Goal: Task Accomplishment & Management: Manage account settings

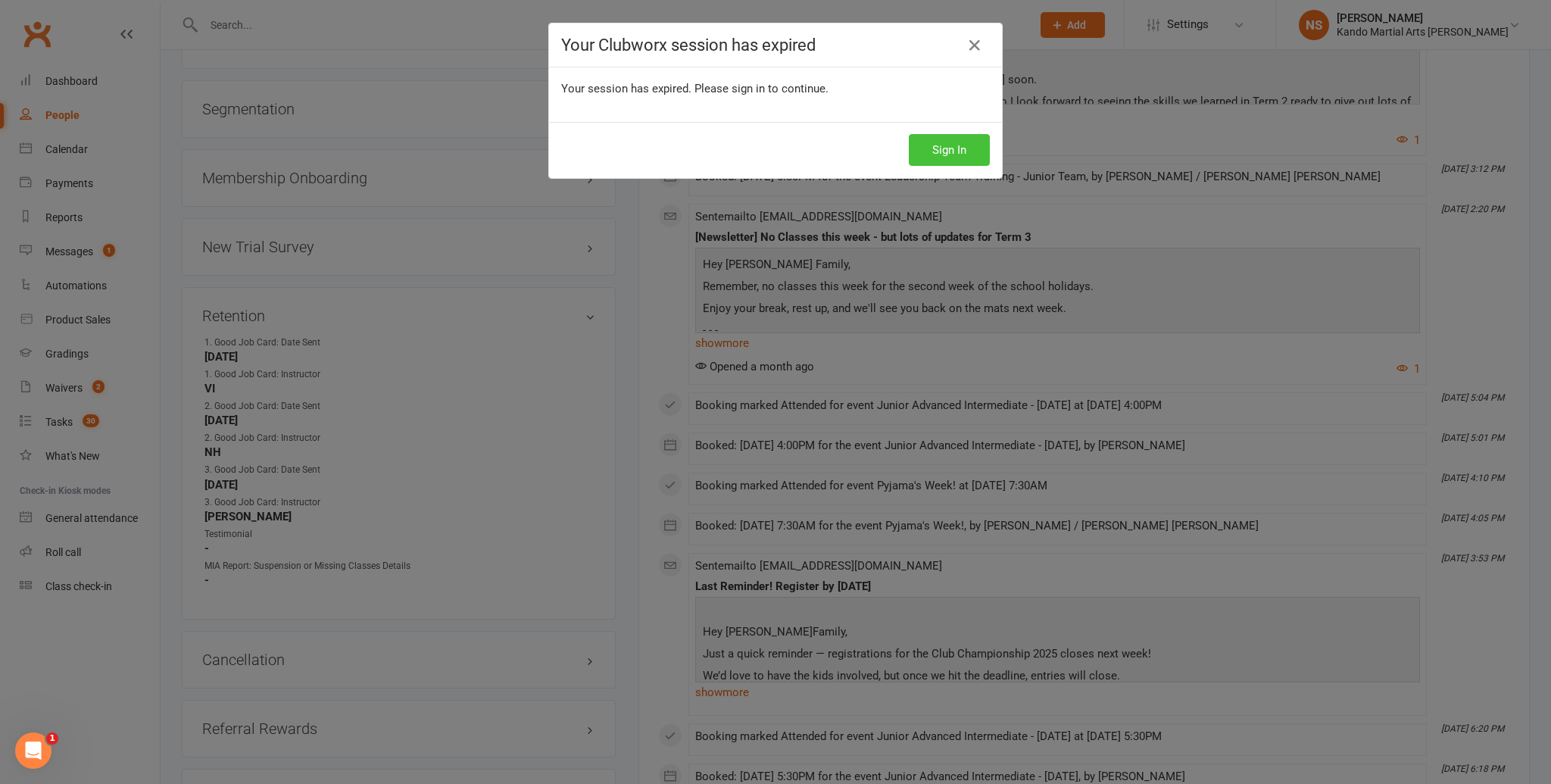
click at [958, 155] on button "Sign In" at bounding box center [950, 150] width 81 height 32
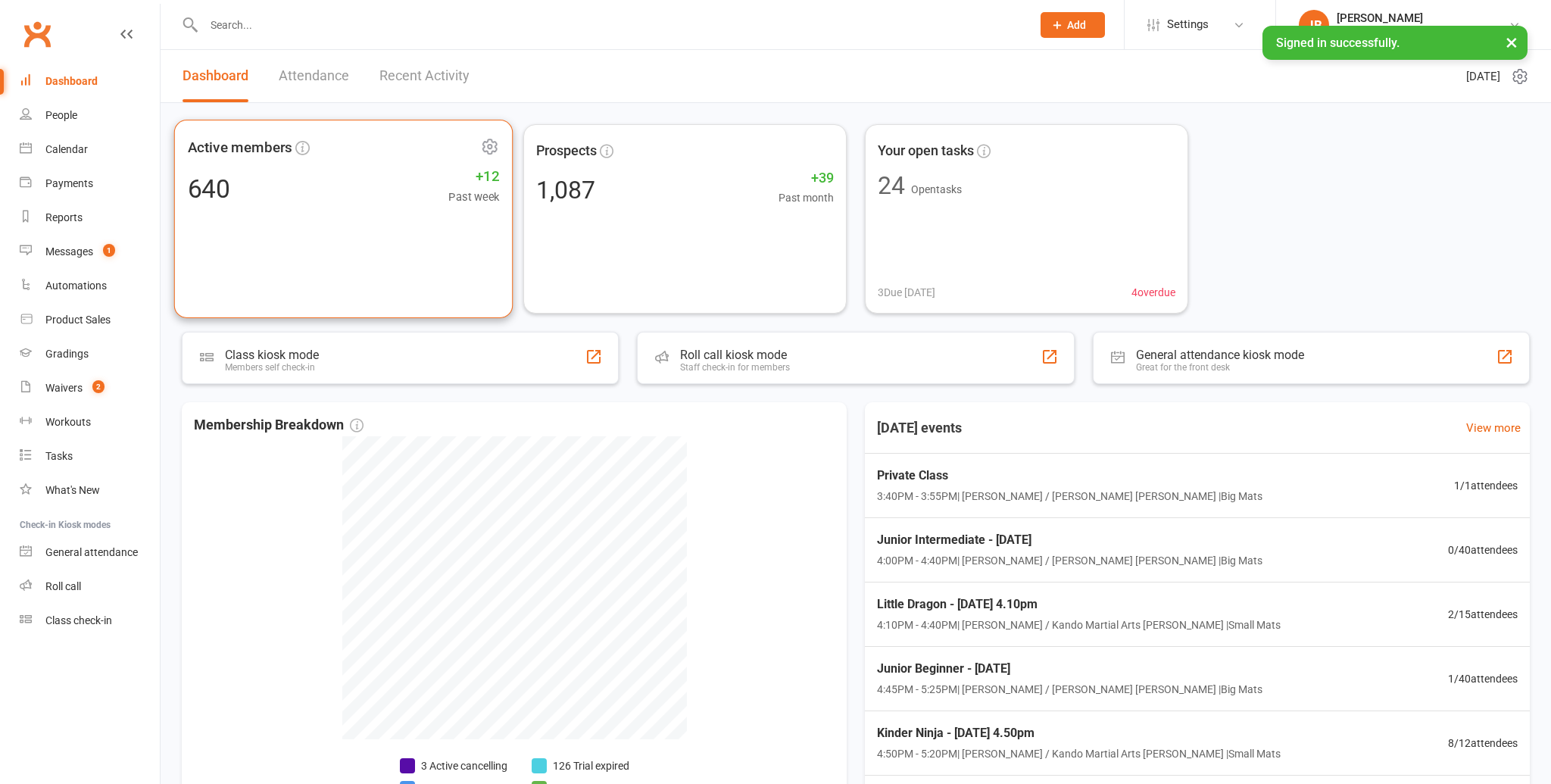
scroll to position [1, 0]
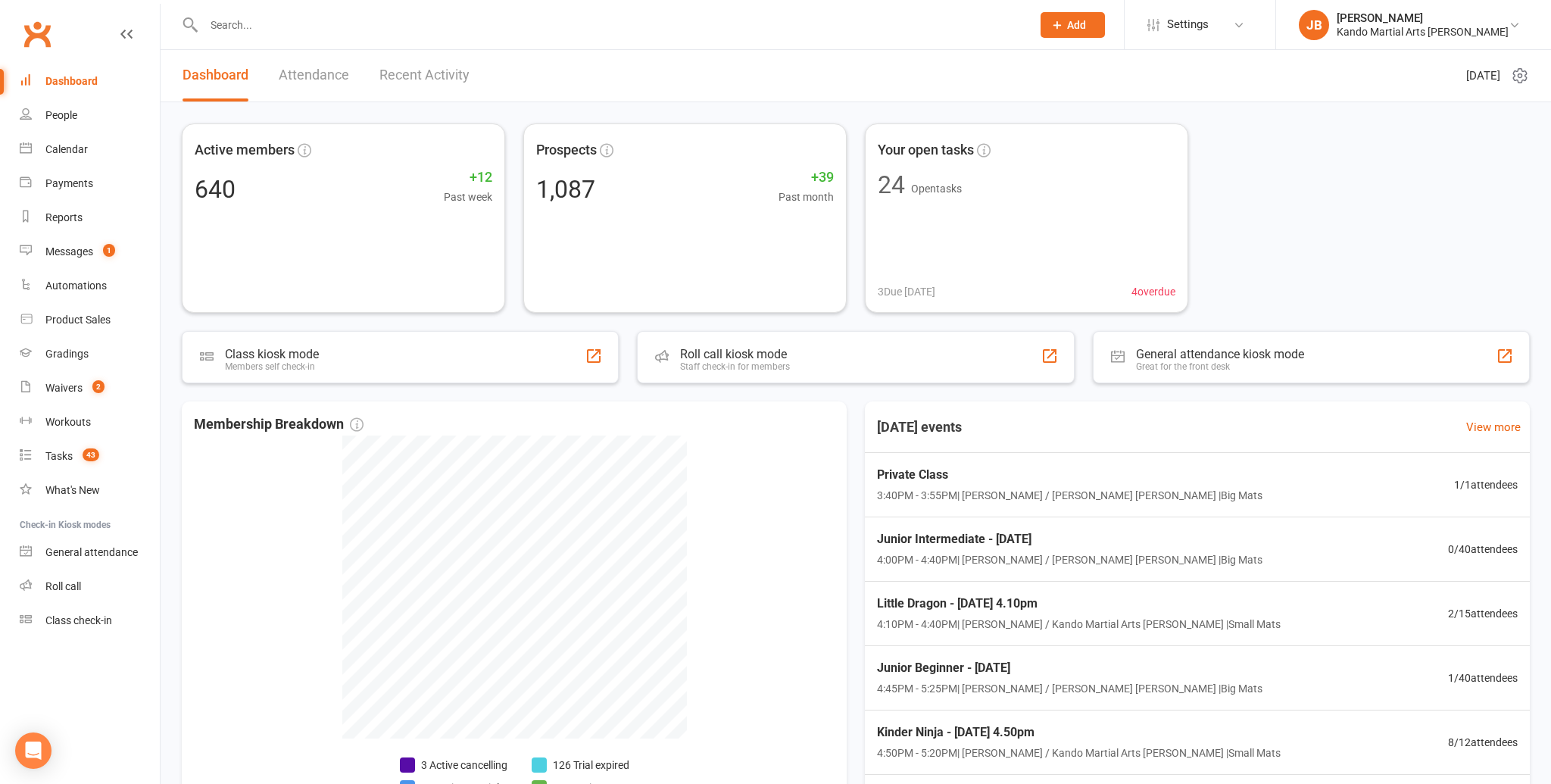
click at [239, 26] on input "text" at bounding box center [610, 25] width 822 height 21
type input "ella"
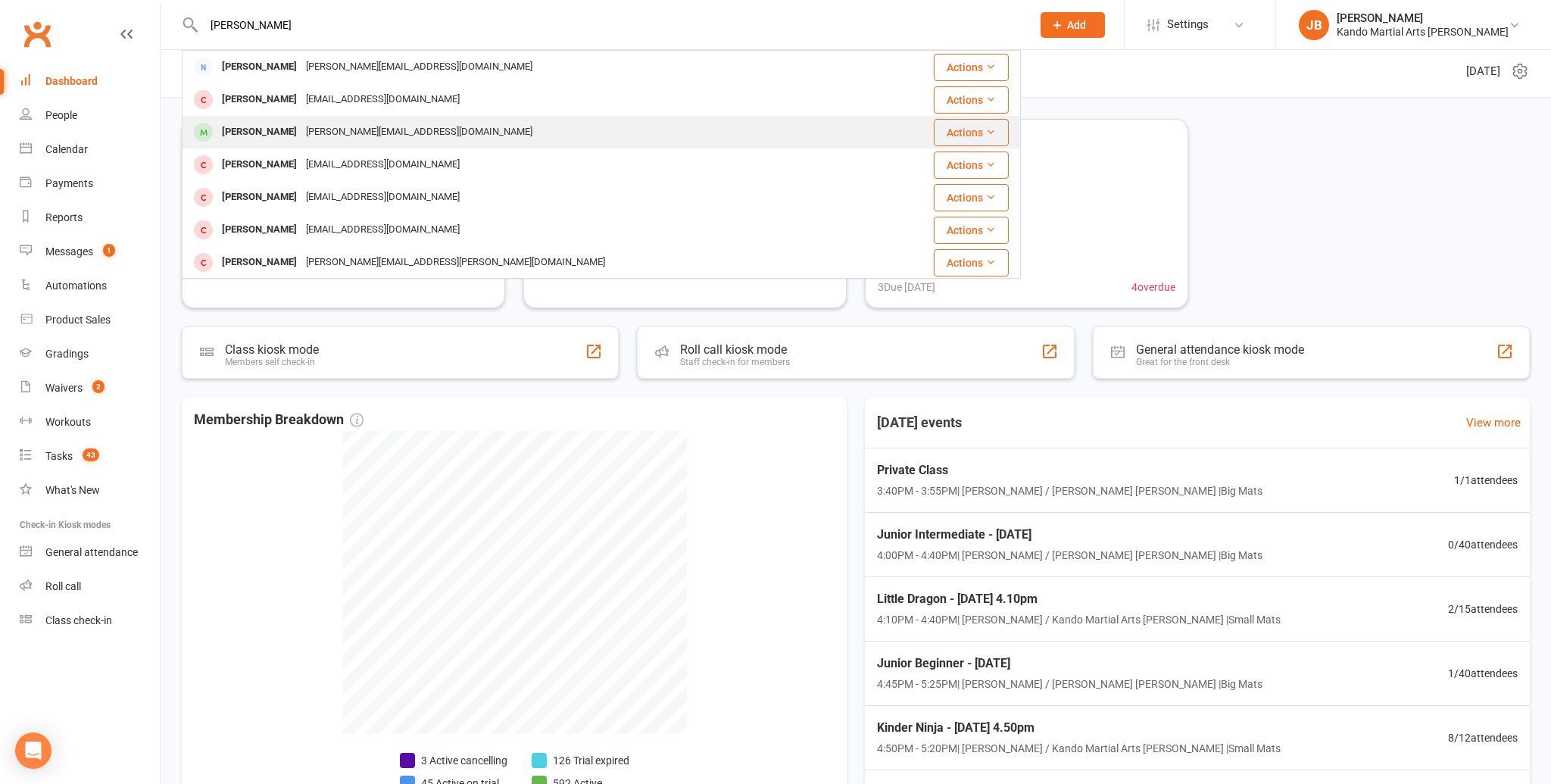
click at [302, 137] on div "e.q.urmston@gmail.com" at bounding box center [420, 132] width 235 height 22
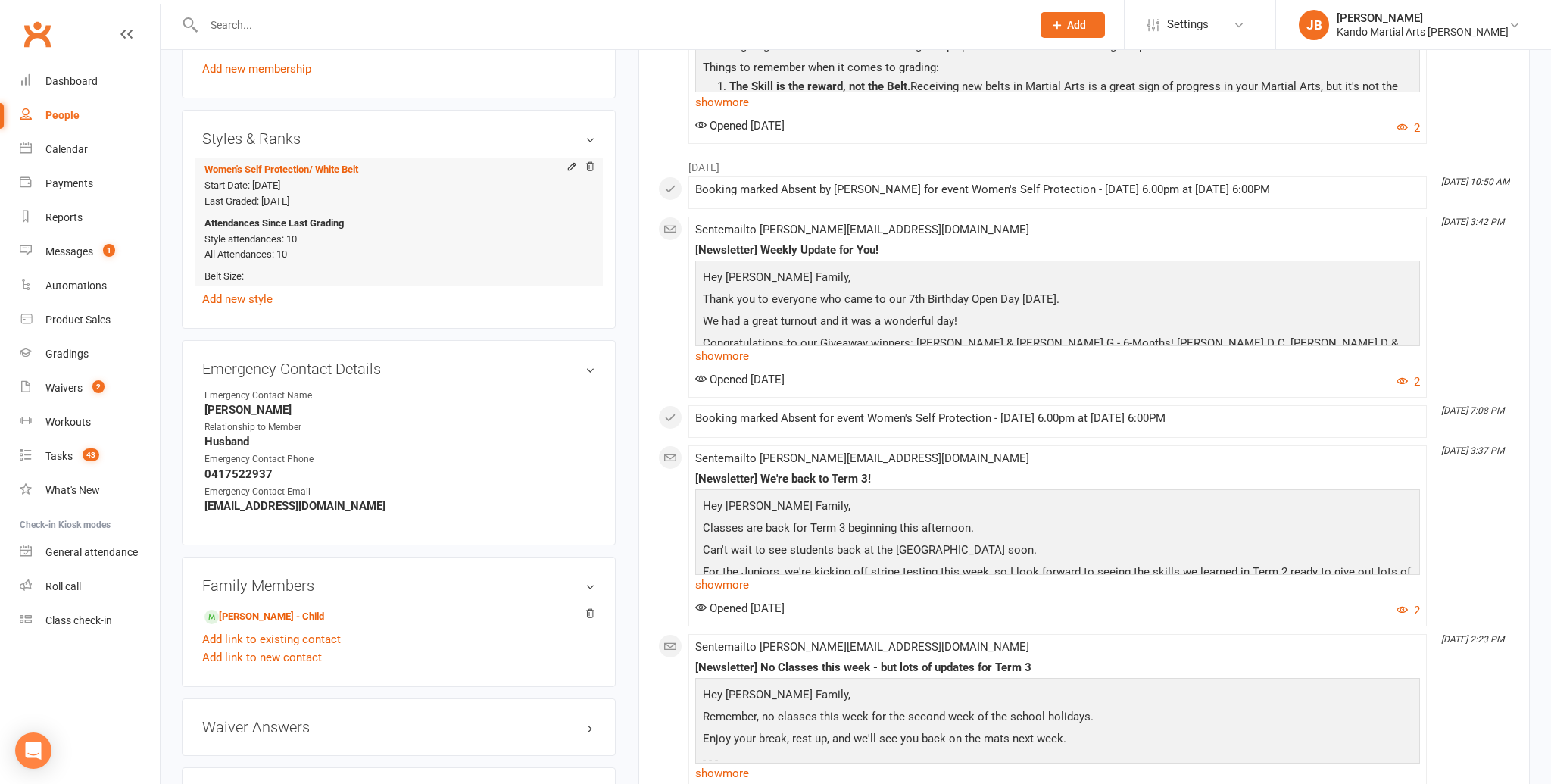
scroll to position [1050, 0]
click at [271, 609] on link "Rylia Urmston - Child" at bounding box center [264, 617] width 120 height 16
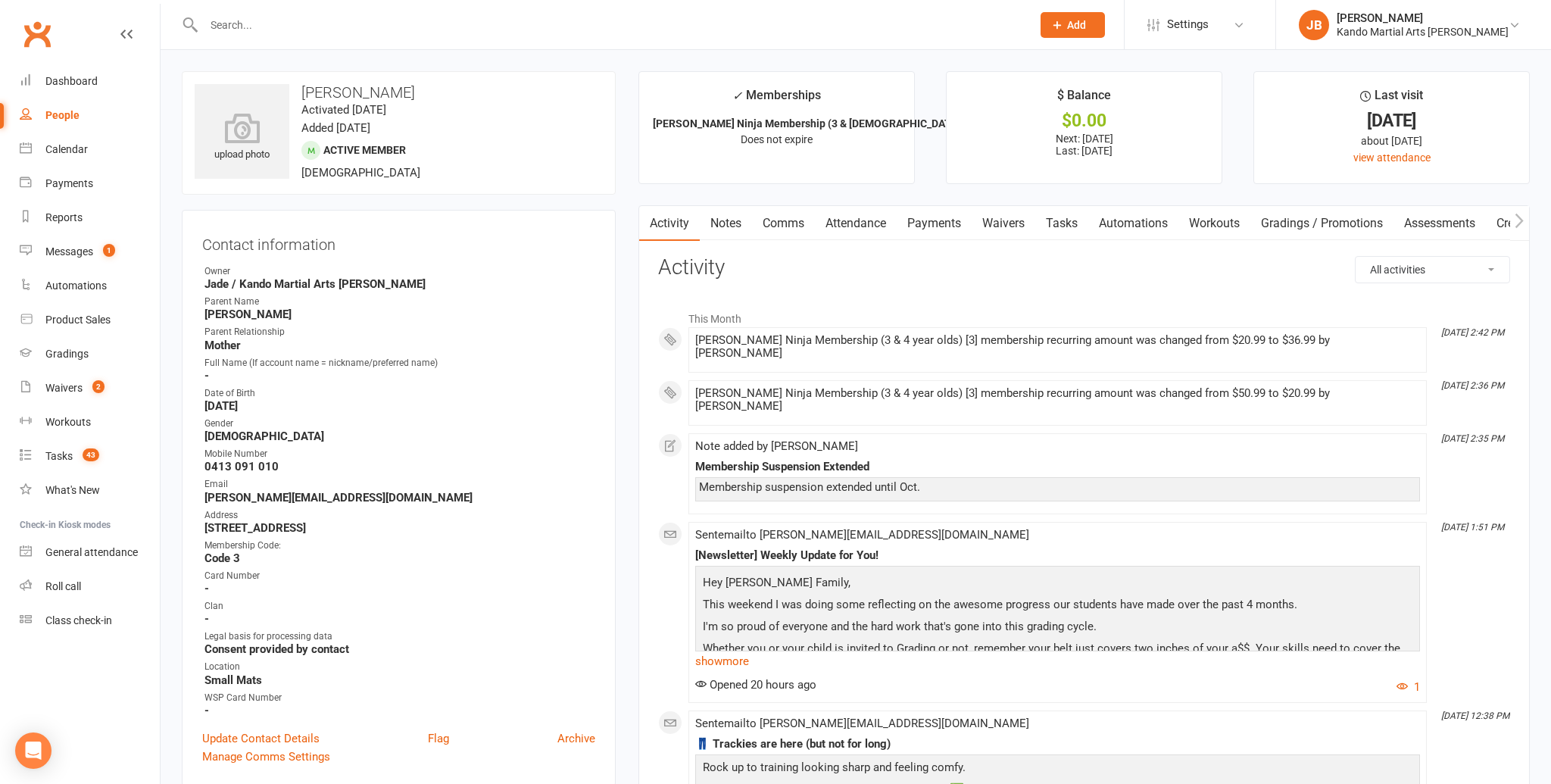
click at [935, 223] on link "Payments" at bounding box center [934, 223] width 75 height 35
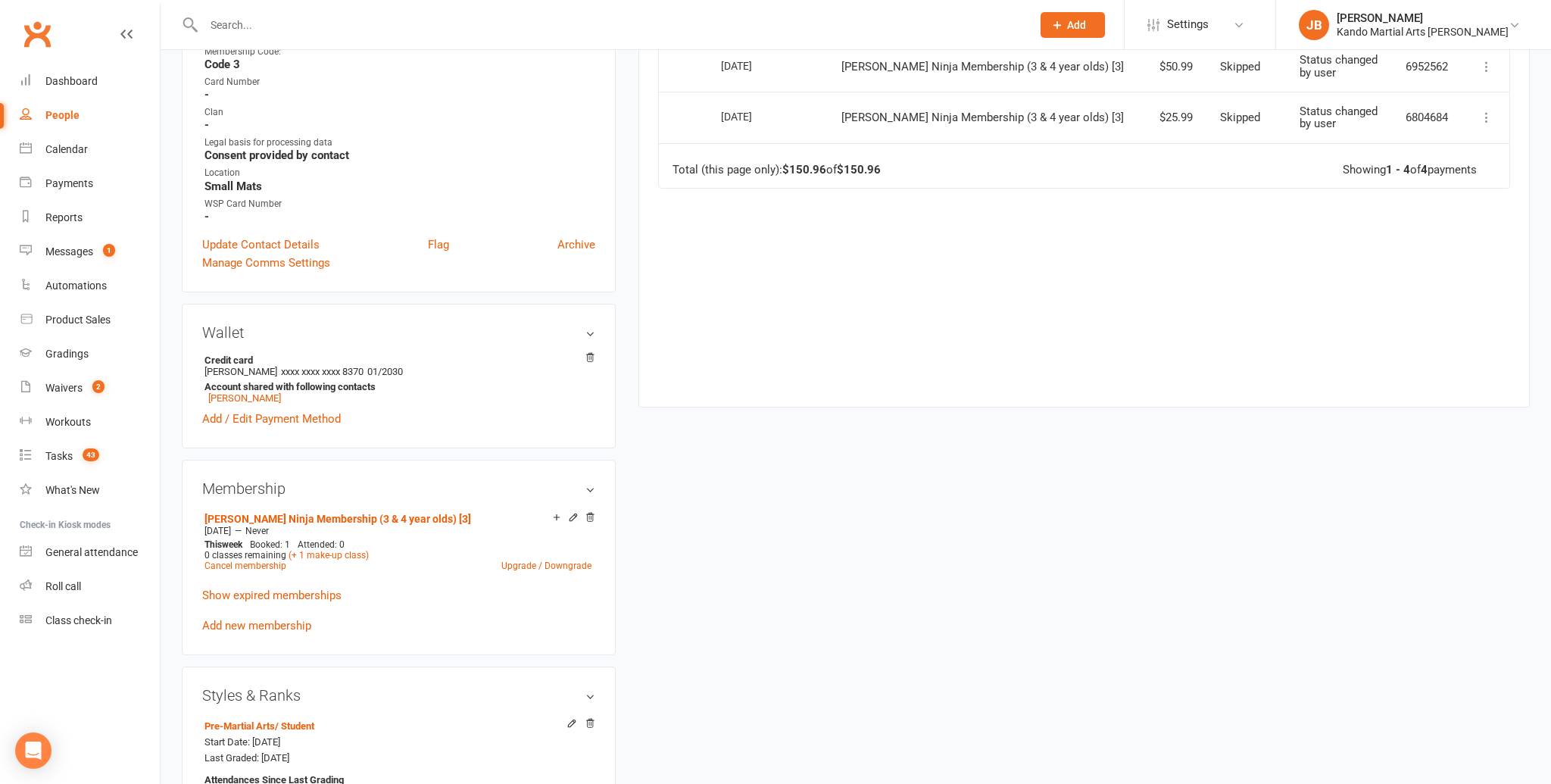
scroll to position [506, 0]
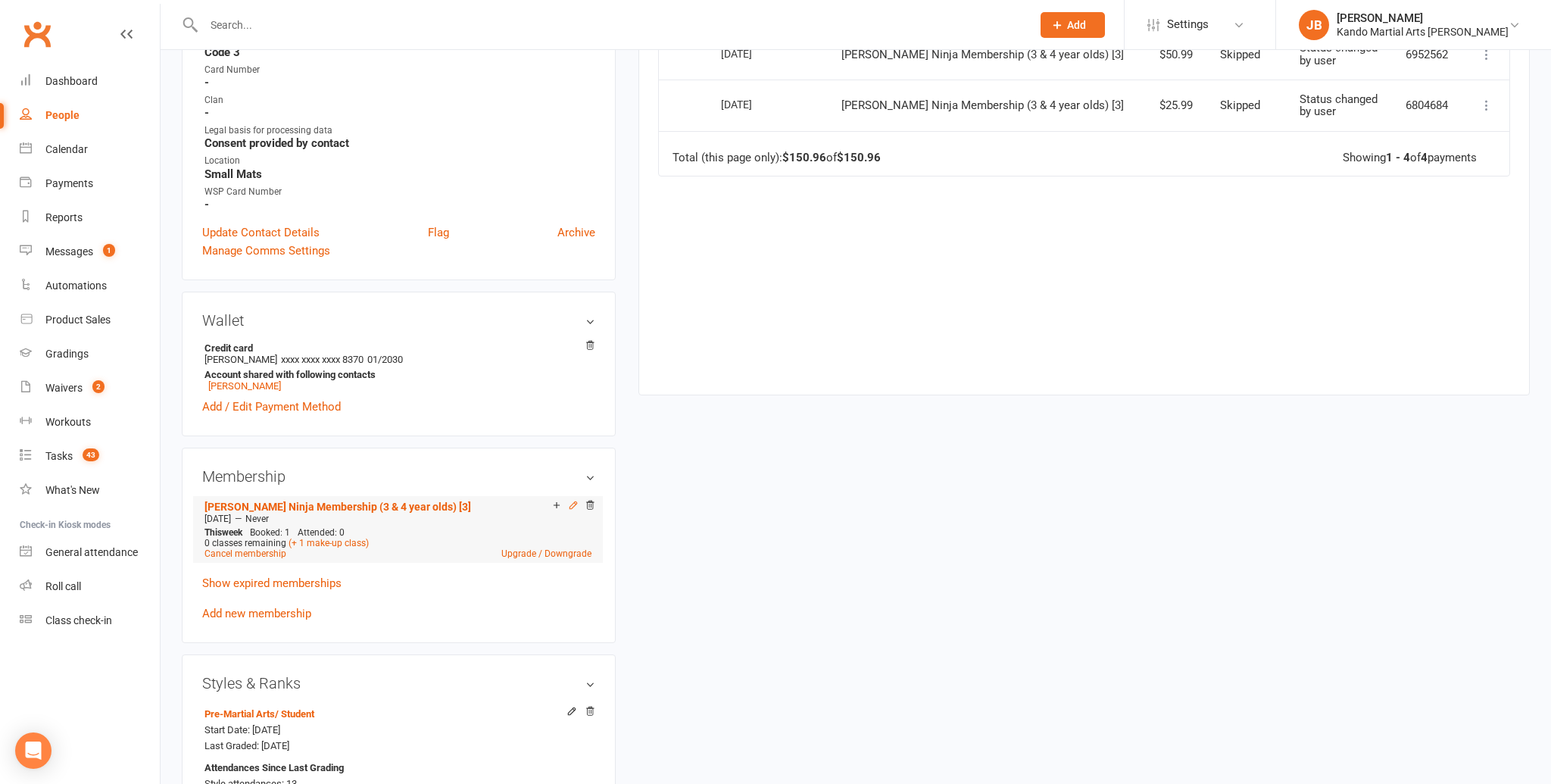
click at [574, 501] on icon at bounding box center [574, 505] width 11 height 11
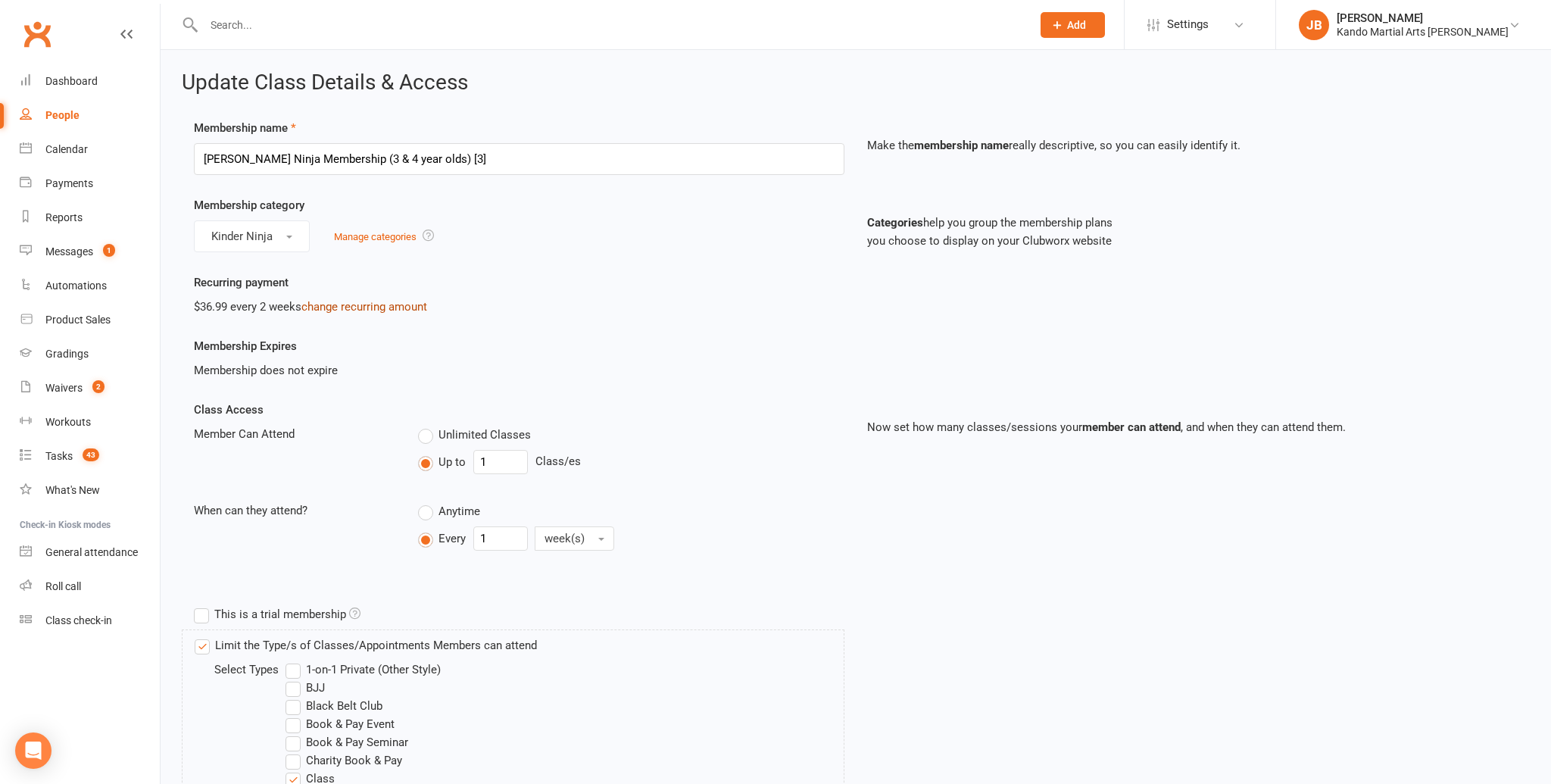
click at [343, 311] on link "change recurring amount" at bounding box center [365, 306] width 126 height 13
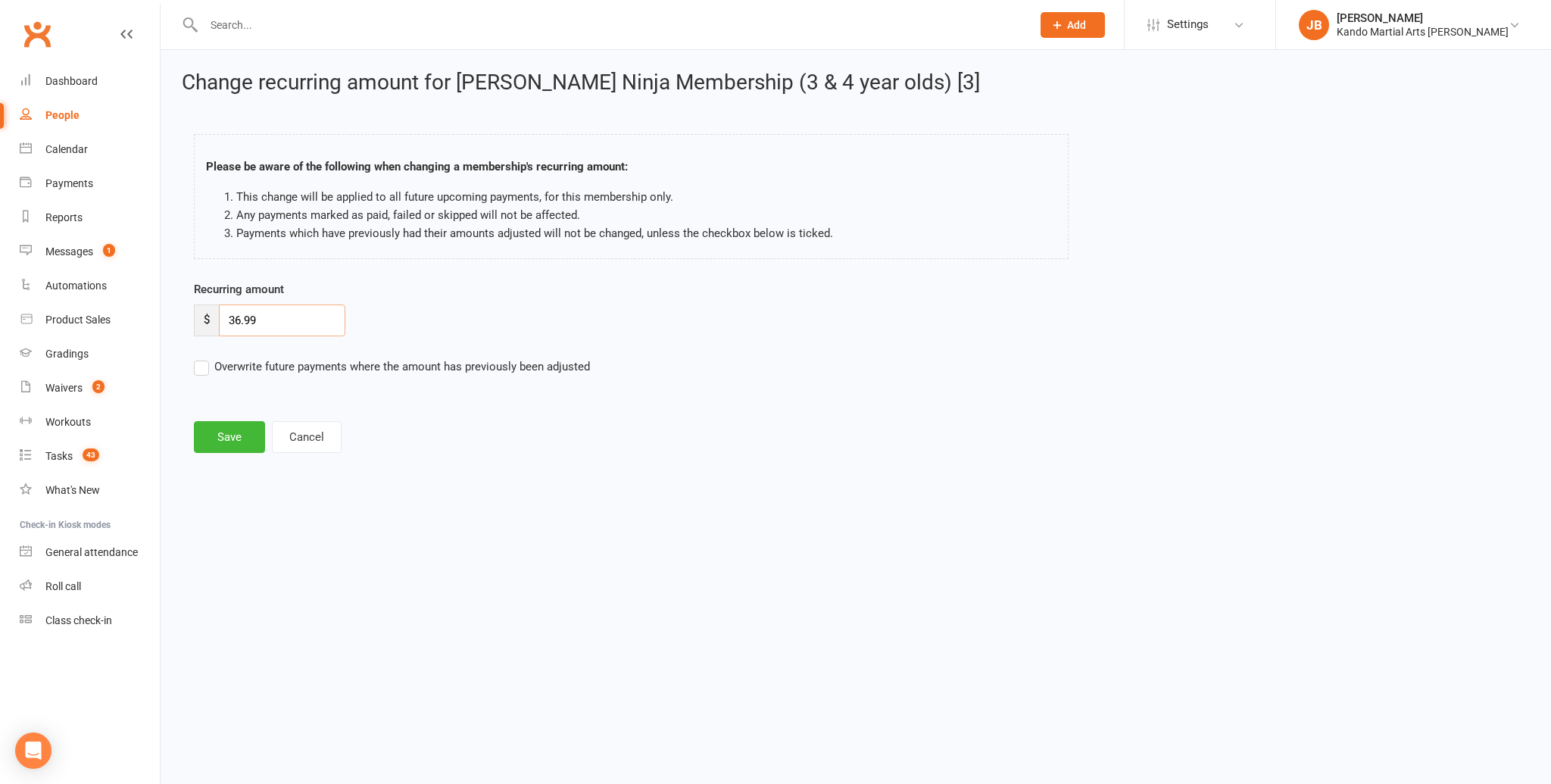
click at [242, 322] on input "36.99" at bounding box center [282, 320] width 127 height 32
type input "50.99"
click at [234, 431] on button "Save" at bounding box center [229, 437] width 71 height 32
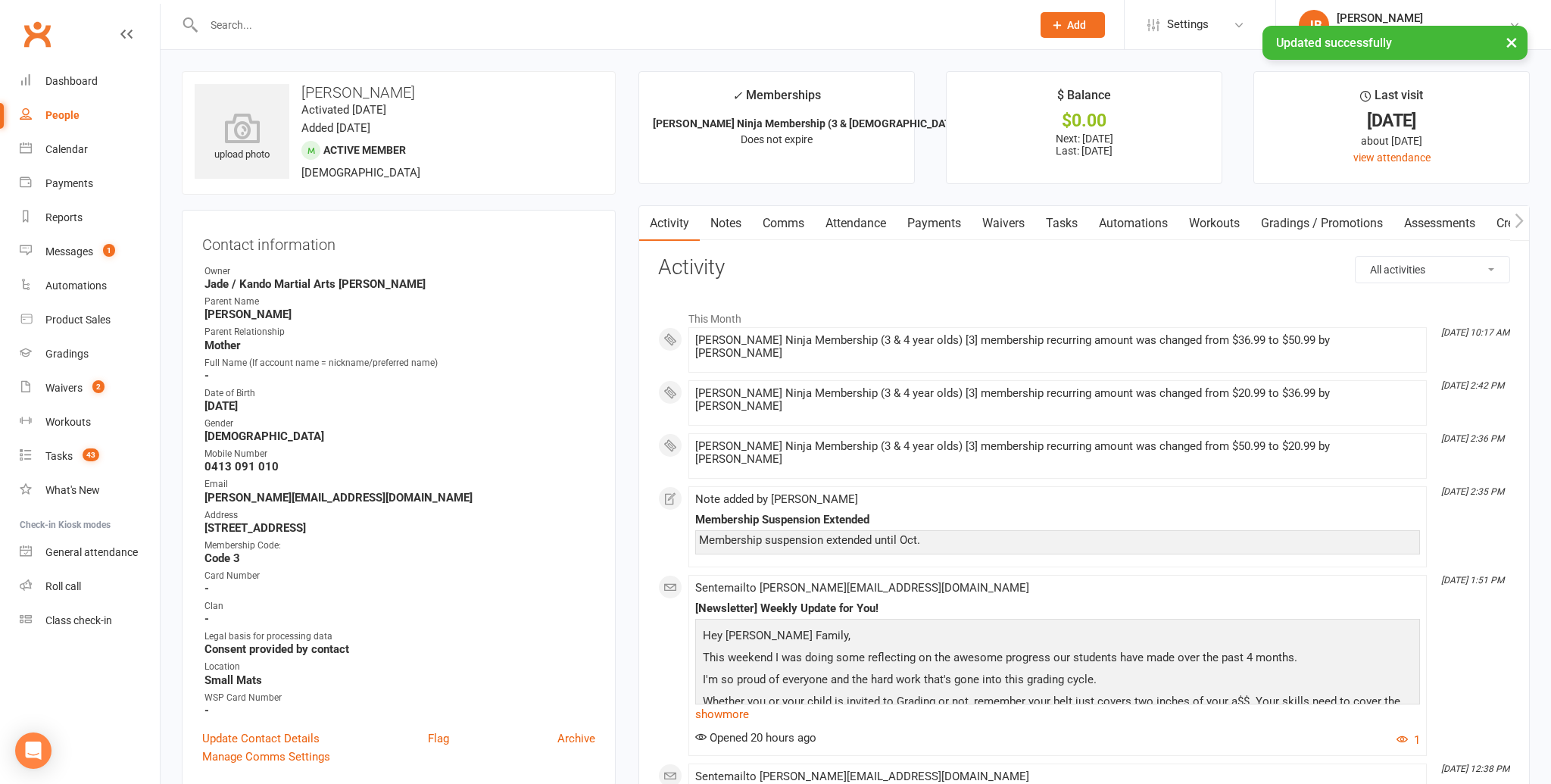
drag, startPoint x: 960, startPoint y: 225, endPoint x: 950, endPoint y: 247, distance: 24.2
click at [960, 225] on link "Payments" at bounding box center [934, 223] width 75 height 35
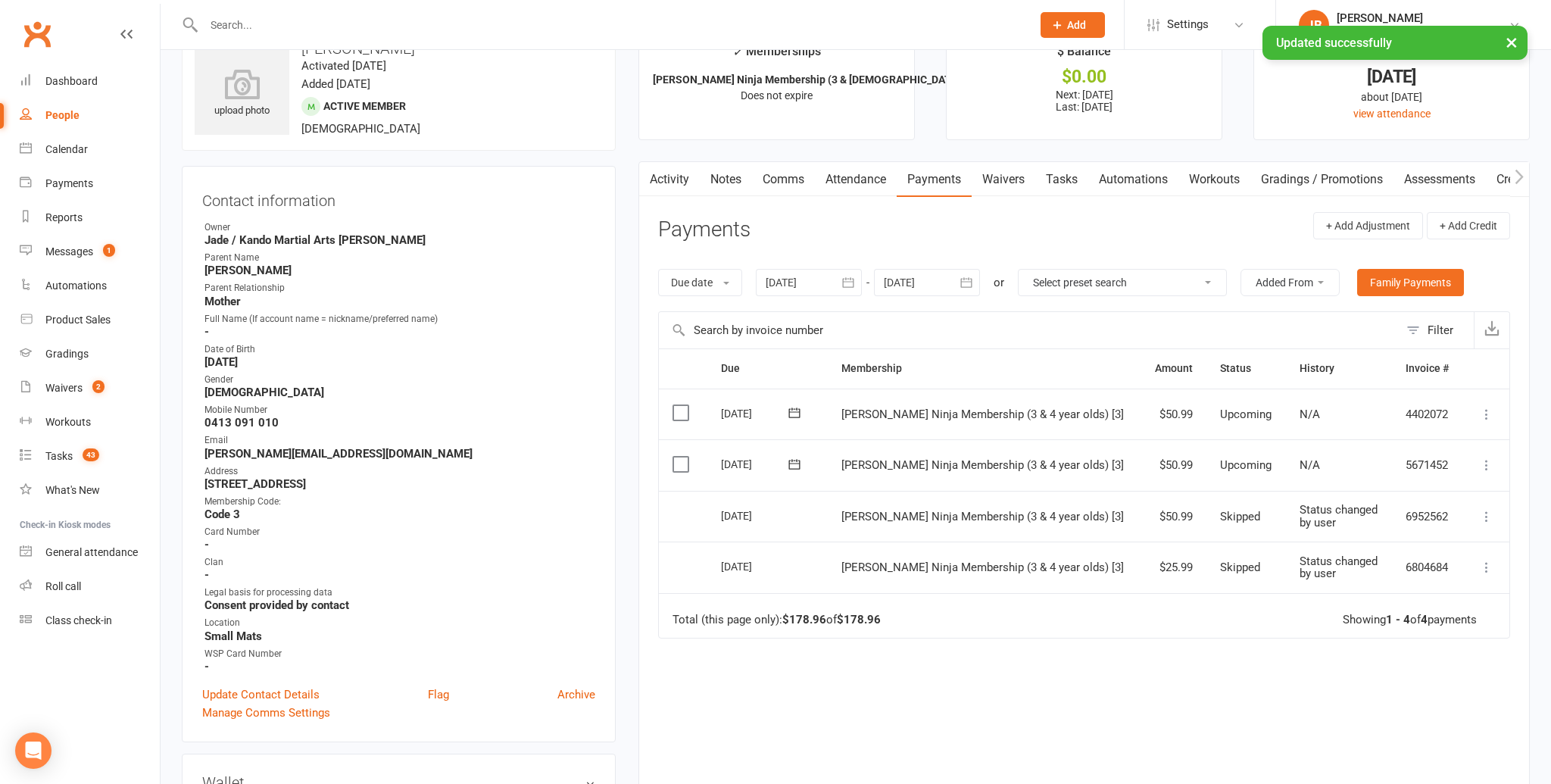
scroll to position [44, 0]
click at [1486, 460] on icon at bounding box center [1486, 464] width 15 height 15
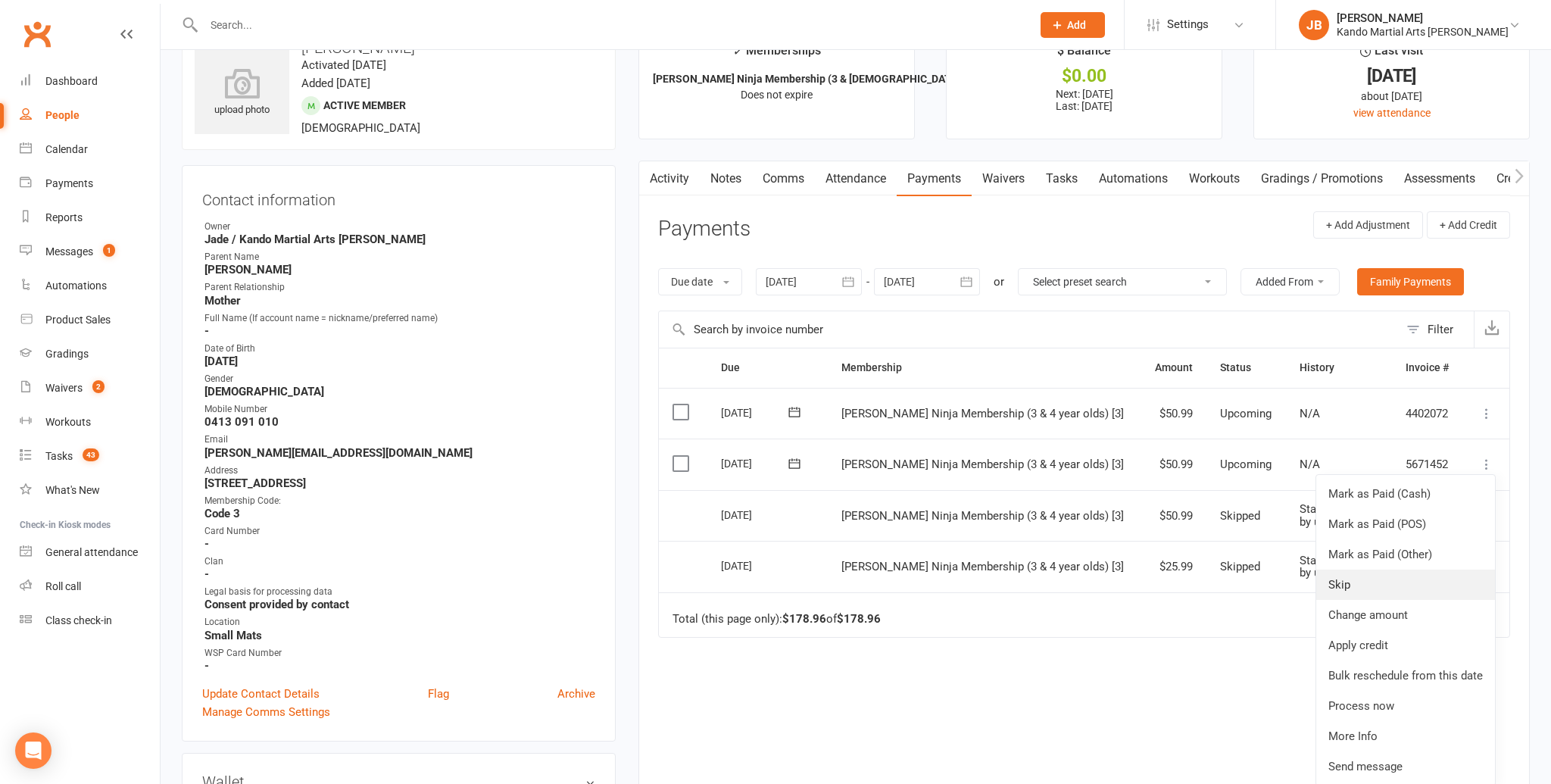
click at [1368, 590] on link "Skip" at bounding box center [1406, 584] width 179 height 30
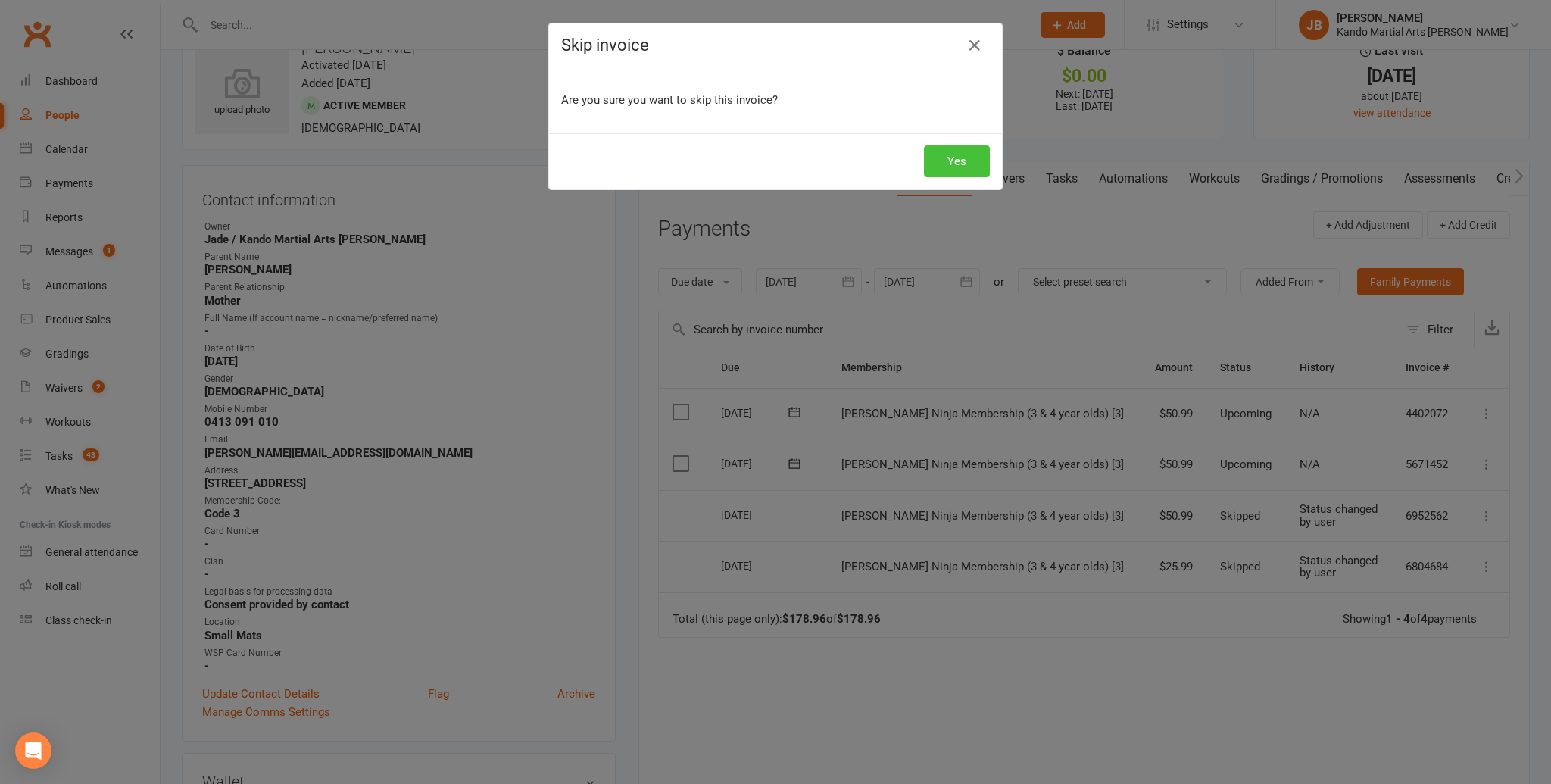
click at [942, 161] on button "Yes" at bounding box center [957, 161] width 66 height 32
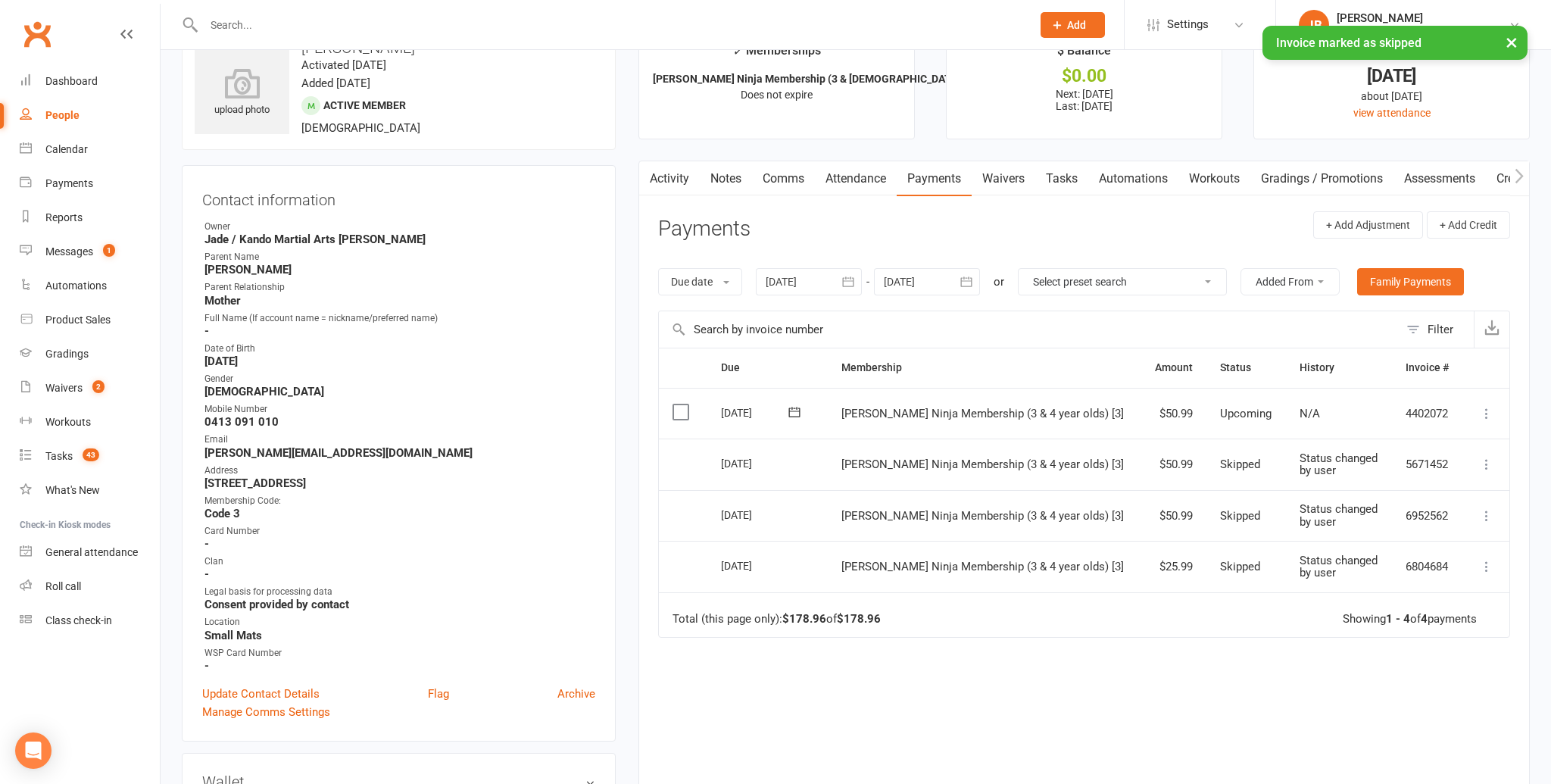
click at [1493, 417] on icon at bounding box center [1486, 413] width 15 height 15
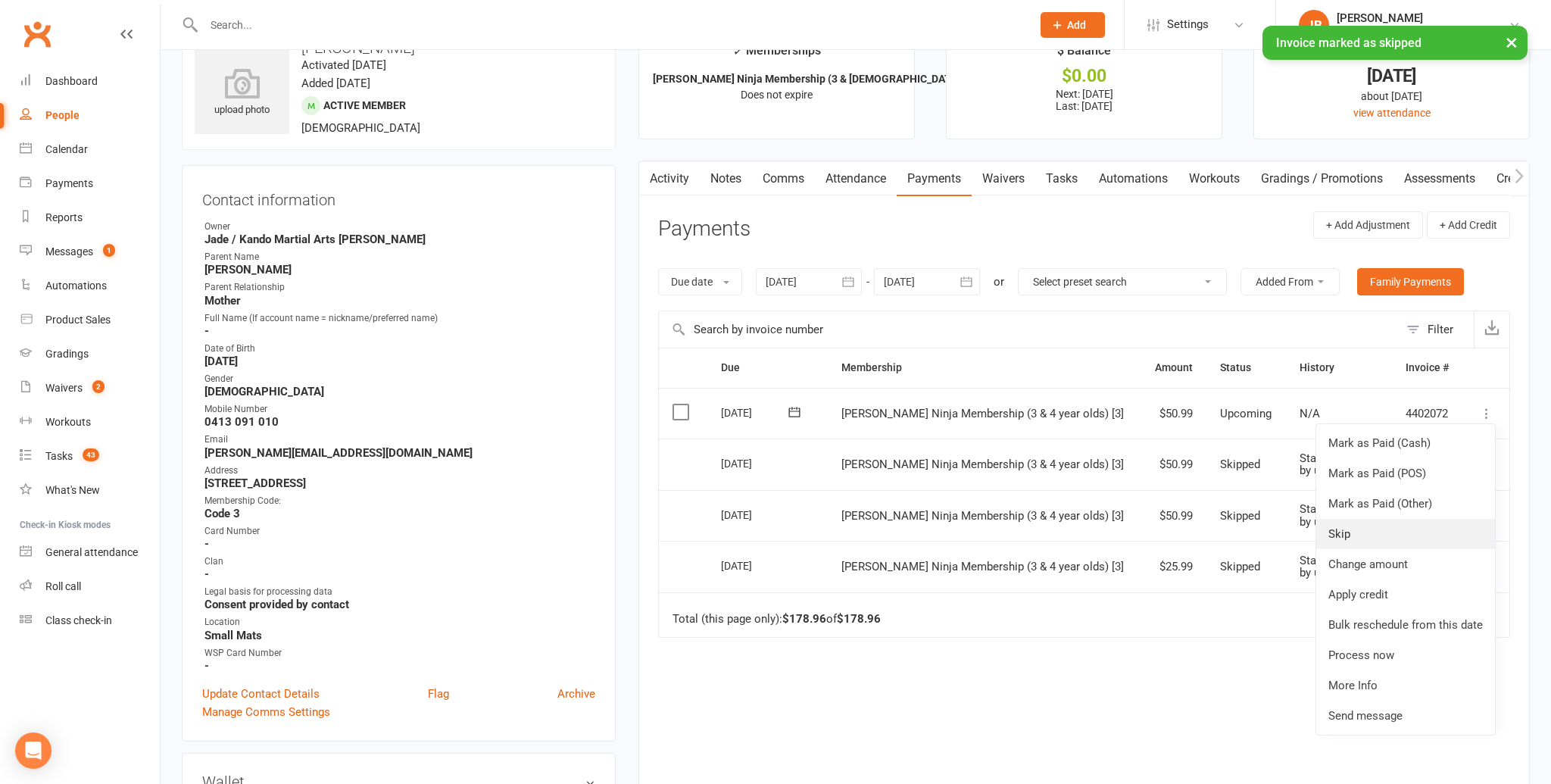
click at [1385, 543] on link "Skip" at bounding box center [1406, 534] width 179 height 30
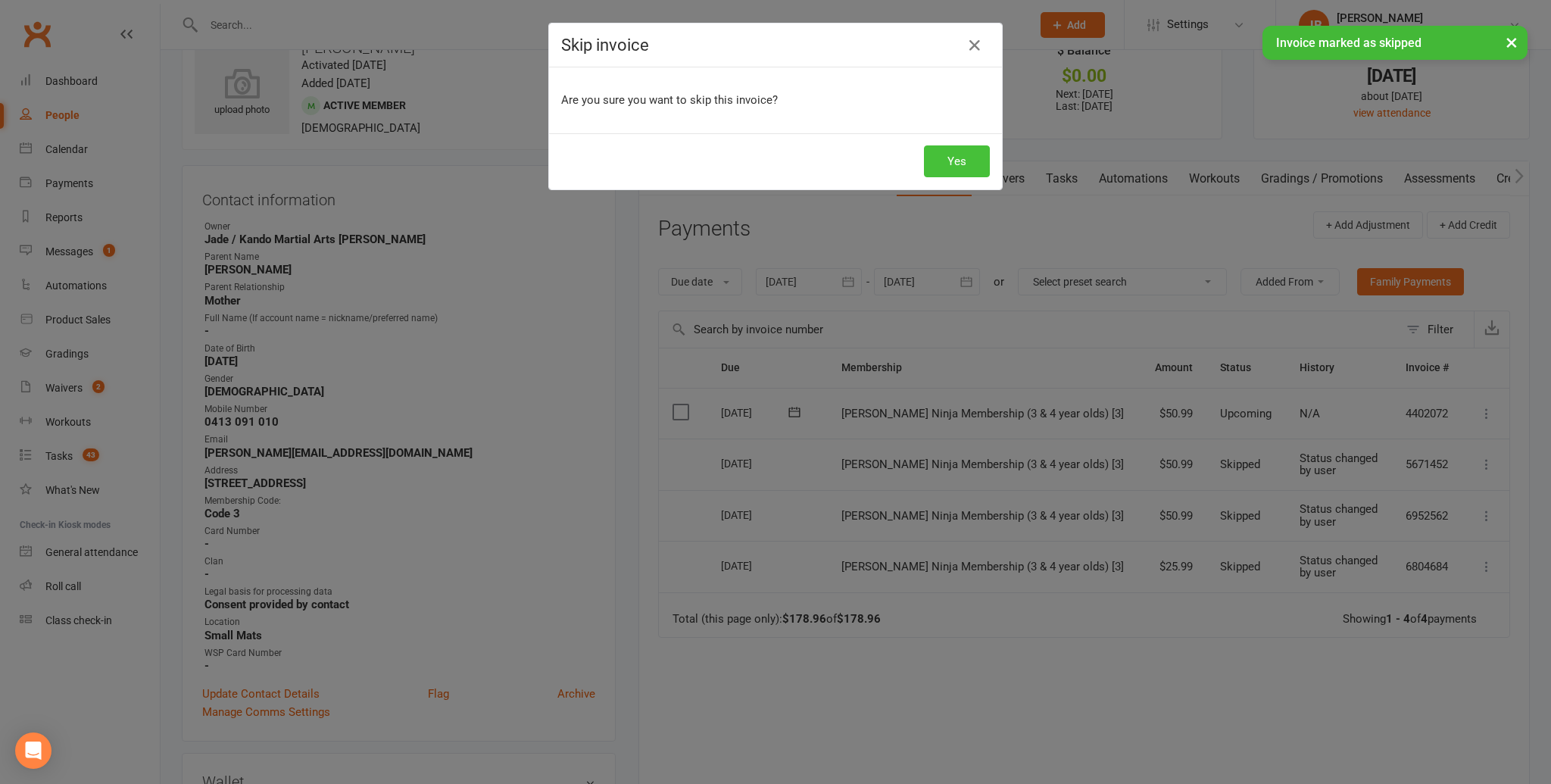
click at [947, 165] on button "Yes" at bounding box center [957, 161] width 66 height 32
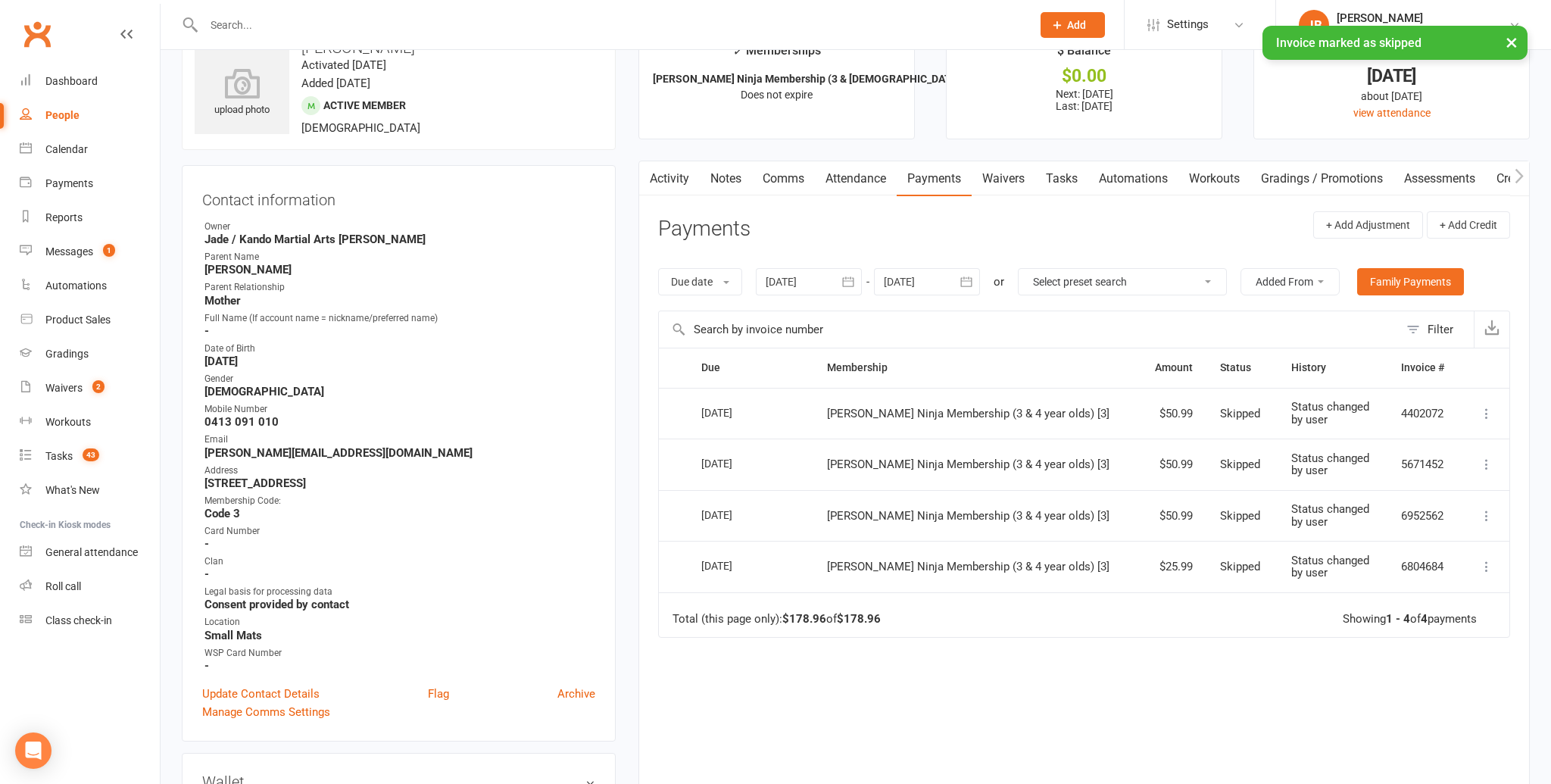
click at [925, 281] on div at bounding box center [927, 281] width 106 height 27
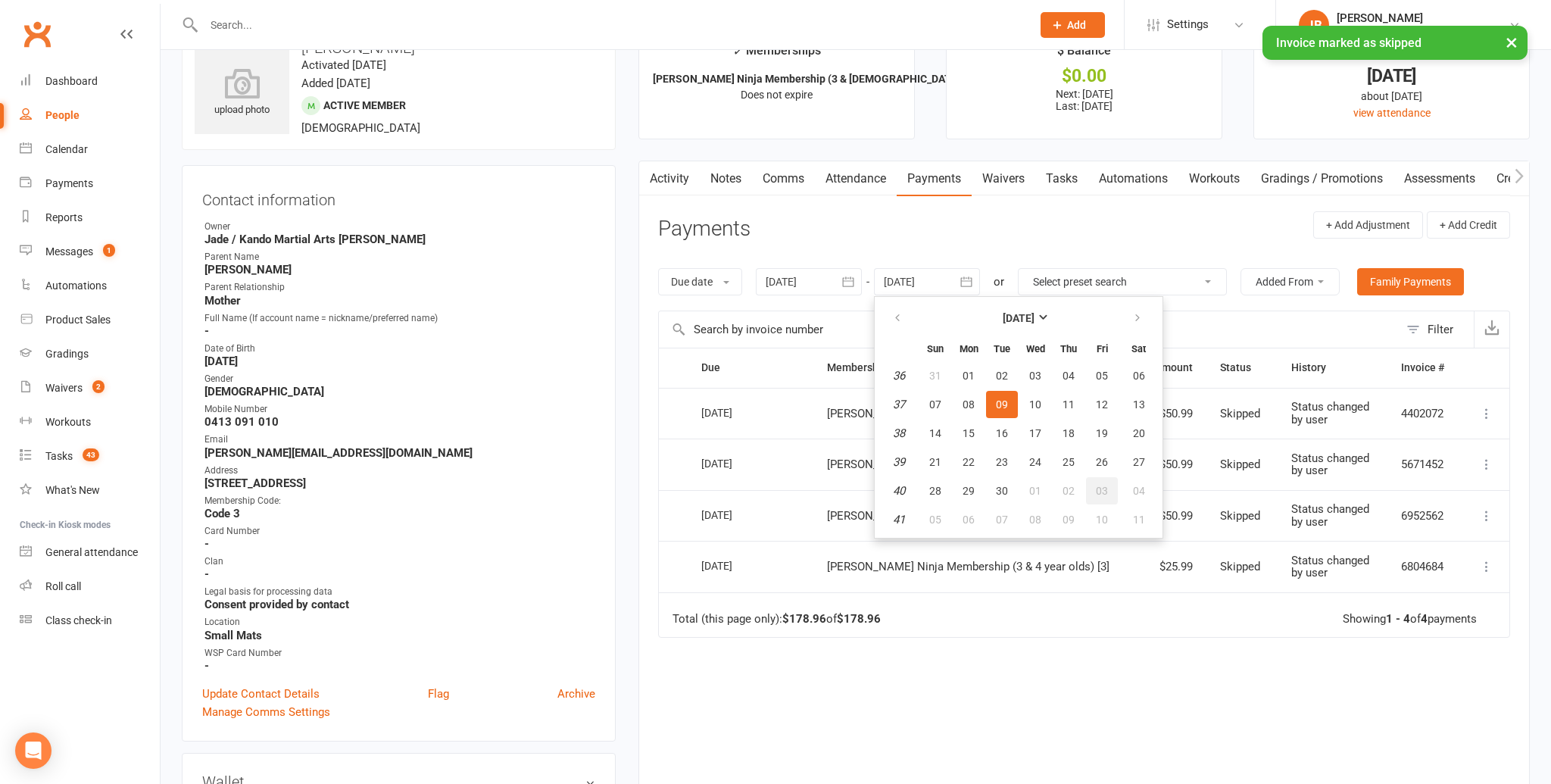
click at [1103, 495] on span "03" at bounding box center [1102, 491] width 12 height 12
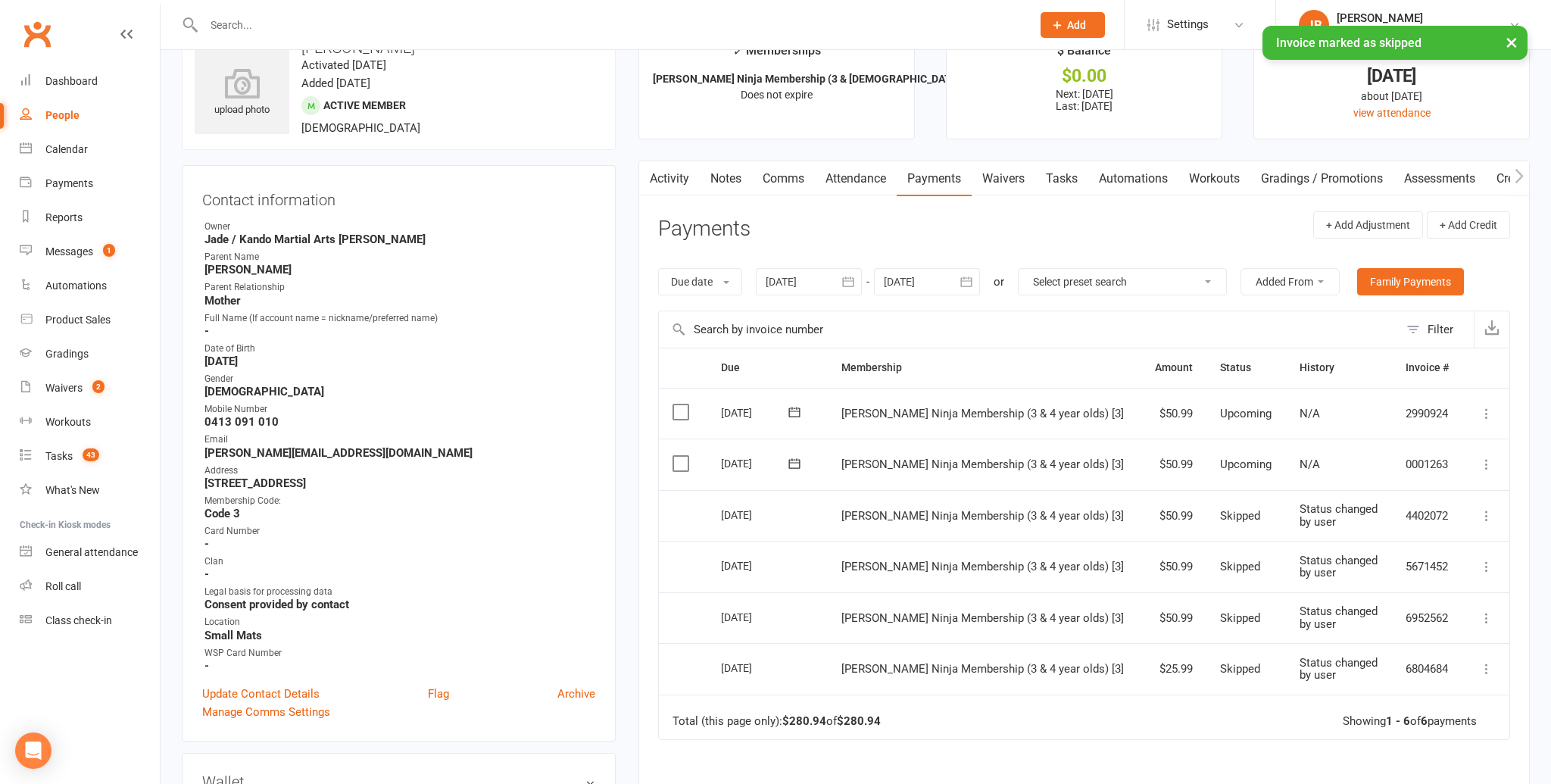
click at [1492, 411] on icon at bounding box center [1486, 413] width 15 height 15
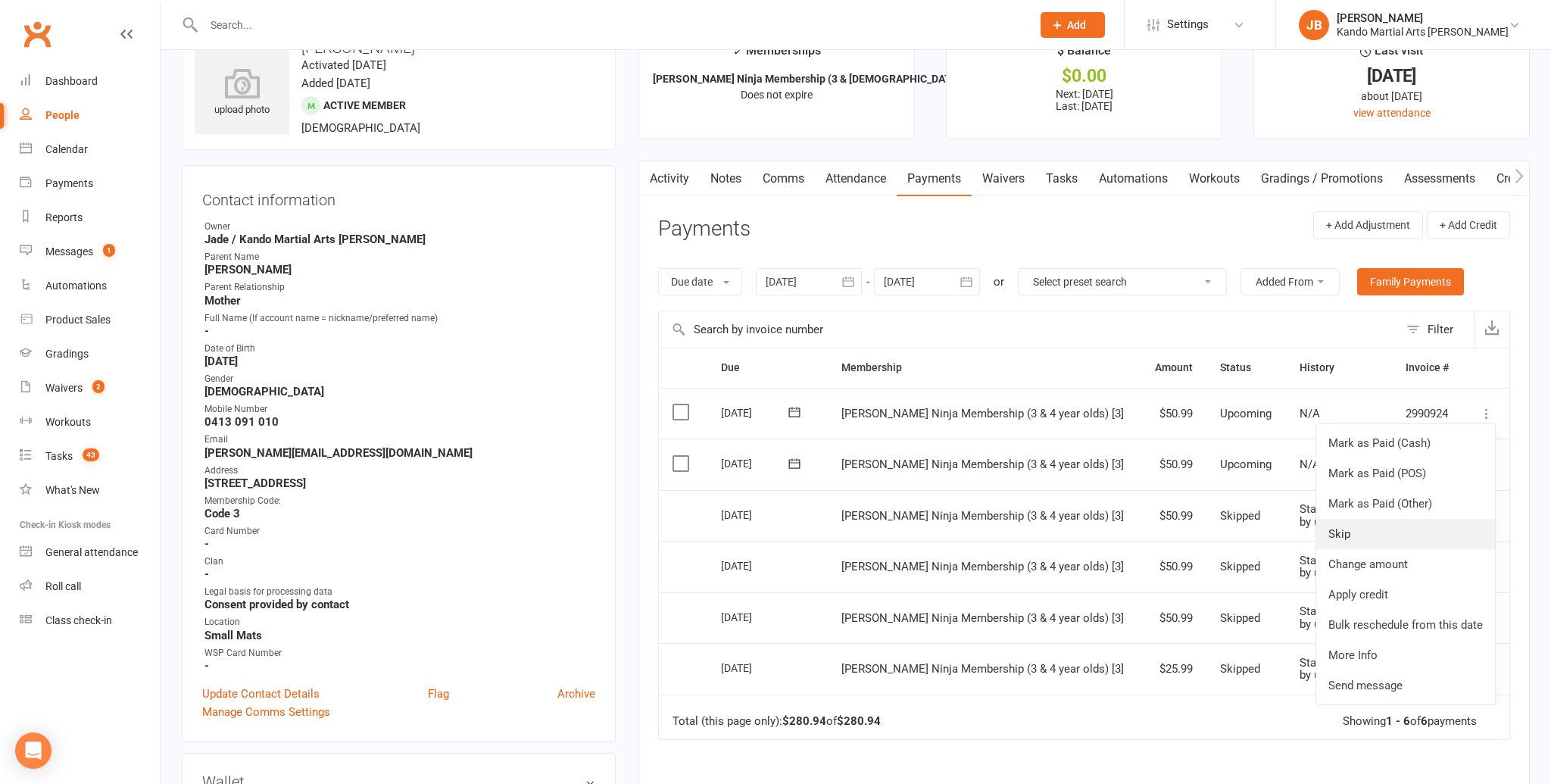
click at [1428, 520] on link "Skip" at bounding box center [1406, 534] width 179 height 30
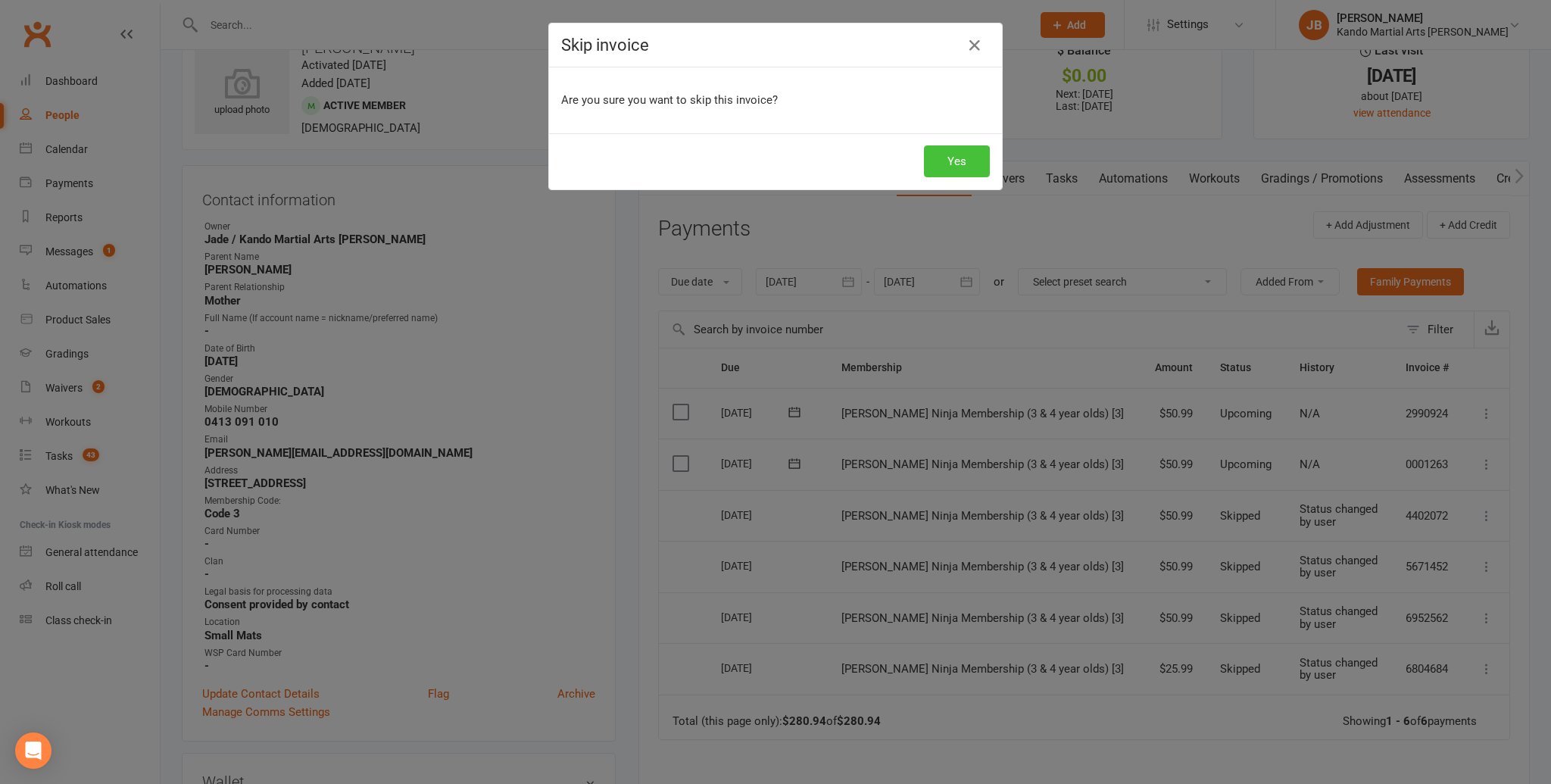
click at [972, 166] on button "Yes" at bounding box center [957, 161] width 66 height 32
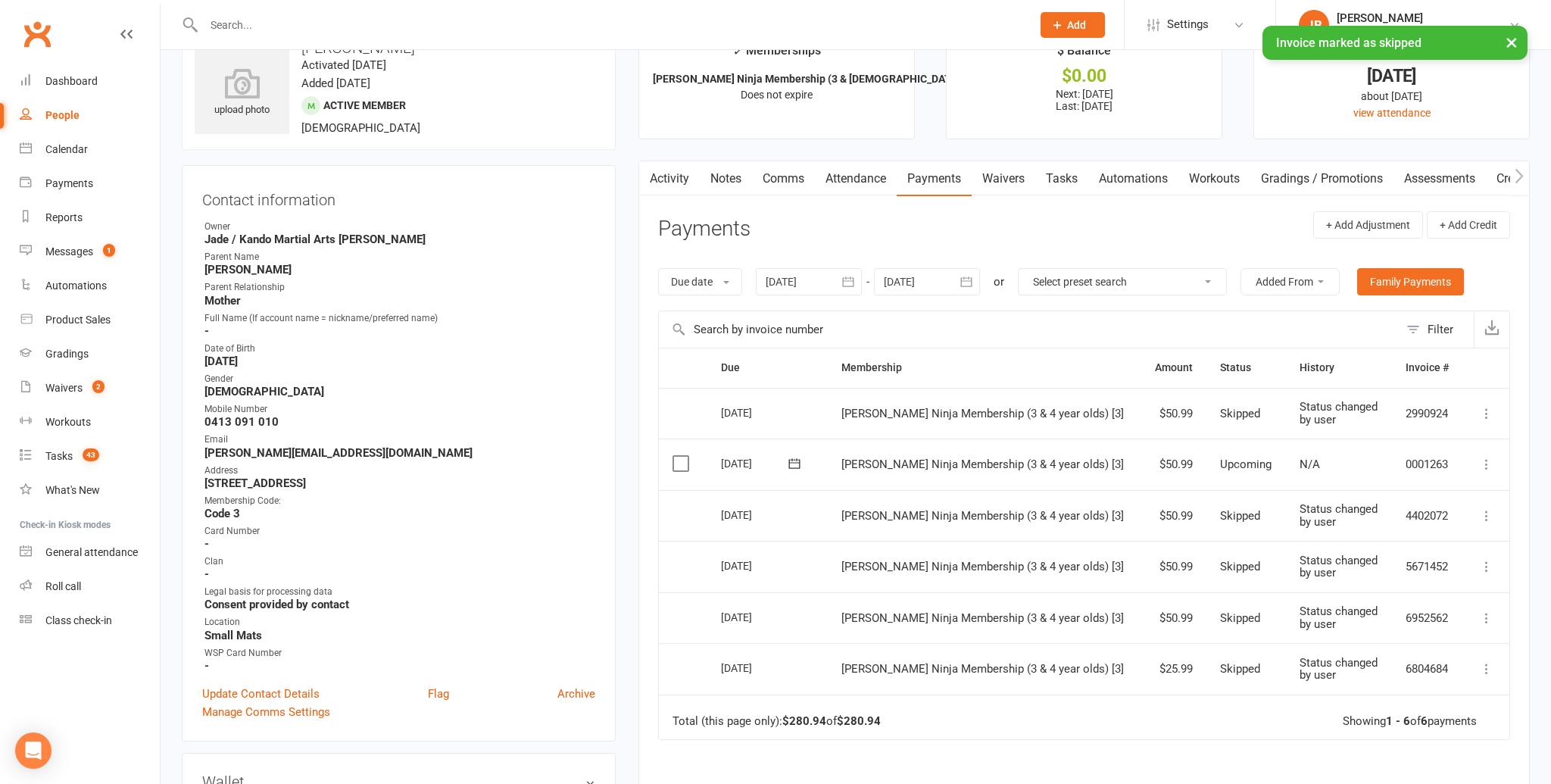
click at [1481, 462] on icon at bounding box center [1486, 464] width 15 height 15
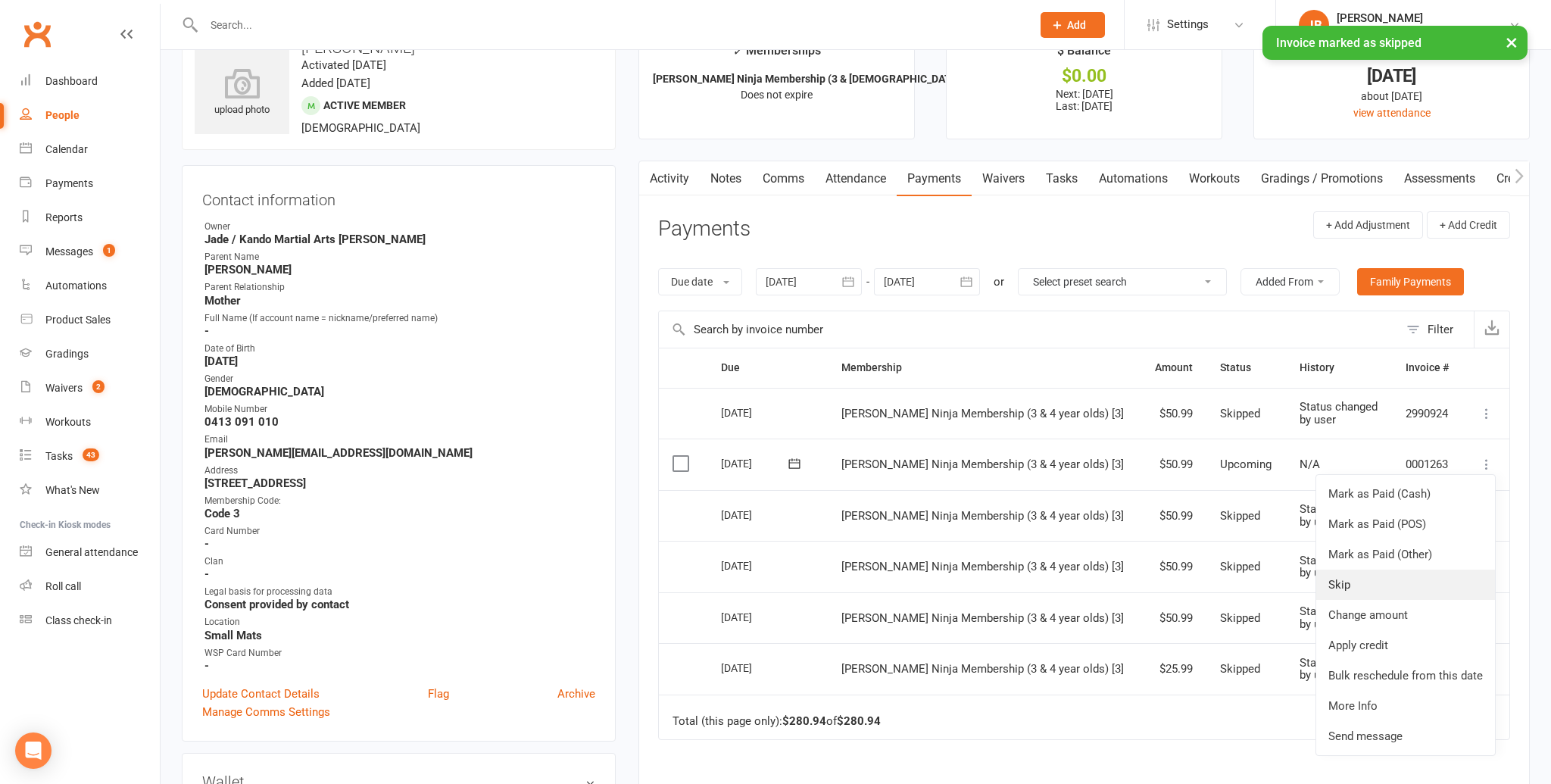
click at [1391, 579] on link "Skip" at bounding box center [1406, 584] width 179 height 30
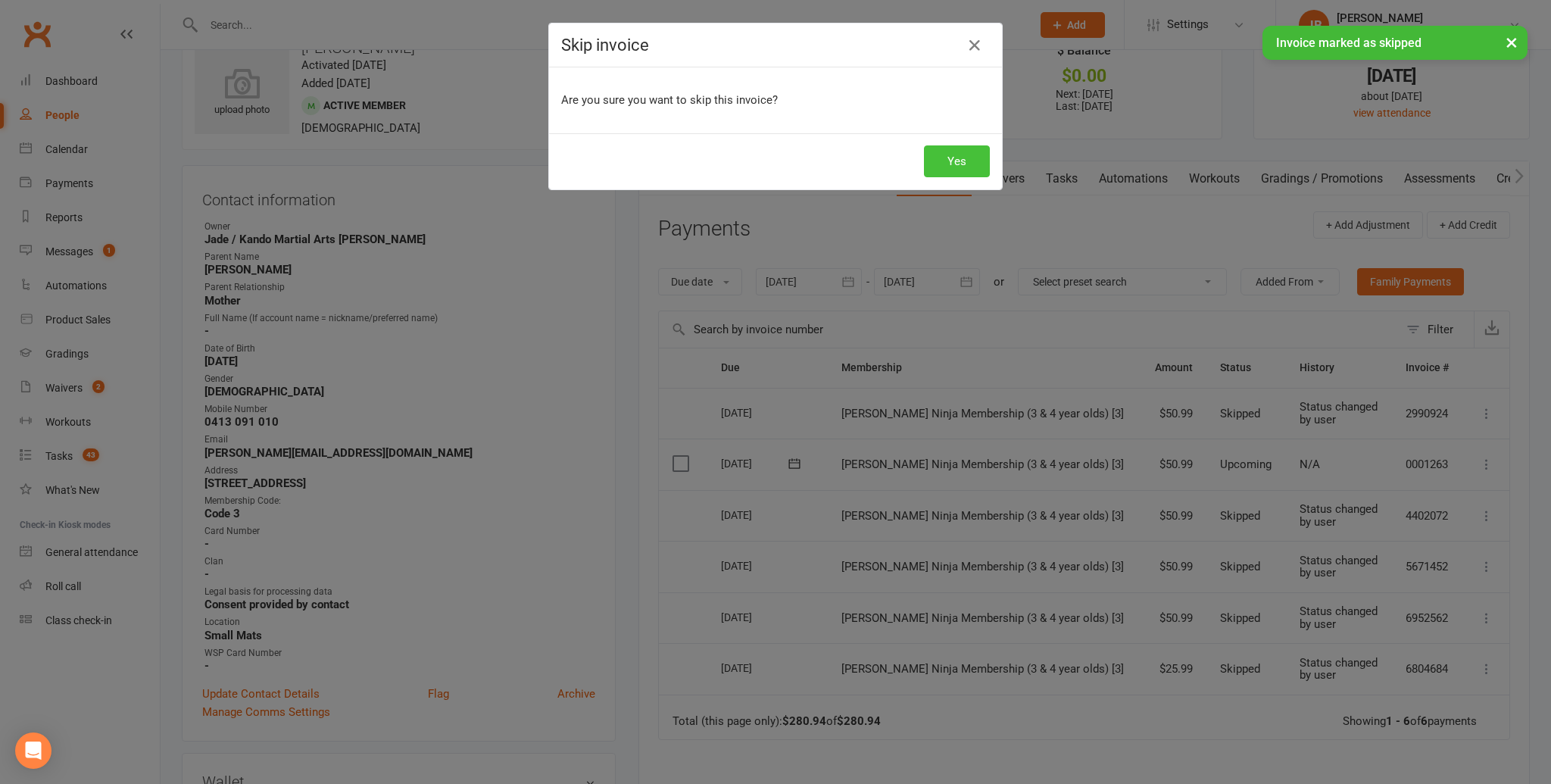
click at [958, 173] on button "Yes" at bounding box center [957, 161] width 66 height 32
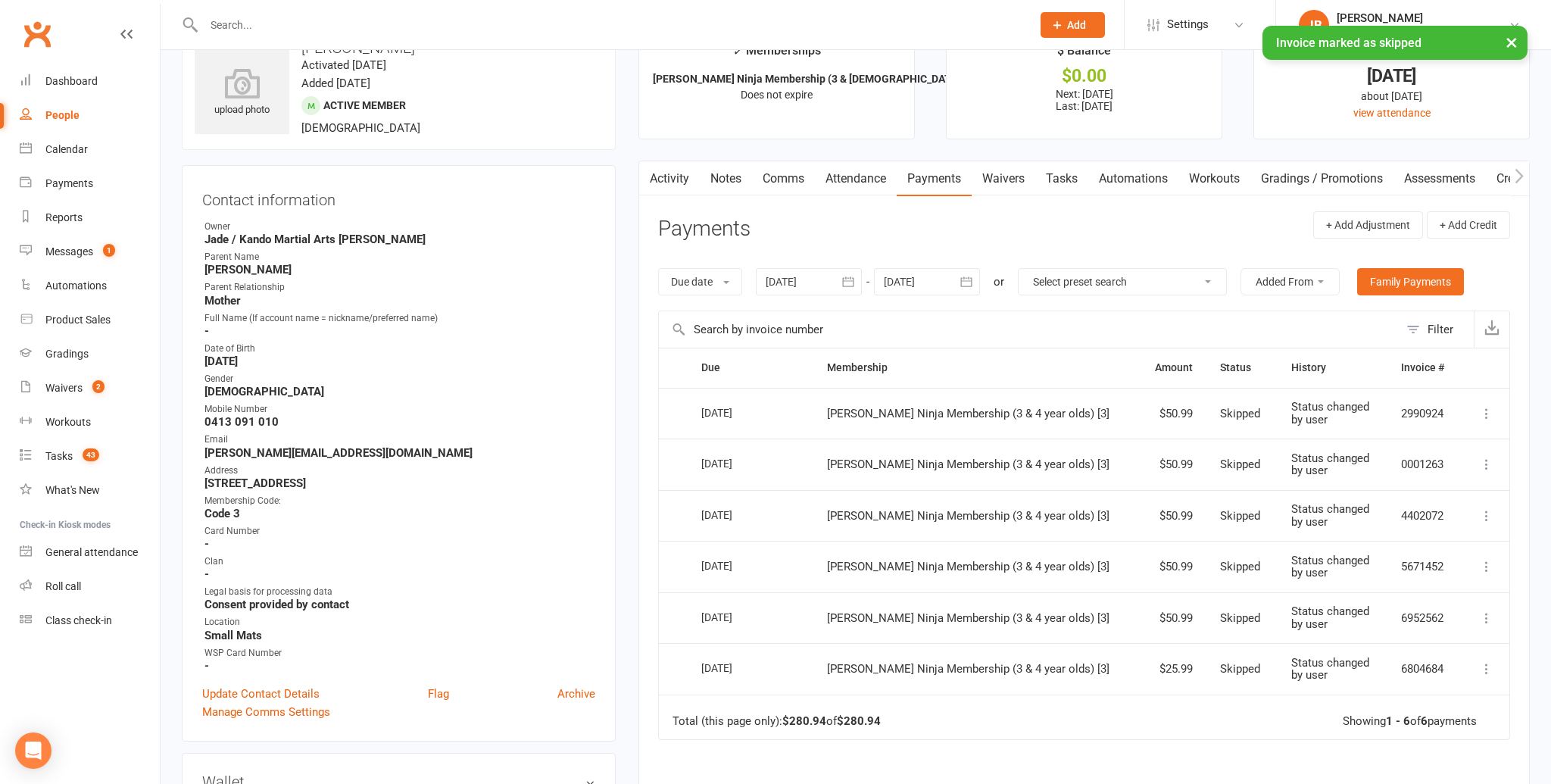
click at [924, 286] on div at bounding box center [927, 281] width 106 height 27
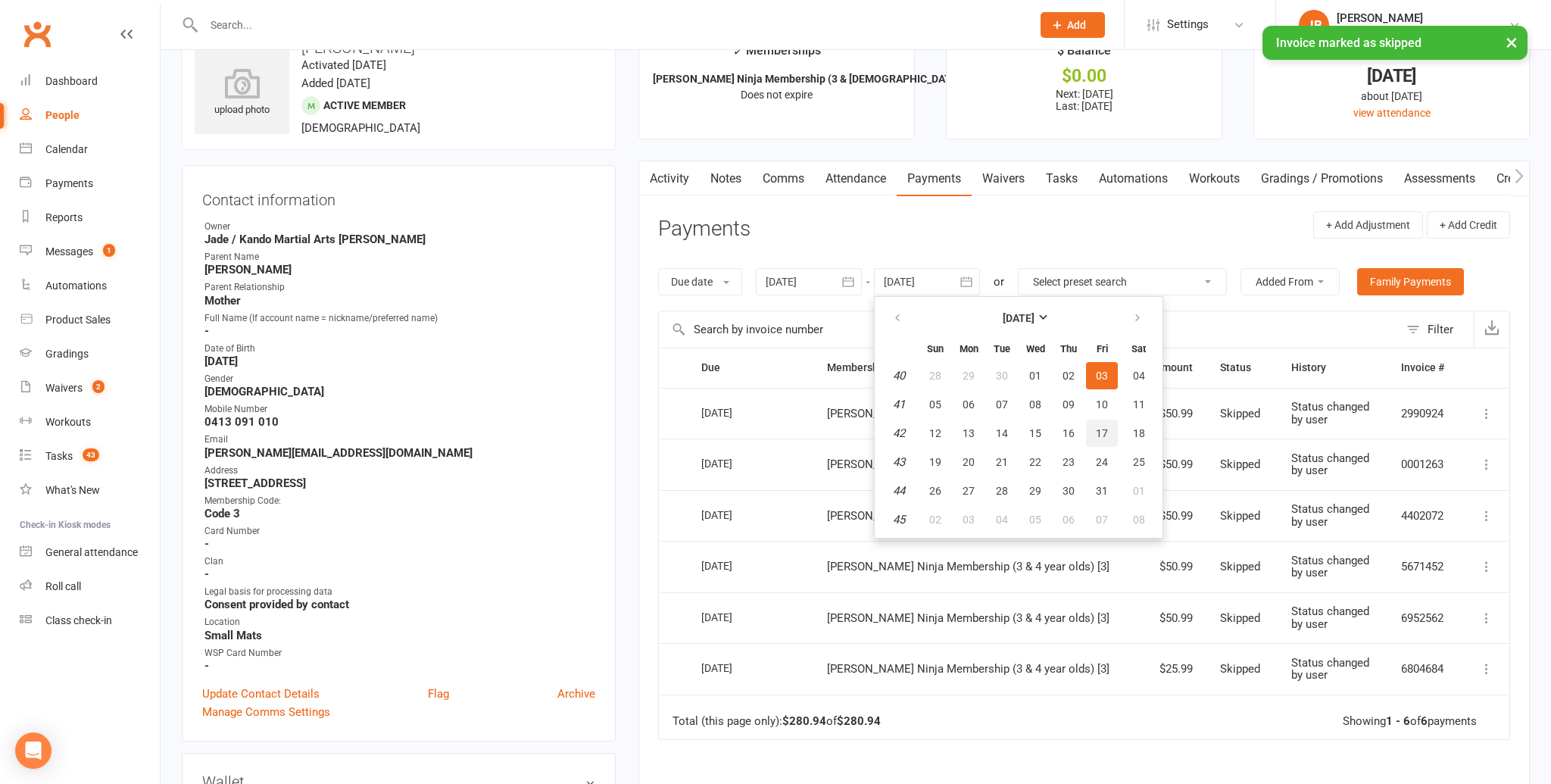
click at [1088, 438] on button "17" at bounding box center [1102, 433] width 32 height 27
type input "17 Oct 2025"
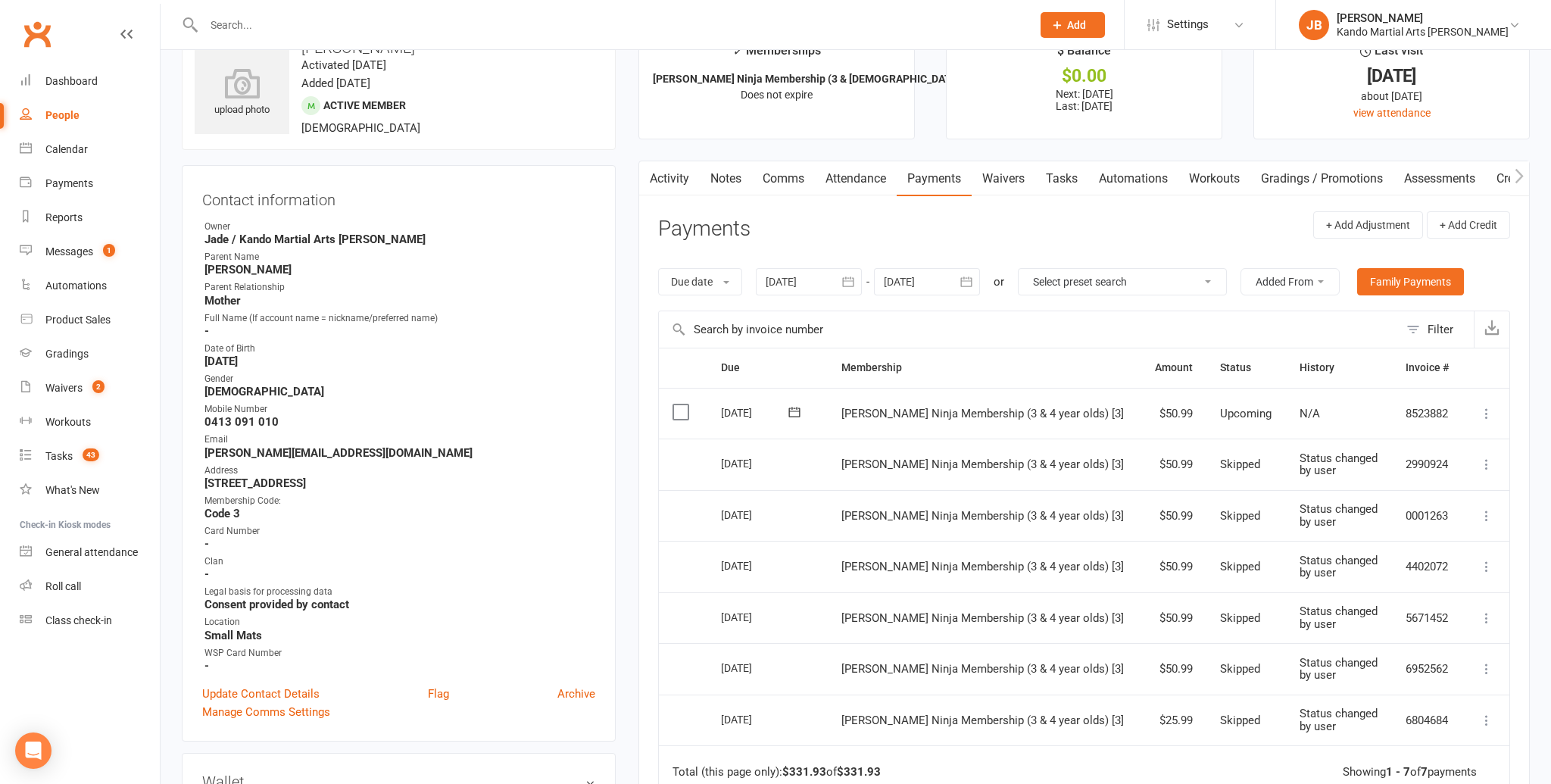
click at [1076, 174] on link "Tasks" at bounding box center [1062, 178] width 53 height 35
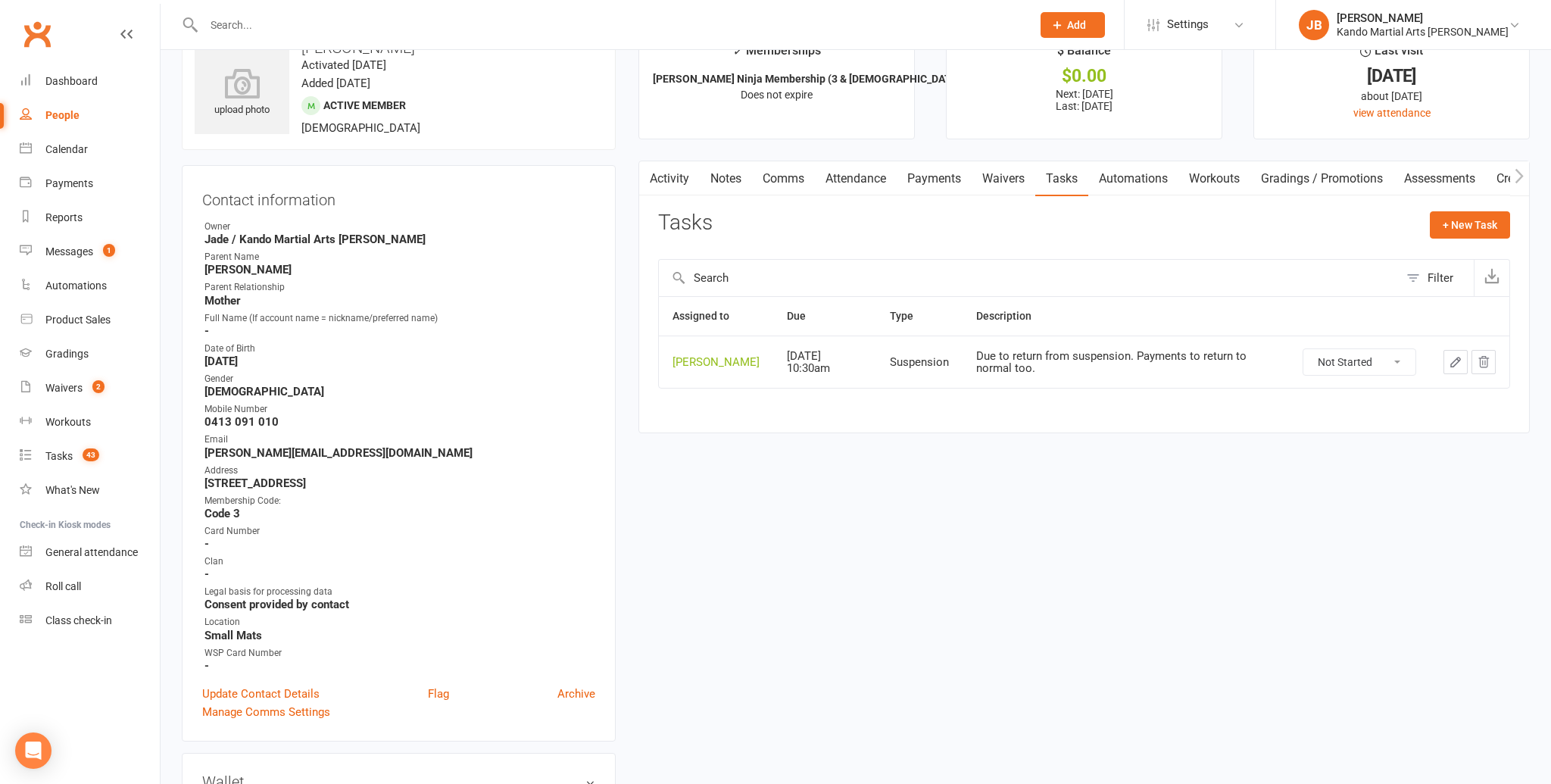
click at [1450, 359] on icon "button" at bounding box center [1455, 361] width 13 height 13
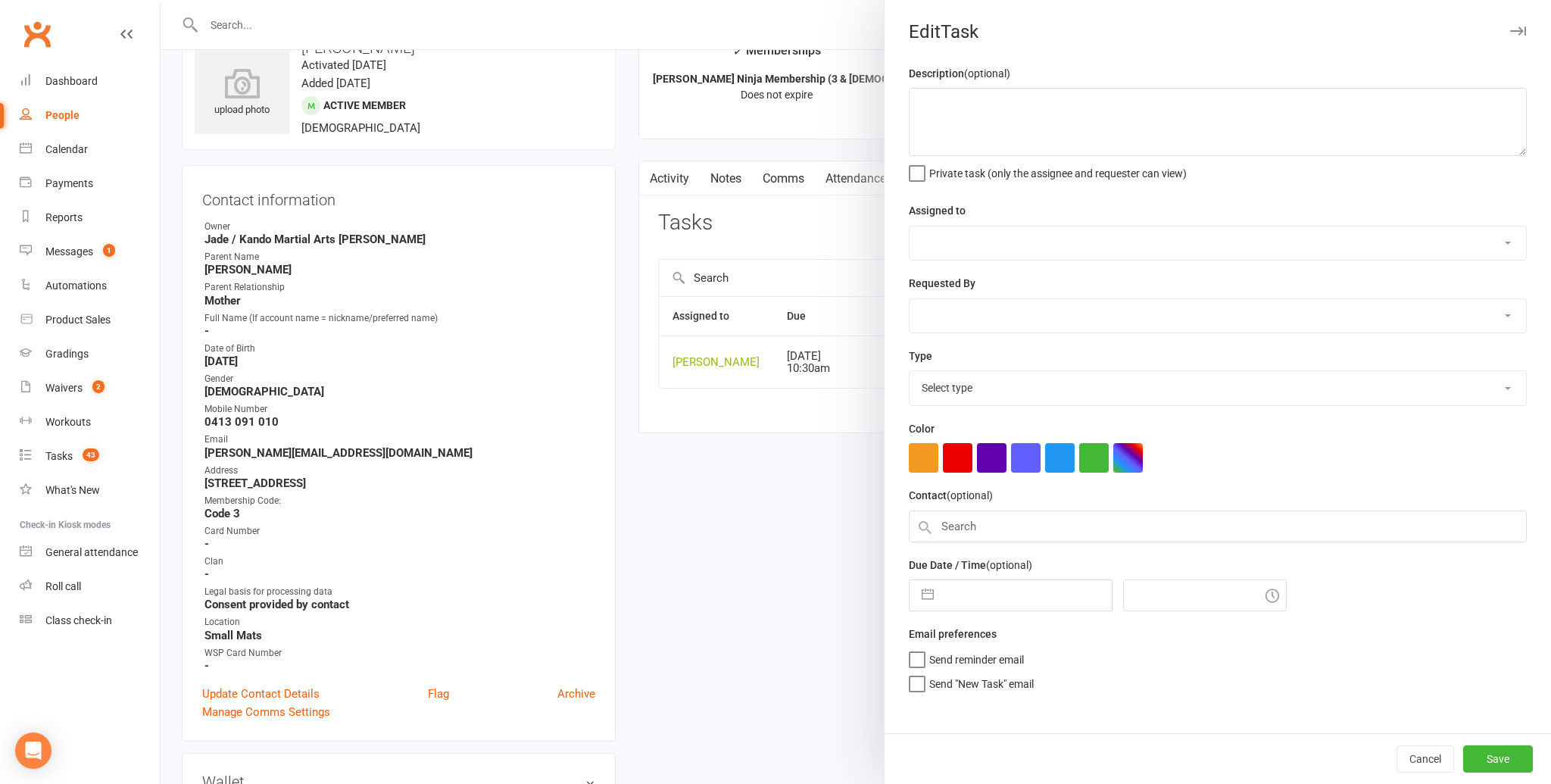
type textarea "Due to return from suspension. Payments to return to normal too."
select select "48590"
type input "12 Aug 2025"
type input "10:30am"
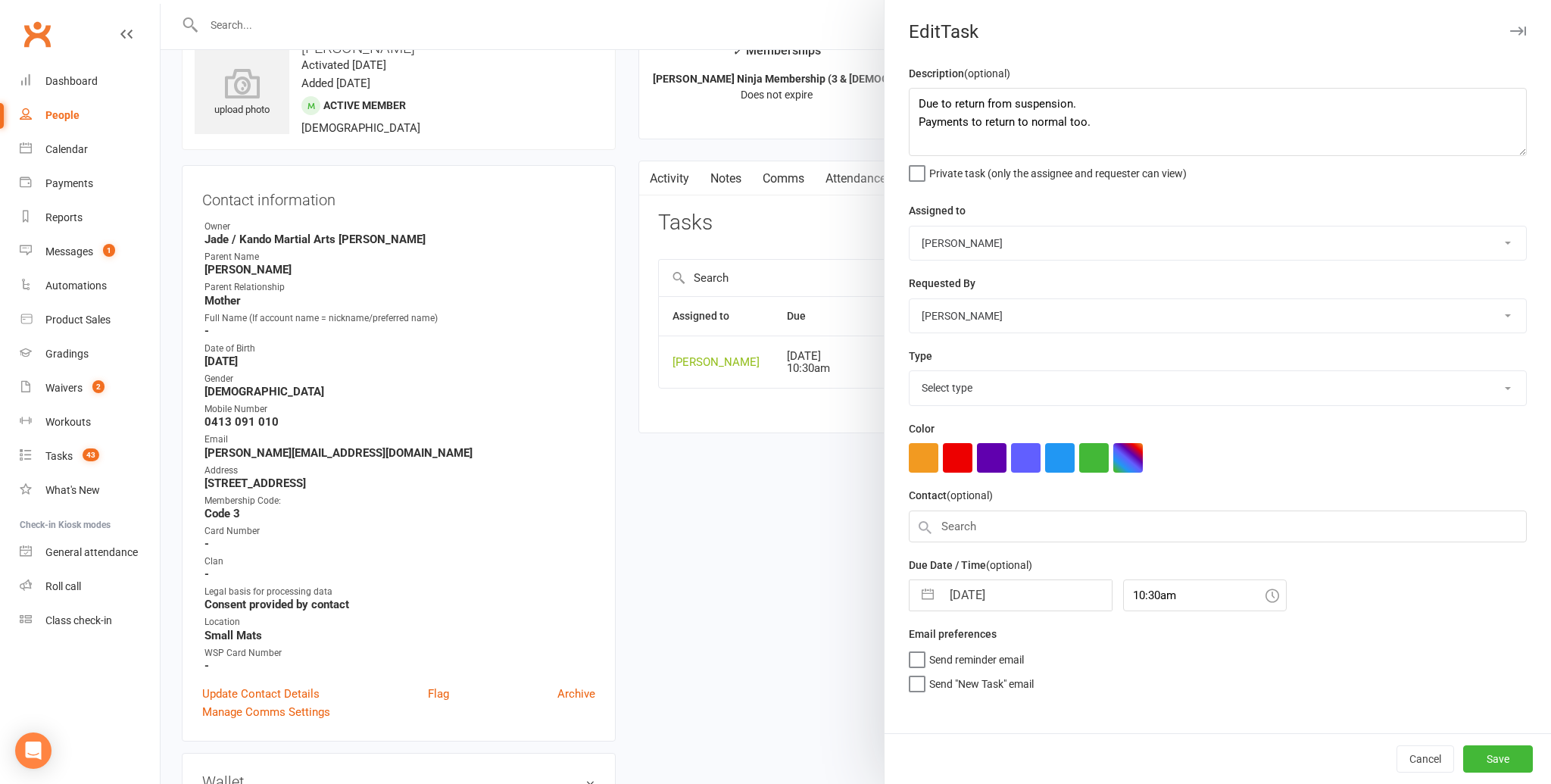
select select "25921"
click at [991, 585] on input "12 Aug 2025" at bounding box center [1026, 590] width 171 height 30
select select "6"
select select "2025"
select select "7"
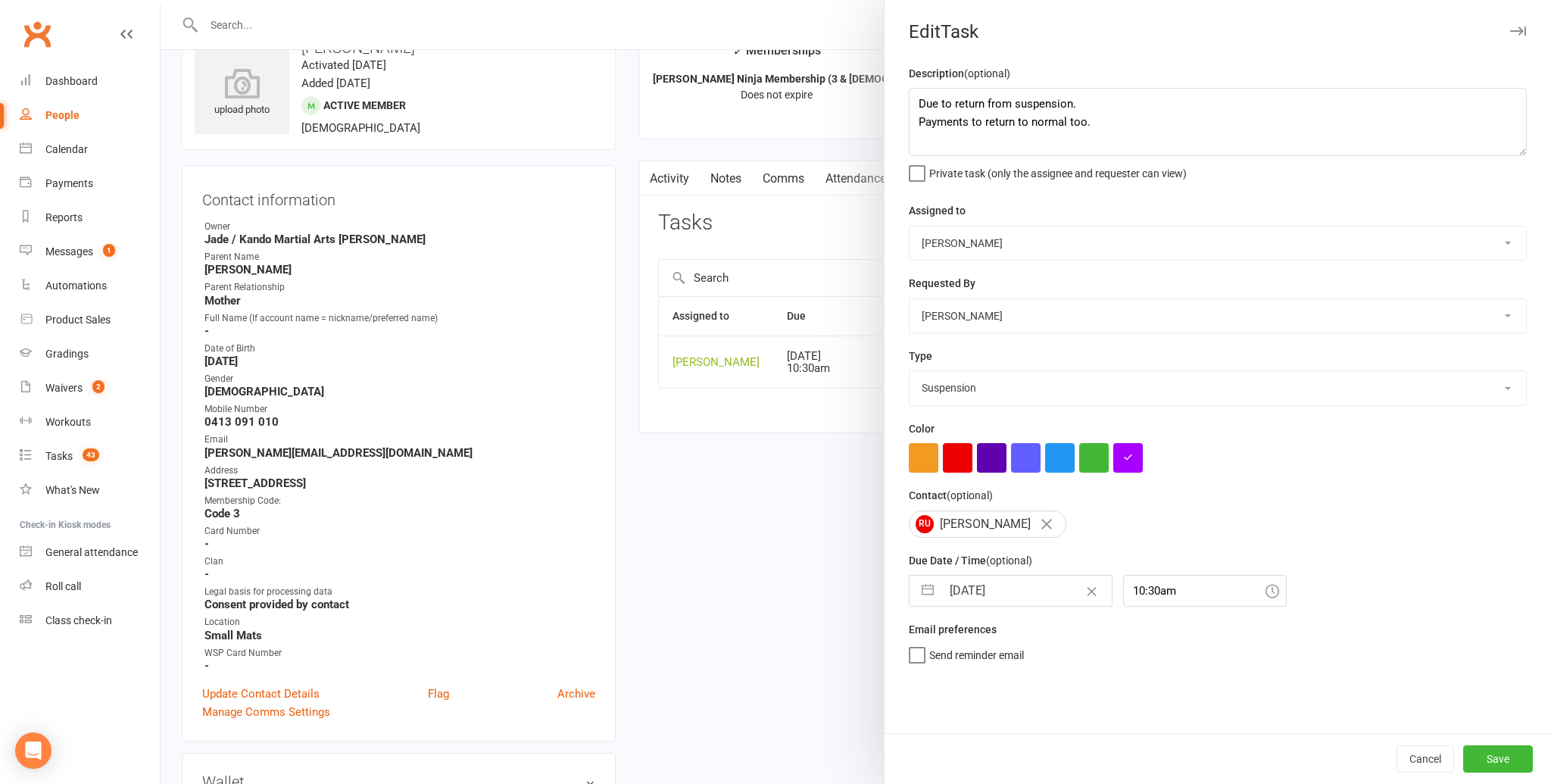
select select "2025"
select select "8"
select select "2025"
click at [1129, 657] on div "Move forward to switch to the next month." at bounding box center [1118, 650] width 29 height 25
select select "9"
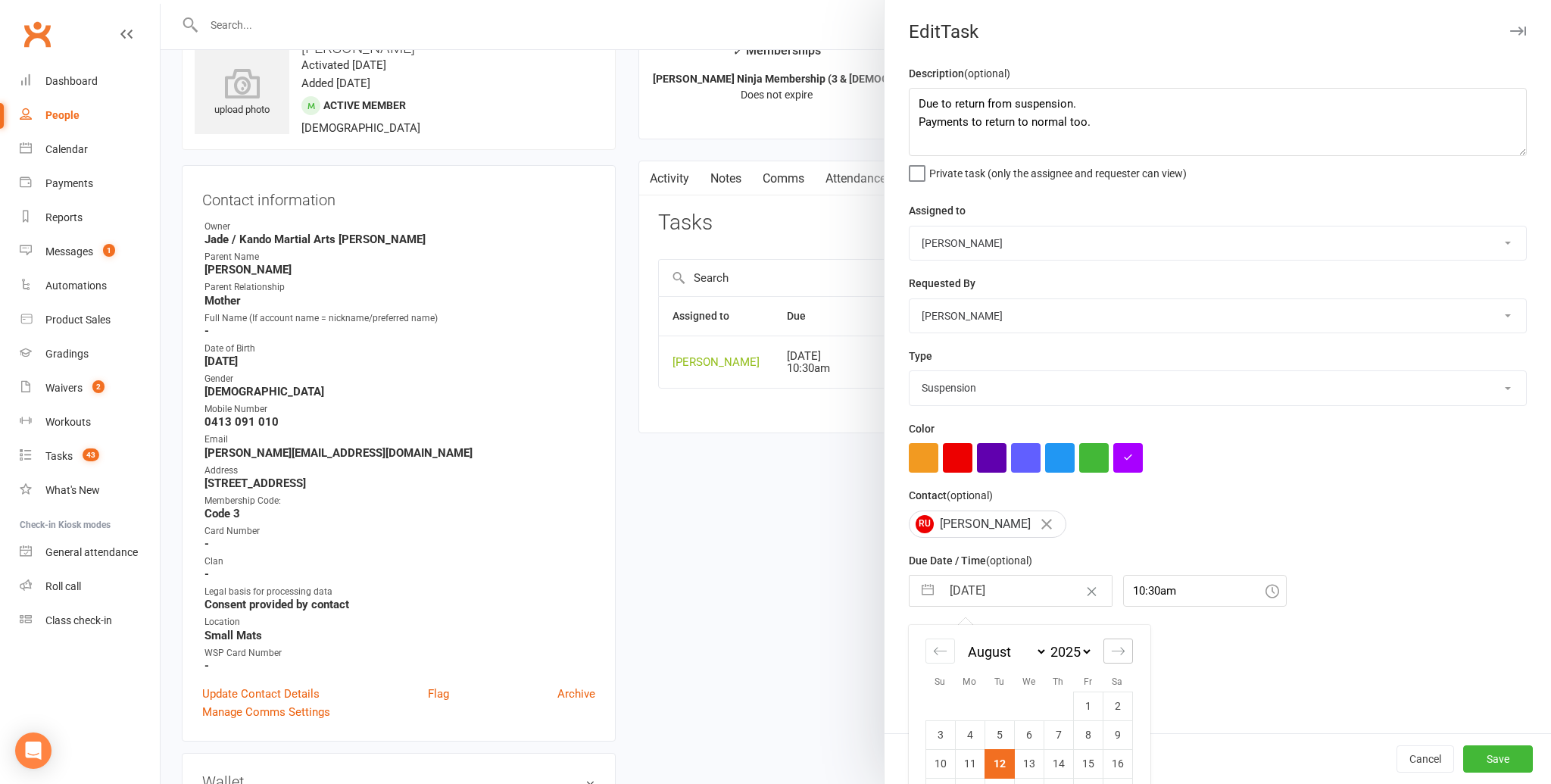
select select "2025"
click at [1129, 657] on div "Move forward to switch to the next month." at bounding box center [1118, 650] width 29 height 25
select select "10"
select select "2025"
click at [1129, 657] on div "Move forward to switch to the next month." at bounding box center [1118, 650] width 29 height 25
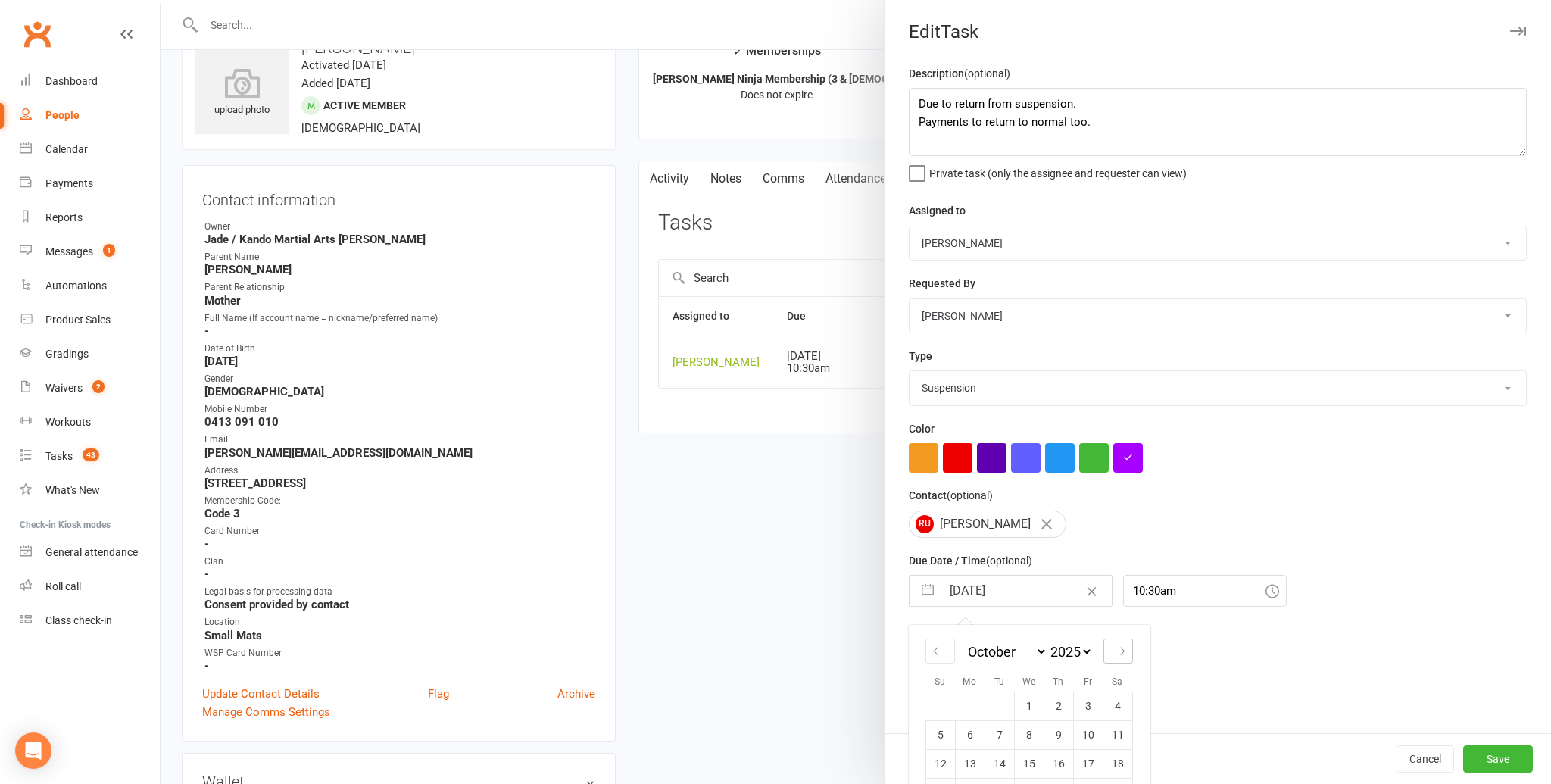
select select "11"
select select "2025"
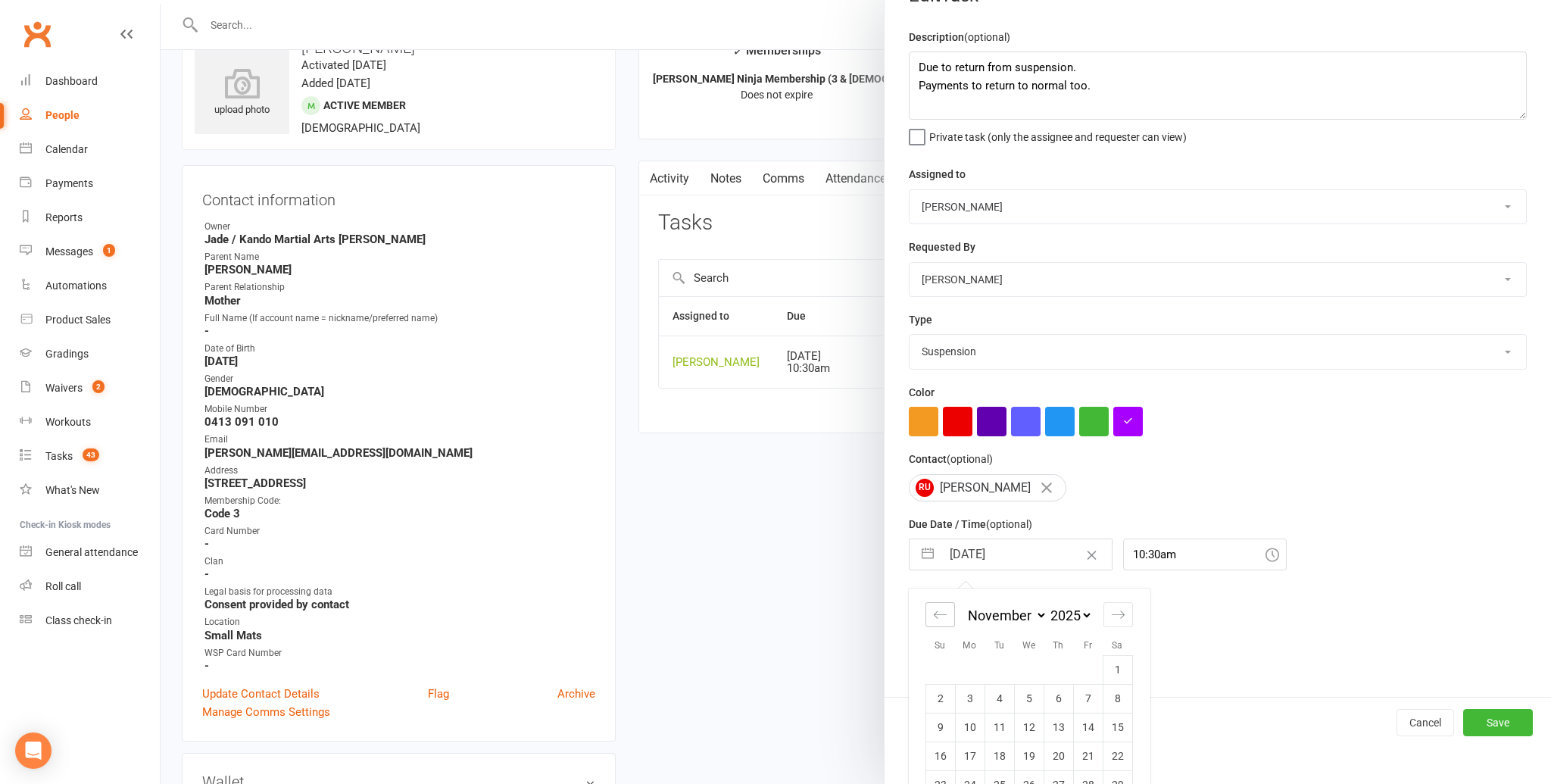
click at [948, 614] on div "Move backward to switch to the previous month." at bounding box center [940, 614] width 29 height 25
select select "8"
select select "2025"
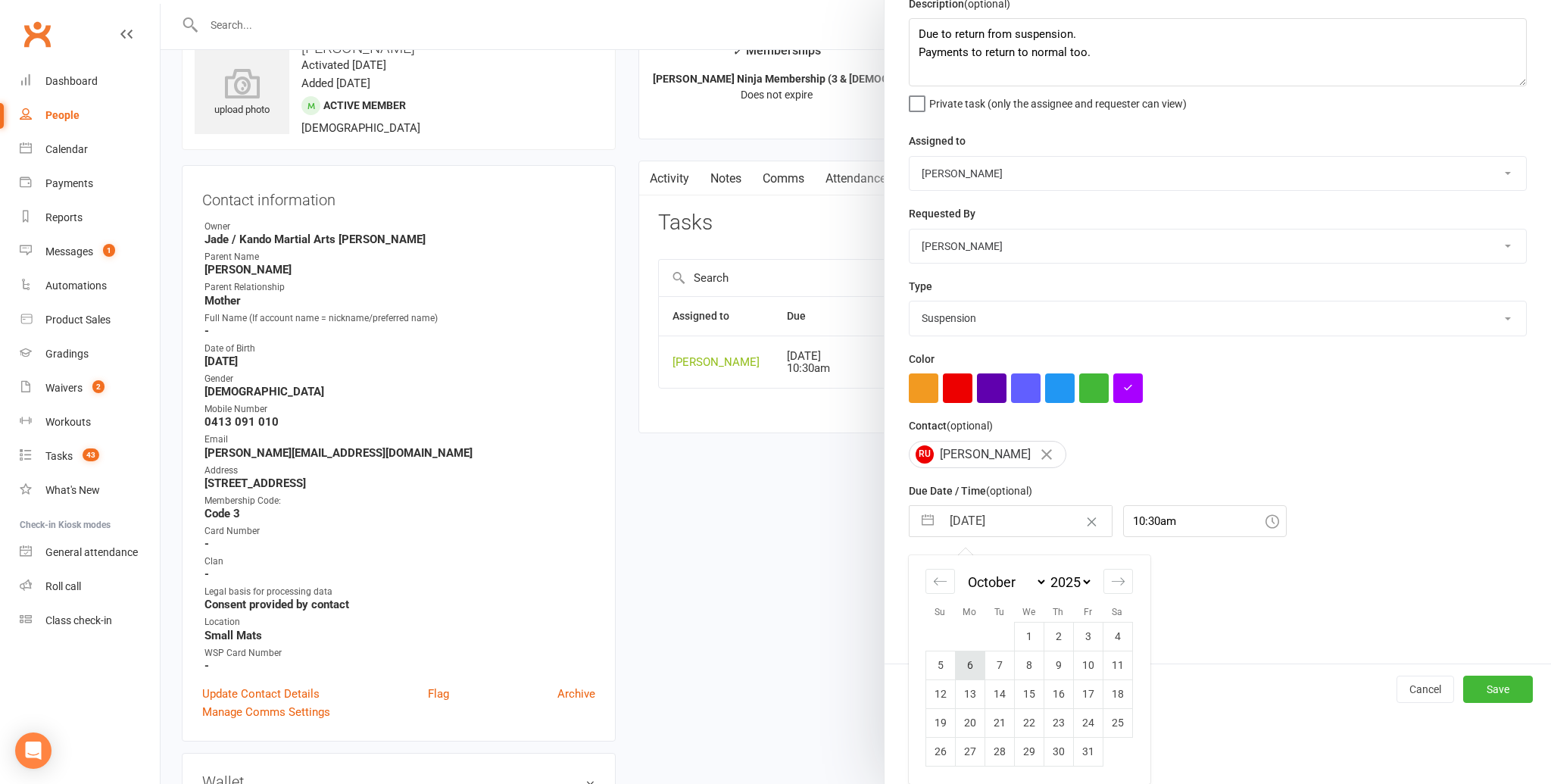
click at [966, 657] on td "6" at bounding box center [969, 665] width 29 height 29
type input "06 Oct 2025"
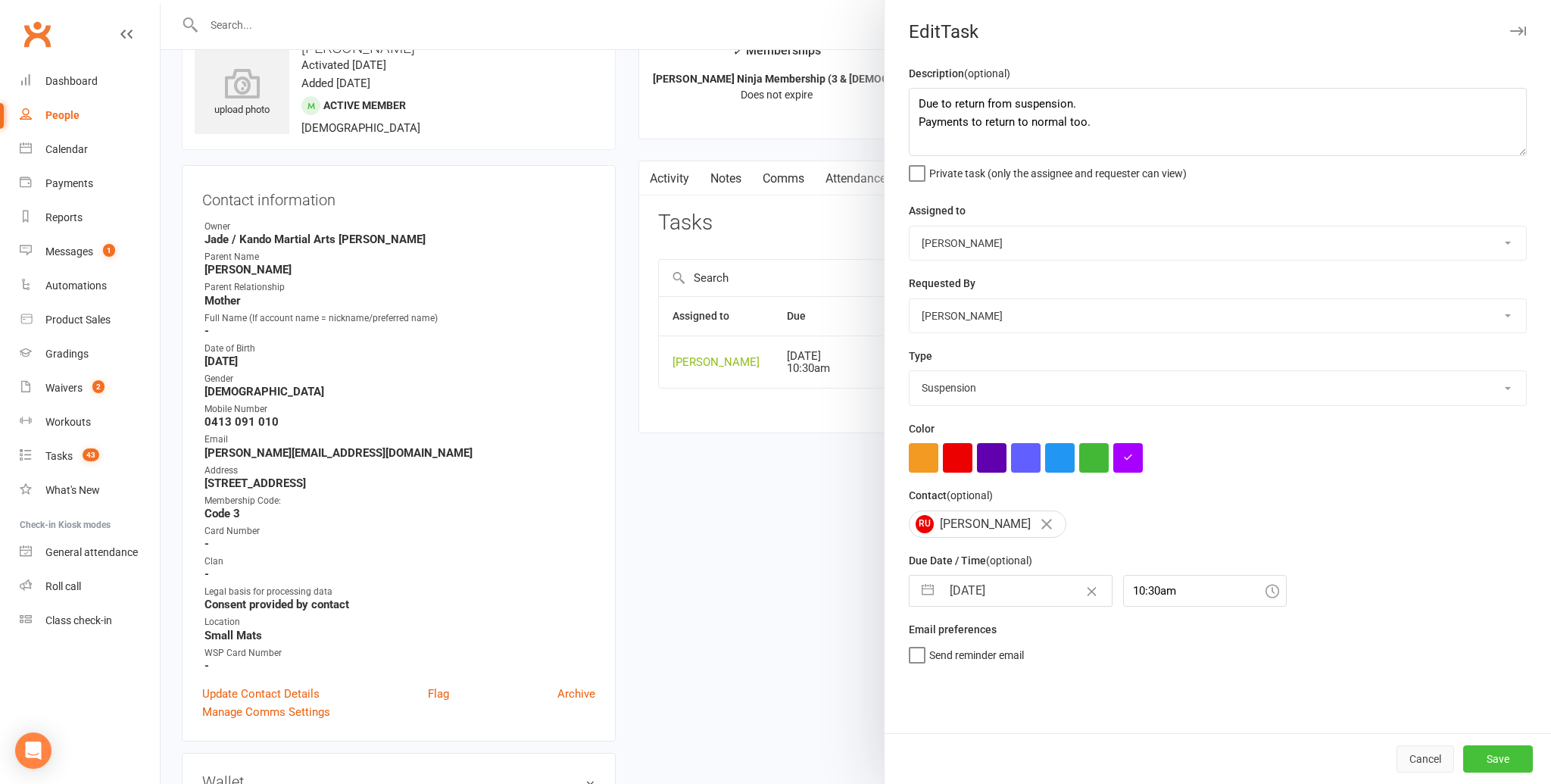
drag, startPoint x: 1477, startPoint y: 755, endPoint x: 1454, endPoint y: 752, distance: 23.2
click at [1477, 755] on button "Save" at bounding box center [1498, 758] width 70 height 27
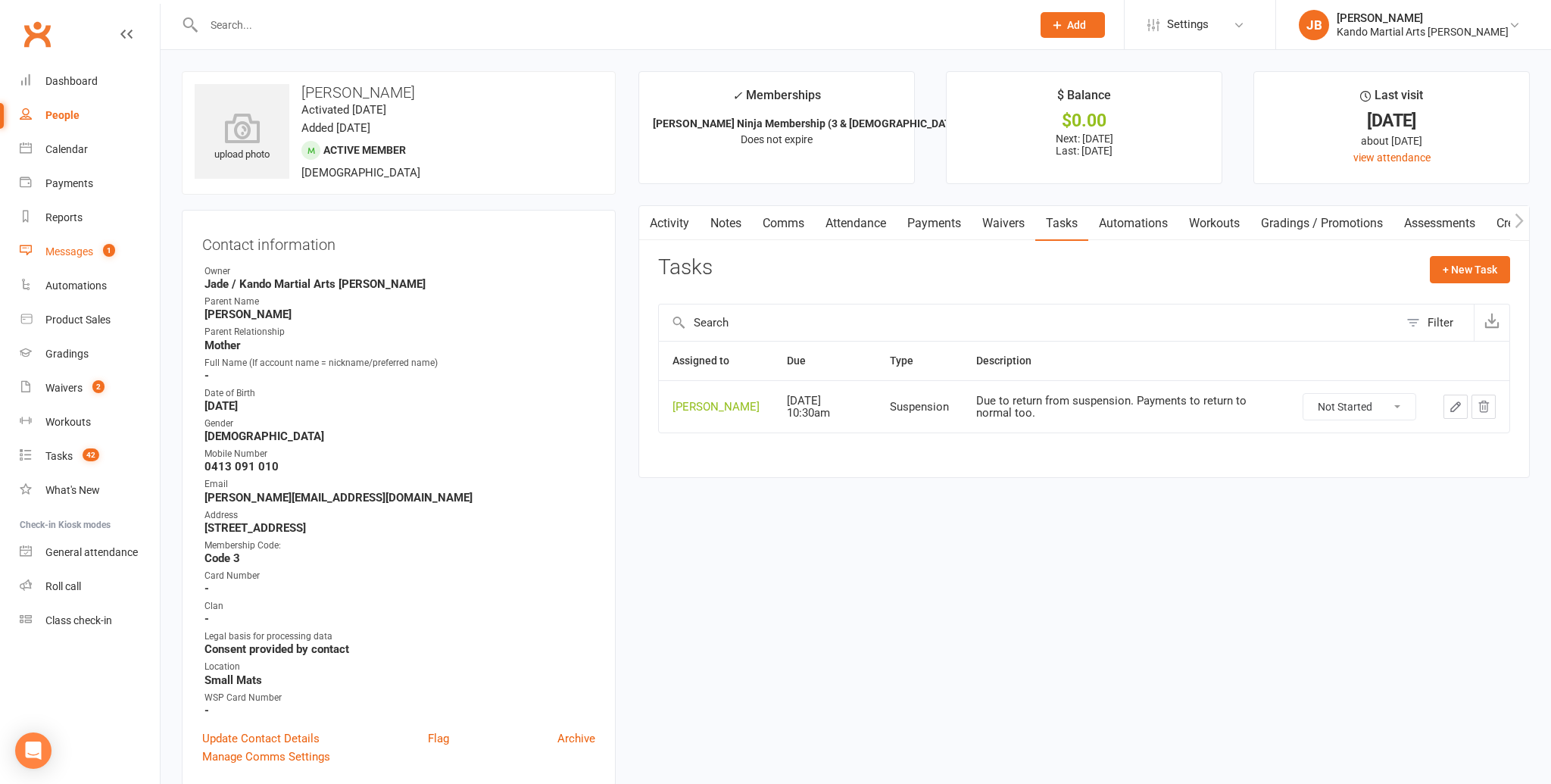
click at [74, 251] on div "Messages" at bounding box center [69, 251] width 48 height 12
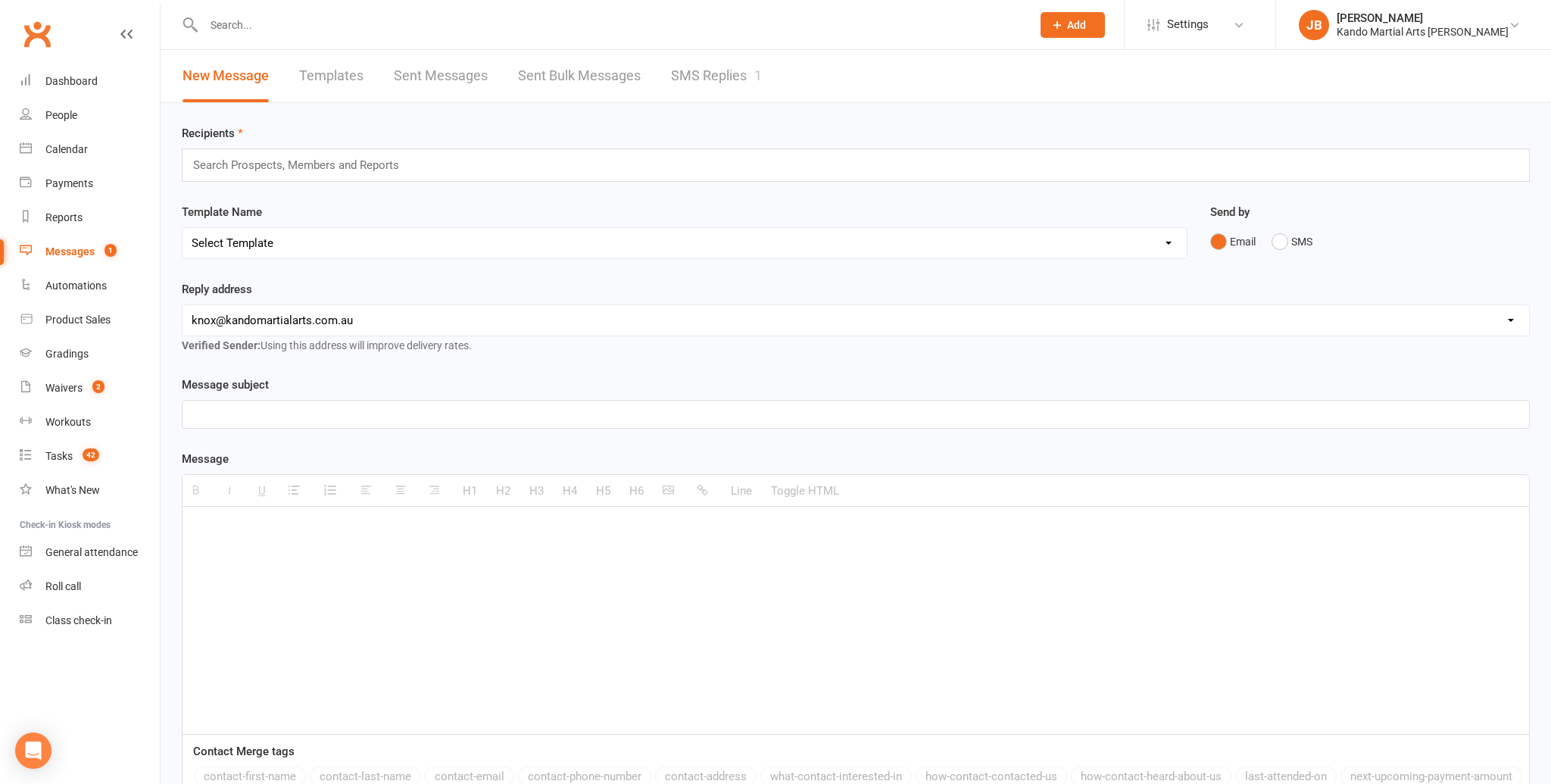
click at [710, 72] on link "SMS Replies 1" at bounding box center [716, 75] width 91 height 52
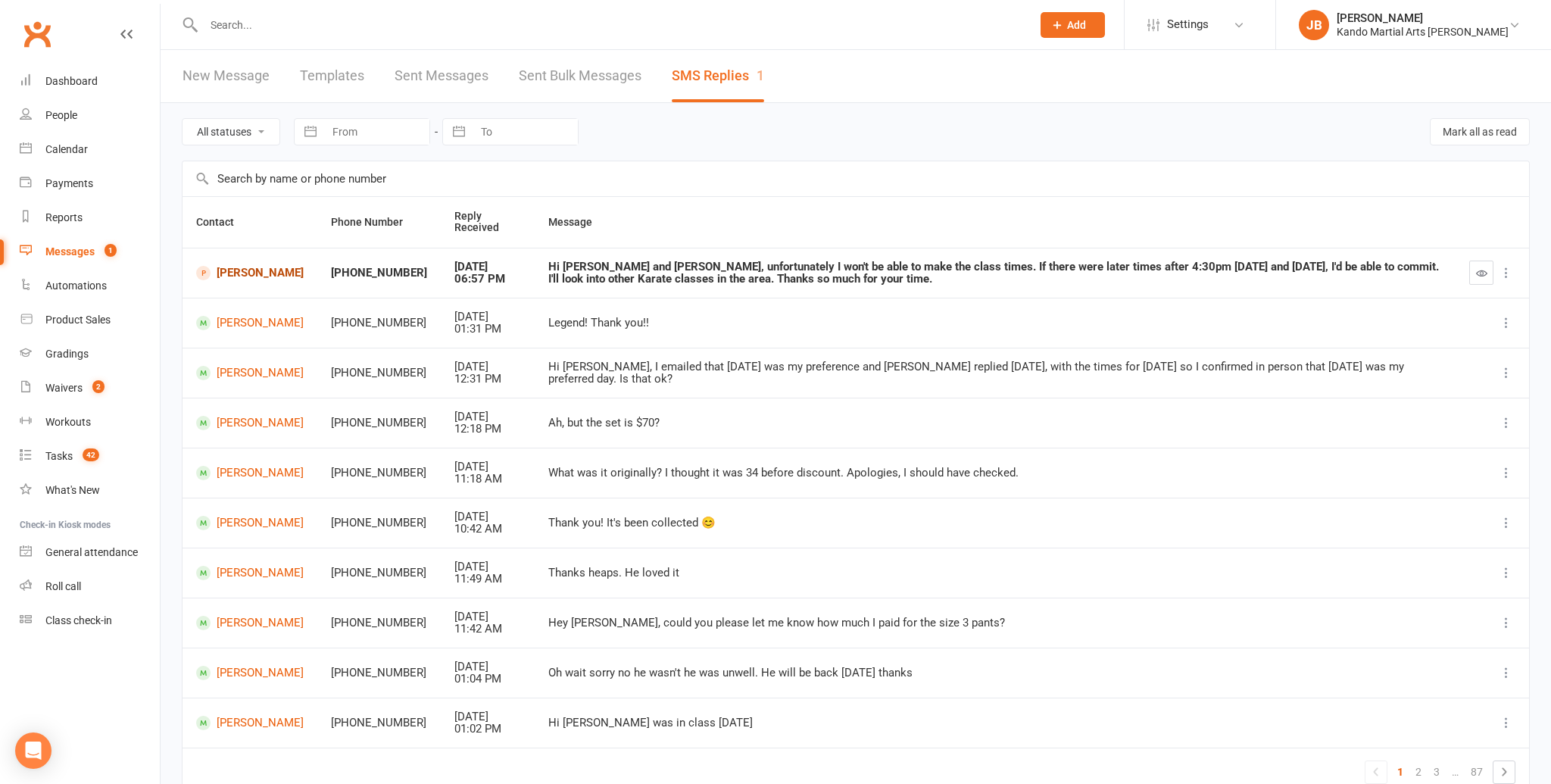
click at [258, 270] on link "Nella Mondous" at bounding box center [250, 273] width 107 height 14
click at [1486, 279] on button "button" at bounding box center [1481, 272] width 24 height 24
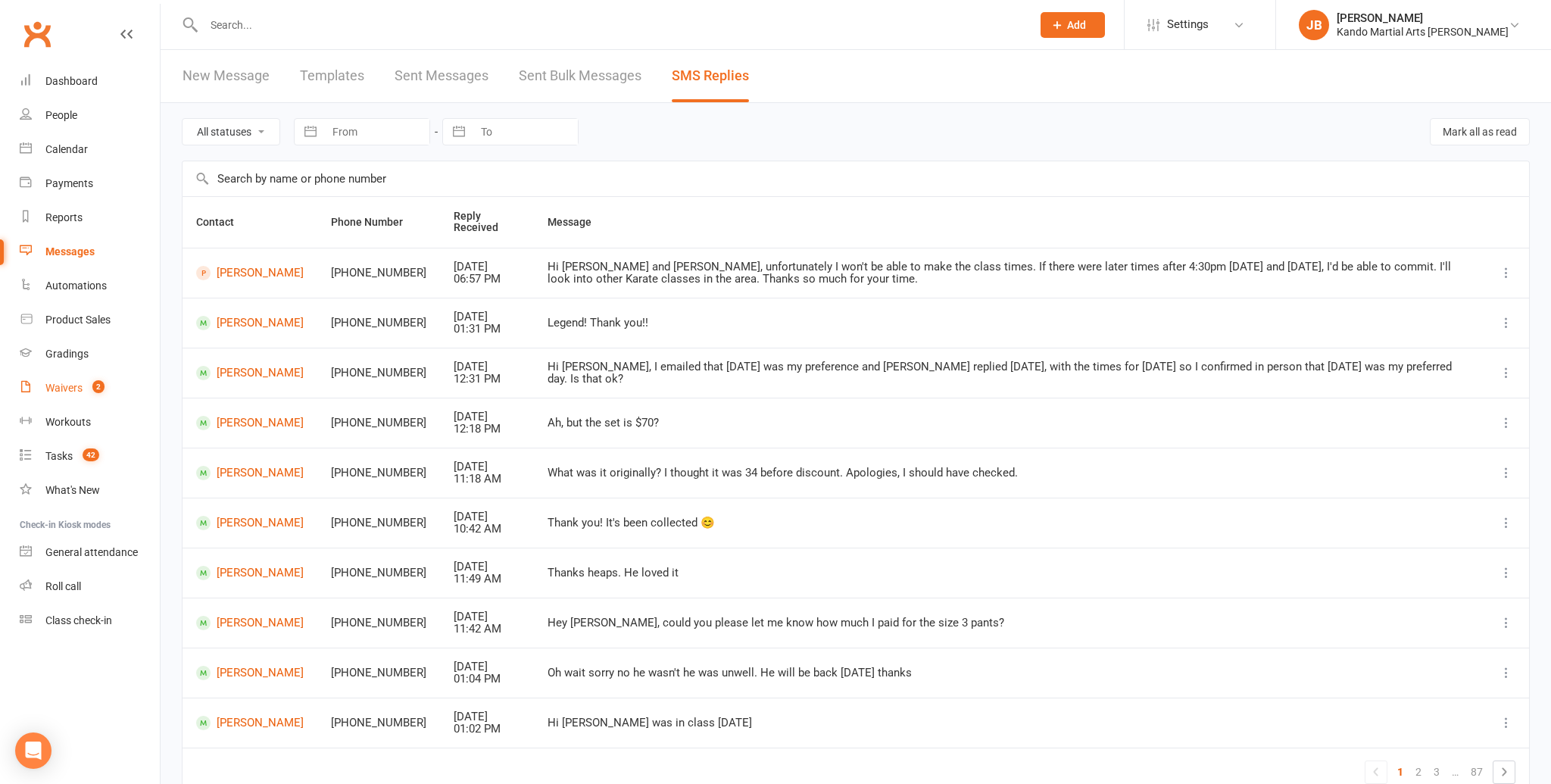
click at [73, 381] on div "Waivers" at bounding box center [64, 388] width 37 height 12
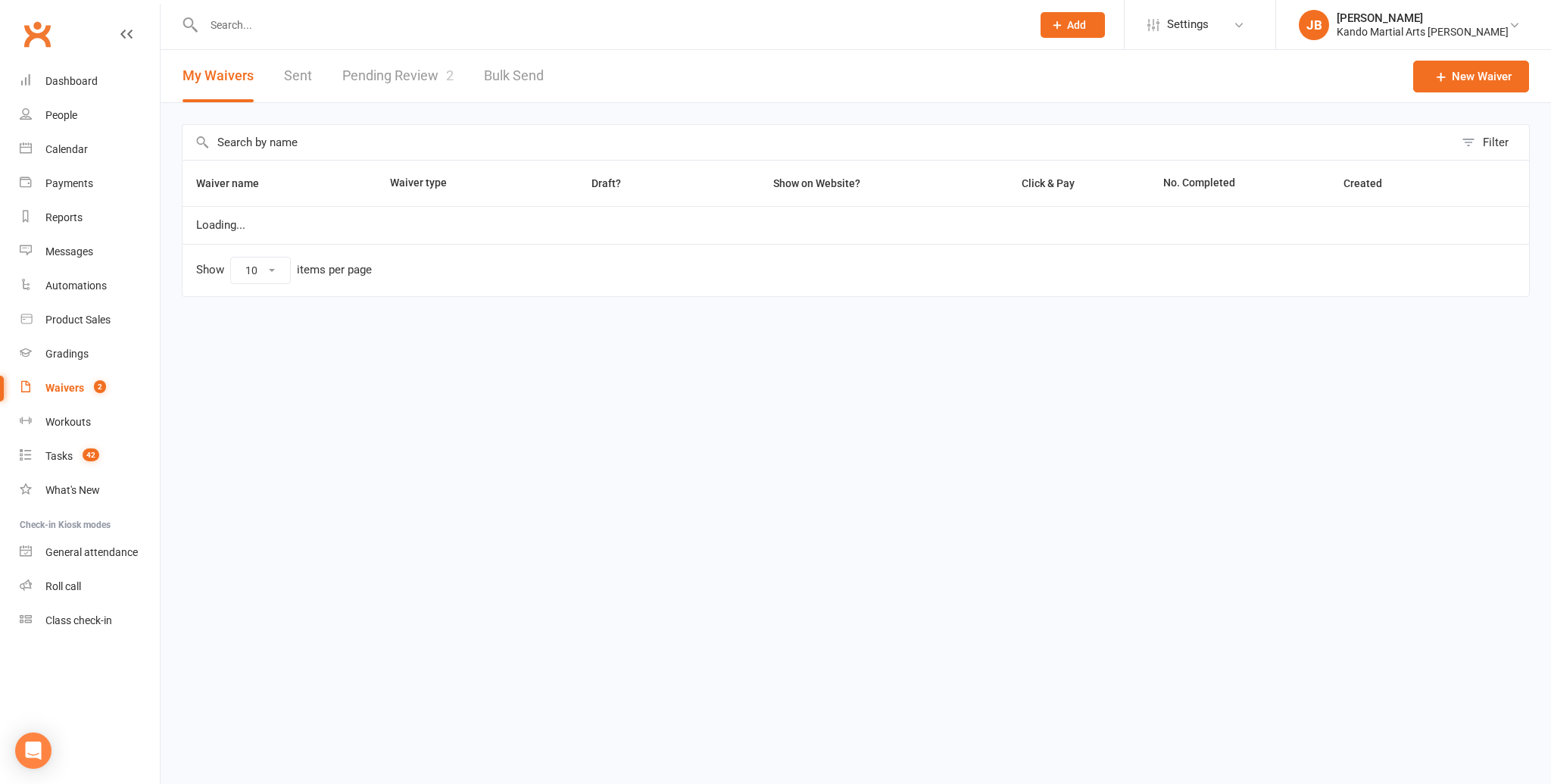
select select "100"
click at [404, 85] on link "Pending Review 2" at bounding box center [398, 75] width 112 height 52
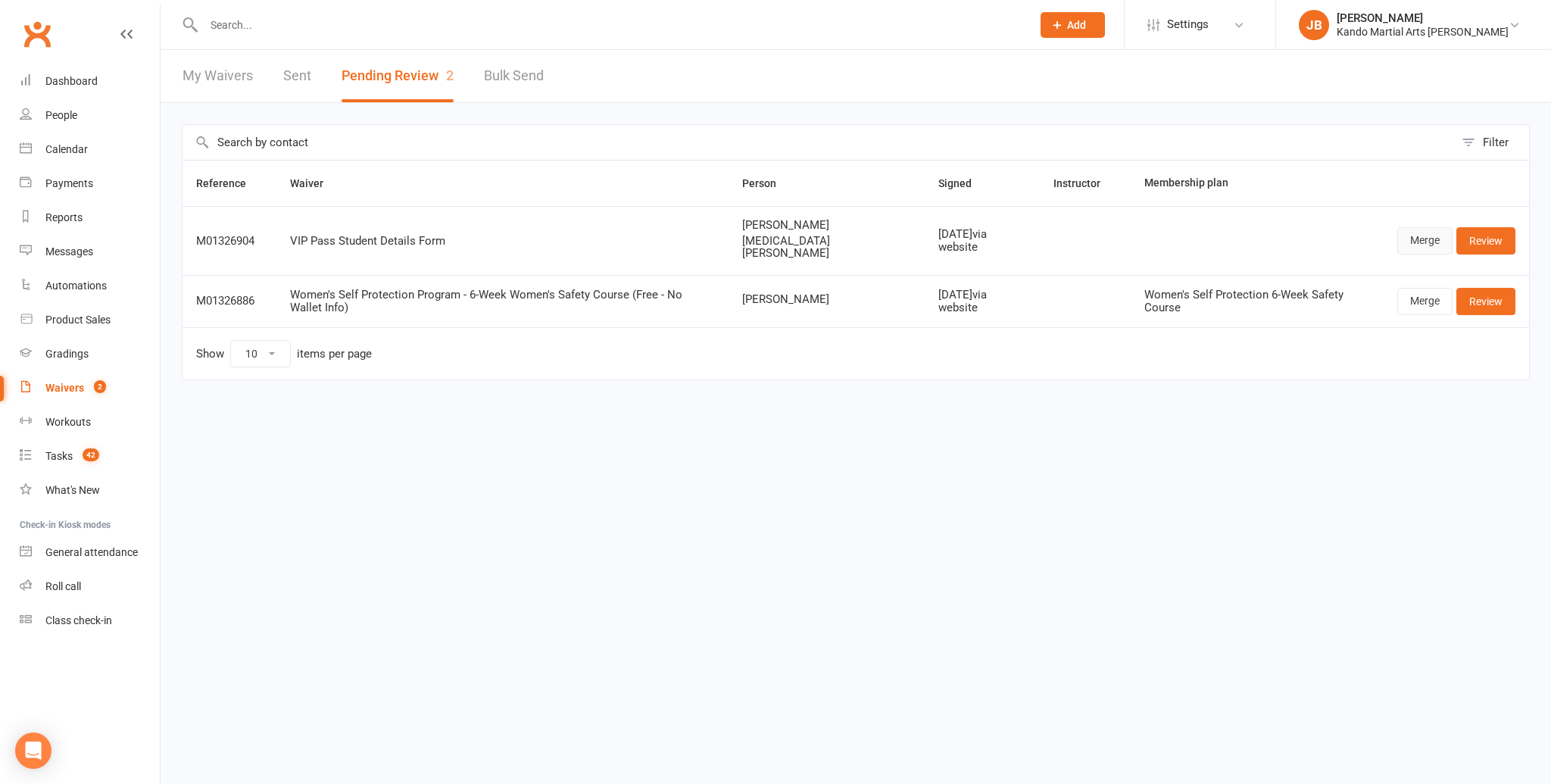
click at [1416, 237] on link "Merge" at bounding box center [1425, 241] width 55 height 27
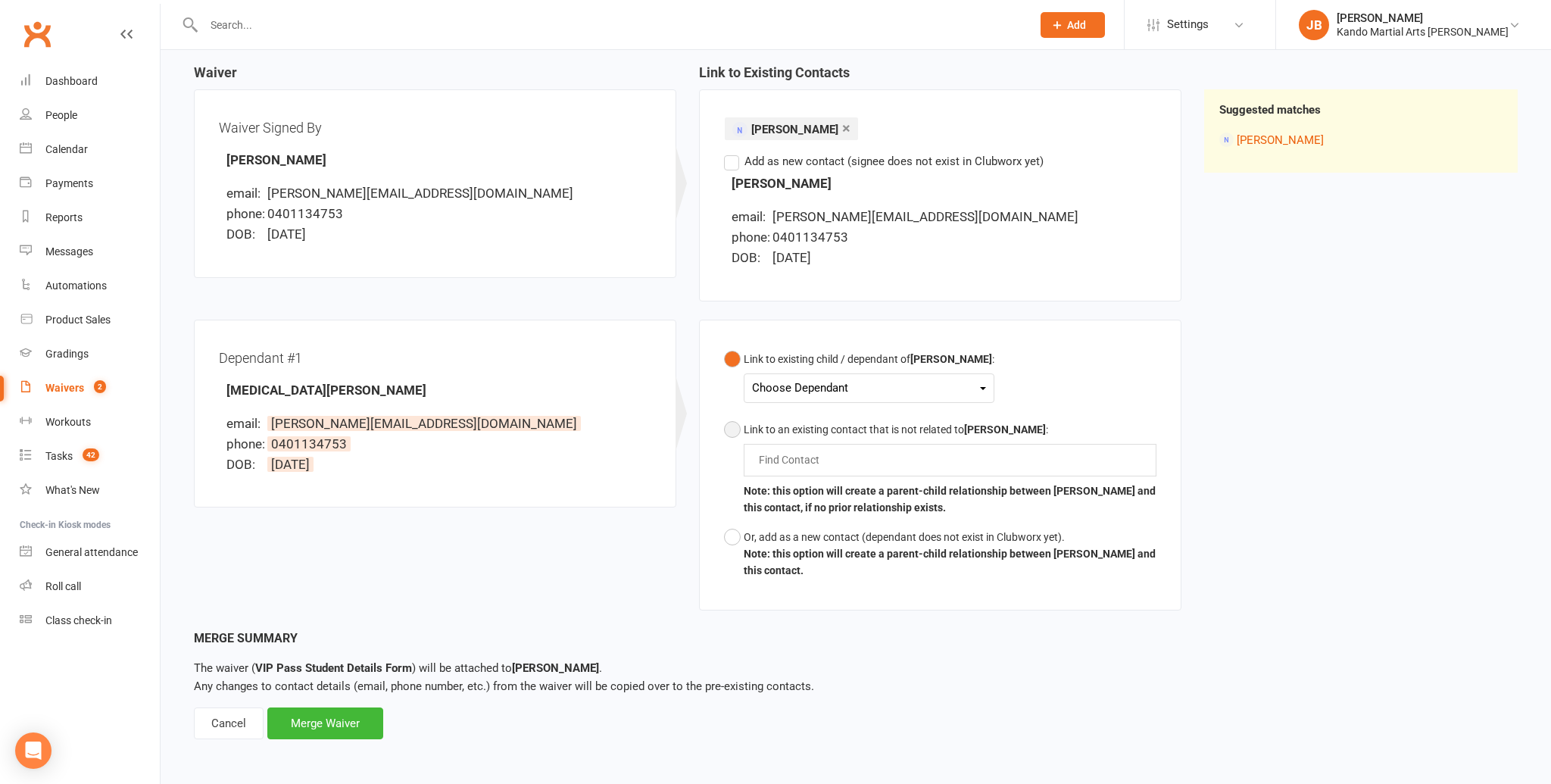
scroll to position [147, 0]
click at [731, 541] on button "Or, add as a new contact (dependant does not exist in Clubworx yet). Note: this…" at bounding box center [940, 553] width 433 height 63
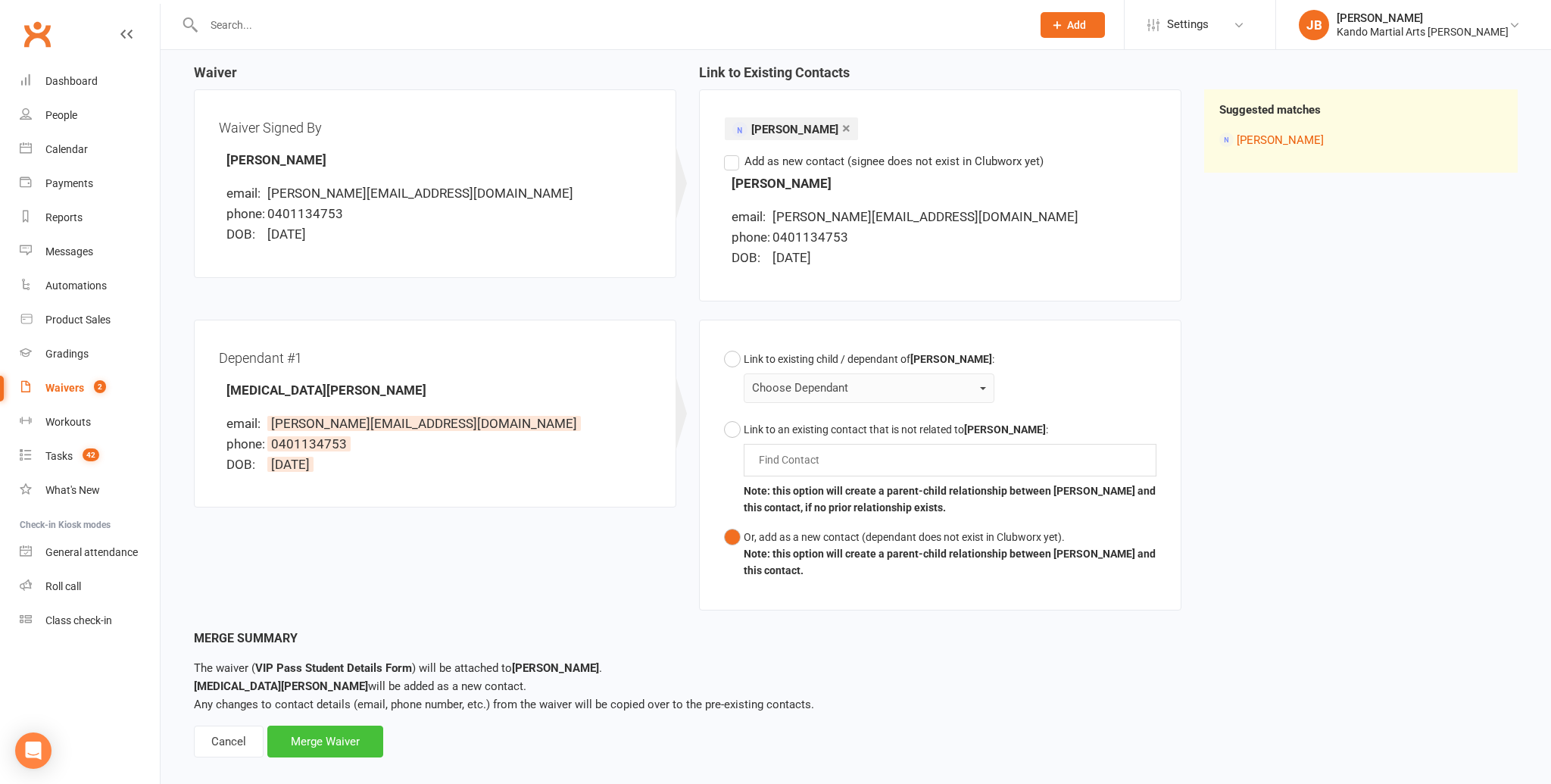
click at [311, 729] on div "Merge Waiver" at bounding box center [325, 742] width 116 height 32
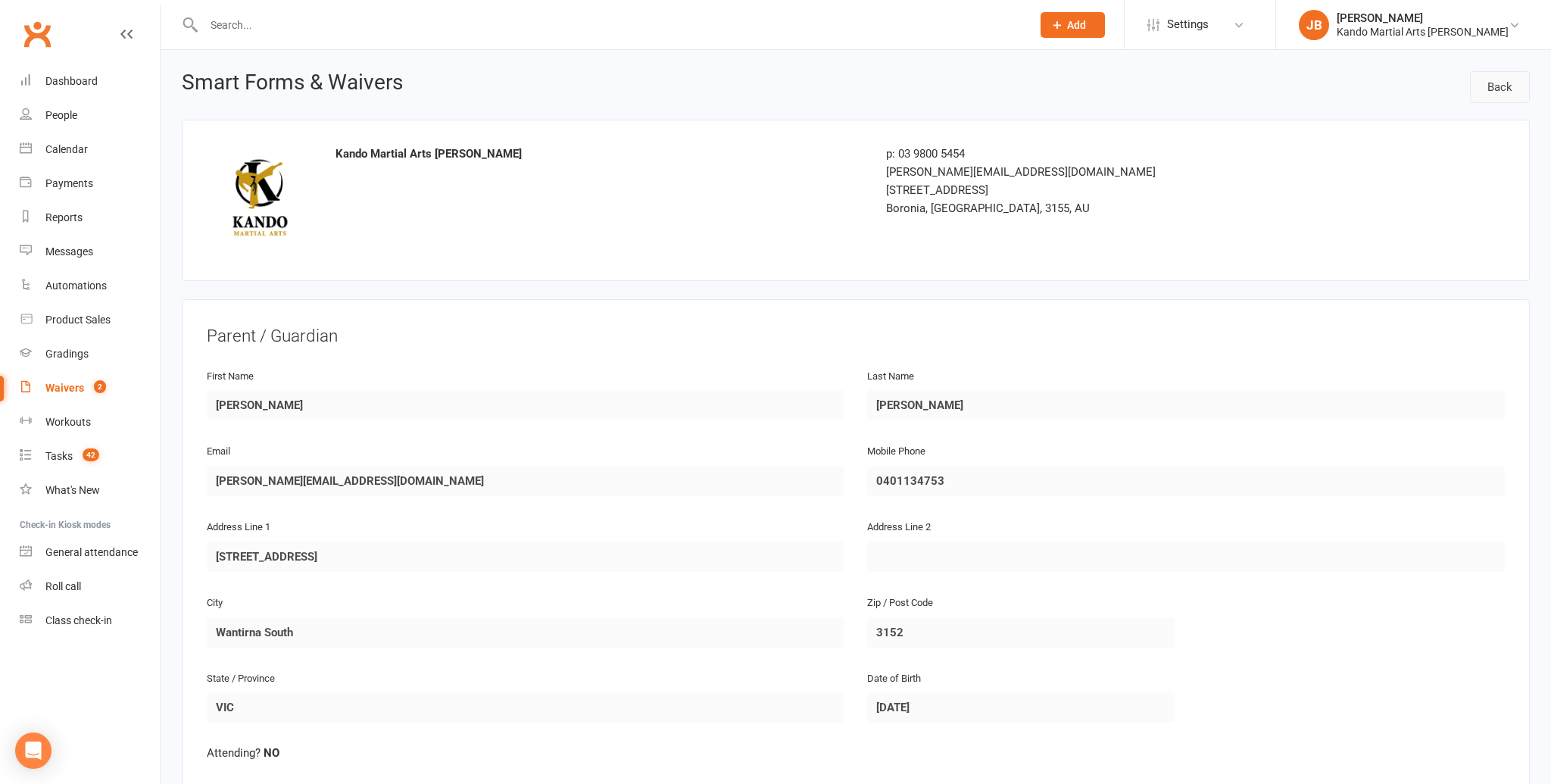
click at [1501, 86] on link "Back" at bounding box center [1501, 87] width 60 height 32
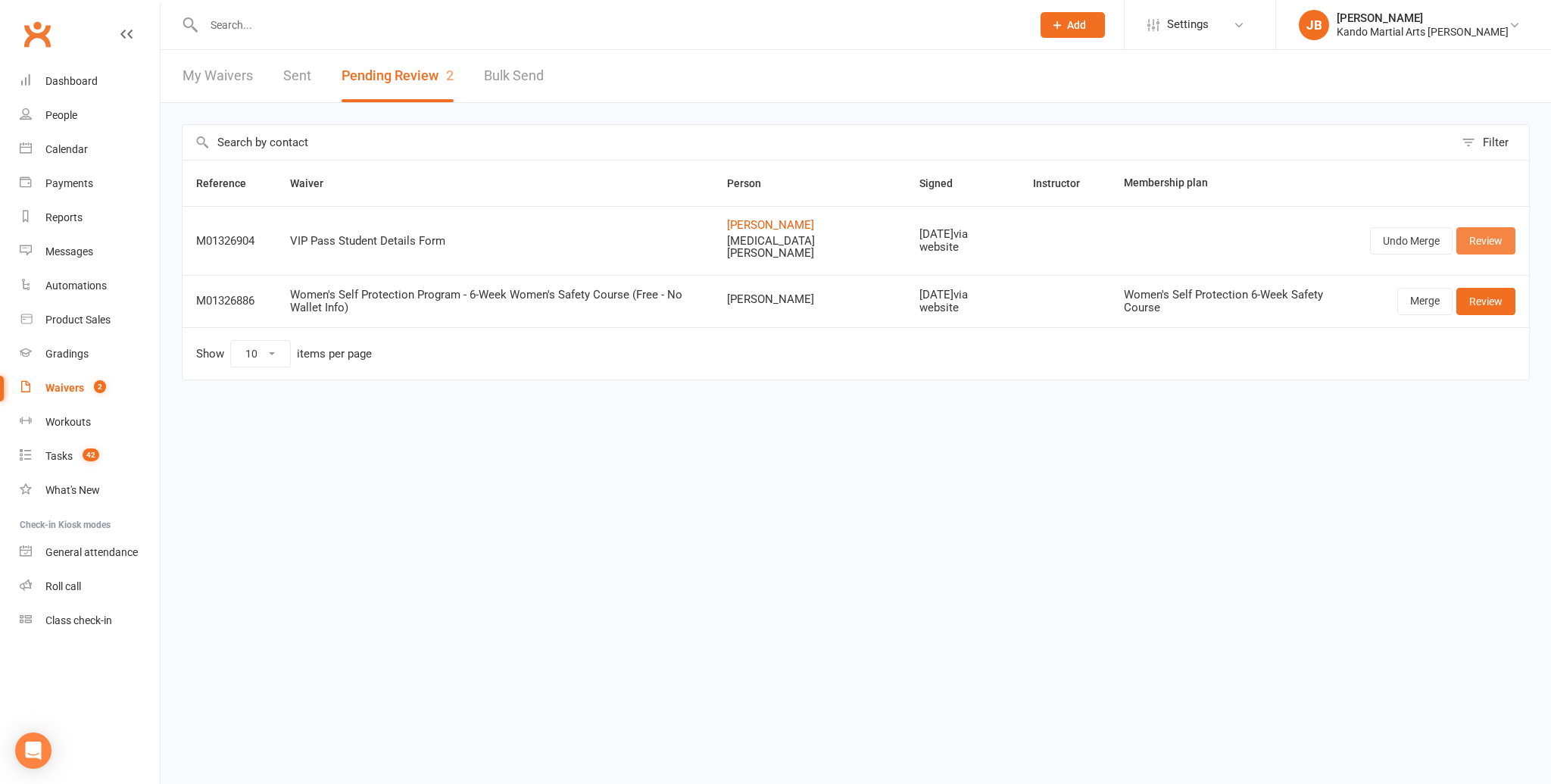
drag, startPoint x: 1497, startPoint y: 241, endPoint x: 1405, endPoint y: 256, distance: 93.2
click at [1497, 241] on link "Review" at bounding box center [1485, 241] width 59 height 27
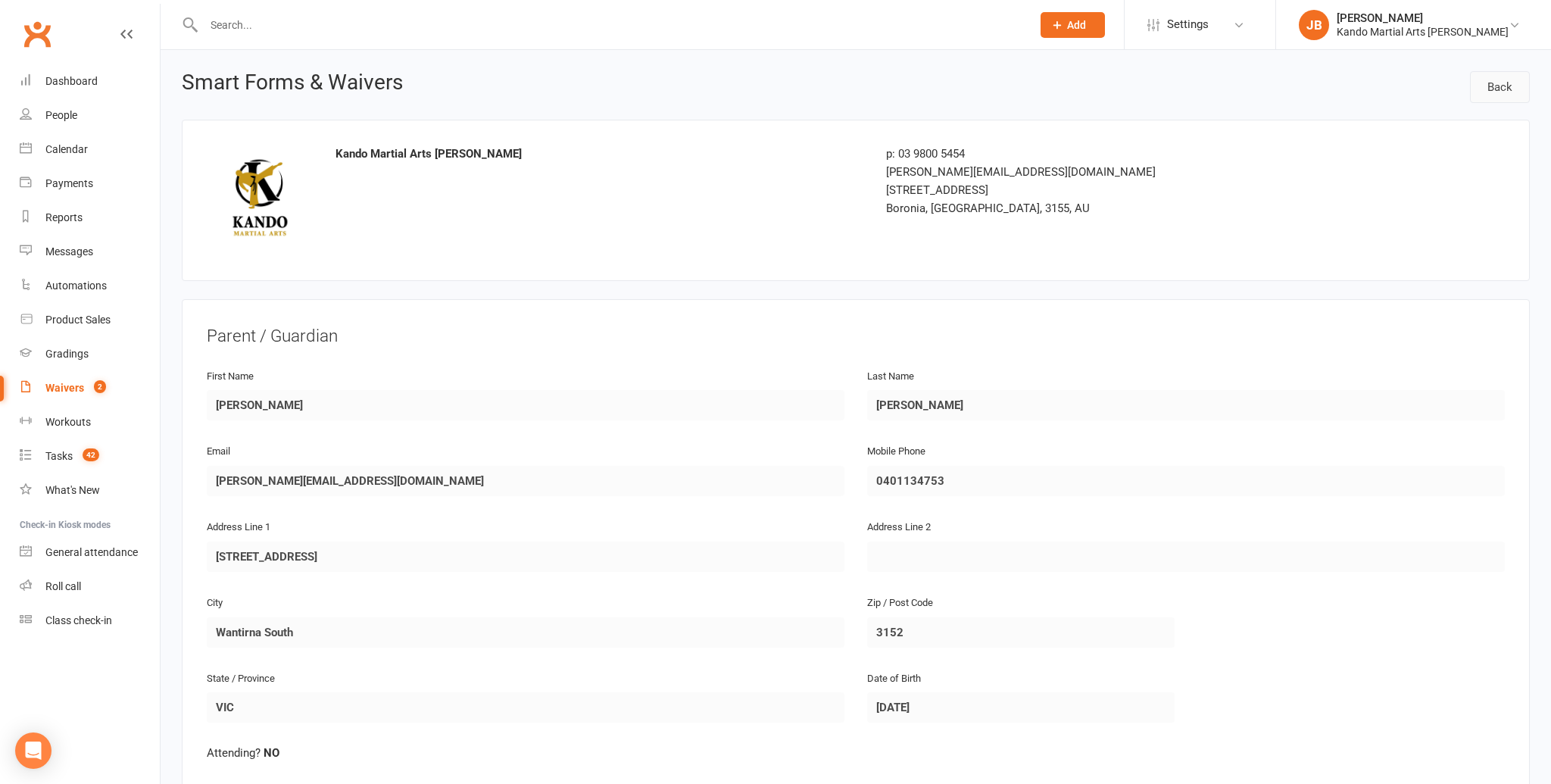
click at [1490, 89] on link "Back" at bounding box center [1501, 87] width 60 height 32
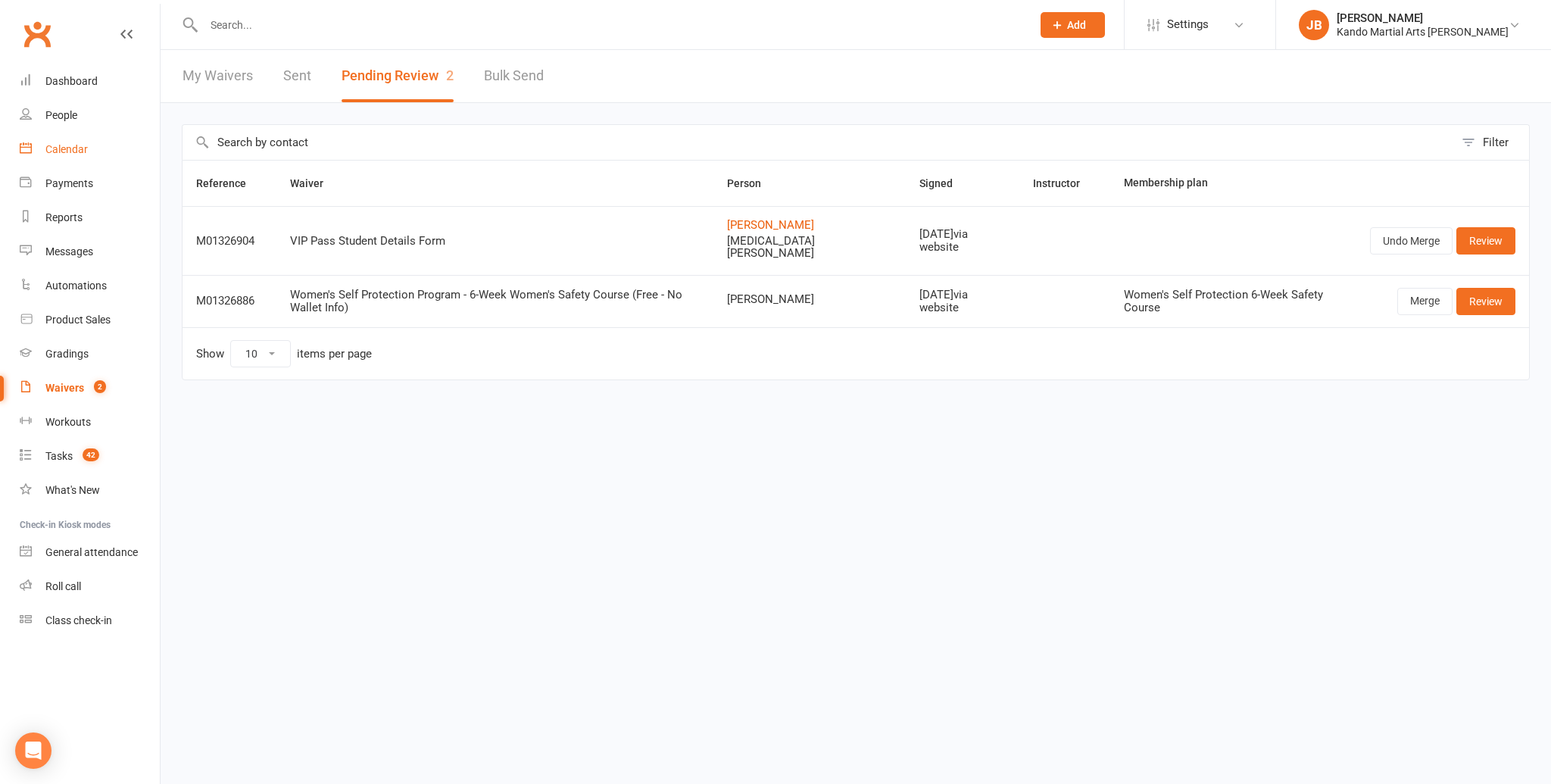
click at [69, 151] on div "Calendar" at bounding box center [66, 150] width 42 height 12
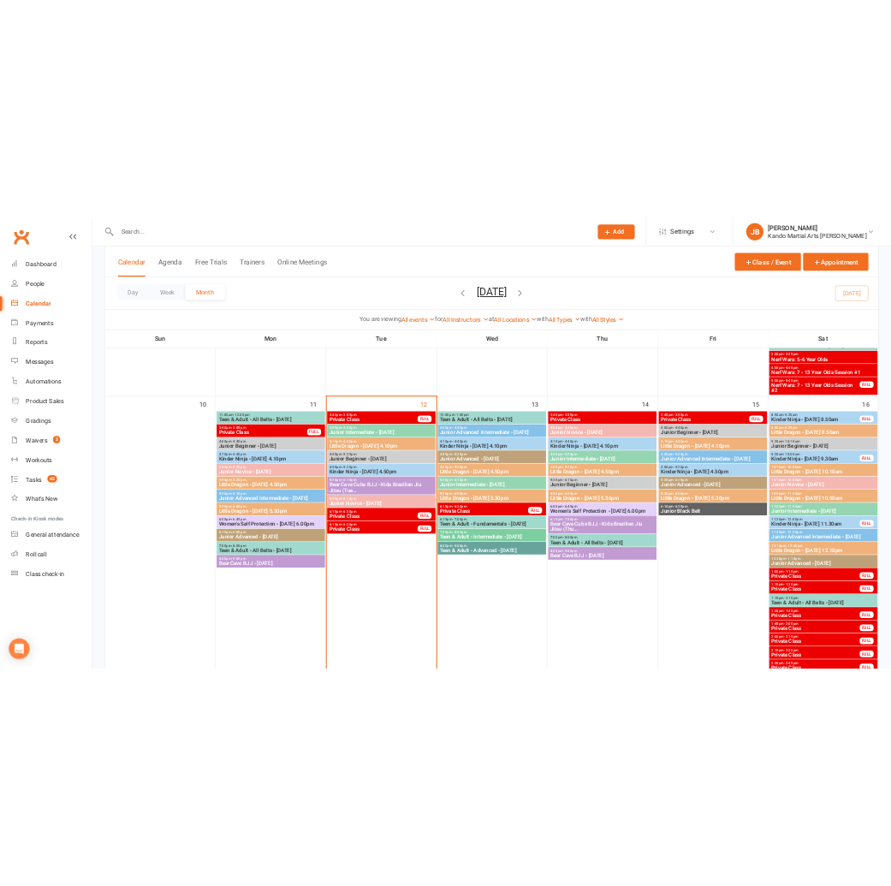
scroll to position [1013, 0]
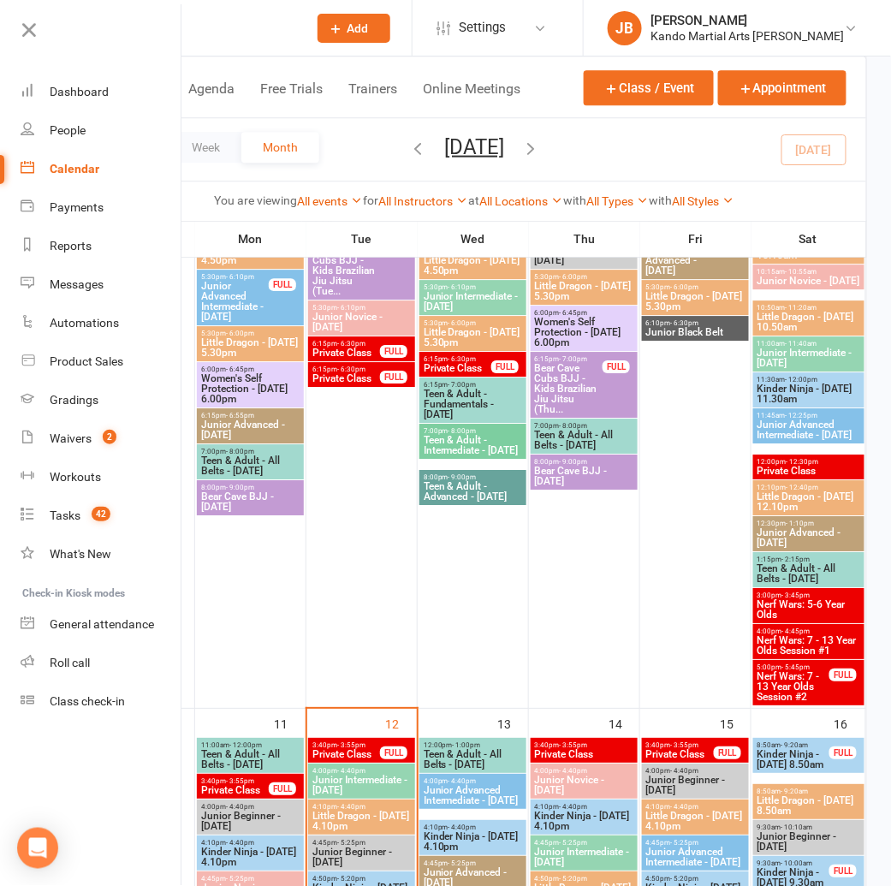
click at [33, 27] on icon at bounding box center [29, 30] width 24 height 24
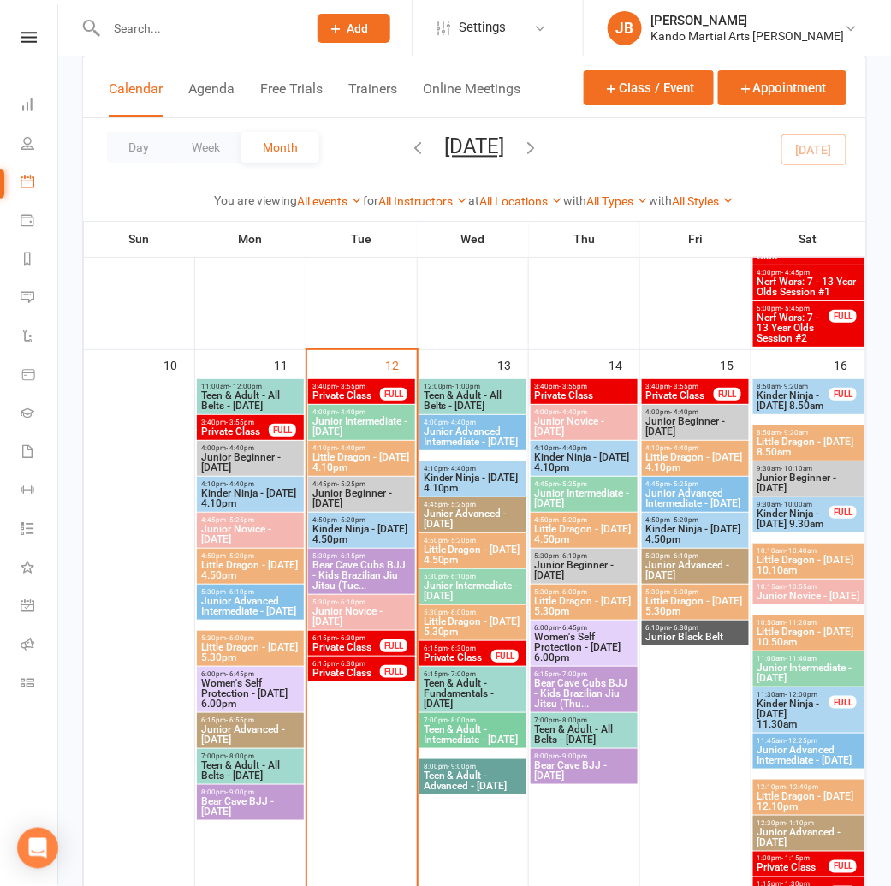
scroll to position [1363, 0]
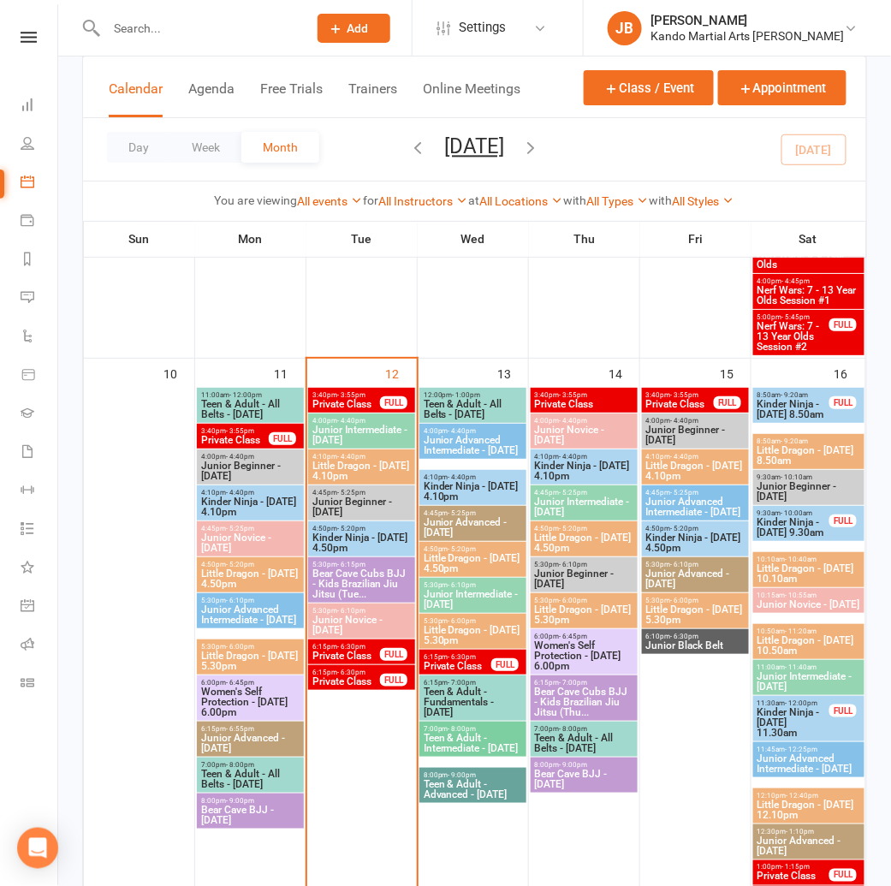
click at [577, 394] on span "- 3:55pm" at bounding box center [574, 395] width 28 height 8
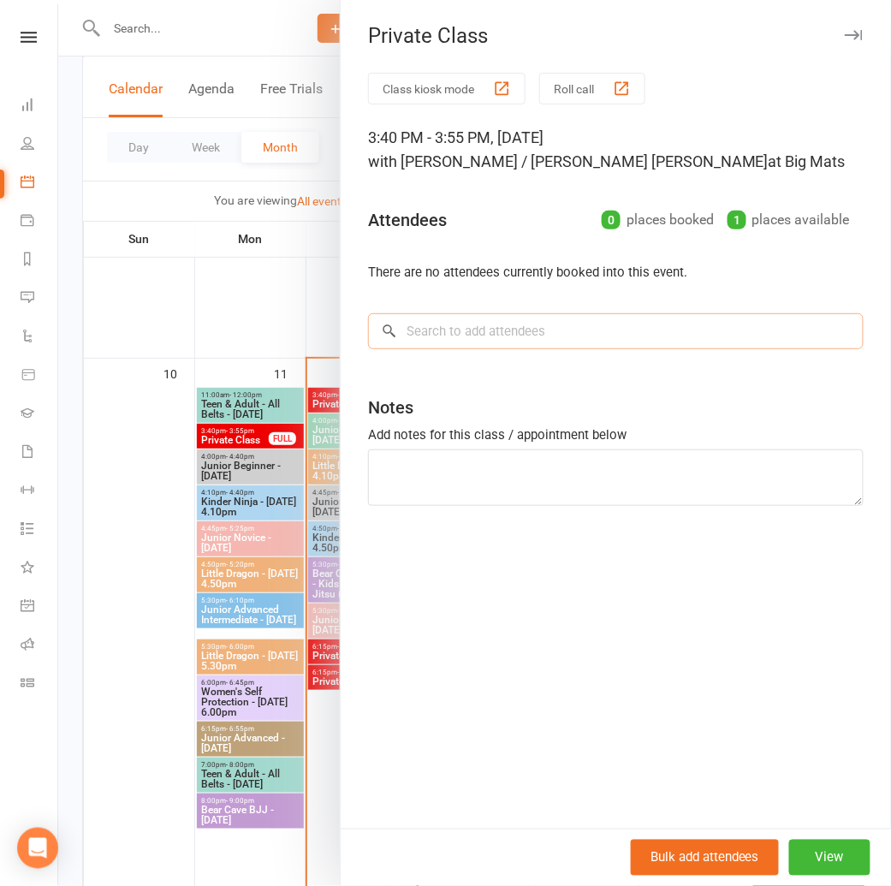
click at [441, 336] on input "search" at bounding box center [615, 331] width 495 height 36
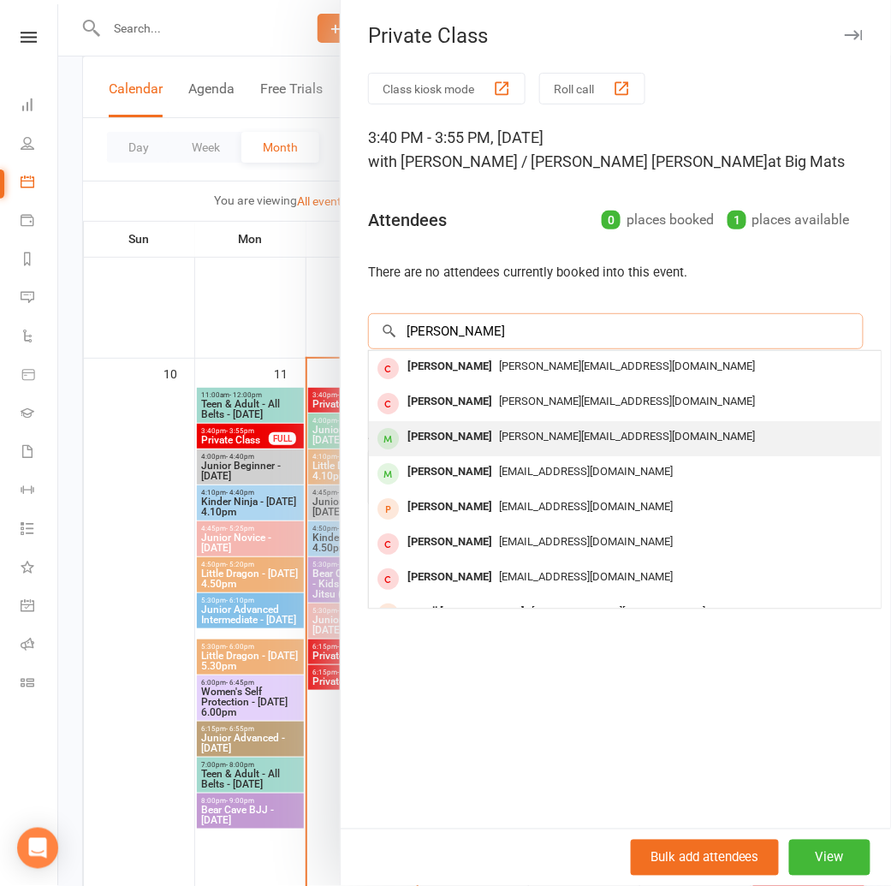
type input "Danica"
click at [440, 427] on div "Danica Anderson" at bounding box center [449, 436] width 98 height 25
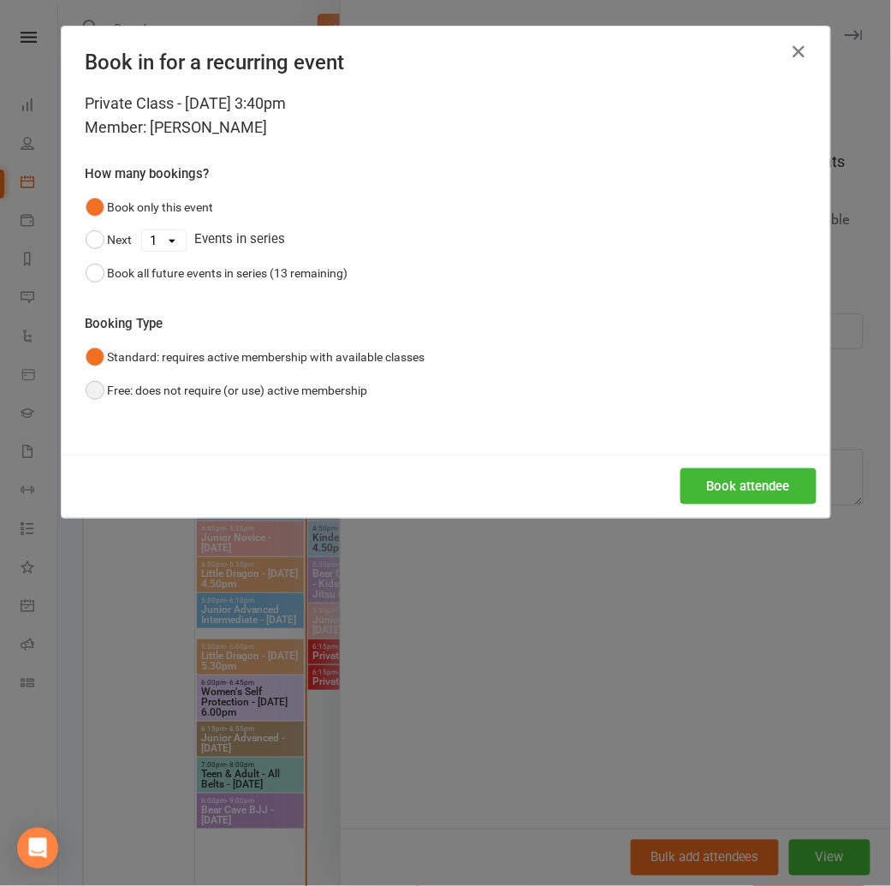
drag, startPoint x: 295, startPoint y: 376, endPoint x: 305, endPoint y: 397, distance: 23.0
click at [297, 376] on button "Free: does not require (or use) active membership" at bounding box center [227, 390] width 282 height 33
click at [718, 481] on button "Book attendee" at bounding box center [748, 486] width 136 height 36
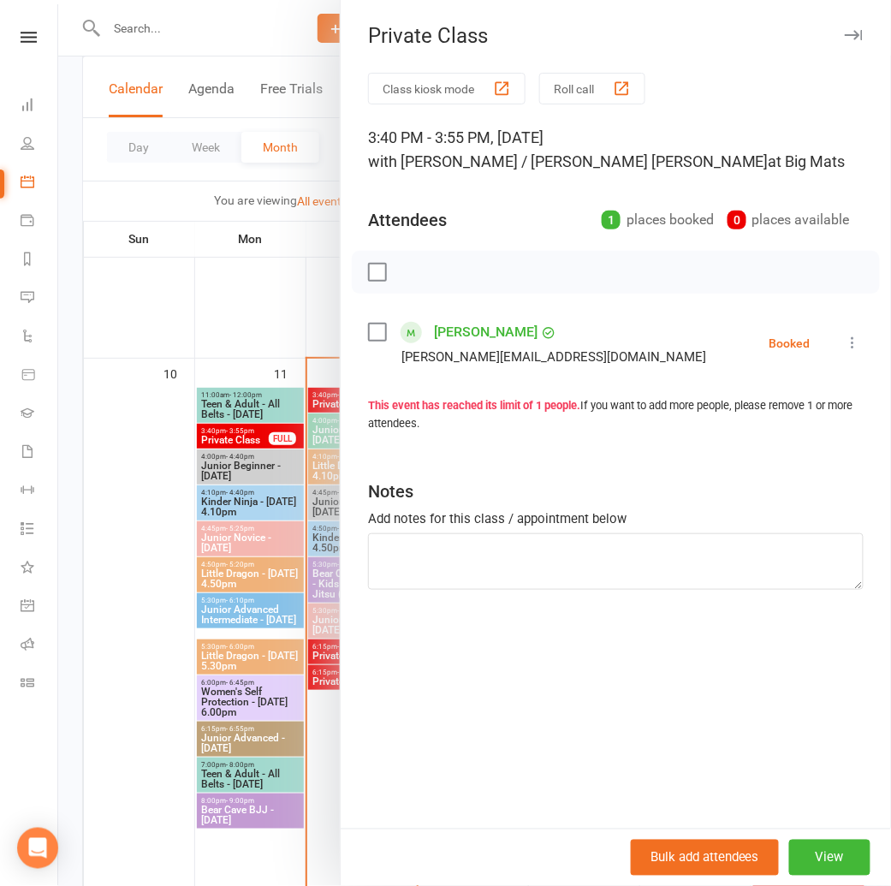
click at [856, 38] on icon "button" at bounding box center [853, 35] width 18 height 10
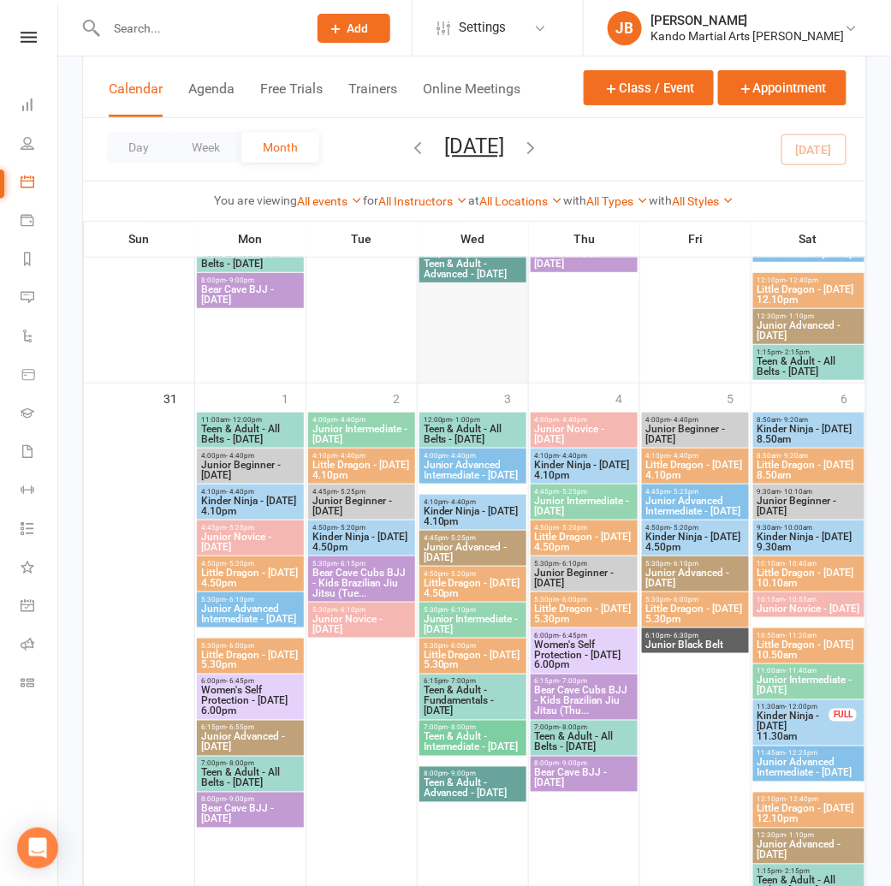
scroll to position [3152, 0]
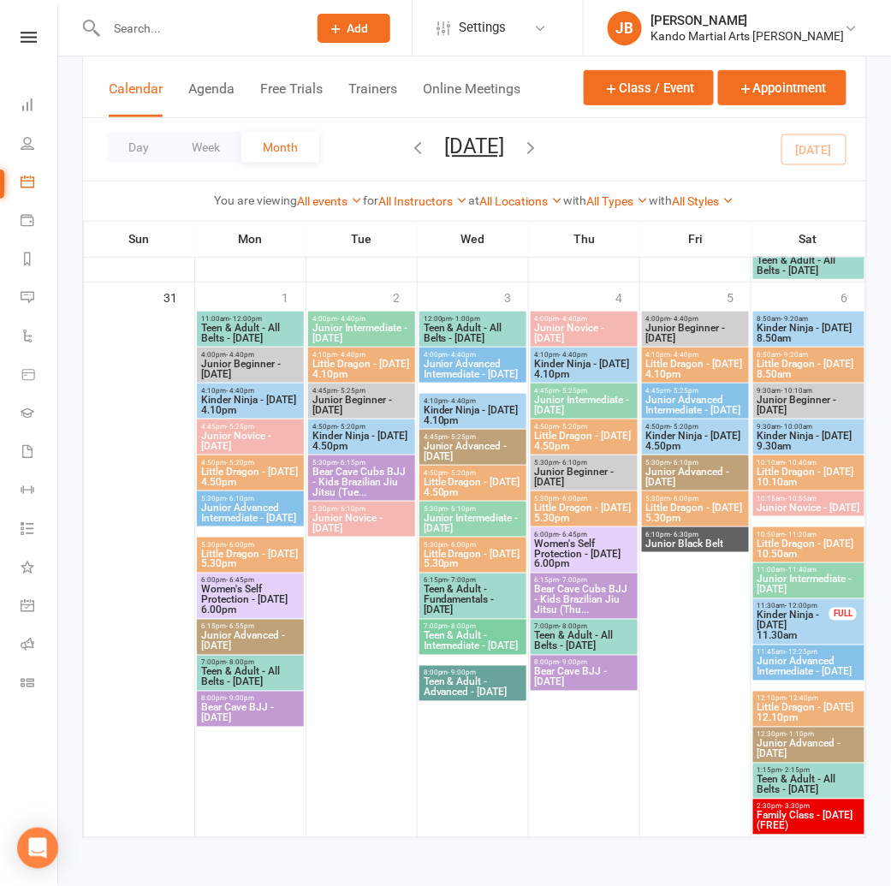
click at [128, 21] on input "text" at bounding box center [198, 28] width 194 height 24
click at [154, 21] on input "text" at bounding box center [198, 28] width 194 height 24
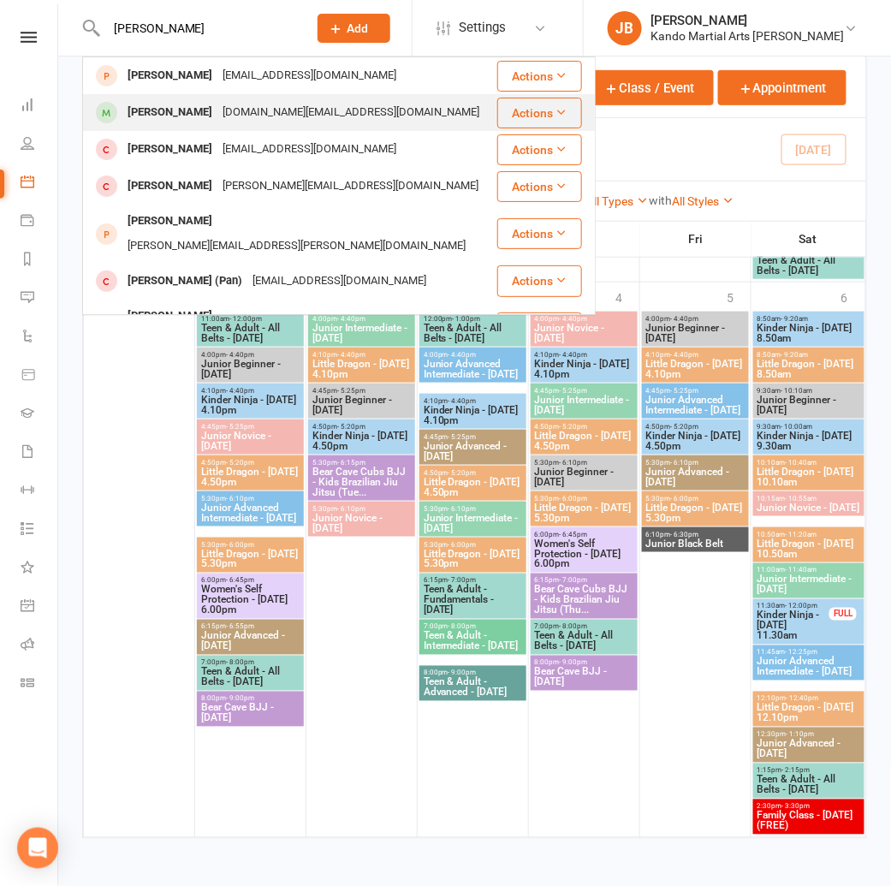
type input "patrick"
click at [163, 105] on div "[PERSON_NAME]" at bounding box center [169, 112] width 95 height 25
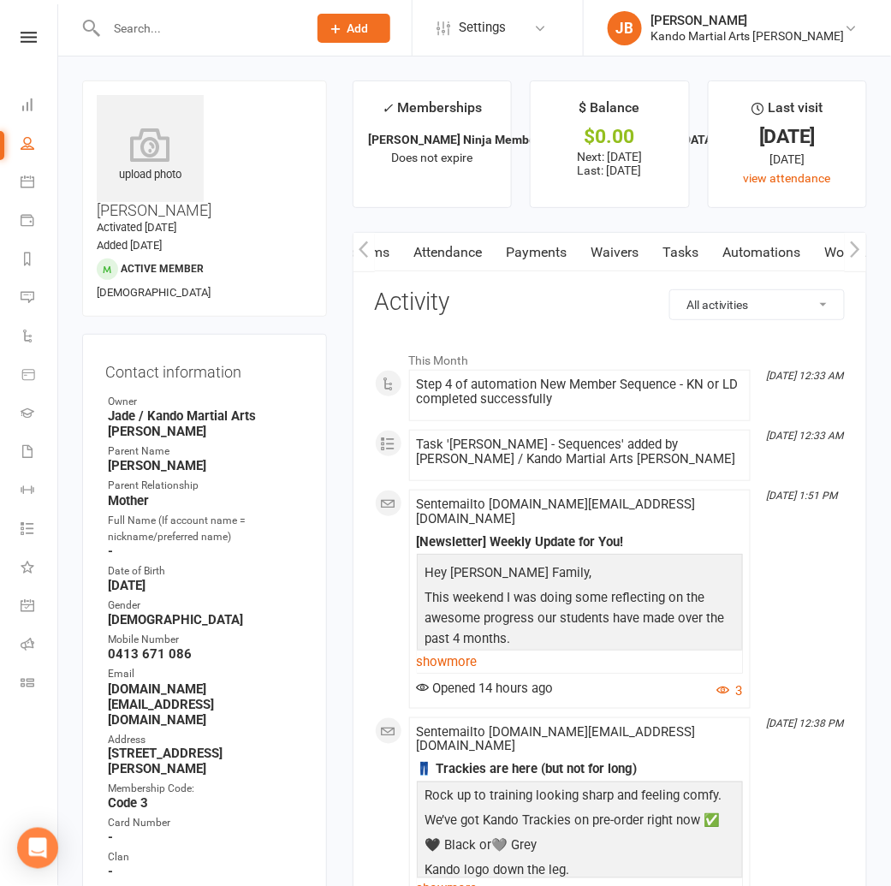
scroll to position [0, 153]
click at [748, 254] on link "Automations" at bounding box center [759, 252] width 102 height 39
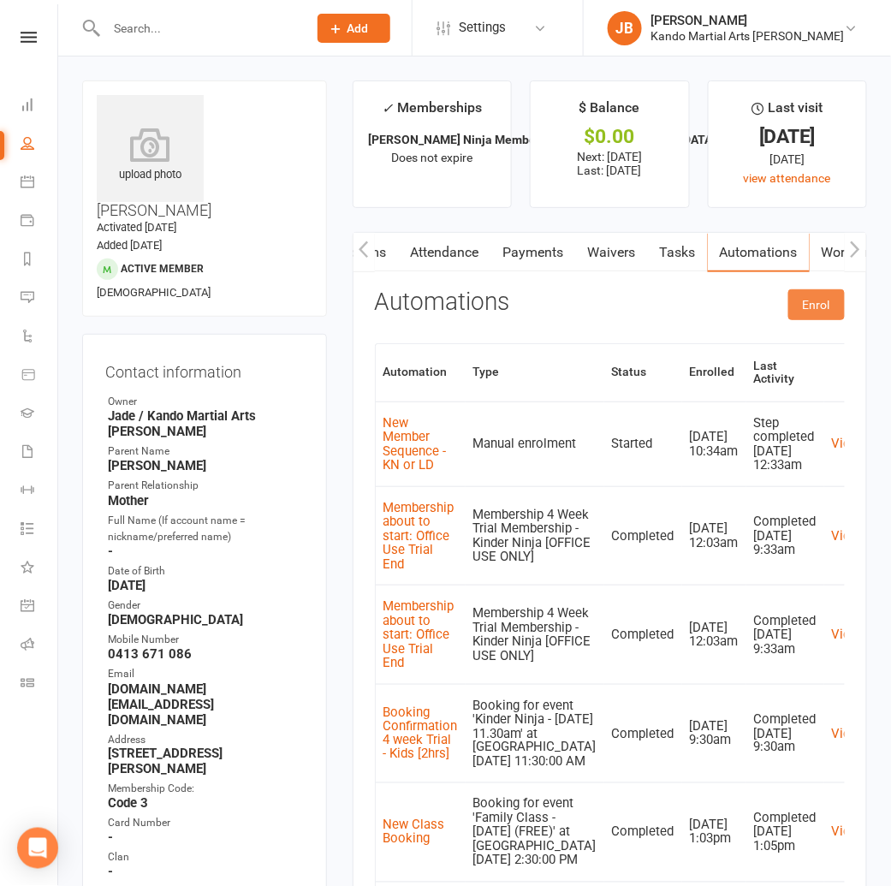
drag, startPoint x: 822, startPoint y: 301, endPoint x: 797, endPoint y: 308, distance: 25.7
click at [821, 302] on button "Enrol" at bounding box center [816, 304] width 56 height 31
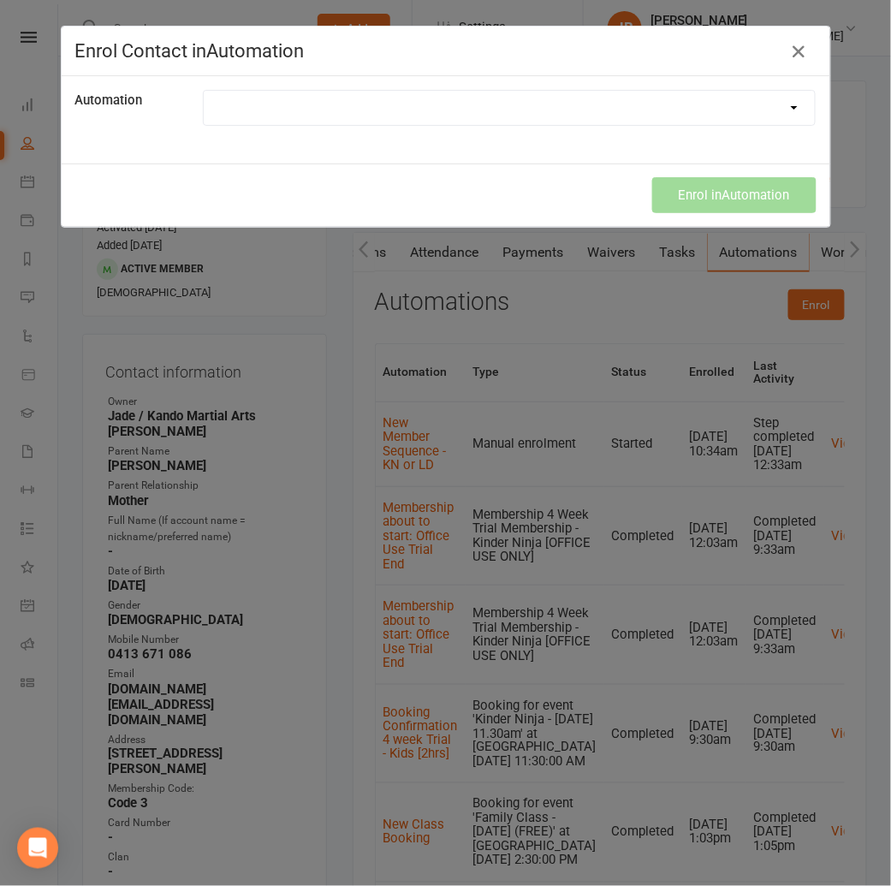
click at [257, 111] on select at bounding box center [510, 108] width 612 height 34
select select "5724"
drag, startPoint x: 172, startPoint y: 320, endPoint x: 724, endPoint y: 204, distance: 564.0
click at [724, 204] on button "Enrol in Automation" at bounding box center [734, 195] width 164 height 36
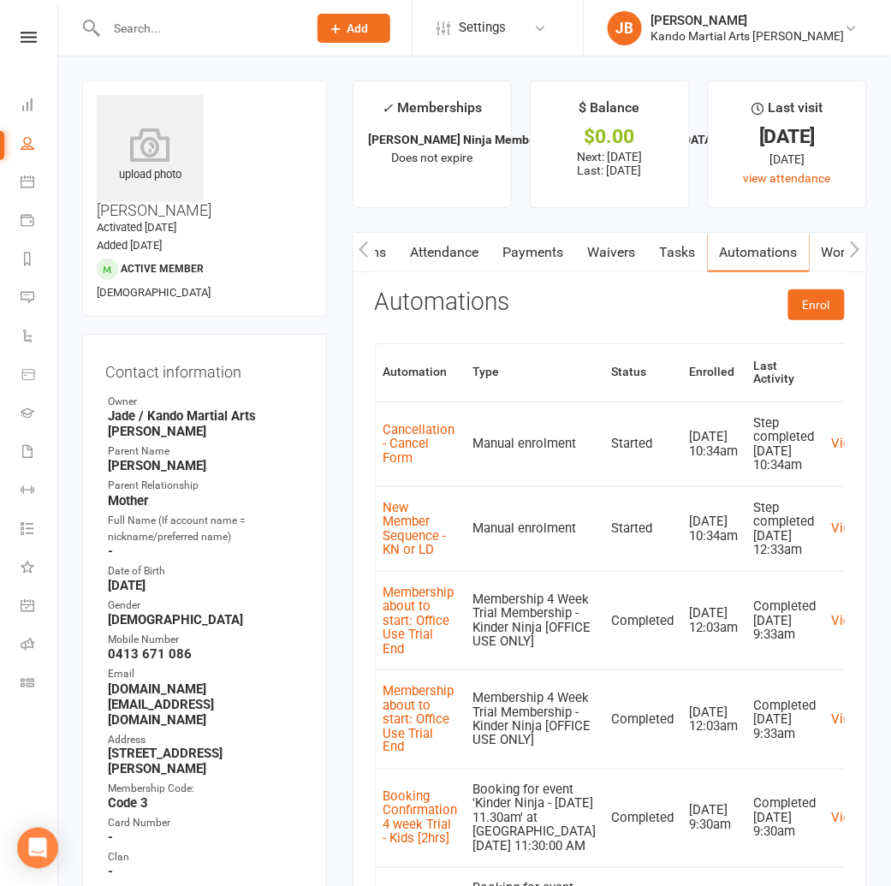
click at [558, 258] on link "Payments" at bounding box center [533, 252] width 85 height 39
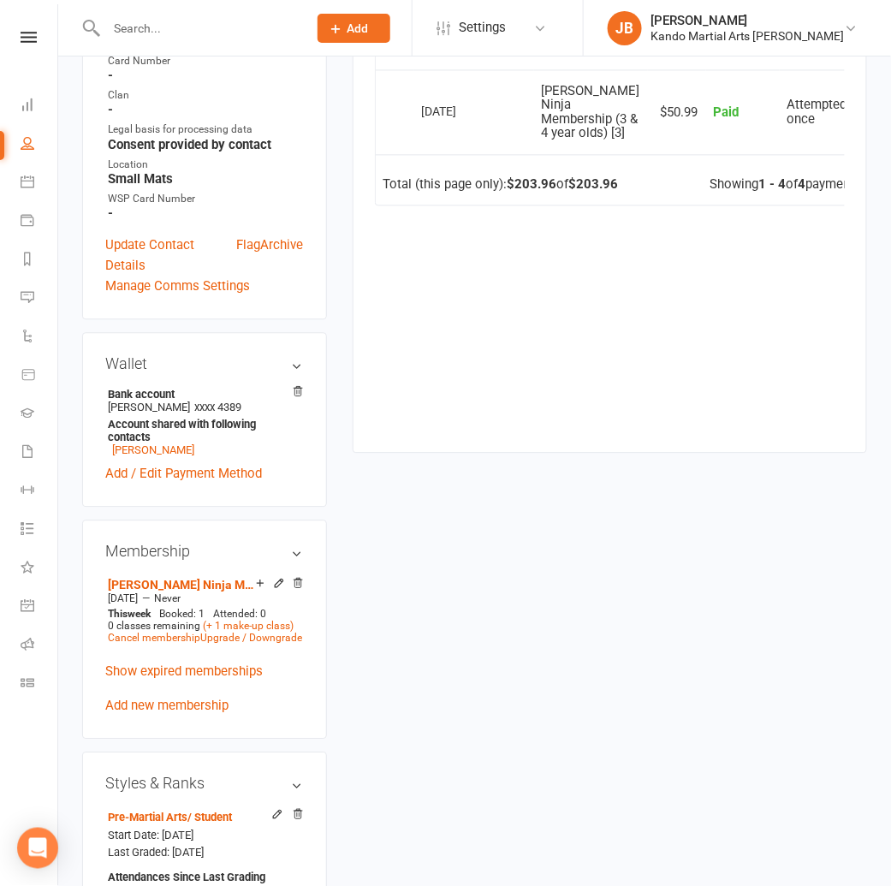
scroll to position [763, 0]
drag, startPoint x: 724, startPoint y: 204, endPoint x: 153, endPoint y: 495, distance: 640.9
click at [153, 631] on link "Cancel membership" at bounding box center [154, 637] width 92 height 12
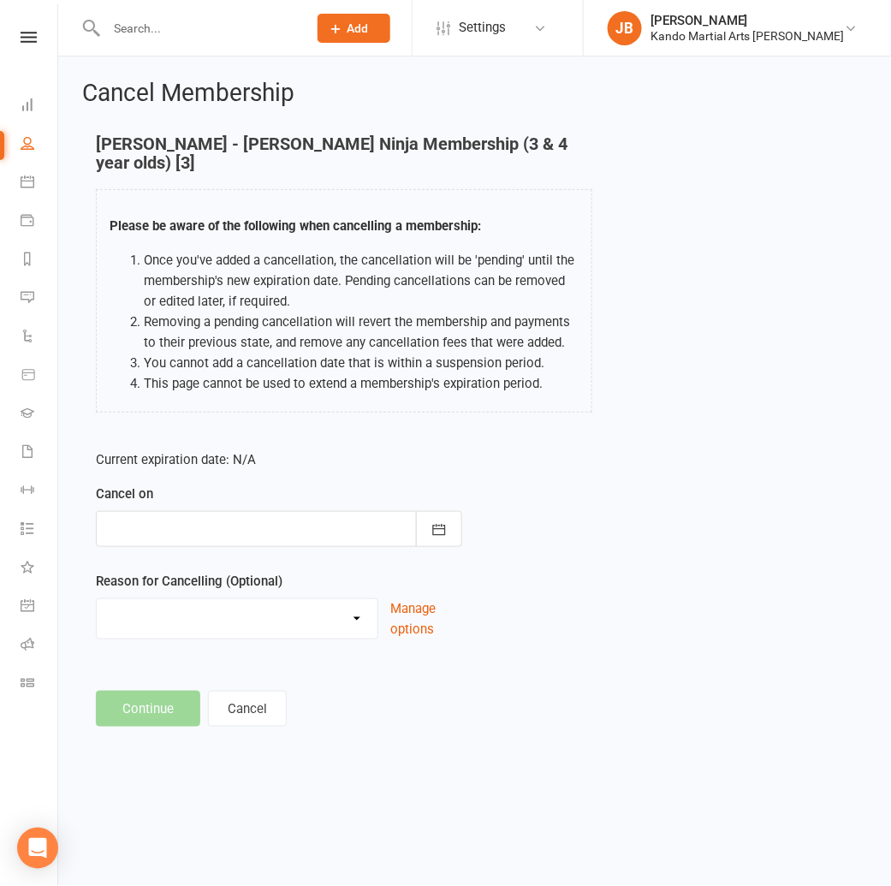
click at [169, 513] on div at bounding box center [279, 529] width 366 height 36
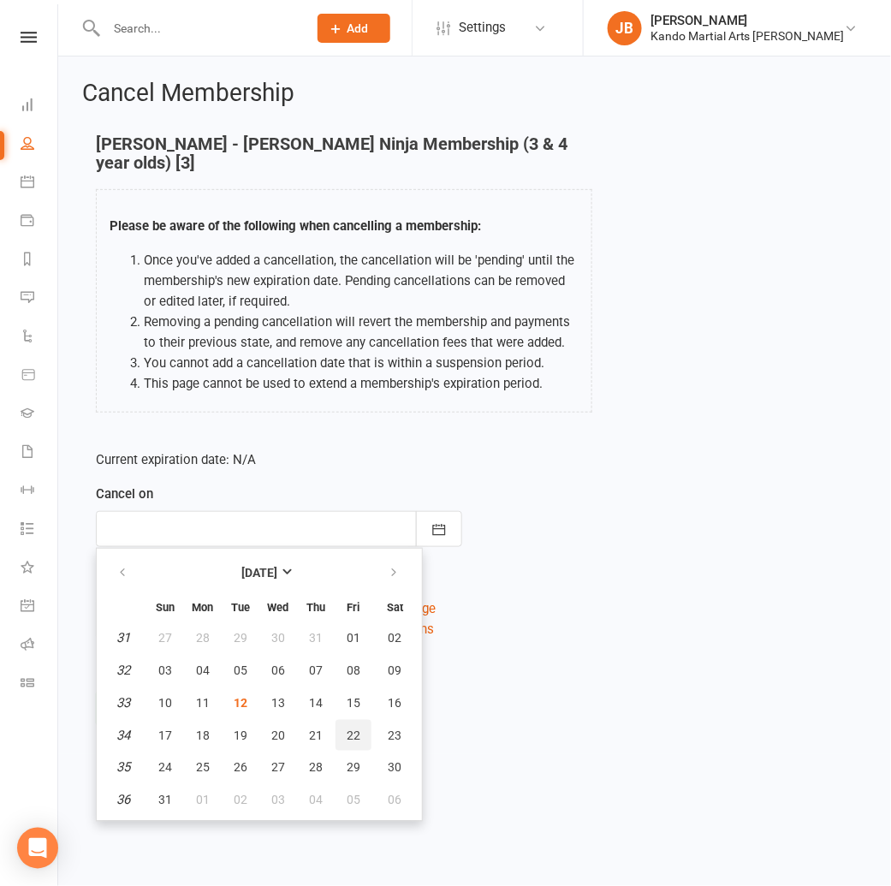
click at [352, 728] on span "22" at bounding box center [354, 735] width 14 height 14
type input "22 Aug 2025"
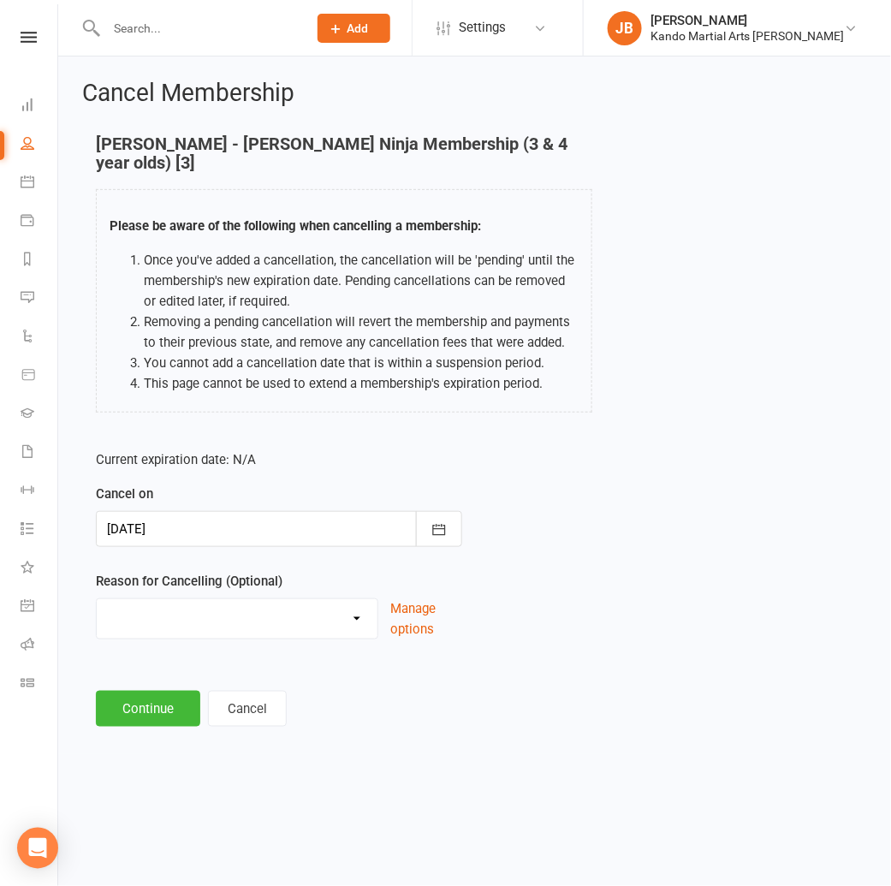
click at [142, 601] on select "Financial Holiday Injury Moving House Not Continuing After Trial Paid PIF Trans…" at bounding box center [237, 616] width 281 height 34
select select "8"
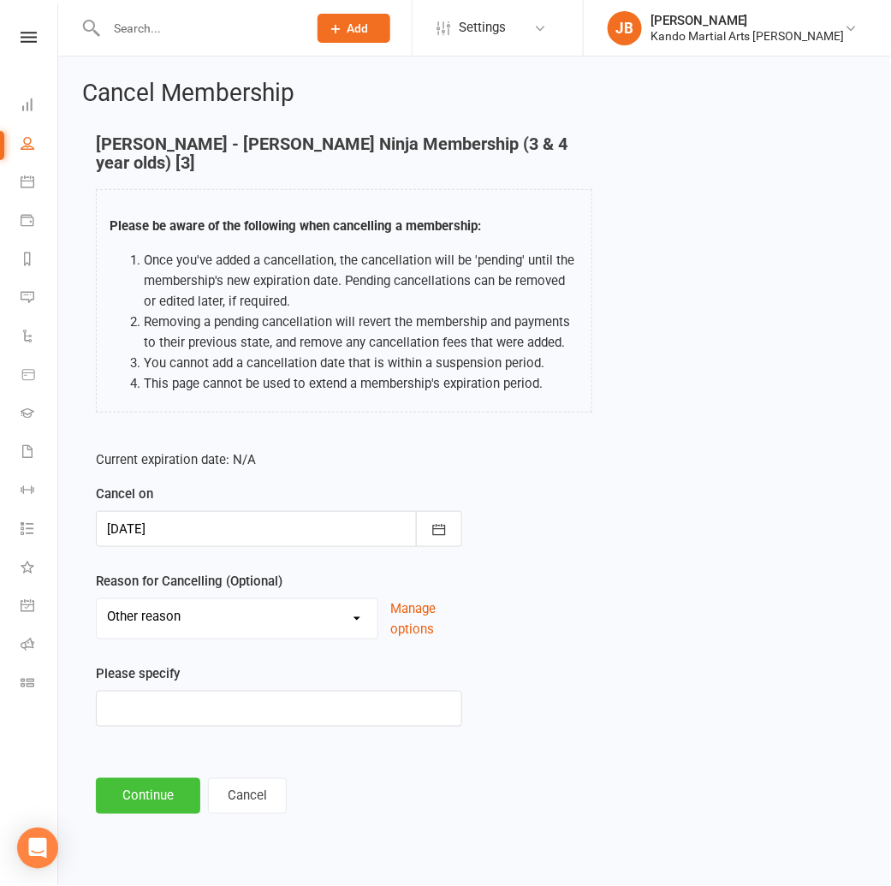
click at [148, 778] on button "Continue" at bounding box center [148, 796] width 104 height 36
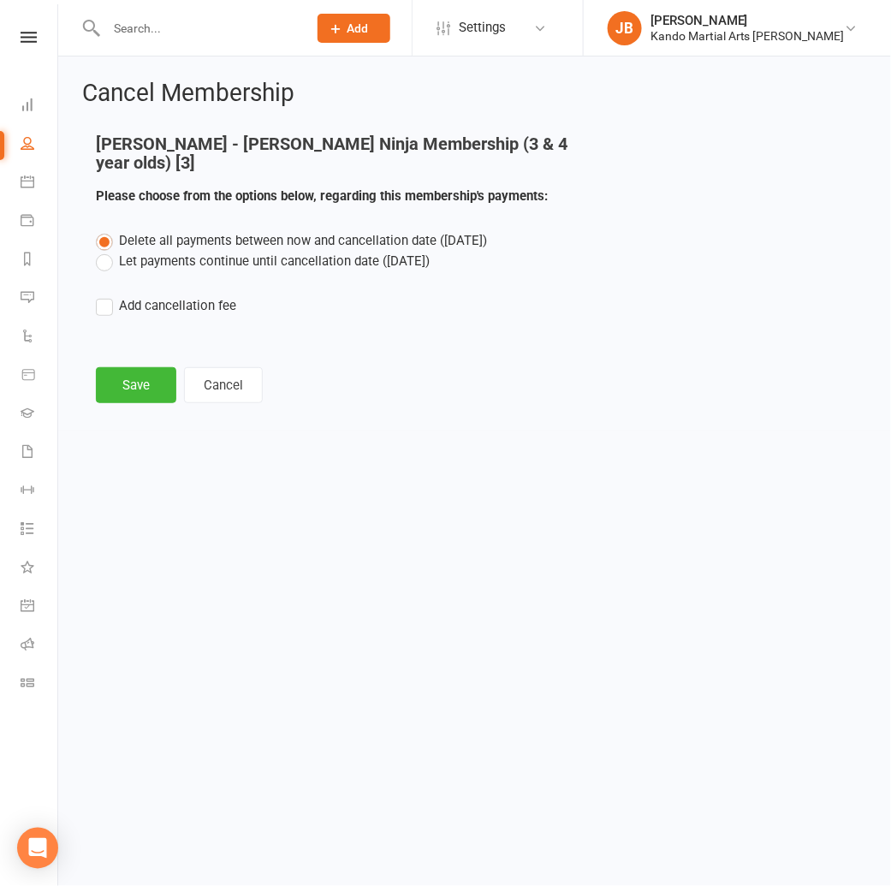
drag, startPoint x: 139, startPoint y: 234, endPoint x: 138, endPoint y: 250, distance: 16.3
click at [139, 251] on label "Let payments continue until cancellation date (Aug 22, 2025)" at bounding box center [263, 261] width 334 height 21
click at [107, 251] on input "Let payments continue until cancellation date (Aug 22, 2025)" at bounding box center [101, 251] width 11 height 0
click at [144, 367] on button "Save" at bounding box center [136, 385] width 80 height 36
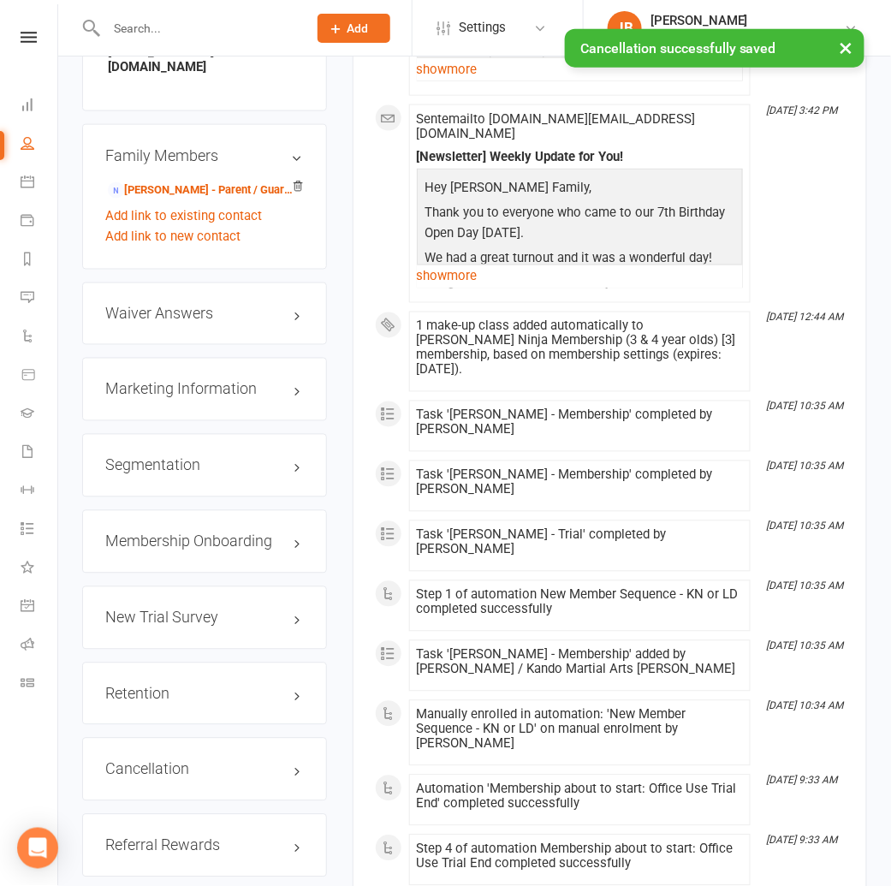
scroll to position [1967, 0]
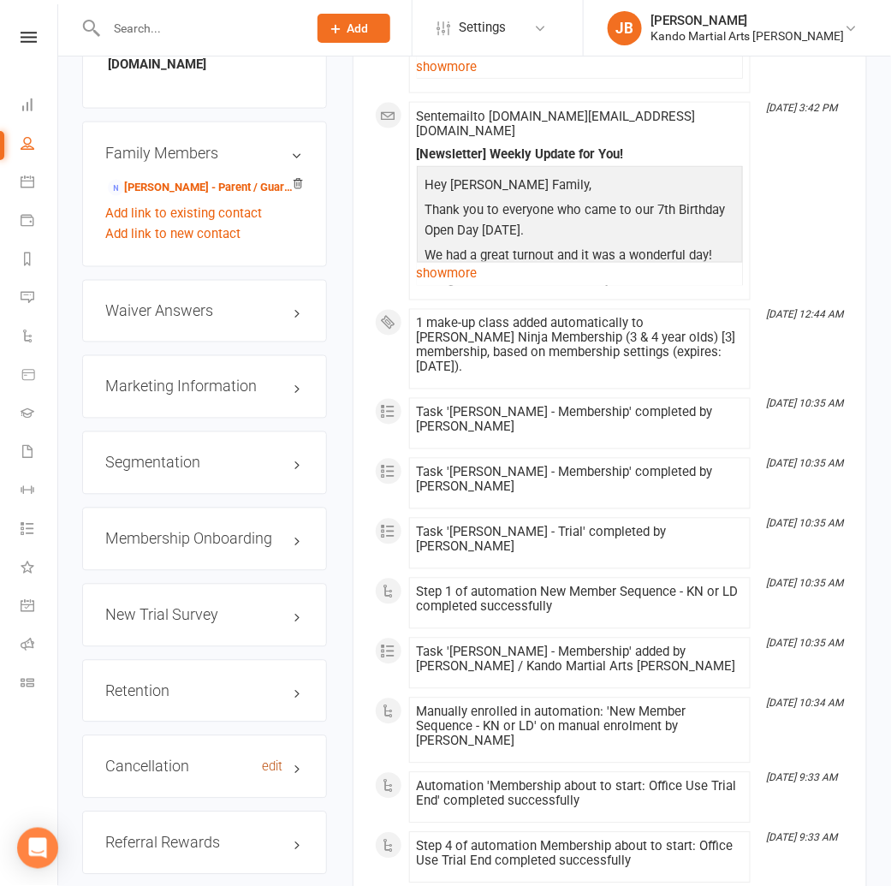
click at [267, 760] on link "edit" at bounding box center [273, 767] width 21 height 15
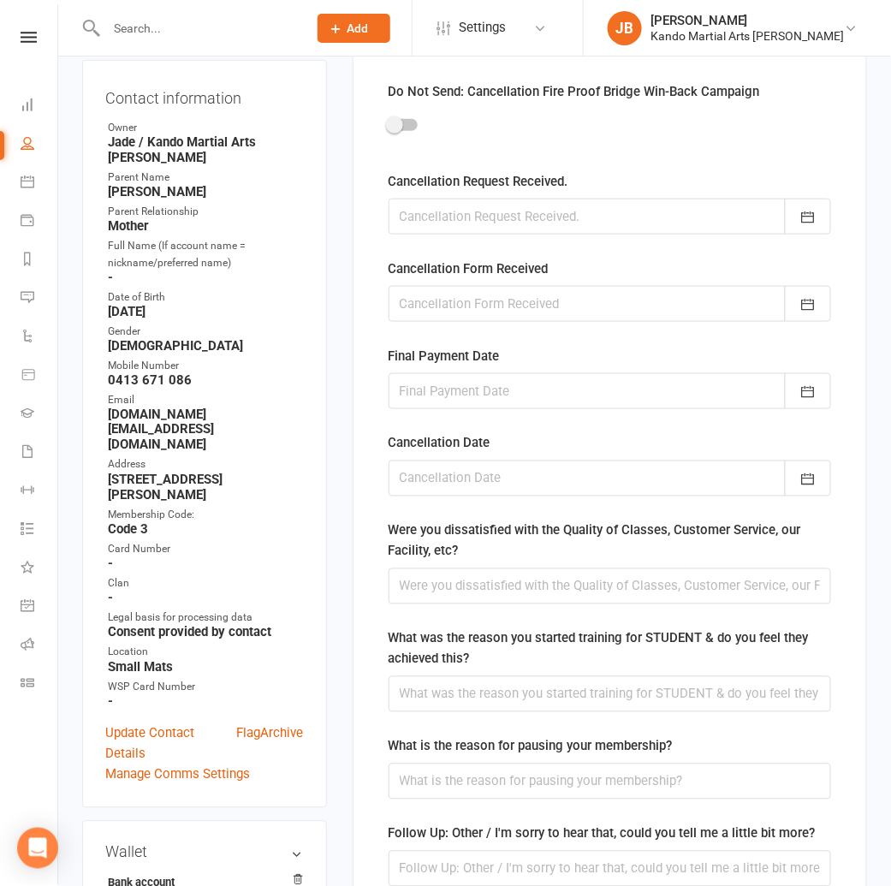
scroll to position [145, 0]
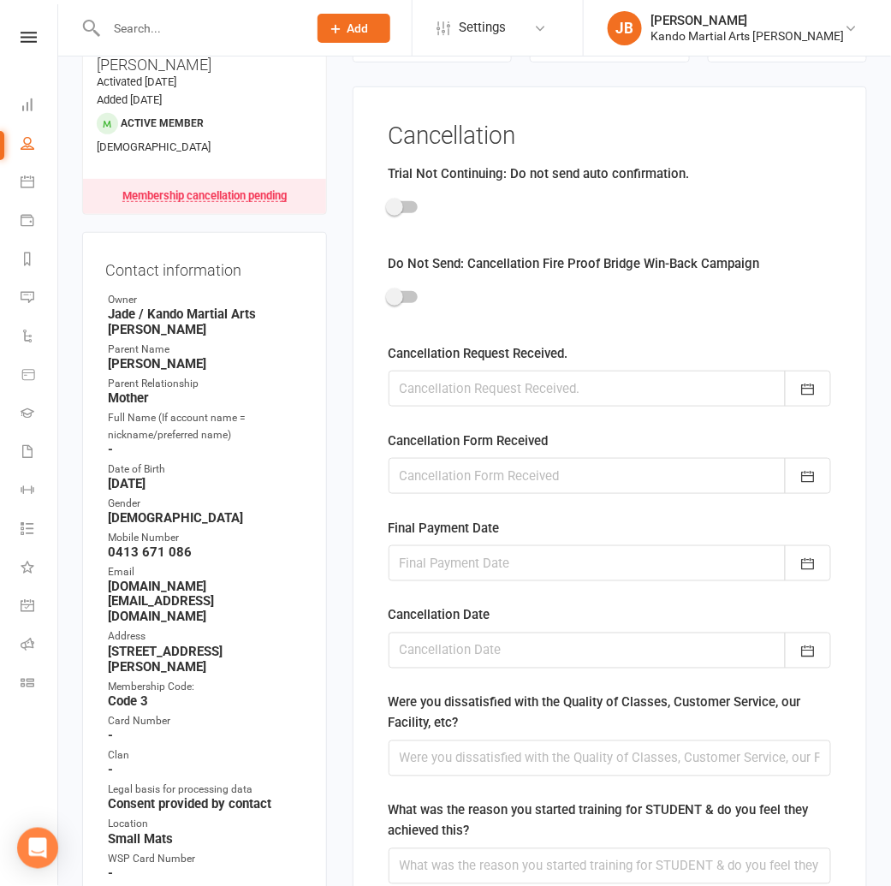
click at [445, 390] on div at bounding box center [609, 388] width 442 height 36
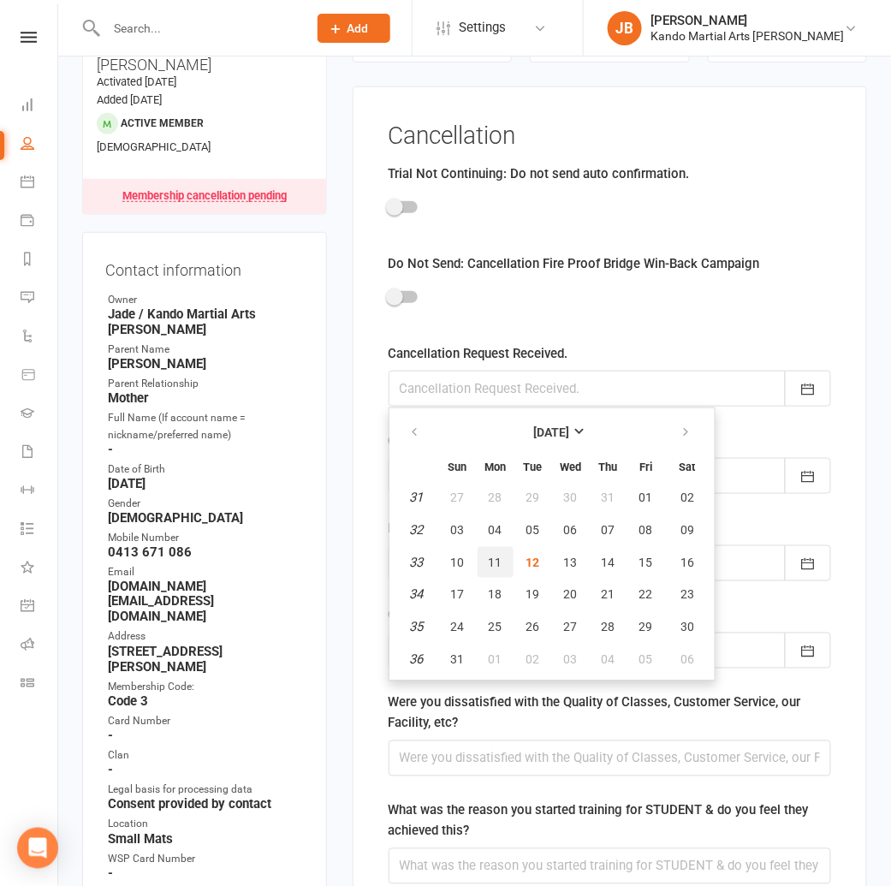
click at [492, 564] on span "11" at bounding box center [496, 562] width 14 height 14
type input "11 Aug 2025"
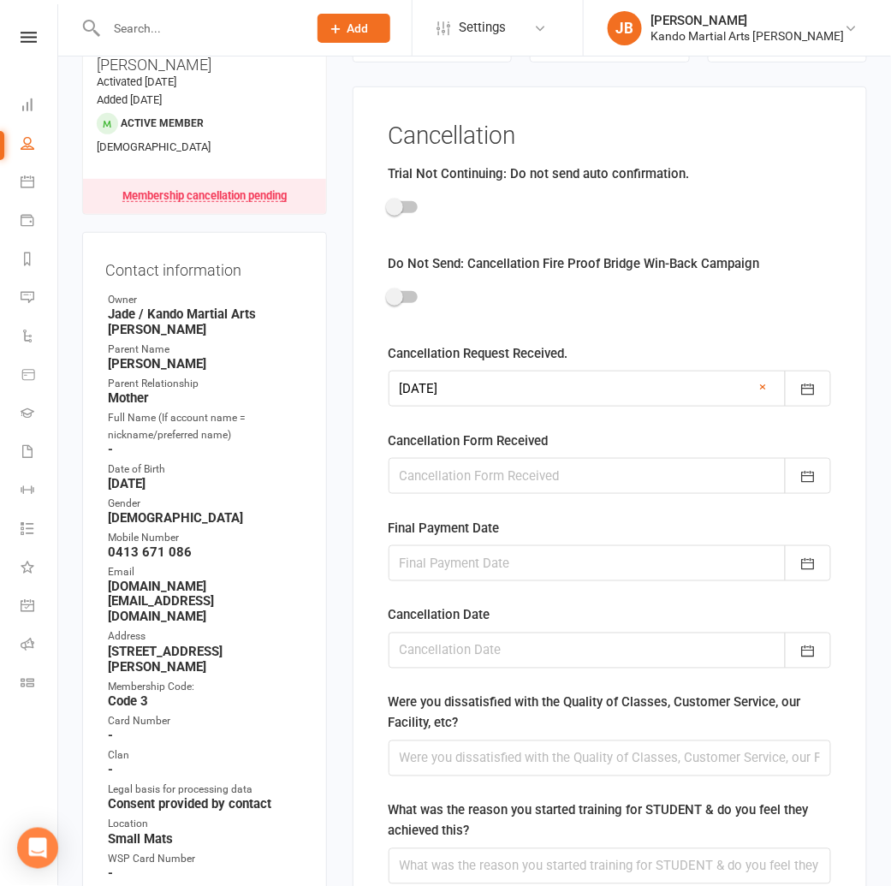
click at [404, 550] on div at bounding box center [609, 563] width 442 height 36
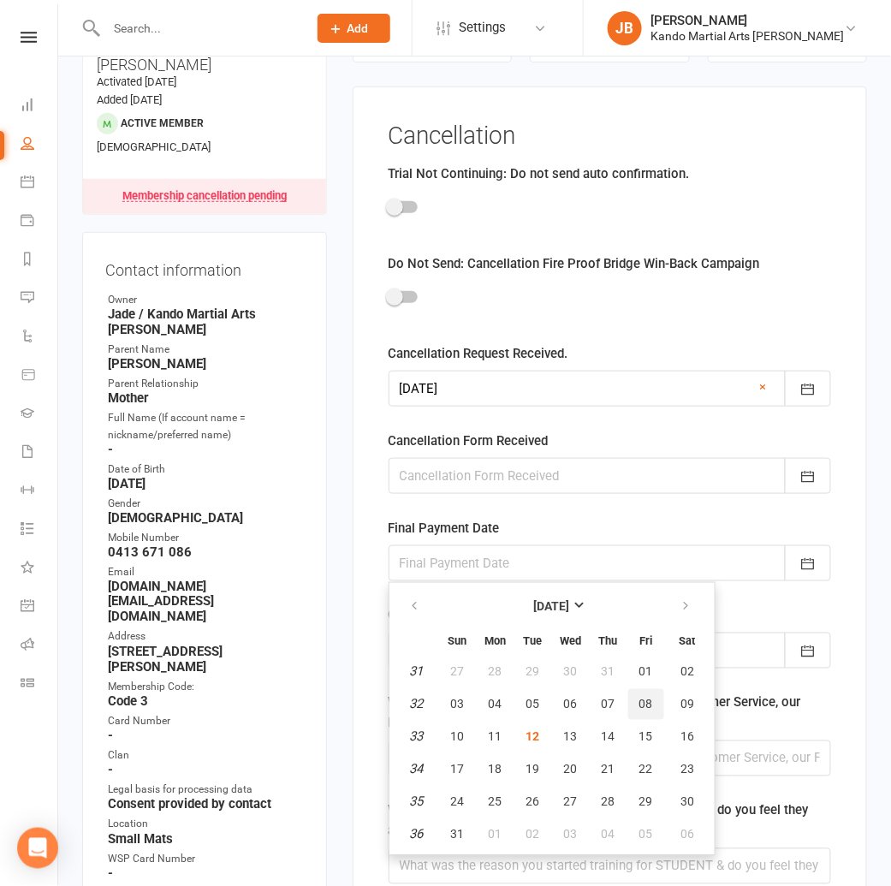
click at [641, 703] on span "08" at bounding box center [646, 704] width 14 height 14
type input "08 Aug 2025"
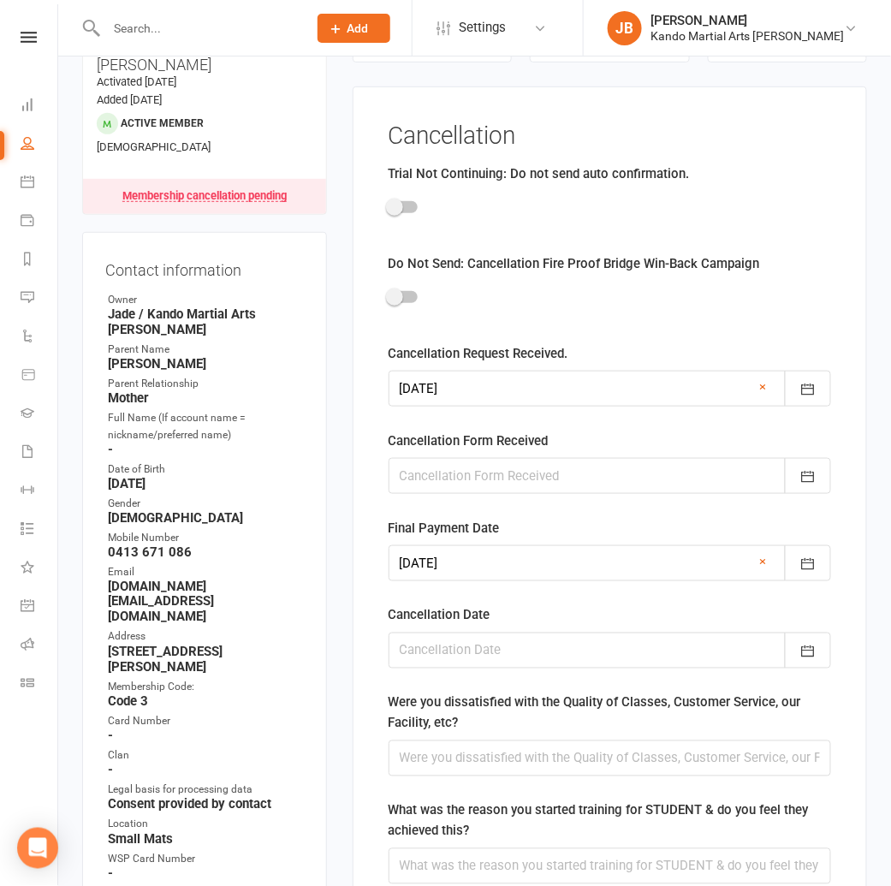
click at [438, 637] on div at bounding box center [609, 650] width 442 height 36
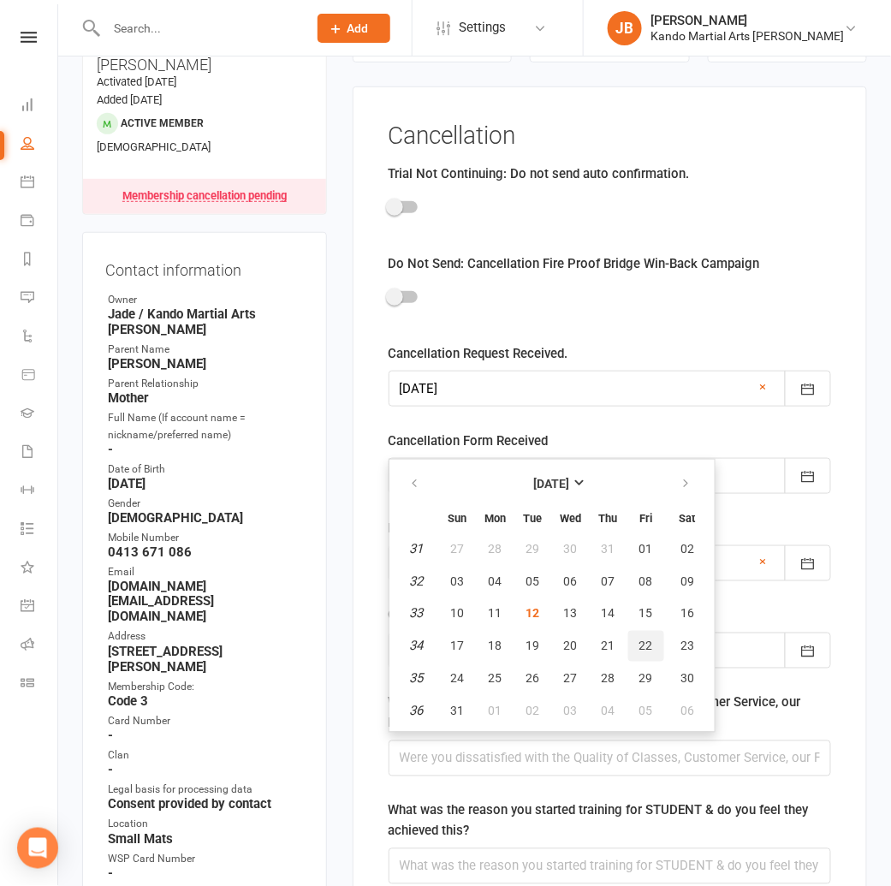
click at [647, 636] on button "22" at bounding box center [646, 646] width 36 height 31
type input "22 Aug 2025"
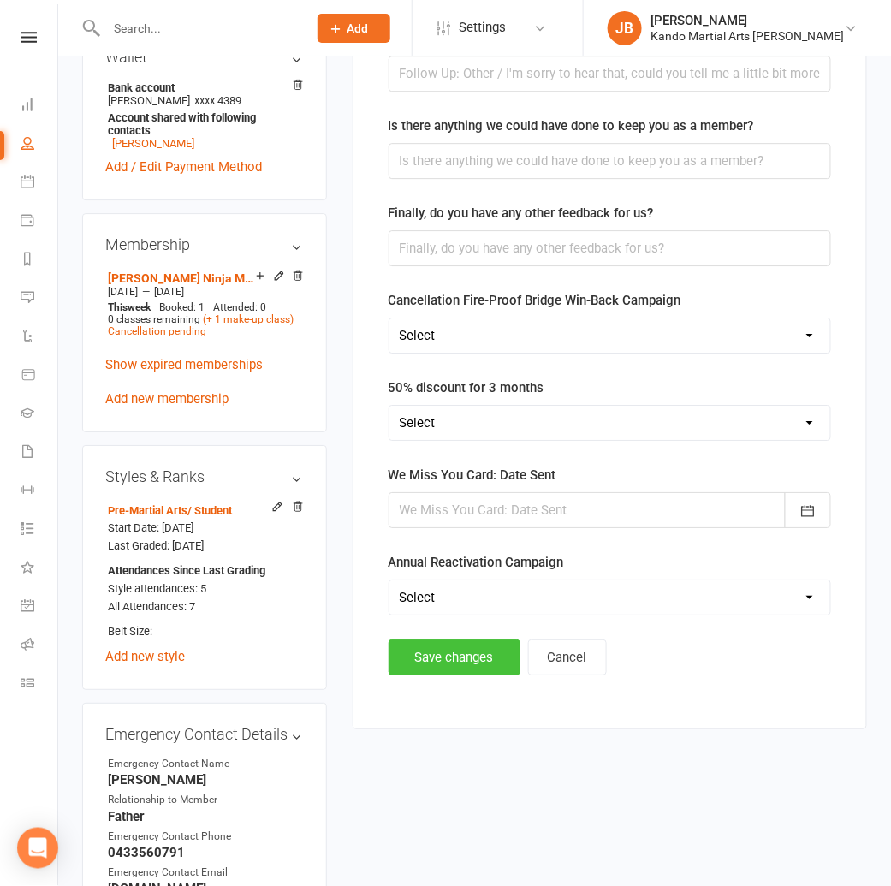
click at [440, 648] on button "Save changes" at bounding box center [454, 657] width 132 height 36
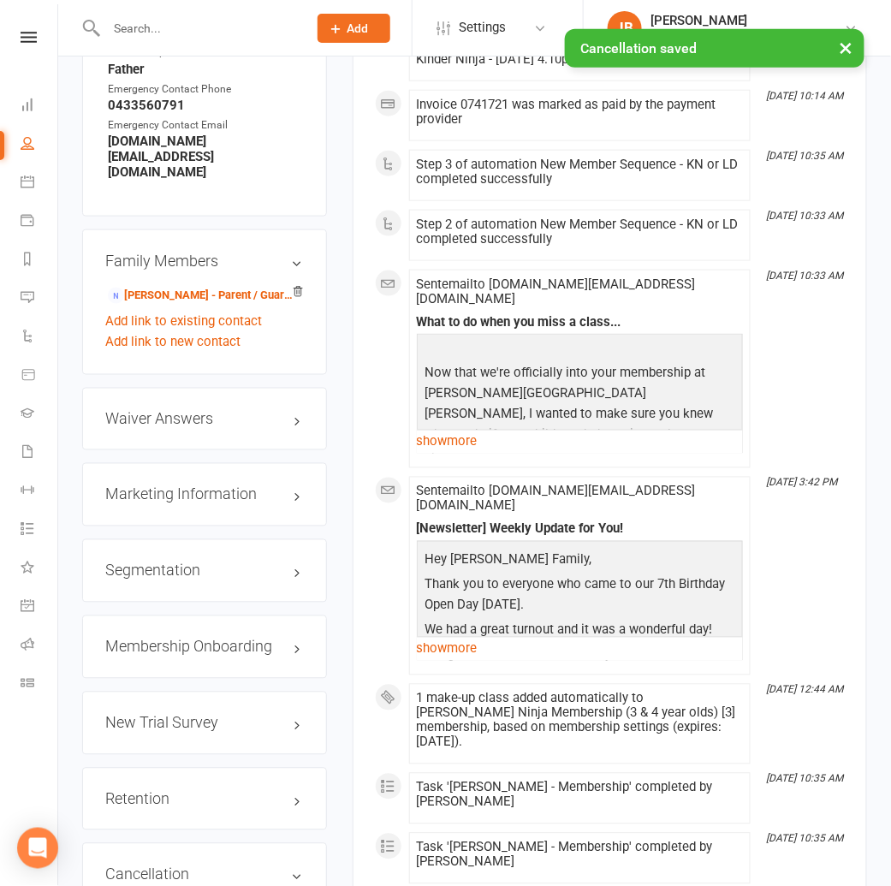
scroll to position [1862, 0]
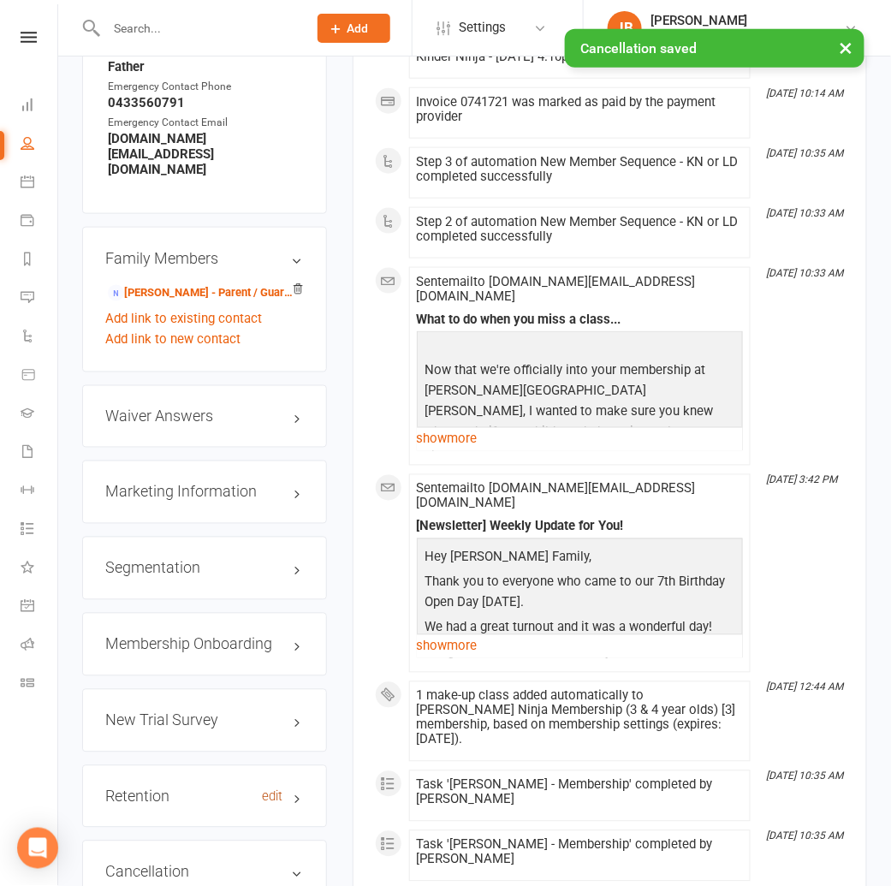
click at [273, 790] on link "edit" at bounding box center [273, 797] width 21 height 15
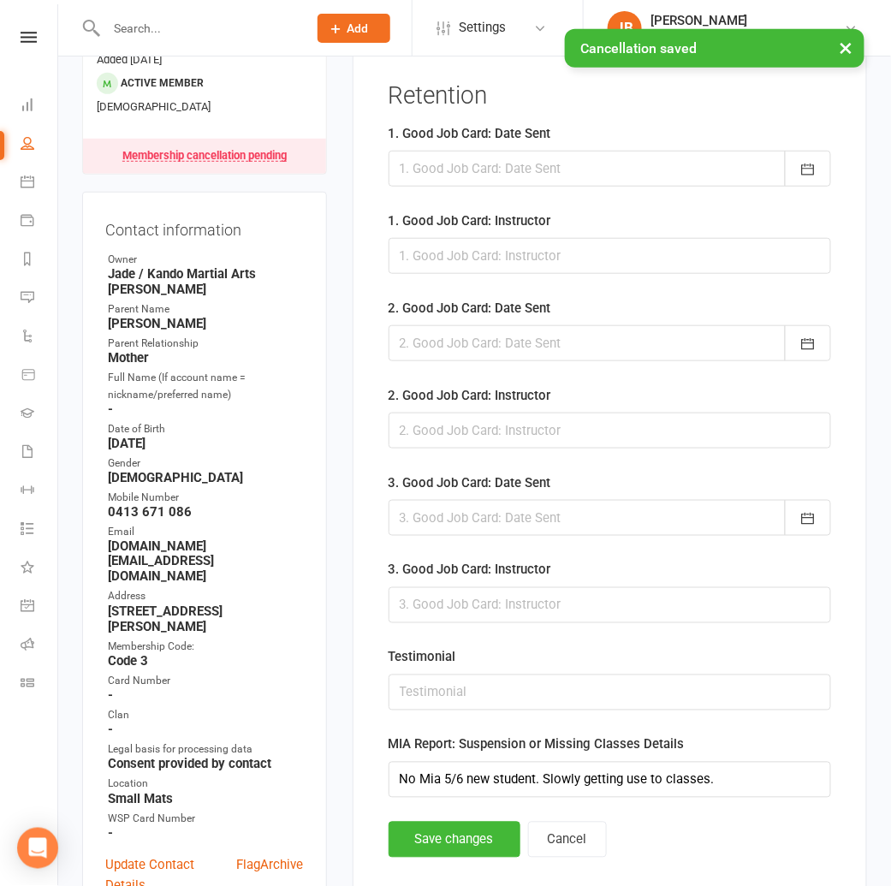
scroll to position [201, 0]
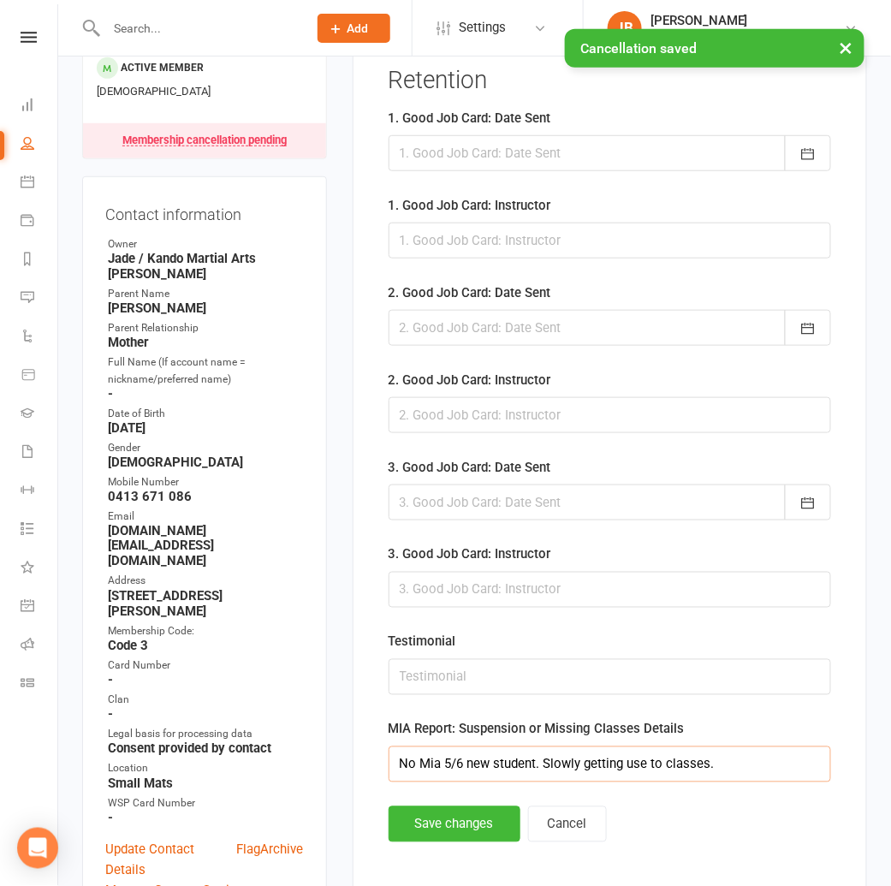
drag, startPoint x: 726, startPoint y: 761, endPoint x: 295, endPoint y: 743, distance: 431.6
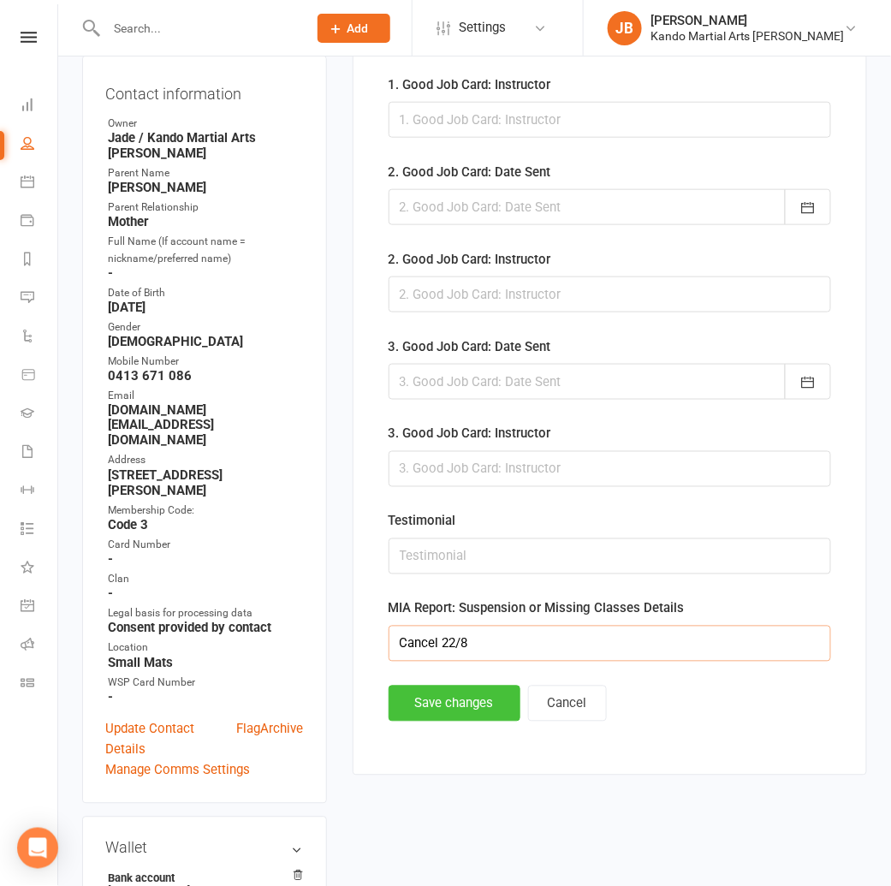
type input "Cancel 22/8"
click at [429, 701] on button "Save changes" at bounding box center [454, 703] width 132 height 36
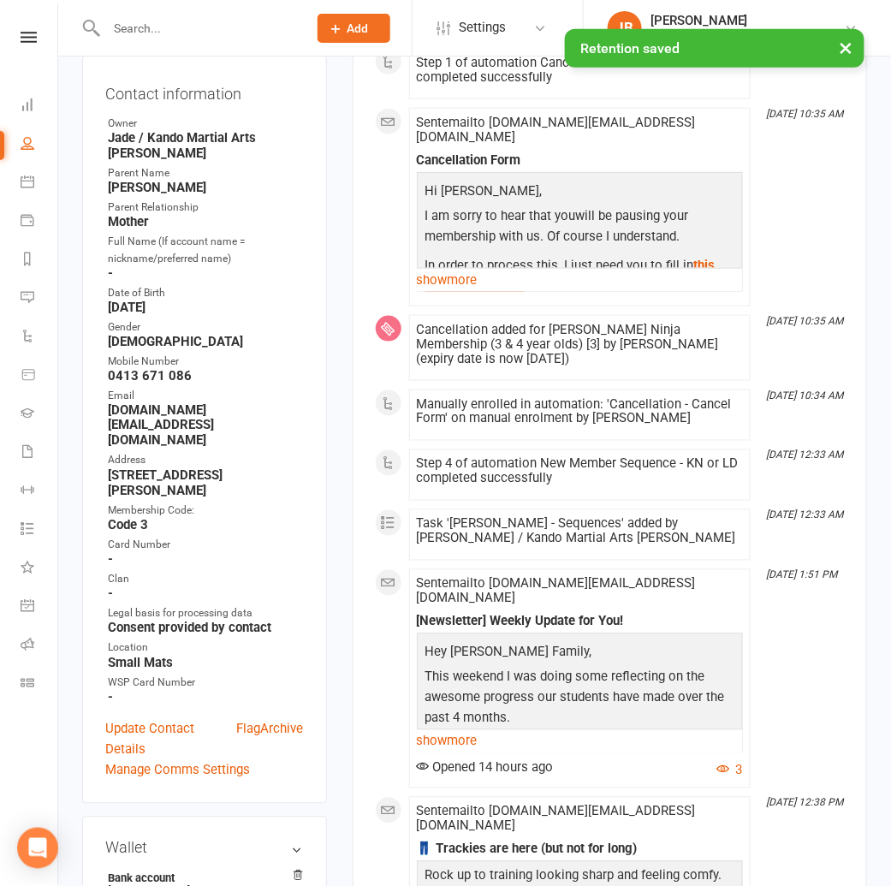
scroll to position [0, 0]
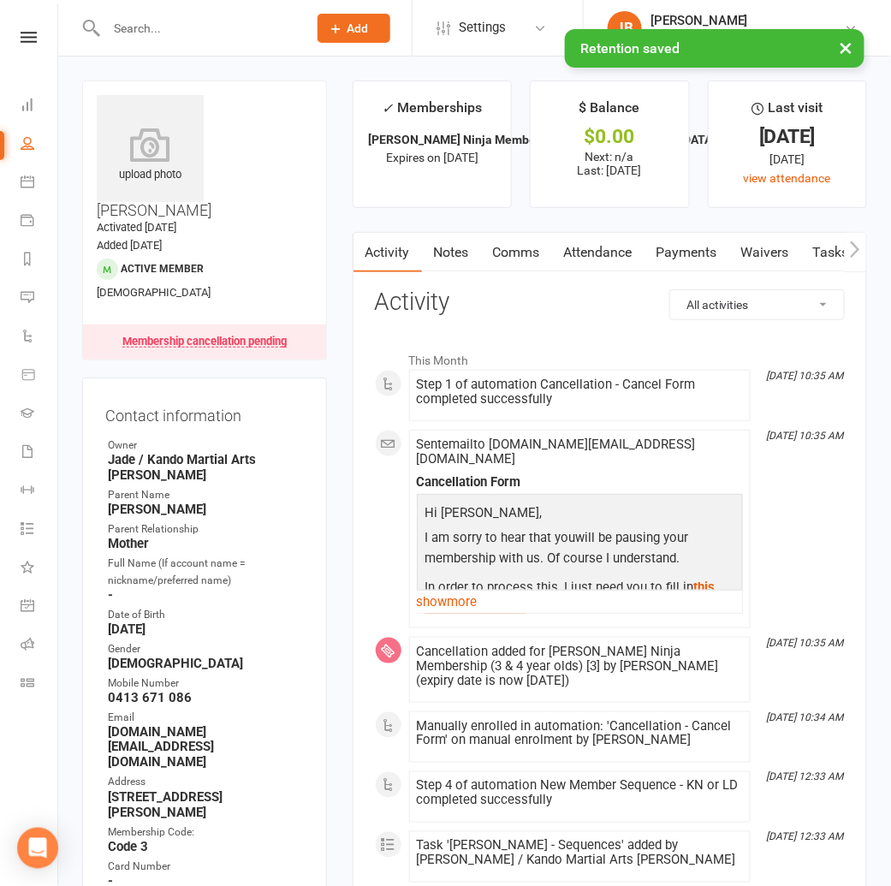
drag, startPoint x: 572, startPoint y: 247, endPoint x: 579, endPoint y: 279, distance: 32.6
click at [572, 248] on link "Attendance" at bounding box center [598, 252] width 92 height 39
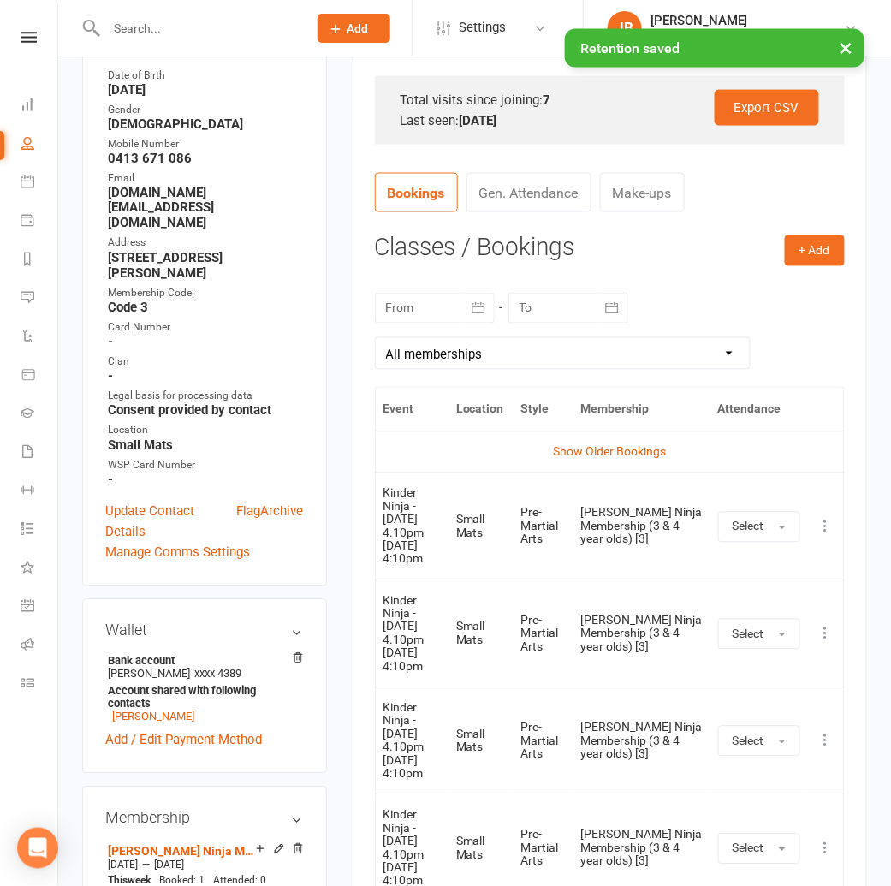
scroll to position [544, 0]
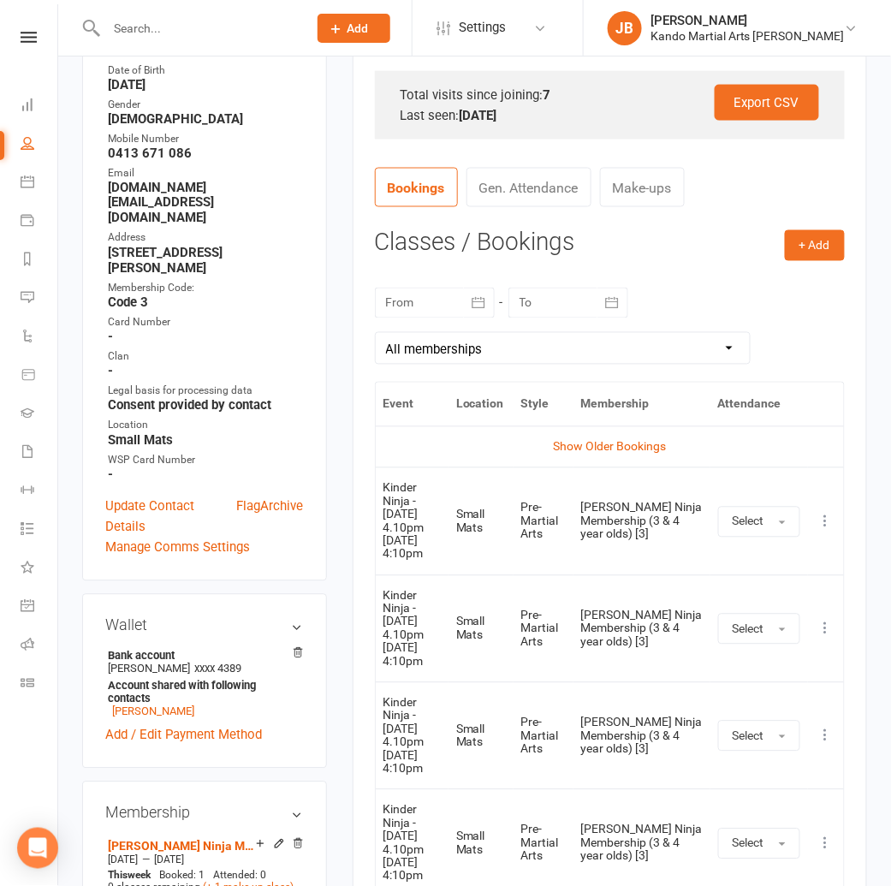
click at [820, 727] on icon at bounding box center [825, 735] width 17 height 17
click at [741, 820] on link "Remove booking" at bounding box center [750, 837] width 169 height 34
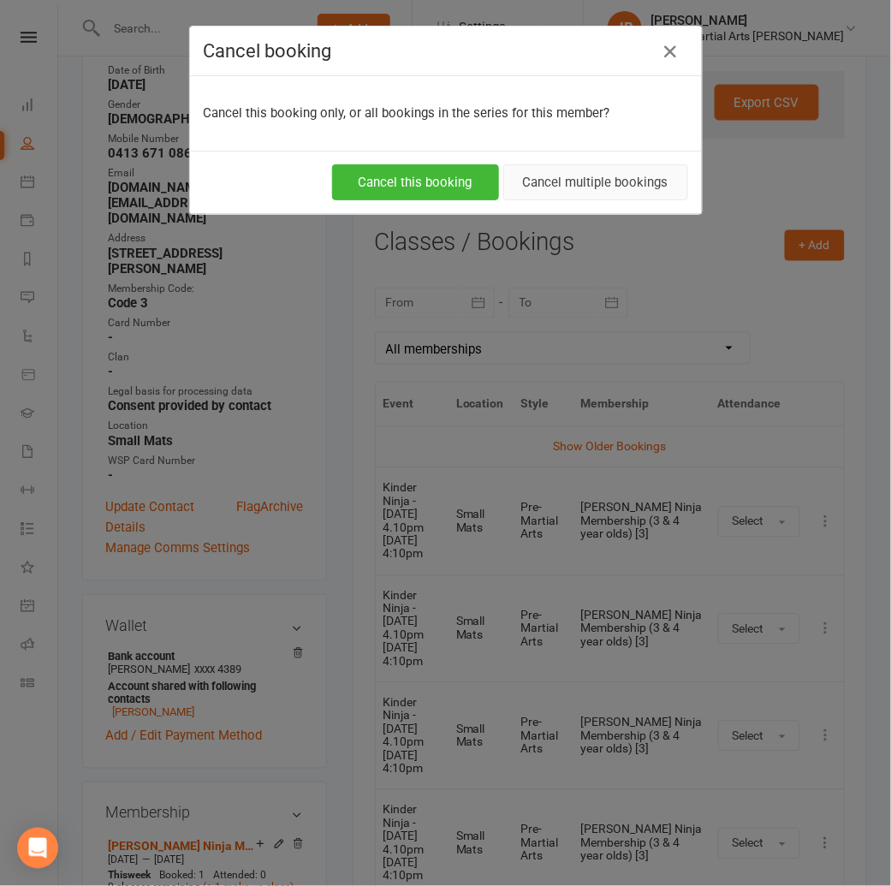
click at [544, 178] on button "Cancel multiple bookings" at bounding box center [595, 182] width 185 height 36
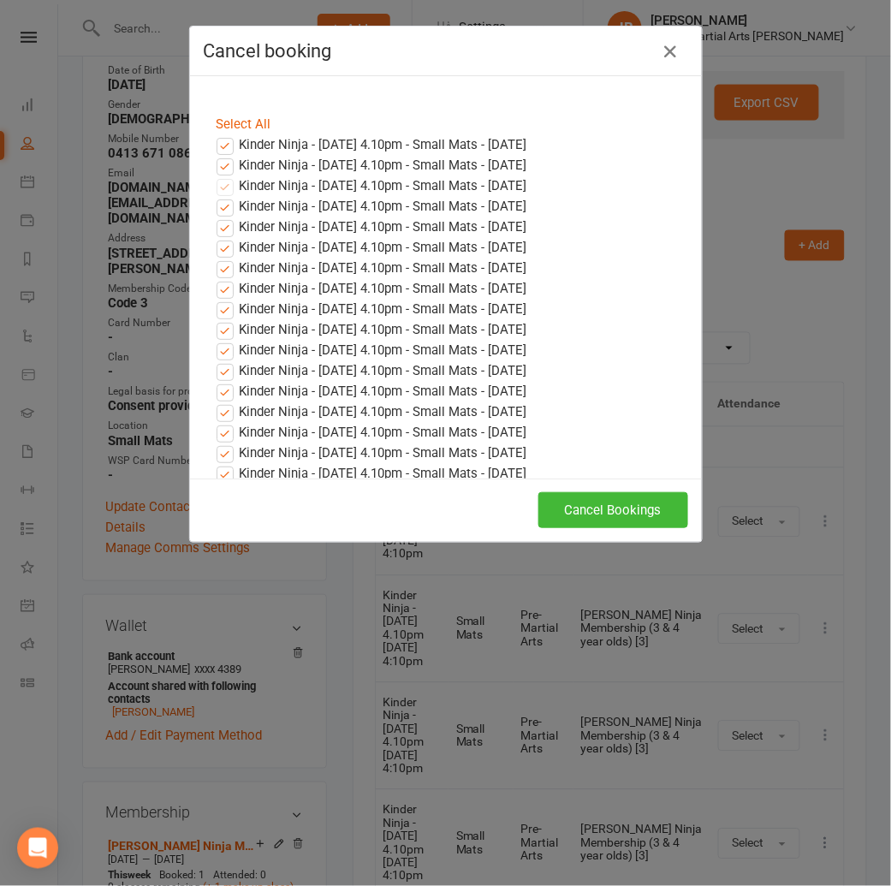
drag, startPoint x: 220, startPoint y: 140, endPoint x: 223, endPoint y: 169, distance: 28.4
click at [220, 141] on label "Kinder Ninja - Thursday 4.10pm - Small Mats - Aug 14, 2025" at bounding box center [371, 144] width 311 height 21
click at [215, 134] on input "Kinder Ninja - Thursday 4.10pm - Small Mats - Aug 14, 2025" at bounding box center [209, 134] width 11 height 0
click at [223, 169] on label "Kinder Ninja - Thursday 4.10pm - Small Mats - Aug 21, 2025" at bounding box center [371, 165] width 311 height 21
click at [215, 155] on input "Kinder Ninja - Thursday 4.10pm - Small Mats - Aug 21, 2025" at bounding box center [209, 155] width 11 height 0
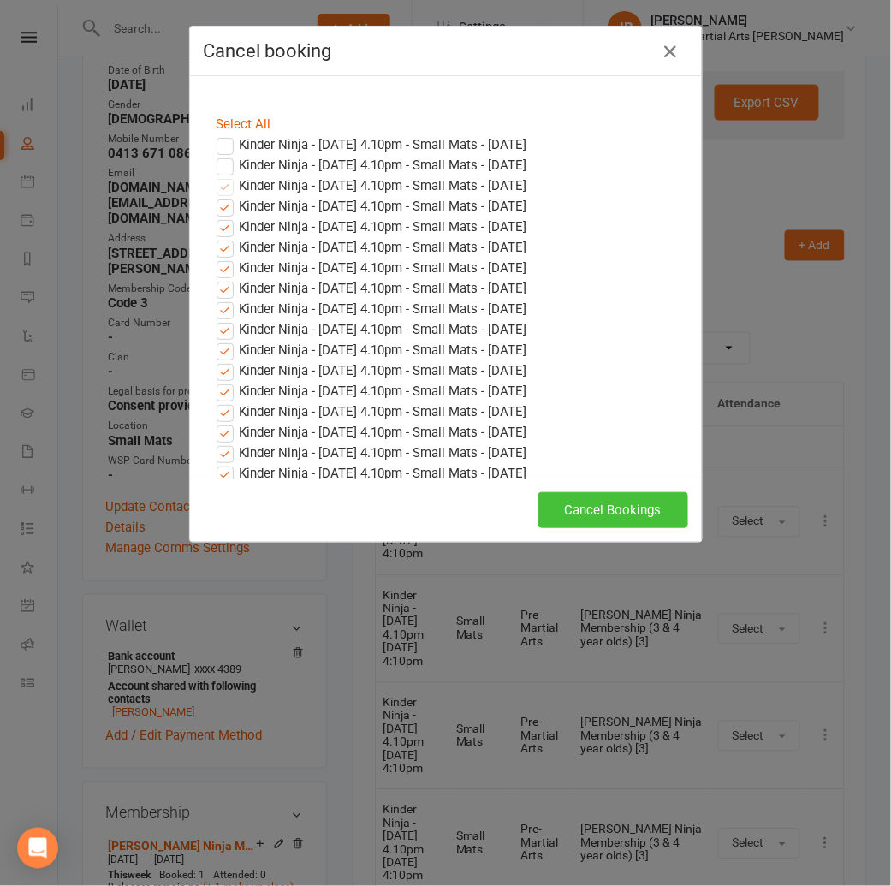
click at [608, 507] on button "Cancel Bookings" at bounding box center [613, 510] width 150 height 36
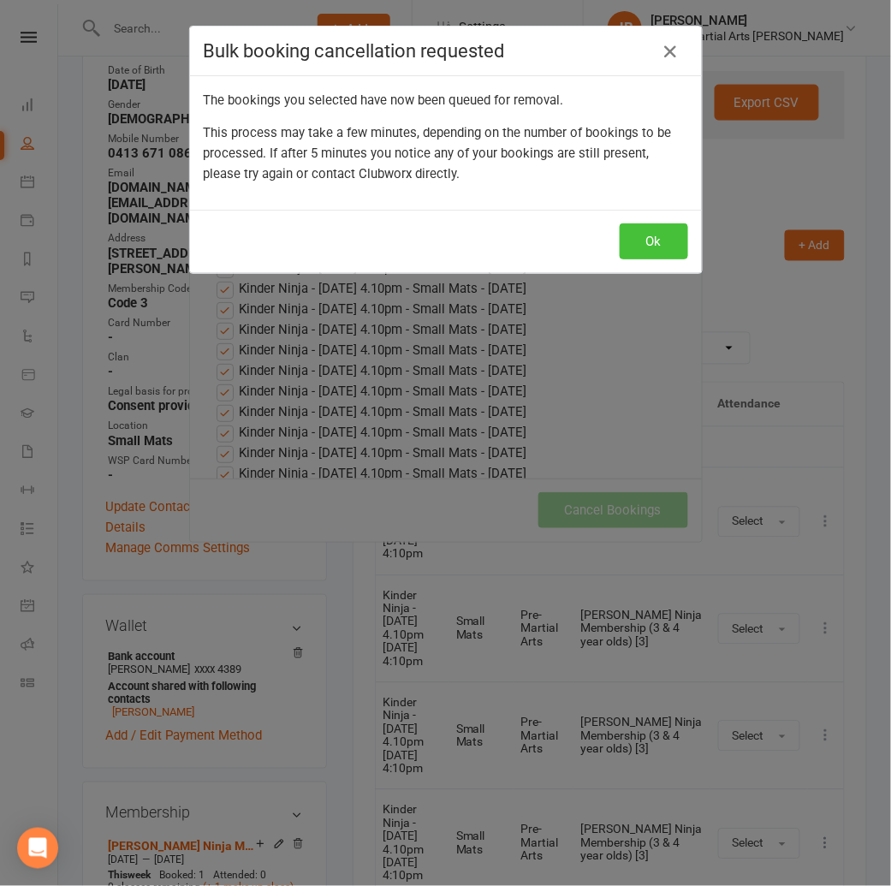
click at [659, 255] on button "Ok" at bounding box center [653, 241] width 68 height 36
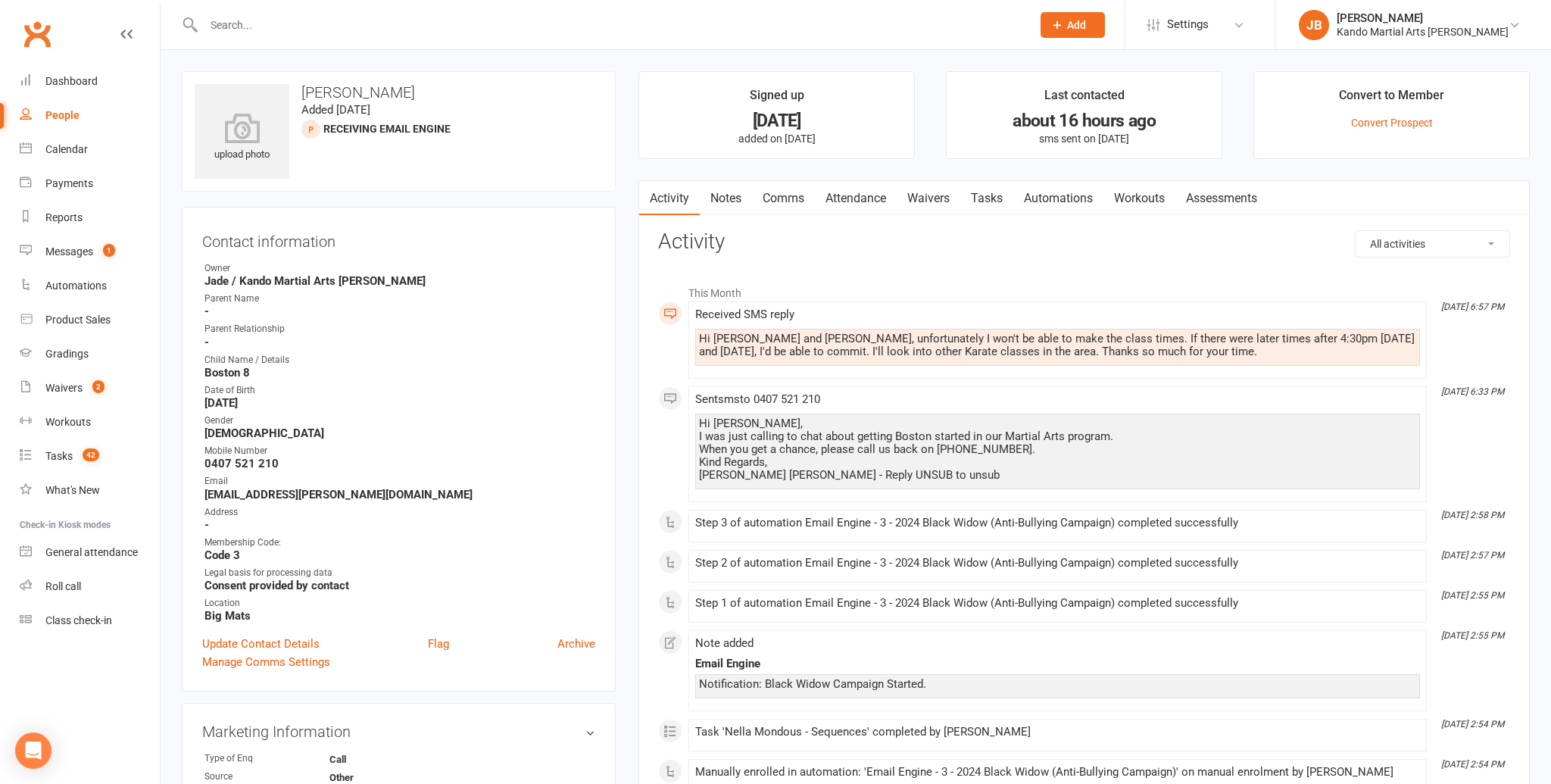
click at [737, 191] on link "Notes" at bounding box center [726, 197] width 52 height 35
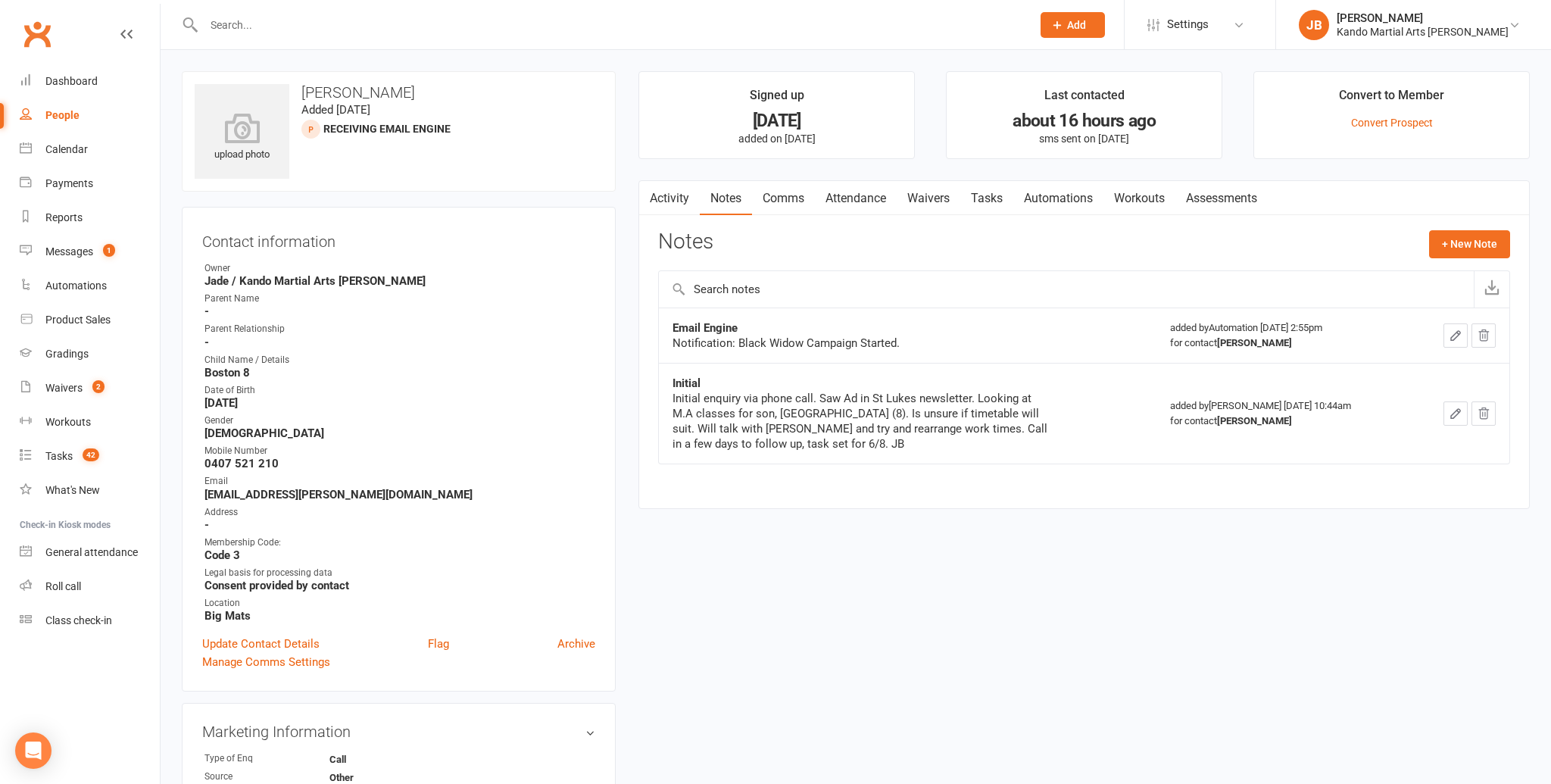
click at [1041, 203] on link "Automations" at bounding box center [1059, 197] width 90 height 35
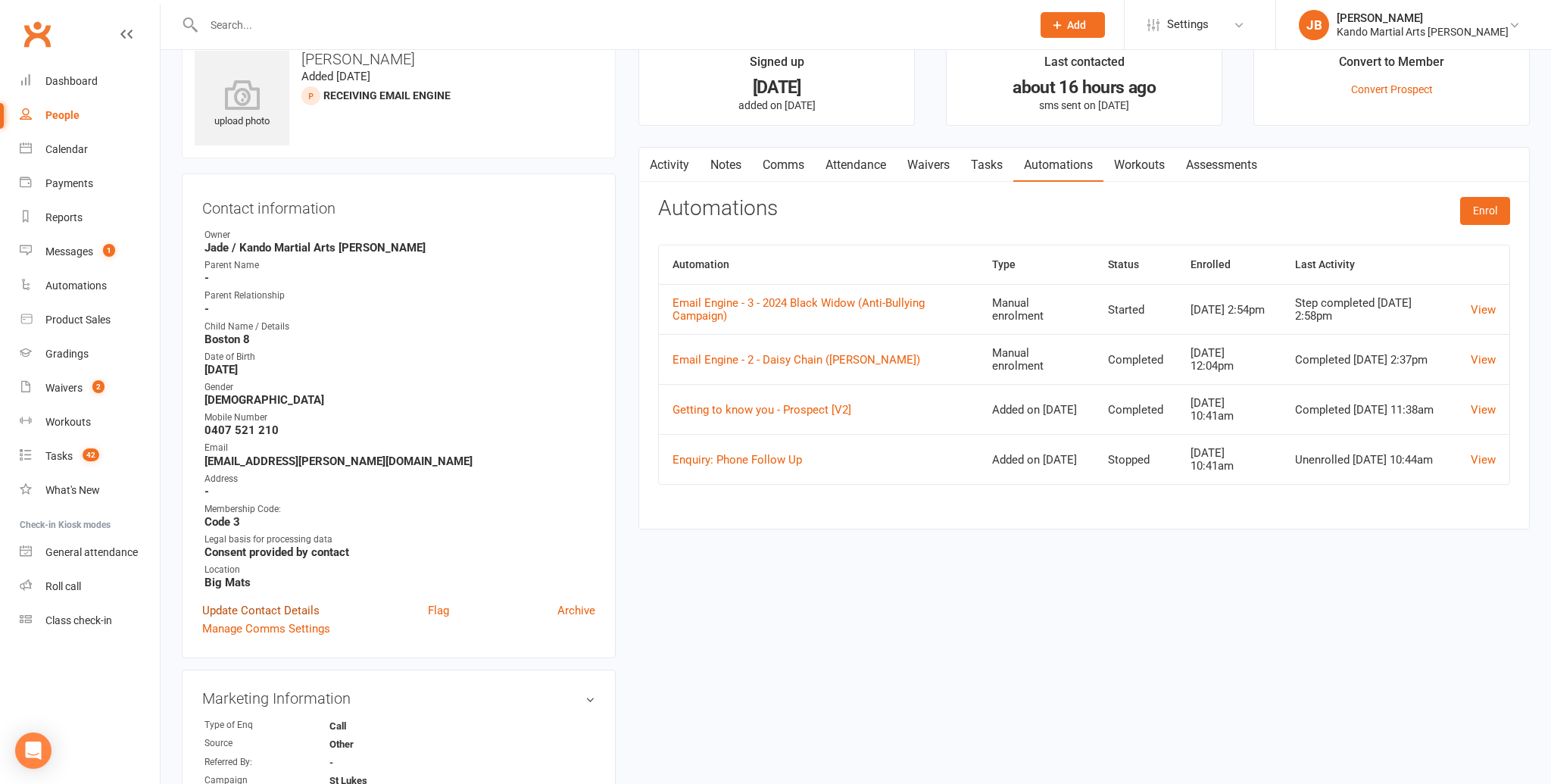
click at [242, 611] on link "Update Contact Details" at bounding box center [260, 610] width 118 height 19
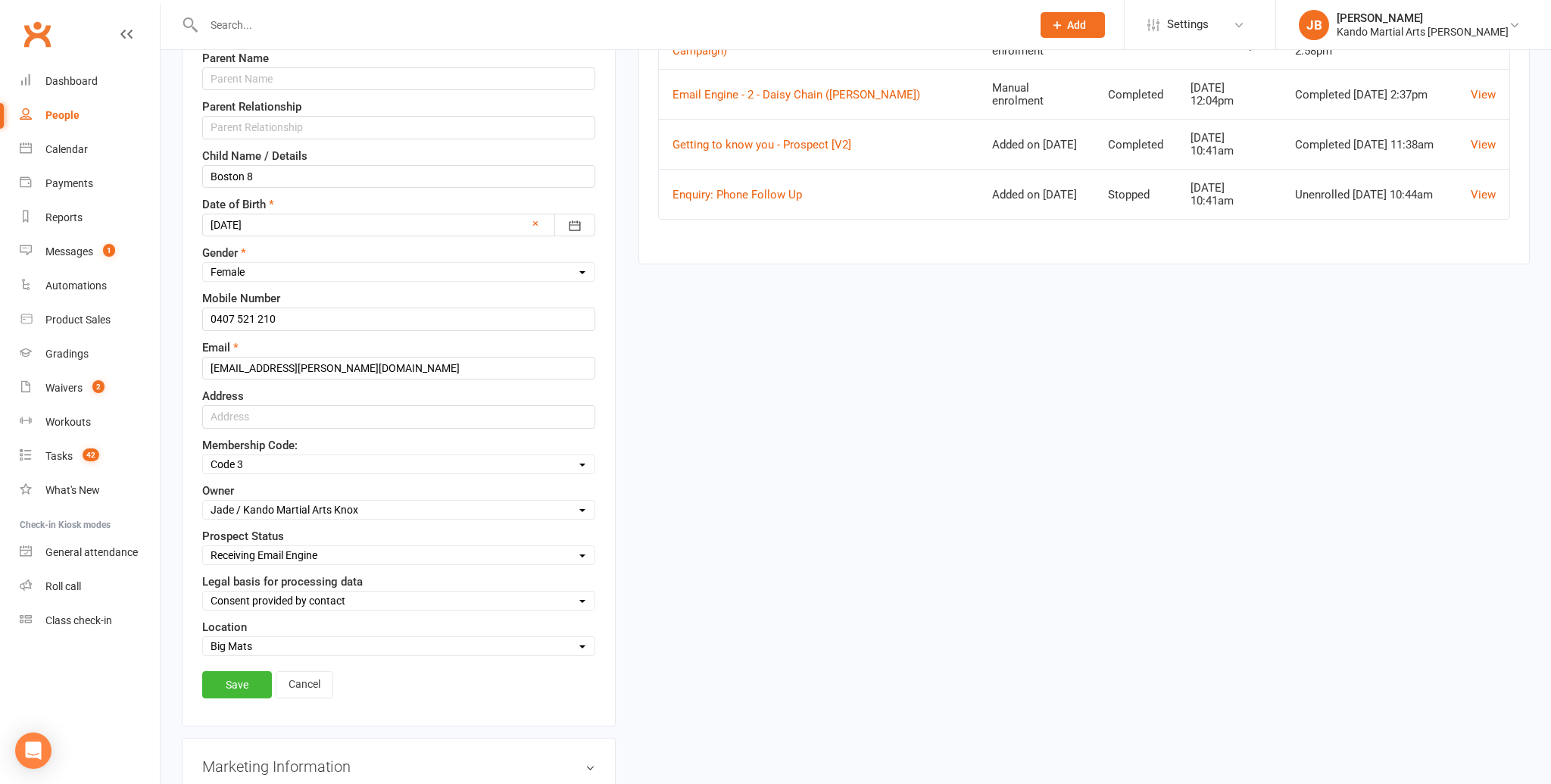
scroll to position [319, 0]
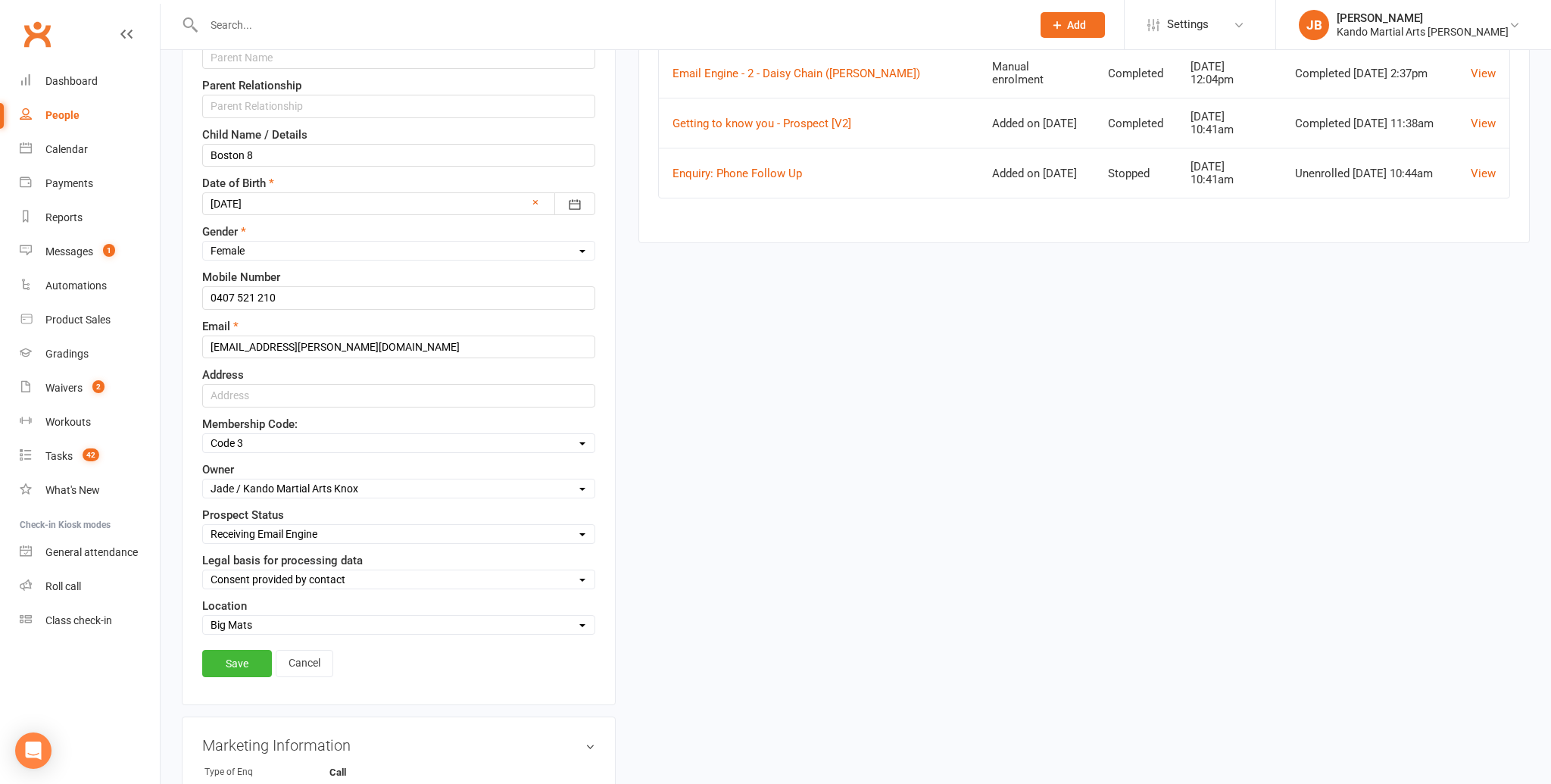
click at [249, 519] on label "Prospect Status" at bounding box center [243, 515] width 81 height 19
click at [243, 531] on select "Select Initial Contact Receiving Email Engine Finished Email Engine - SLO Email…" at bounding box center [398, 534] width 391 height 17
select select "Not interested"
click at [242, 650] on link "Save" at bounding box center [236, 663] width 70 height 27
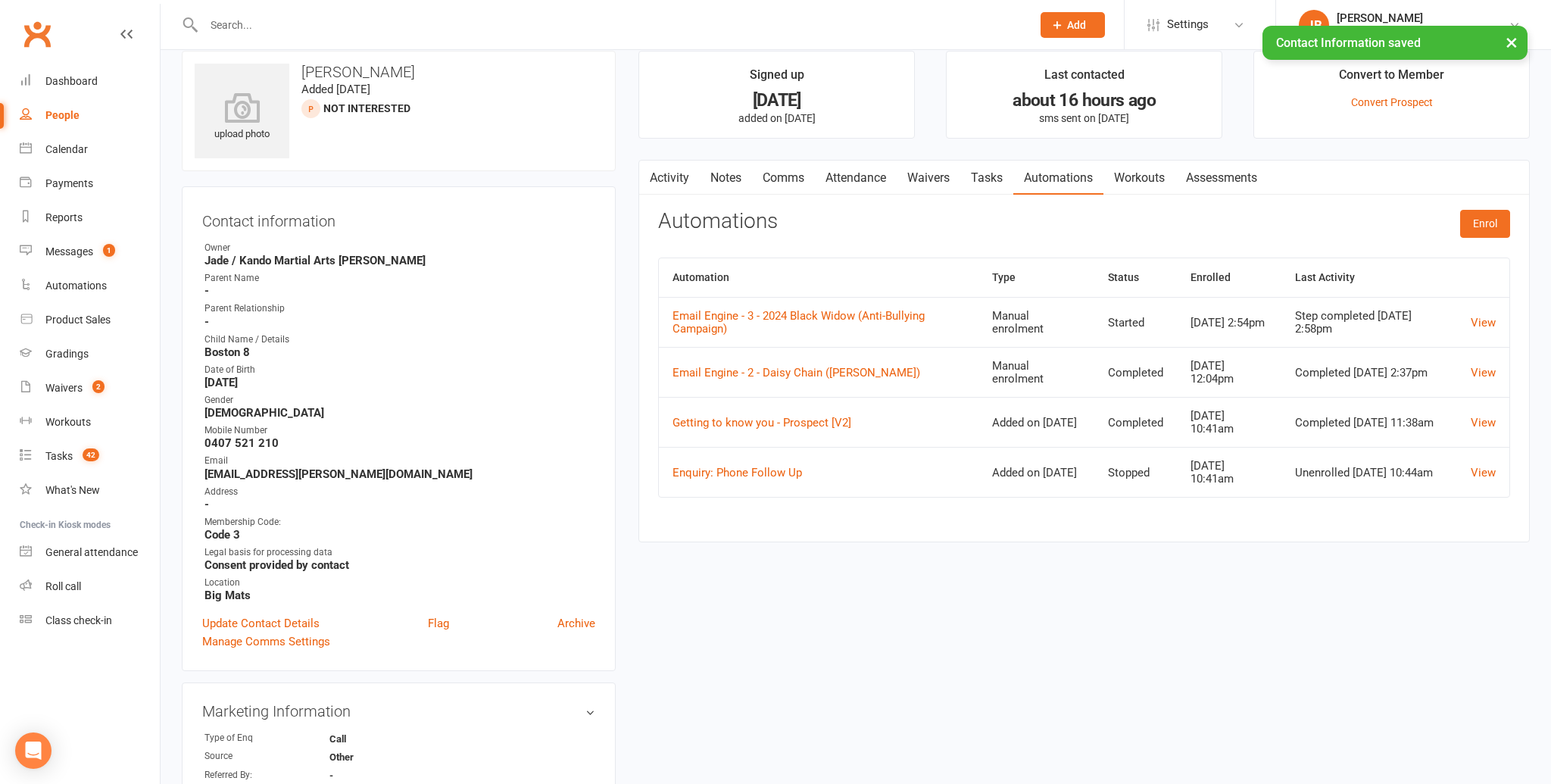
scroll to position [0, 0]
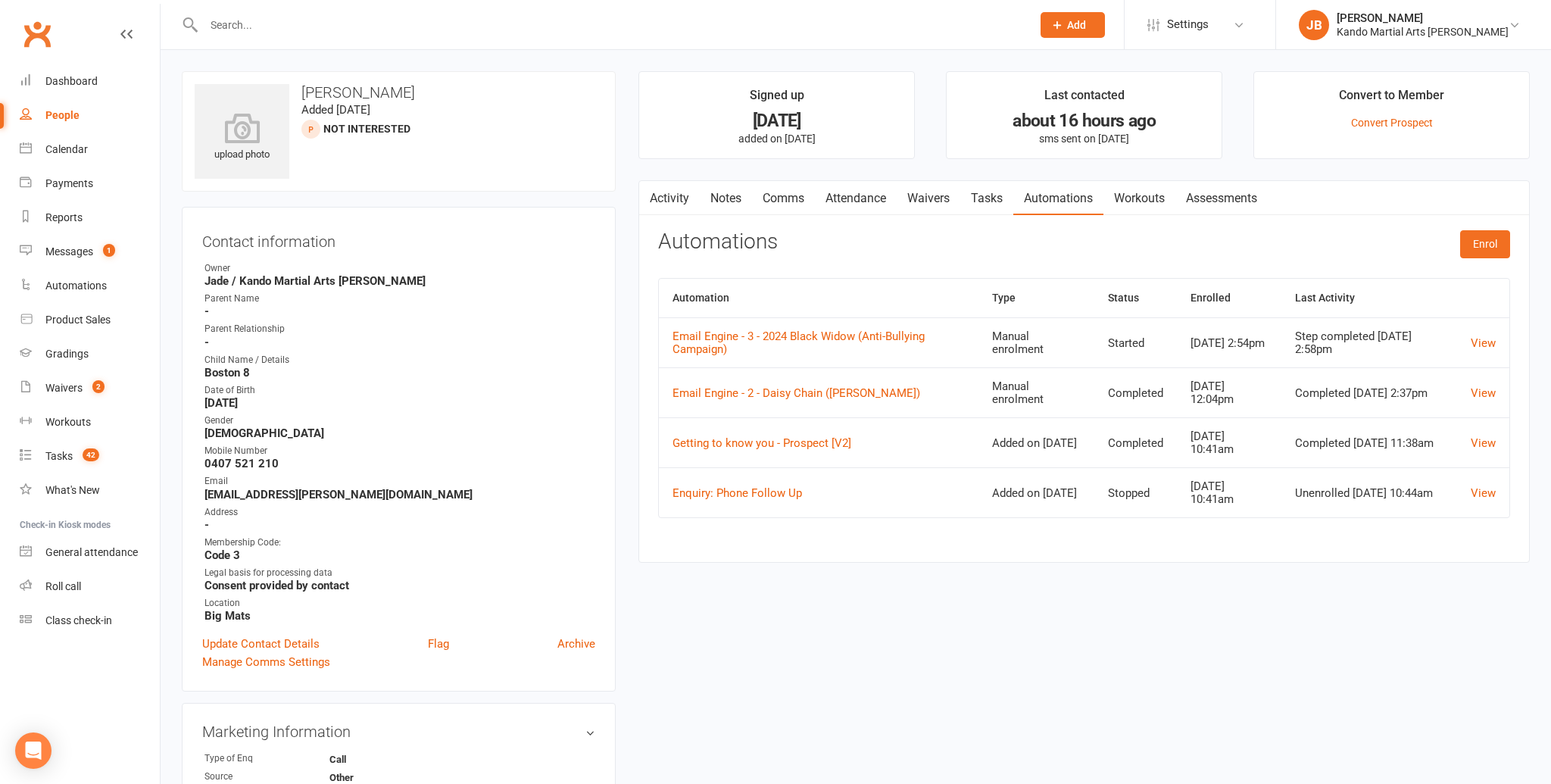
click at [994, 195] on link "Tasks" at bounding box center [987, 197] width 53 height 35
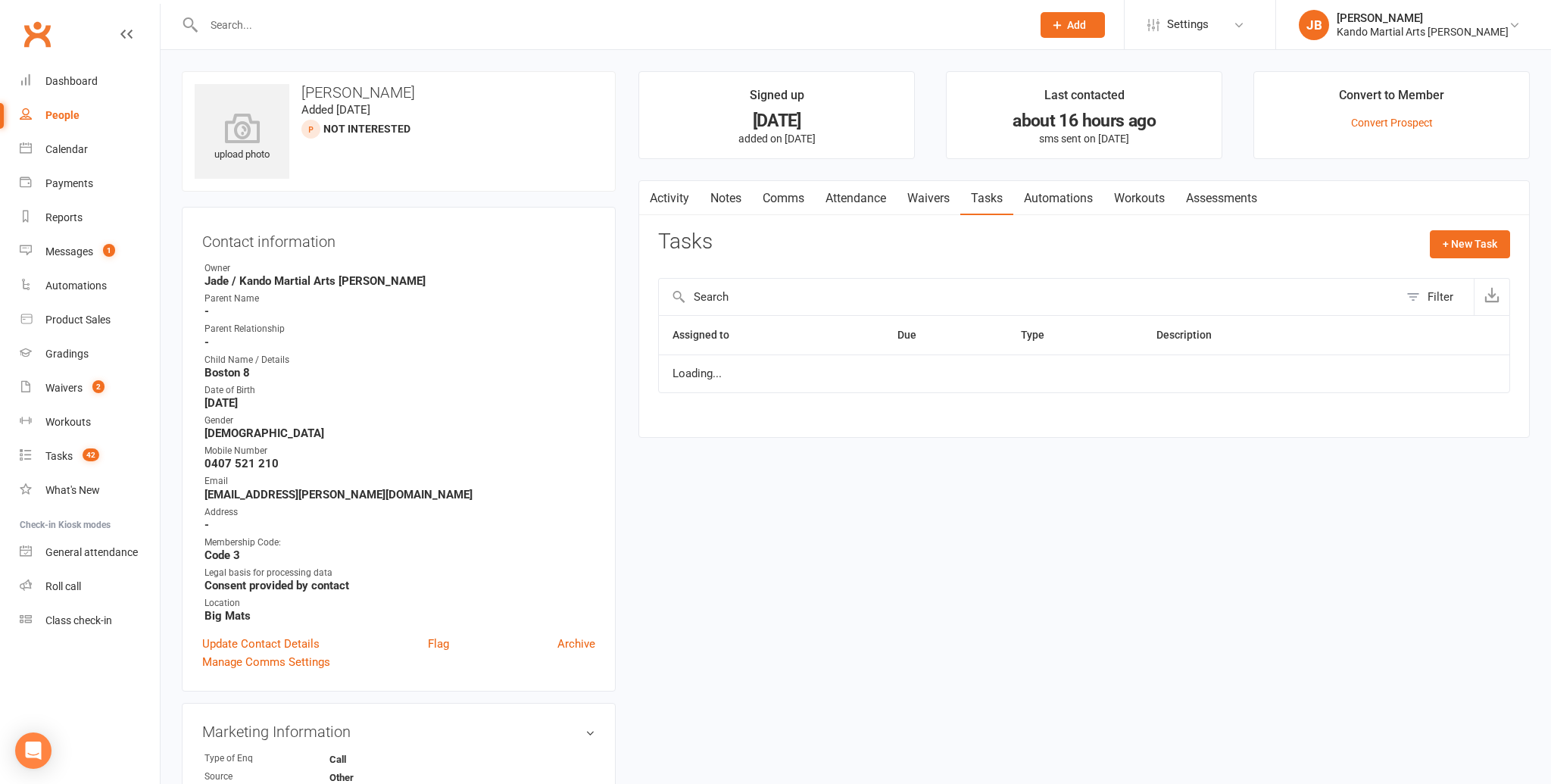
select select "started"
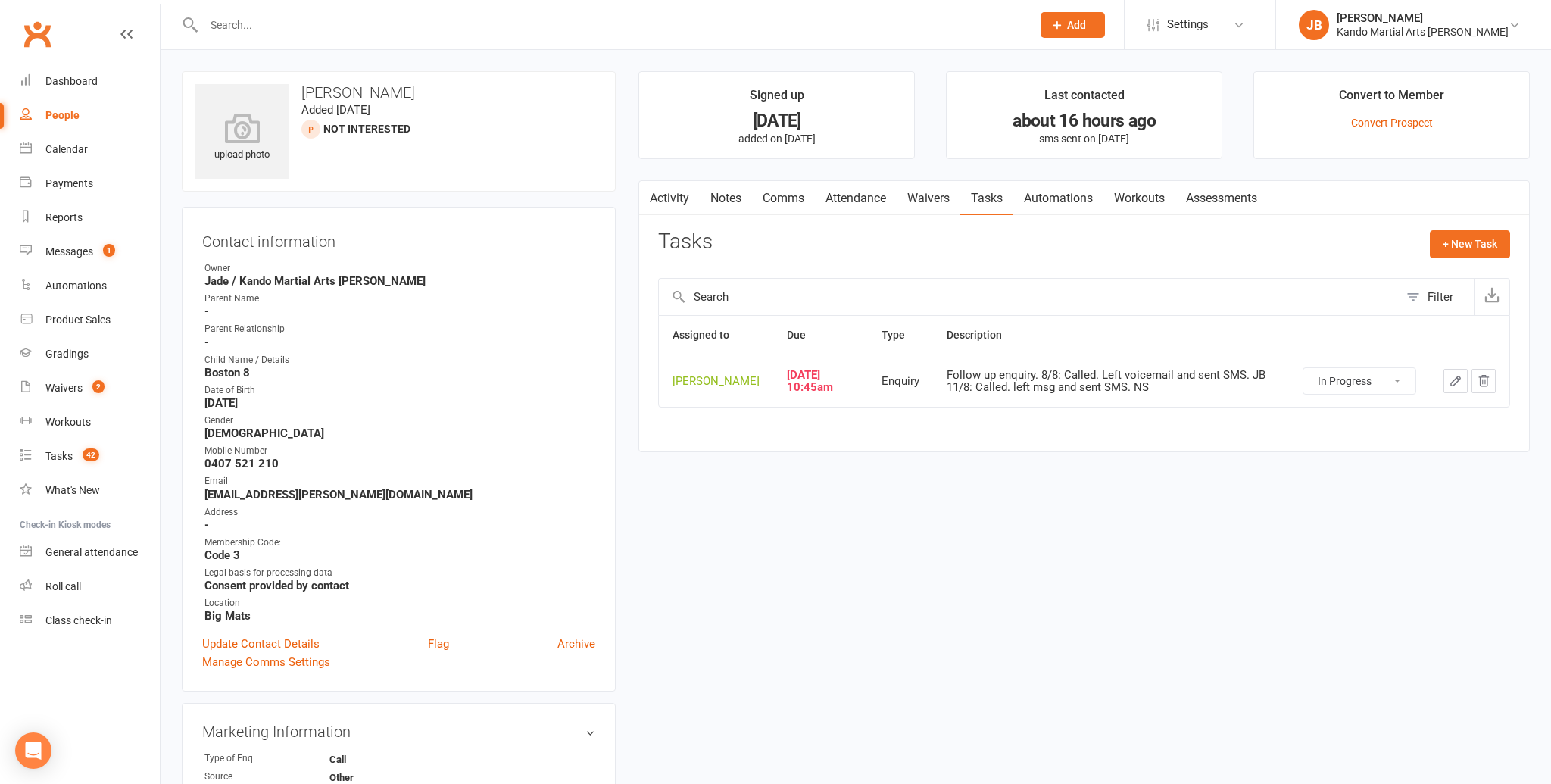
click at [729, 206] on link "Notes" at bounding box center [726, 197] width 52 height 35
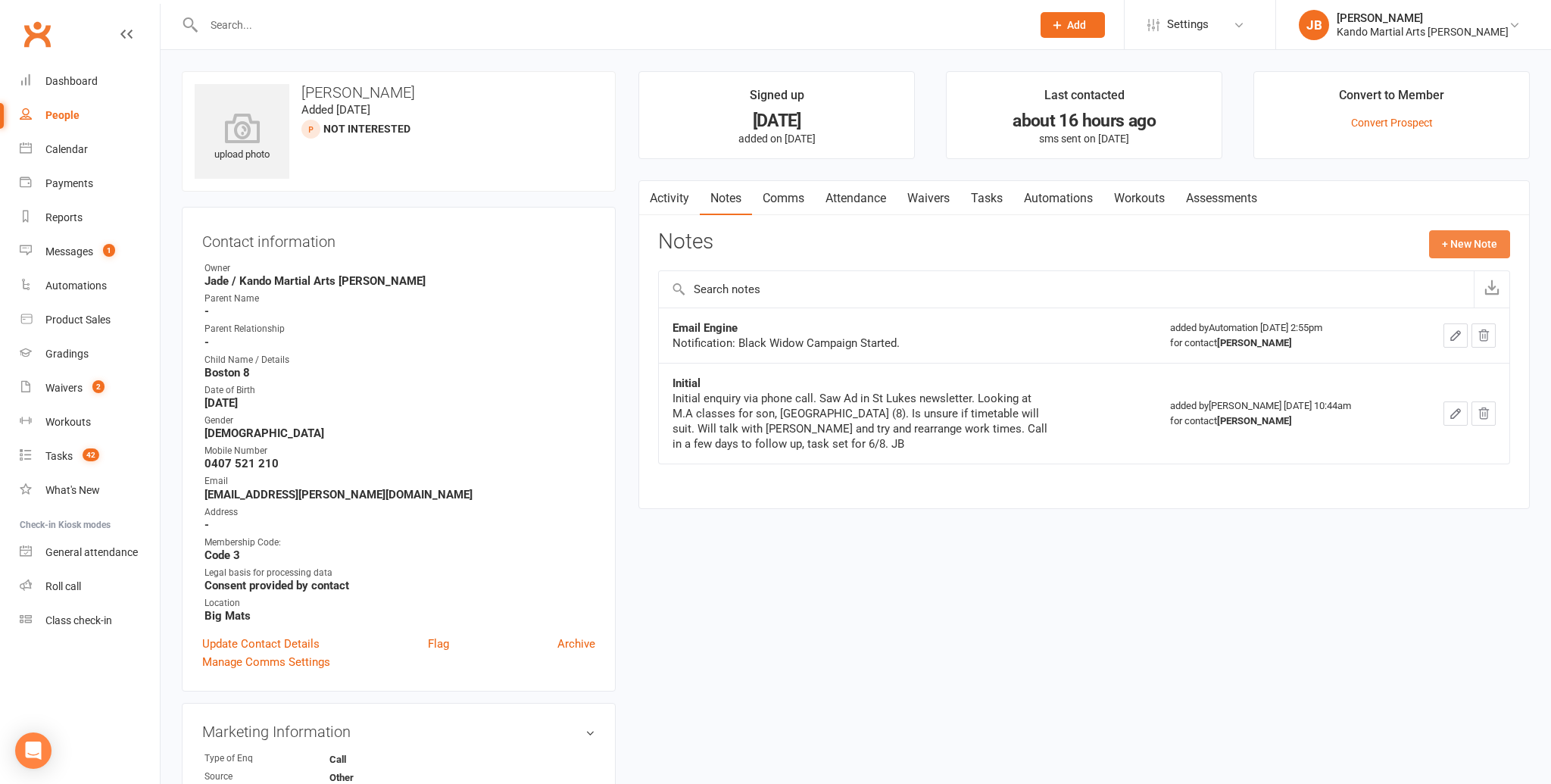
click at [1435, 239] on button "+ New Note" at bounding box center [1470, 243] width 81 height 27
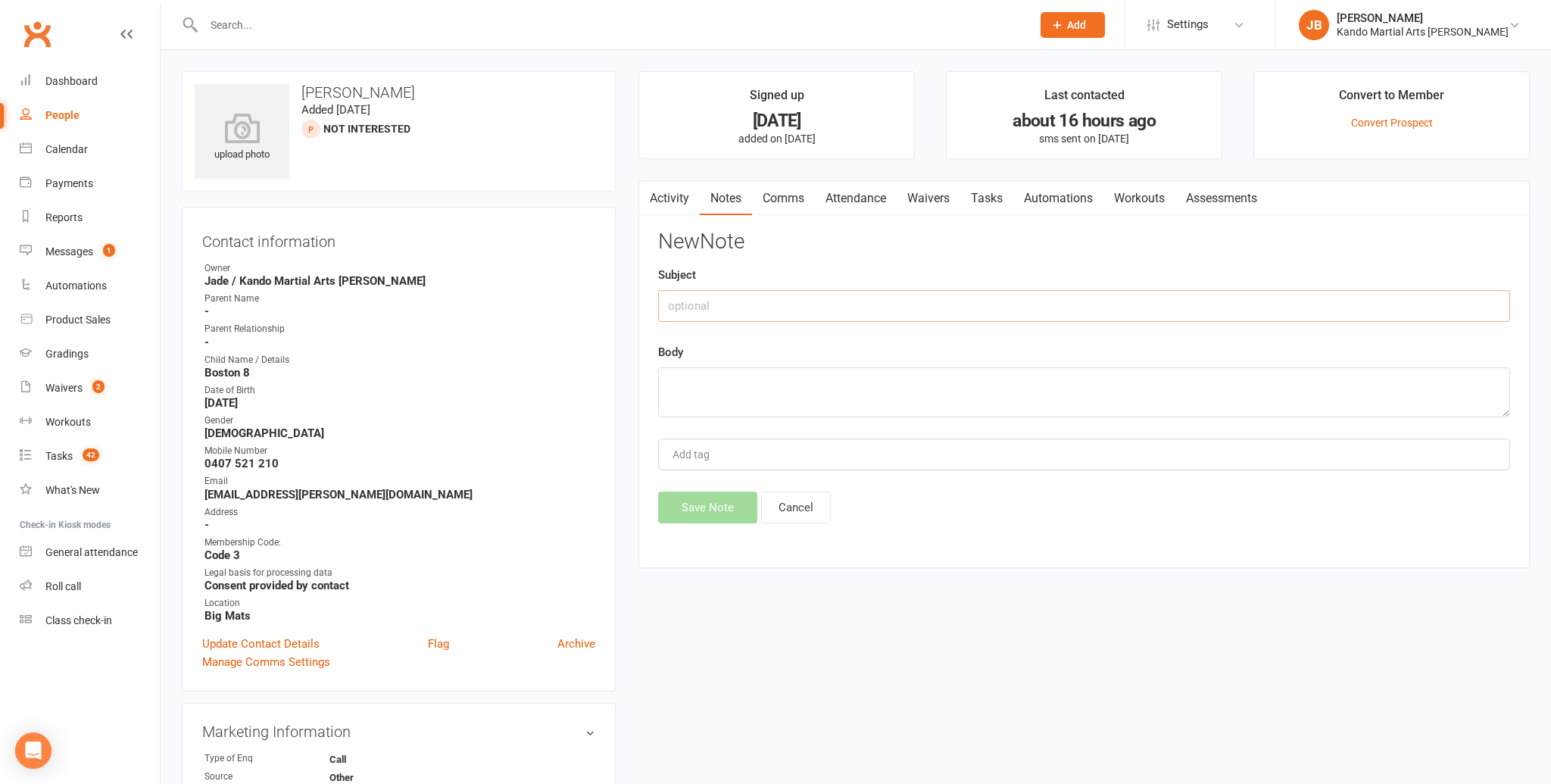
click at [707, 296] on input "text" at bounding box center [1084, 306] width 853 height 32
type input "Enquiry Follow Up"
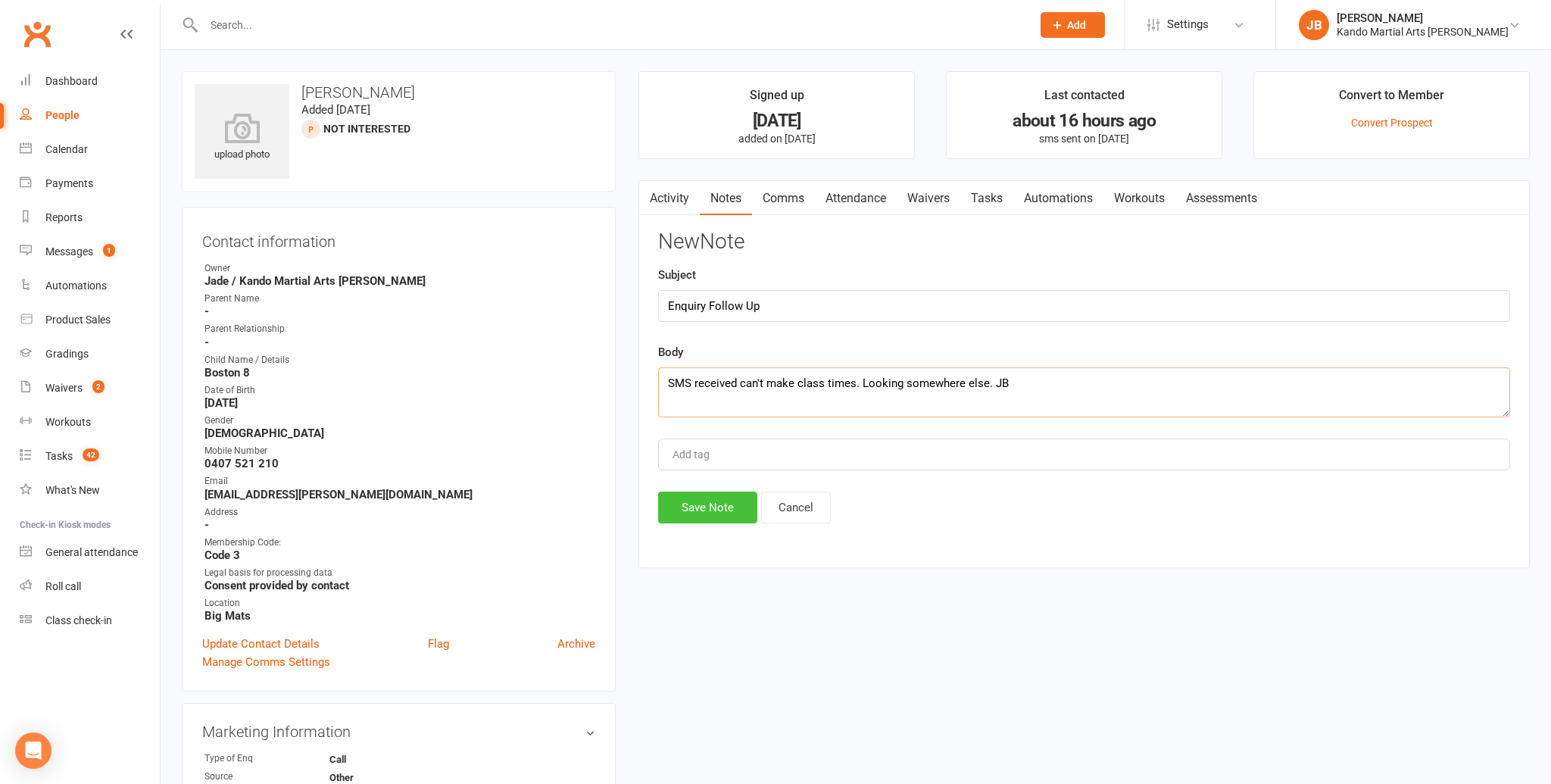
type textarea "SMS received can't make class times. Looking somewhere else. JB"
click at [684, 511] on button "Save Note" at bounding box center [707, 507] width 99 height 32
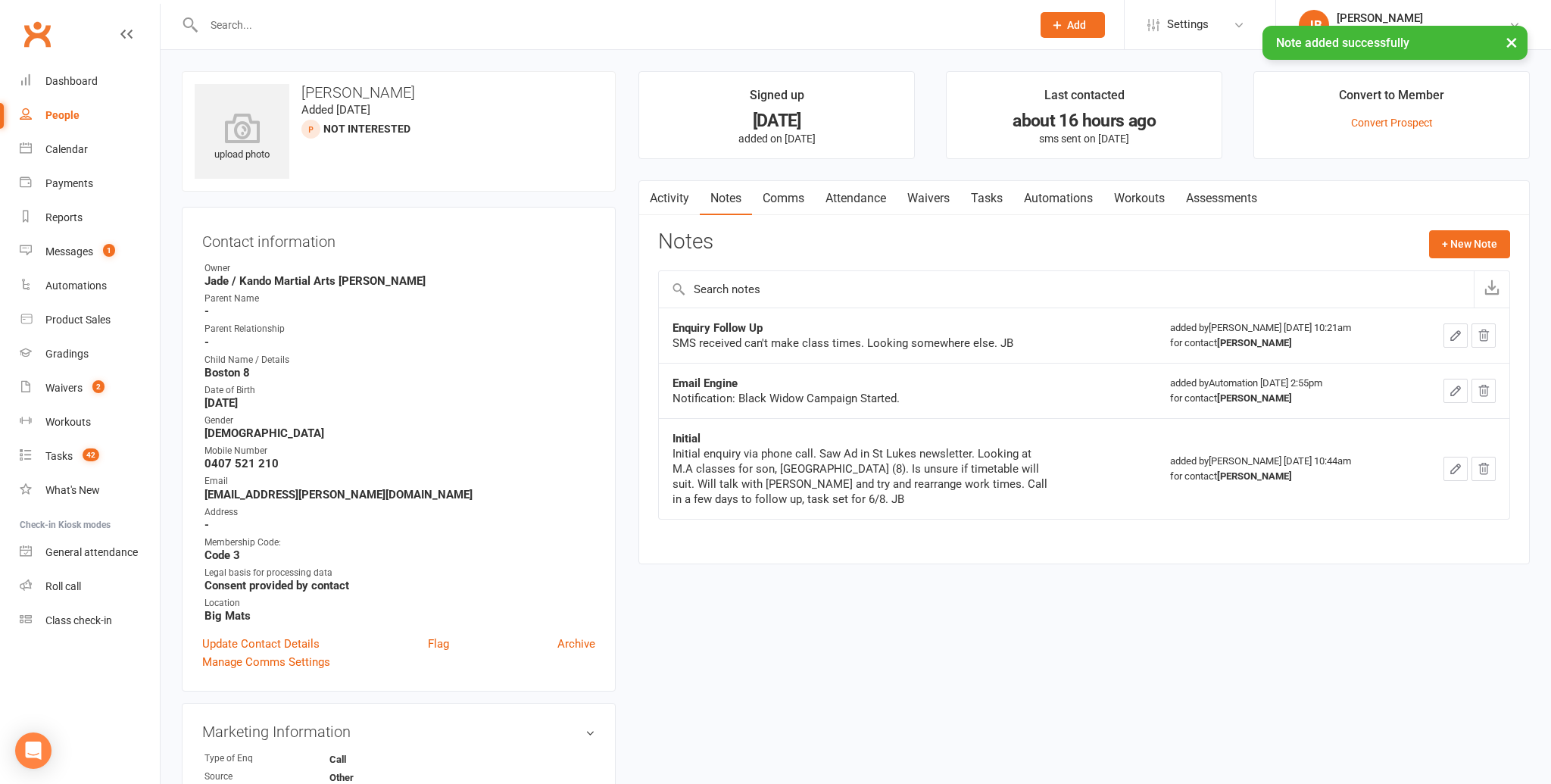
click at [766, 191] on link "Comms" at bounding box center [783, 197] width 63 height 35
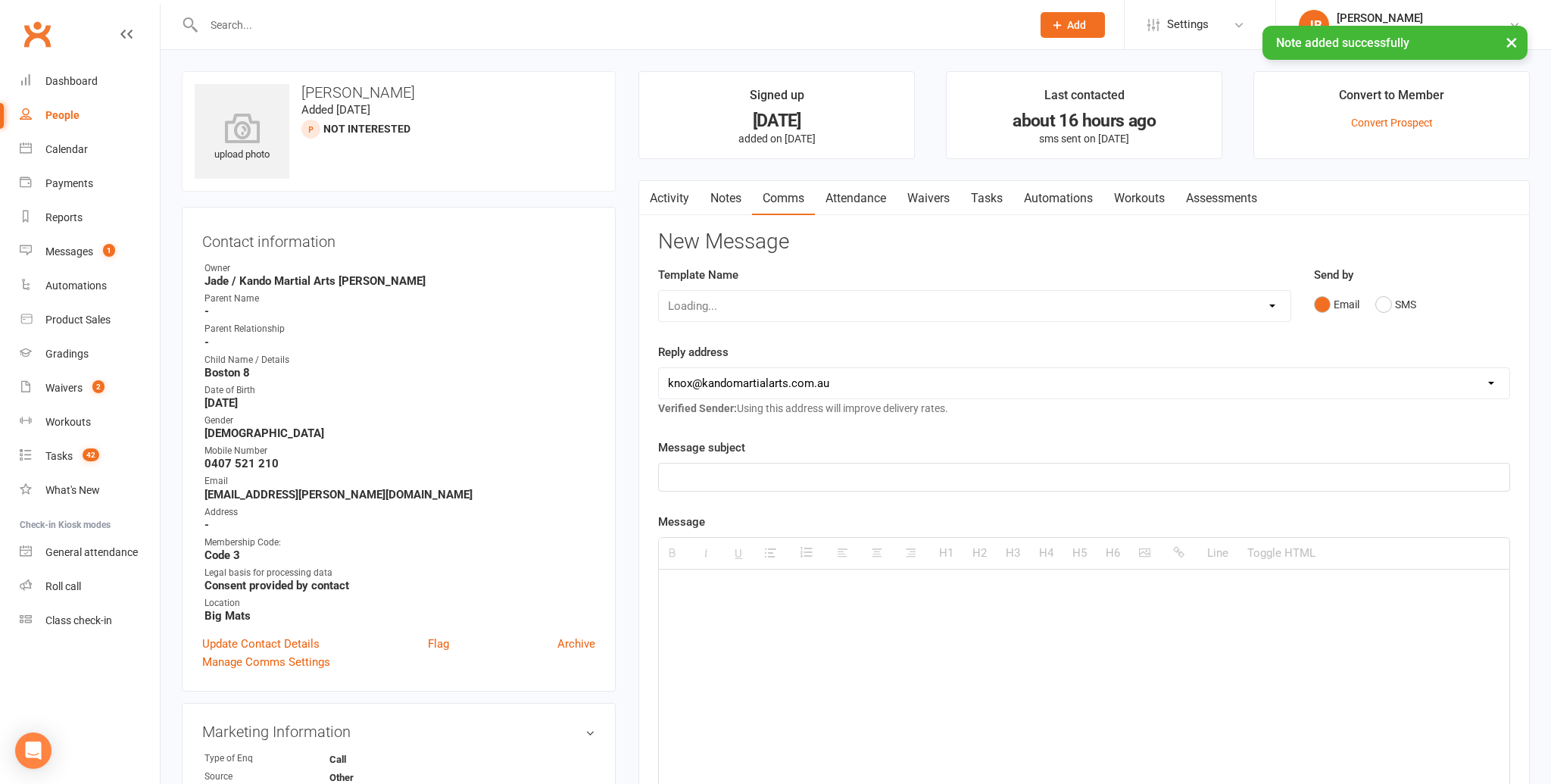
click at [695, 184] on link "Activity" at bounding box center [669, 197] width 60 height 35
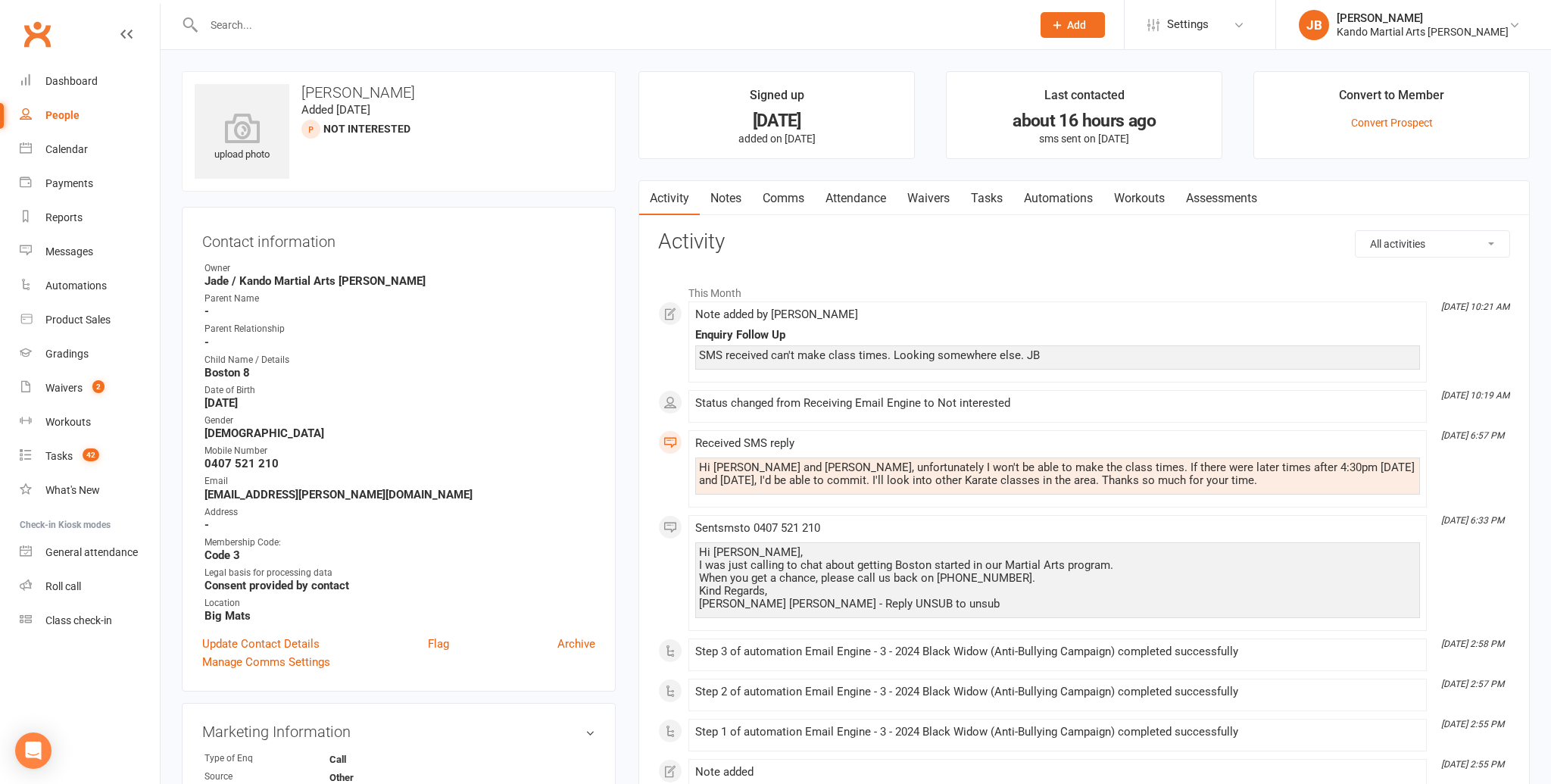
click at [251, 27] on input "text" at bounding box center [610, 25] width 822 height 21
type input "Issabell"
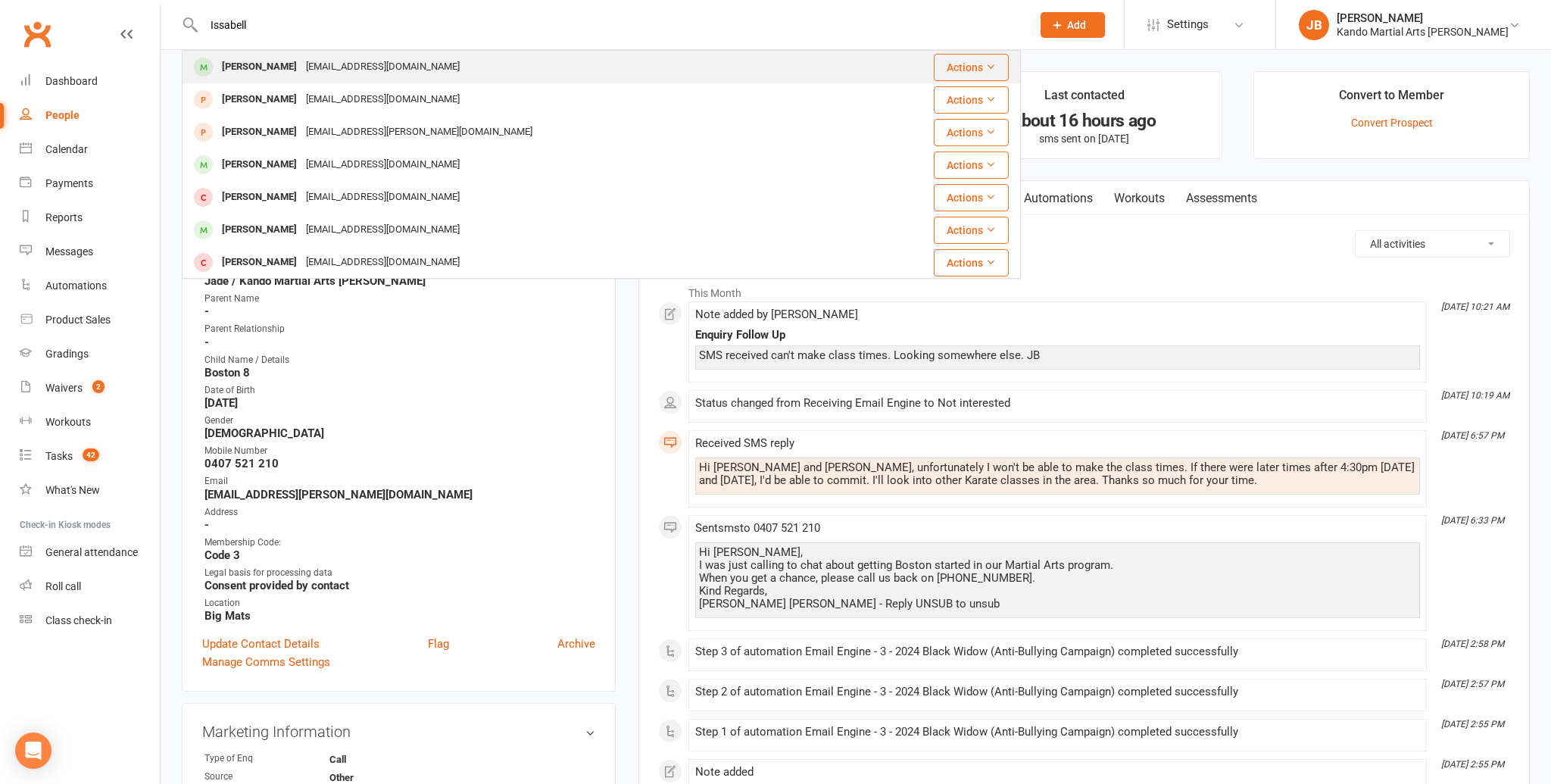
click at [273, 72] on div "[PERSON_NAME]" at bounding box center [259, 66] width 84 height 22
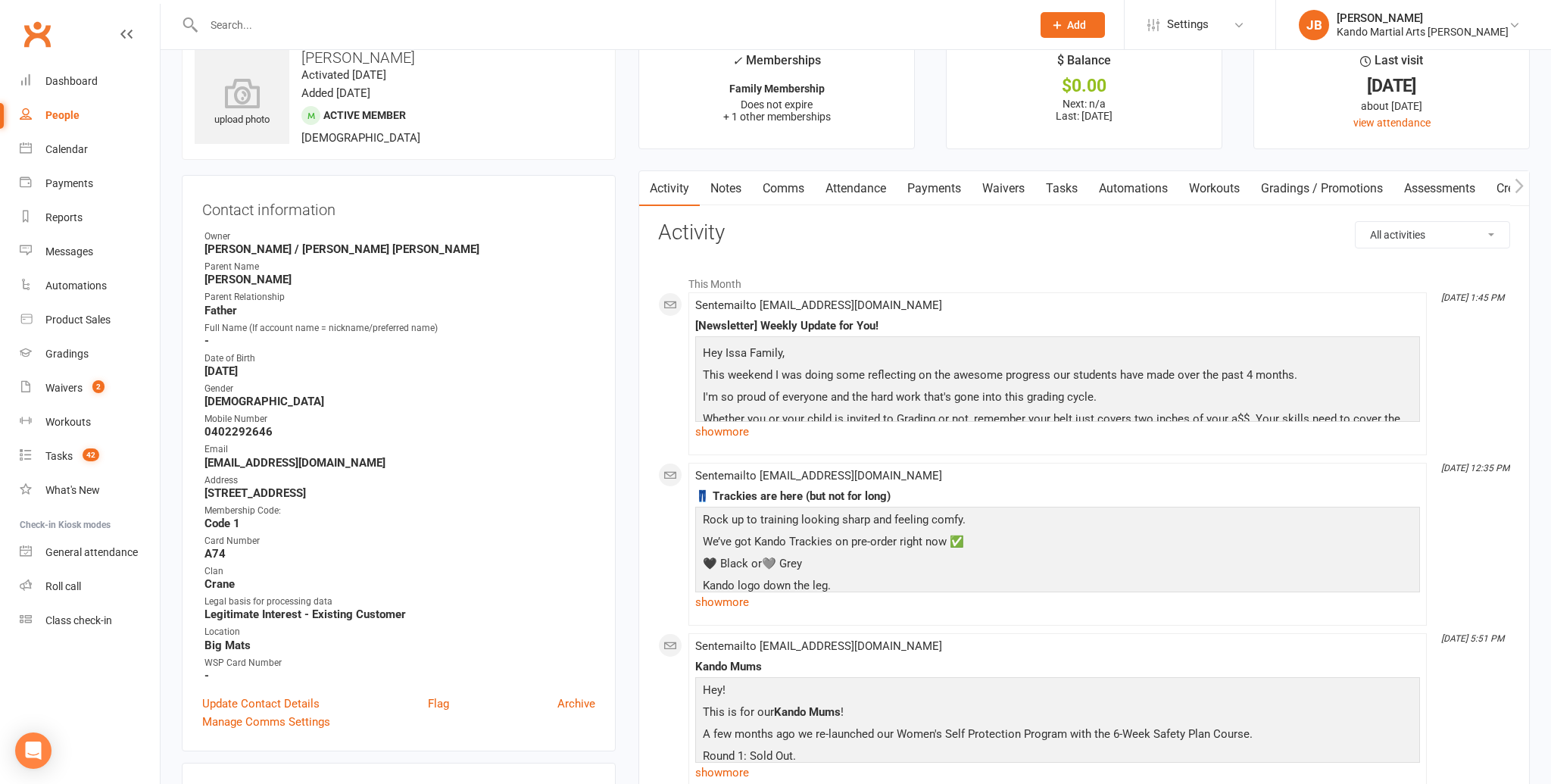
scroll to position [36, 0]
click at [932, 193] on link "Payments" at bounding box center [934, 187] width 75 height 35
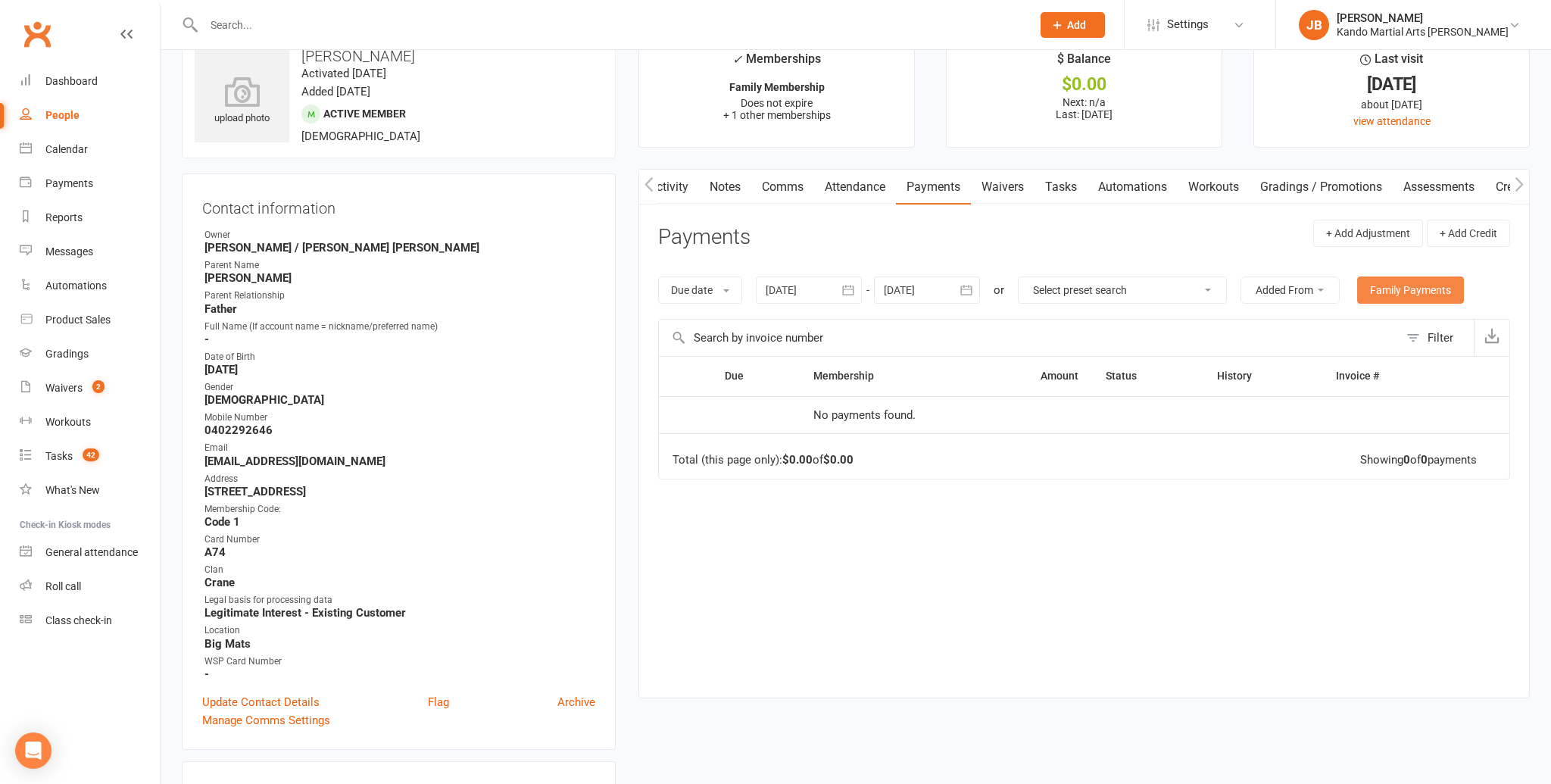
drag, startPoint x: 1402, startPoint y: 283, endPoint x: 1357, endPoint y: 322, distance: 59.5
click at [1402, 283] on link "Family Payments" at bounding box center [1410, 289] width 107 height 27
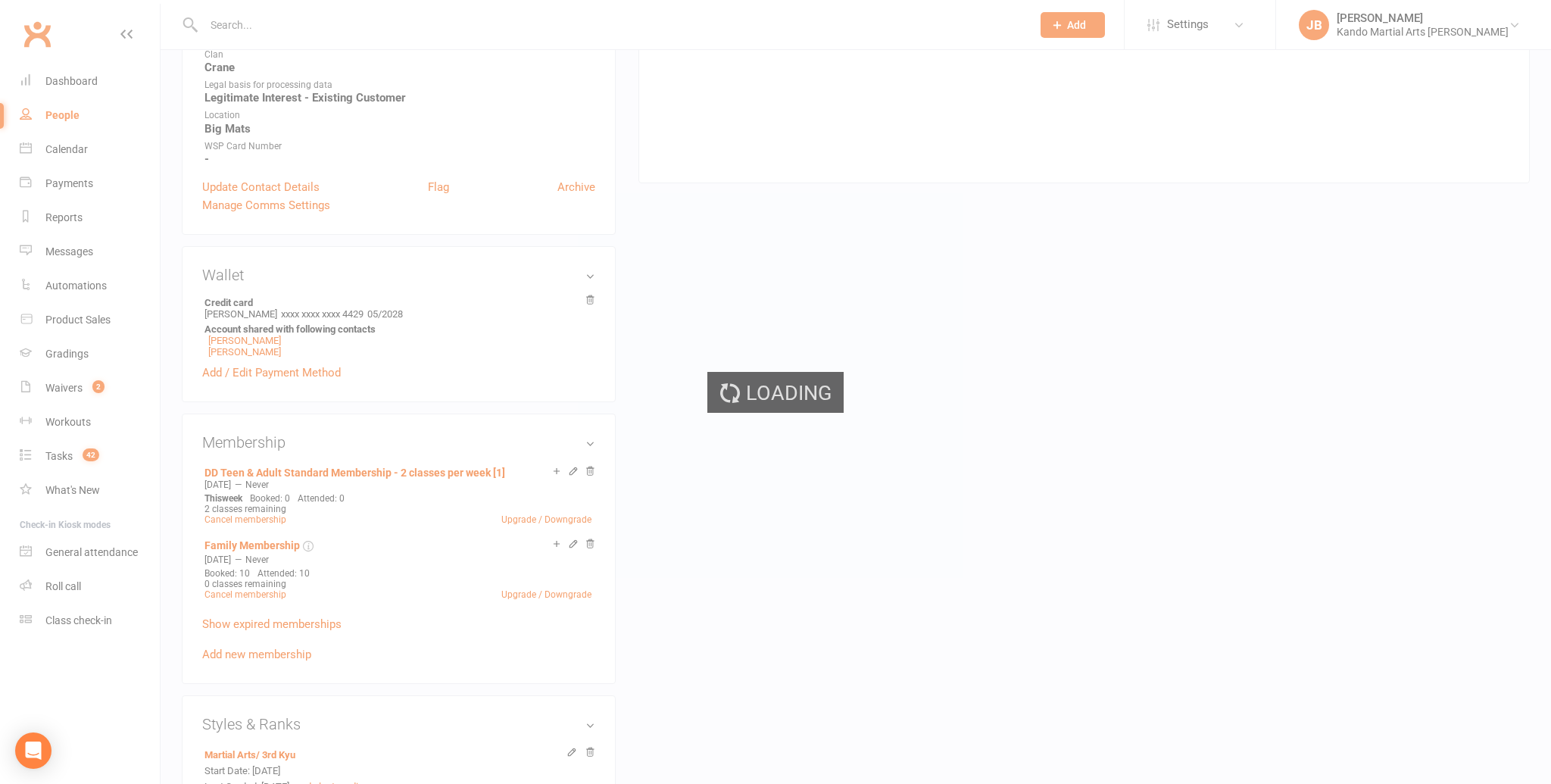
scroll to position [636, 0]
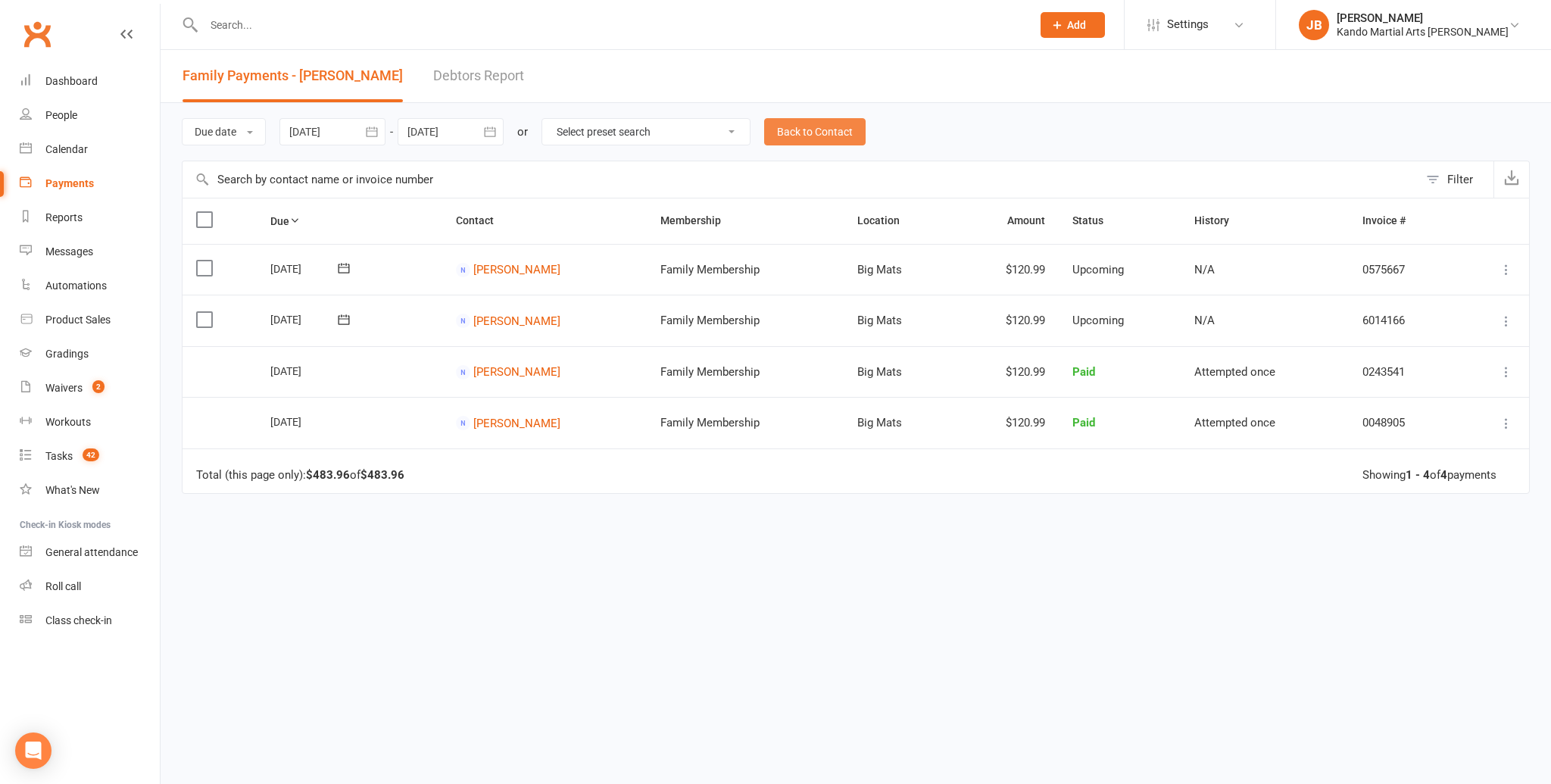
click at [827, 139] on link "Back to Contact" at bounding box center [814, 131] width 102 height 27
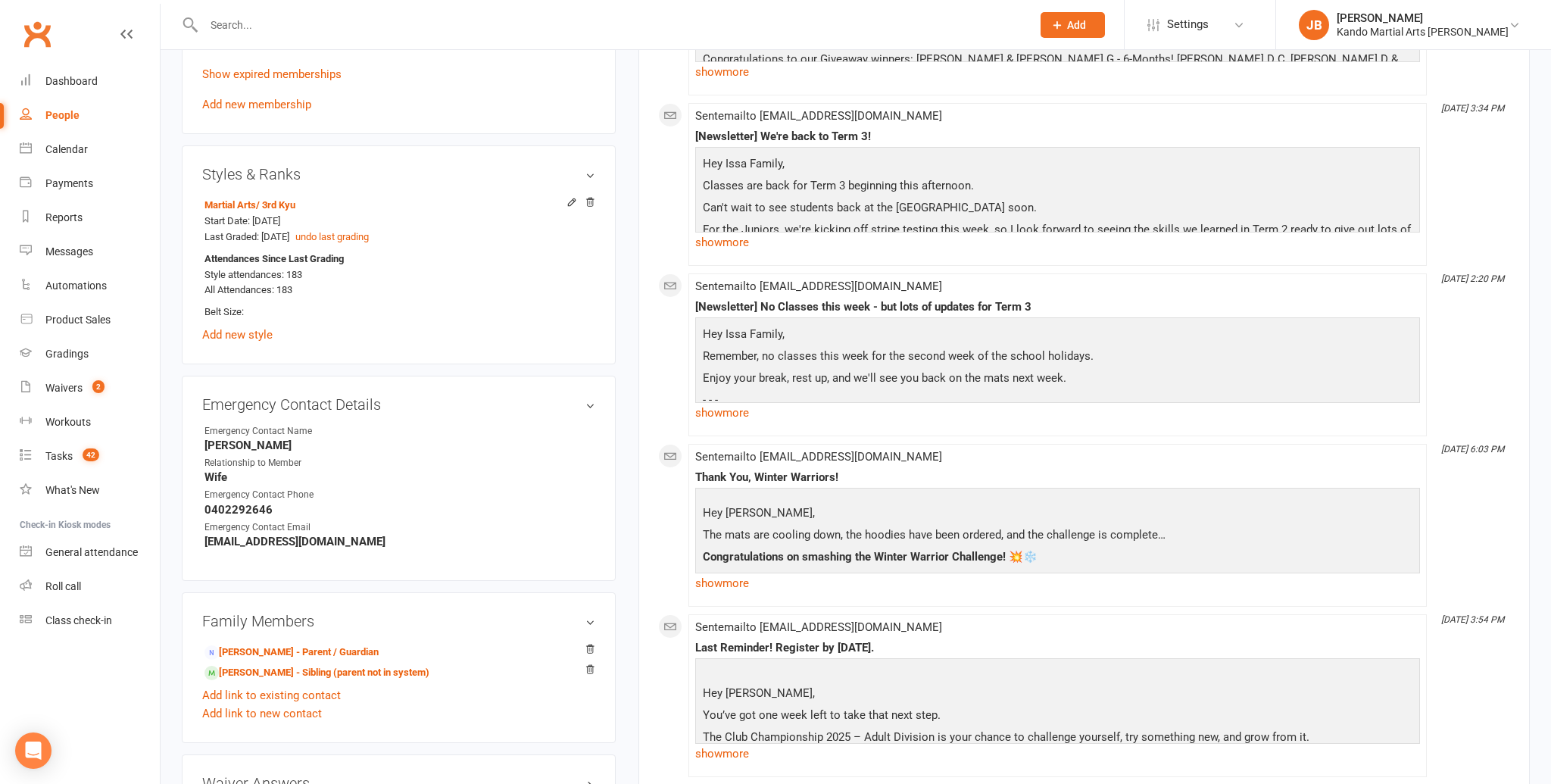
scroll to position [1103, 0]
click at [251, 642] on link "William Issa - Parent / Guardian" at bounding box center [291, 649] width 174 height 16
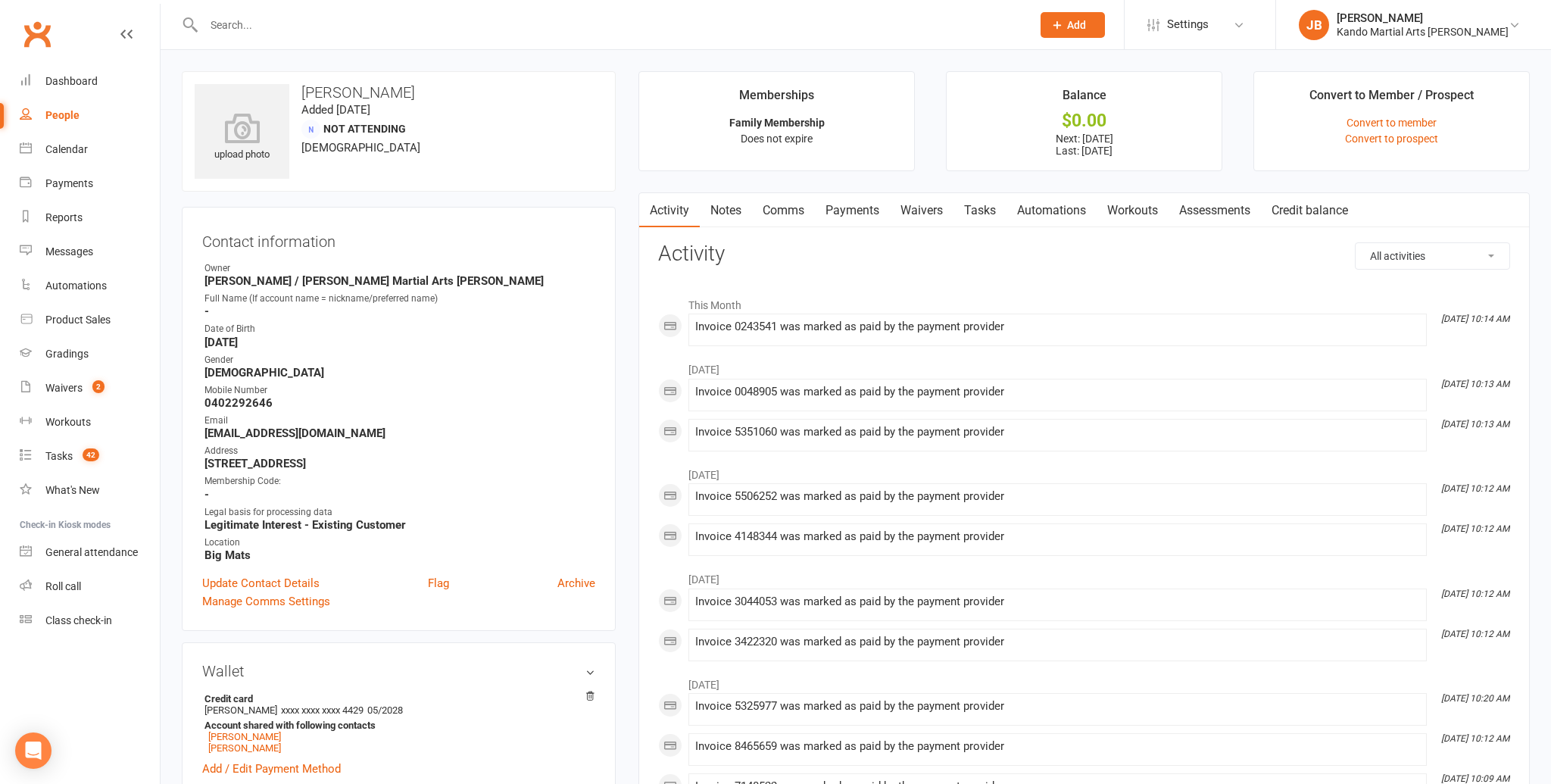
click at [868, 215] on link "Payments" at bounding box center [853, 210] width 75 height 35
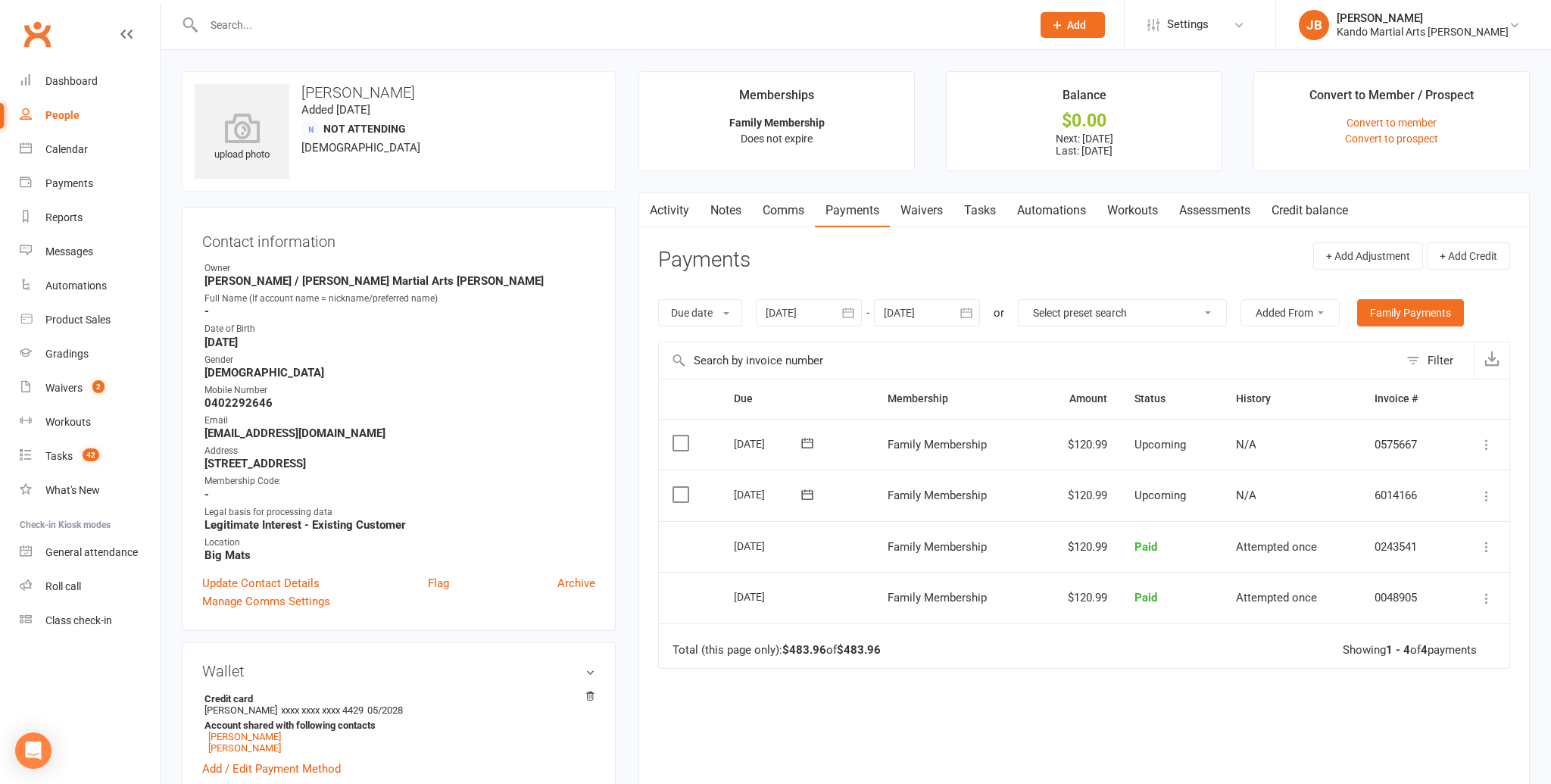
click at [733, 214] on link "Notes" at bounding box center [726, 210] width 52 height 35
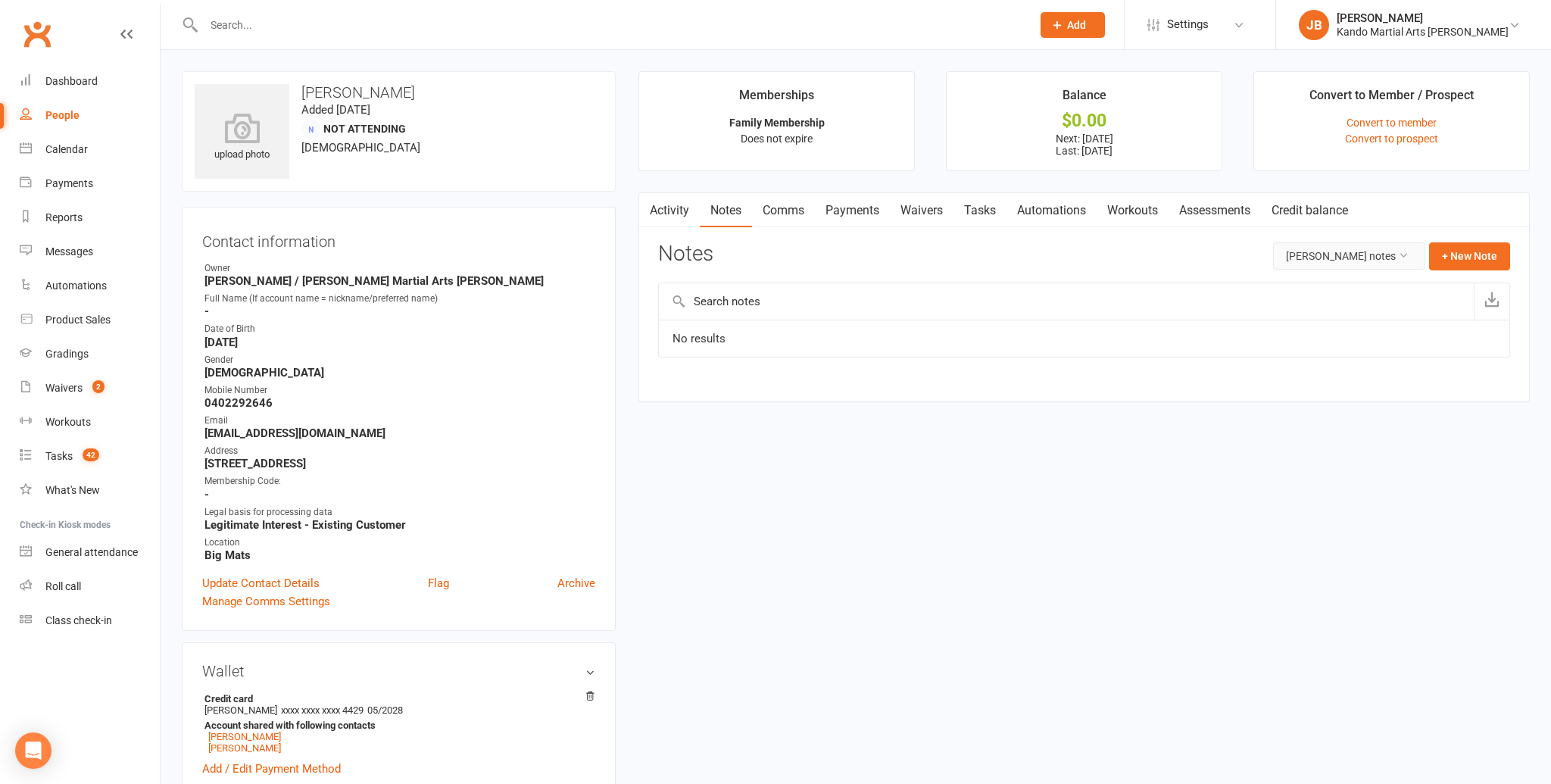
click at [1393, 262] on button "William Issa's notes" at bounding box center [1349, 256] width 152 height 27
click at [1312, 323] on link "All family notes" at bounding box center [1350, 320] width 150 height 30
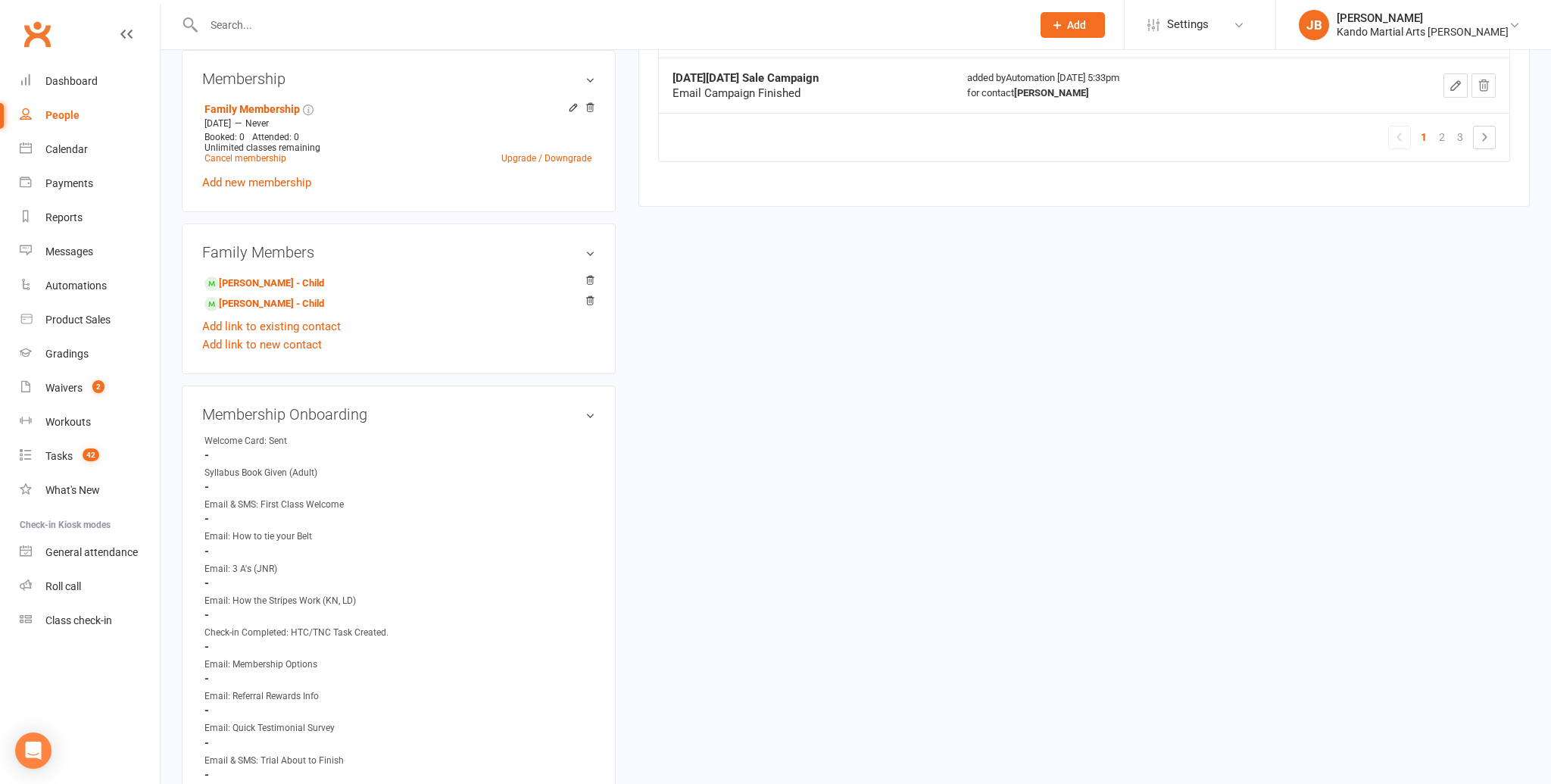
scroll to position [760, 0]
click at [249, 296] on link "Samantha Issa - Child" at bounding box center [264, 304] width 120 height 16
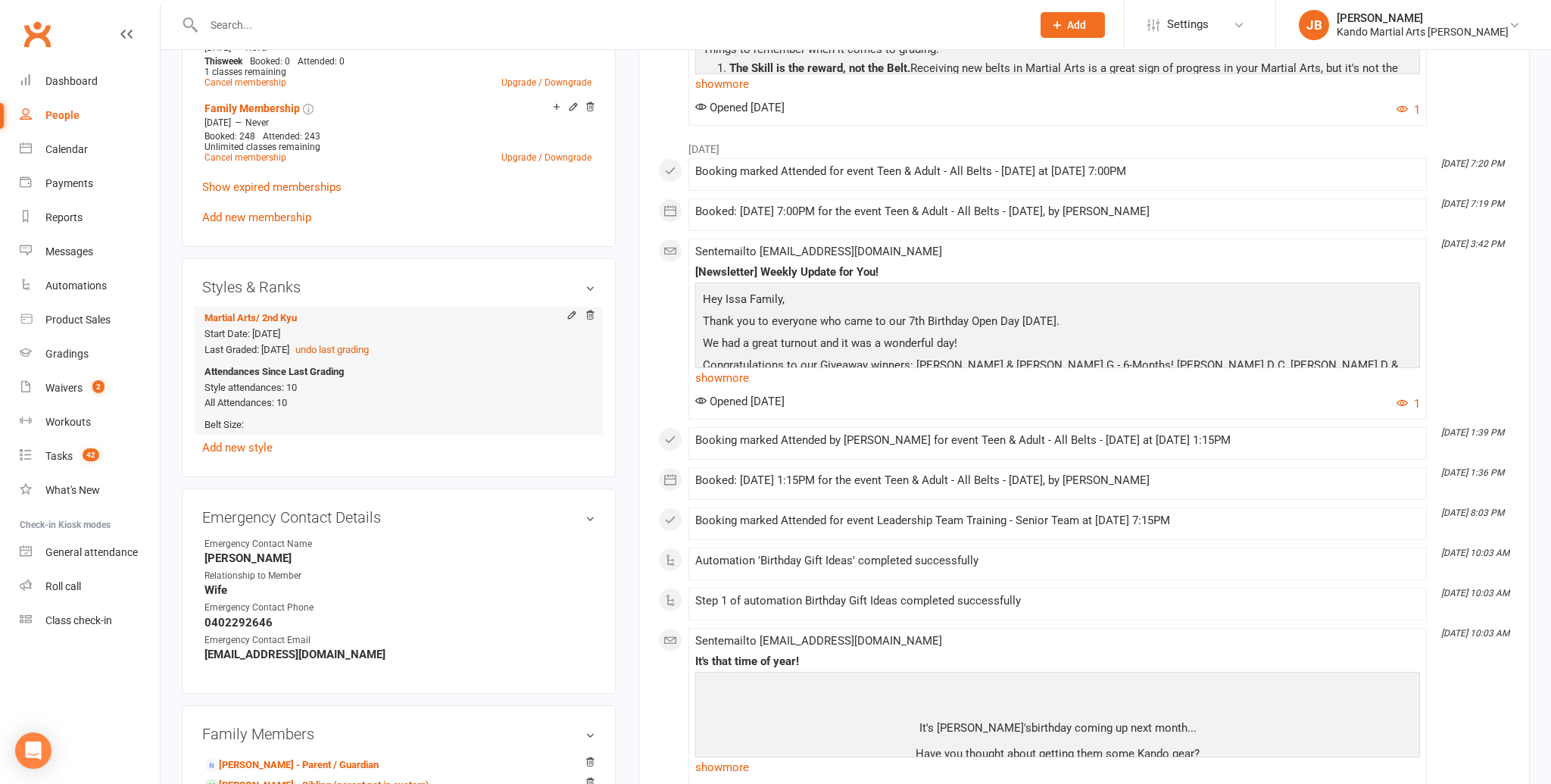
scroll to position [1199, 0]
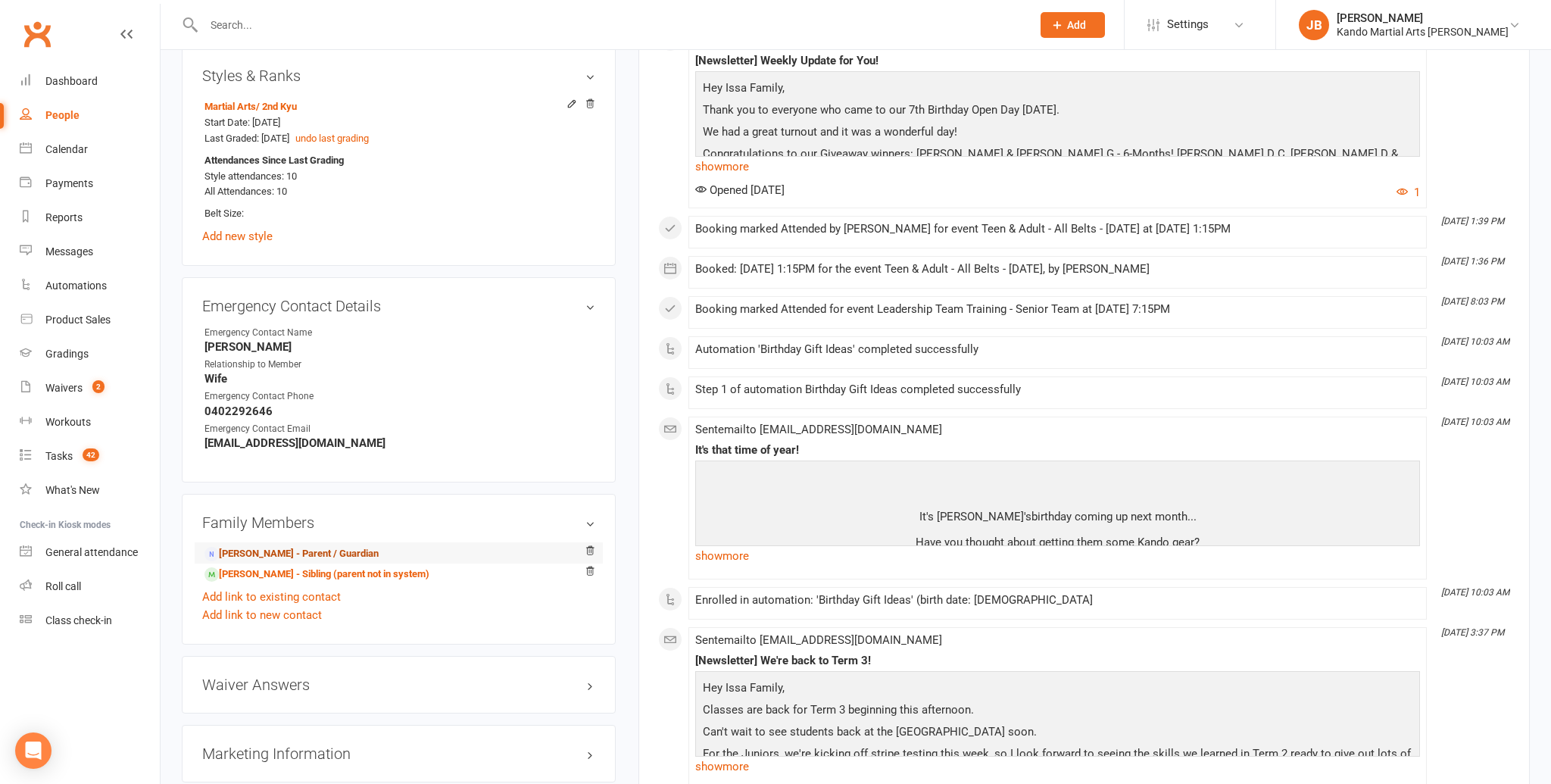
click at [274, 548] on link "William Issa - Parent / Guardian" at bounding box center [291, 554] width 174 height 16
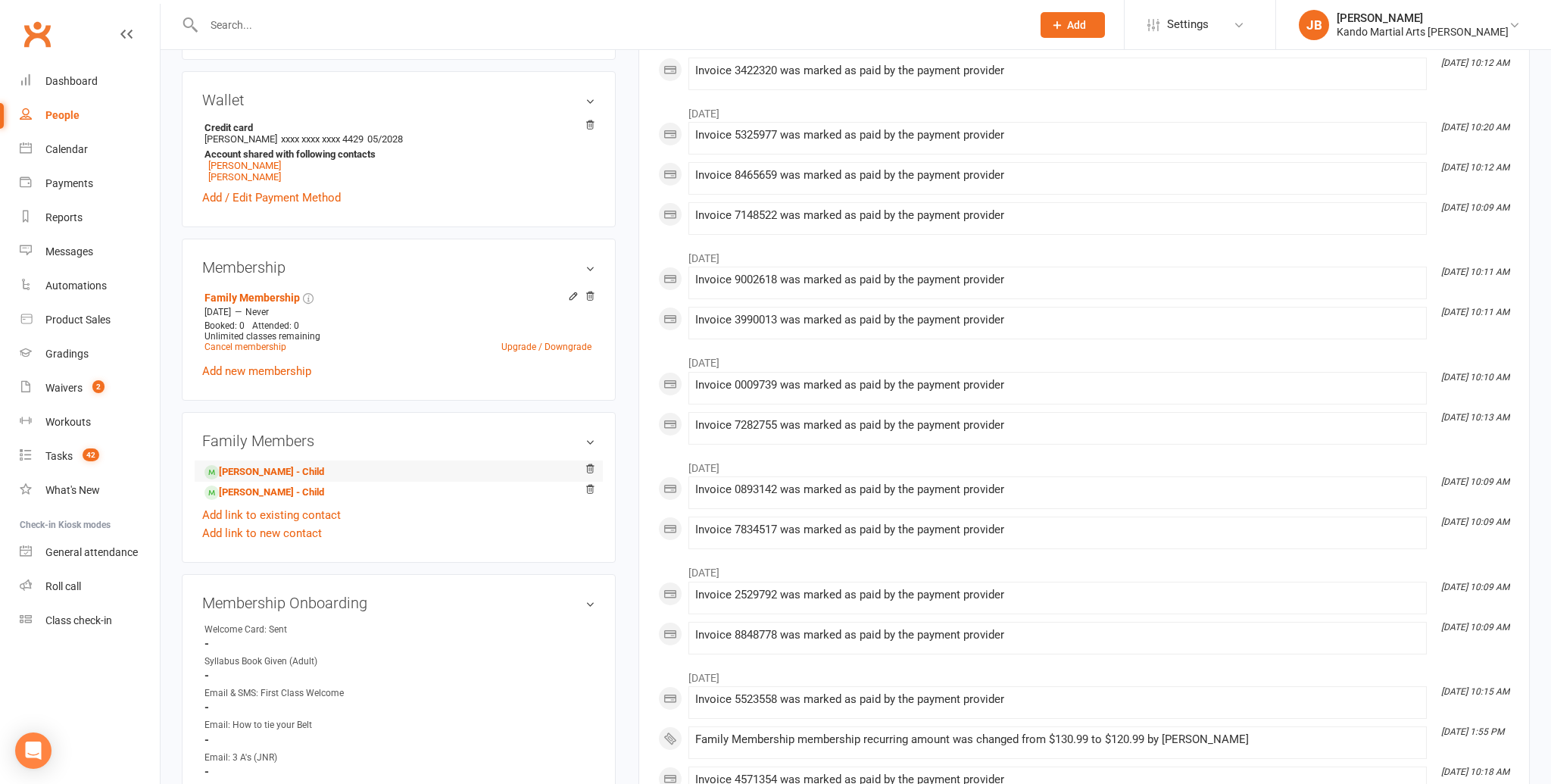
scroll to position [525, 0]
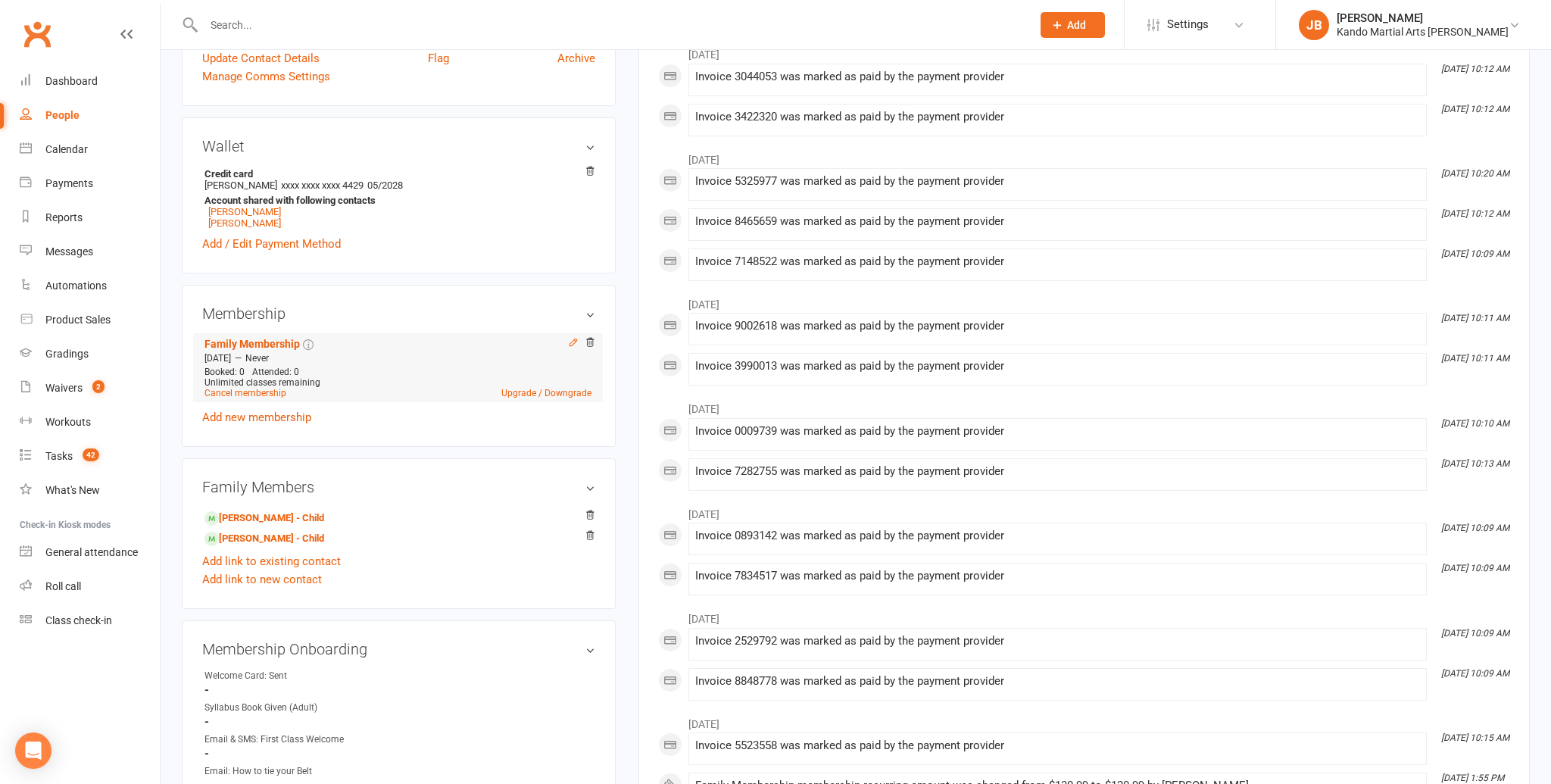
click at [569, 337] on icon at bounding box center [574, 342] width 11 height 11
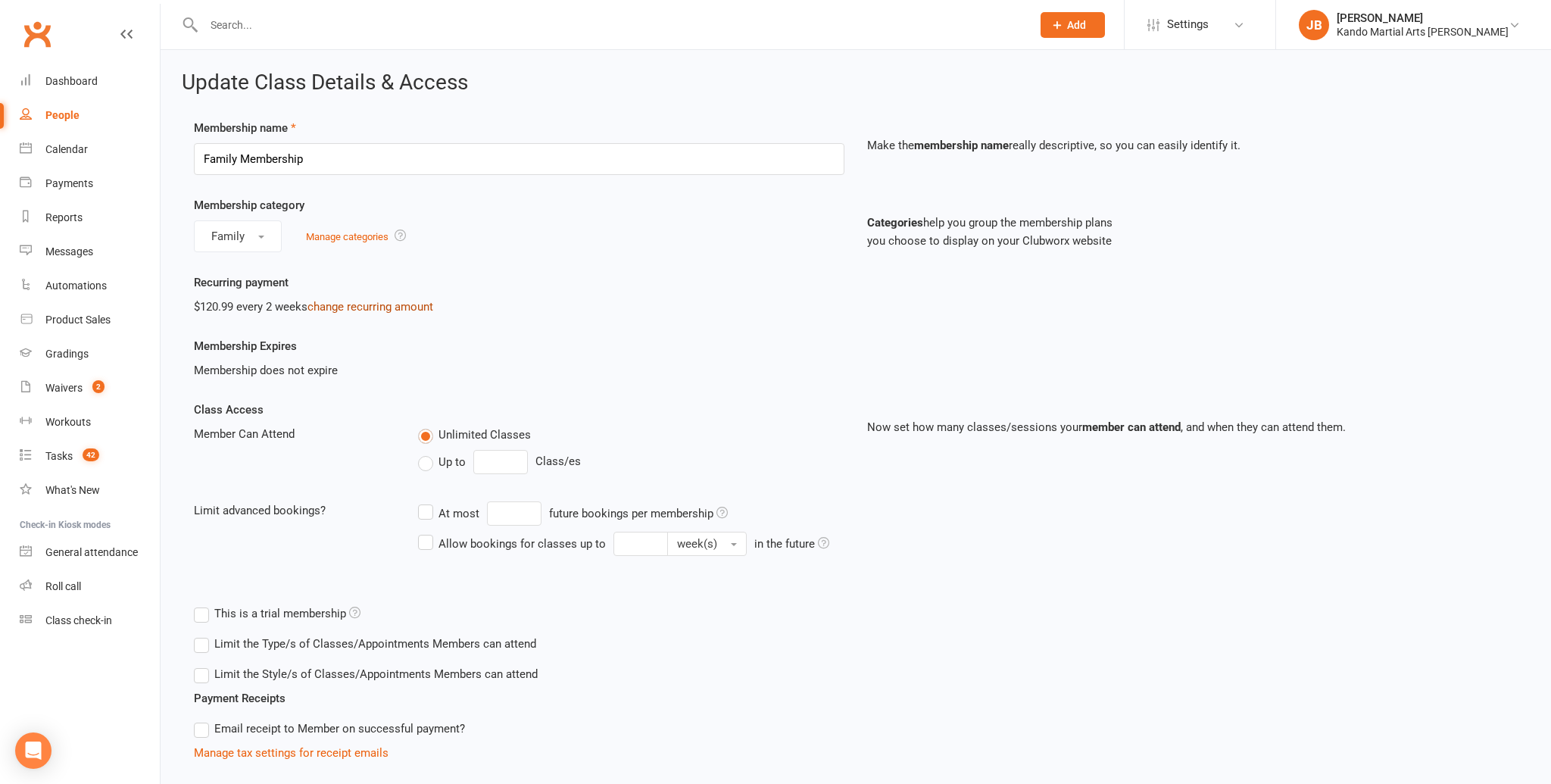
click at [327, 307] on link "change recurring amount" at bounding box center [370, 306] width 126 height 13
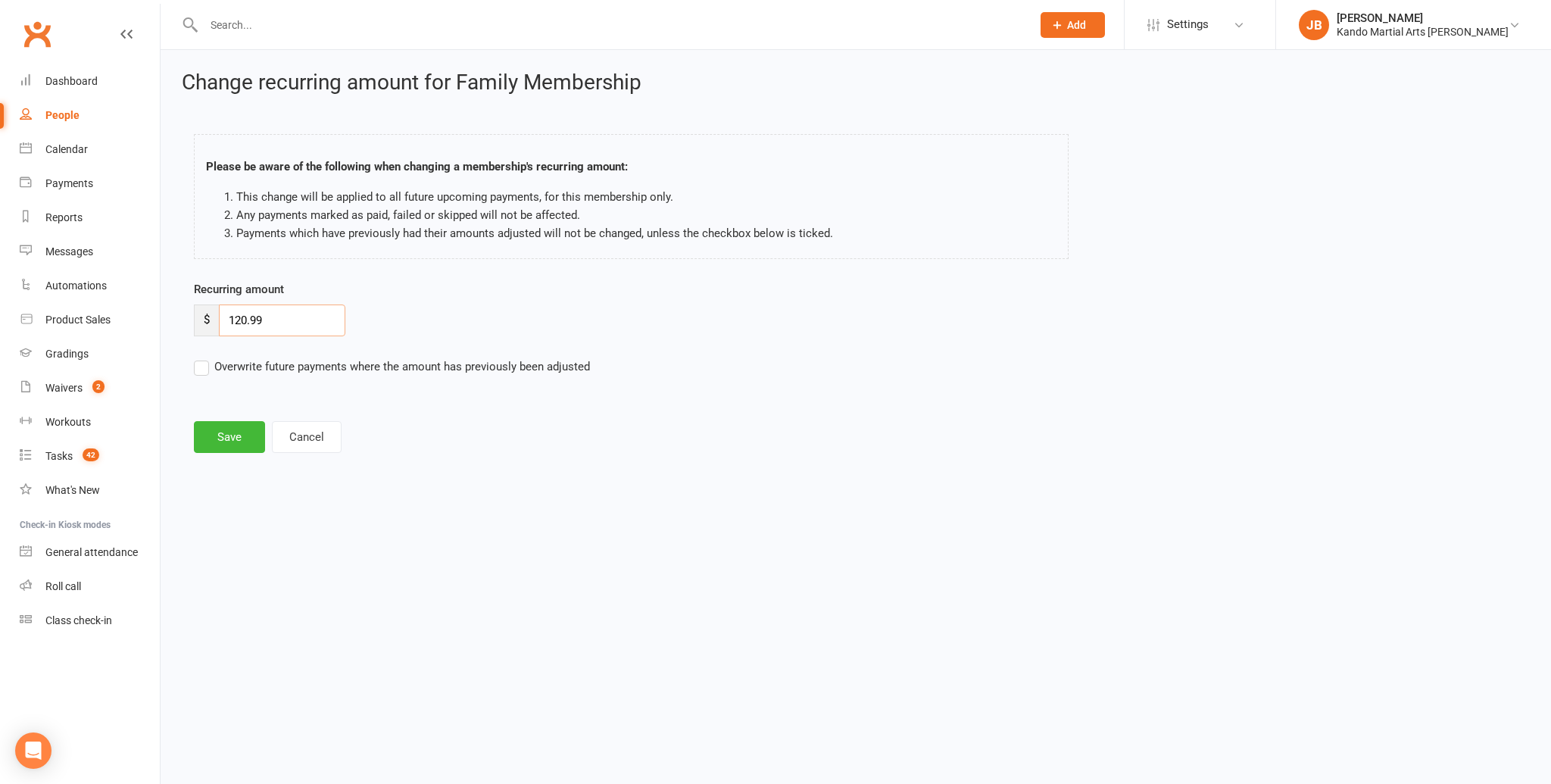
click at [243, 322] on input "120.99" at bounding box center [282, 320] width 127 height 32
type input "40.99"
click at [225, 442] on button "Save" at bounding box center [229, 437] width 71 height 32
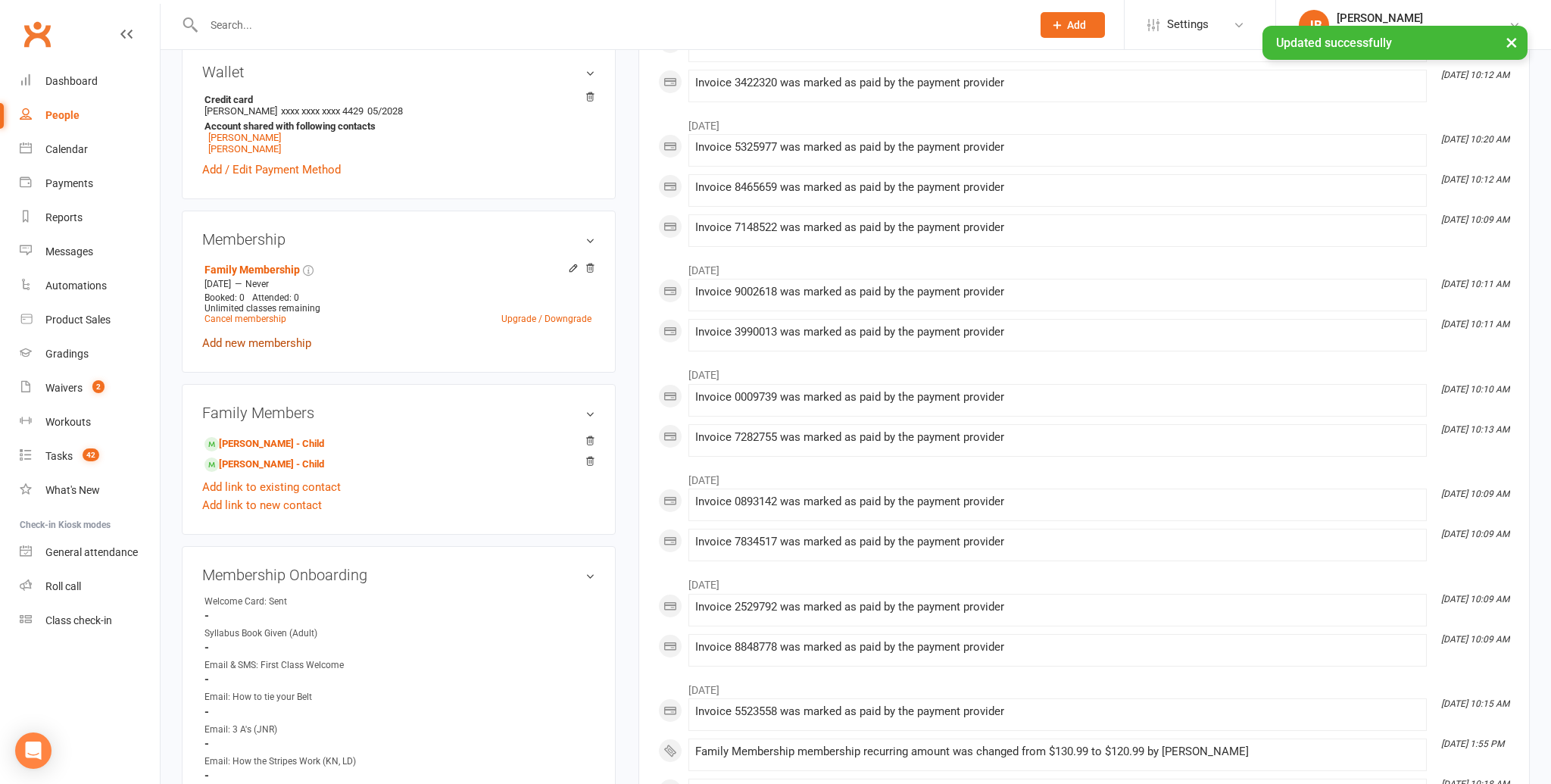
scroll to position [600, 0]
click at [276, 442] on link "Isabelle Issa - Child" at bounding box center [264, 443] width 120 height 16
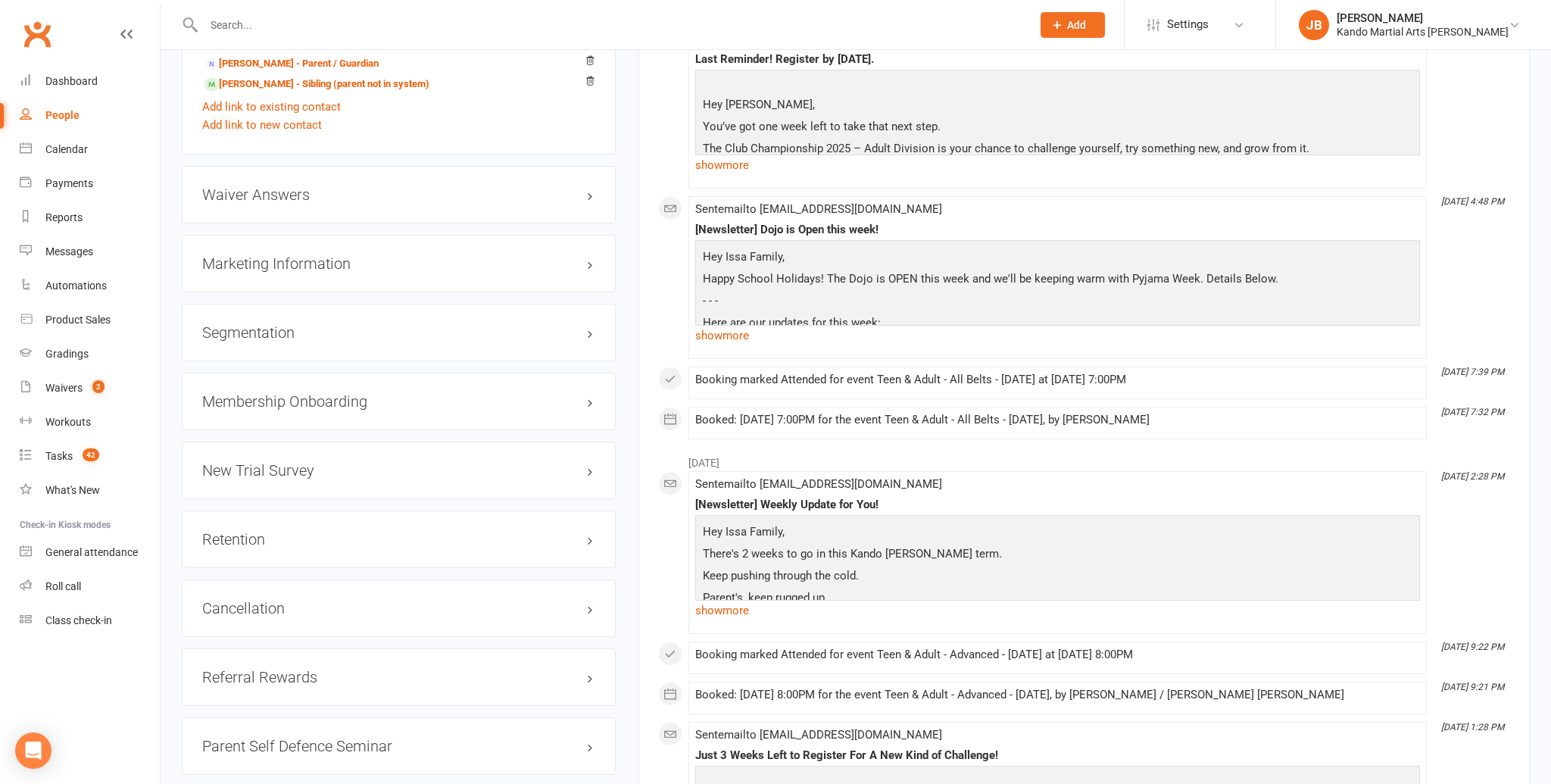
scroll to position [1772, 0]
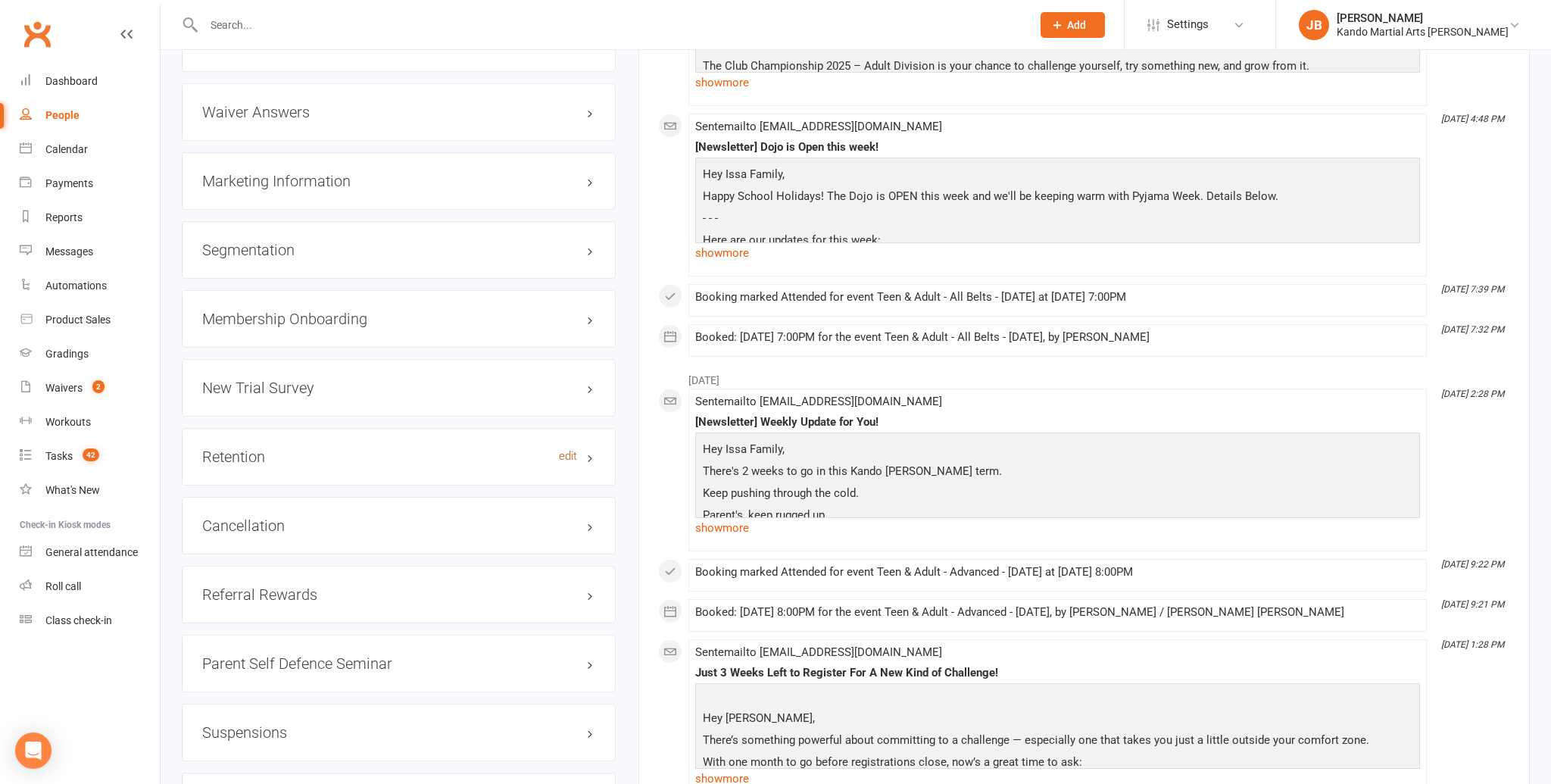
click at [569, 450] on link "edit" at bounding box center [567, 456] width 19 height 13
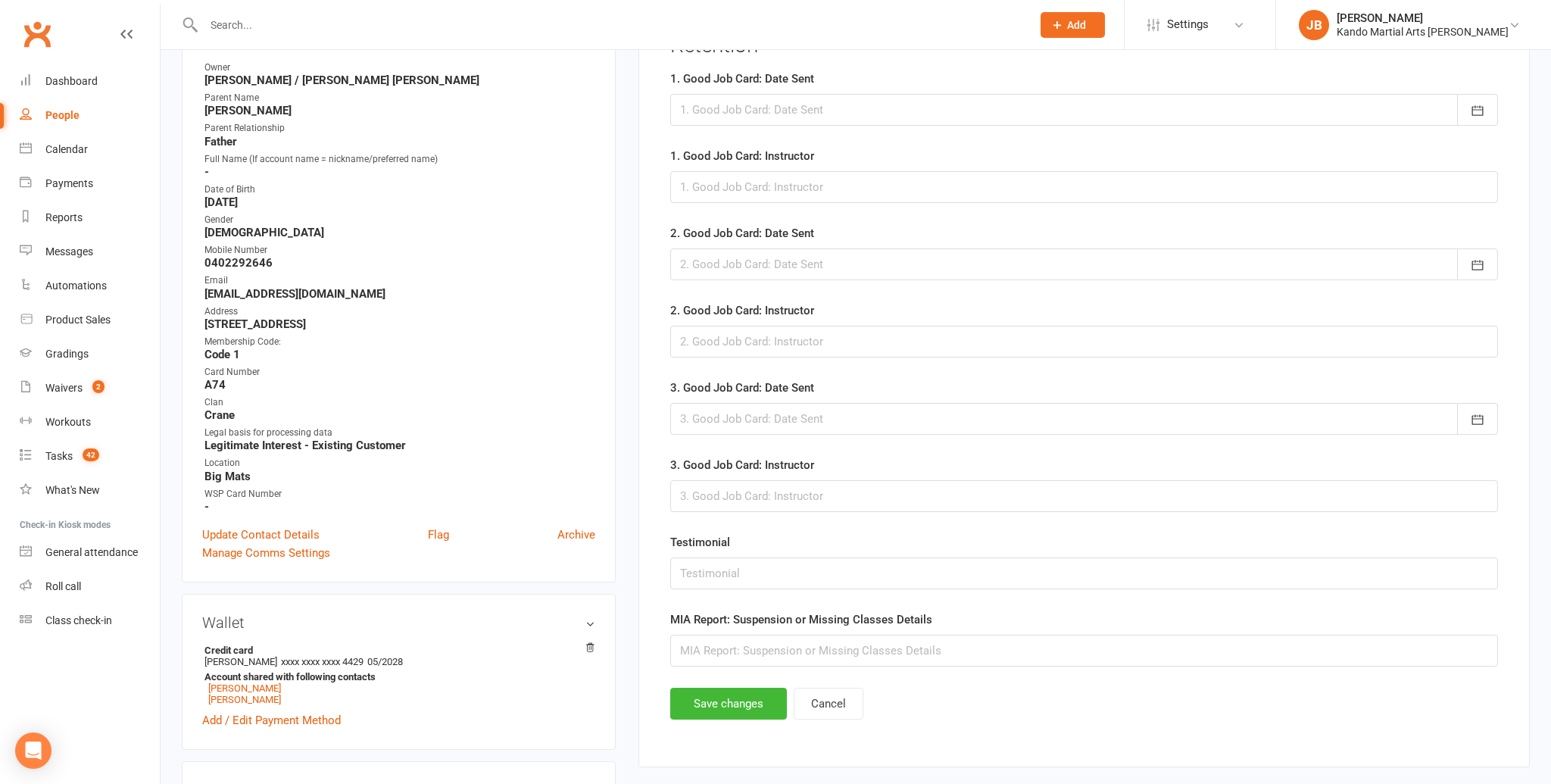
scroll to position [217, 0]
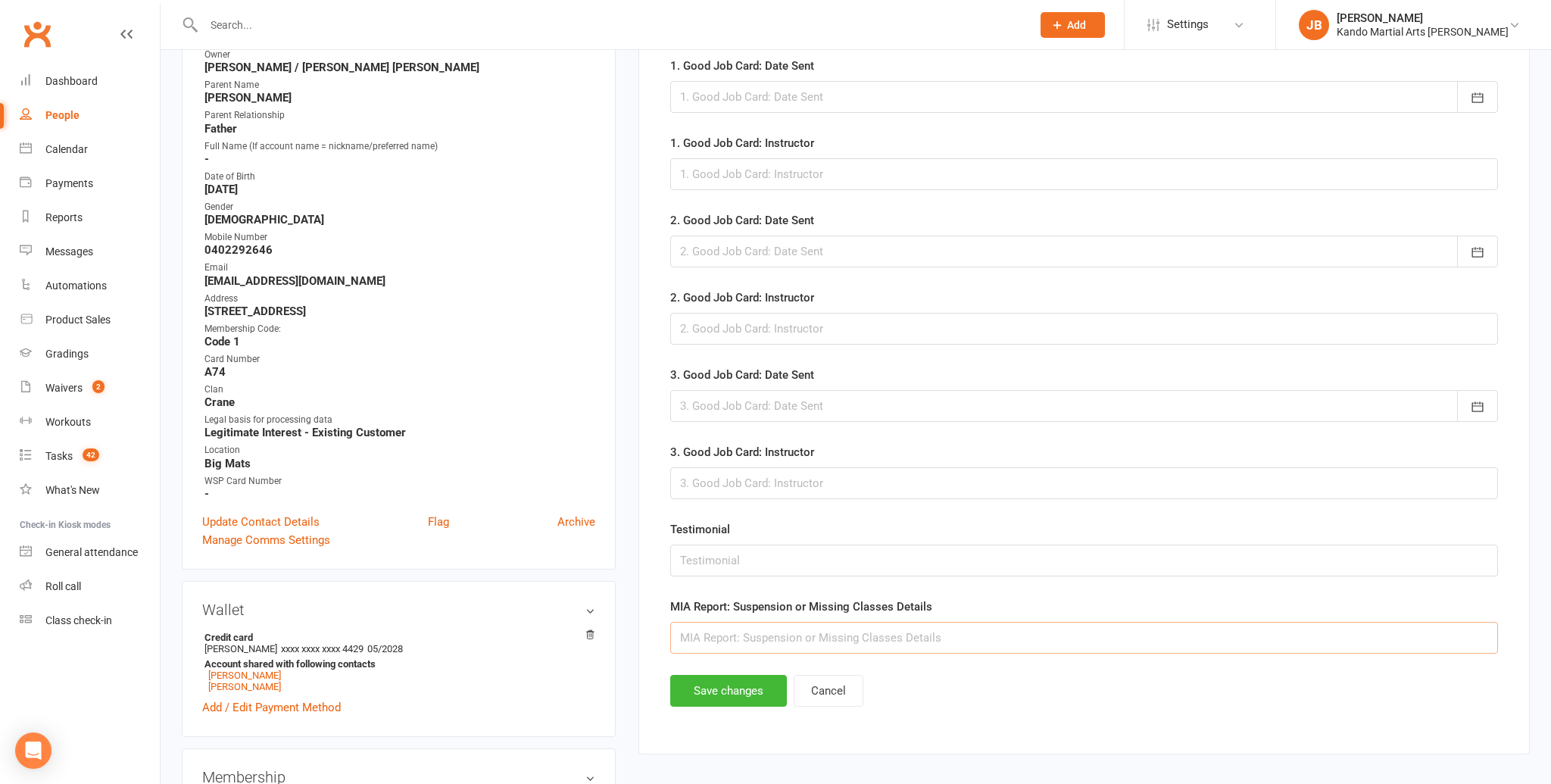
click at [690, 642] on input "text" at bounding box center [1084, 637] width 828 height 32
type input "T"
type input "Suspended 12/11"
click at [715, 688] on button "Save changes" at bounding box center [729, 690] width 117 height 32
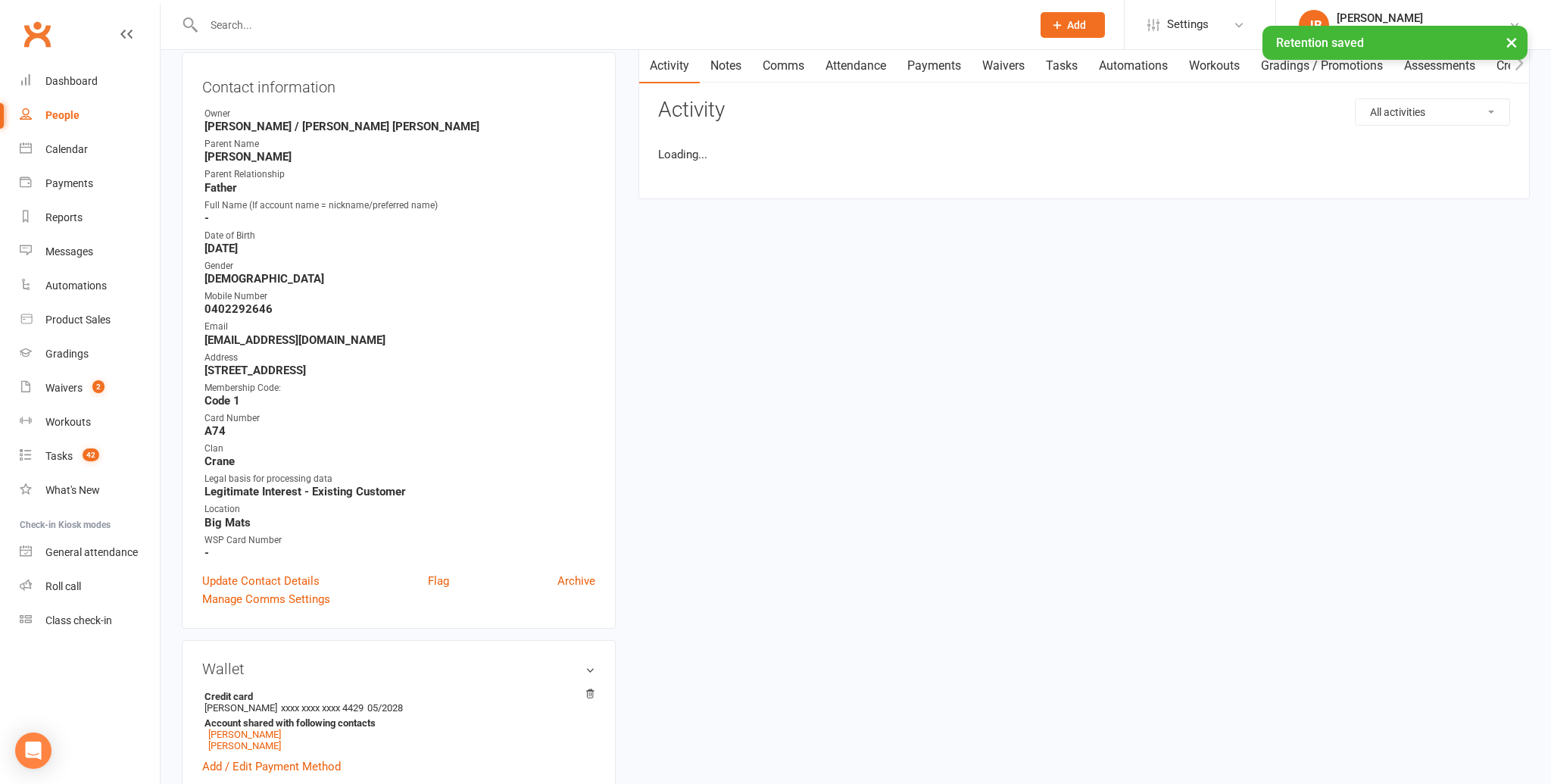
scroll to position [139, 0]
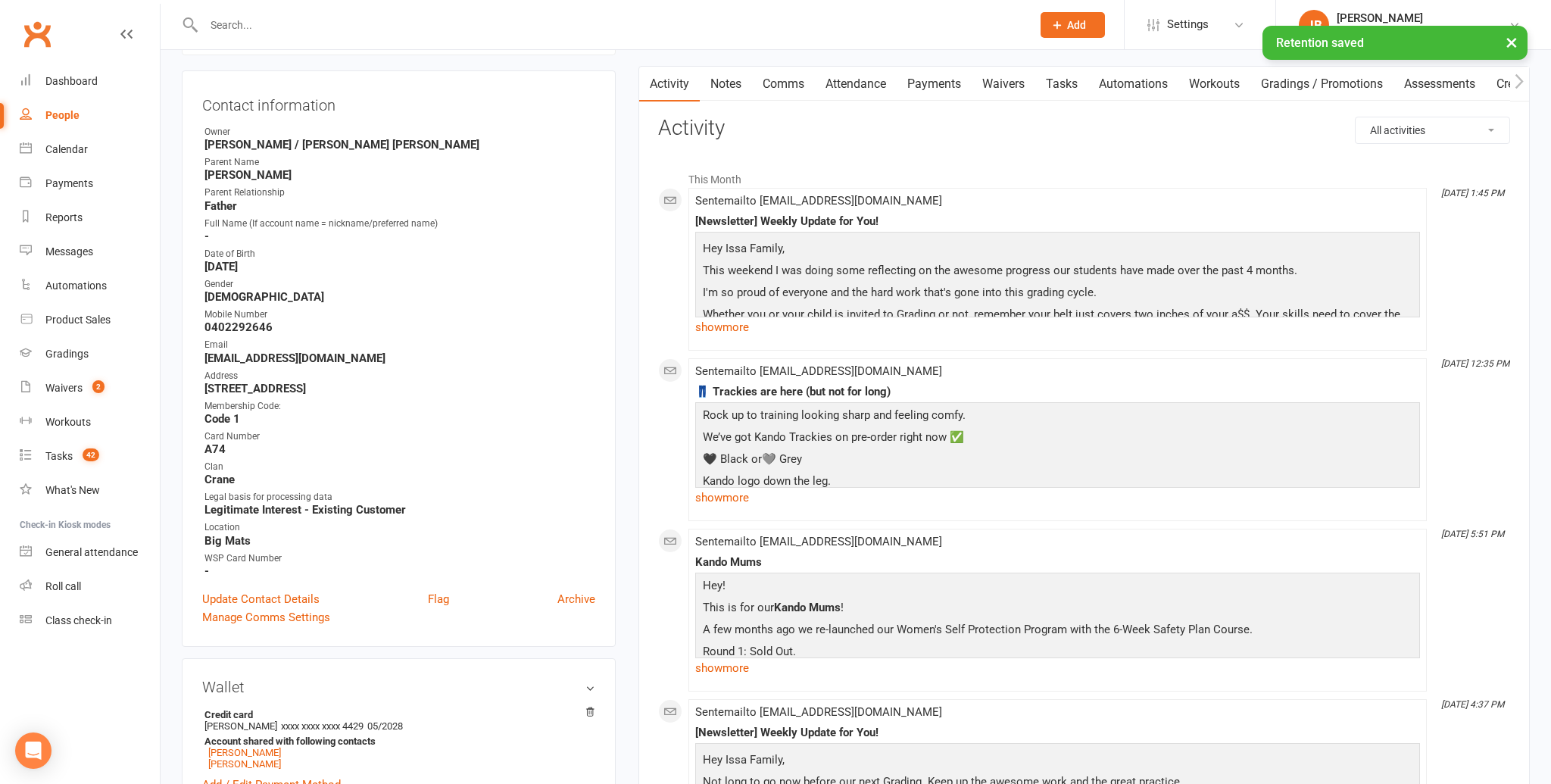
click at [740, 96] on link "Notes" at bounding box center [726, 83] width 52 height 35
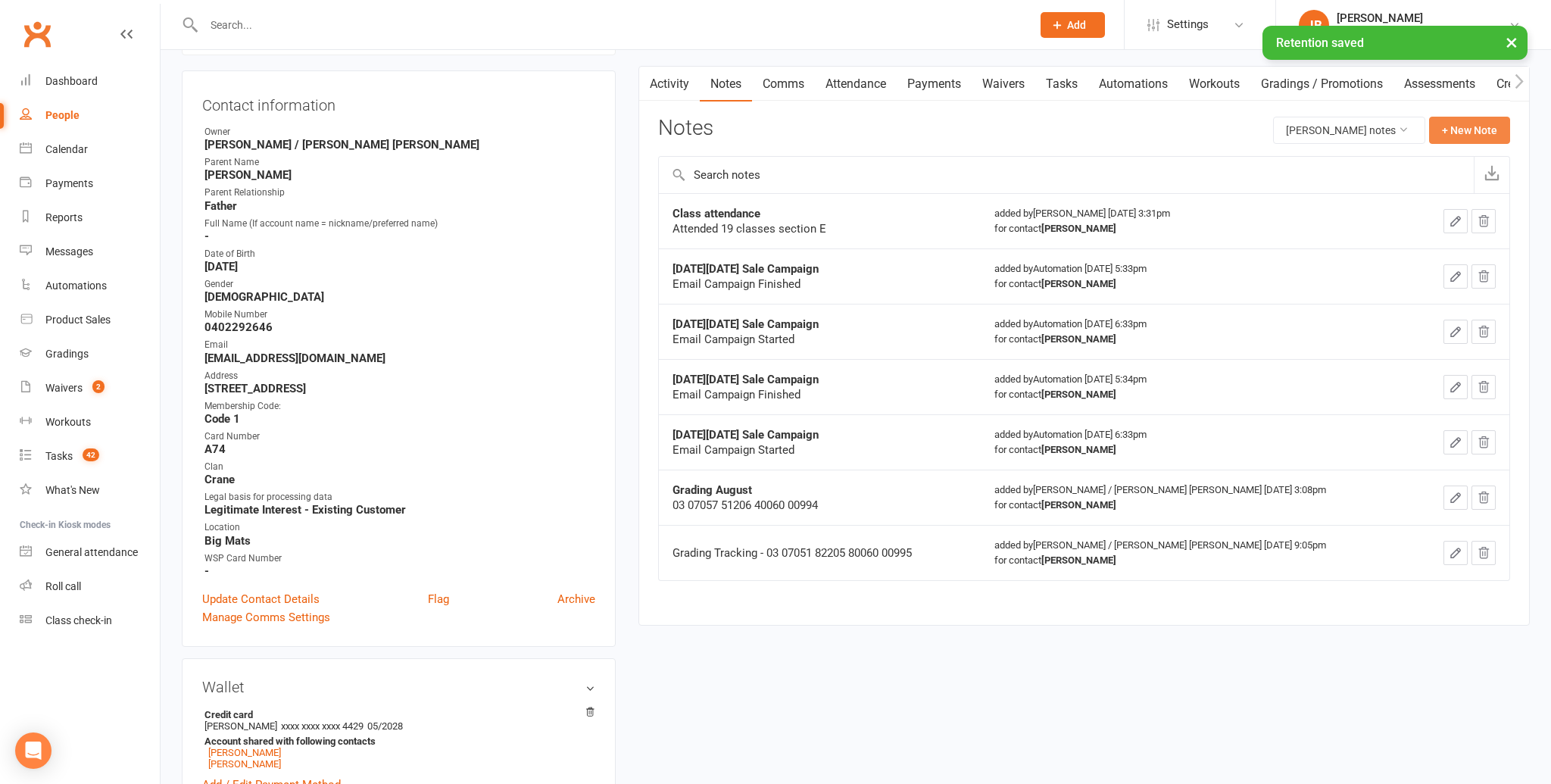
click at [1444, 123] on button "+ New Note" at bounding box center [1470, 130] width 81 height 27
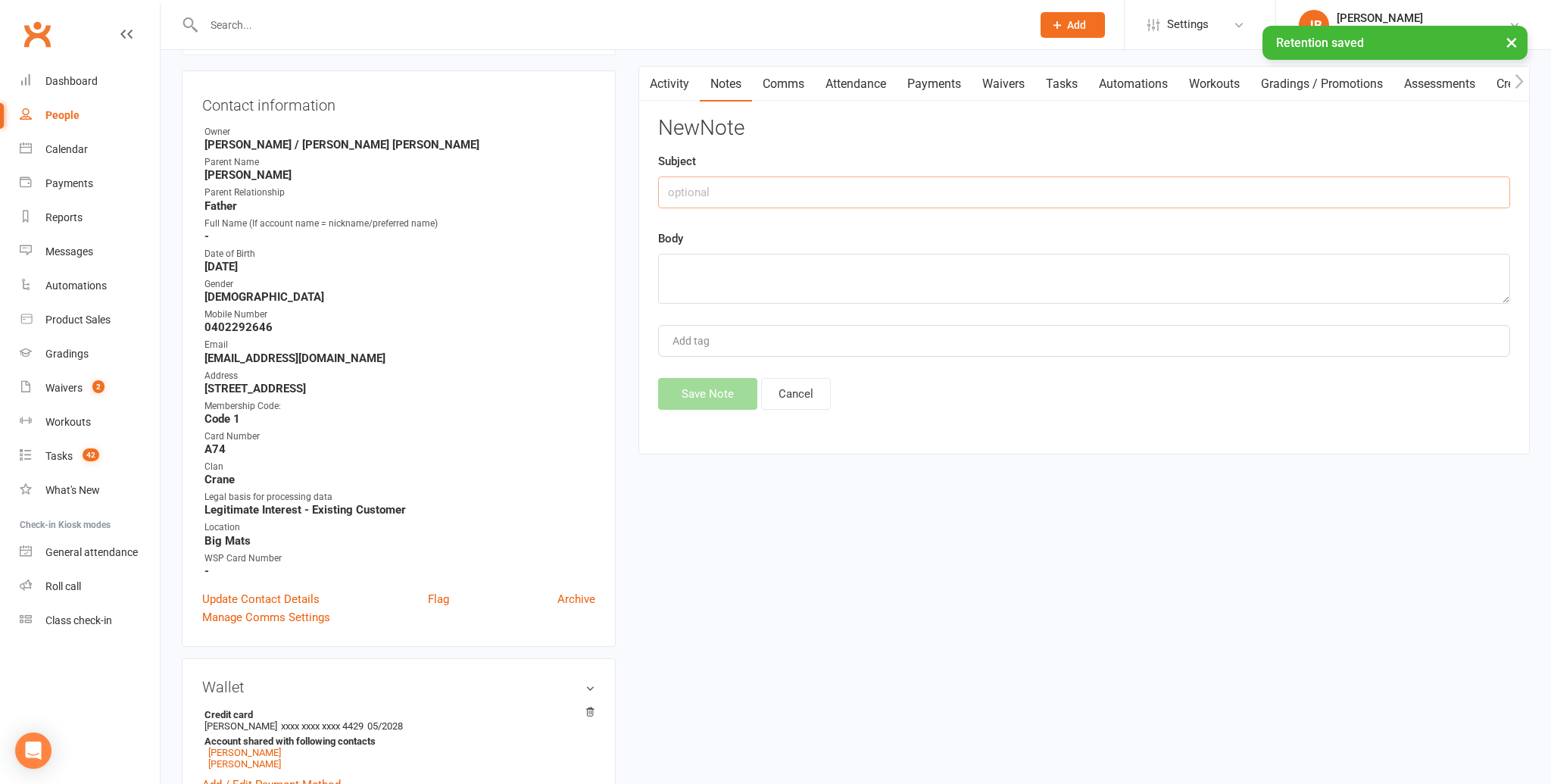
click at [705, 196] on input "text" at bounding box center [1084, 192] width 853 height 32
type input "Membership Suspended"
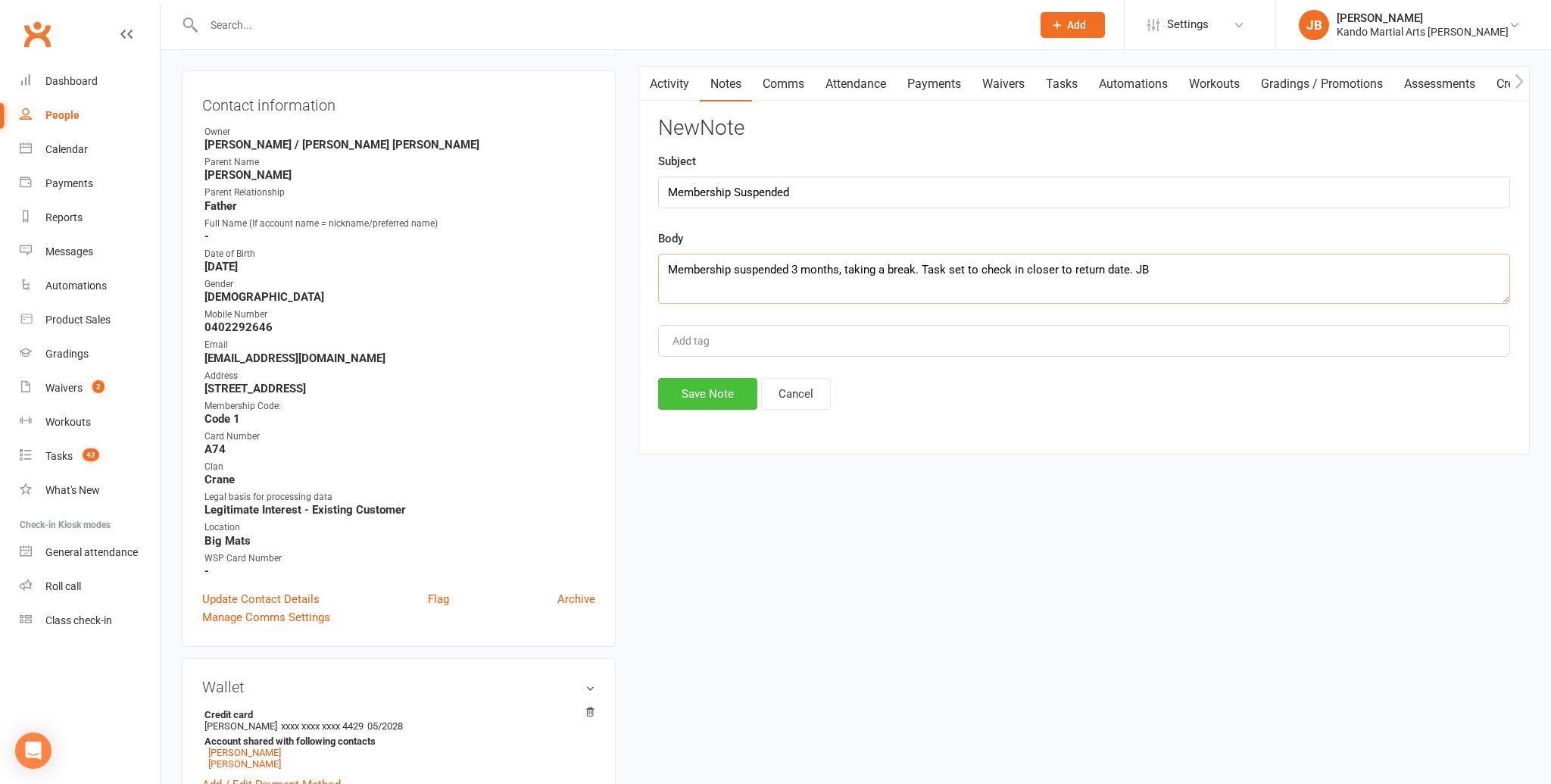
type textarea "Membership suspended 3 months, taking a break. Task set to check in closer to r…"
click at [708, 395] on button "Save Note" at bounding box center [707, 394] width 99 height 32
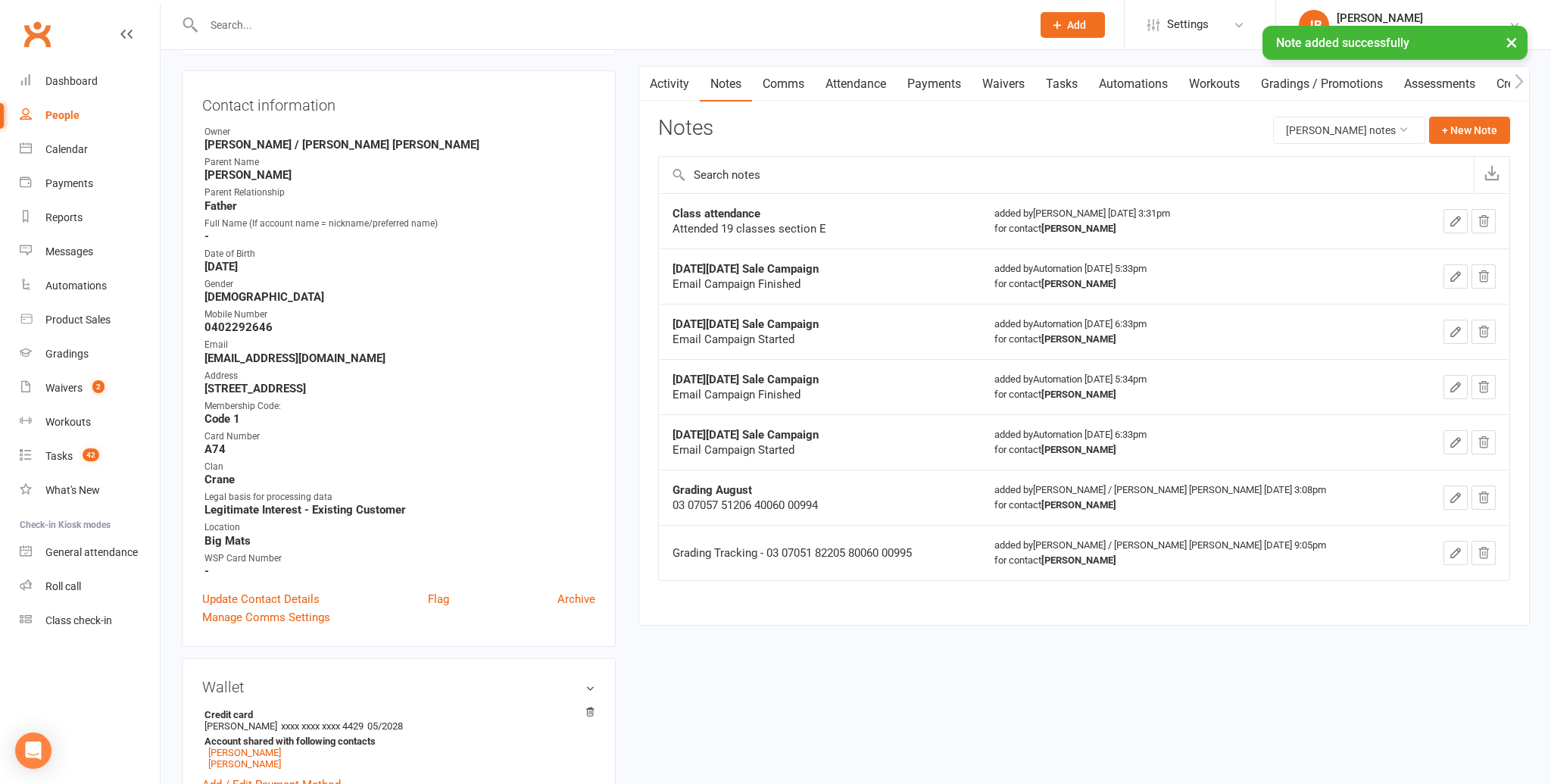
click at [1065, 77] on link "Tasks" at bounding box center [1062, 83] width 53 height 35
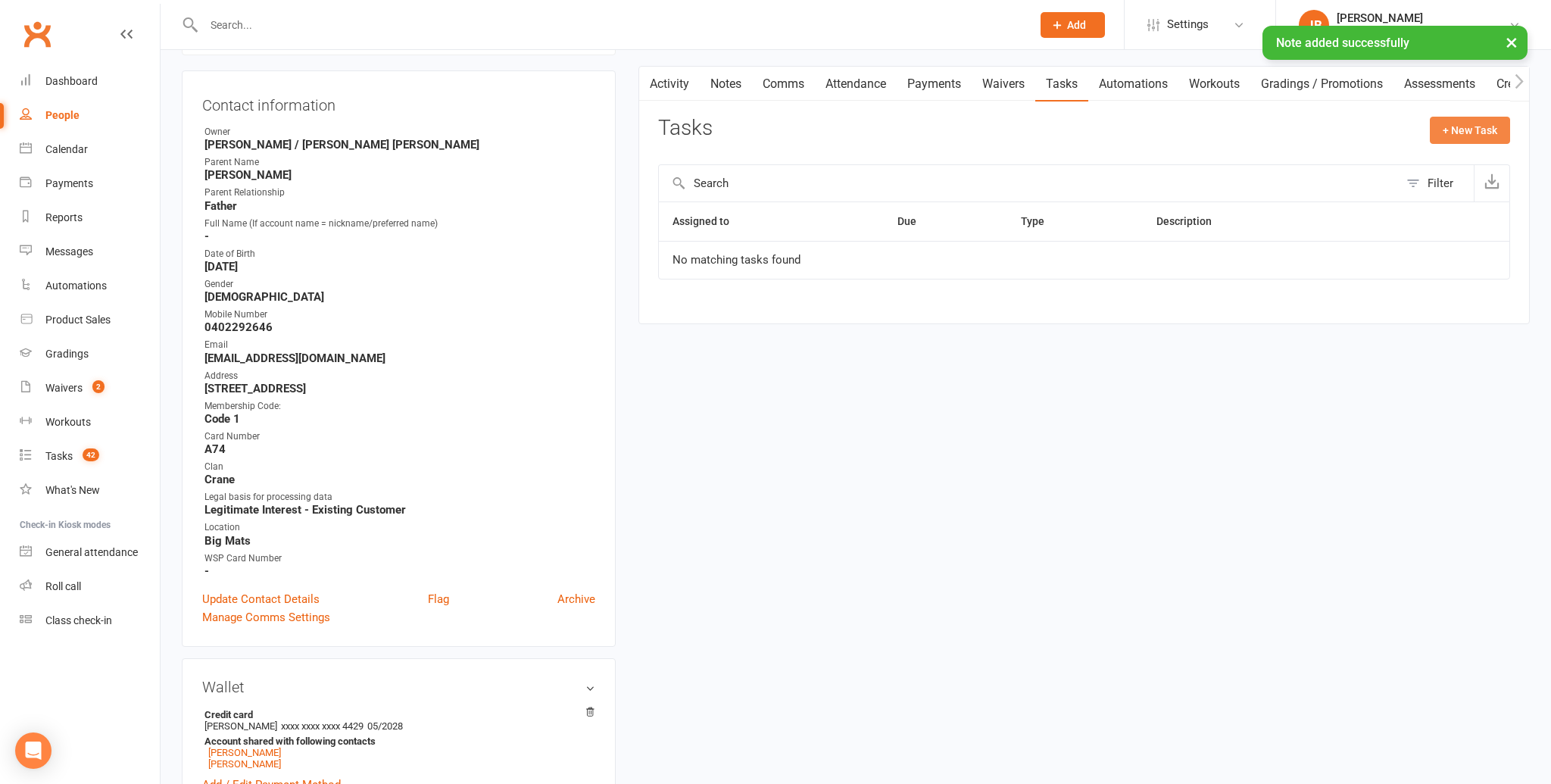
click at [1462, 135] on button "+ New Task" at bounding box center [1470, 130] width 81 height 27
select select "48590"
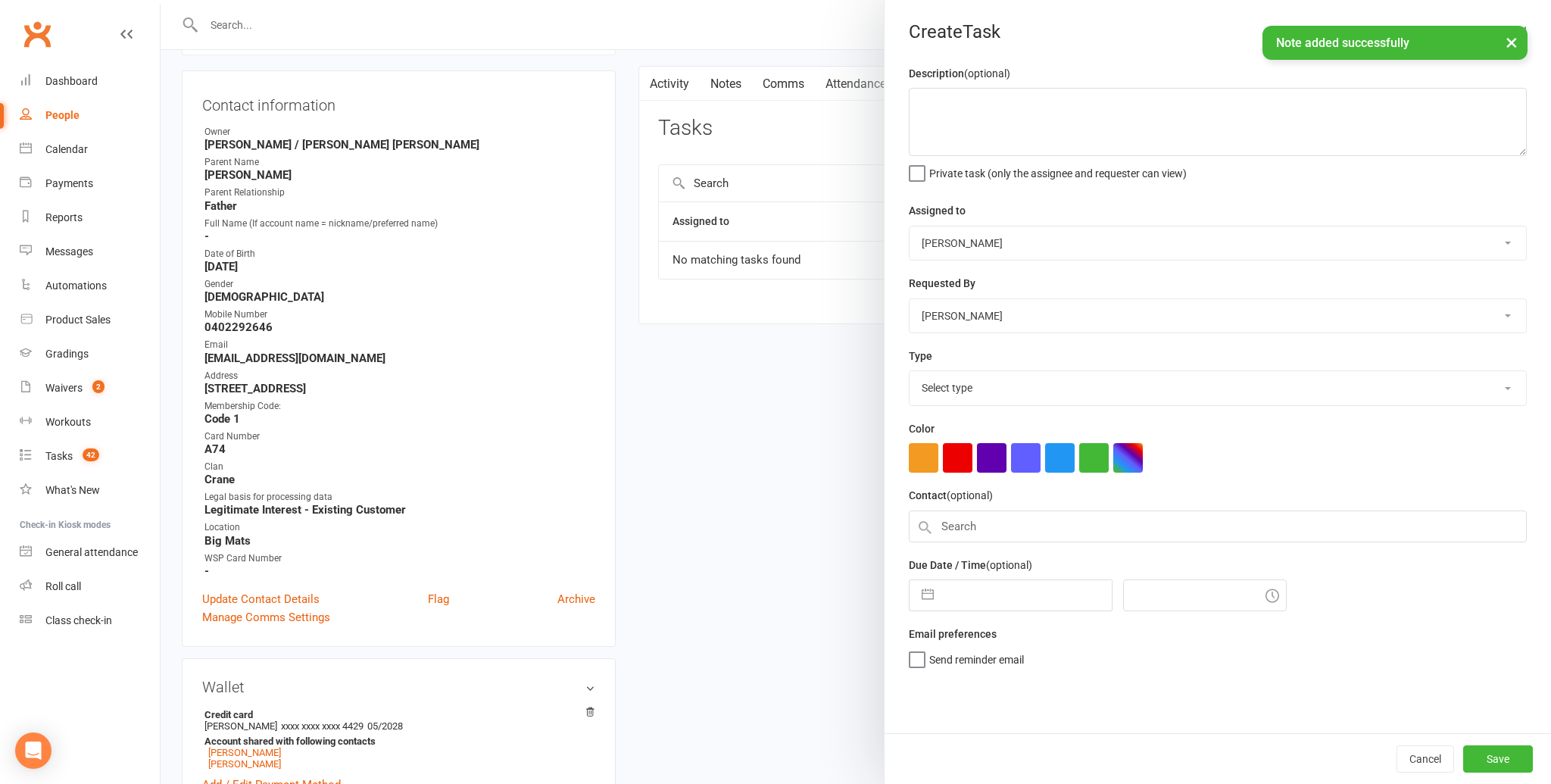
click at [1012, 590] on input "text" at bounding box center [1026, 595] width 171 height 30
select select "6"
select select "2025"
select select "7"
select select "2025"
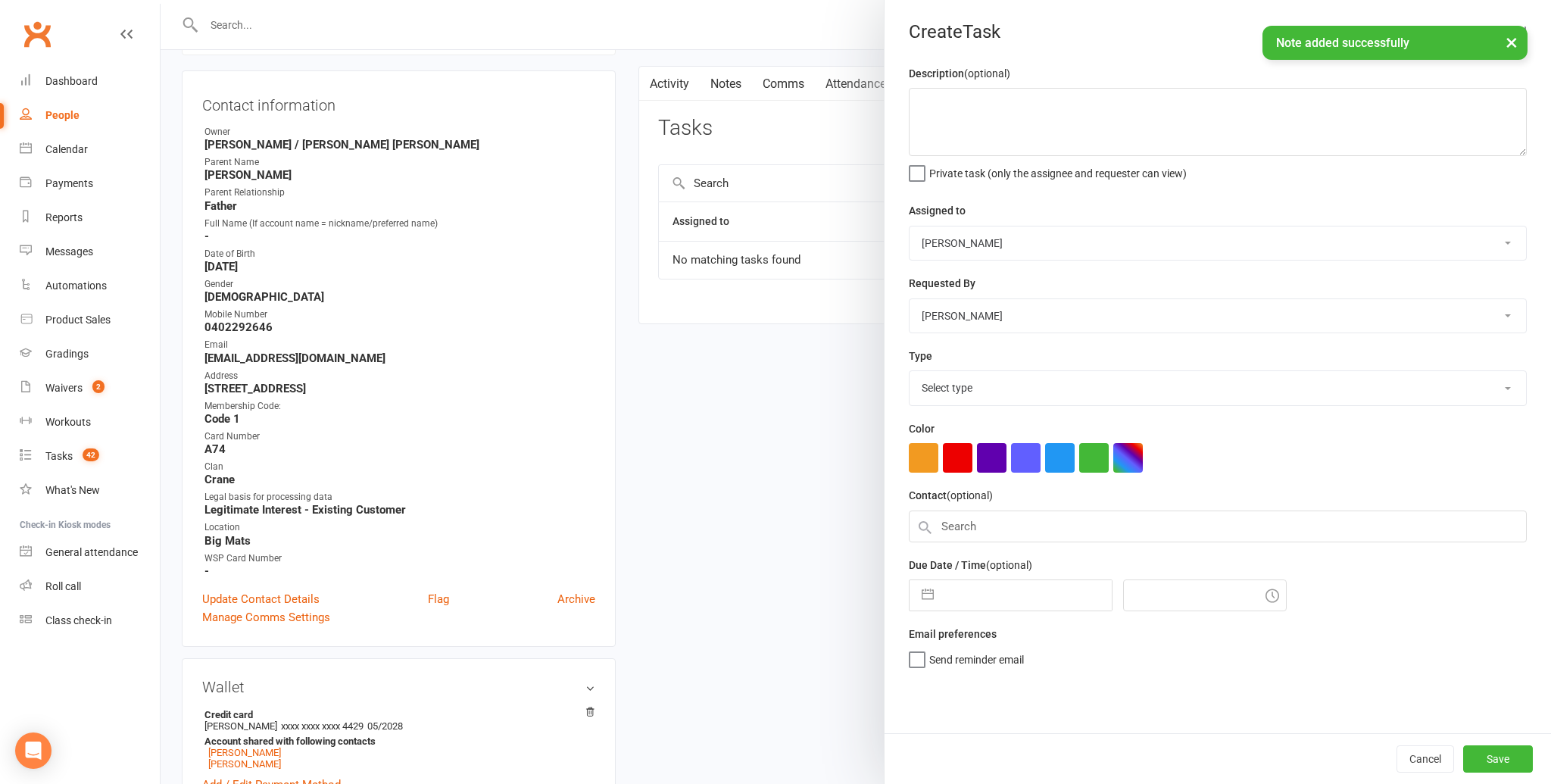
select select "8"
select select "2025"
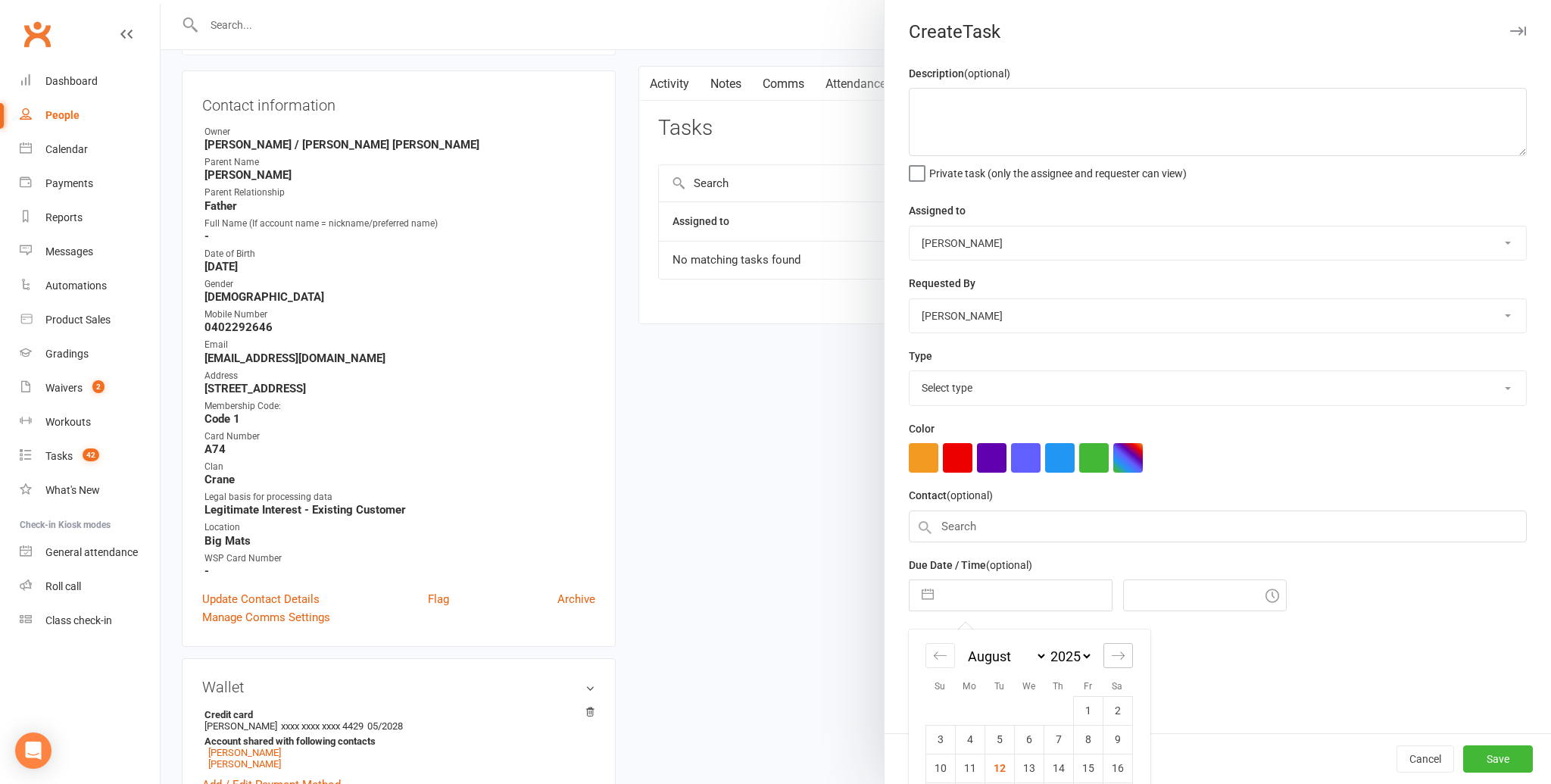
click at [1107, 654] on div "Move forward to switch to the next month." at bounding box center [1118, 655] width 29 height 25
select select "9"
select select "2025"
click at [1107, 654] on div "Move forward to switch to the next month." at bounding box center [1118, 655] width 29 height 25
select select "10"
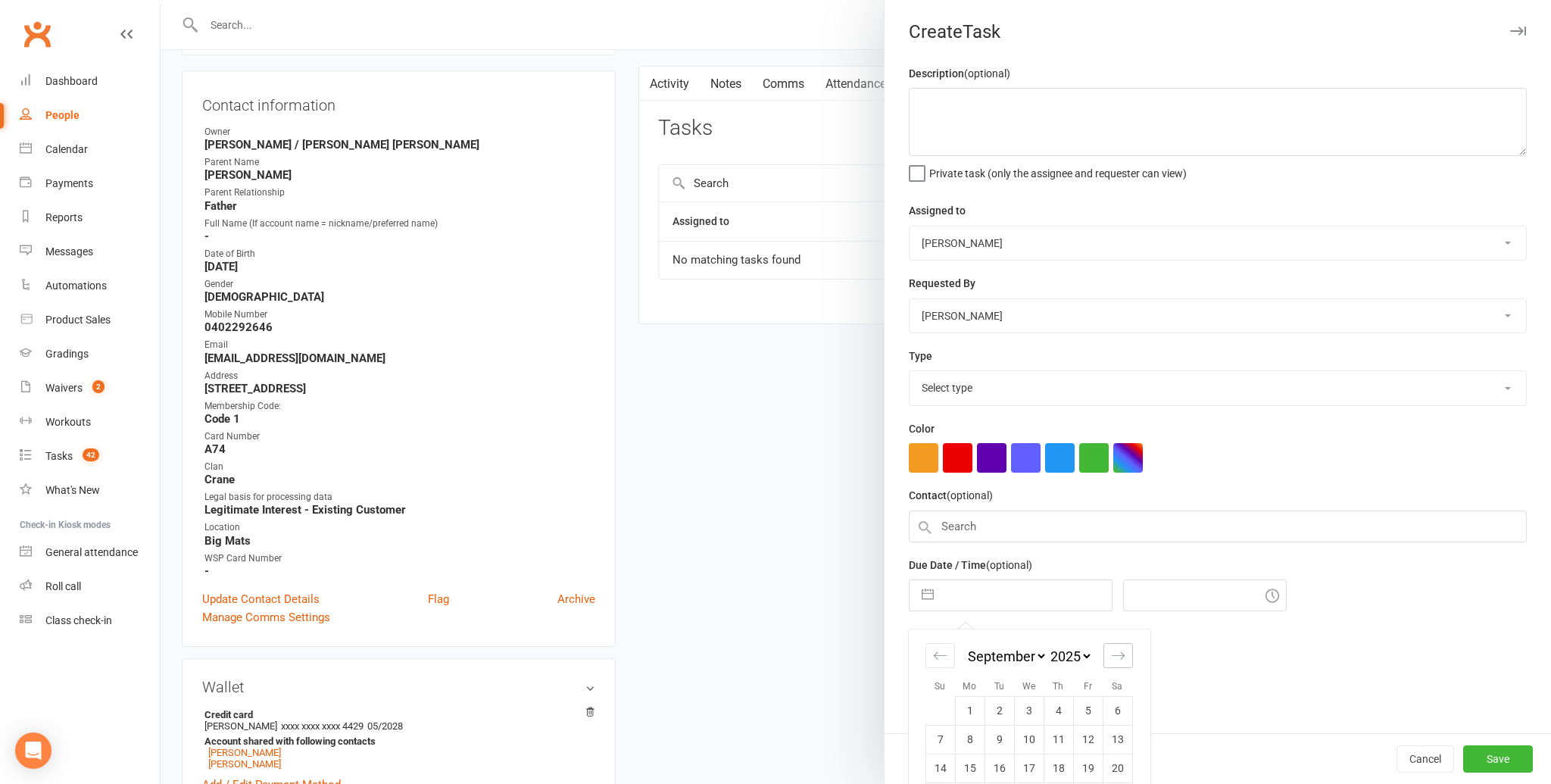
select select "2025"
click at [1114, 650] on icon "Move forward to switch to the next month." at bounding box center [1118, 650] width 14 height 14
select select "11"
select select "2025"
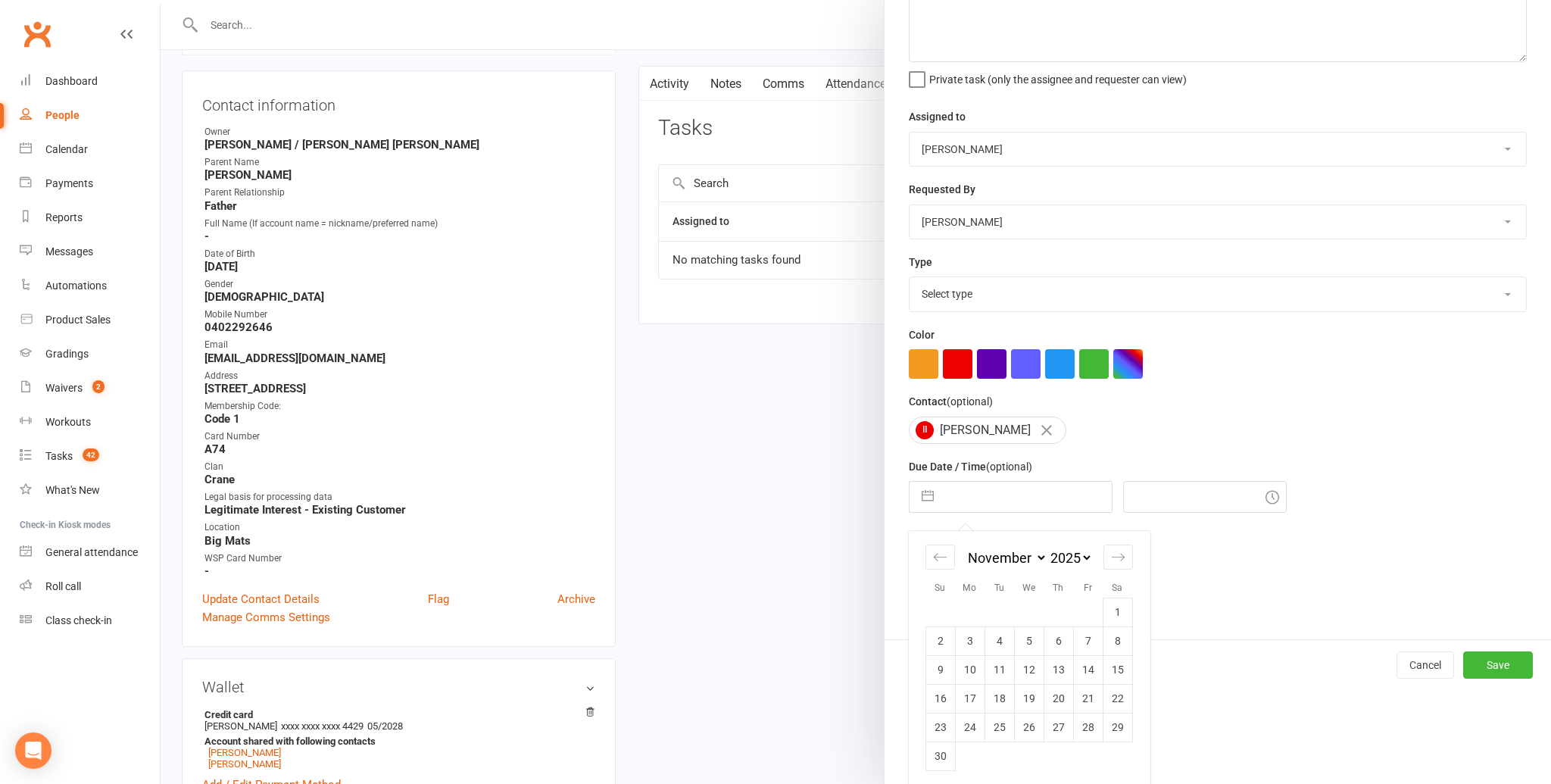
scroll to position [100, 0]
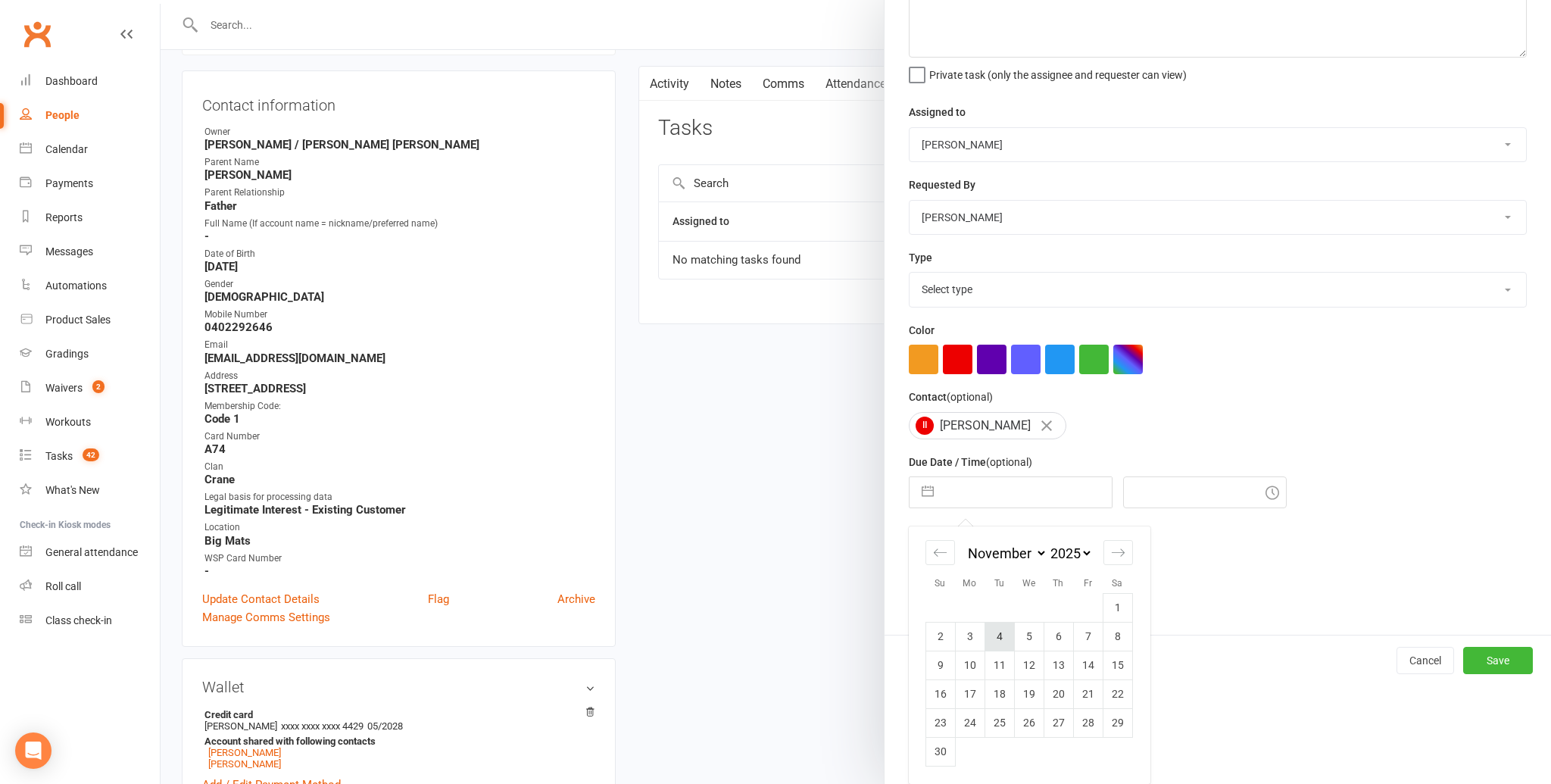
click at [995, 632] on td "4" at bounding box center [999, 635] width 29 height 29
type input "04 Nov 2025"
type input "10:30am"
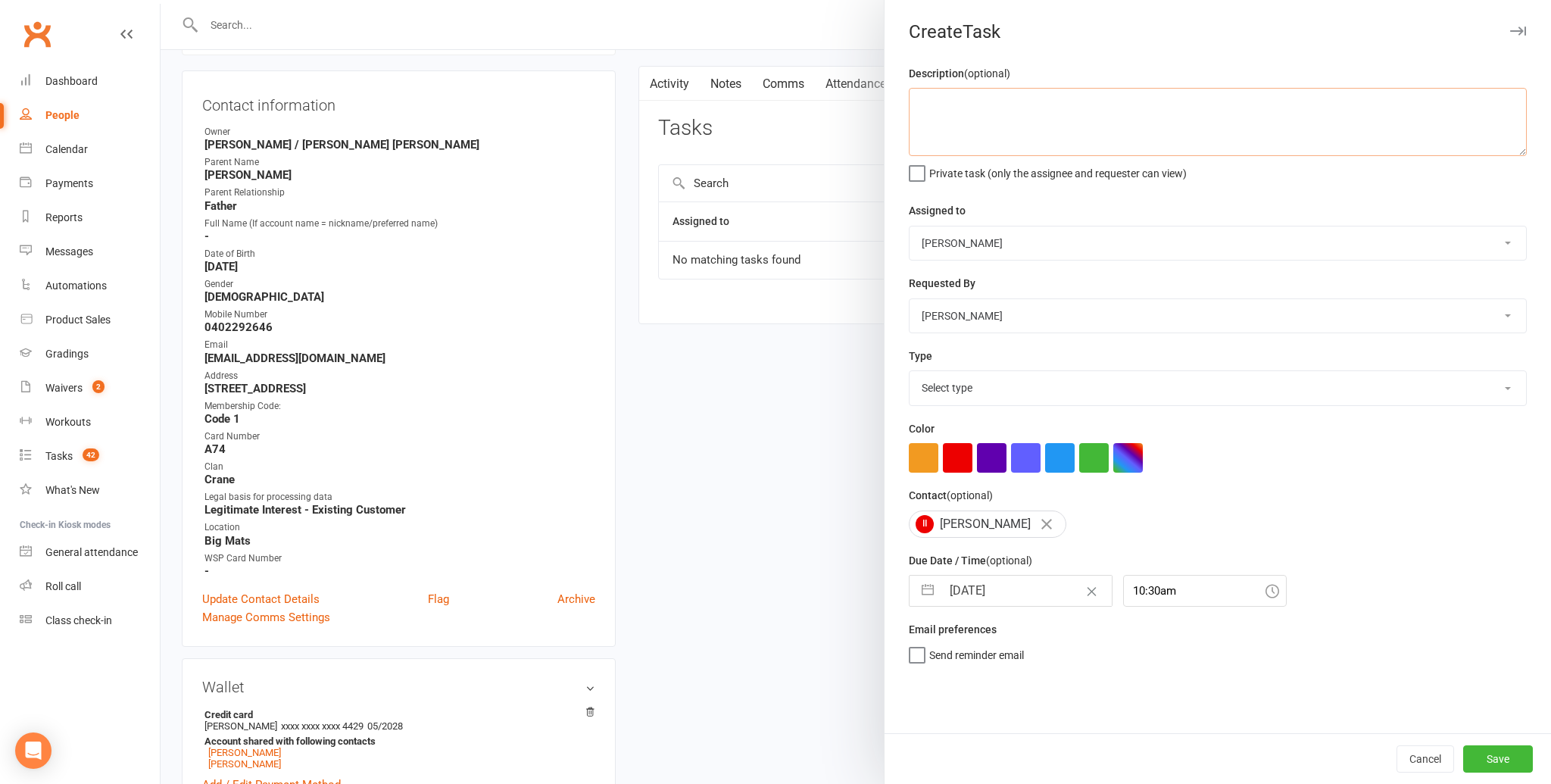
click at [954, 126] on textarea at bounding box center [1218, 121] width 618 height 68
type textarea "Check in to see if Isabelle is ready to return. Change payments back to $120 wh…"
click at [982, 389] on select "Select type Admin Bbpc - black belt prep course Cancellation Enquiry Follow-up …" at bounding box center [1218, 388] width 616 height 34
select select "25921"
click at [1508, 757] on button "Save" at bounding box center [1498, 758] width 70 height 27
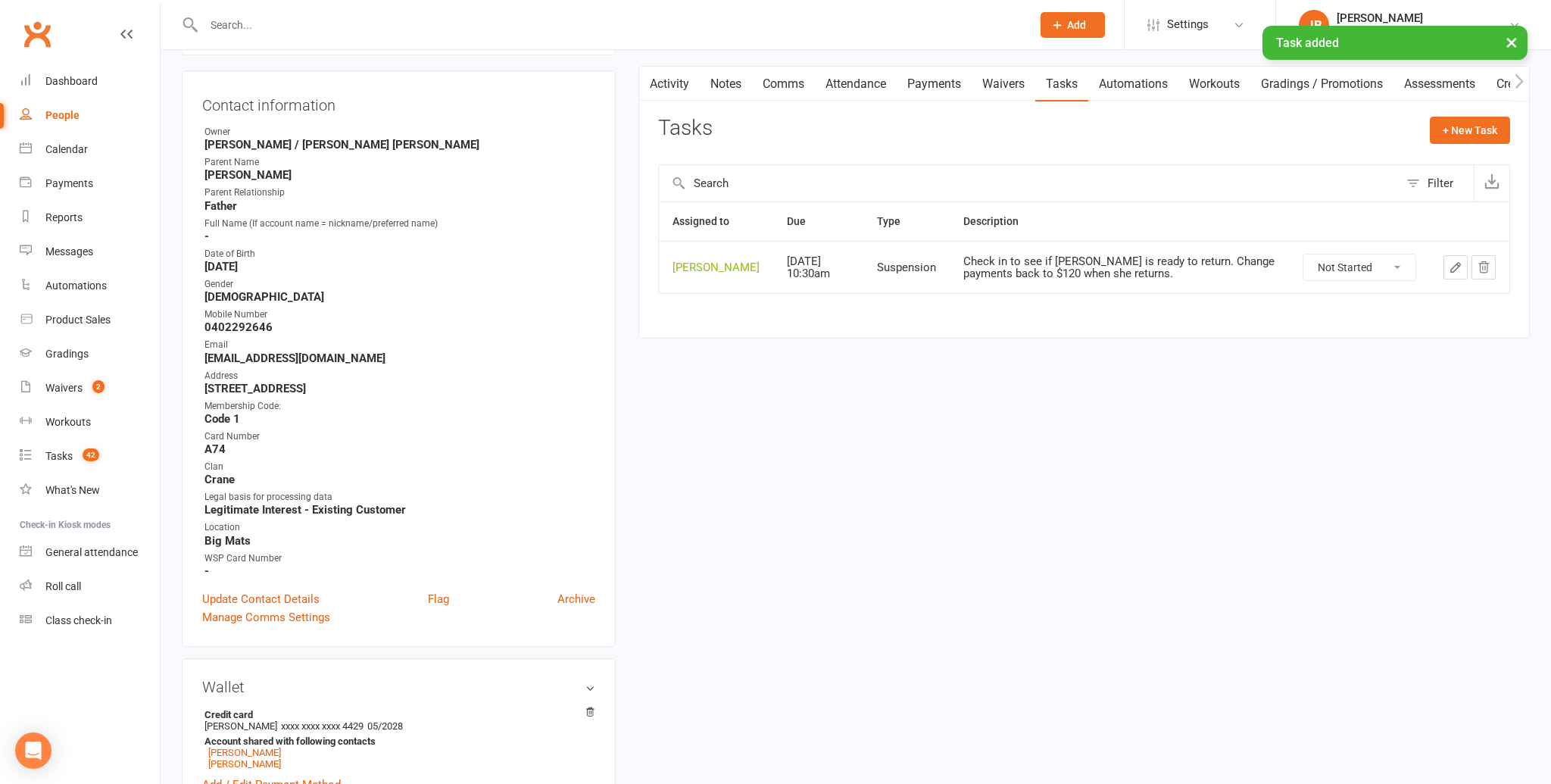
click at [858, 331] on div "Activity Notes Comms Attendance Payments Waivers Tasks Automations Workouts Gra…" at bounding box center [1084, 202] width 891 height 273
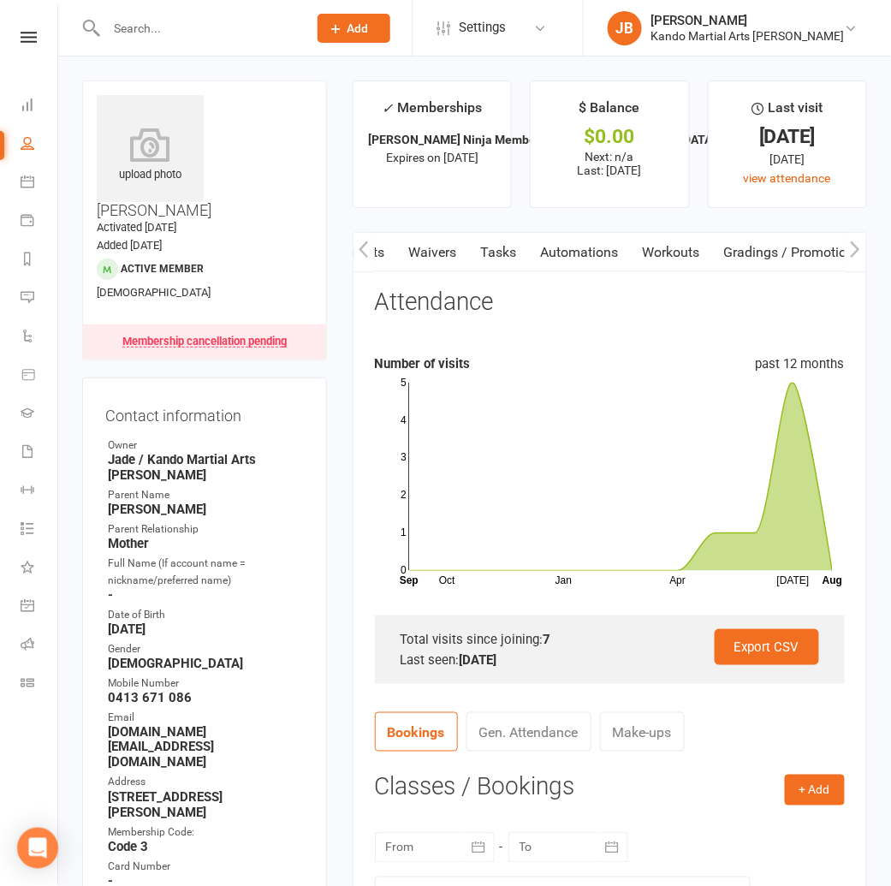
scroll to position [0, 345]
click at [31, 40] on icon at bounding box center [29, 37] width 16 height 11
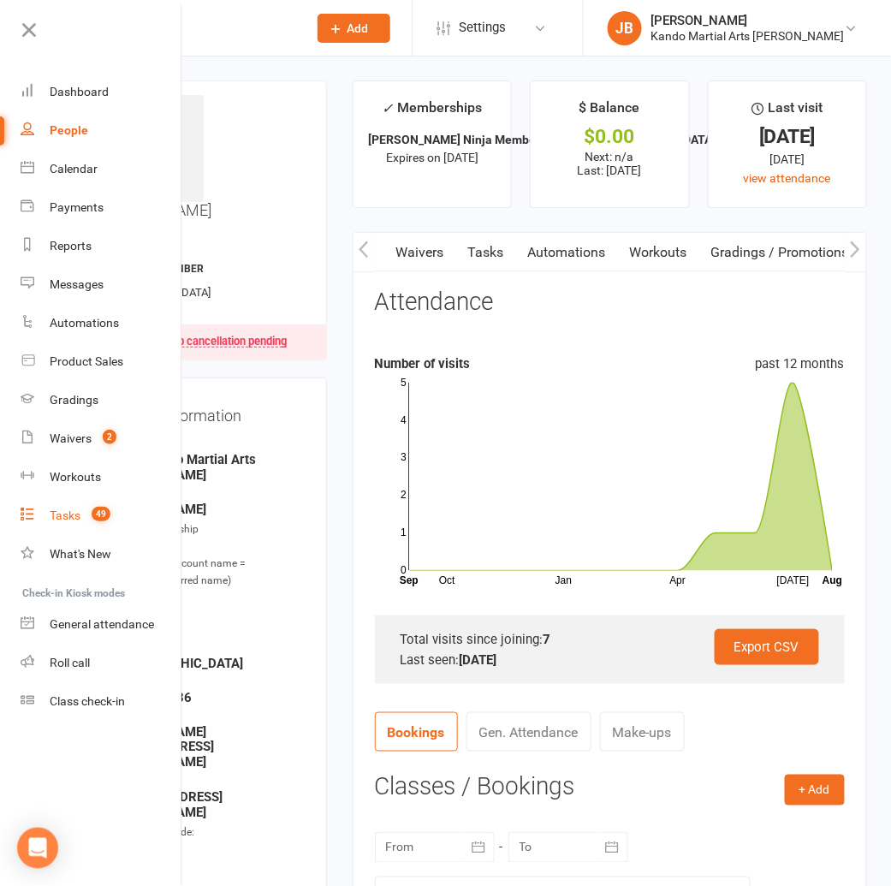
click at [73, 518] on div "Tasks" at bounding box center [65, 515] width 31 height 14
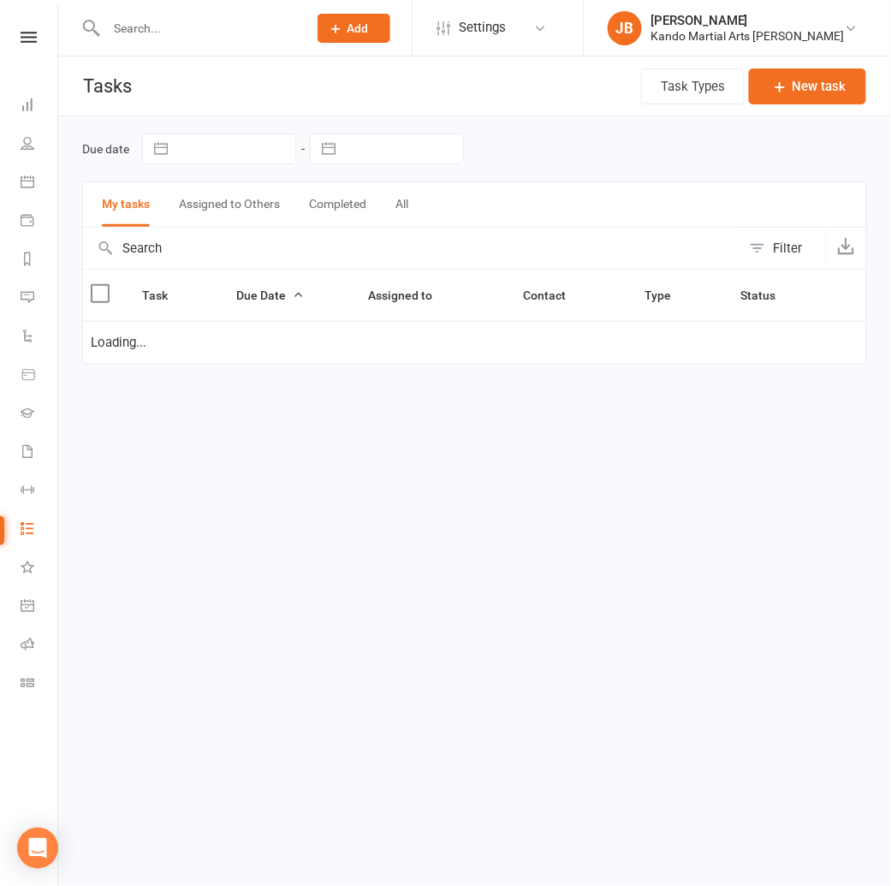
select select "started"
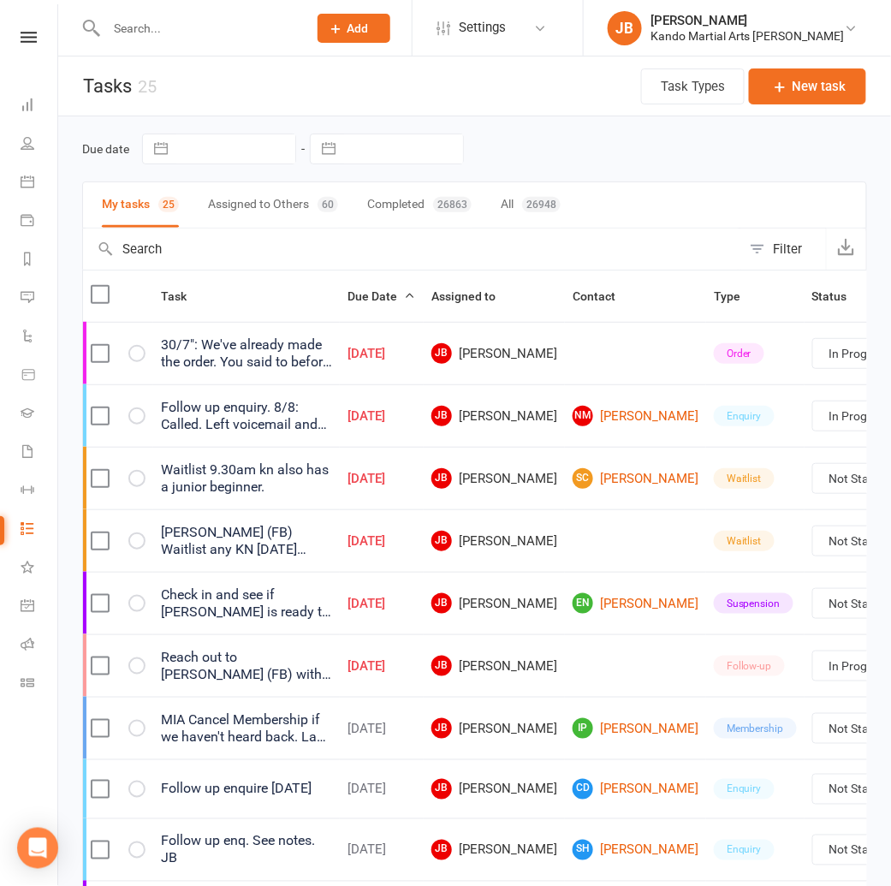
click at [543, 197] on div "26948" at bounding box center [541, 204] width 39 height 15
select select "started"
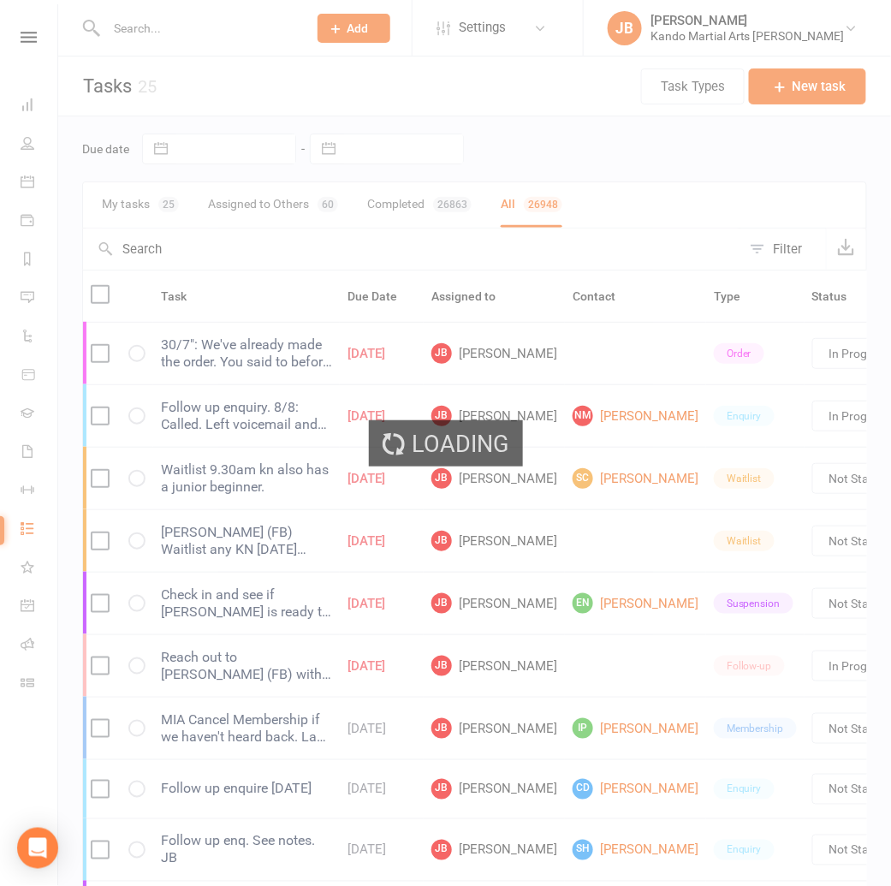
select select "started"
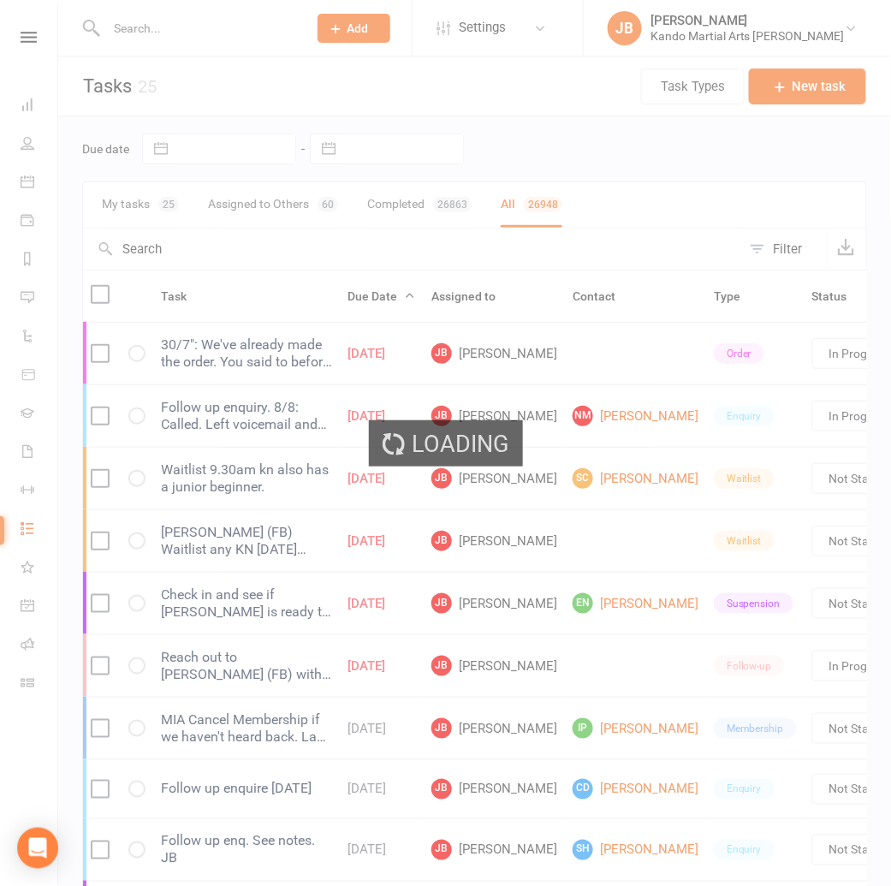
select select "started"
select select "finished"
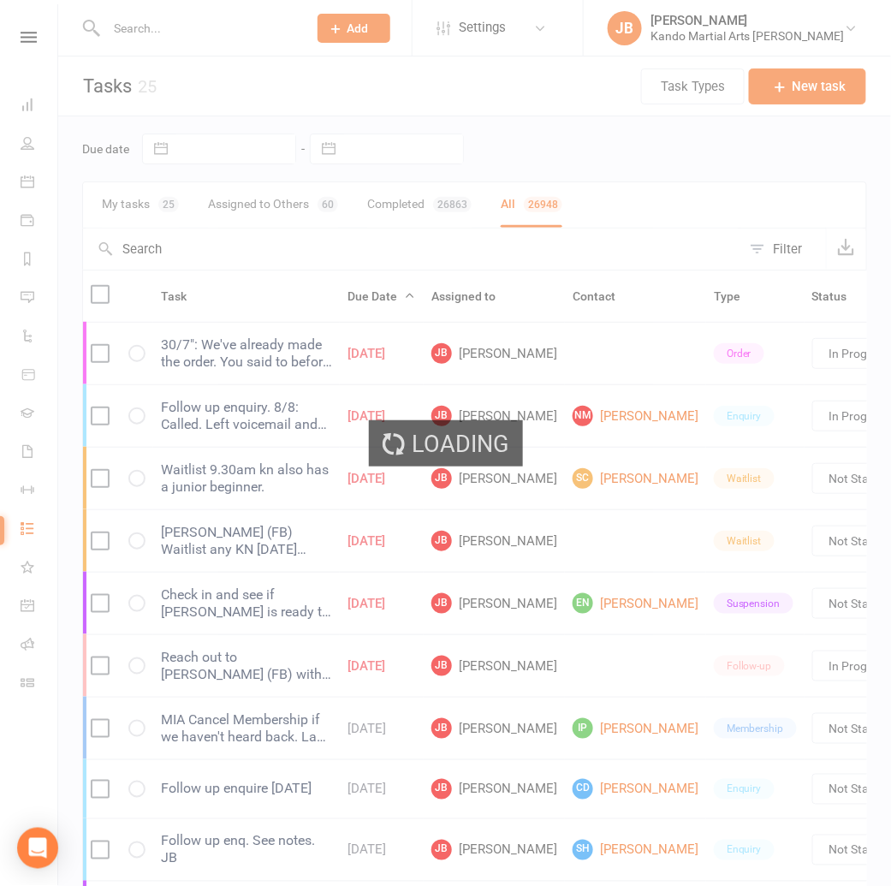
select select "finished"
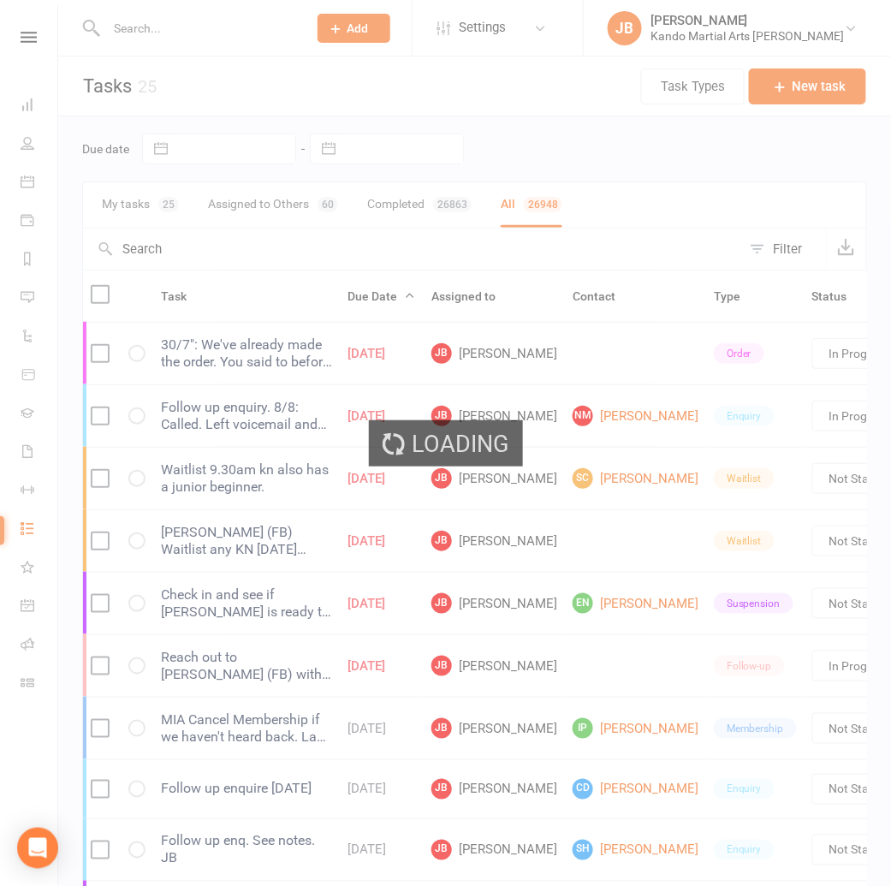
select select "finished"
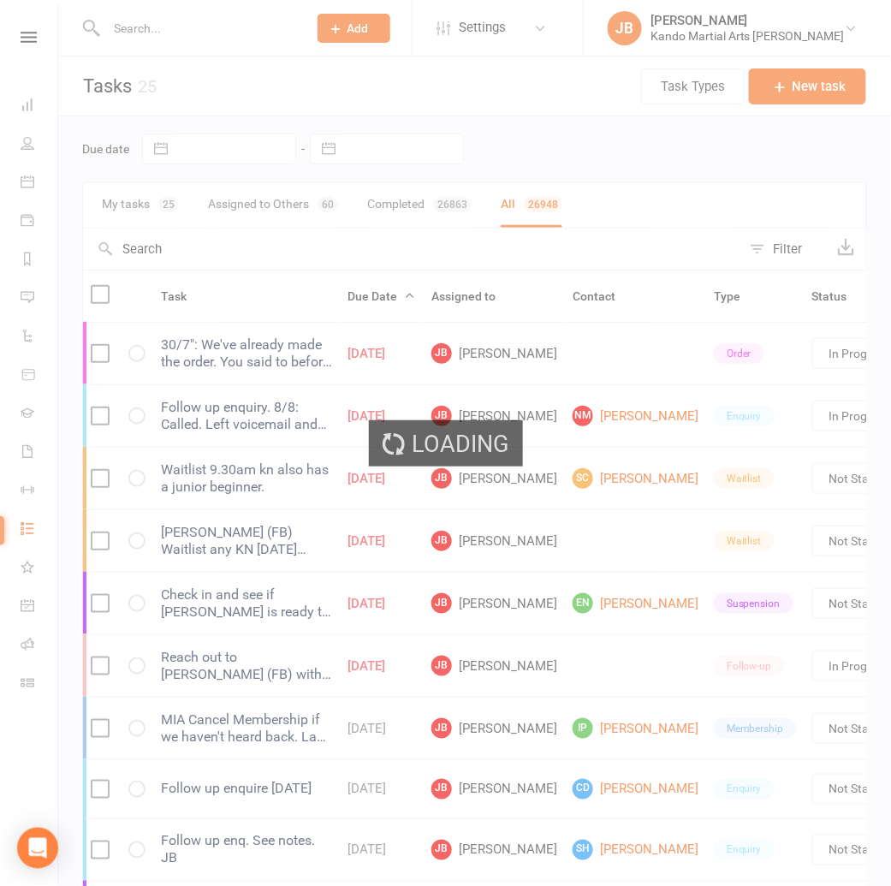
select select "finished"
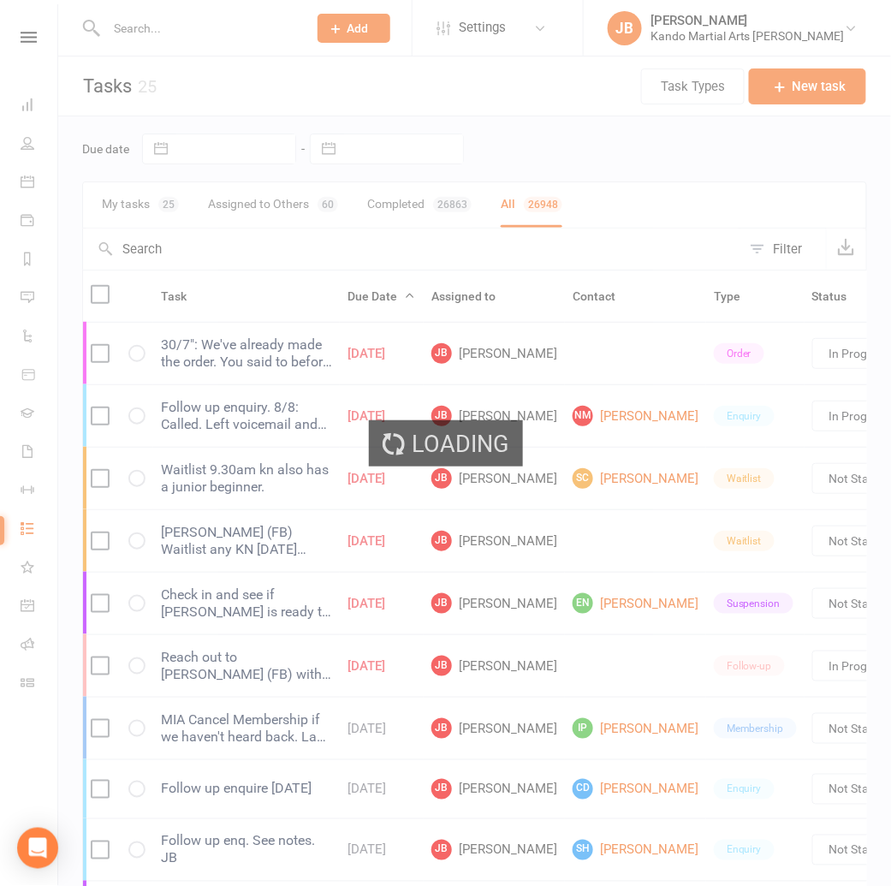
select select "finished"
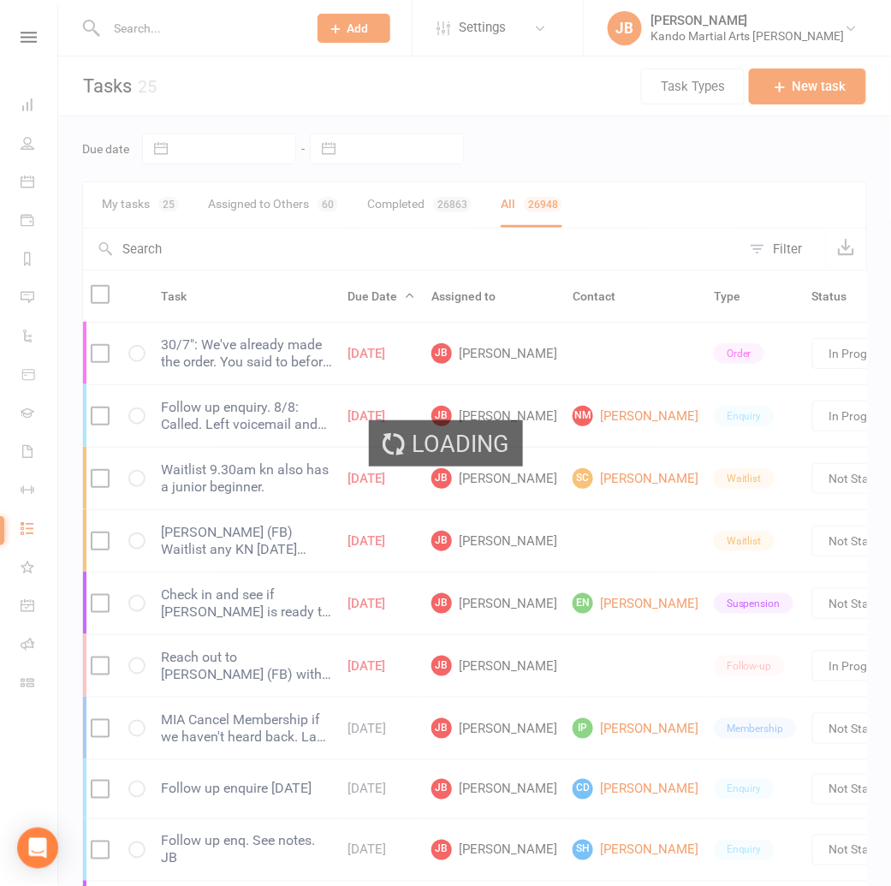
select select "finished"
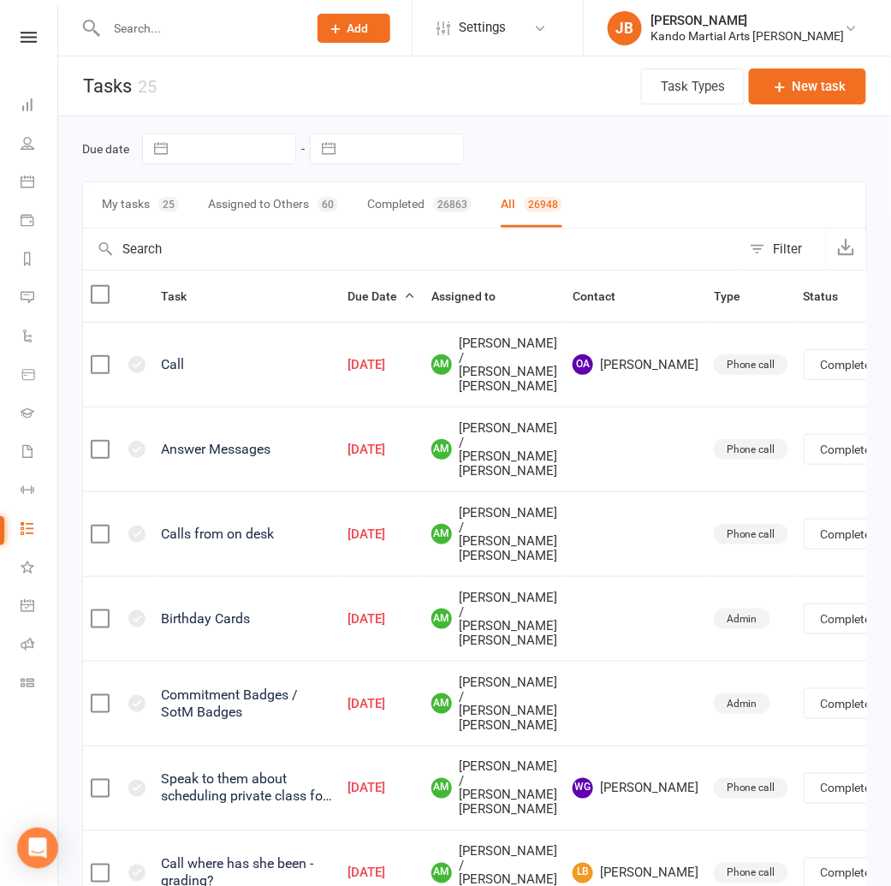
select select "finished"
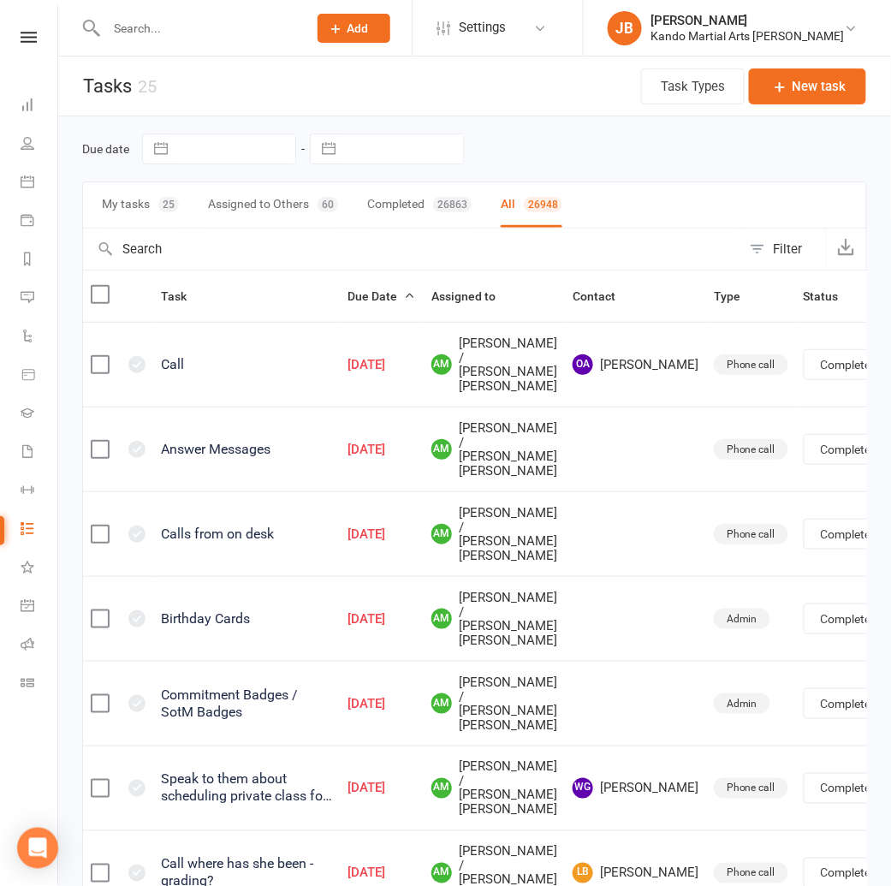
select select "finished"
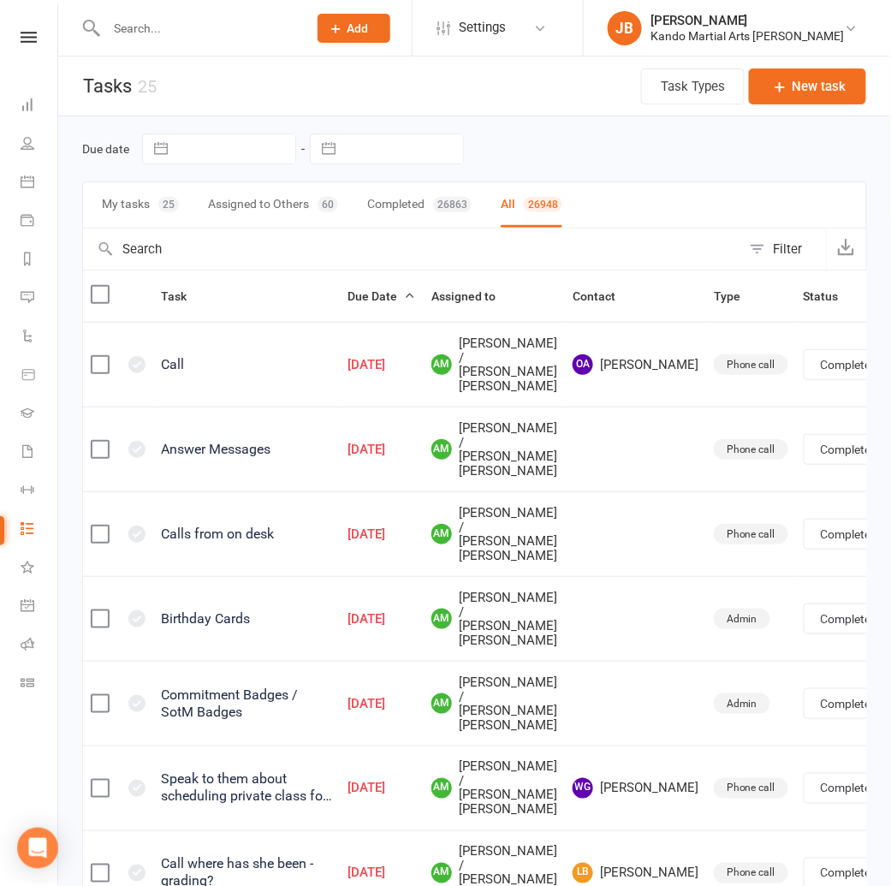
select select "finished"
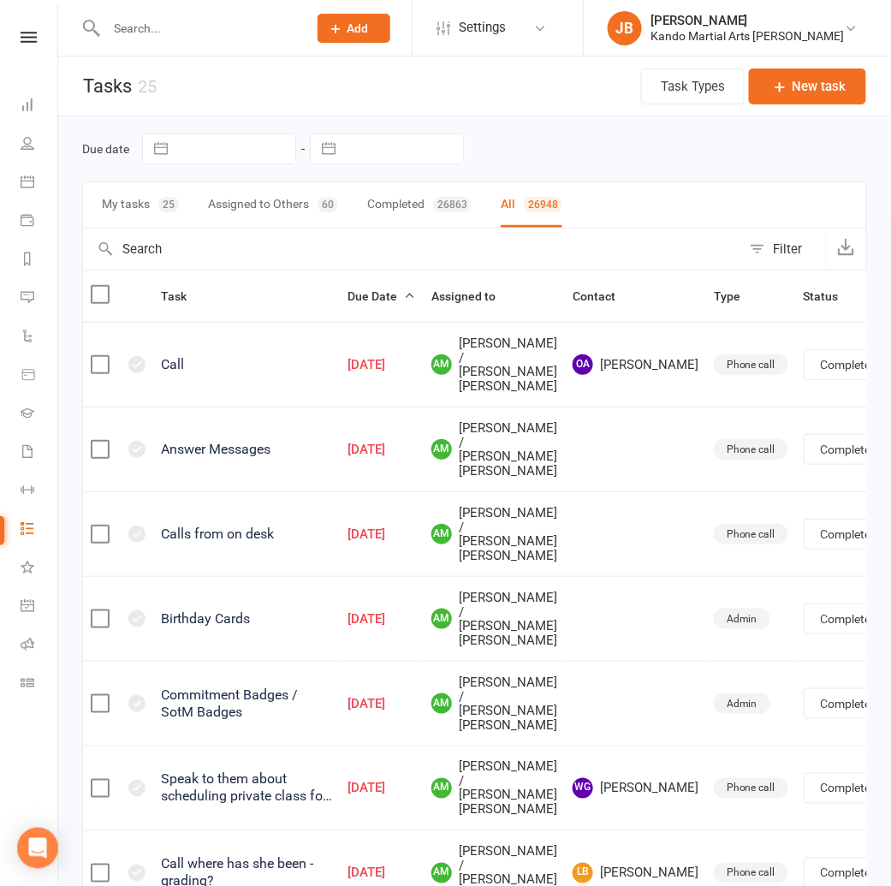
select select "finished"
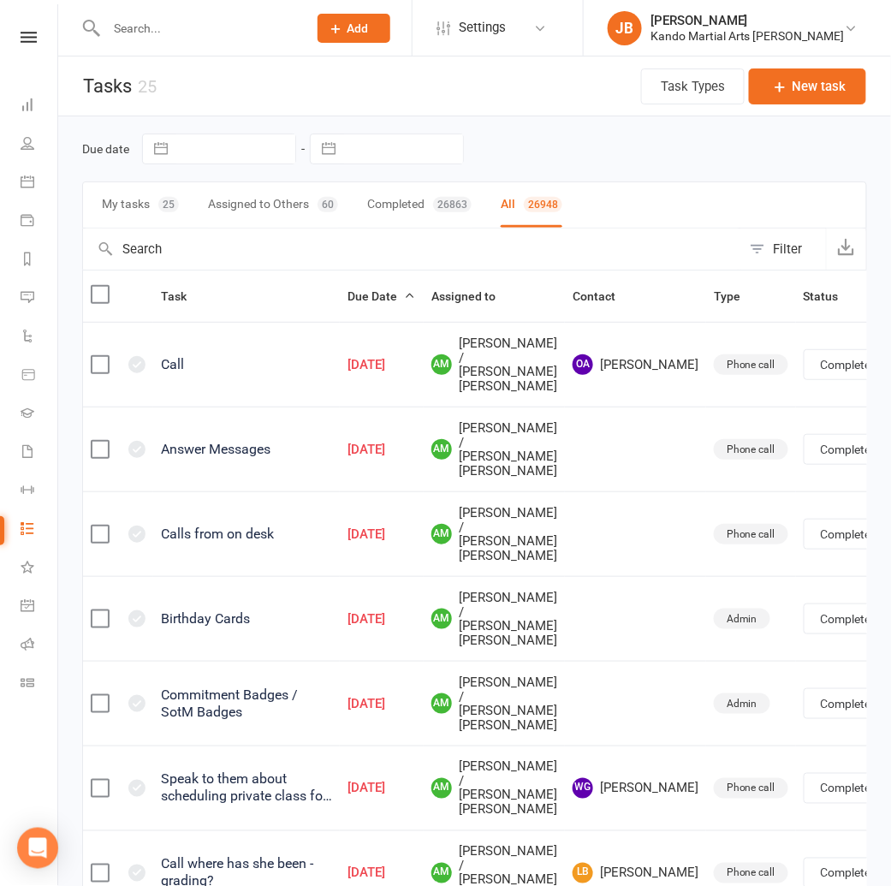
select select "finished"
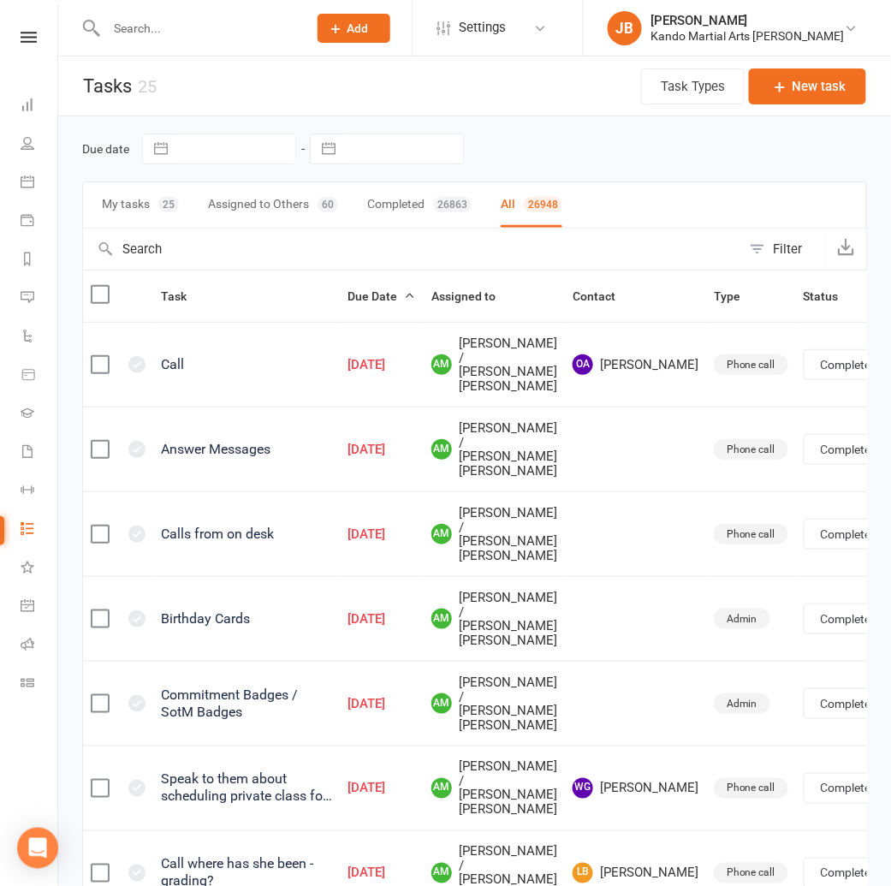
click at [771, 250] on button "Filter" at bounding box center [783, 248] width 85 height 41
select select "finished"
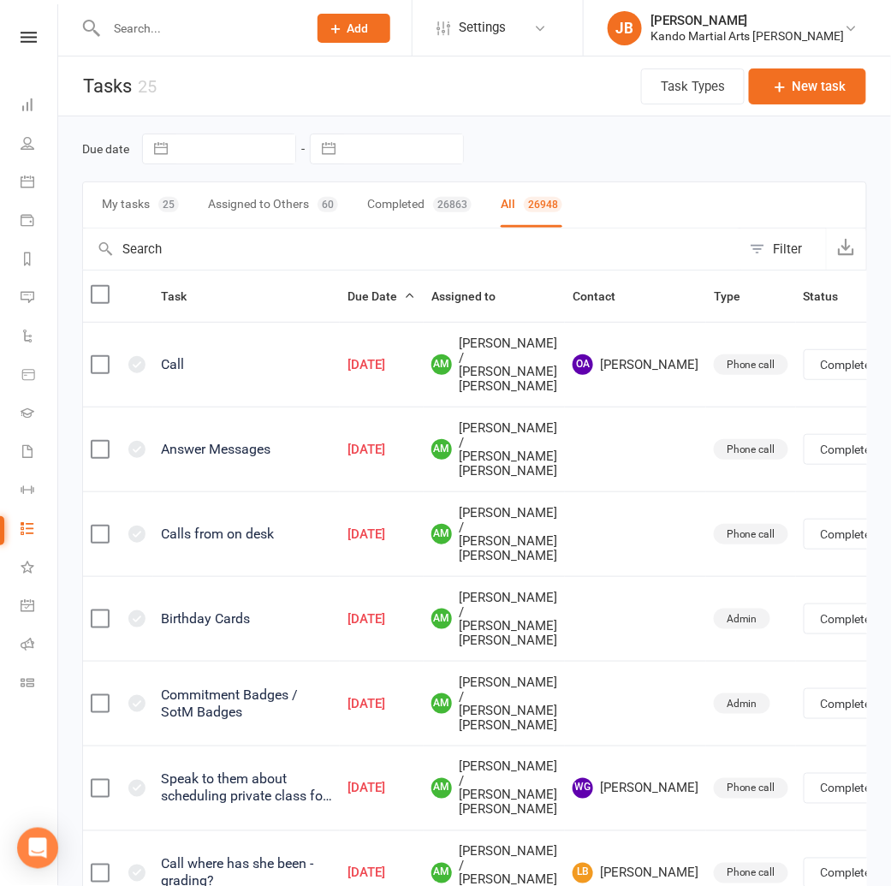
select select "finished"
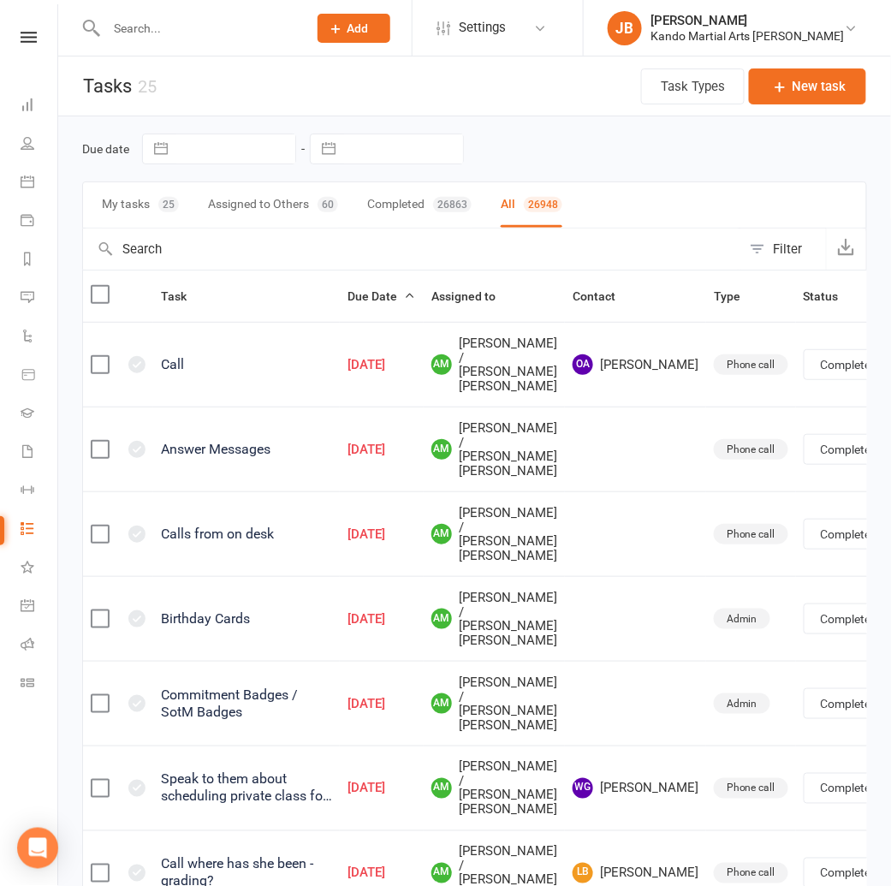
select select "finished"
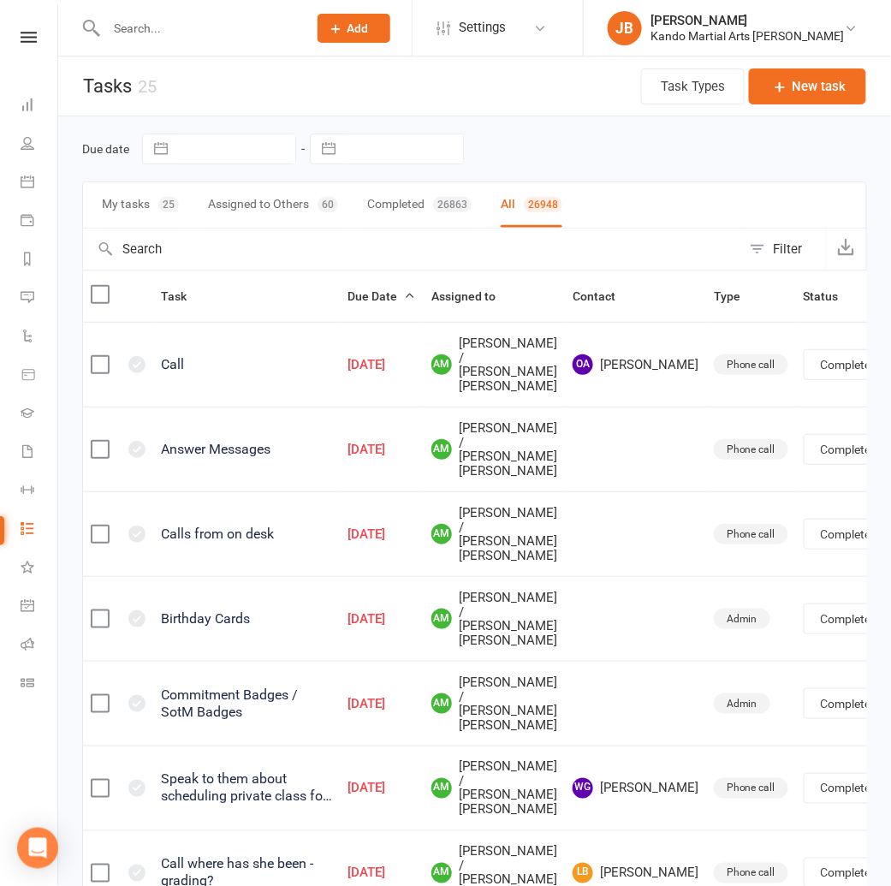
select select "finished"
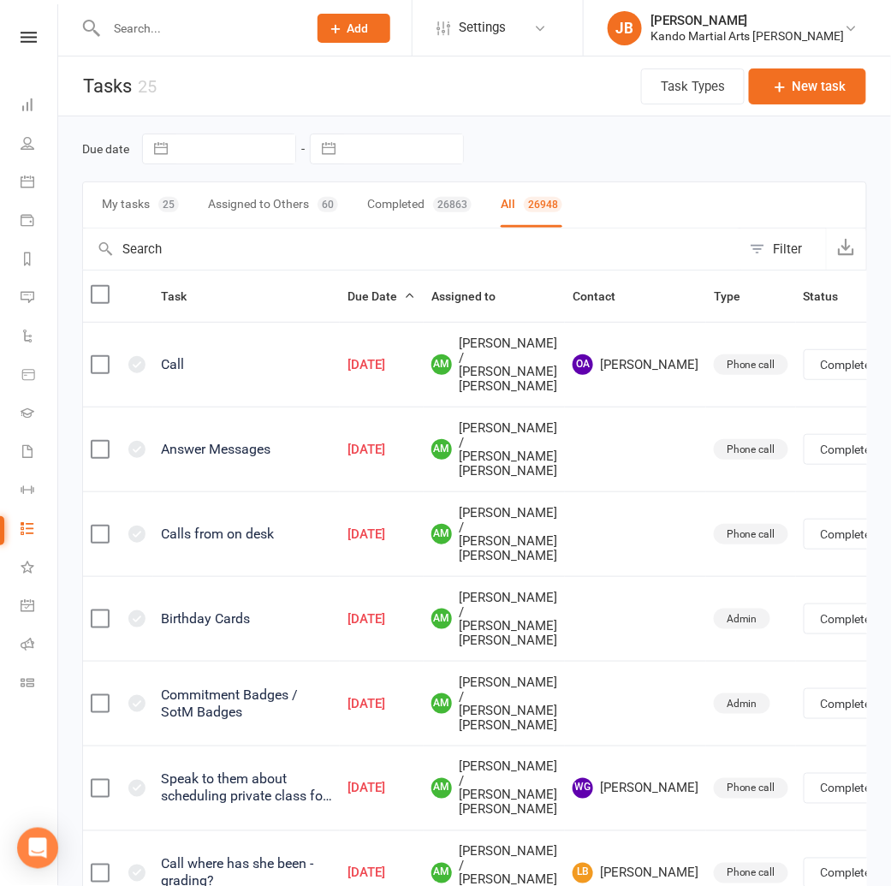
select select "finished"
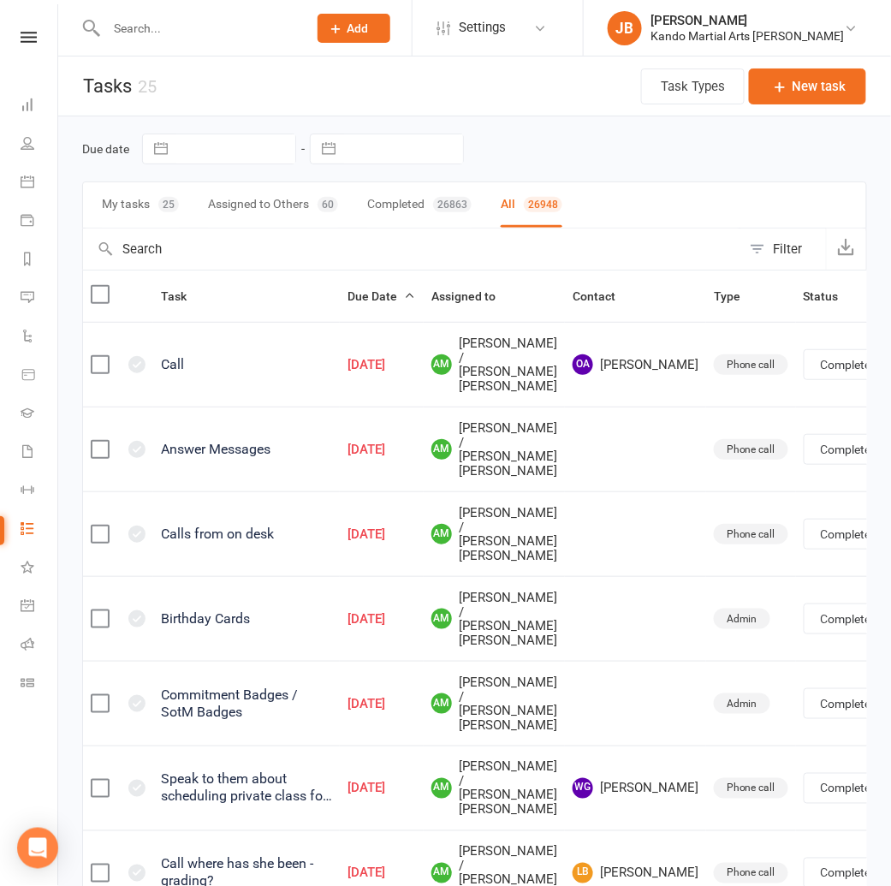
select select "finished"
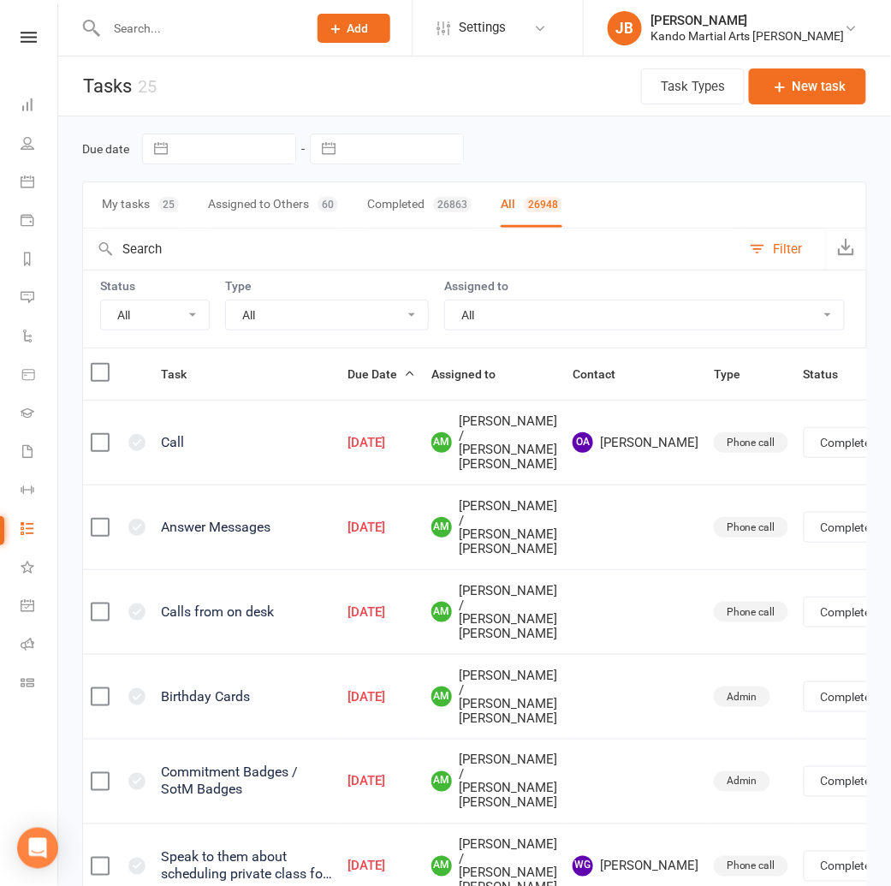
click at [150, 317] on select "All Incomplete Not Started In Progress Waiting Complete" at bounding box center [155, 314] width 108 height 29
select select "incomplete"
select select "finished"
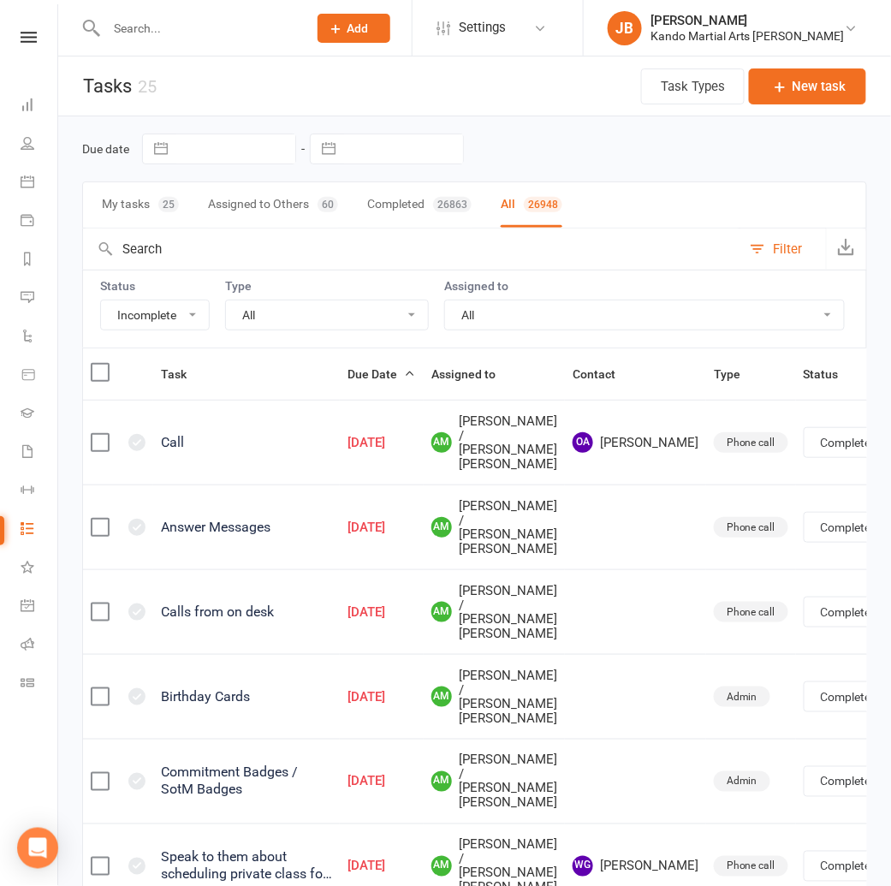
select select "finished"
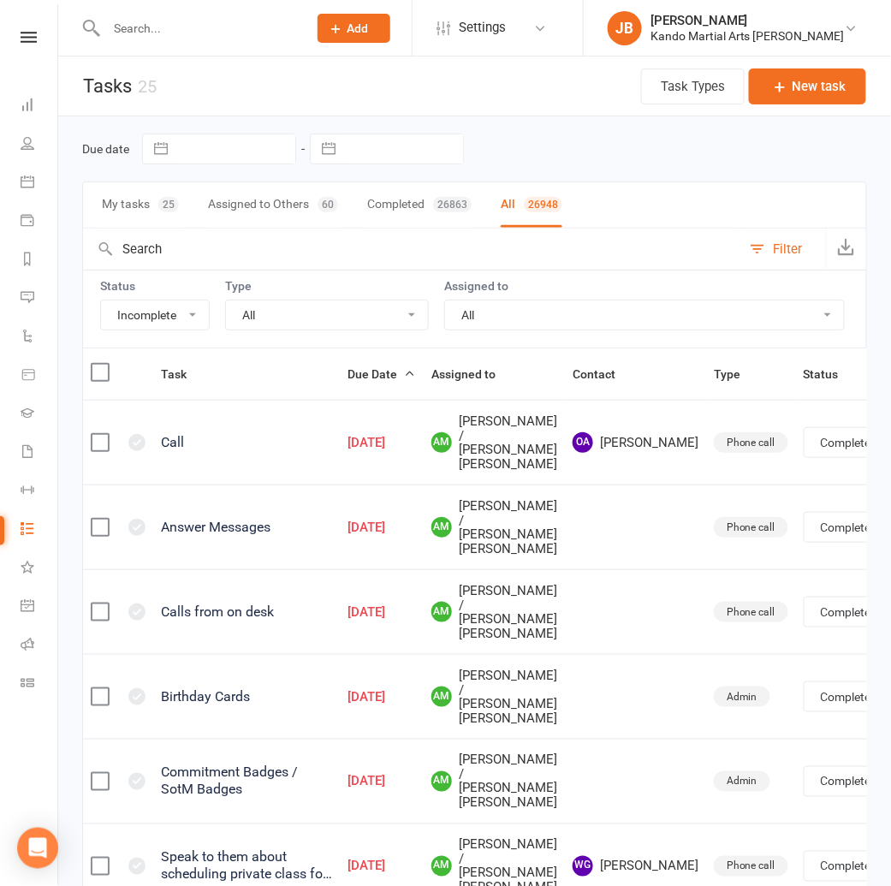
select select "finished"
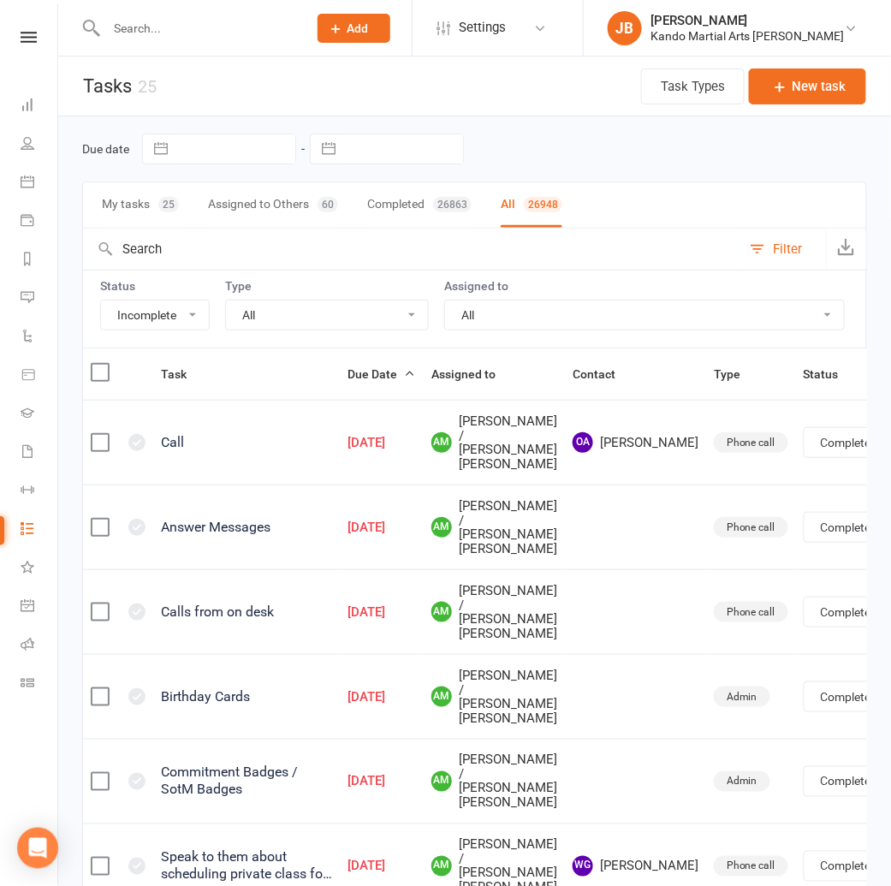
select select "finished"
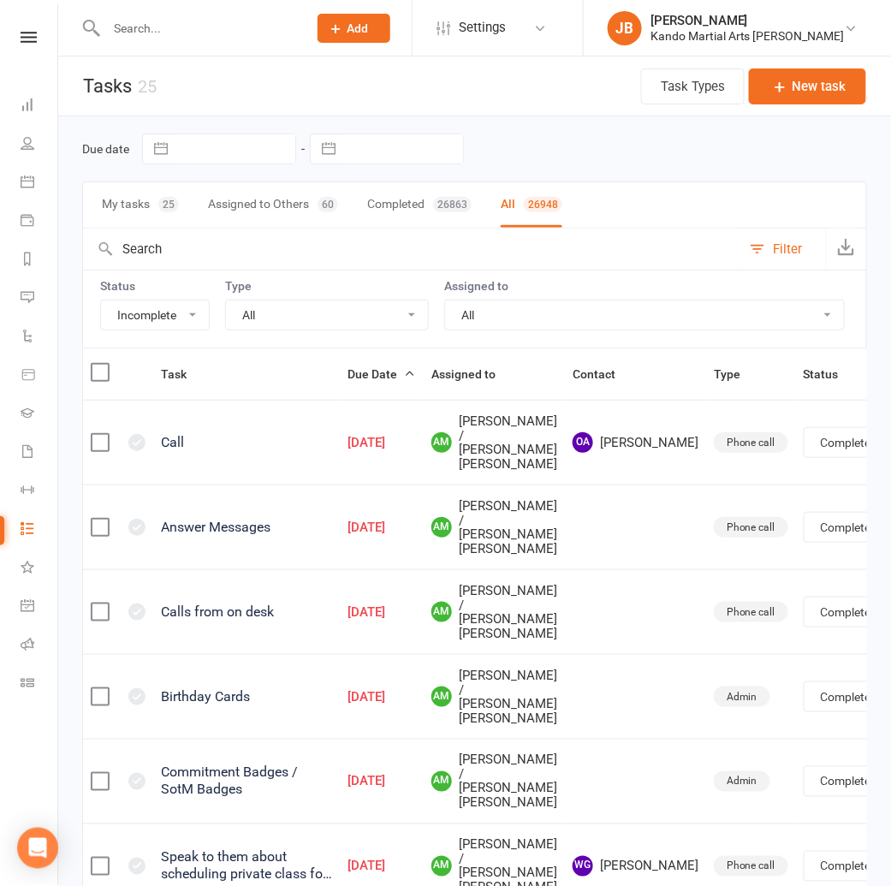
select select "finished"
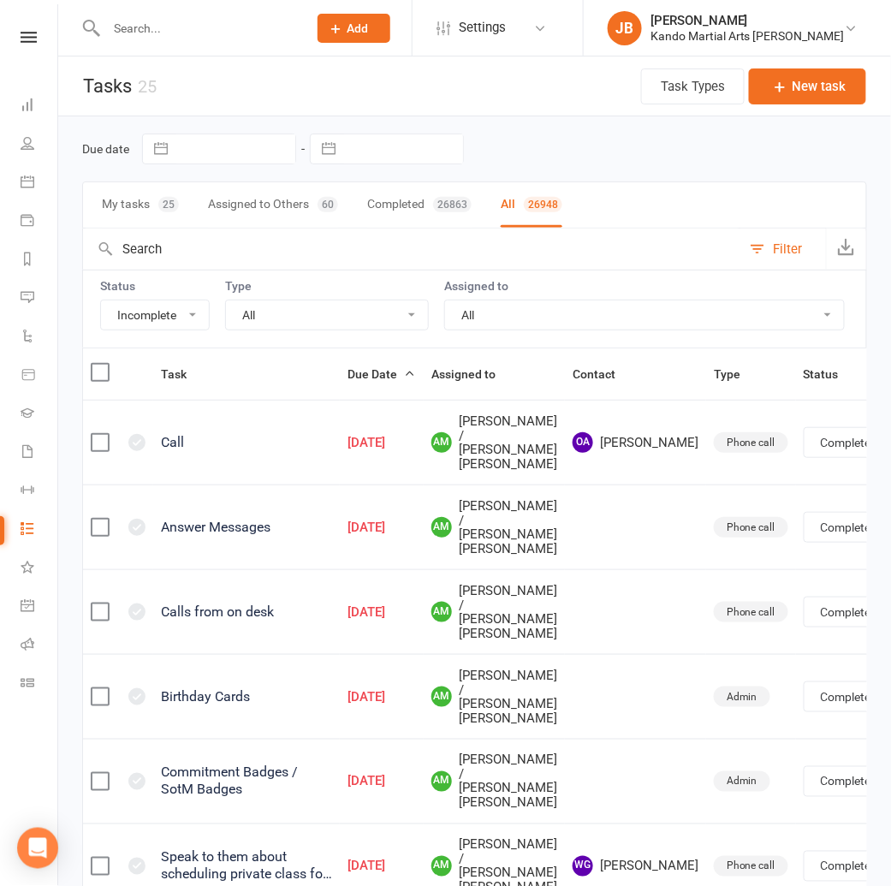
select select "finished"
click at [257, 312] on select "All Admin Bbpc - black belt prep course Cancellation Enquiry Follow-up In-class…" at bounding box center [327, 314] width 202 height 29
select select "finished"
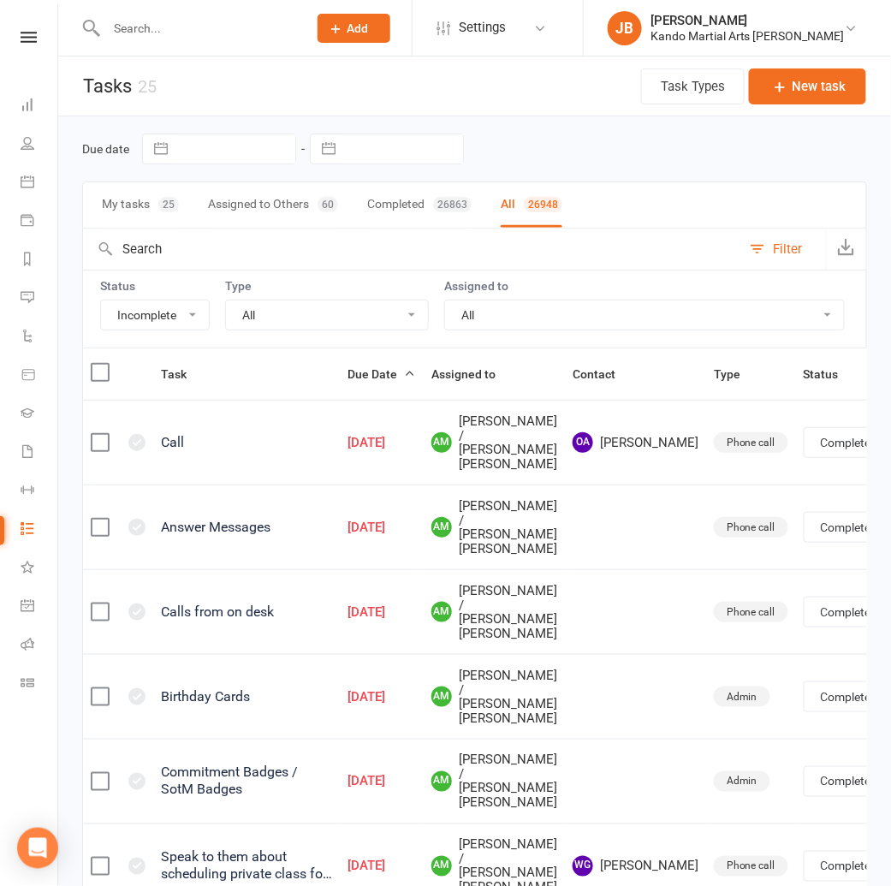
select select "finished"
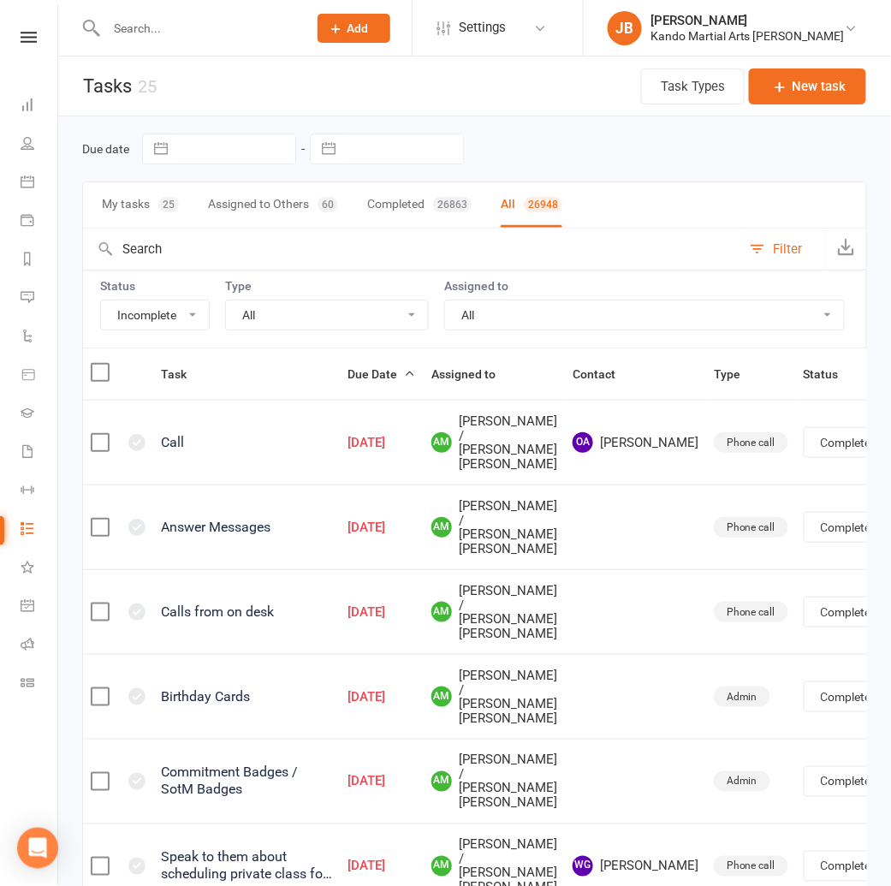
select select "finished"
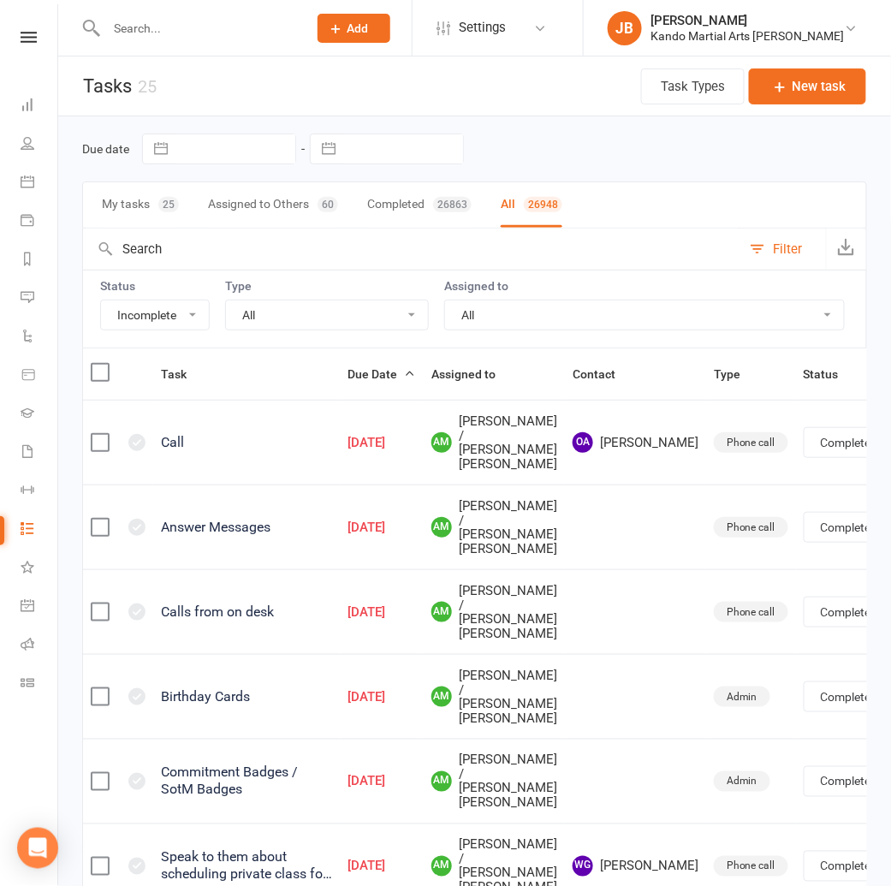
select select "finished"
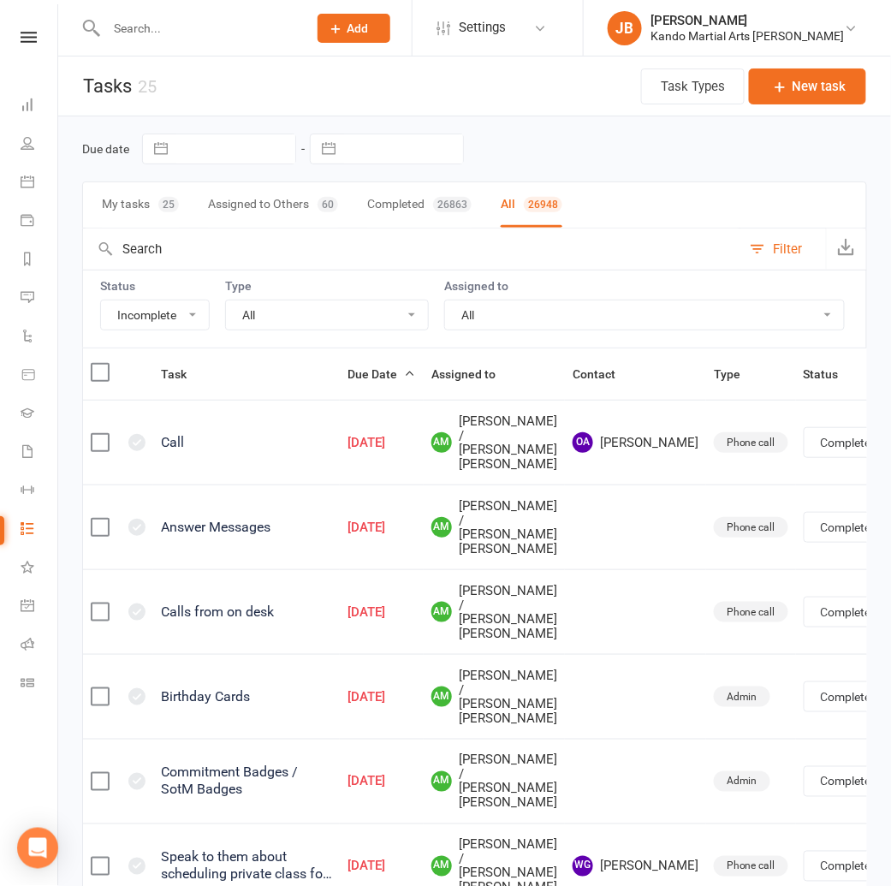
select select "finished"
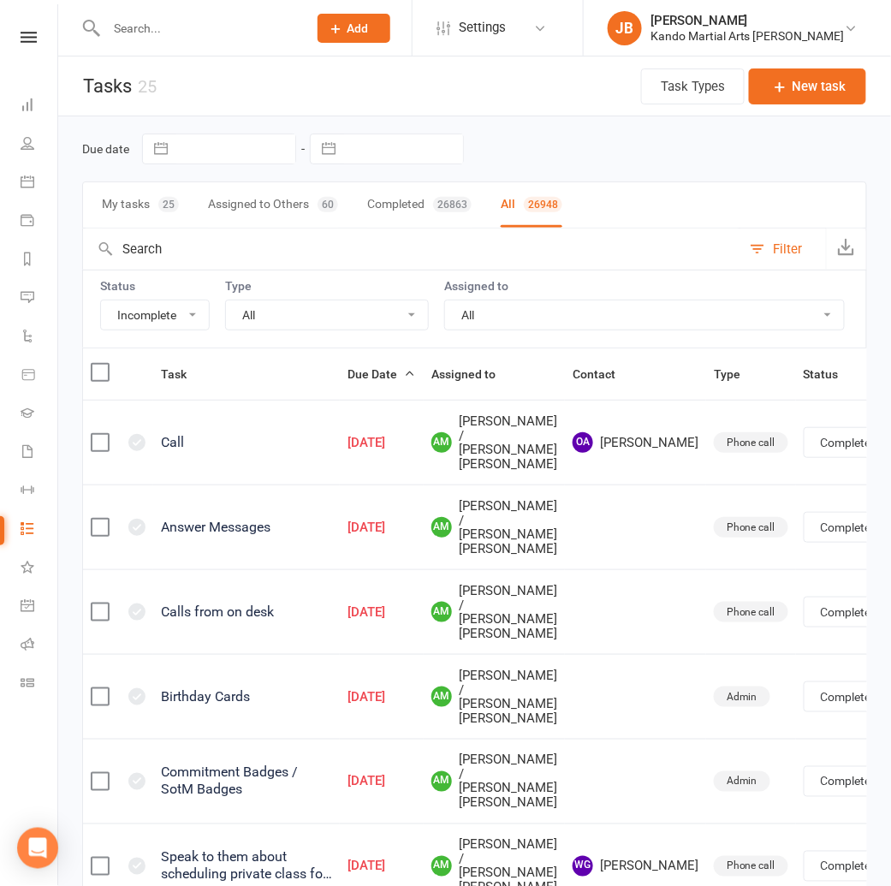
select select "finished"
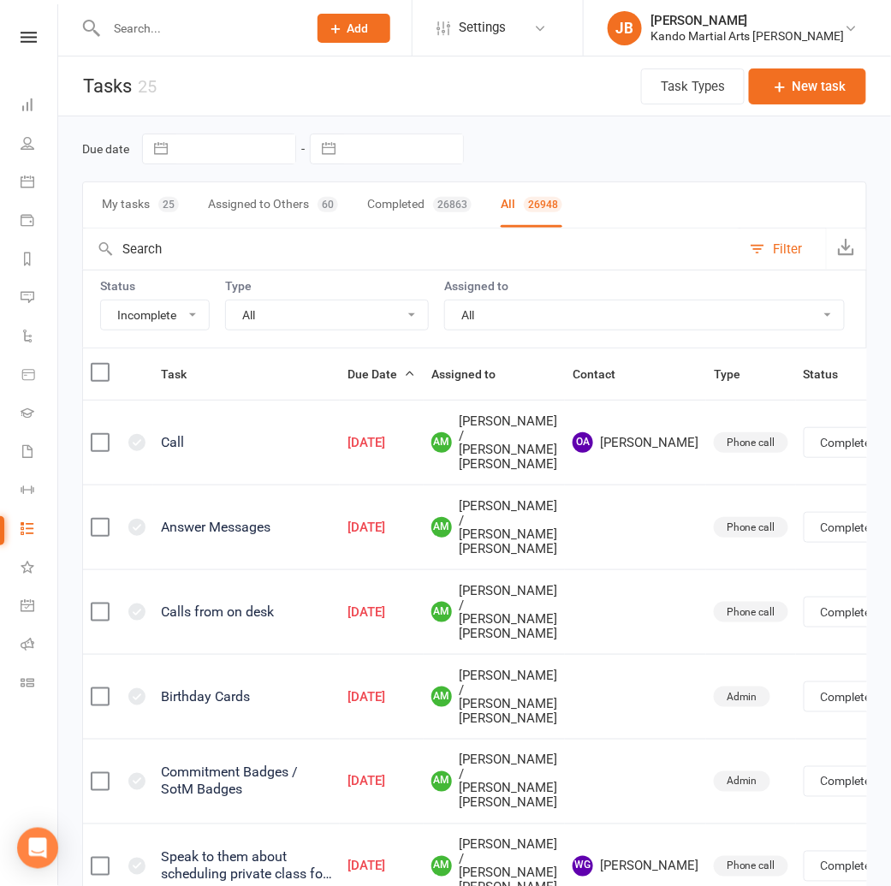
select select "finished"
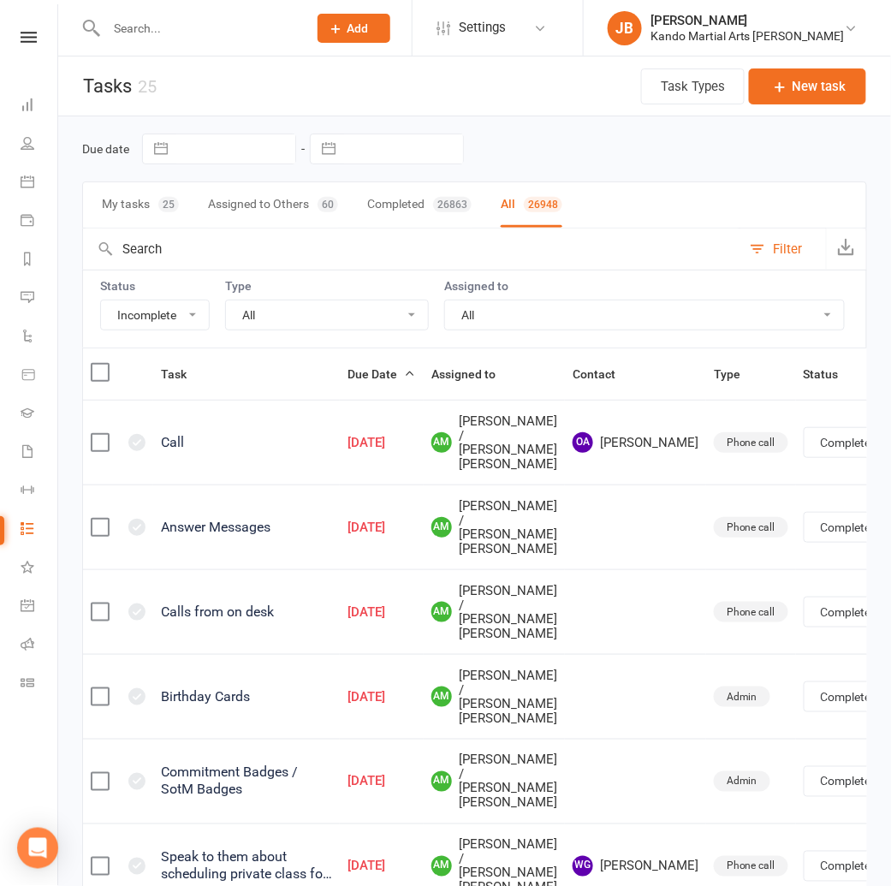
select select "finished"
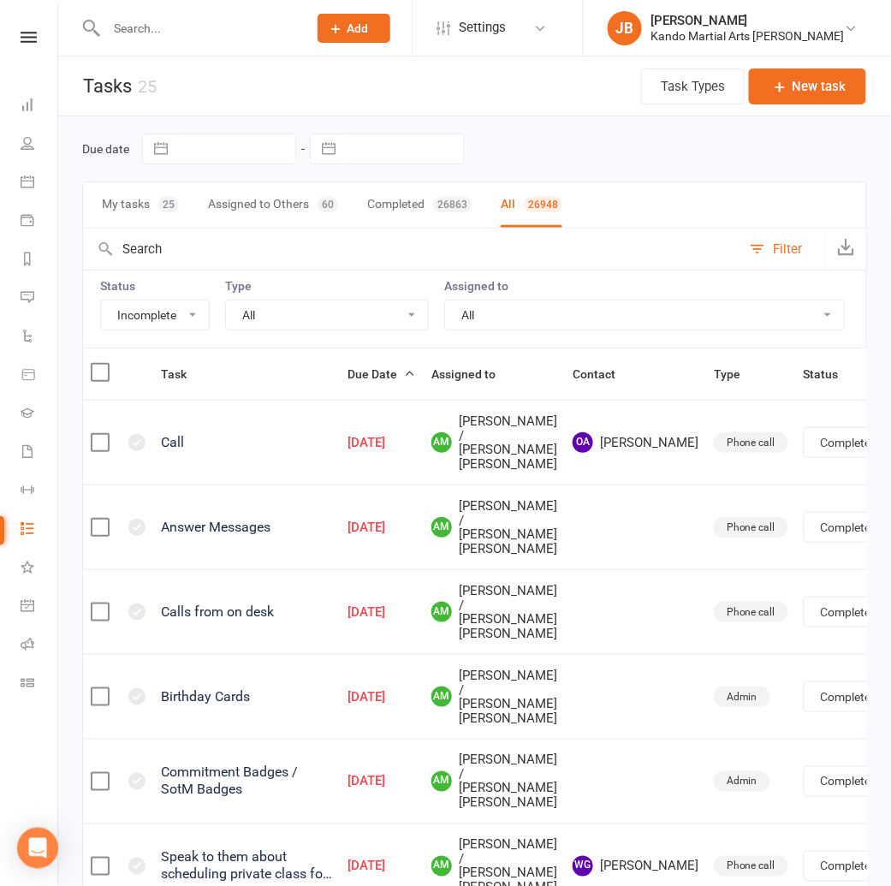
select select "finished"
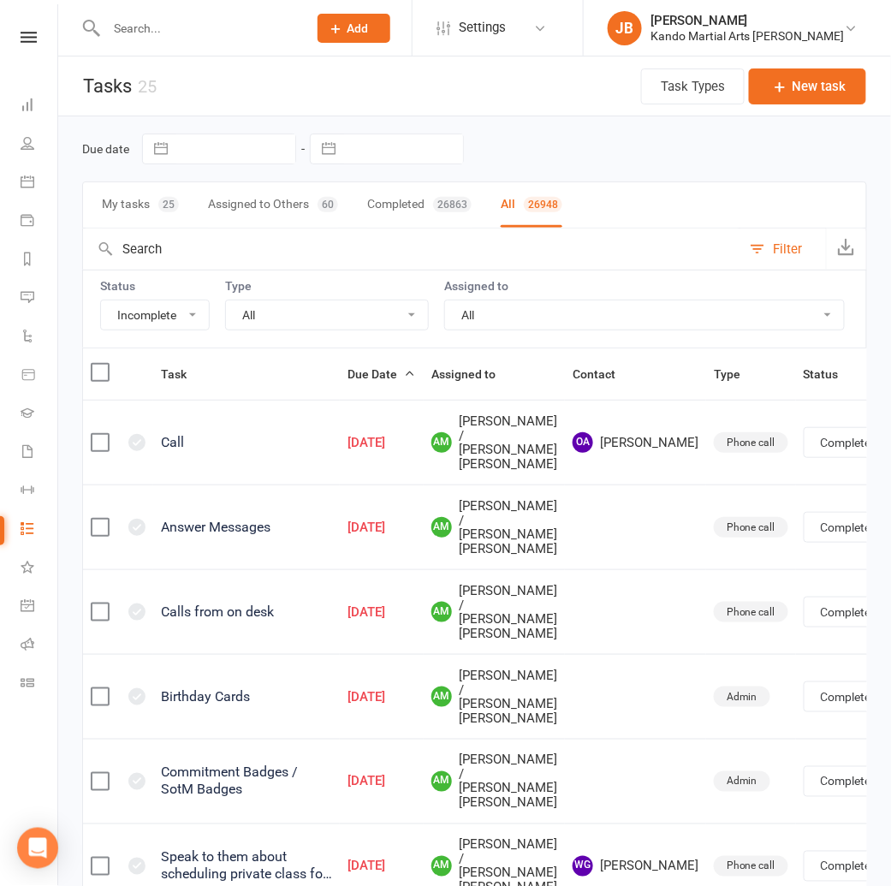
select select "finished"
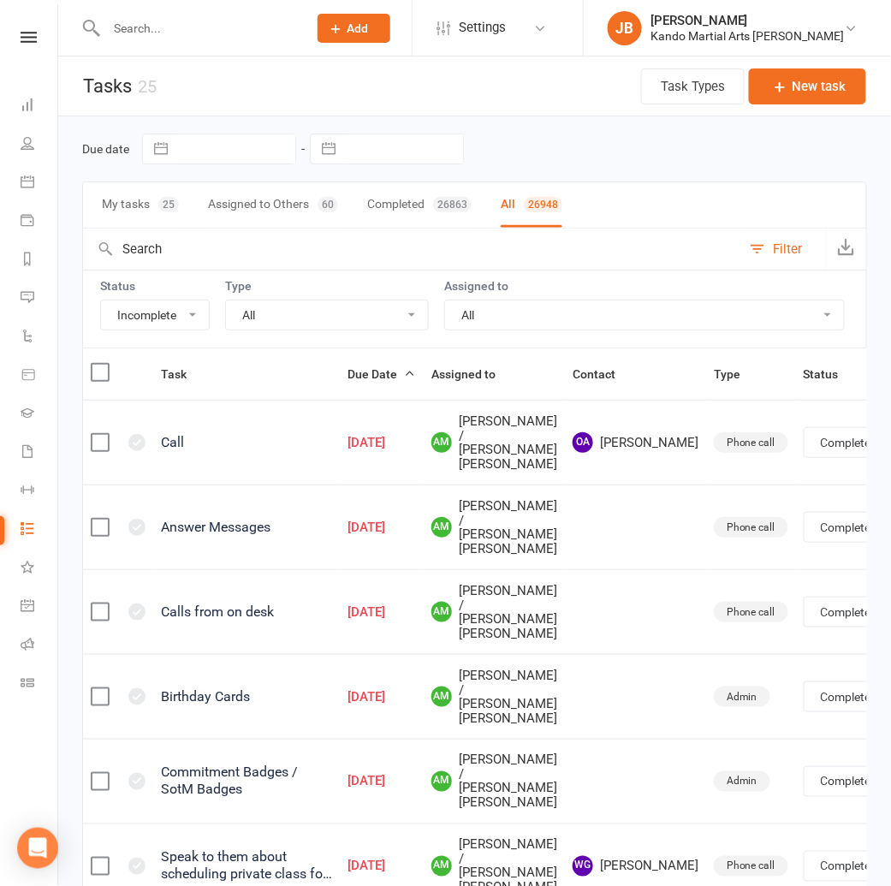
select select "finished"
select select "15046"
select select "started"
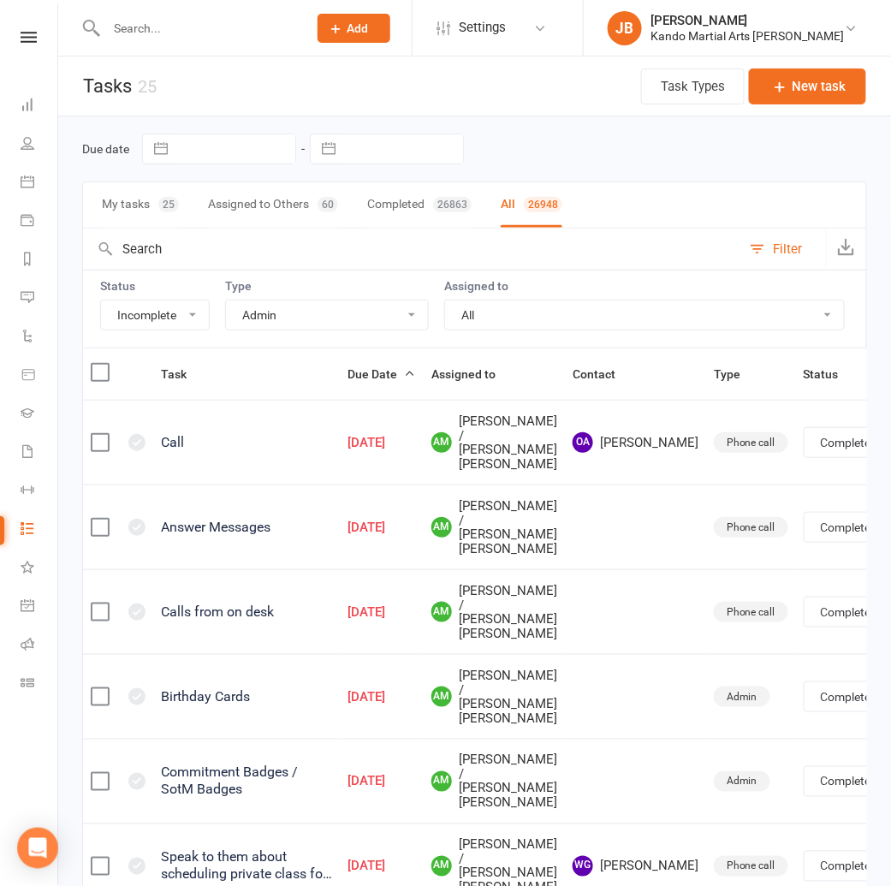
select select "started"
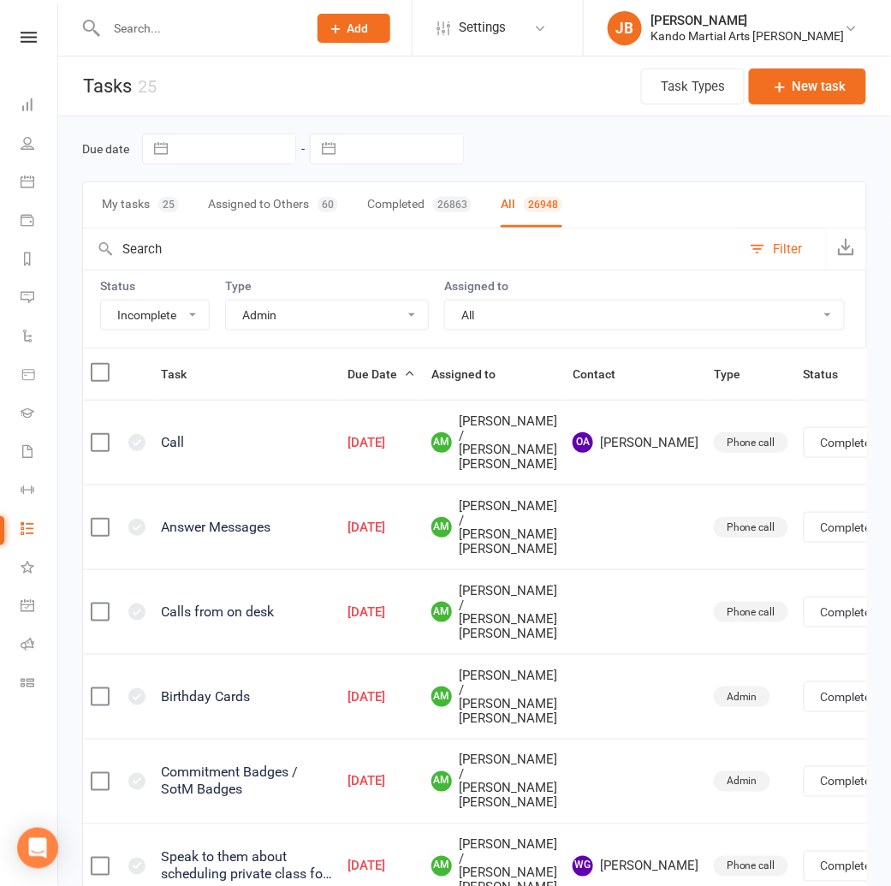
select select "started"
select select "waiting"
select select "started"
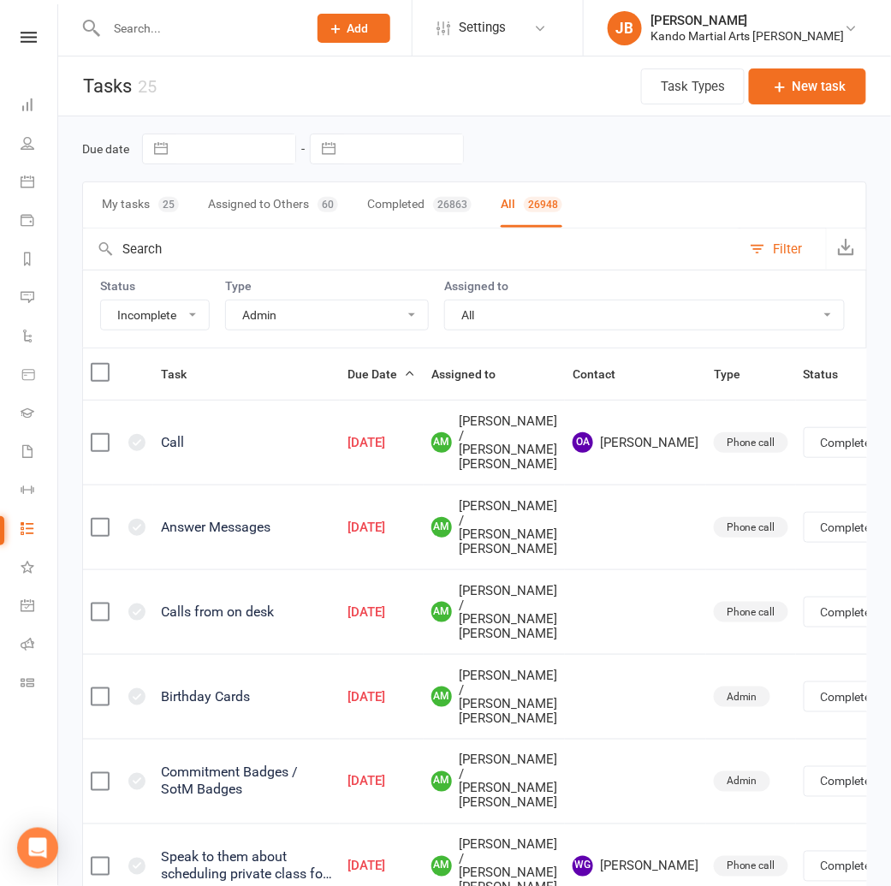
select select "started"
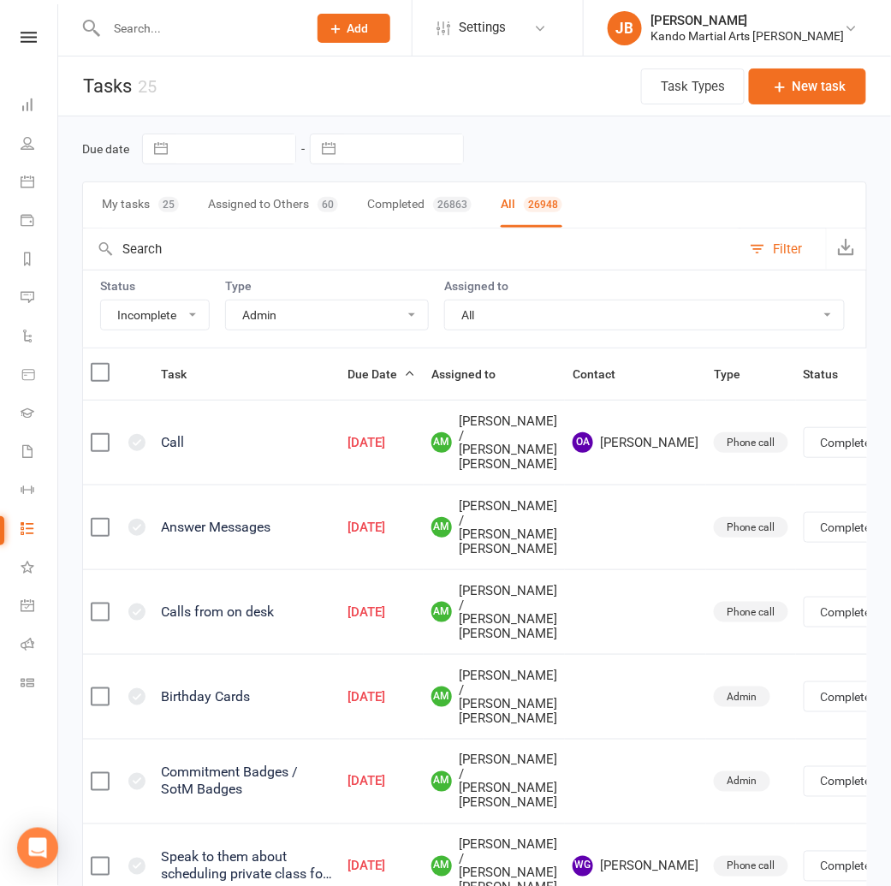
select select "started"
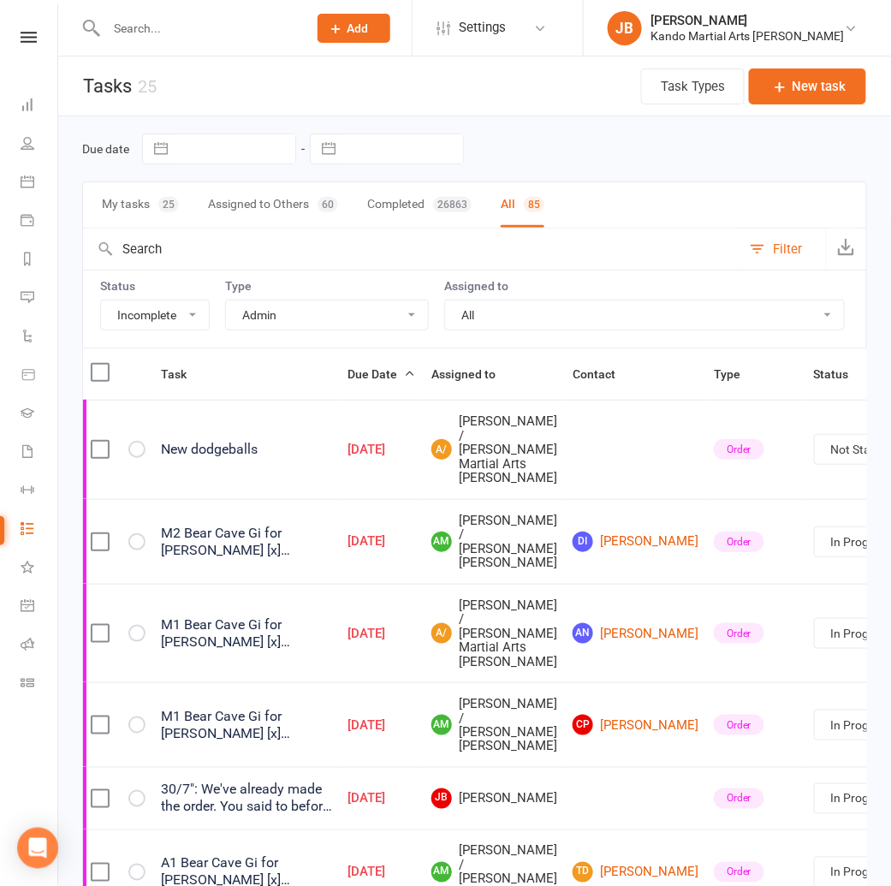
select select "started"
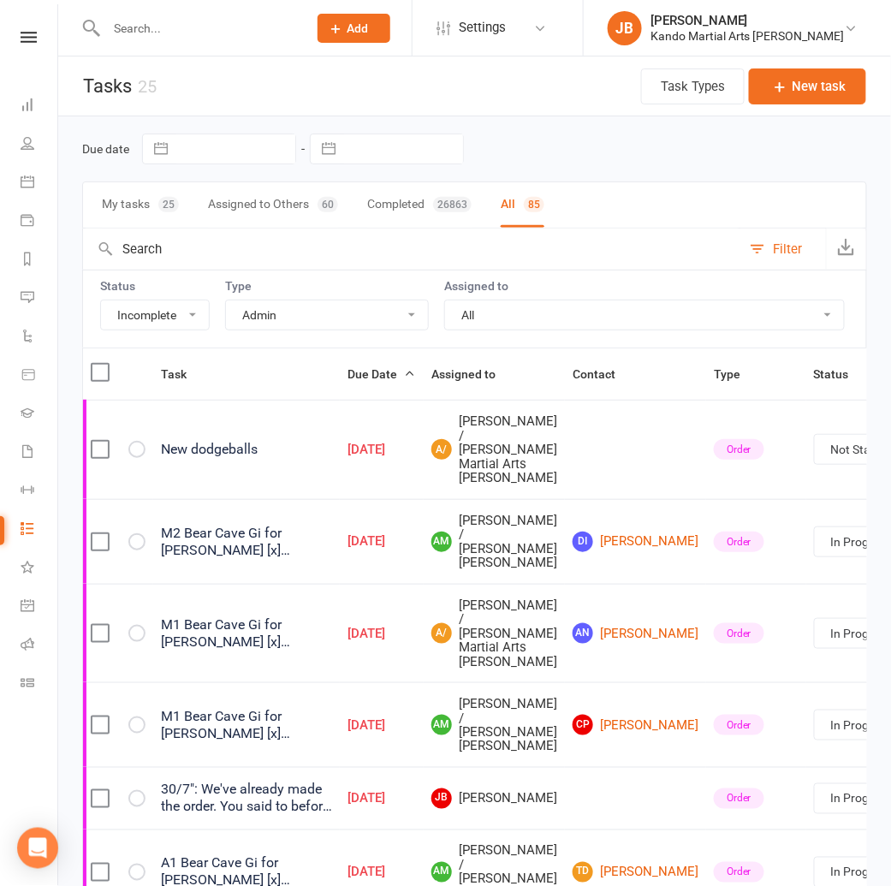
select select "started"
select select "waiting"
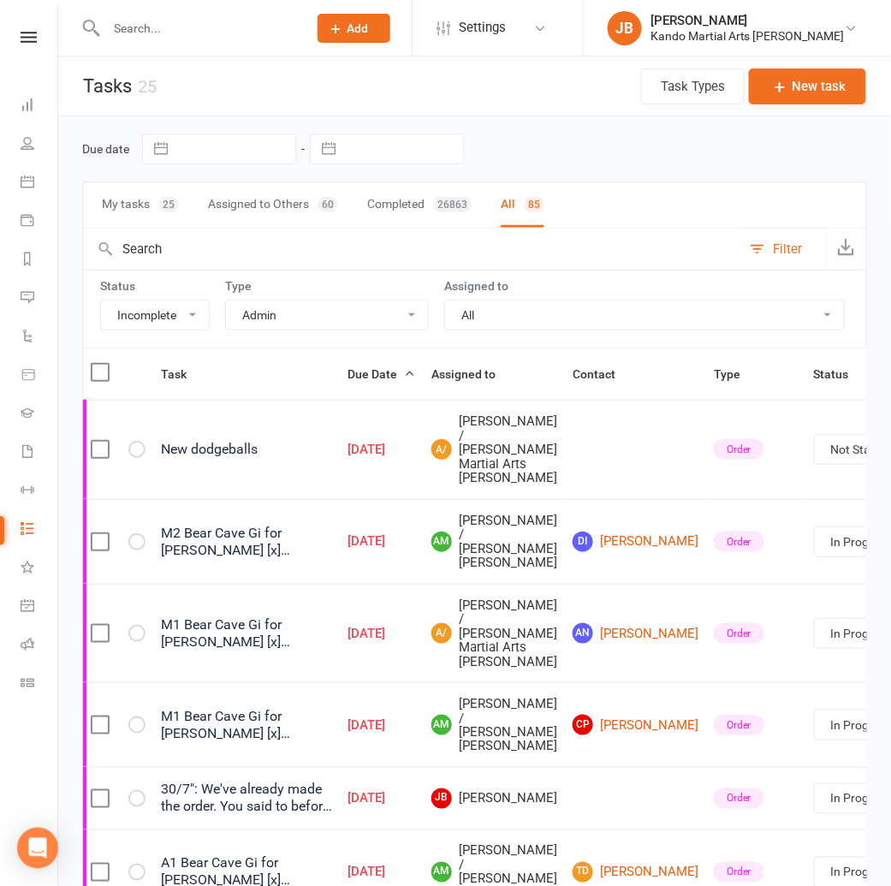
select select "started"
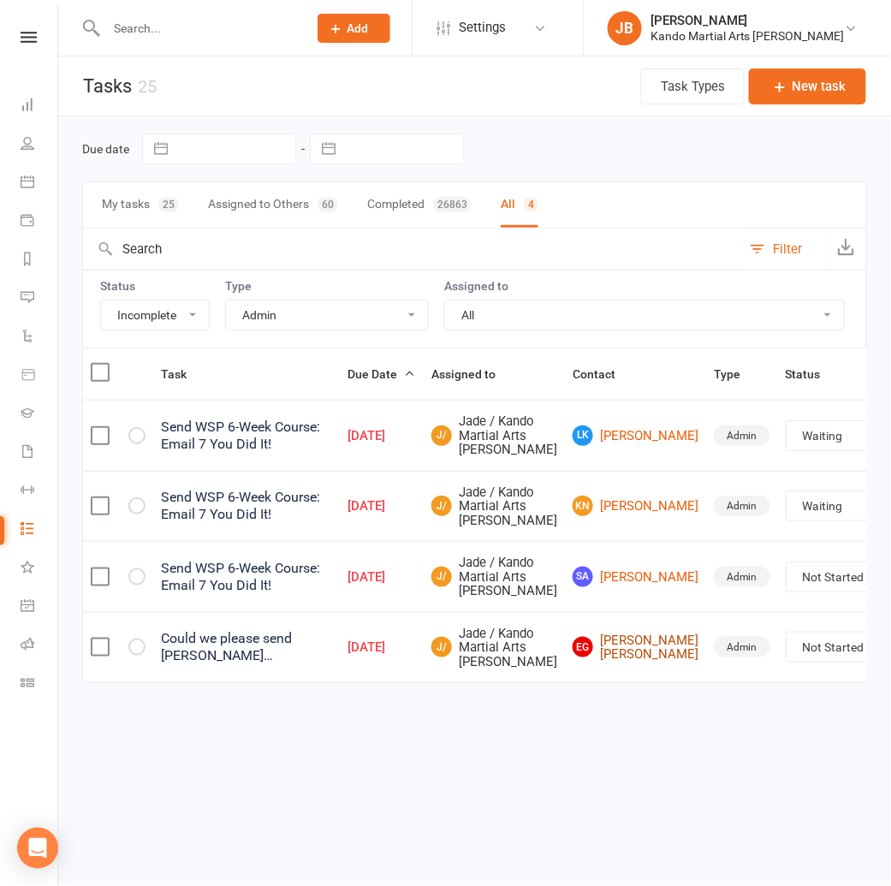
click at [575, 661] on link "EG Elijah Gravina Cini" at bounding box center [635, 647] width 126 height 28
click at [25, 33] on icon at bounding box center [29, 37] width 16 height 11
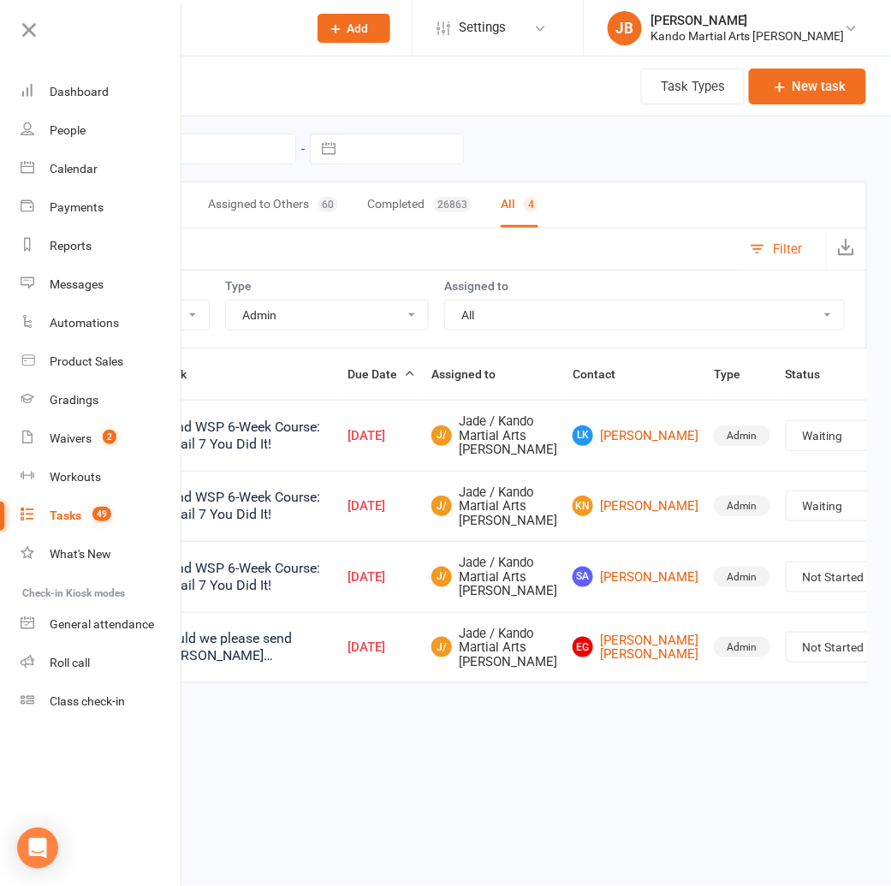
click at [67, 515] on div "Tasks" at bounding box center [66, 515] width 32 height 14
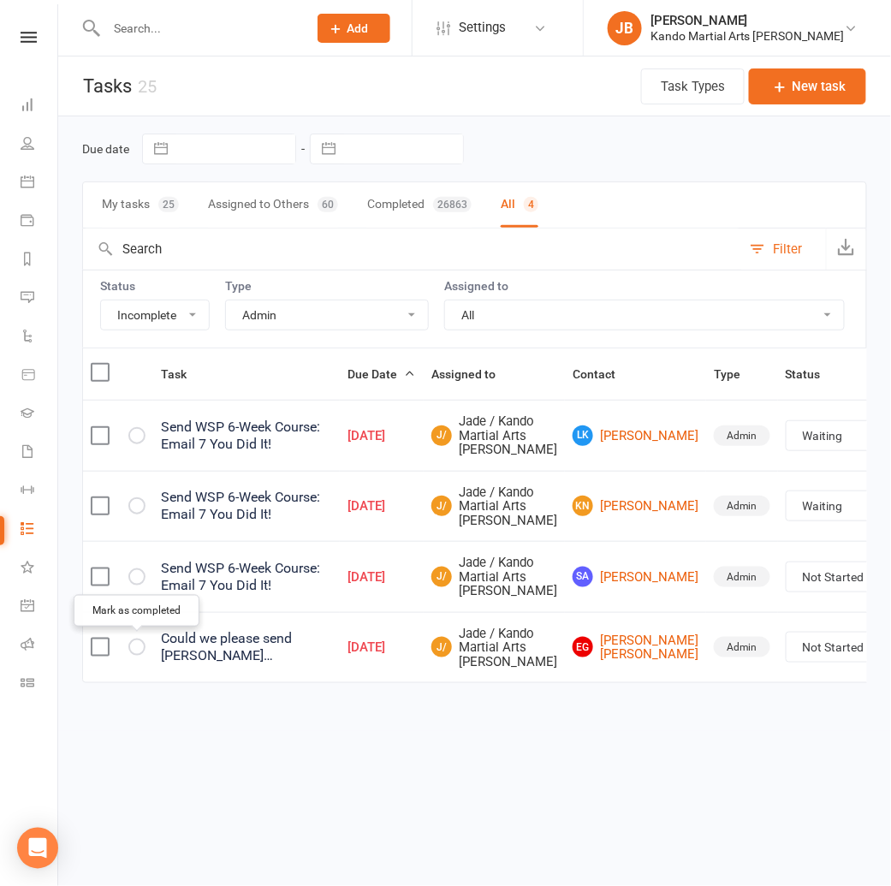
click at [0, 0] on icon "button" at bounding box center [0, 0] width 0 height 0
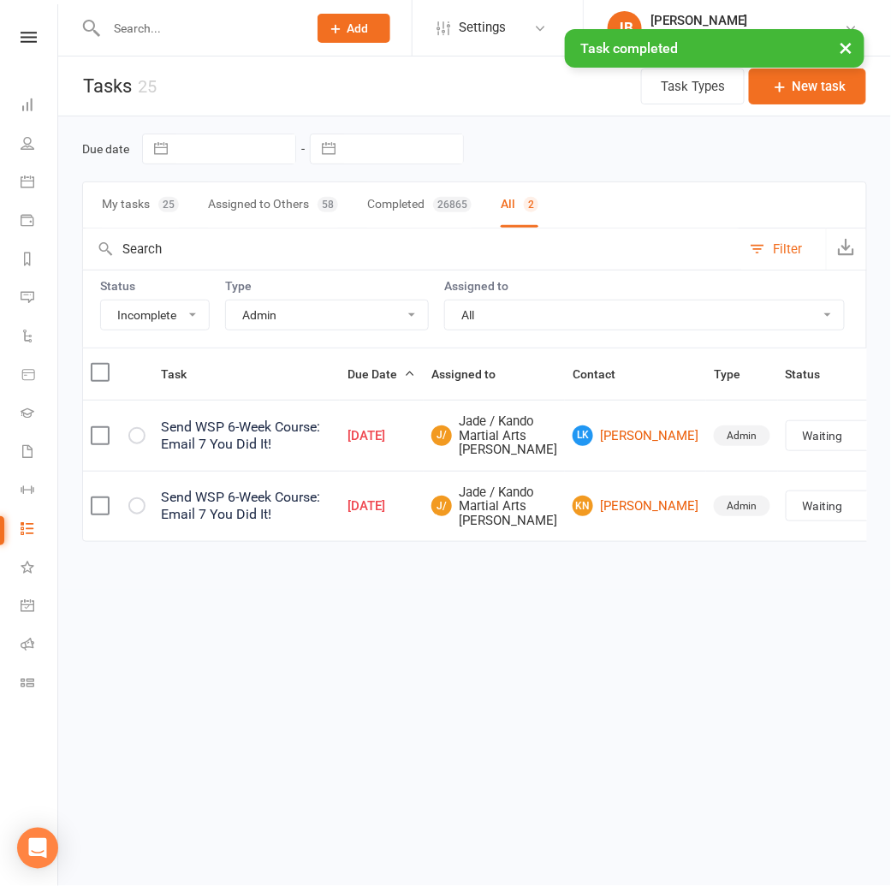
click at [297, 311] on select "All Admin Bbpc - black belt prep course Cancellation Enquiry Follow-up In-class…" at bounding box center [327, 314] width 202 height 29
click at [276, 311] on select "All Admin Bbpc - black belt prep course Cancellation Enquiry Follow-up In-class…" at bounding box center [327, 314] width 202 height 29
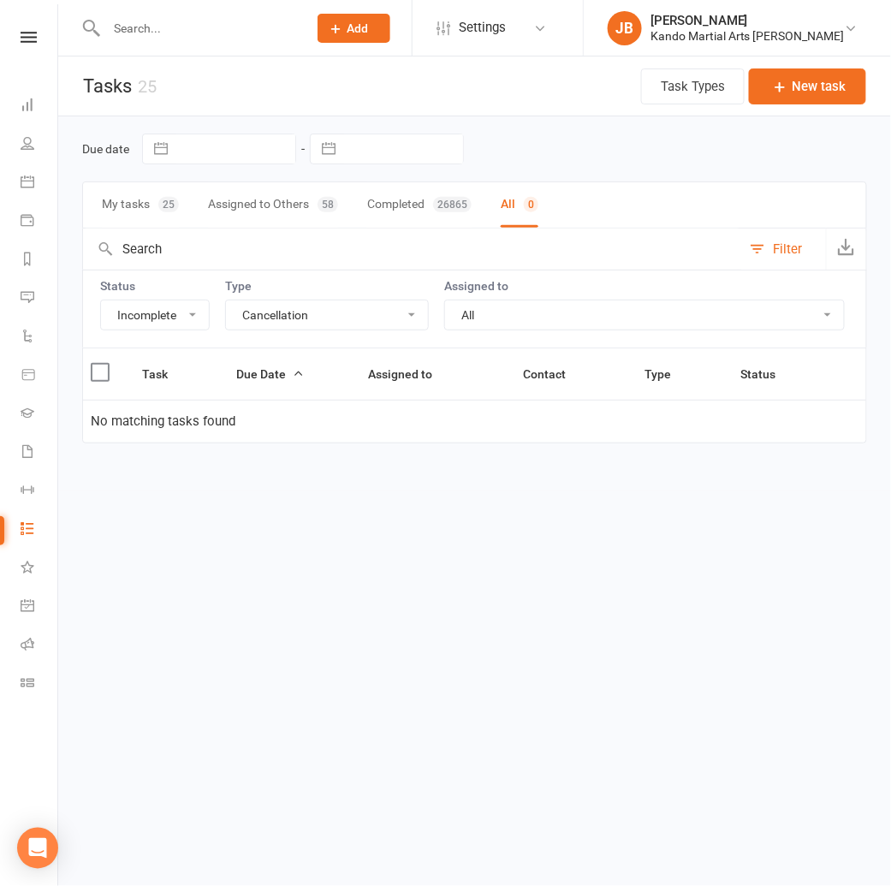
click at [277, 317] on select "All Admin Bbpc - black belt prep course Cancellation Enquiry Follow-up In-class…" at bounding box center [327, 314] width 202 height 29
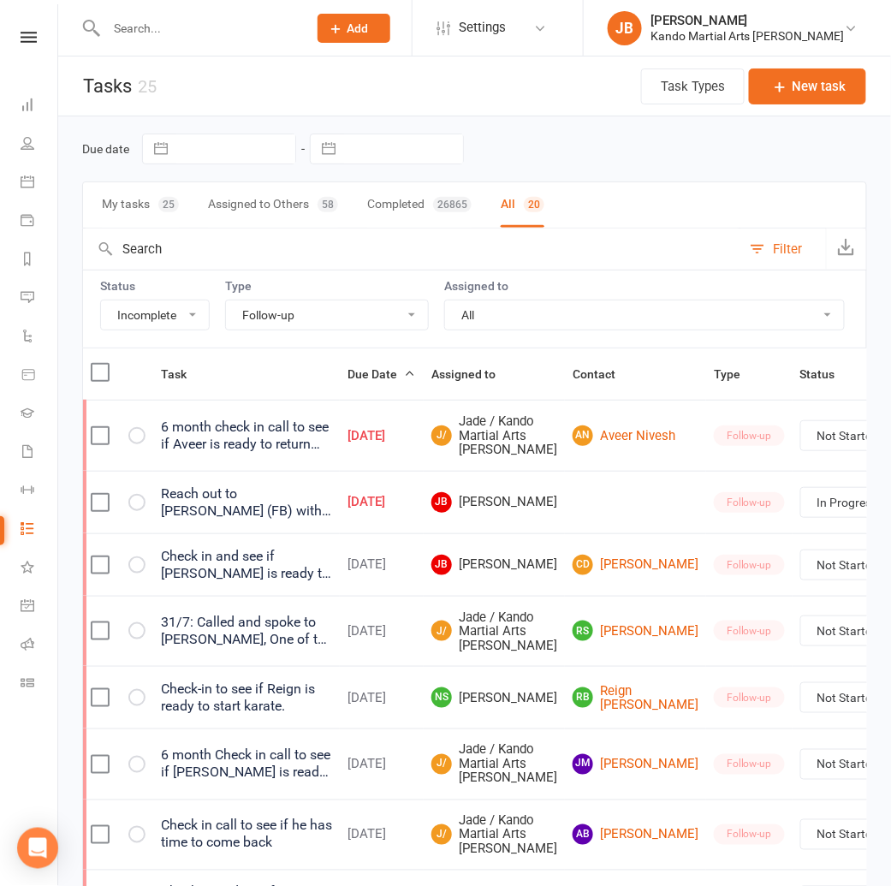
click at [280, 317] on select "All Admin Bbpc - black belt prep course Cancellation Enquiry Follow-up In-class…" at bounding box center [327, 314] width 202 height 29
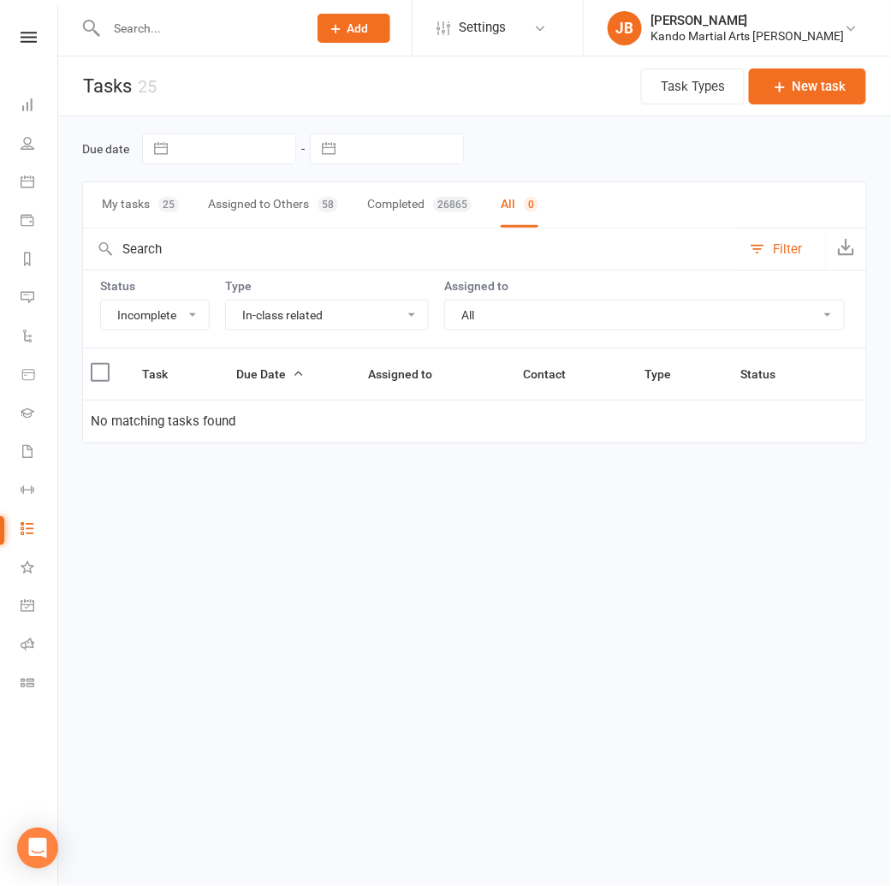
click at [259, 317] on select "All Admin Bbpc - black belt prep course Cancellation Enquiry Follow-up In-class…" at bounding box center [327, 314] width 202 height 29
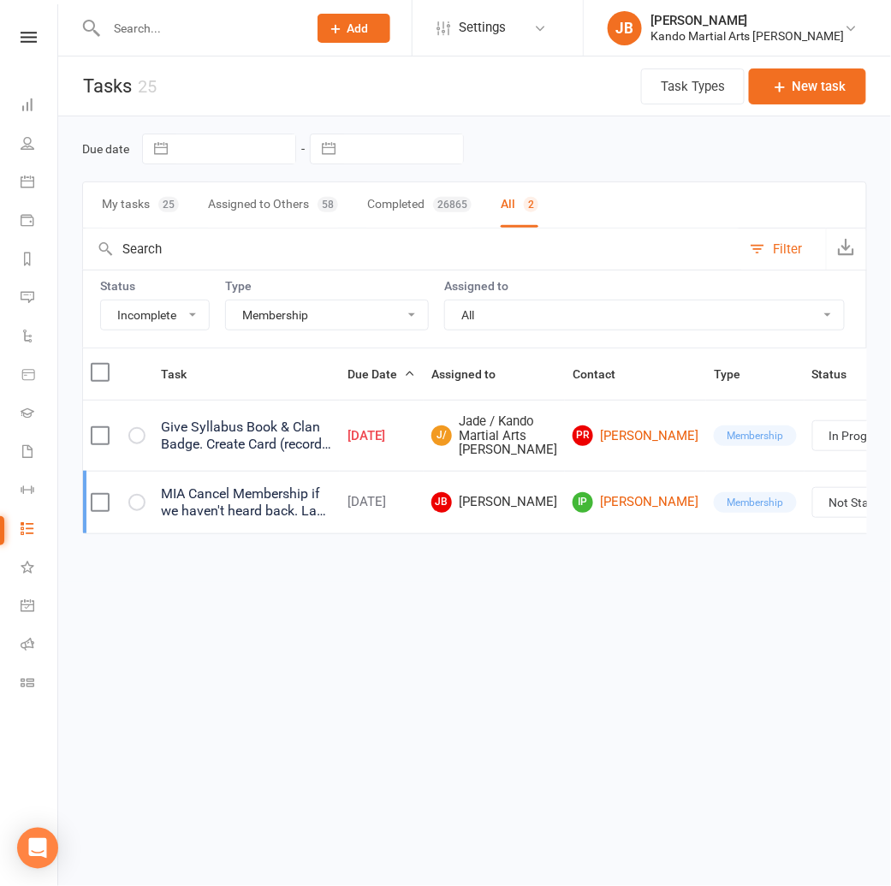
click at [255, 315] on select "All Admin Bbpc - black belt prep course Cancellation Enquiry Follow-up In-class…" at bounding box center [327, 314] width 202 height 29
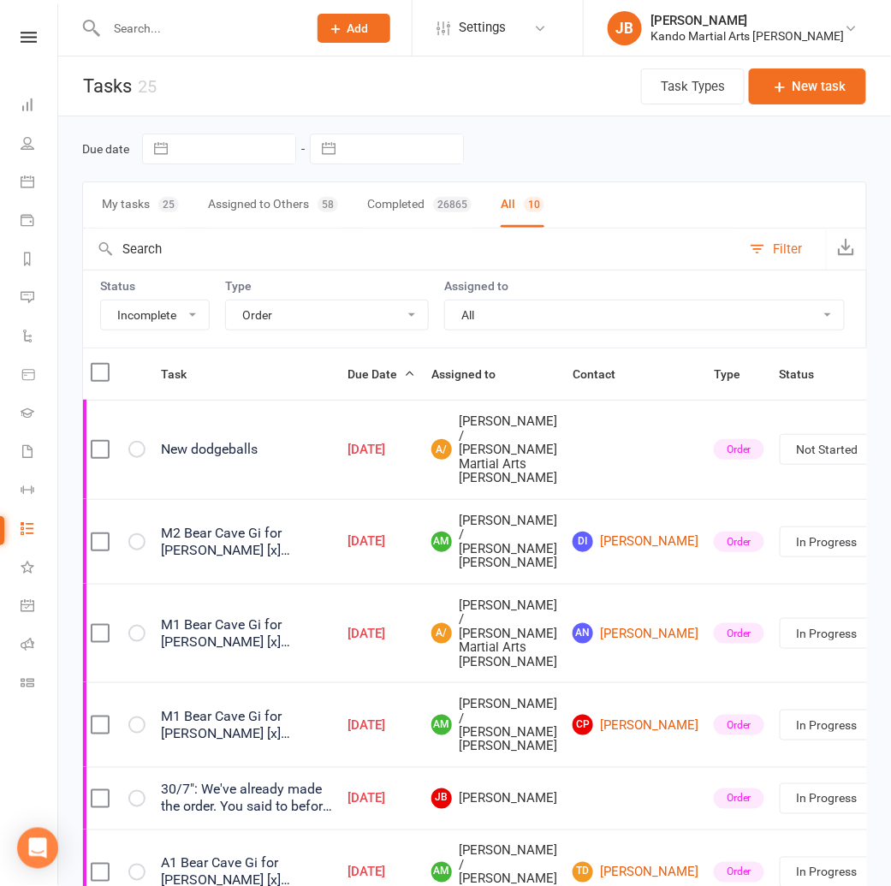
click at [255, 318] on select "All Admin Bbpc - black belt prep course Cancellation Enquiry Follow-up In-class…" at bounding box center [327, 314] width 202 height 29
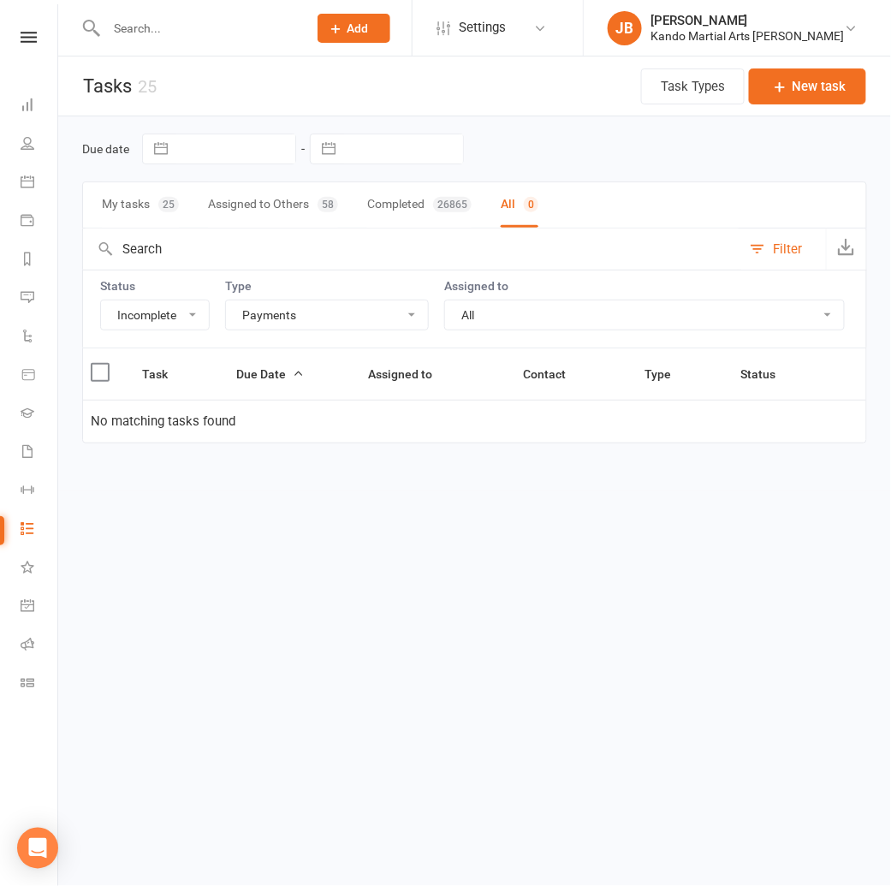
click at [270, 313] on select "All Admin Bbpc - black belt prep course Cancellation Enquiry Follow-up In-class…" at bounding box center [327, 314] width 202 height 29
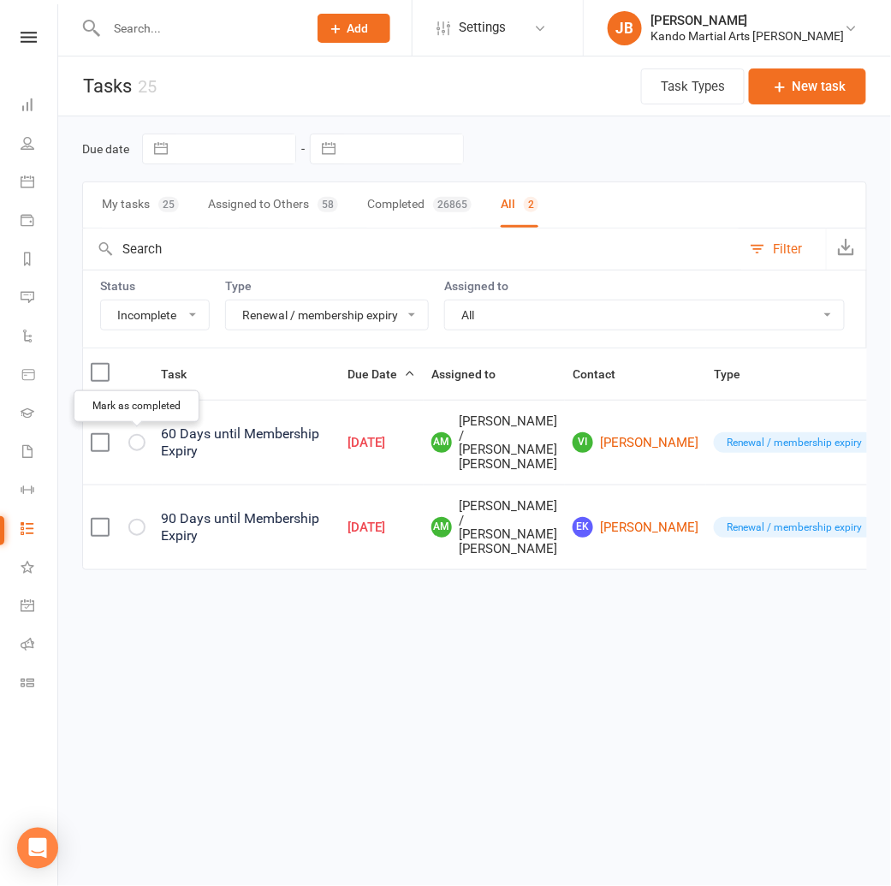
click at [133, 446] on button "button" at bounding box center [136, 442] width 17 height 17
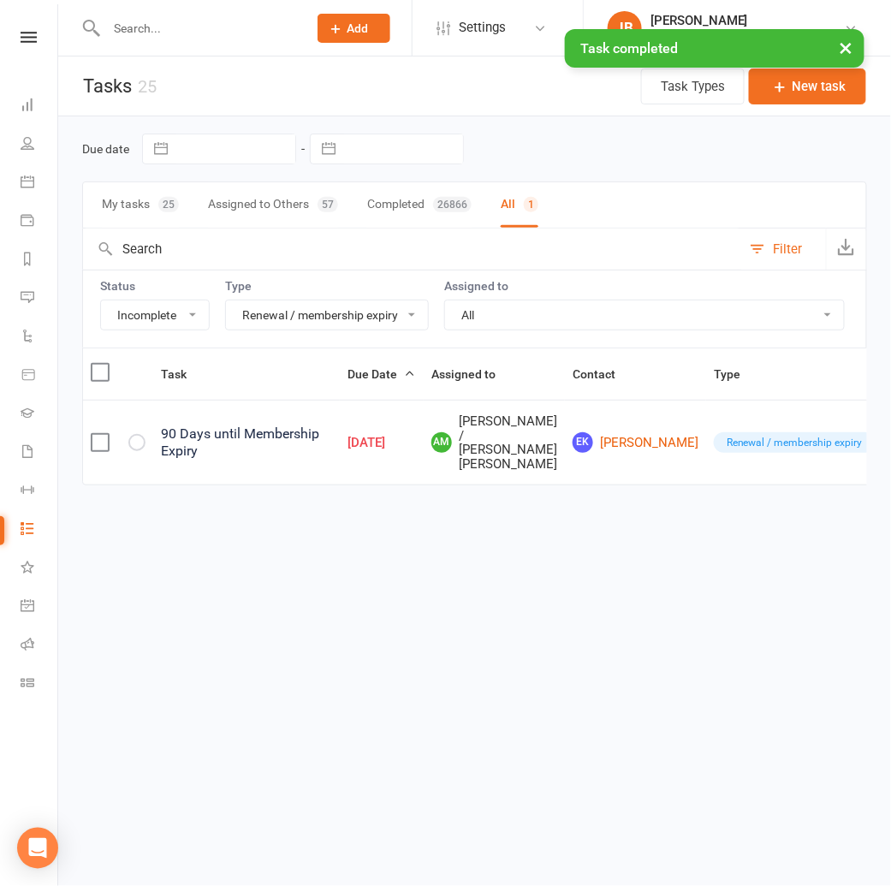
click at [0, 0] on icon "button" at bounding box center [0, 0] width 0 height 0
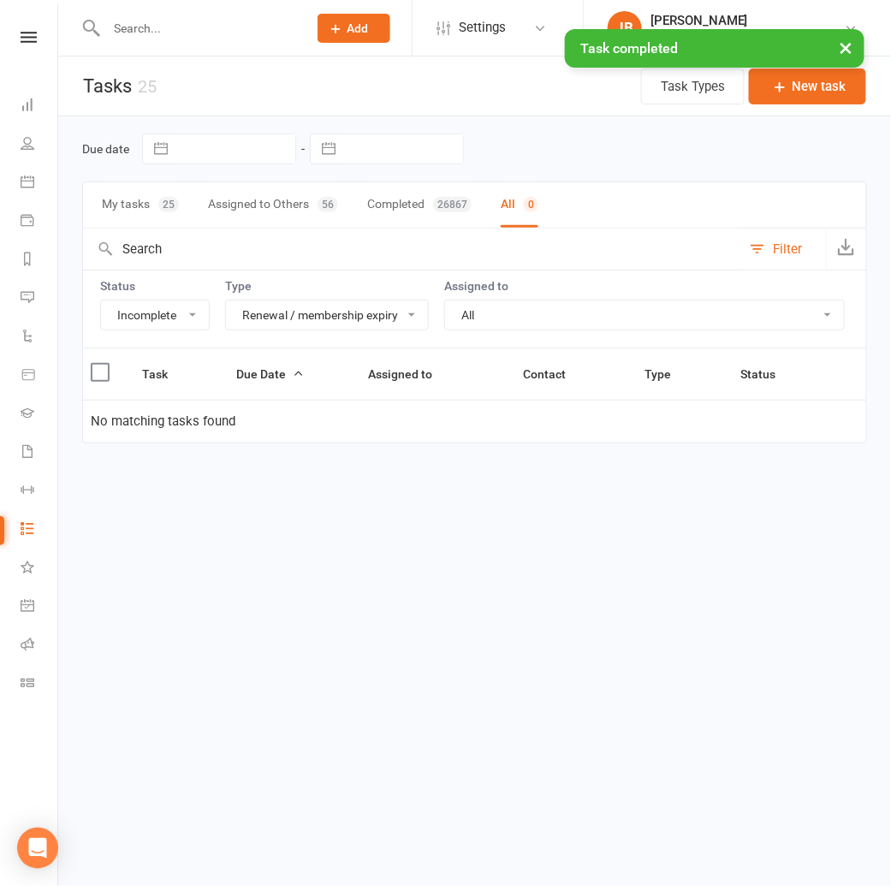
click at [257, 316] on select "All Admin Bbpc - black belt prep course Cancellation Enquiry Follow-up In-class…" at bounding box center [327, 314] width 202 height 29
click at [264, 313] on select "All Admin Bbpc - black belt prep course Cancellation Enquiry Follow-up In-class…" at bounding box center [327, 314] width 202 height 29
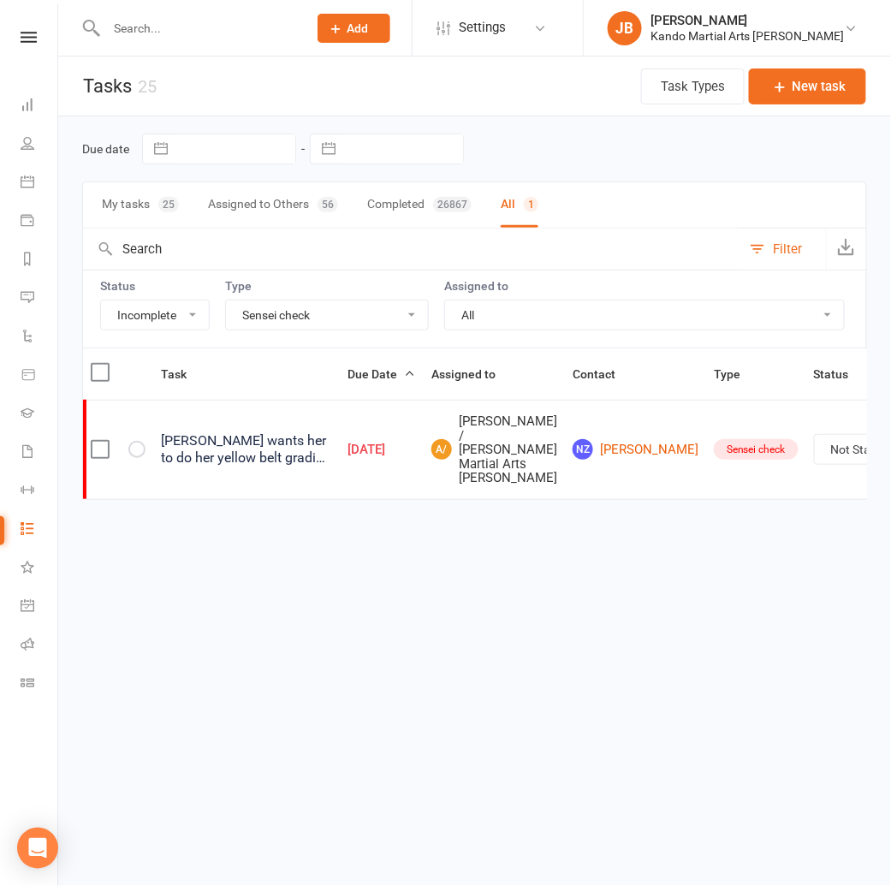
click at [270, 320] on select "All Admin Bbpc - black belt prep course Cancellation Enquiry Follow-up In-class…" at bounding box center [327, 314] width 202 height 29
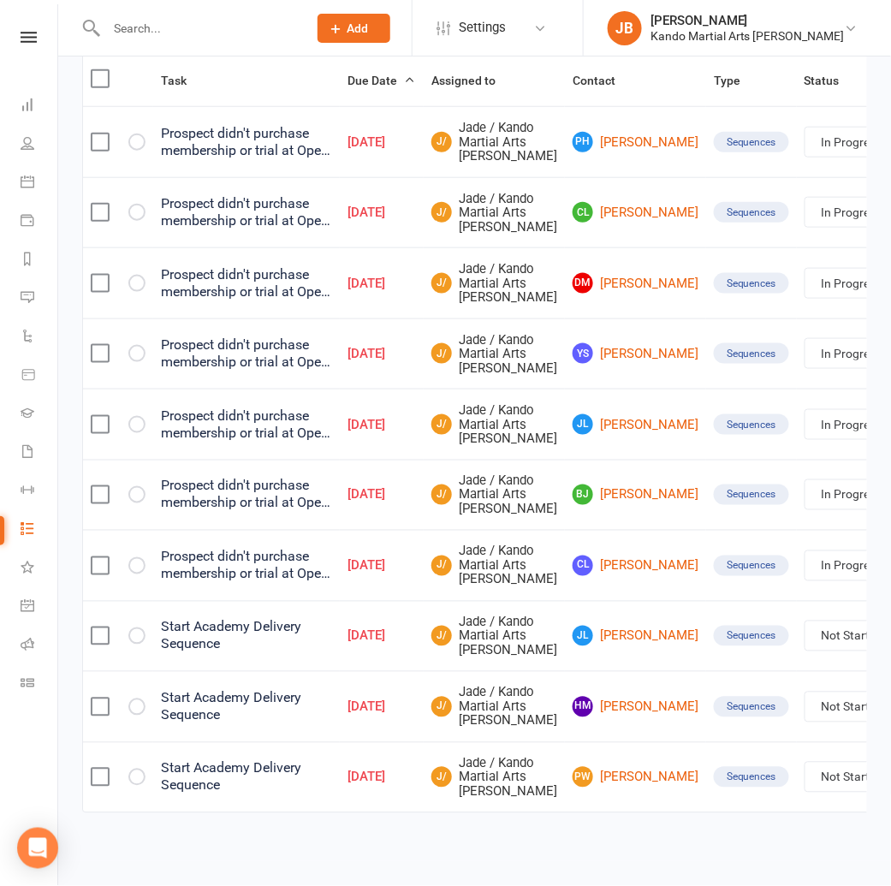
scroll to position [554, 0]
drag, startPoint x: 573, startPoint y: 584, endPoint x: 573, endPoint y: 594, distance: 9.4
click at [573, 625] on link "JL Joanna Liu" at bounding box center [635, 635] width 126 height 21
click at [582, 696] on link "HM Hasi Madapatha" at bounding box center [635, 706] width 126 height 21
click at [572, 778] on link "PW Patrick Wang" at bounding box center [635, 777] width 126 height 21
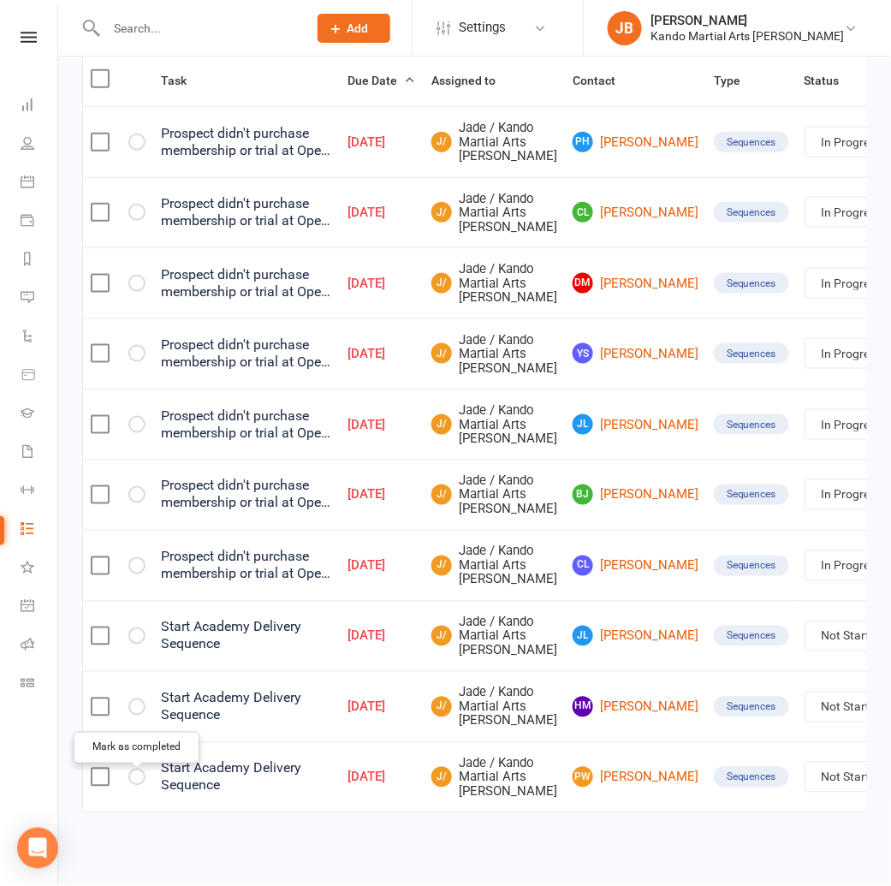
click at [0, 0] on icon "button" at bounding box center [0, 0] width 0 height 0
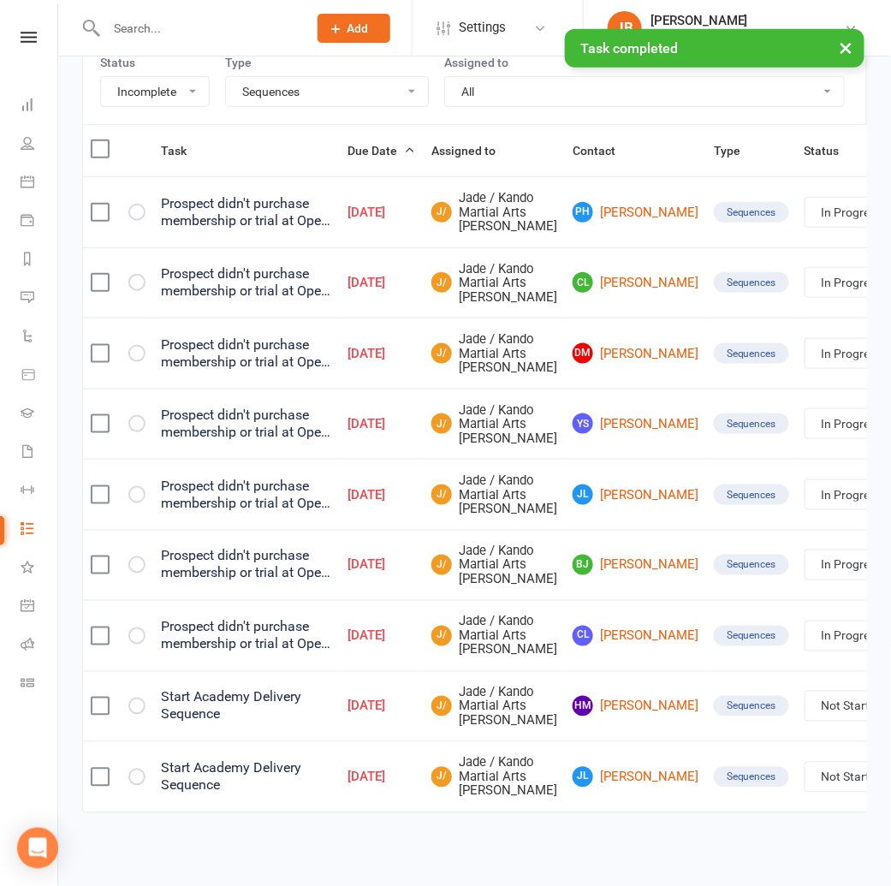
scroll to position [473, 0]
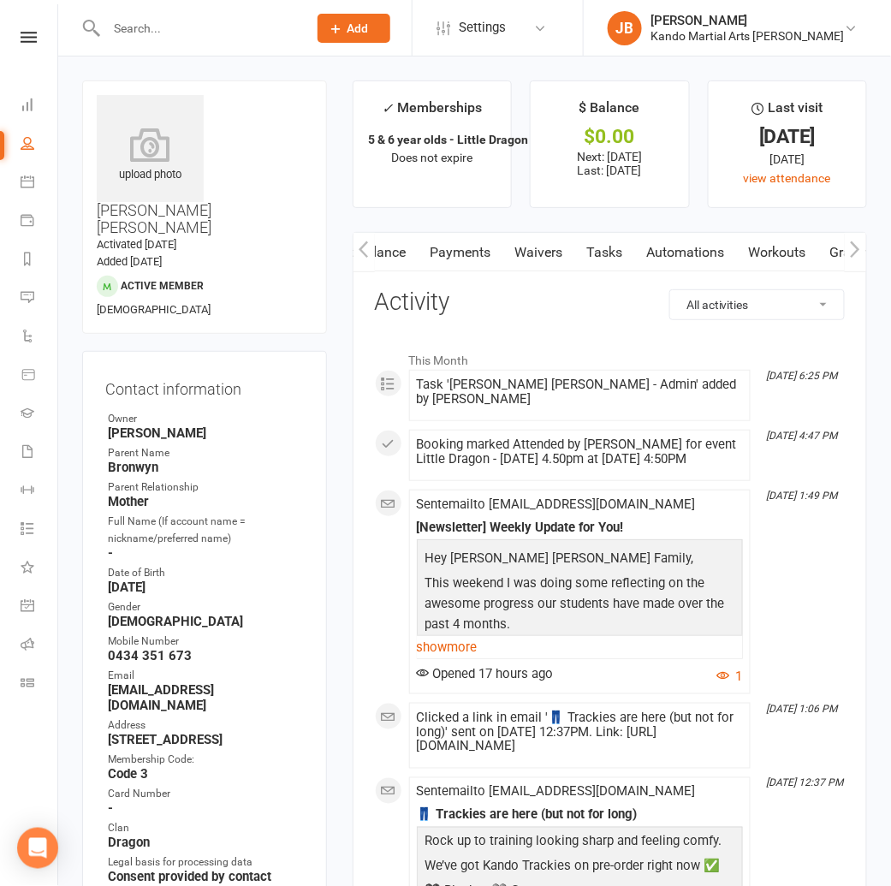
scroll to position [0, 221]
click at [619, 255] on link "Tasks" at bounding box center [610, 252] width 60 height 39
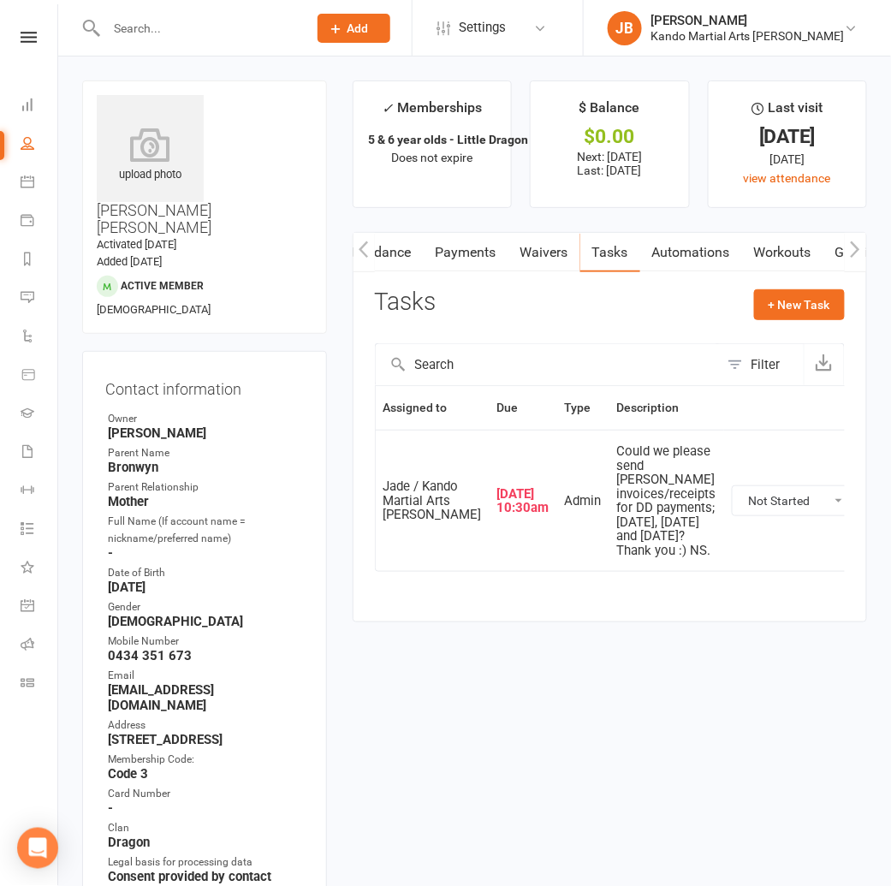
click at [489, 261] on link "Payments" at bounding box center [466, 252] width 85 height 39
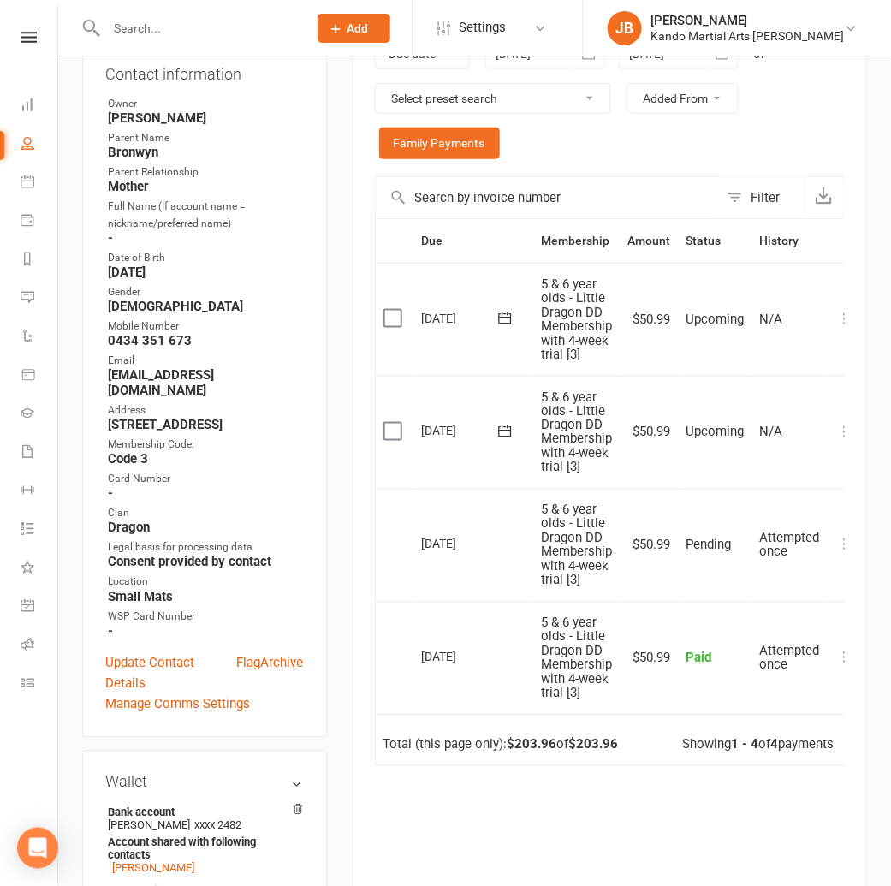
scroll to position [293, 0]
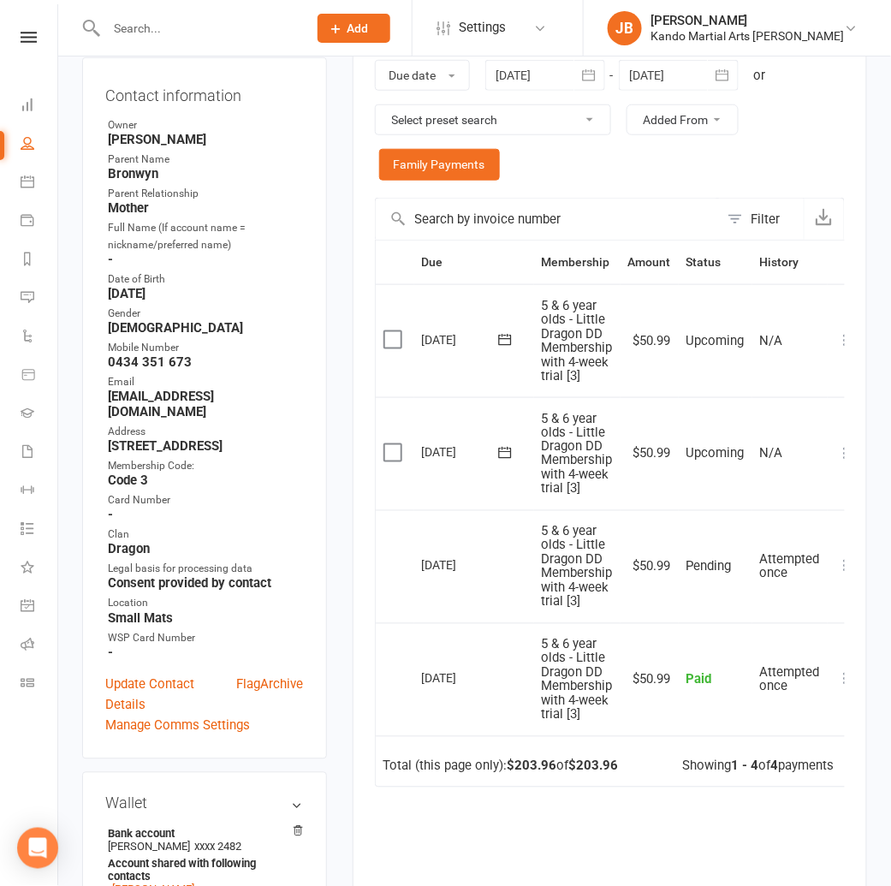
click at [530, 76] on div at bounding box center [545, 75] width 120 height 31
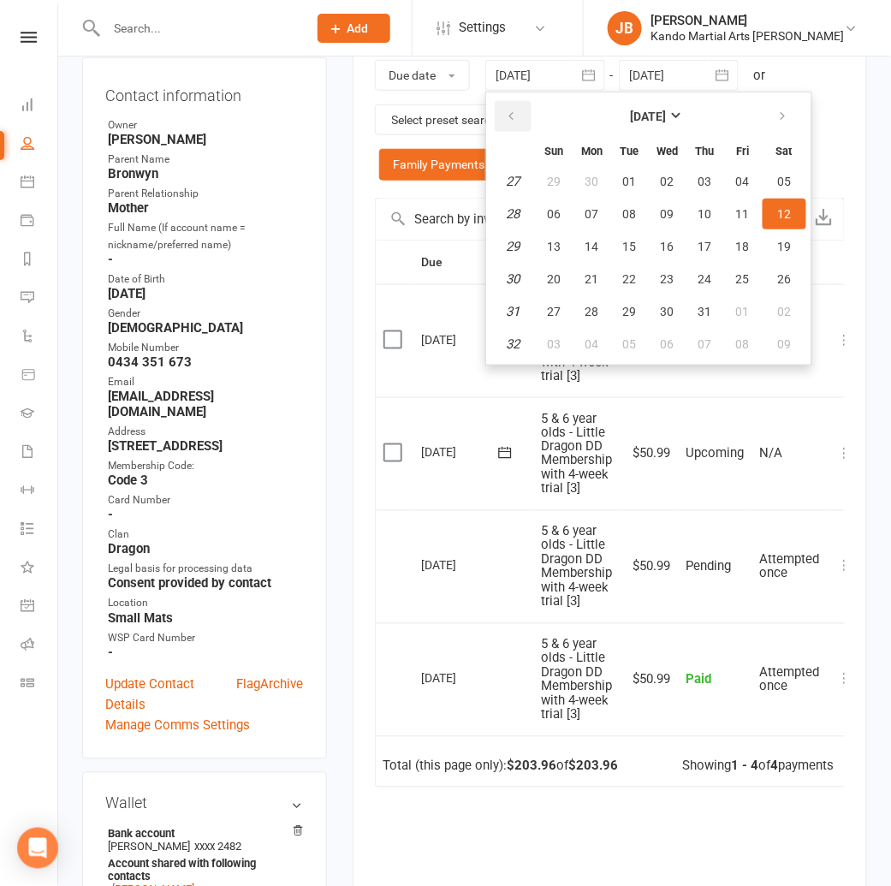
click at [509, 112] on icon "button" at bounding box center [512, 117] width 12 height 14
drag, startPoint x: 525, startPoint y: 116, endPoint x: 535, endPoint y: 131, distance: 18.0
click at [526, 116] on button "button" at bounding box center [513, 116] width 37 height 31
click at [548, 174] on button "27" at bounding box center [554, 181] width 36 height 31
type input "[DATE]"
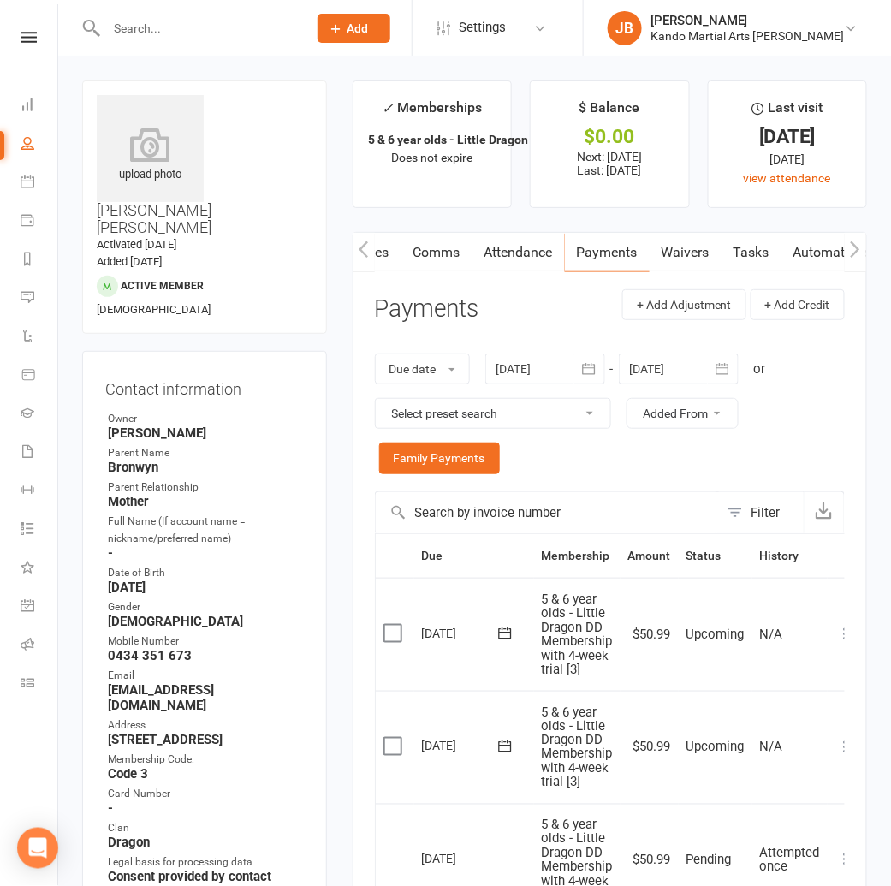
scroll to position [0, 0]
click at [455, 254] on link "Notes" at bounding box center [451, 252] width 59 height 39
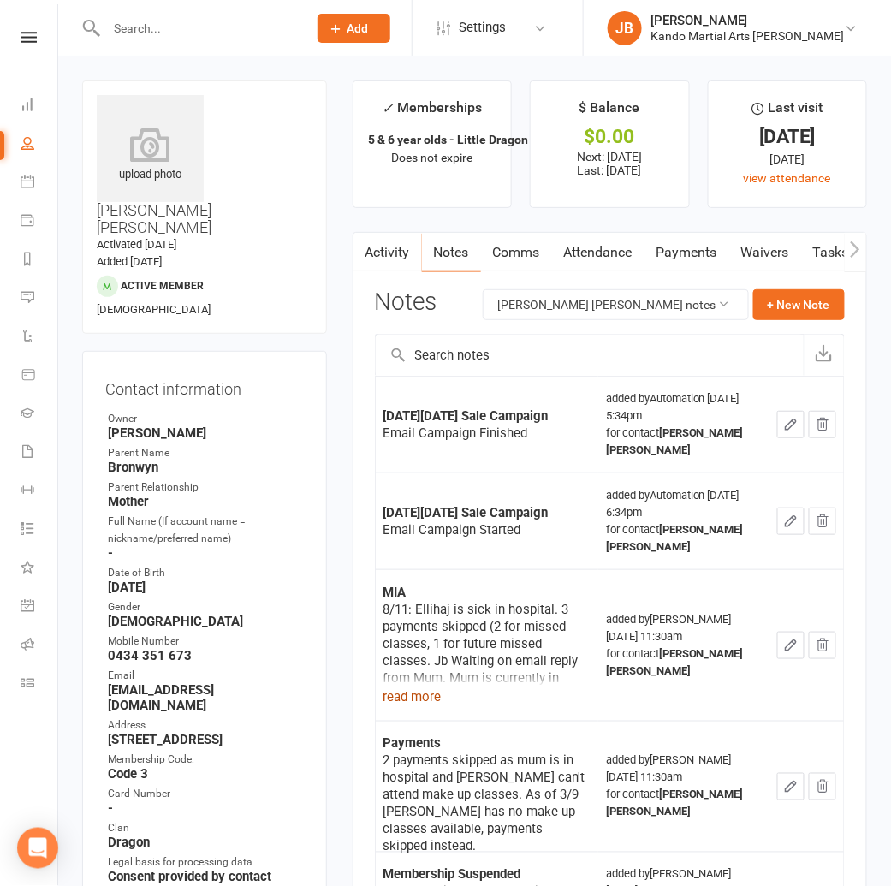
click at [427, 698] on button "read more" at bounding box center [412, 696] width 58 height 21
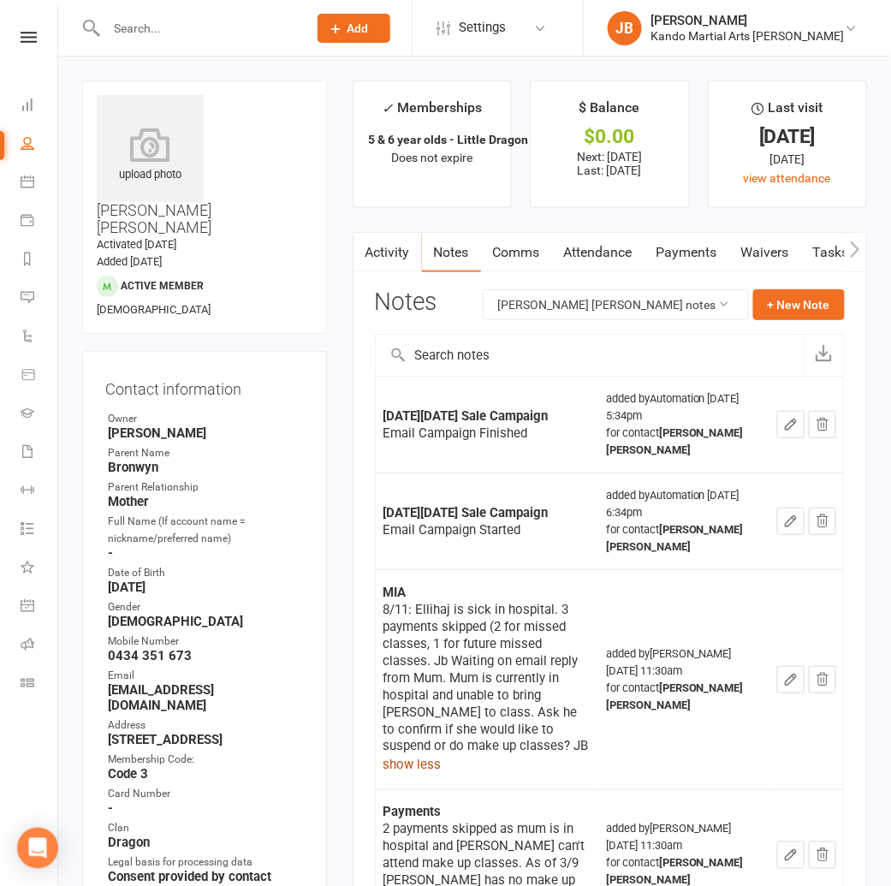
click at [522, 254] on link "Comms" at bounding box center [516, 252] width 71 height 39
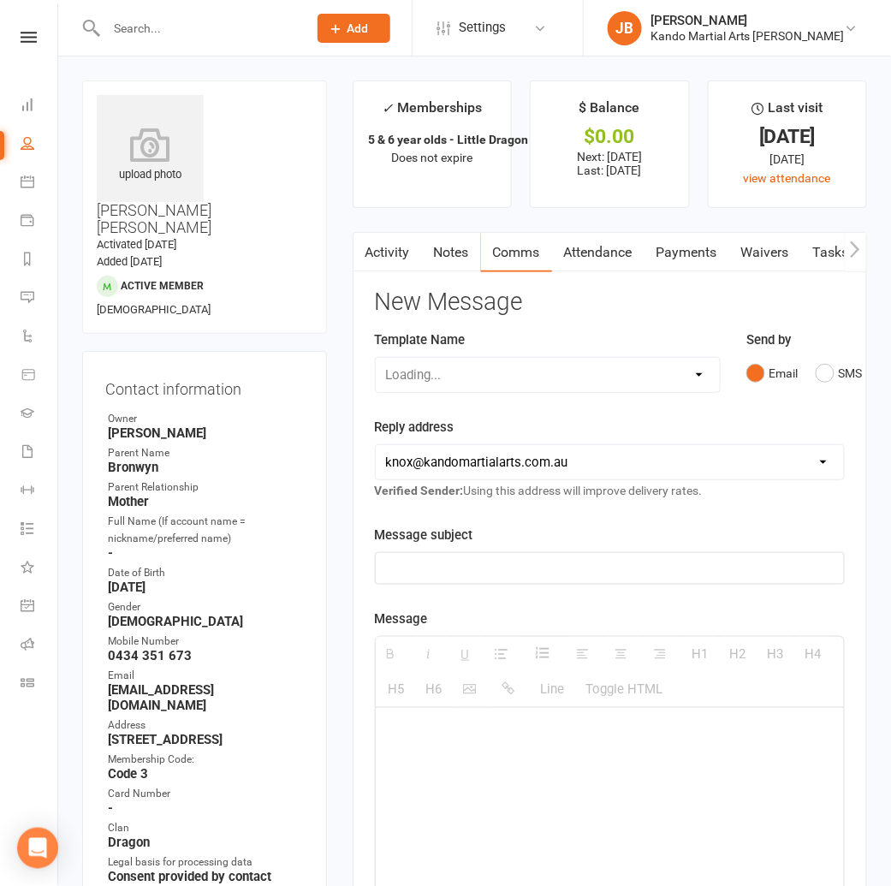
click at [402, 371] on select "Loading..." at bounding box center [548, 375] width 344 height 34
select select "995"
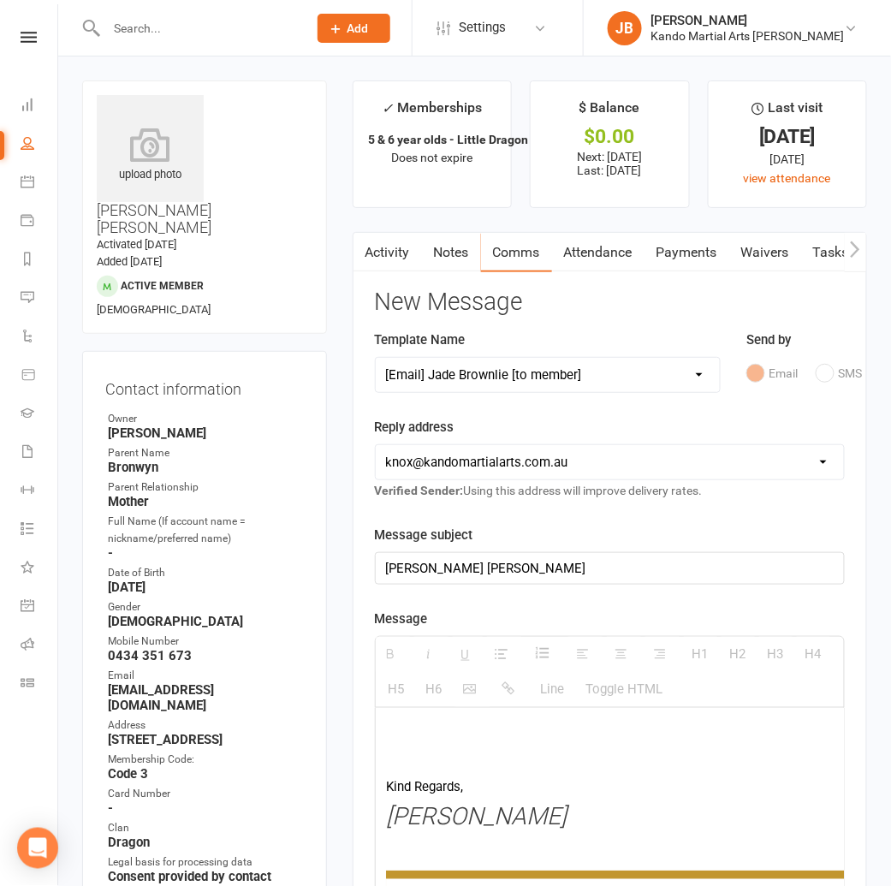
drag, startPoint x: 285, startPoint y: 494, endPoint x: 459, endPoint y: 566, distance: 188.0
click at [459, 566] on div "[PERSON_NAME] [PERSON_NAME]" at bounding box center [610, 568] width 468 height 31
drag, startPoint x: 459, startPoint y: 566, endPoint x: 397, endPoint y: 720, distance: 165.9
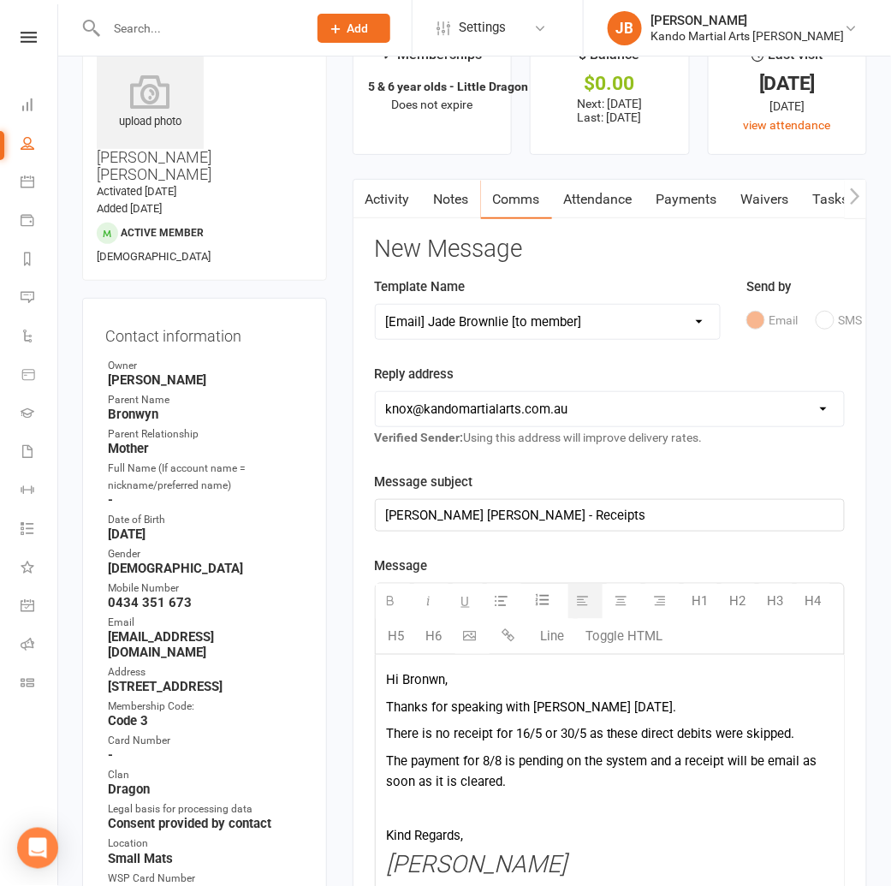
scroll to position [62, 0]
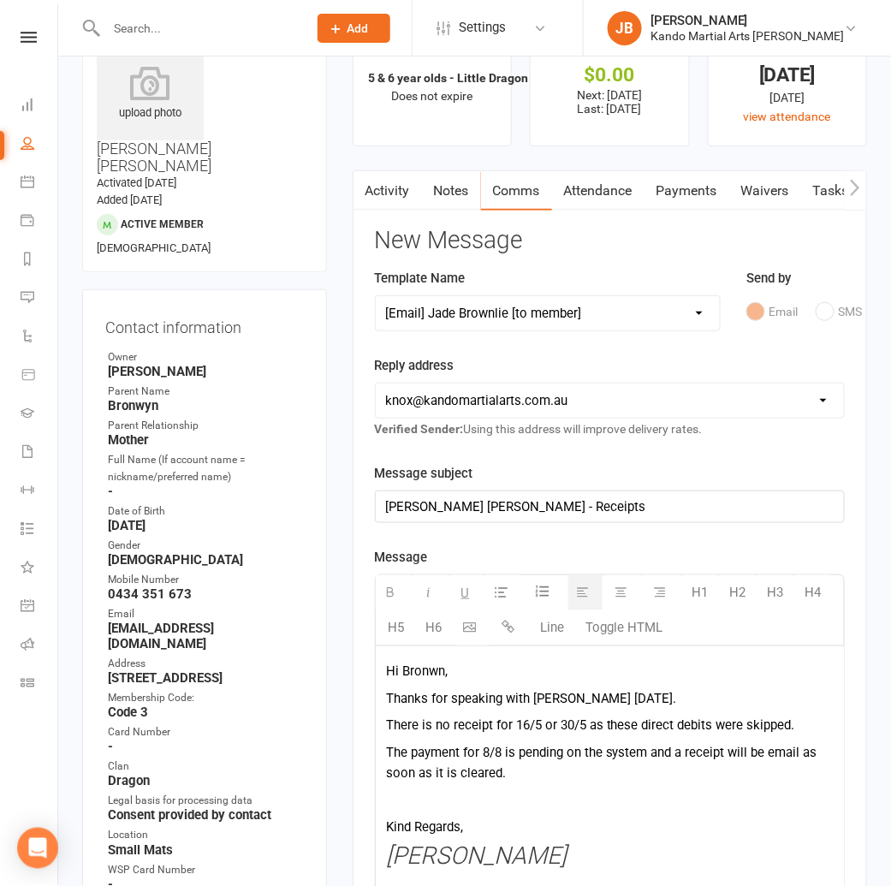
click at [410, 799] on p at bounding box center [609, 799] width 447 height 21
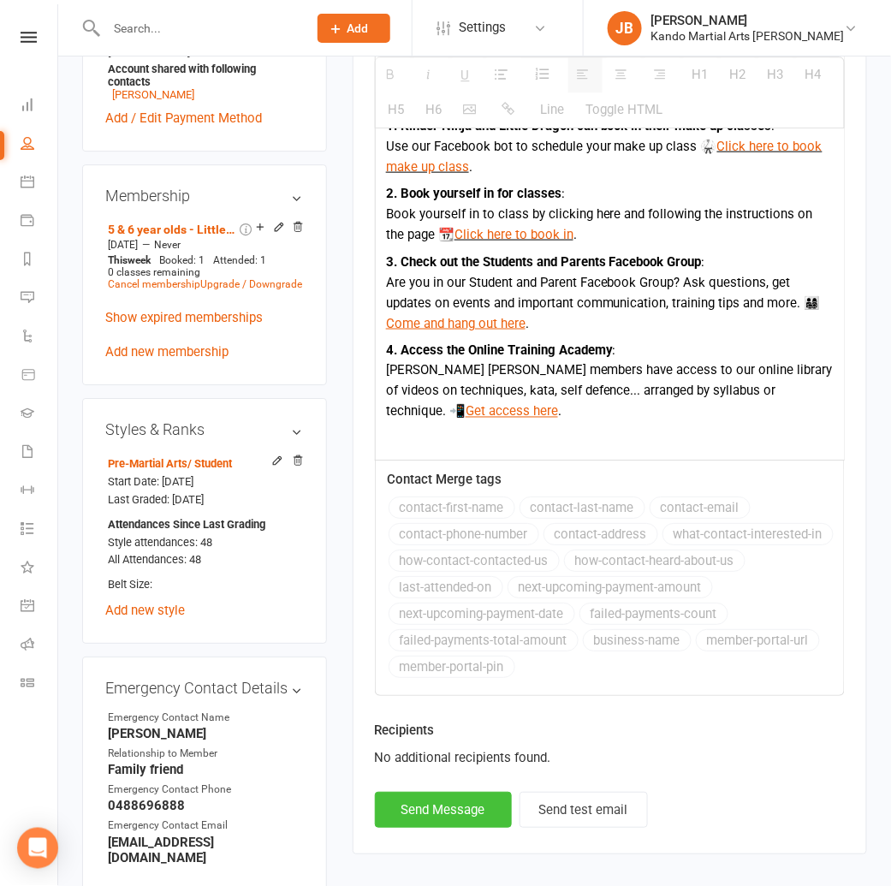
scroll to position [1088, 0]
click at [457, 791] on button "Send Message" at bounding box center [443, 809] width 137 height 36
select select
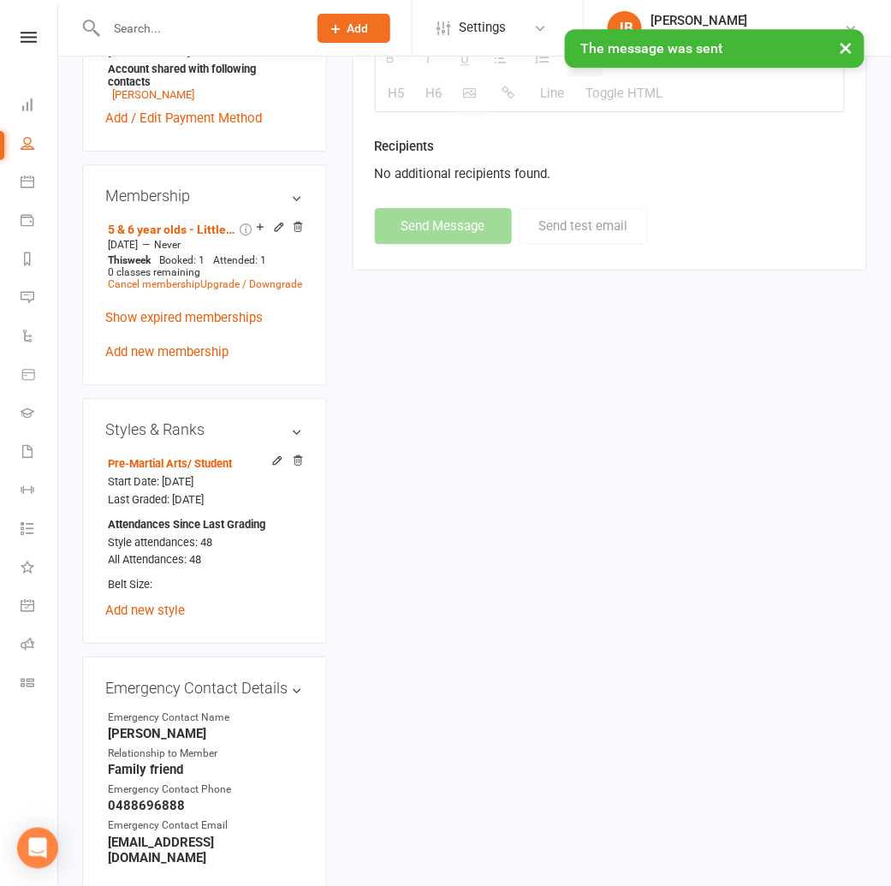
scroll to position [0, 0]
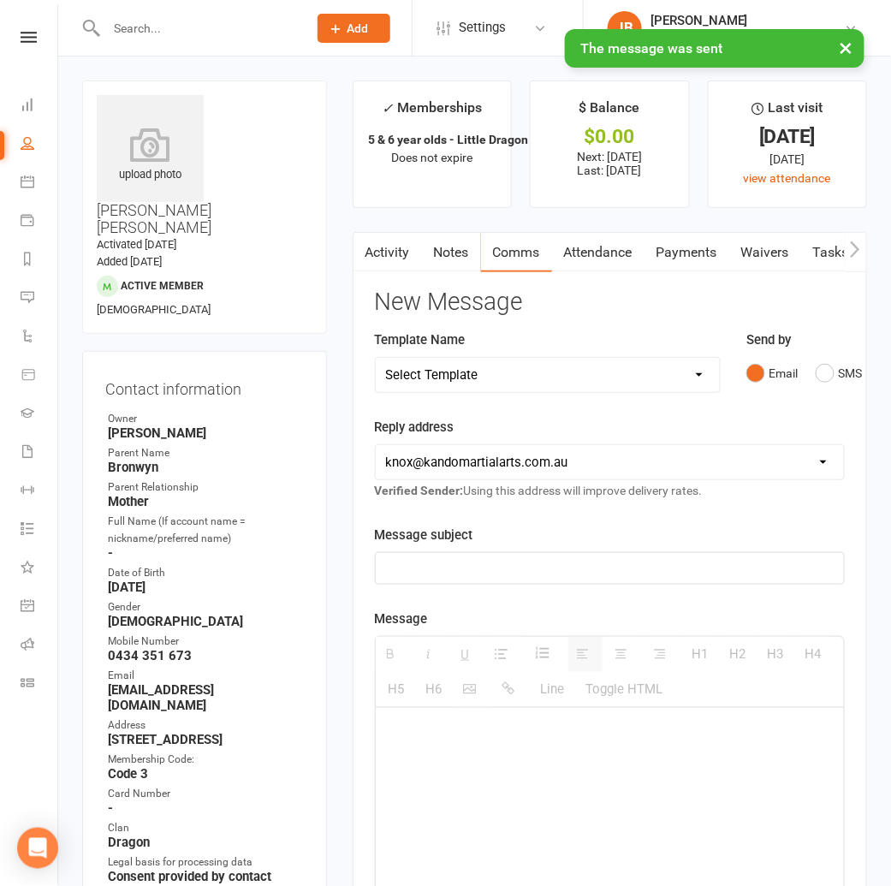
drag, startPoint x: 397, startPoint y: 720, endPoint x: 431, endPoint y: 252, distance: 469.3
click at [431, 252] on link "Notes" at bounding box center [451, 252] width 59 height 39
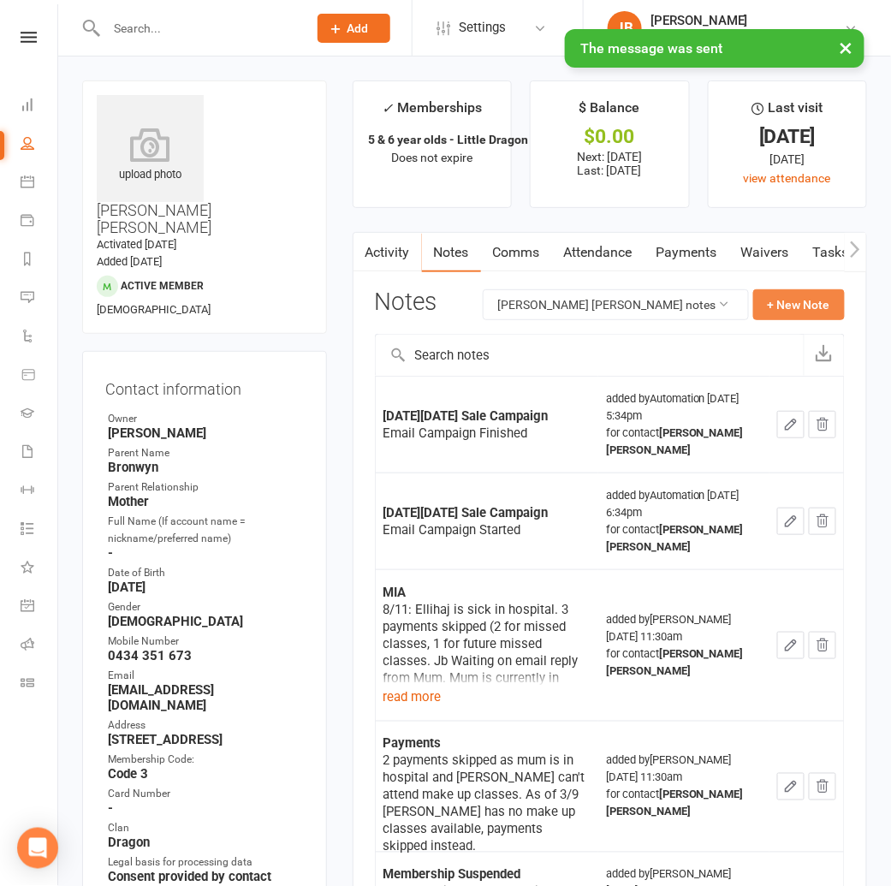
click at [796, 309] on button "+ New Note" at bounding box center [799, 304] width 92 height 31
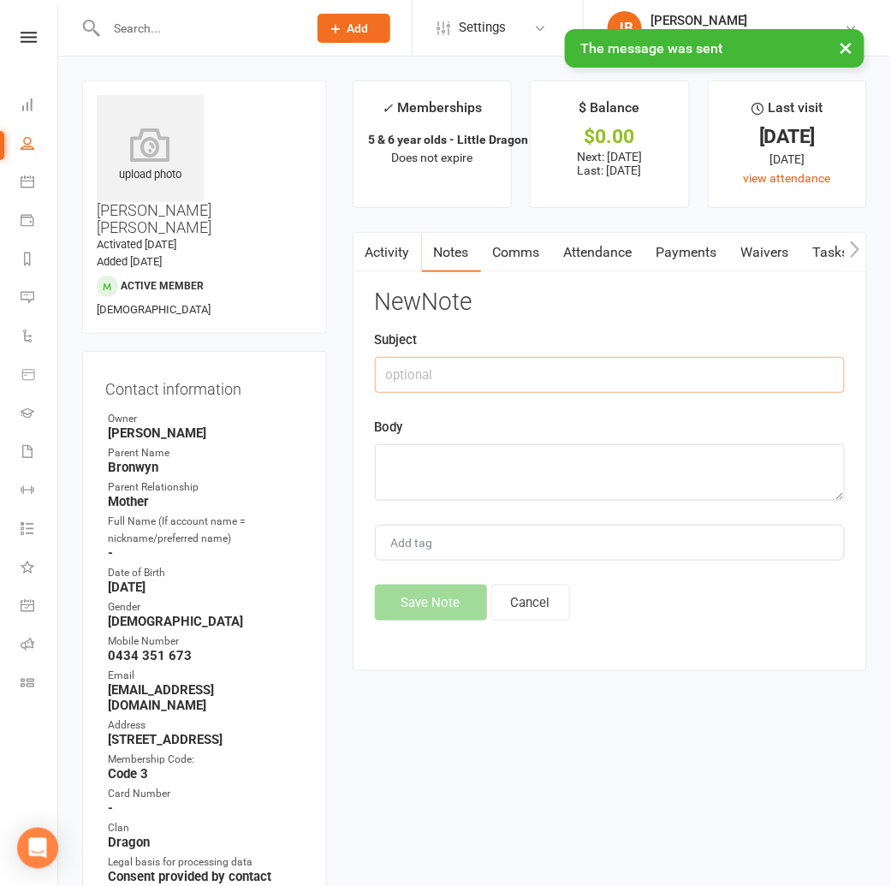
click at [453, 380] on input "text" at bounding box center [610, 375] width 470 height 36
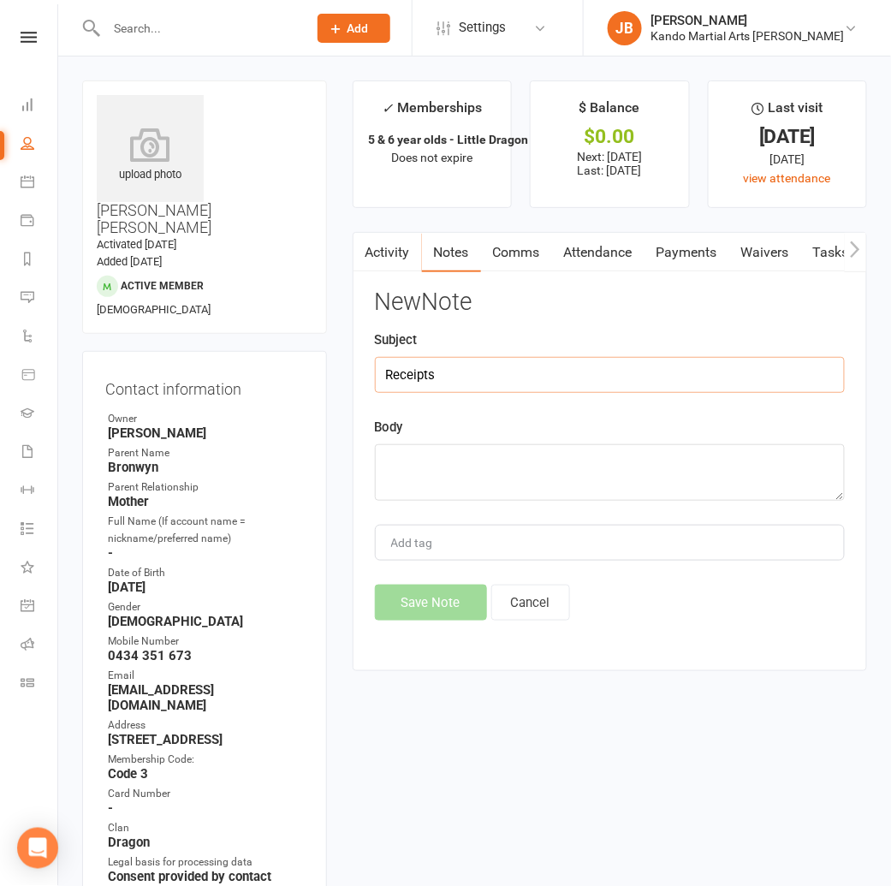
type input "Receipts"
drag, startPoint x: 431, startPoint y: 252, endPoint x: 471, endPoint y: 450, distance: 202.4
click at [471, 450] on textarea at bounding box center [610, 472] width 470 height 56
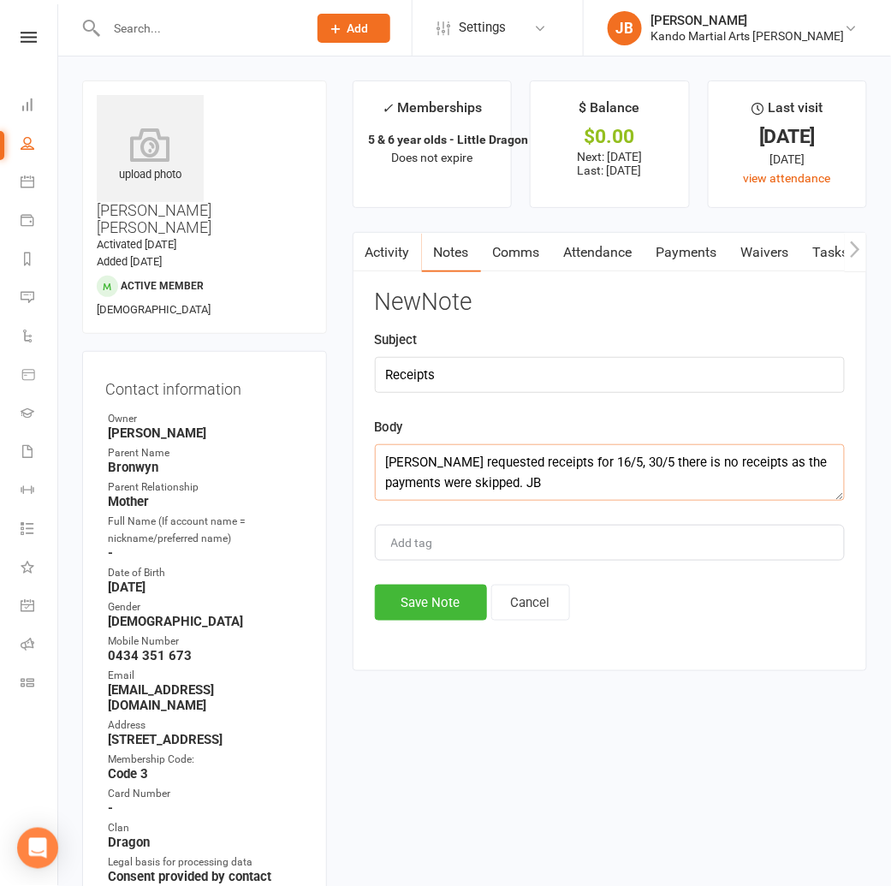
type textarea "[PERSON_NAME] requested receipts for 16/5, 30/5 there is no receipts as the pay…"
drag, startPoint x: 471, startPoint y: 450, endPoint x: 431, endPoint y: 604, distance: 159.0
click at [431, 604] on button "Save Note" at bounding box center [431, 602] width 112 height 36
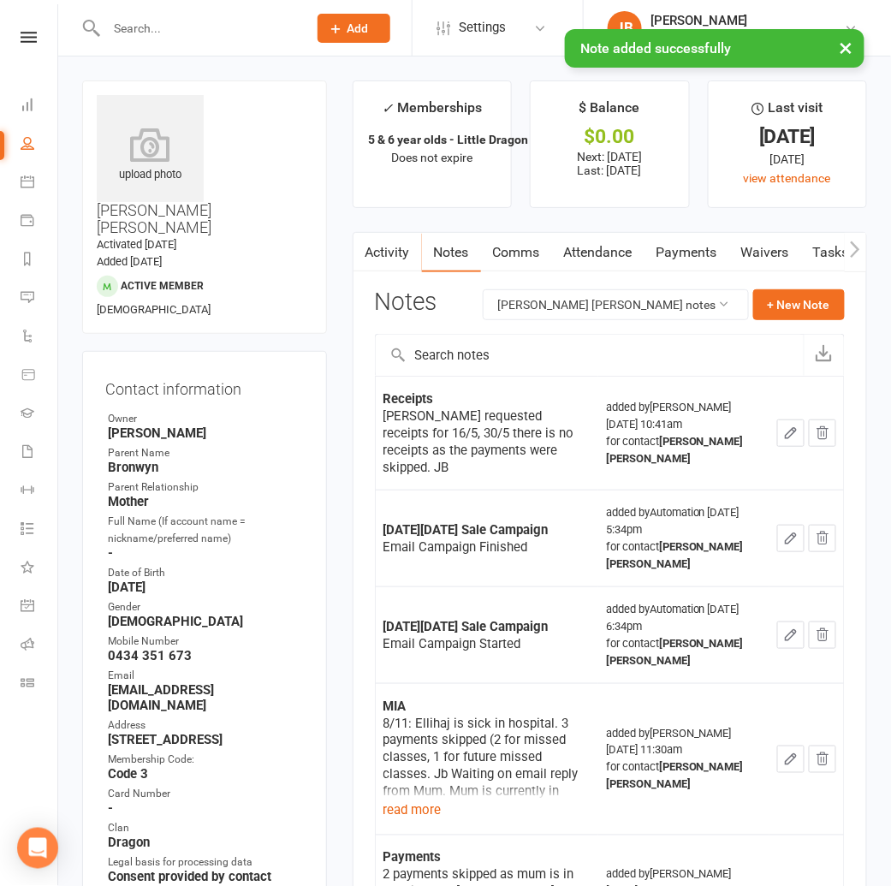
click at [832, 245] on link "Tasks" at bounding box center [831, 252] width 60 height 39
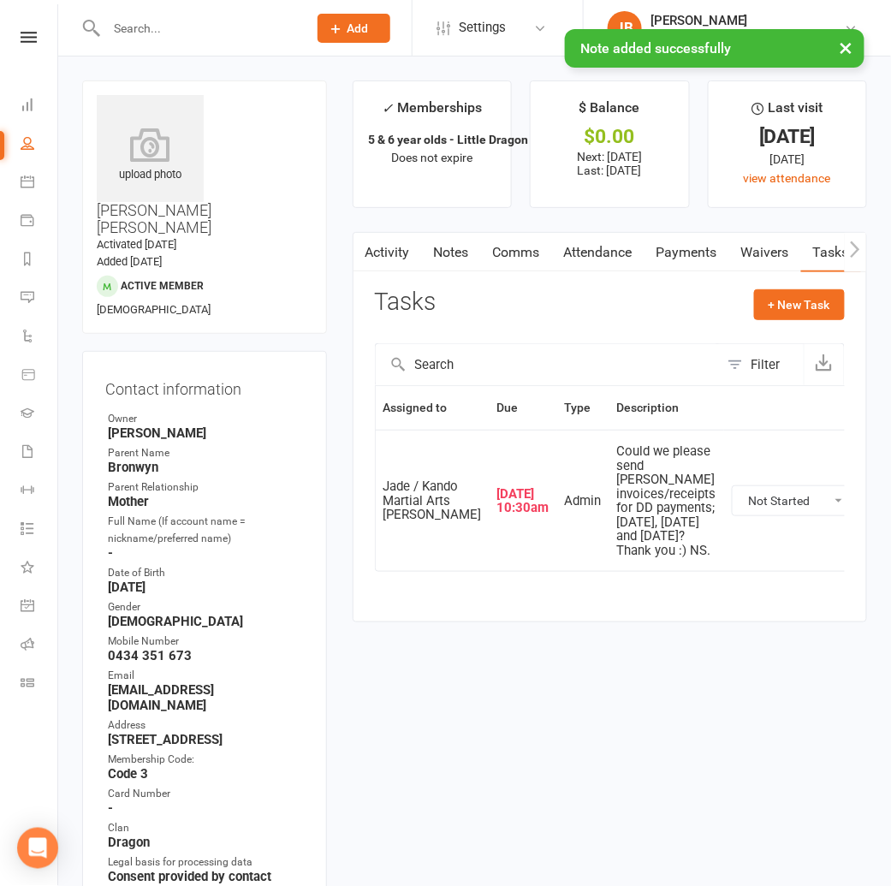
click at [737, 514] on select "Not Started In Progress Waiting Complete" at bounding box center [795, 500] width 127 height 29
select select "unstarted"
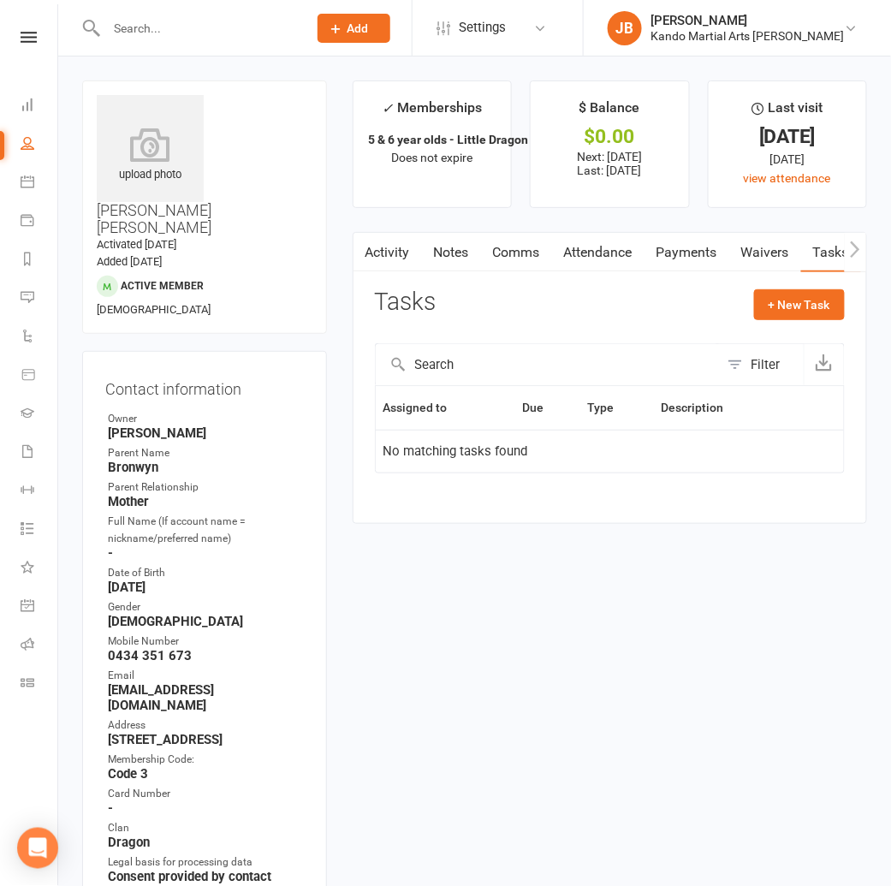
drag, startPoint x: 475, startPoint y: 506, endPoint x: 463, endPoint y: 530, distance: 26.8
click at [475, 506] on div "Activity Notes Comms Attendance Payments Waivers Tasks Automations Workouts Gra…" at bounding box center [609, 377] width 514 height 291
click at [103, 292] on contact-information "upload photo [PERSON_NAME] [PERSON_NAME] Activated [DATE] Added [DATE] Active m…" at bounding box center [204, 566] width 245 height 972
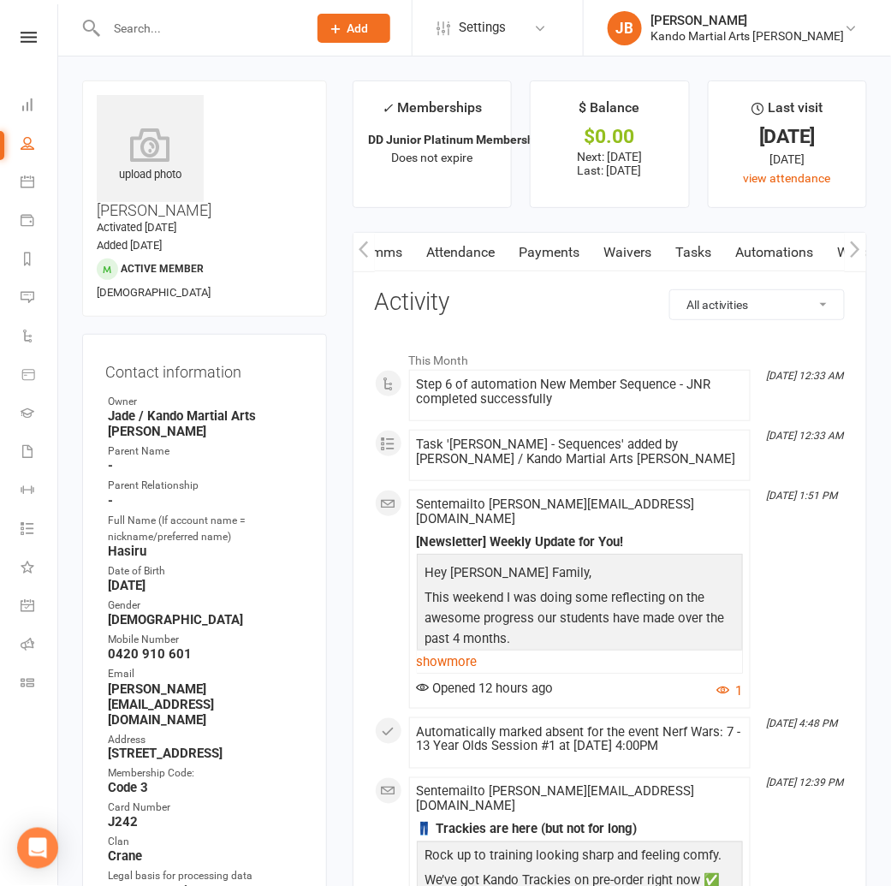
scroll to position [0, 139]
click at [765, 251] on link "Automations" at bounding box center [772, 252] width 102 height 39
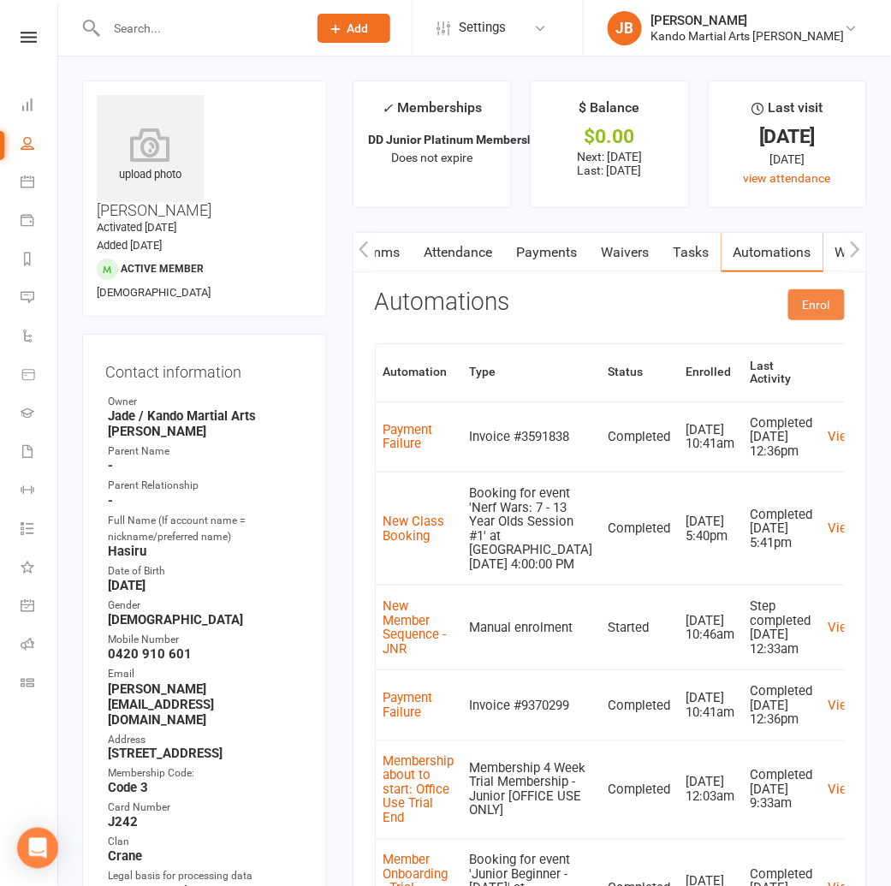
click at [803, 298] on button "Enrol" at bounding box center [816, 304] width 56 height 31
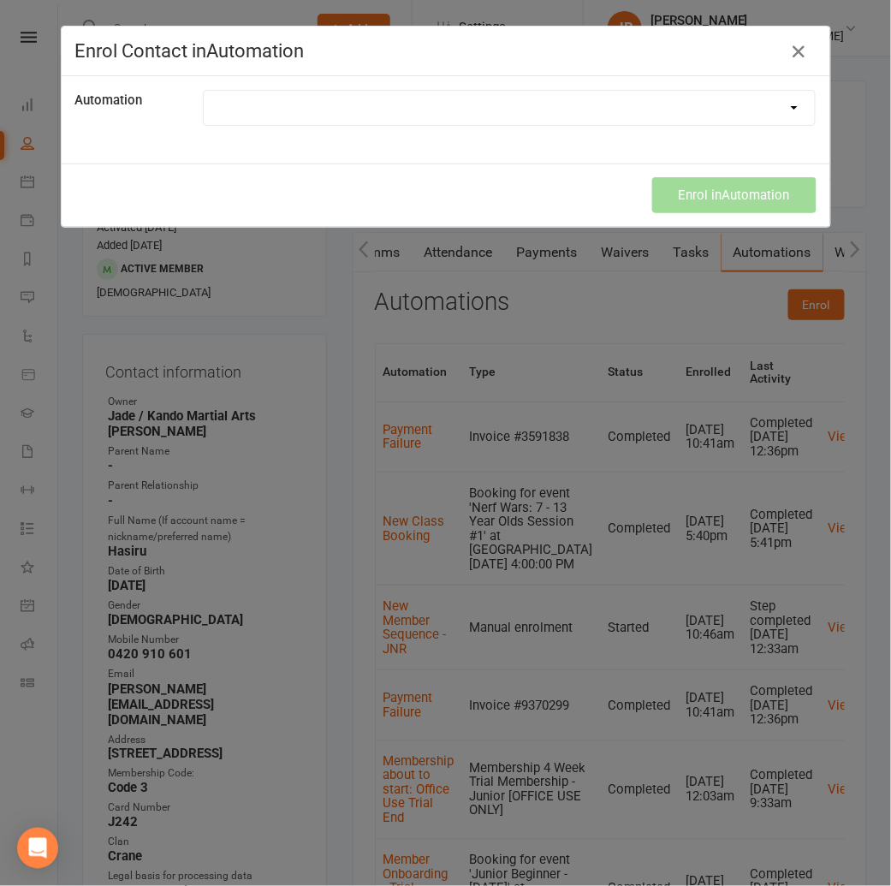
click at [259, 107] on select at bounding box center [510, 108] width 612 height 34
select select "7000"
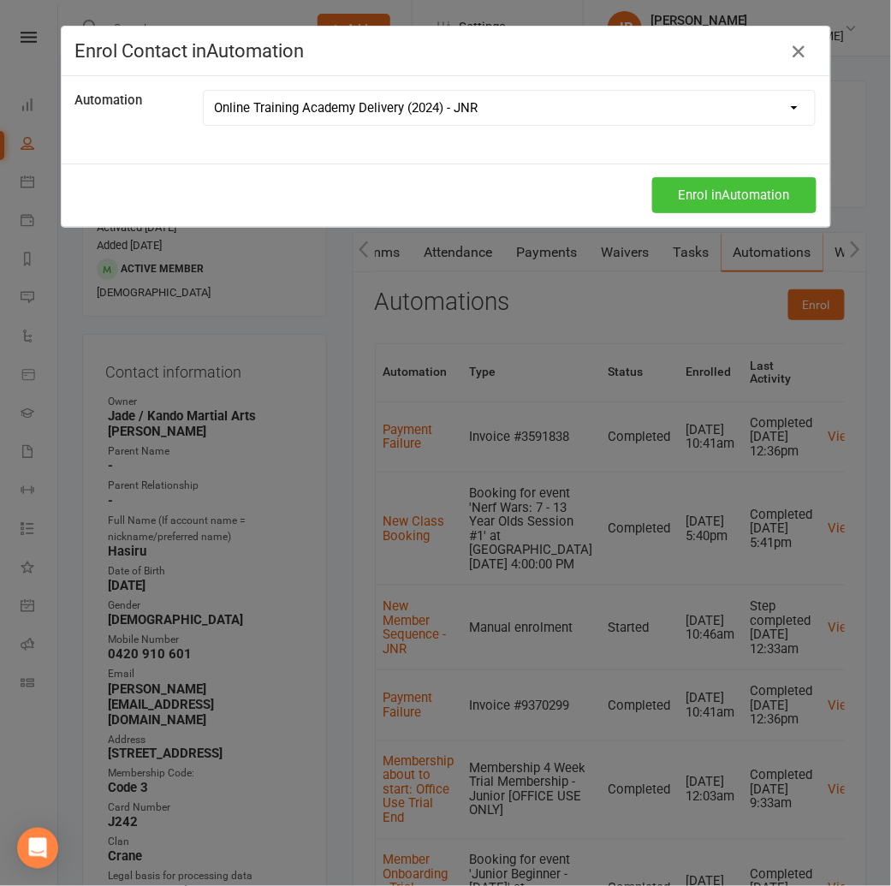
click at [673, 190] on button "Enrol in Automation" at bounding box center [734, 195] width 164 height 36
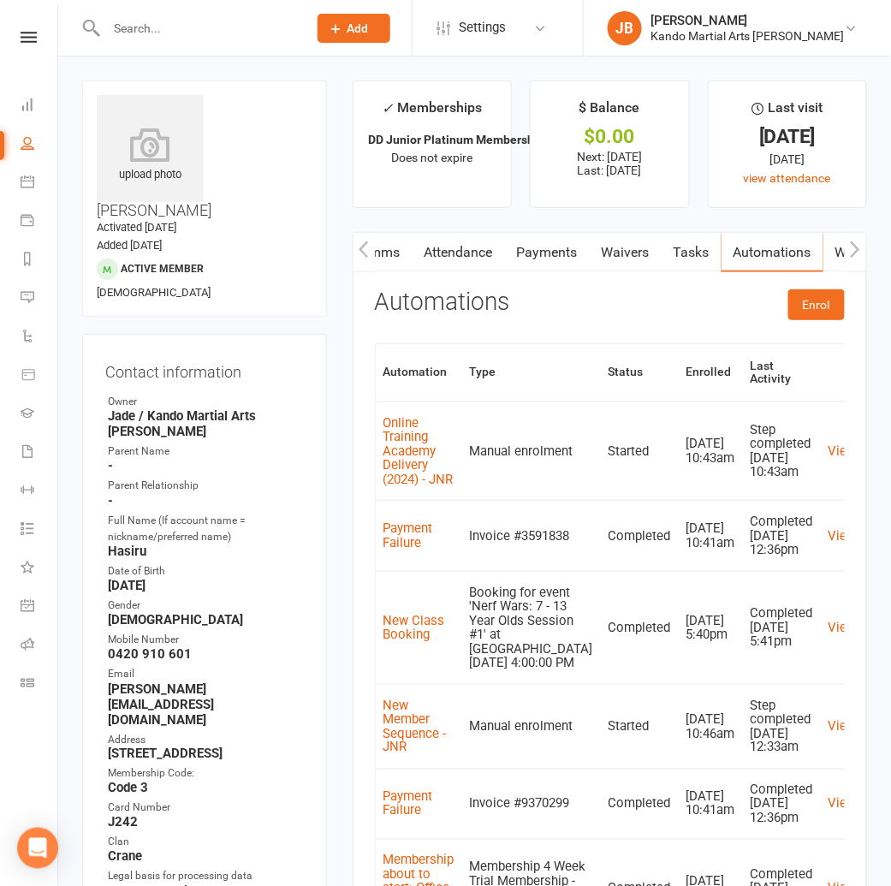
click at [678, 250] on link "Tasks" at bounding box center [691, 252] width 60 height 39
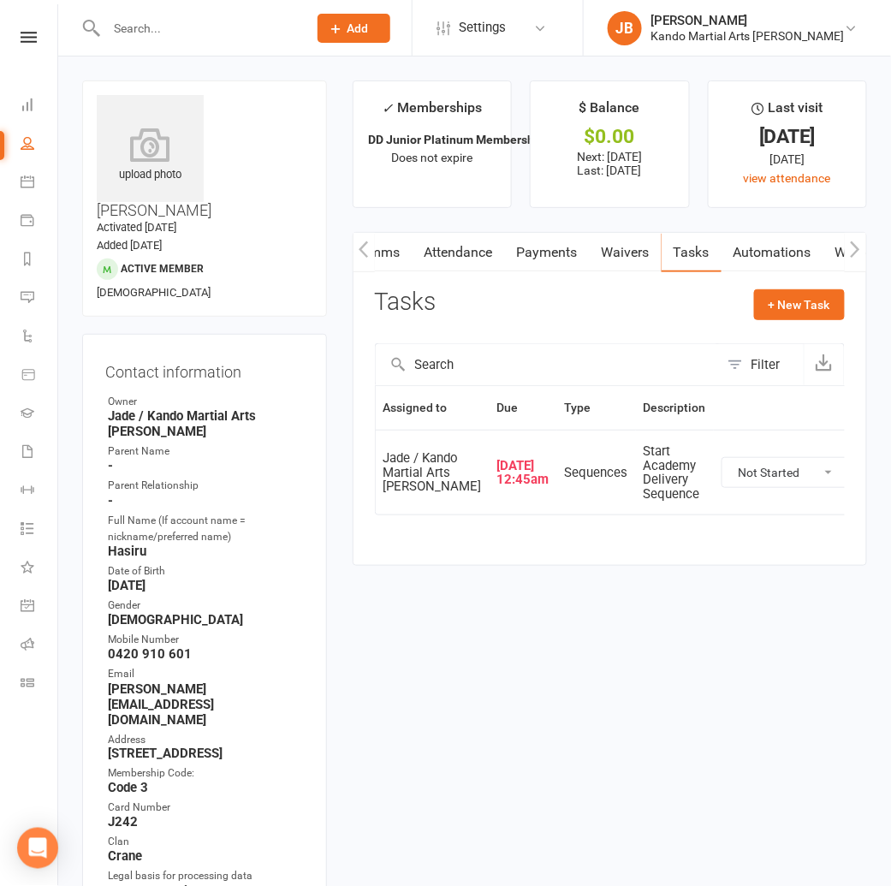
click at [732, 487] on select "Not Started In Progress Waiting Complete" at bounding box center [785, 472] width 127 height 29
select select "unstarted"
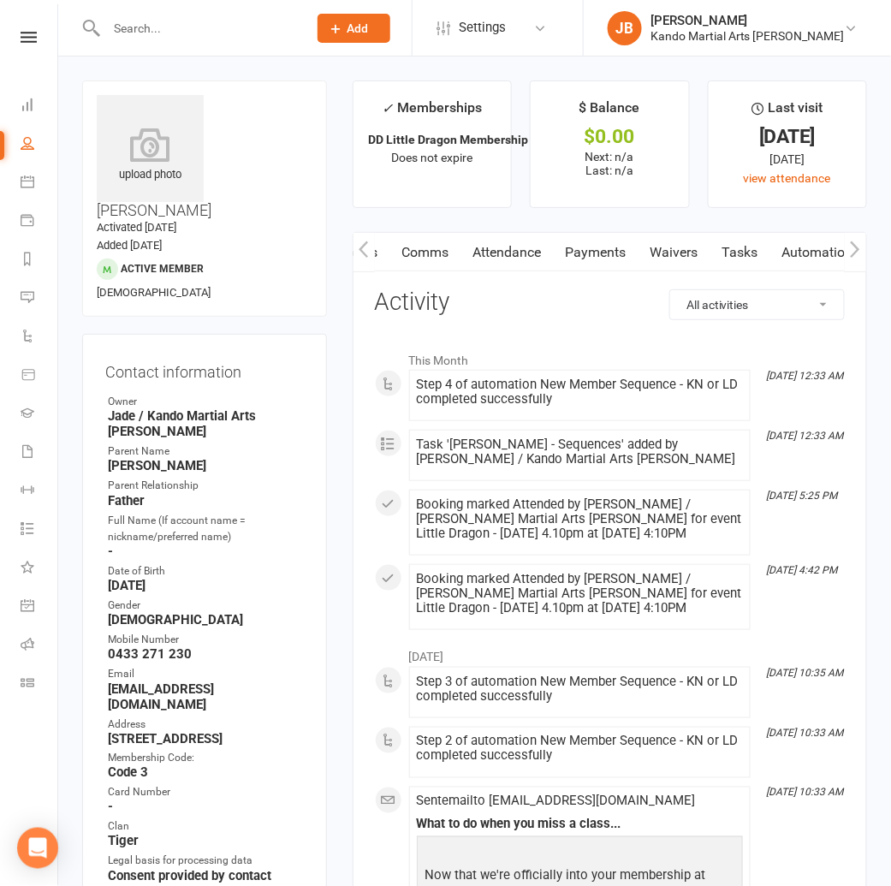
scroll to position [0, 121]
click at [787, 255] on link "Automations" at bounding box center [791, 252] width 102 height 39
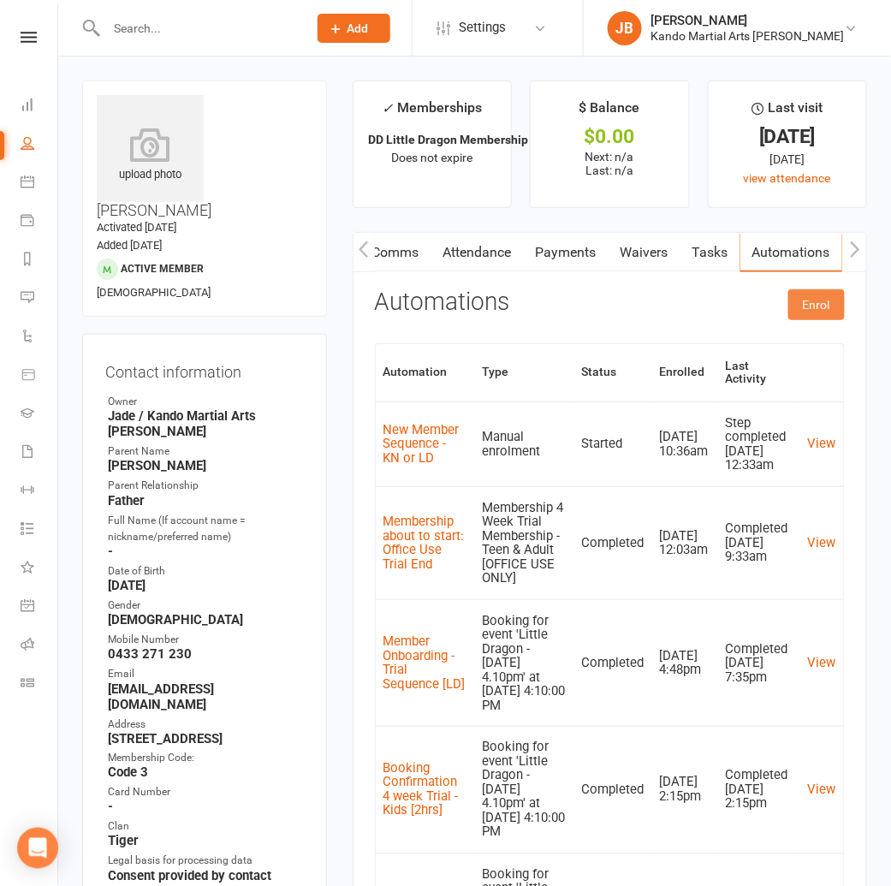
click at [803, 310] on button "Enrol" at bounding box center [816, 304] width 56 height 31
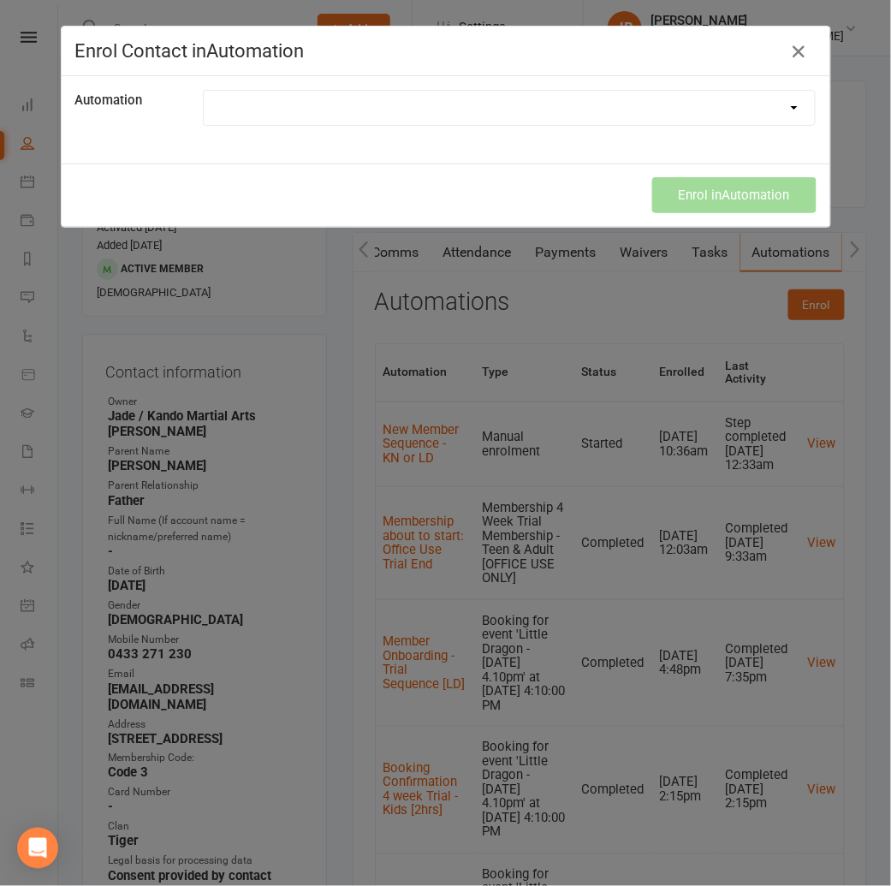
click at [219, 103] on select at bounding box center [510, 108] width 612 height 34
select select "6999"
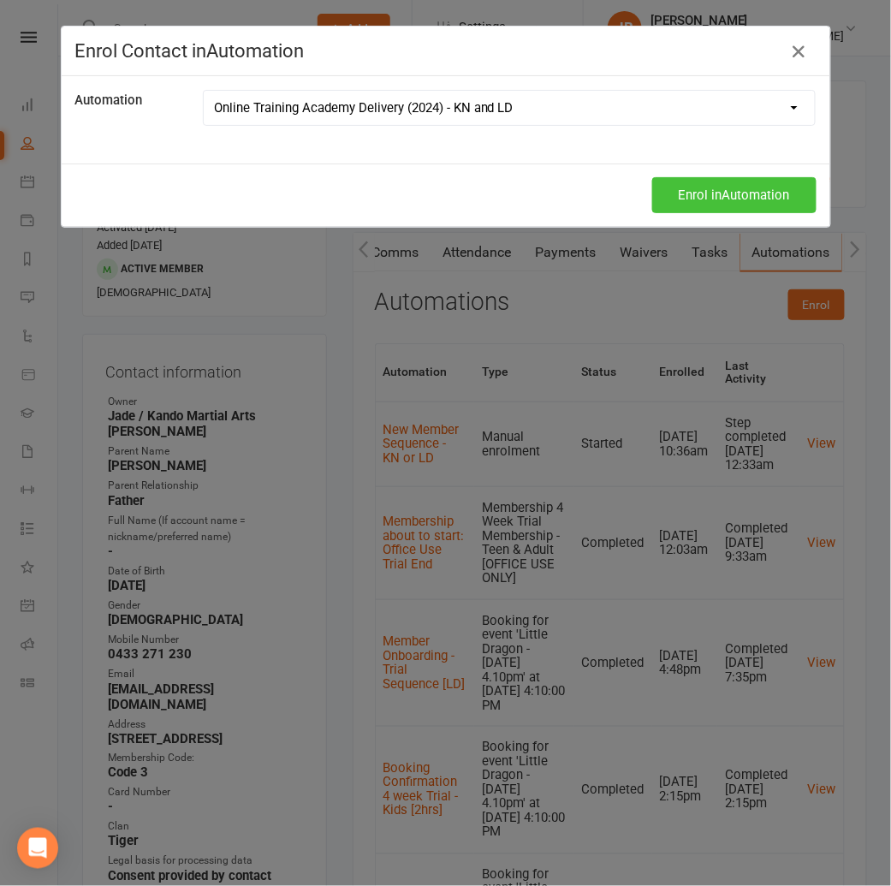
click at [729, 192] on button "Enrol in Automation" at bounding box center [734, 195] width 164 height 36
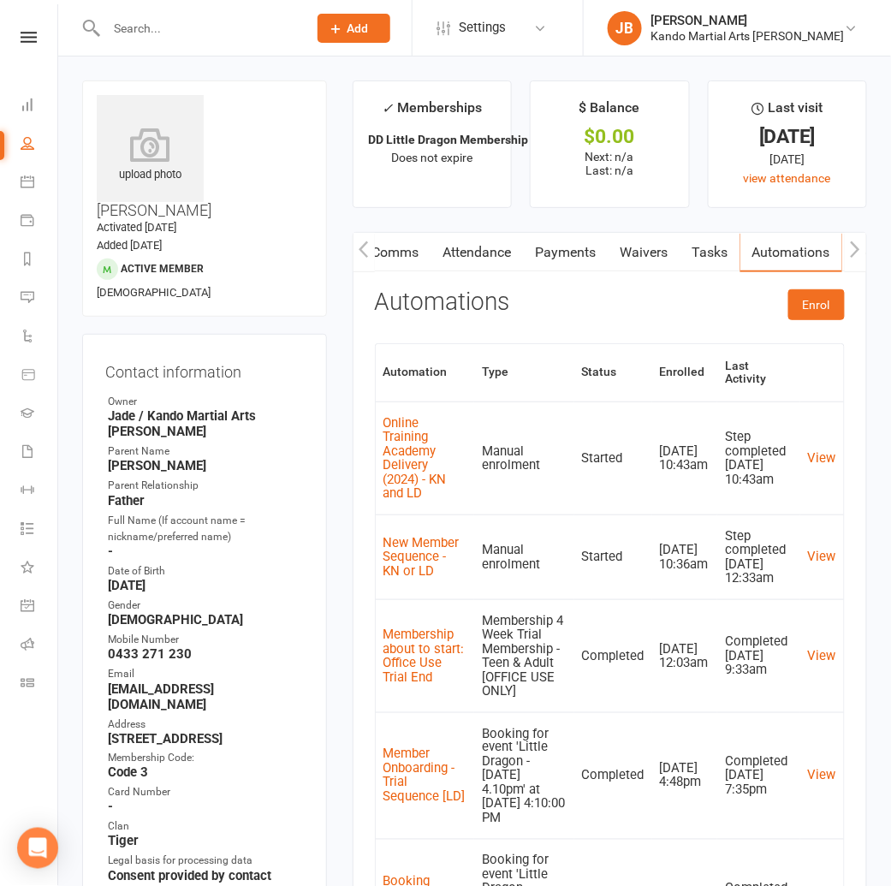
click at [728, 251] on link "Tasks" at bounding box center [710, 252] width 60 height 39
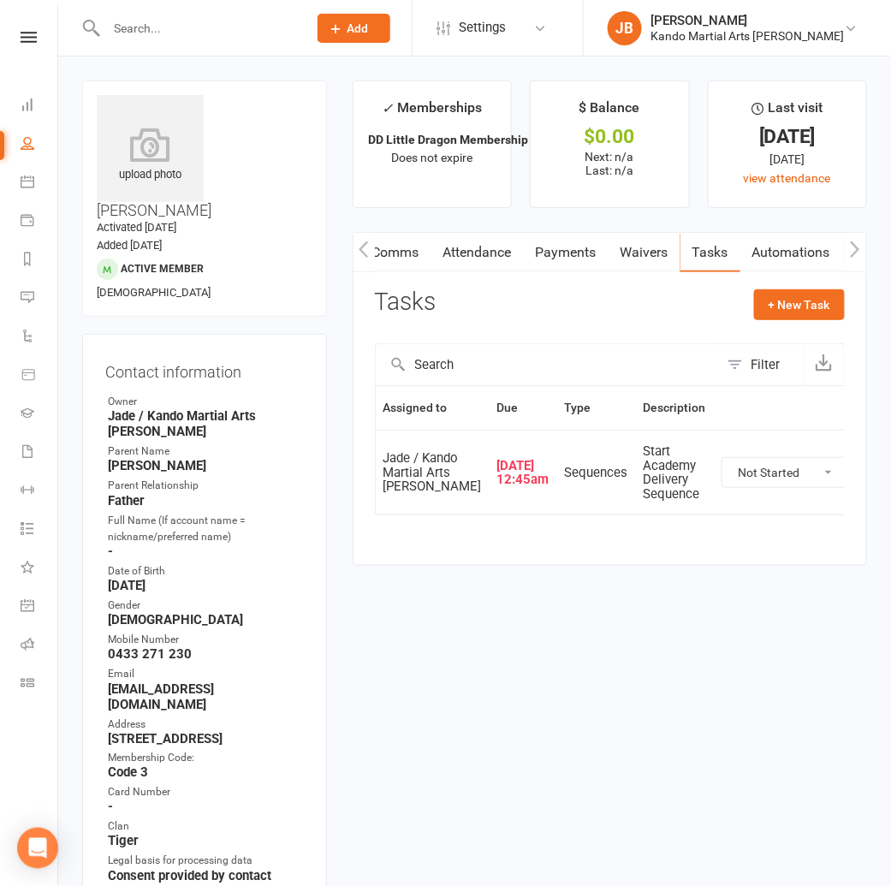
scroll to position [3, 0]
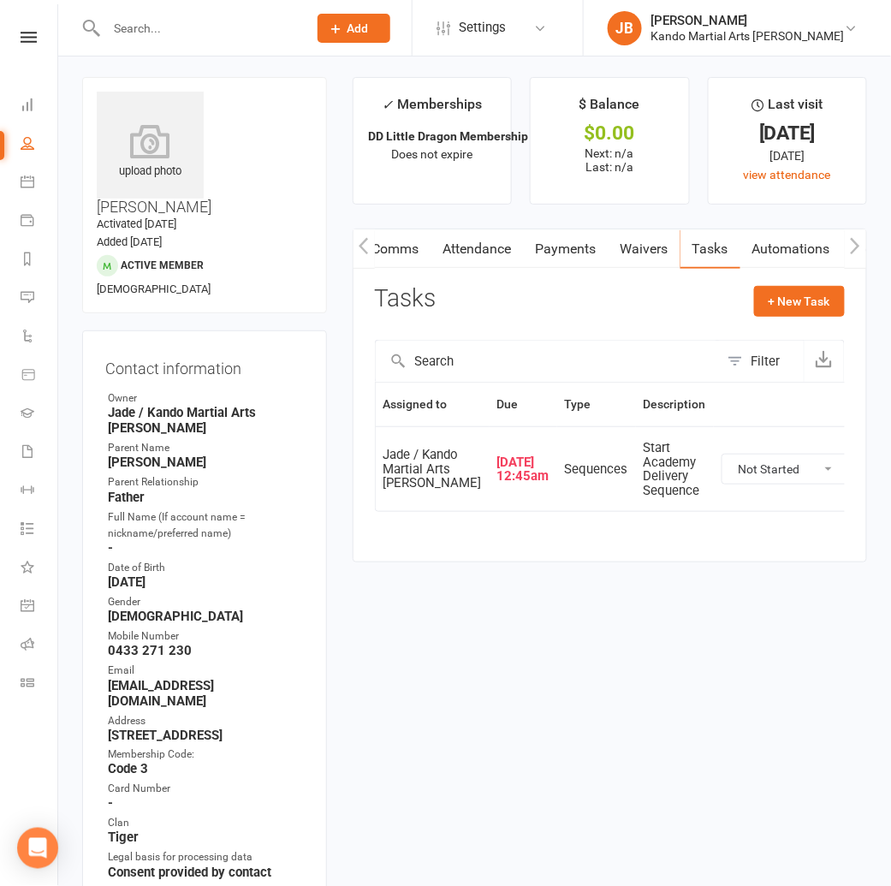
click at [743, 483] on select "Not Started In Progress Waiting Complete" at bounding box center [785, 468] width 127 height 29
select select "unstarted"
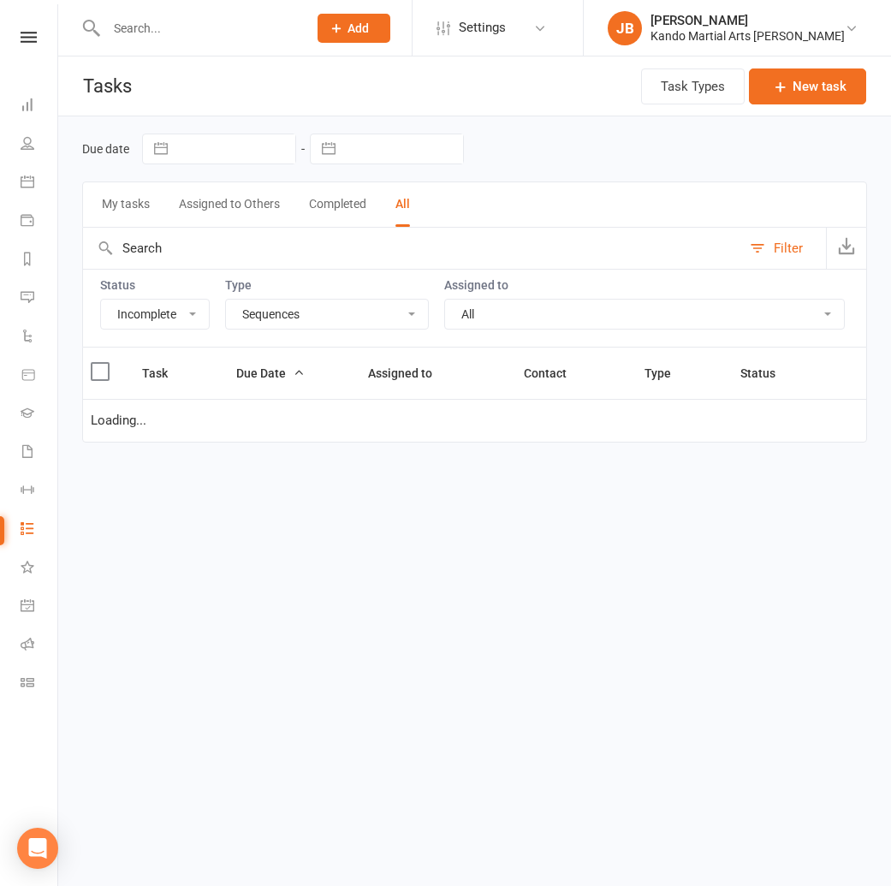
select select "incomplete"
select select "20654"
select select "started"
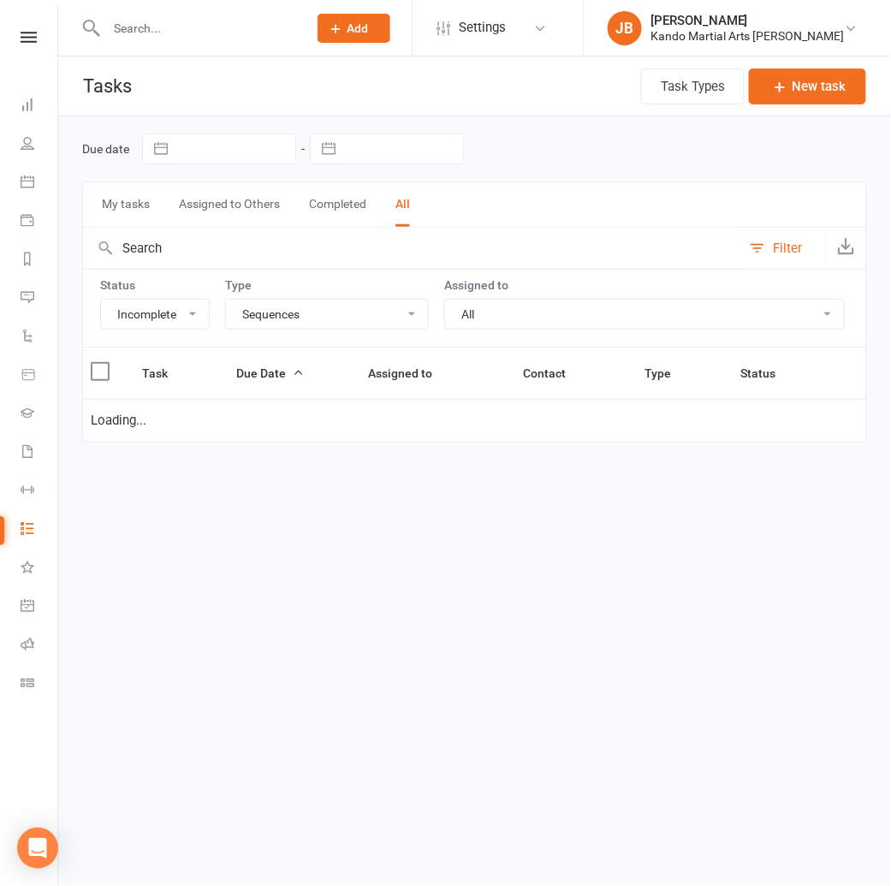
select select "started"
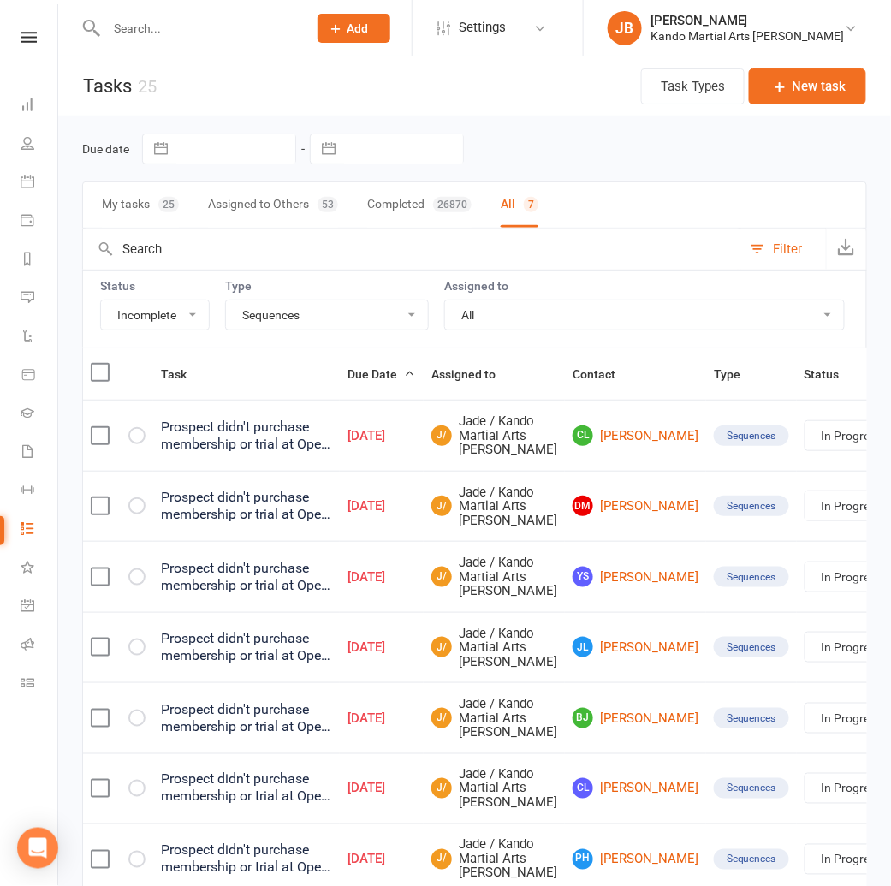
click at [256, 312] on select "All Admin Bbpc - black belt prep course Cancellation Enquiry Follow-up In-class…" at bounding box center [327, 314] width 202 height 29
select select "25921"
select select "started"
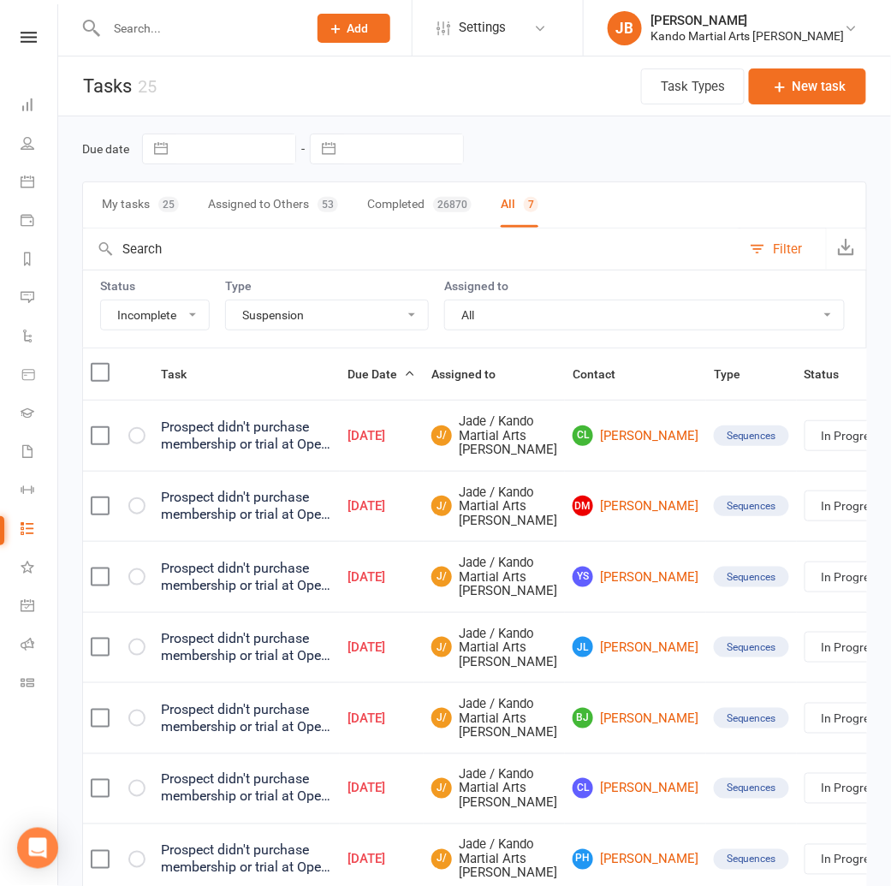
select select "started"
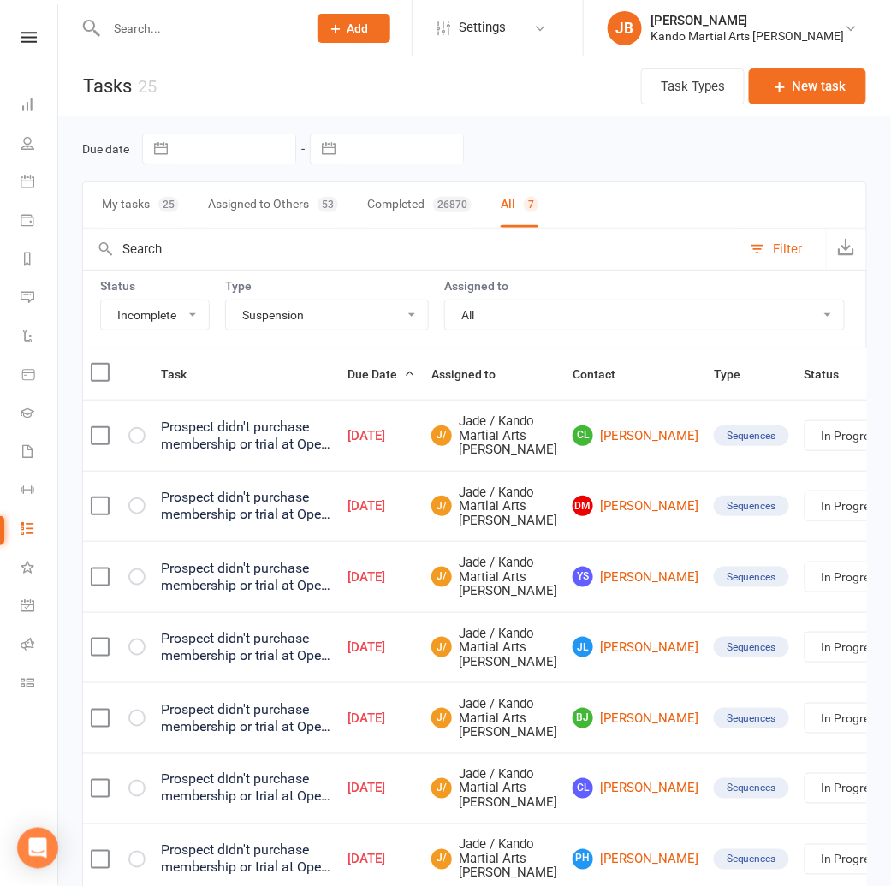
select select "started"
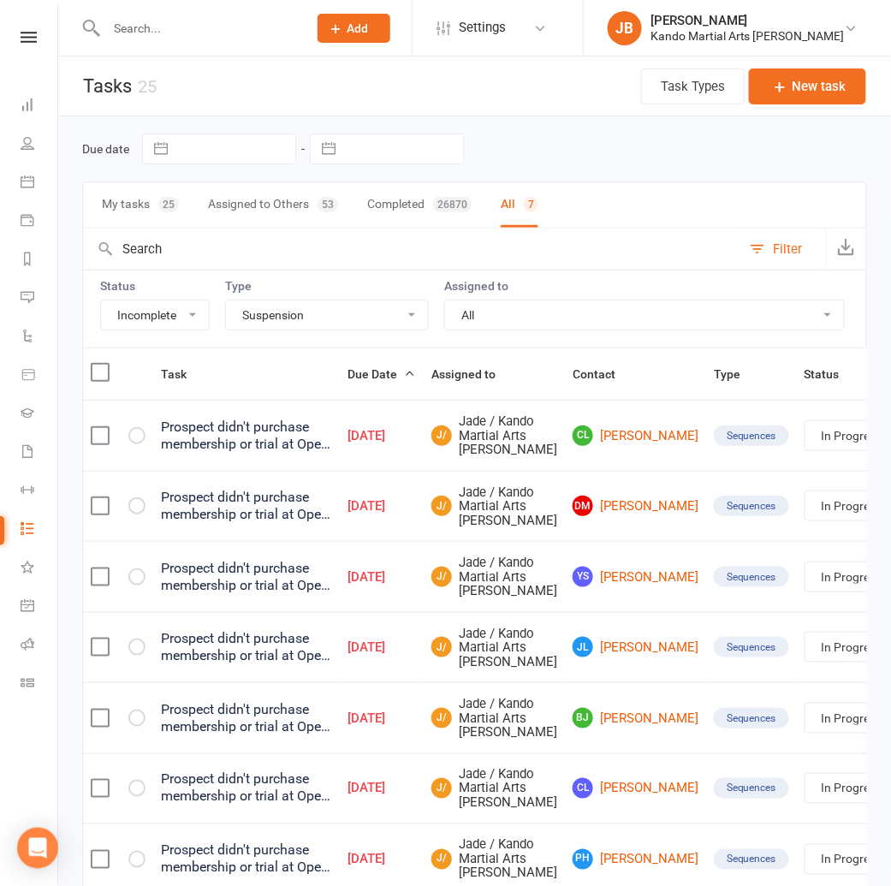
select select "started"
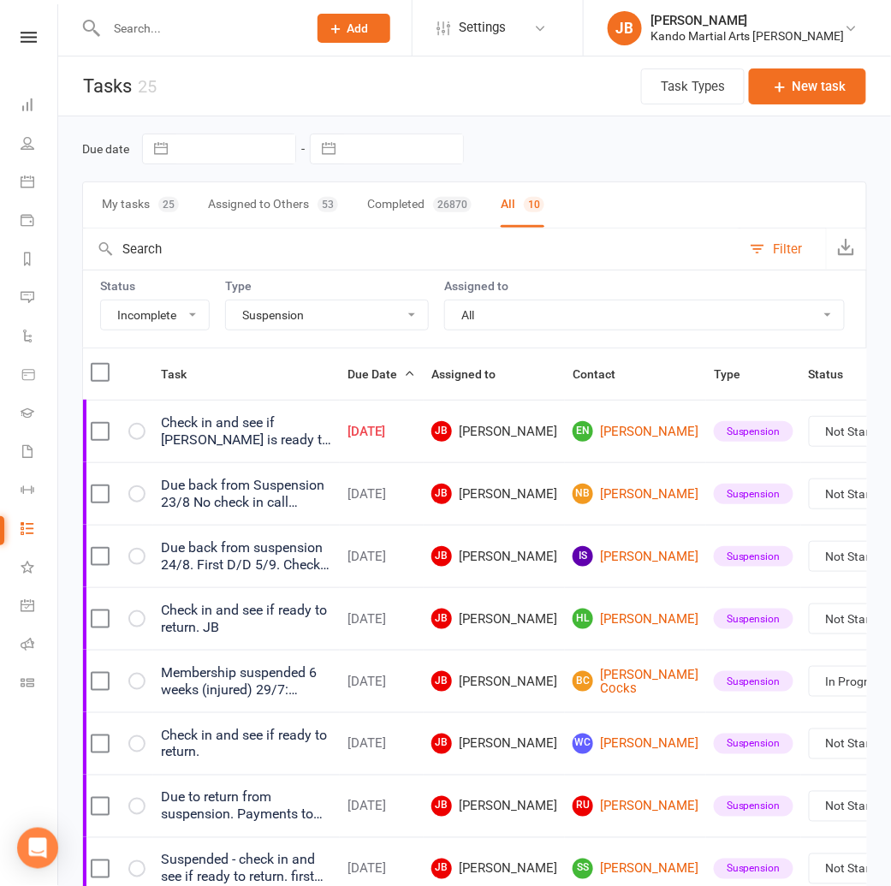
click at [270, 319] on select "All Admin Bbpc - black belt prep course Cancellation Enquiry Follow-up In-class…" at bounding box center [327, 314] width 202 height 29
select select "23766"
select select "started"
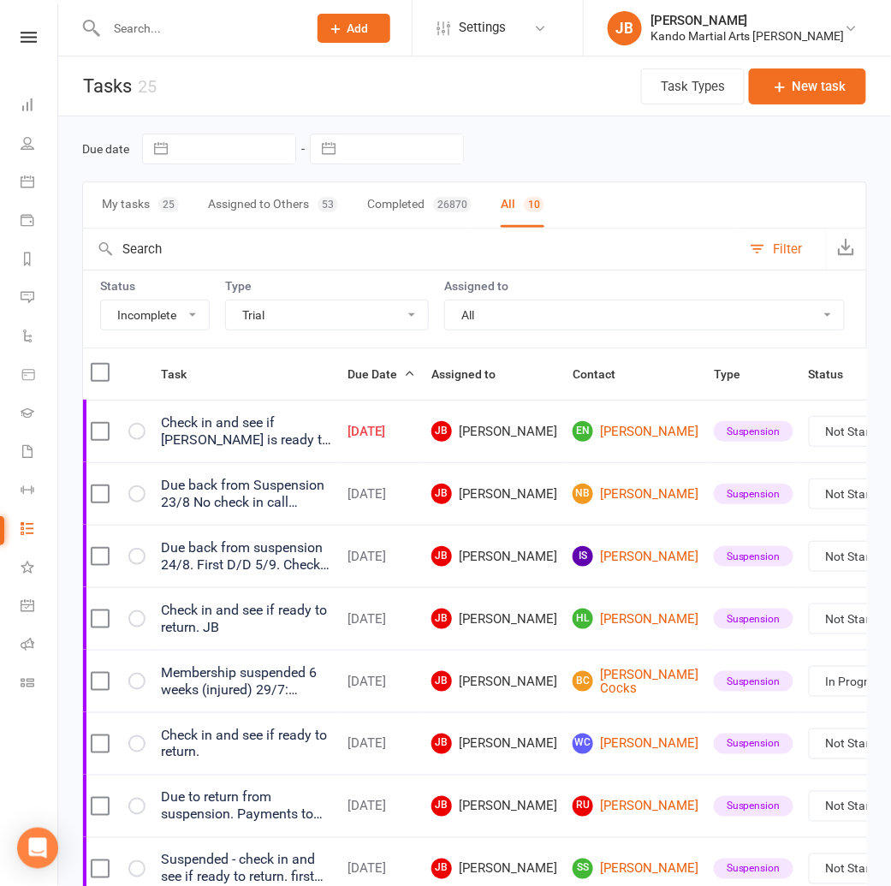
select select "started"
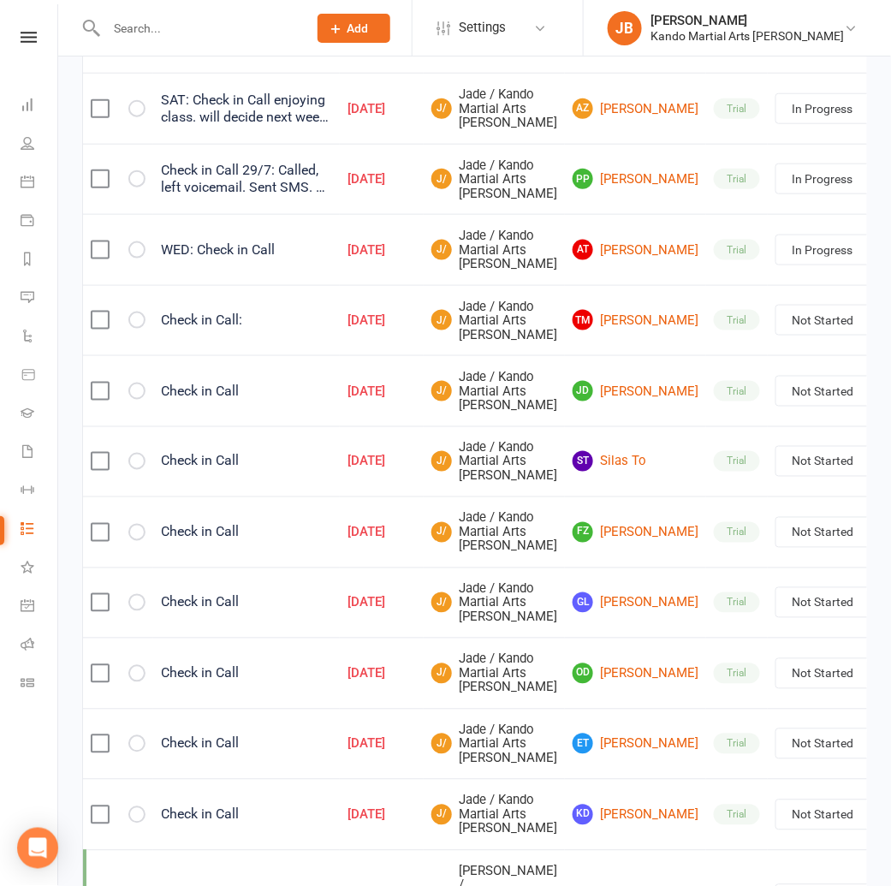
scroll to position [324, 0]
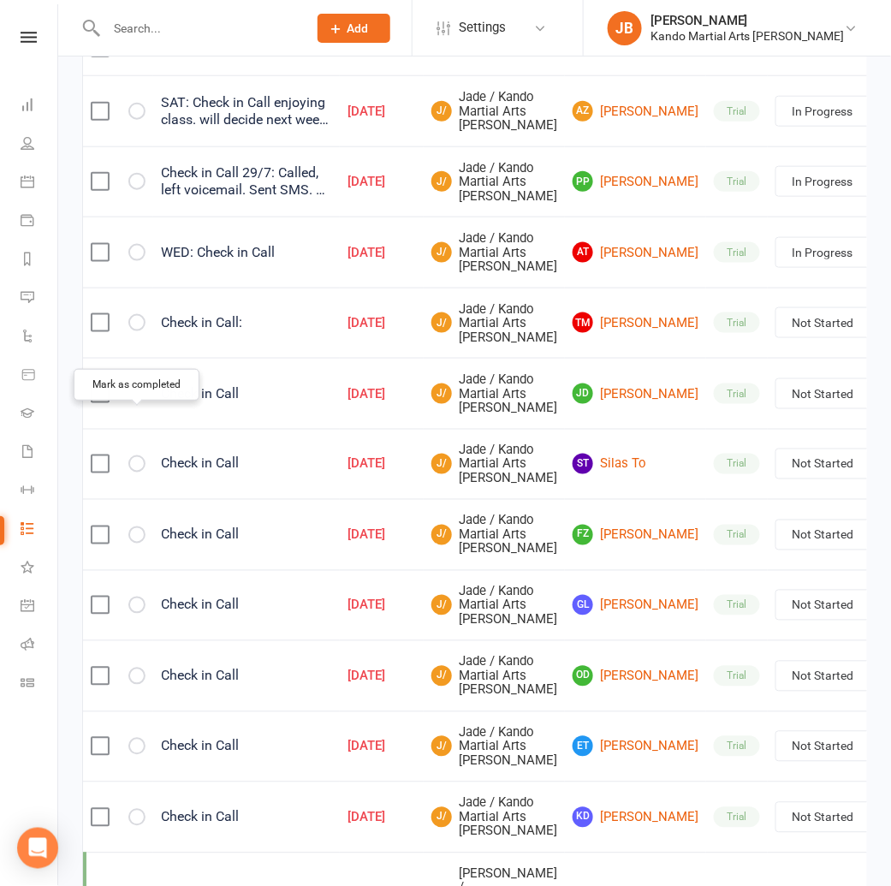
click at [0, 0] on icon "button" at bounding box center [0, 0] width 0 height 0
select select "started"
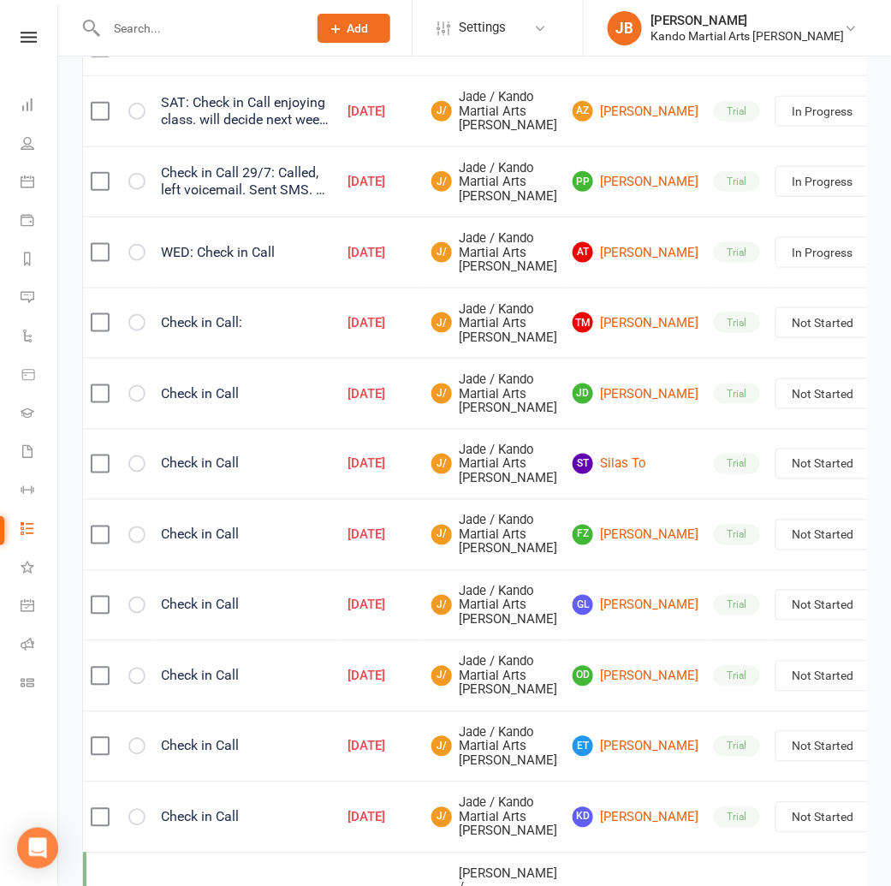
select select "started"
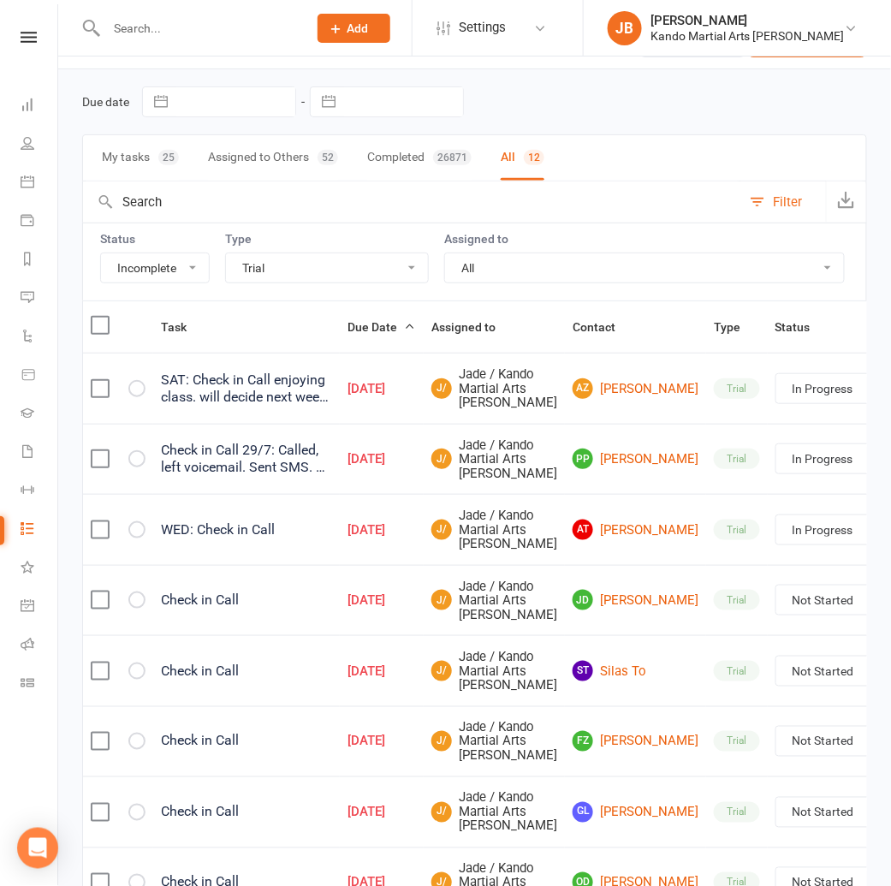
scroll to position [0, 0]
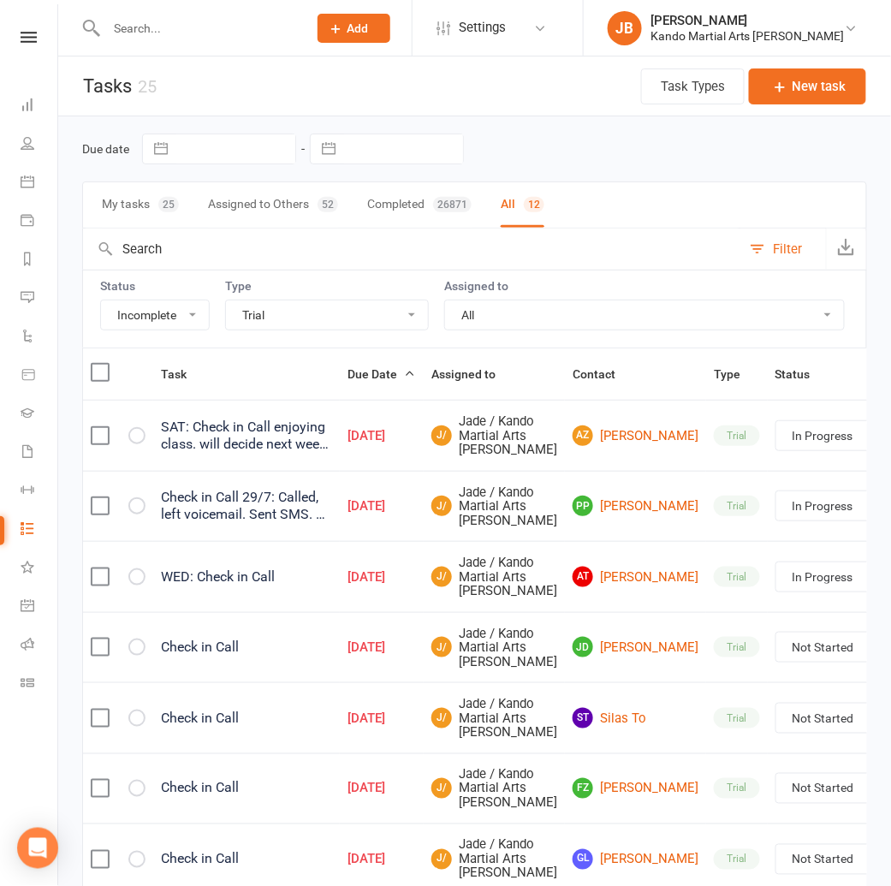
click at [275, 315] on select "All Admin Bbpc - black belt prep course Cancellation Enquiry Follow-up In-class…" at bounding box center [327, 314] width 202 height 29
select select "15398"
select select "started"
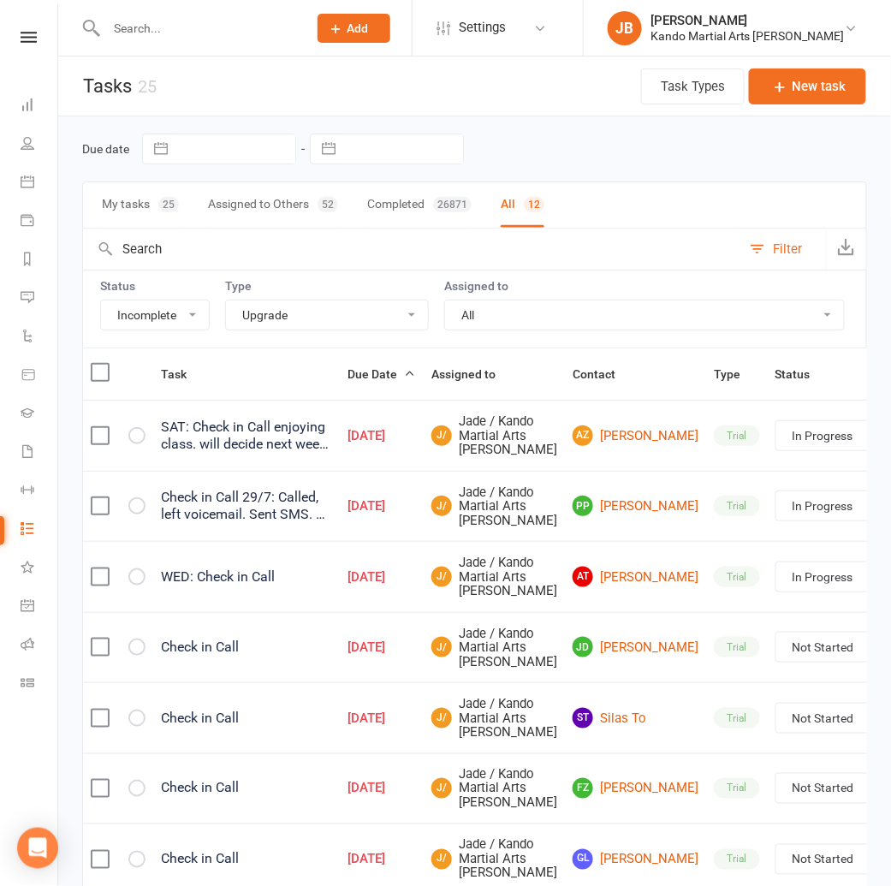
select select "started"
select select "waiting"
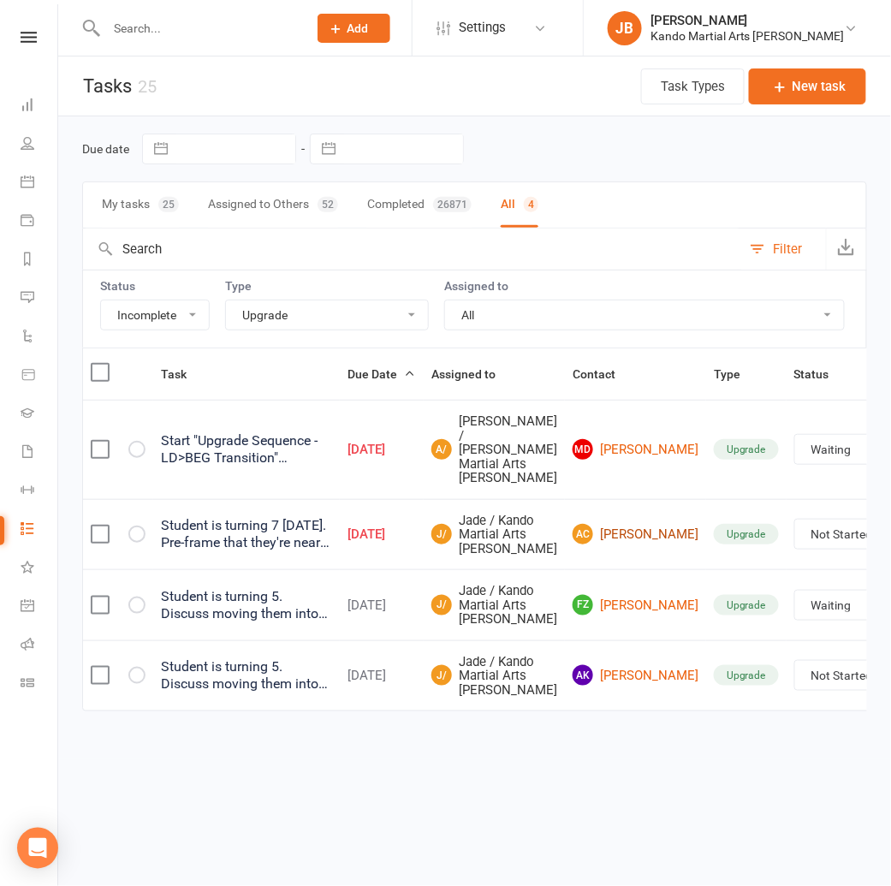
click at [575, 541] on link "AC Alissa Chong" at bounding box center [635, 534] width 126 height 21
click at [578, 685] on link "AK Atharv Kraleti" at bounding box center [635, 675] width 126 height 21
click at [0, 0] on icon "button" at bounding box center [0, 0] width 0 height 0
select select "waiting"
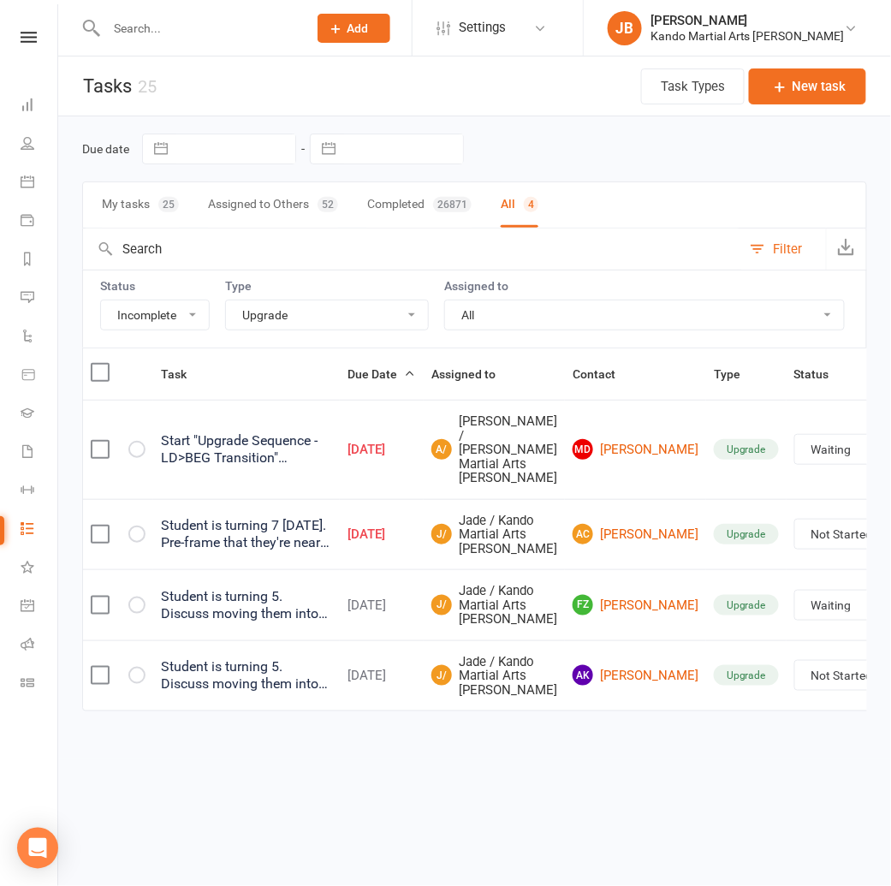
select select "waiting"
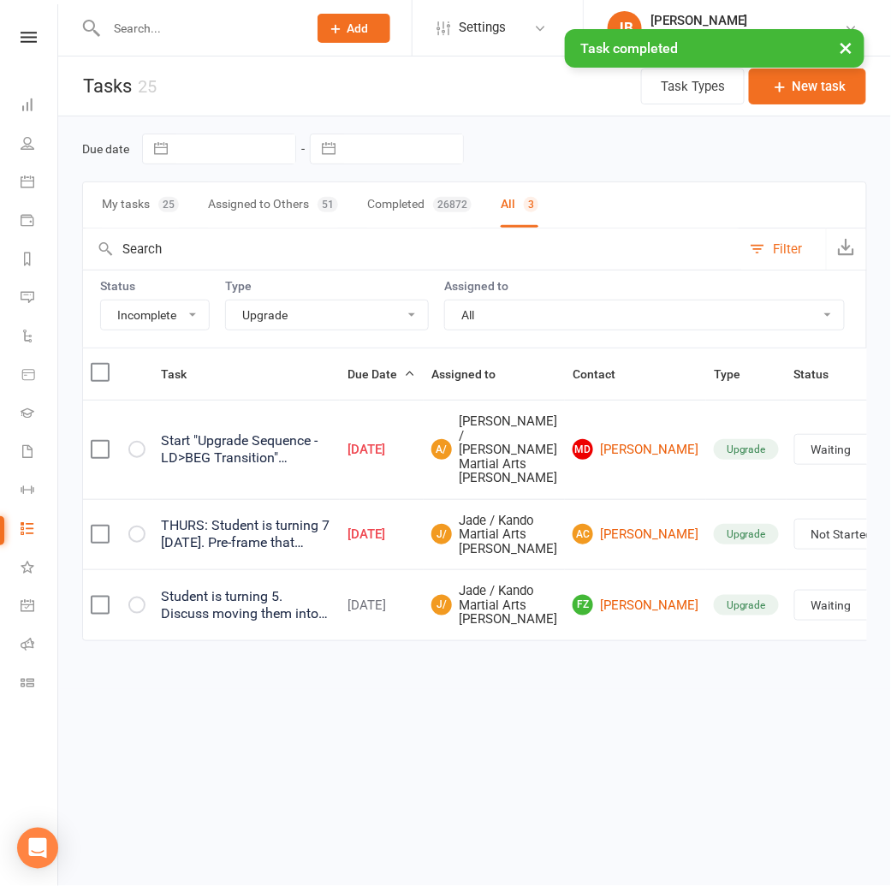
click at [277, 317] on select "All Admin Bbpc - black belt prep course Cancellation Enquiry Follow-up In-class…" at bounding box center [327, 314] width 202 height 29
select select "21694"
select select "waiting"
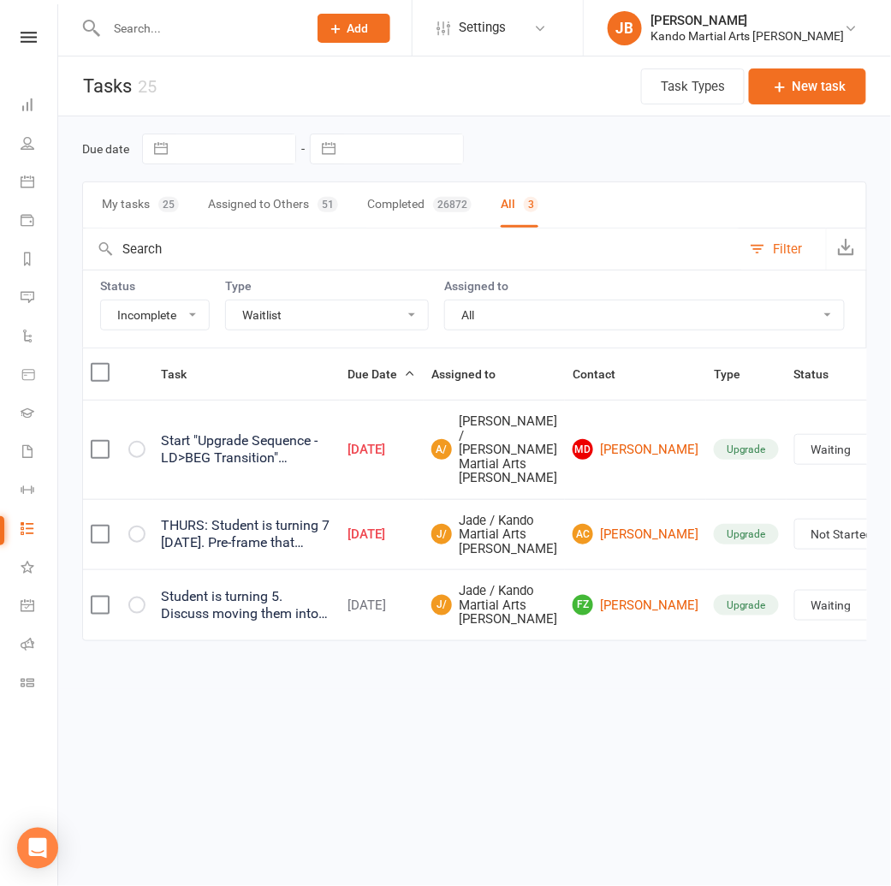
select select "waiting"
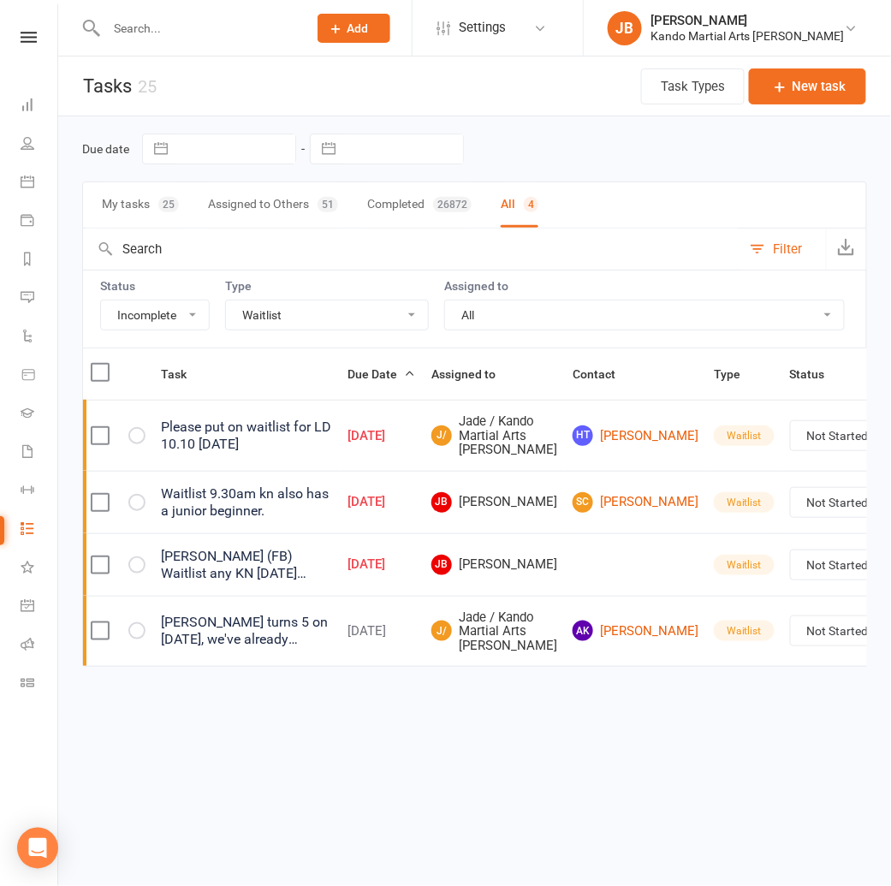
click at [317, 311] on select "All Admin Bbpc - black belt prep course Cancellation Enquiry Follow-up In-class…" at bounding box center [327, 314] width 202 height 29
select select "15046"
select select "waiting"
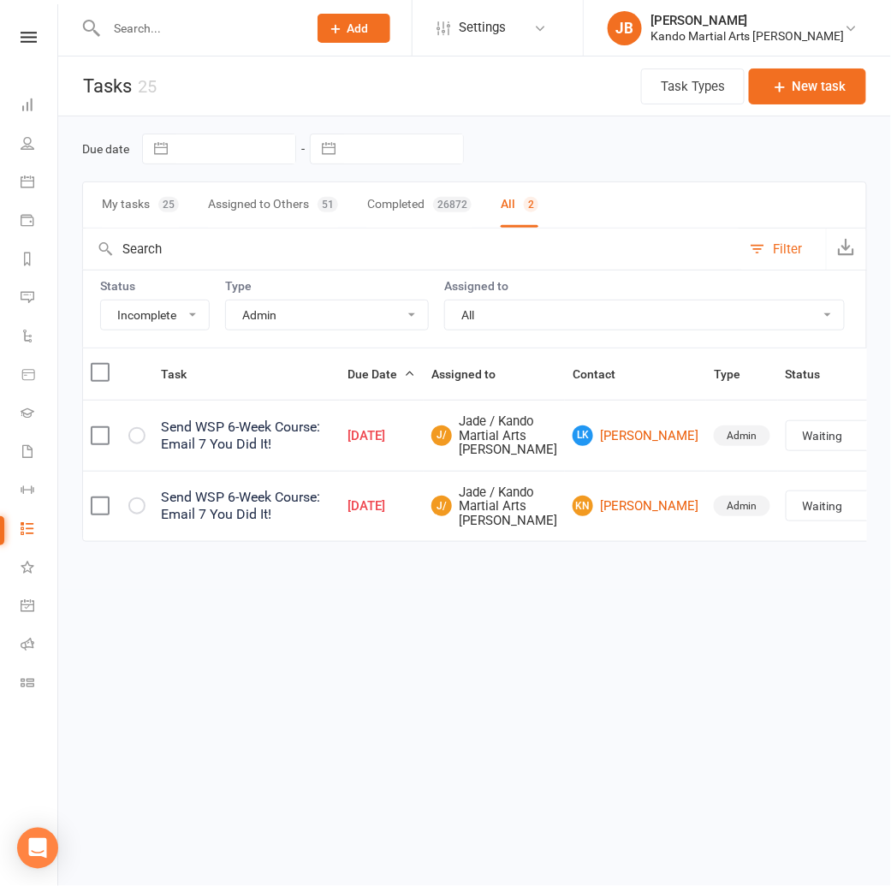
click at [263, 314] on select "All Admin Bbpc - black belt prep course Cancellation Enquiry Follow-up In-class…" at bounding box center [327, 314] width 202 height 29
select select "32850"
select select "waiting"
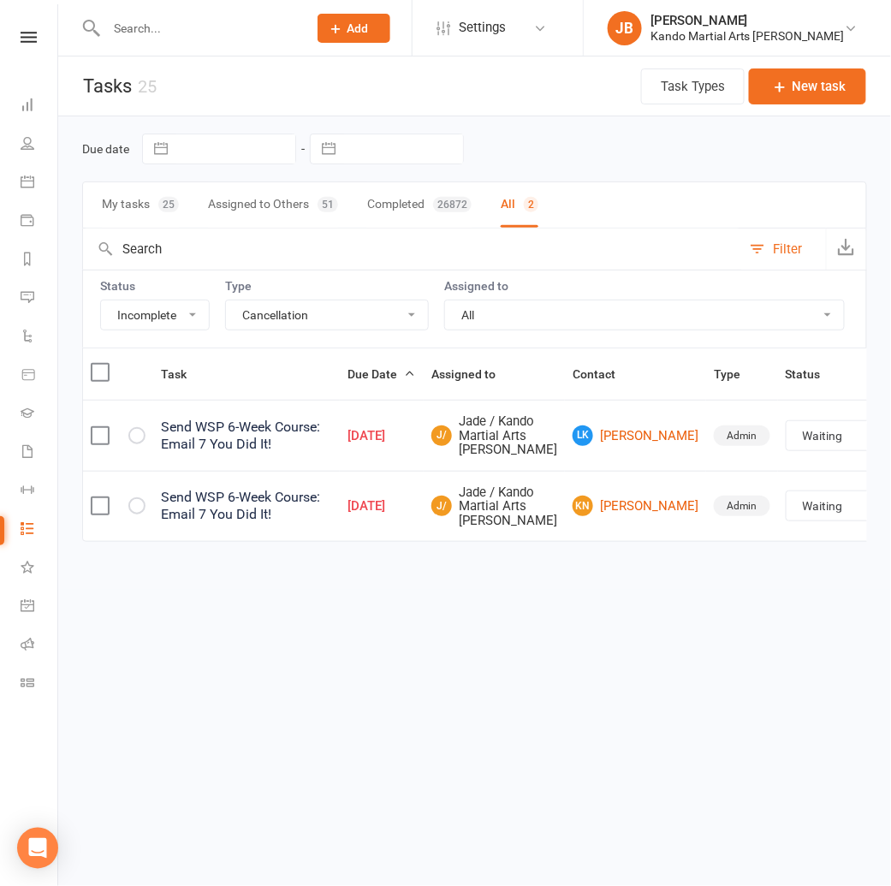
select select "waiting"
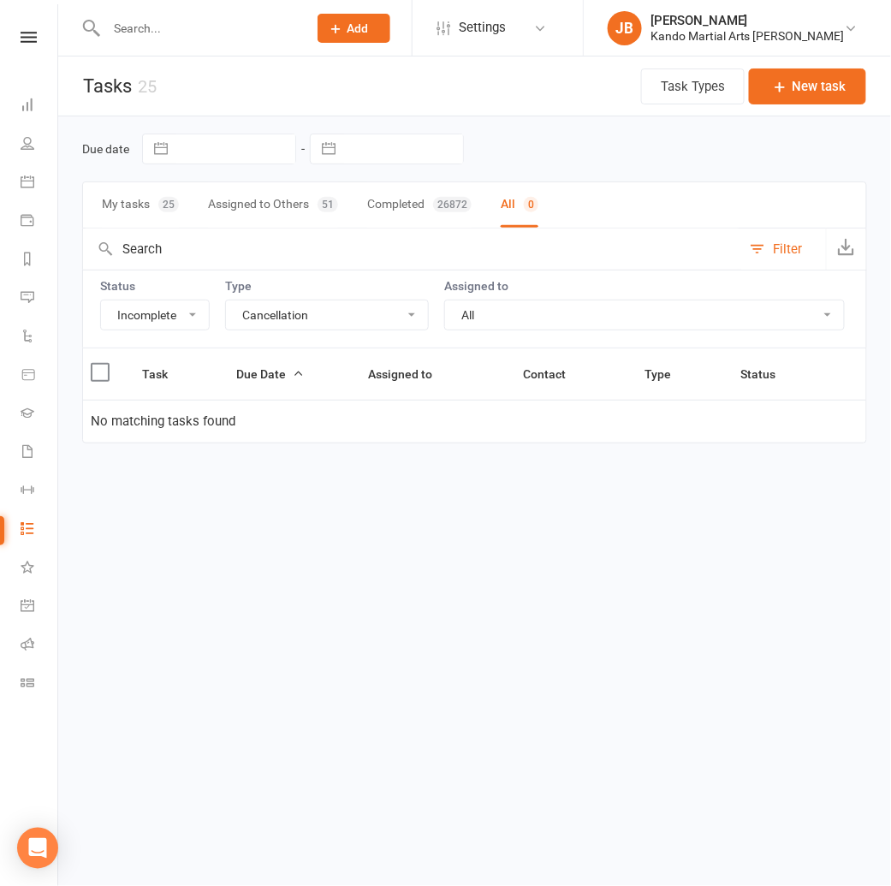
click at [286, 329] on div "Status All Incomplete Not Started In Progress Waiting Complete Type All Admin B…" at bounding box center [474, 309] width 785 height 78
click at [278, 317] on select "All Admin Bbpc - black belt prep course Cancellation Enquiry Follow-up In-class…" at bounding box center [327, 314] width 202 height 29
select select "16410"
select select "started"
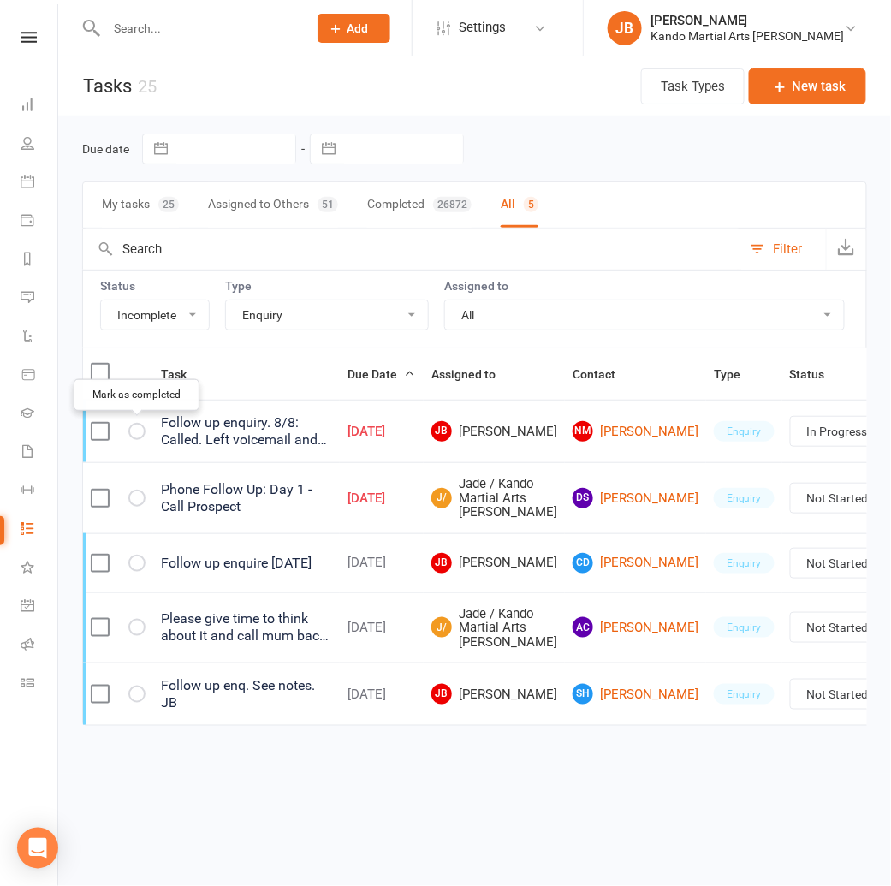
click at [0, 0] on icon "button" at bounding box center [0, 0] width 0 height 0
select select "started"
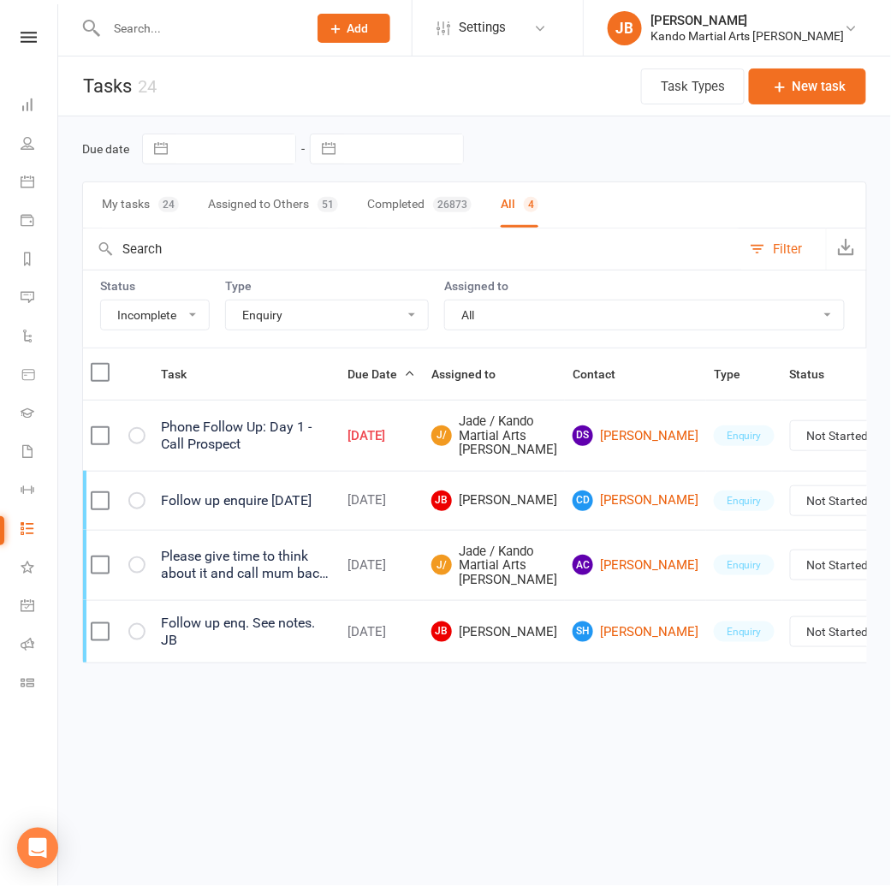
click at [303, 312] on select "All Admin Bbpc - black belt prep course Cancellation Enquiry Follow-up In-class…" at bounding box center [327, 314] width 202 height 29
drag, startPoint x: 176, startPoint y: 9, endPoint x: 157, endPoint y: 21, distance: 22.3
click at [176, 9] on div at bounding box center [188, 28] width 213 height 56
click at [156, 21] on input "text" at bounding box center [198, 28] width 194 height 24
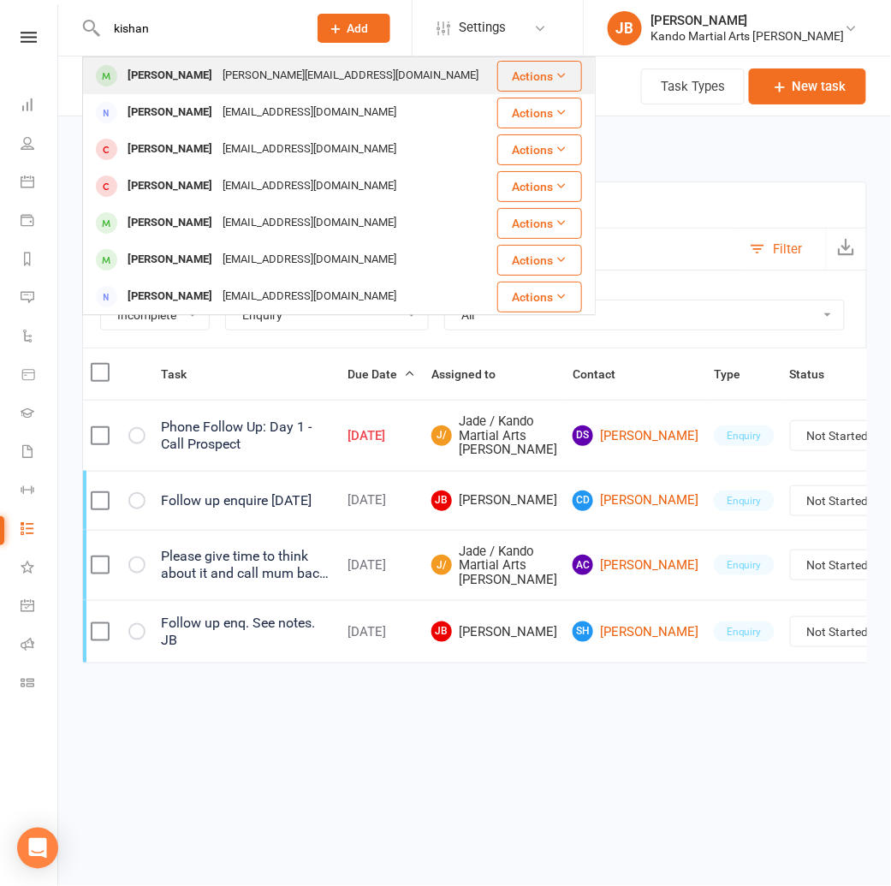
type input "kishan"
click at [164, 68] on div "Kishan Silva" at bounding box center [169, 75] width 95 height 25
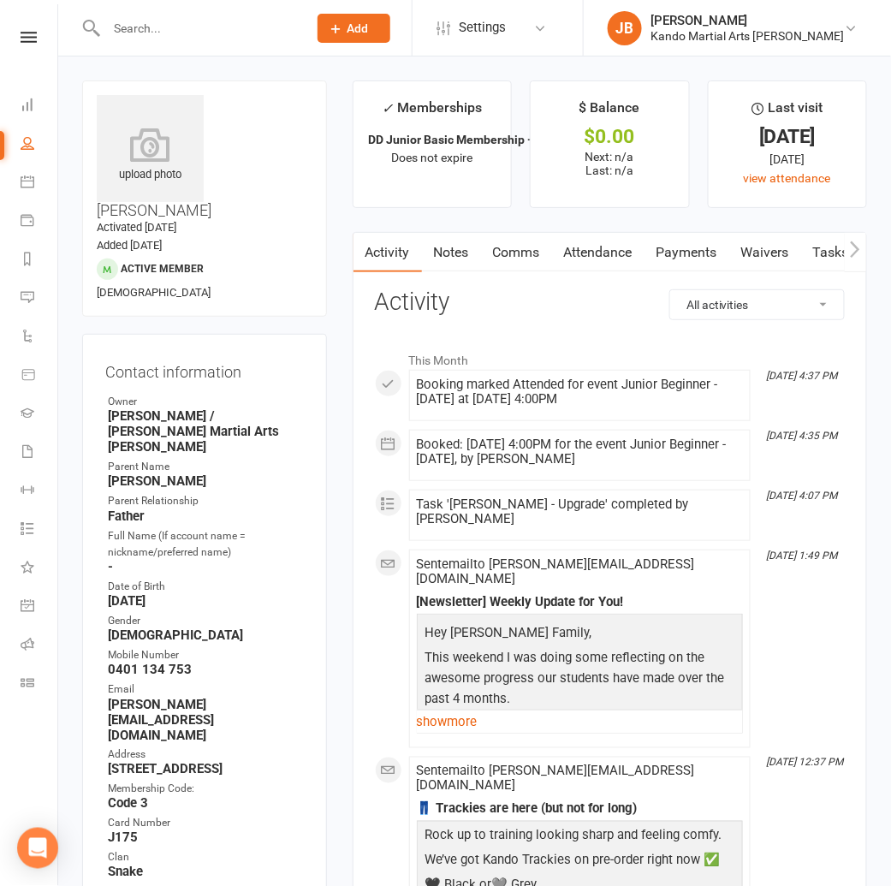
click at [601, 252] on link "Attendance" at bounding box center [598, 252] width 92 height 39
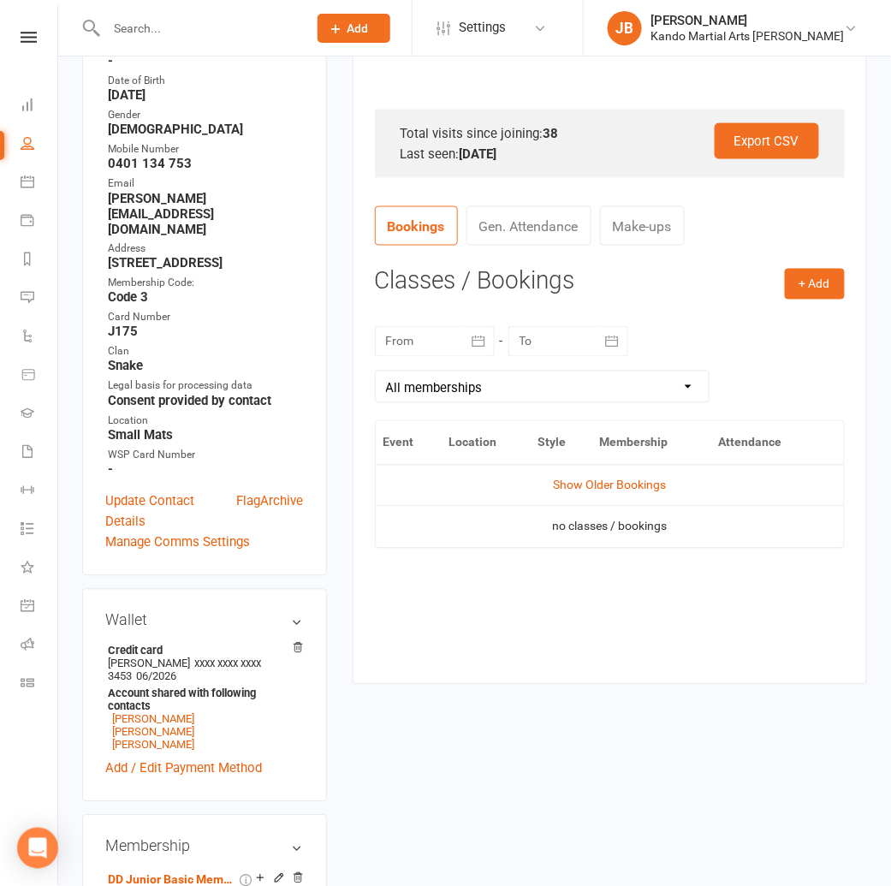
scroll to position [513, 0]
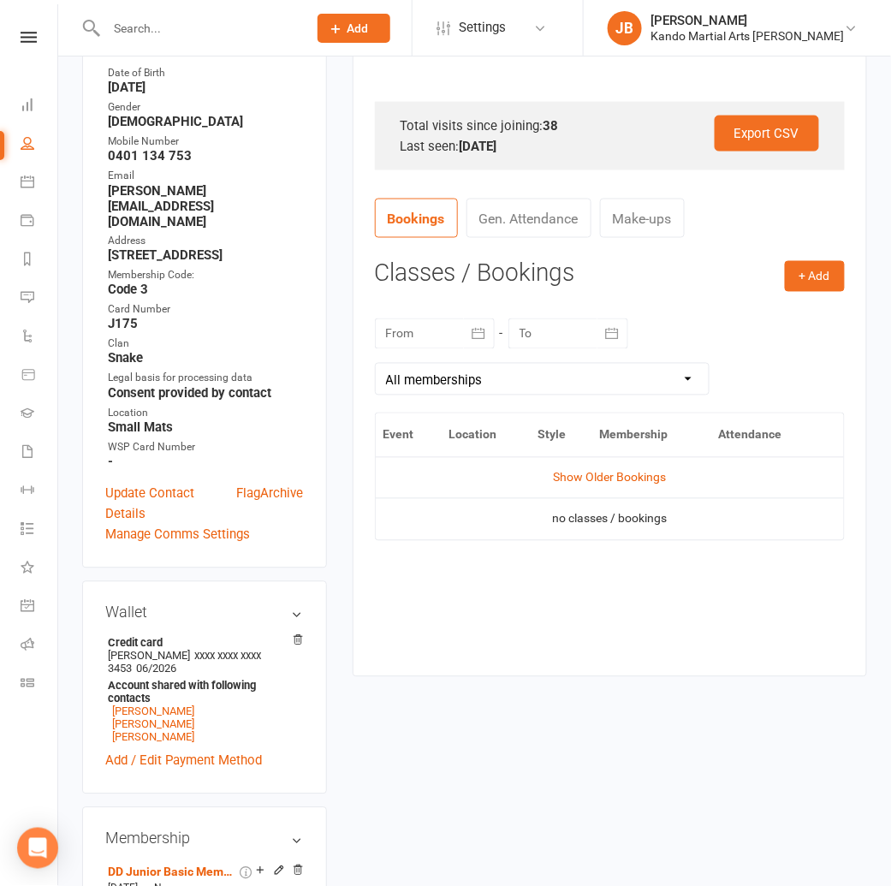
click at [452, 339] on div at bounding box center [435, 333] width 120 height 31
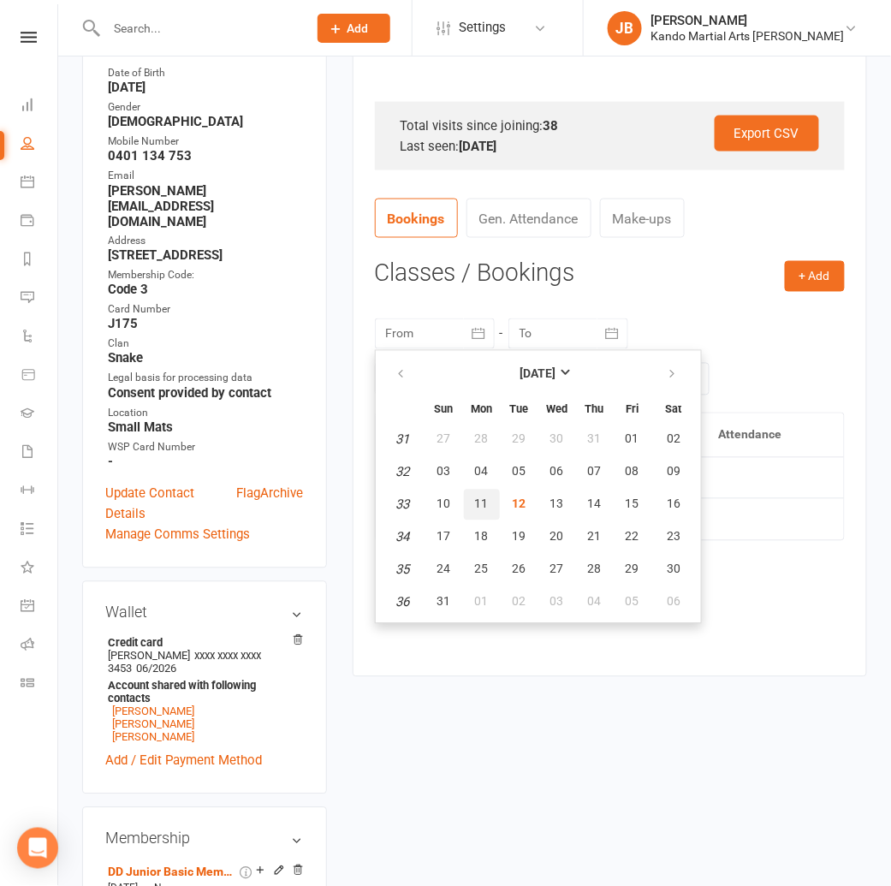
click at [495, 507] on button "11" at bounding box center [482, 504] width 36 height 31
type input "[DATE]"
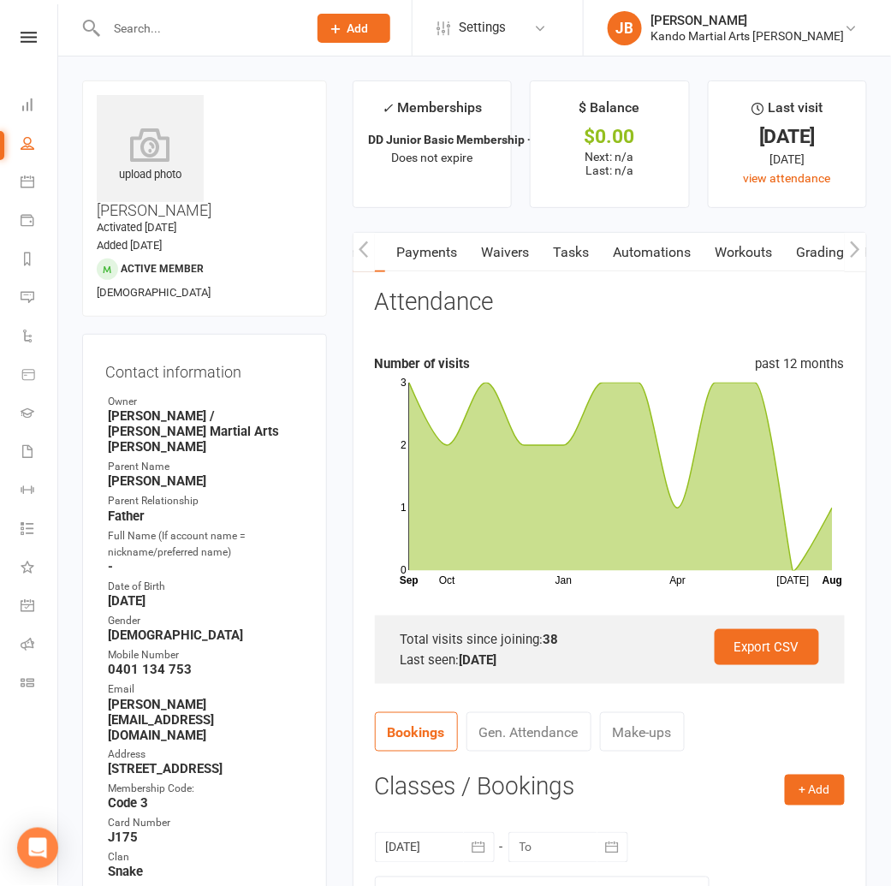
scroll to position [0, 264]
click at [645, 252] on link "Automations" at bounding box center [648, 252] width 102 height 39
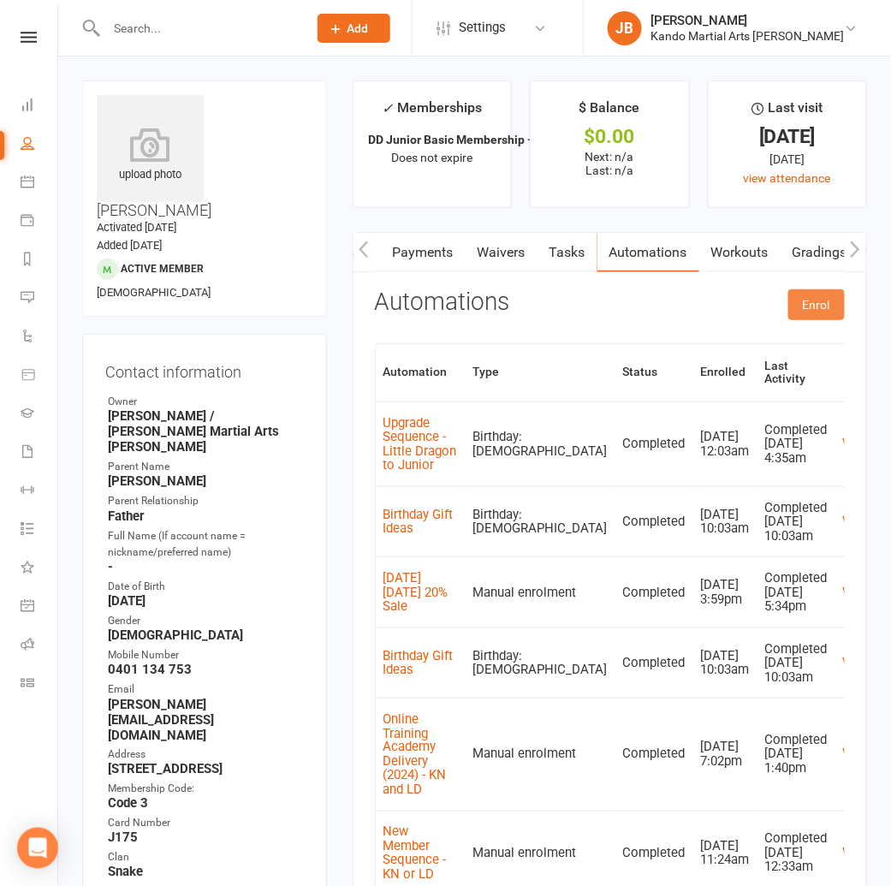
click at [840, 299] on button "Enrol" at bounding box center [816, 304] width 56 height 31
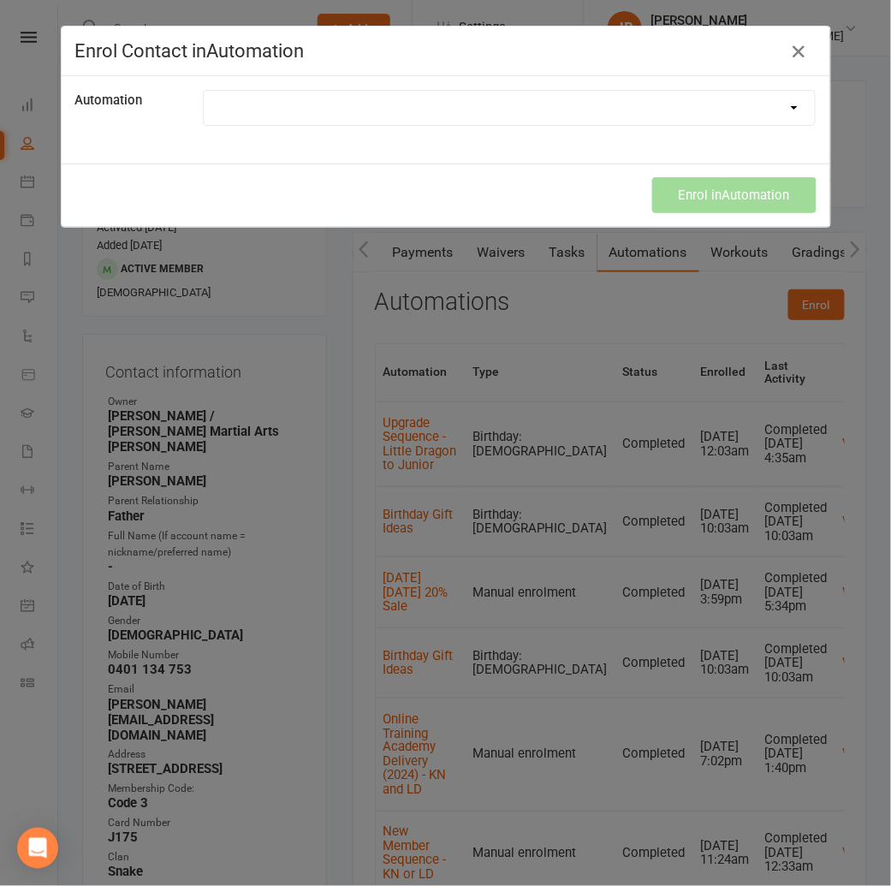
click at [254, 116] on select at bounding box center [510, 108] width 612 height 34
select select "3384"
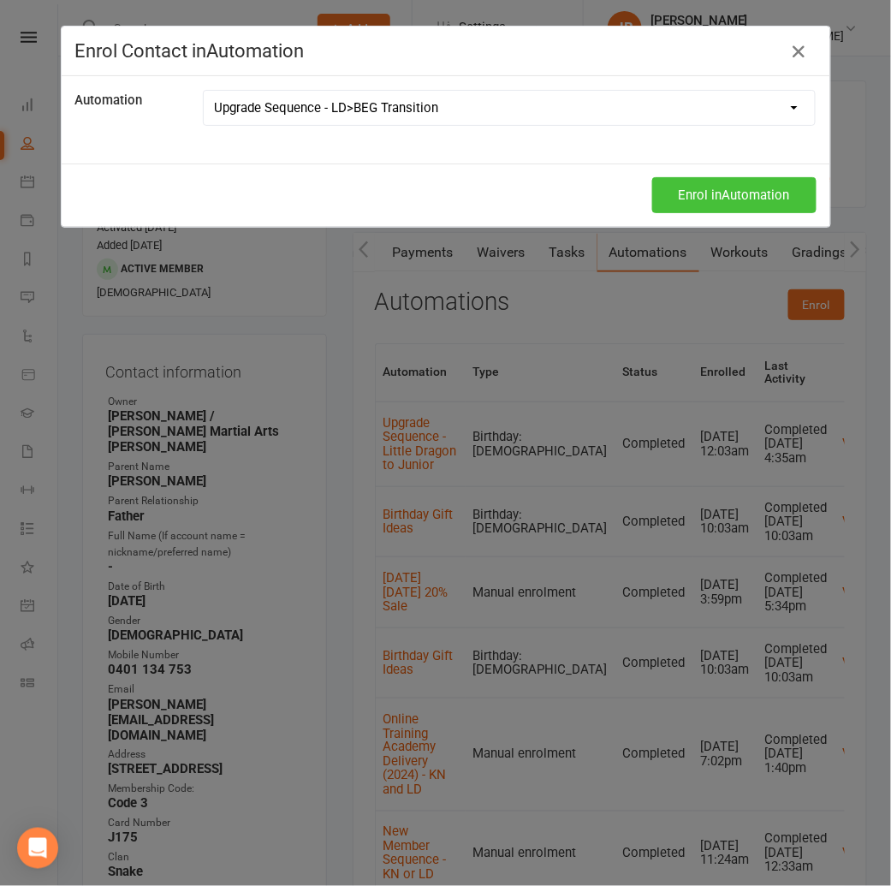
click at [691, 196] on button "Enrol in Automation" at bounding box center [734, 195] width 164 height 36
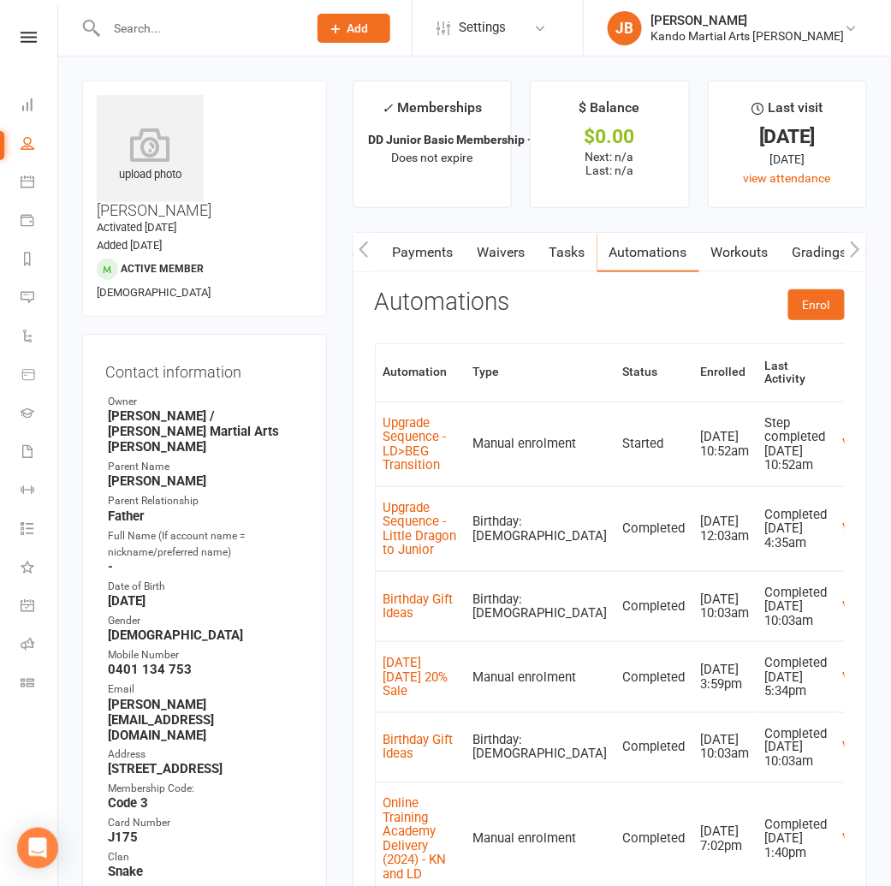
click at [32, 44] on div "Clubworx" at bounding box center [28, 60] width 57 height 56
click at [30, 39] on icon at bounding box center [29, 37] width 16 height 11
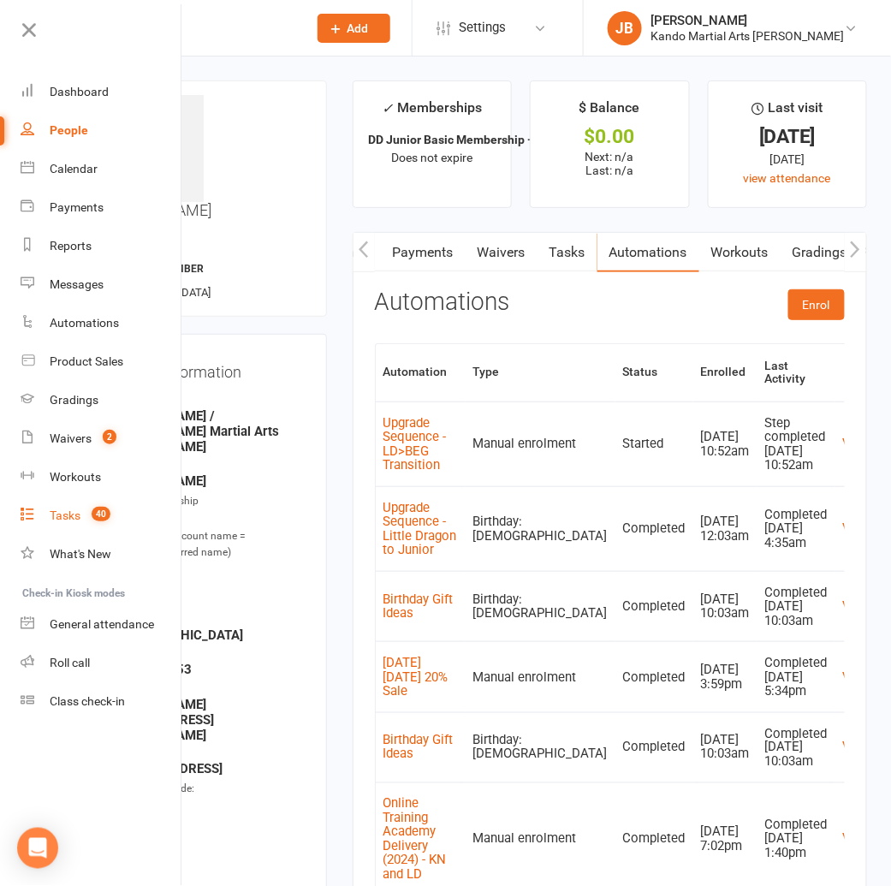
click at [78, 510] on div "Tasks" at bounding box center [65, 515] width 31 height 14
select select "incomplete"
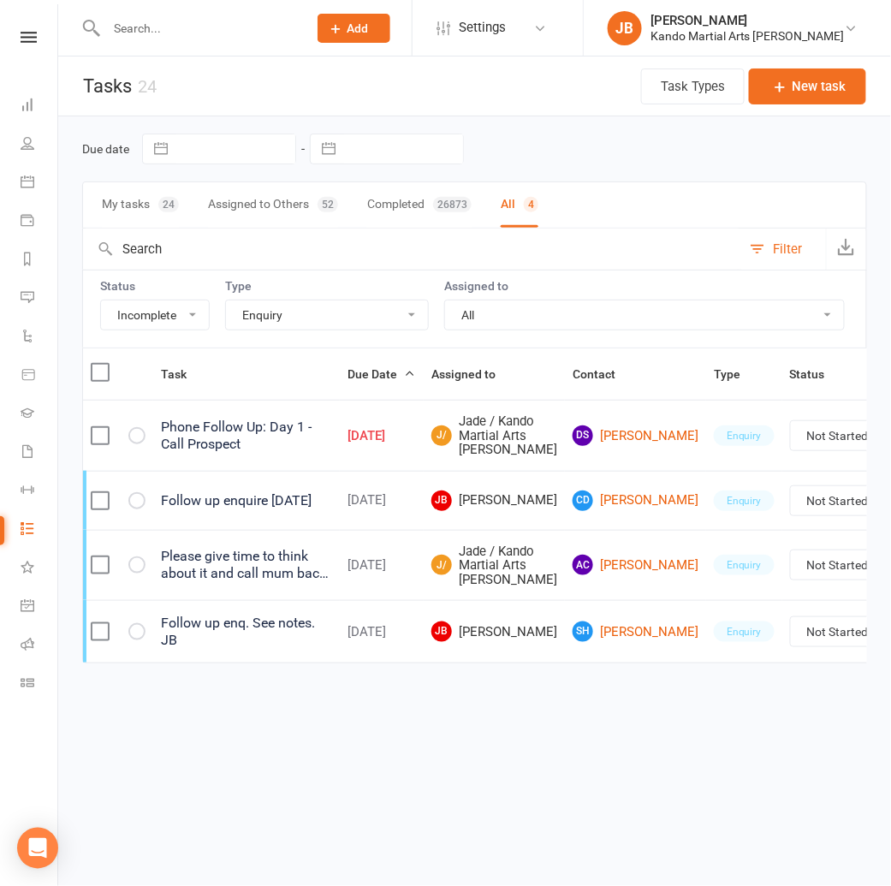
click at [283, 305] on select "All Admin Bbpc - black belt prep course Cancellation Enquiry Follow-up In-class…" at bounding box center [327, 314] width 202 height 29
select select "23766"
select select "started"
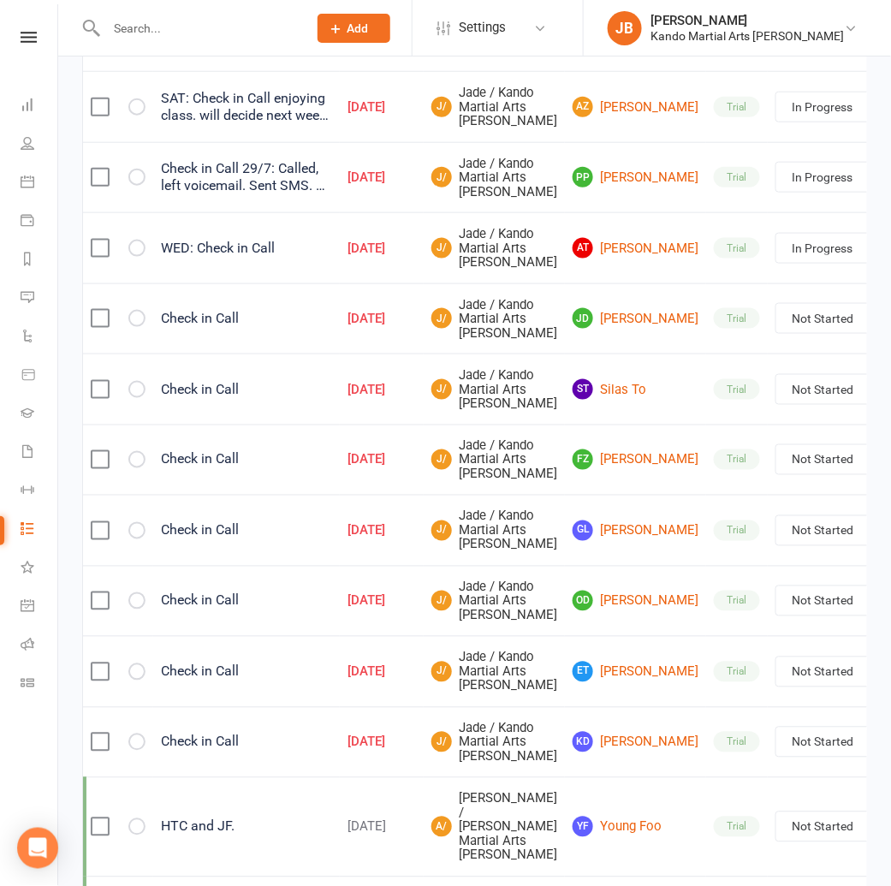
scroll to position [329, 0]
click at [580, 399] on link "ST Silas To" at bounding box center [635, 388] width 126 height 21
click at [585, 469] on link "FZ Fareed Zaky" at bounding box center [635, 458] width 126 height 21
click at [578, 540] on link "GL Greer Llewellyn" at bounding box center [635, 529] width 126 height 21
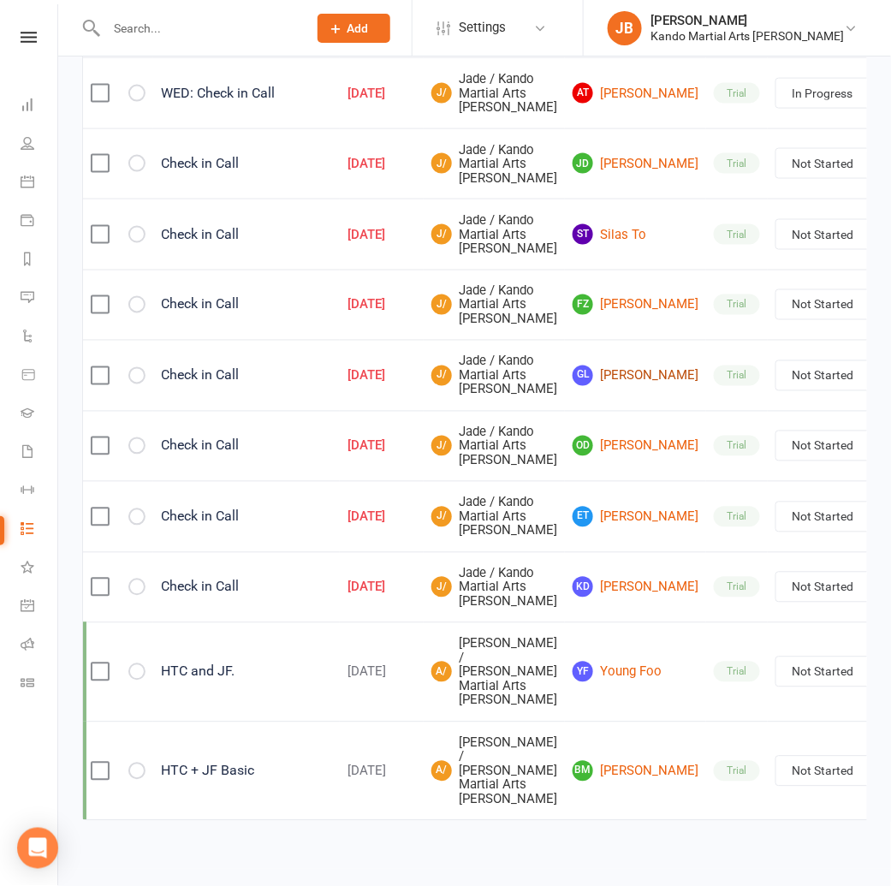
scroll to position [486, 0]
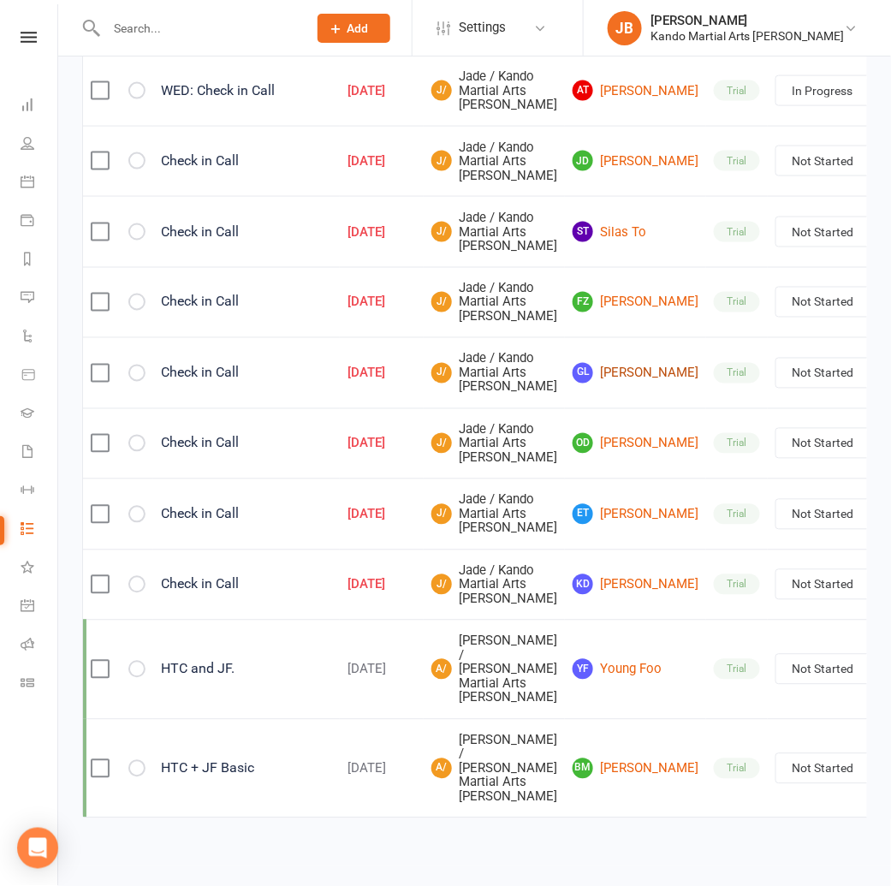
click at [577, 383] on link "GL Greer Llewellyn" at bounding box center [635, 373] width 126 height 21
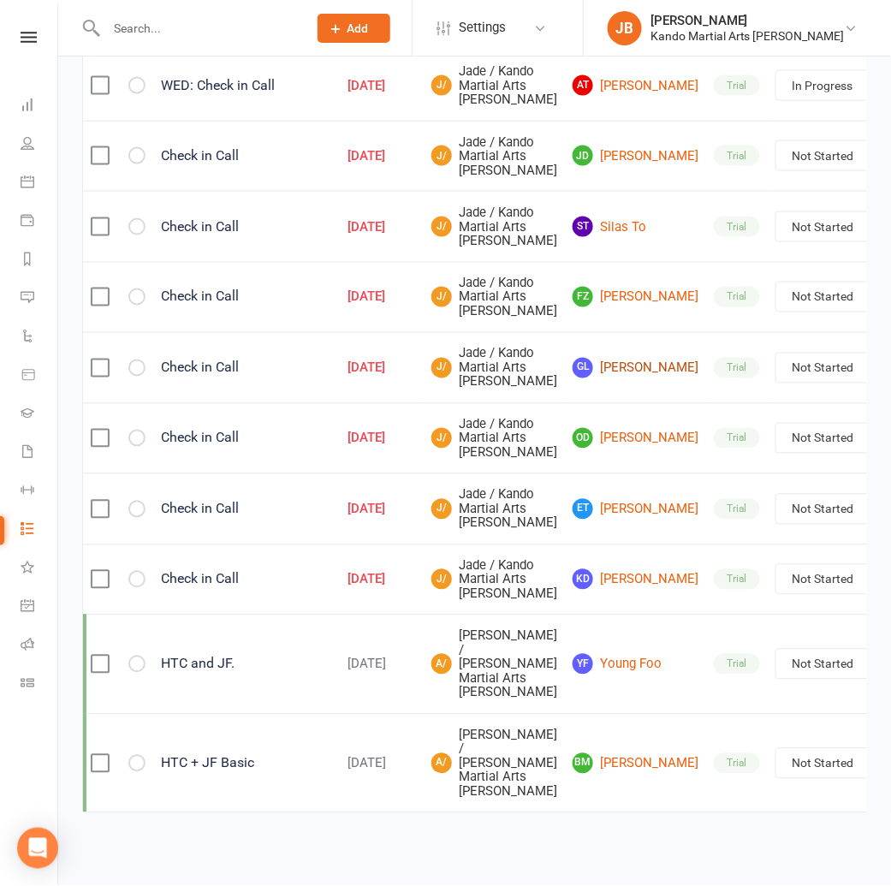
scroll to position [653, 0]
click at [579, 448] on link "OD Oscar Donne" at bounding box center [635, 438] width 126 height 21
click at [582, 519] on link "ET Ethan Teoh" at bounding box center [635, 509] width 126 height 21
click at [579, 589] on link "KD Kiaan Deo" at bounding box center [635, 579] width 126 height 21
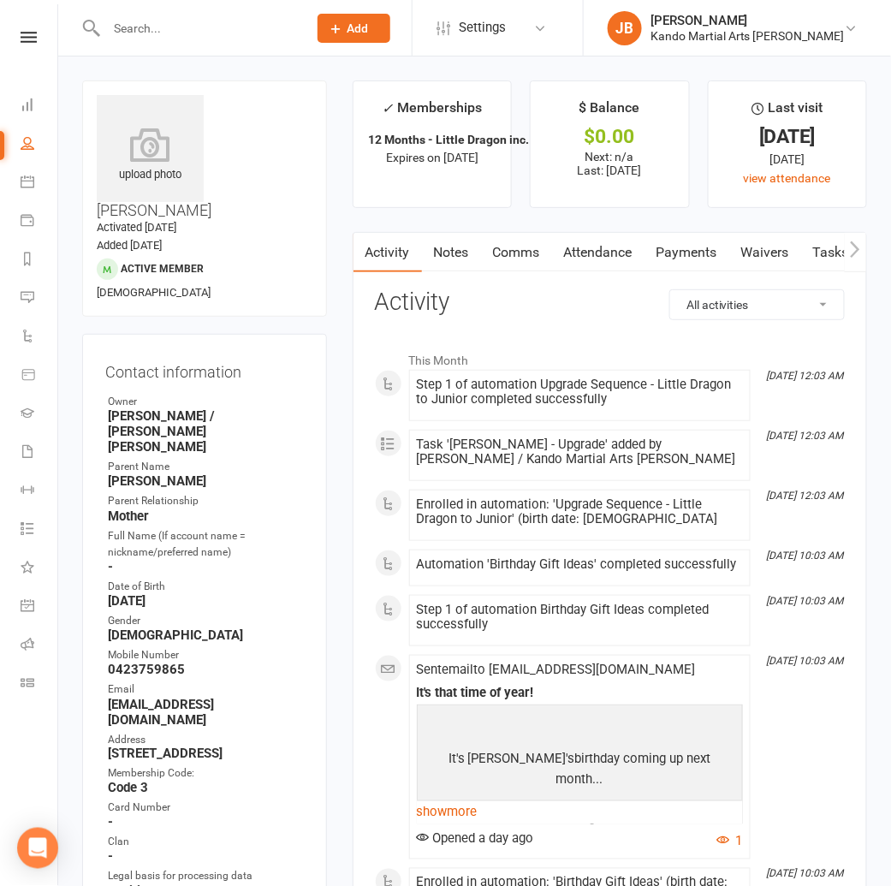
click at [598, 250] on link "Attendance" at bounding box center [598, 252] width 92 height 39
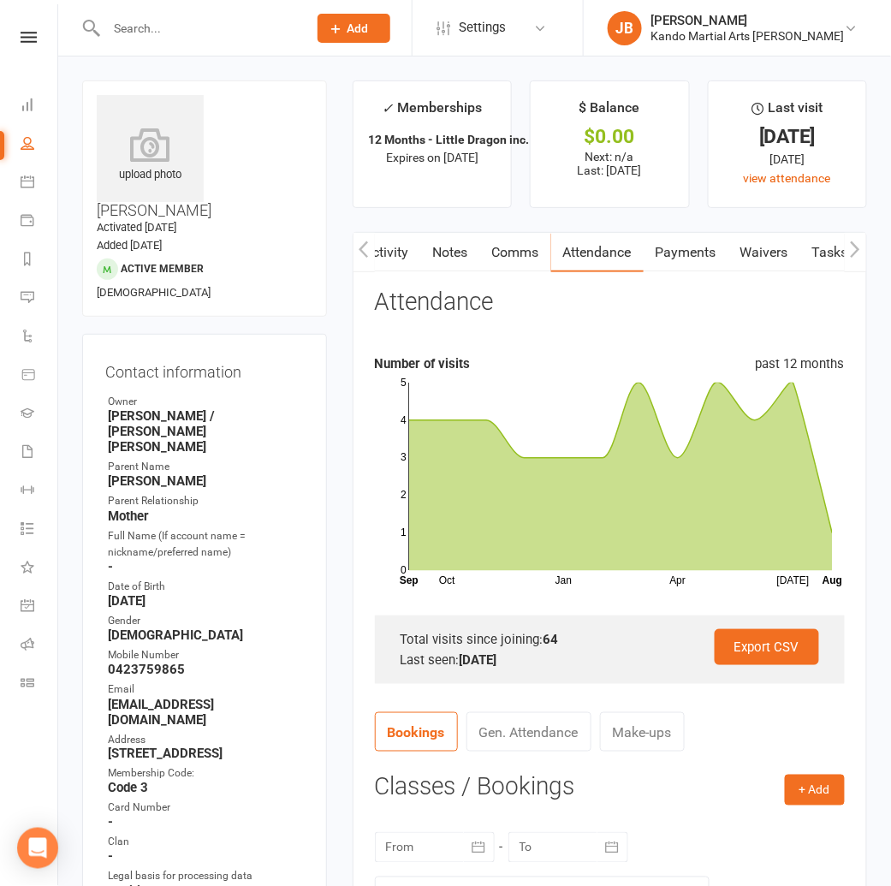
click at [821, 255] on link "Tasks" at bounding box center [830, 252] width 60 height 39
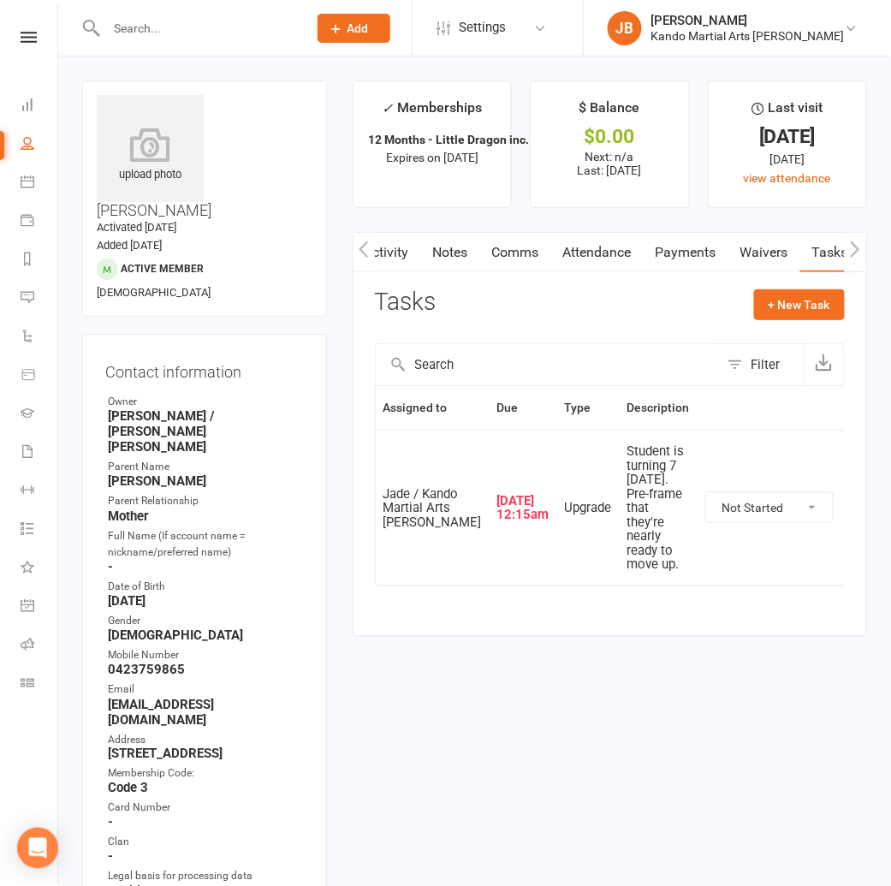
click at [855, 515] on icon "button" at bounding box center [862, 507] width 15 height 15
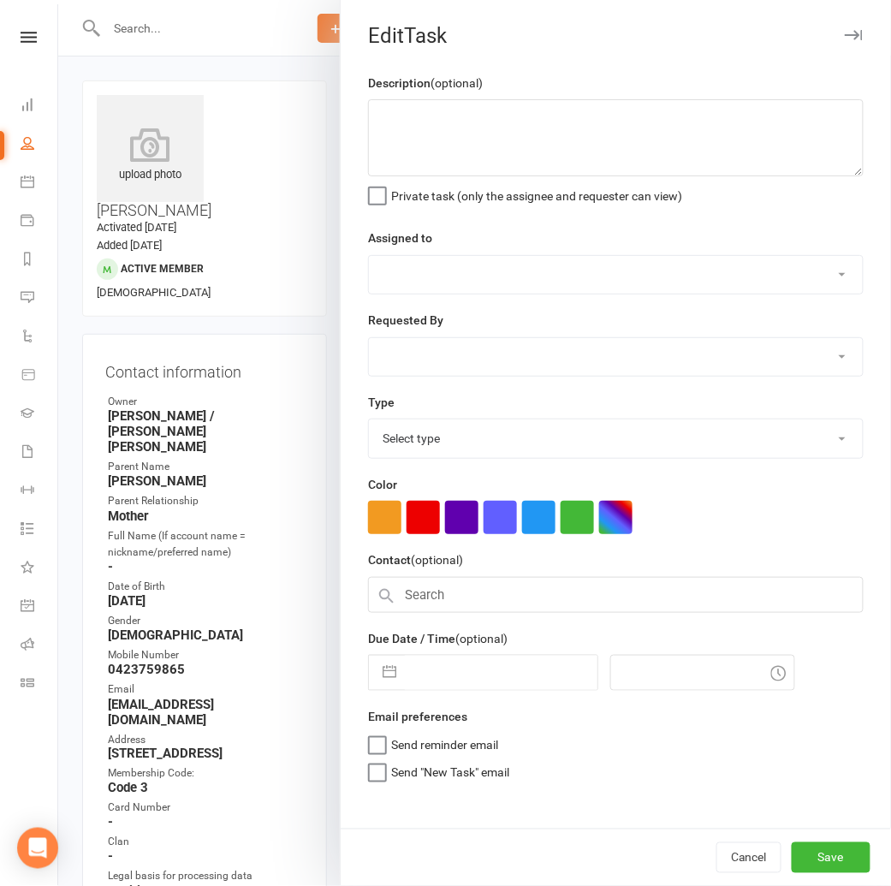
type textarea "Student is turning 7 [DATE]. Pre-frame that they're nearly ready to move up."
select select "33331"
type input "[DATE]"
type input "12:15am"
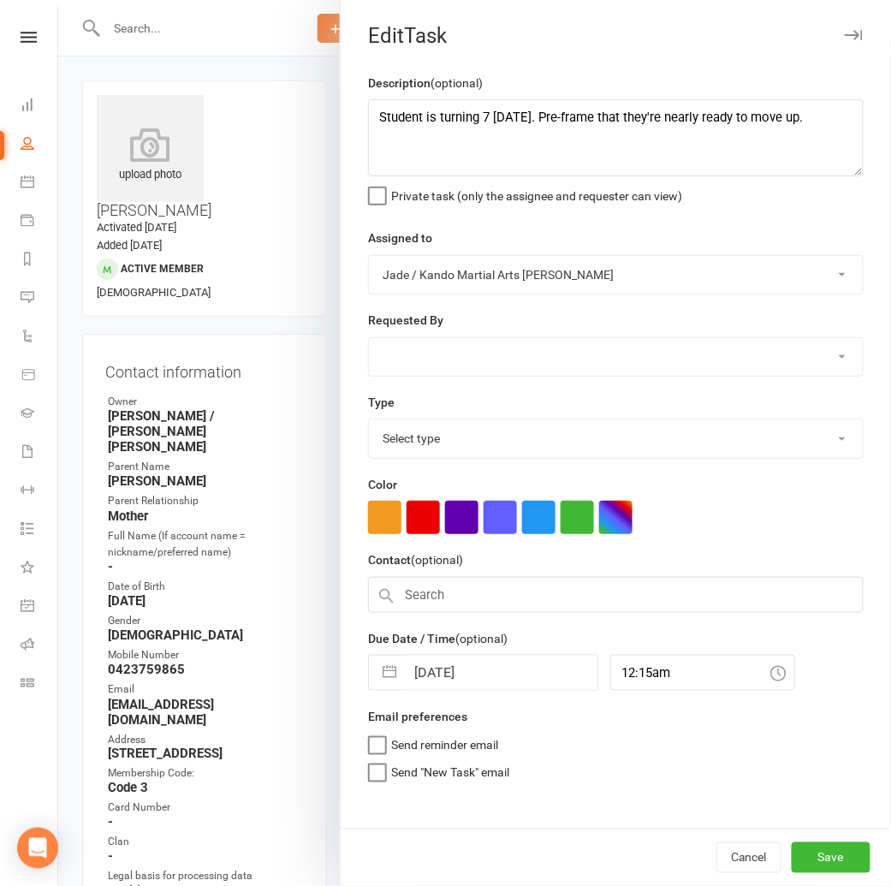
select select "15398"
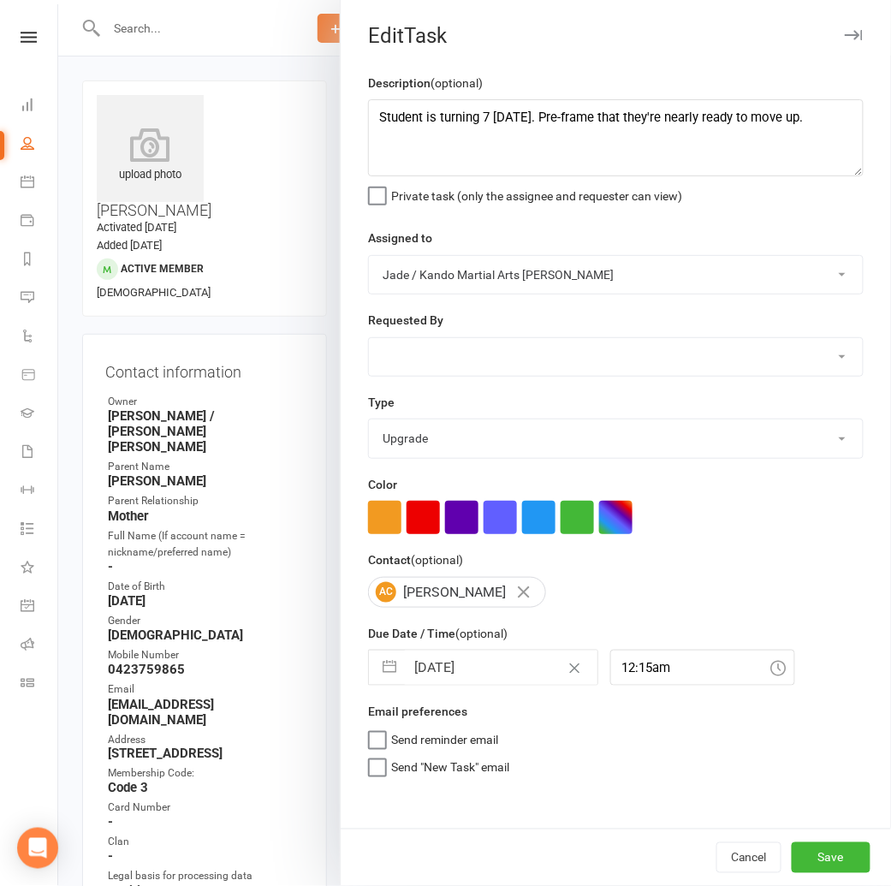
click at [358, 121] on div "Description (optional) Student is turning 7 [DATE]. Pre-frame that they're near…" at bounding box center [616, 450] width 550 height 755
click at [374, 118] on textarea "Student is turning 7 [DATE]. Pre-frame that they're nearly ready to move up." at bounding box center [615, 137] width 495 height 77
type textarea "THURS: Student is turning 7 [DATE]. Pre-frame that they're nearly ready to move…"
click at [838, 870] on button "Save" at bounding box center [830, 857] width 79 height 31
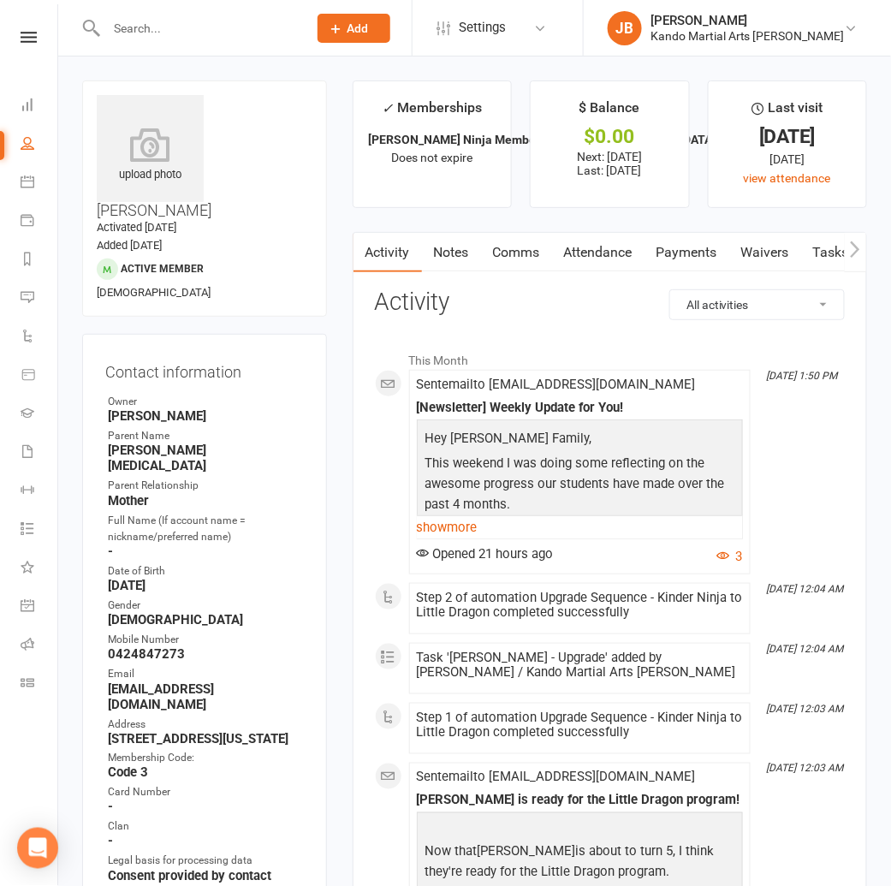
drag, startPoint x: 624, startPoint y: 262, endPoint x: 622, endPoint y: 281, distance: 18.9
click at [624, 262] on link "Attendance" at bounding box center [598, 252] width 92 height 39
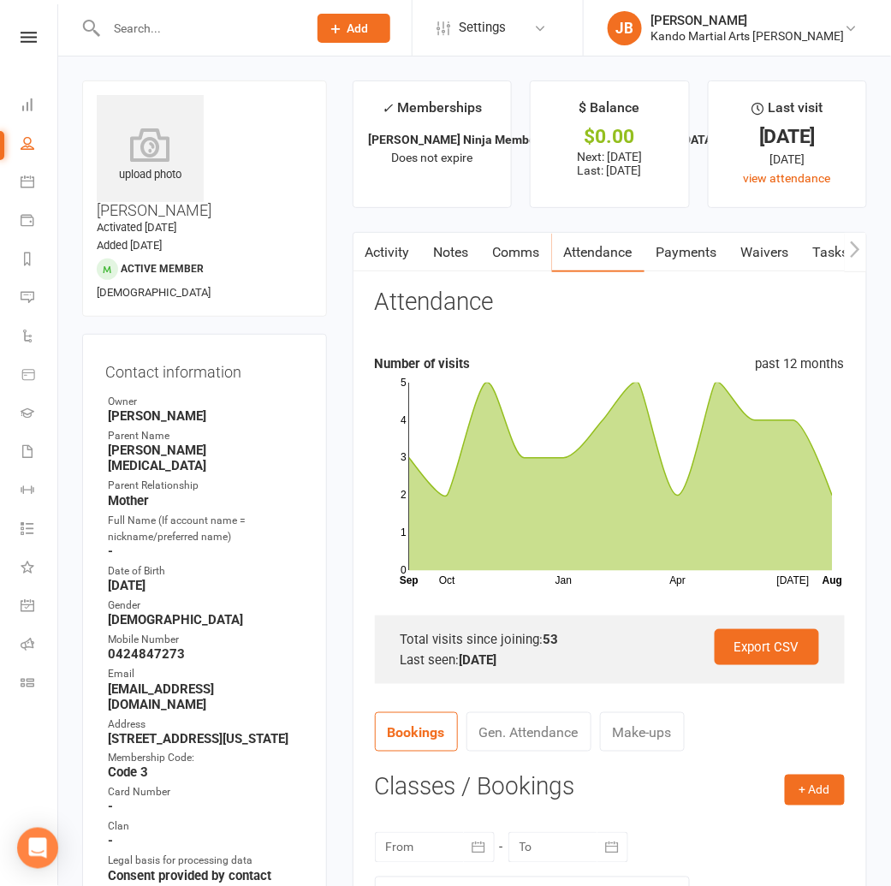
drag, startPoint x: 819, startPoint y: 264, endPoint x: 799, endPoint y: 274, distance: 22.2
click at [819, 264] on link "Tasks" at bounding box center [831, 252] width 60 height 39
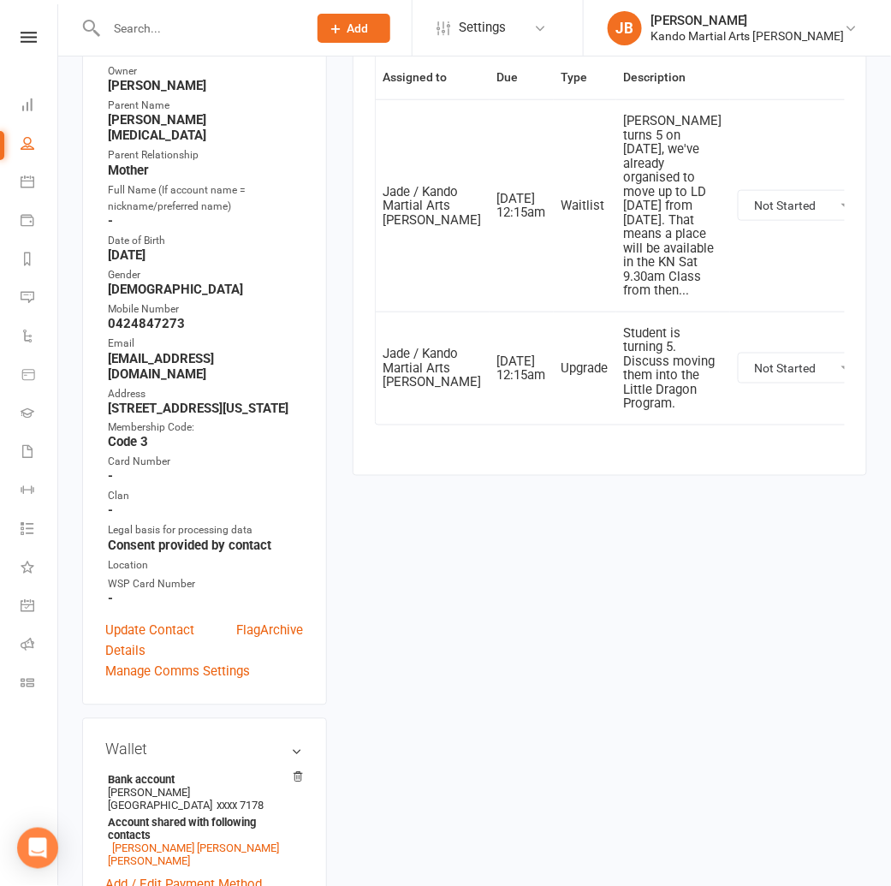
scroll to position [332, 0]
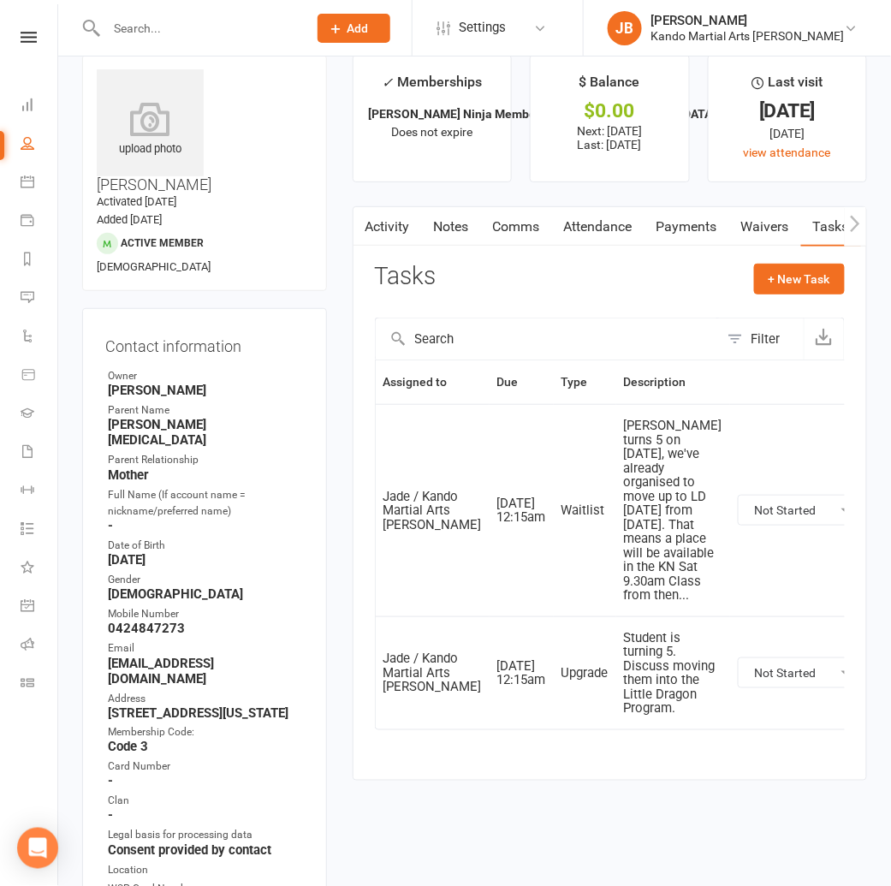
click at [588, 213] on link "Attendance" at bounding box center [598, 226] width 92 height 39
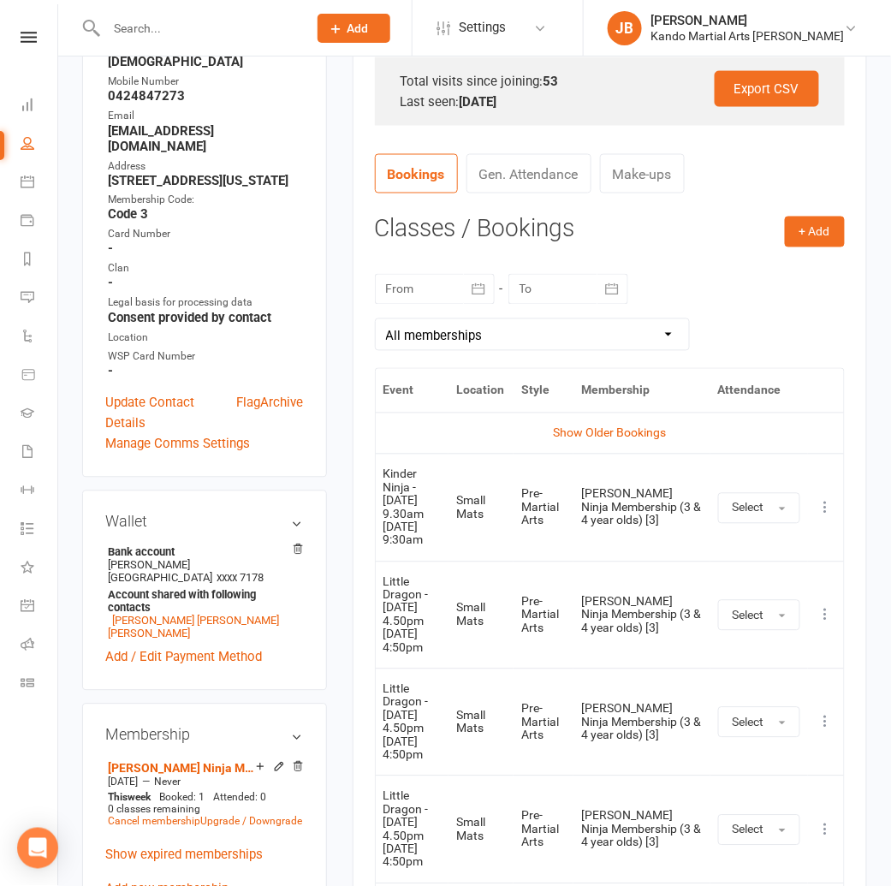
scroll to position [567, 0]
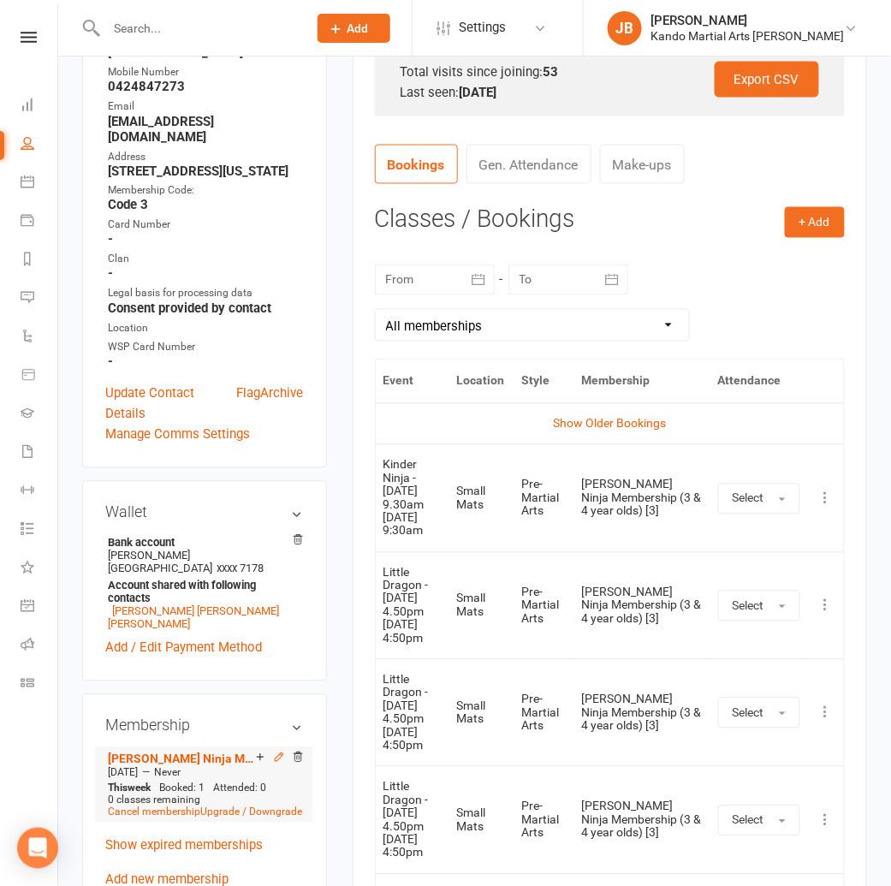
click at [280, 753] on icon at bounding box center [279, 757] width 8 height 8
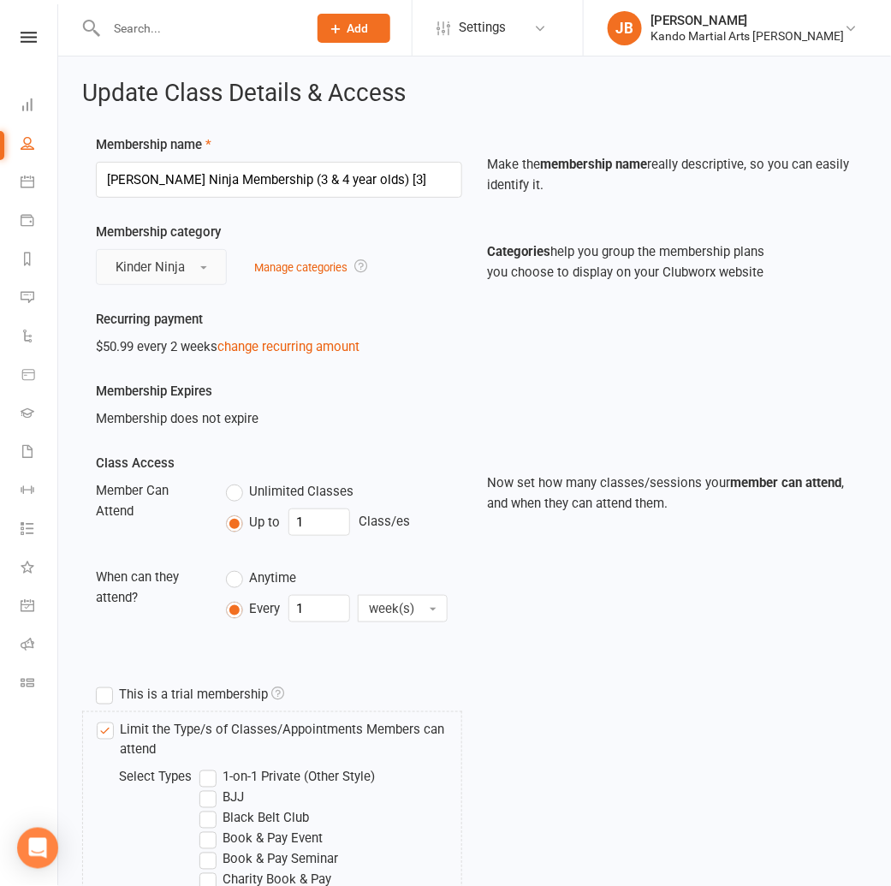
click at [173, 261] on span "Kinder Ninja" at bounding box center [150, 266] width 69 height 15
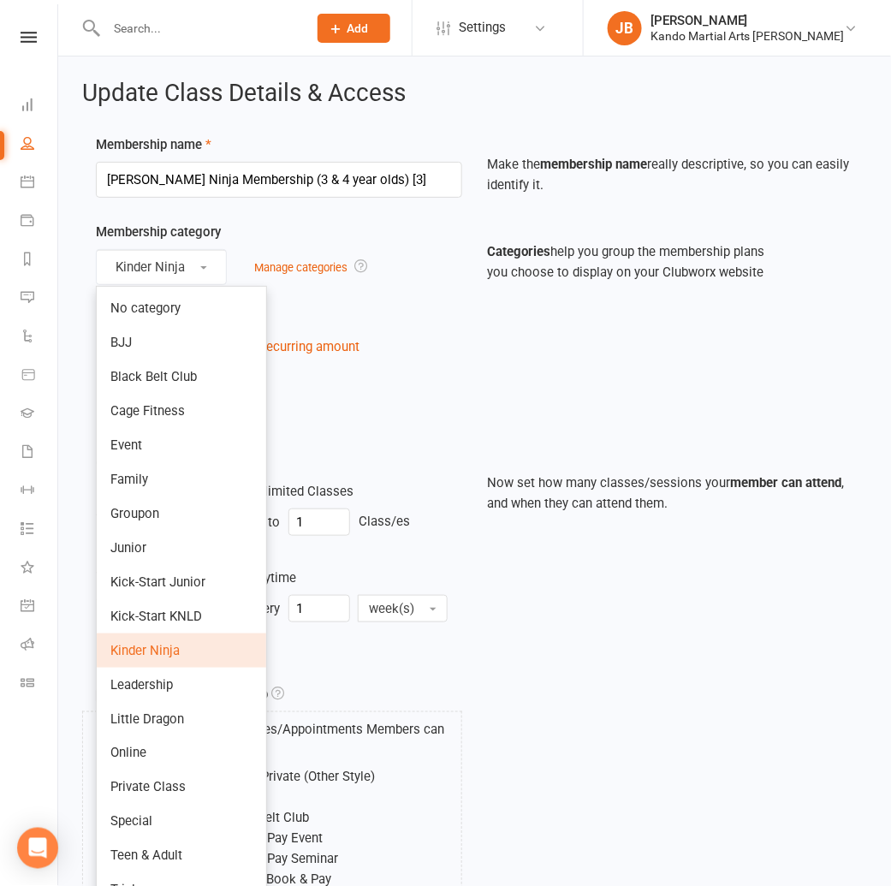
click at [164, 645] on span "Kinder Ninja" at bounding box center [144, 650] width 69 height 15
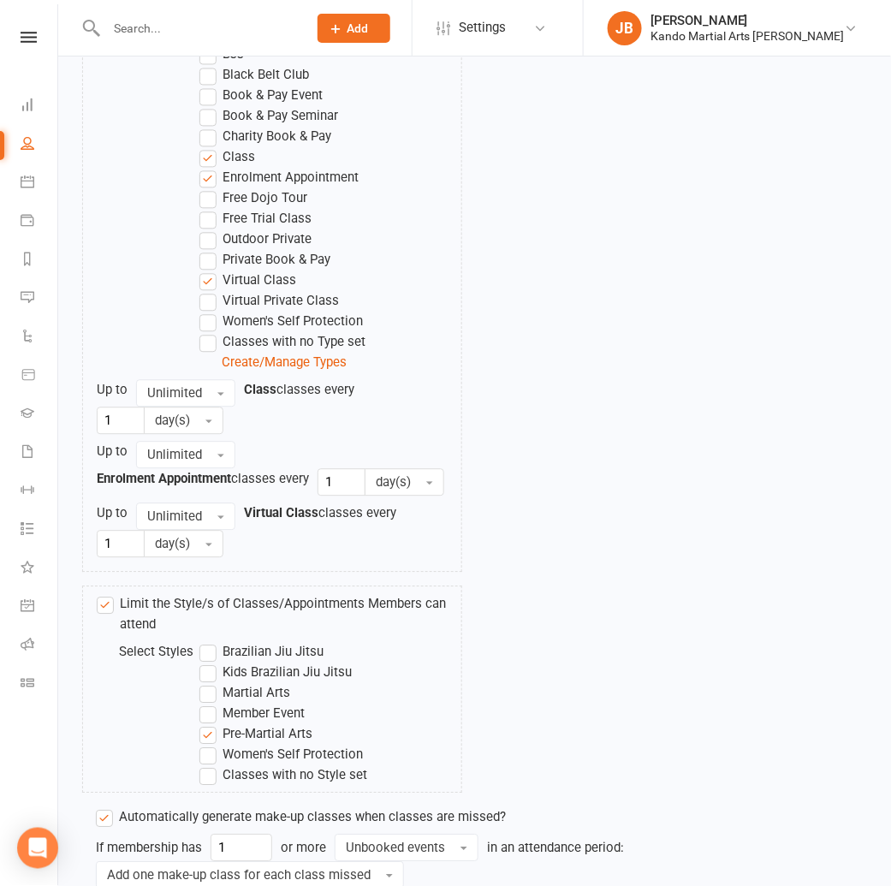
scroll to position [1734, 0]
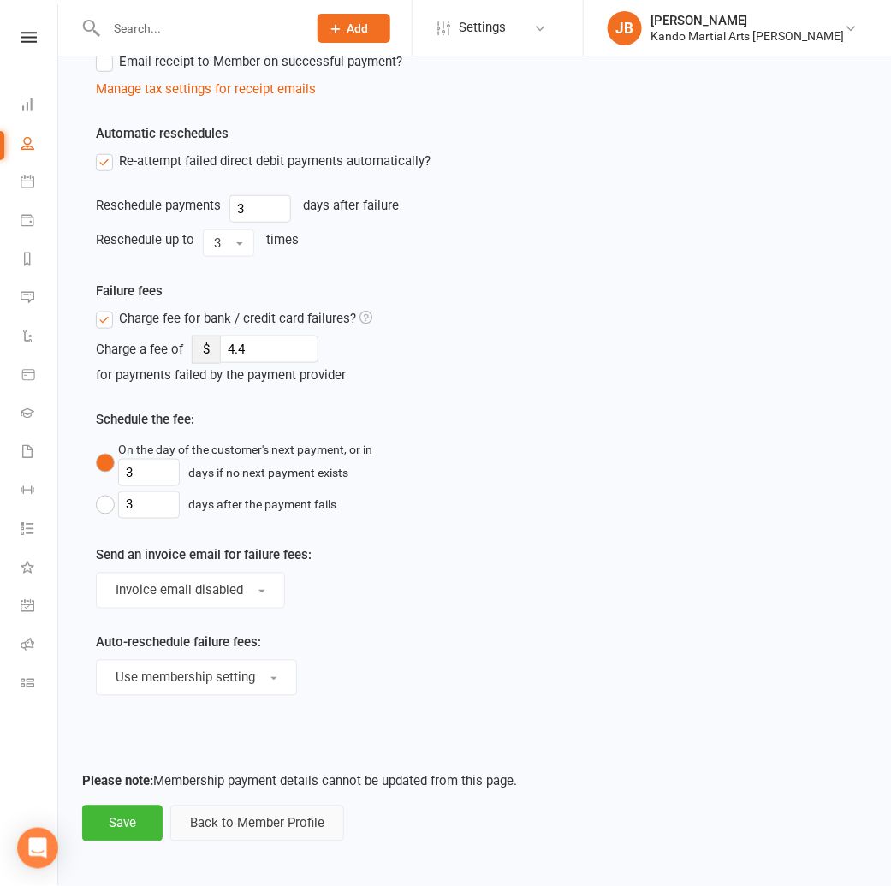
click at [244, 817] on button "Back to Member Profile" at bounding box center [257, 823] width 174 height 36
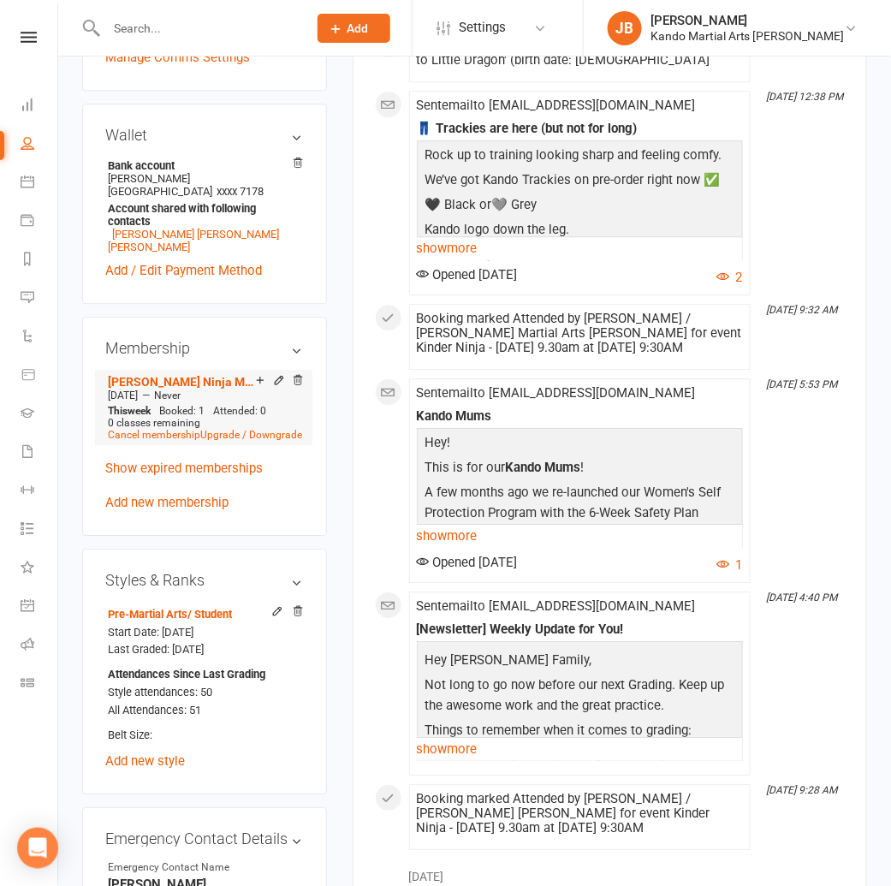
scroll to position [948, 0]
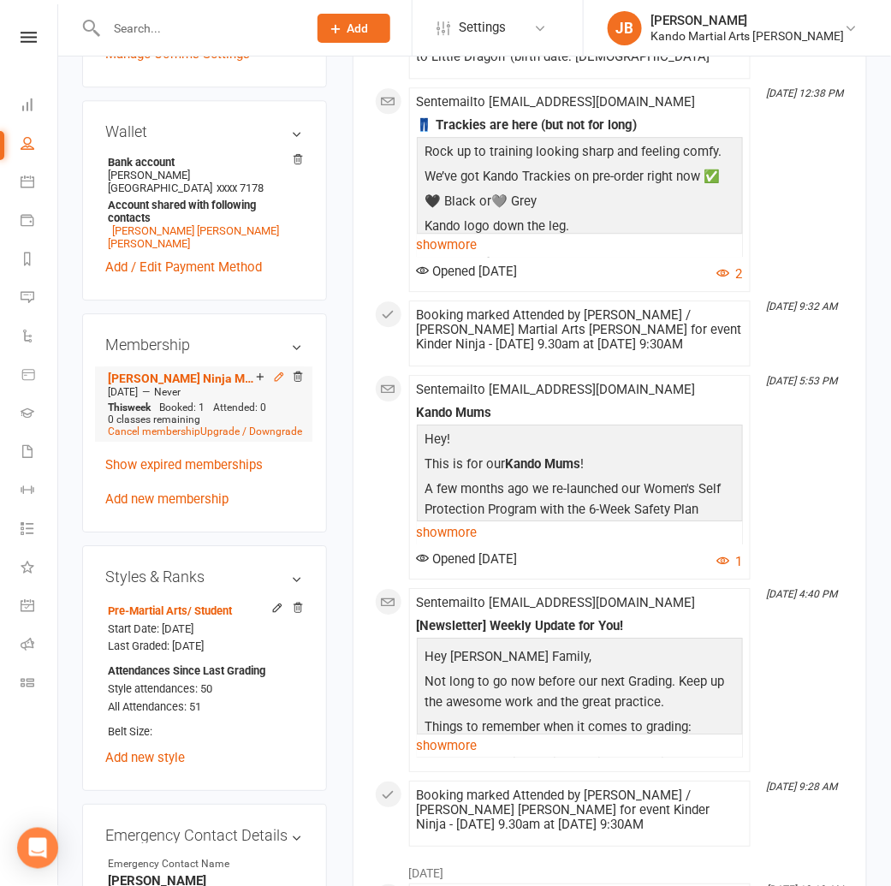
click at [277, 372] on icon at bounding box center [279, 376] width 8 height 8
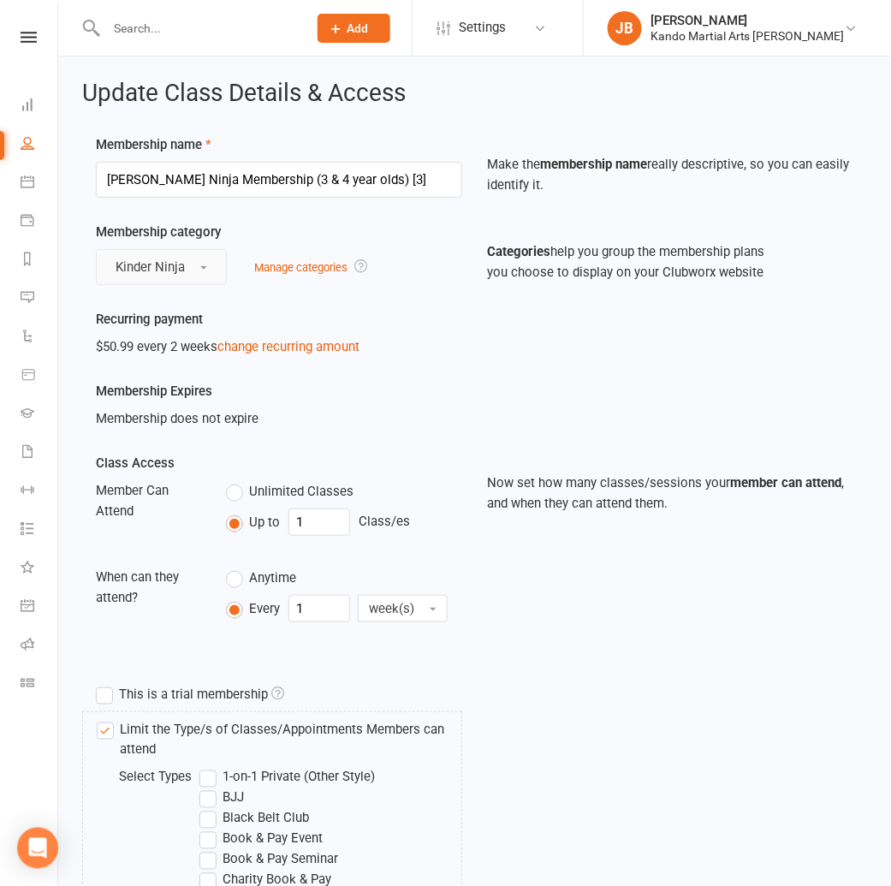
click at [172, 264] on span "Kinder Ninja" at bounding box center [150, 266] width 69 height 15
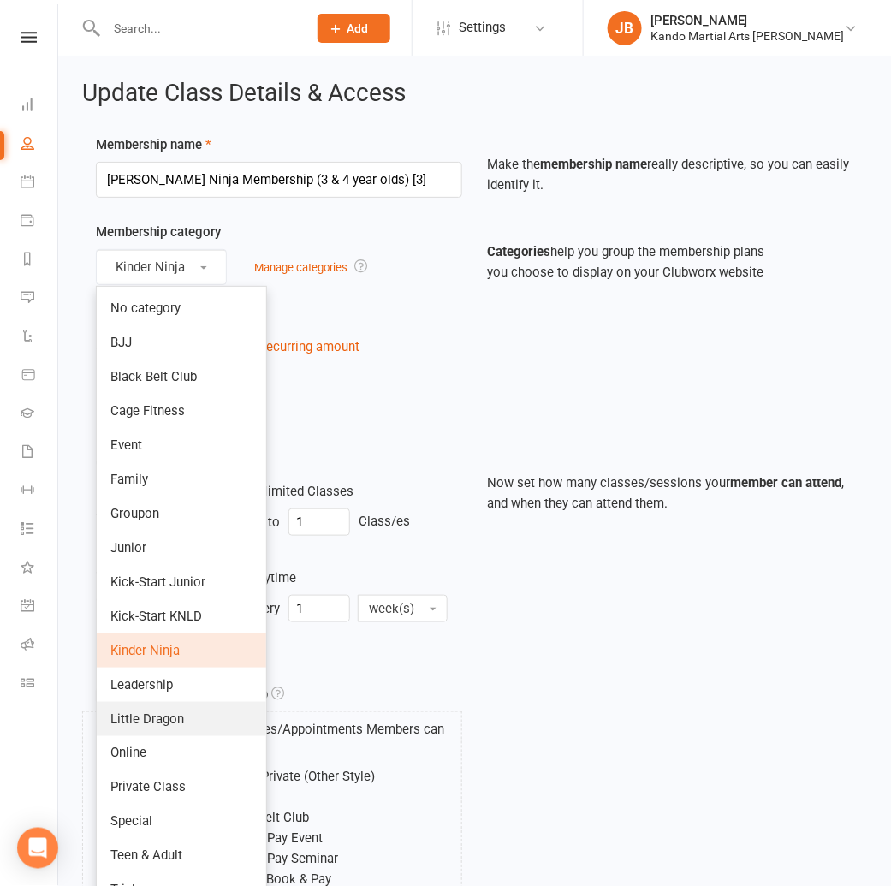
click at [168, 712] on span "Little Dragon" at bounding box center [147, 718] width 74 height 15
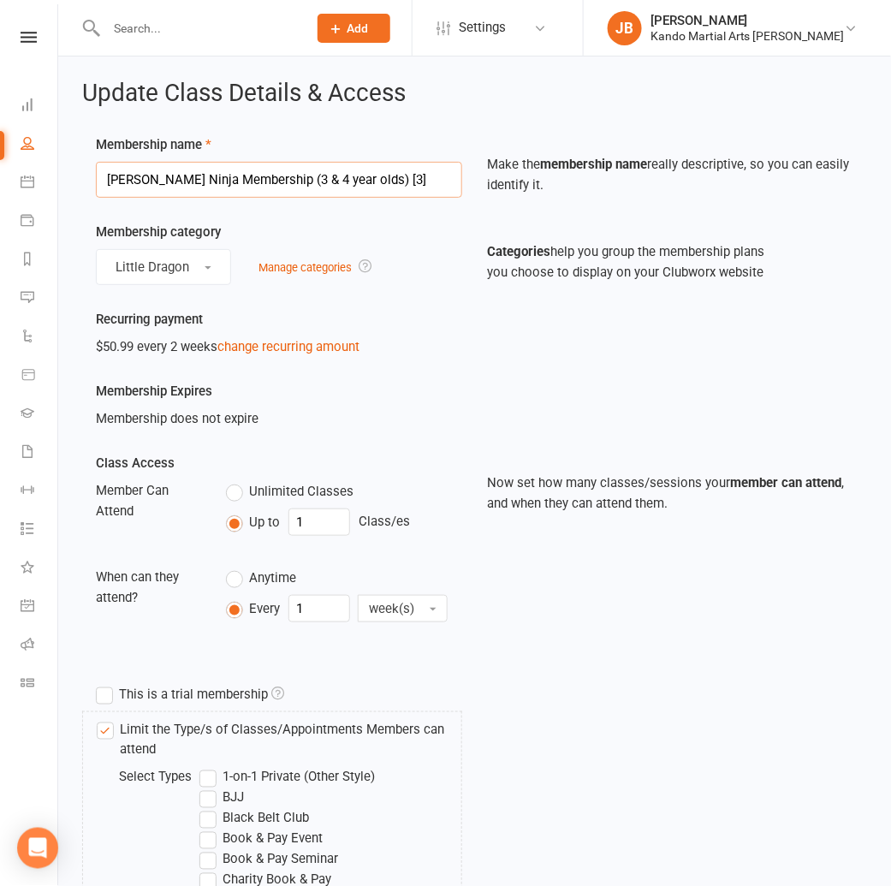
drag, startPoint x: 192, startPoint y: 181, endPoint x: 138, endPoint y: 177, distance: 54.0
click at [138, 177] on input "DD Kinder Ninja Membership (3 & 4 year olds) [3]" at bounding box center [279, 180] width 366 height 36
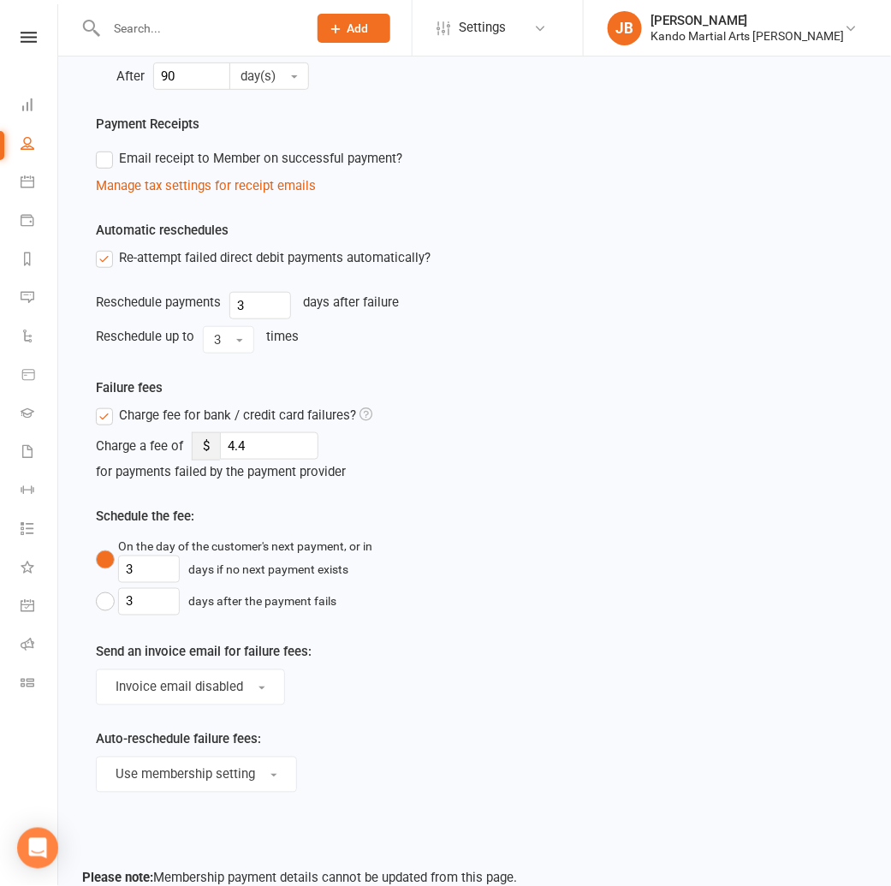
scroll to position [1734, 0]
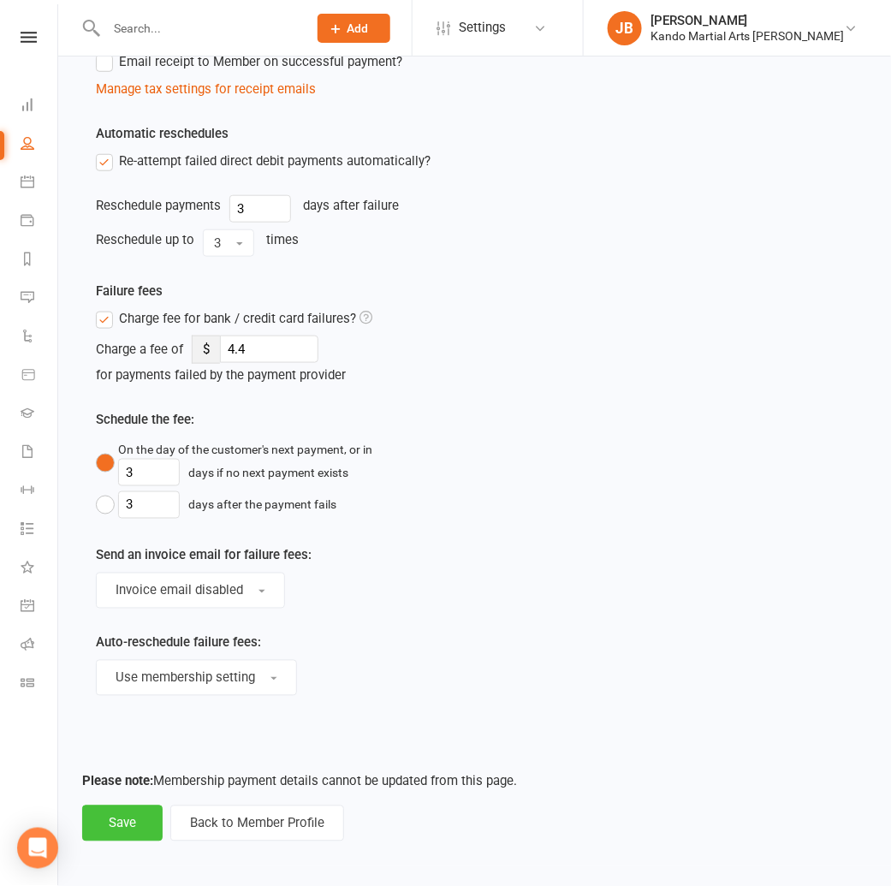
type input "DD Little Dragon Membership (3 & 4 year olds) [3]"
click at [132, 823] on button "Save" at bounding box center [122, 823] width 80 height 36
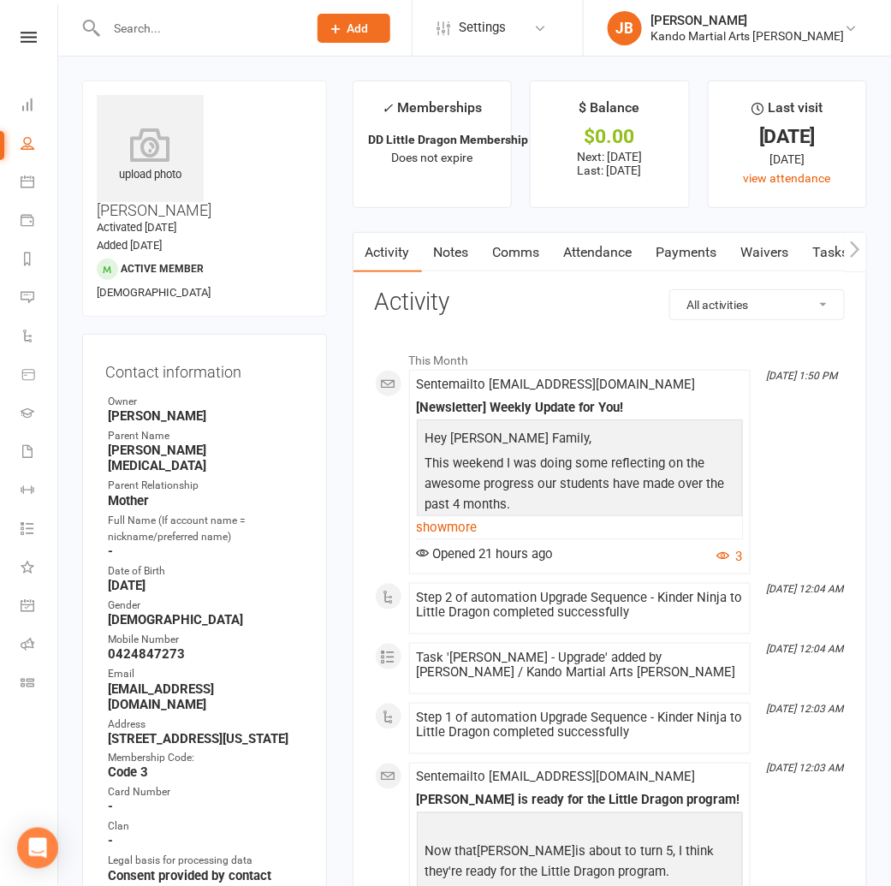
drag, startPoint x: 308, startPoint y: 104, endPoint x: 219, endPoint y: 99, distance: 89.1
click at [219, 99] on h3 "Atharv Kraleti" at bounding box center [205, 157] width 216 height 124
copy h3 "Atharv Kraleti"
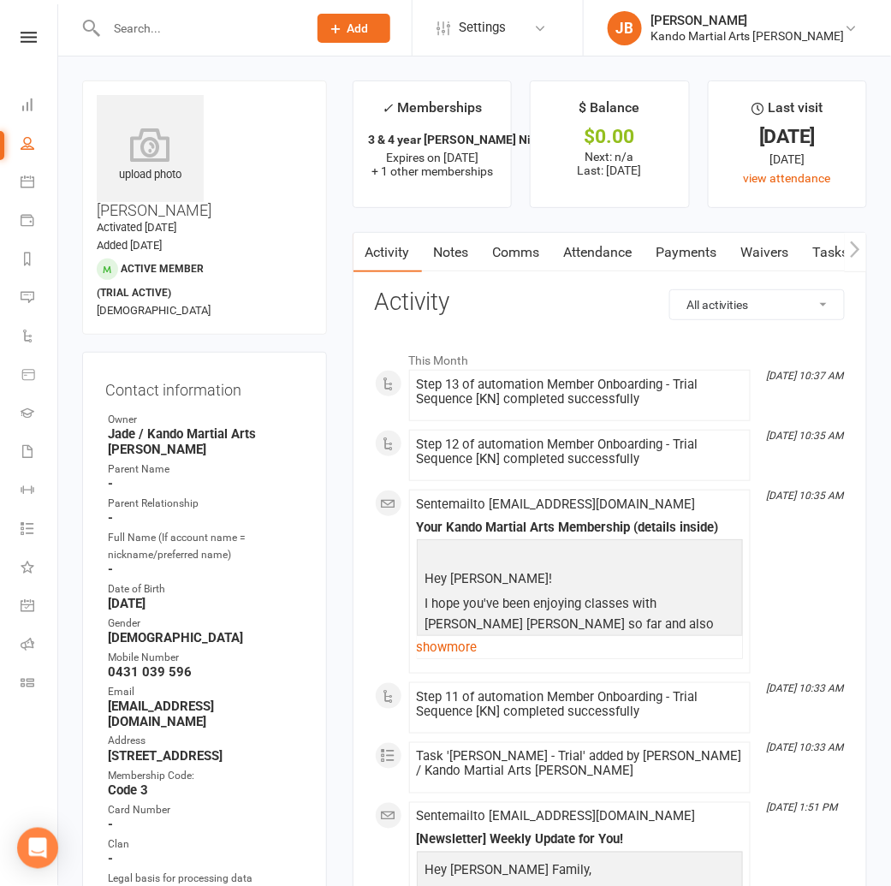
click at [823, 252] on link "Tasks" at bounding box center [831, 252] width 60 height 39
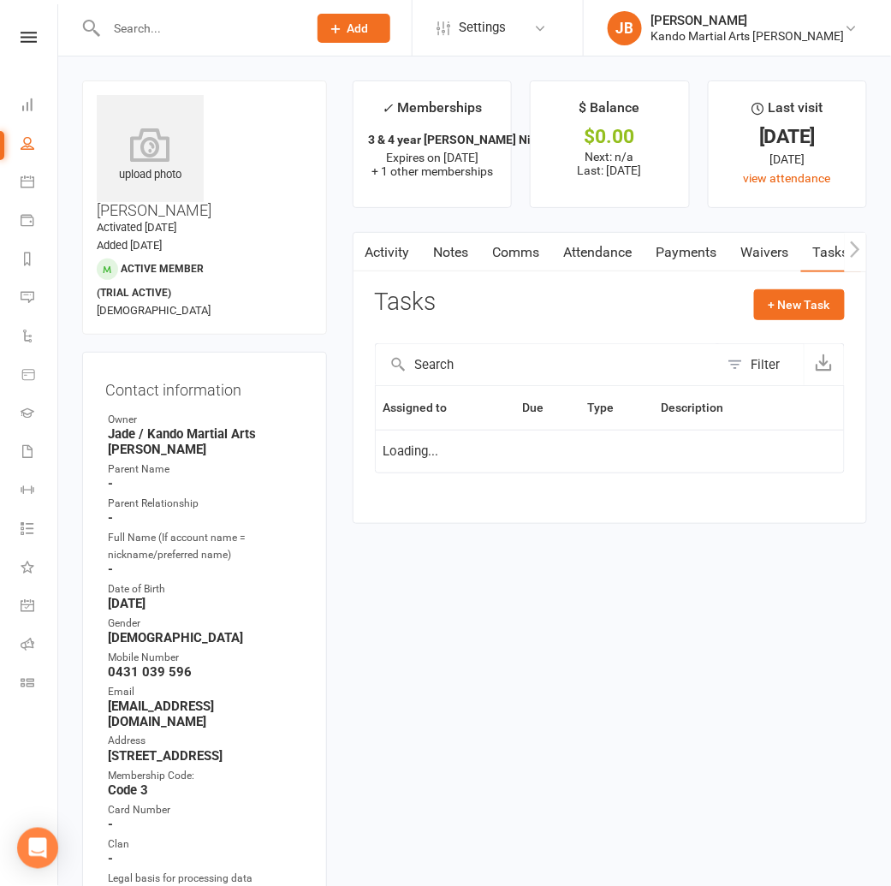
select select "waiting"
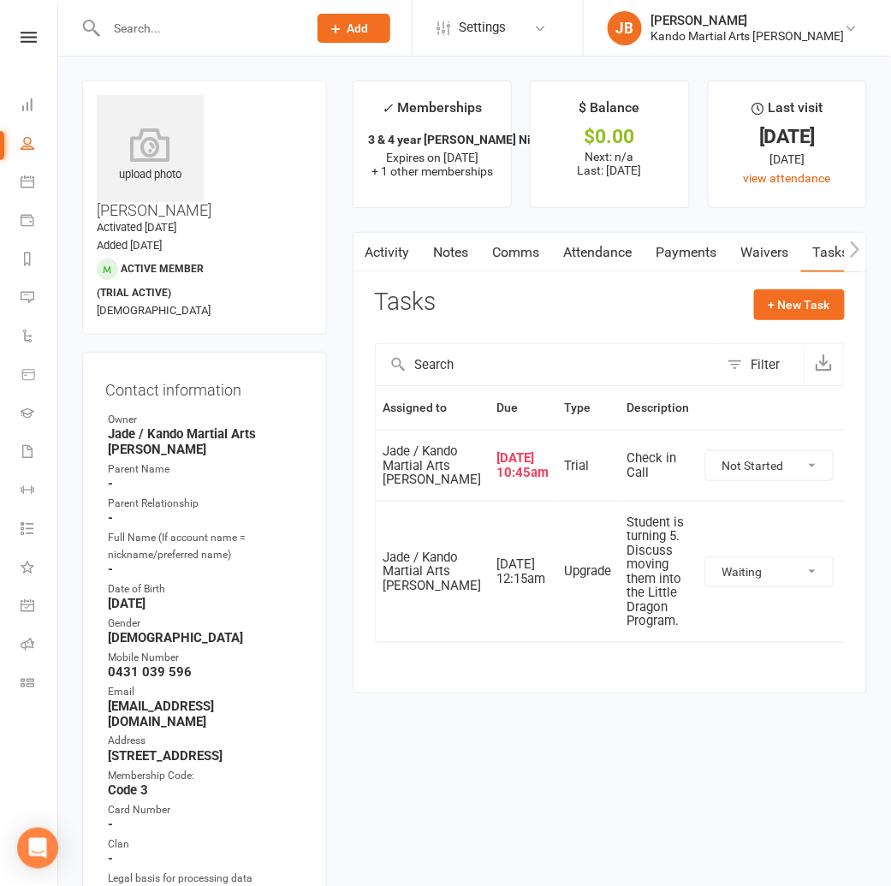
click at [855, 473] on icon "button" at bounding box center [862, 465] width 15 height 15
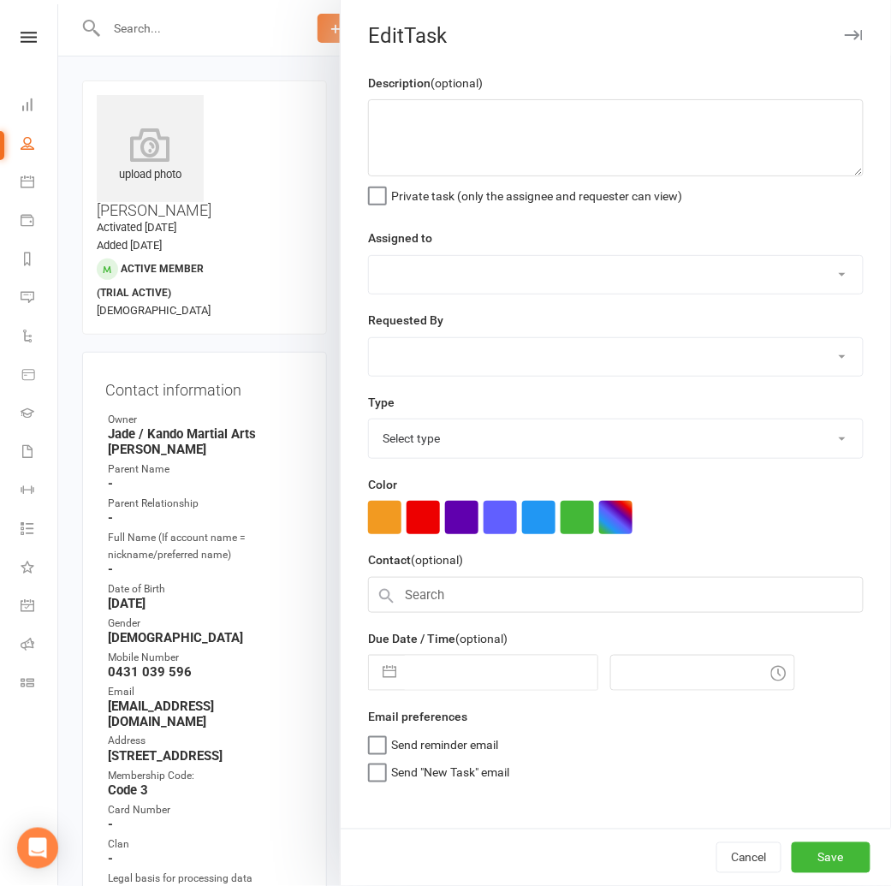
type textarea "Check in Call"
select select "33331"
type input "[DATE]"
type input "10:45am"
select select "23766"
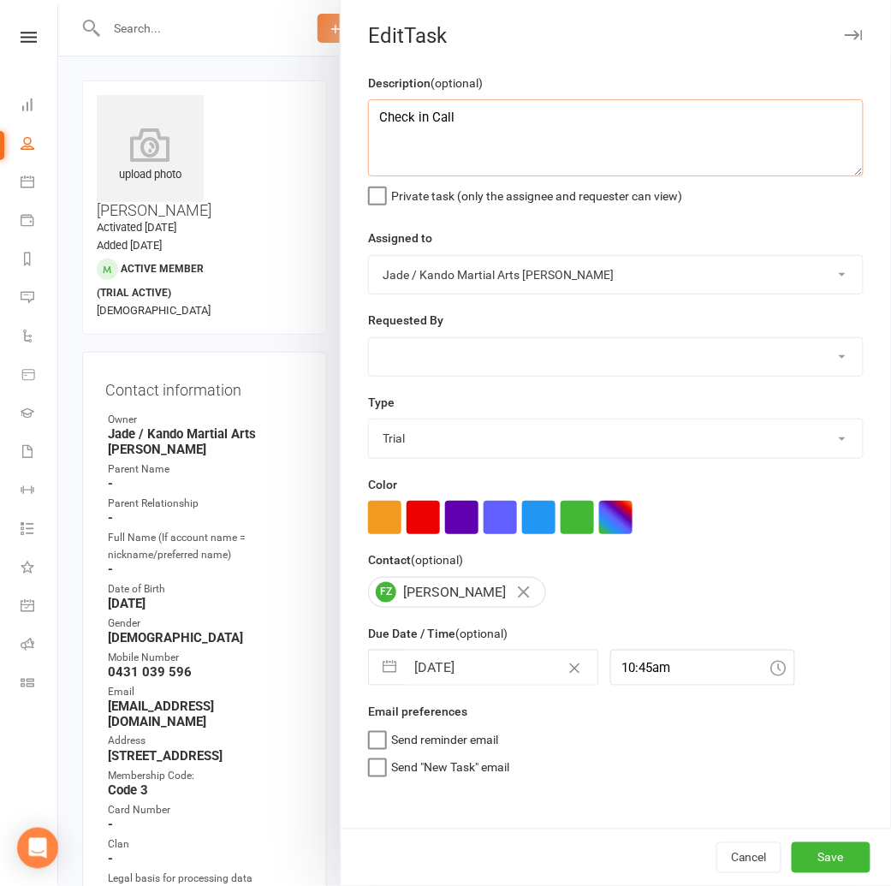
click at [384, 121] on textarea "Check in Call" at bounding box center [615, 137] width 495 height 77
type textarea "FRI: Check in Call"
click at [853, 857] on button "Save" at bounding box center [830, 857] width 79 height 31
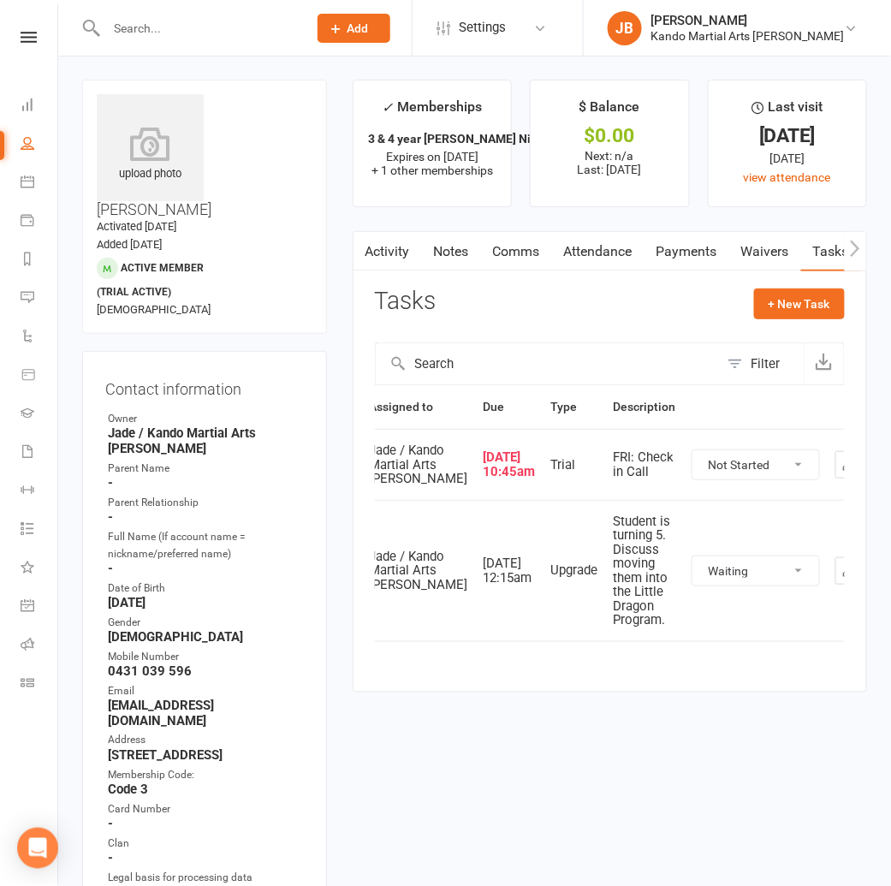
scroll to position [0, 9]
click at [132, 25] on input "text" at bounding box center [198, 28] width 194 height 24
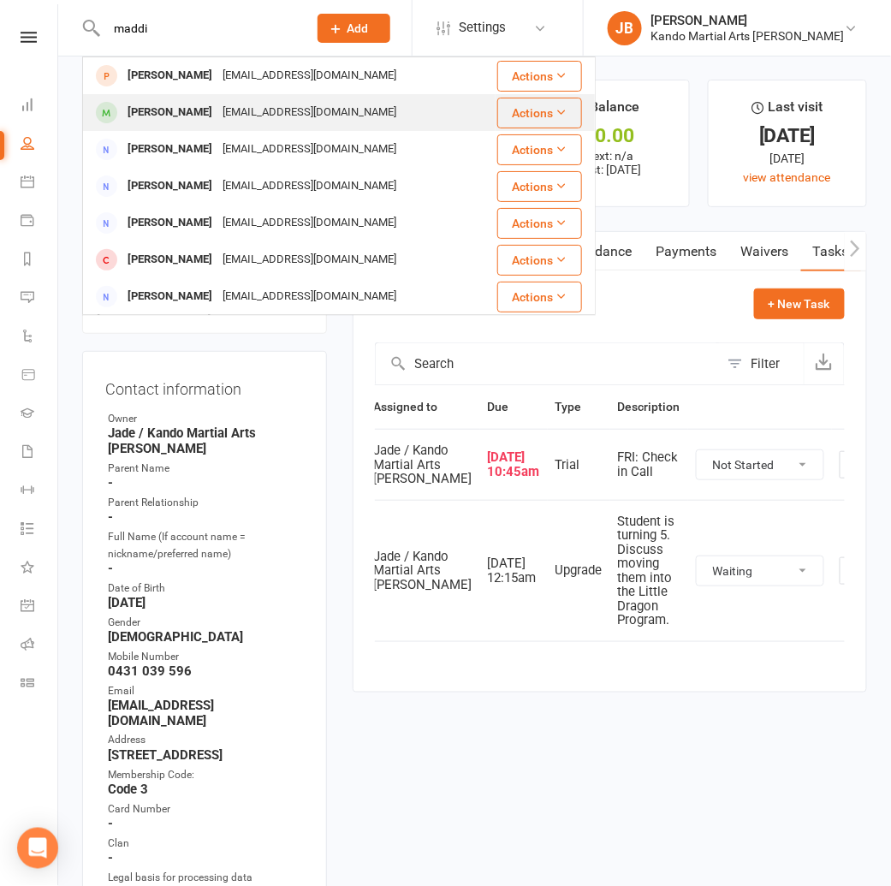
type input "maddi"
click at [175, 114] on div "[PERSON_NAME]" at bounding box center [169, 112] width 95 height 25
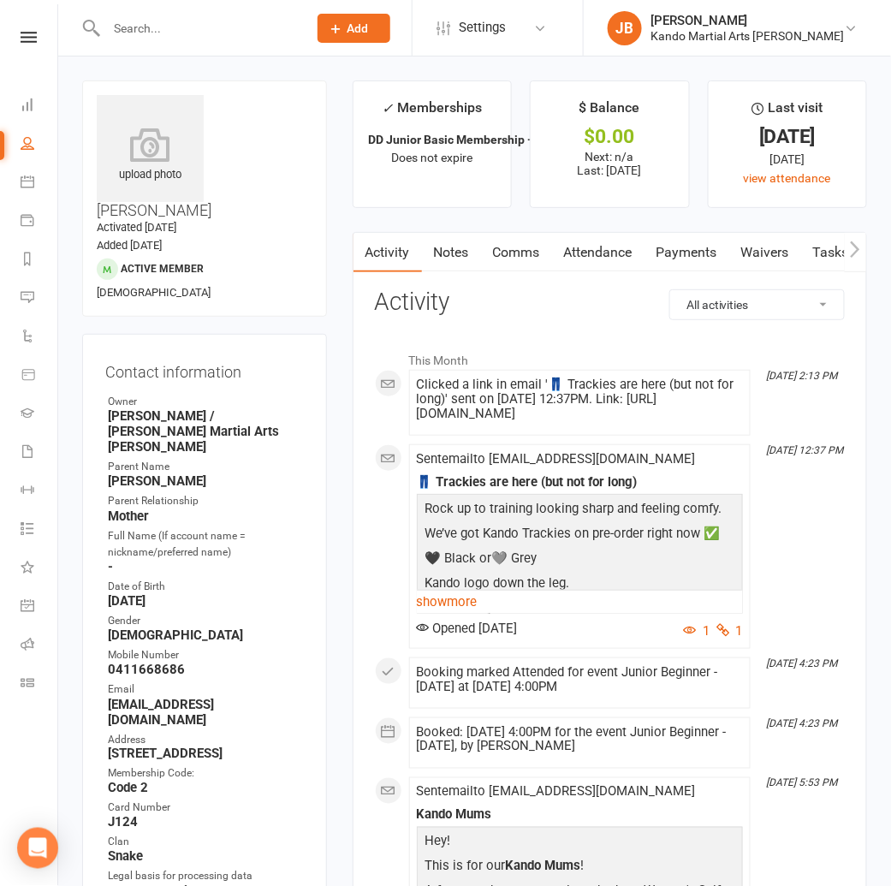
click at [134, 37] on input "text" at bounding box center [198, 28] width 194 height 24
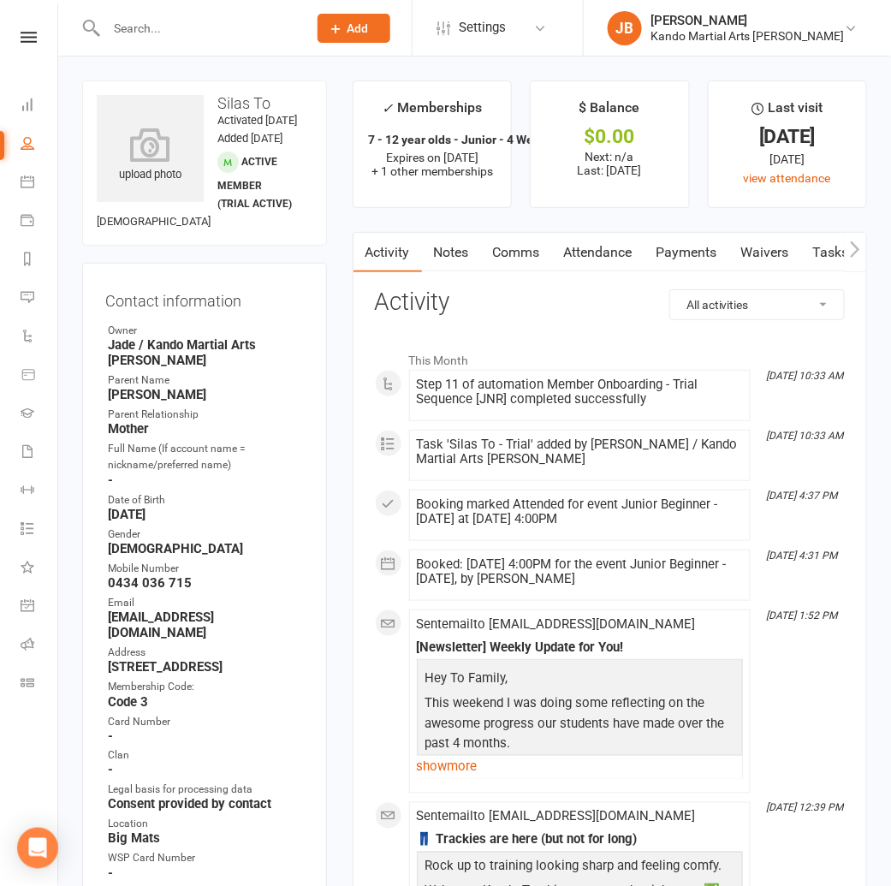
click at [563, 245] on link "Attendance" at bounding box center [598, 252] width 92 height 39
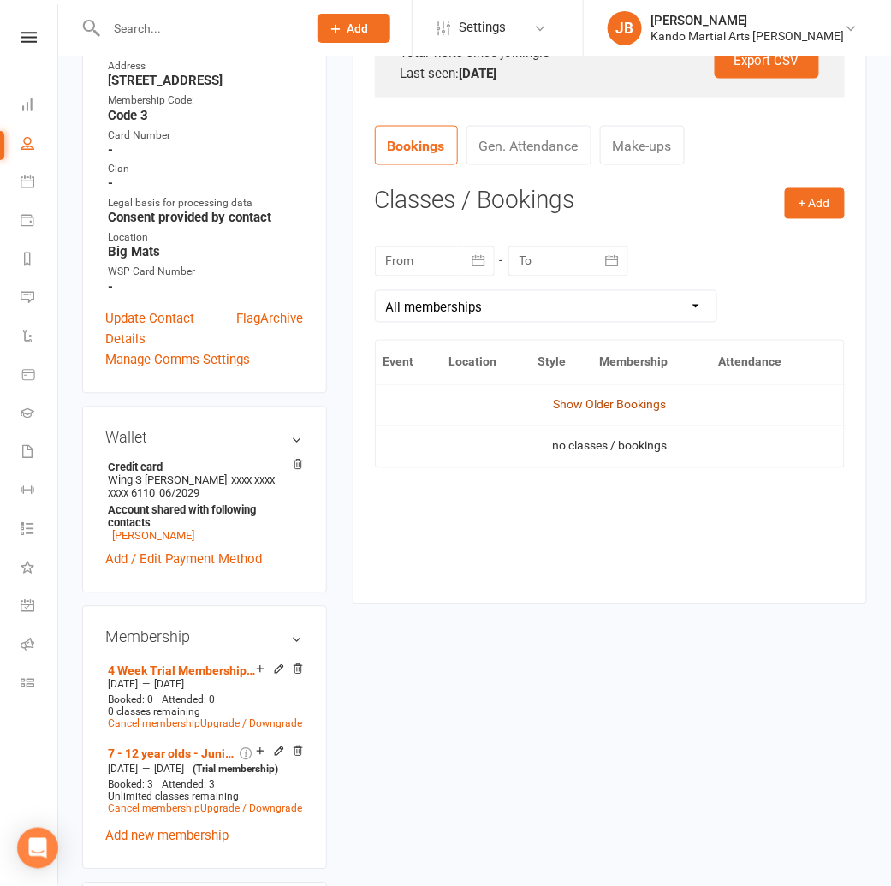
click at [601, 399] on link "Show Older Bookings" at bounding box center [609, 405] width 113 height 14
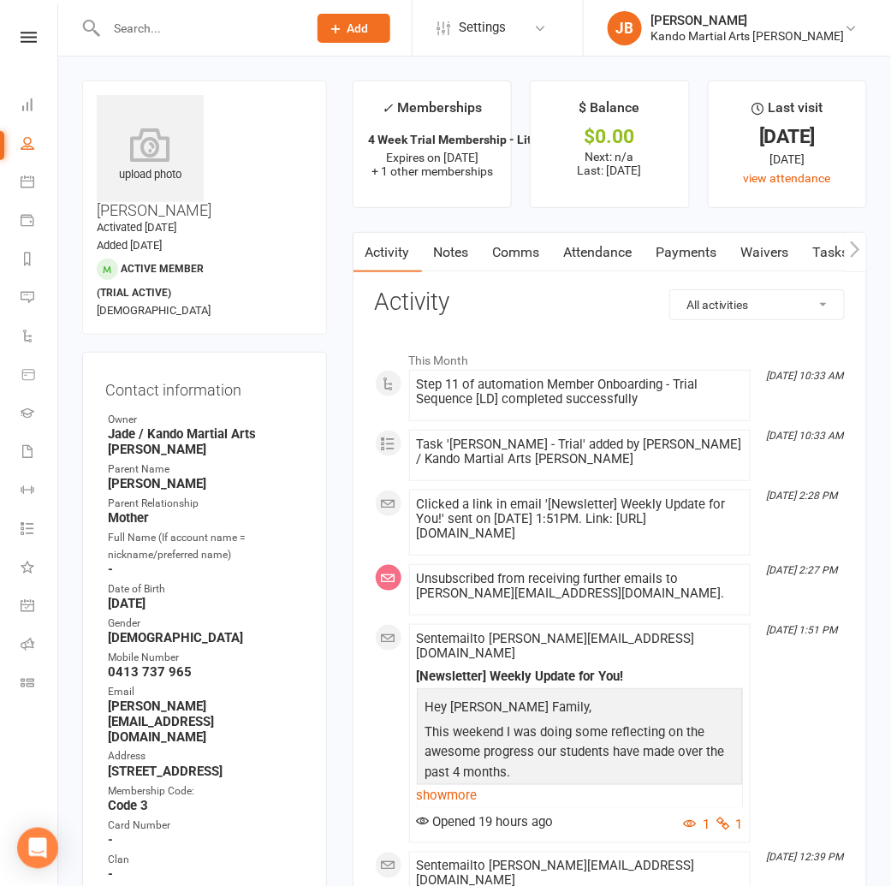
click at [814, 251] on link "Tasks" at bounding box center [831, 252] width 60 height 39
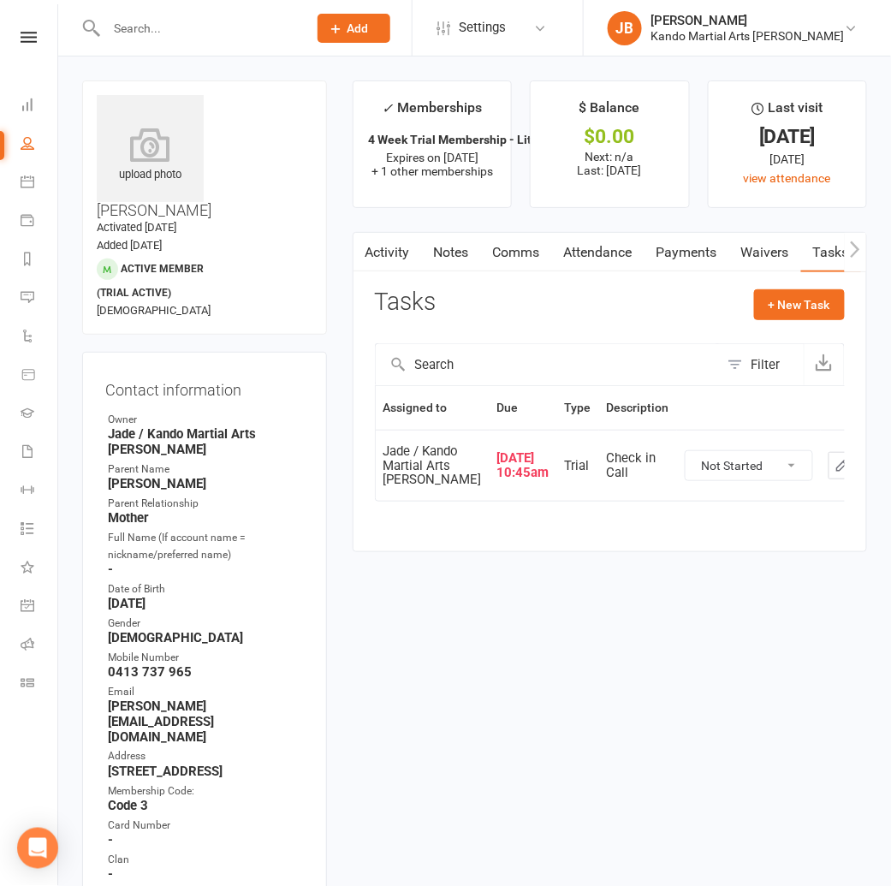
click at [597, 253] on link "Attendance" at bounding box center [598, 252] width 92 height 39
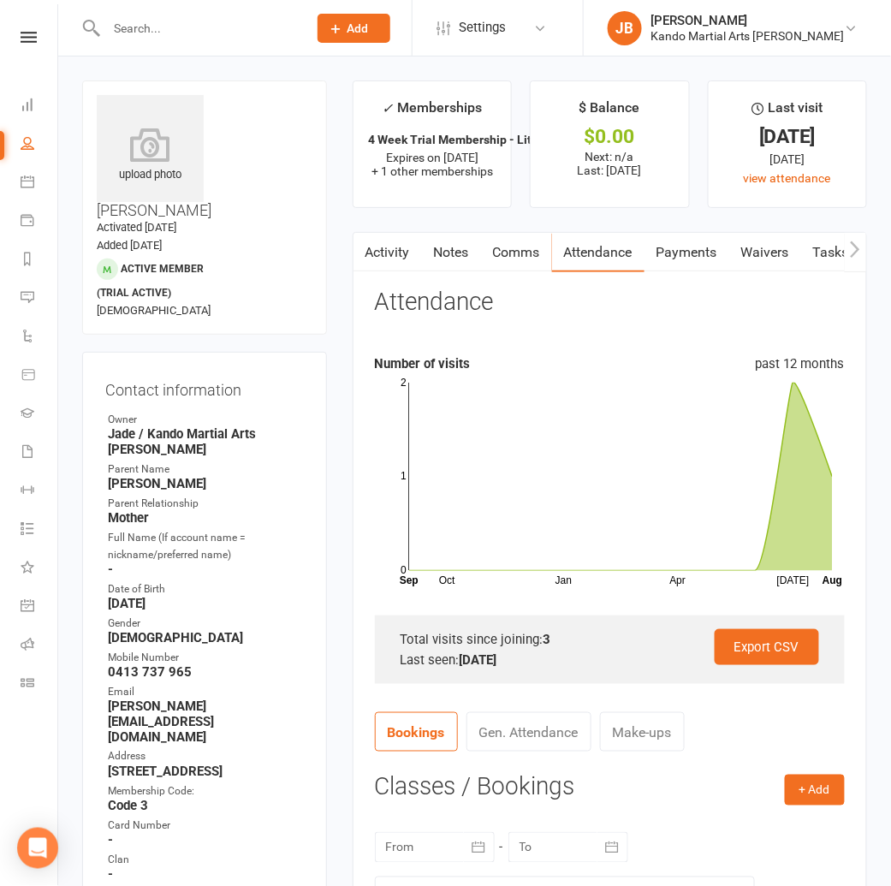
click at [815, 251] on link "Tasks" at bounding box center [831, 252] width 60 height 39
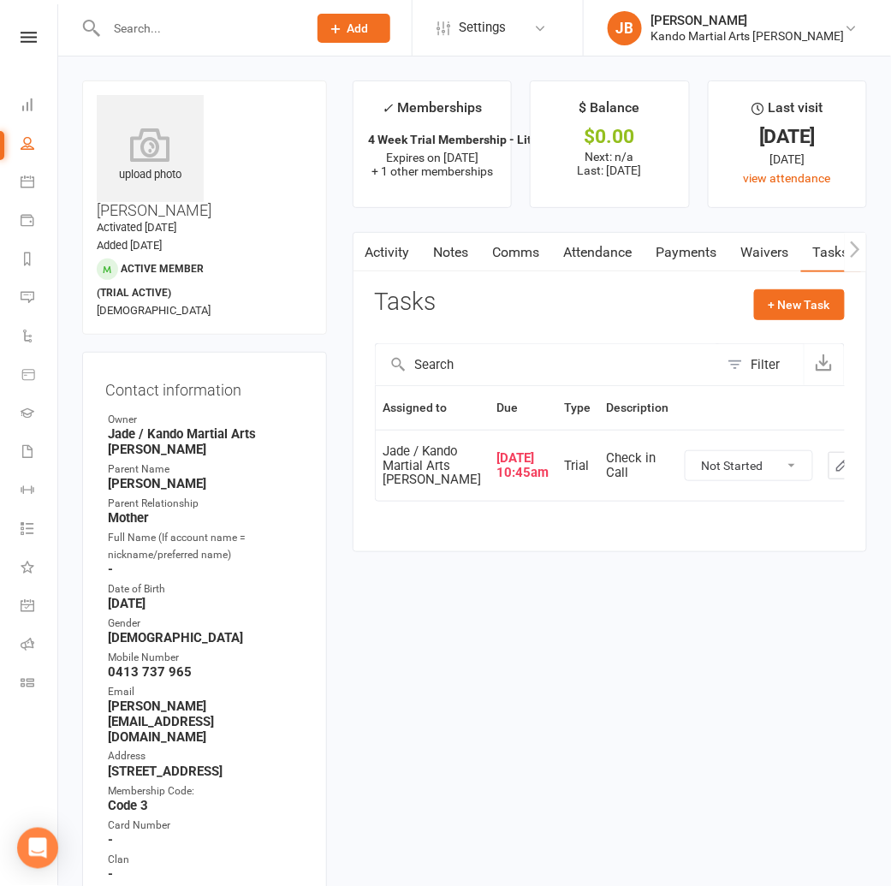
click at [834, 473] on icon "button" at bounding box center [841, 465] width 15 height 15
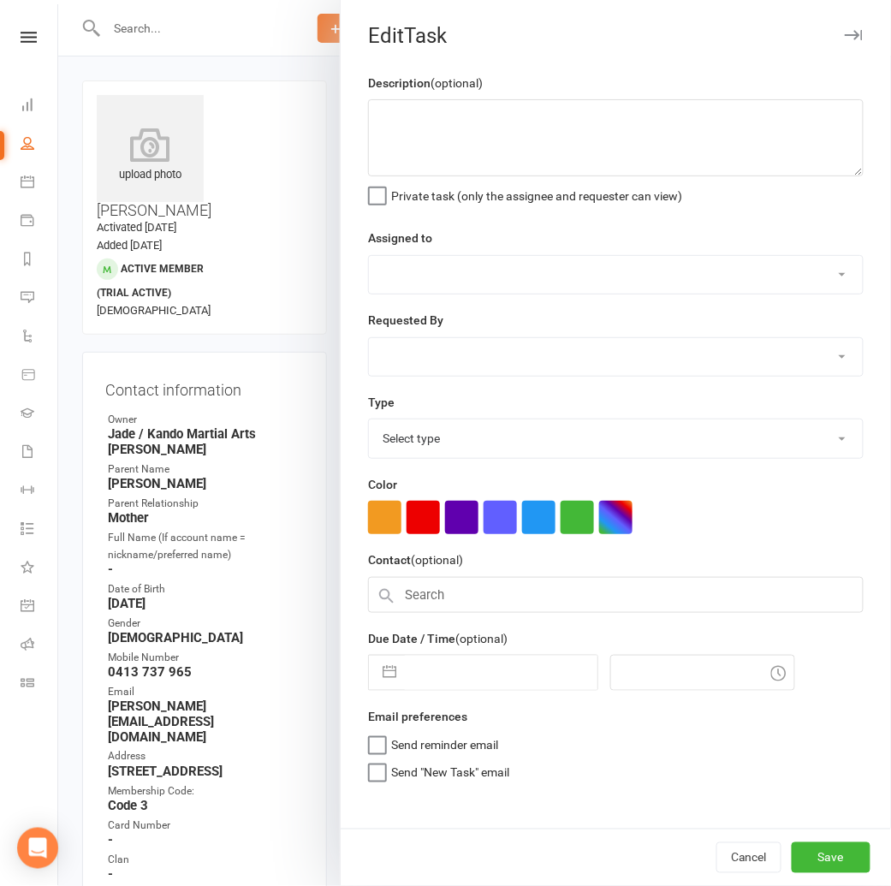
type textarea "Check in Call"
select select "33331"
type input "[DATE]"
type input "10:45am"
select select "23766"
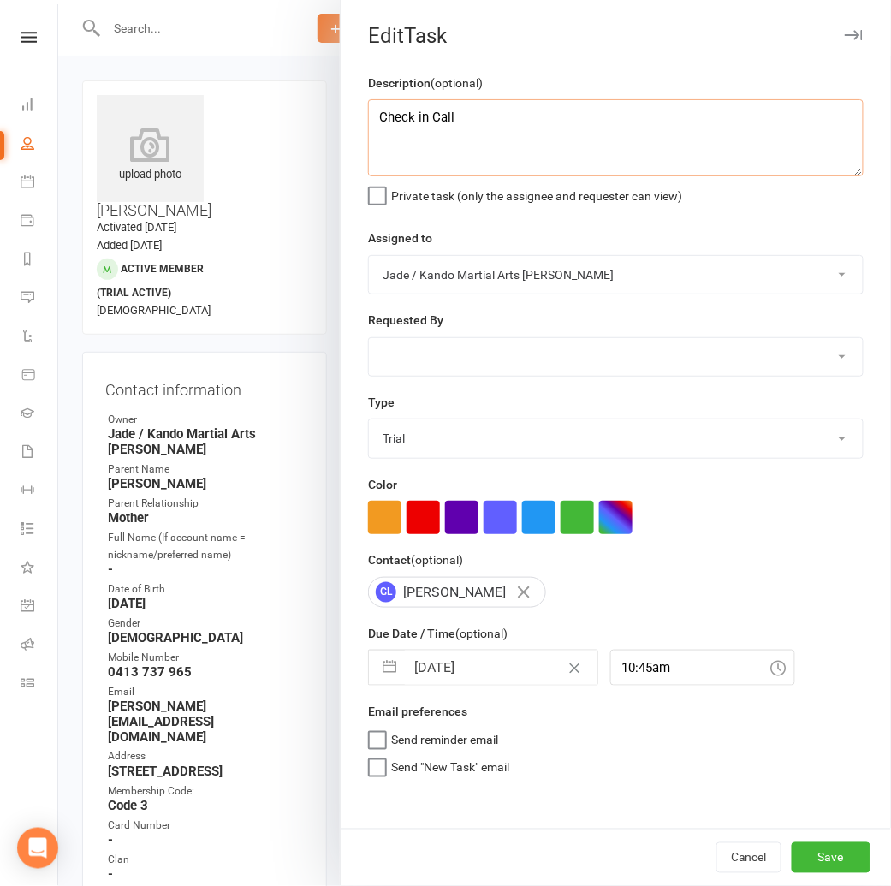
click at [380, 123] on textarea "Check in Call" at bounding box center [615, 137] width 495 height 77
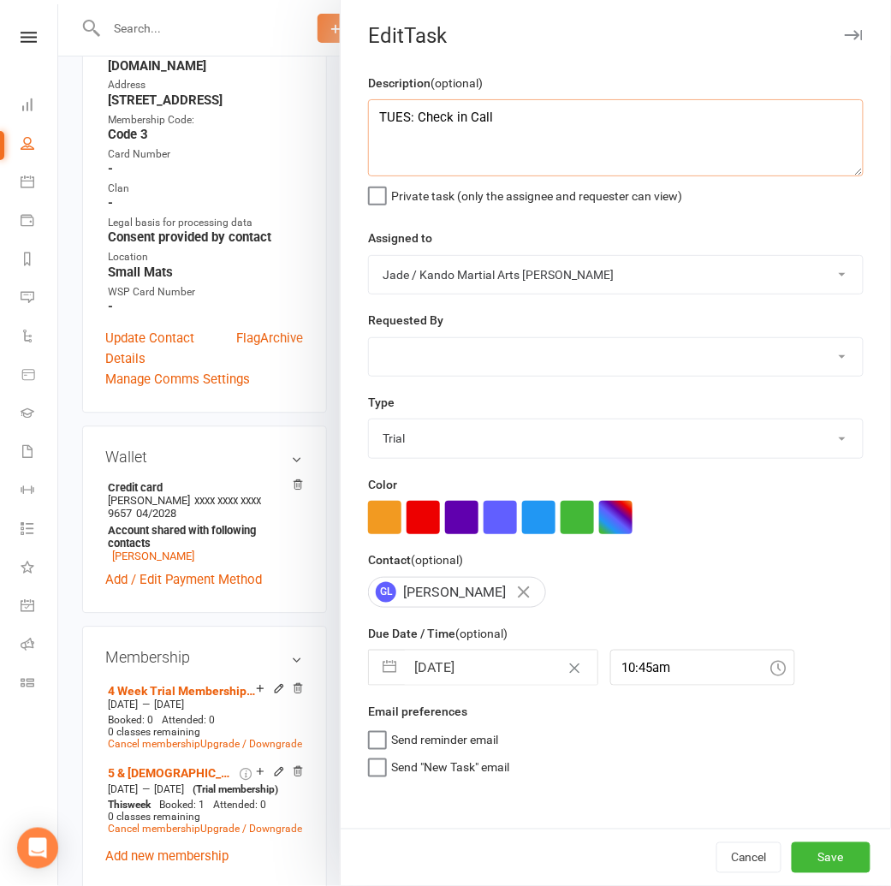
scroll to position [671, 0]
type textarea "TUES: Check in Call"
click at [837, 861] on button "Save" at bounding box center [830, 857] width 79 height 31
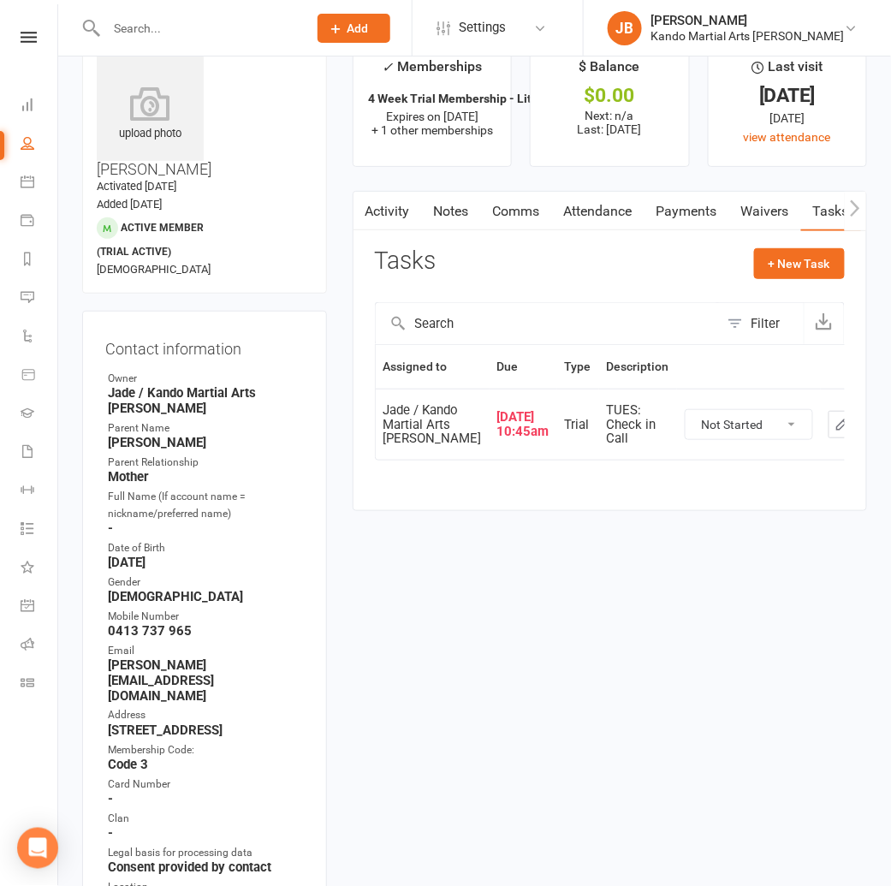
scroll to position [0, 0]
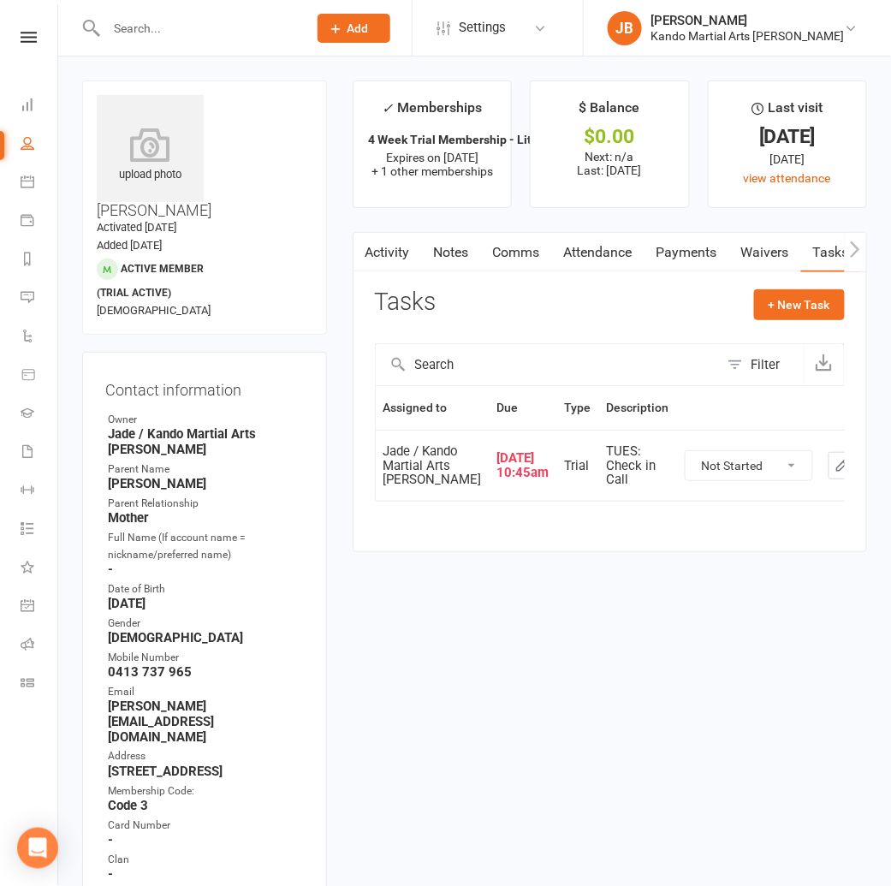
drag, startPoint x: 584, startPoint y: 249, endPoint x: 558, endPoint y: 305, distance: 61.6
click at [584, 249] on link "Attendance" at bounding box center [598, 252] width 92 height 39
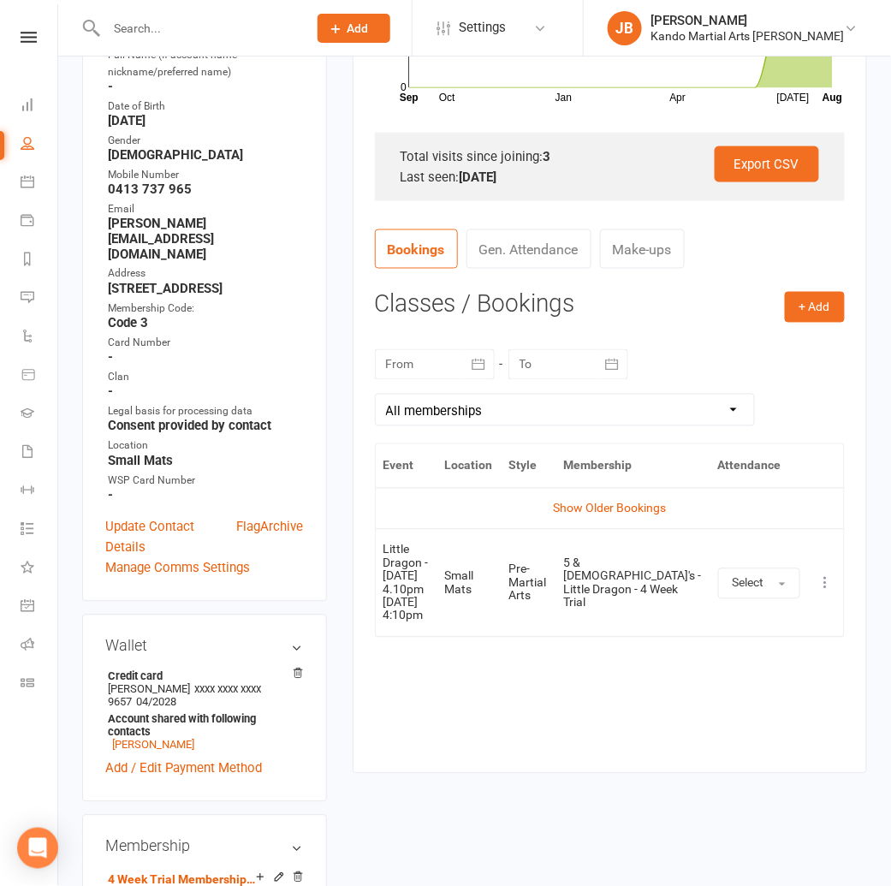
scroll to position [485, 0]
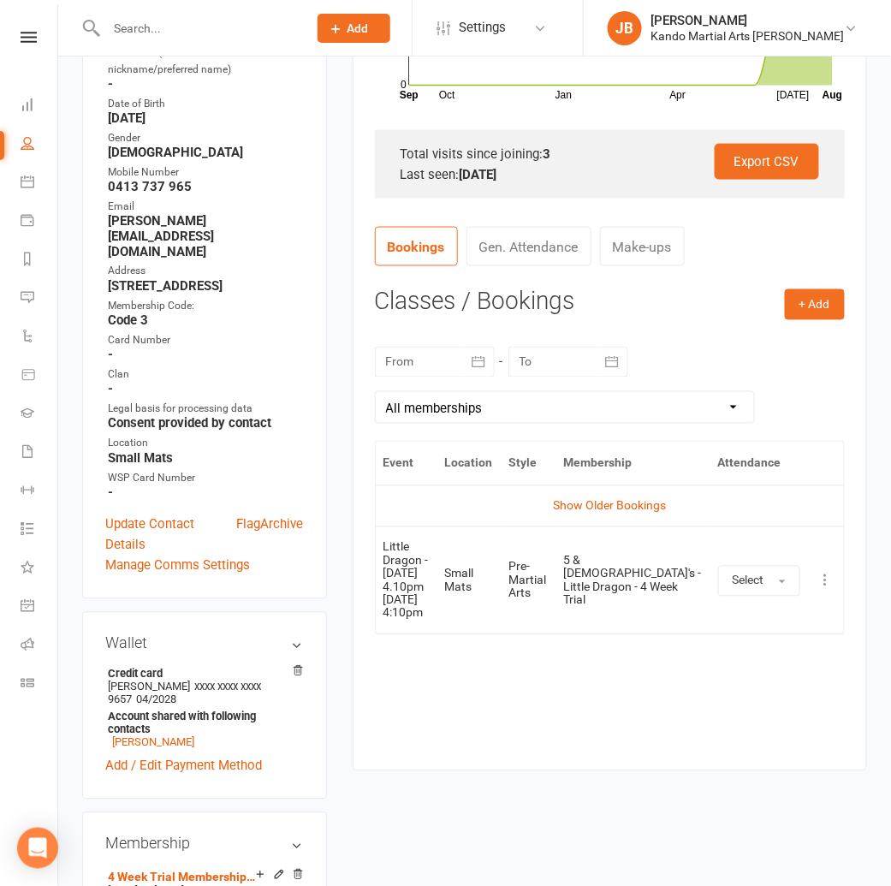
click at [820, 574] on icon at bounding box center [825, 580] width 17 height 17
click at [704, 642] on link "View event" at bounding box center [750, 648] width 169 height 34
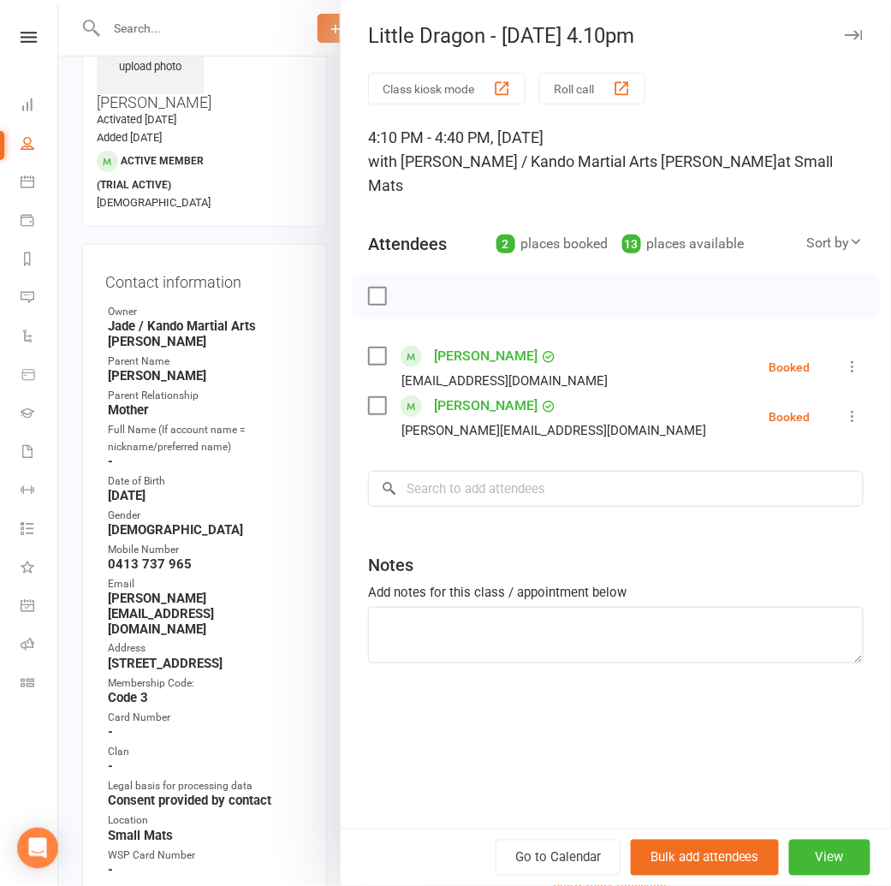
scroll to position [0, 0]
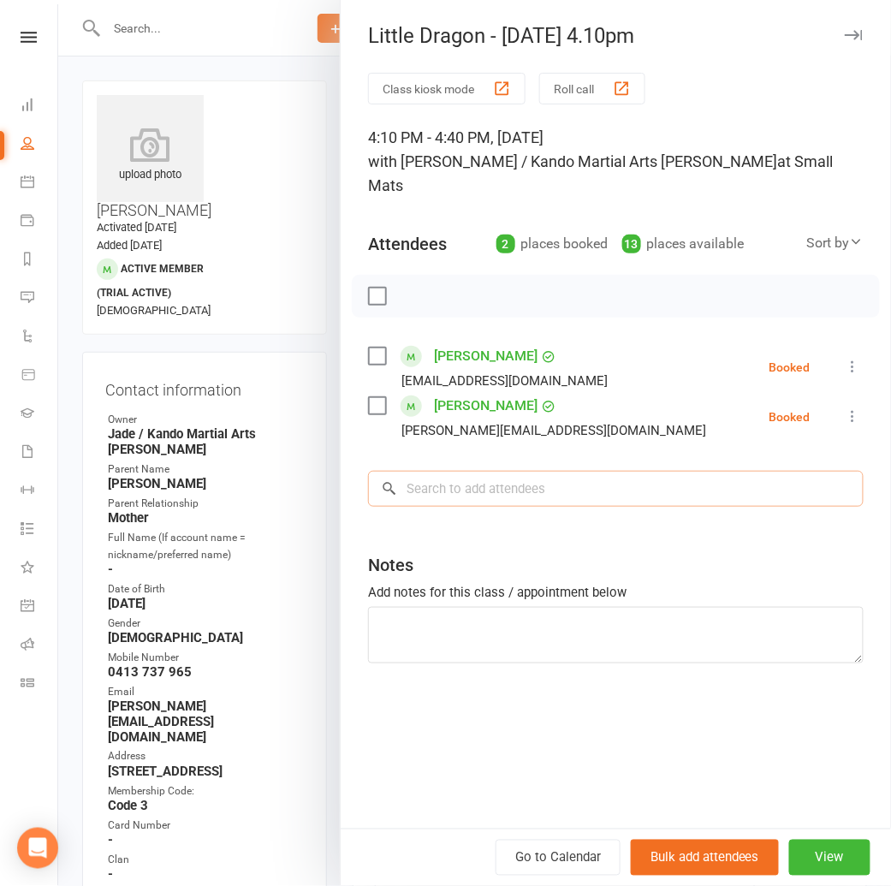
click at [449, 471] on input "search" at bounding box center [615, 489] width 495 height 36
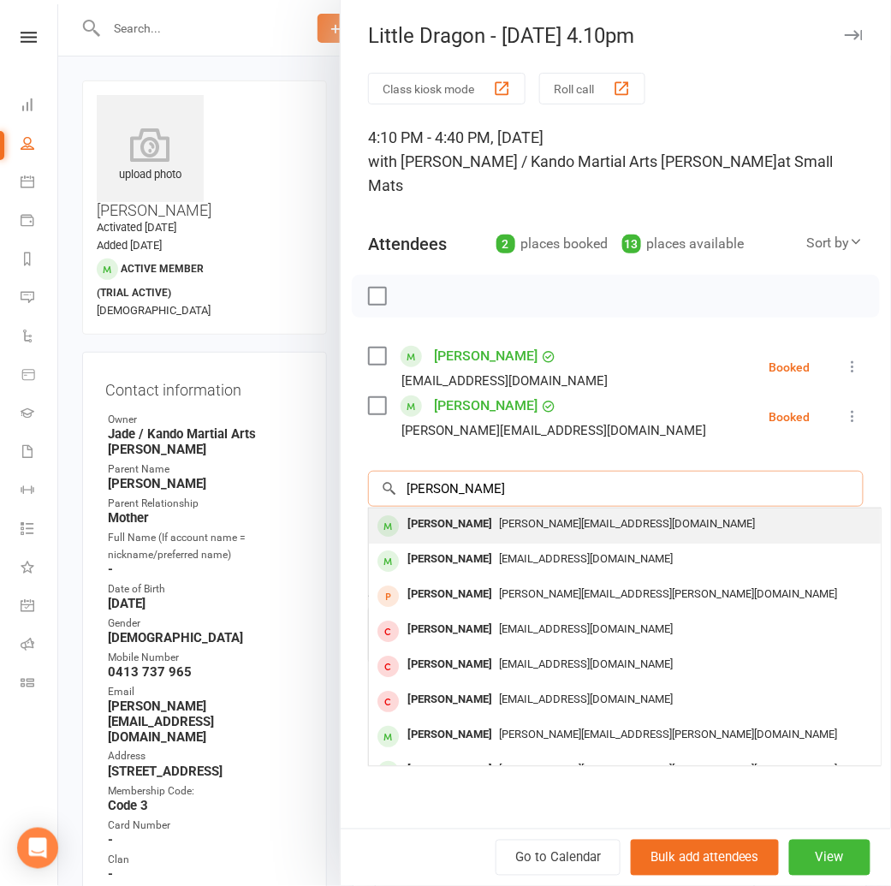
type input "greer"
click at [457, 512] on div "Greer Llewellyn" at bounding box center [449, 524] width 98 height 25
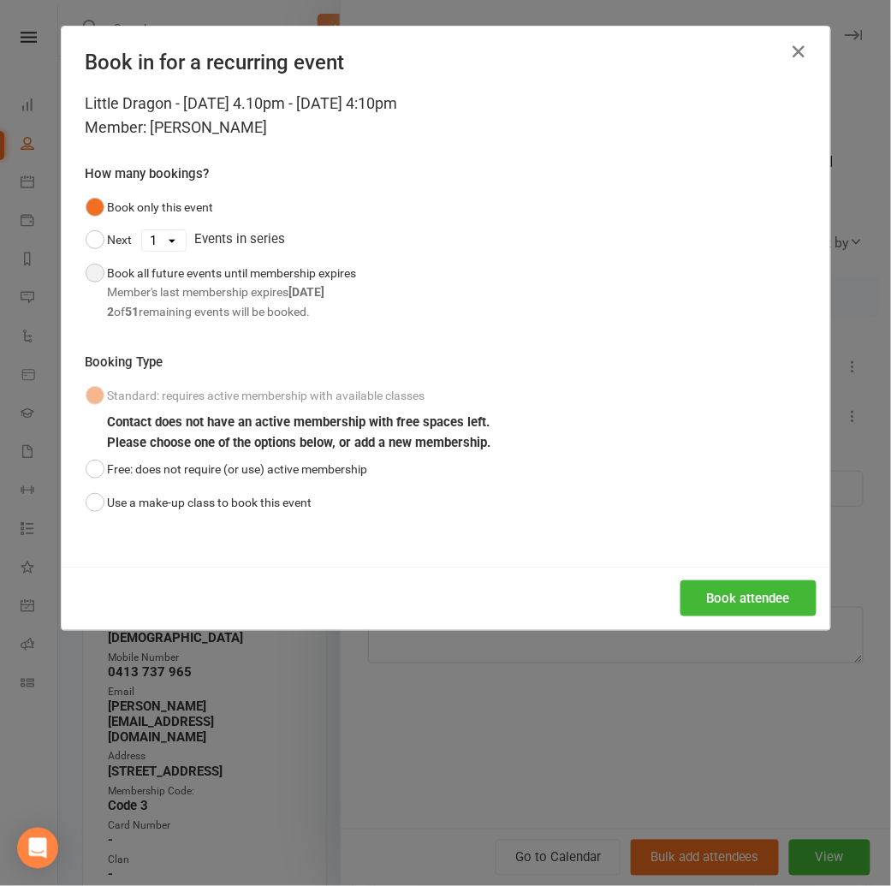
drag, startPoint x: 198, startPoint y: 298, endPoint x: 210, endPoint y: 306, distance: 14.0
click at [198, 298] on div "Member's last membership expires Aug 22, 2025" at bounding box center [232, 291] width 249 height 19
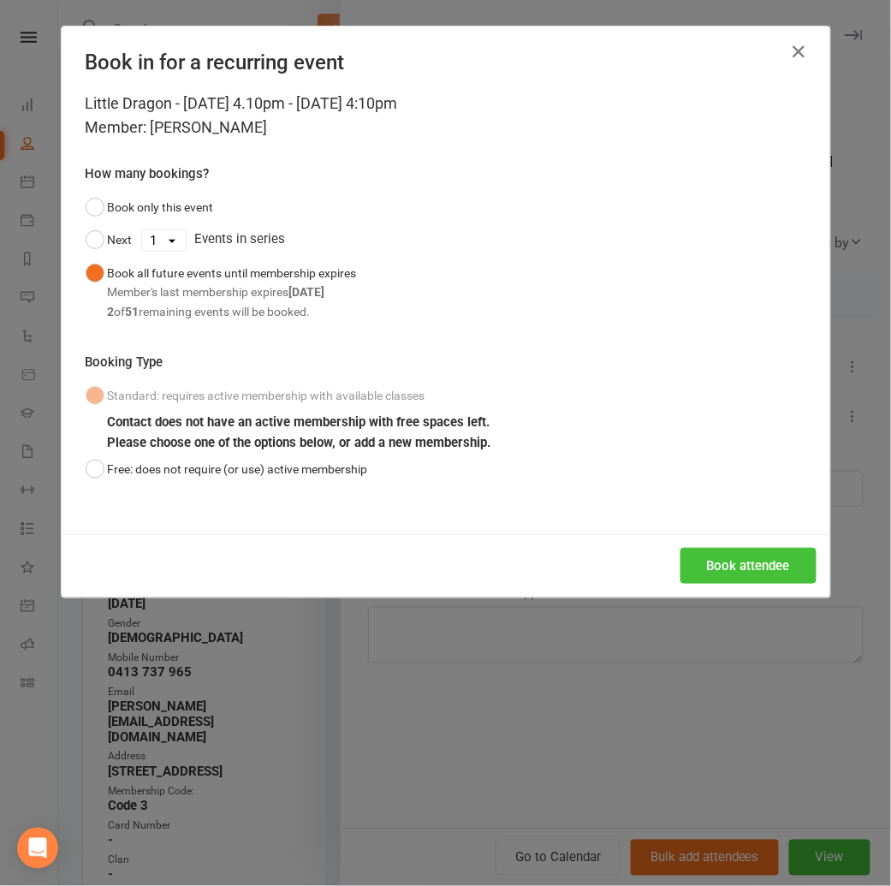
drag, startPoint x: 687, startPoint y: 566, endPoint x: 663, endPoint y: 573, distance: 24.9
click at [687, 566] on button "Book attendee" at bounding box center [748, 566] width 136 height 36
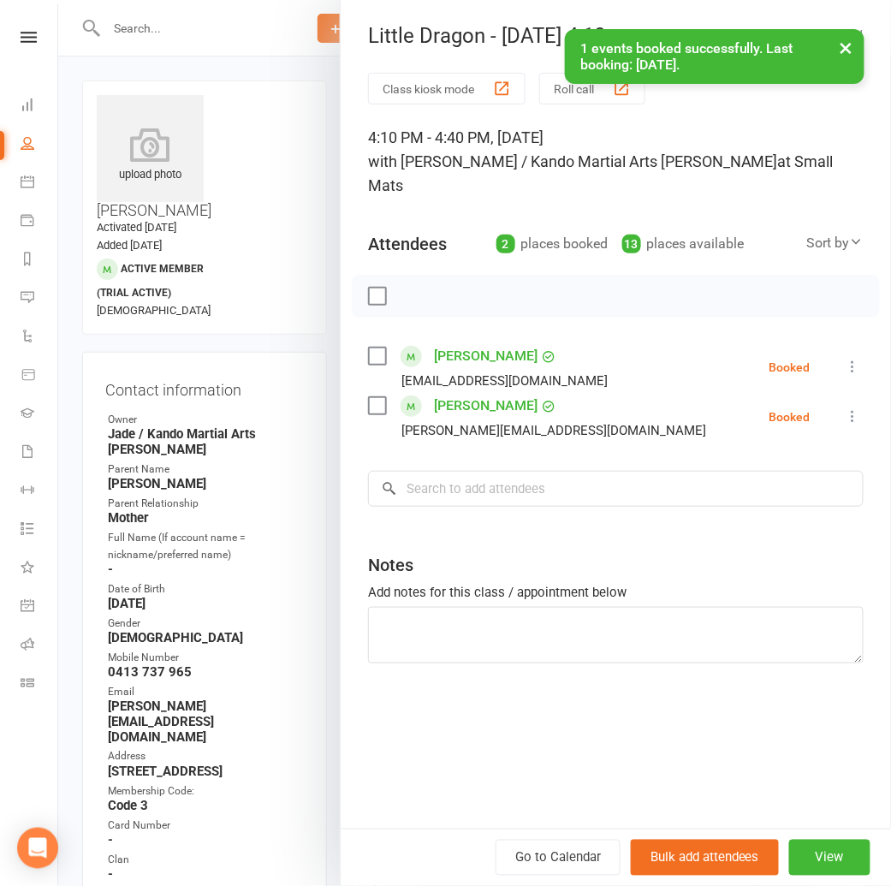
click at [854, 50] on button "×" at bounding box center [846, 47] width 31 height 37
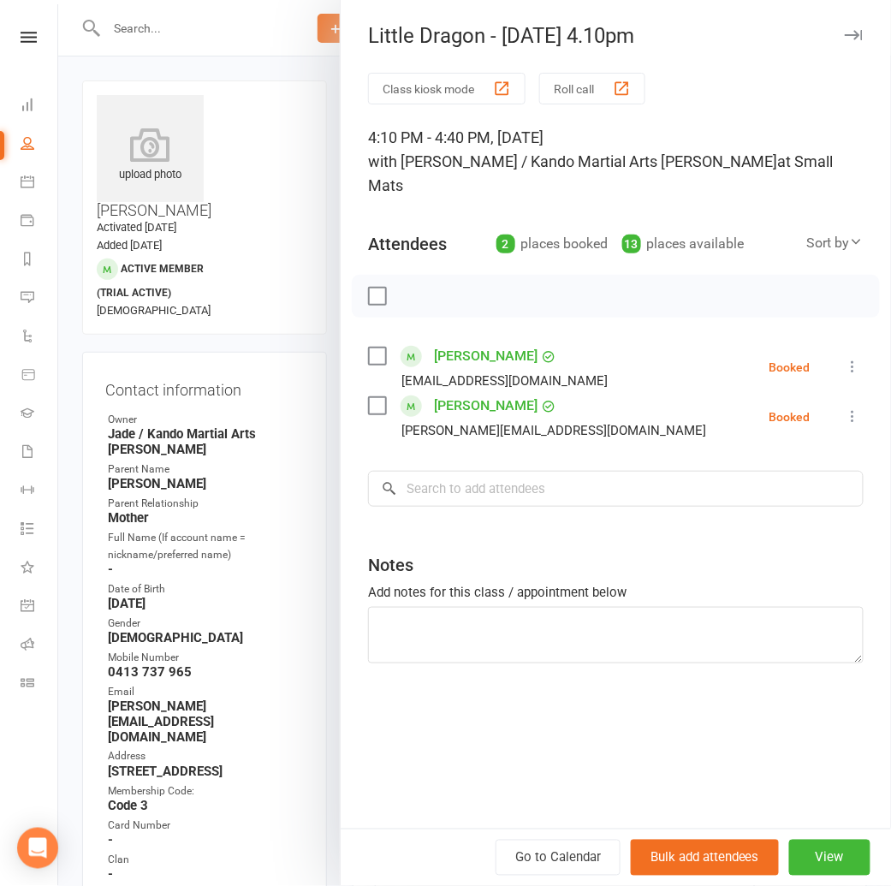
click at [856, 40] on button "button" at bounding box center [853, 35] width 21 height 21
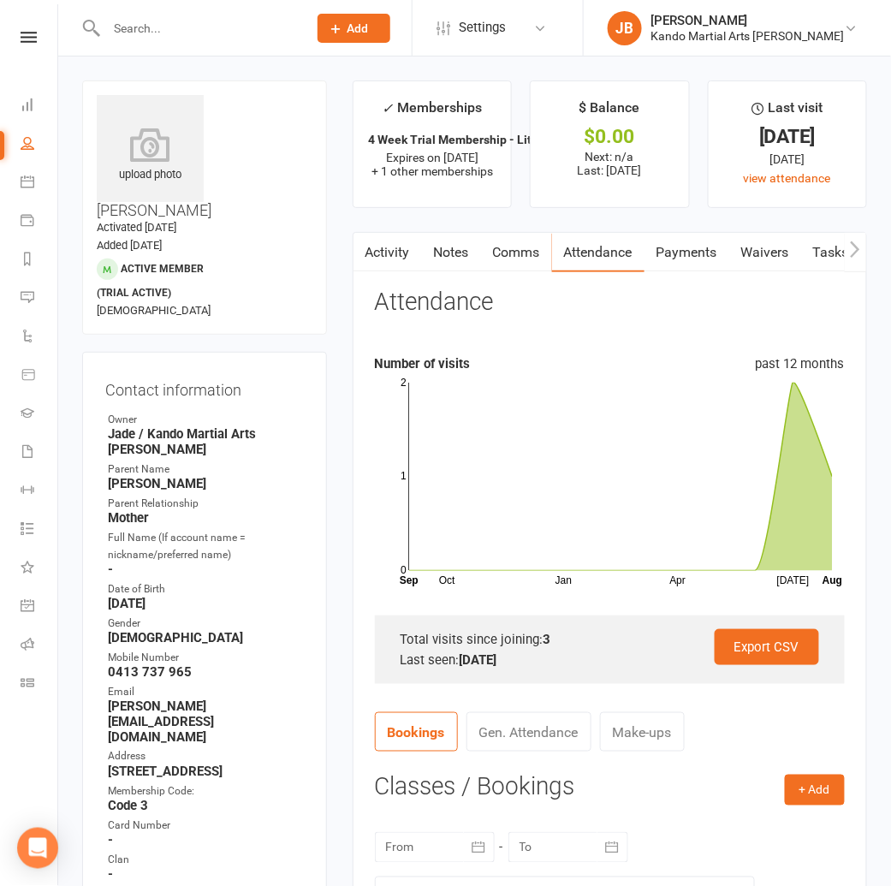
drag, startPoint x: 356, startPoint y: 230, endPoint x: 340, endPoint y: 223, distance: 17.6
click at [355, 230] on main "✓ Memberships 4 Week Trial Membership - Little Dragon [O... Expires on 22nd Aug…" at bounding box center [610, 730] width 540 height 1300
click at [441, 219] on main "✓ Memberships 4 Week Trial Membership - Little Dragon [O... Expires on 22nd Aug…" at bounding box center [610, 730] width 540 height 1300
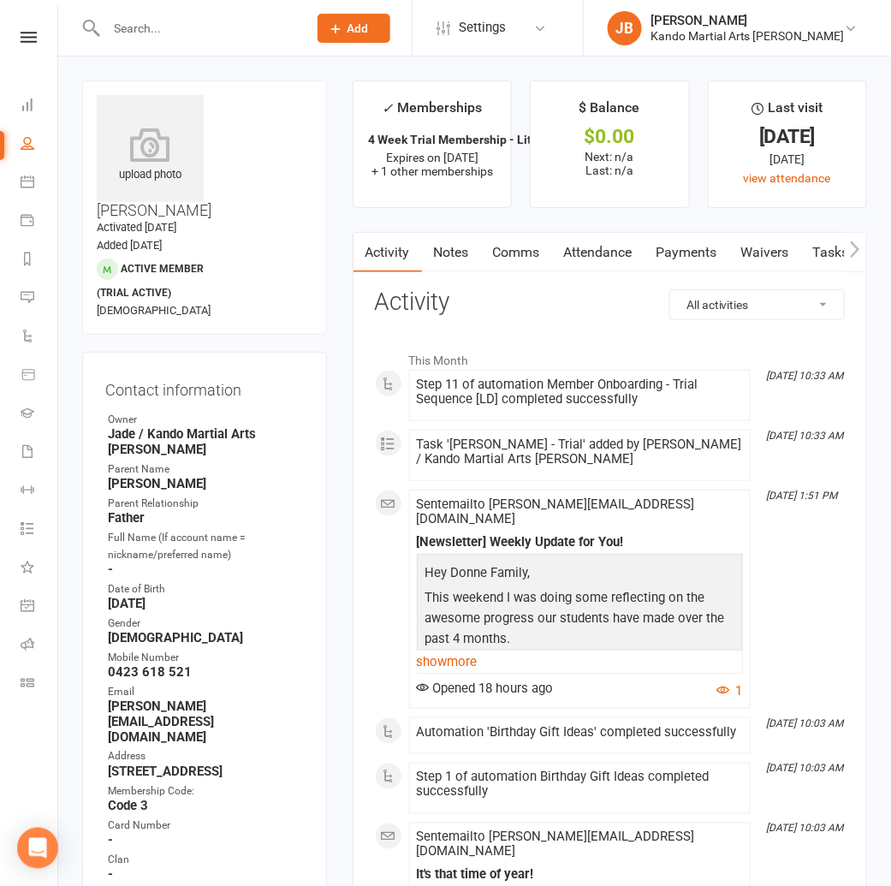
click at [806, 254] on link "Tasks" at bounding box center [831, 252] width 60 height 39
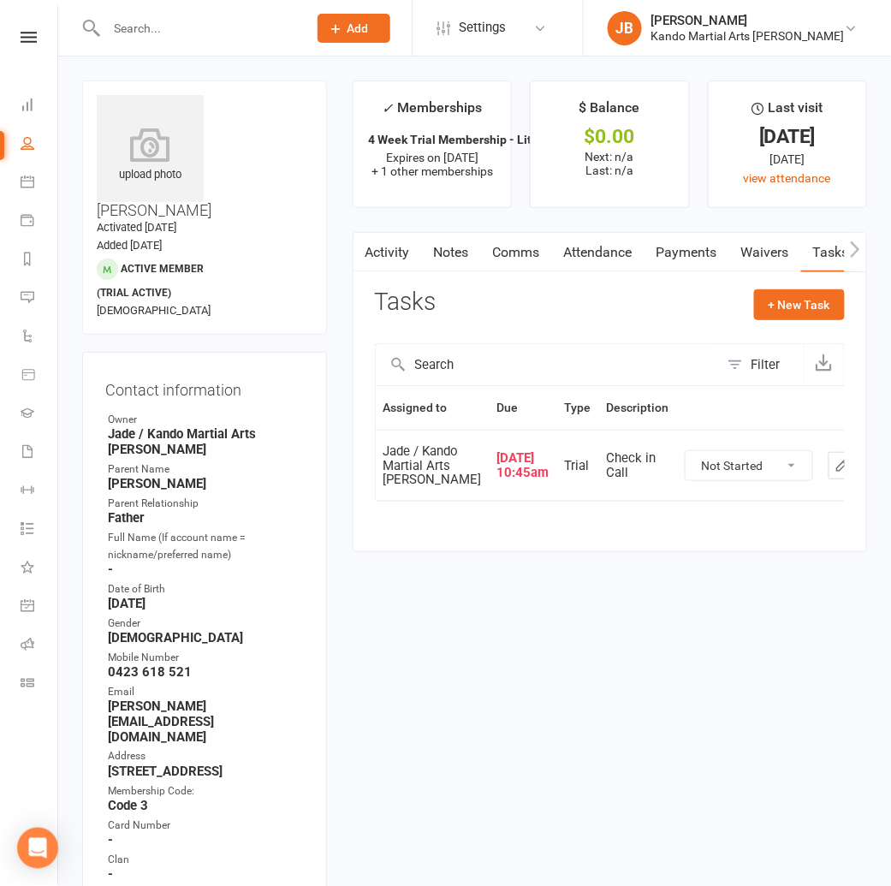
drag, startPoint x: 599, startPoint y: 243, endPoint x: 599, endPoint y: 252, distance: 9.4
click at [599, 243] on link "Attendance" at bounding box center [598, 252] width 92 height 39
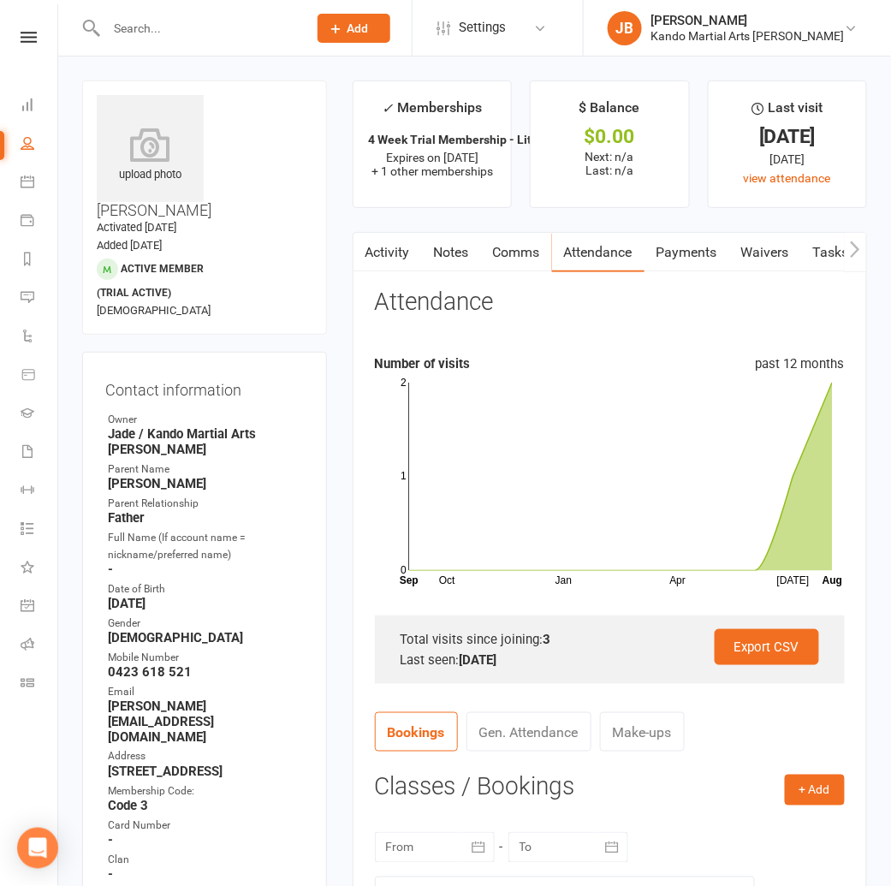
drag, startPoint x: 843, startPoint y: 247, endPoint x: 831, endPoint y: 250, distance: 12.3
click at [843, 247] on link "Tasks" at bounding box center [831, 252] width 60 height 39
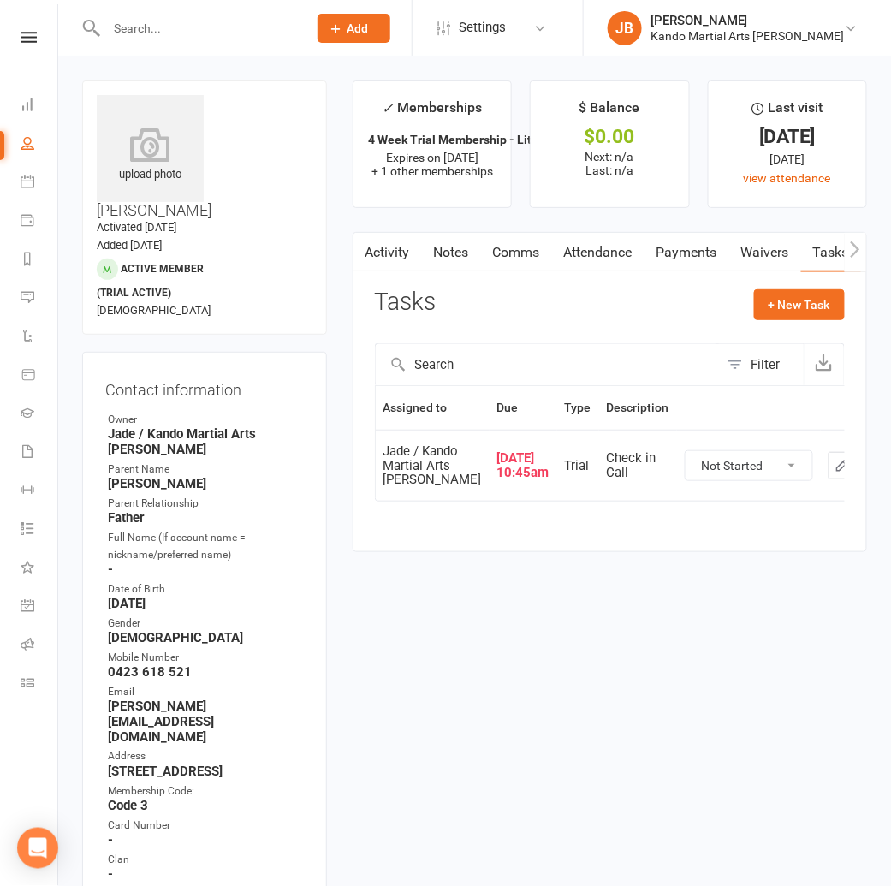
click at [834, 473] on icon "button" at bounding box center [841, 465] width 15 height 15
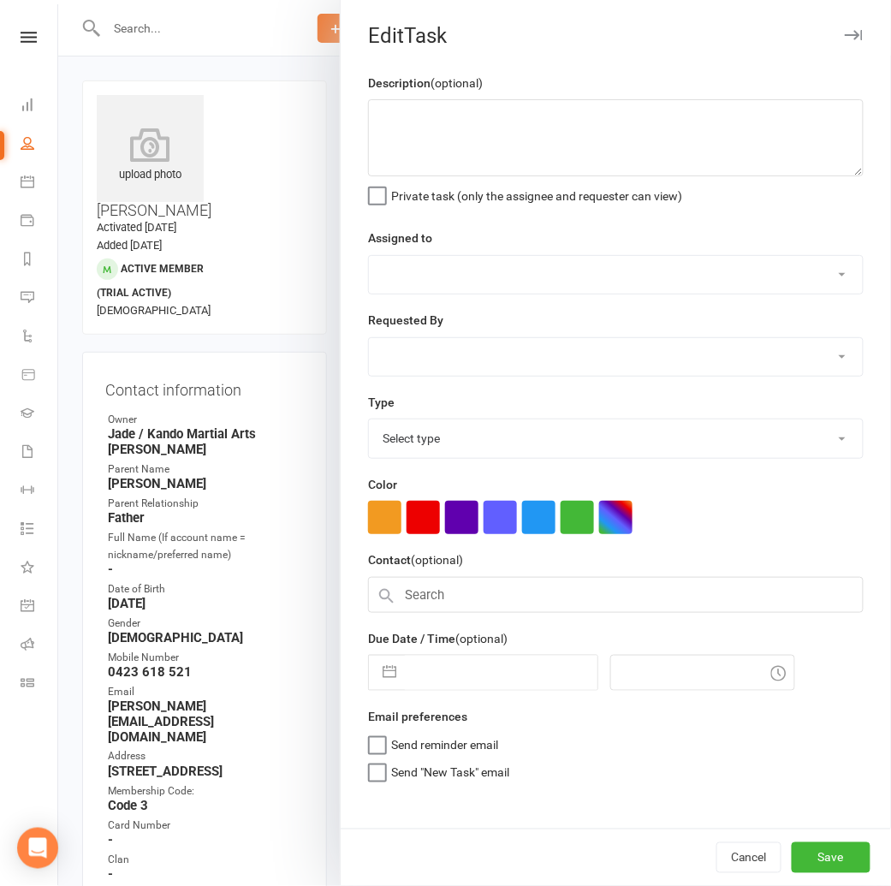
type textarea "Check in Call"
select select "33331"
type input "[DATE]"
type input "10:45am"
select select "23766"
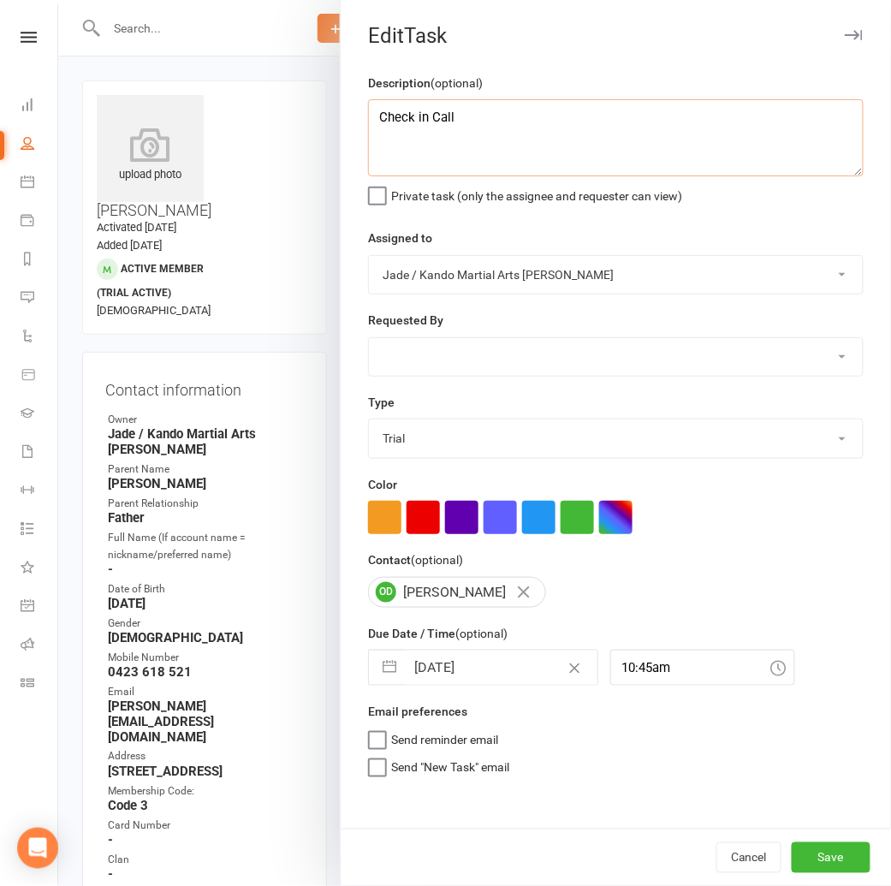
click at [372, 117] on textarea "Check in Call" at bounding box center [615, 137] width 495 height 77
type textarea "SAT: Check in Call"
drag, startPoint x: 820, startPoint y: 857, endPoint x: 725, endPoint y: 833, distance: 97.9
click at [820, 857] on button "Save" at bounding box center [830, 857] width 79 height 31
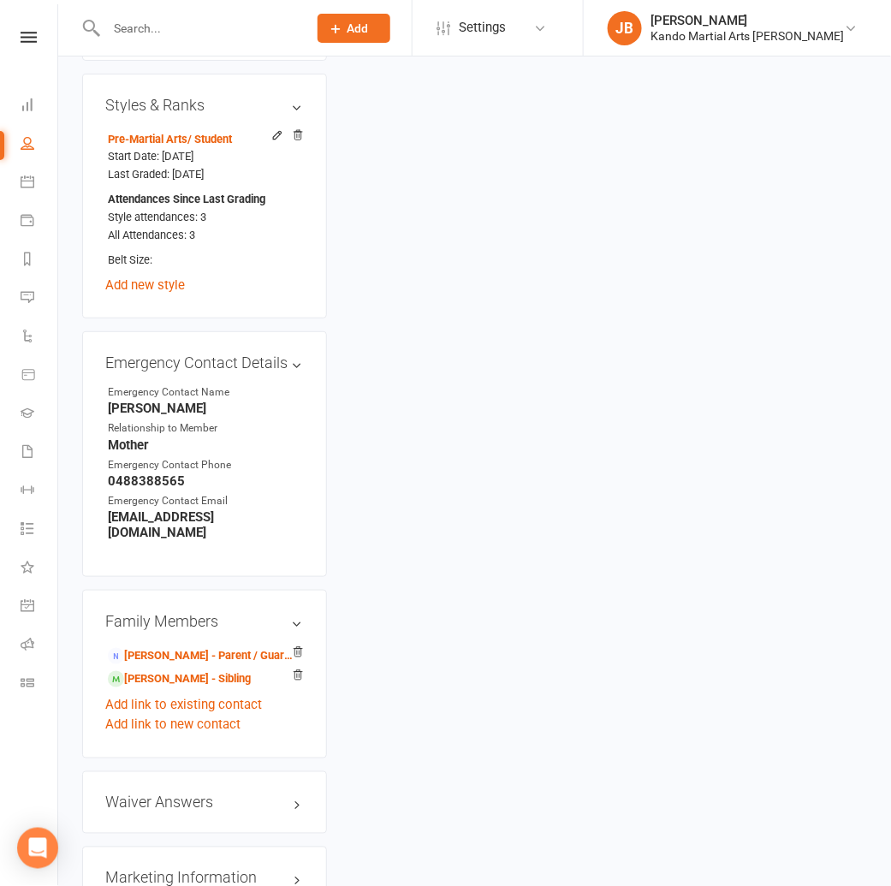
scroll to position [1514, 0]
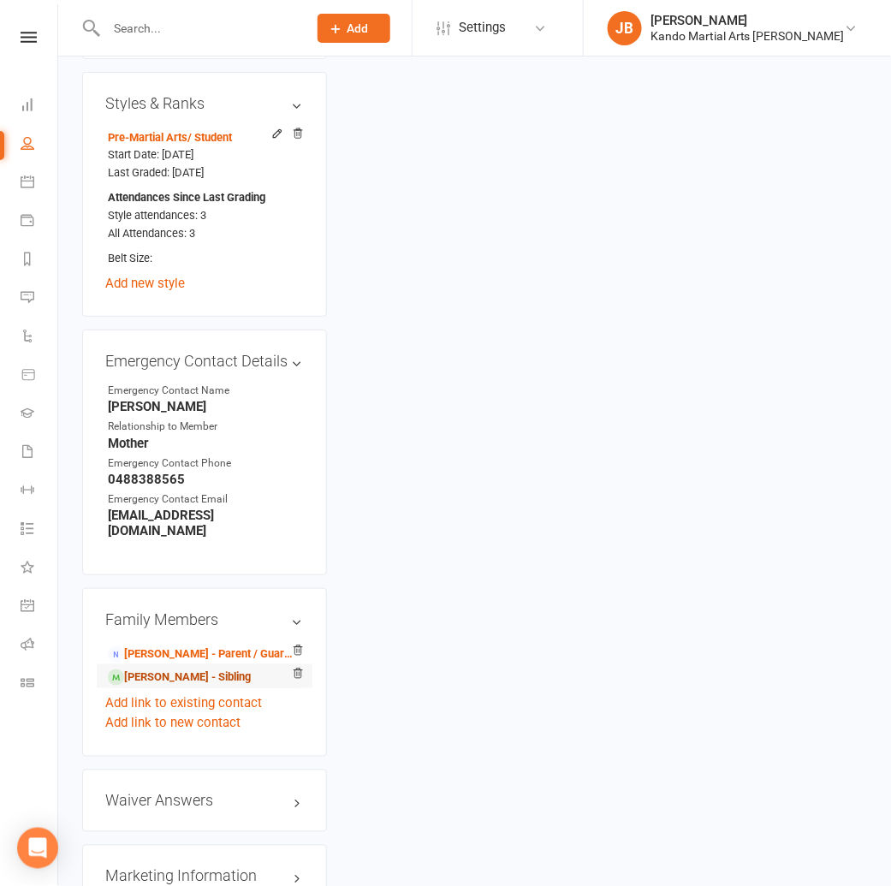
click at [157, 668] on link "[PERSON_NAME] - Sibling" at bounding box center [179, 677] width 143 height 18
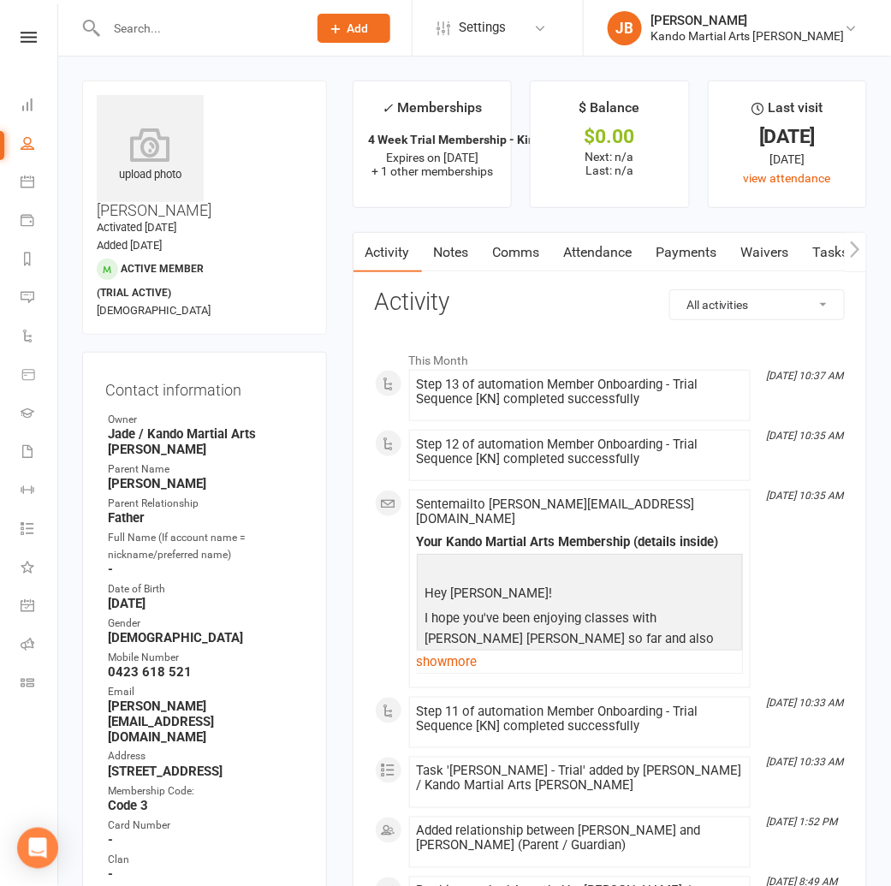
click at [831, 250] on link "Tasks" at bounding box center [831, 252] width 60 height 39
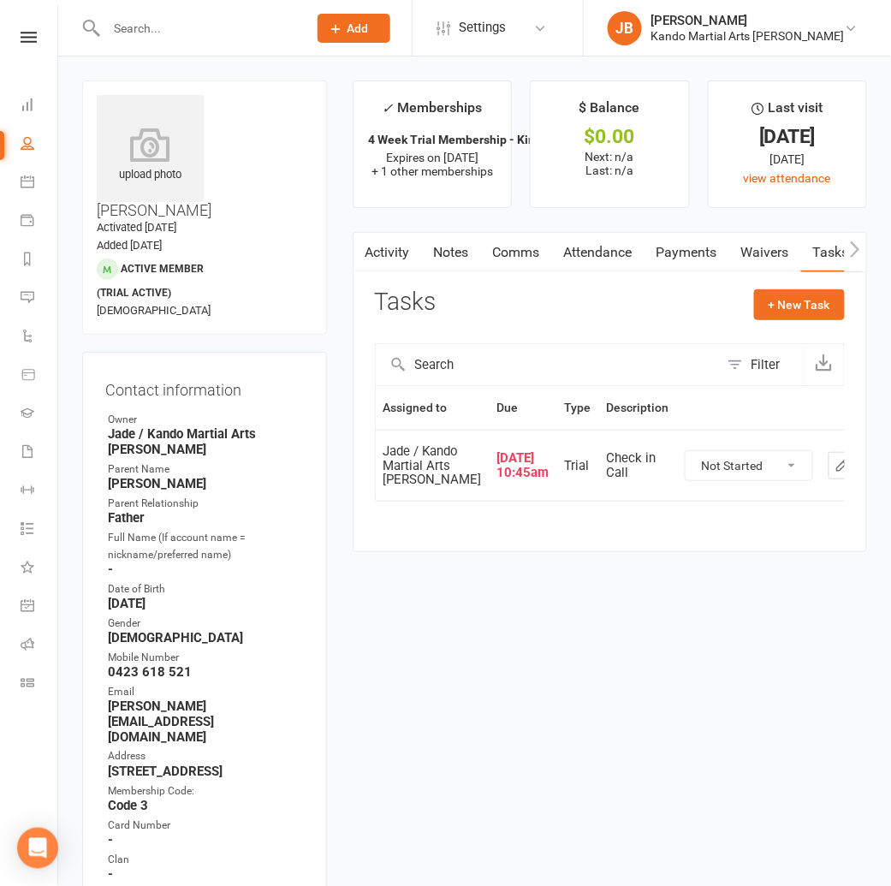
click at [834, 473] on icon "button" at bounding box center [841, 465] width 15 height 15
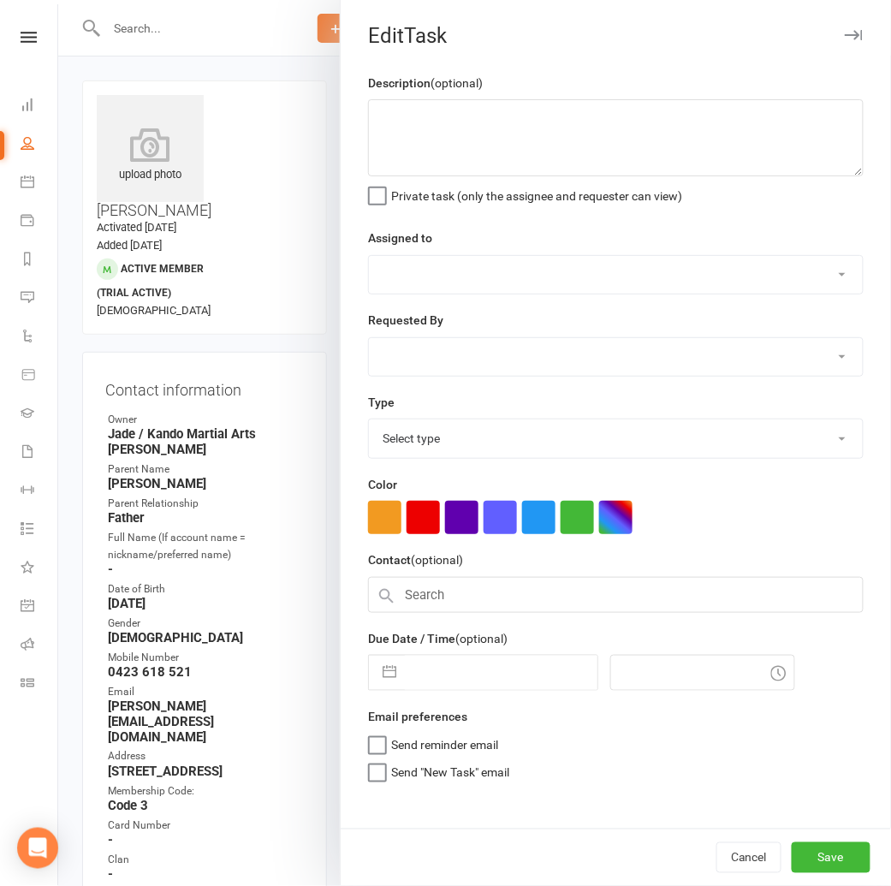
type textarea "Check in Call"
select select "33331"
type input "[DATE]"
type input "10:45am"
select select "23766"
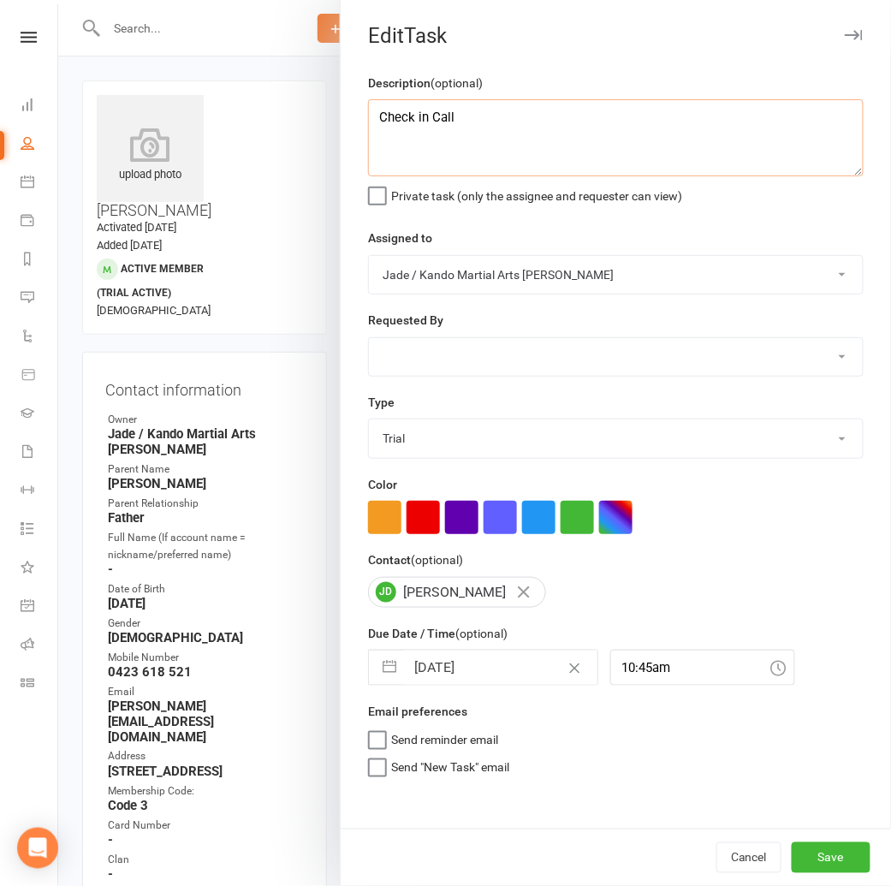
click at [382, 116] on textarea "Check in Call" at bounding box center [615, 137] width 495 height 77
type textarea "SAT: Check in Call"
drag, startPoint x: 803, startPoint y: 859, endPoint x: 693, endPoint y: 829, distance: 114.4
click at [803, 859] on button "Save" at bounding box center [830, 857] width 79 height 31
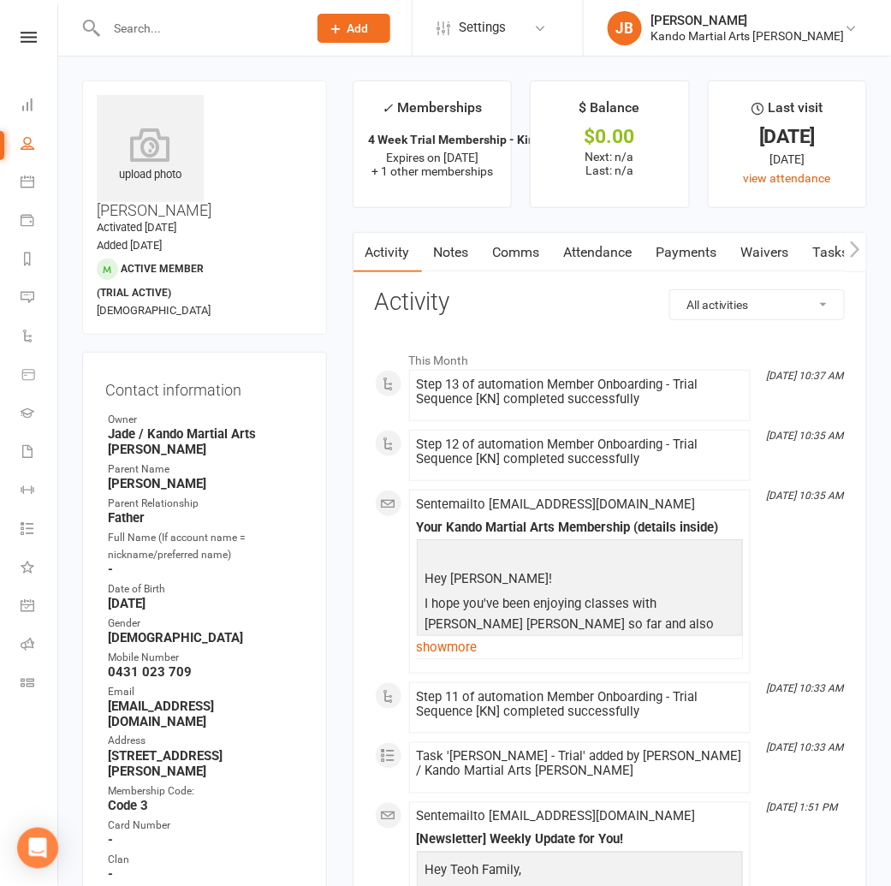
drag, startPoint x: 644, startPoint y: 261, endPoint x: 614, endPoint y: 252, distance: 31.4
click at [644, 261] on link "Attendance" at bounding box center [598, 252] width 92 height 39
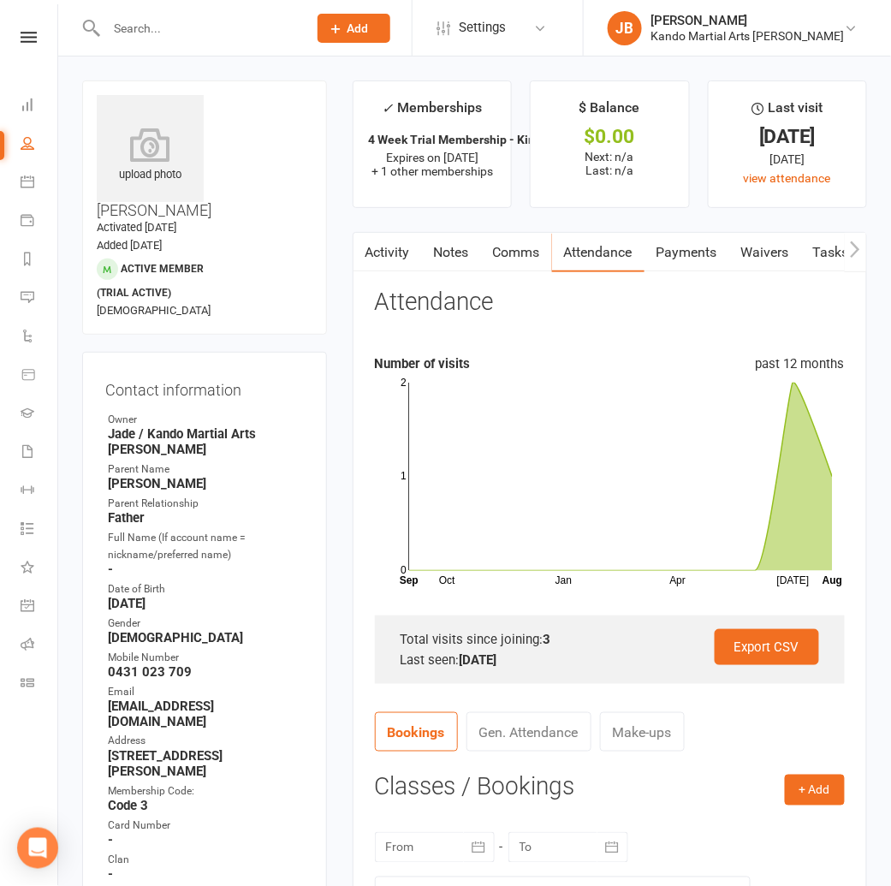
drag, startPoint x: 837, startPoint y: 246, endPoint x: 810, endPoint y: 264, distance: 32.0
click at [837, 246] on link "Tasks" at bounding box center [831, 252] width 60 height 39
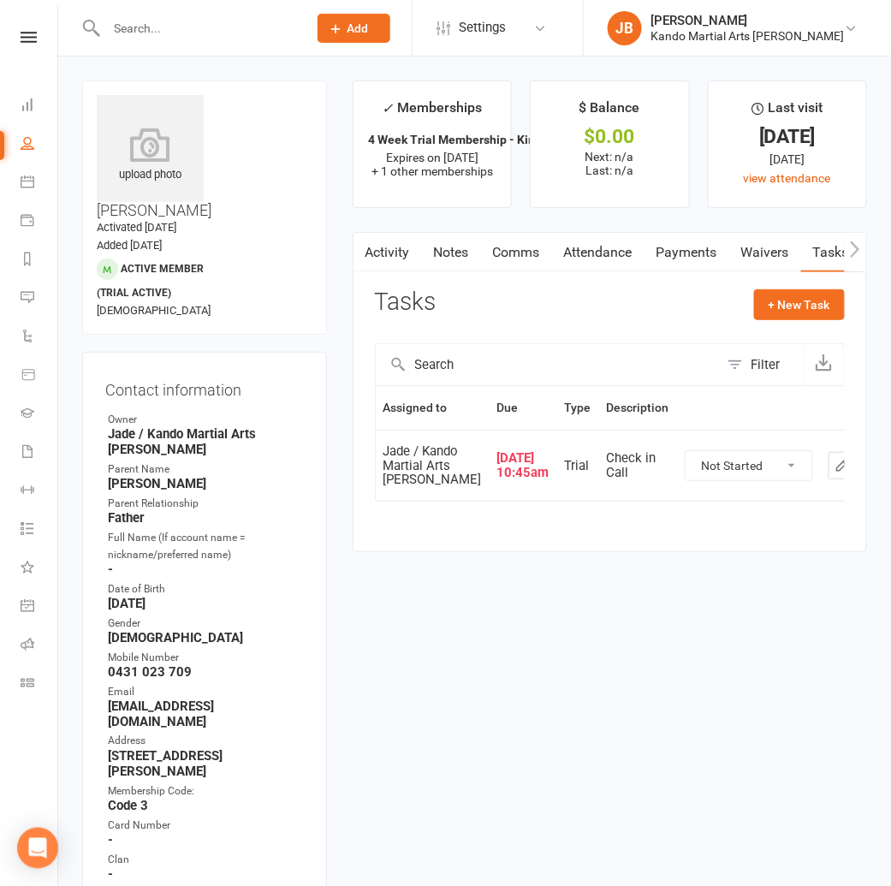
click at [834, 473] on icon "button" at bounding box center [841, 465] width 15 height 15
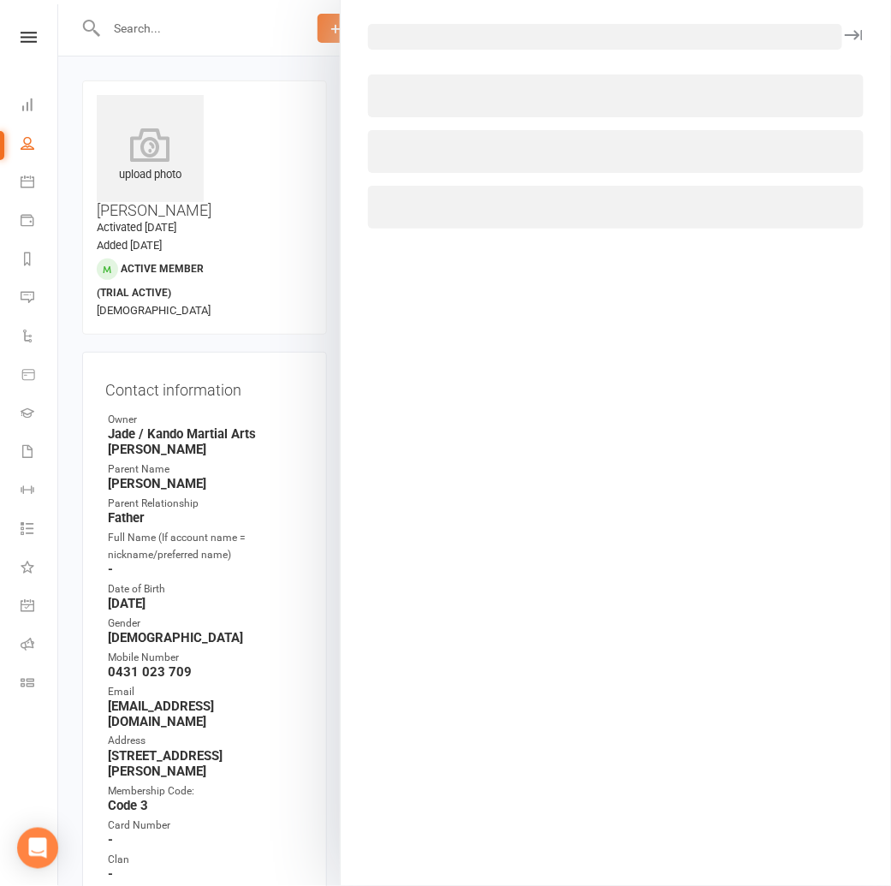
select select "33331"
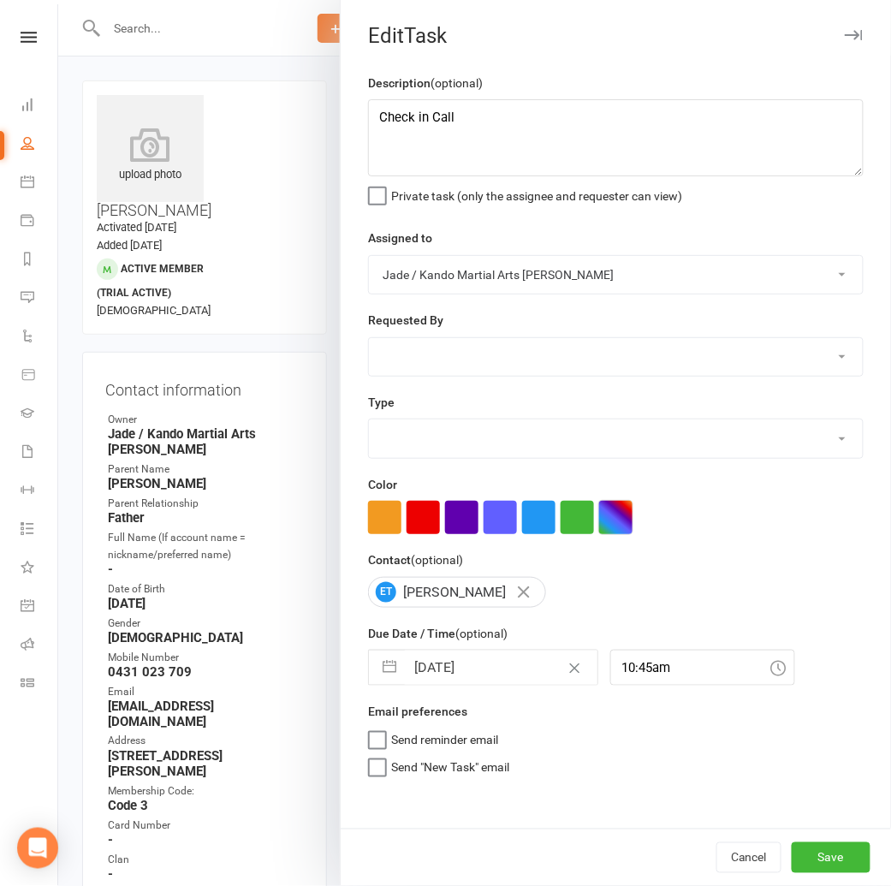
select select "23766"
click at [381, 117] on textarea "Check in Call" at bounding box center [615, 137] width 495 height 77
type textarea "WED: Check in Call"
click at [819, 853] on button "Save" at bounding box center [830, 857] width 79 height 31
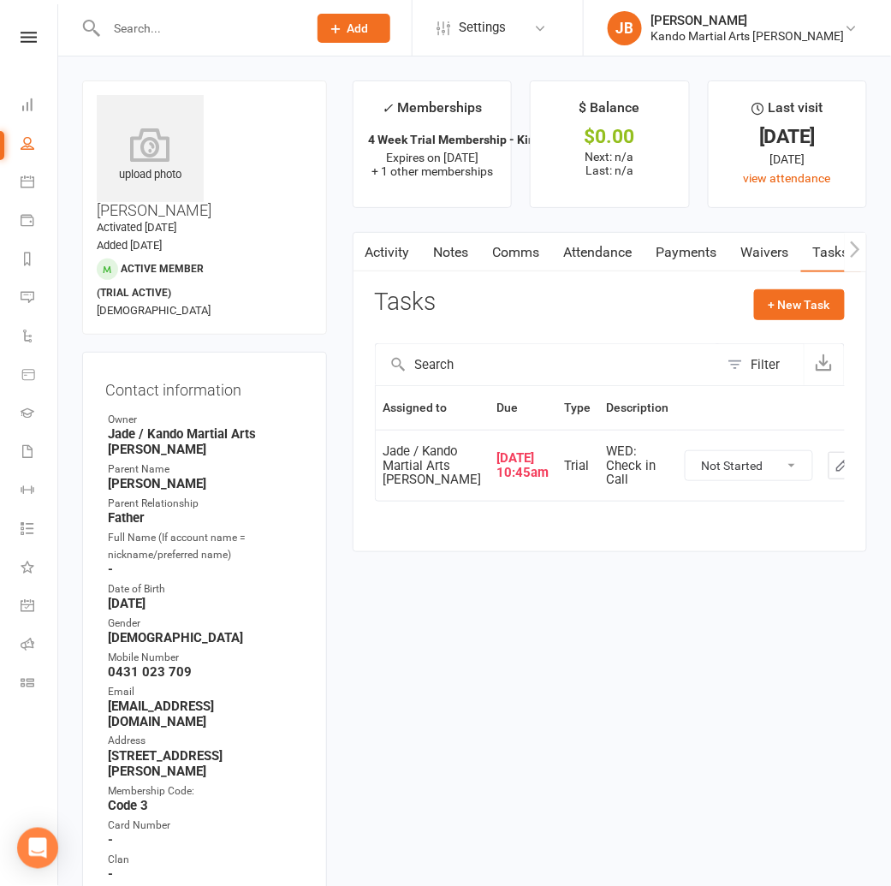
click at [341, 476] on main "✓ Memberships 4 Week Trial Membership - Kinder Ninja [OF... Expires on 22nd Aug…" at bounding box center [610, 324] width 540 height 489
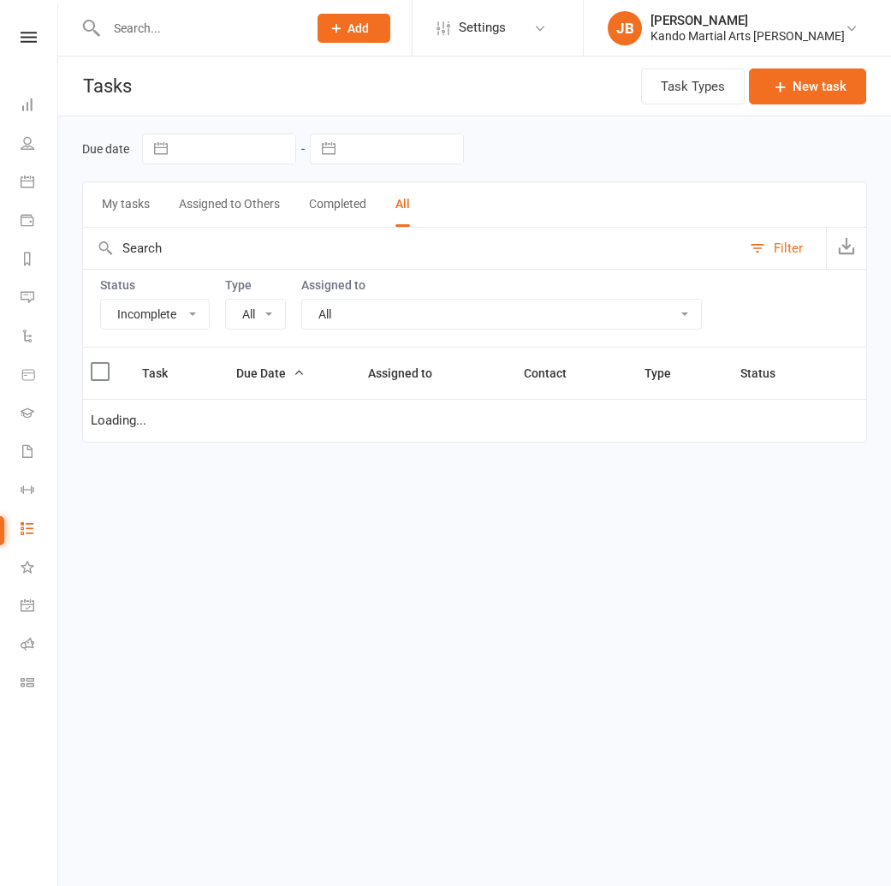
select select "incomplete"
select select "23766"
select select "started"
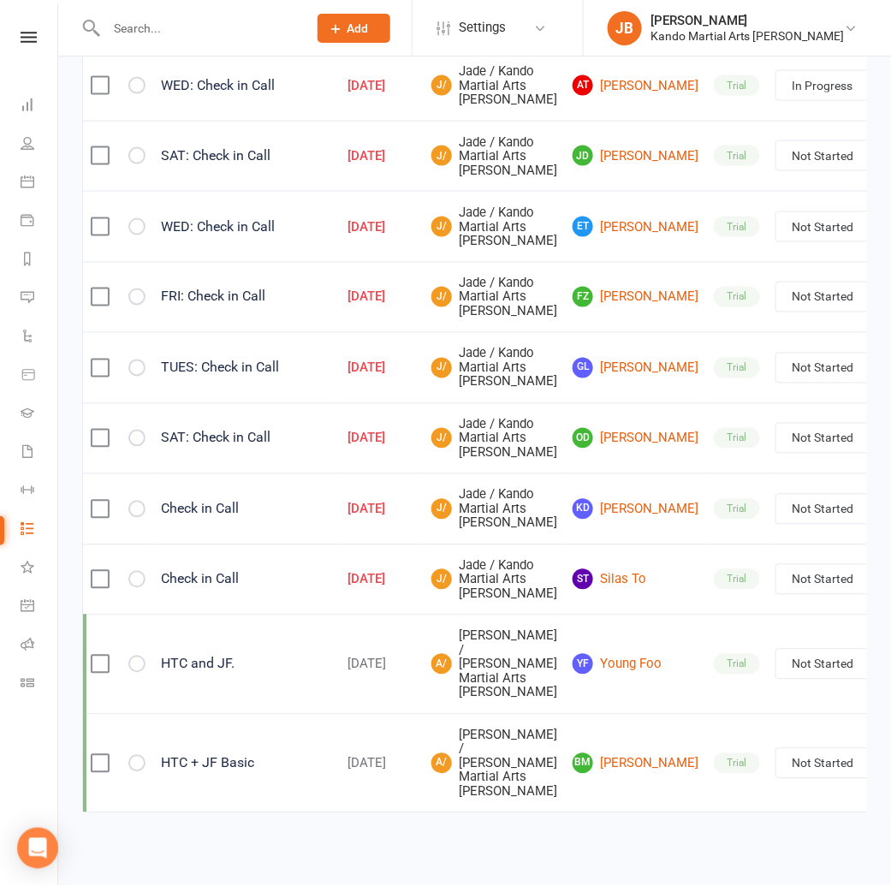
scroll to position [769, 0]
drag, startPoint x: 586, startPoint y: 459, endPoint x: 543, endPoint y: 459, distance: 42.8
click at [586, 499] on link "KD [PERSON_NAME]" at bounding box center [635, 509] width 126 height 21
click at [21, 39] on icon at bounding box center [29, 37] width 16 height 11
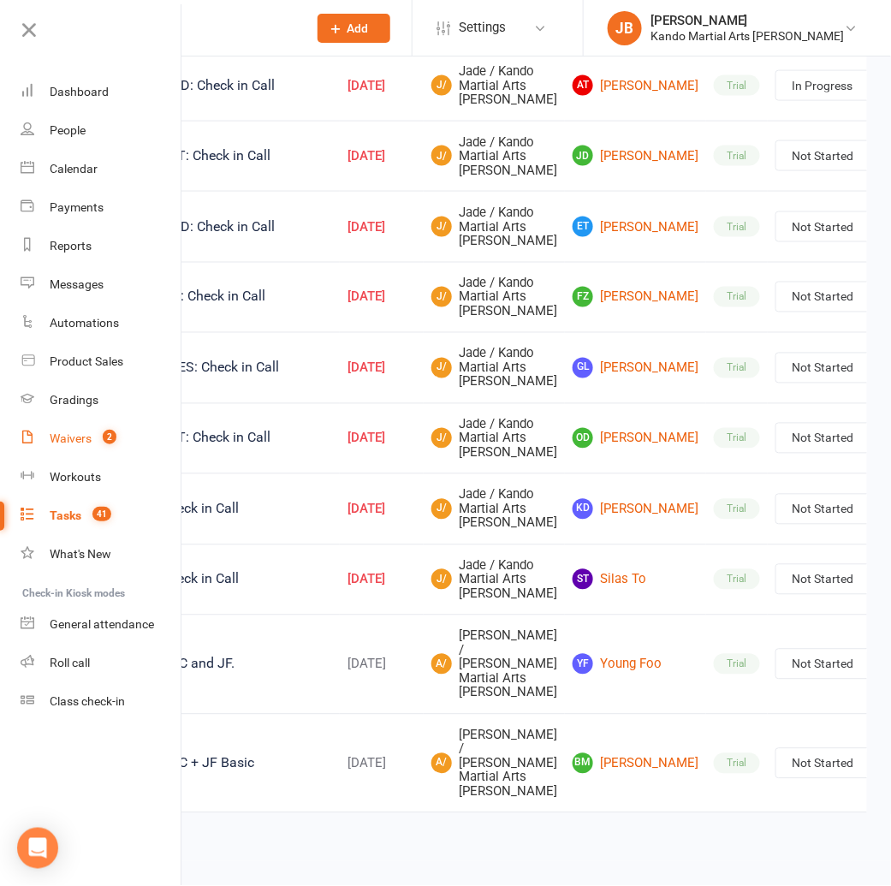
click at [92, 441] on link "Waivers 2" at bounding box center [102, 438] width 162 height 39
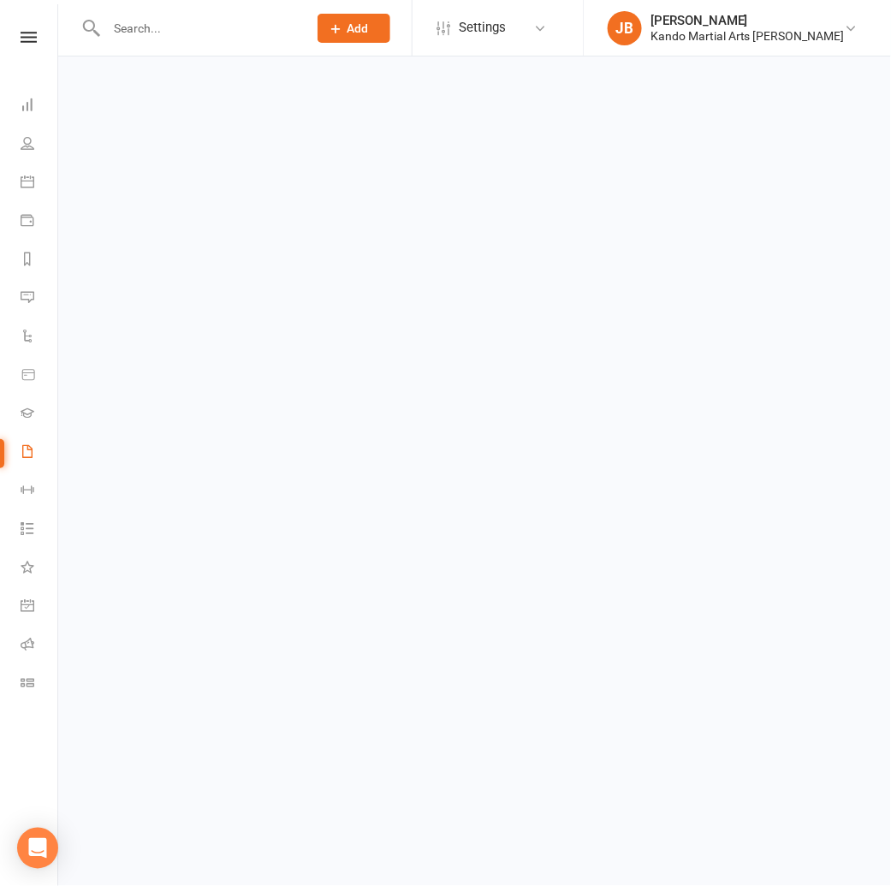
select select "100"
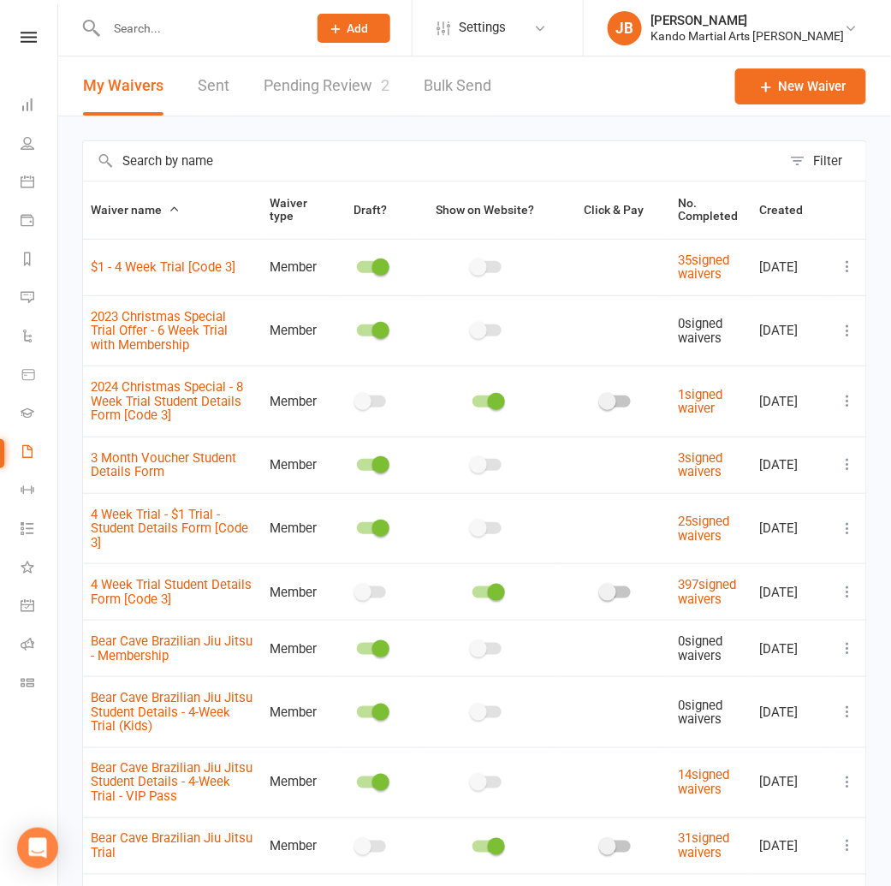
click at [356, 85] on link "Pending Review 2" at bounding box center [327, 85] width 126 height 59
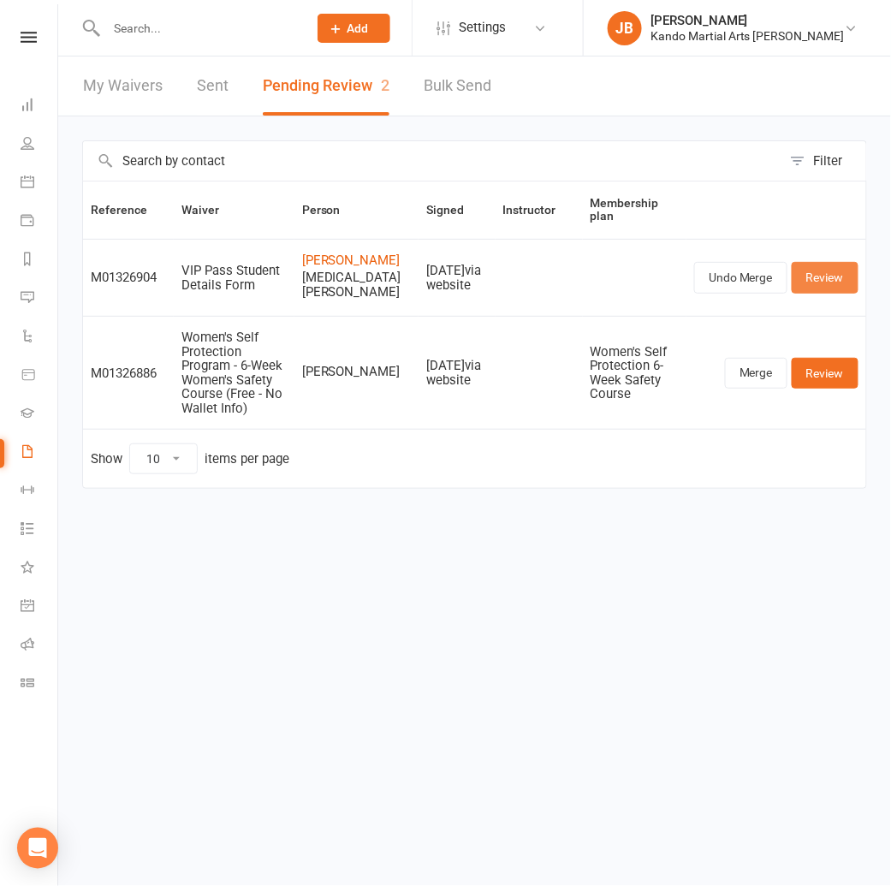
click at [817, 288] on link "Review" at bounding box center [824, 277] width 67 height 31
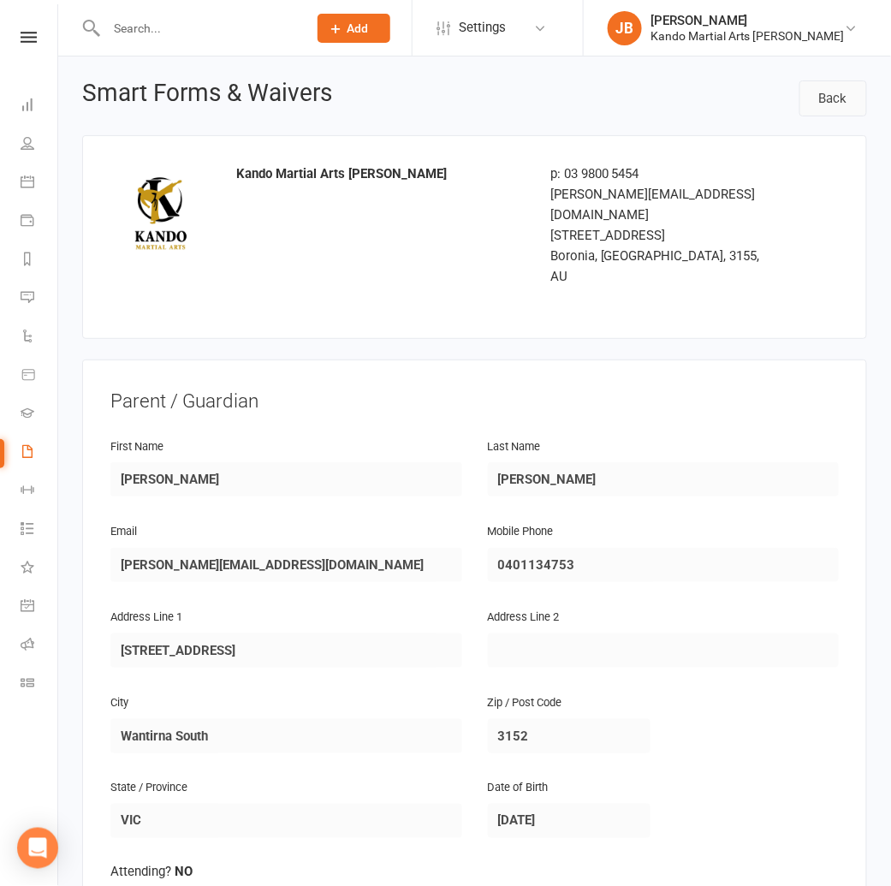
click at [834, 98] on link "Back" at bounding box center [833, 98] width 68 height 36
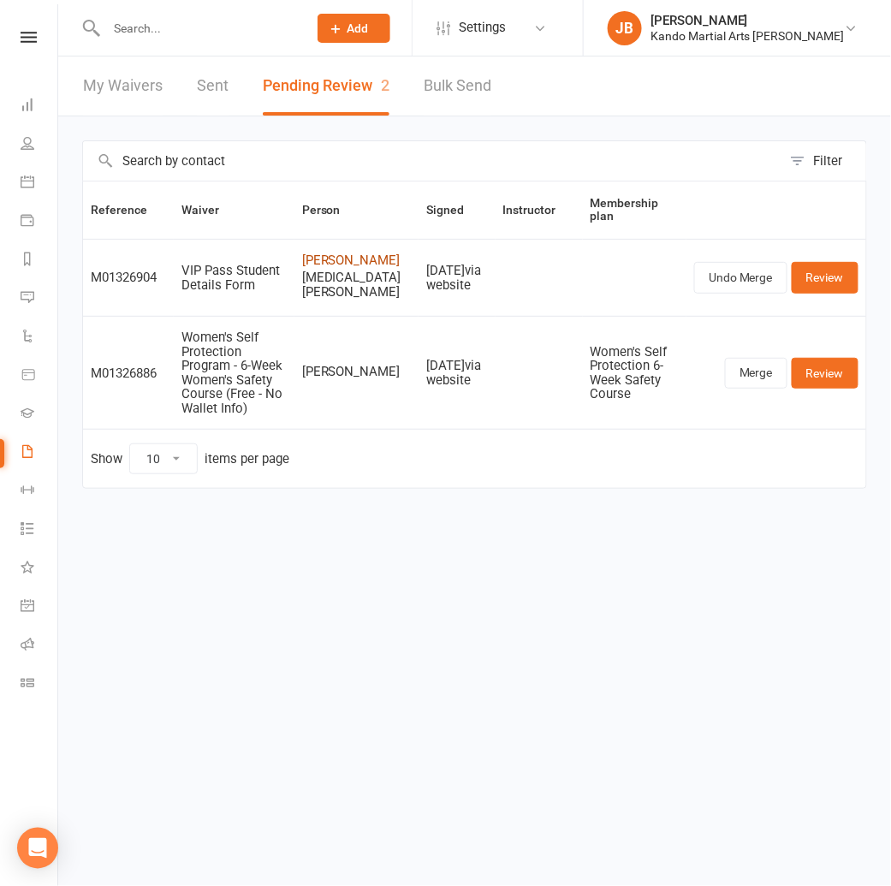
click at [351, 258] on link "Shehan Silva" at bounding box center [356, 260] width 109 height 15
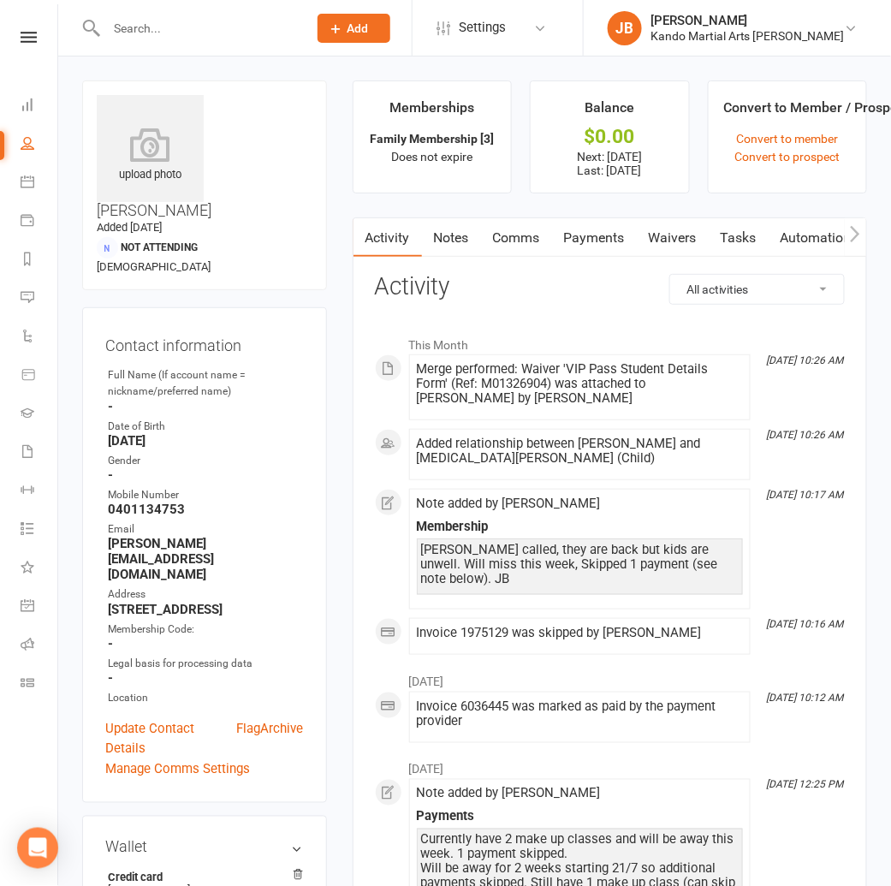
click at [507, 237] on link "Comms" at bounding box center [516, 237] width 71 height 39
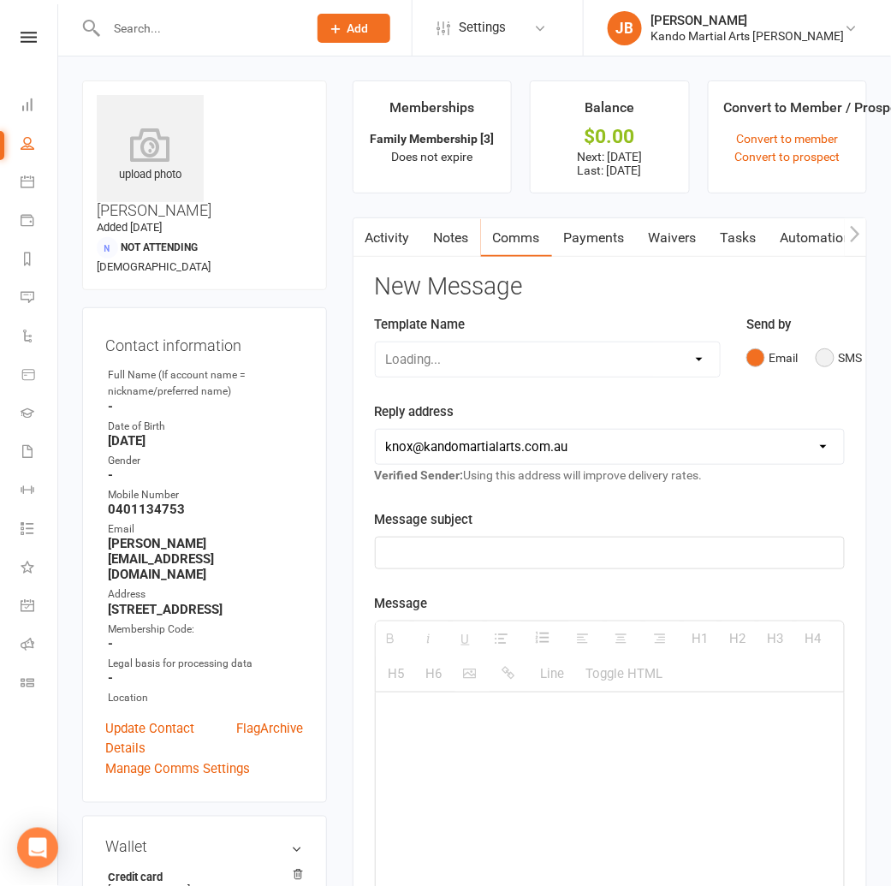
drag, startPoint x: 834, startPoint y: 360, endPoint x: 559, endPoint y: 471, distance: 296.8
click at [834, 360] on button "SMS" at bounding box center [838, 357] width 46 height 33
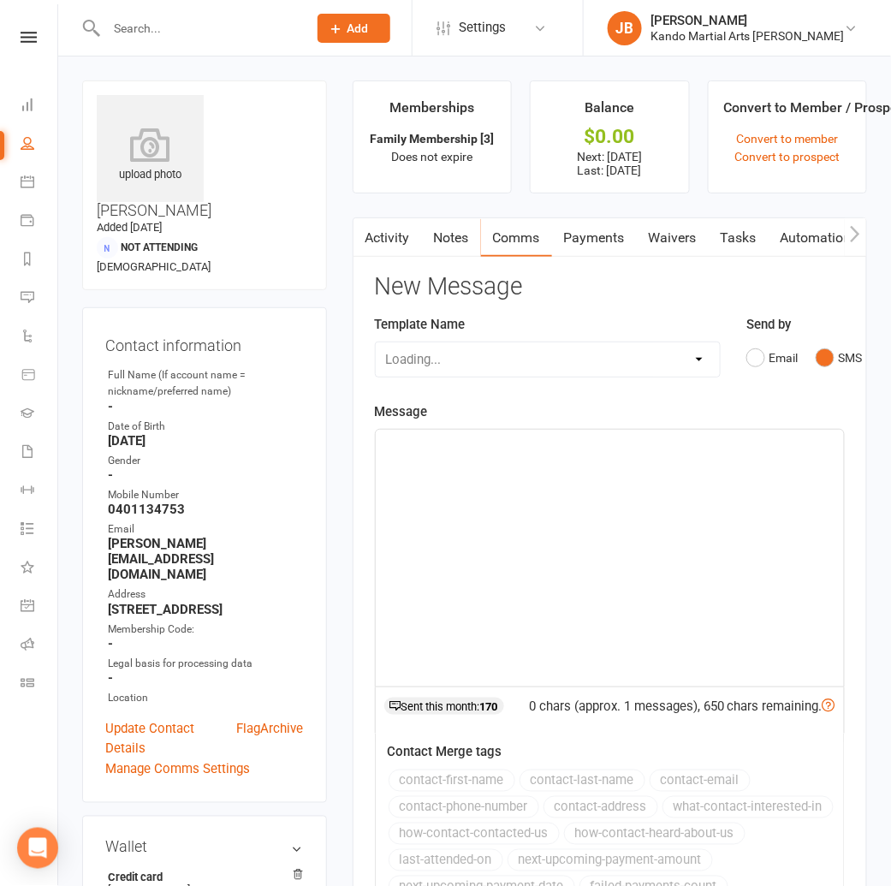
click at [404, 469] on div at bounding box center [610, 558] width 468 height 257
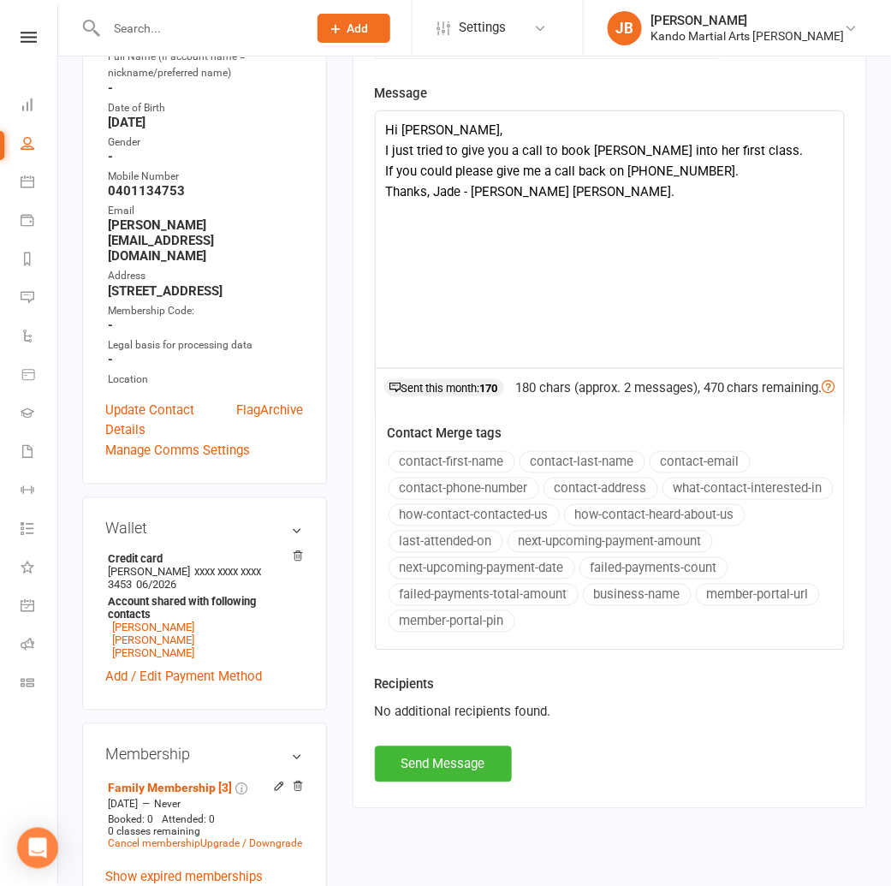
scroll to position [379, 0]
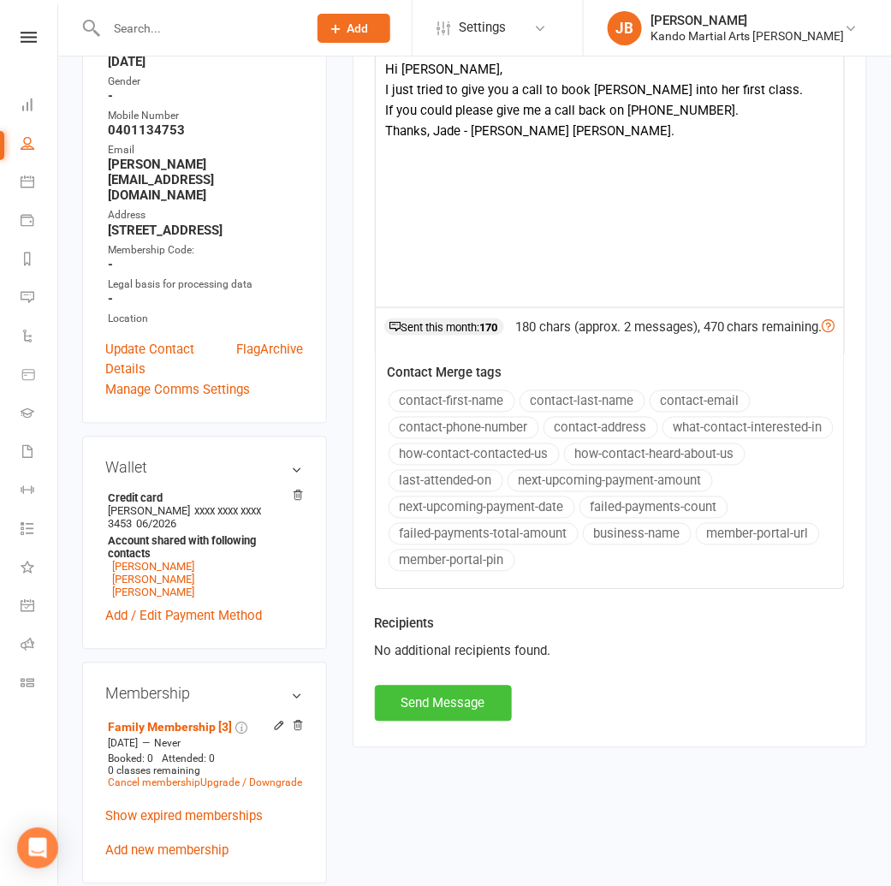
click at [420, 721] on button "Send Message" at bounding box center [443, 703] width 137 height 36
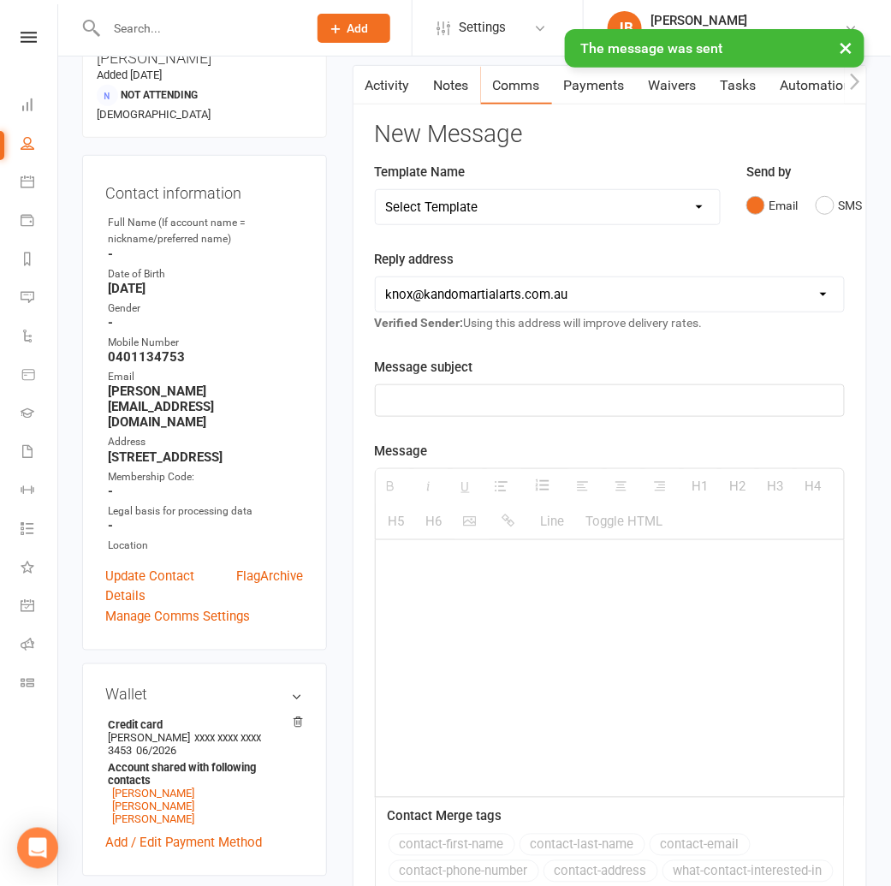
scroll to position [0, 0]
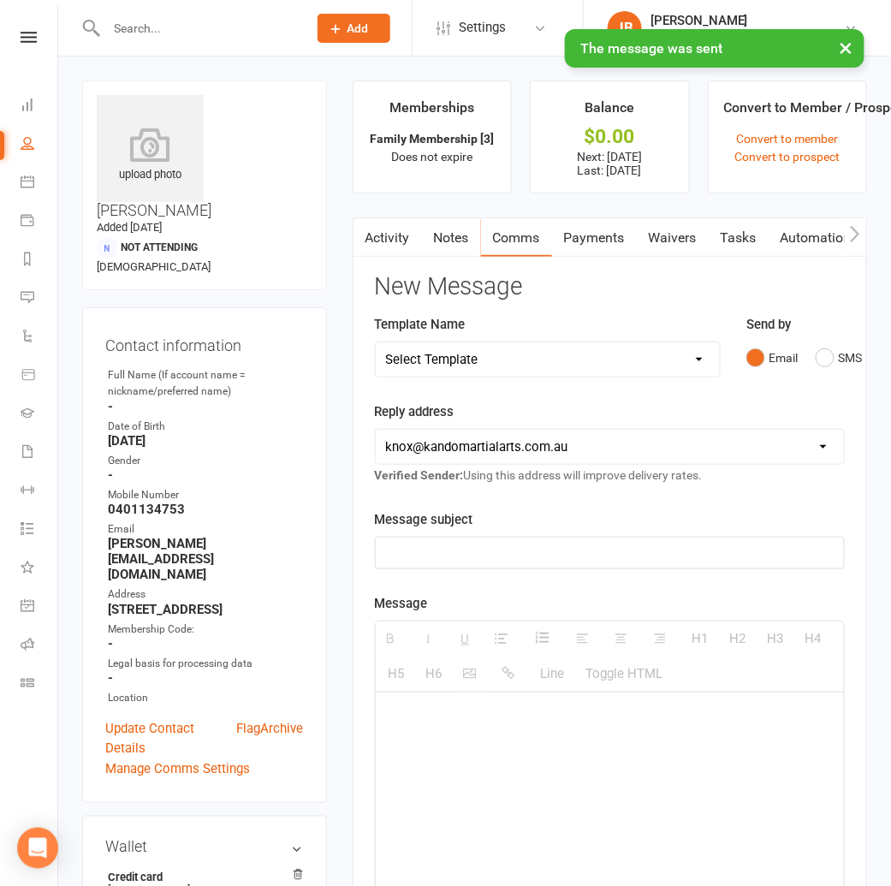
click at [28, 29] on div "× The message was sent" at bounding box center [434, 29] width 868 height 0
click at [34, 29] on div "× The message was sent" at bounding box center [434, 29] width 868 height 0
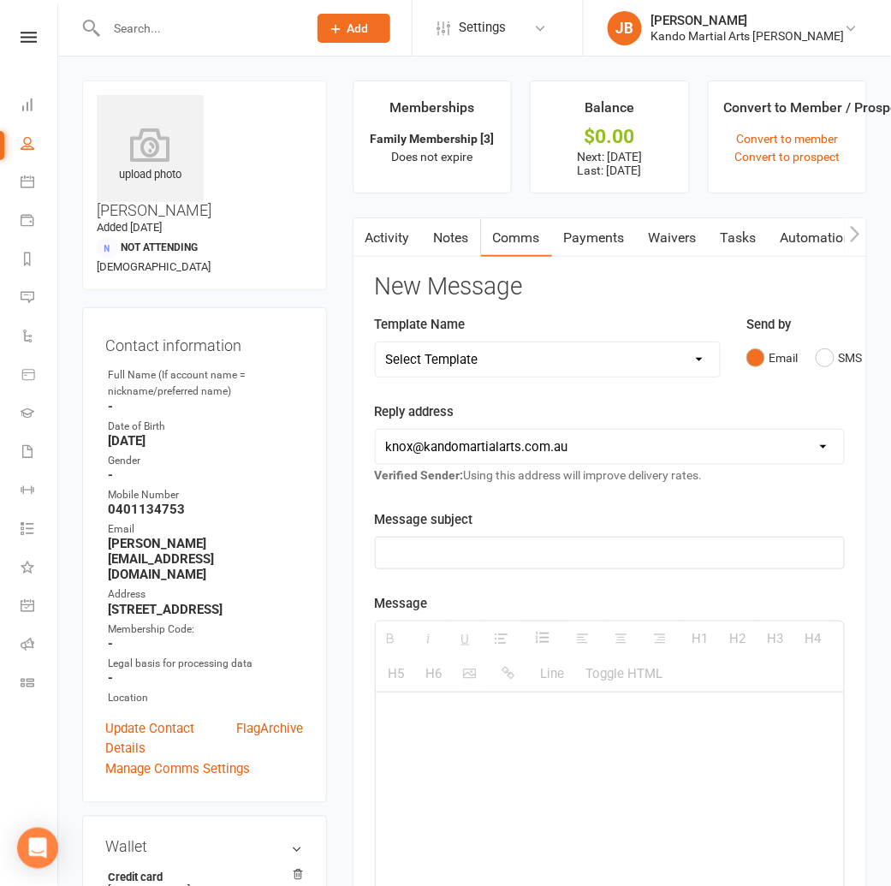
click at [31, 39] on icon at bounding box center [29, 37] width 16 height 11
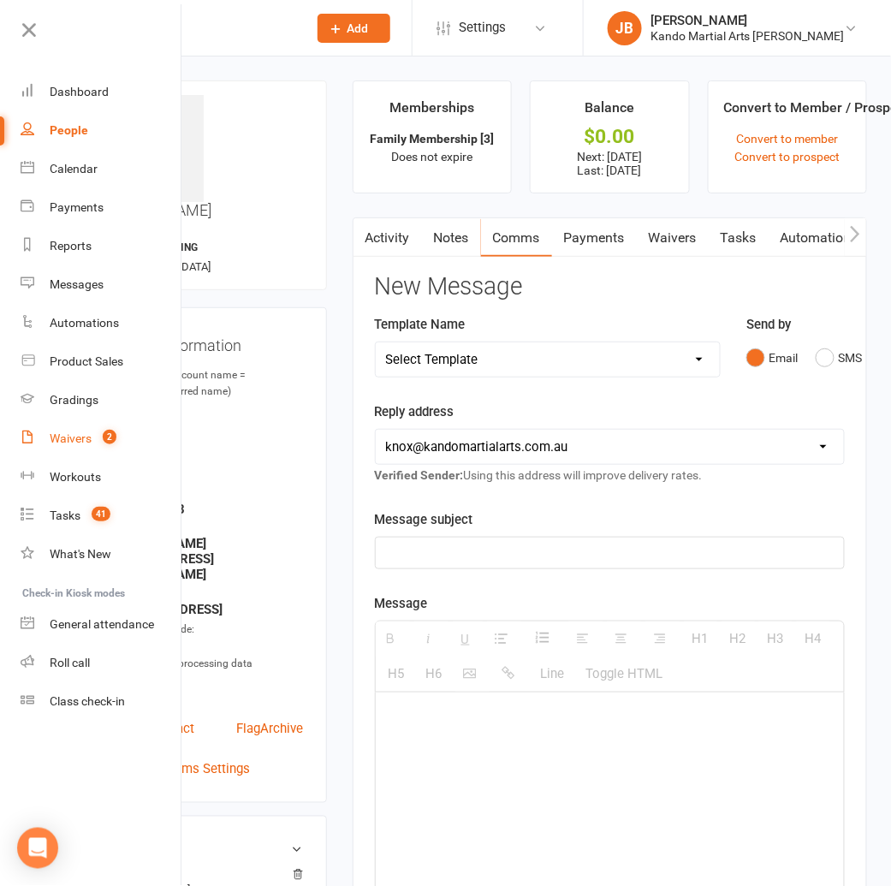
click at [53, 435] on div "Waivers" at bounding box center [71, 438] width 42 height 14
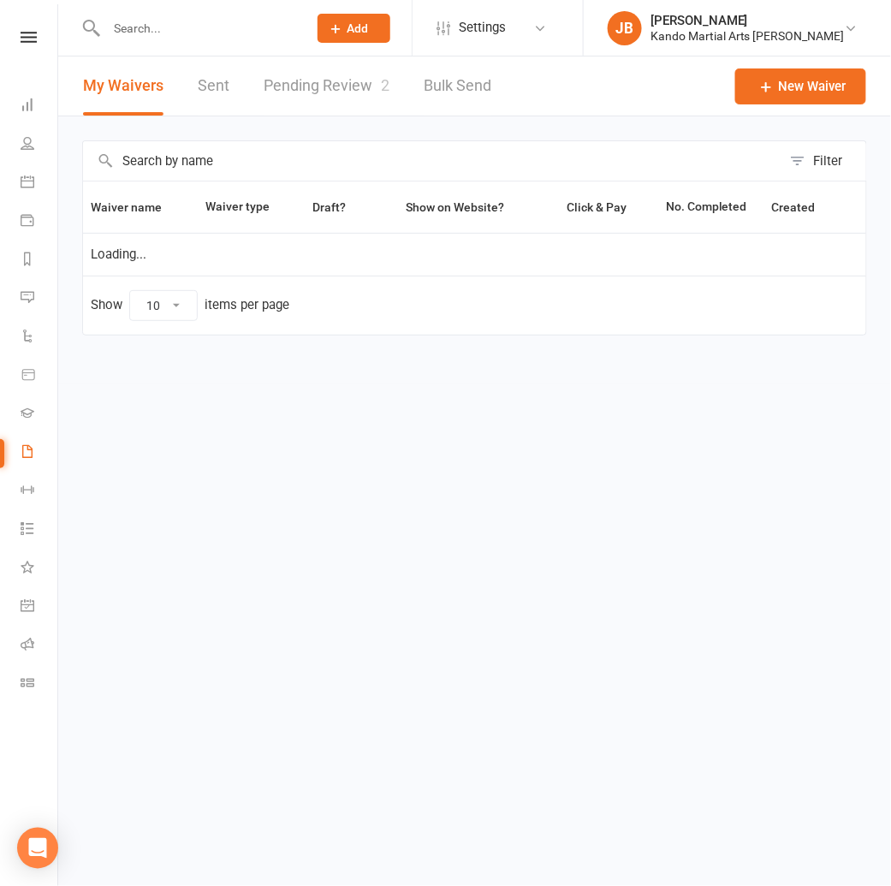
select select "100"
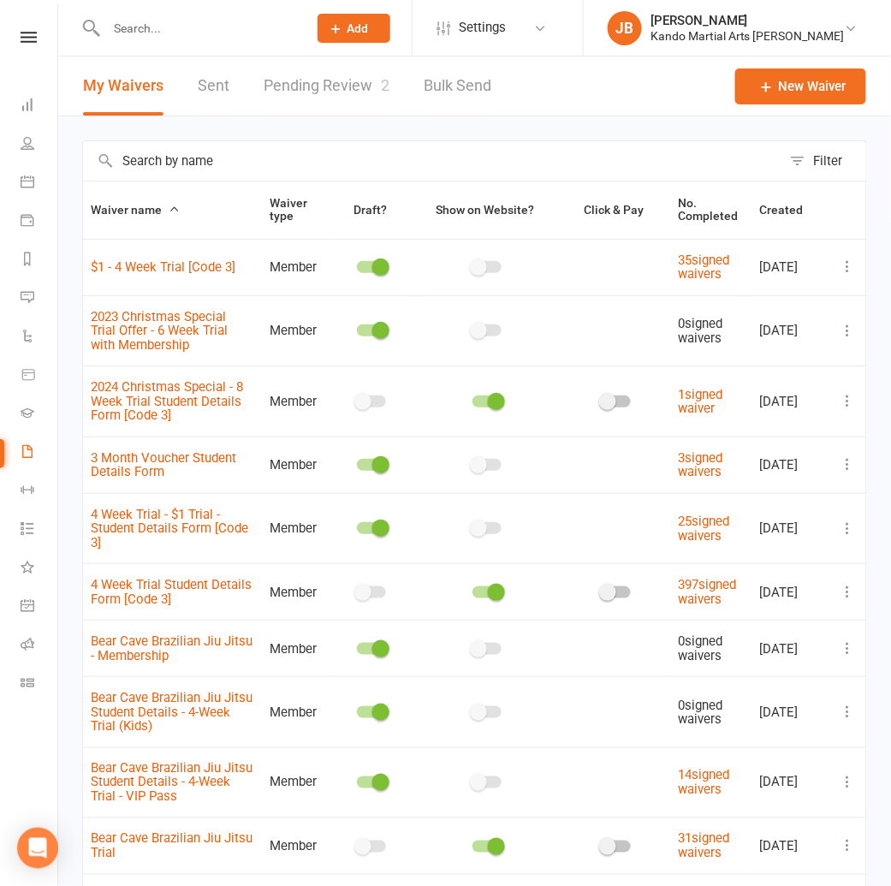
click at [339, 94] on link "Pending Review 2" at bounding box center [327, 85] width 126 height 59
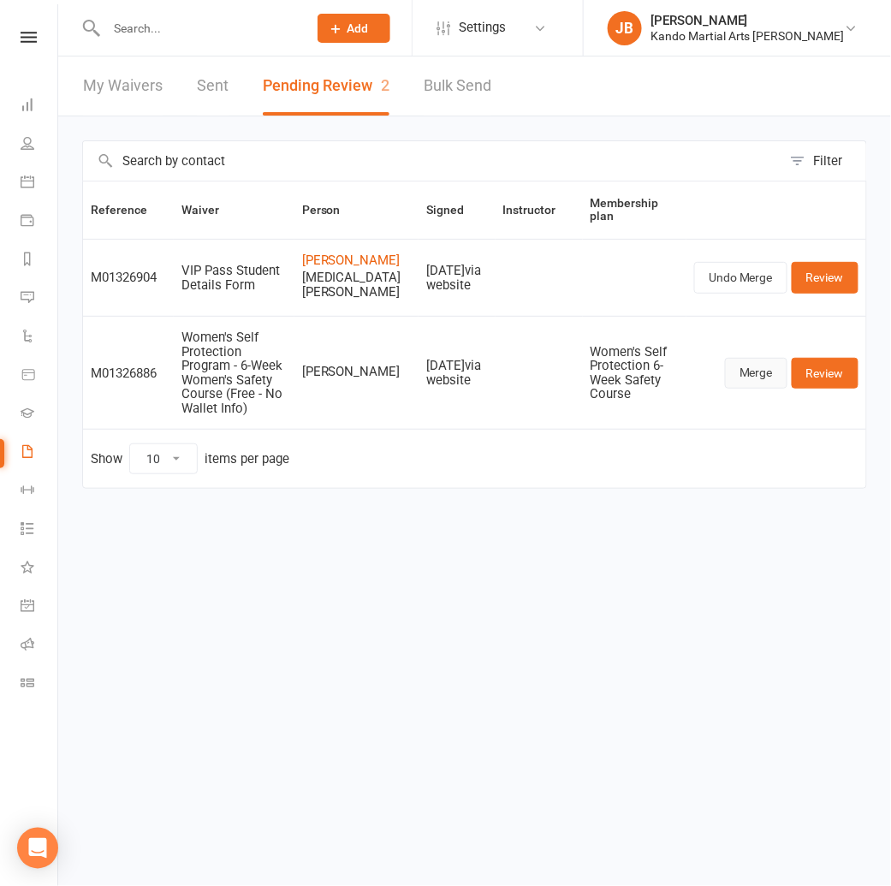
click at [758, 375] on link "Merge" at bounding box center [756, 373] width 62 height 31
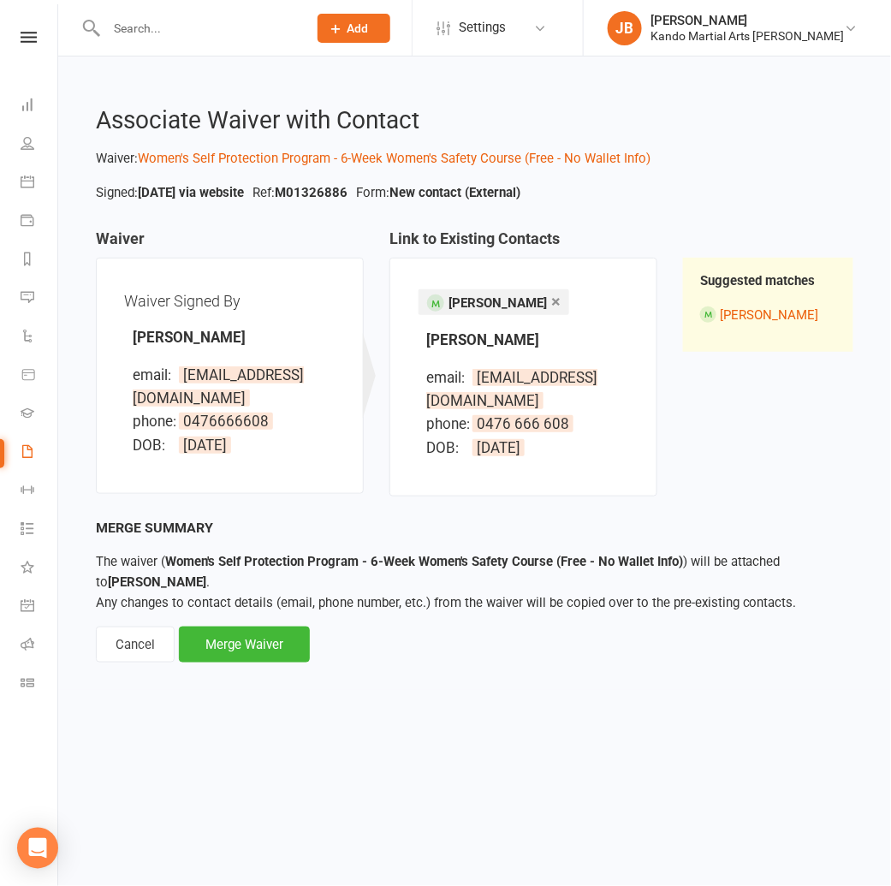
click at [551, 301] on link "×" at bounding box center [555, 300] width 9 height 27
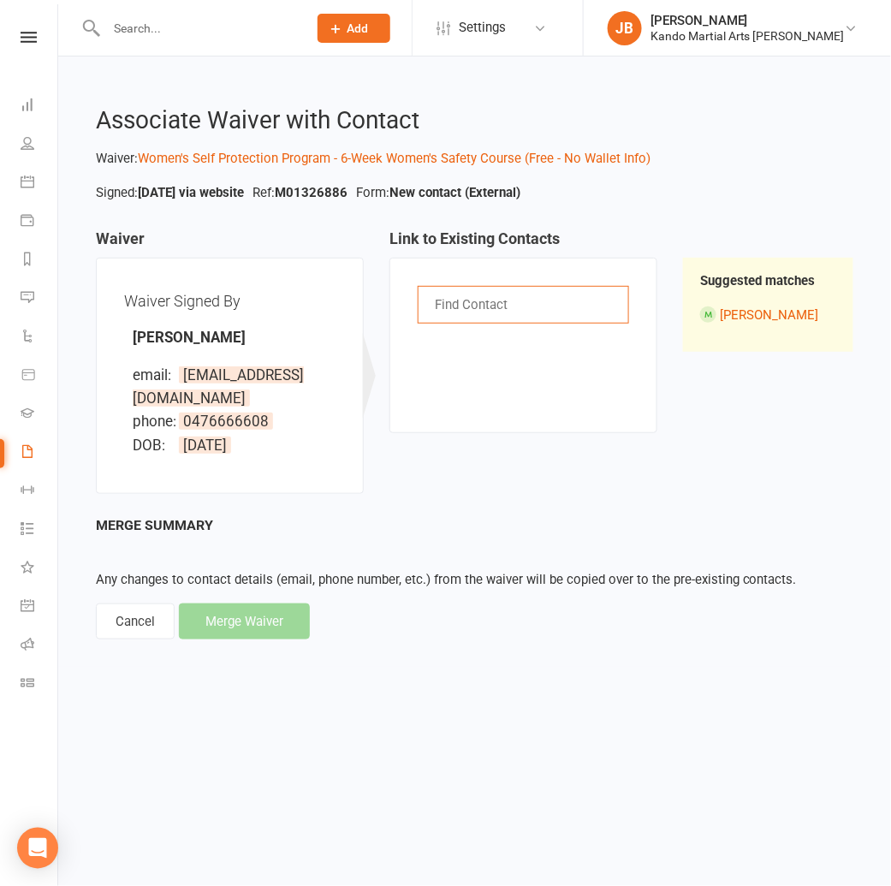
click at [449, 312] on input "text" at bounding box center [473, 304] width 80 height 22
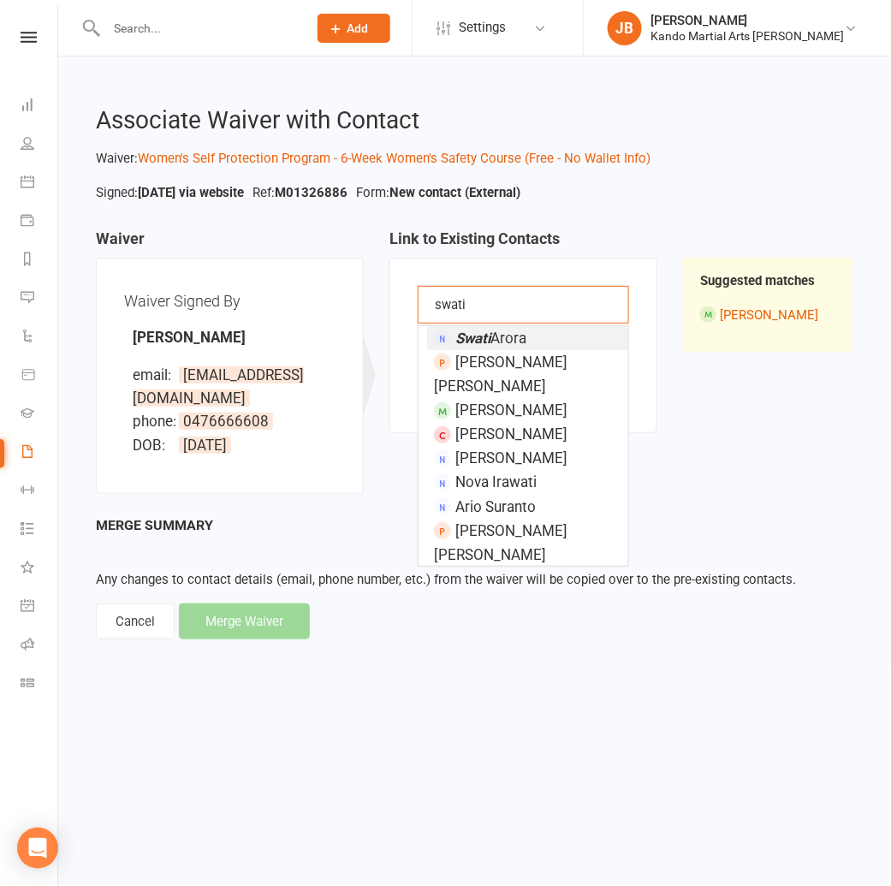
type input "swati"
click at [487, 337] on em "Swati" at bounding box center [472, 337] width 35 height 17
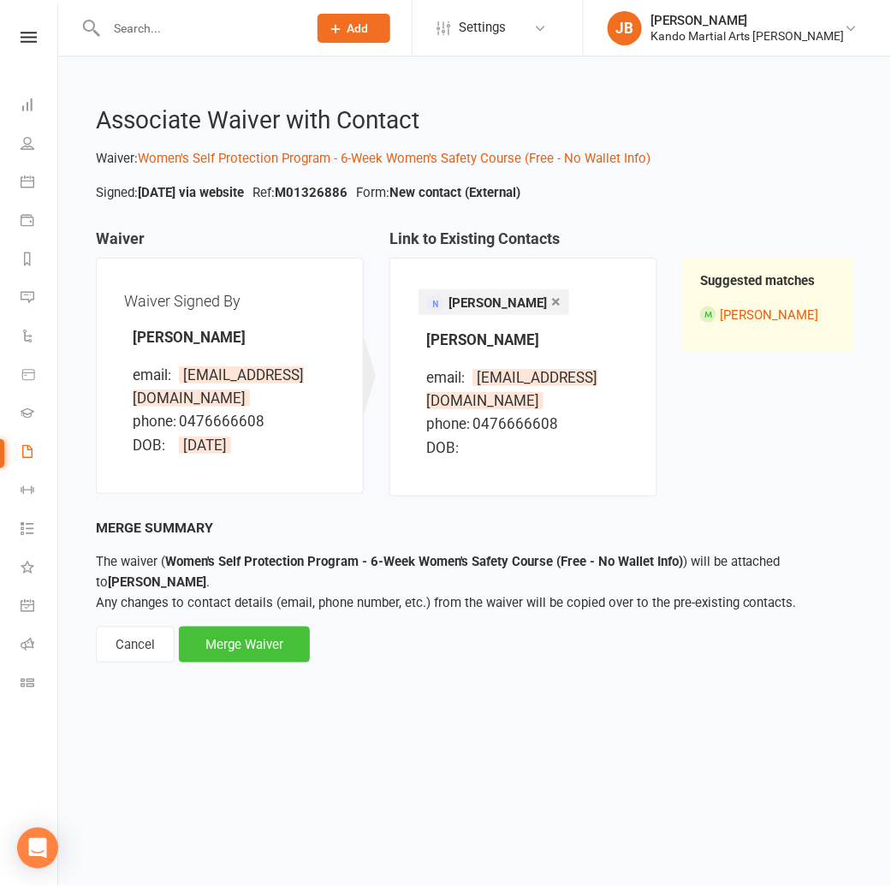
click at [248, 642] on div "Merge Waiver" at bounding box center [244, 644] width 131 height 36
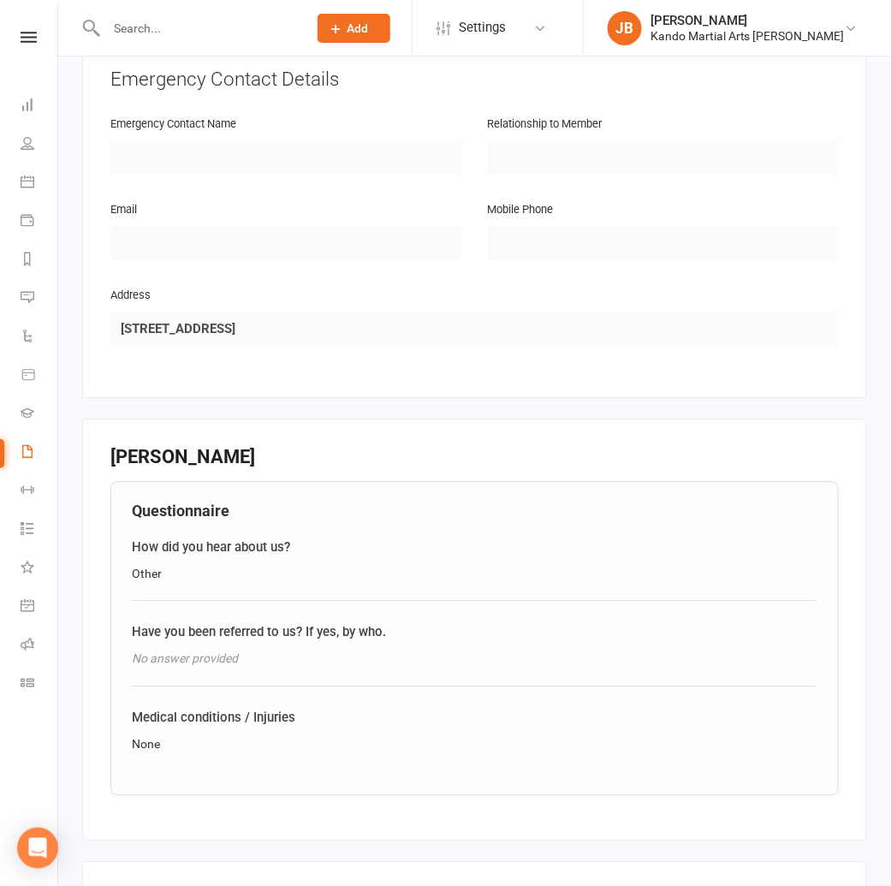
scroll to position [1411, 0]
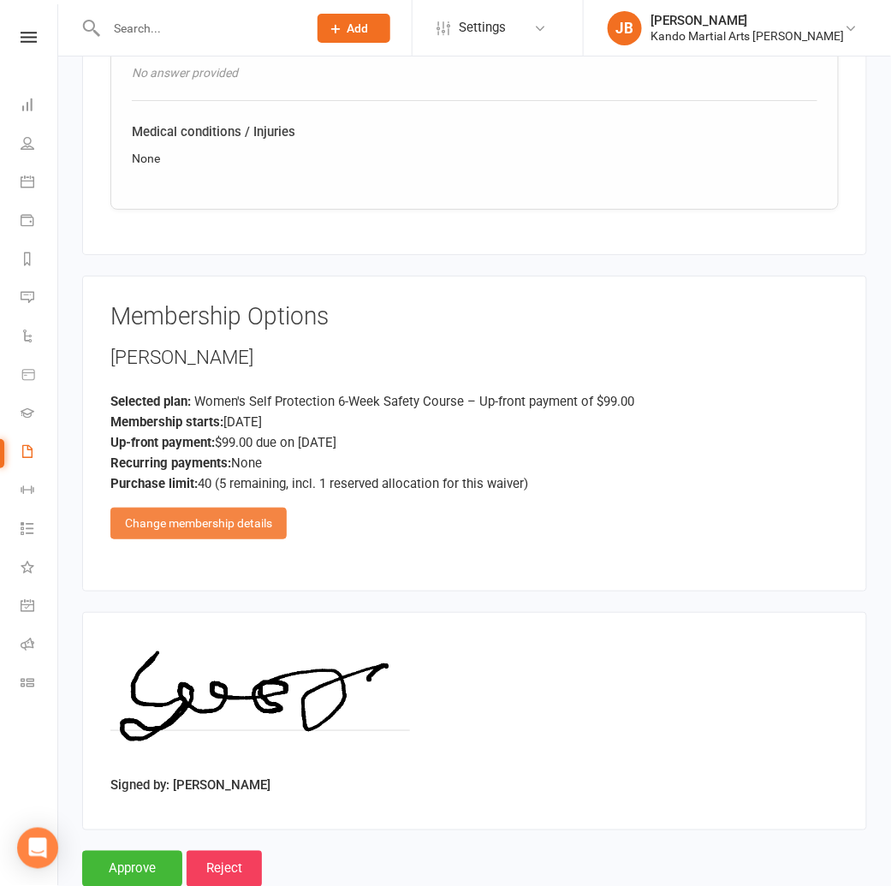
click at [226, 507] on div "Change membership details" at bounding box center [198, 522] width 176 height 31
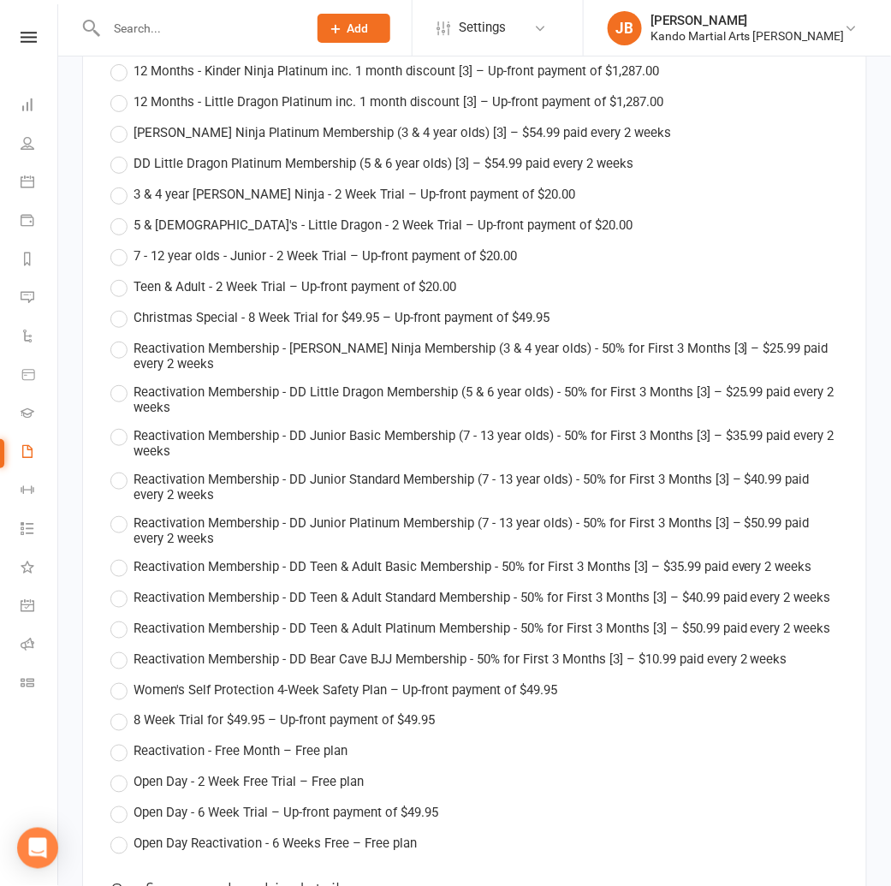
scroll to position [6671, 0]
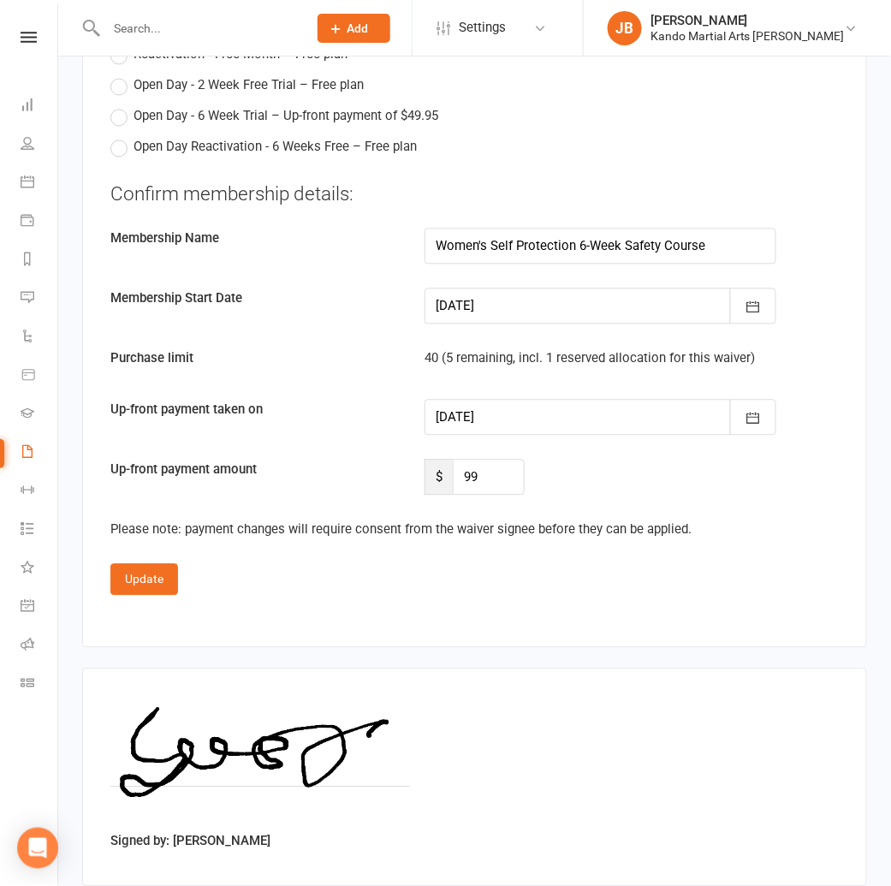
click at [467, 288] on div at bounding box center [600, 306] width 352 height 36
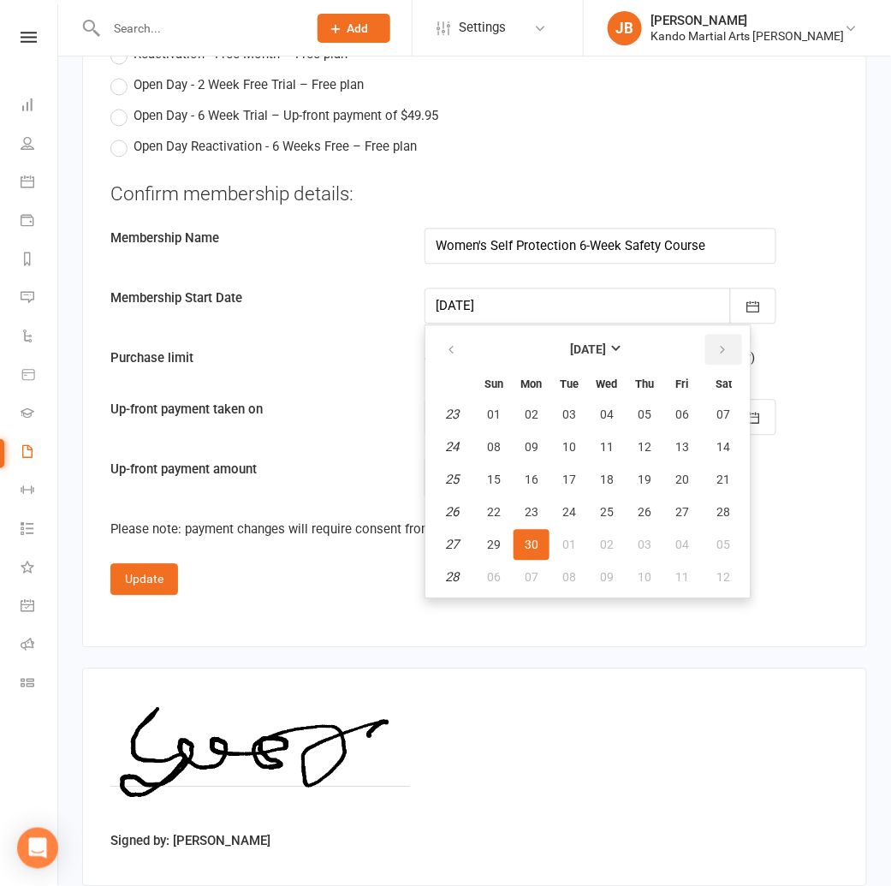
click at [719, 344] on icon "button" at bounding box center [722, 351] width 12 height 14
click at [540, 497] on button "18" at bounding box center [531, 512] width 36 height 31
type input "18 Aug 2025"
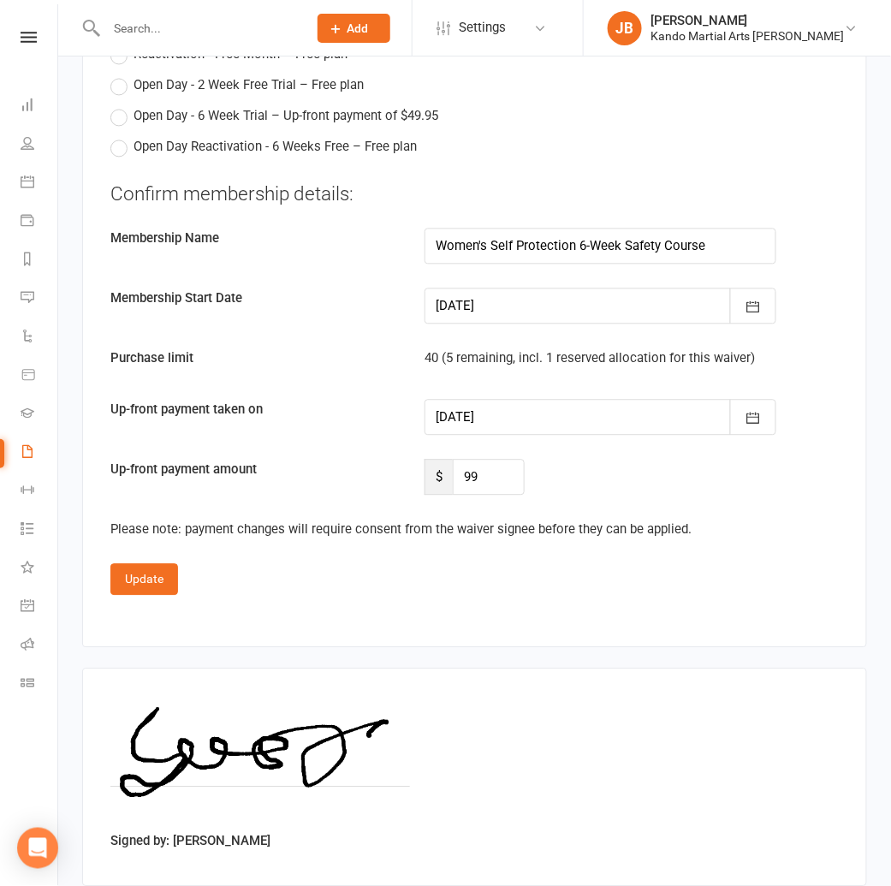
click at [476, 400] on div at bounding box center [600, 418] width 352 height 36
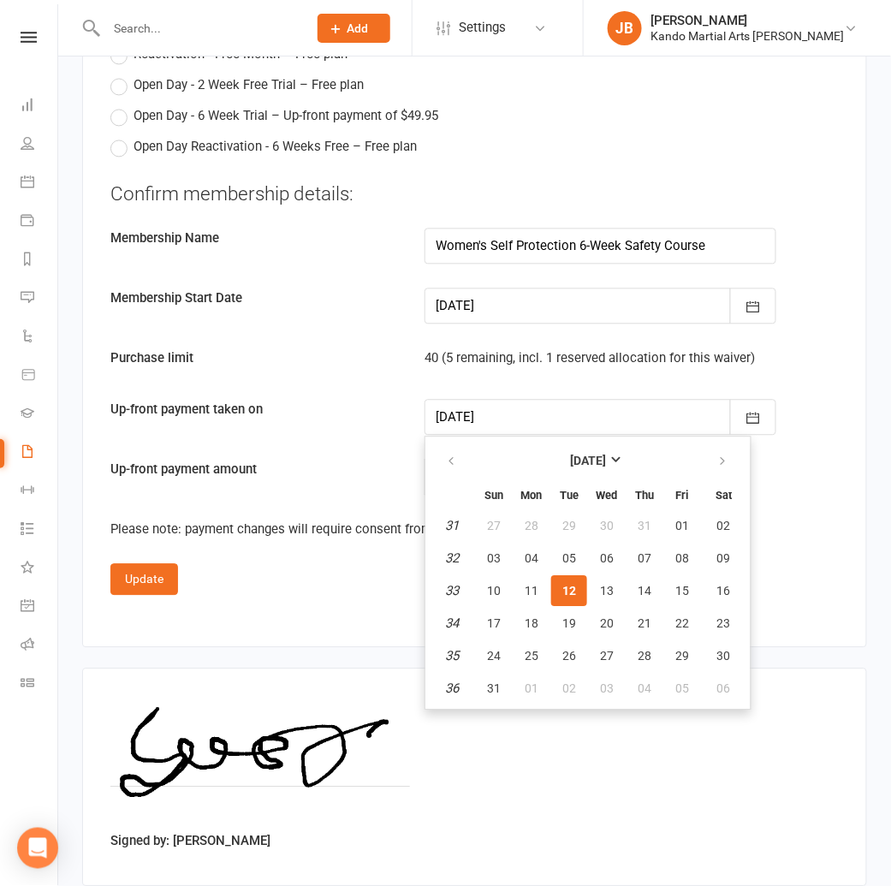
drag, startPoint x: 318, startPoint y: 366, endPoint x: 409, endPoint y: 370, distance: 90.8
click at [358, 459] on label "Up-front payment amount" at bounding box center [255, 469] width 314 height 21
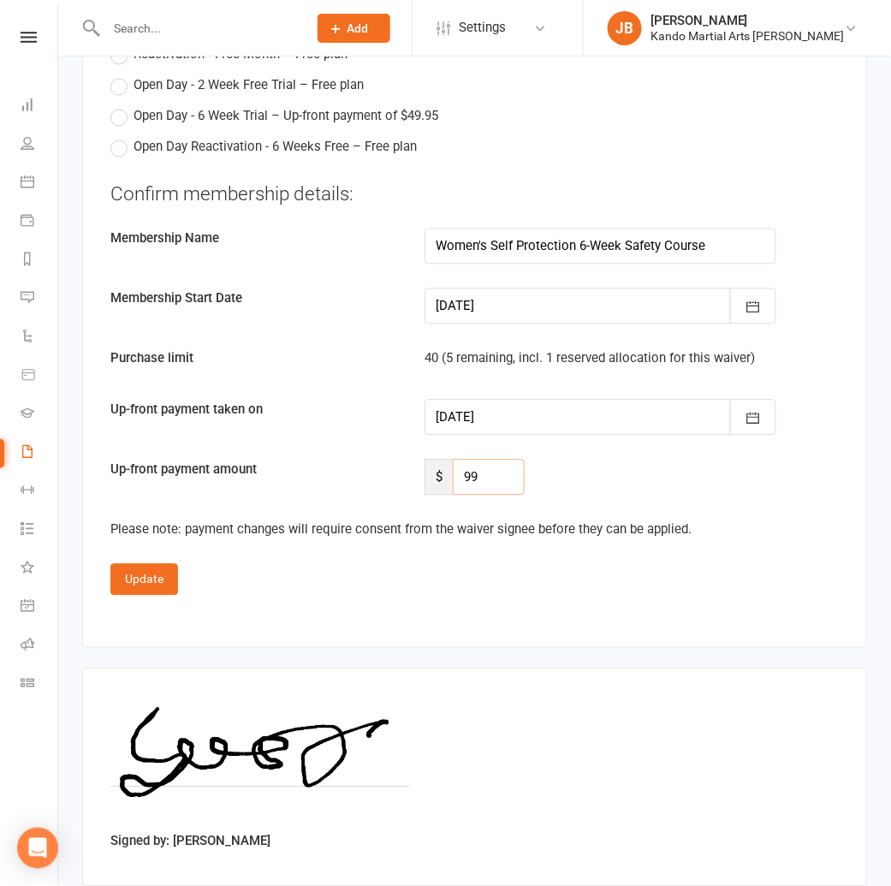
drag, startPoint x: 487, startPoint y: 372, endPoint x: 431, endPoint y: 376, distance: 55.7
click at [434, 459] on div "$ 99" at bounding box center [474, 477] width 100 height 36
click at [133, 564] on button "Update" at bounding box center [144, 579] width 68 height 31
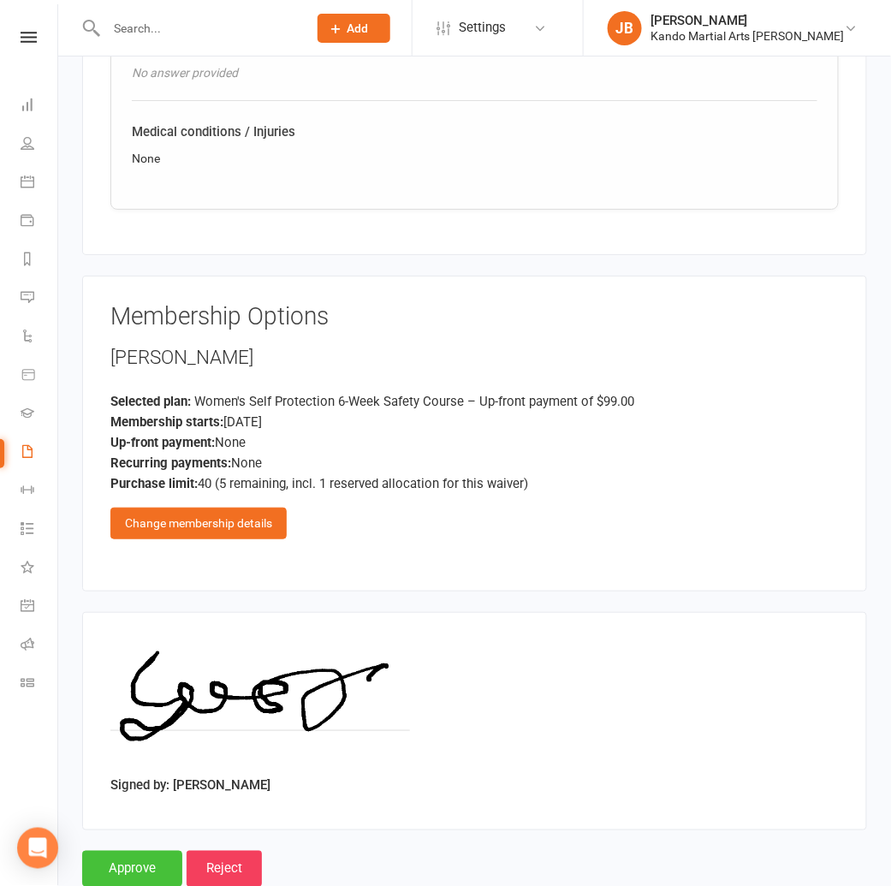
click at [139, 850] on input "Approve" at bounding box center [132, 868] width 100 height 36
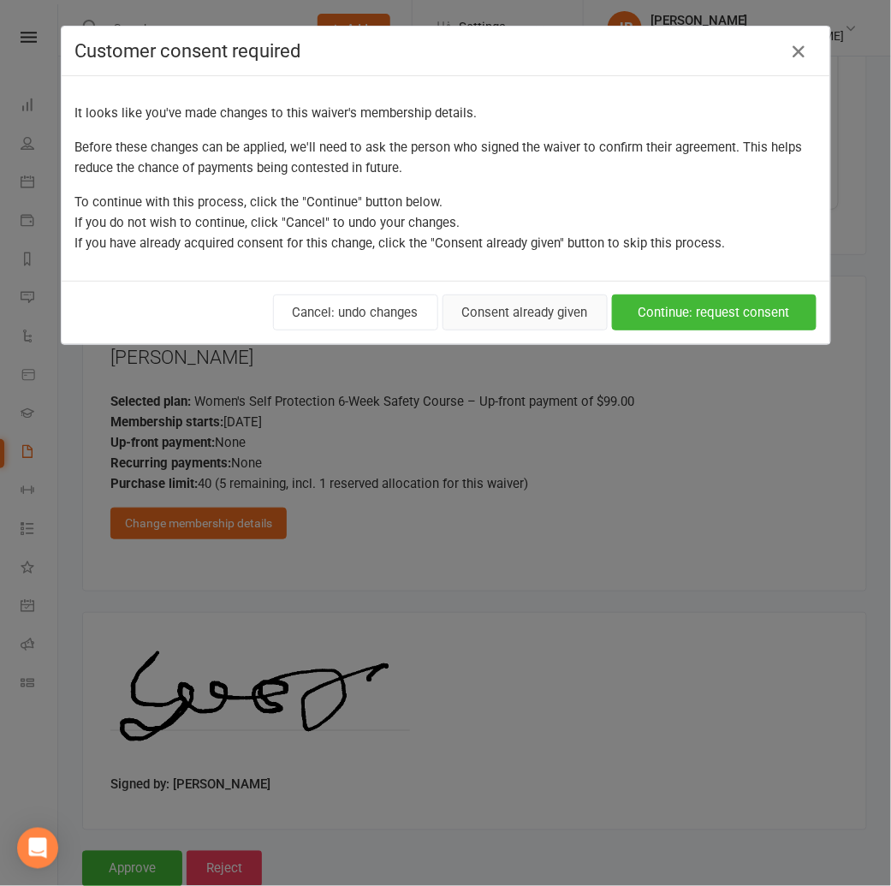
click at [535, 311] on button "Consent already given" at bounding box center [524, 312] width 165 height 36
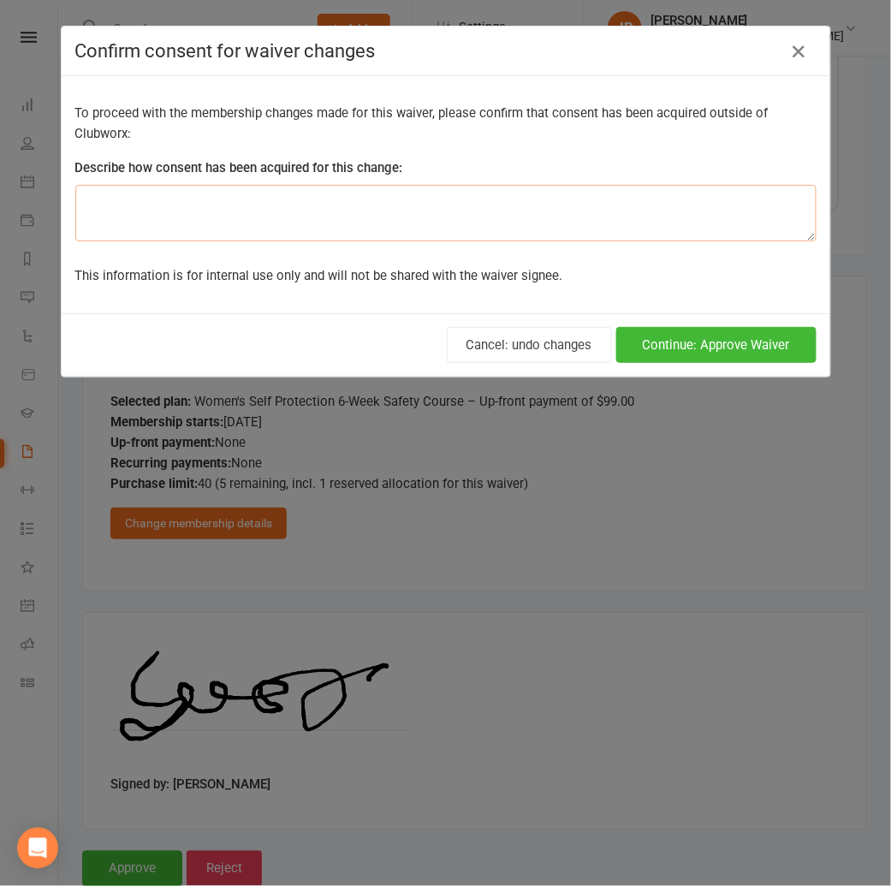
click at [198, 205] on textarea at bounding box center [445, 213] width 741 height 56
type textarea "on signing."
click at [652, 352] on button "Continue: Approve Waiver" at bounding box center [716, 345] width 200 height 36
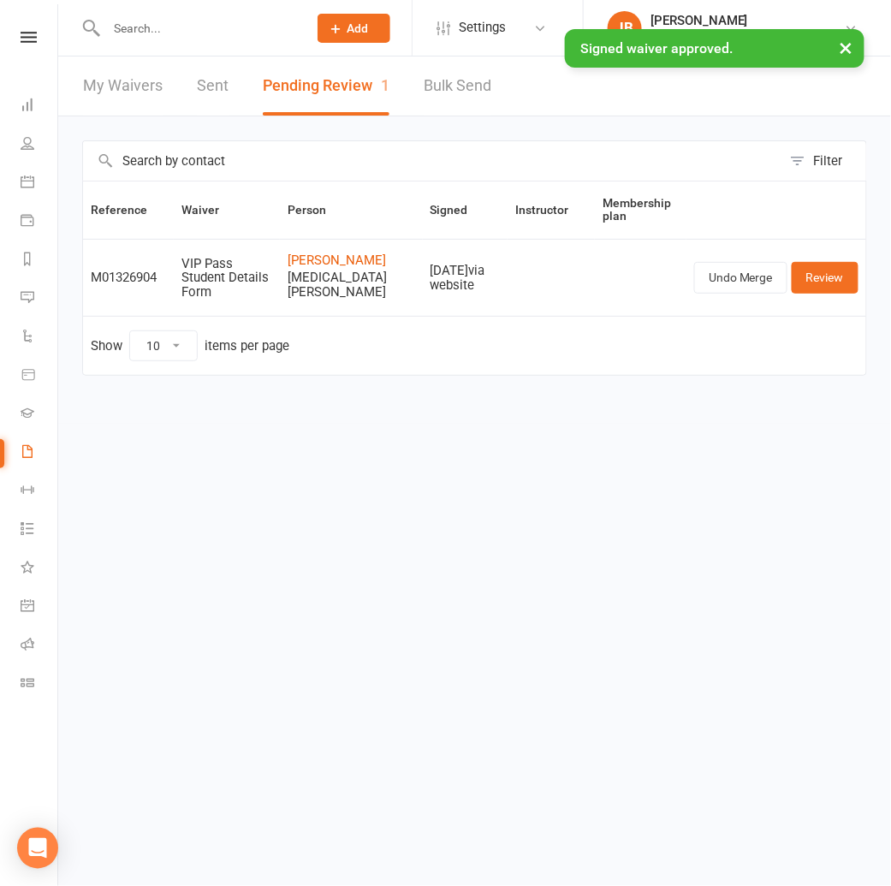
click at [126, 29] on div "× Signed waiver approved." at bounding box center [434, 29] width 868 height 0
click at [124, 29] on div "× Signed waiver approved." at bounding box center [434, 29] width 868 height 0
click at [128, 29] on div "× Signed waiver approved." at bounding box center [434, 29] width 868 height 0
click at [130, 27] on input "text" at bounding box center [198, 28] width 194 height 24
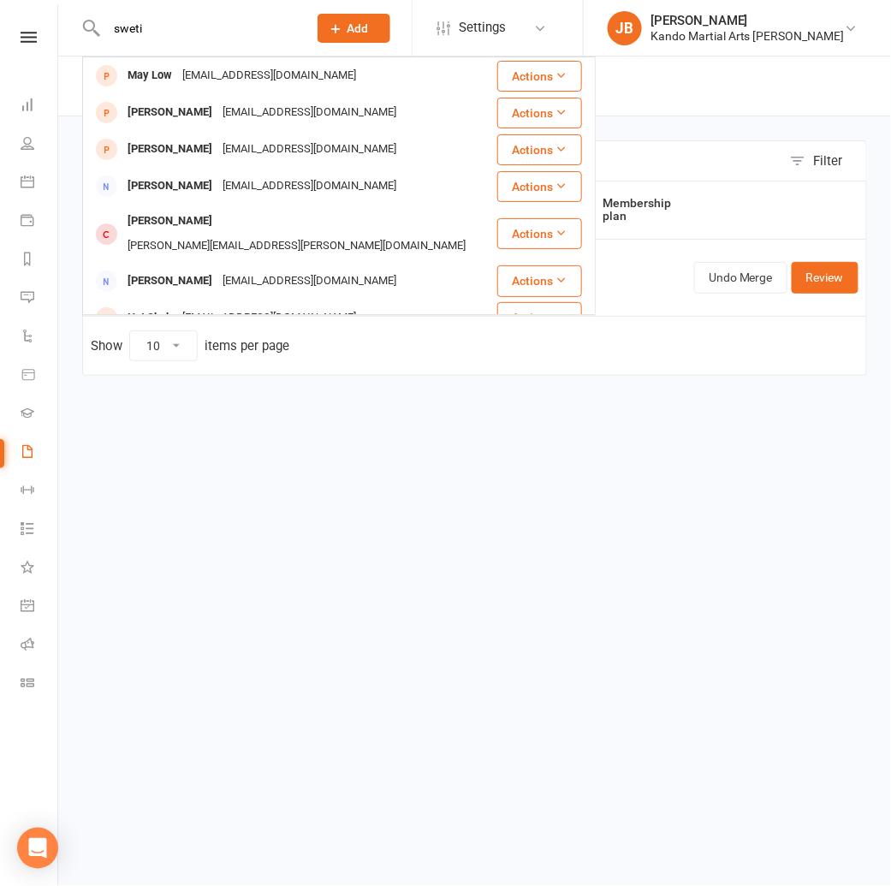
click at [133, 28] on input "sweti" at bounding box center [198, 28] width 194 height 24
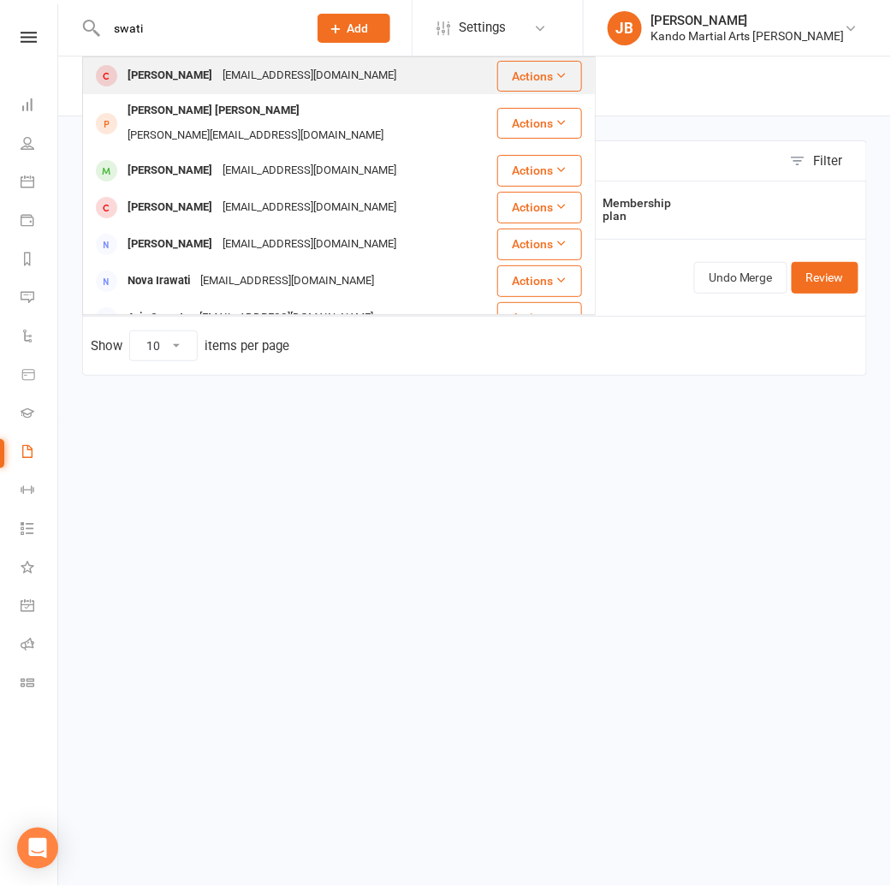
type input "swati"
click at [156, 80] on div "Swati Arora" at bounding box center [169, 75] width 95 height 25
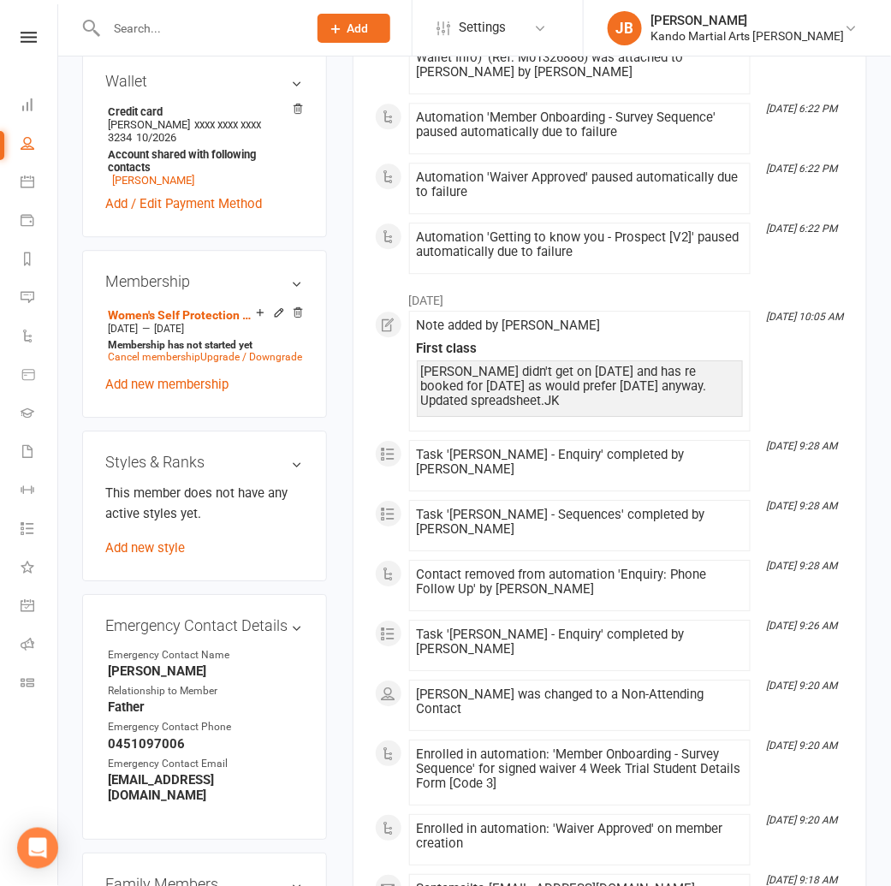
scroll to position [941, 0]
drag, startPoint x: 151, startPoint y: 469, endPoint x: 219, endPoint y: 450, distance: 70.2
click at [151, 539] on link "Add new style" at bounding box center [145, 546] width 80 height 15
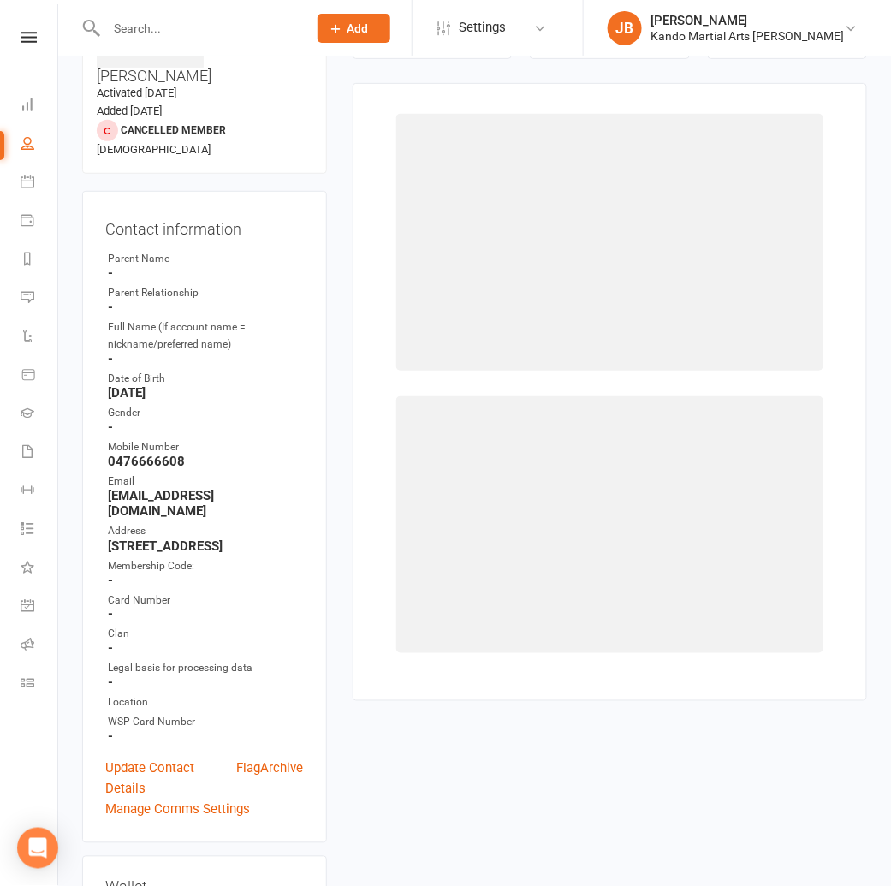
scroll to position [131, 0]
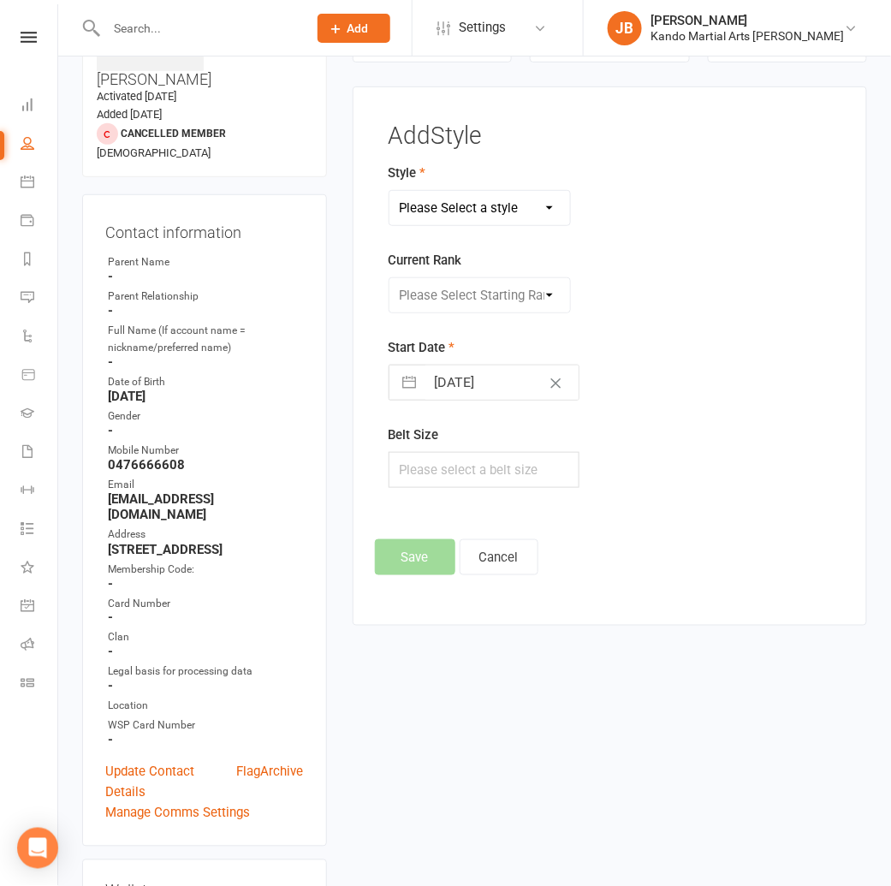
click at [439, 201] on select "Please Select a style Brazilian Jiu Jitsu Kids Brazilian Jiu Jitsu Martial Arts…" at bounding box center [479, 208] width 181 height 34
select select "2685"
click at [435, 296] on select "Please Select Starting Rank White Belt 1 Stripe 2 Stripes 3 Stripes Pink Belt" at bounding box center [479, 295] width 181 height 34
select select "28182"
select select "6"
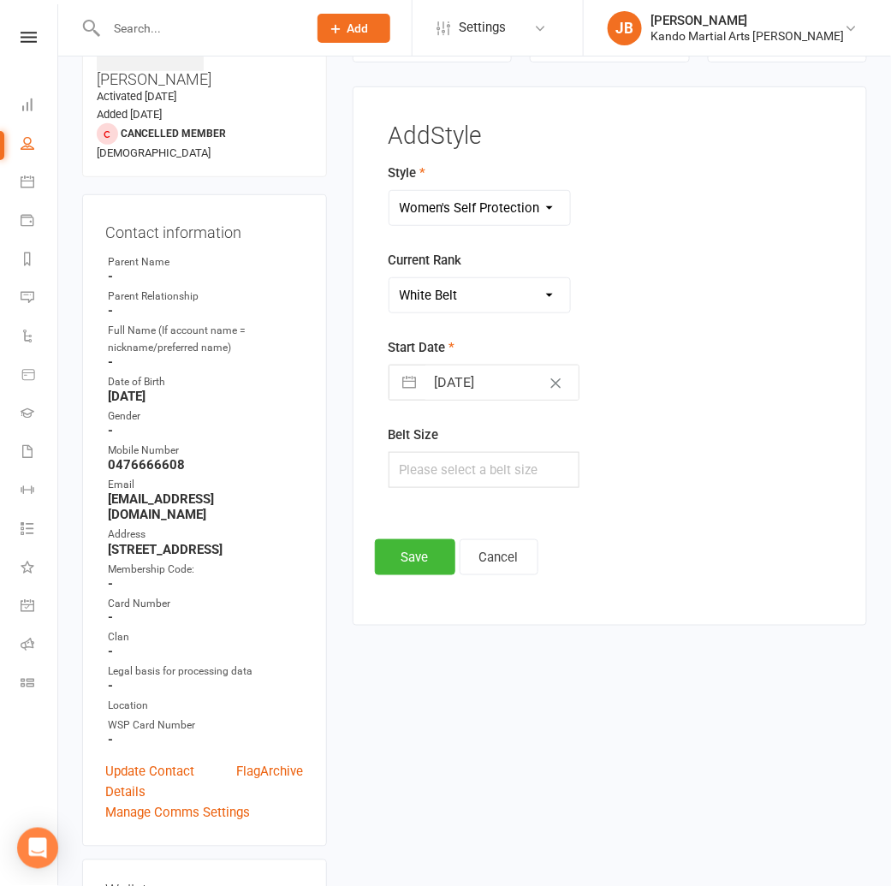
select select "2025"
select select "7"
select select "2025"
select select "8"
select select "2025"
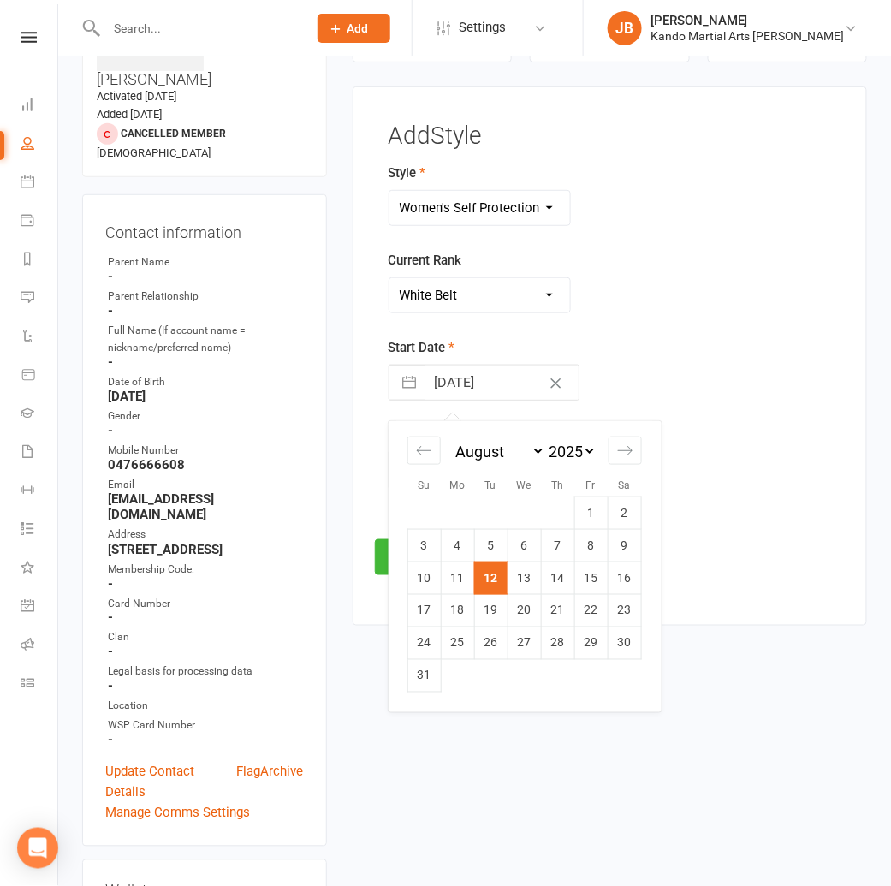
click at [445, 375] on input "[DATE]" at bounding box center [501, 382] width 153 height 34
click at [467, 610] on td "18" at bounding box center [457, 611] width 33 height 33
type input "18 Aug 2025"
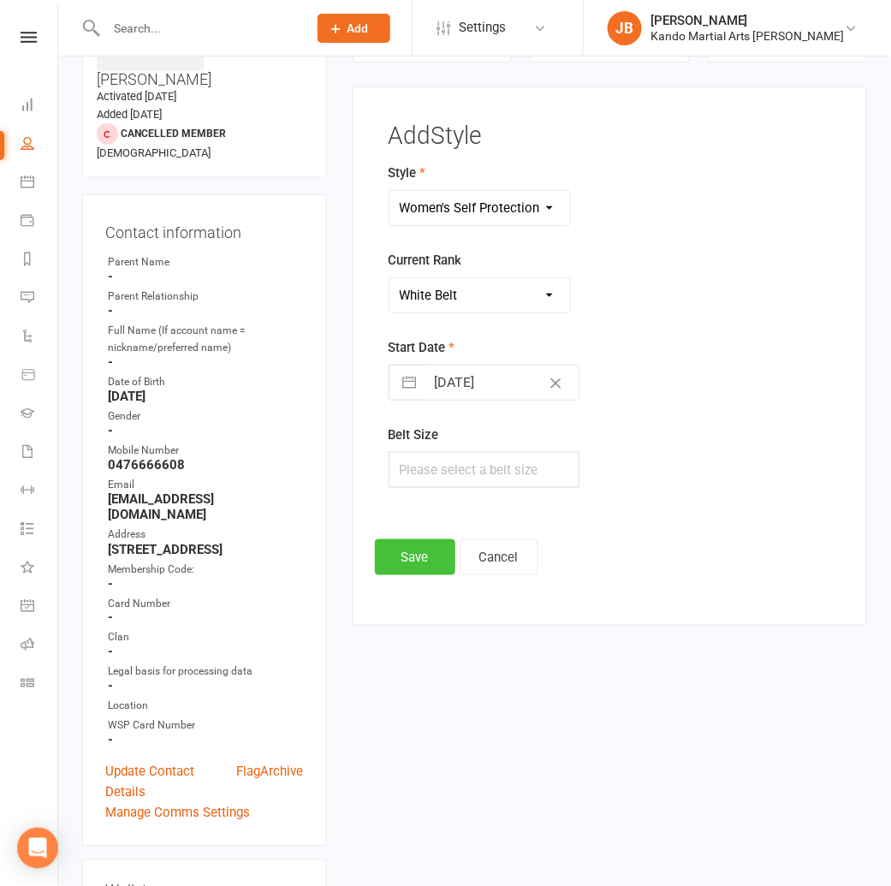
click at [405, 562] on button "Save" at bounding box center [415, 557] width 80 height 36
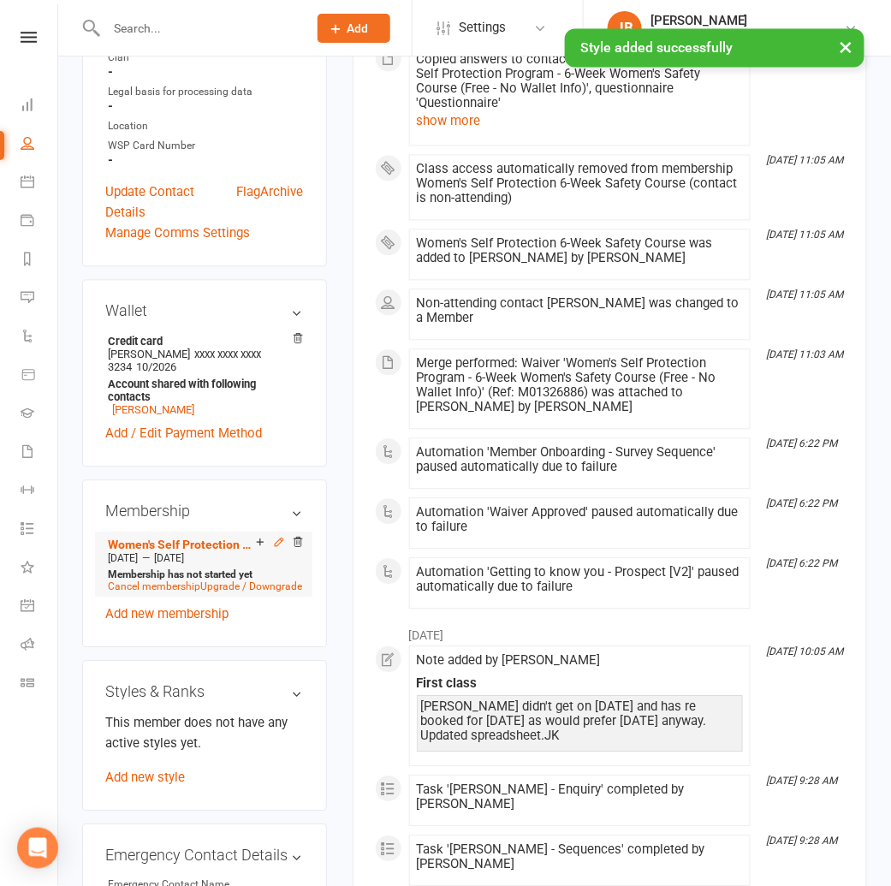
click at [279, 539] on icon at bounding box center [279, 543] width 8 height 8
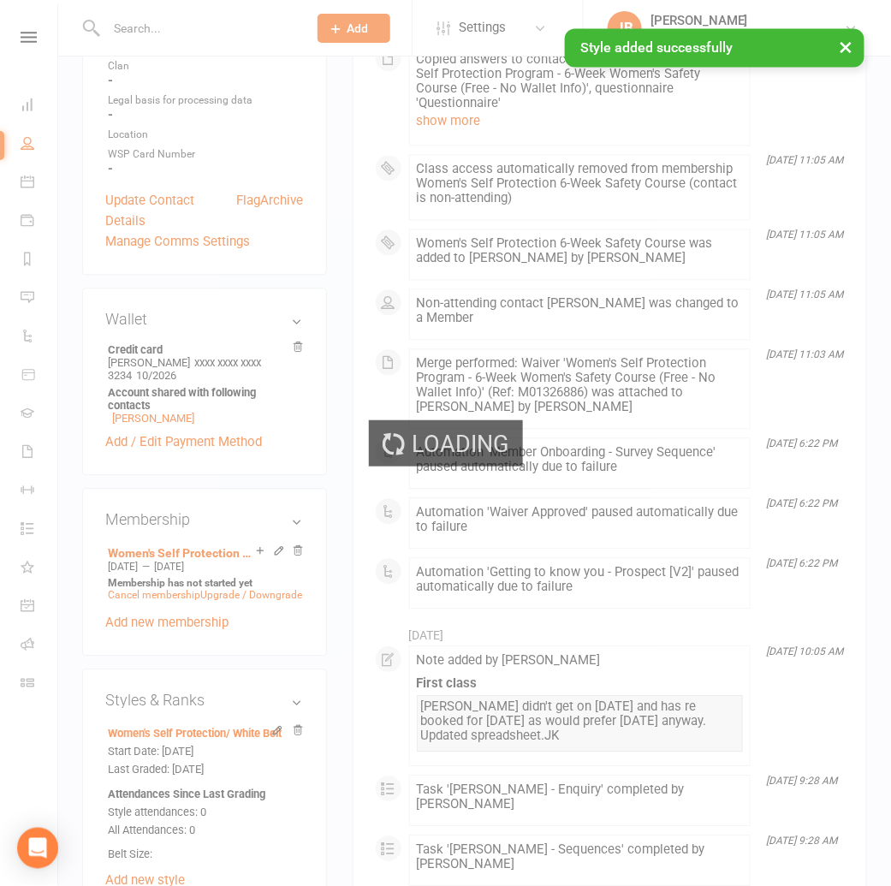
scroll to position [719, 0]
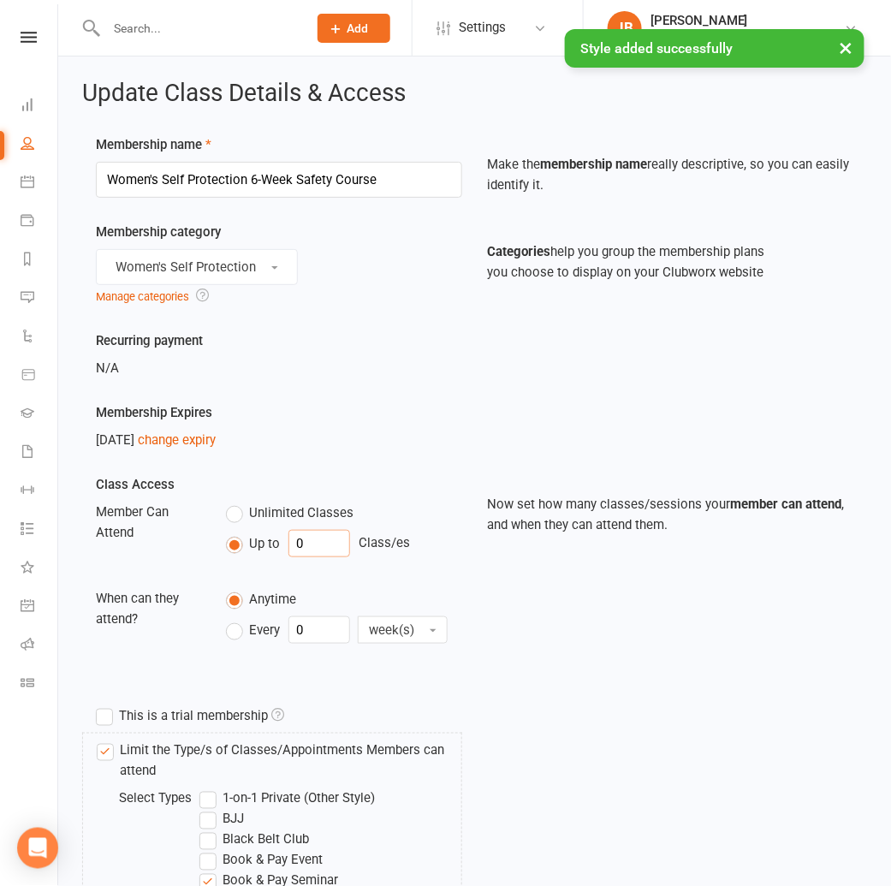
click at [310, 534] on input "0" at bounding box center [319, 543] width 62 height 27
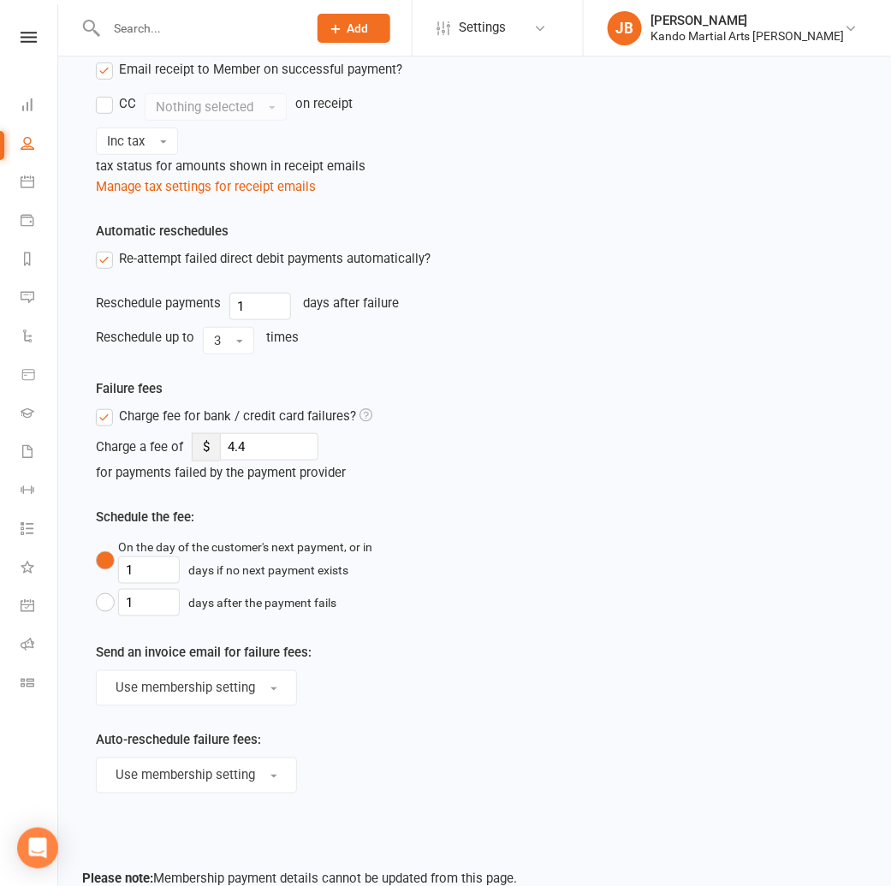
scroll to position [1704, 0]
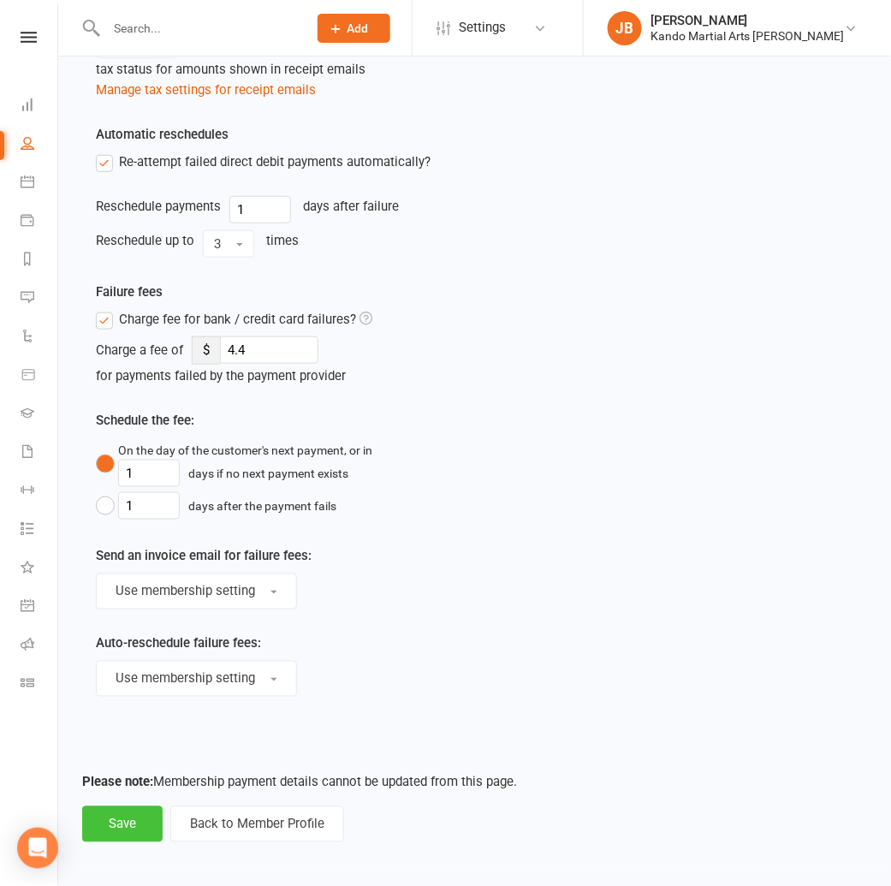
type input "6"
click at [150, 819] on button "Save" at bounding box center [122, 824] width 80 height 36
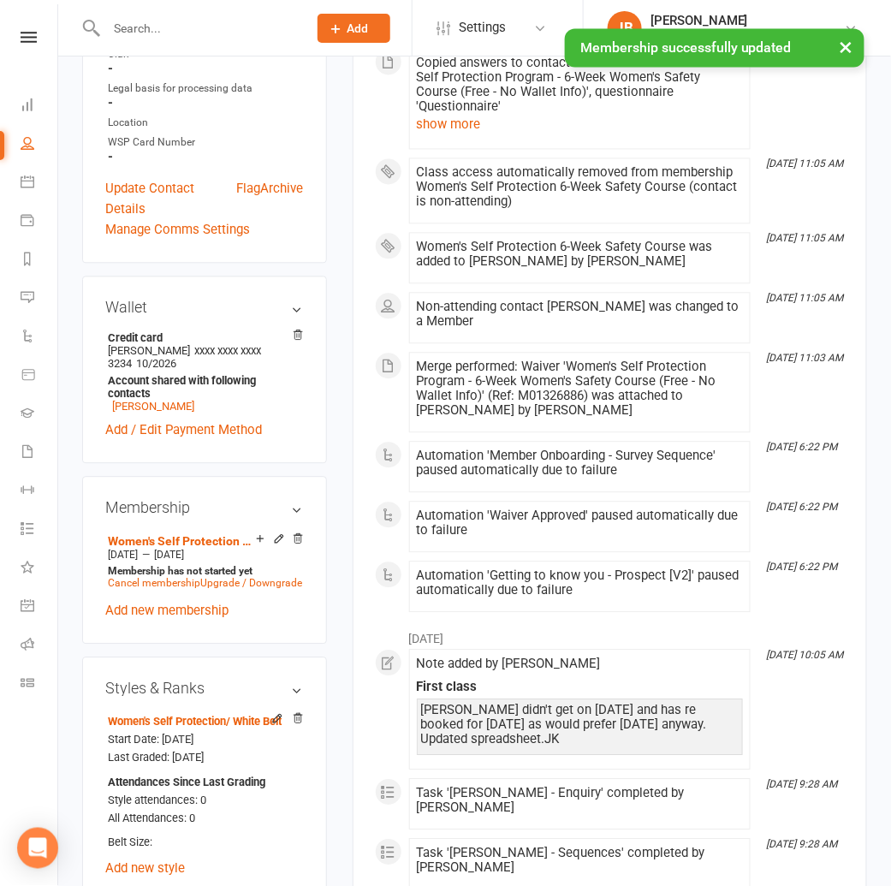
scroll to position [722, 0]
click at [204, 603] on link "Add new membership" at bounding box center [166, 610] width 123 height 15
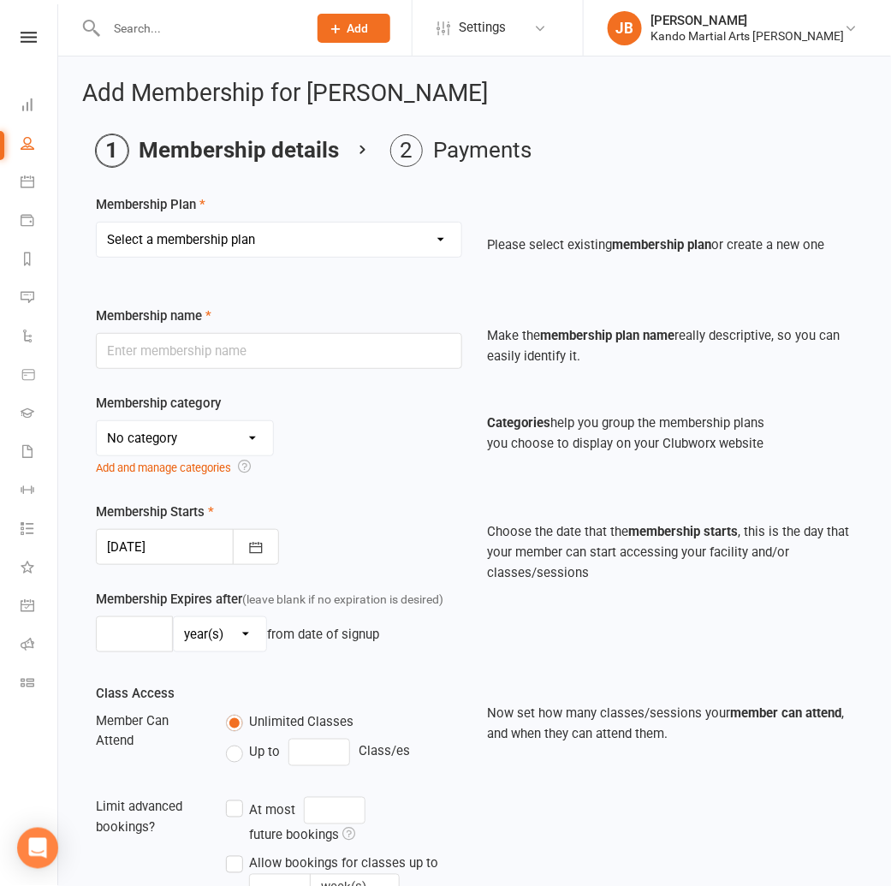
click at [214, 229] on select "Select a membership plan Create new Membership Plan 12 Months - Kinder Ninja in…" at bounding box center [279, 239] width 364 height 34
select select "118"
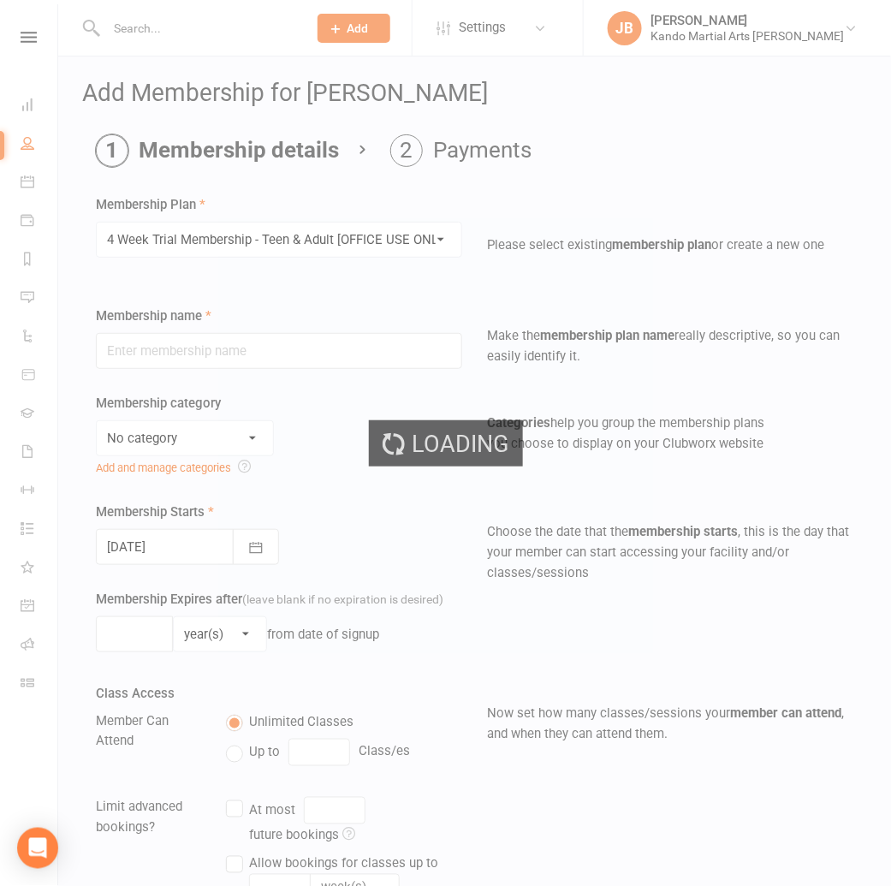
type input "4 Week Trial Membership - Teen & Adult [OFFICE USE ONLY]"
select select "21"
type input "4"
select select "1"
type input "0"
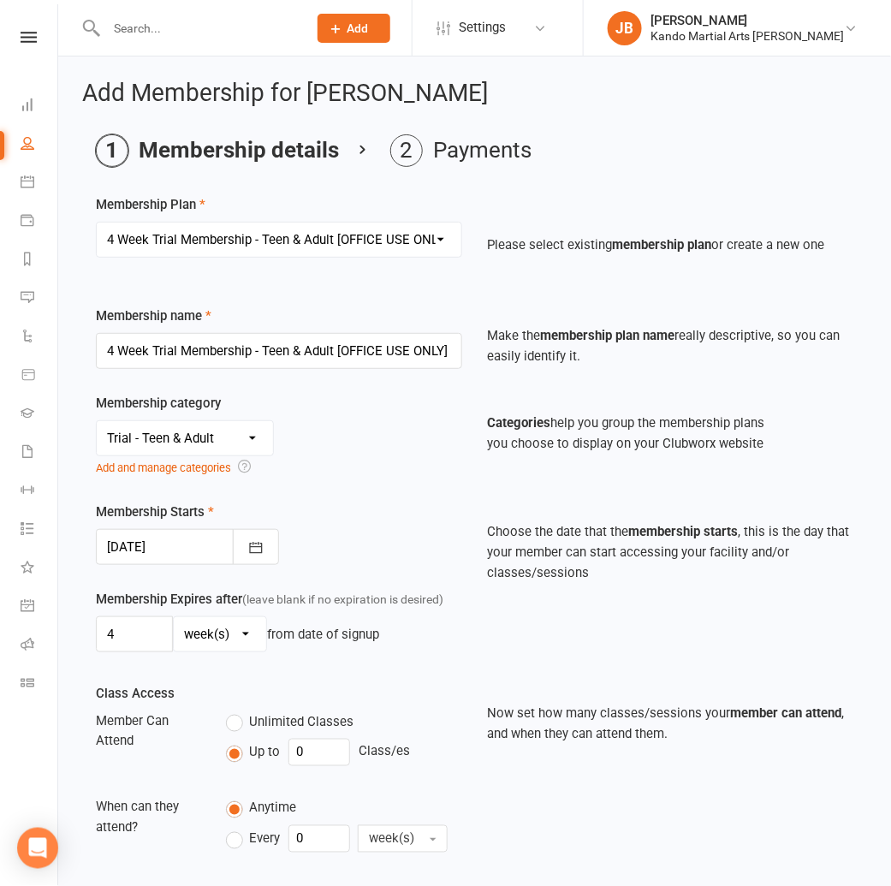
click at [137, 543] on div at bounding box center [187, 547] width 183 height 36
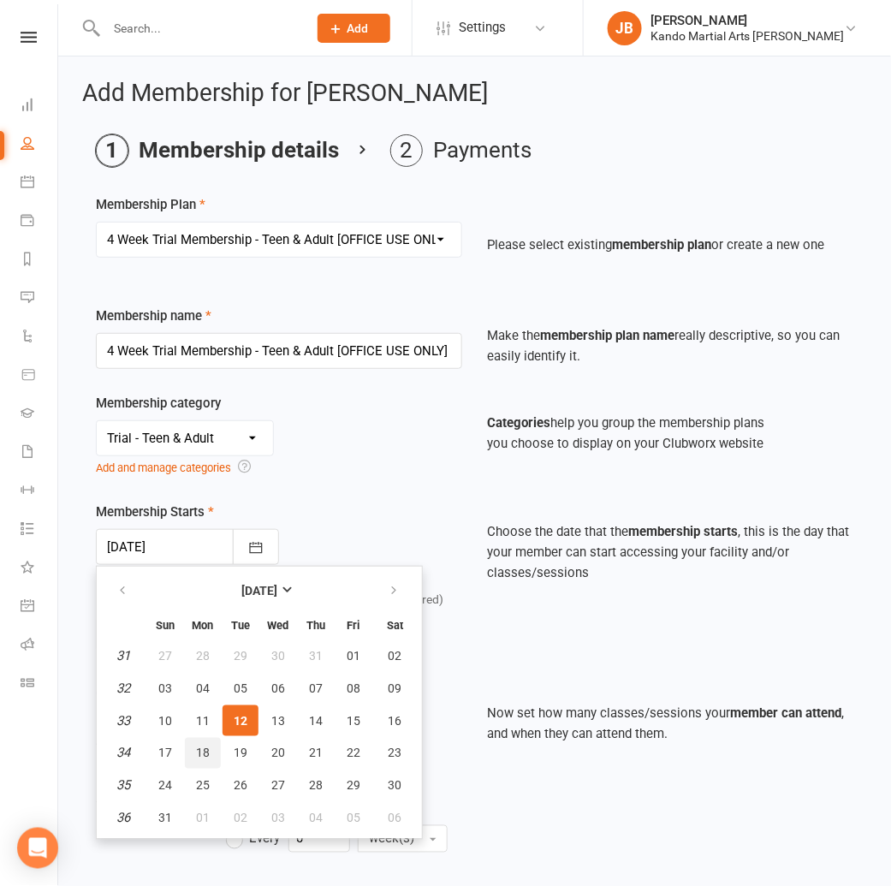
drag, startPoint x: 202, startPoint y: 742, endPoint x: 191, endPoint y: 733, distance: 14.0
click at [202, 742] on button "18" at bounding box center [203, 753] width 36 height 31
type input "18 Aug 2025"
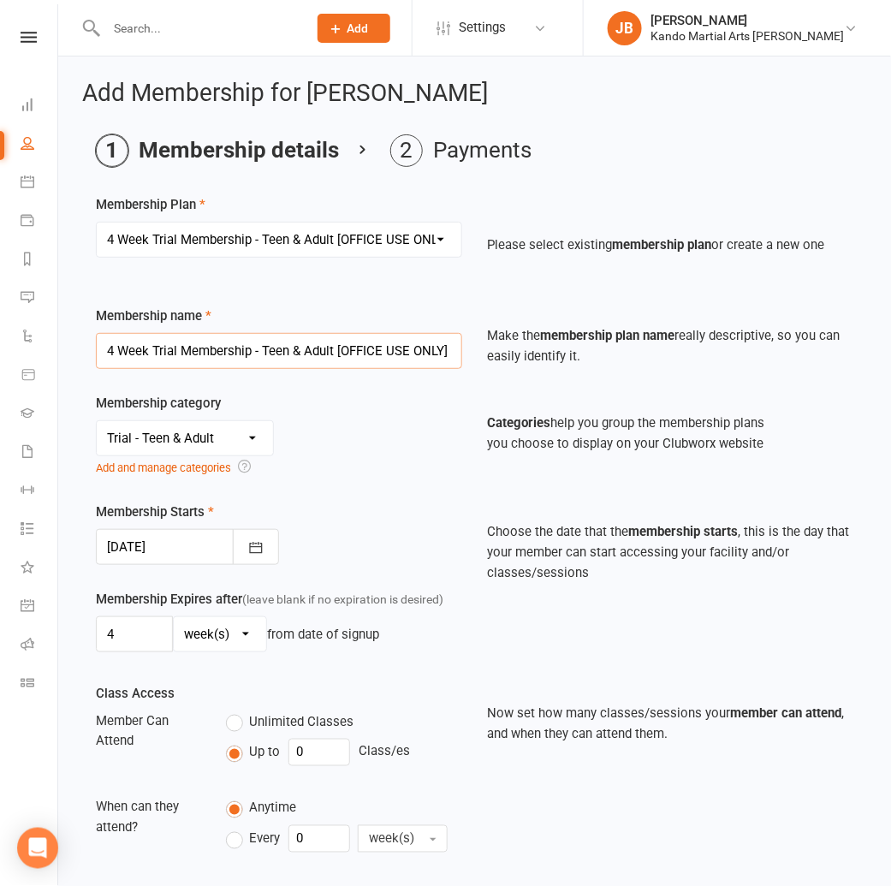
click at [112, 349] on input "4 Week Trial Membership - Teen & Adult [OFFICE USE ONLY]" at bounding box center [279, 351] width 366 height 36
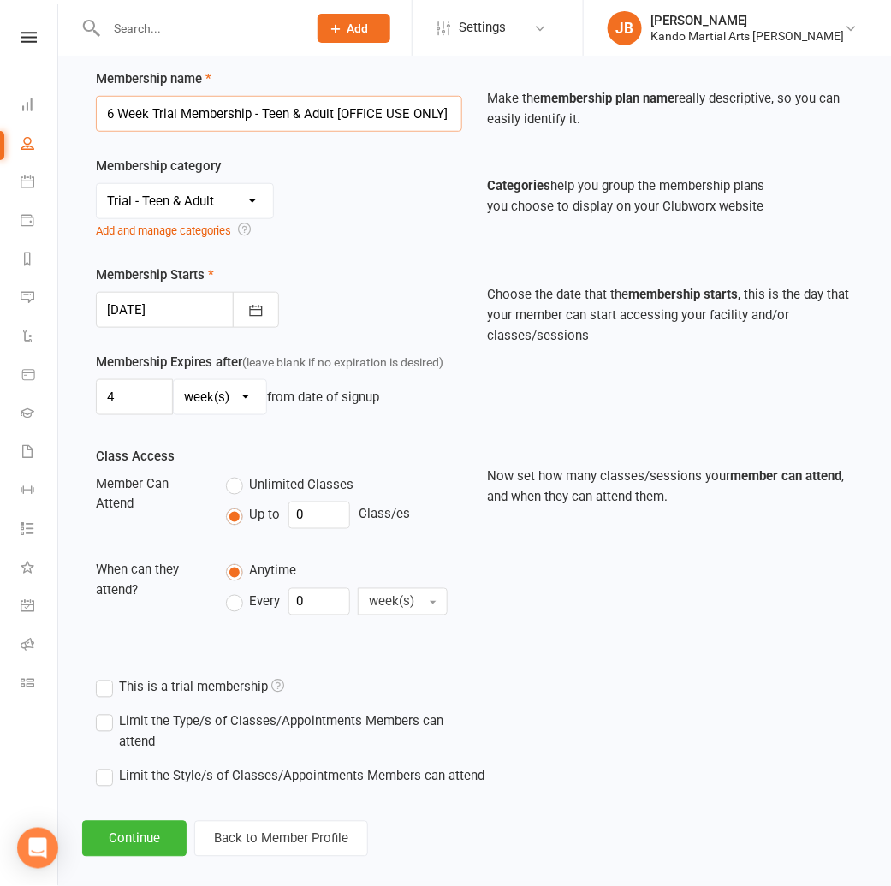
scroll to position [254, 0]
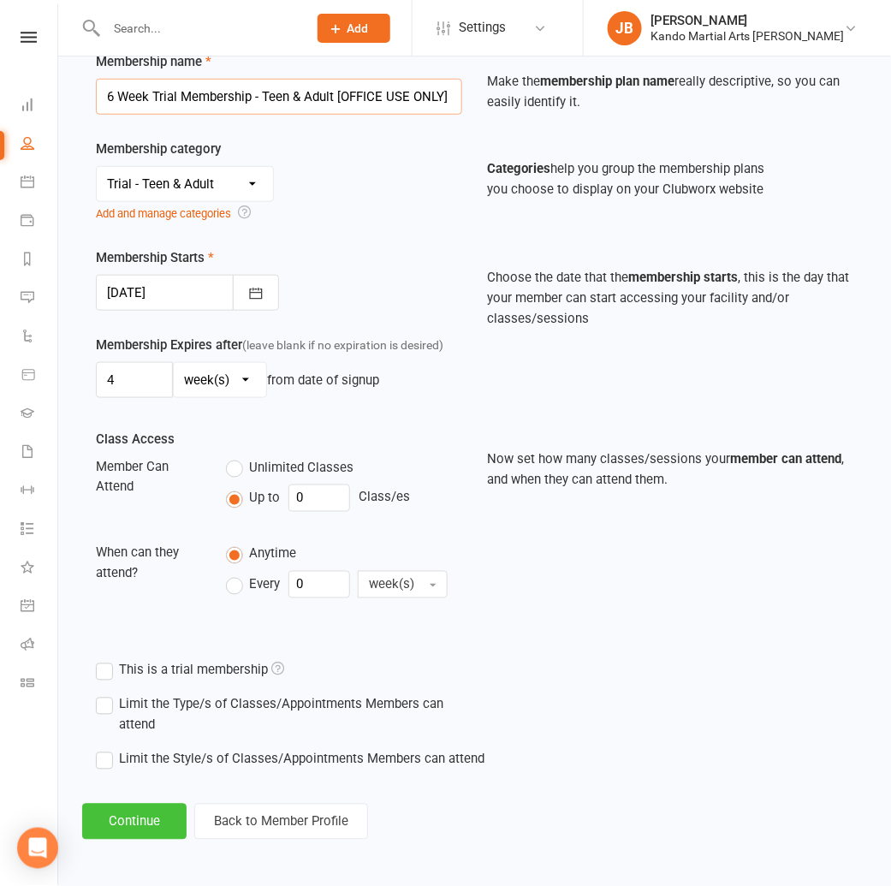
type input "6 Week Trial Membership - Teen & Adult [OFFICE USE ONLY]"
click at [139, 823] on button "Continue" at bounding box center [134, 821] width 104 height 36
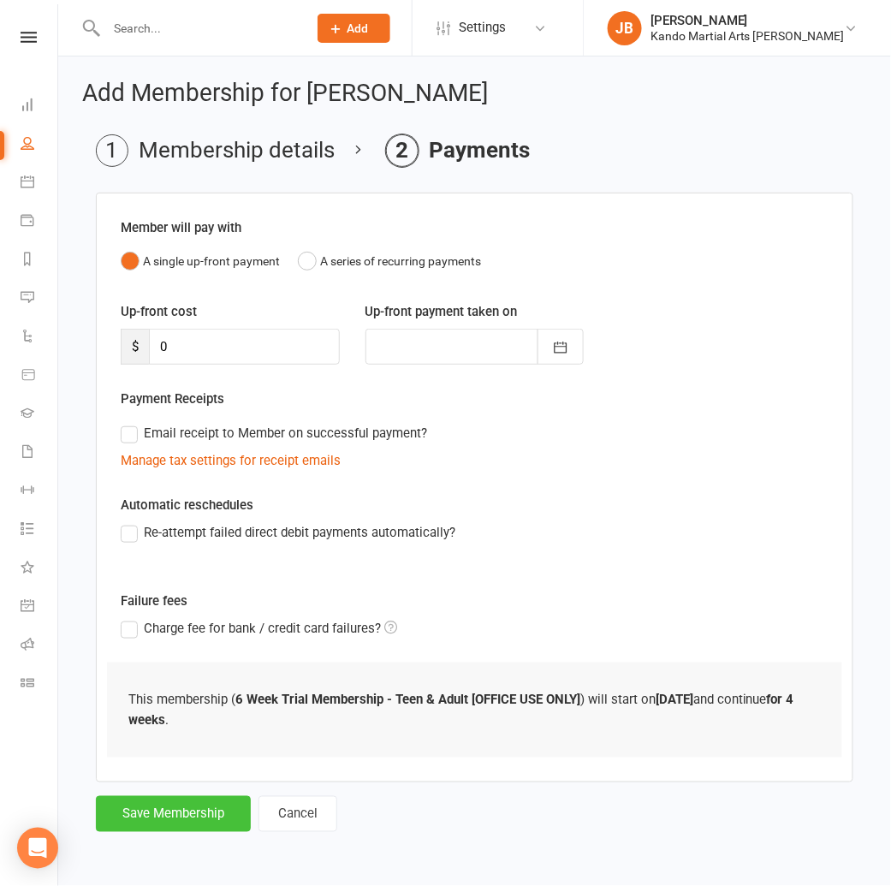
click at [142, 815] on button "Save Membership" at bounding box center [173, 814] width 155 height 36
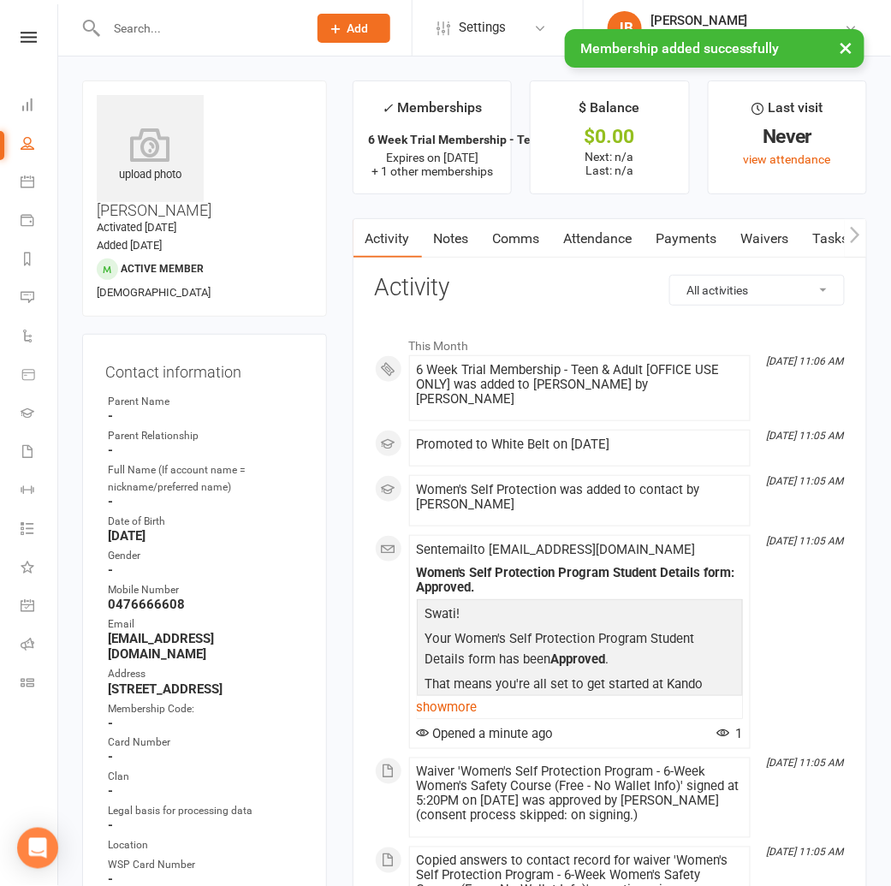
click at [626, 234] on link "Attendance" at bounding box center [598, 238] width 92 height 39
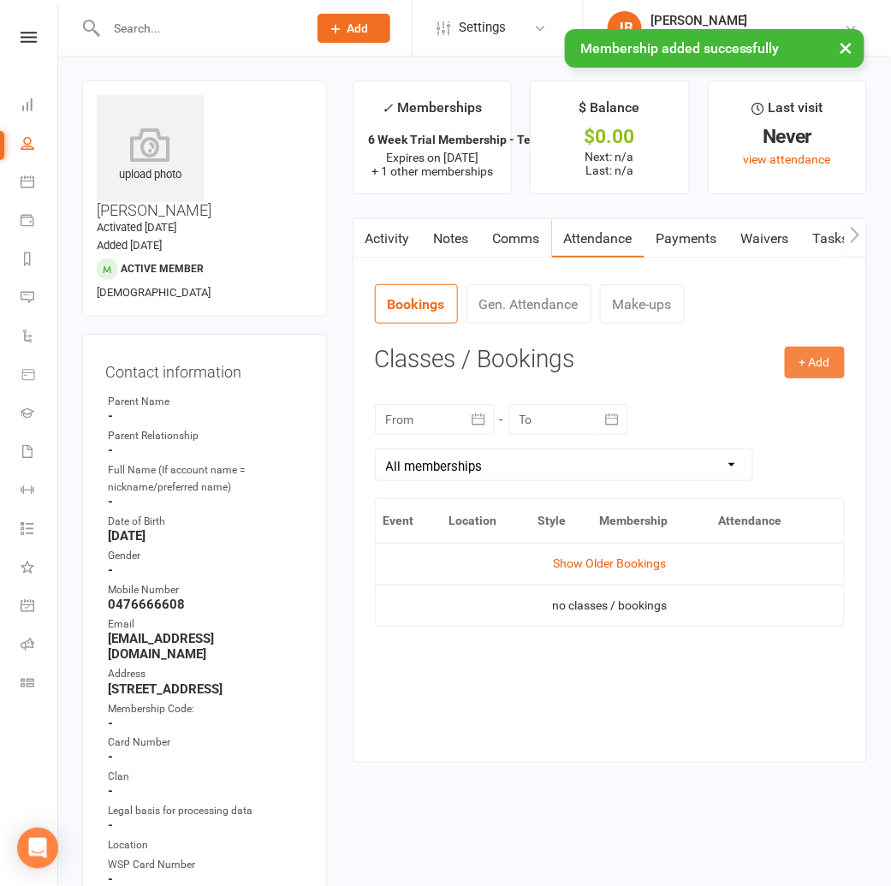
click at [809, 359] on button "+ Add" at bounding box center [815, 362] width 60 height 31
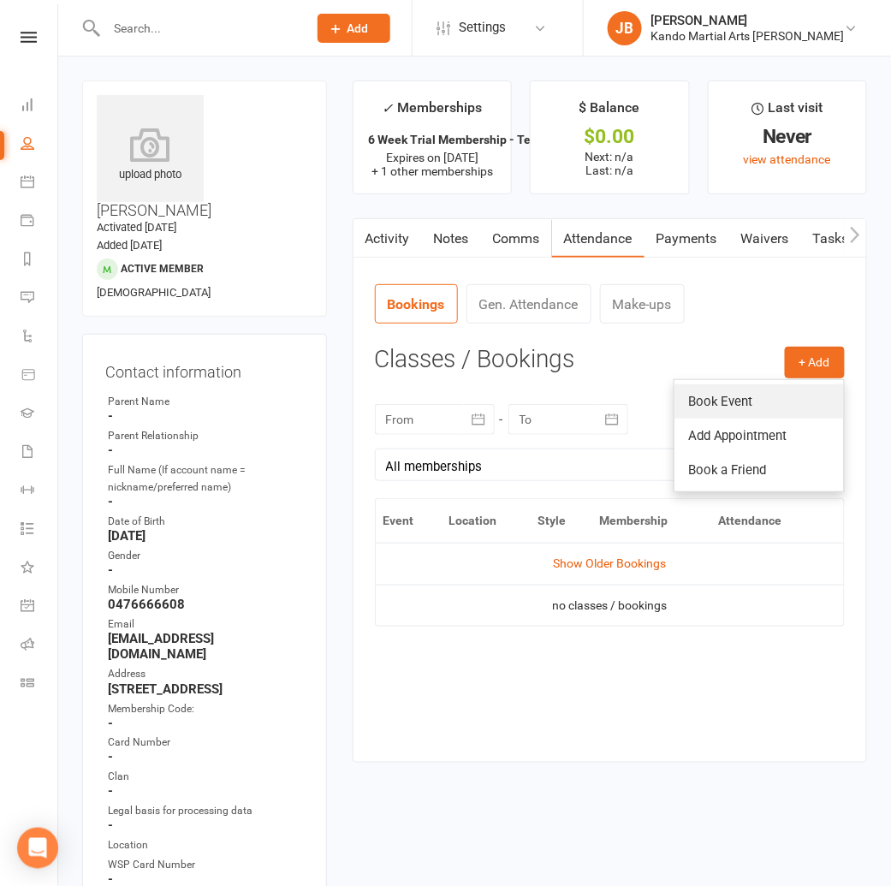
click at [735, 393] on link "Book Event" at bounding box center [758, 401] width 169 height 34
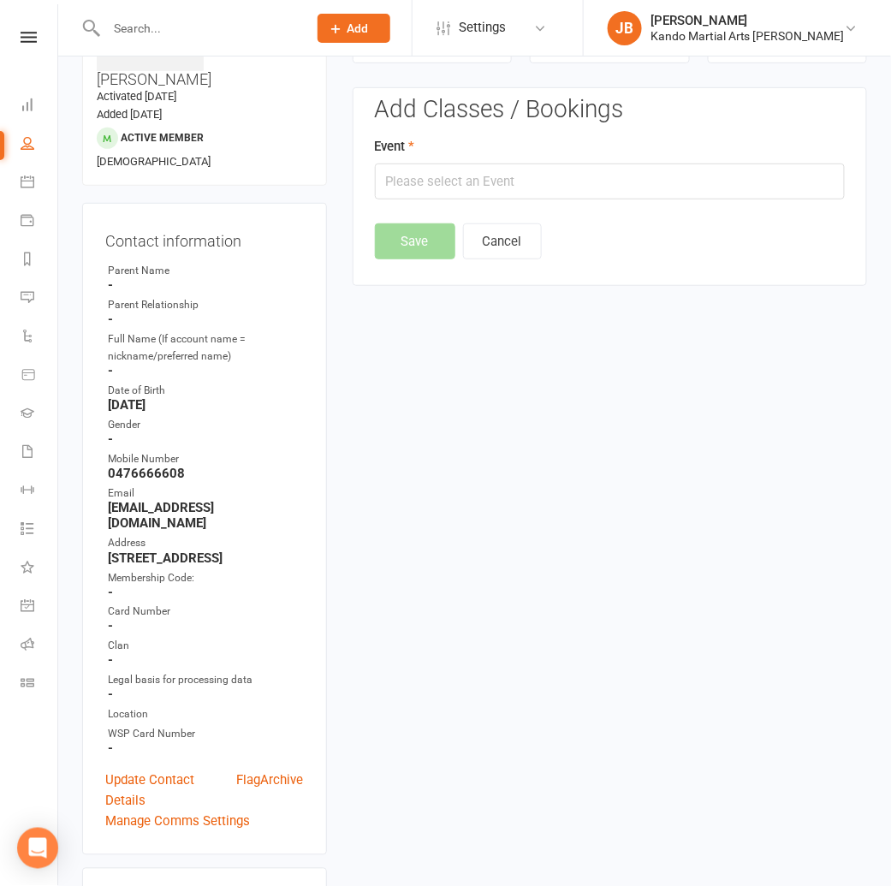
scroll to position [132, 0]
click at [451, 169] on input "text" at bounding box center [610, 181] width 470 height 36
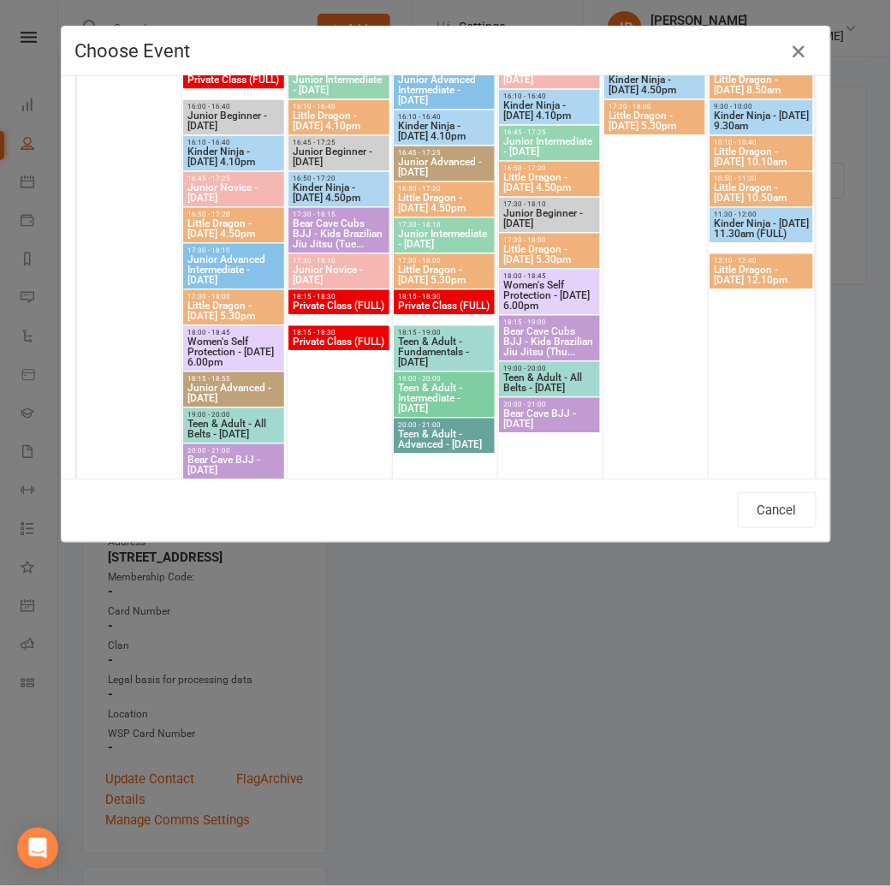
scroll to position [2284, 0]
click at [228, 334] on span "18:00 - 18:45" at bounding box center [234, 333] width 94 height 8
type input "Women's Self Protection - Monday 6.00pm - Aug 18, 2025 6:00:00 PM"
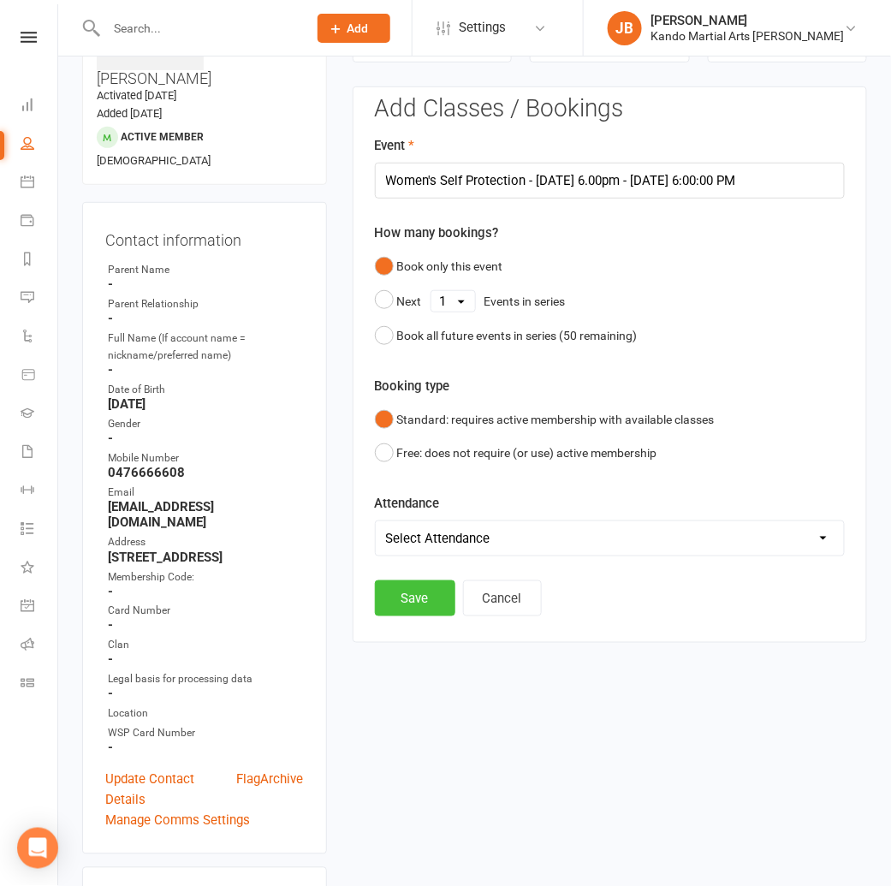
drag, startPoint x: 413, startPoint y: 600, endPoint x: 382, endPoint y: 592, distance: 32.6
click at [413, 600] on button "Save" at bounding box center [415, 598] width 80 height 36
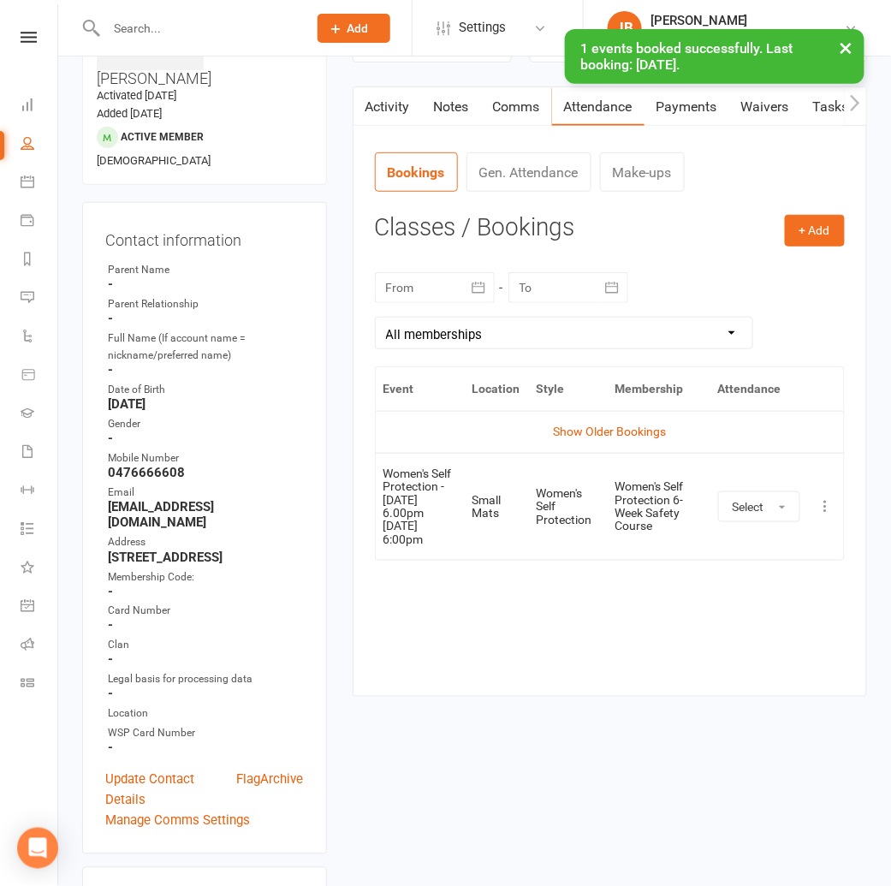
click at [824, 511] on icon at bounding box center [825, 506] width 17 height 17
click at [776, 566] on link "View event" at bounding box center [750, 574] width 169 height 34
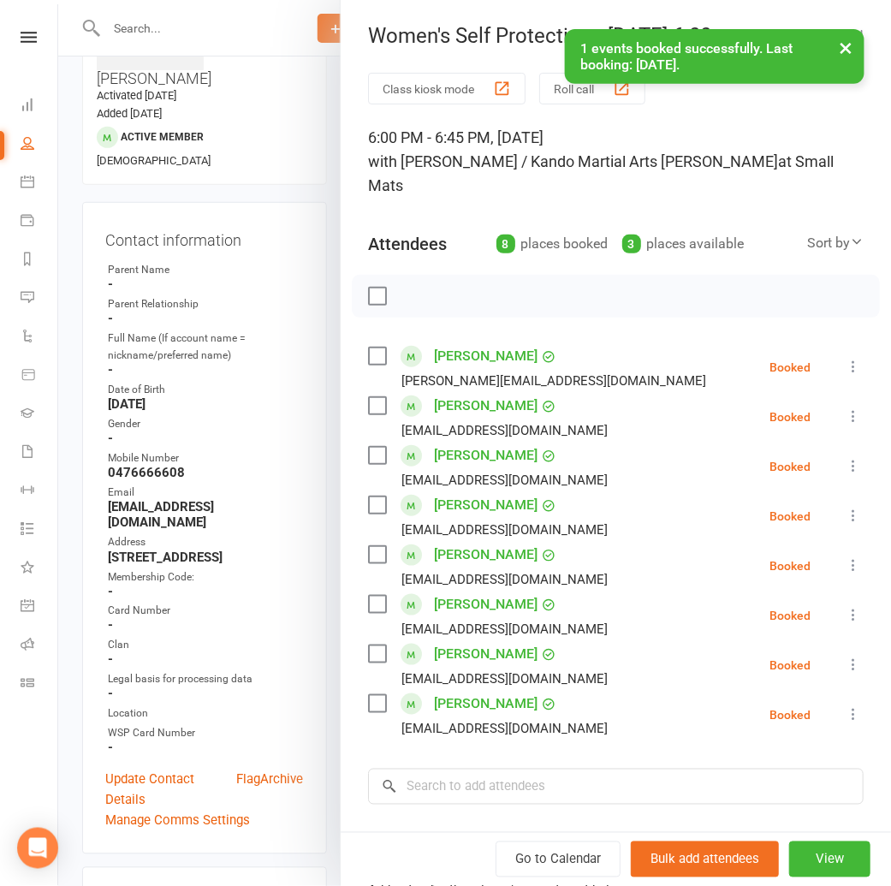
scroll to position [189, 0]
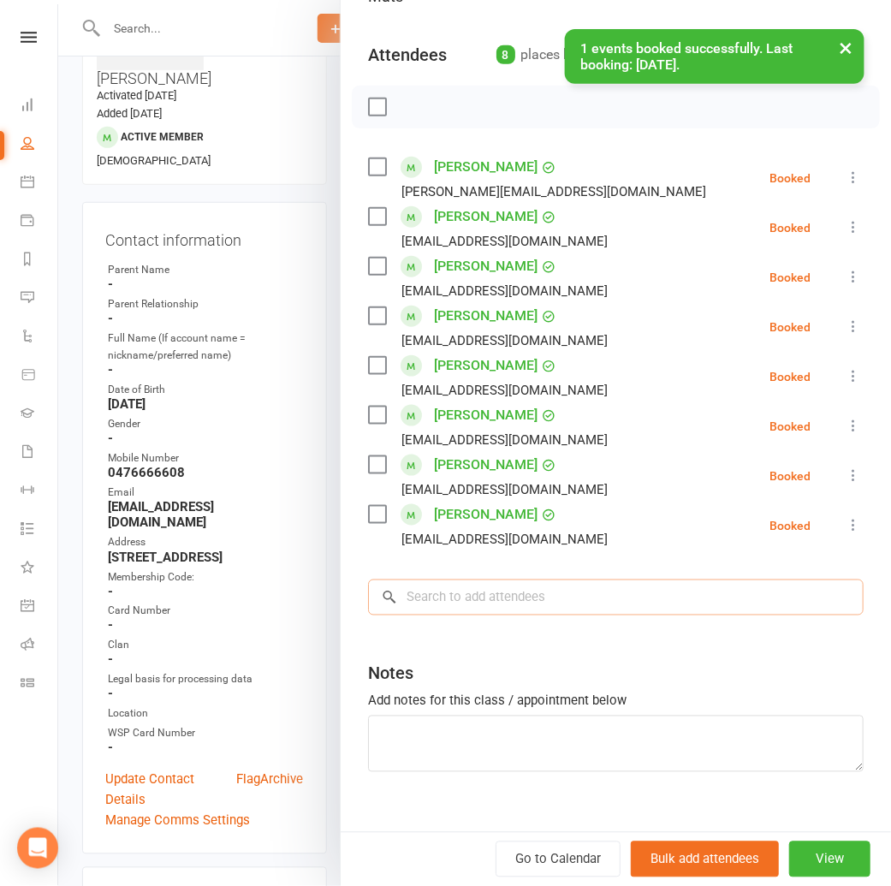
click at [440, 579] on input "search" at bounding box center [615, 597] width 495 height 36
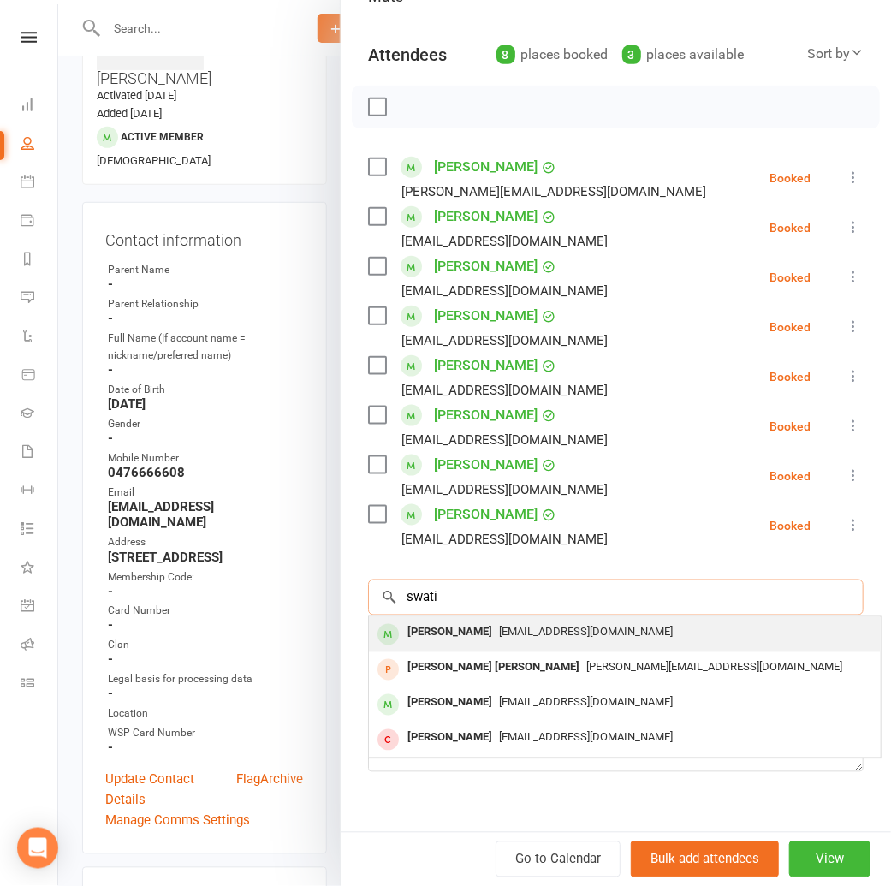
type input "swati"
click at [454, 620] on div "Swati Arora" at bounding box center [449, 632] width 98 height 25
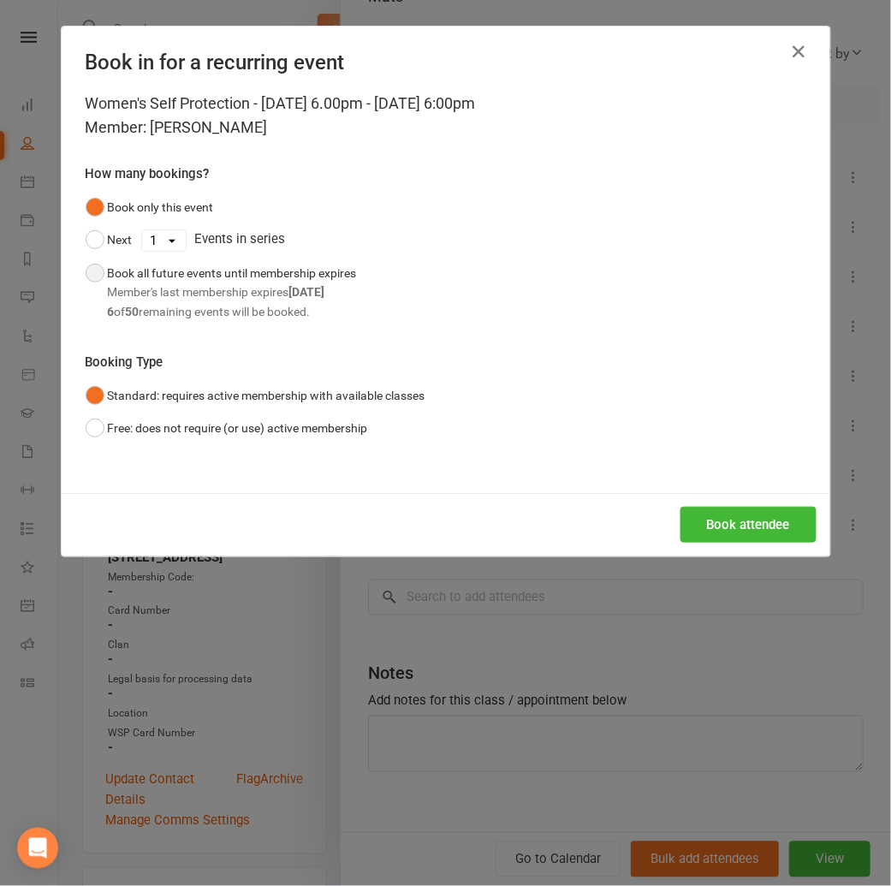
click at [110, 279] on div "Book all future events until membership expires Member's last membership expire…" at bounding box center [232, 292] width 249 height 57
click at [732, 529] on button "Book attendee" at bounding box center [748, 525] width 136 height 36
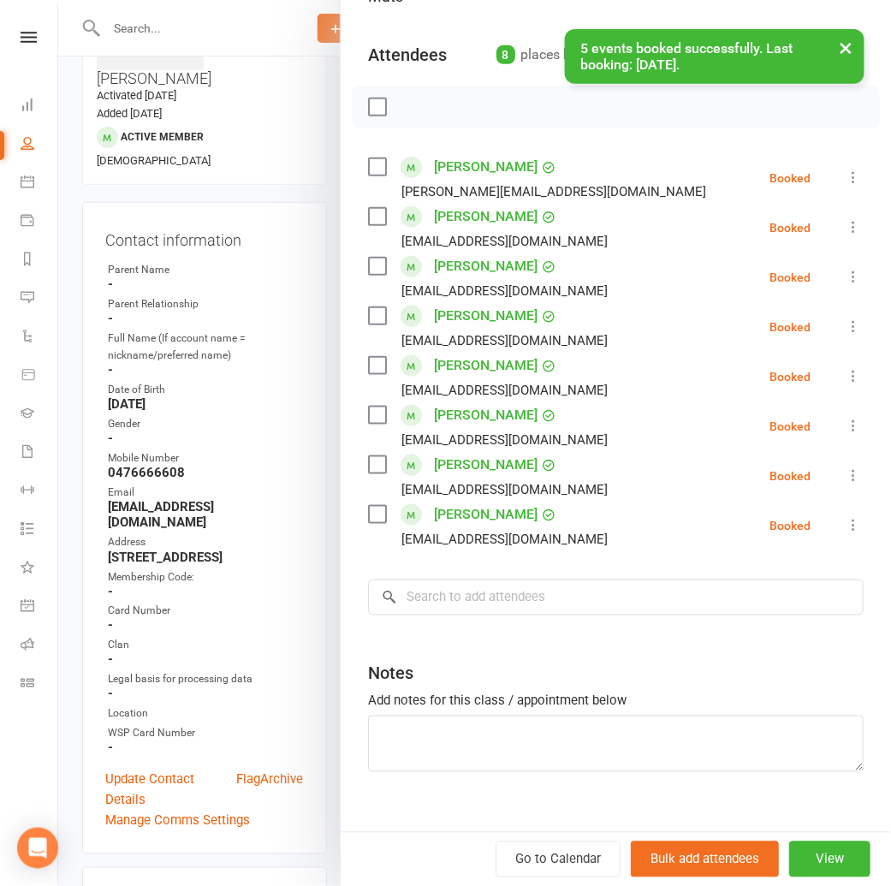
click at [850, 45] on button "×" at bounding box center [846, 47] width 31 height 37
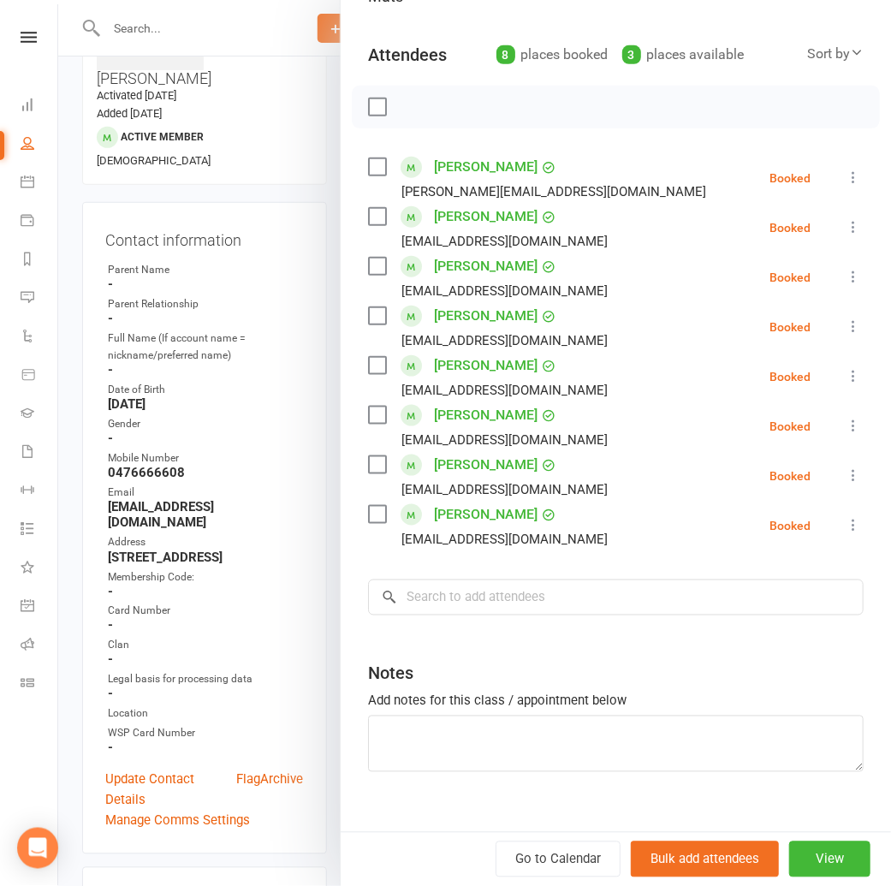
scroll to position [0, 0]
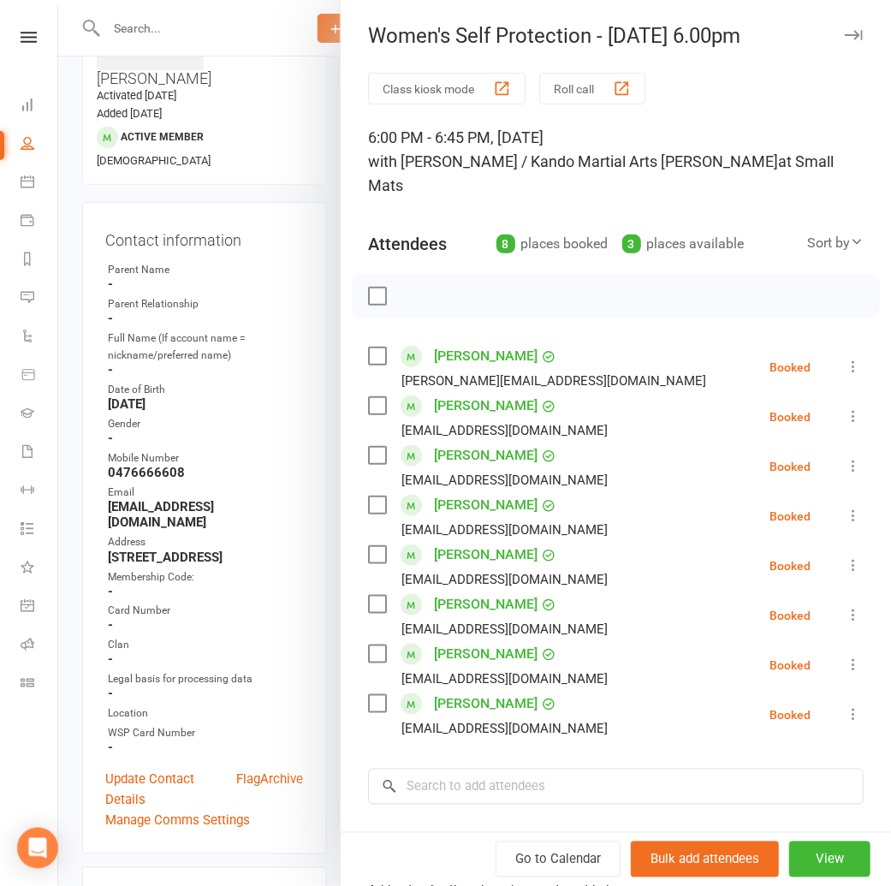
click at [855, 35] on icon "button" at bounding box center [853, 35] width 18 height 10
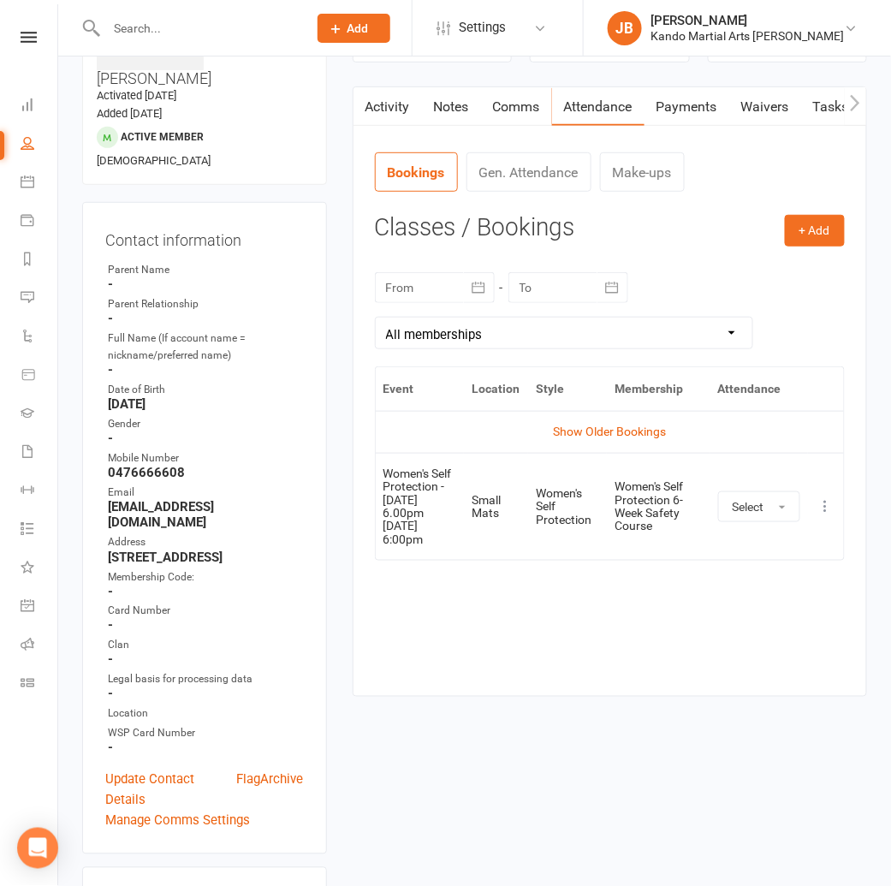
click at [810, 104] on link "Tasks" at bounding box center [831, 106] width 60 height 39
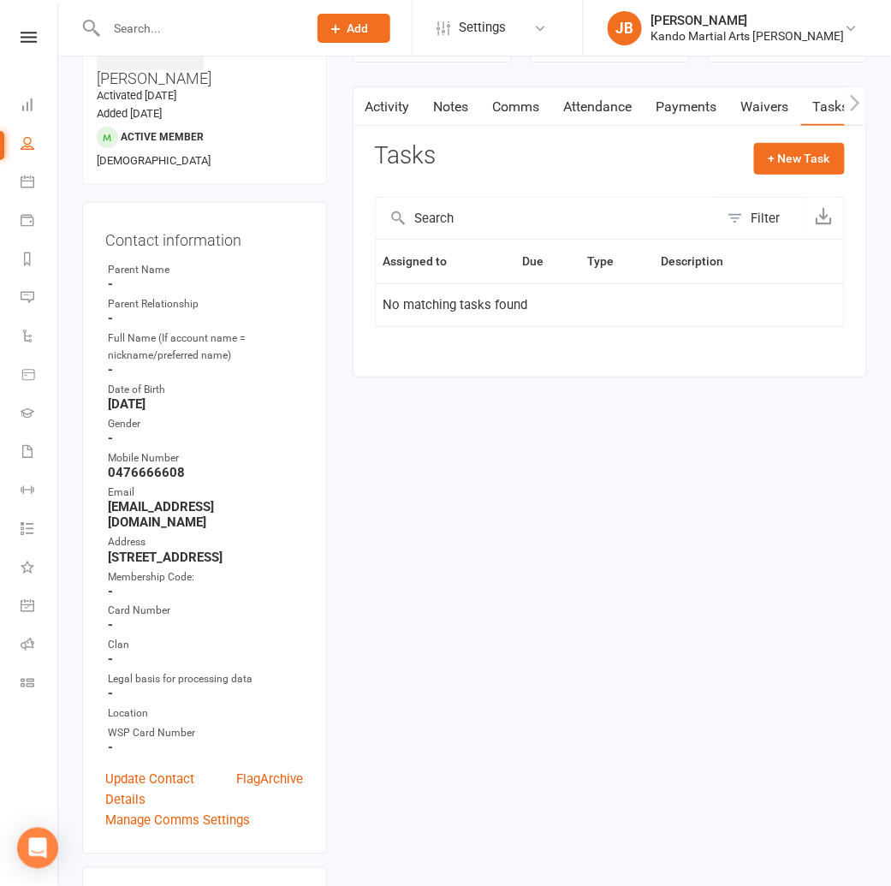
click at [157, 21] on input "text" at bounding box center [198, 28] width 194 height 24
type input "priya"
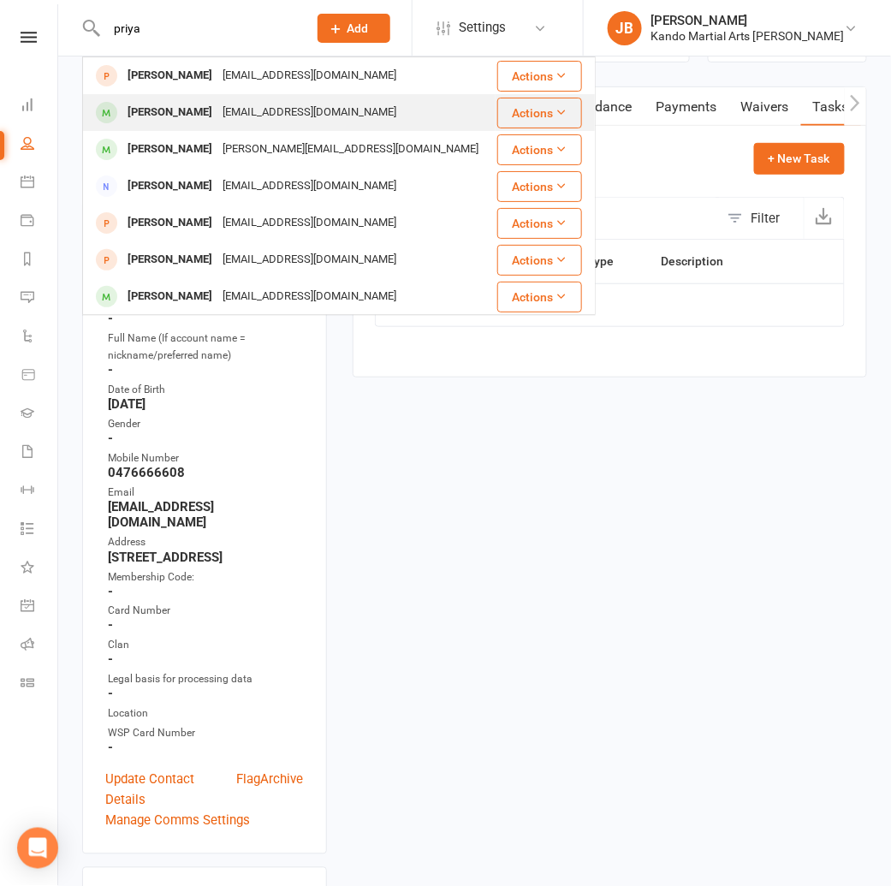
click at [136, 104] on div "Priya Patil" at bounding box center [169, 112] width 95 height 25
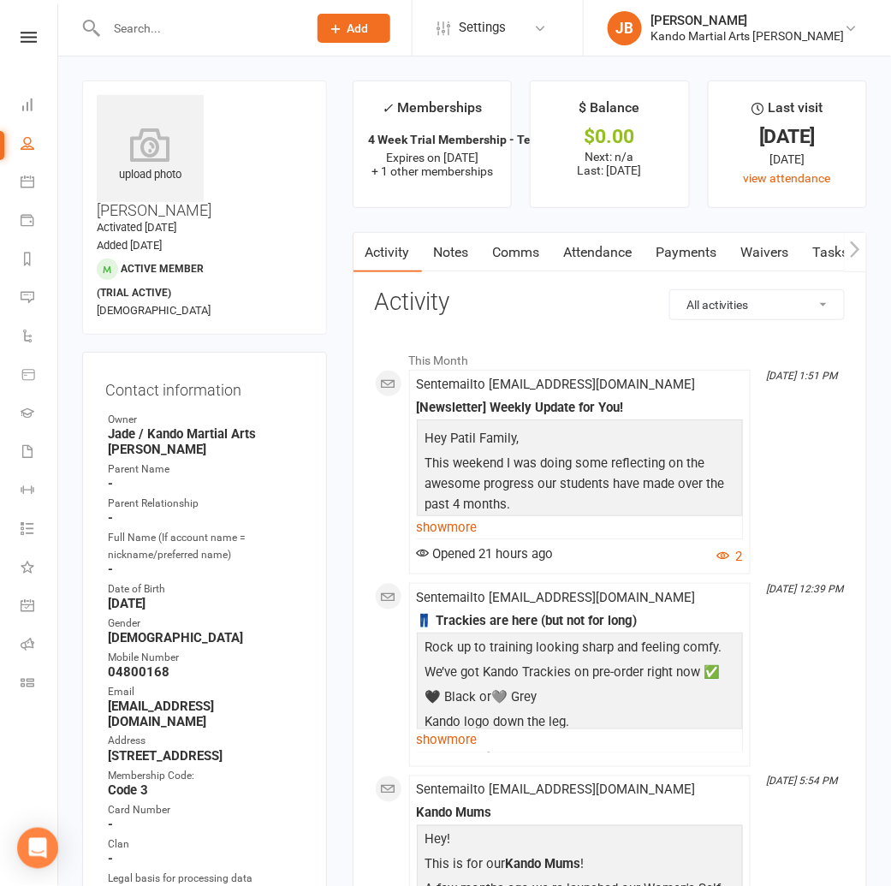
click at [600, 252] on link "Attendance" at bounding box center [598, 252] width 92 height 39
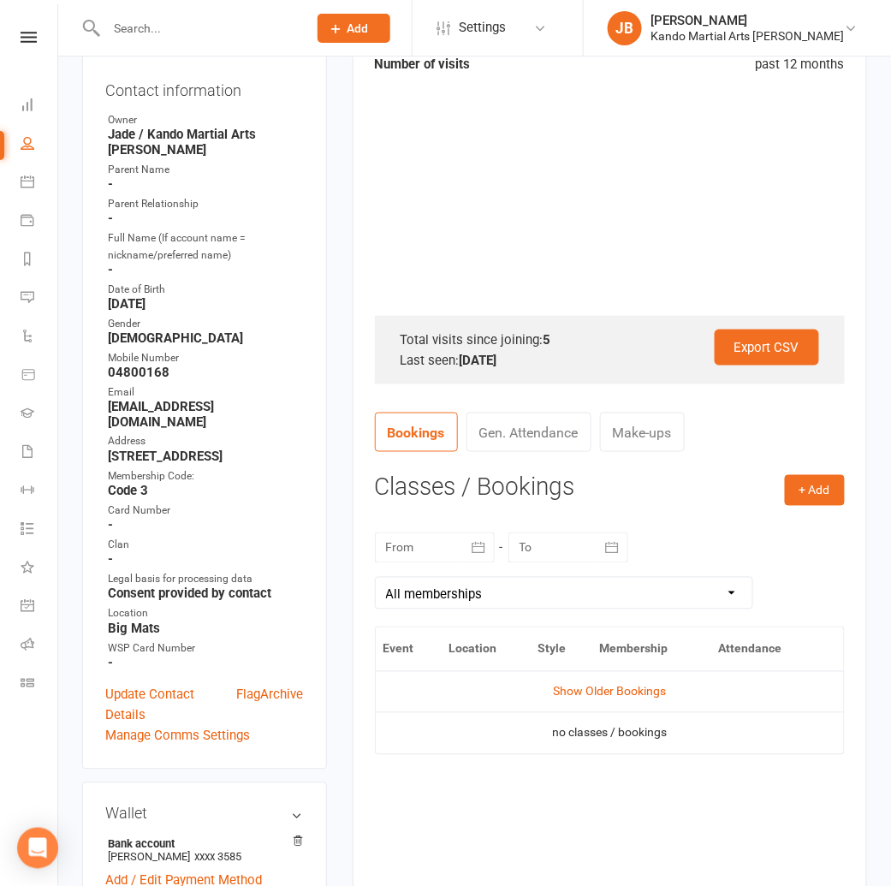
scroll to position [304, 0]
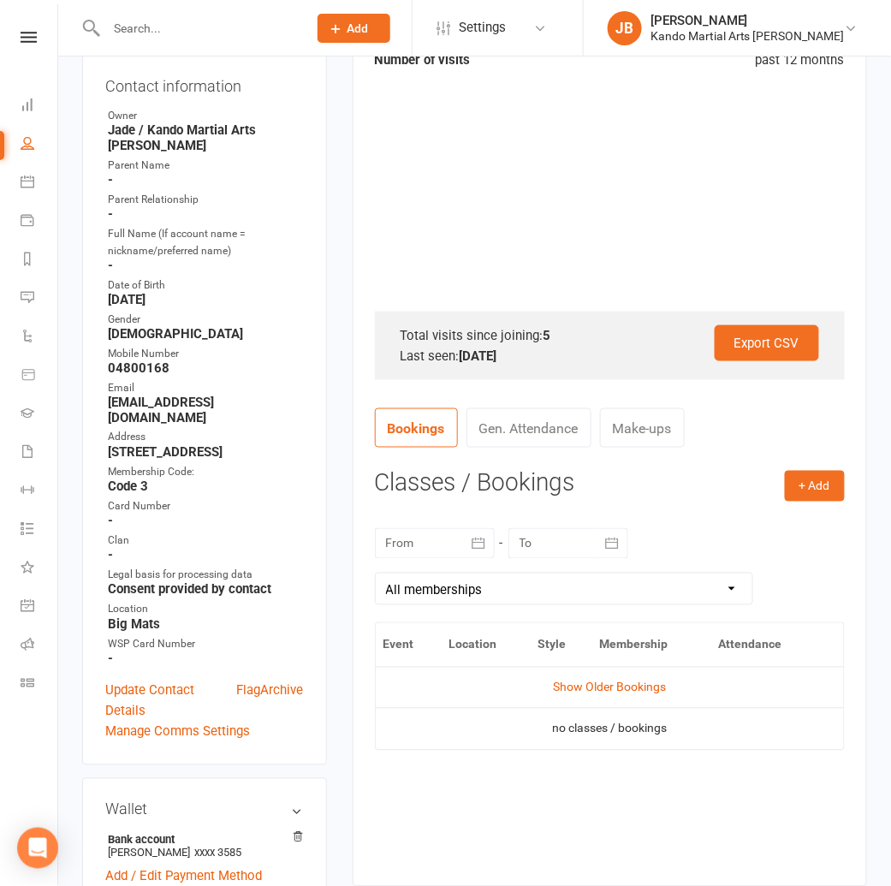
click at [603, 678] on td "Show Older Bookings" at bounding box center [610, 686] width 468 height 41
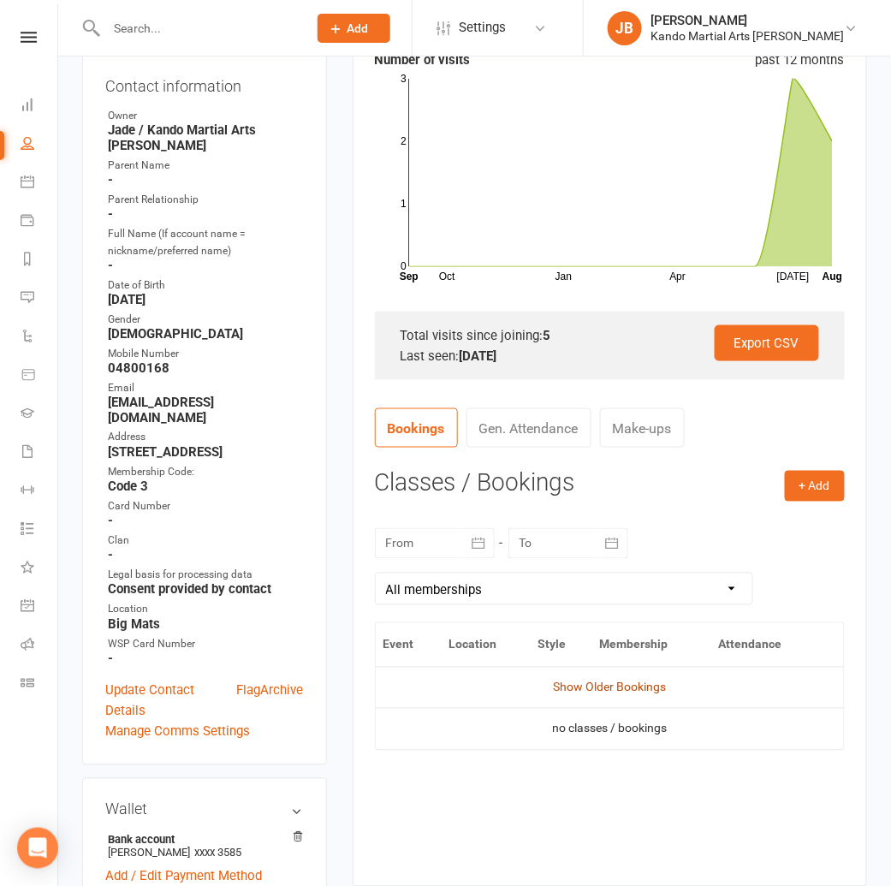
click at [599, 684] on link "Show Older Bookings" at bounding box center [609, 687] width 113 height 14
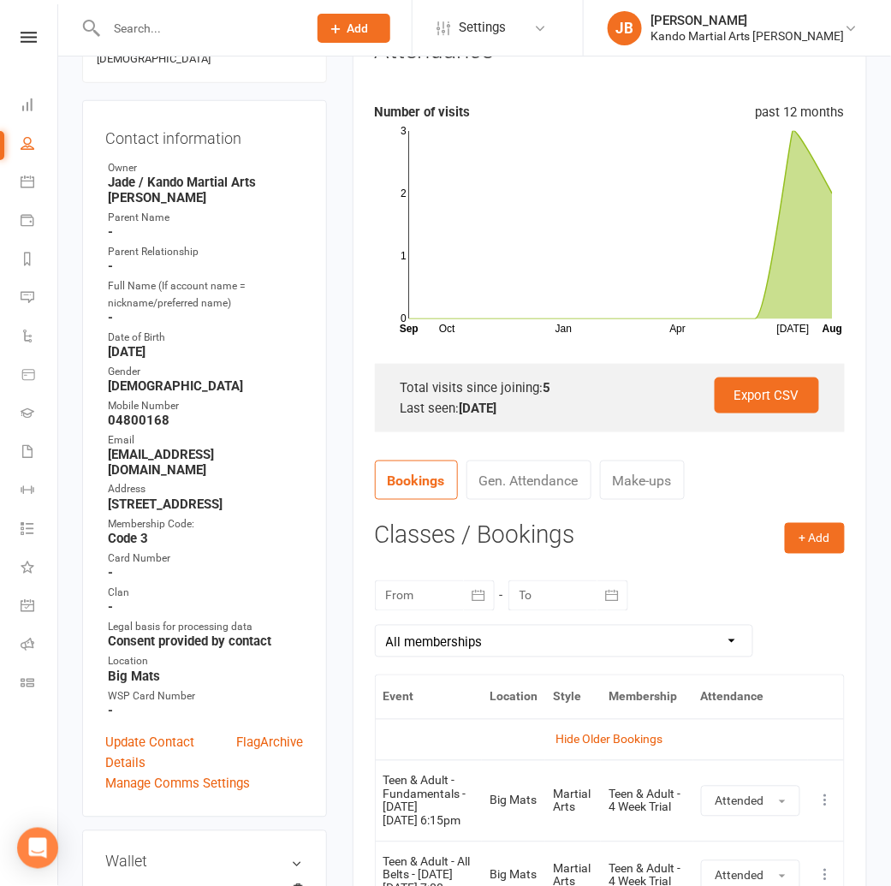
scroll to position [0, 0]
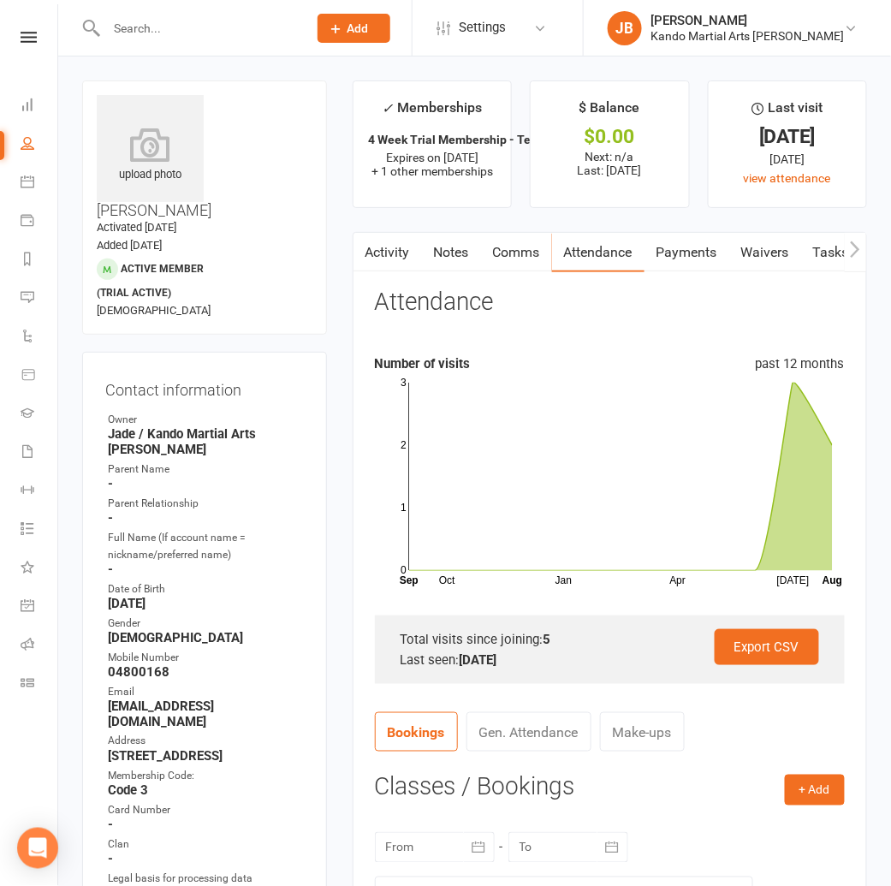
click at [827, 250] on link "Tasks" at bounding box center [831, 252] width 60 height 39
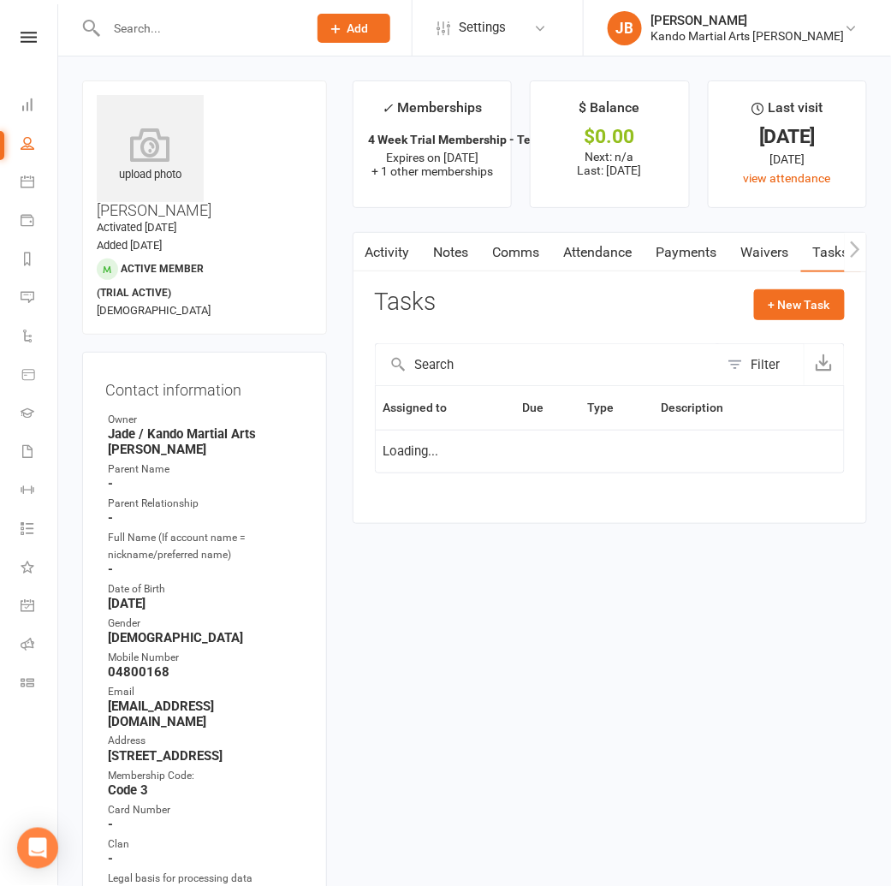
select select "started"
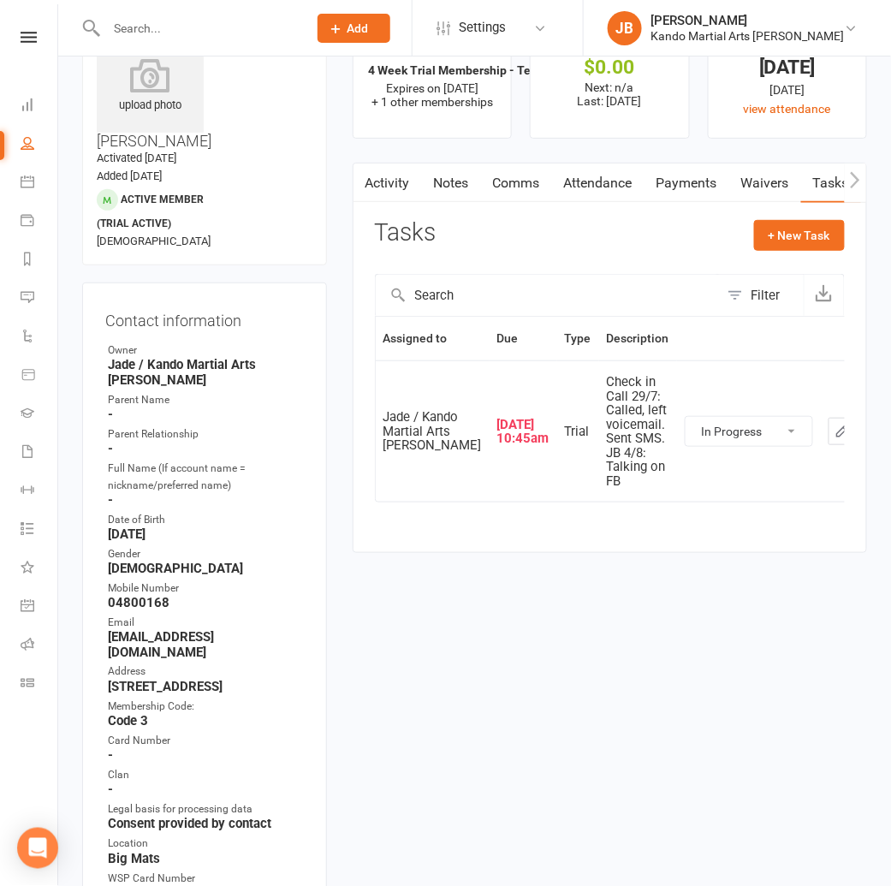
scroll to position [68, 0]
click at [834, 439] on icon "button" at bounding box center [841, 431] width 15 height 15
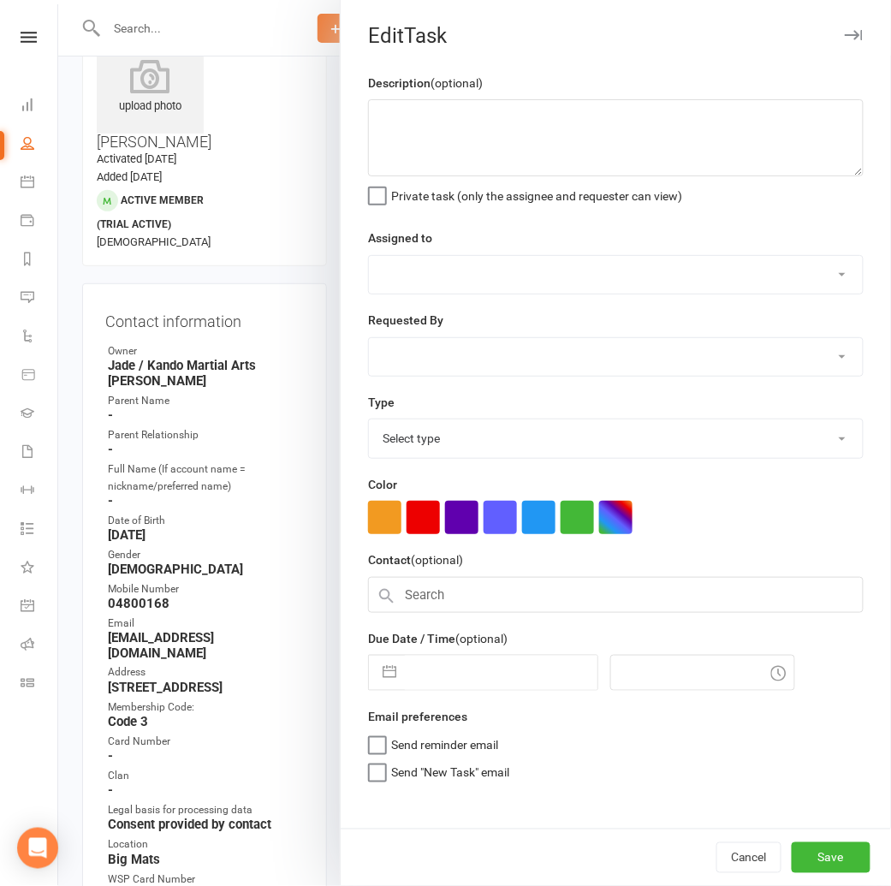
type textarea "Check in Call 29/7: Called, left voicemail. Sent SMS. JB 4/8: Talking on FB"
select select "33331"
type input "05 Aug 2025"
type input "10:45am"
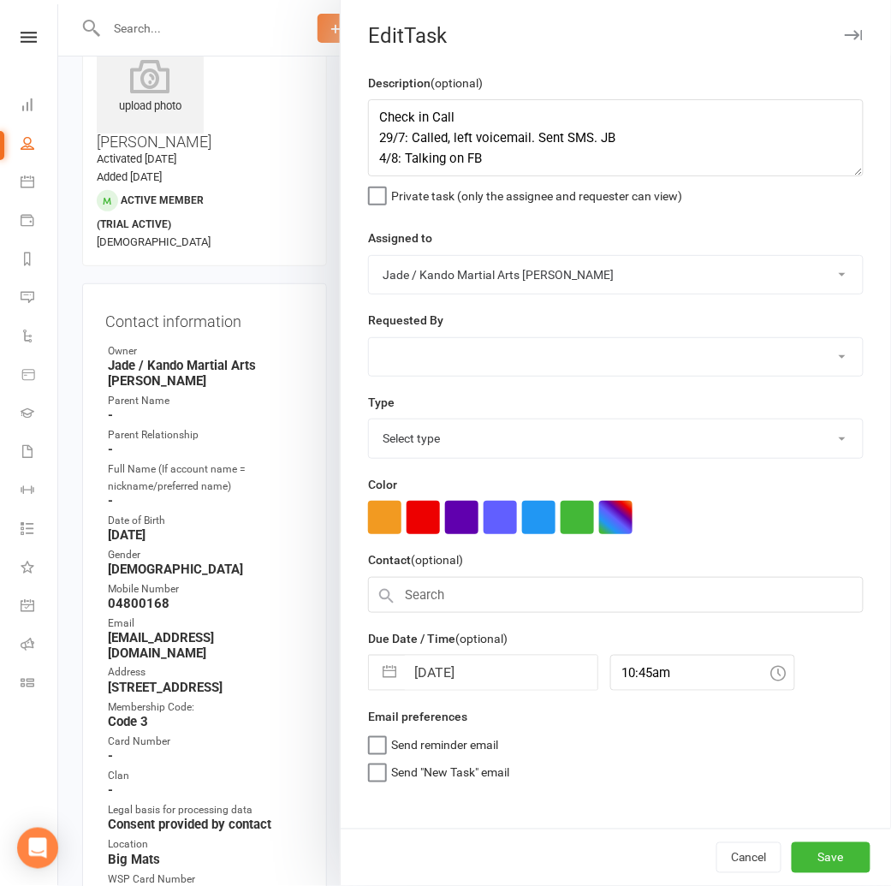
select select "23766"
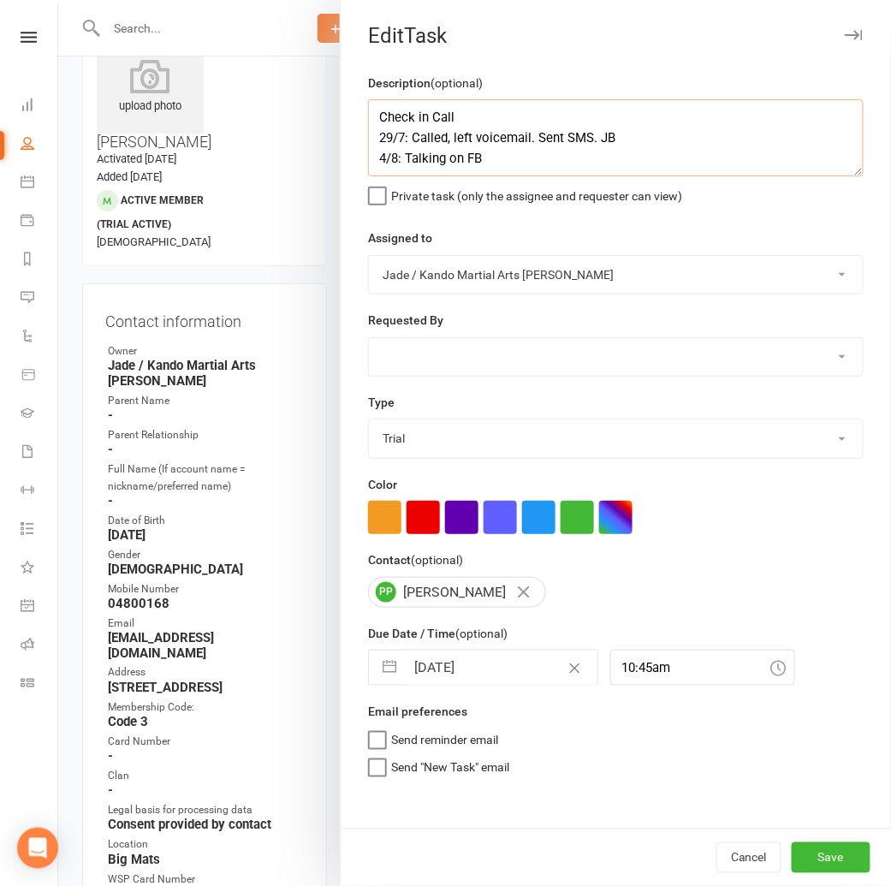
click at [518, 163] on textarea "Check in Call 29/7: Called, left voicemail. Sent SMS. JB 4/8: Talking on FB" at bounding box center [615, 137] width 495 height 77
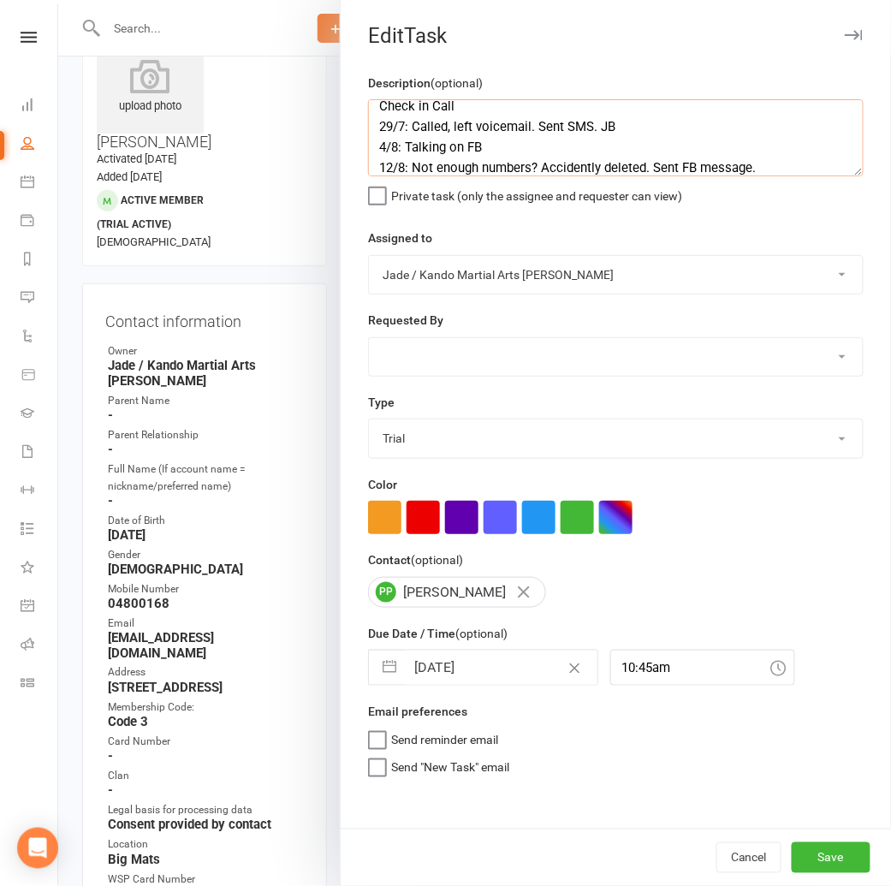
click at [579, 169] on textarea "Check in Call 29/7: Called, left voicemail. Sent SMS. JB 4/8: Talking on FB 12/…" at bounding box center [615, 137] width 495 height 77
click at [661, 166] on textarea "Check in Call 29/7: Called, left voicemail. Sent SMS. JB 4/8: Talking on FB 12/…" at bounding box center [615, 137] width 495 height 77
type textarea "Check in Call 29/7: Called, left voicemail. Sent SMS. JB 4/8: Talking on FB 12/…"
click at [832, 851] on button "Save" at bounding box center [830, 857] width 79 height 31
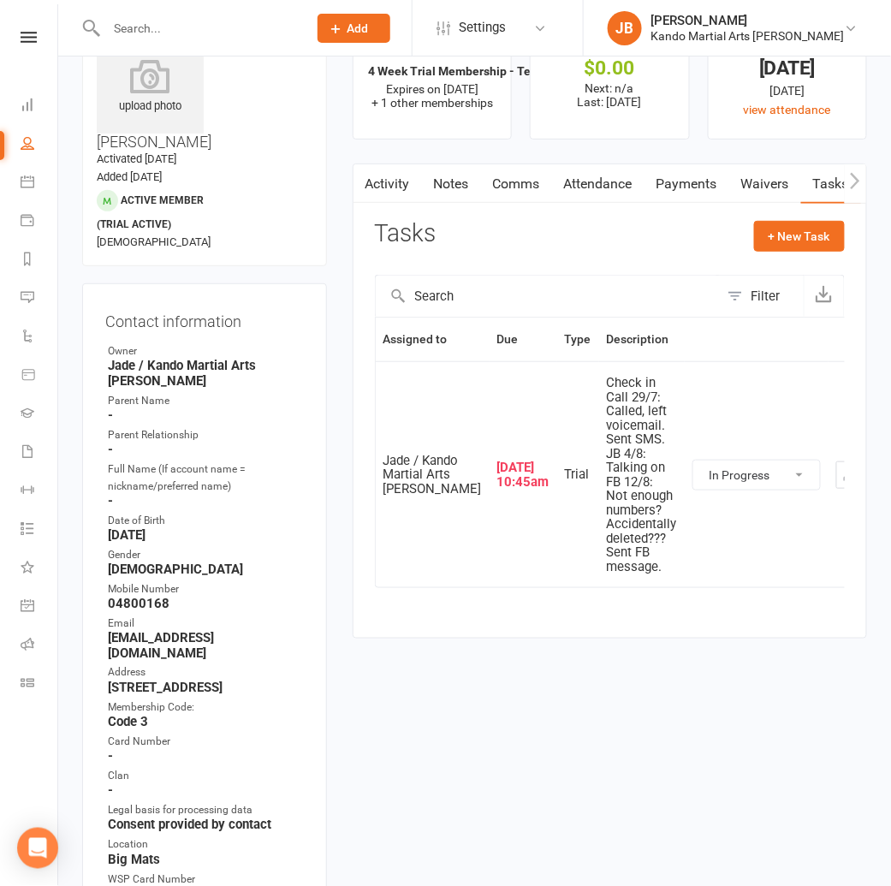
scroll to position [0, 0]
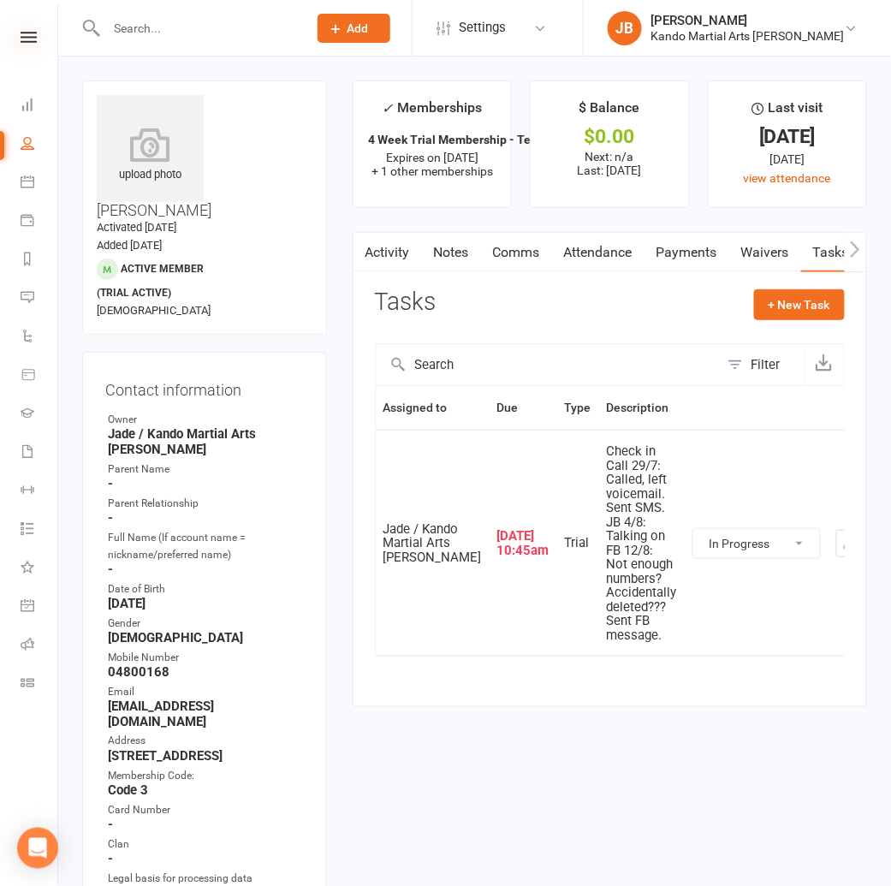
click at [28, 34] on icon at bounding box center [29, 37] width 16 height 11
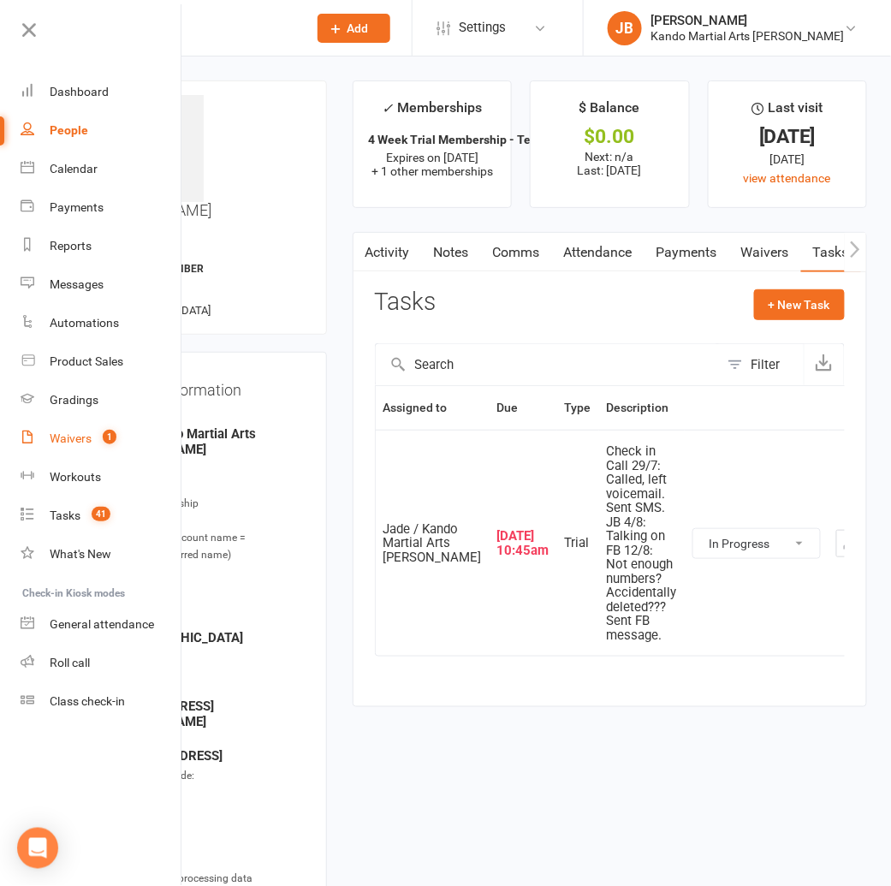
drag, startPoint x: 82, startPoint y: 441, endPoint x: 75, endPoint y: 435, distance: 9.1
click at [82, 441] on div "Waivers" at bounding box center [71, 438] width 42 height 14
select select "100"
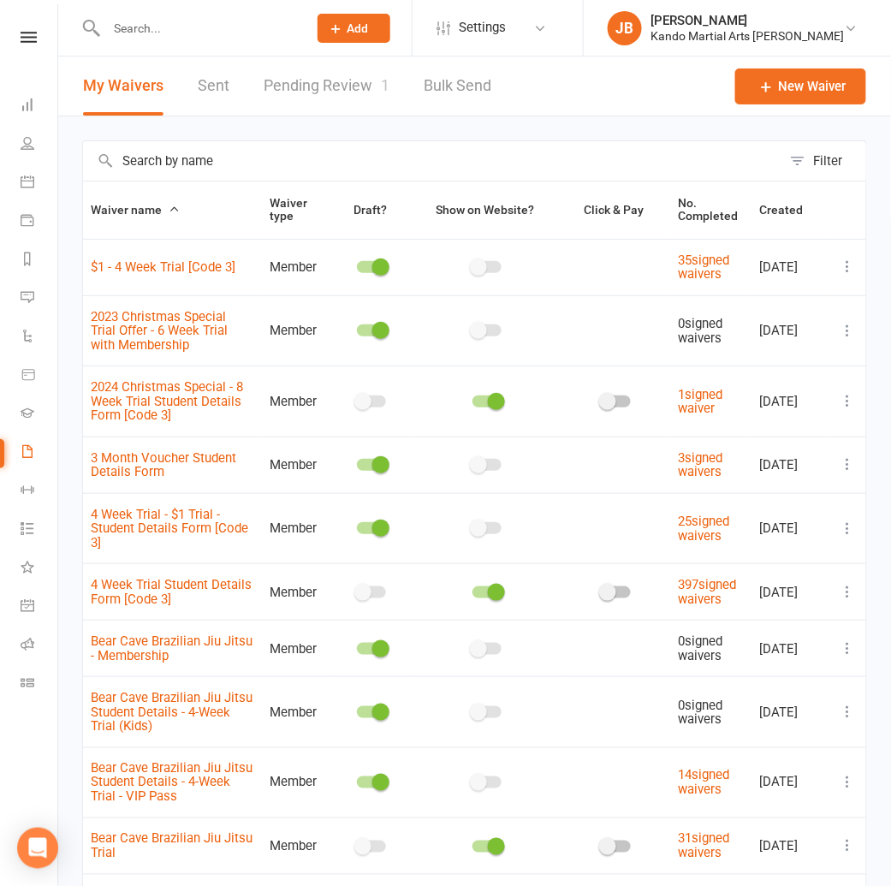
click at [339, 91] on link "Pending Review 1" at bounding box center [327, 85] width 126 height 59
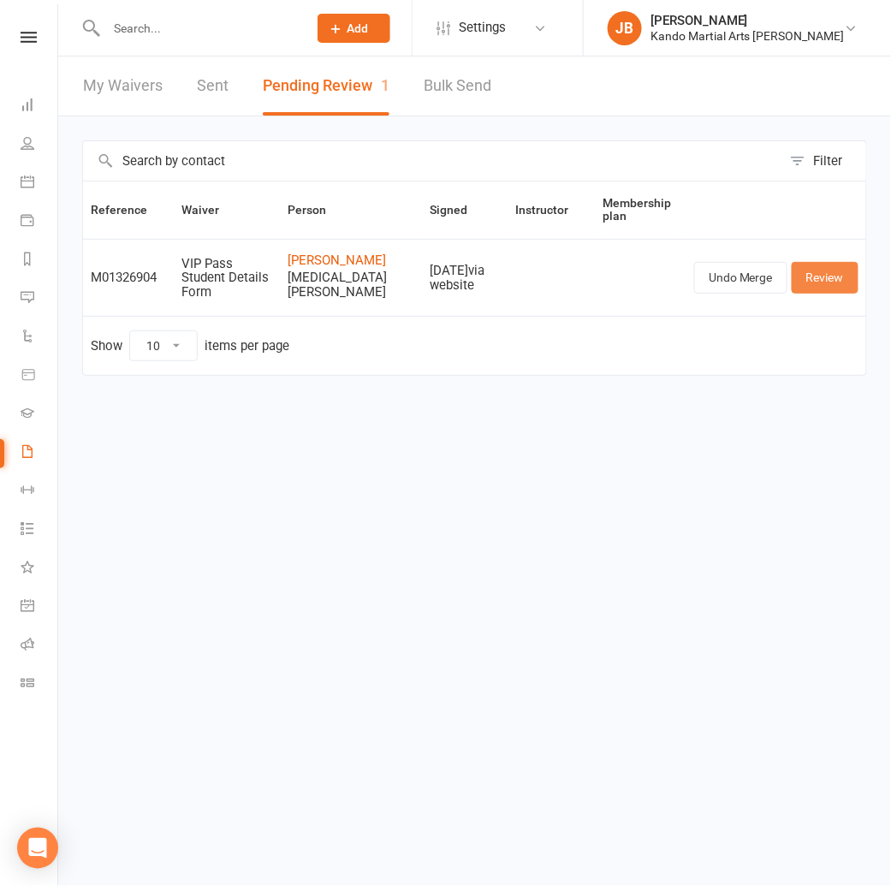
click at [818, 284] on link "Review" at bounding box center [824, 277] width 67 height 31
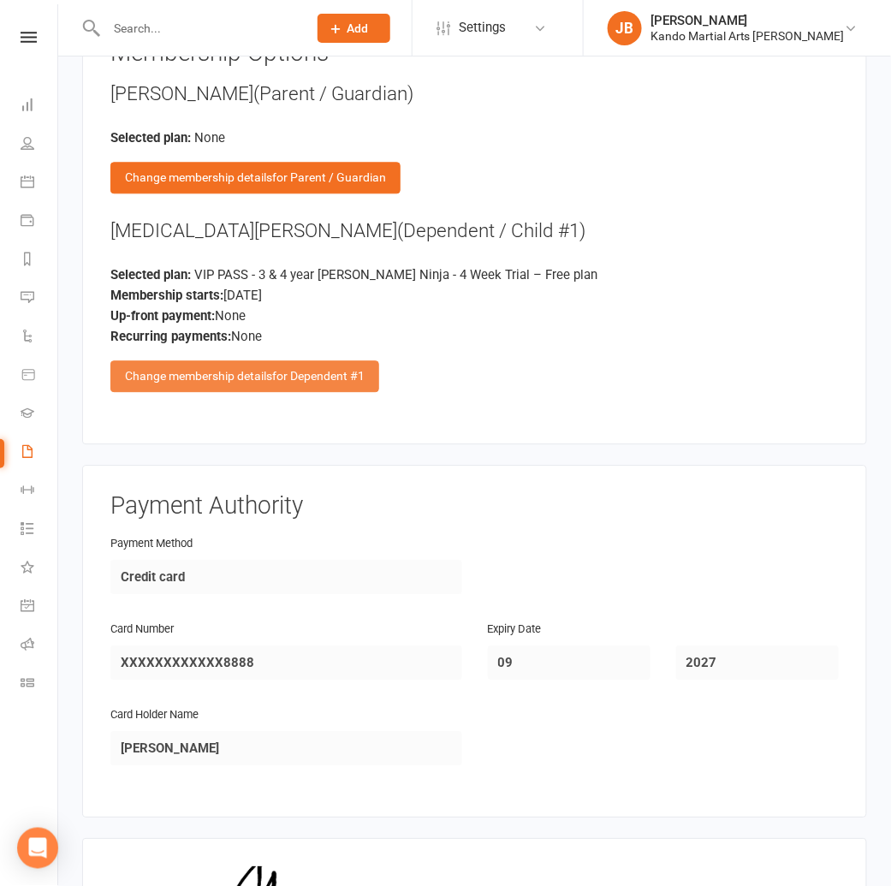
click at [210, 360] on div "Change membership details for Dependent #1" at bounding box center [244, 375] width 269 height 31
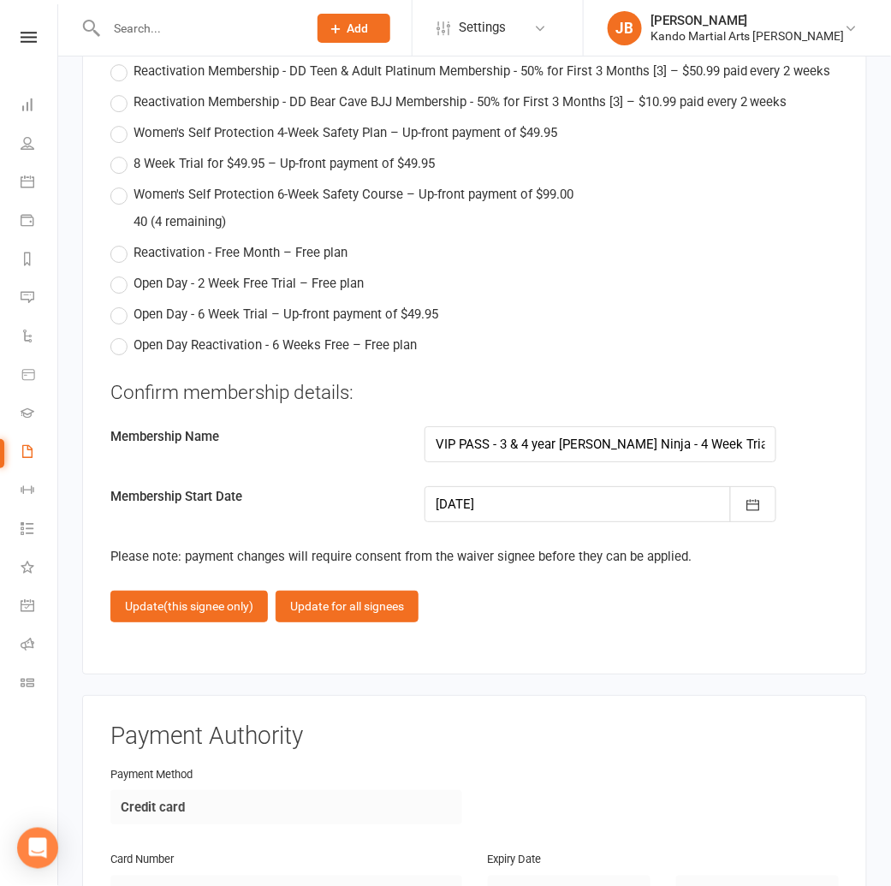
scroll to position [7134, 0]
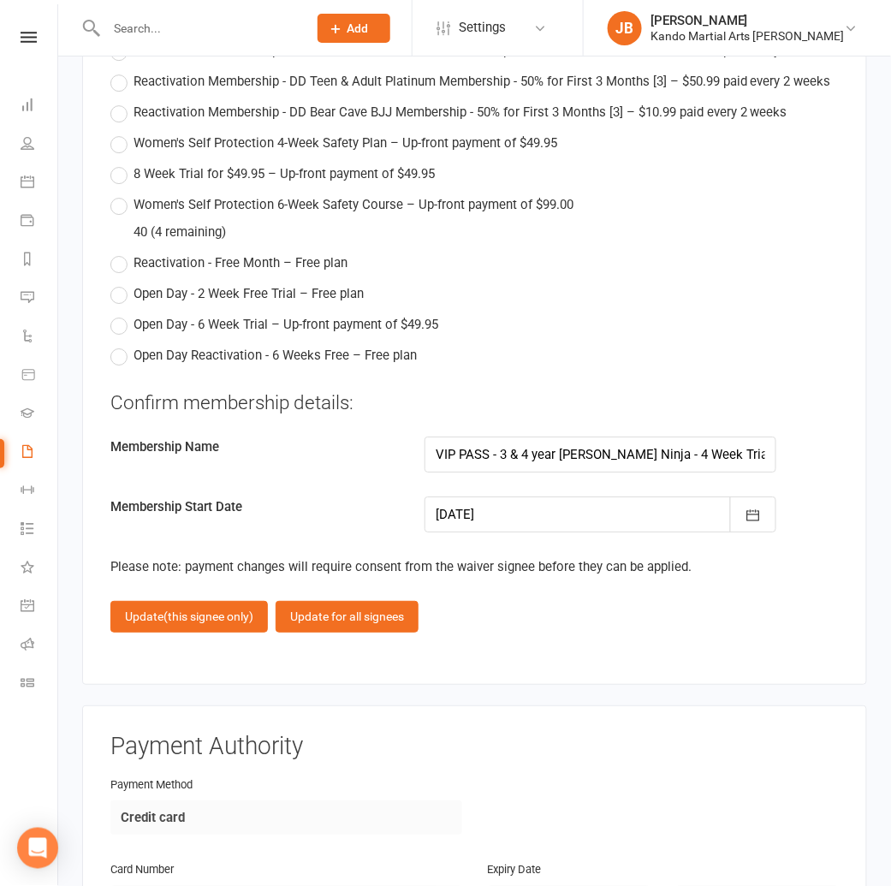
drag, startPoint x: 459, startPoint y: 412, endPoint x: 447, endPoint y: 400, distance: 17.0
click at [459, 496] on div at bounding box center [600, 514] width 352 height 36
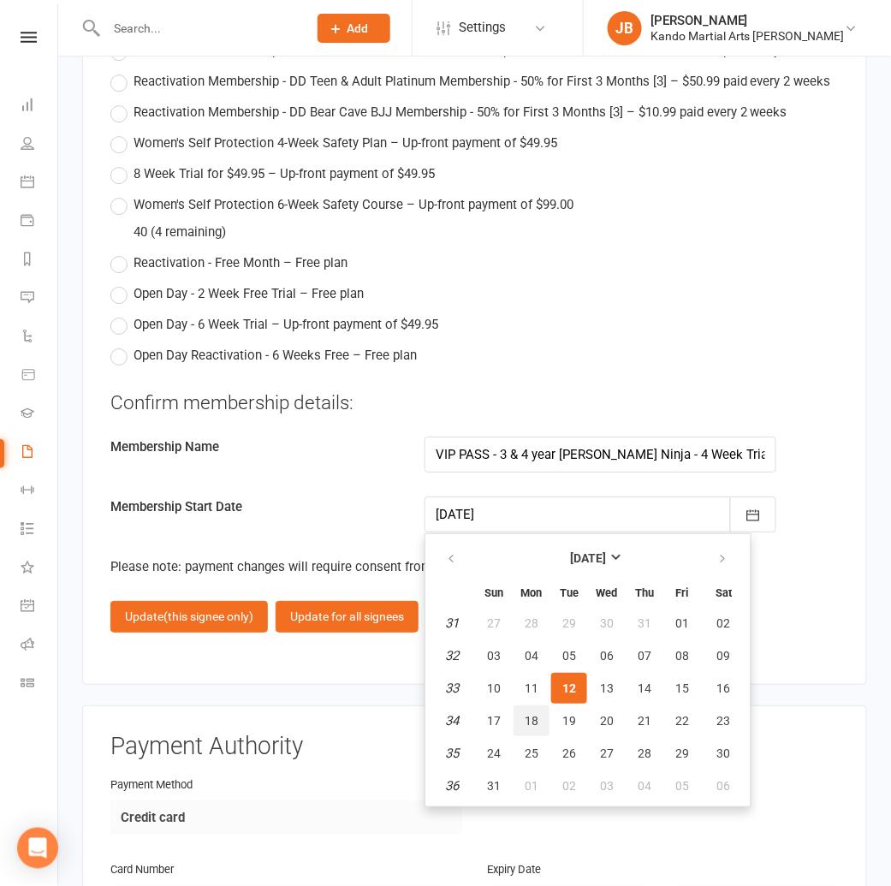
click at [517, 705] on button "18" at bounding box center [531, 720] width 36 height 31
type input "18 Aug 2025"
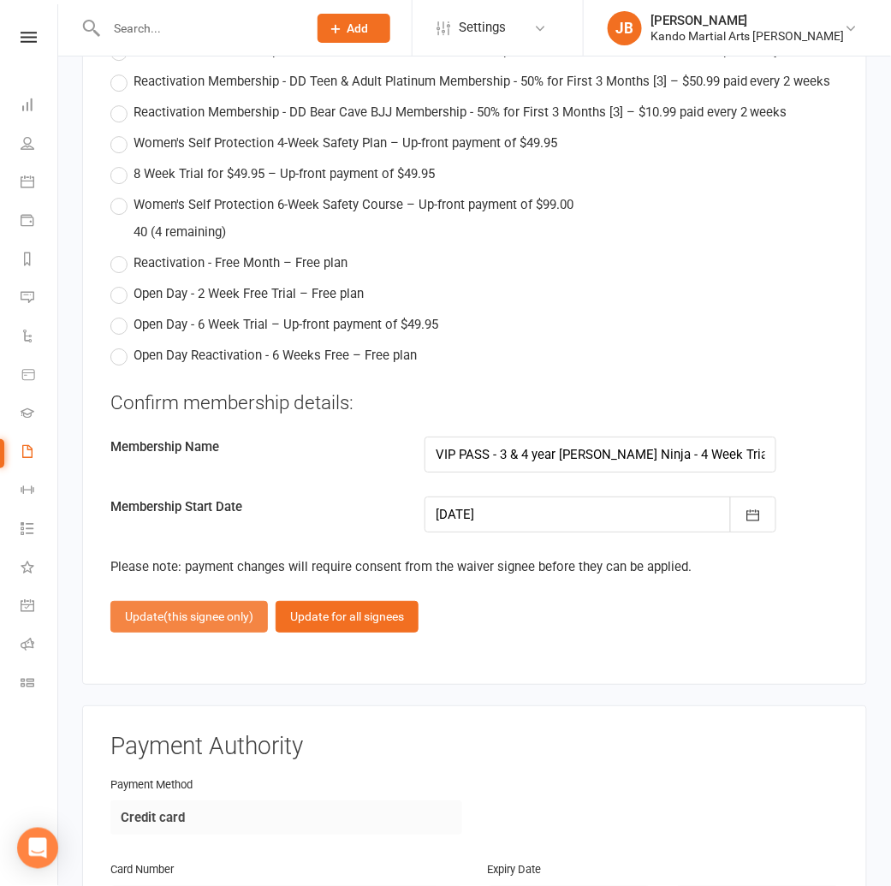
click at [189, 609] on span "(this signee only)" at bounding box center [208, 616] width 90 height 14
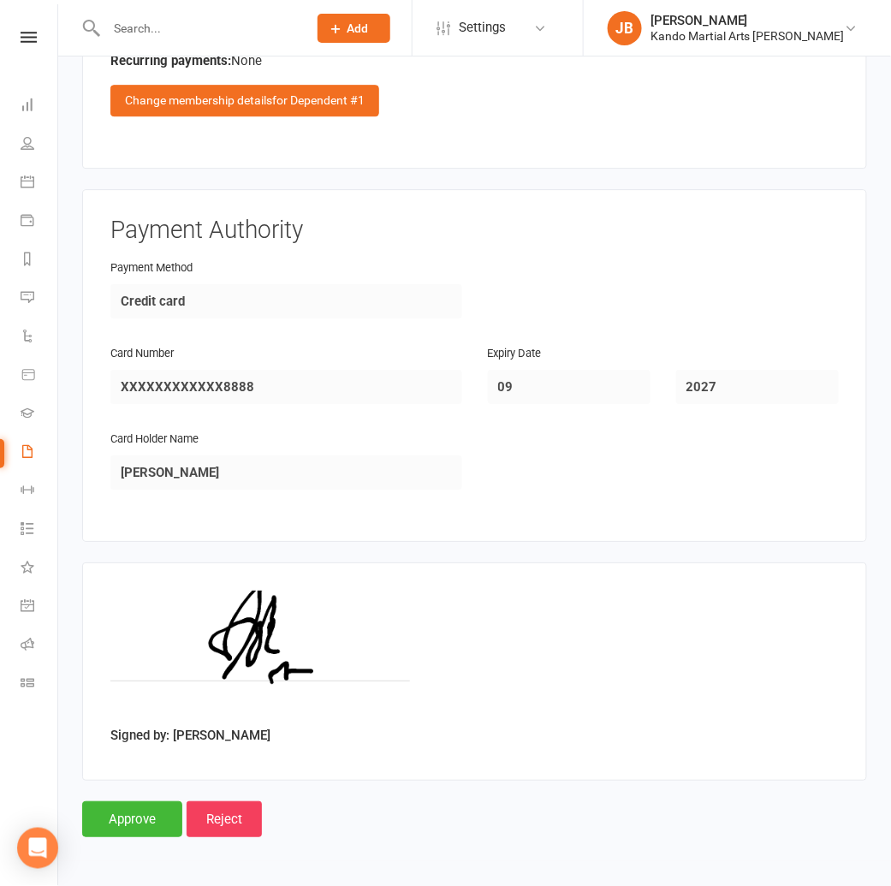
scroll to position [2546, 0]
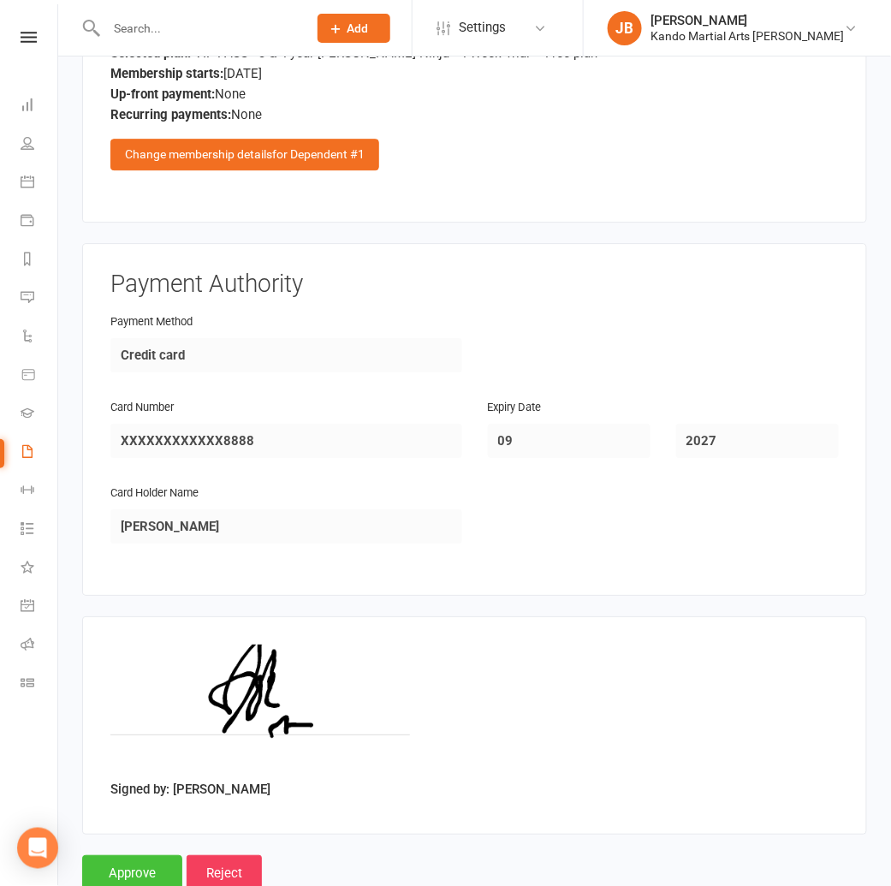
click at [123, 855] on input "Approve" at bounding box center [132, 873] width 100 height 36
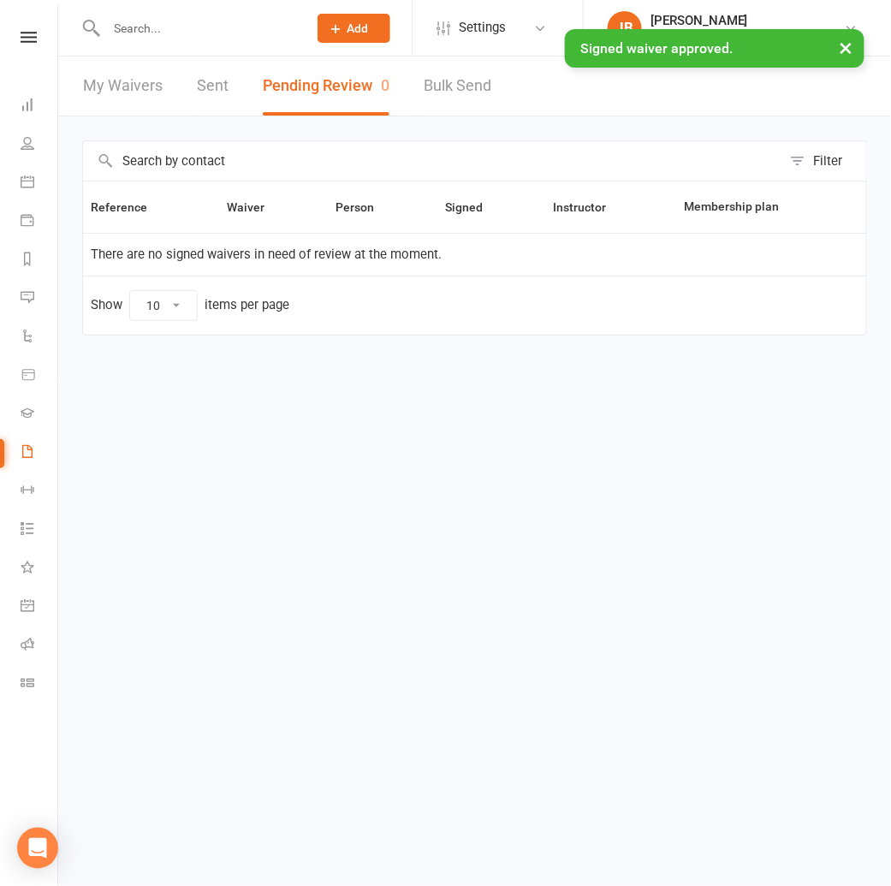
click at [146, 29] on div "× Signed waiver approved." at bounding box center [434, 29] width 868 height 0
click at [129, 26] on input "text" at bounding box center [198, 28] width 194 height 24
type input "nikita"
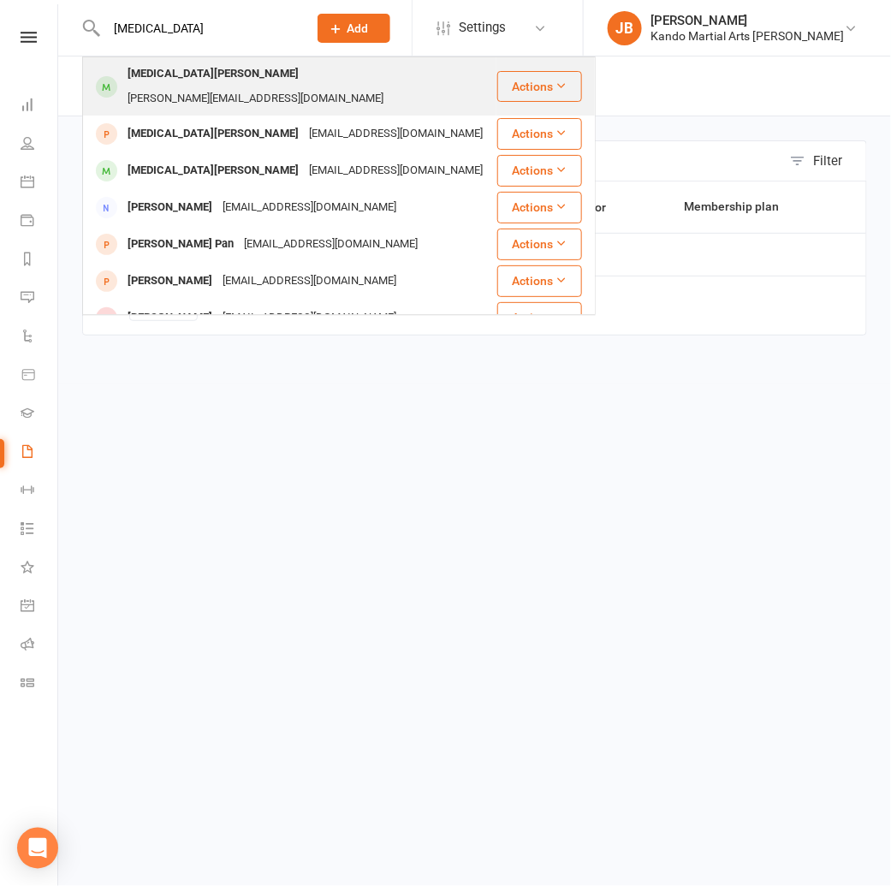
click at [140, 73] on div "Nikita Silva" at bounding box center [212, 74] width 181 height 25
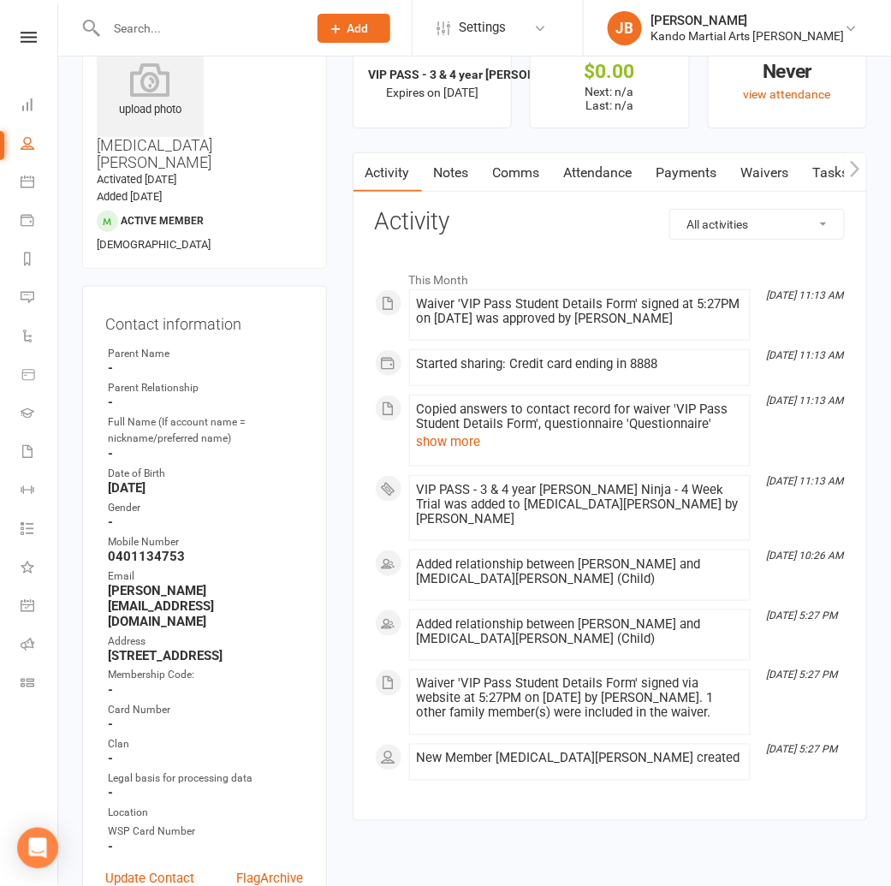
scroll to position [85, 0]
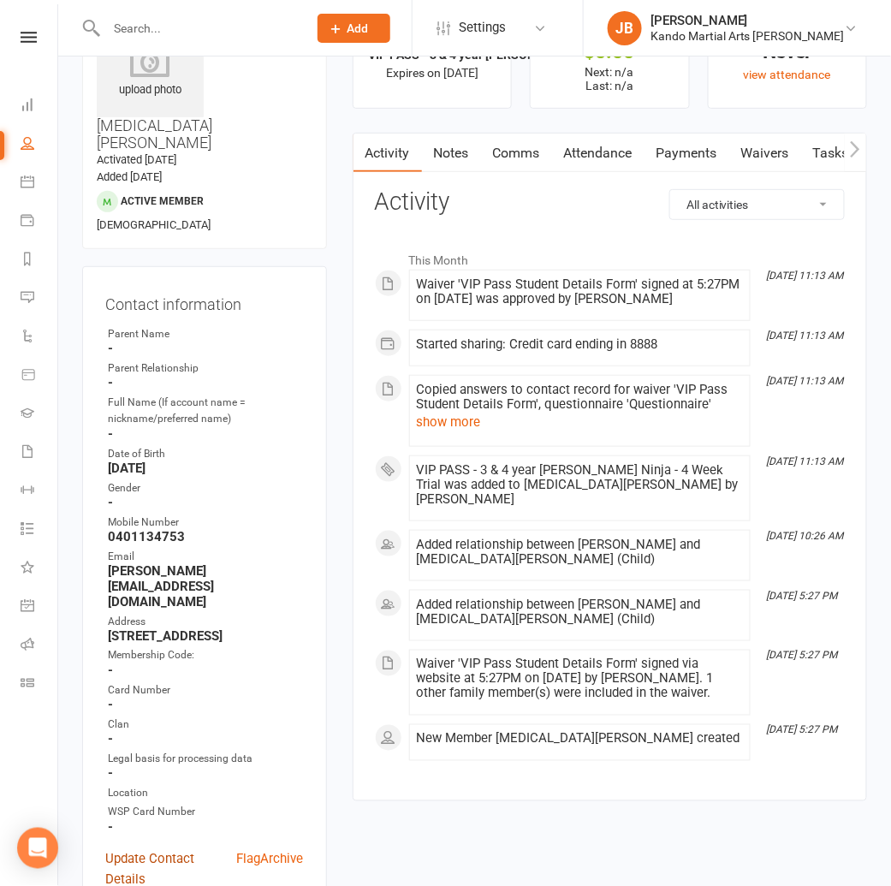
click at [129, 849] on link "Update Contact Details" at bounding box center [171, 869] width 132 height 41
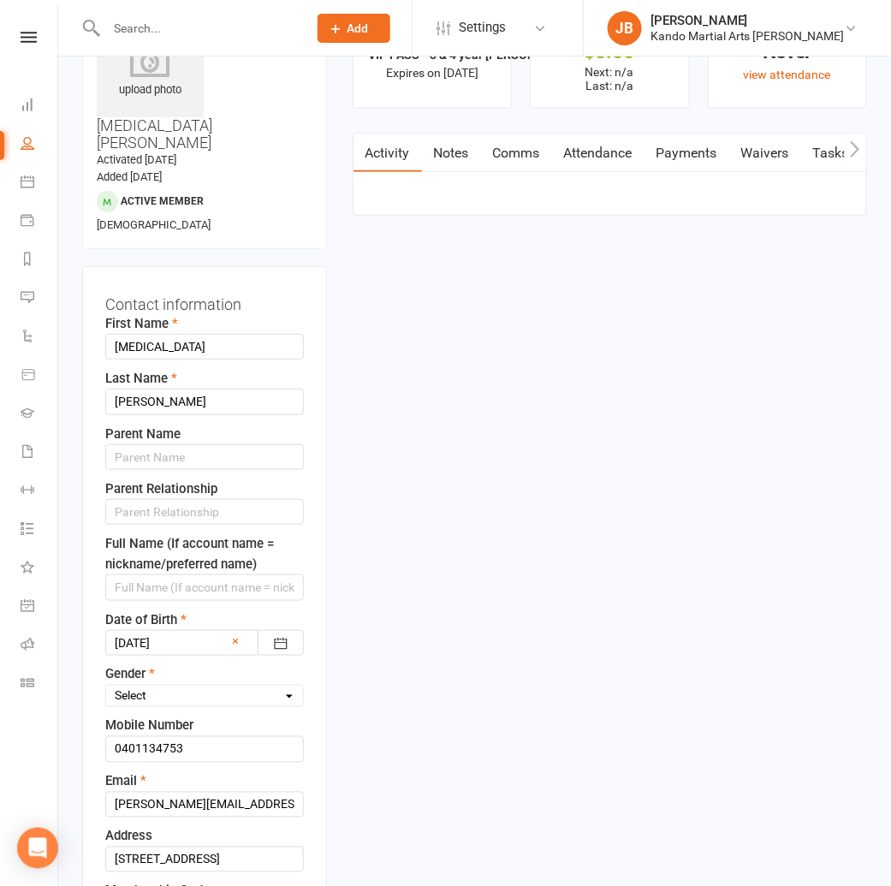
scroll to position [80, 0]
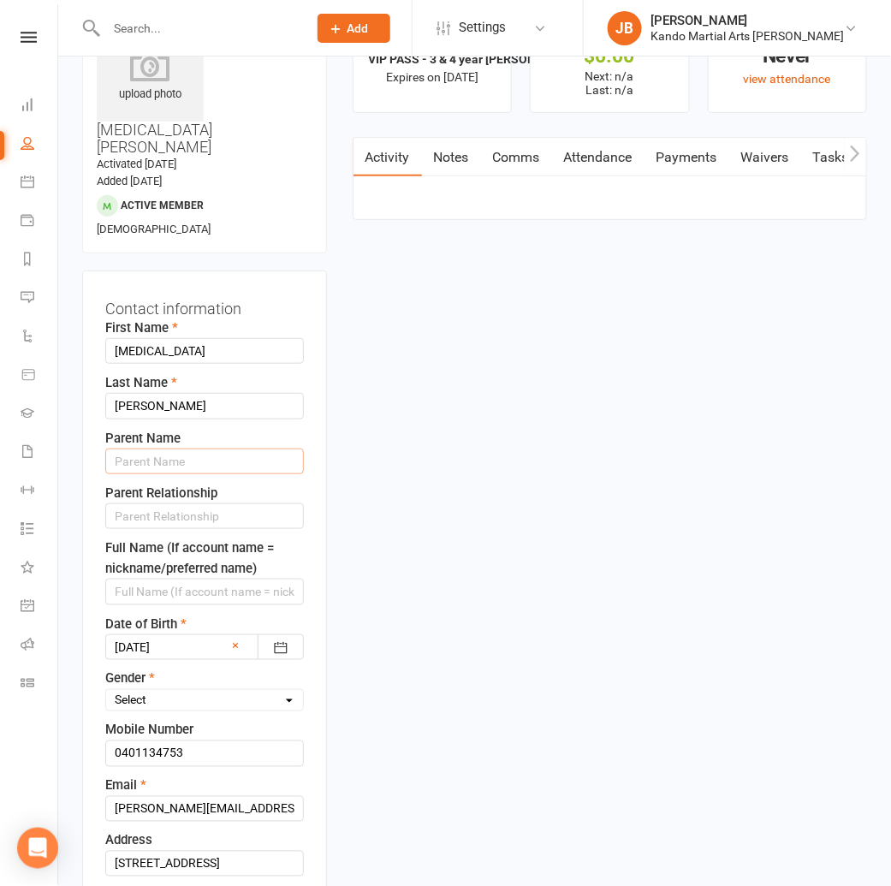
click at [126, 448] on input "text" at bounding box center [204, 461] width 198 height 26
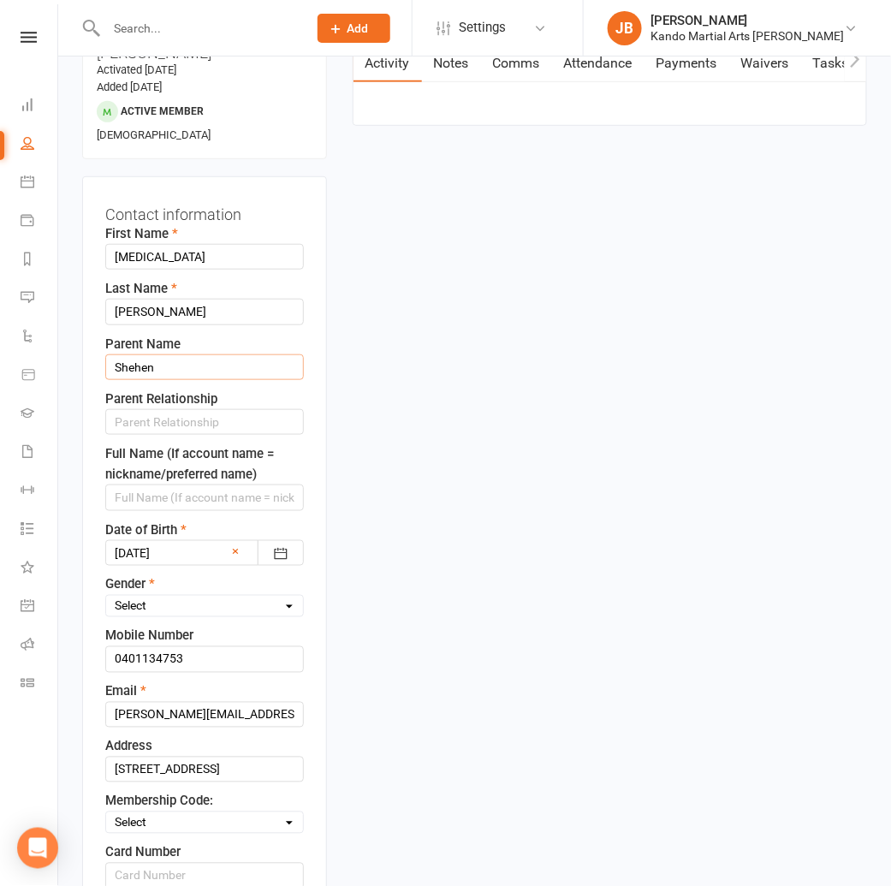
scroll to position [145, 0]
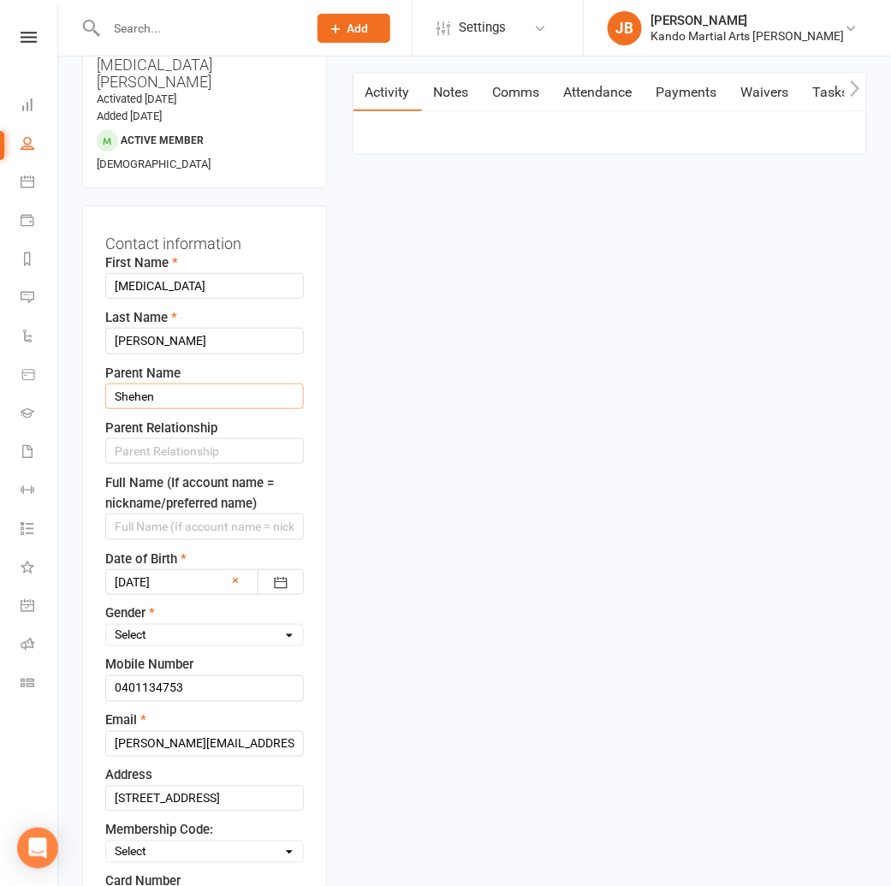
click at [145, 383] on input "Shehen" at bounding box center [204, 396] width 198 height 26
type input "Shehan"
click at [134, 438] on input "text" at bounding box center [204, 451] width 198 height 26
type input "Father"
click at [129, 625] on select "Select Male Female" at bounding box center [204, 634] width 197 height 19
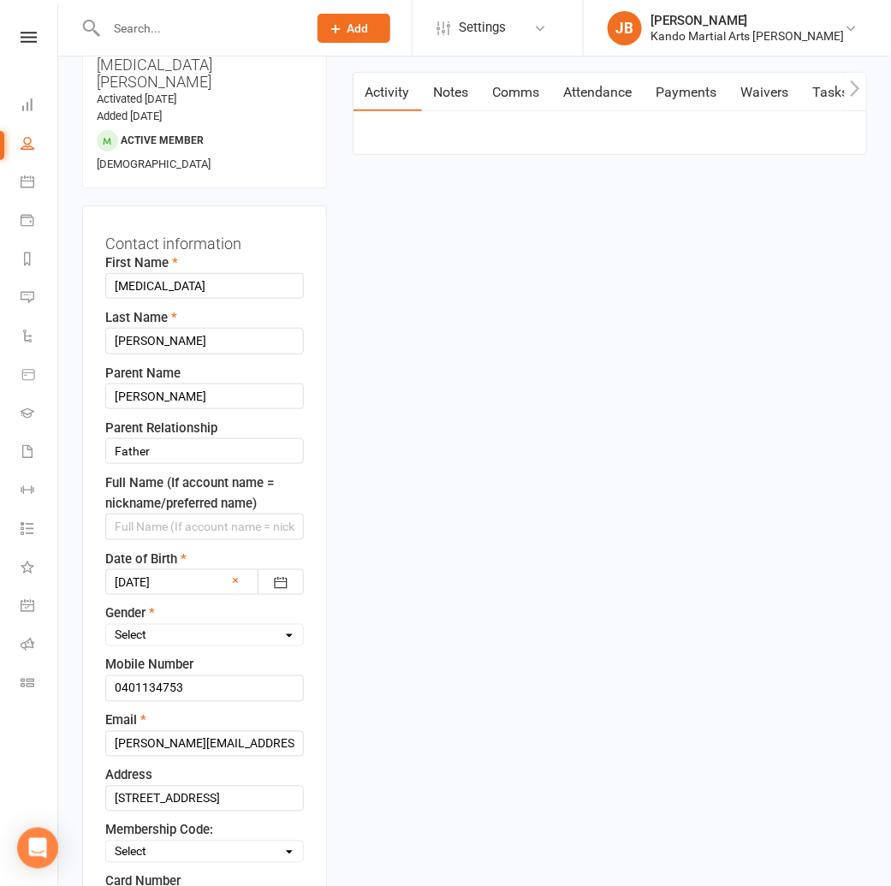
select select "[DEMOGRAPHIC_DATA]"
click at [163, 675] on input "0401134753" at bounding box center [204, 688] width 198 height 26
click at [142, 675] on input "0401 134 753" at bounding box center [204, 688] width 198 height 26
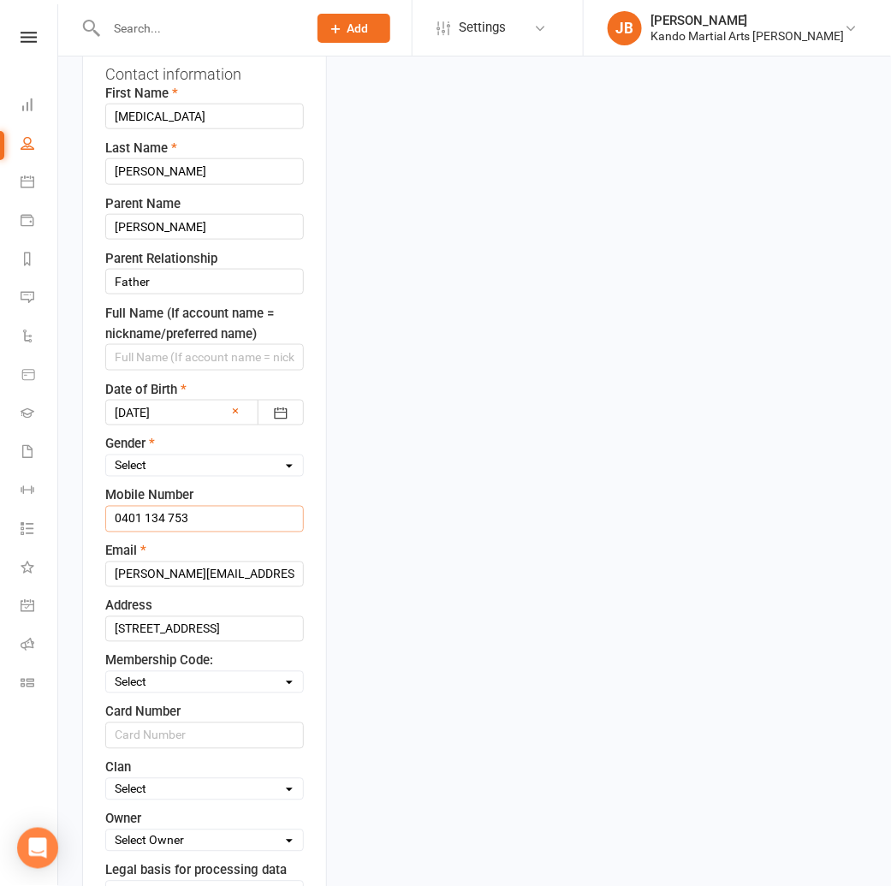
scroll to position [318, 0]
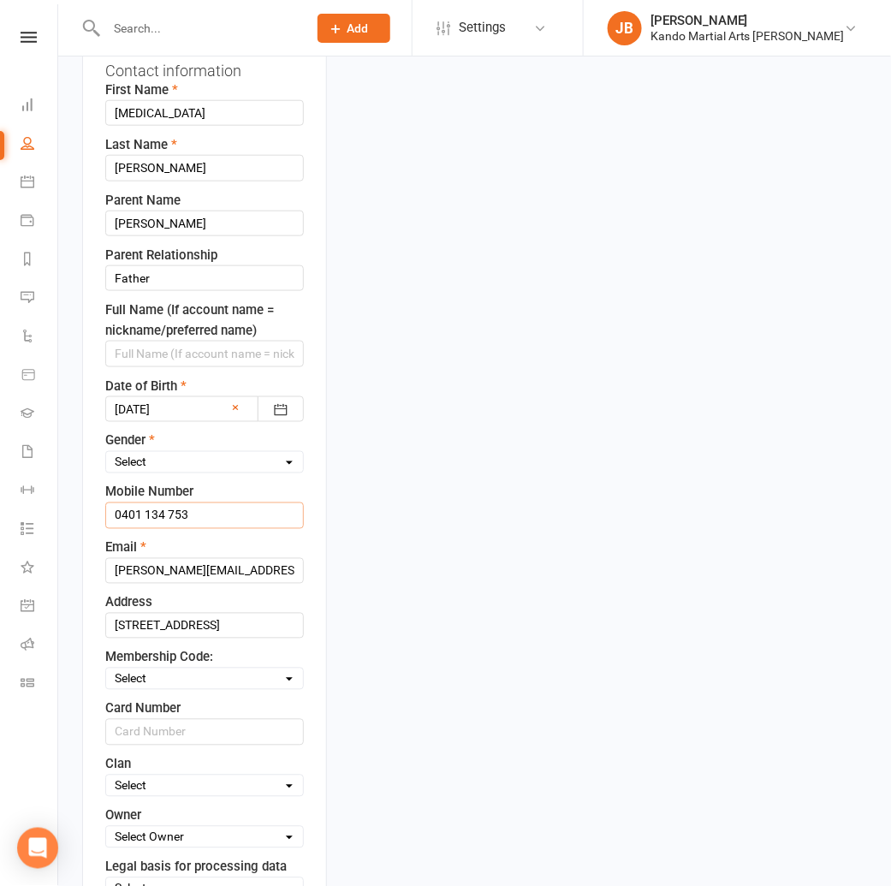
type input "0401 134 753"
click at [145, 669] on select "Select Code 1 Code 2 Code 3" at bounding box center [204, 678] width 197 height 19
select select "Code 3"
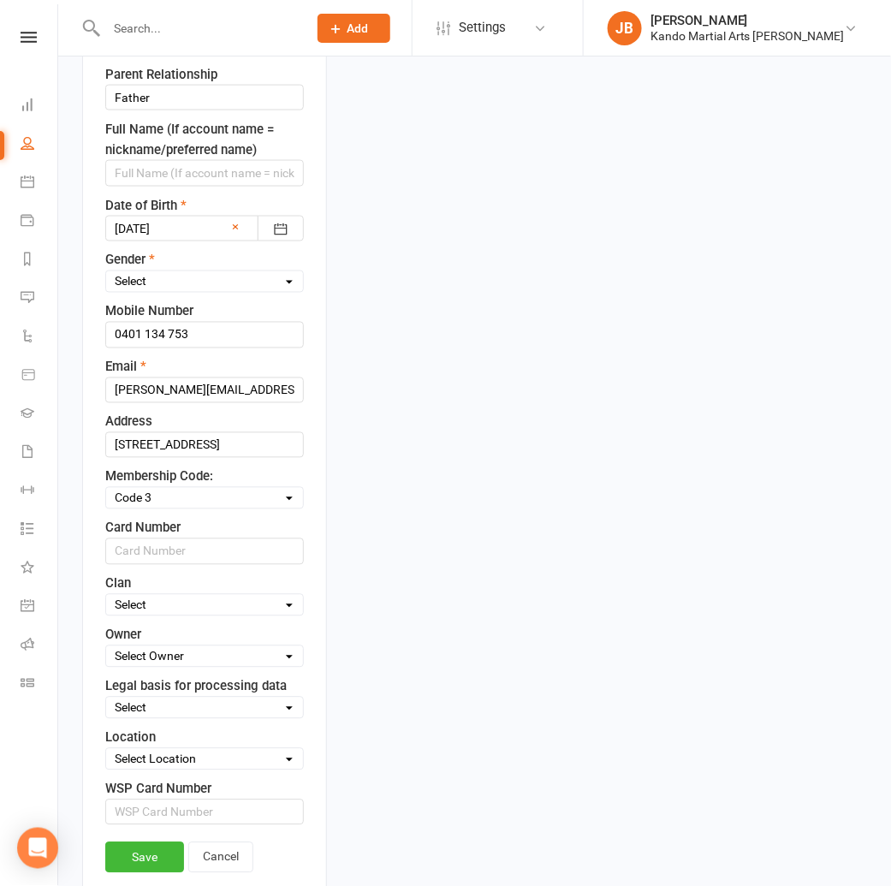
scroll to position [506, 0]
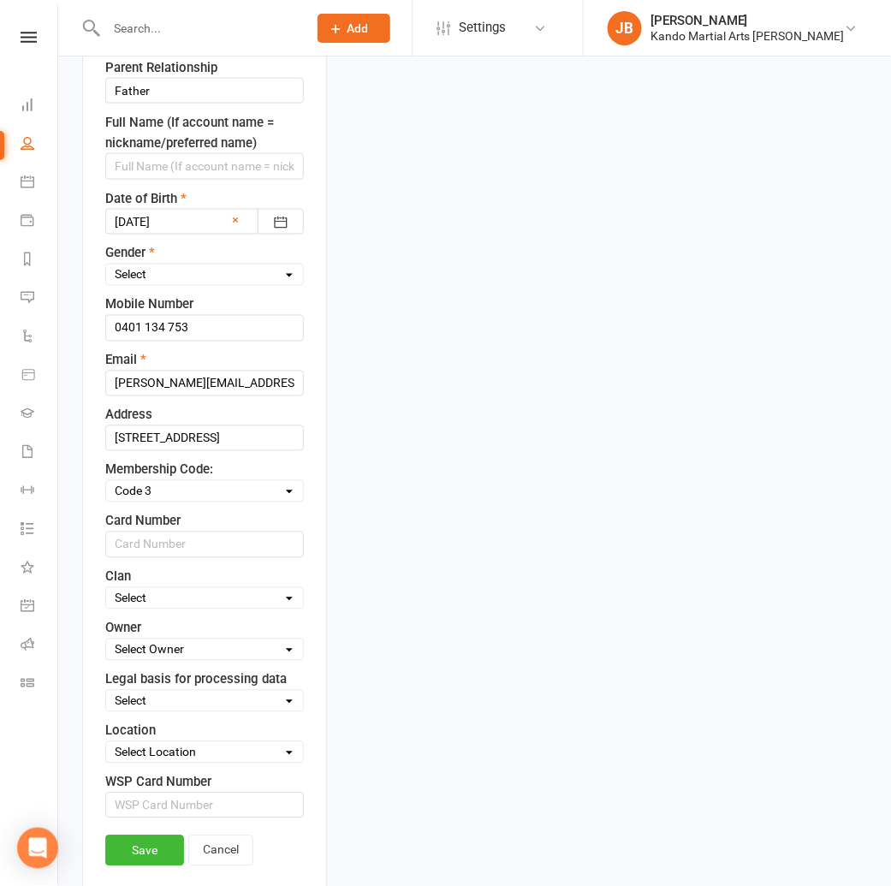
click at [159, 640] on select "Select Owner Andy Muser / Kando Knox Sonya Watz Neve Sharry Jade Brownlie Jade …" at bounding box center [204, 649] width 197 height 19
select select "4"
click at [139, 691] on select "Select Consent provided by contact Legitimate Interest - Existing Customer Legi…" at bounding box center [204, 700] width 197 height 19
select select "Consent provided by contact"
click at [142, 743] on select "Select Location Big Mats Desk Outdoor Small Mats Virtual" at bounding box center [204, 752] width 197 height 19
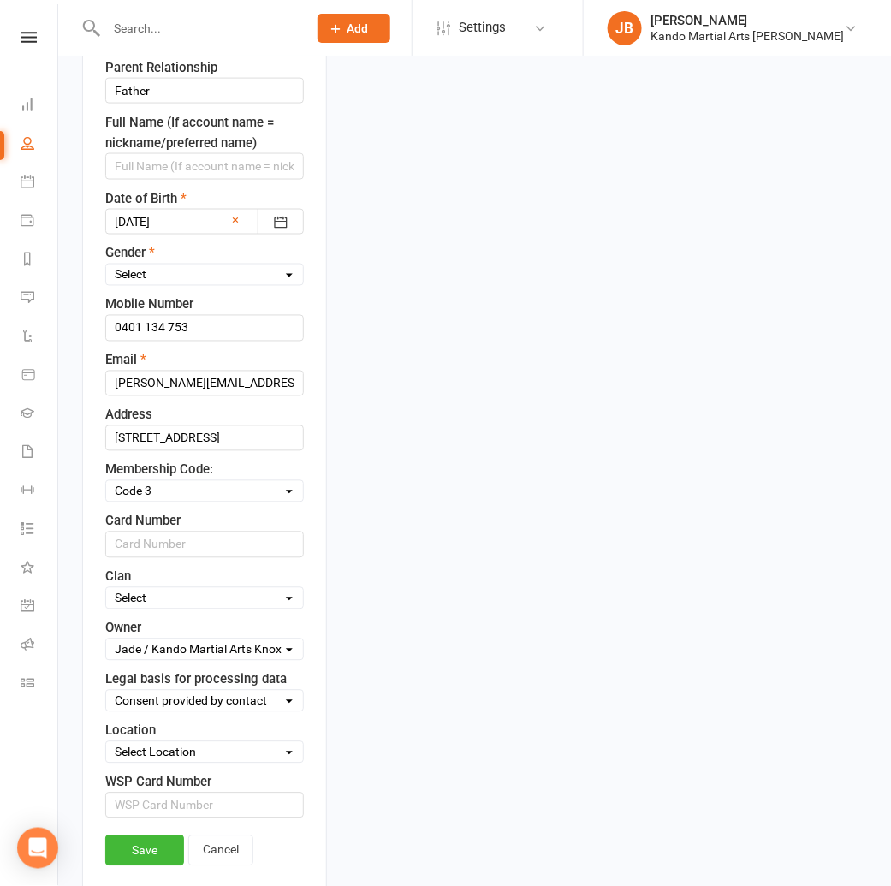
select select "3"
drag, startPoint x: 178, startPoint y: 666, endPoint x: 147, endPoint y: 782, distance: 120.4
click at [147, 835] on link "Save" at bounding box center [144, 850] width 79 height 31
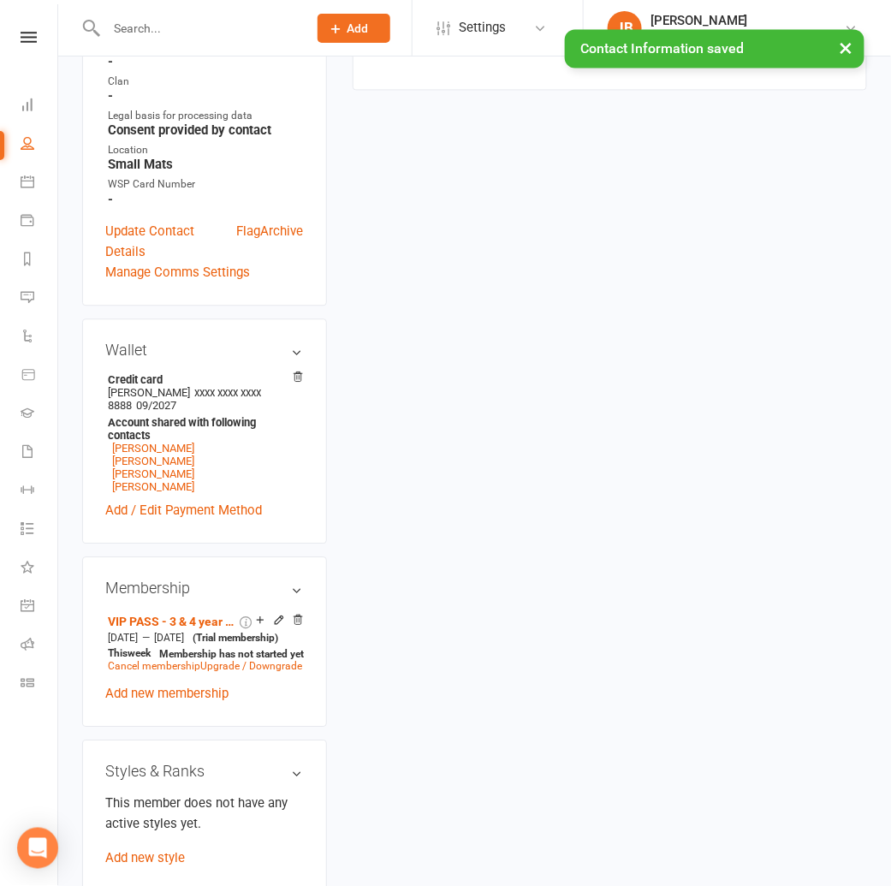
scroll to position [911, 0]
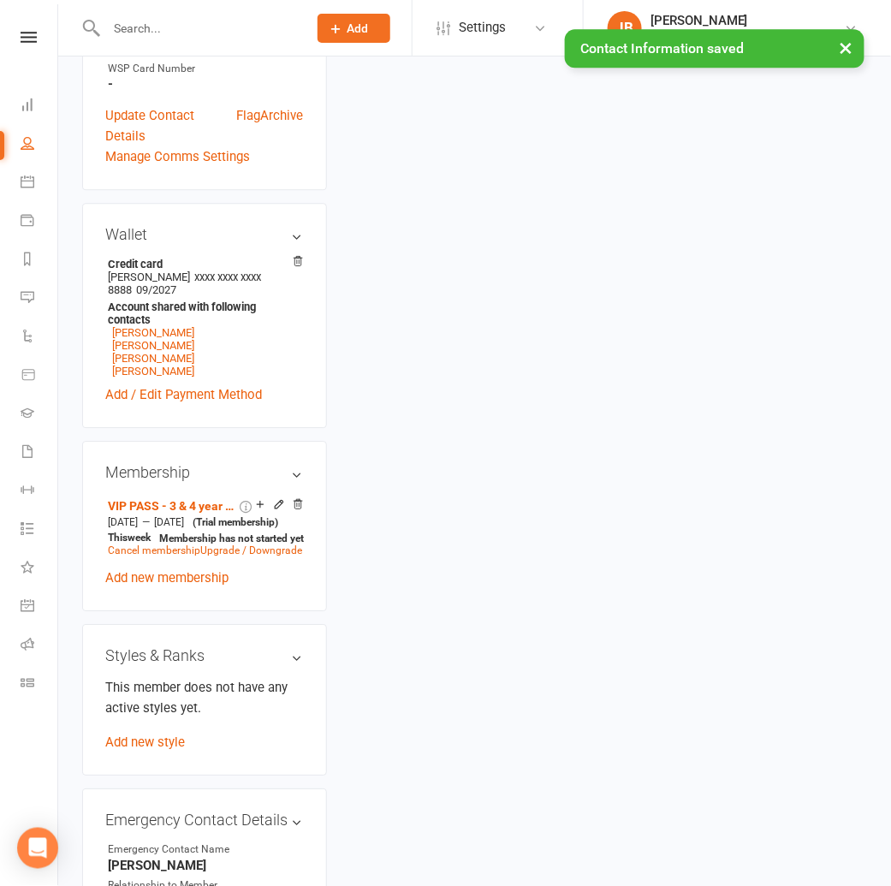
click at [277, 501] on icon at bounding box center [279, 505] width 8 height 8
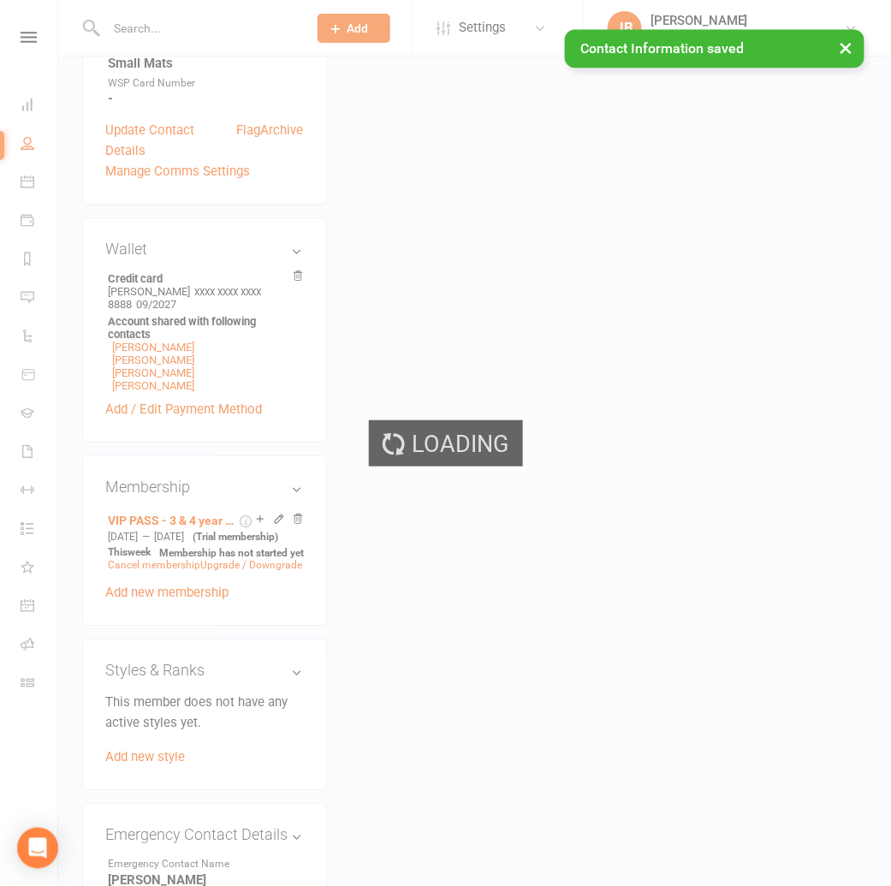
scroll to position [893, 0]
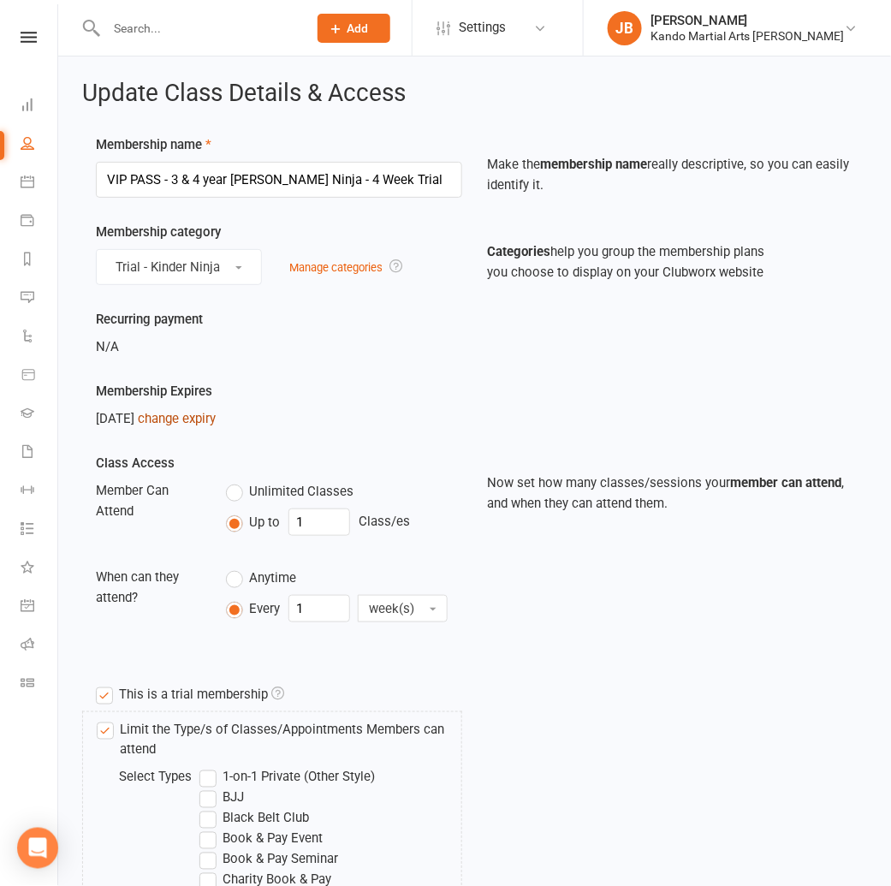
drag, startPoint x: 147, startPoint y: 782, endPoint x: 195, endPoint y: 417, distance: 368.5
click at [195, 417] on link "change expiry" at bounding box center [177, 418] width 78 height 15
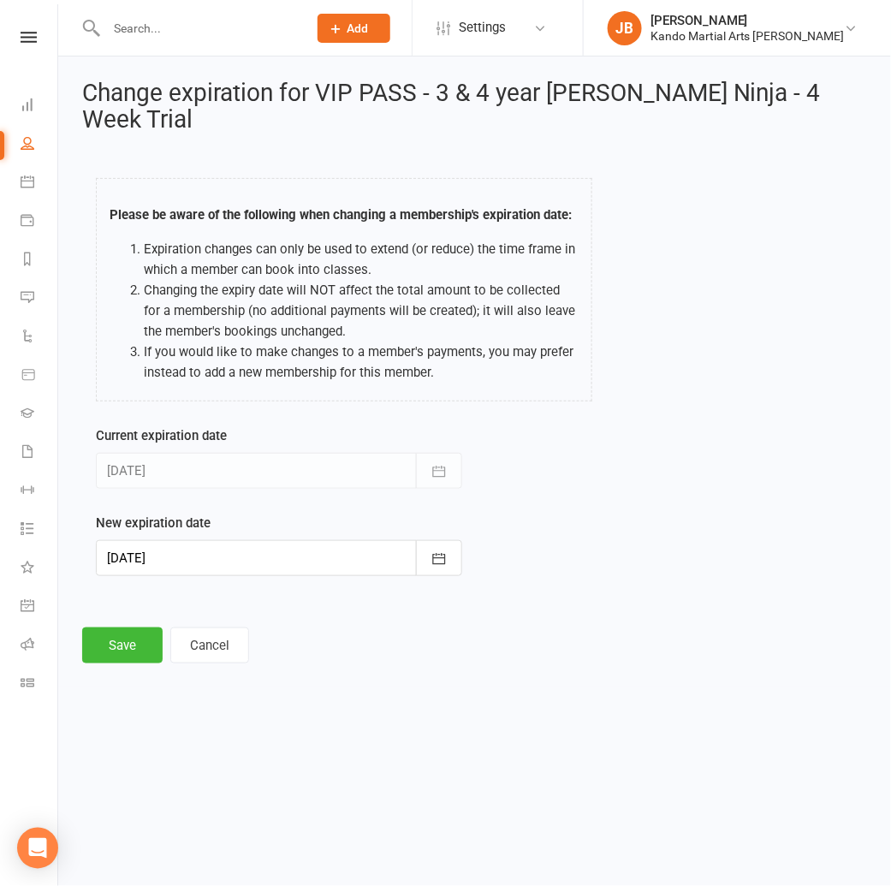
click at [172, 553] on div at bounding box center [279, 558] width 366 height 36
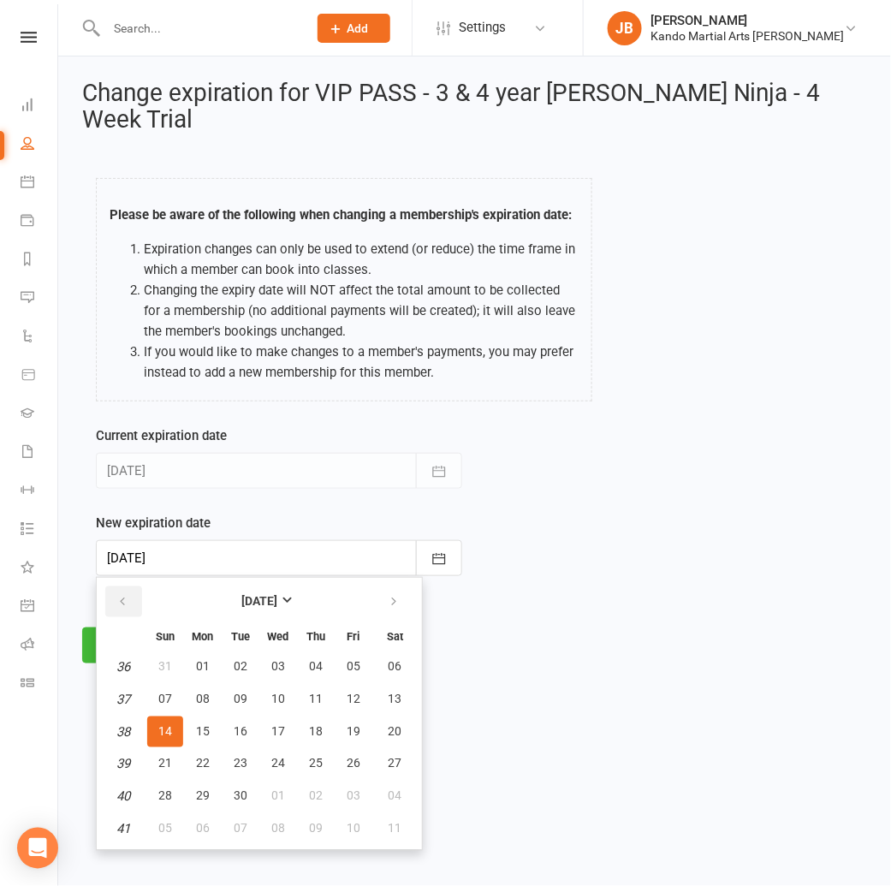
drag, startPoint x: 195, startPoint y: 417, endPoint x: 121, endPoint y: 591, distance: 189.7
click at [121, 591] on button "button" at bounding box center [123, 601] width 37 height 31
click at [201, 832] on span "01" at bounding box center [203, 828] width 14 height 14
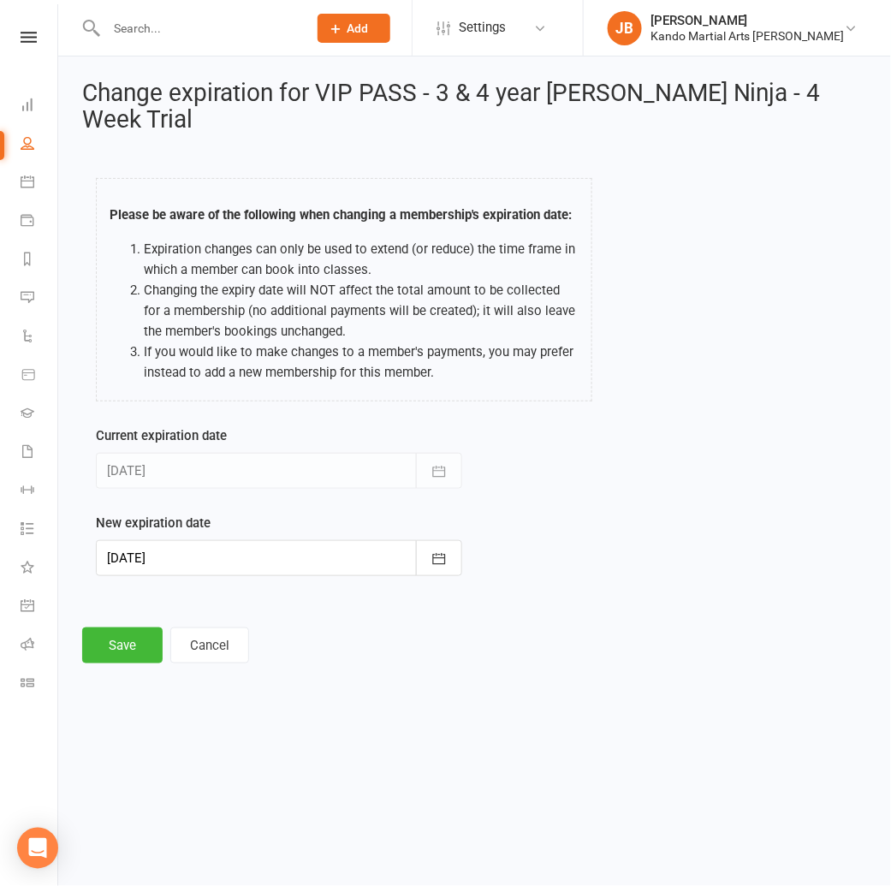
click at [145, 550] on div at bounding box center [279, 558] width 366 height 36
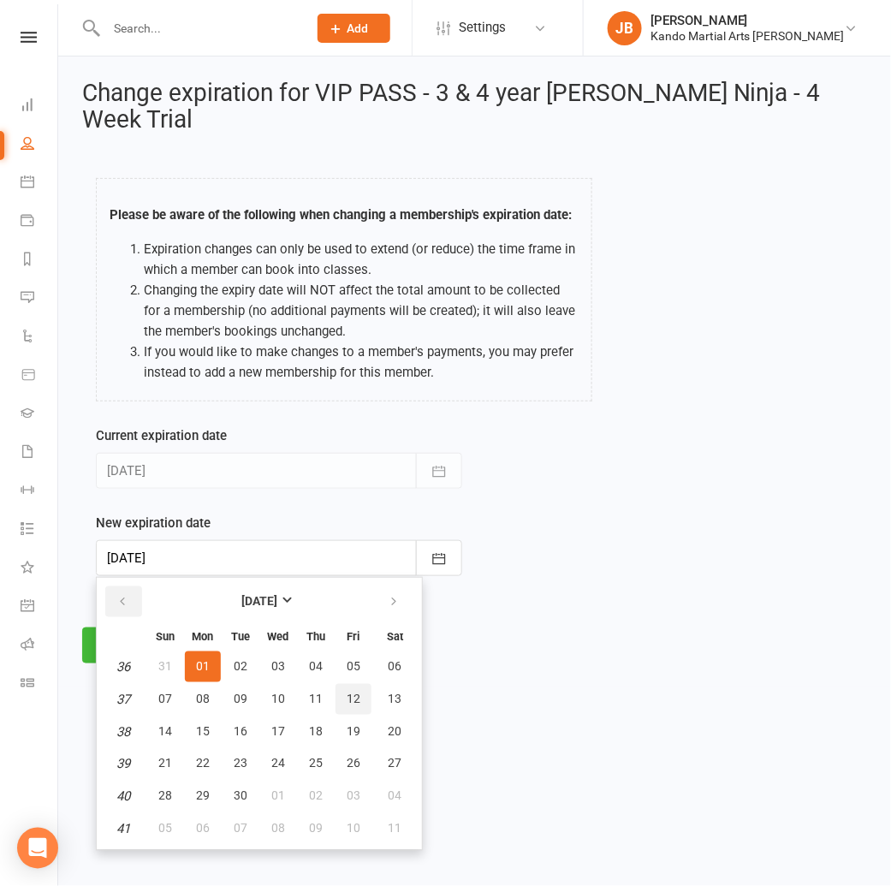
click at [347, 696] on span "12" at bounding box center [354, 698] width 14 height 14
type input "12 Sep 2025"
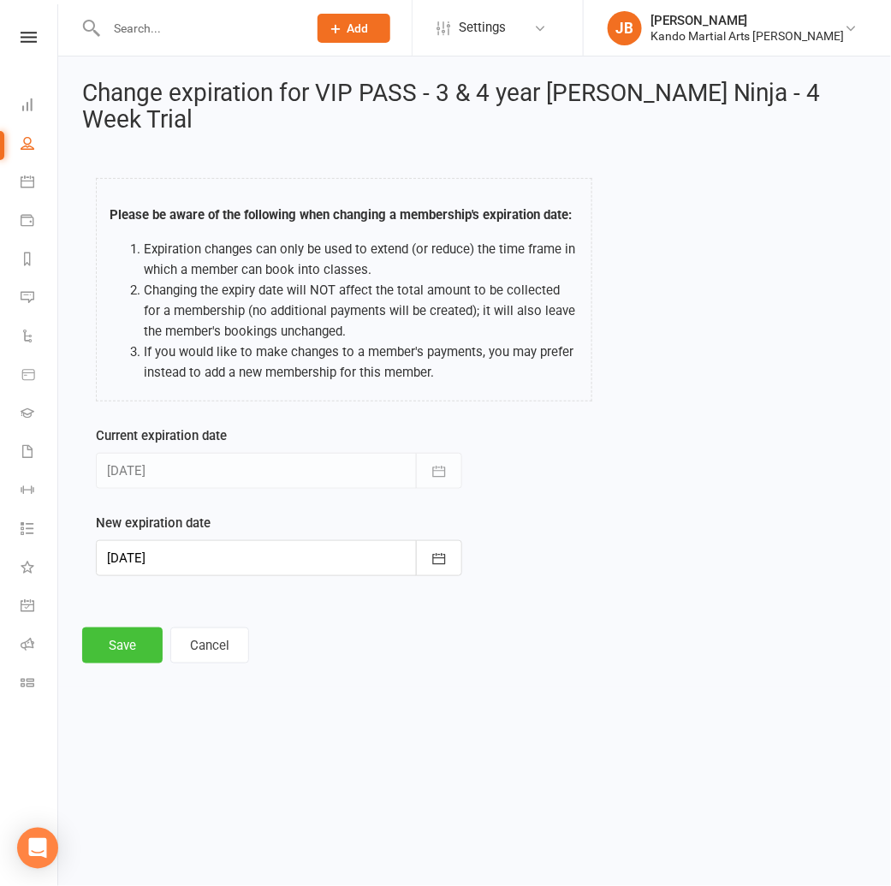
drag, startPoint x: 121, startPoint y: 591, endPoint x: 133, endPoint y: 638, distance: 48.8
click at [133, 638] on button "Save" at bounding box center [122, 645] width 80 height 36
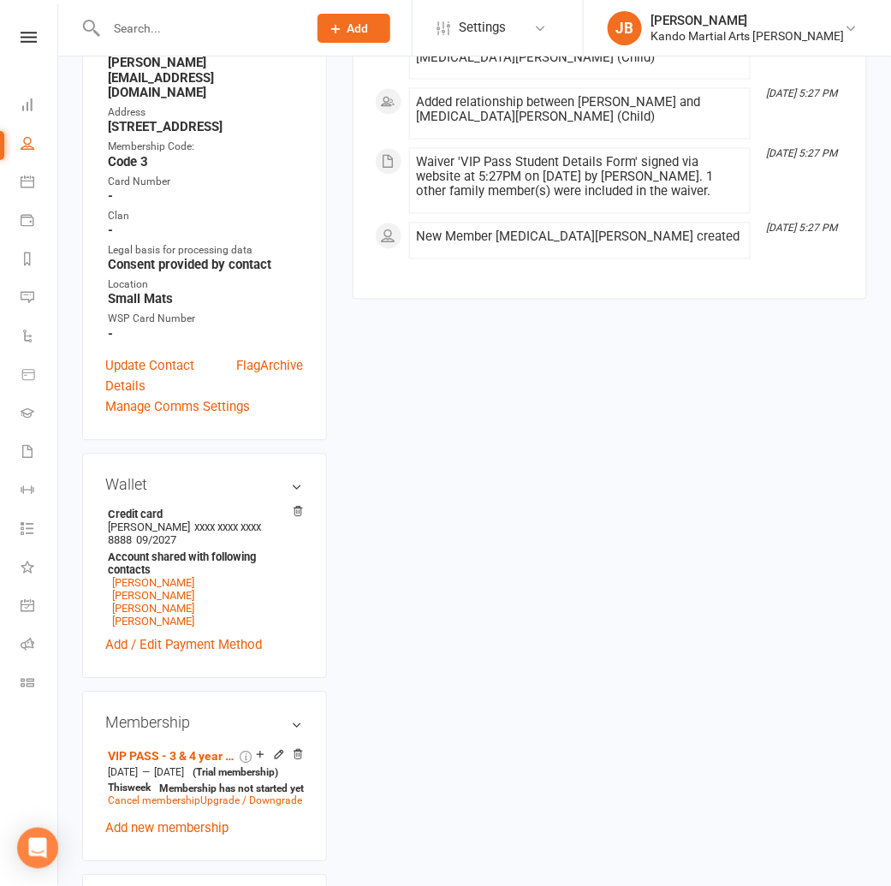
scroll to position [665, 0]
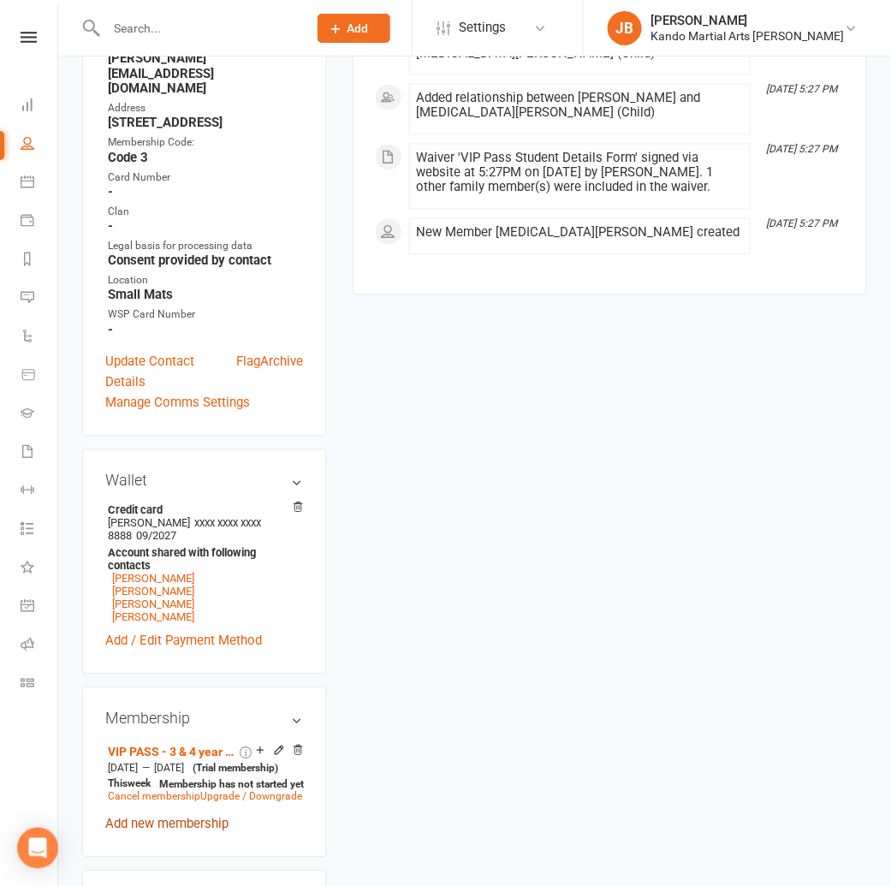
click at [157, 816] on link "Add new membership" at bounding box center [166, 823] width 123 height 15
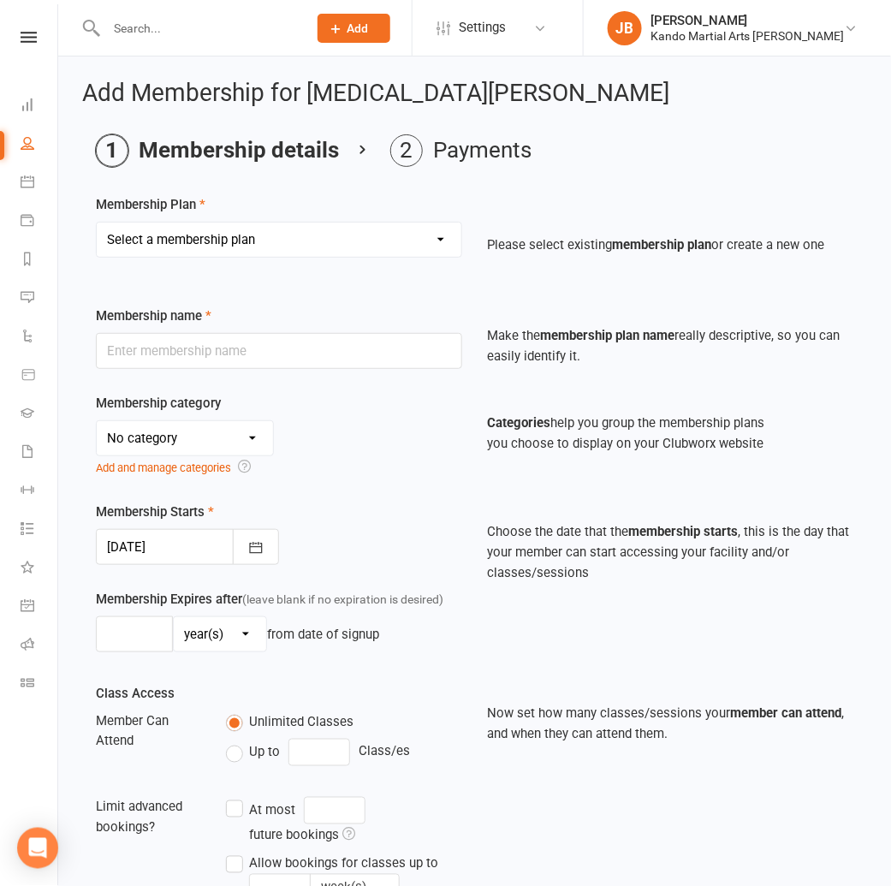
click at [249, 232] on select "Select a membership plan Create new Membership Plan 12 Months - Kinder Ninja in…" at bounding box center [279, 239] width 364 height 34
select select "115"
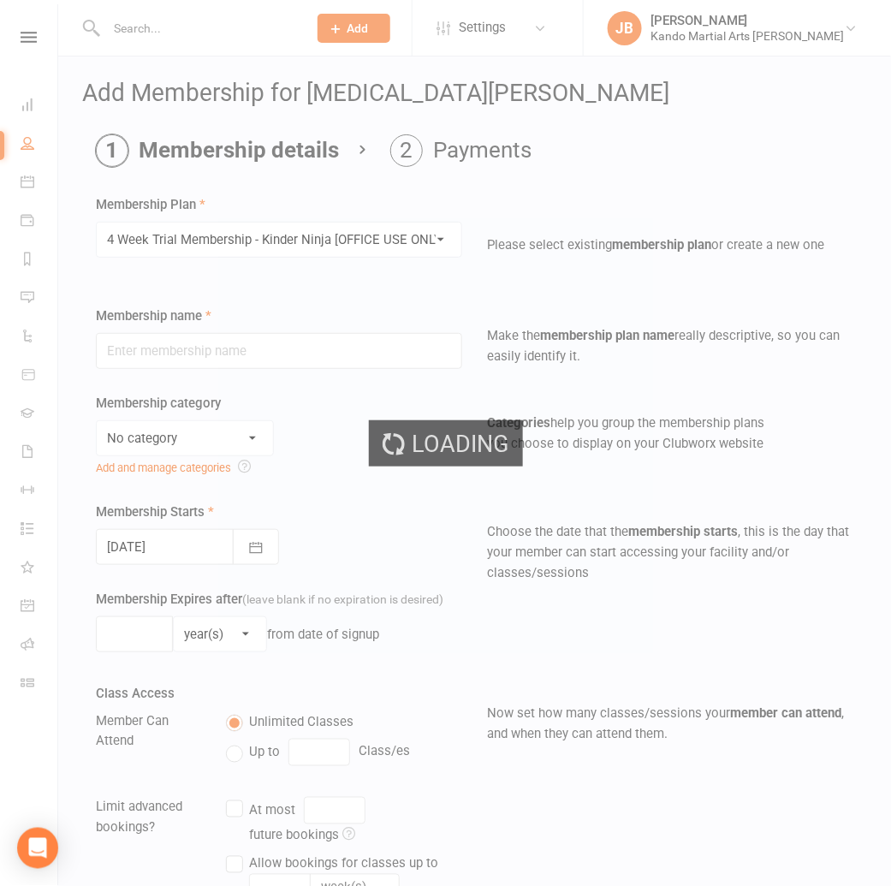
type input "4 Week Trial Membership - Kinder Ninja [OFFICE USE ONLY]"
select select "19"
type input "4"
select select "1"
type input "0"
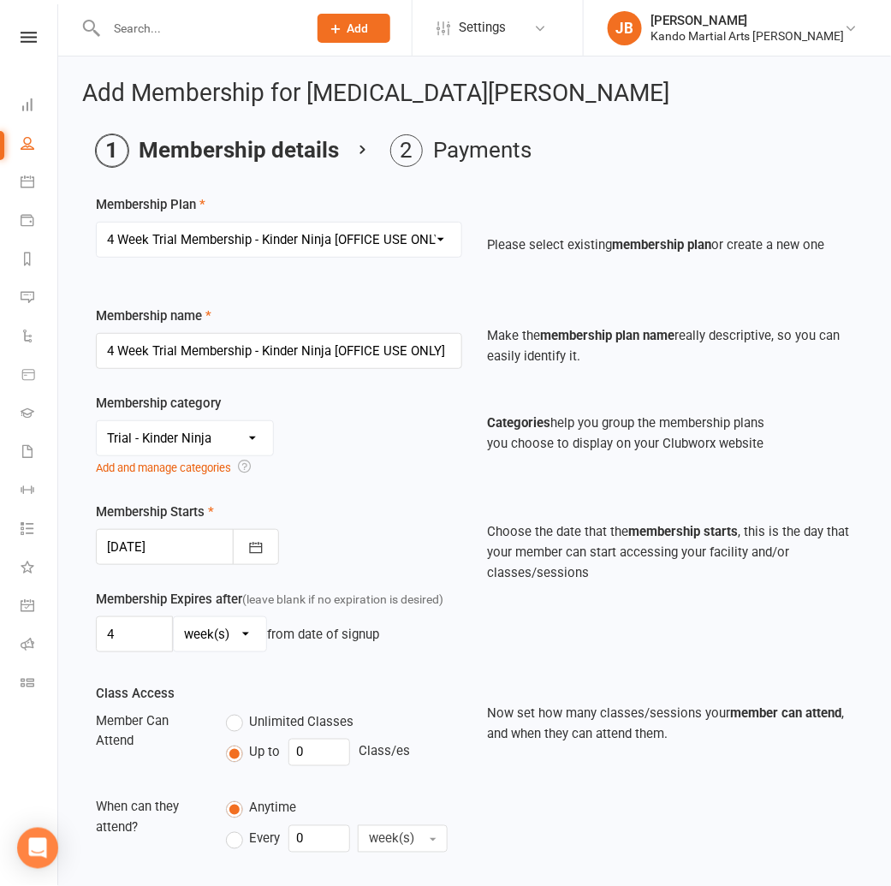
click at [177, 548] on div at bounding box center [187, 547] width 183 height 36
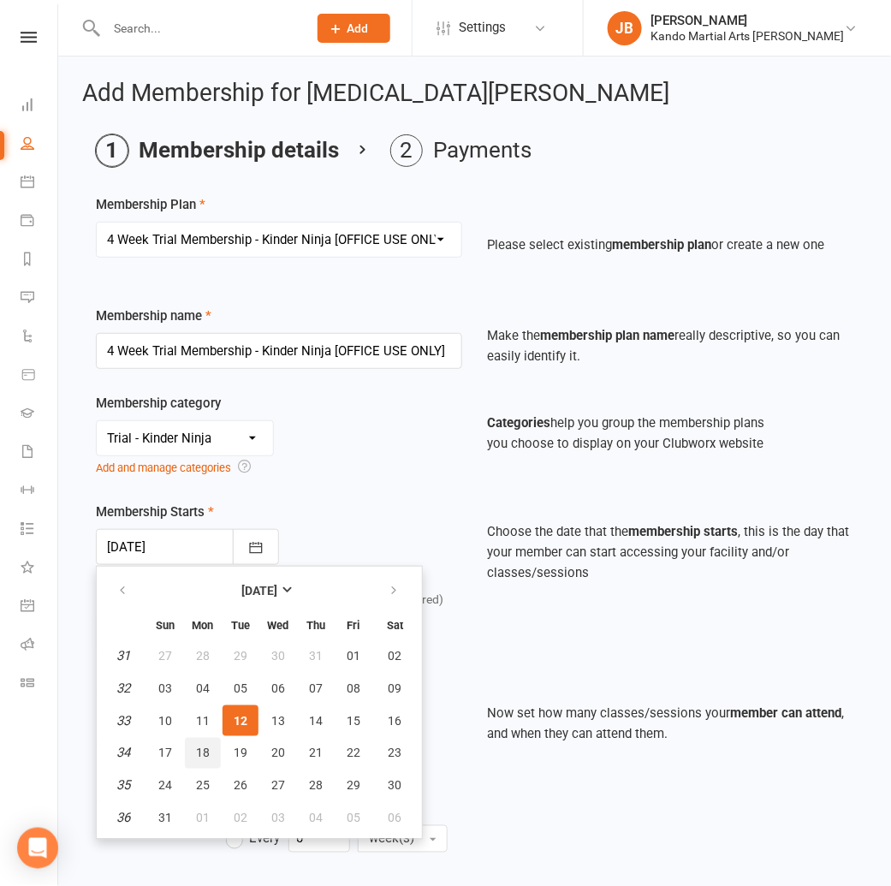
click at [218, 747] on button "18" at bounding box center [203, 753] width 36 height 31
type input "18 Aug 2025"
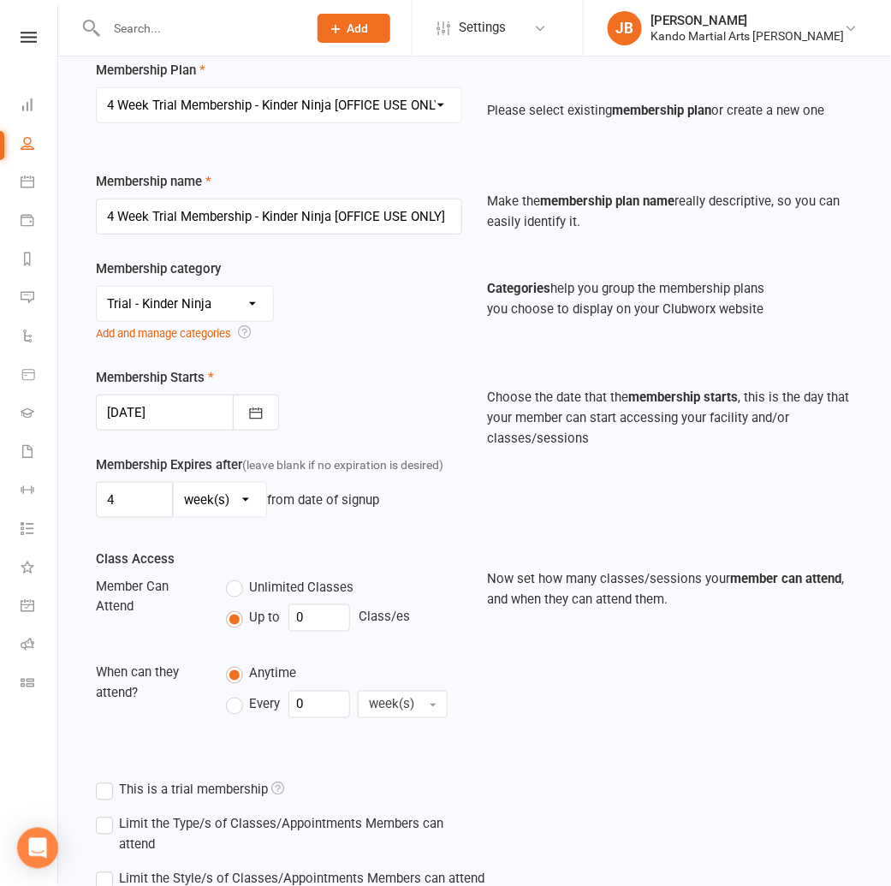
scroll to position [254, 0]
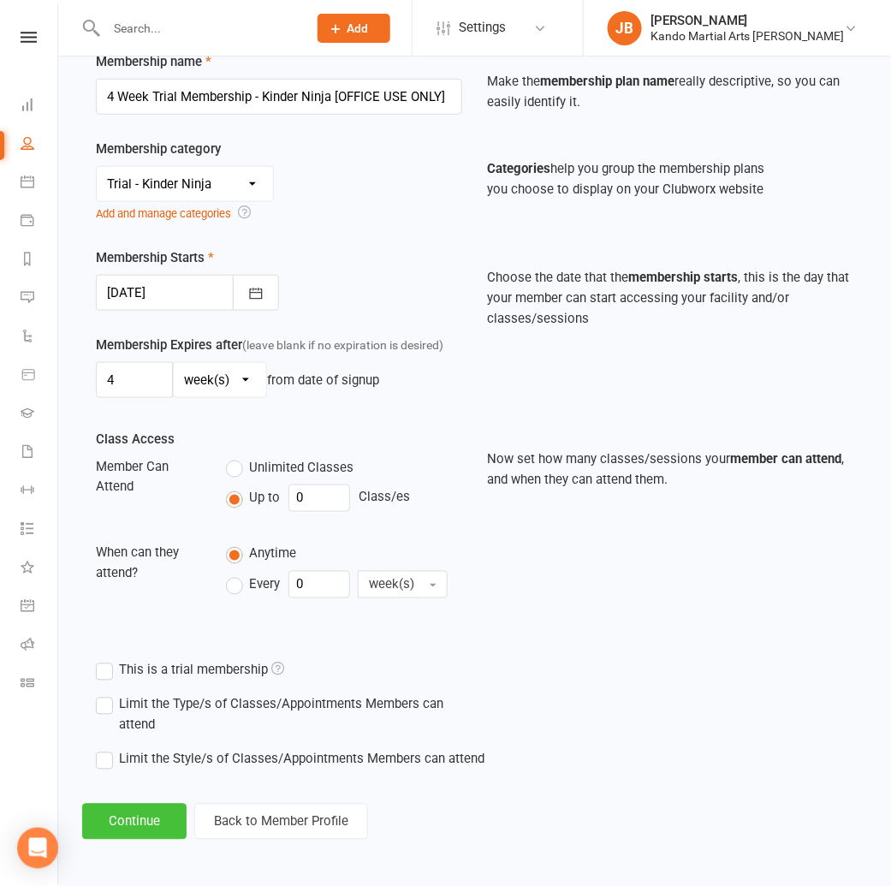
click at [142, 818] on button "Continue" at bounding box center [134, 821] width 104 height 36
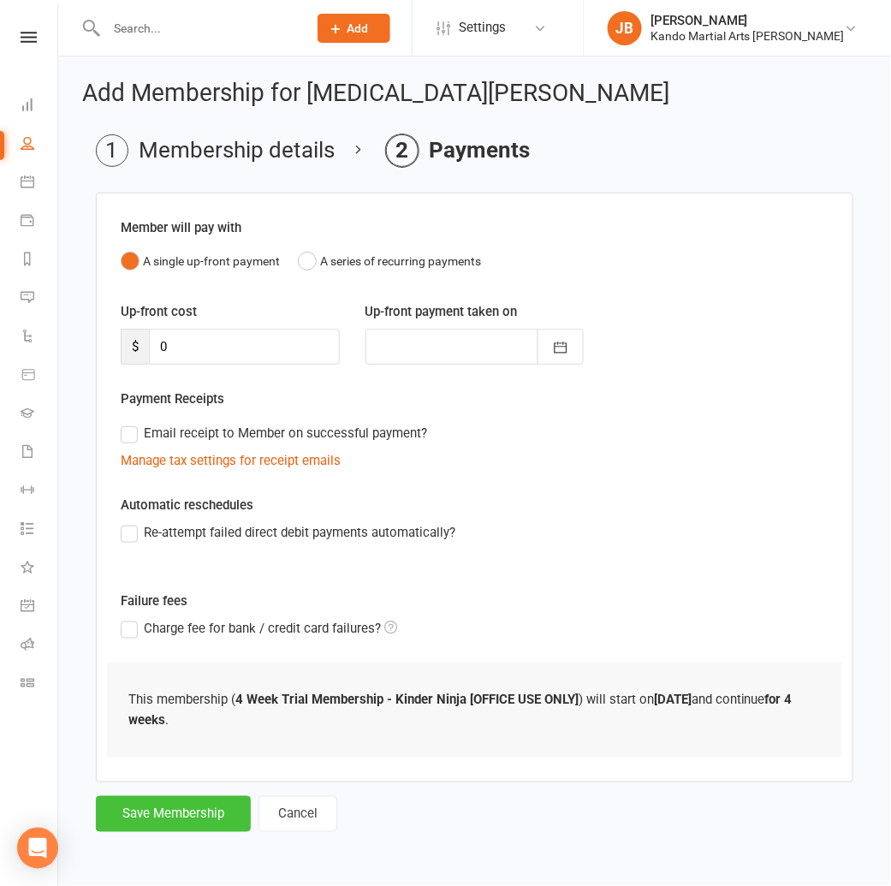
click at [175, 809] on button "Save Membership" at bounding box center [173, 814] width 155 height 36
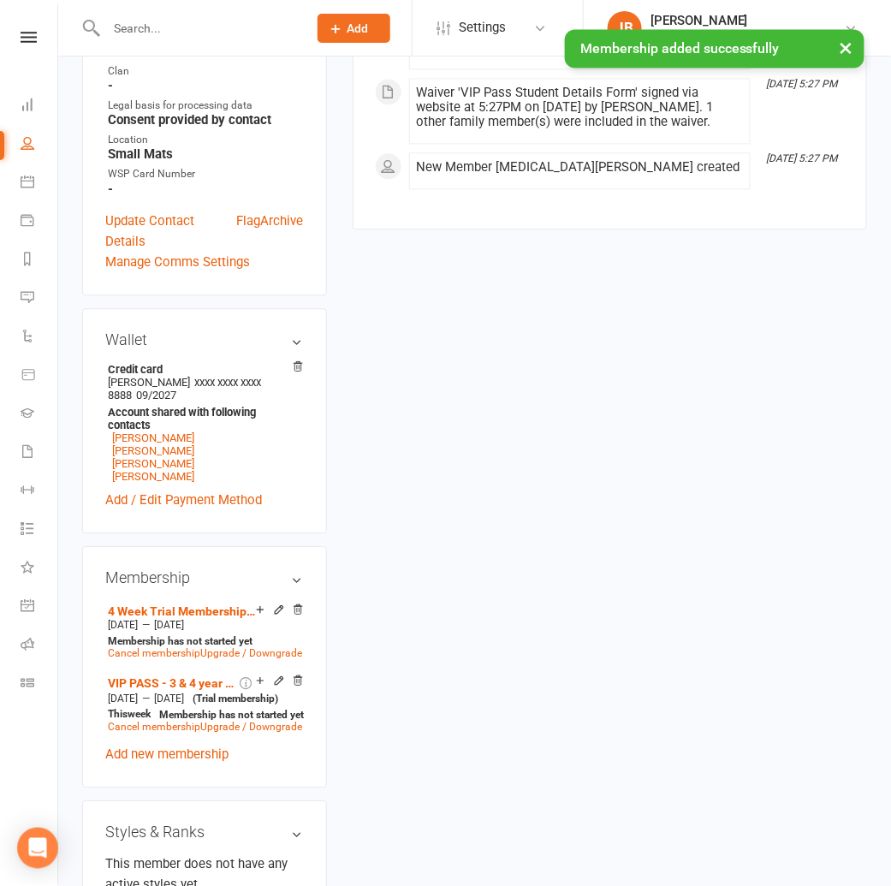
scroll to position [855, 0]
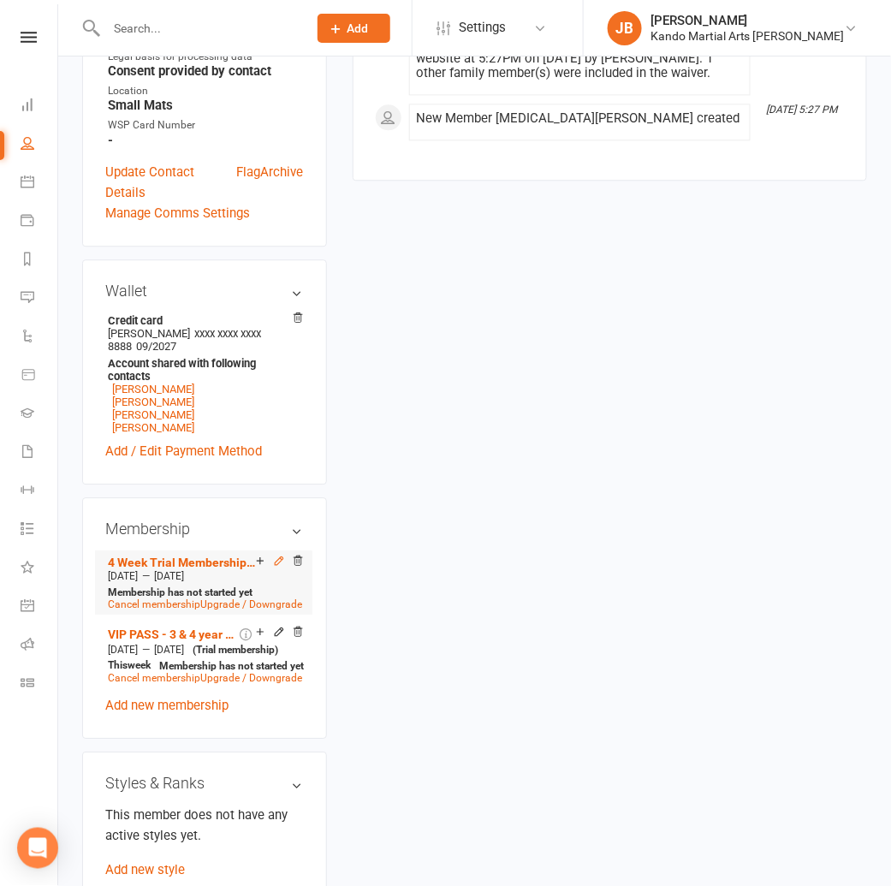
click at [281, 557] on icon at bounding box center [279, 561] width 8 height 8
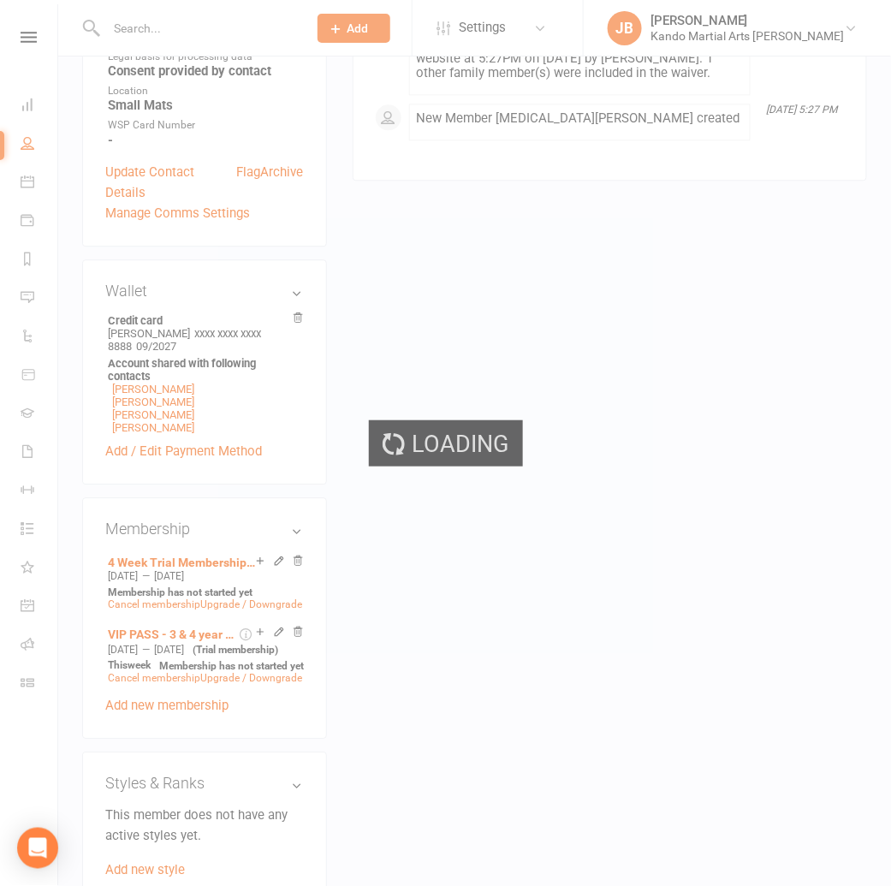
scroll to position [850, 0]
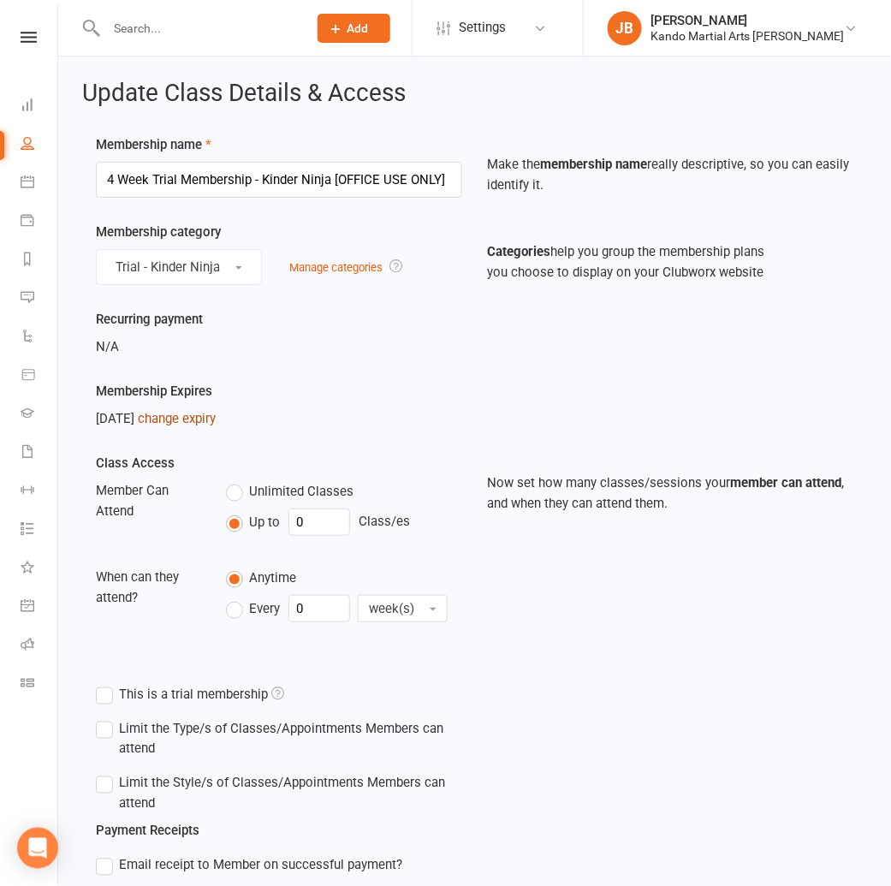
click at [190, 424] on link "change expiry" at bounding box center [177, 418] width 78 height 15
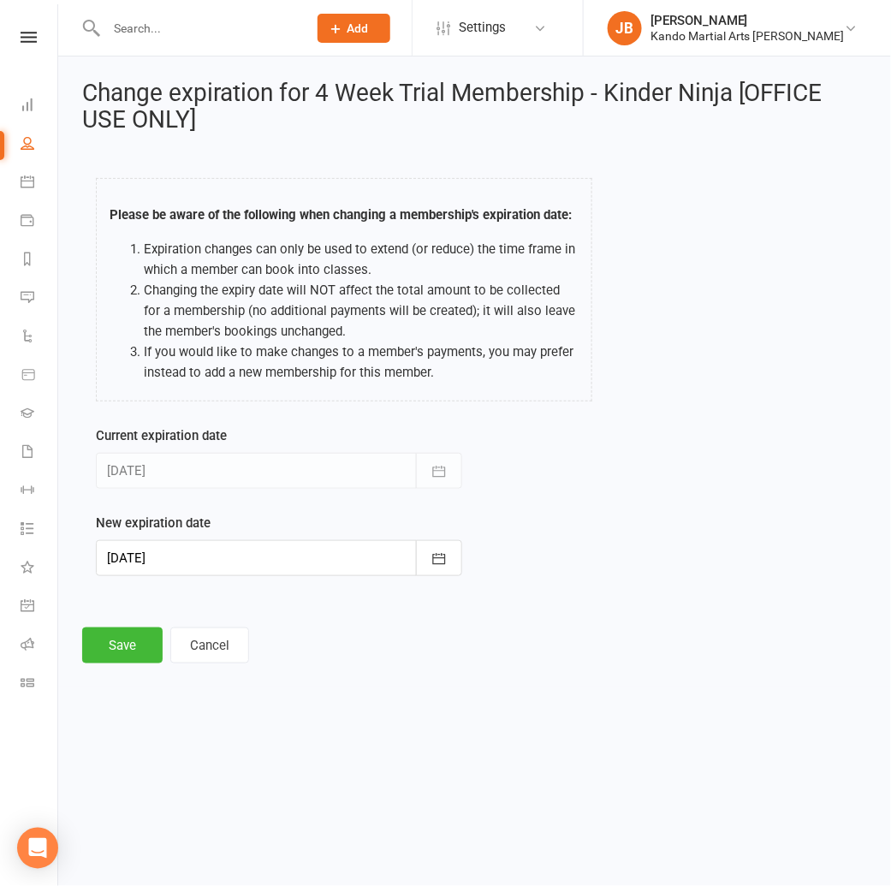
click at [151, 554] on div at bounding box center [279, 558] width 366 height 36
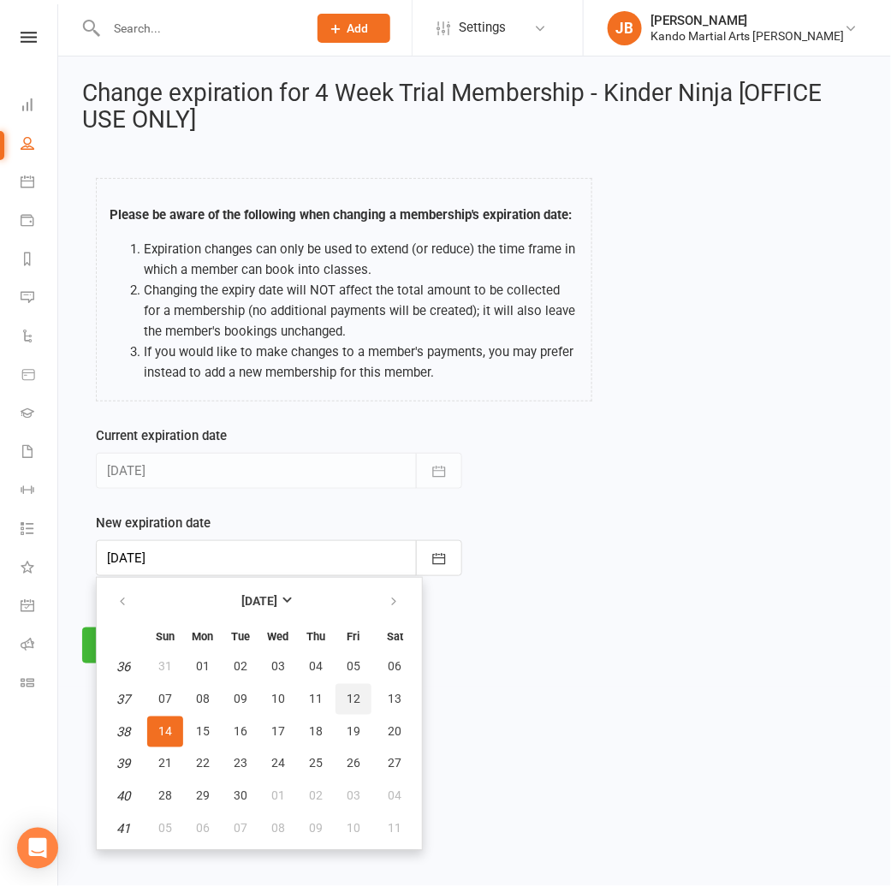
click at [347, 702] on span "12" at bounding box center [354, 698] width 14 height 14
type input "12 Sep 2025"
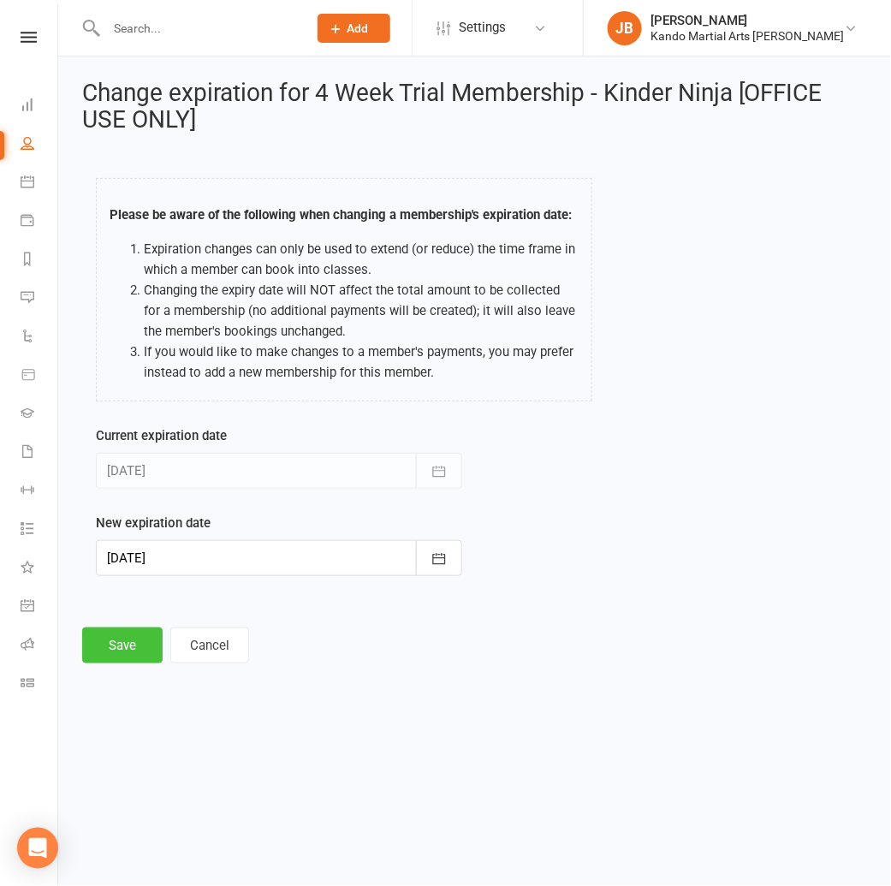
click at [121, 636] on button "Save" at bounding box center [122, 645] width 80 height 36
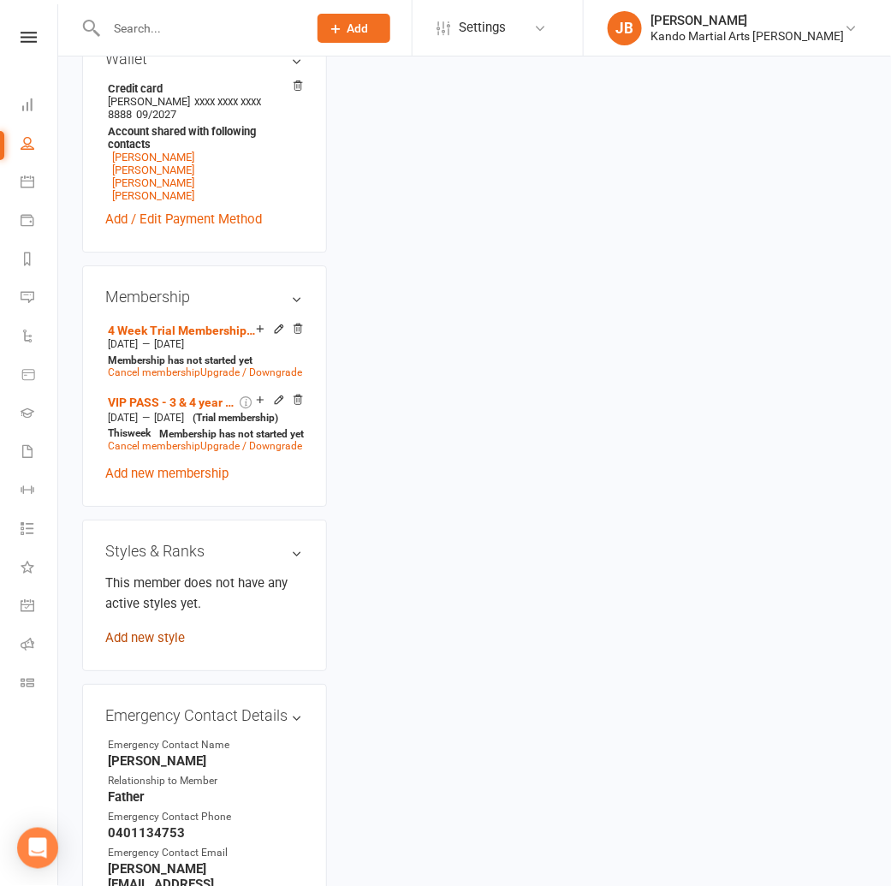
click at [143, 630] on link "Add new style" at bounding box center [145, 637] width 80 height 15
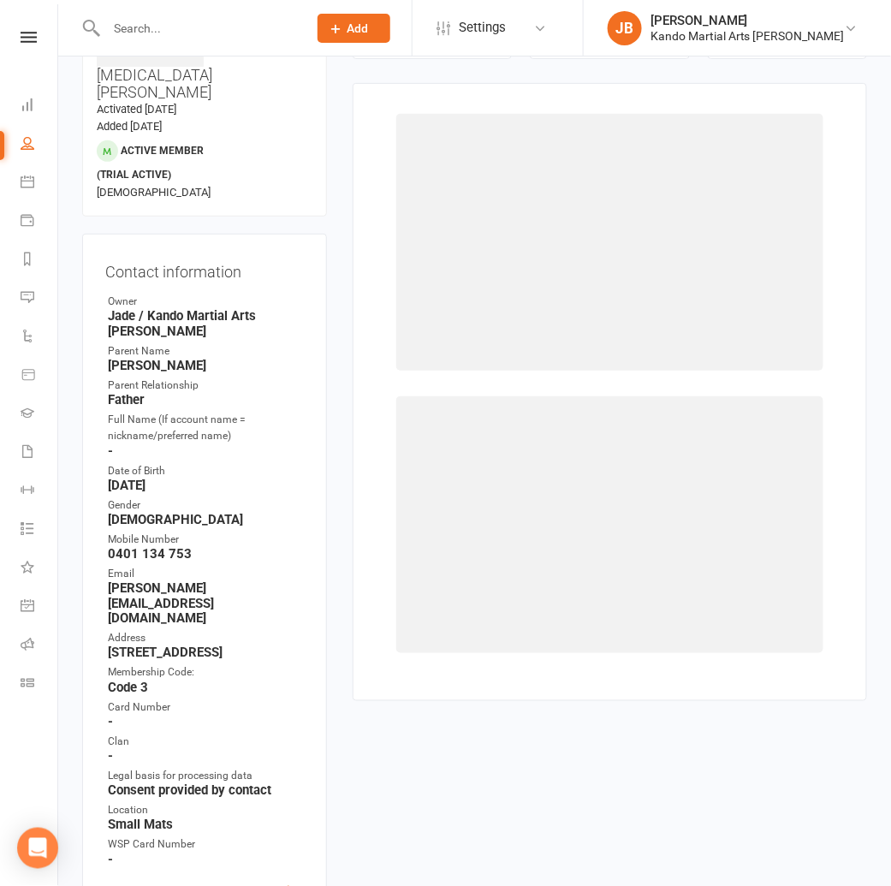
scroll to position [132, 0]
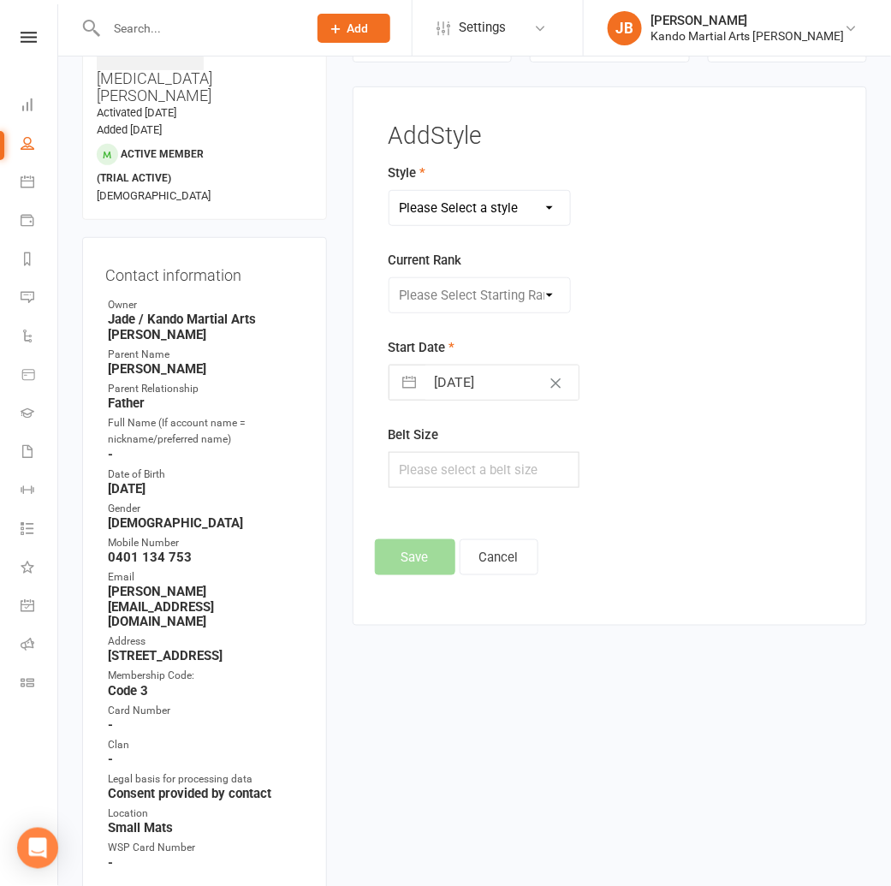
click at [449, 210] on select "Please Select a style Brazilian Jiu Jitsu Kids Brazilian Jiu Jitsu Martial Arts…" at bounding box center [479, 208] width 181 height 34
select select "1305"
click at [423, 303] on select "Please Select Starting Rank Student" at bounding box center [479, 295] width 181 height 34
select select "12695"
select select "6"
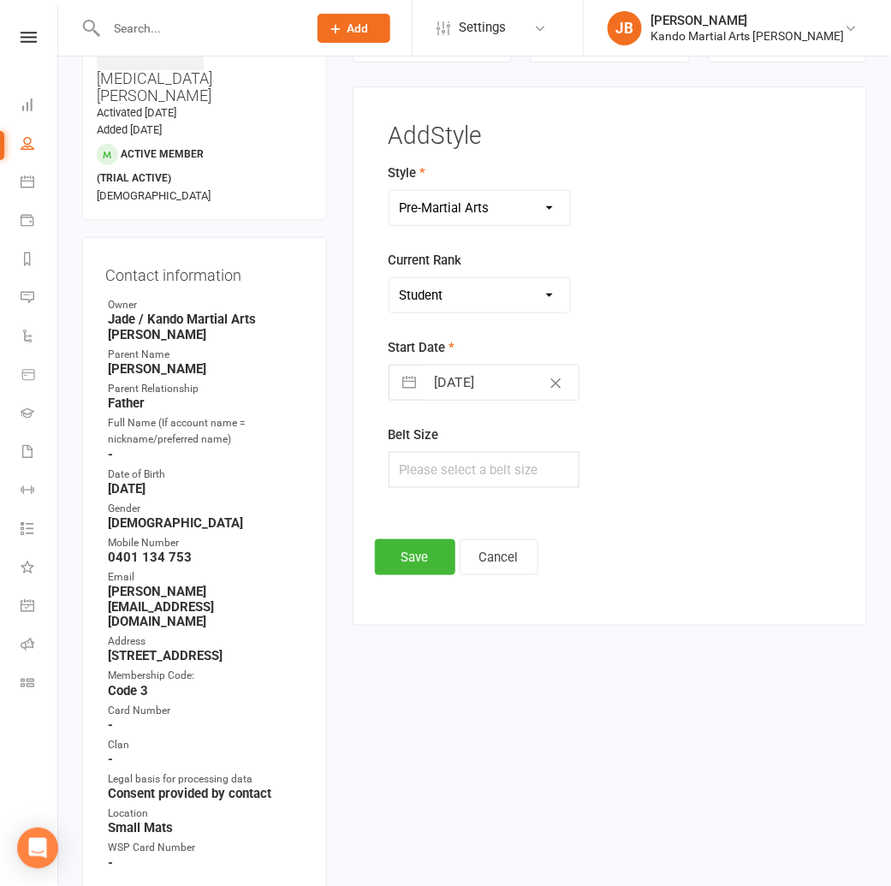
select select "2025"
select select "7"
select select "2025"
select select "8"
select select "2025"
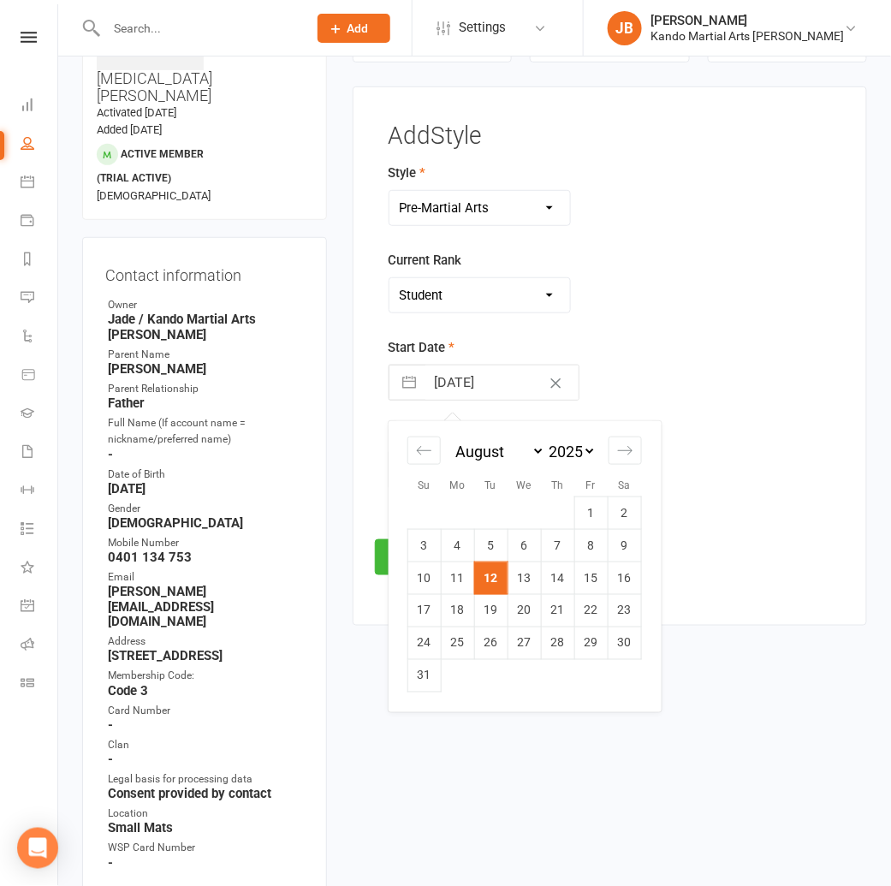
click at [447, 381] on input "12 Aug 2025" at bounding box center [501, 382] width 153 height 34
click at [453, 611] on td "18" at bounding box center [457, 611] width 33 height 33
type input "18 Aug 2025"
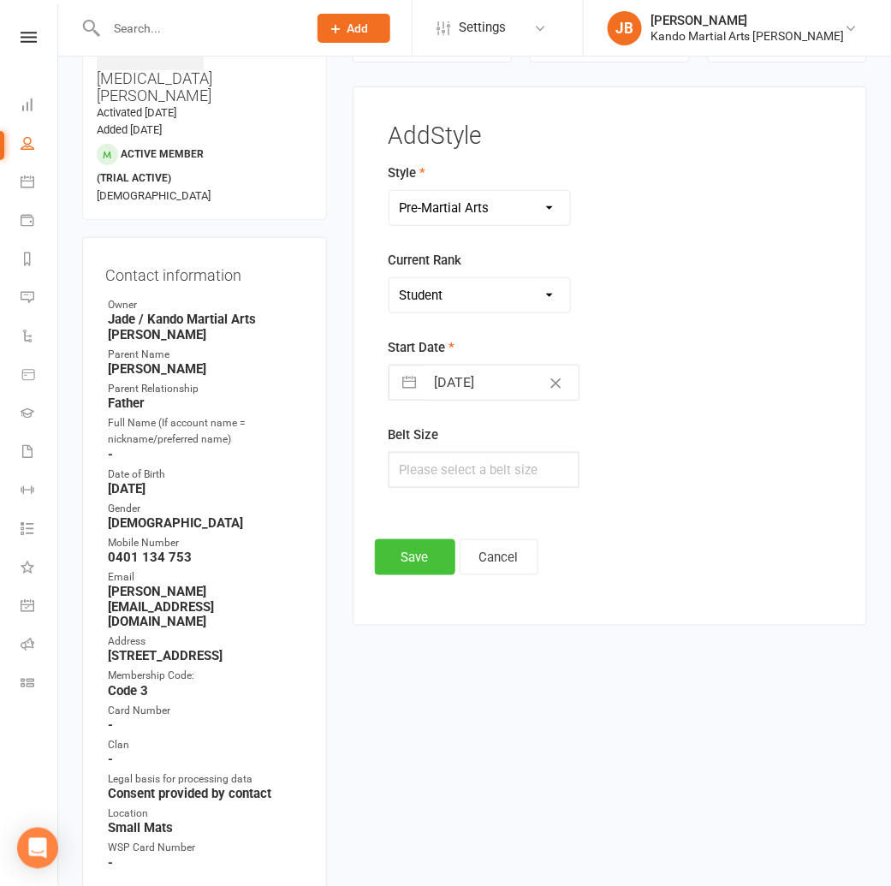
click at [392, 555] on button "Save" at bounding box center [415, 557] width 80 height 36
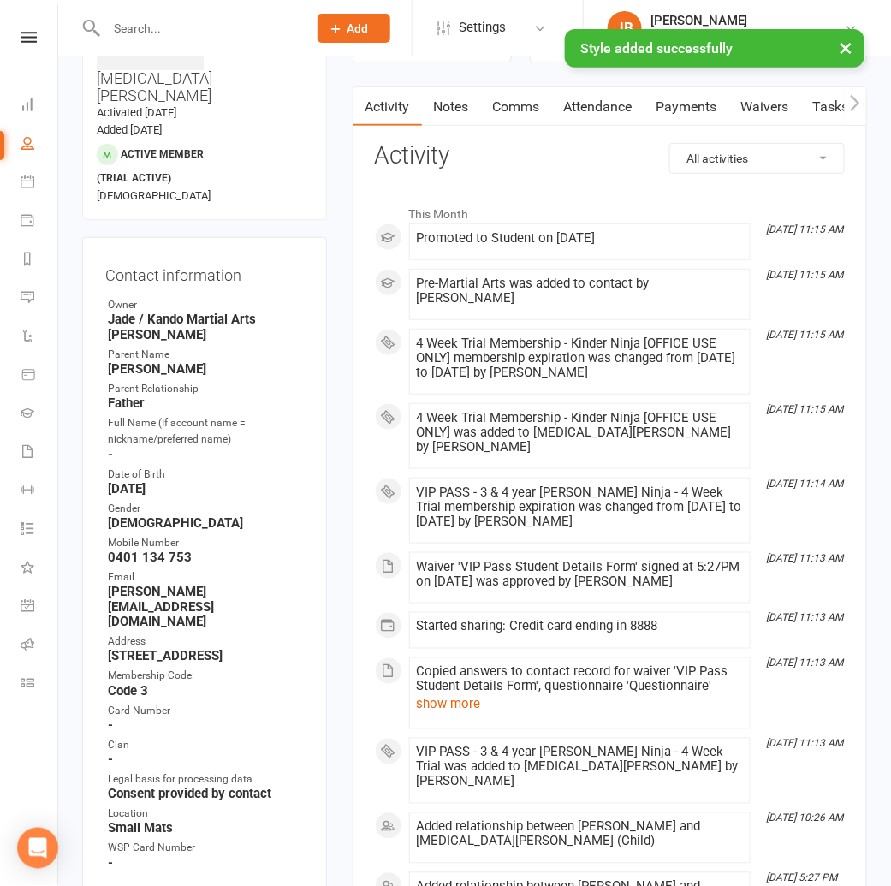
drag, startPoint x: 604, startPoint y: 101, endPoint x: 597, endPoint y: 133, distance: 33.2
click at [603, 101] on link "Attendance" at bounding box center [598, 106] width 92 height 39
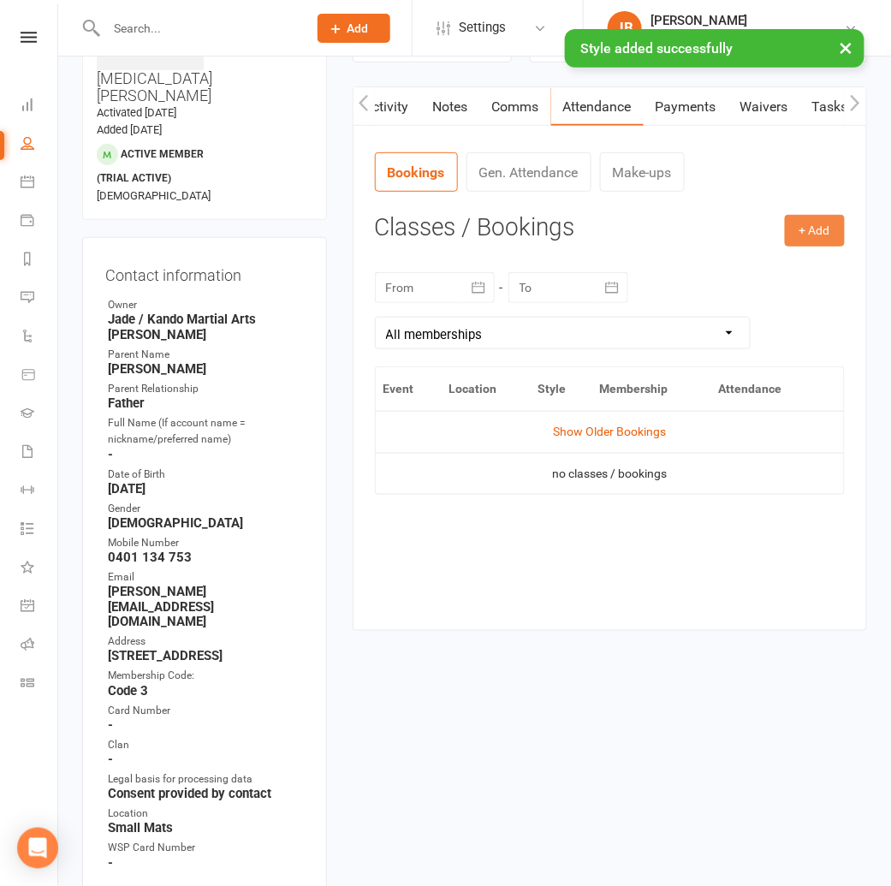
click at [812, 238] on button "+ Add" at bounding box center [815, 230] width 60 height 31
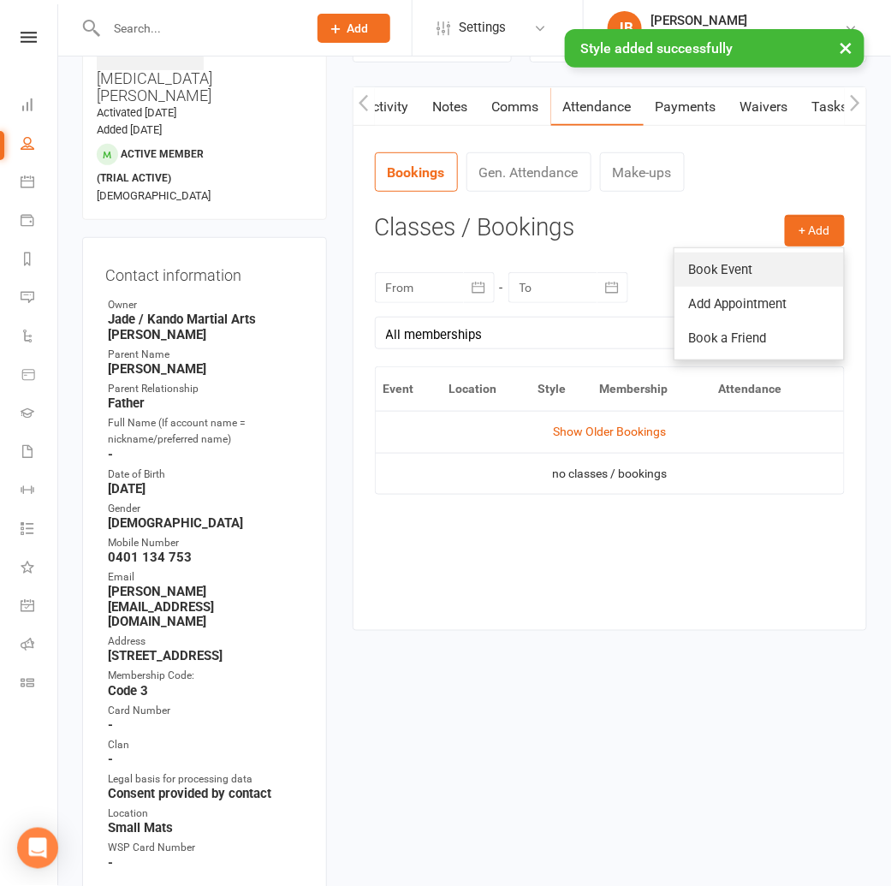
click at [770, 272] on link "Book Event" at bounding box center [758, 269] width 169 height 34
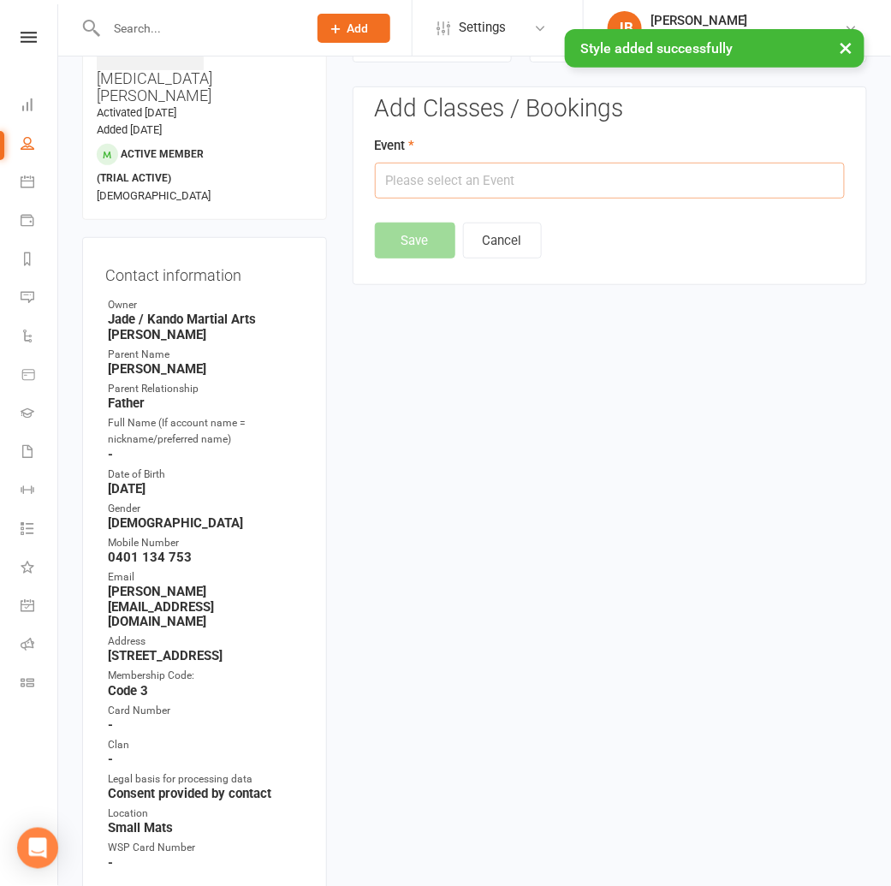
click at [482, 180] on input "text" at bounding box center [610, 181] width 470 height 36
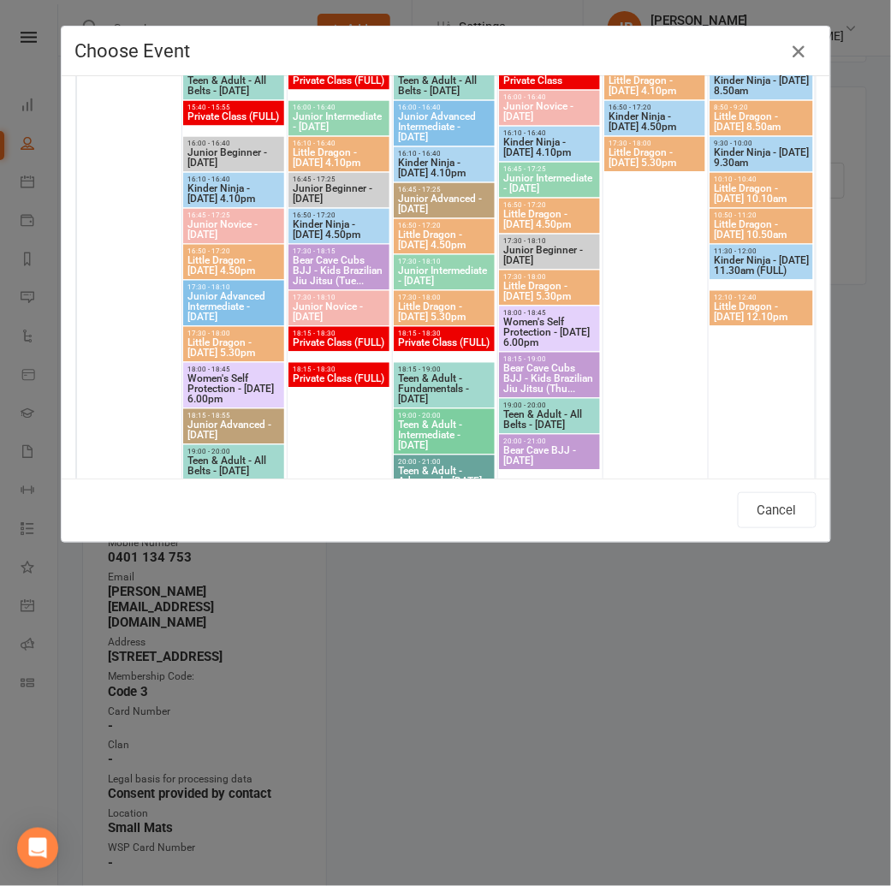
scroll to position [2222, 0]
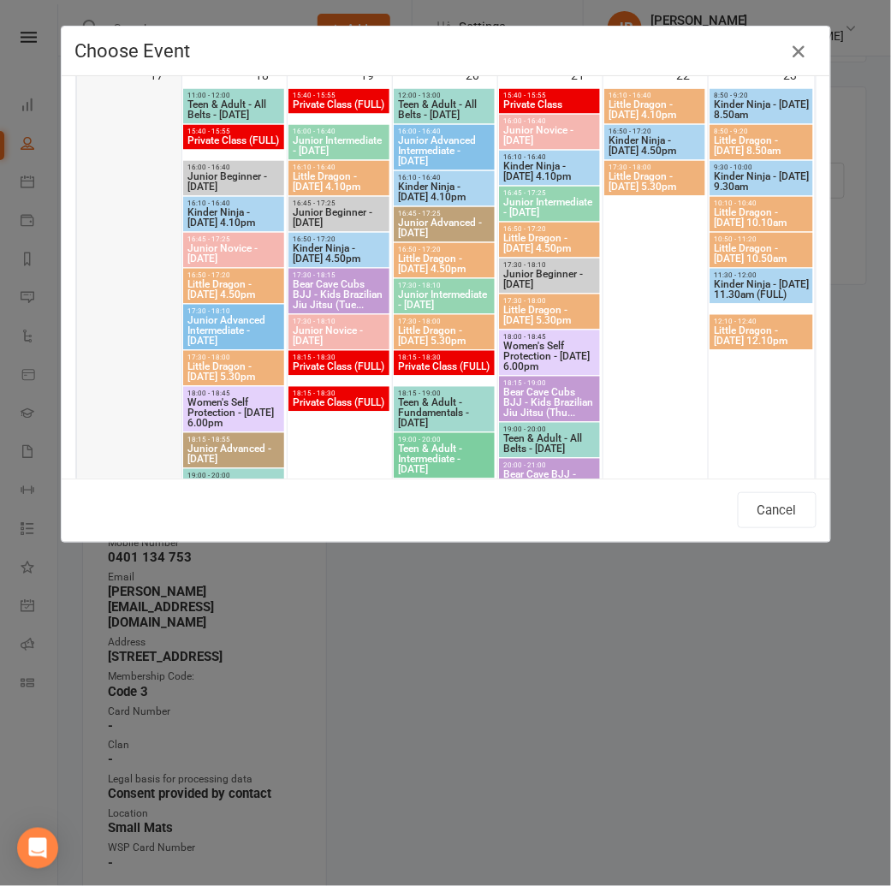
drag, startPoint x: 210, startPoint y: 212, endPoint x: 172, endPoint y: 216, distance: 38.7
click at [210, 212] on span "Kinder Ninja - Monday 4.10pm" at bounding box center [234, 218] width 94 height 21
type input "Kinder Ninja - Monday 4.10pm - Aug 18, 2025 4:10:00 PM"
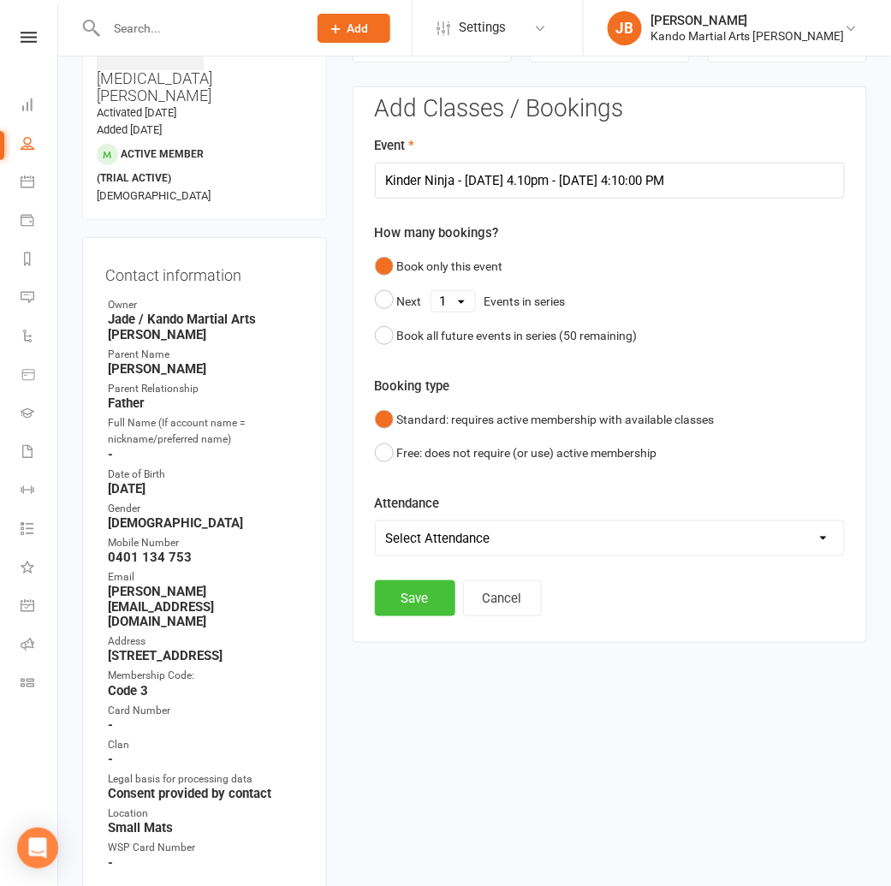
click at [406, 593] on button "Save" at bounding box center [415, 598] width 80 height 36
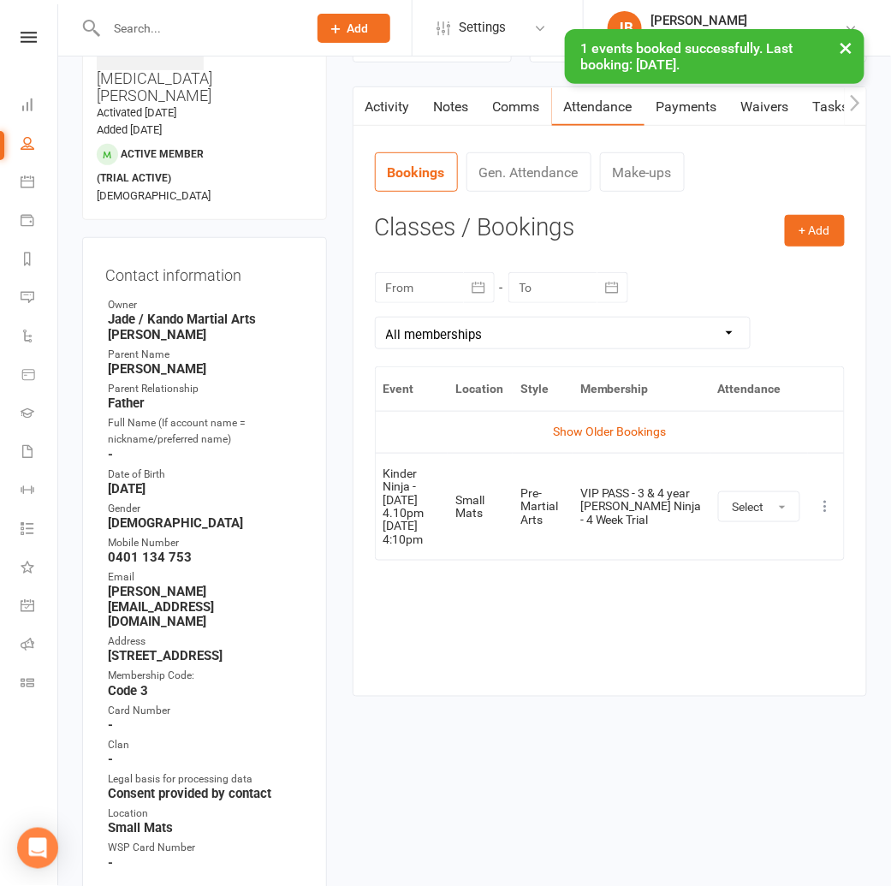
click at [826, 504] on icon at bounding box center [825, 506] width 17 height 17
click at [748, 577] on link "View event" at bounding box center [750, 574] width 169 height 34
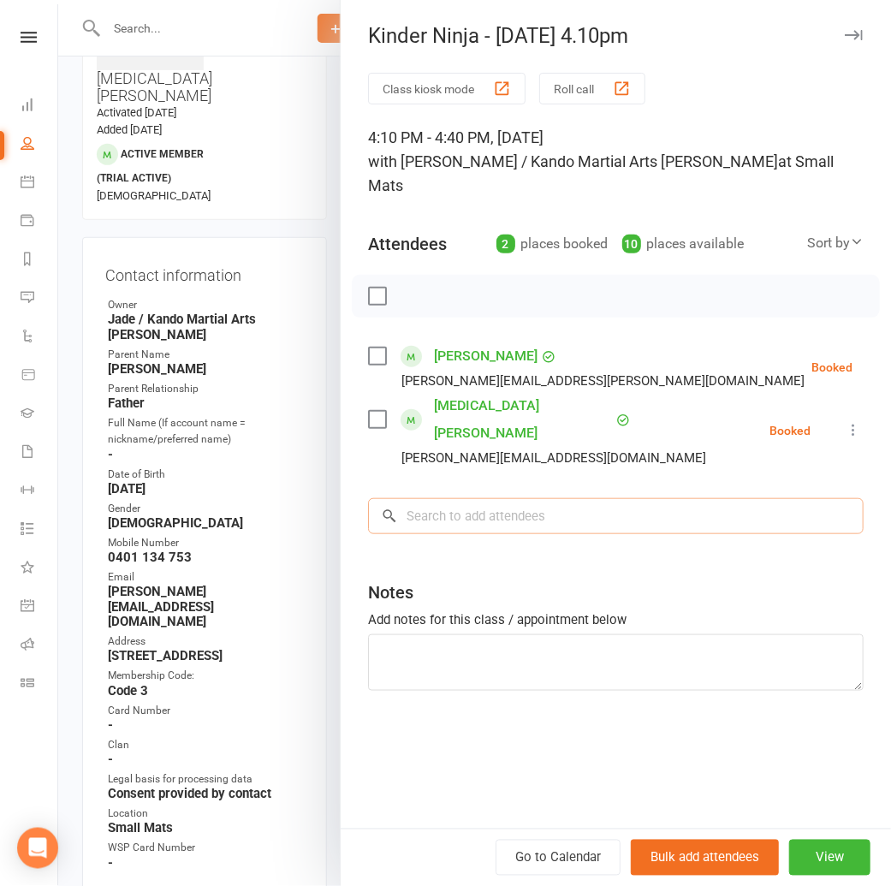
click at [453, 498] on input "search" at bounding box center [615, 516] width 495 height 36
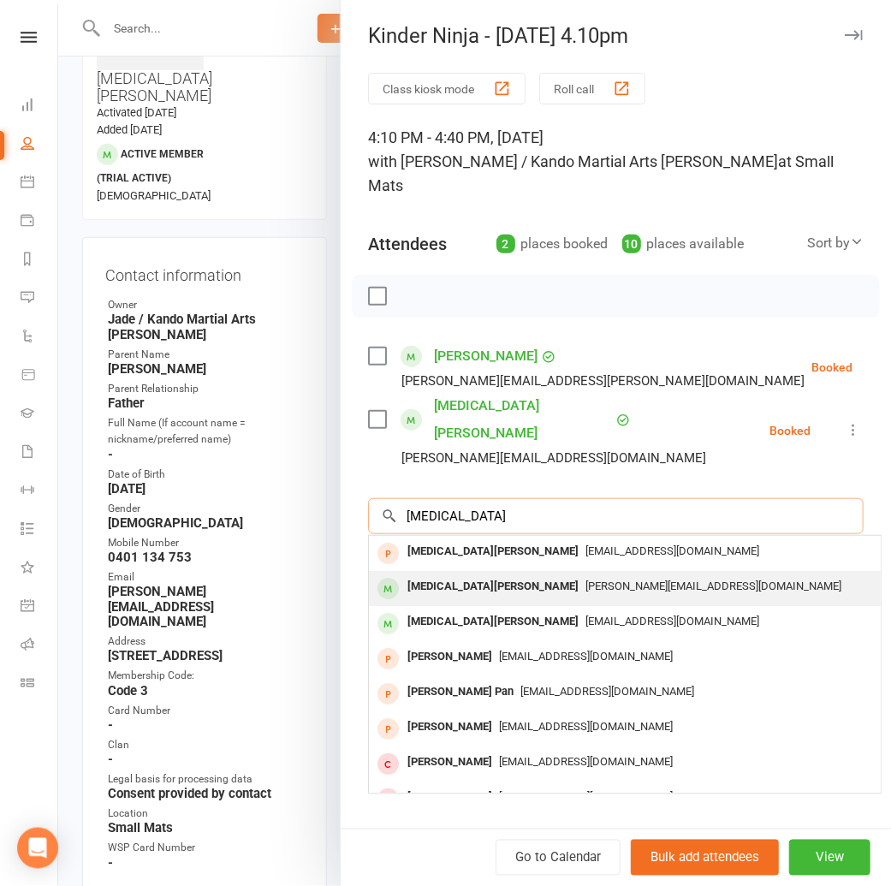
type input "nikita"
click at [453, 574] on div "Nikita Silva" at bounding box center [492, 586] width 185 height 25
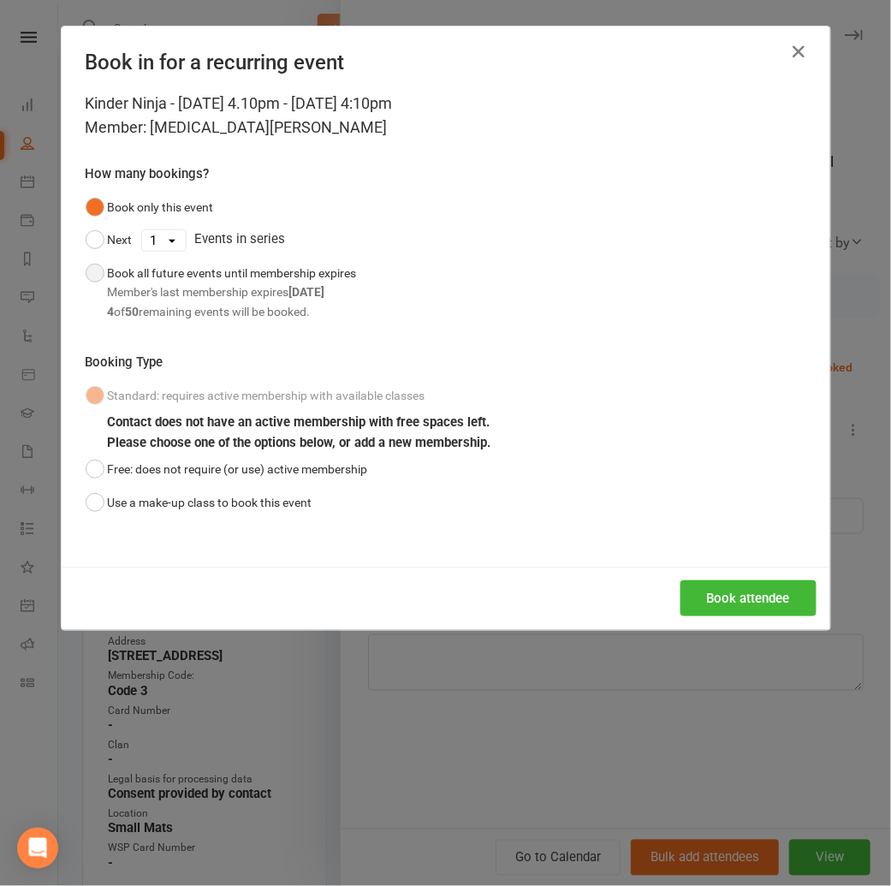
click at [143, 288] on div "Member's last membership expires Sep 12, 2025" at bounding box center [232, 291] width 249 height 19
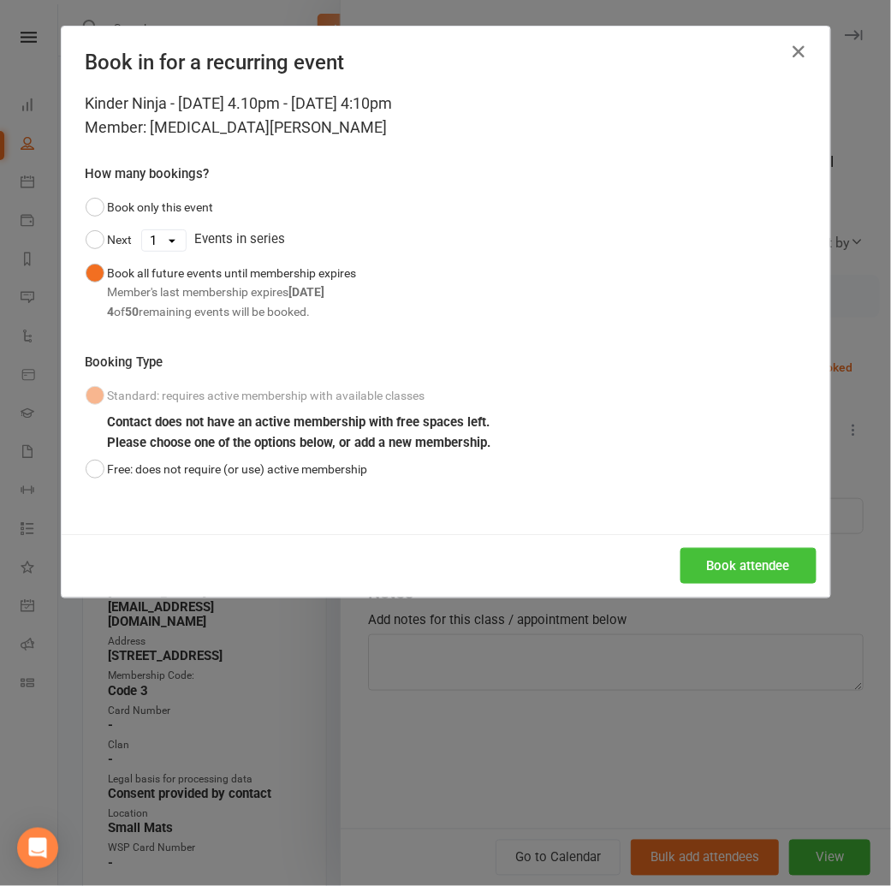
click at [772, 578] on button "Book attendee" at bounding box center [748, 566] width 136 height 36
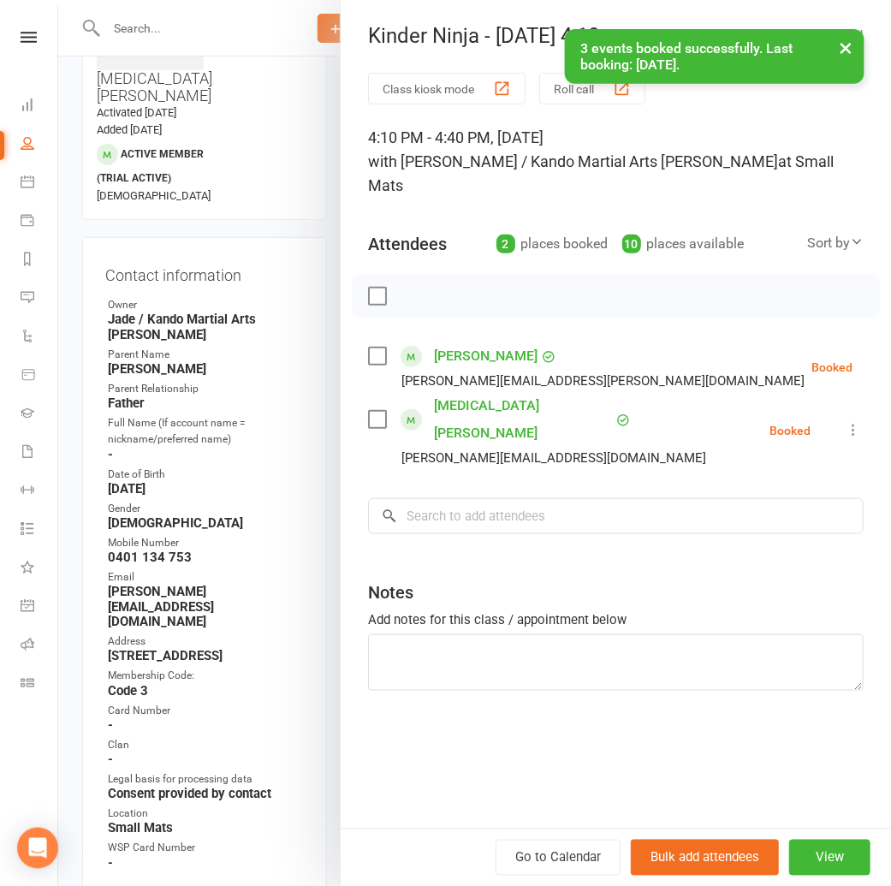
click at [841, 50] on button "×" at bounding box center [846, 47] width 31 height 37
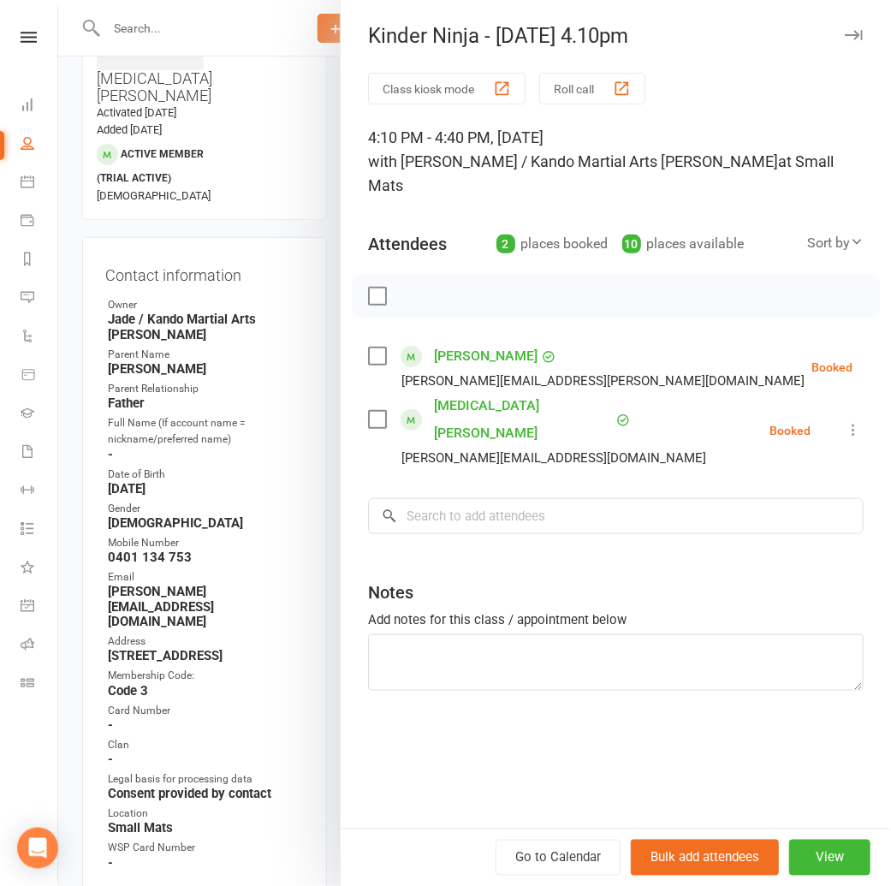
click at [847, 35] on icon "button" at bounding box center [853, 35] width 18 height 10
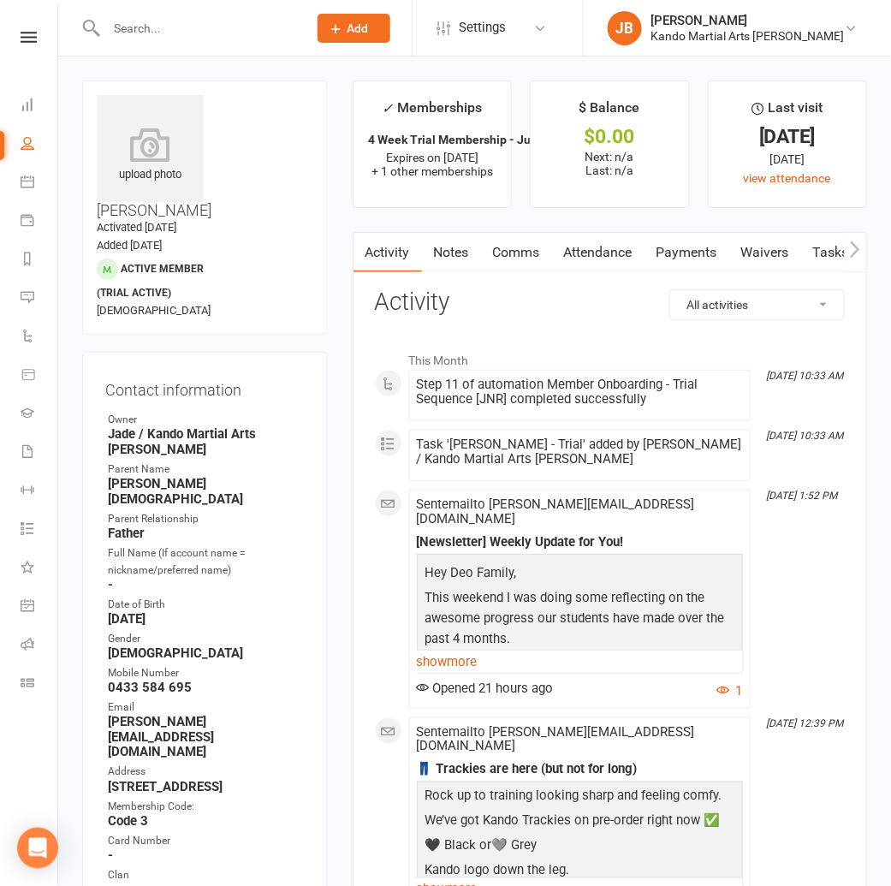
click at [614, 260] on link "Attendance" at bounding box center [598, 252] width 92 height 39
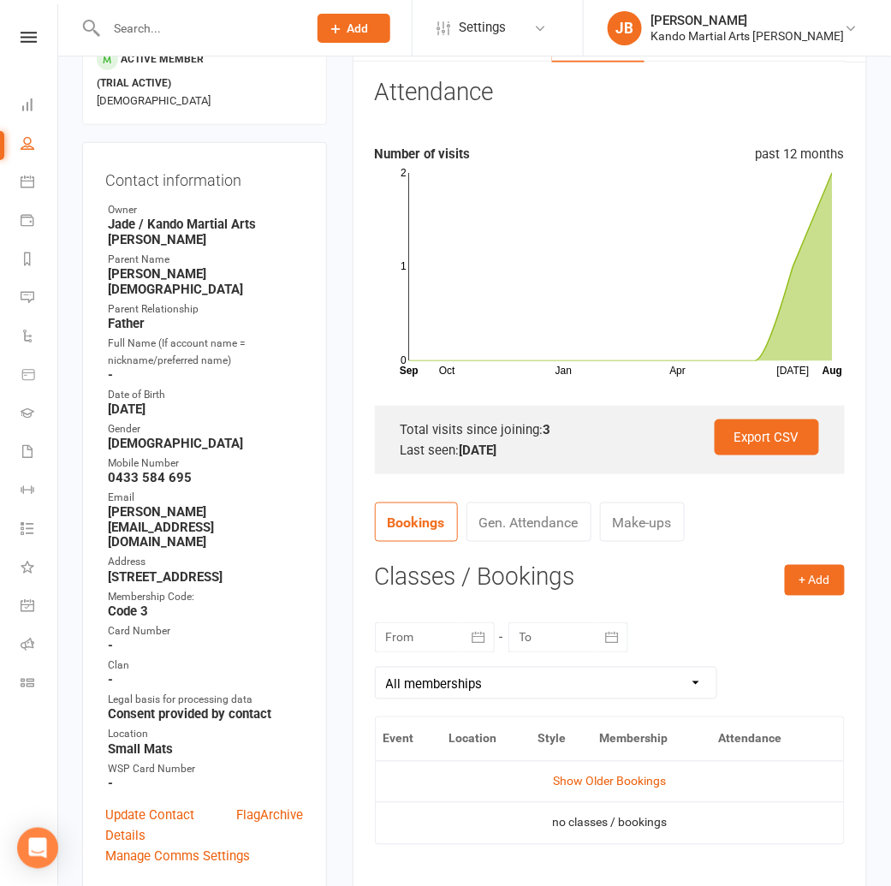
scroll to position [216, 0]
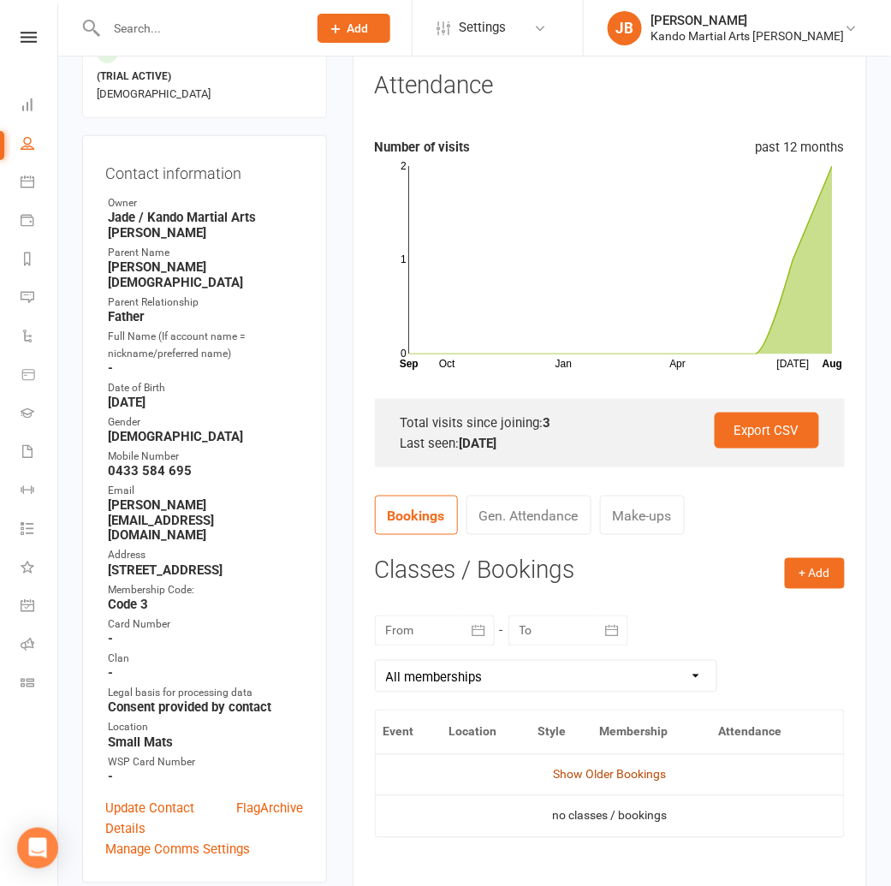
click at [616, 767] on link "Show Older Bookings" at bounding box center [609, 774] width 113 height 14
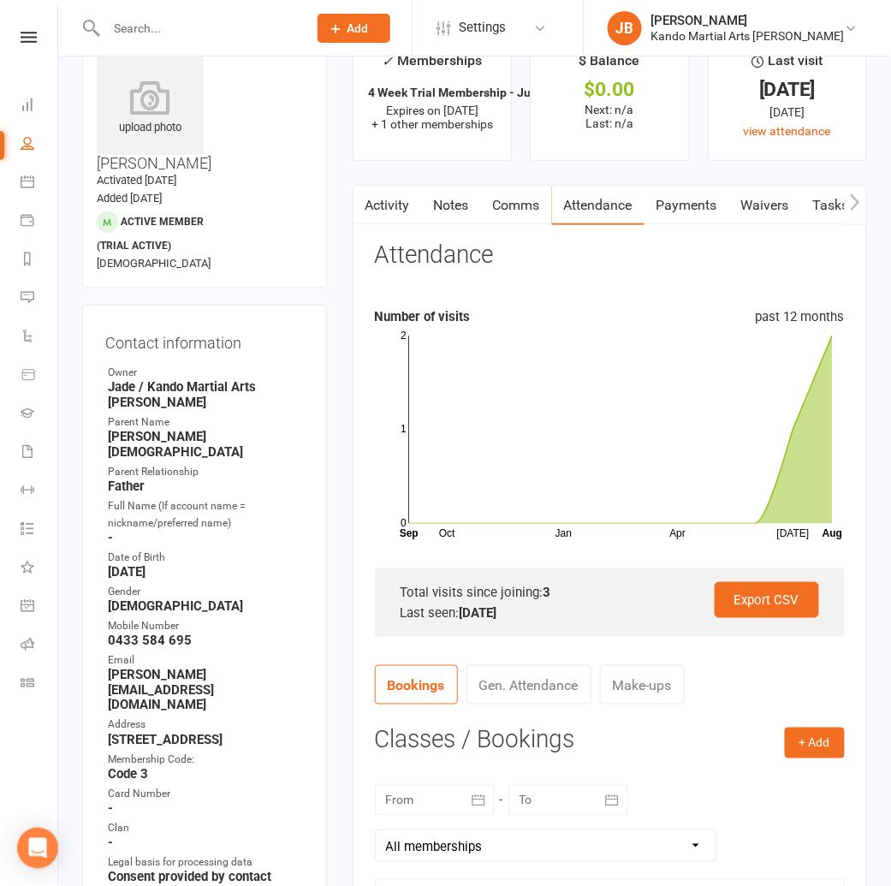
scroll to position [0, 0]
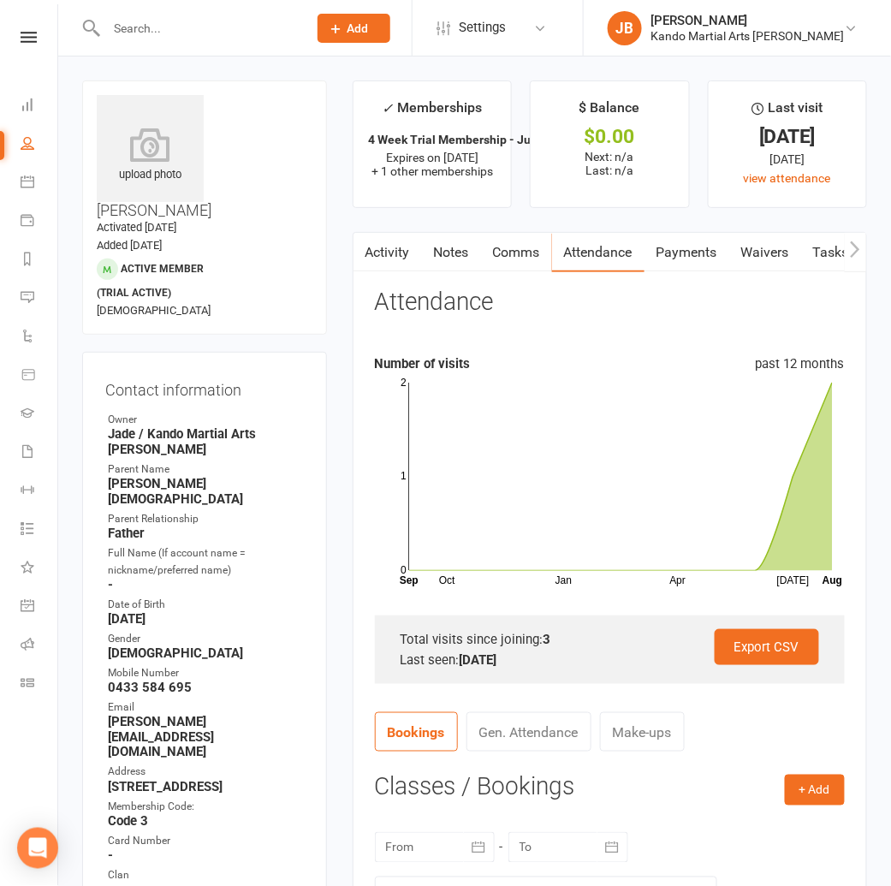
click at [817, 256] on link "Tasks" at bounding box center [831, 252] width 60 height 39
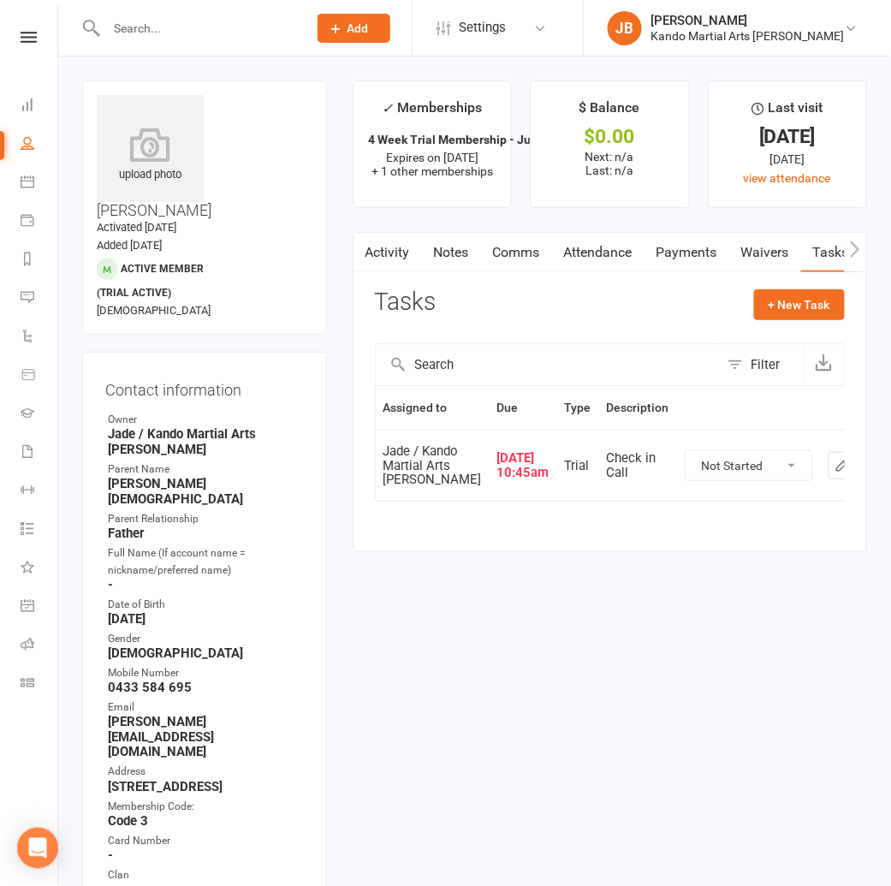
click at [828, 479] on button "button" at bounding box center [841, 465] width 27 height 27
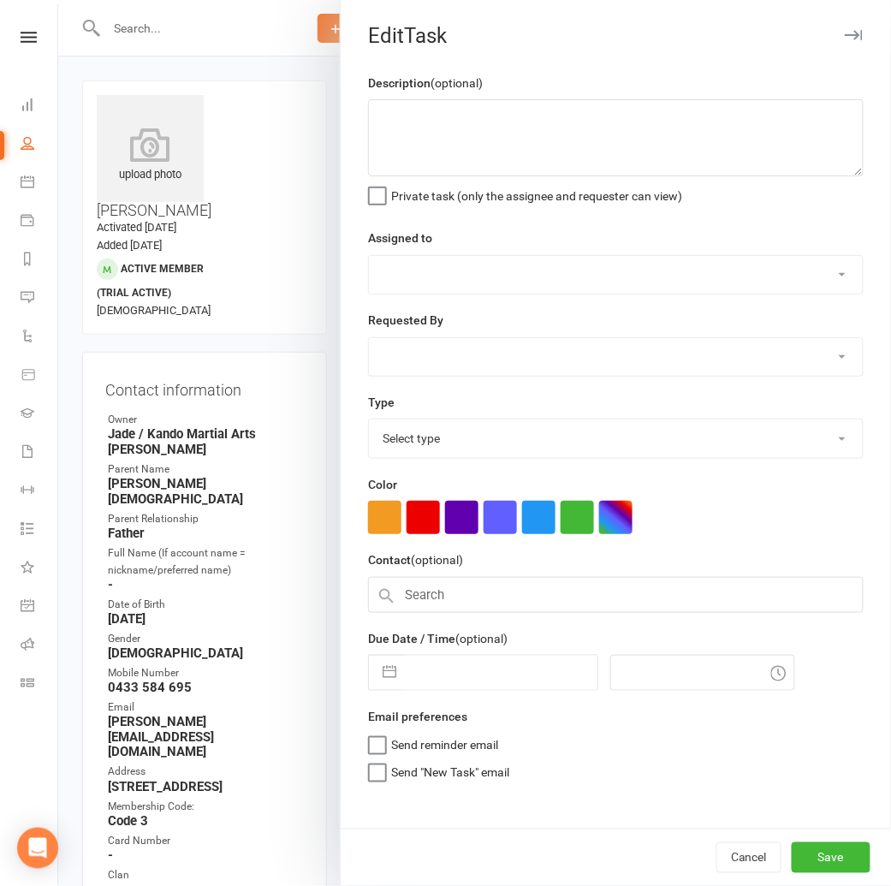
type textarea "Check in Call"
select select "33331"
type input "[DATE]"
type input "10:45am"
select select "23766"
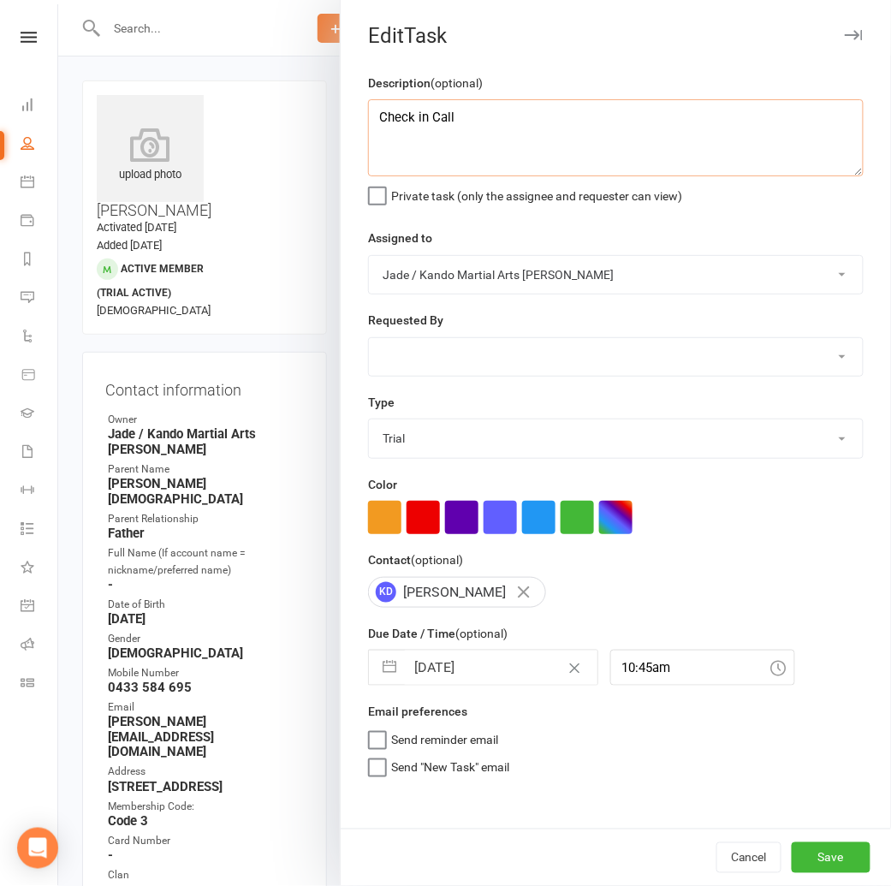
click at [378, 113] on textarea "Check in Call" at bounding box center [615, 137] width 495 height 77
type textarea "SAT: Check in Call"
click at [836, 865] on button "Save" at bounding box center [830, 857] width 79 height 31
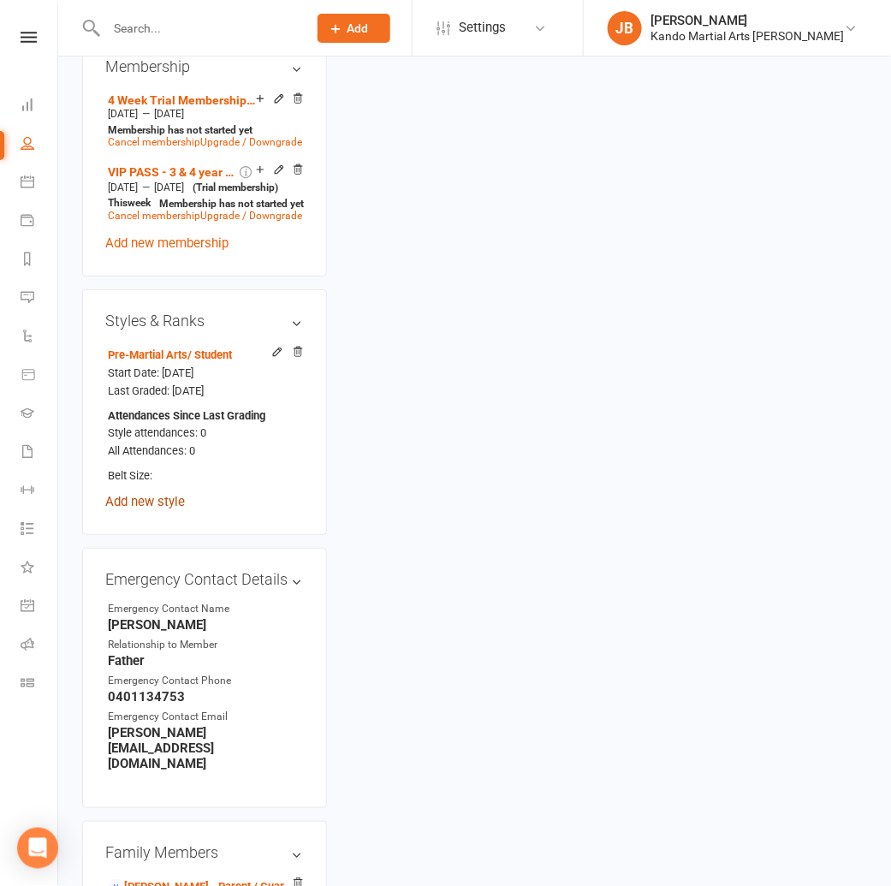
scroll to position [1320, 0]
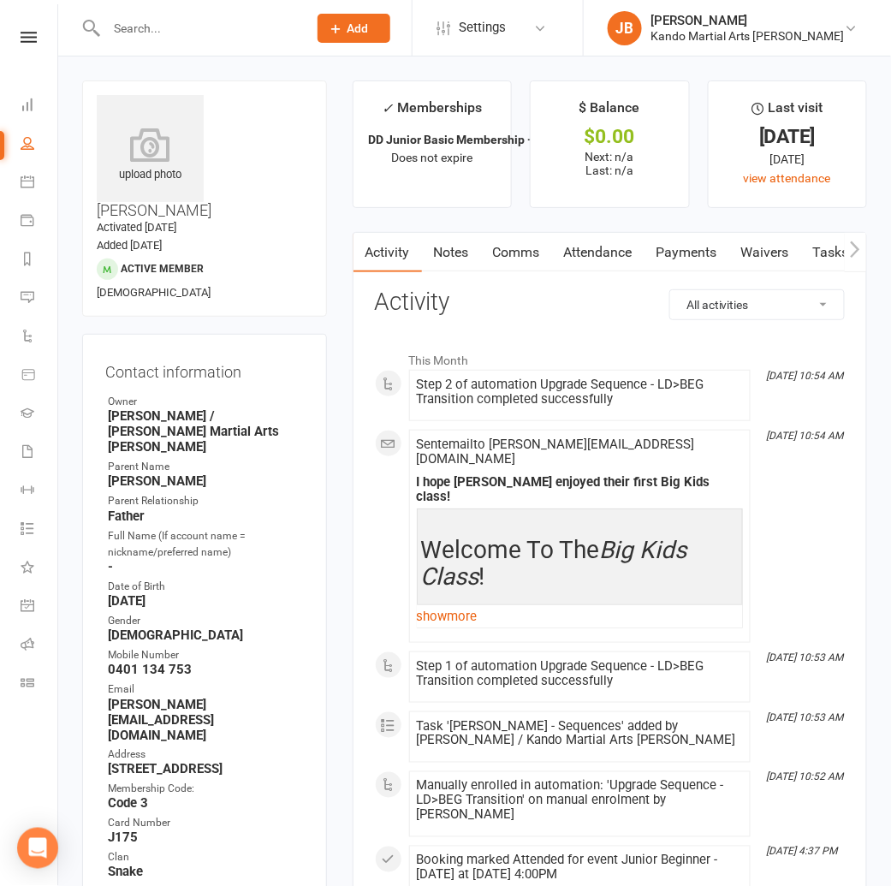
click at [173, 19] on input "text" at bounding box center [198, 28] width 194 height 24
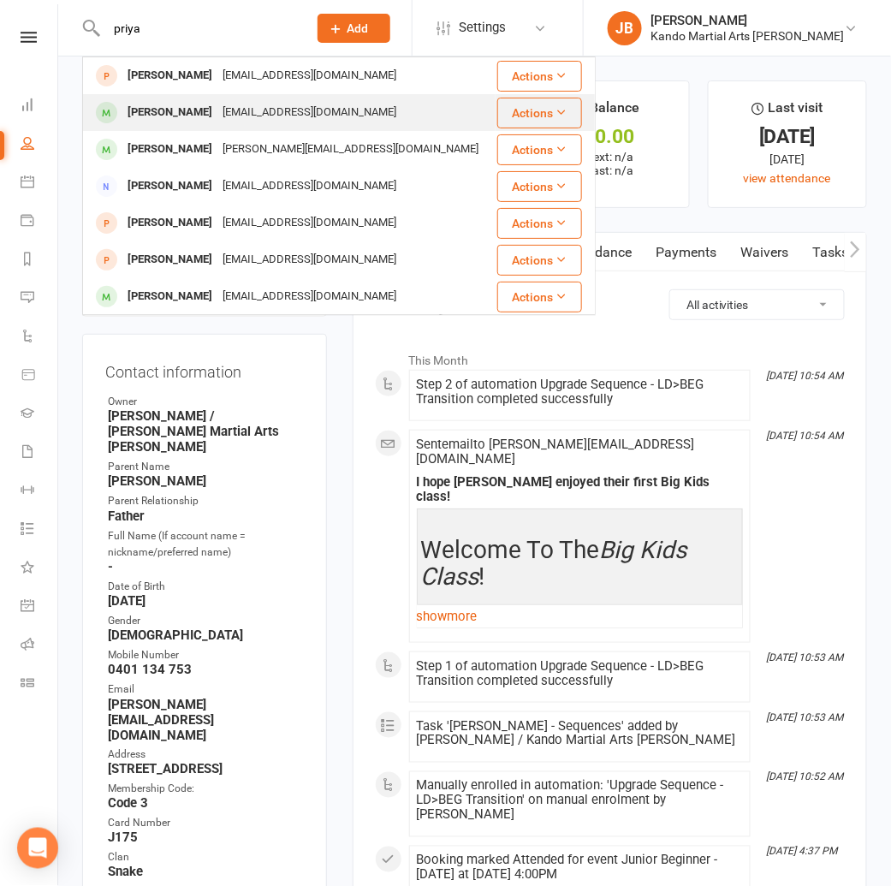
type input "priya"
click at [217, 120] on div "[EMAIL_ADDRESS][DOMAIN_NAME]" at bounding box center [309, 112] width 184 height 25
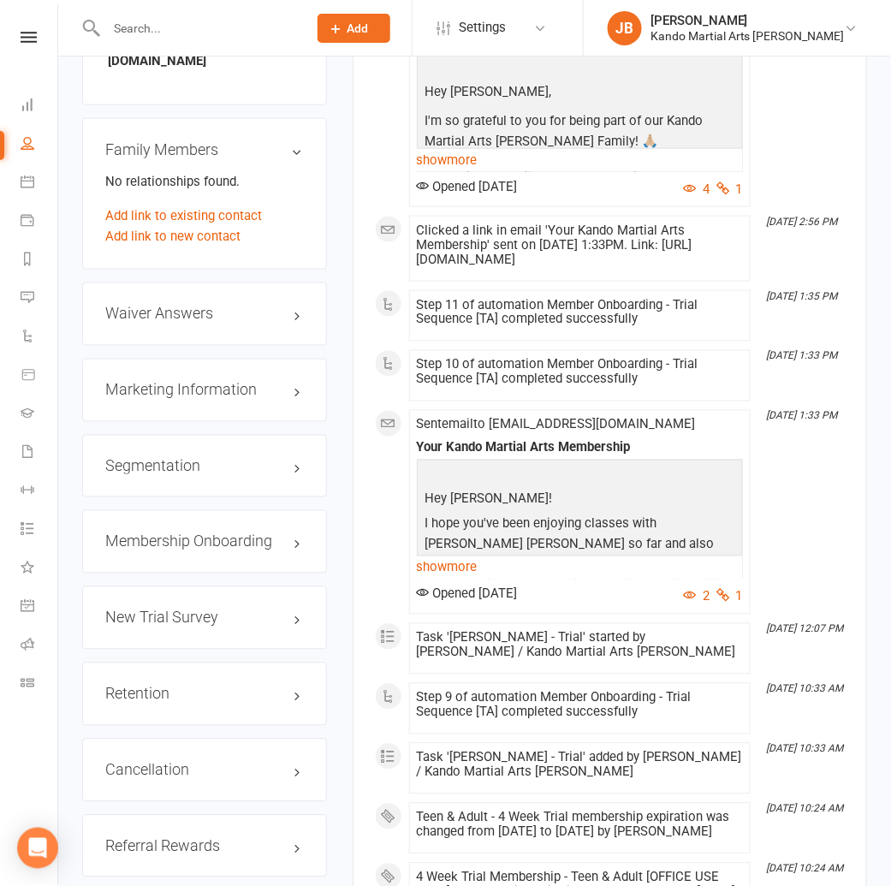
scroll to position [1928, 0]
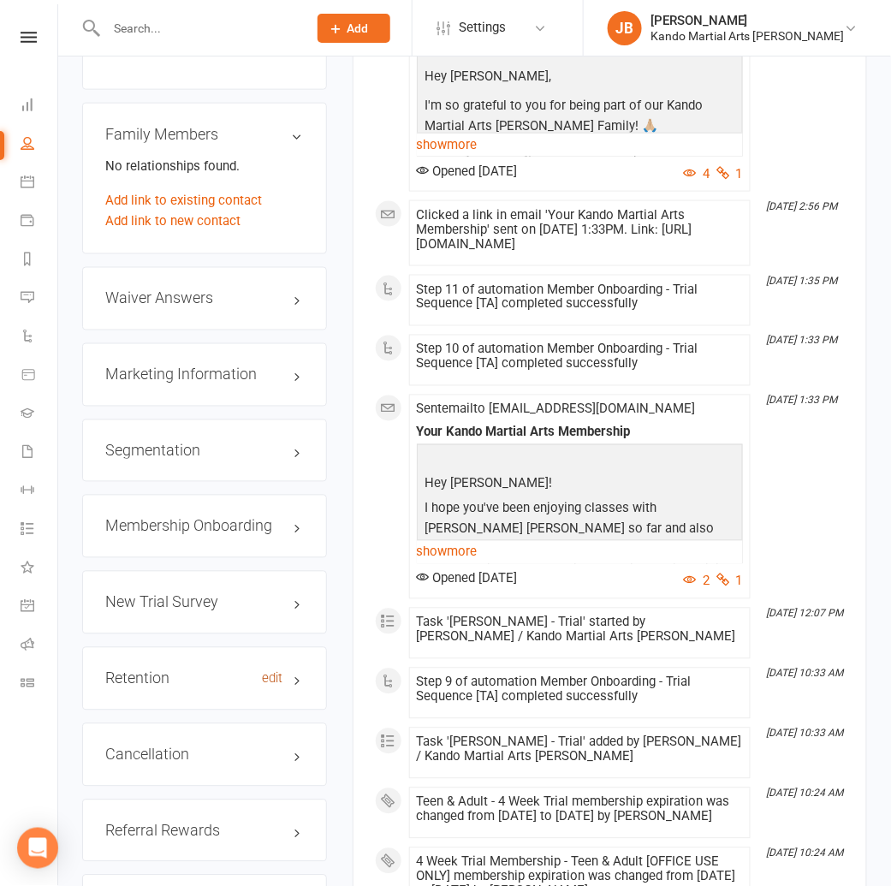
click at [278, 672] on link "edit" at bounding box center [273, 679] width 21 height 15
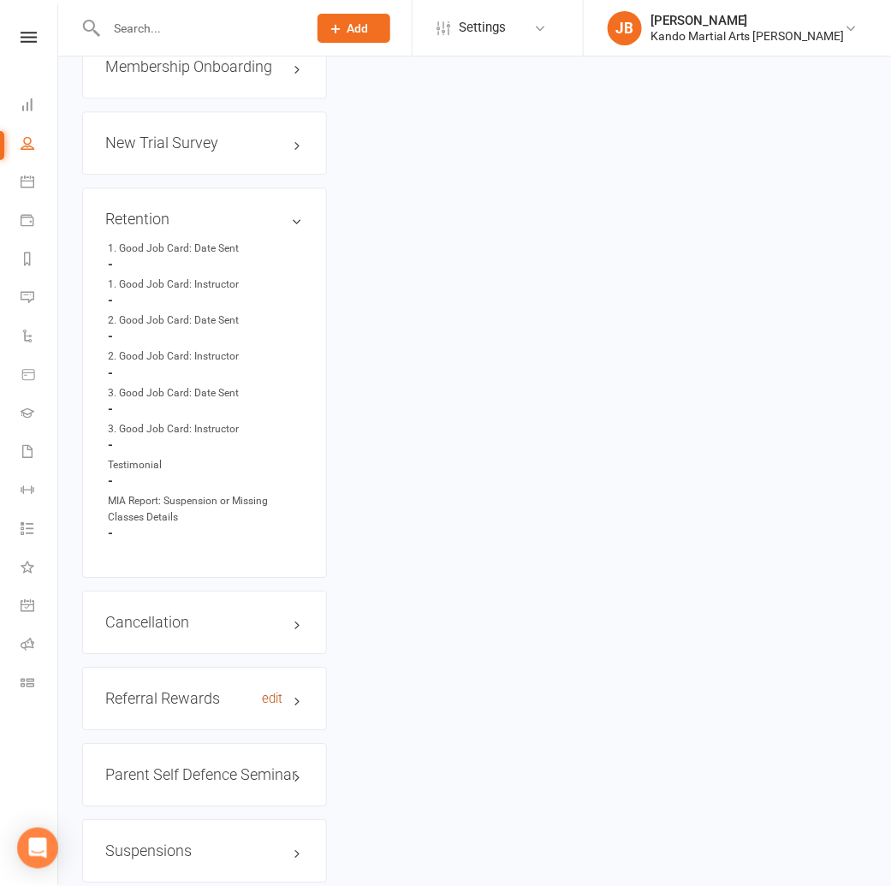
scroll to position [2437, 0]
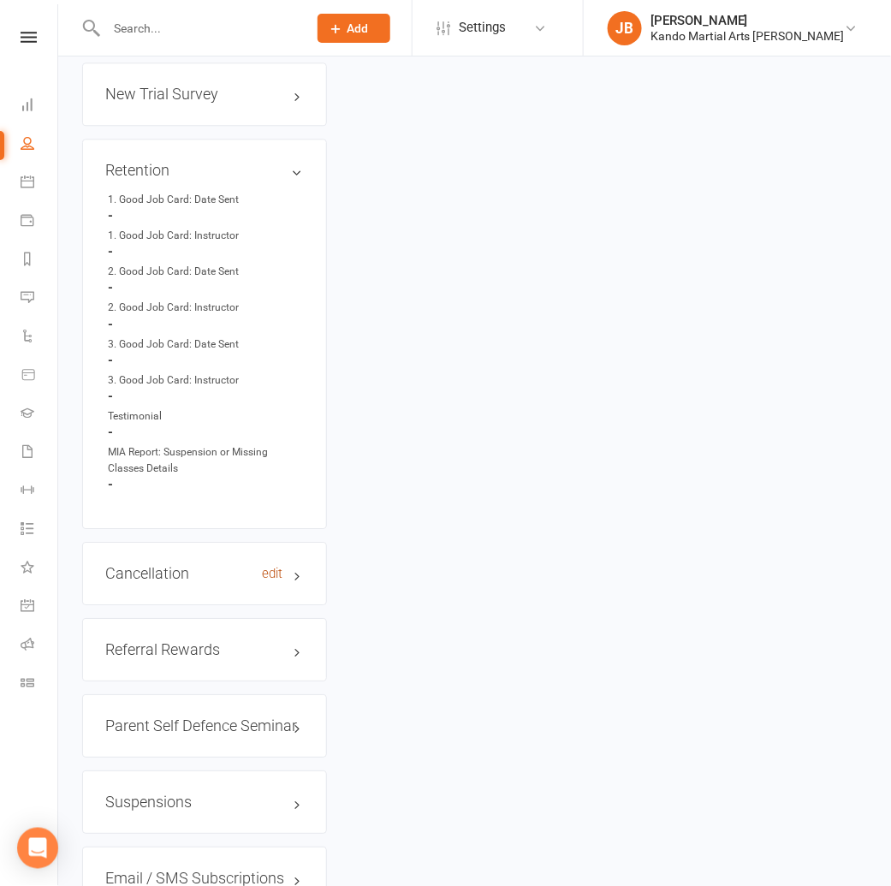
click at [277, 566] on link "edit" at bounding box center [273, 573] width 21 height 15
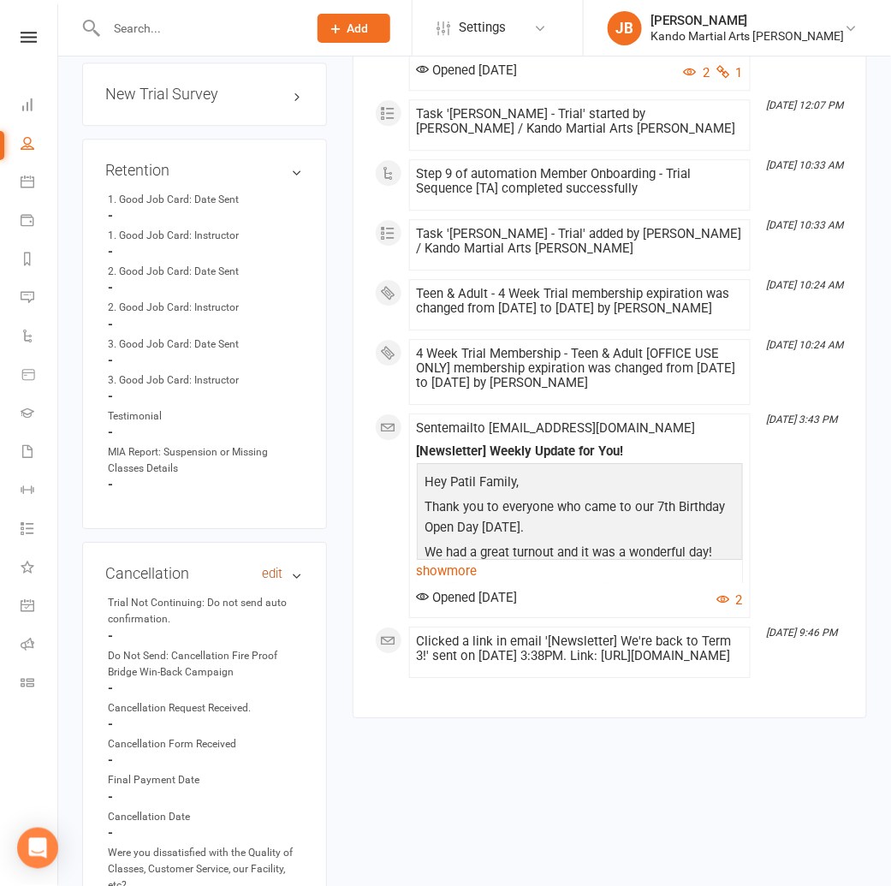
click at [271, 566] on link "edit" at bounding box center [273, 573] width 21 height 15
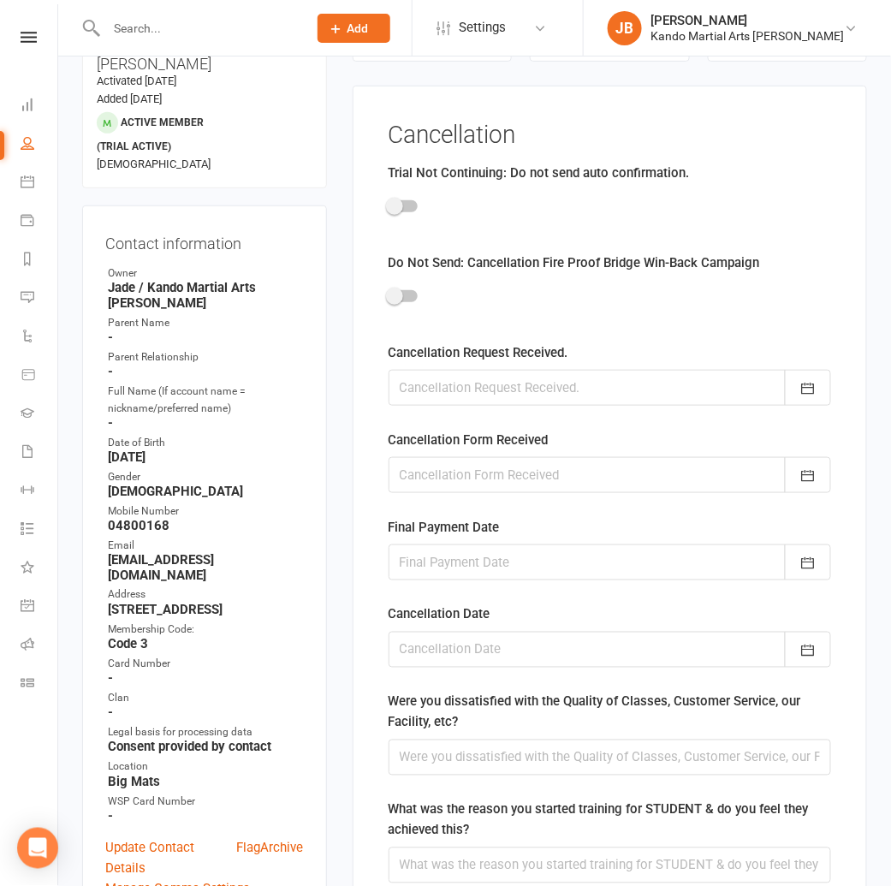
click at [410, 206] on div at bounding box center [402, 206] width 29 height 12
click at [388, 204] on input "checkbox" at bounding box center [388, 204] width 0 height 0
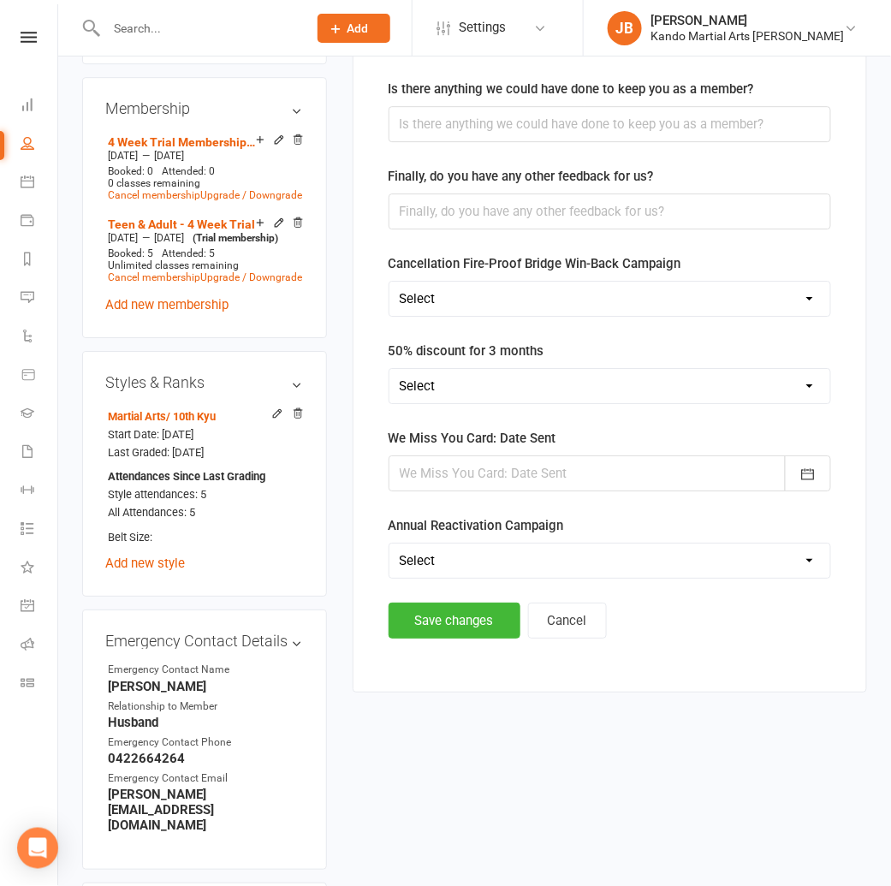
scroll to position [1400, 0]
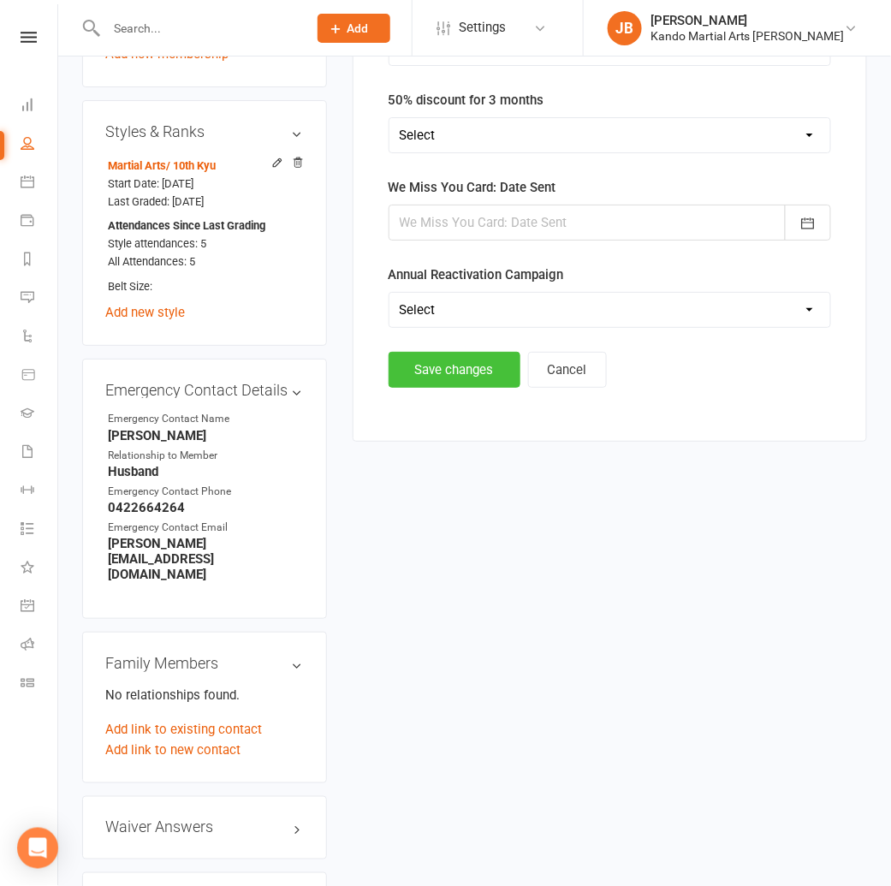
click at [418, 359] on button "Save changes" at bounding box center [454, 370] width 132 height 36
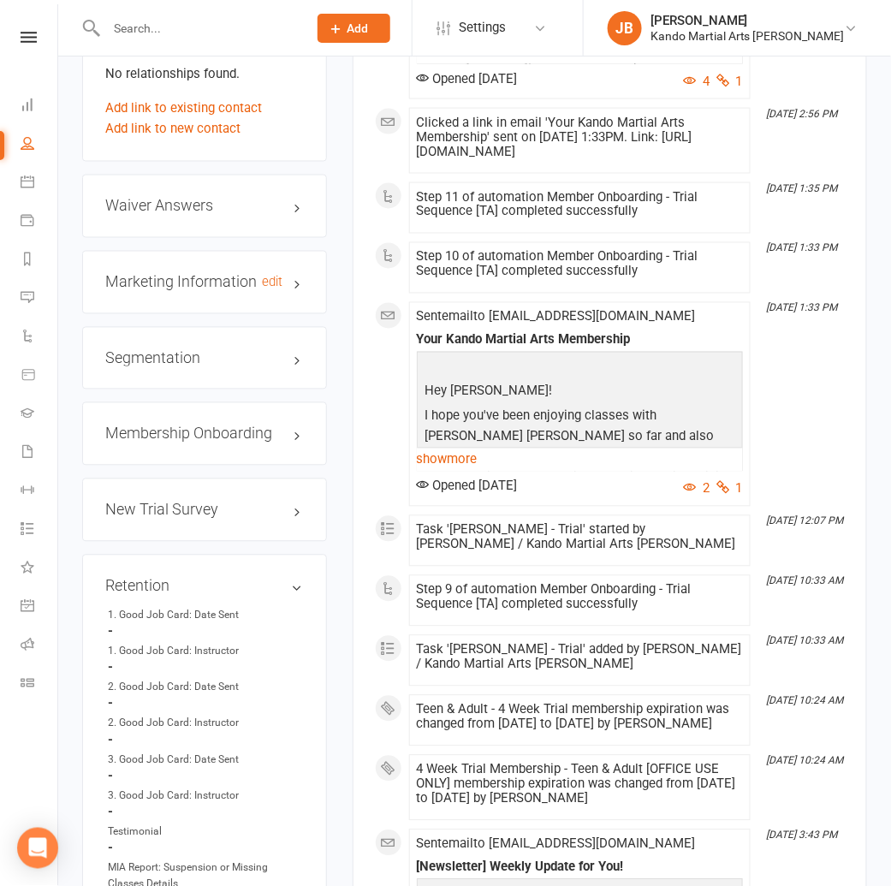
scroll to position [1993, 0]
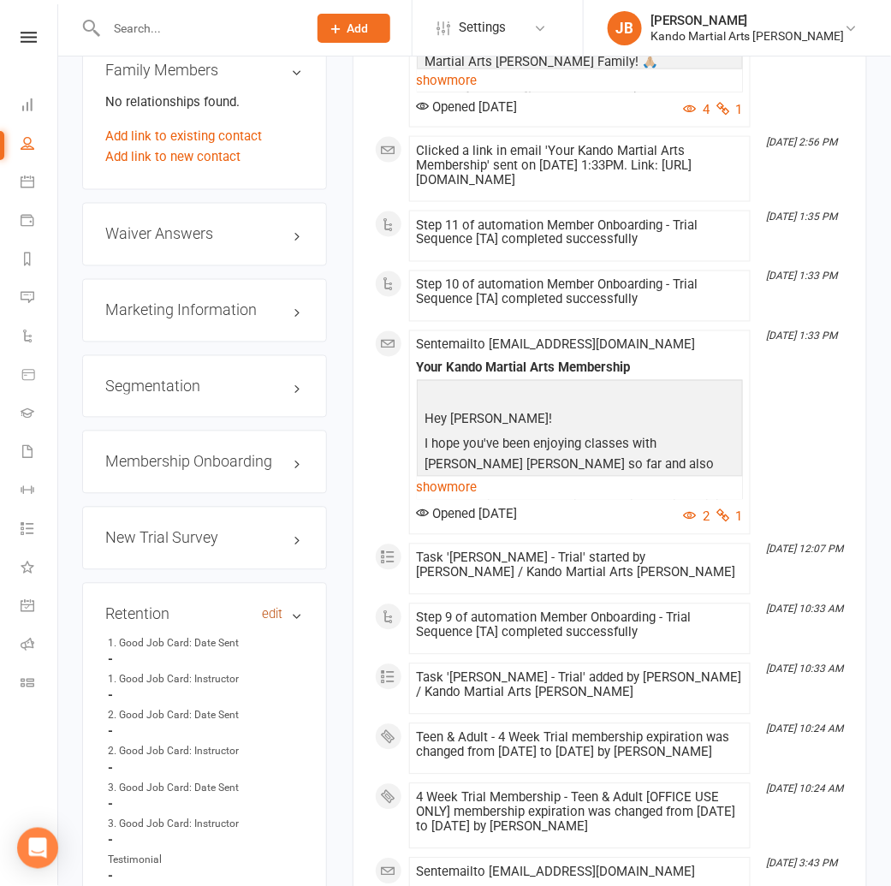
click at [276, 607] on link "edit" at bounding box center [273, 614] width 21 height 15
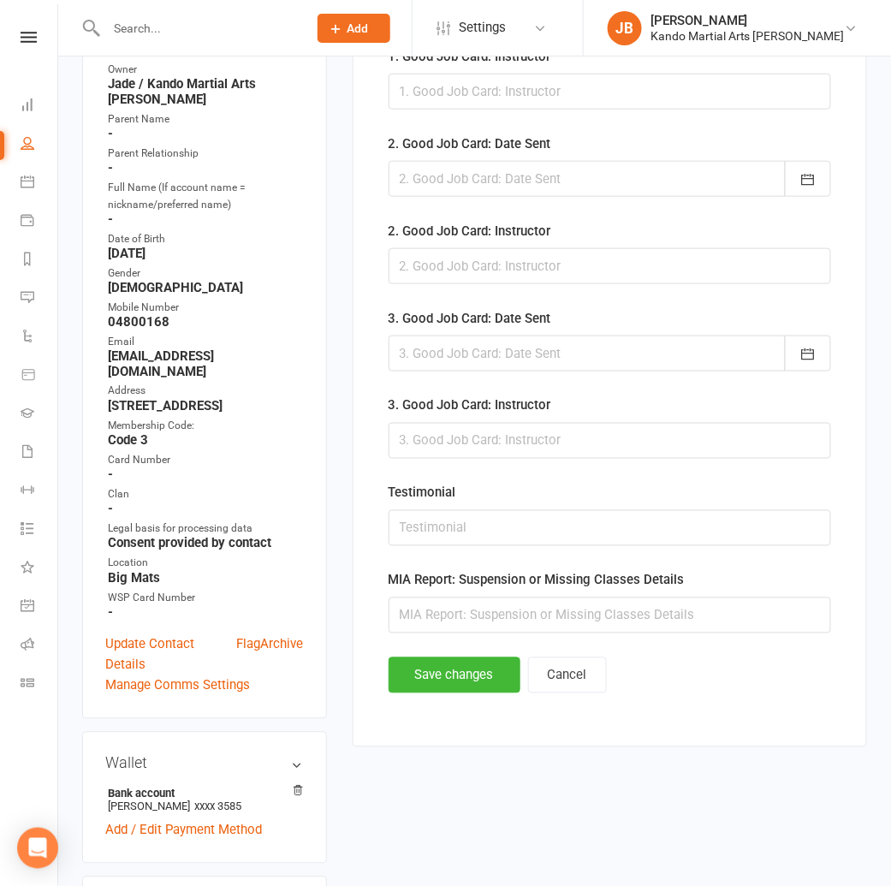
scroll to position [358, 0]
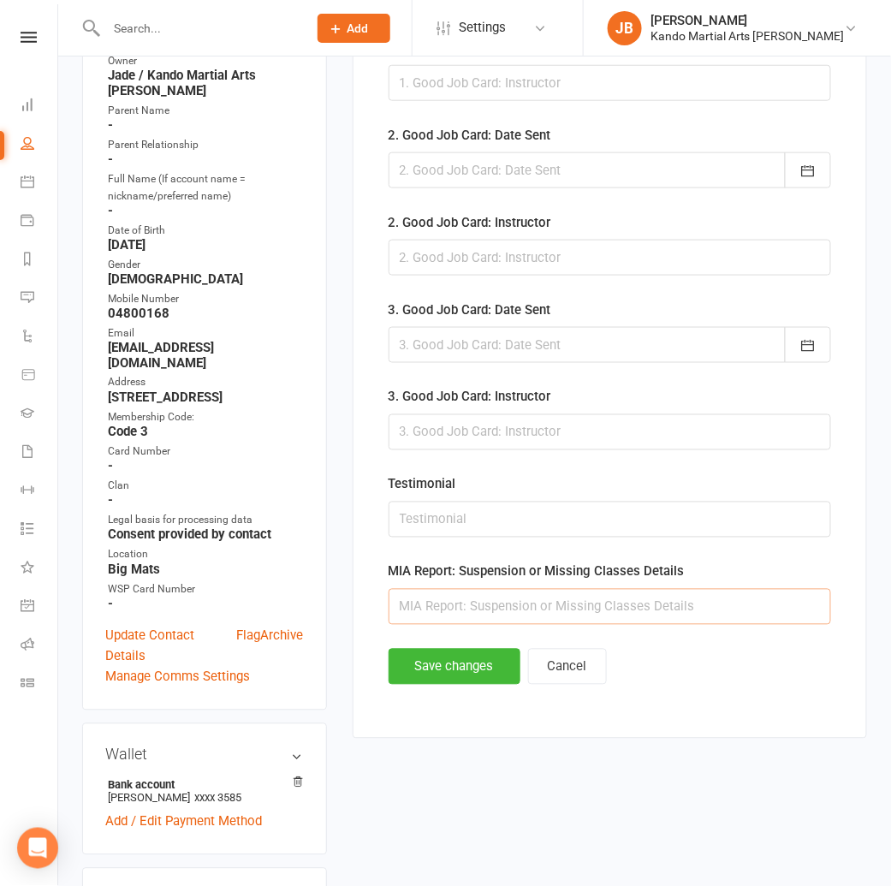
click at [427, 610] on input "text" at bounding box center [609, 607] width 442 height 36
type input "TNC"
click at [400, 664] on button "Save changes" at bounding box center [454, 667] width 132 height 36
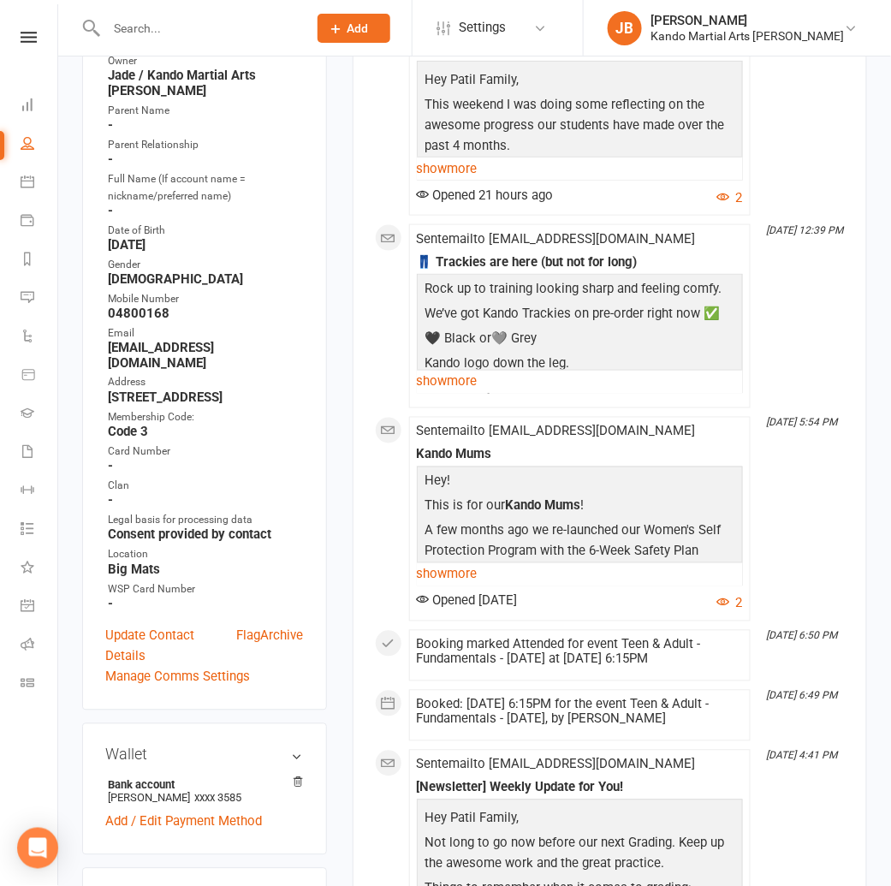
click at [135, 27] on input "text" at bounding box center [198, 28] width 194 height 24
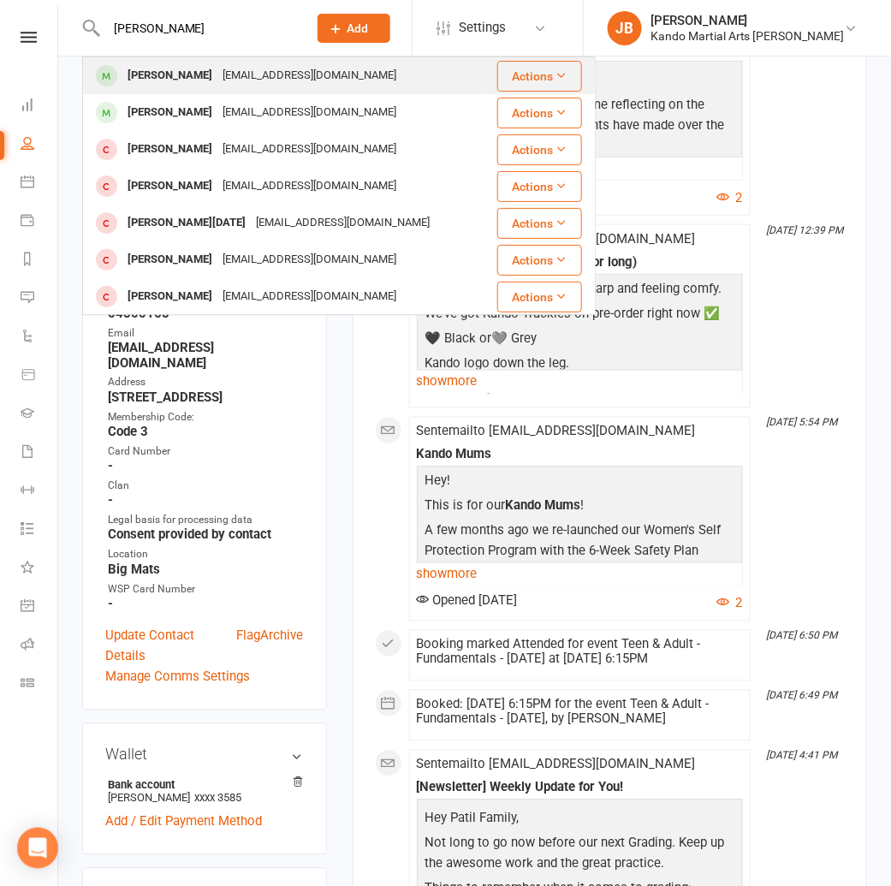
type input "avyaan"
click at [172, 74] on div "Avyaan Thakur" at bounding box center [169, 75] width 95 height 25
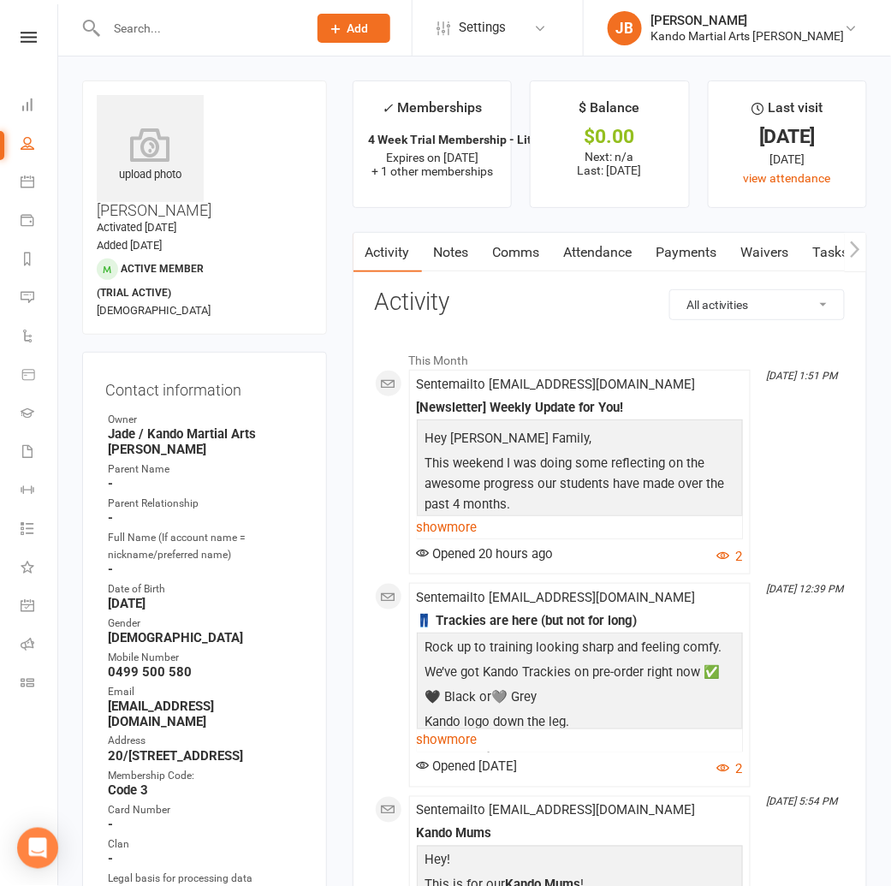
drag, startPoint x: 622, startPoint y: 260, endPoint x: 613, endPoint y: 286, distance: 27.3
click at [622, 260] on link "Attendance" at bounding box center [598, 252] width 92 height 39
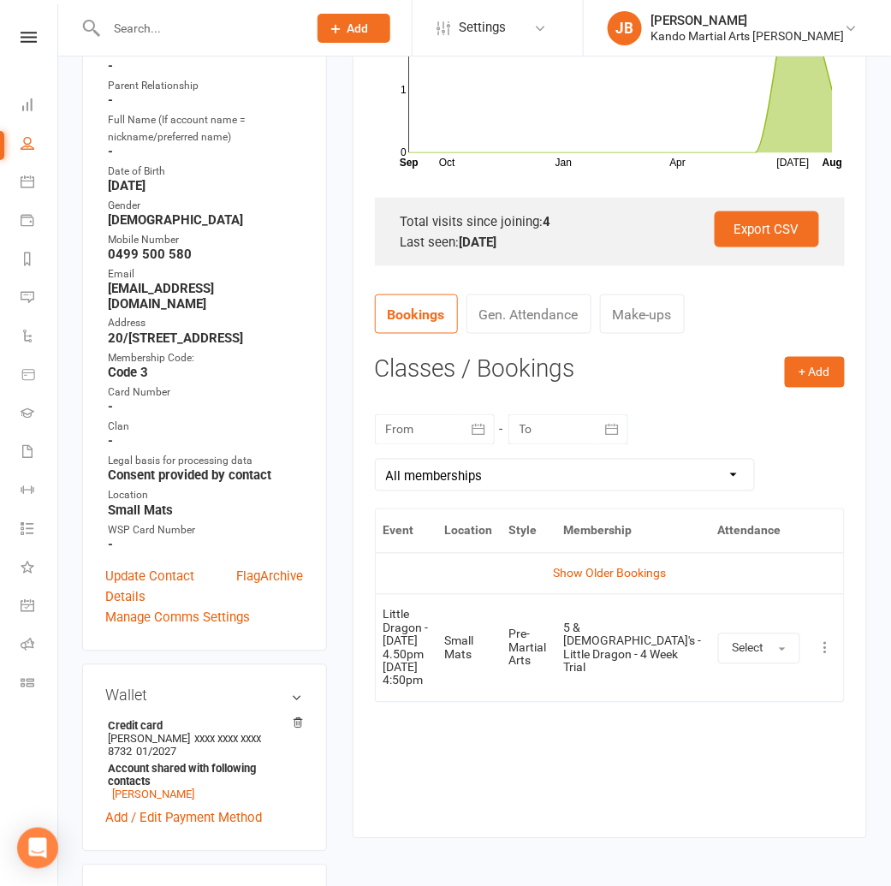
scroll to position [287, 0]
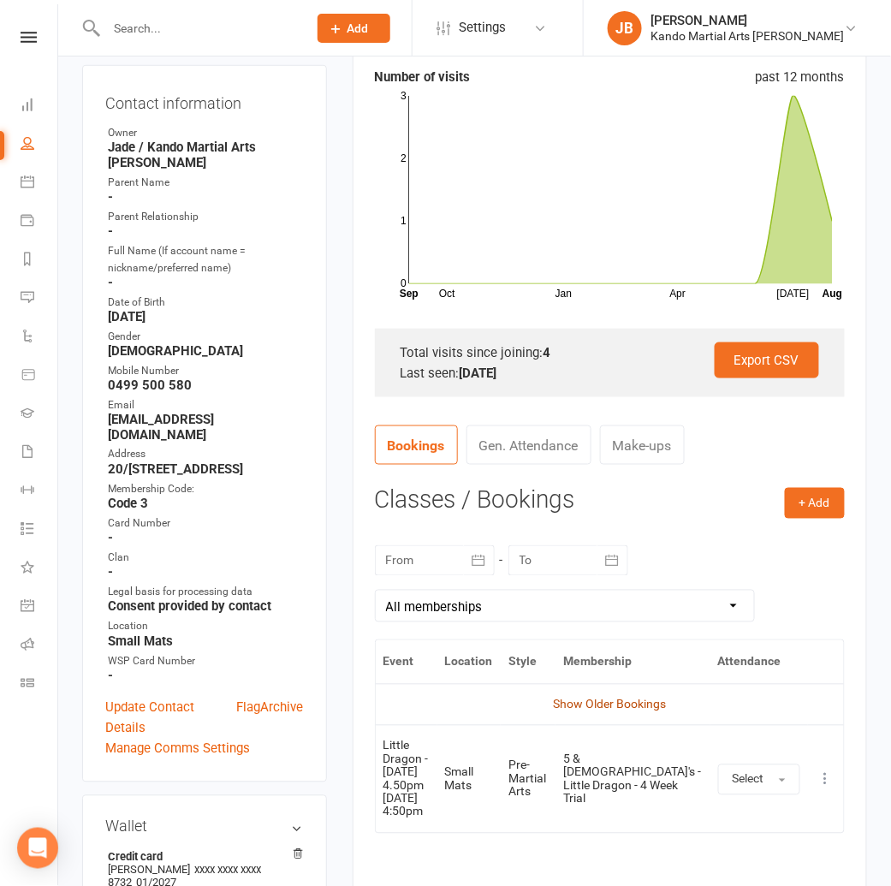
click at [598, 700] on link "Show Older Bookings" at bounding box center [609, 704] width 113 height 14
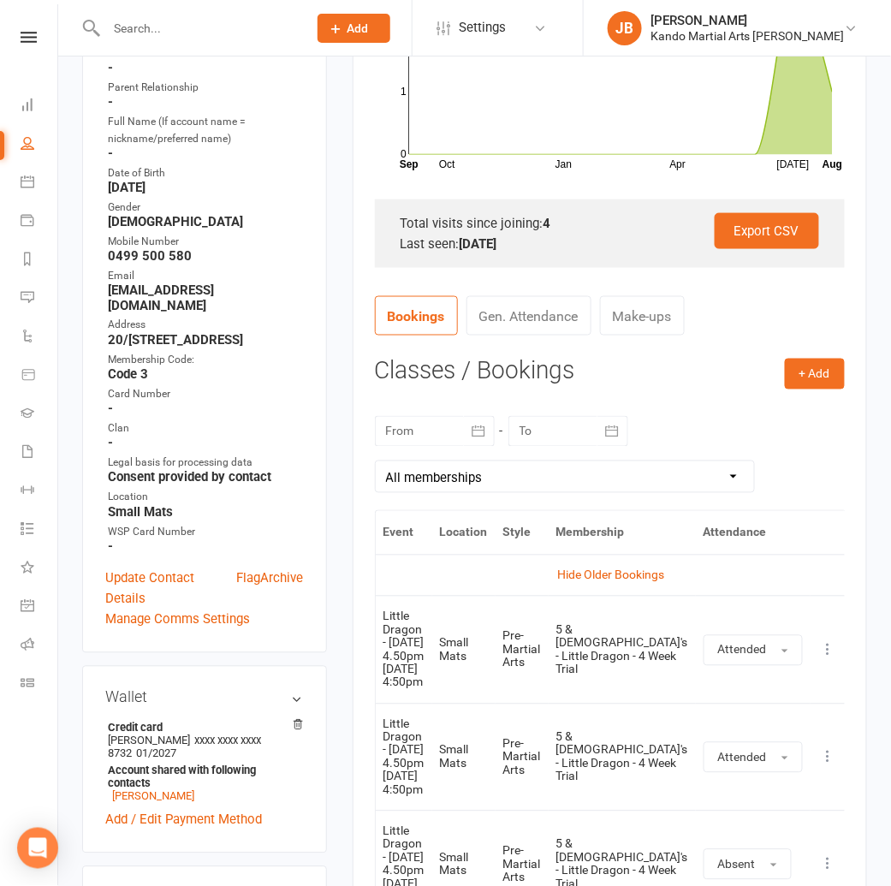
scroll to position [0, 0]
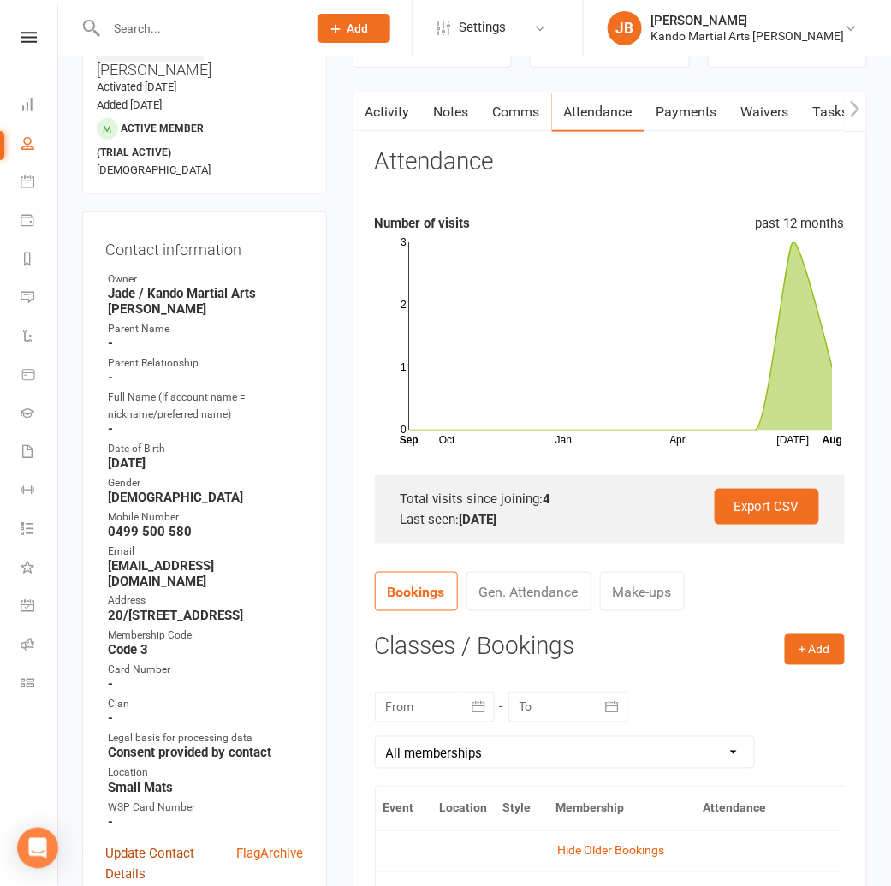
click at [163, 844] on link "Update Contact Details" at bounding box center [171, 864] width 132 height 41
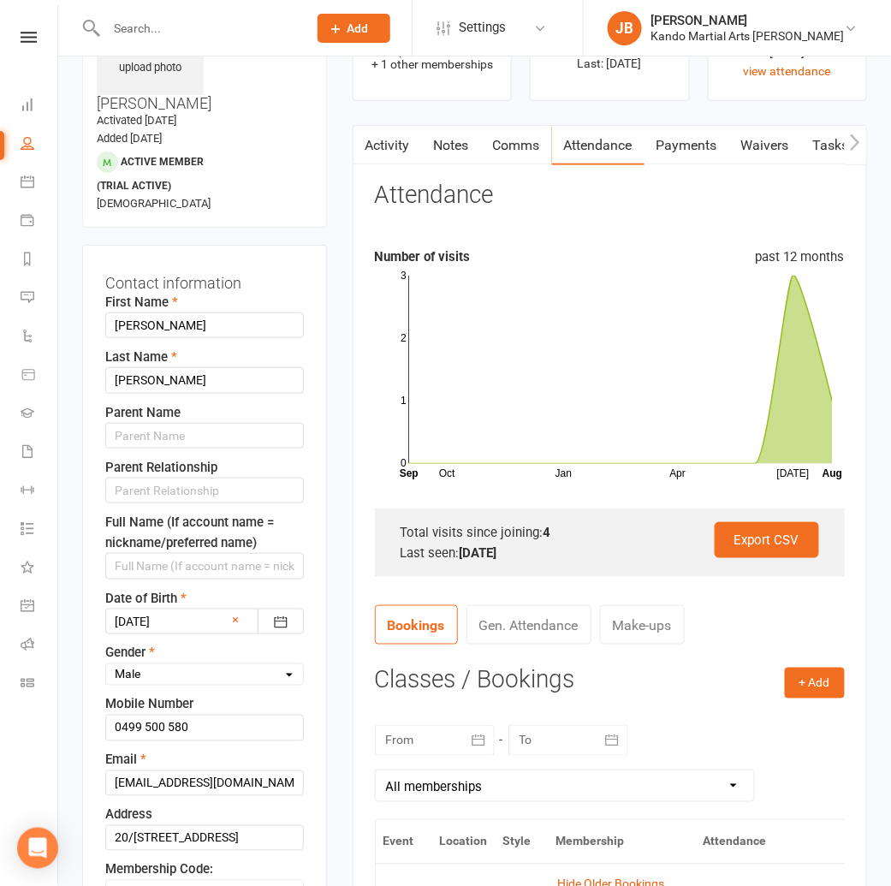
scroll to position [80, 0]
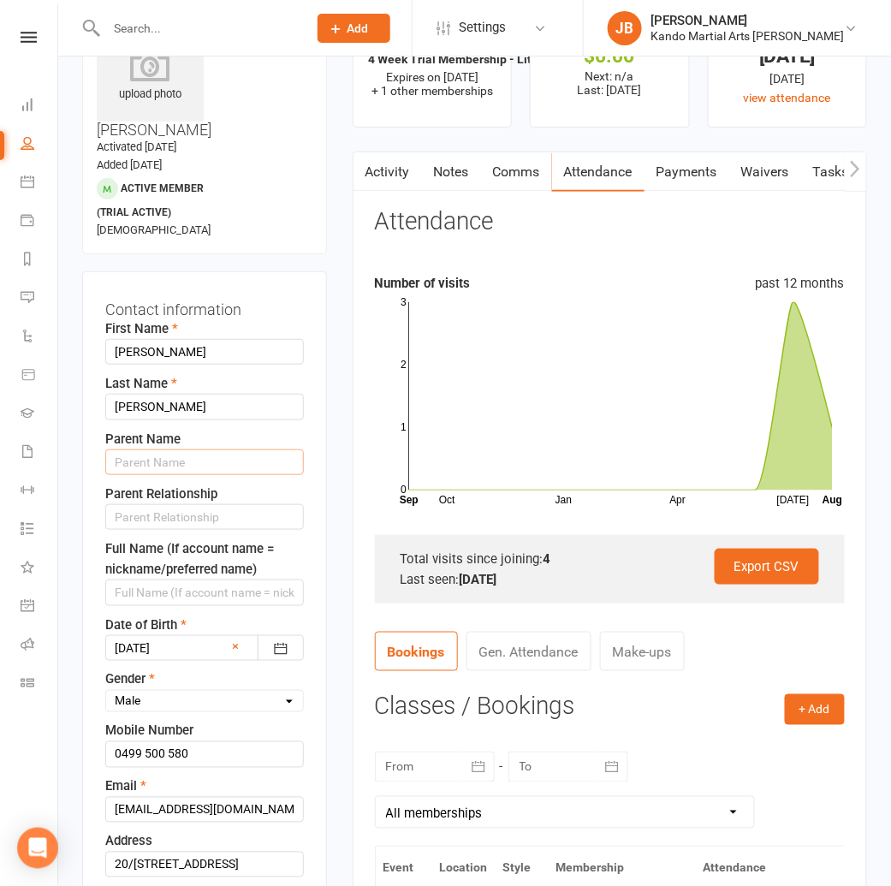
click at [146, 449] on input "text" at bounding box center [204, 462] width 198 height 26
type input "Manu"
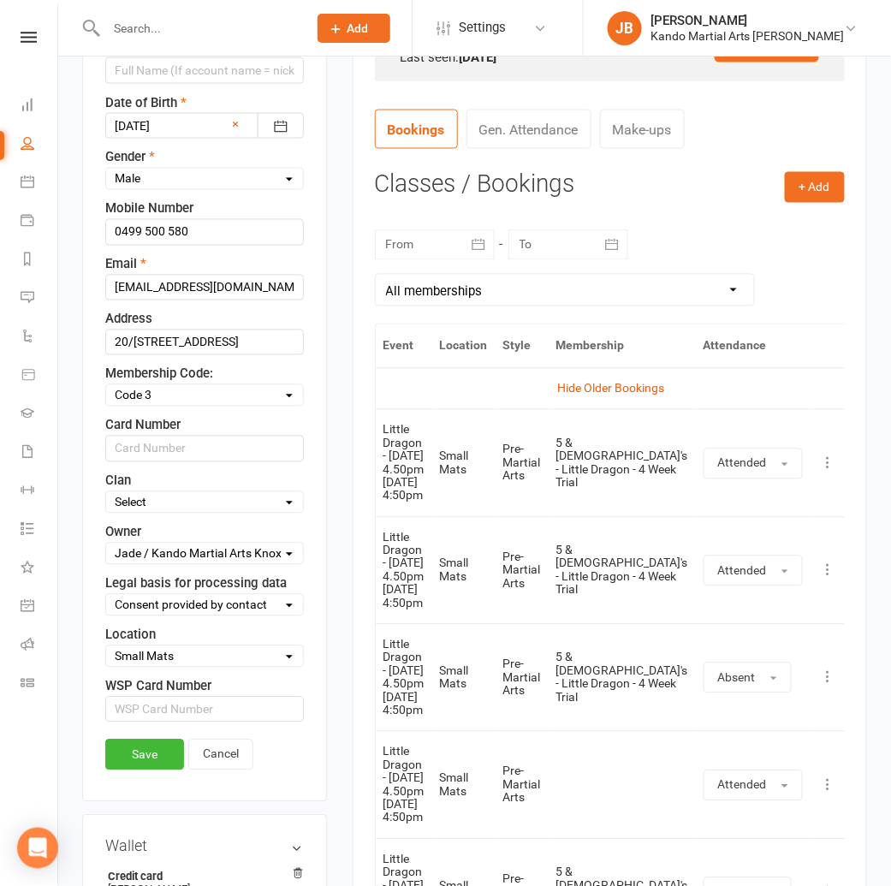
scroll to position [603, 0]
type input "Farther"
click at [159, 738] on link "Save" at bounding box center [144, 753] width 79 height 31
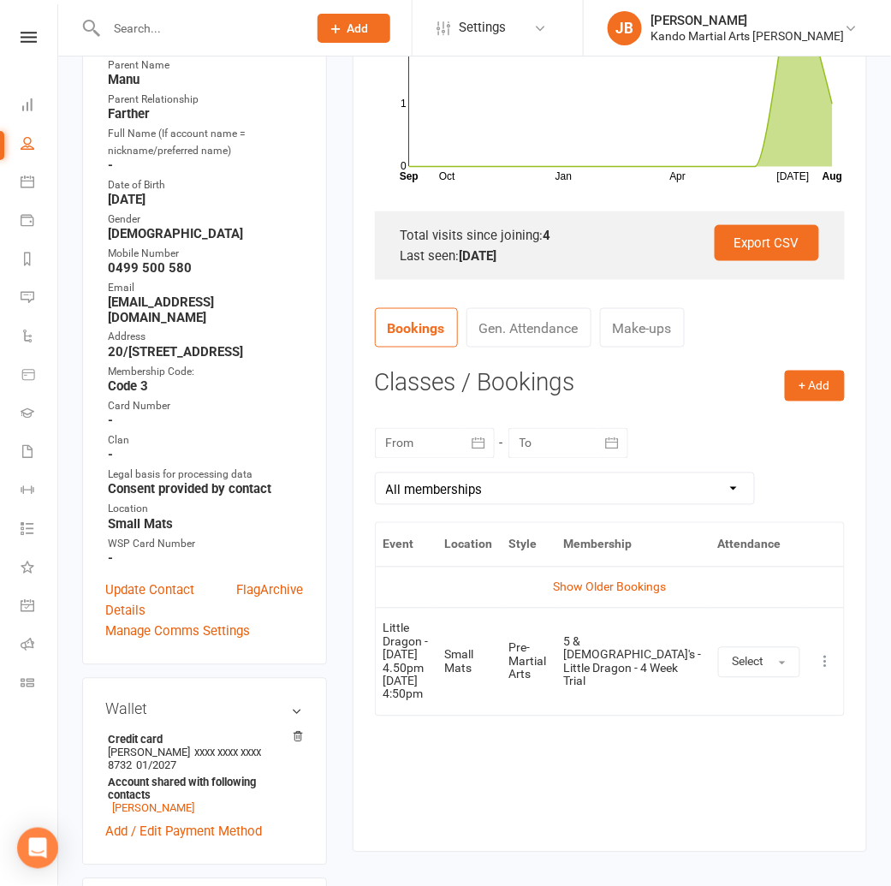
scroll to position [489, 0]
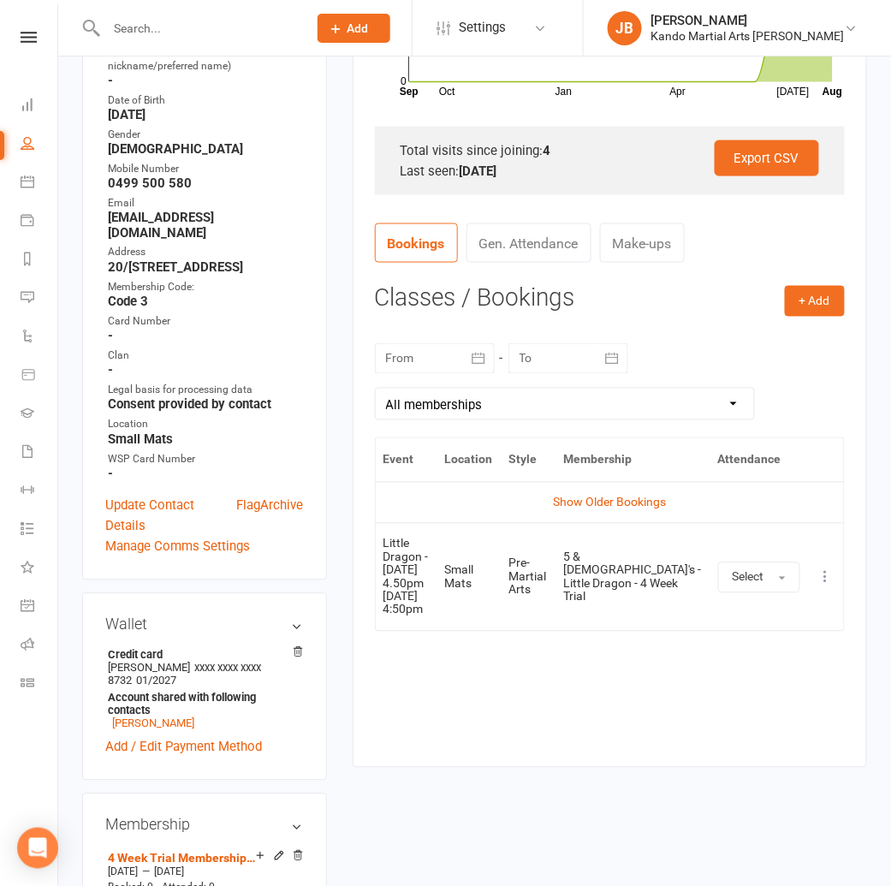
click at [820, 569] on icon at bounding box center [825, 577] width 17 height 17
click at [729, 674] on link "Remove booking" at bounding box center [750, 679] width 169 height 34
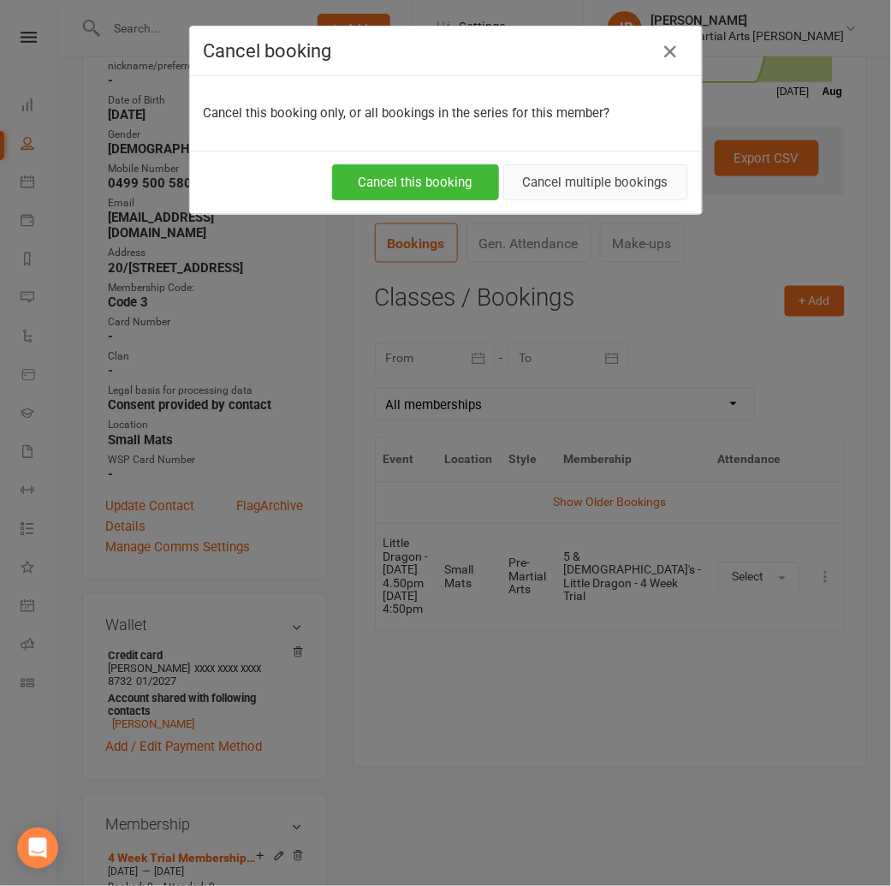
click at [567, 176] on button "Cancel multiple bookings" at bounding box center [595, 182] width 185 height 36
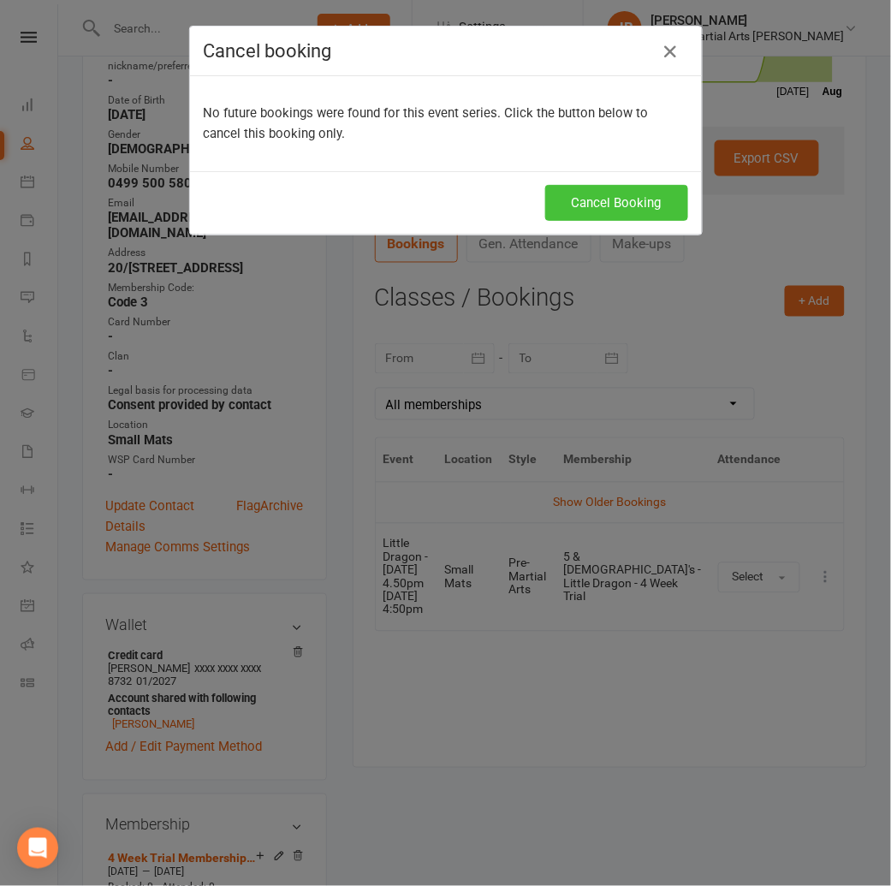
click at [613, 204] on button "Cancel Booking" at bounding box center [616, 203] width 143 height 36
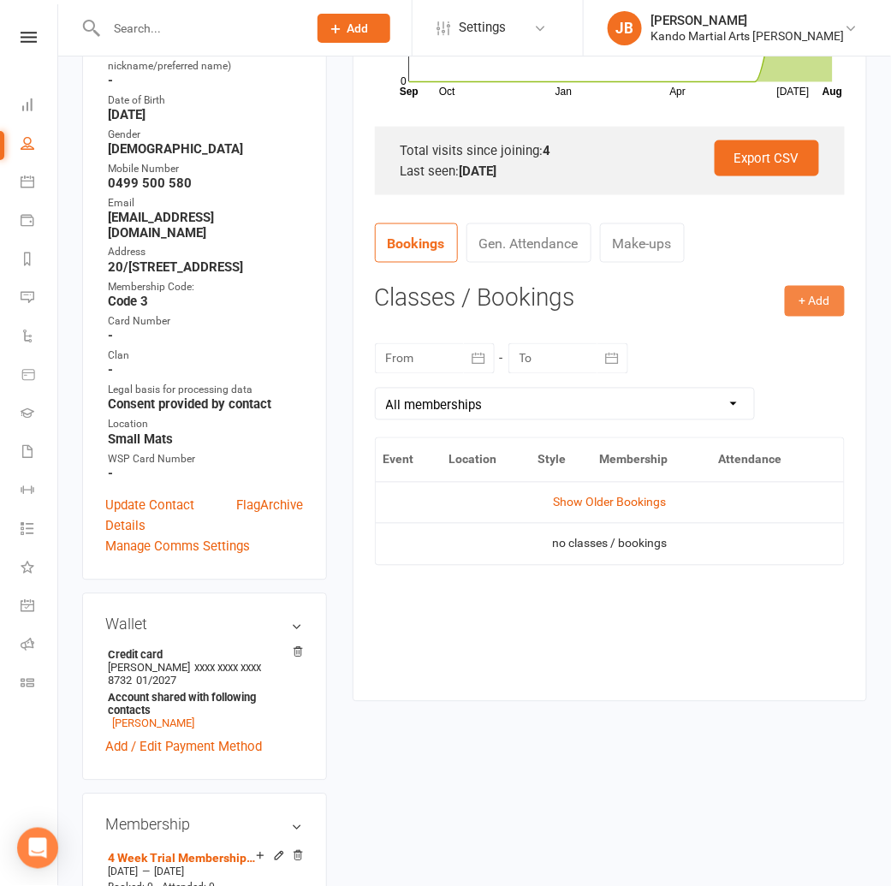
drag, startPoint x: 814, startPoint y: 293, endPoint x: 794, endPoint y: 311, distance: 26.6
click at [814, 293] on button "+ Add" at bounding box center [815, 301] width 60 height 31
click at [748, 335] on link "Book Event" at bounding box center [758, 340] width 169 height 34
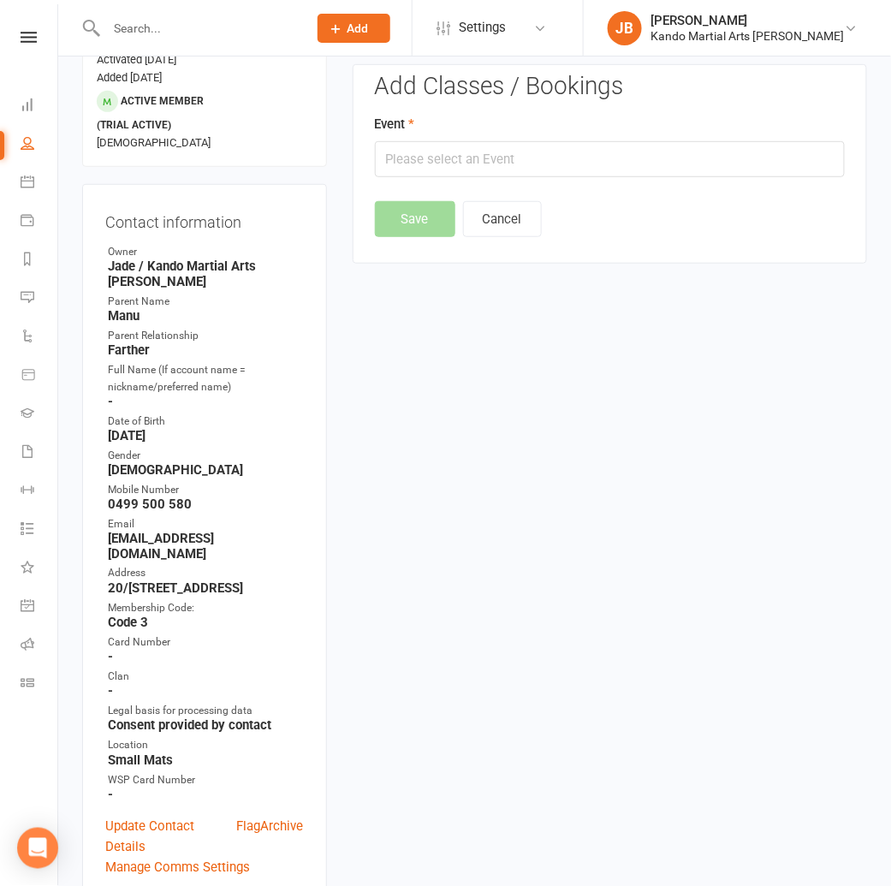
scroll to position [146, 0]
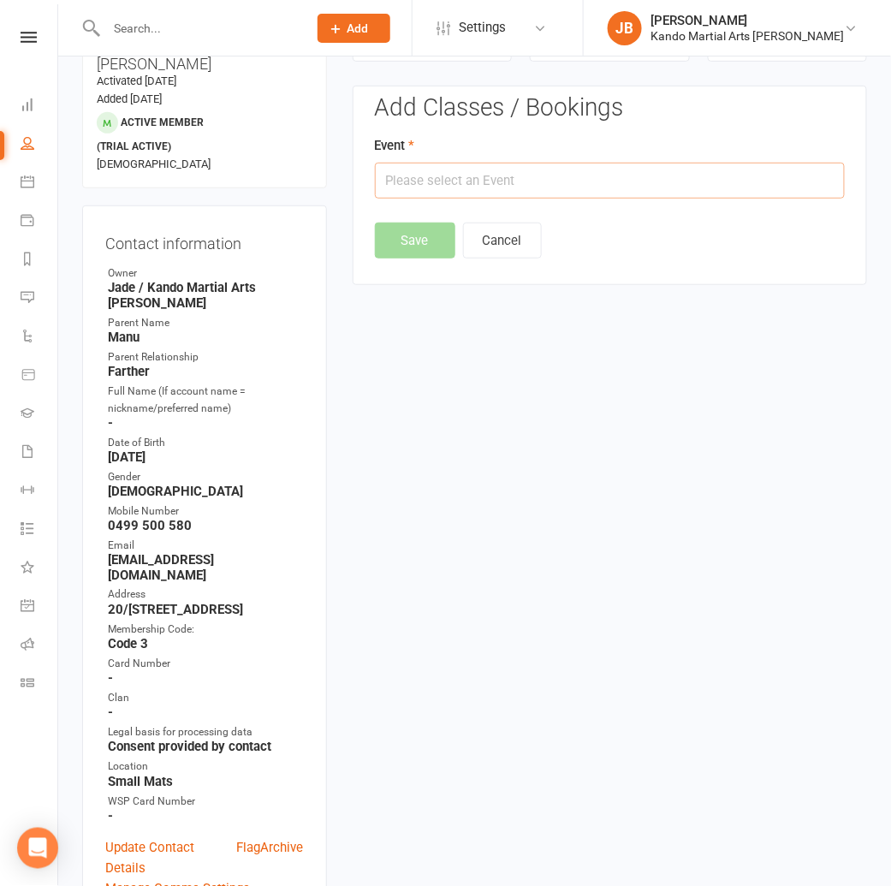
click at [466, 185] on input "text" at bounding box center [610, 181] width 470 height 36
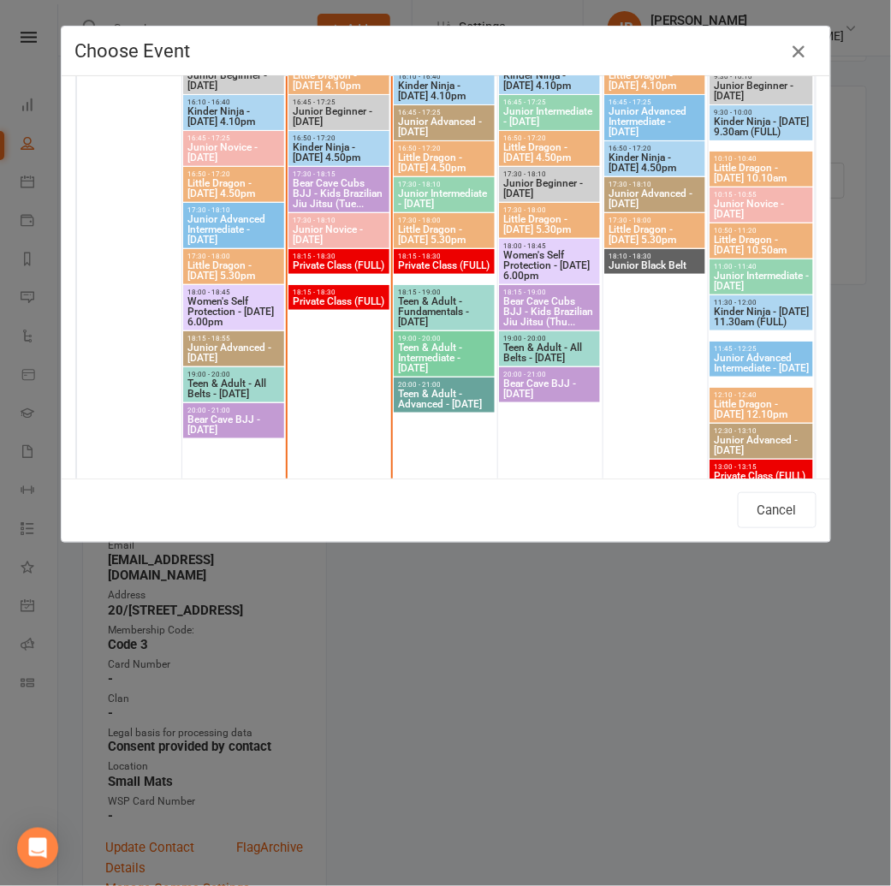
scroll to position [1602, 0]
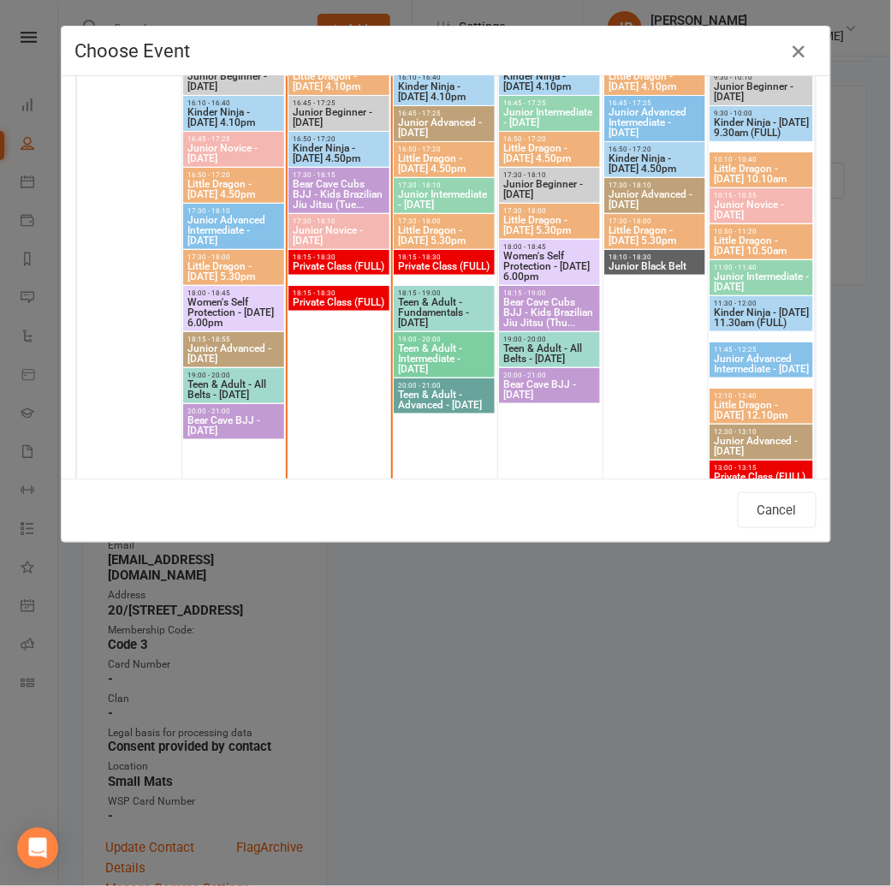
click at [549, 151] on span "Little Dragon - Thursday 4.50pm" at bounding box center [549, 153] width 94 height 21
type input "Little Dragon - Thursday 4.50pm - Aug 14, 2025 4:50:00 PM"
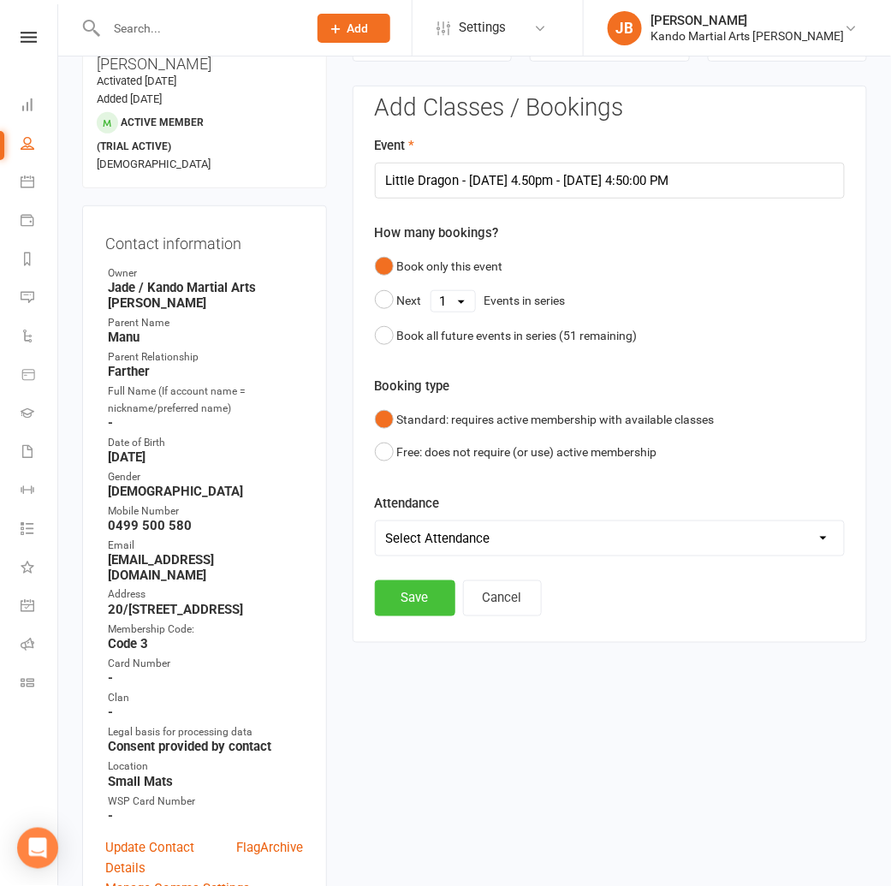
click at [427, 596] on button "Save" at bounding box center [415, 598] width 80 height 36
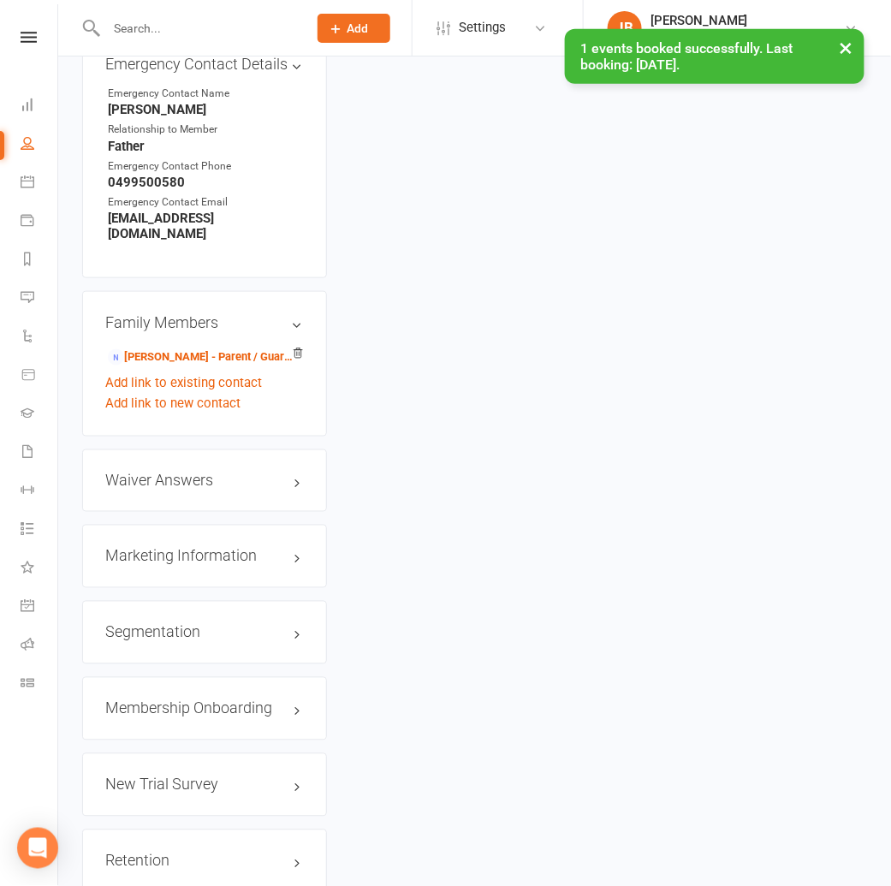
scroll to position [1845, 0]
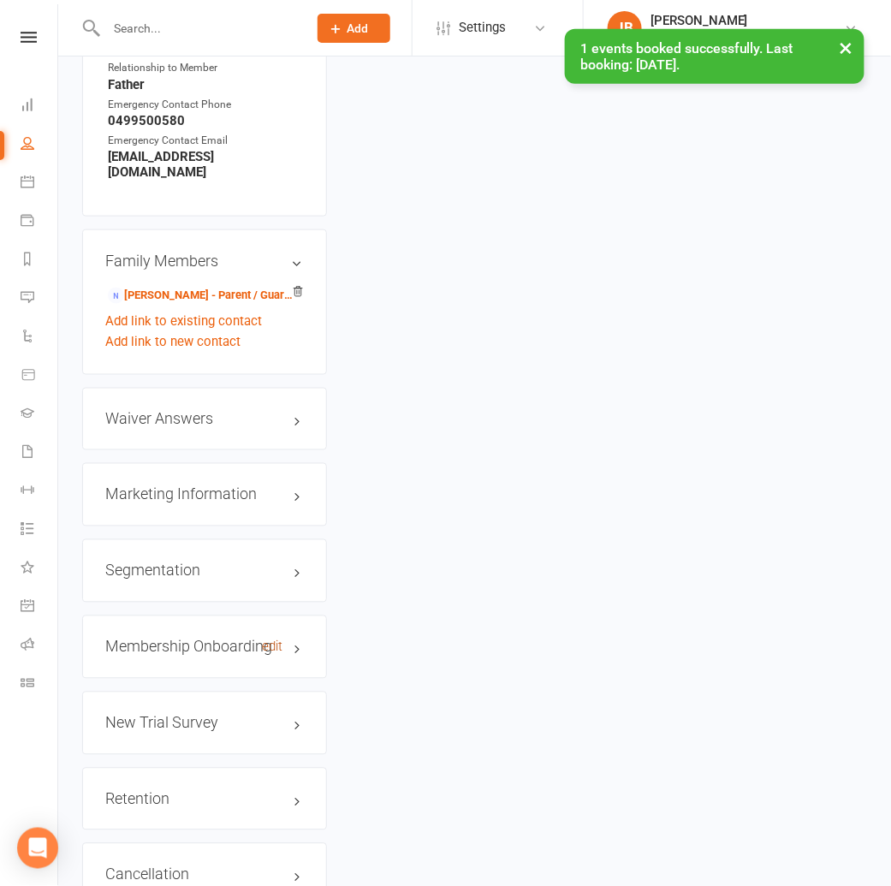
click at [281, 640] on link "edit" at bounding box center [273, 647] width 21 height 15
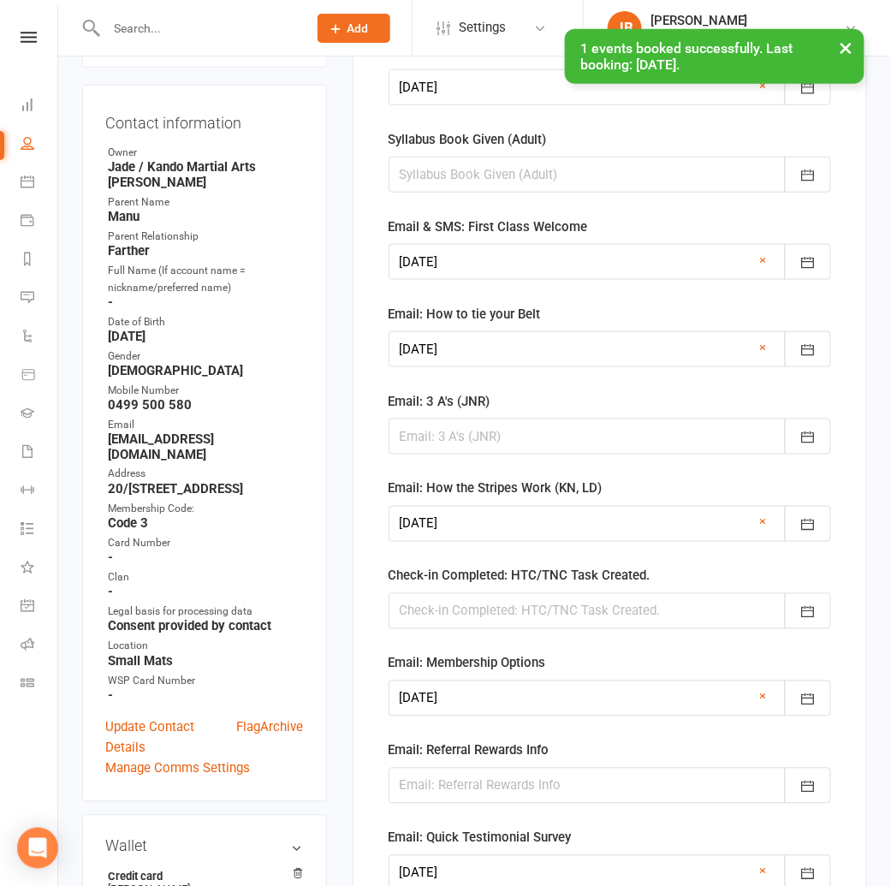
scroll to position [337, 0]
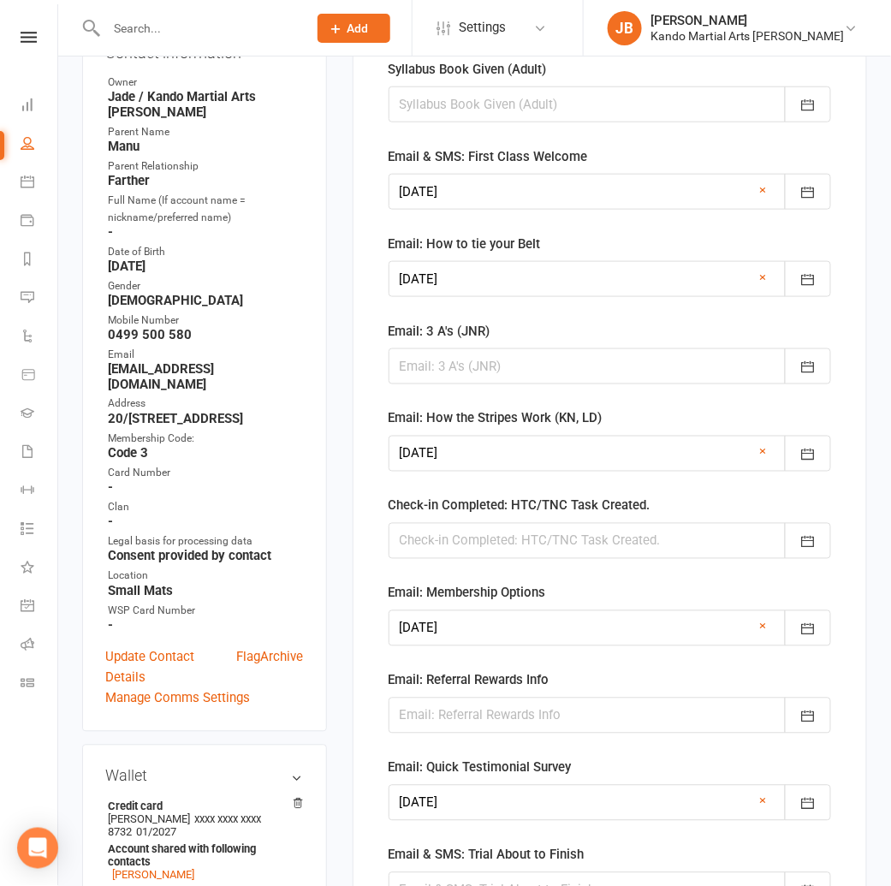
click at [417, 531] on div at bounding box center [609, 541] width 442 height 36
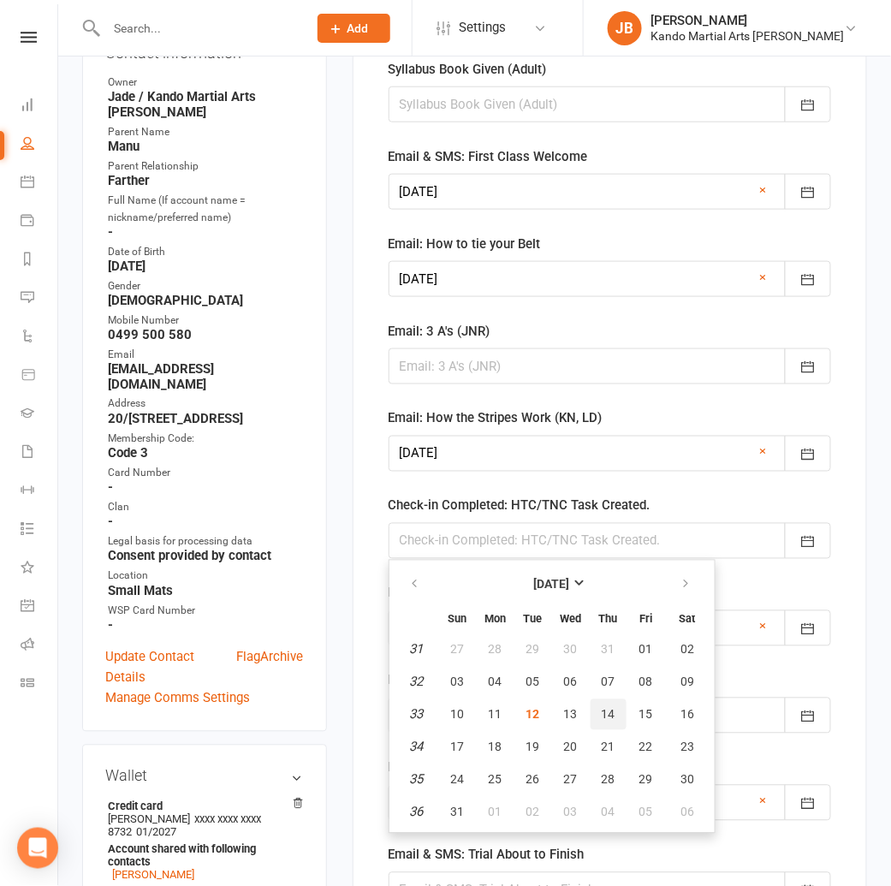
drag, startPoint x: 615, startPoint y: 710, endPoint x: 606, endPoint y: 708, distance: 9.6
click at [614, 710] on button "14" at bounding box center [608, 714] width 36 height 31
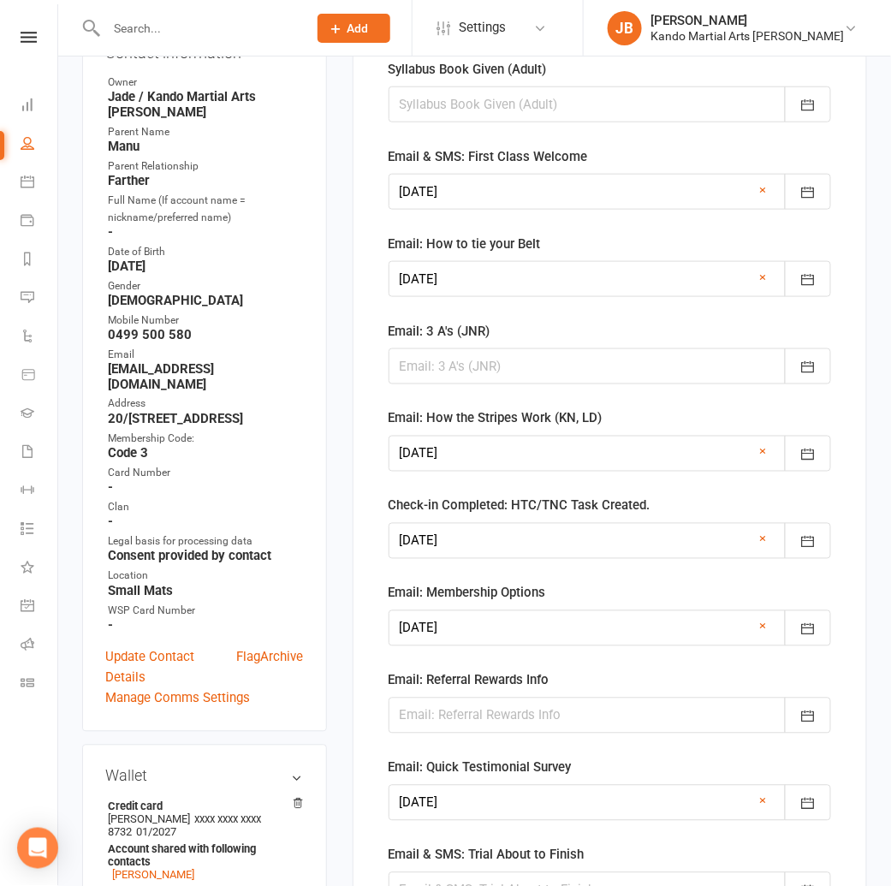
drag, startPoint x: 489, startPoint y: 541, endPoint x: 469, endPoint y: 553, distance: 23.8
click at [489, 541] on div at bounding box center [609, 541] width 442 height 36
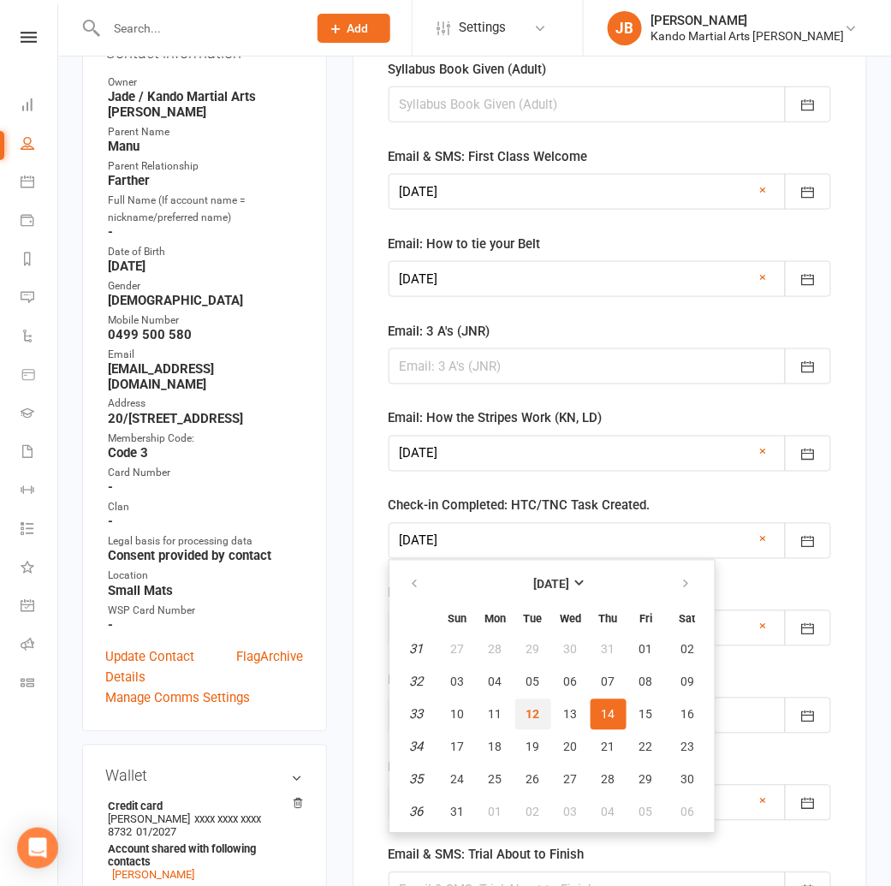
drag, startPoint x: 531, startPoint y: 718, endPoint x: 530, endPoint y: 708, distance: 9.5
click at [530, 718] on span "12" at bounding box center [533, 715] width 14 height 14
type input "[DATE]"
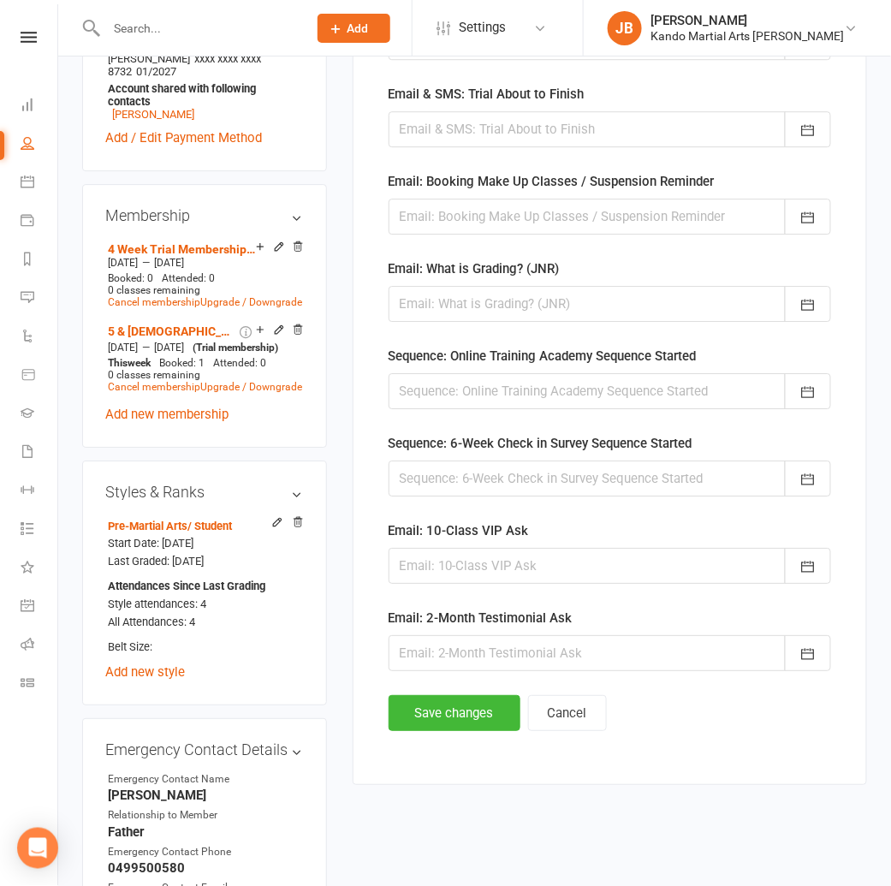
scroll to position [1171, 0]
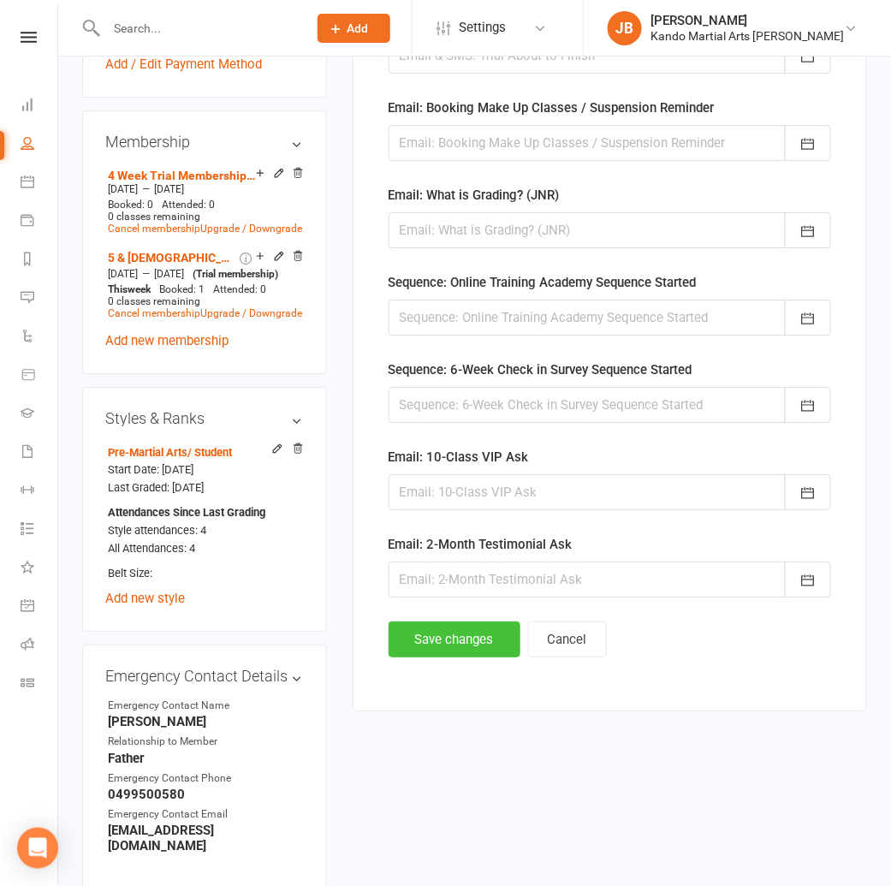
click at [482, 625] on button "Save changes" at bounding box center [454, 639] width 132 height 36
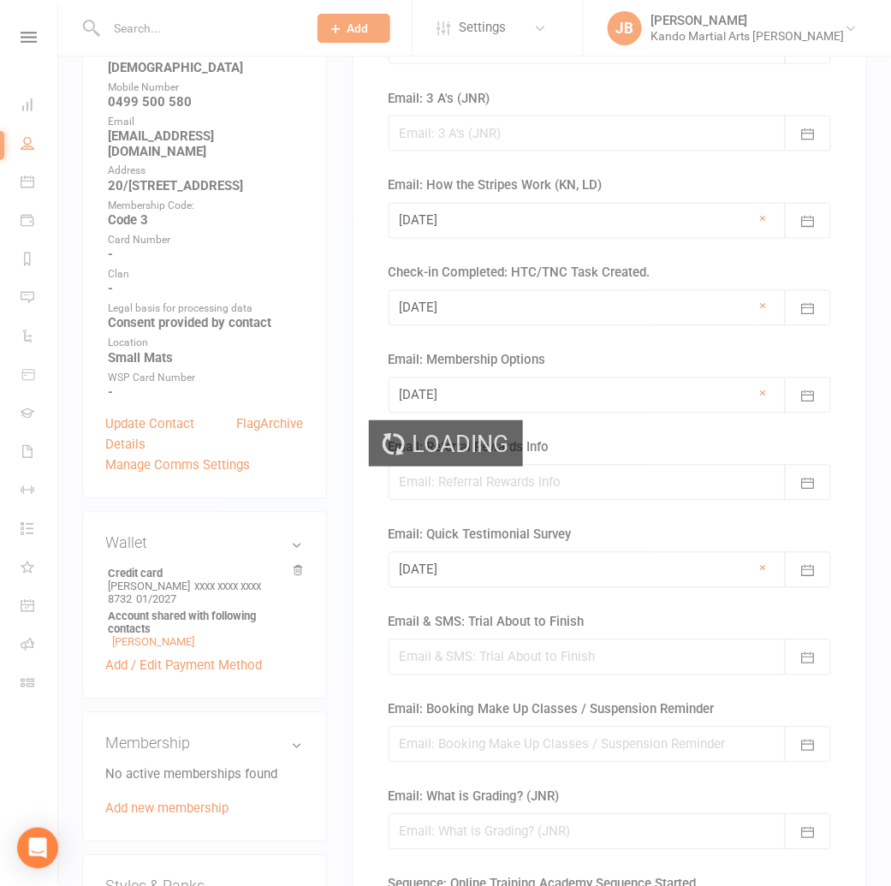
scroll to position [0, 0]
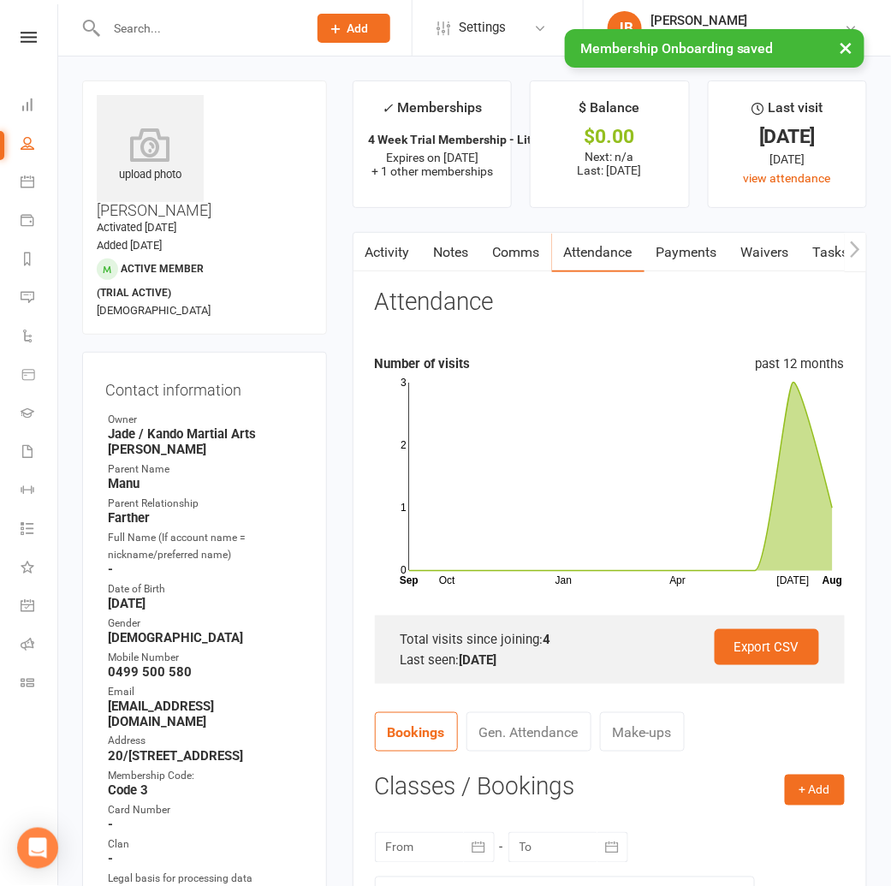
click at [824, 253] on link "Tasks" at bounding box center [831, 252] width 60 height 39
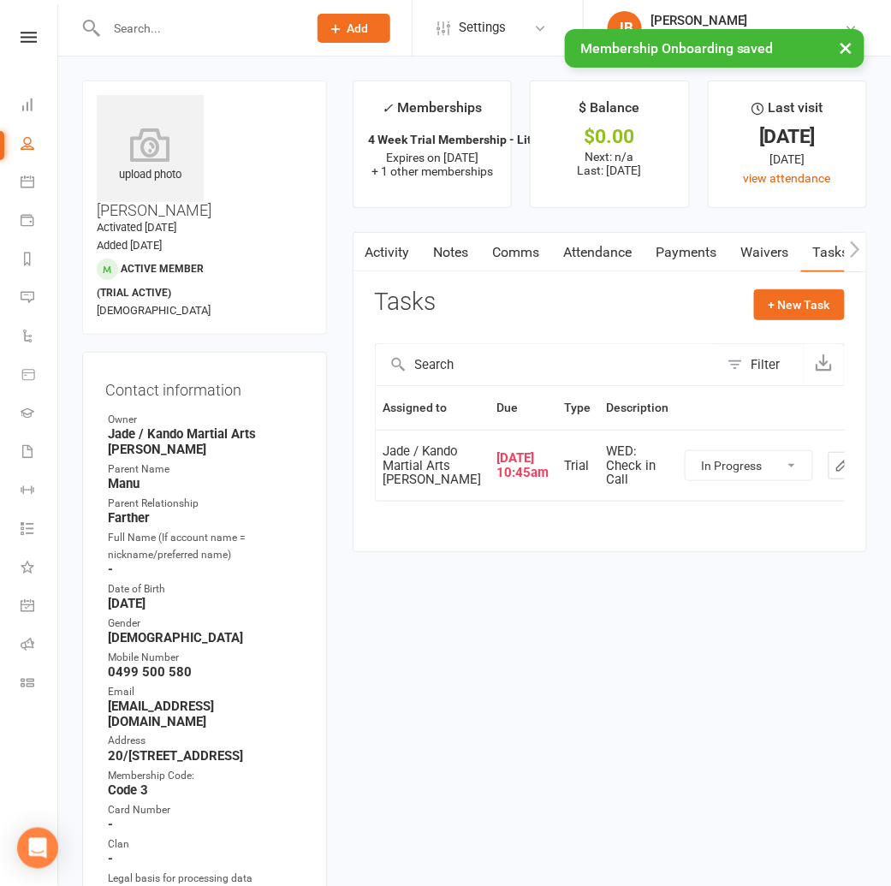
click at [685, 480] on select "Not Started In Progress Waiting Complete" at bounding box center [748, 465] width 127 height 29
select select "started"
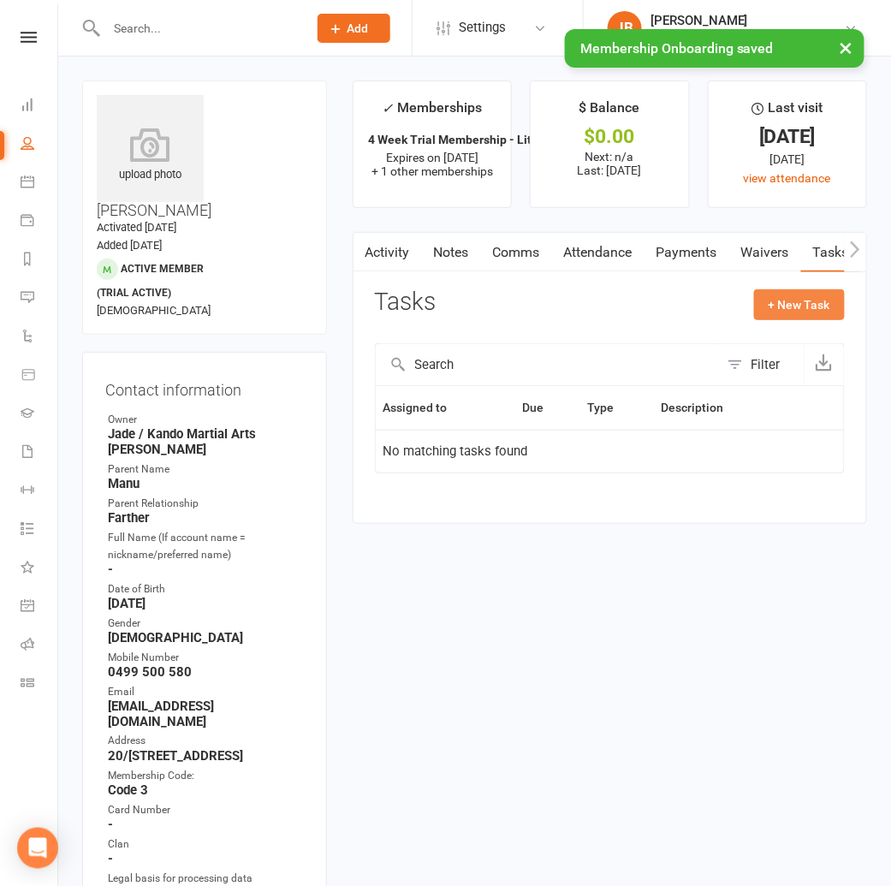
click at [772, 304] on button "+ New Task" at bounding box center [799, 304] width 91 height 31
select select "48590"
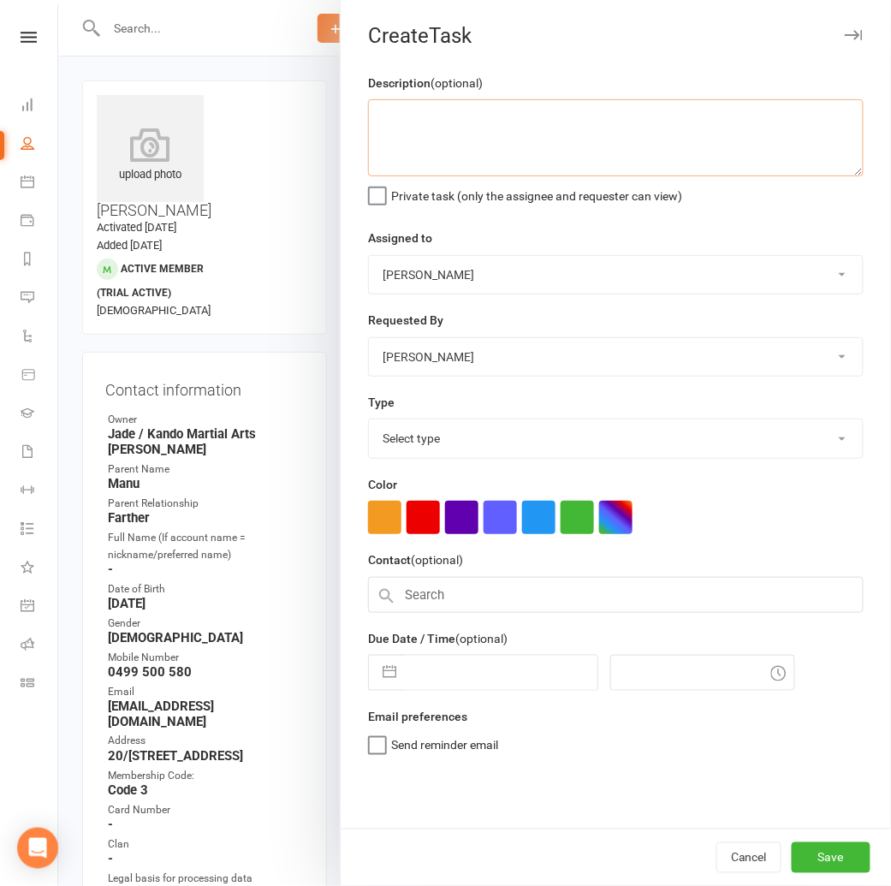
click at [385, 139] on textarea at bounding box center [615, 137] width 495 height 77
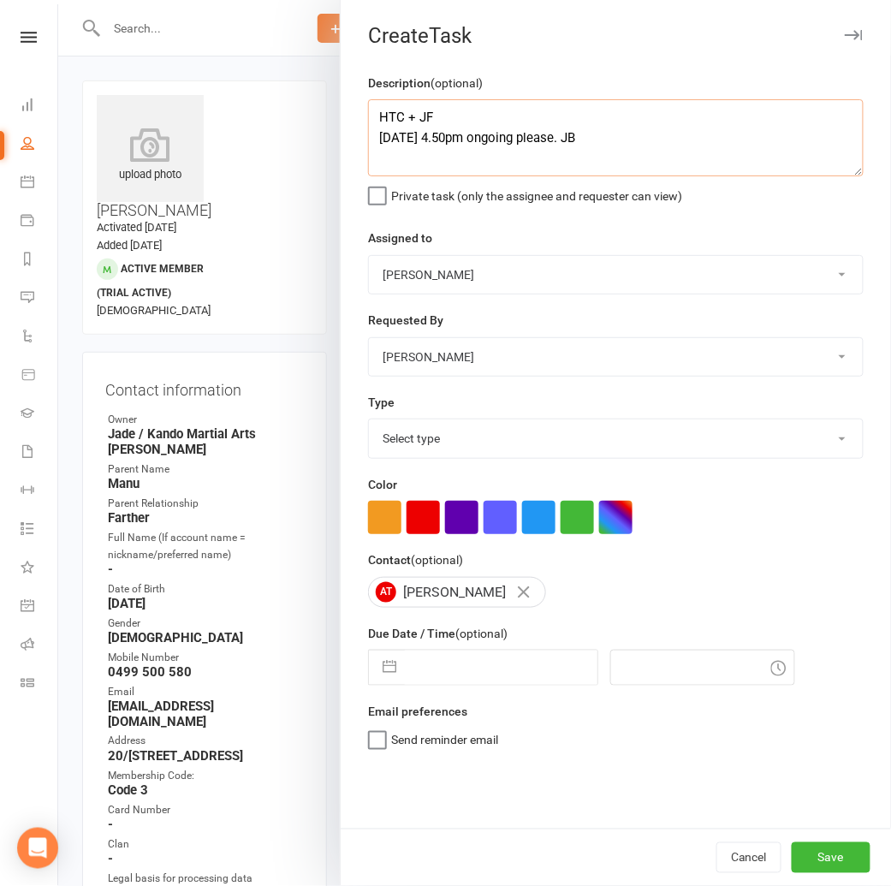
type textarea "HTC + JF [DATE] 4.50pm ongoing please. JB"
click at [425, 275] on select "Andy Muser / Kando Knox Sonya Watz Neve Sharry Jade Brownlie Jade / Kando Marti…" at bounding box center [616, 275] width 494 height 38
select select "41840"
click at [400, 431] on select "Select type Admin Bbpc - black belt prep course Cancellation Enquiry Follow-up …" at bounding box center [616, 438] width 494 height 38
select select "23766"
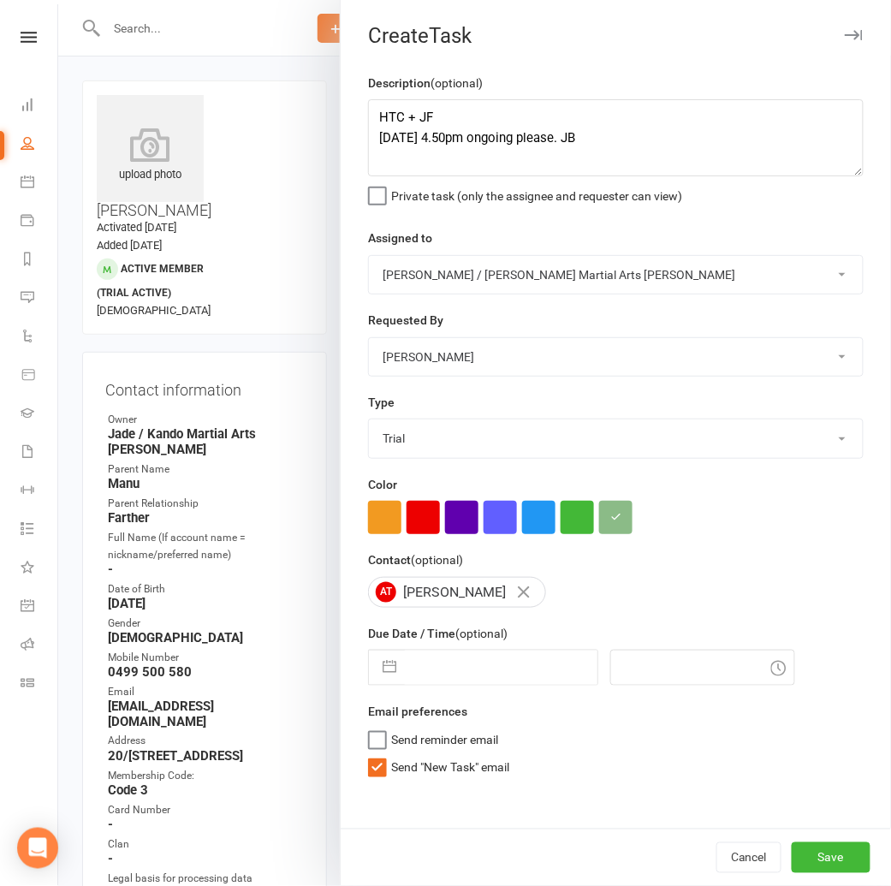
drag, startPoint x: 398, startPoint y: 511, endPoint x: 388, endPoint y: 672, distance: 161.1
click at [388, 672] on button "button" at bounding box center [389, 667] width 31 height 34
select select "6"
select select "2025"
select select "7"
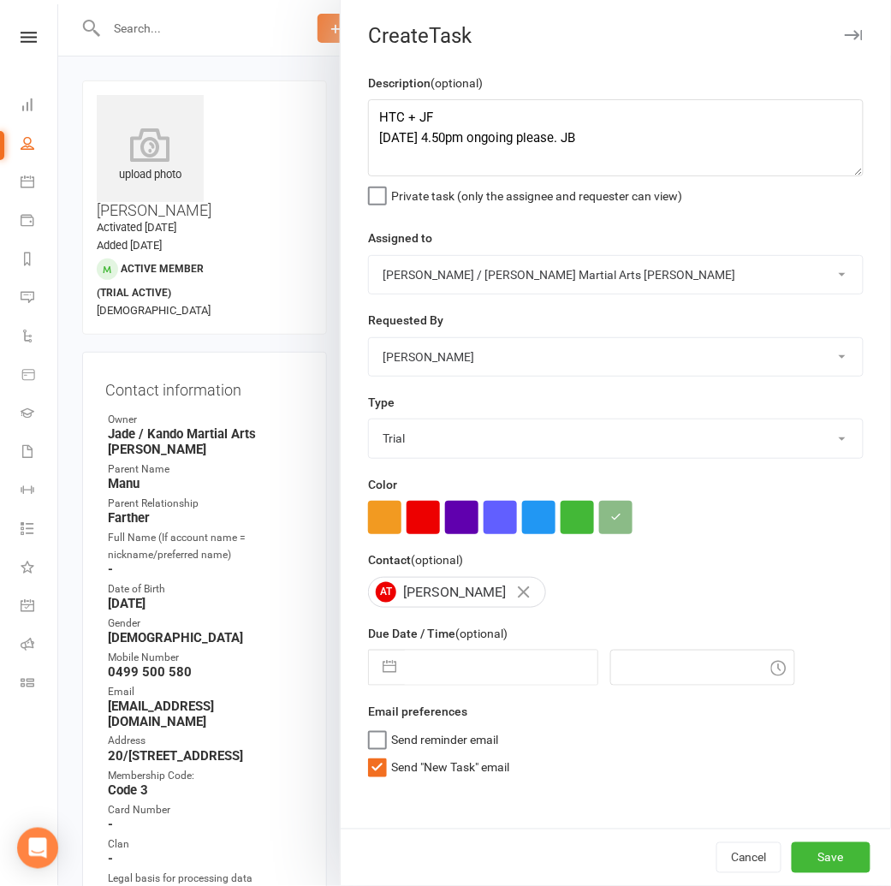
select select "2025"
select select "8"
select select "2025"
drag, startPoint x: 388, startPoint y: 672, endPoint x: 531, endPoint y: 859, distance: 235.6
click at [531, 859] on td "14" at bounding box center [537, 862] width 33 height 33
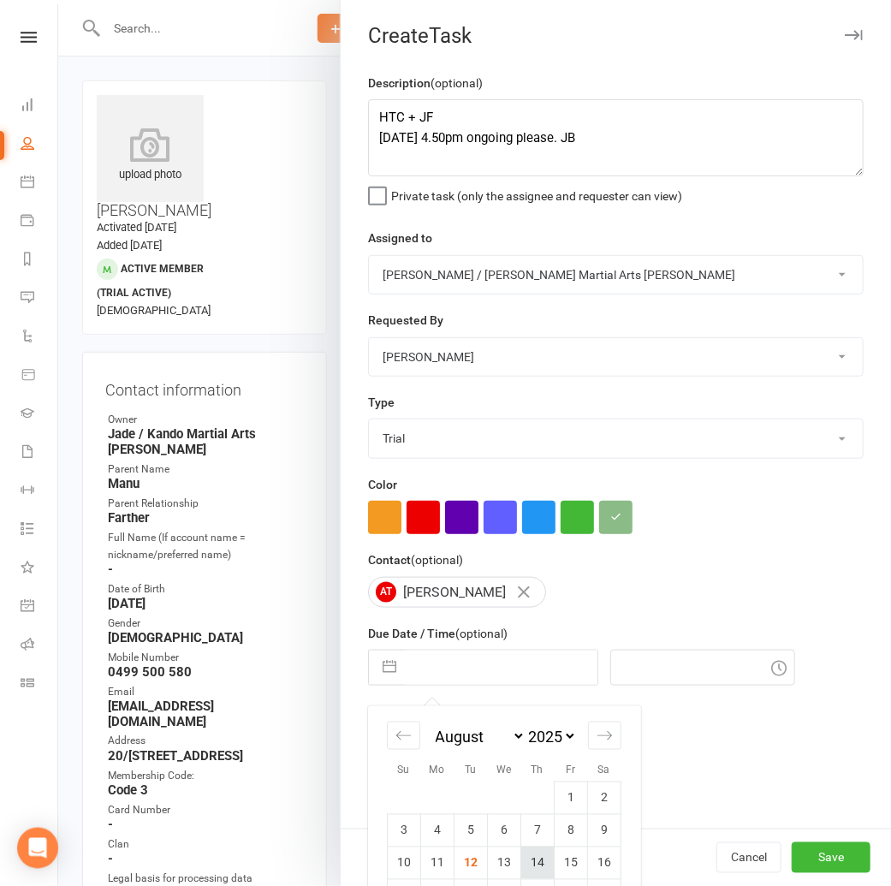
type input "14 Aug 2025"
type input "11:30am"
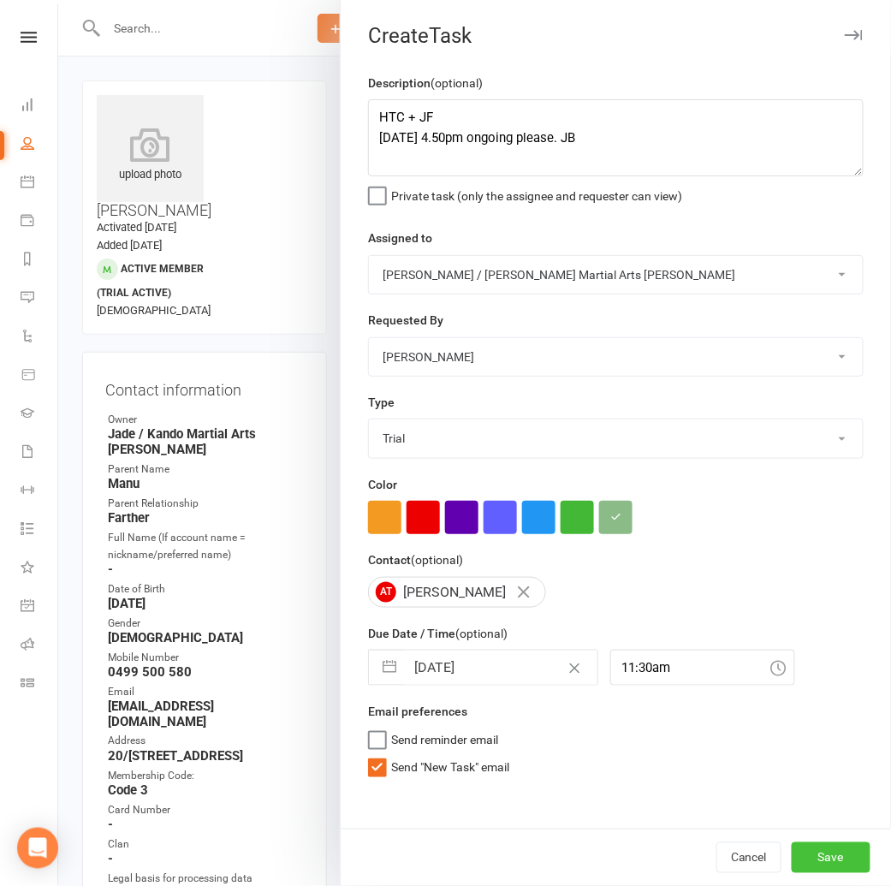
drag, startPoint x: 531, startPoint y: 859, endPoint x: 816, endPoint y: 857, distance: 284.9
click at [816, 857] on button "Save" at bounding box center [830, 857] width 79 height 31
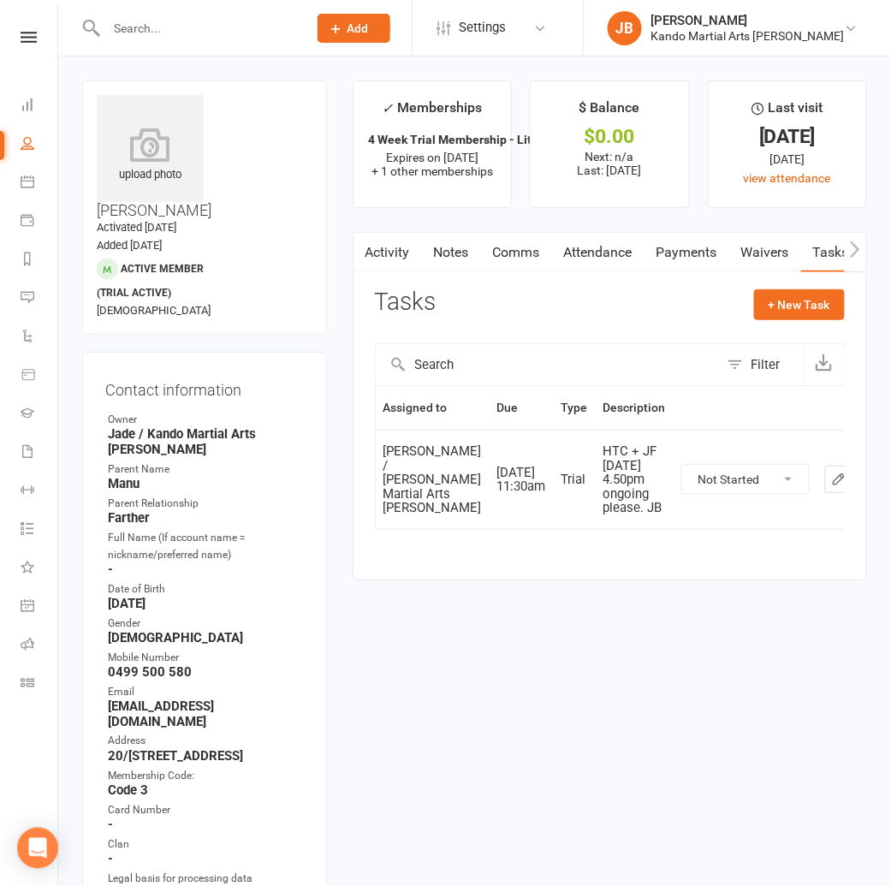
click at [38, 38] on link at bounding box center [28, 37] width 61 height 11
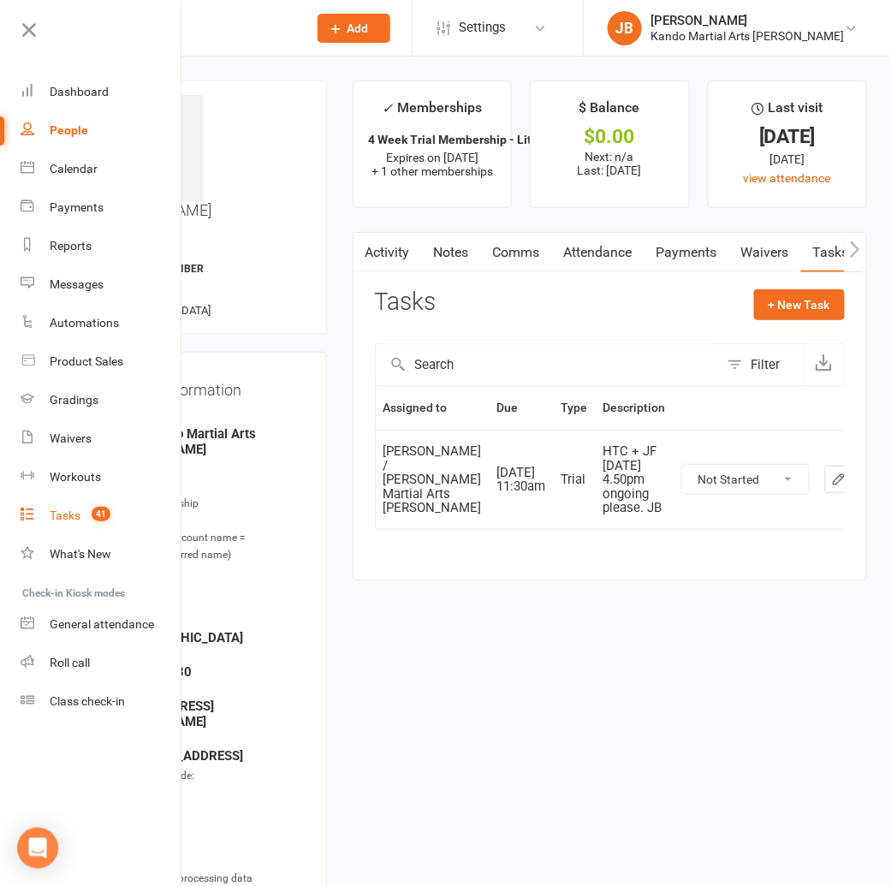
click at [75, 515] on div "Tasks" at bounding box center [65, 515] width 31 height 14
select select "incomplete"
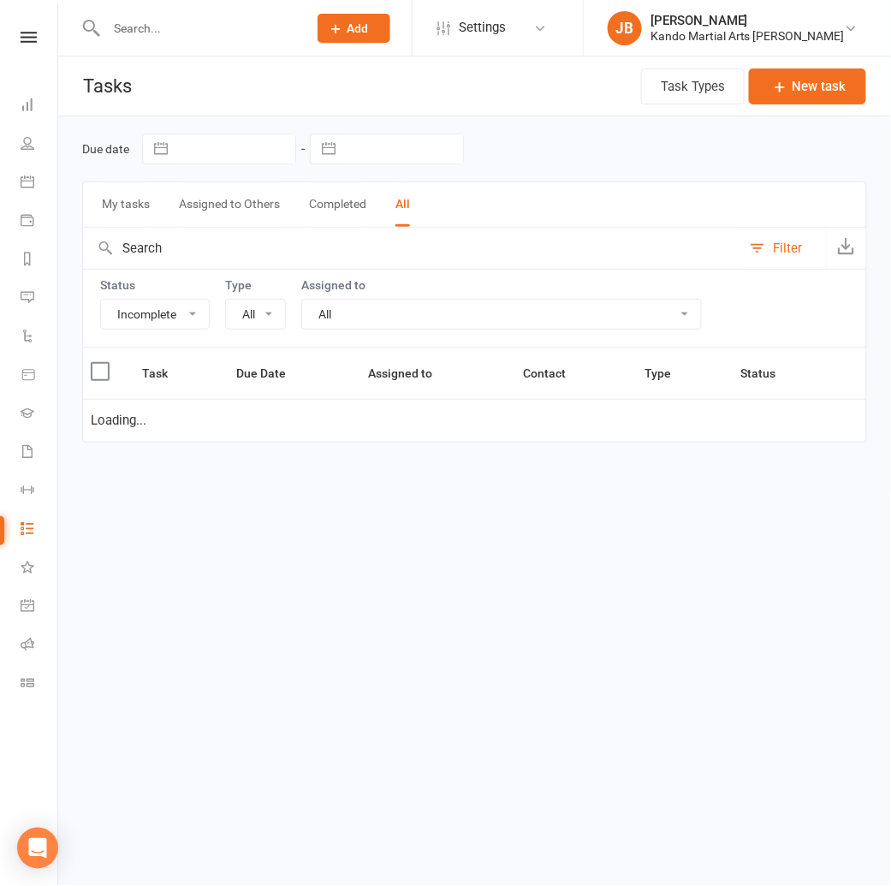
select select "23766"
select select "started"
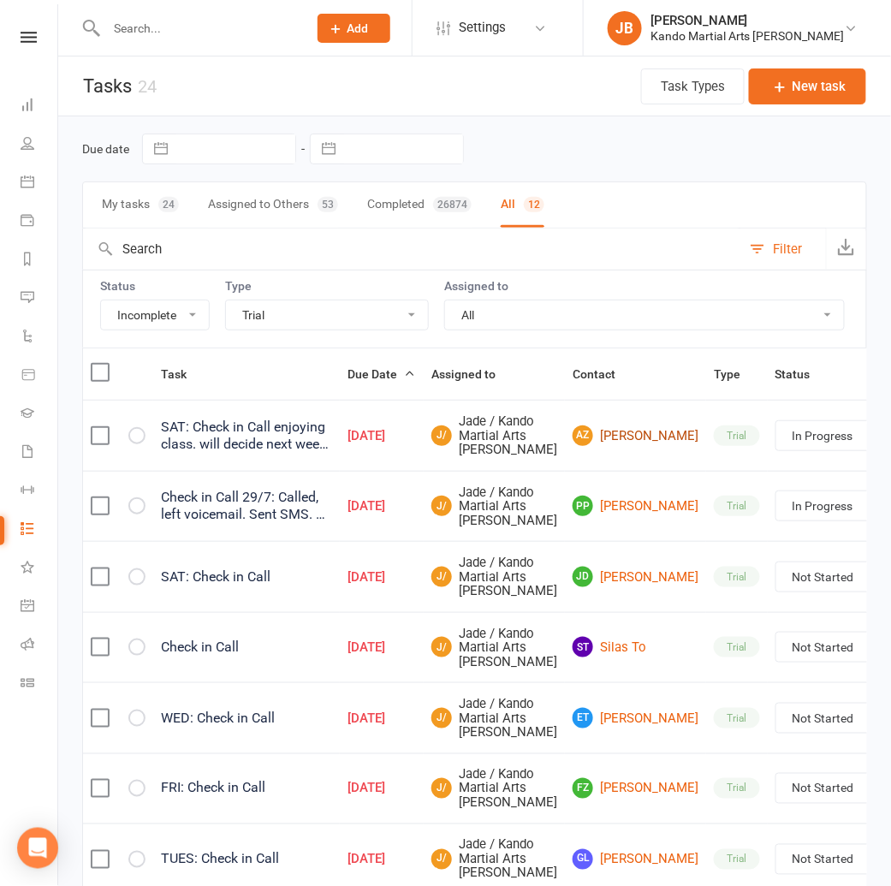
click at [592, 446] on link "AZ Amelia Zhang" at bounding box center [635, 435] width 126 height 21
click at [572, 440] on link "AZ Amelia Zhang" at bounding box center [635, 435] width 126 height 21
click at [587, 442] on link "AZ Amelia Zhang" at bounding box center [635, 435] width 126 height 21
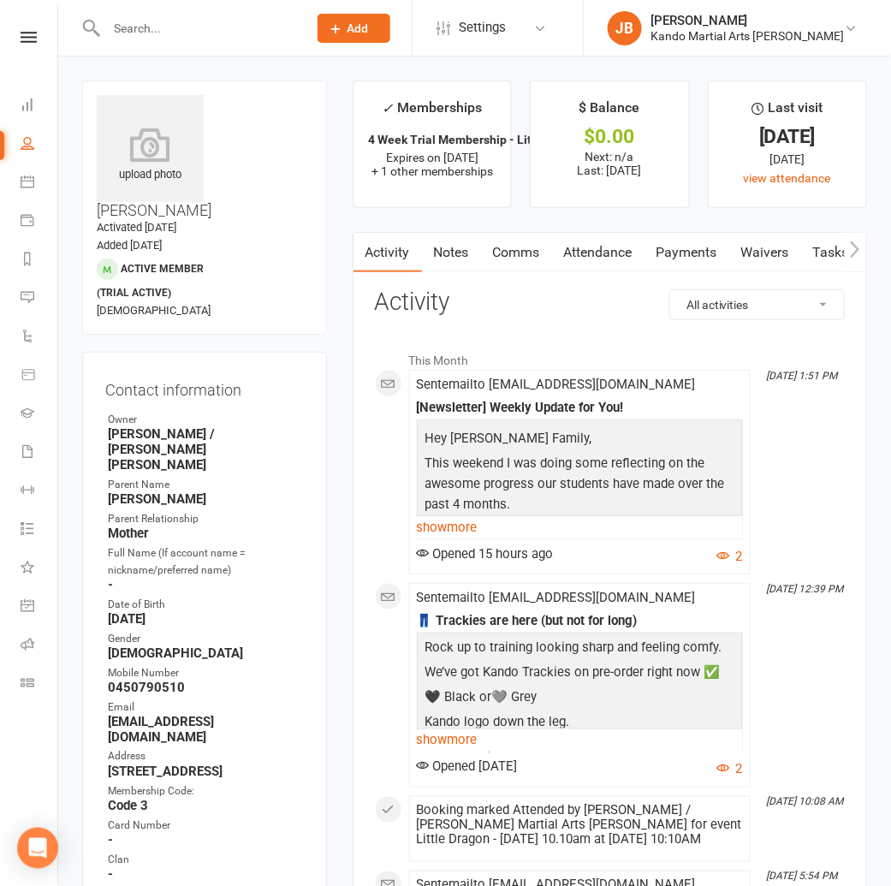
click at [820, 246] on link "Tasks" at bounding box center [831, 252] width 60 height 39
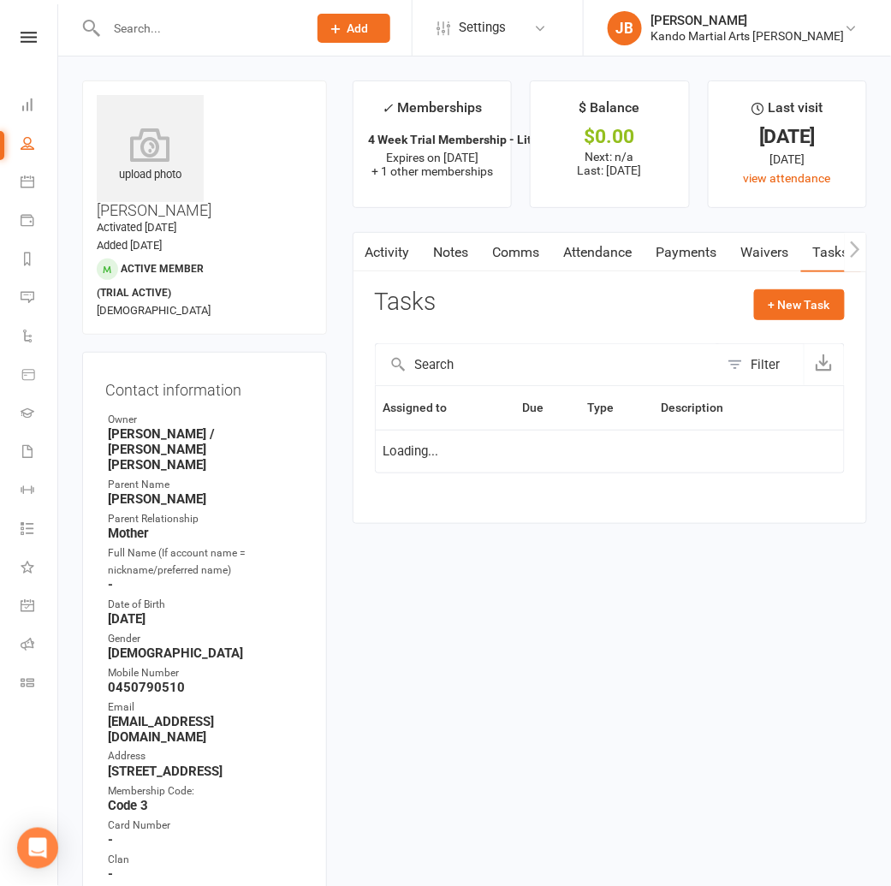
select select "started"
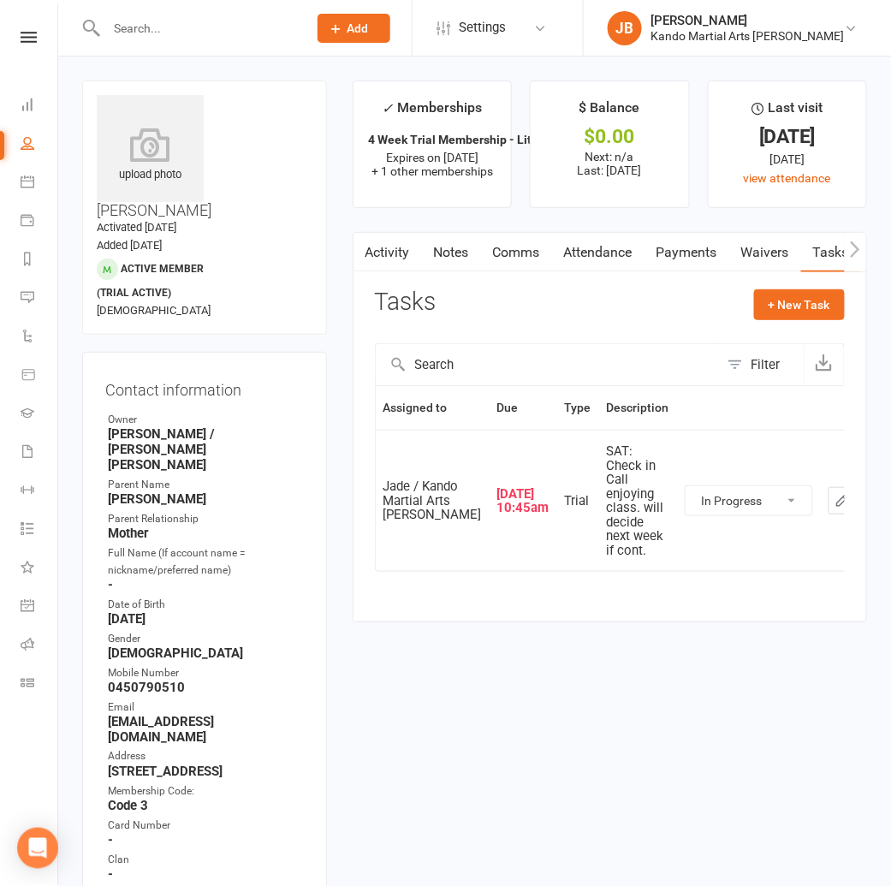
click at [461, 259] on link "Notes" at bounding box center [451, 252] width 59 height 39
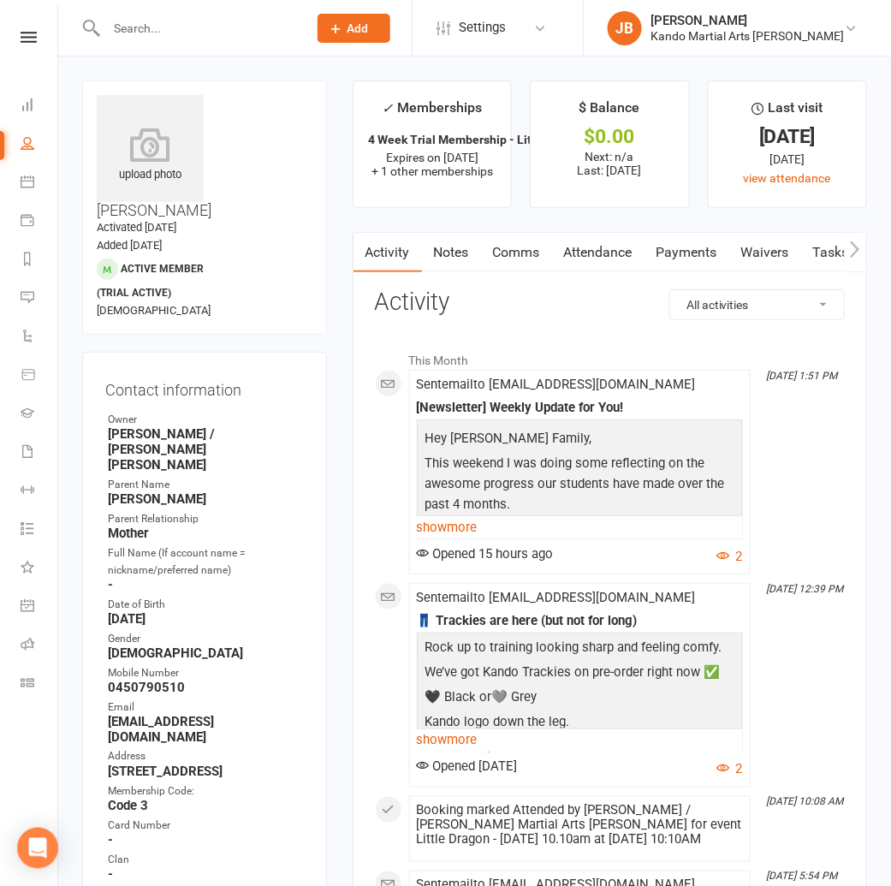
click at [596, 264] on link "Attendance" at bounding box center [598, 252] width 92 height 39
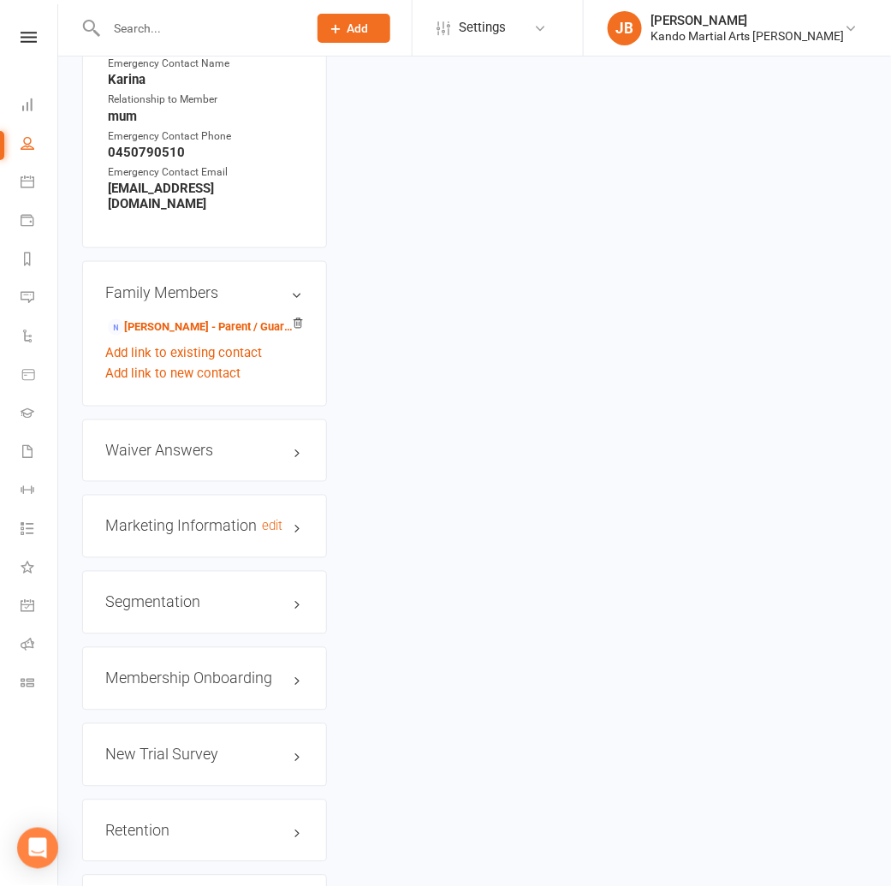
scroll to position [1934, 0]
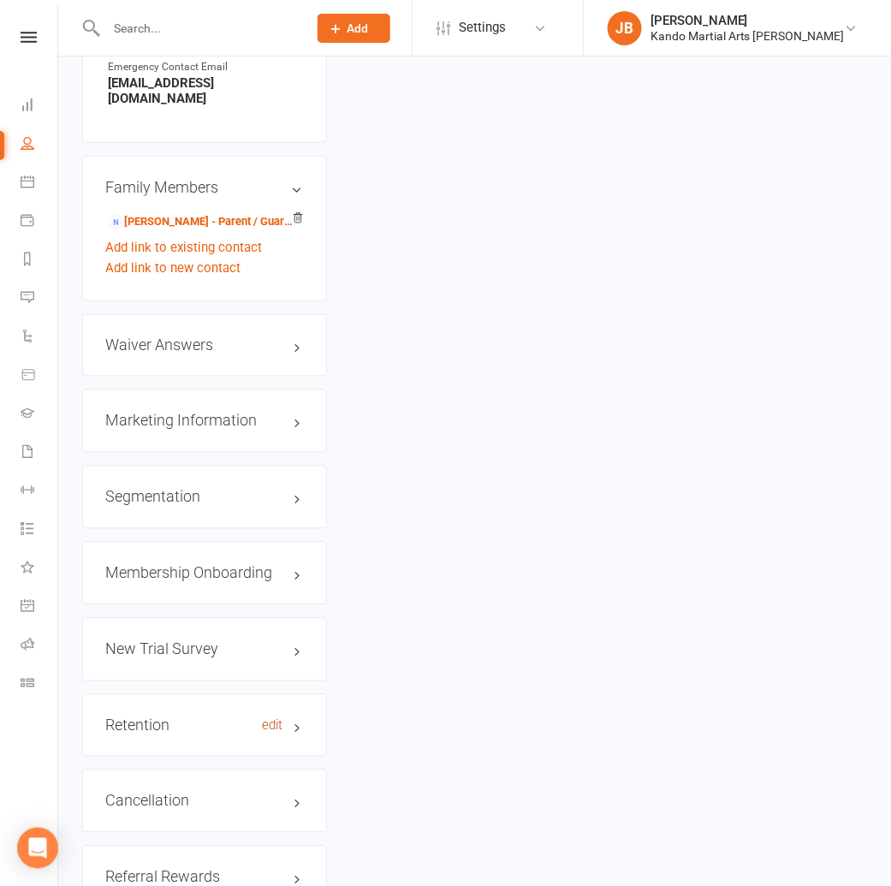
click at [282, 719] on link "edit" at bounding box center [273, 726] width 21 height 15
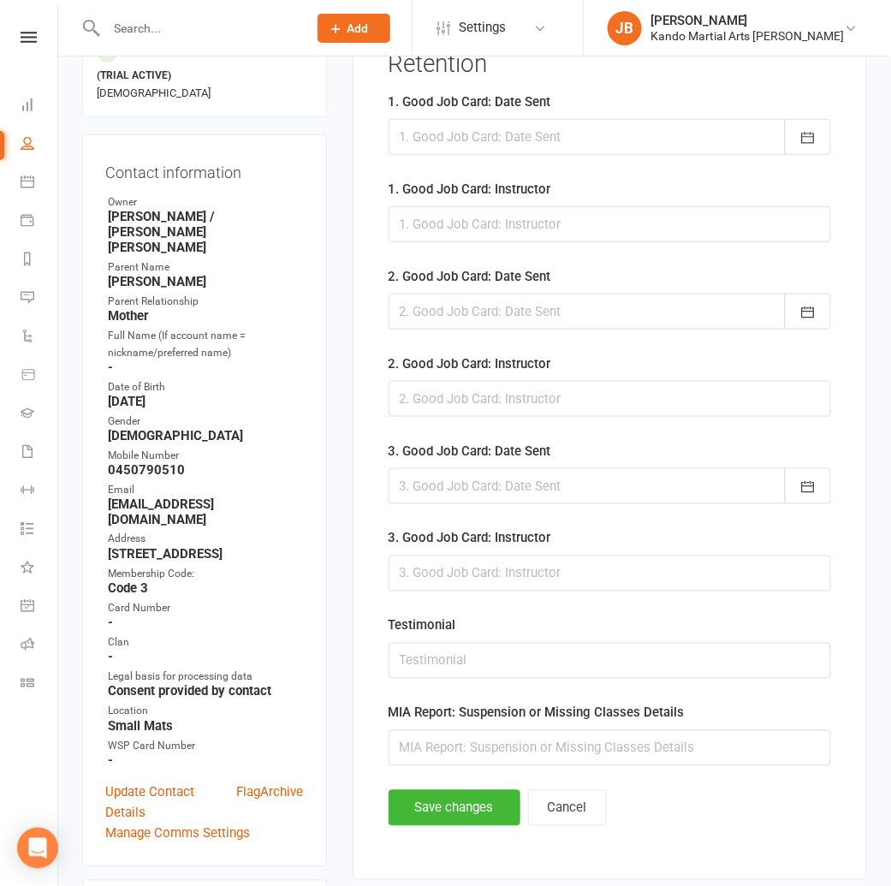
scroll to position [250, 0]
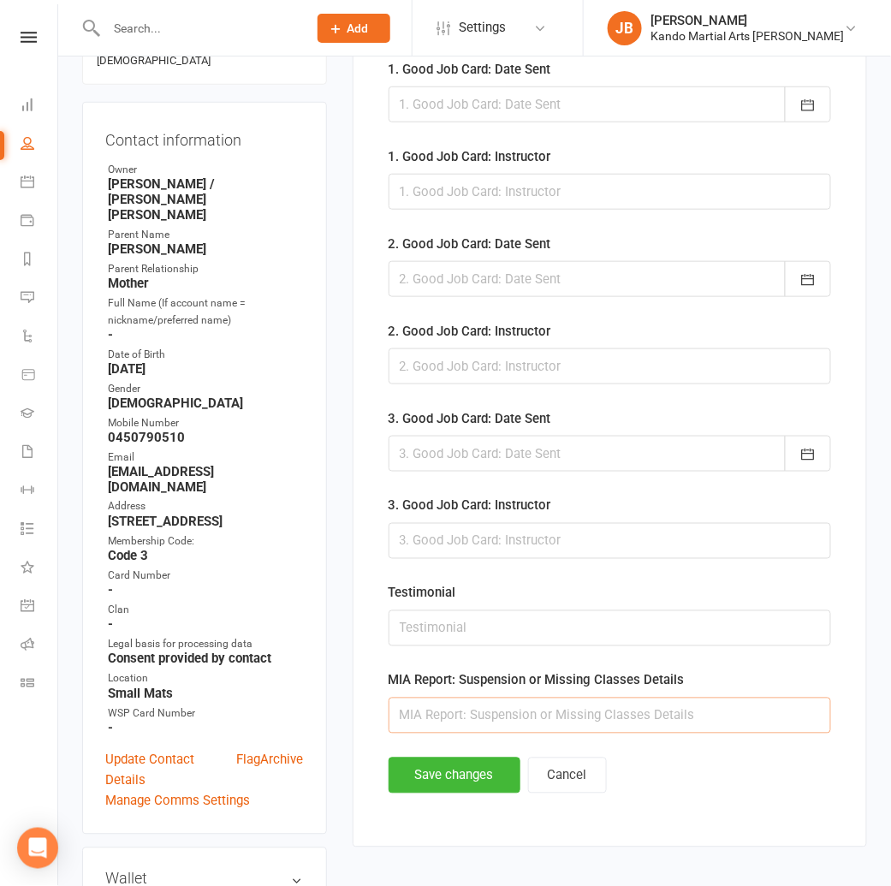
click at [418, 718] on input "text" at bounding box center [609, 715] width 442 height 36
type input "TNC"
click at [416, 775] on button "Save changes" at bounding box center [454, 775] width 132 height 36
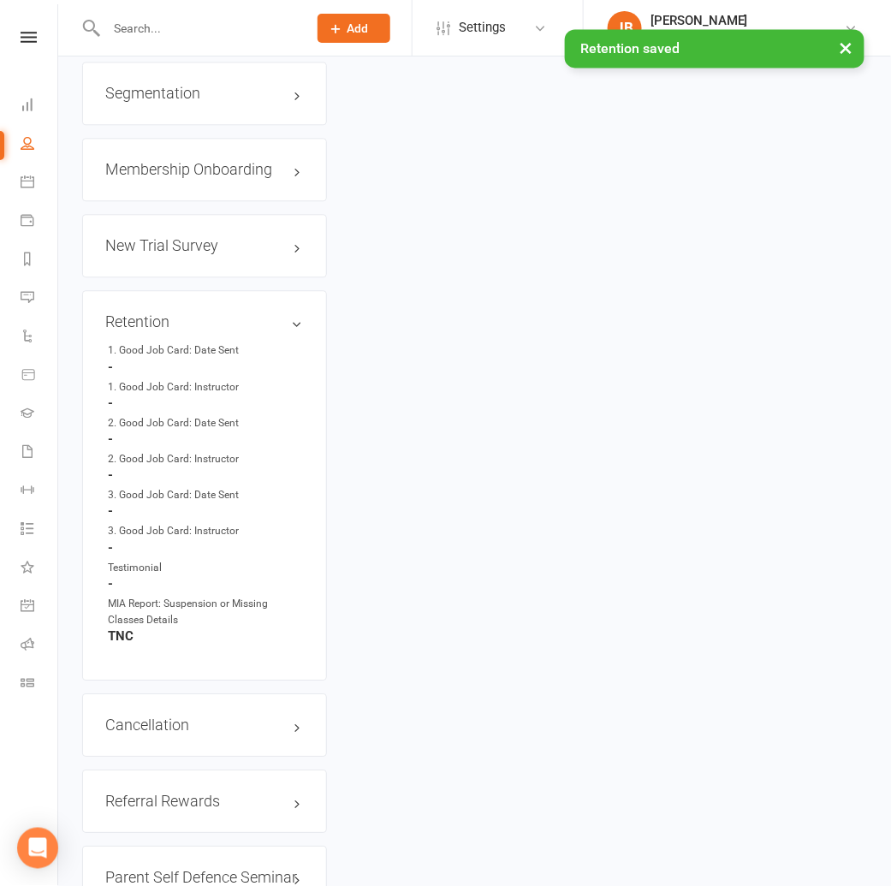
scroll to position [2339, 0]
click at [261, 714] on h3 "Cancellation edit" at bounding box center [204, 722] width 198 height 17
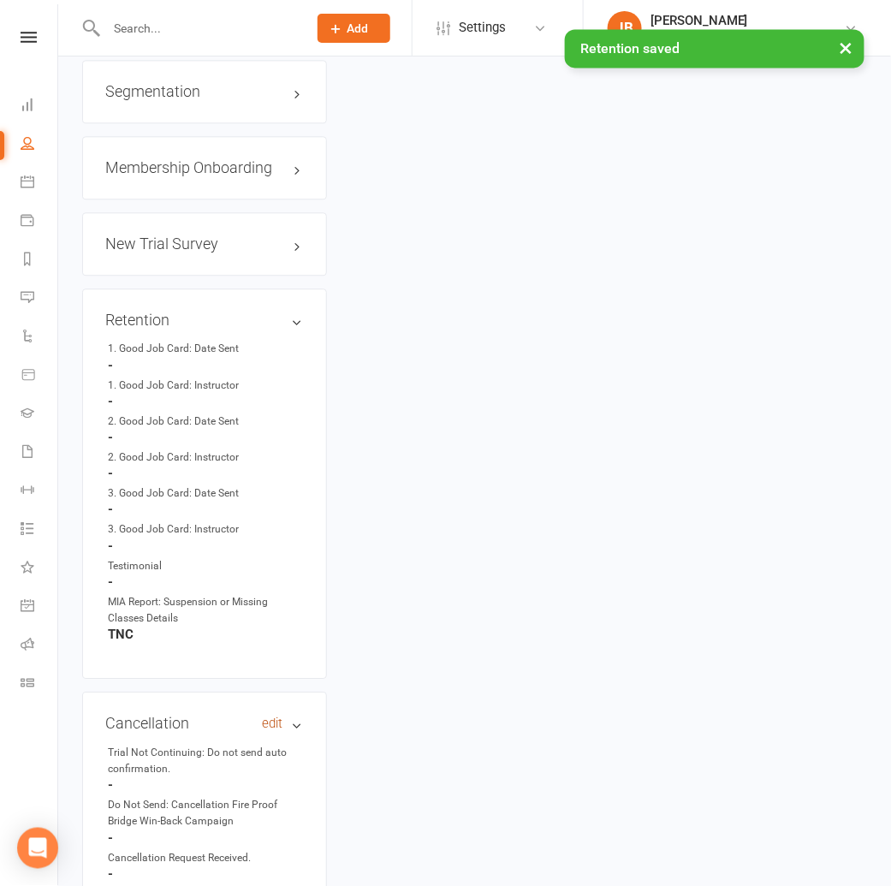
click at [270, 716] on link "edit" at bounding box center [273, 723] width 21 height 15
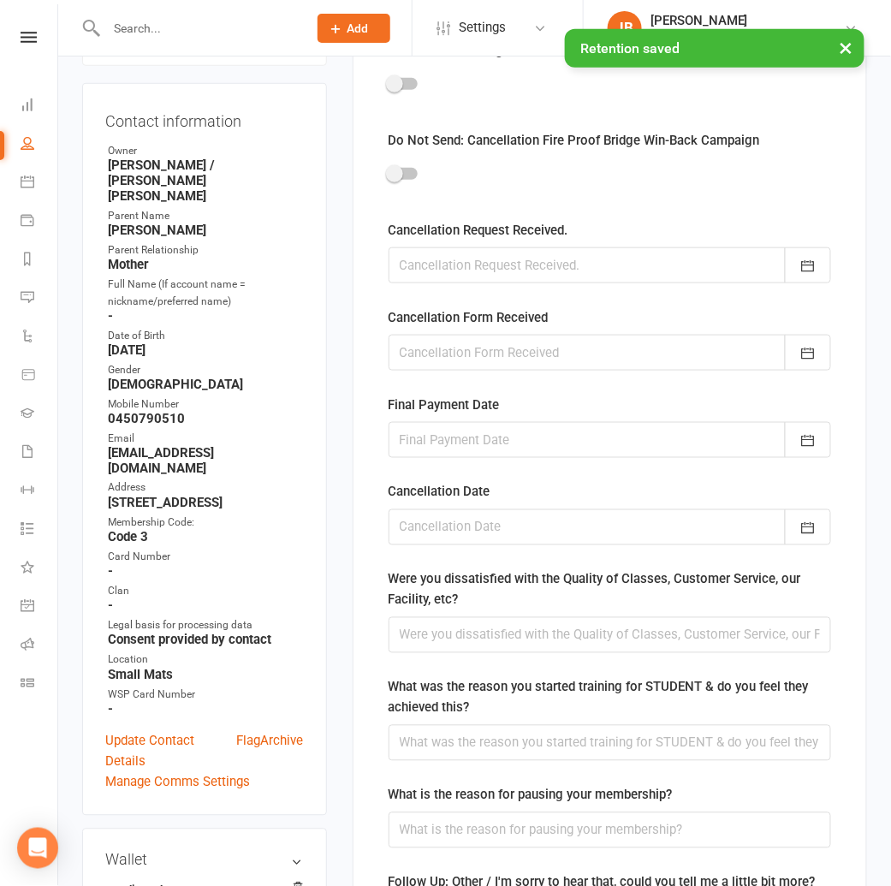
scroll to position [145, 0]
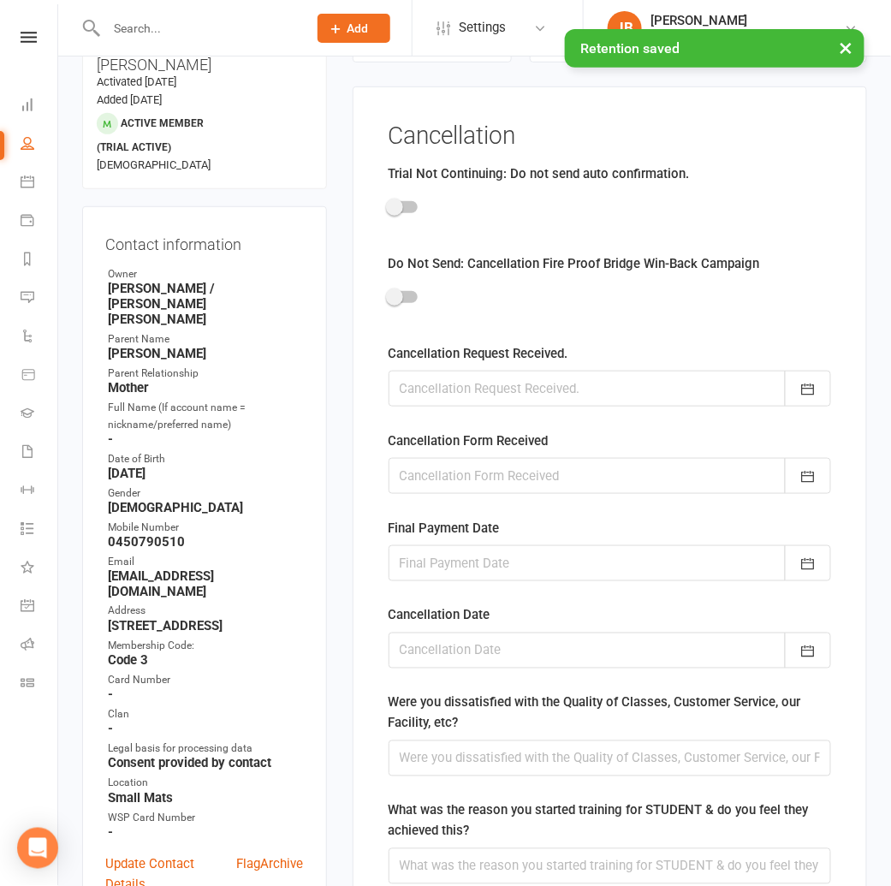
click at [410, 201] on div at bounding box center [402, 207] width 29 height 12
click at [388, 204] on input "checkbox" at bounding box center [388, 204] width 0 height 0
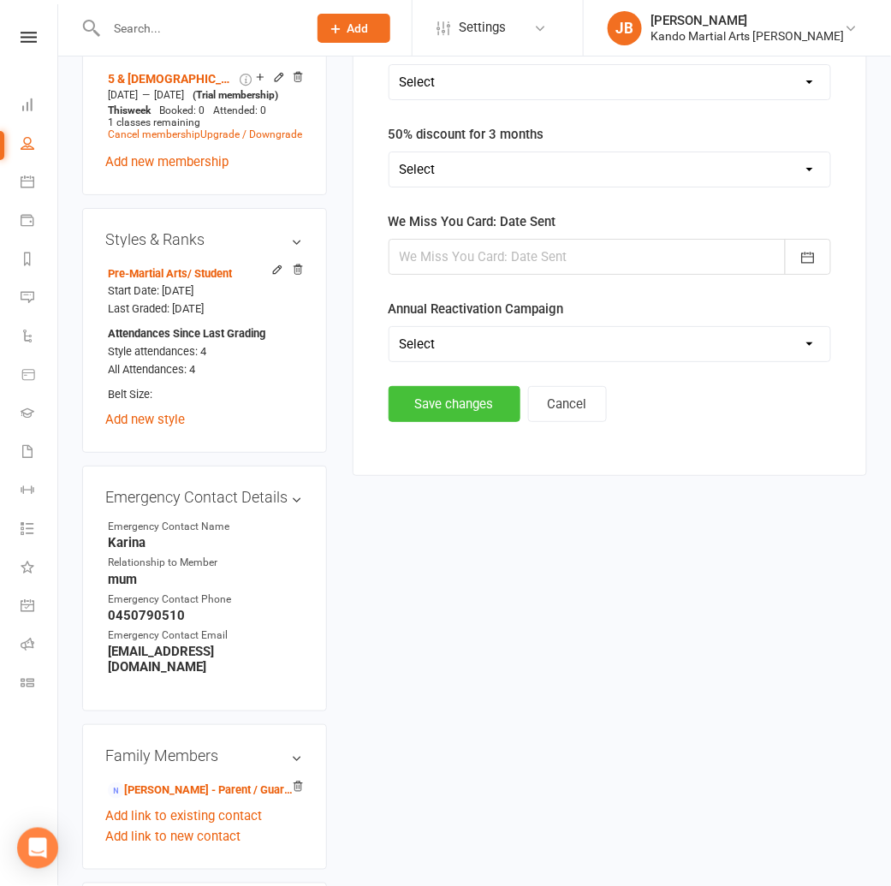
scroll to position [1373, 0]
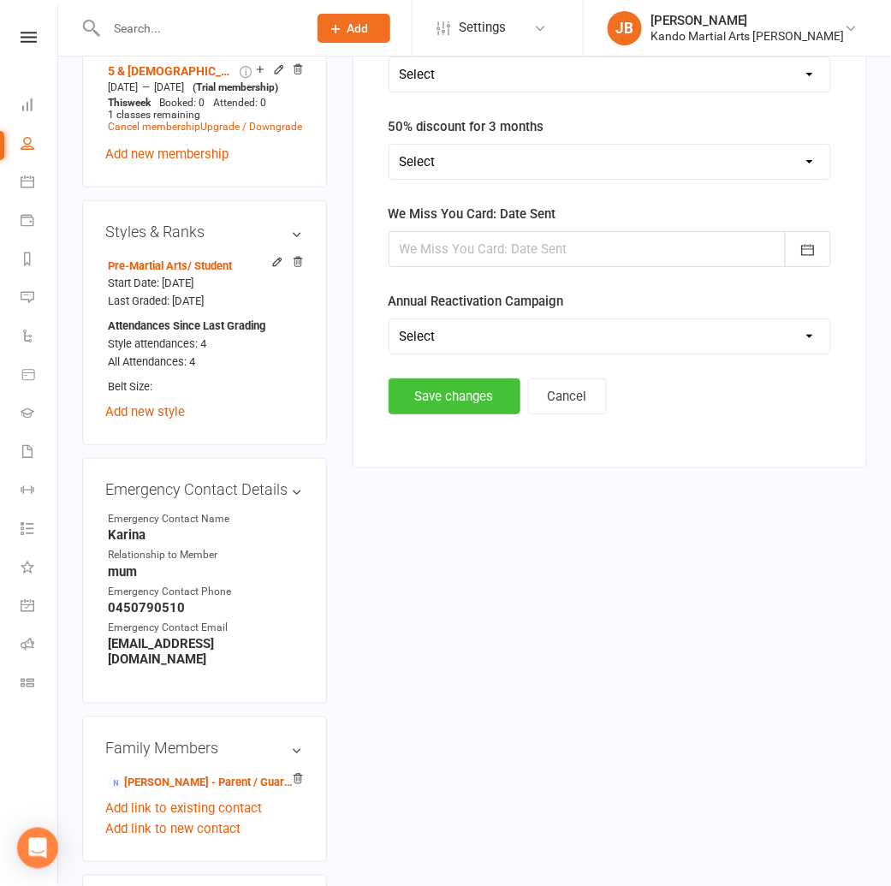
click at [465, 402] on button "Save changes" at bounding box center [454, 396] width 132 height 36
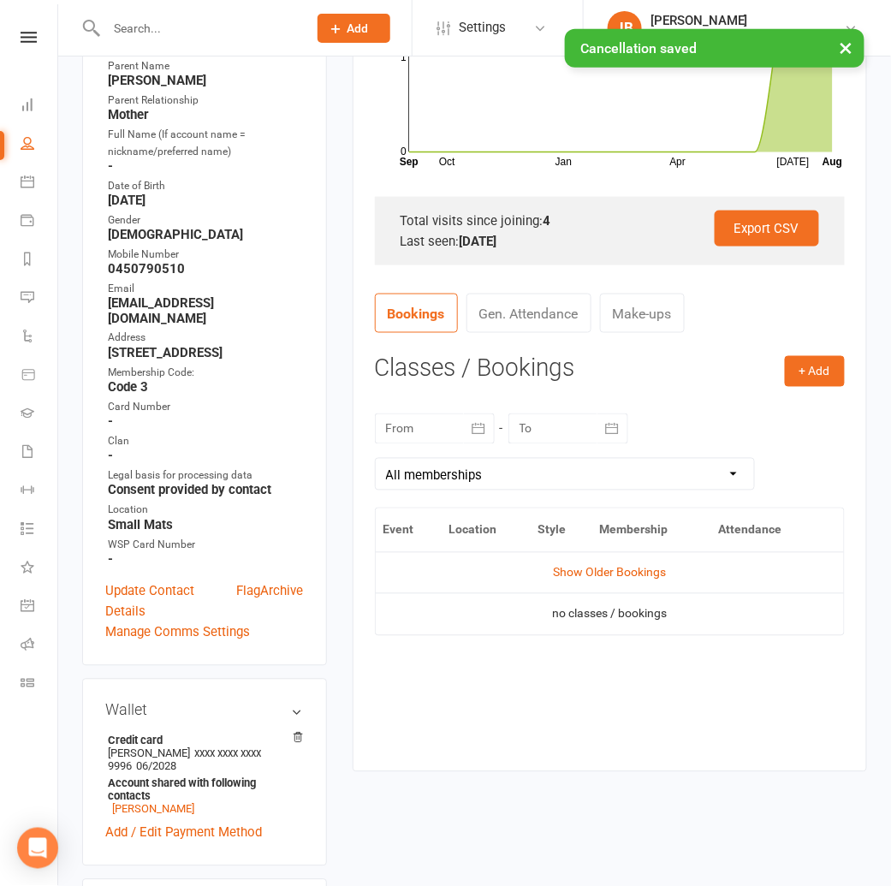
scroll to position [0, 0]
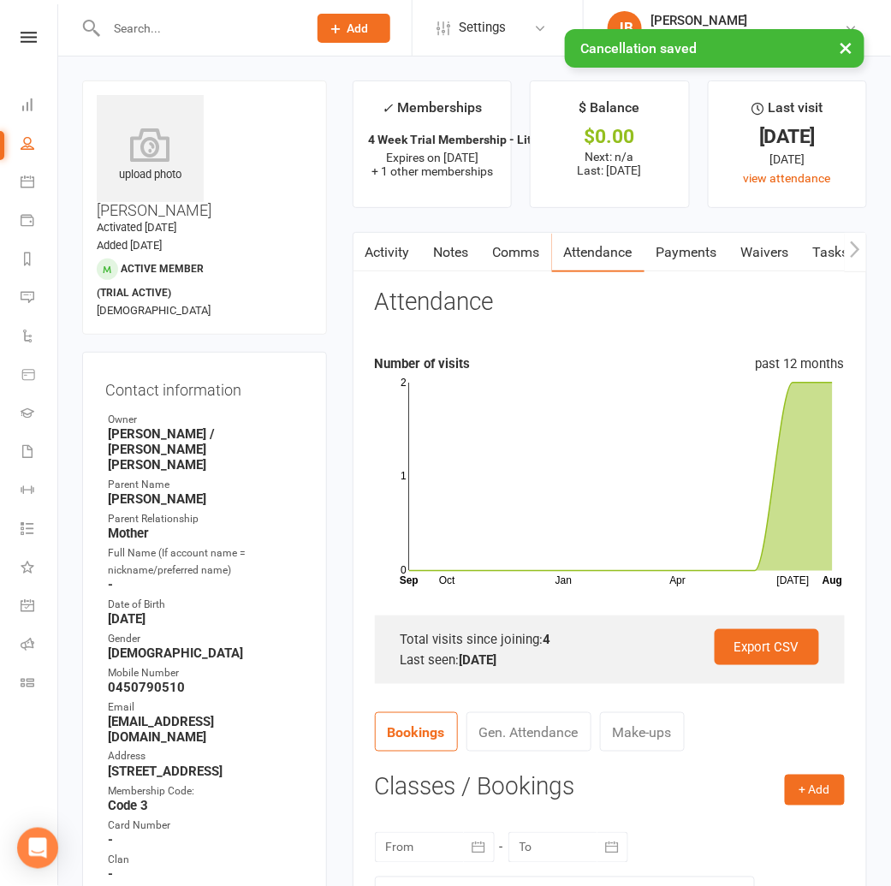
click at [507, 246] on link "Comms" at bounding box center [516, 252] width 71 height 39
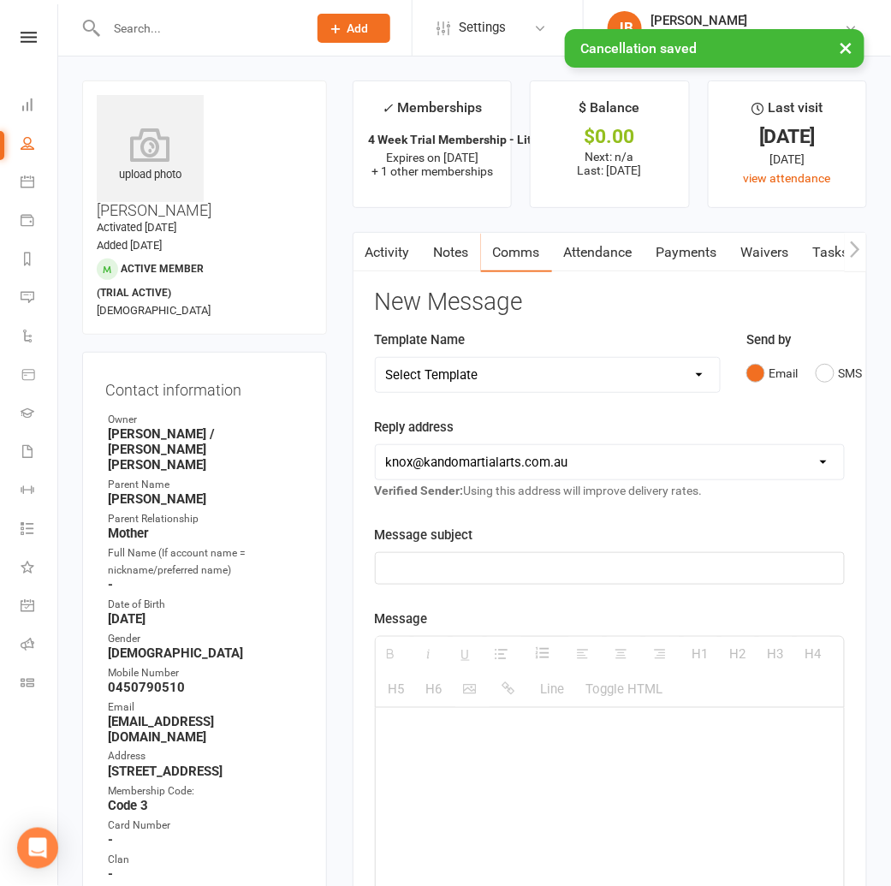
click at [423, 377] on select "Select Template [Email] 5 Class Pass Renewal - Used 4/5 classes [Email] 5 Class…" at bounding box center [548, 375] width 344 height 34
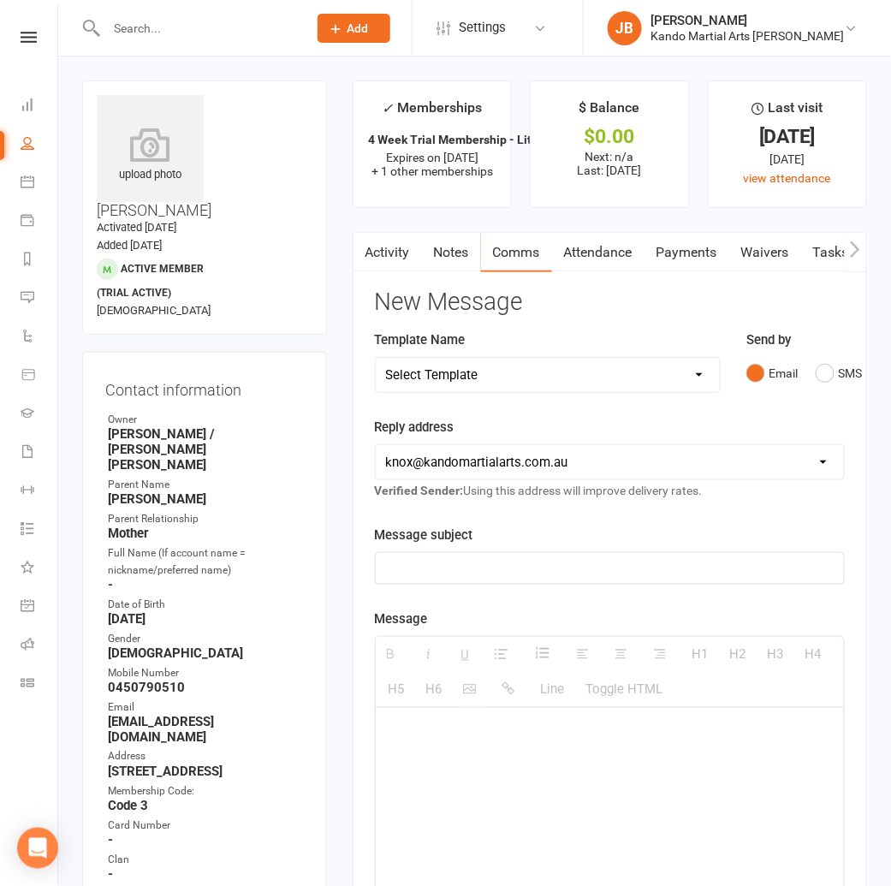
select select "446"
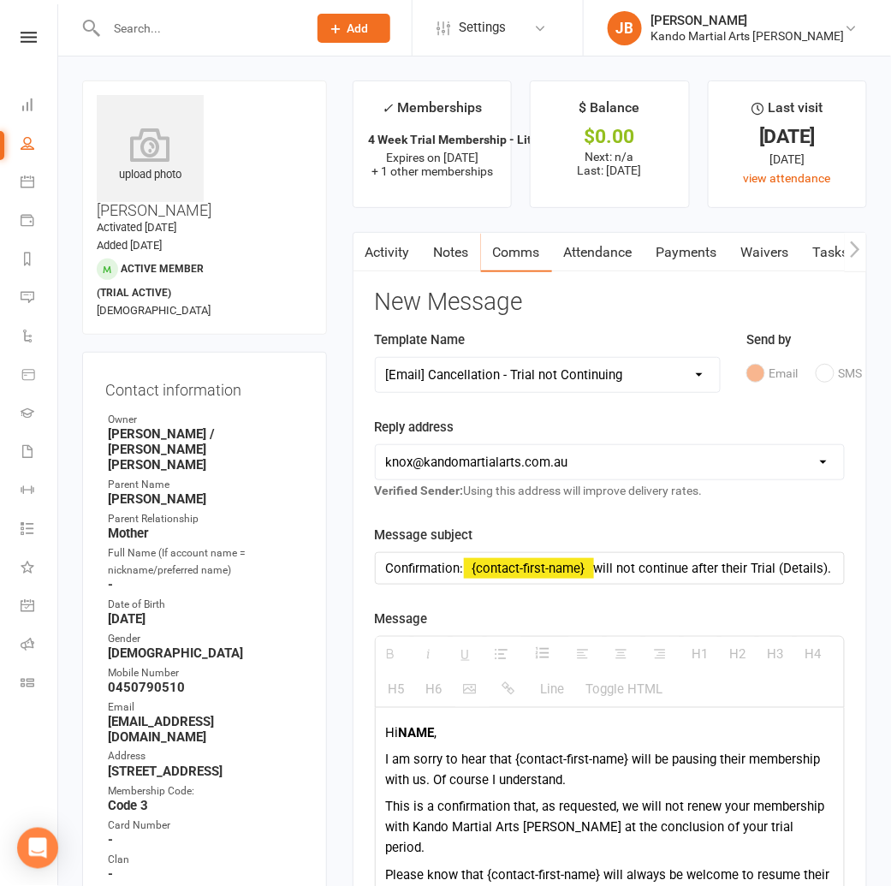
click at [412, 725] on b "NAME" at bounding box center [417, 732] width 36 height 15
click at [418, 733] on b "Karina" at bounding box center [418, 732] width 38 height 15
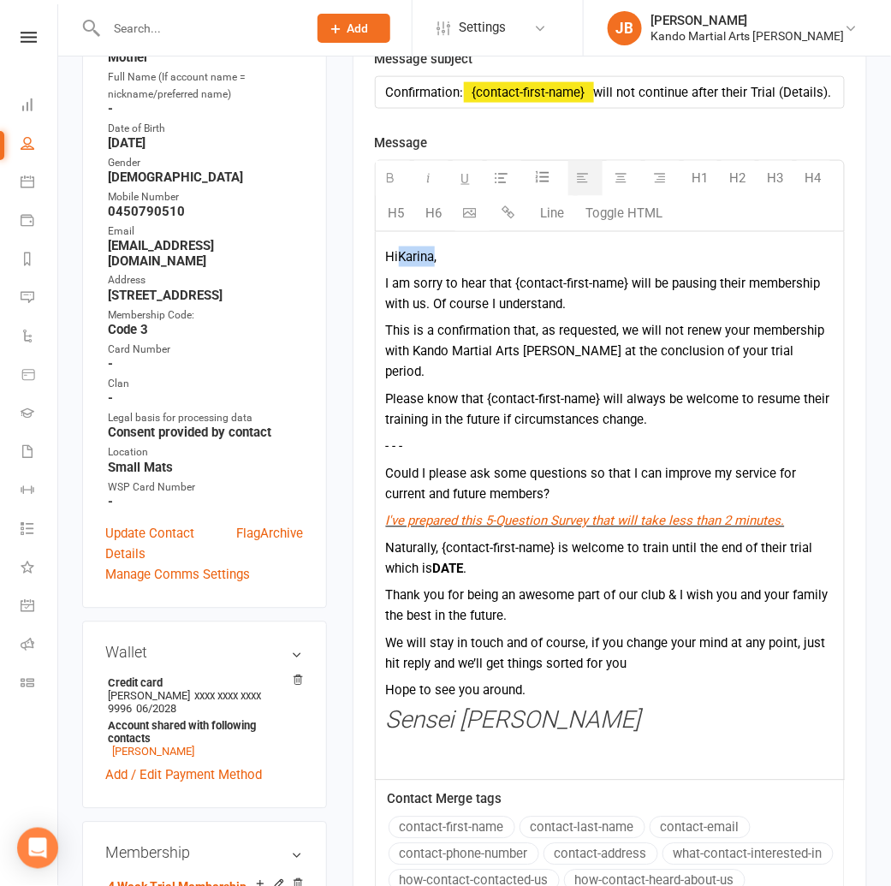
scroll to position [477, 0]
click at [452, 560] on b "DATE" at bounding box center [448, 567] width 31 height 15
click at [451, 560] on b "DATE" at bounding box center [448, 567] width 31 height 15
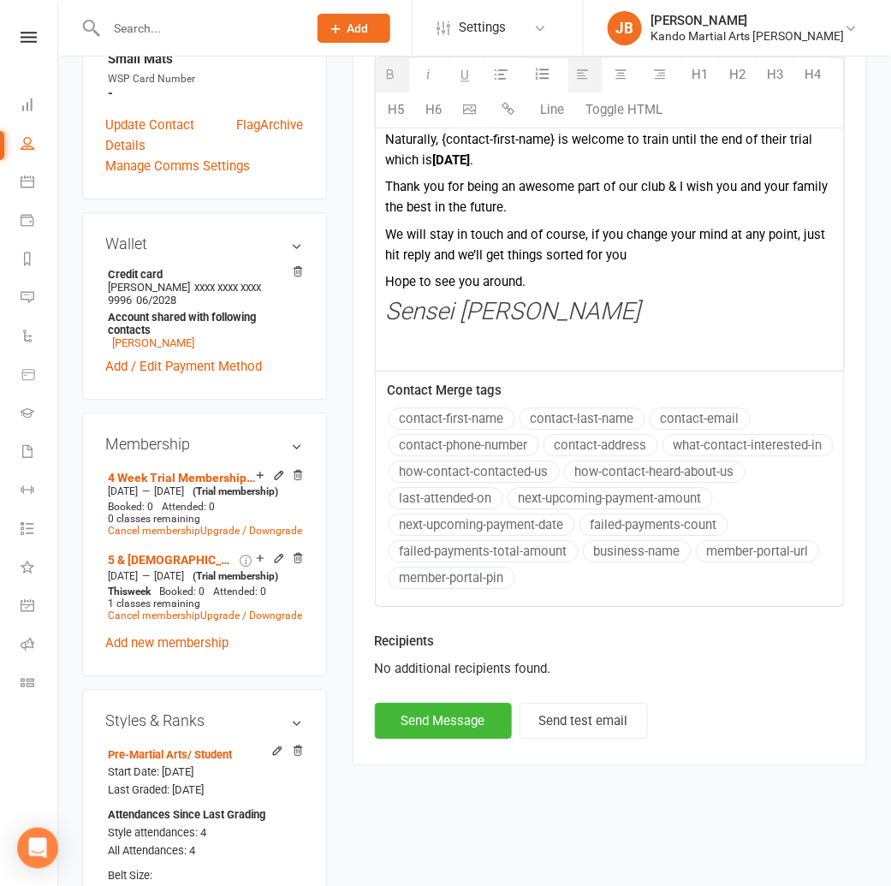
scroll to position [835, 0]
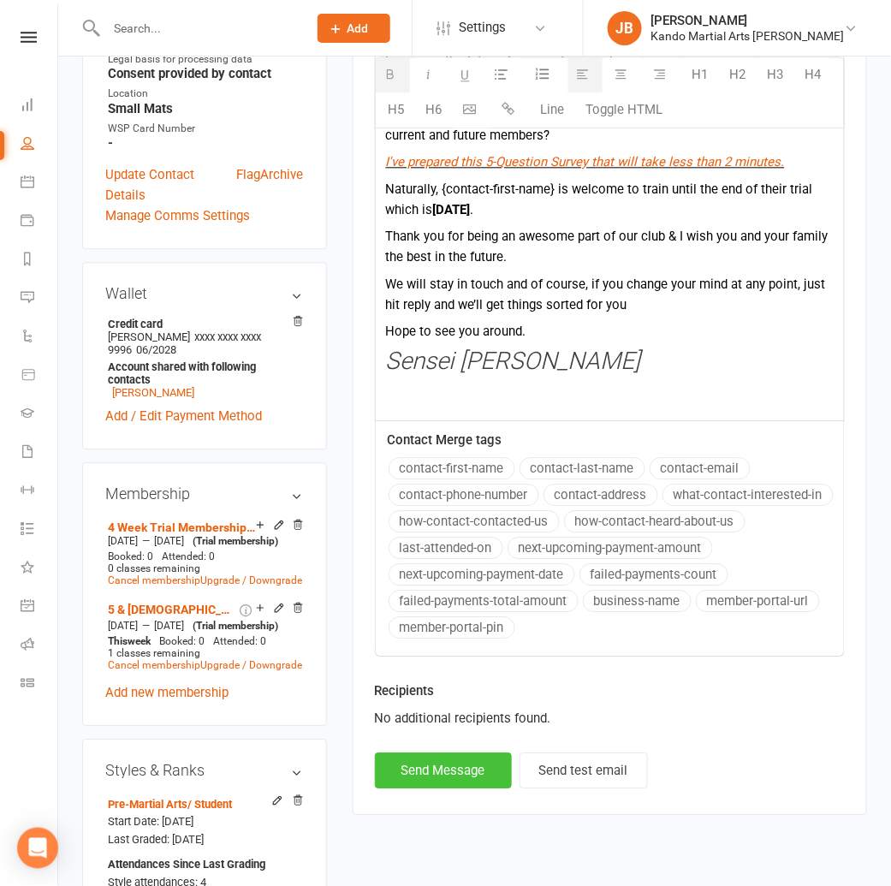
click at [442, 753] on button "Send Message" at bounding box center [443, 770] width 137 height 36
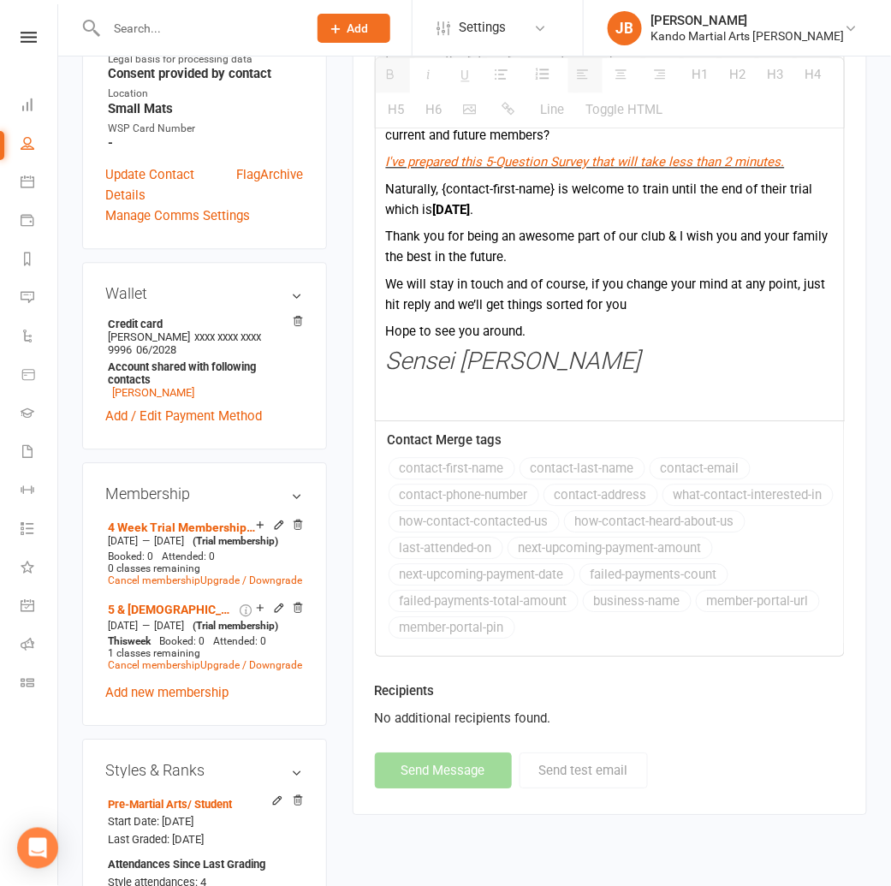
select select
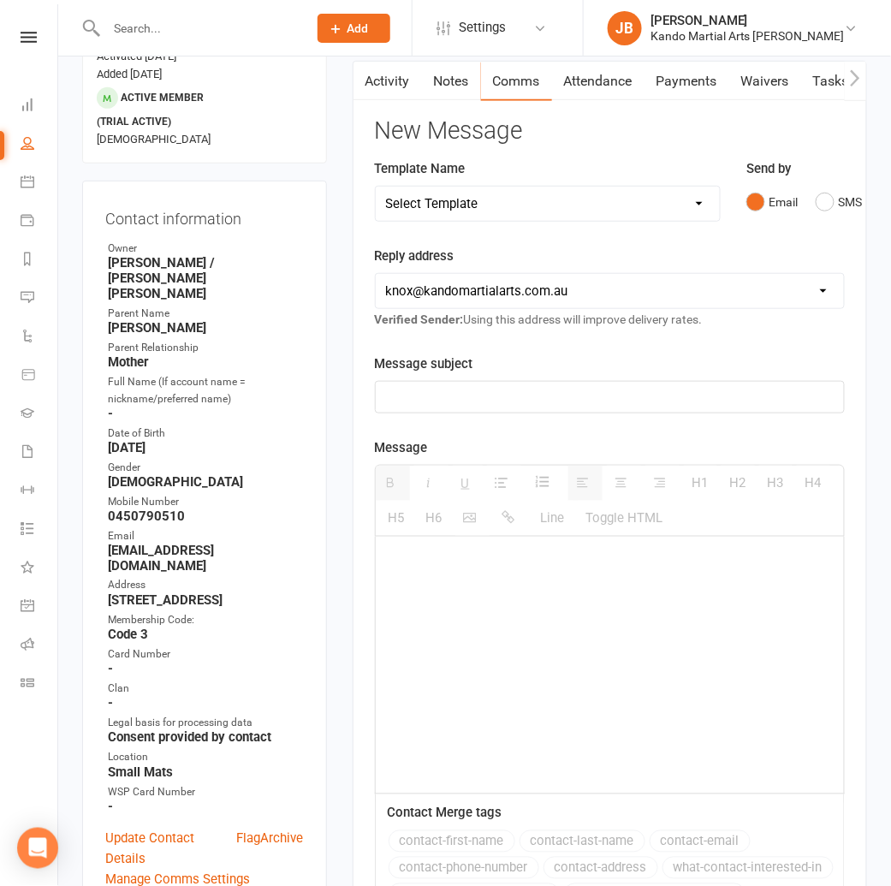
scroll to position [0, 0]
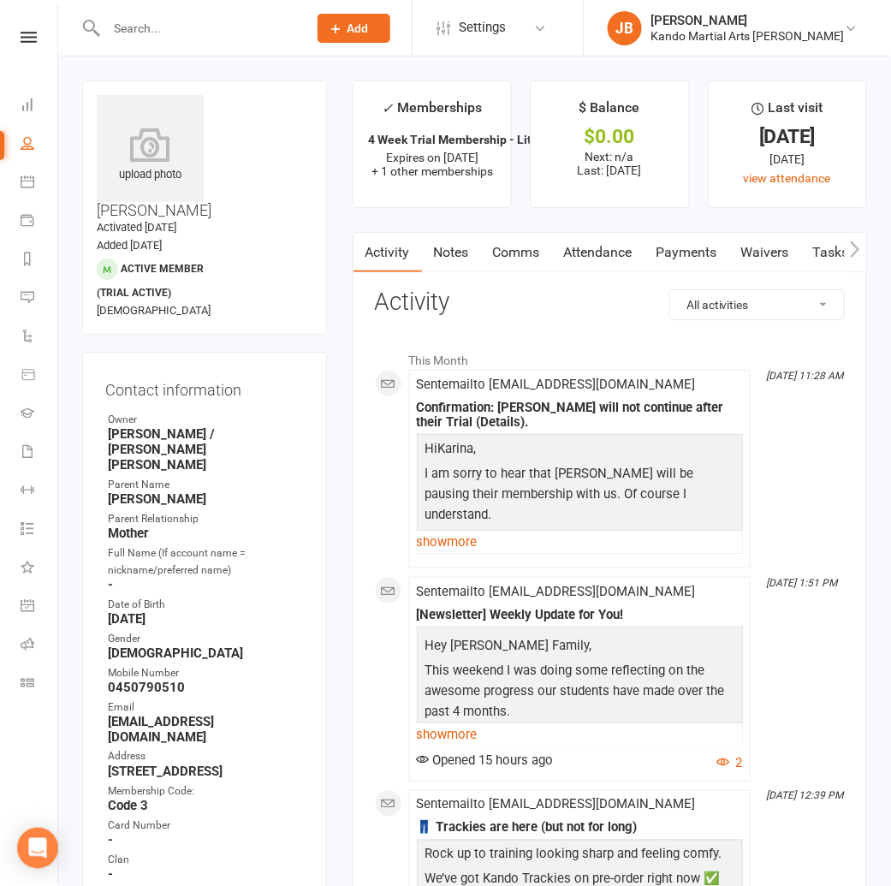
click at [809, 247] on link "Tasks" at bounding box center [831, 252] width 60 height 39
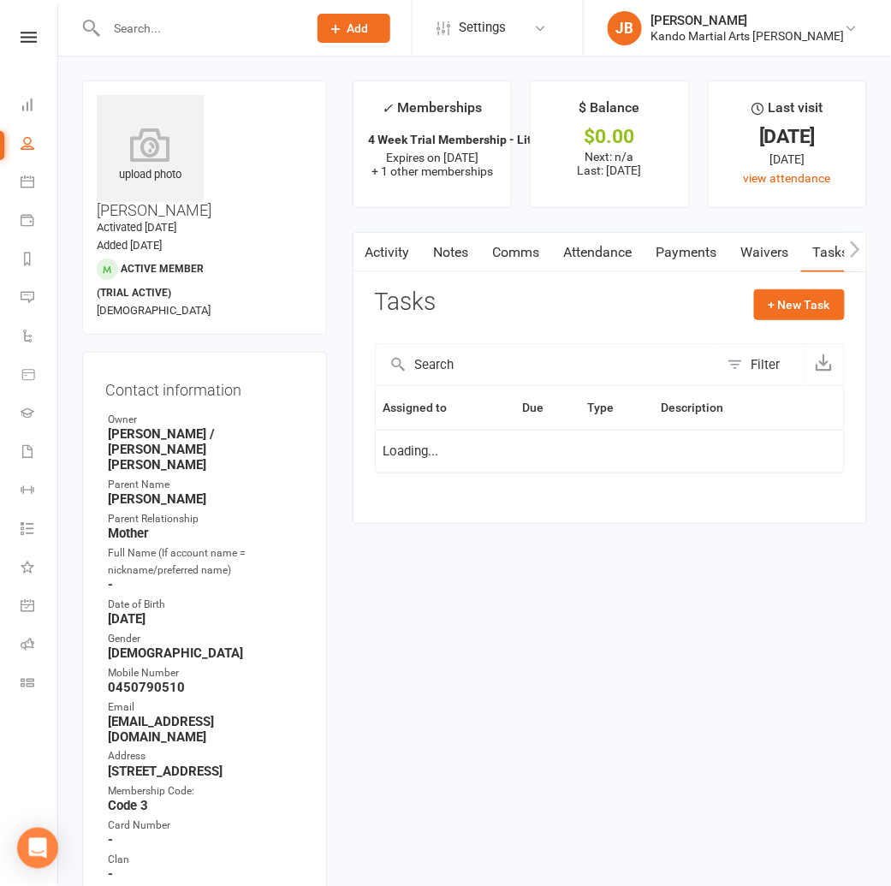
select select "started"
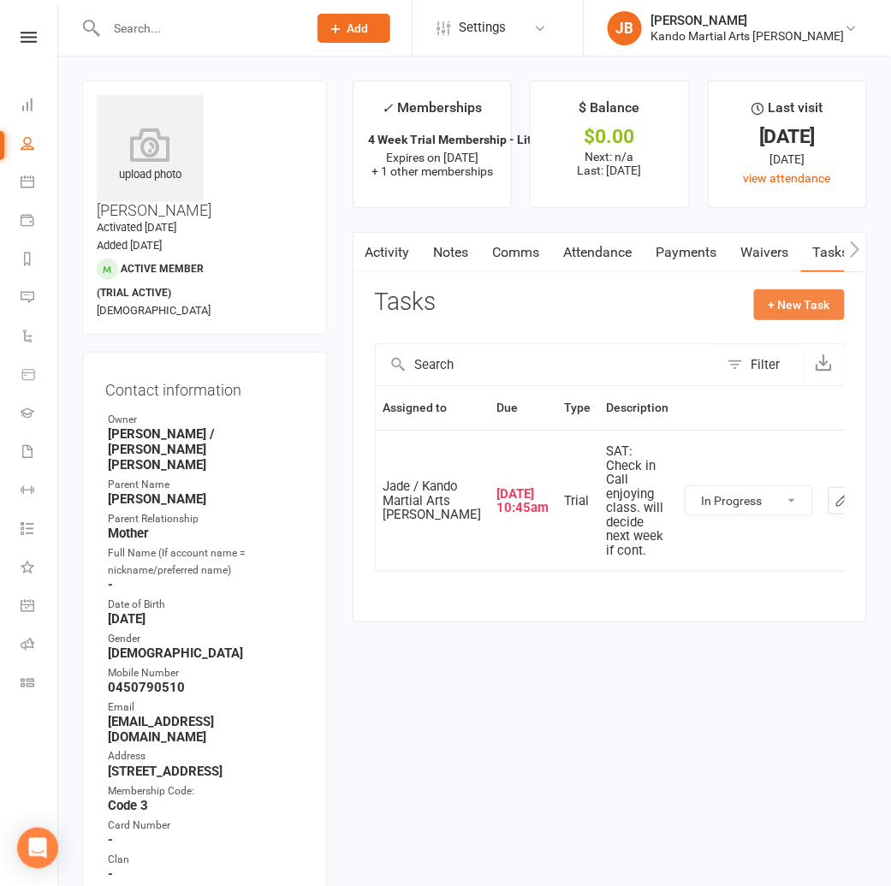
click at [792, 308] on button "+ New Task" at bounding box center [799, 304] width 91 height 31
select select "48590"
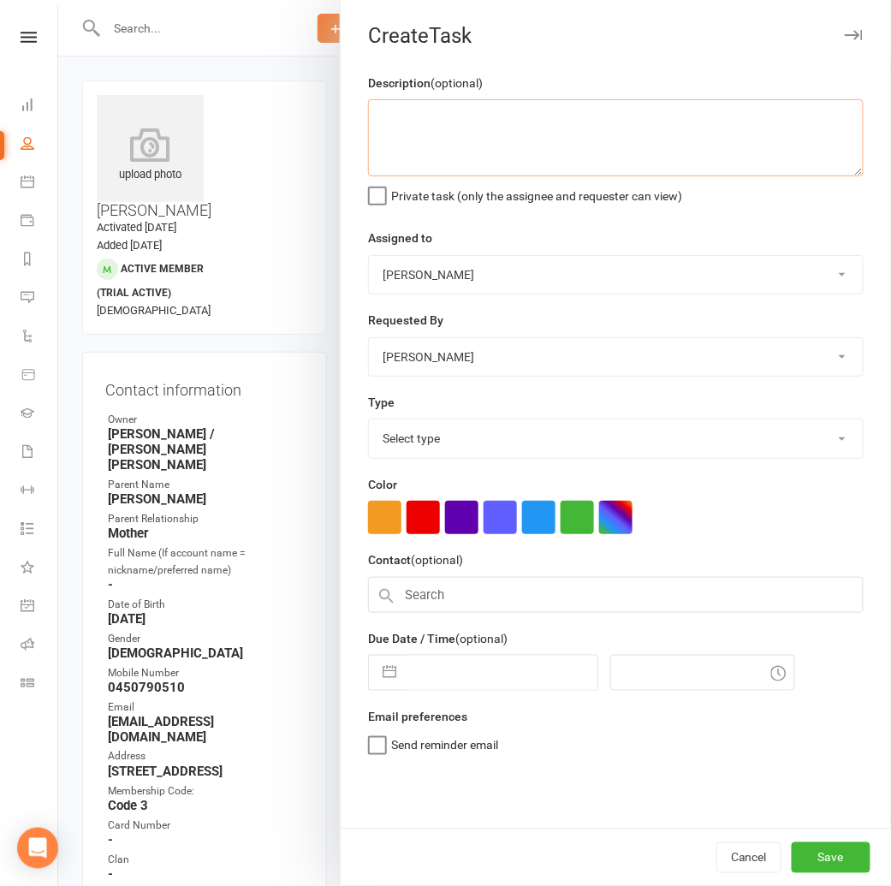
click at [466, 136] on textarea at bounding box center [615, 137] width 495 height 77
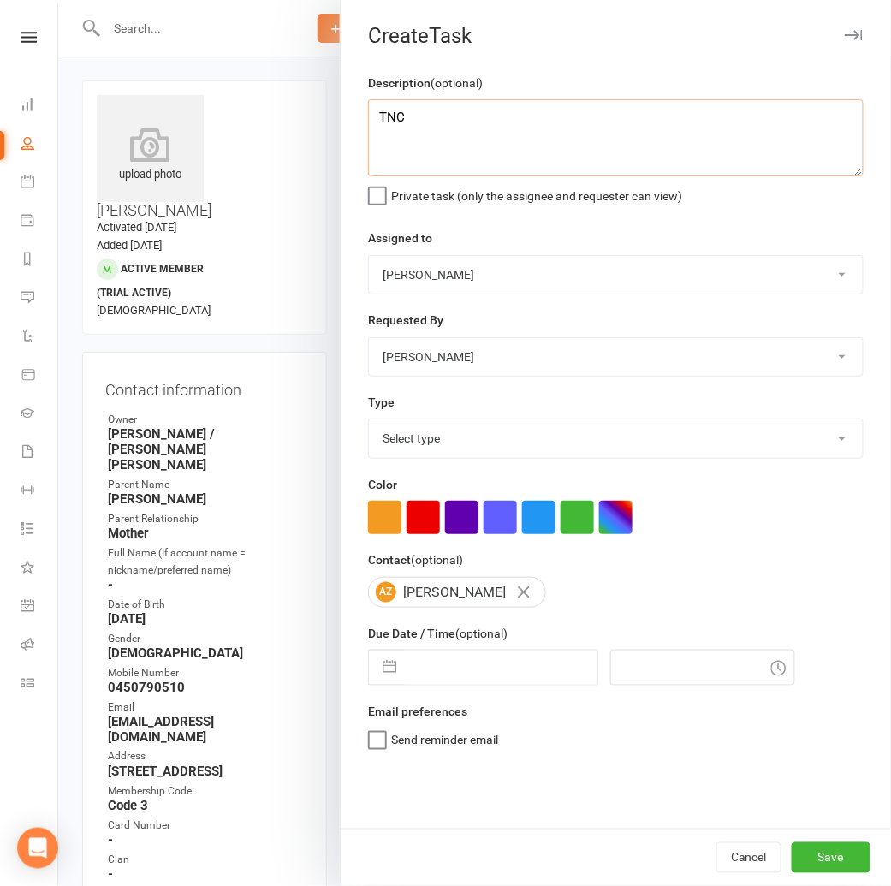
type textarea "TNC"
click at [415, 448] on select "Select type Admin Bbpc - black belt prep course Cancellation Enquiry Follow-up …" at bounding box center [616, 438] width 494 height 38
select select "23766"
click at [432, 277] on select "[PERSON_NAME] / [PERSON_NAME] [PERSON_NAME] [PERSON_NAME] [PERSON_NAME] [PERSON…" at bounding box center [616, 275] width 494 height 38
select select "41840"
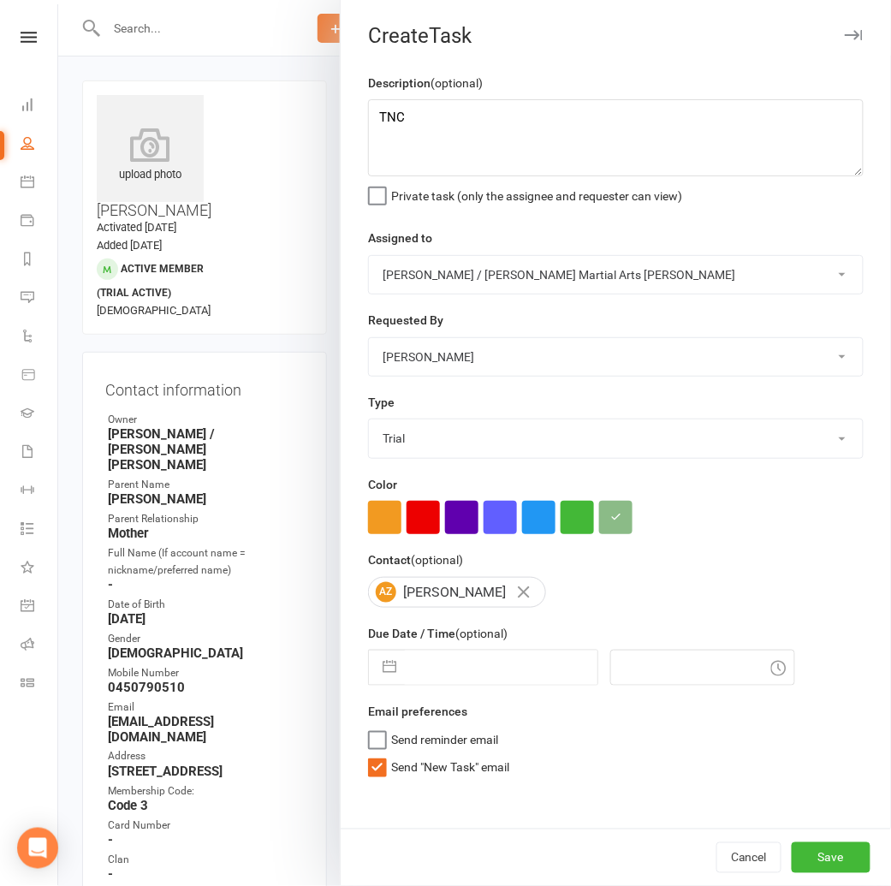
select select "6"
select select "2025"
select select "7"
select select "2025"
select select "8"
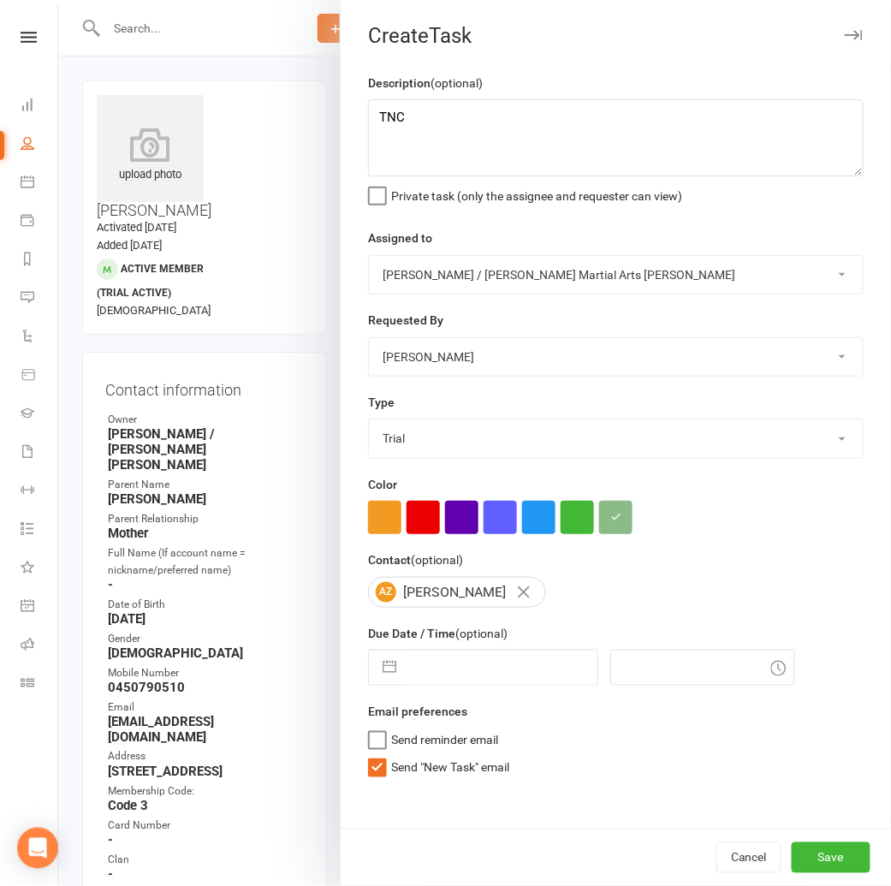
select select "2025"
drag, startPoint x: 418, startPoint y: 680, endPoint x: 406, endPoint y: 670, distance: 16.4
click at [414, 676] on input "text" at bounding box center [501, 667] width 193 height 34
click at [533, 853] on td "14" at bounding box center [537, 862] width 33 height 33
type input "[DATE]"
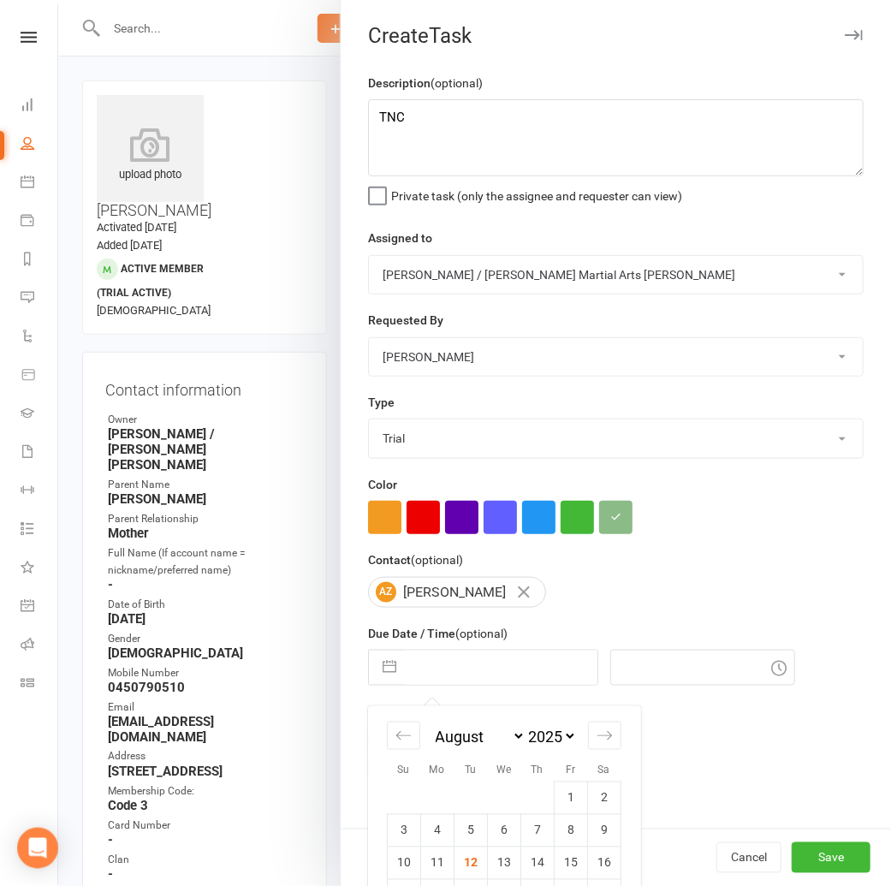
type input "11:30am"
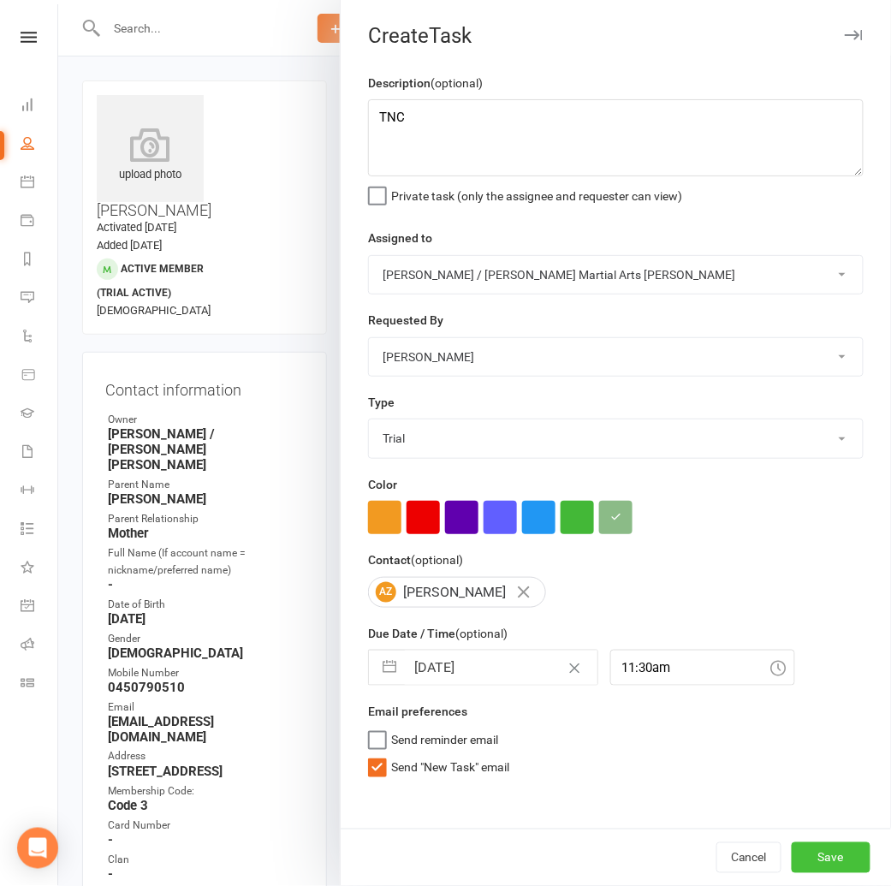
click at [827, 856] on button "Save" at bounding box center [830, 857] width 79 height 31
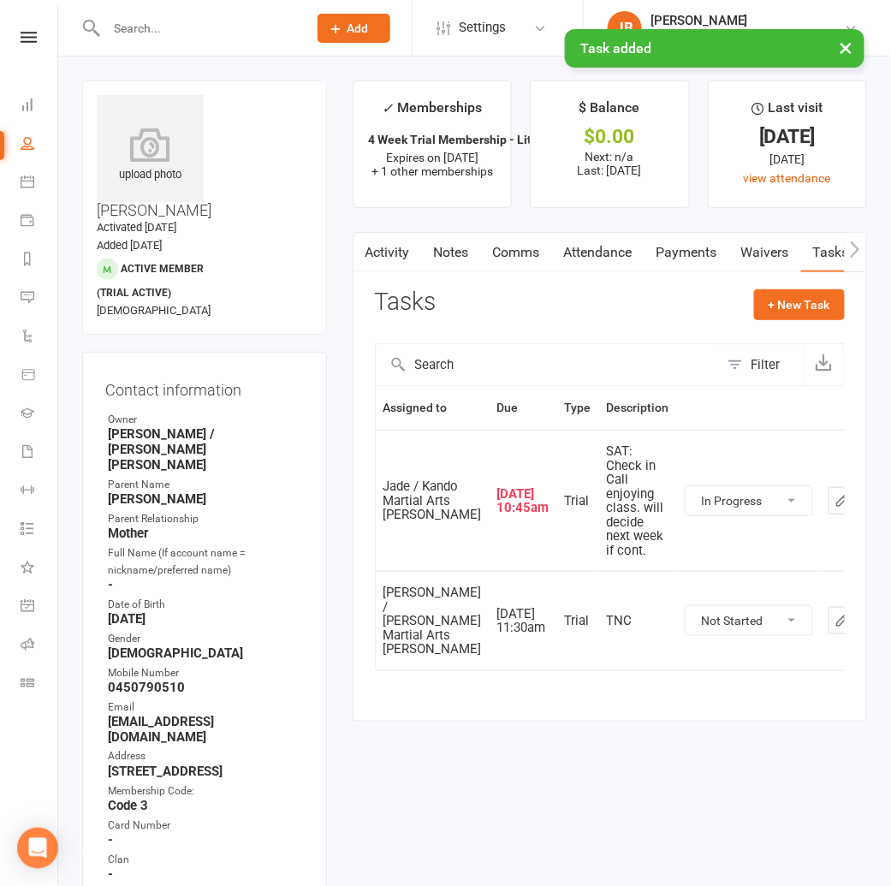
click at [698, 515] on select "Not Started In Progress Waiting Complete" at bounding box center [748, 500] width 127 height 29
select select "started"
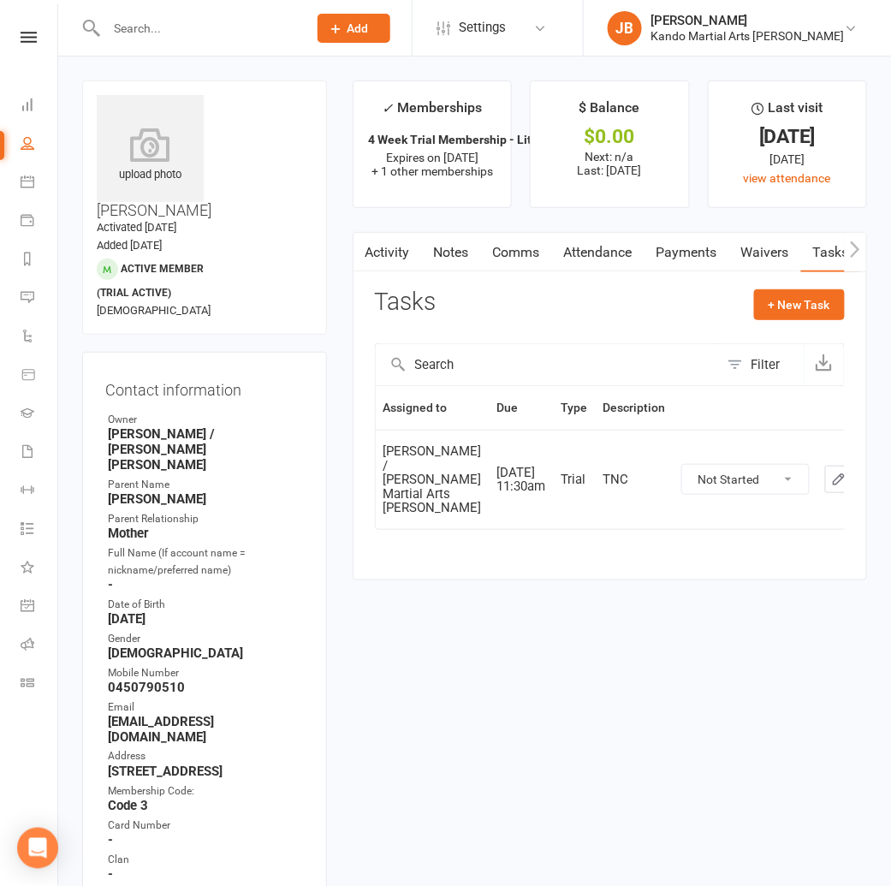
drag, startPoint x: 451, startPoint y: 615, endPoint x: 412, endPoint y: 619, distance: 39.5
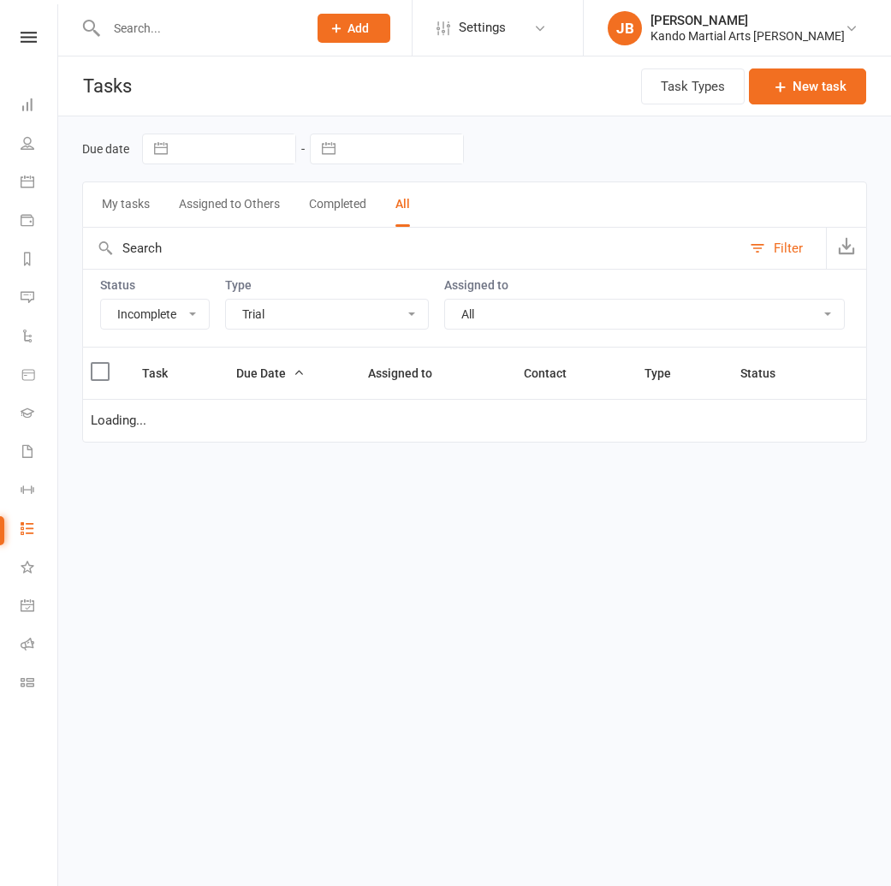
select select "incomplete"
select select "23766"
select select "started"
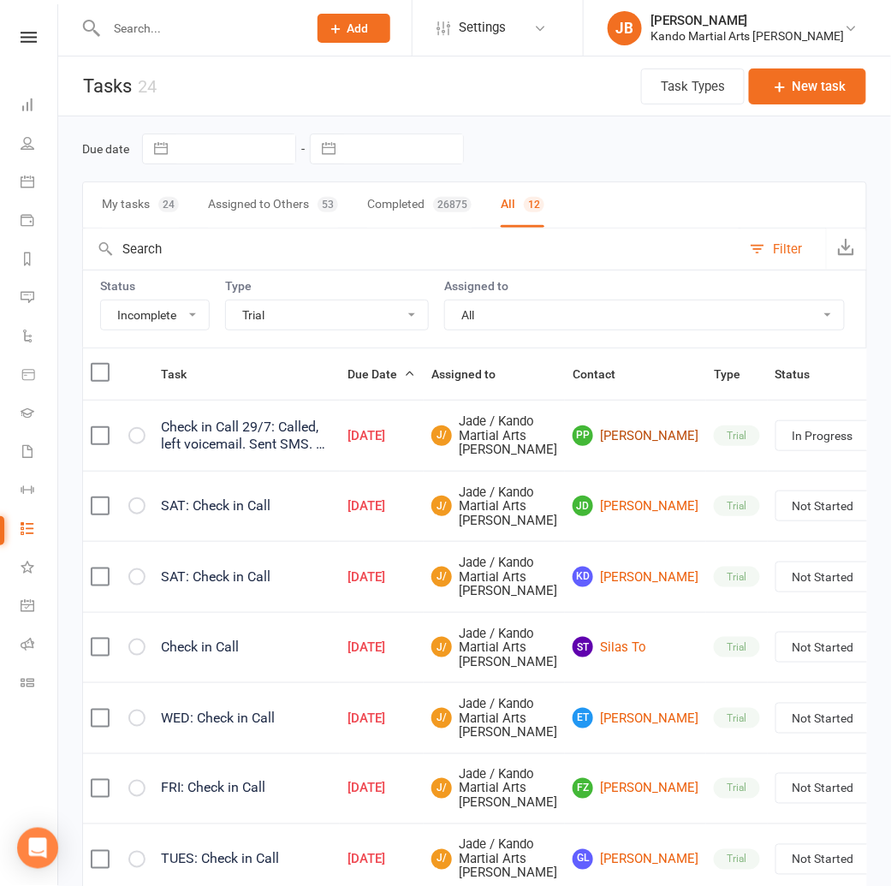
click at [578, 446] on link "PP [PERSON_NAME]" at bounding box center [635, 435] width 126 height 21
drag, startPoint x: 580, startPoint y: 550, endPoint x: 496, endPoint y: 509, distance: 93.4
click at [580, 516] on link "[PERSON_NAME]" at bounding box center [635, 505] width 126 height 21
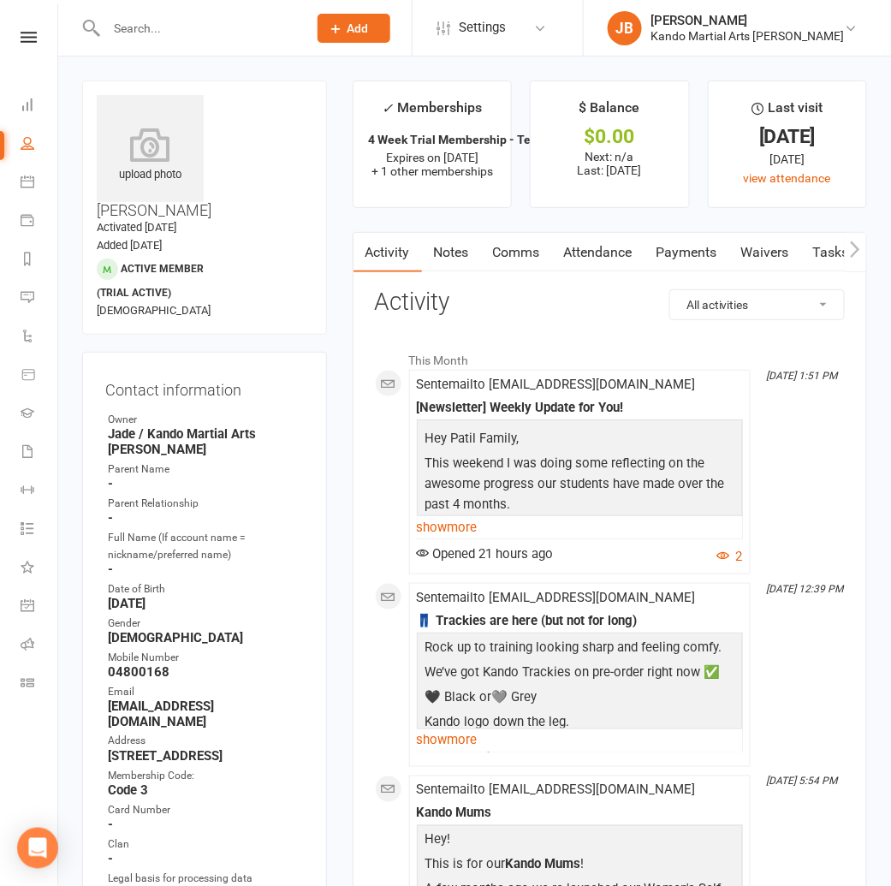
click at [549, 250] on link "Comms" at bounding box center [516, 252] width 71 height 39
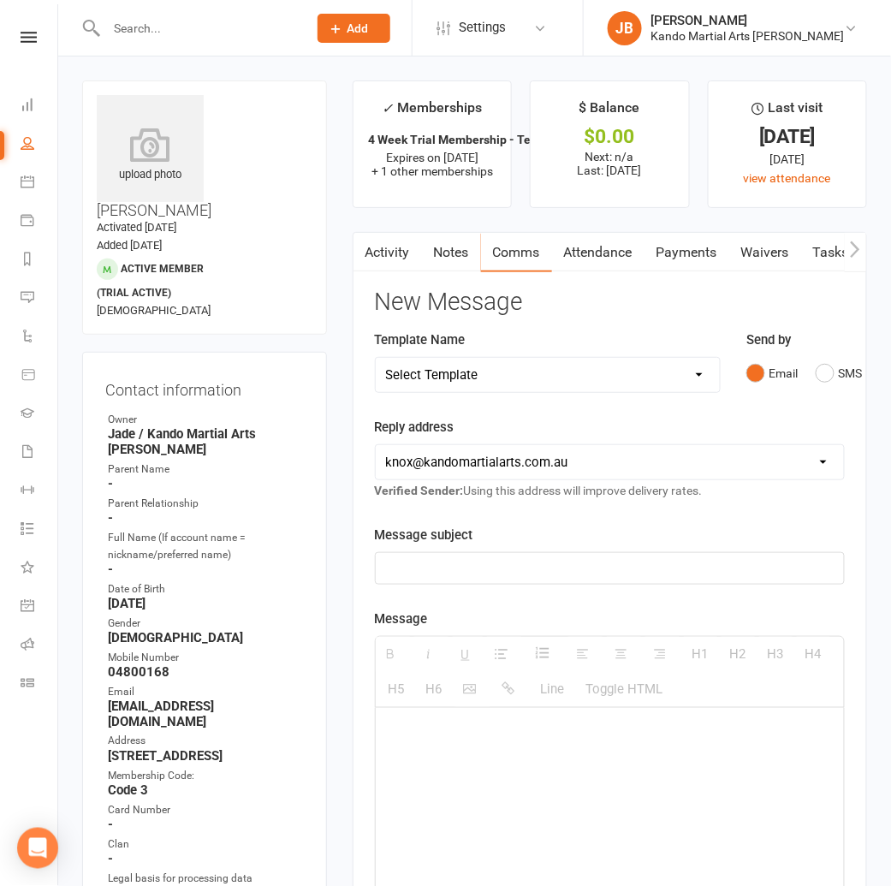
click at [430, 376] on select "Select Template [Email] 5 Class Pass Renewal - Used 4/5 classes [Email] 5 Class…" at bounding box center [548, 375] width 344 height 34
select select "446"
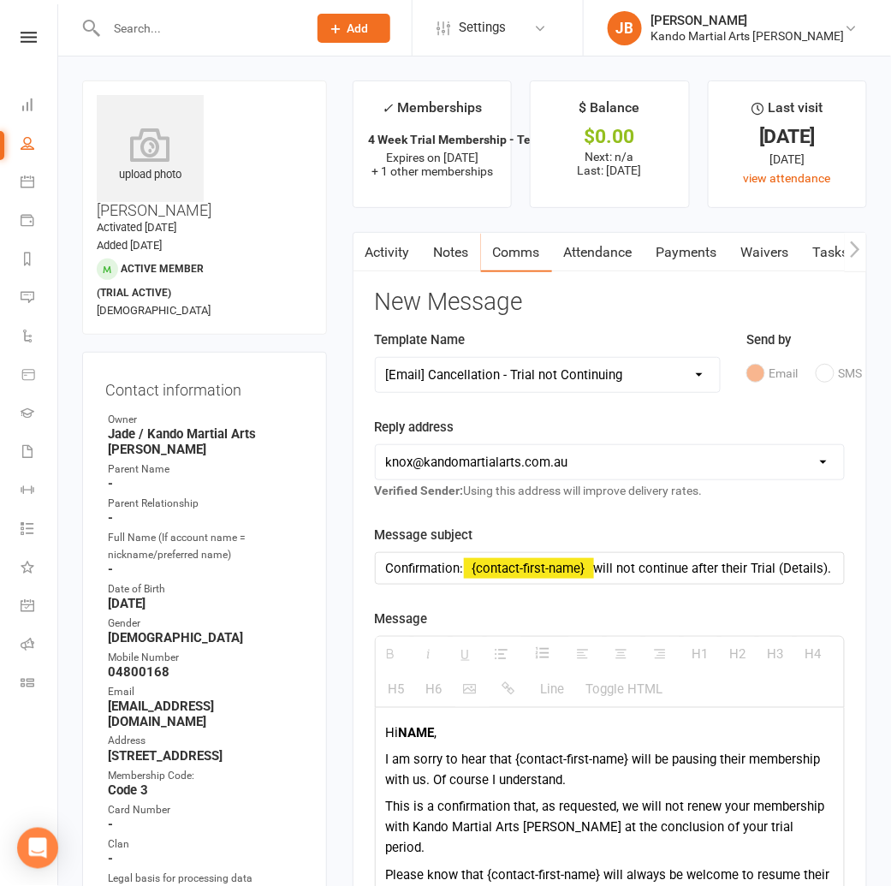
click at [419, 736] on b "NAME" at bounding box center [417, 732] width 36 height 15
click at [418, 735] on b "NAME" at bounding box center [417, 732] width 36 height 15
click at [411, 735] on b "Priya" at bounding box center [414, 732] width 31 height 15
click at [630, 760] on p "I am sorry to hear that {contact-first-name} will be pausing their membership w…" at bounding box center [609, 769] width 447 height 41
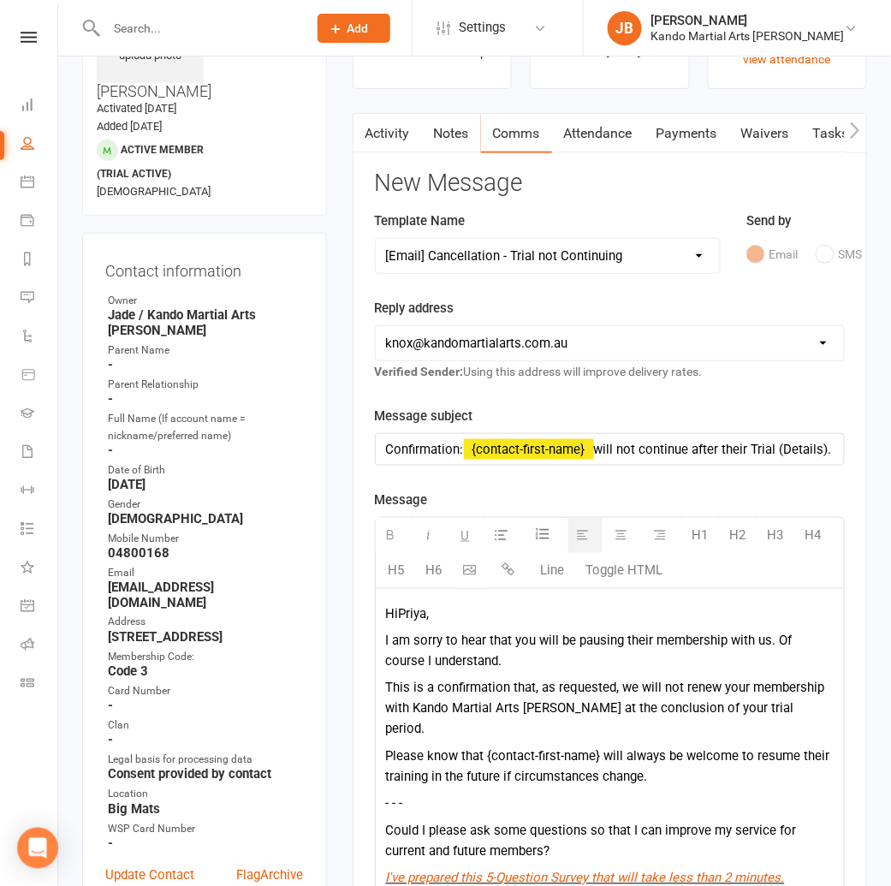
scroll to position [123, 0]
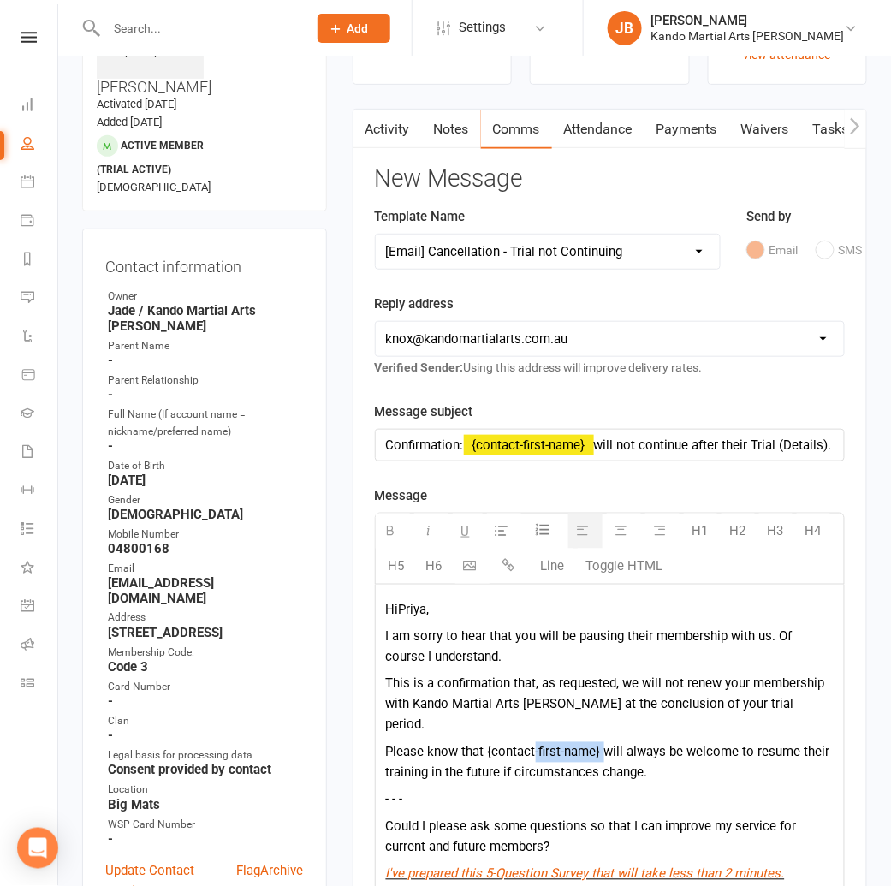
click at [535, 742] on p "Please know that {contact-first-name} will always be welcome to resume their tr…" at bounding box center [609, 762] width 447 height 41
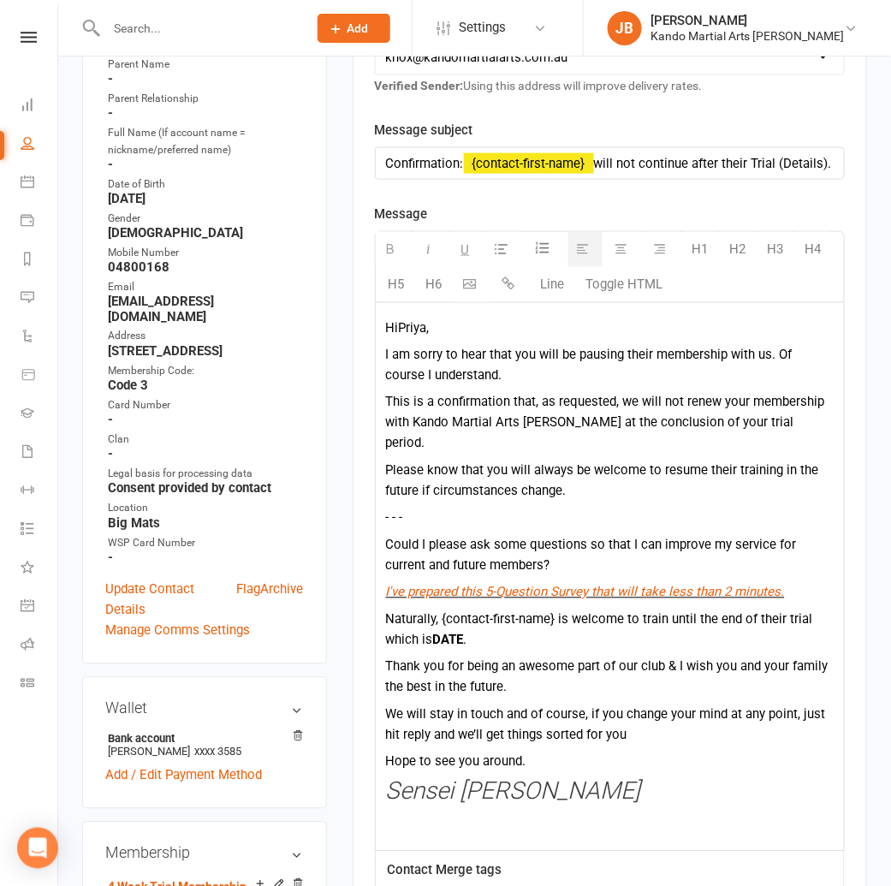
scroll to position [404, 0]
drag, startPoint x: 553, startPoint y: 600, endPoint x: 443, endPoint y: 600, distance: 109.5
click at [443, 610] on p "Naturally, {contact-first-name} is welcome to train until the end of their tria…" at bounding box center [609, 630] width 447 height 41
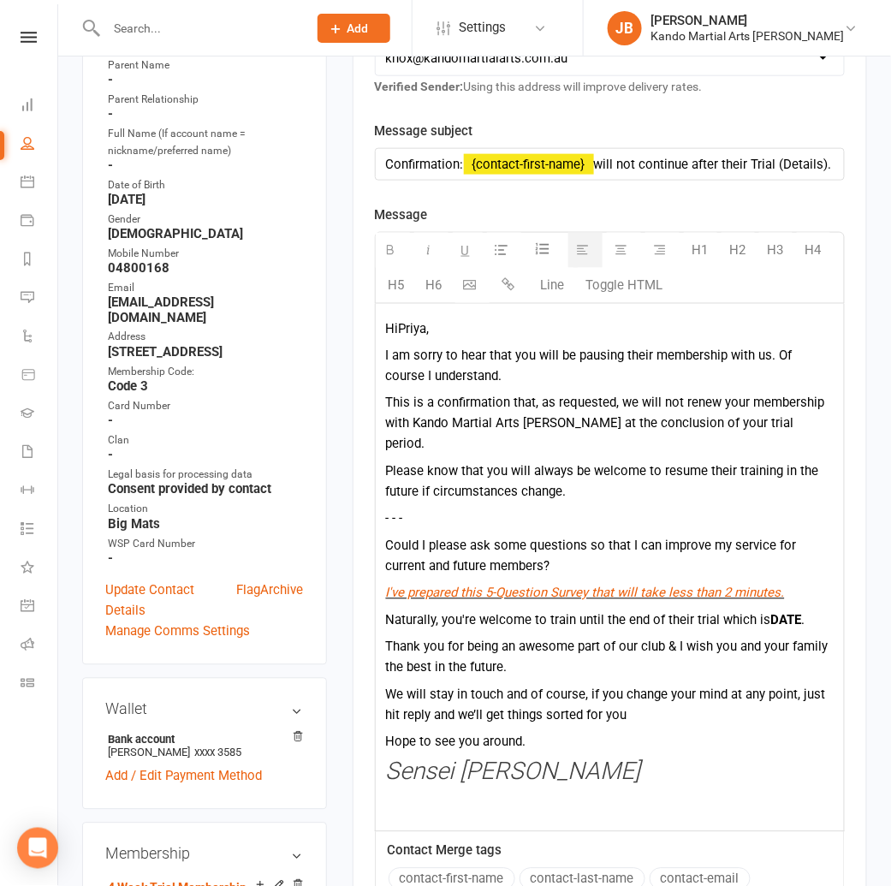
click at [790, 613] on b "DATE" at bounding box center [786, 620] width 31 height 15
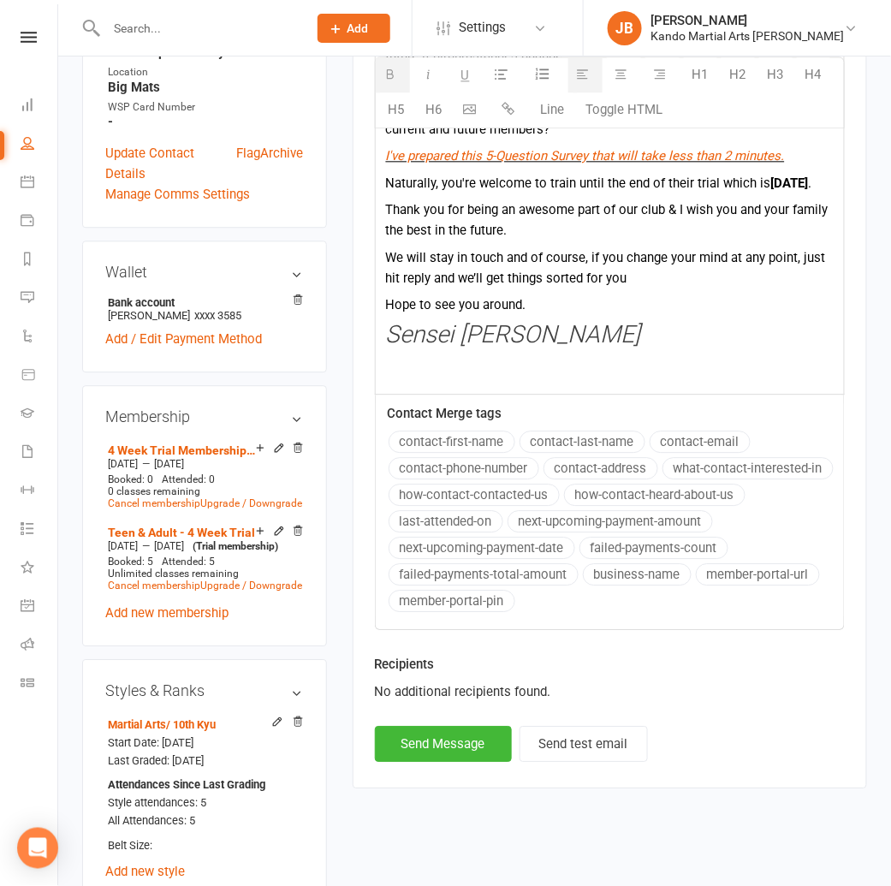
scroll to position [846, 0]
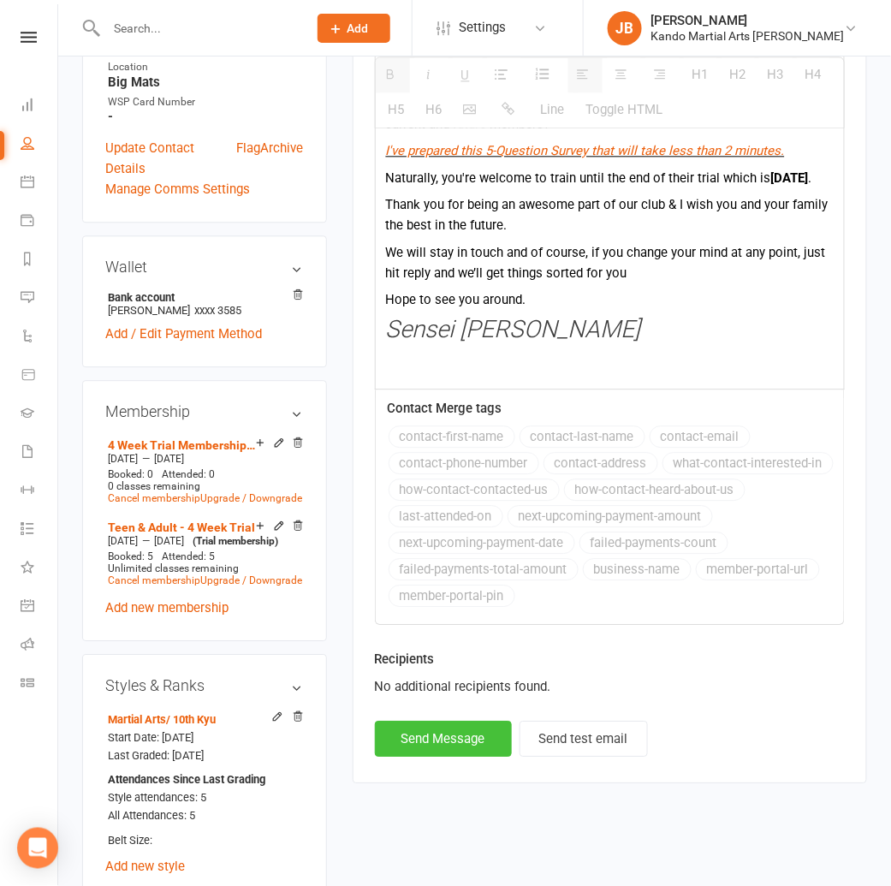
click at [440, 733] on button "Send Message" at bounding box center [443, 738] width 137 height 36
select select
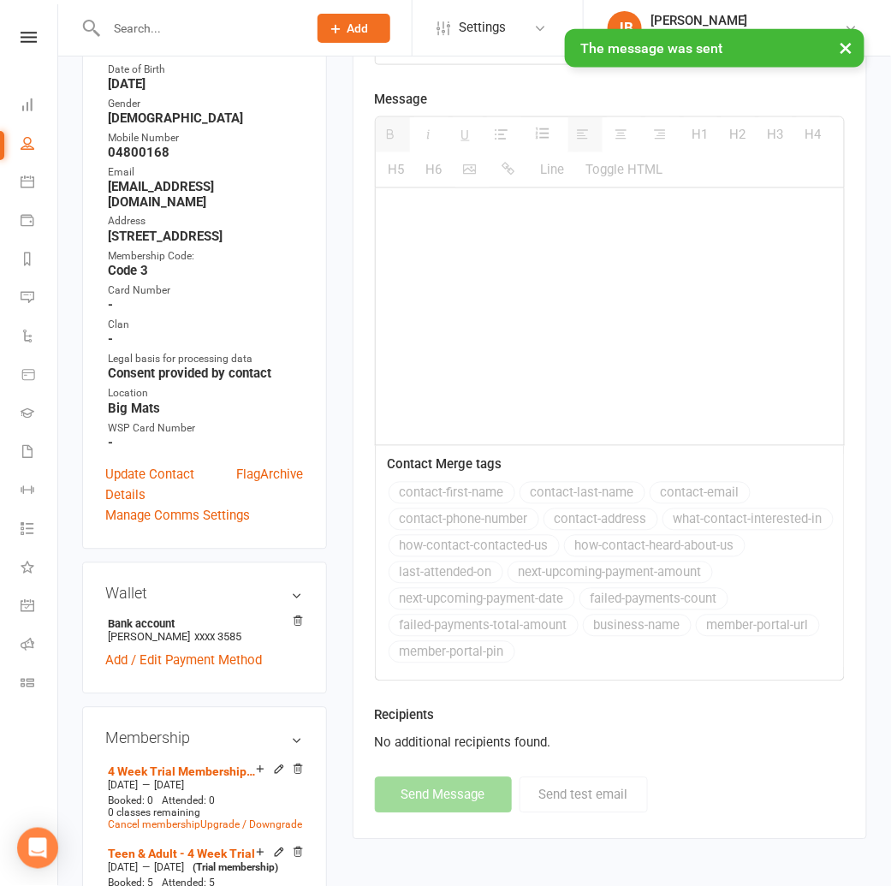
scroll to position [0, 0]
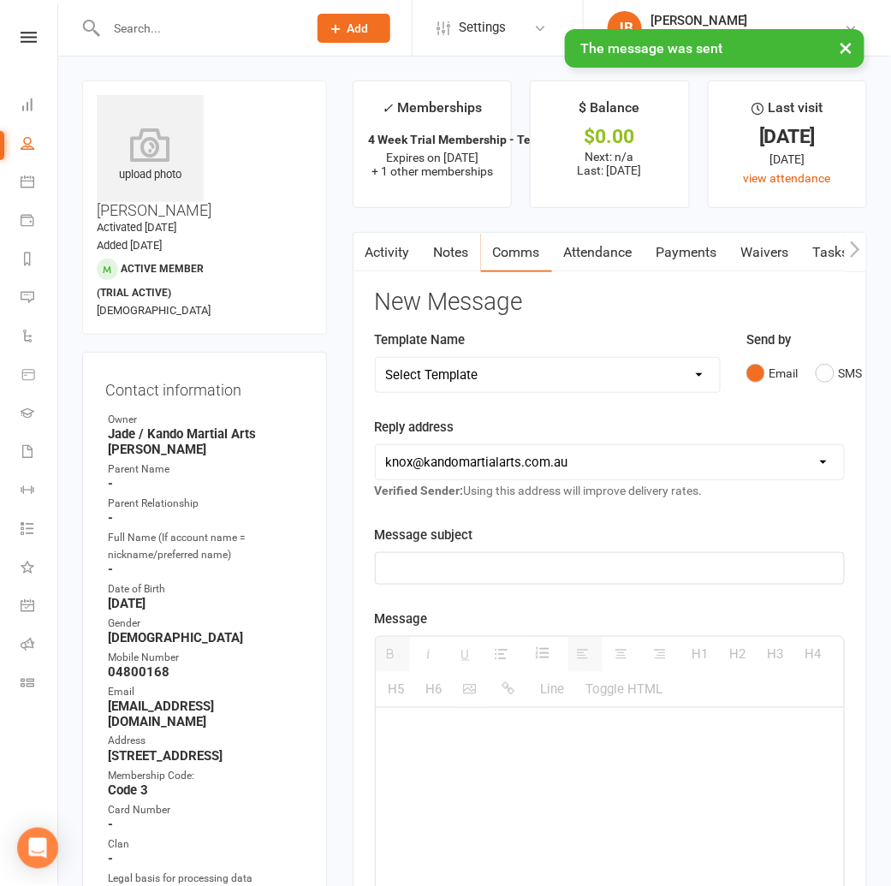
click at [363, 221] on main "✓ Memberships 4 Week Trial Membership - Teen & Adult [OF... Expires on [DATE] +…" at bounding box center [610, 727] width 540 height 1295
click at [815, 250] on link "Tasks" at bounding box center [831, 252] width 60 height 39
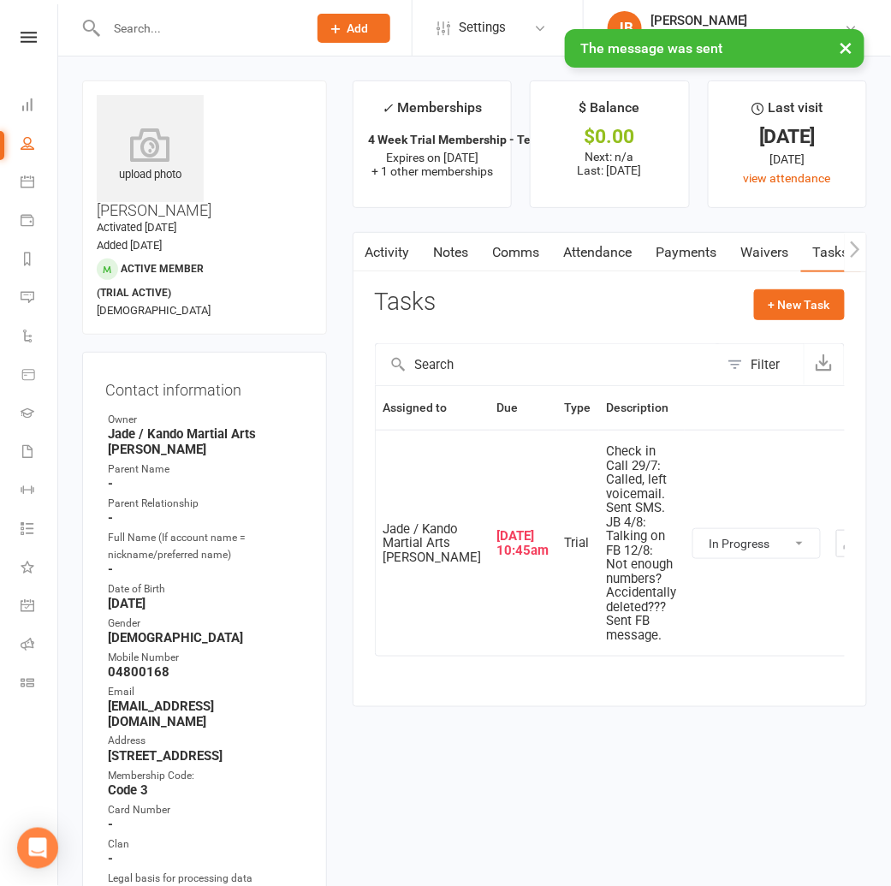
click at [693, 558] on select "Not Started In Progress Waiting Complete" at bounding box center [756, 543] width 127 height 29
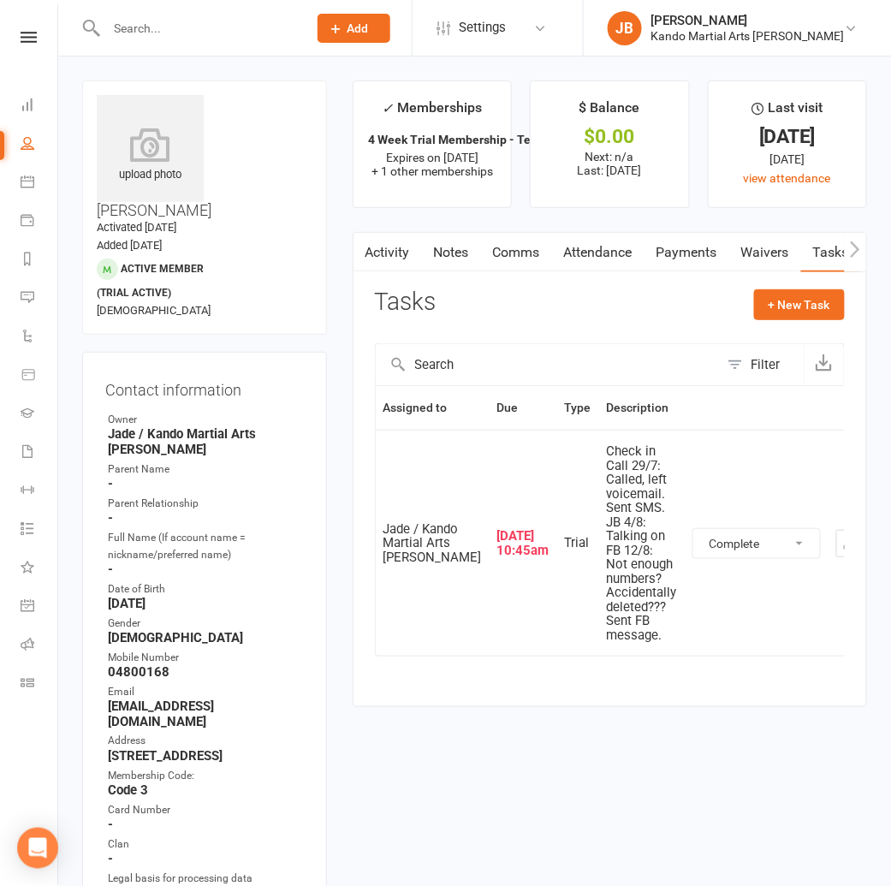
select select "started"
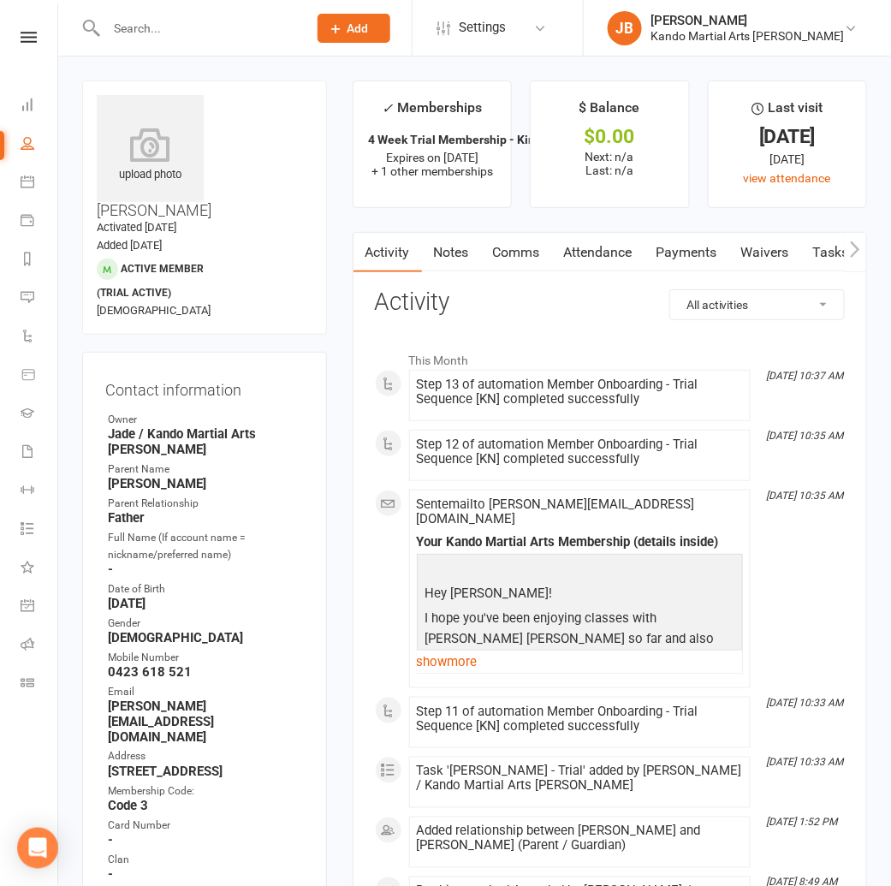
drag, startPoint x: 595, startPoint y: 242, endPoint x: 587, endPoint y: 256, distance: 15.7
click at [595, 242] on link "Attendance" at bounding box center [598, 252] width 92 height 39
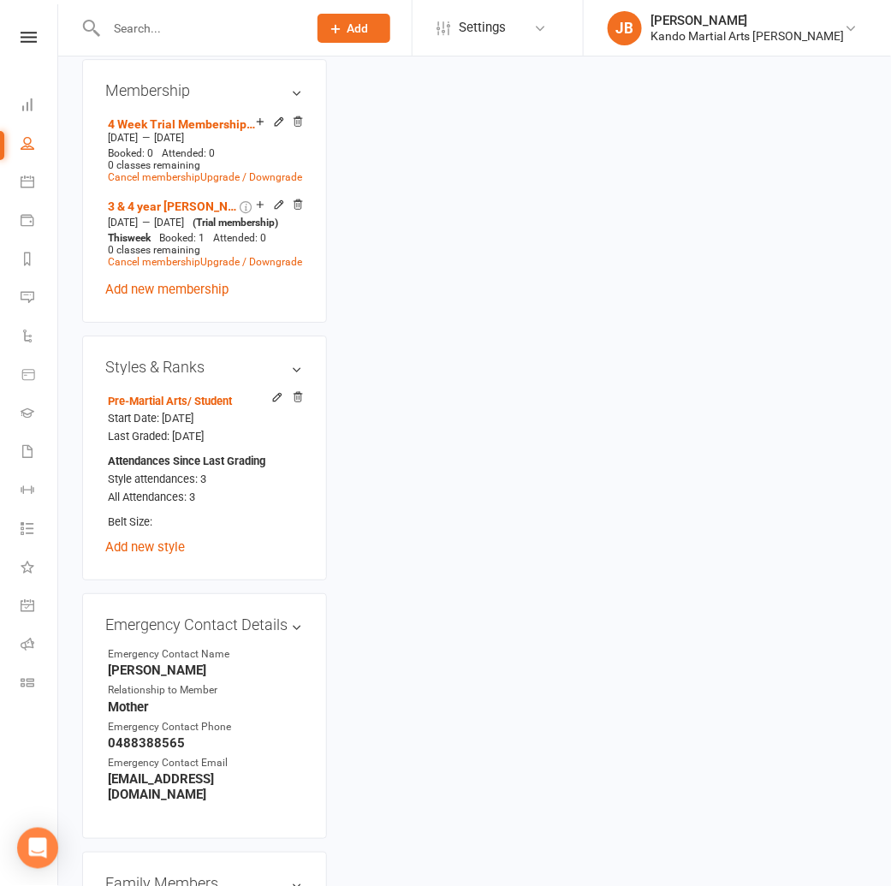
scroll to position [1294, 0]
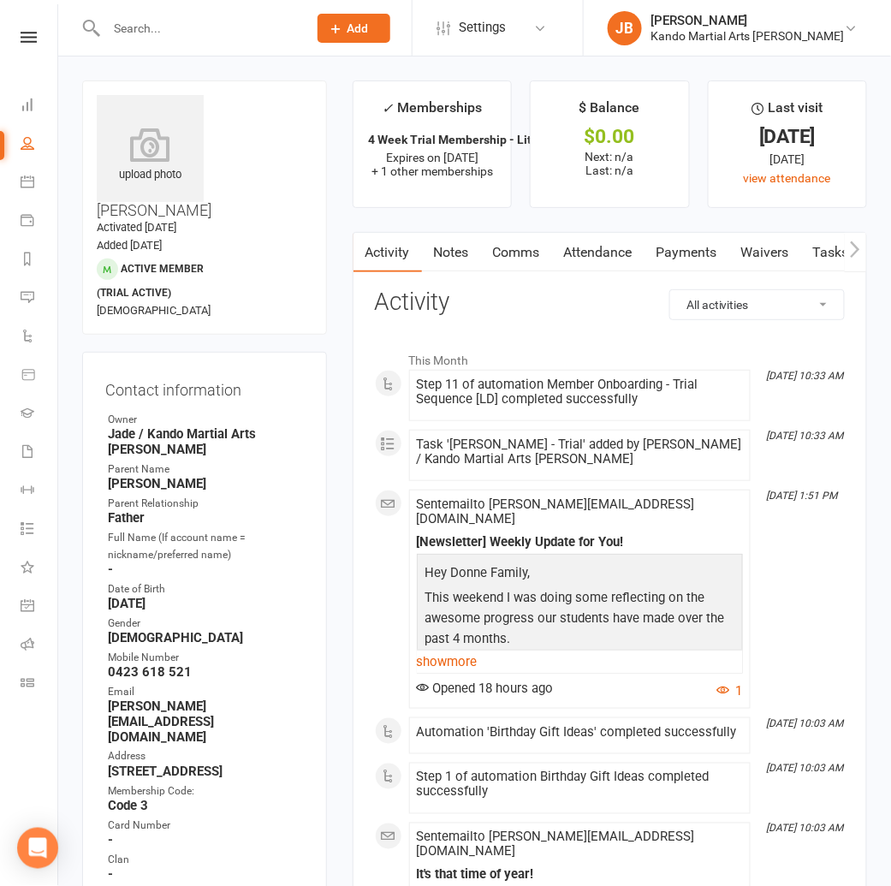
click at [591, 245] on link "Attendance" at bounding box center [598, 252] width 92 height 39
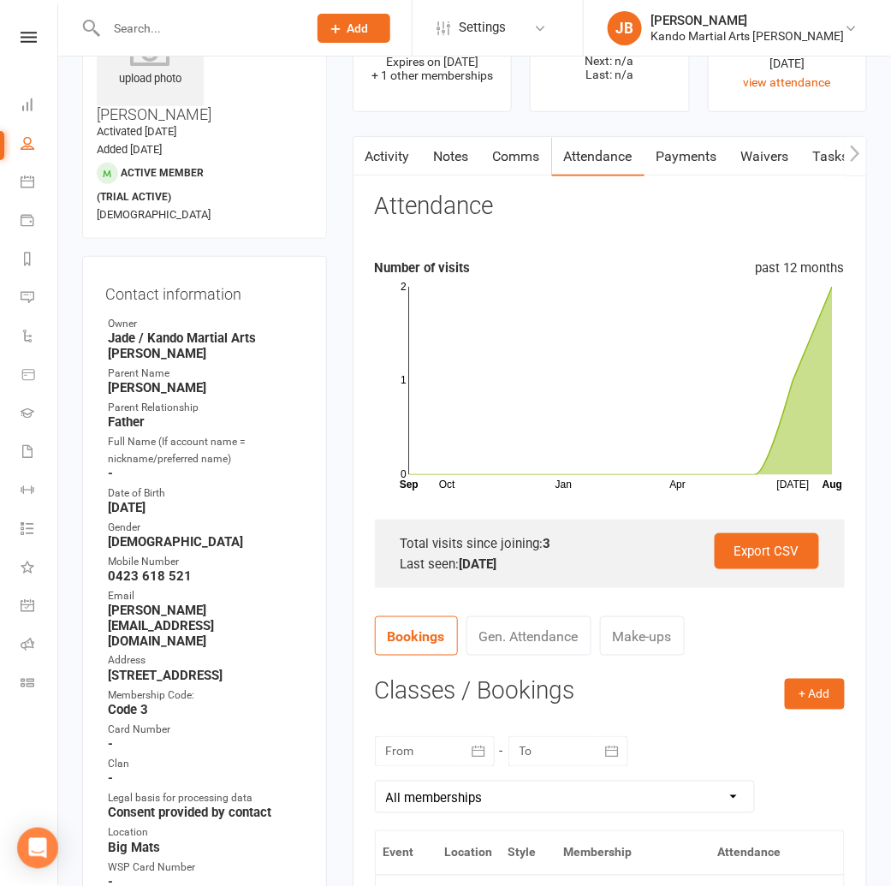
scroll to position [79, 0]
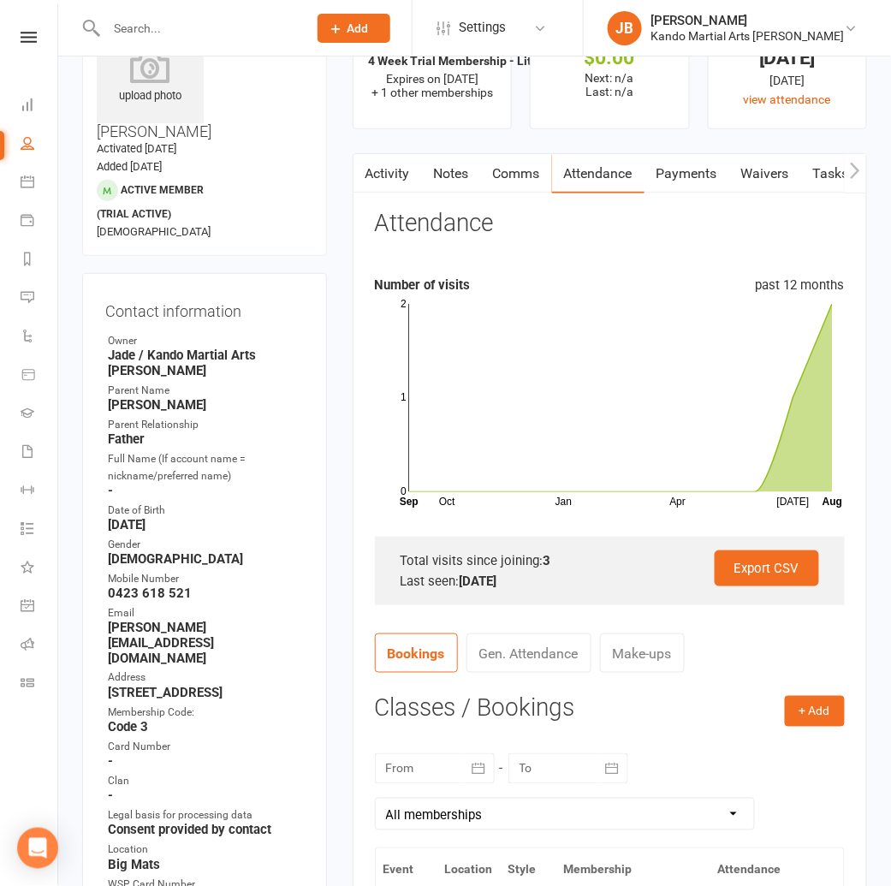
click at [345, 480] on main "✓ Memberships 4 Week Trial Membership - Little Dragon [O... Expires on [DATE] +…" at bounding box center [610, 598] width 540 height 1193
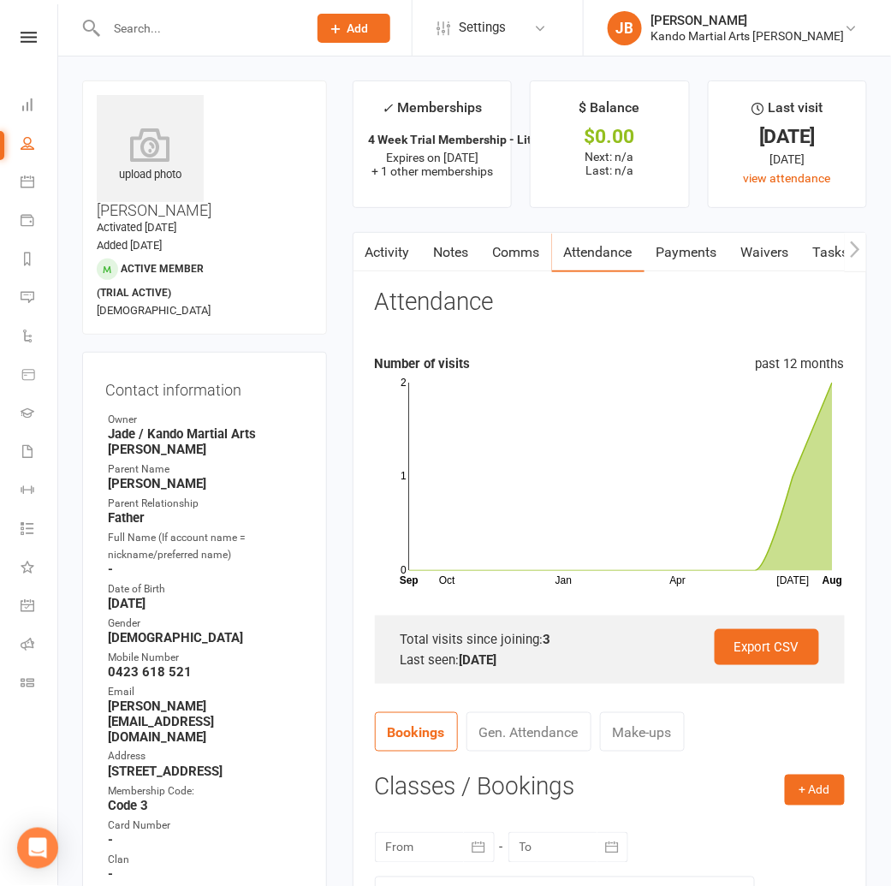
click at [822, 249] on link "Tasks" at bounding box center [831, 252] width 60 height 39
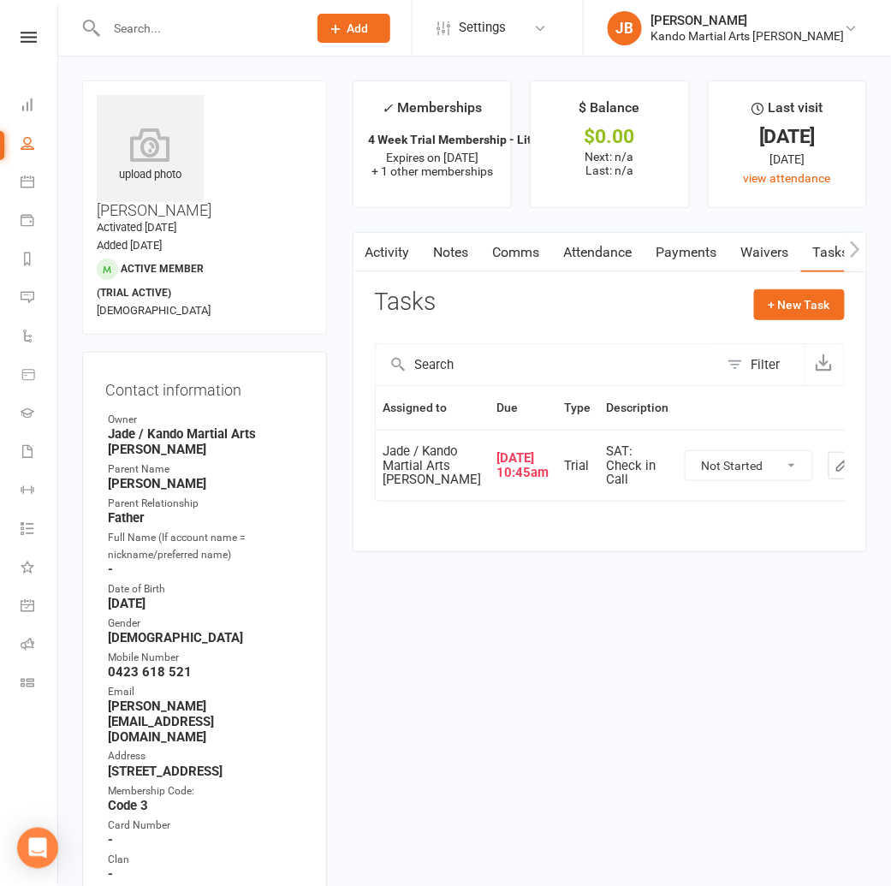
click at [687, 480] on select "Not Started In Progress Waiting Complete" at bounding box center [748, 465] width 127 height 29
click at [834, 473] on icon "button" at bounding box center [841, 465] width 15 height 15
select select "started"
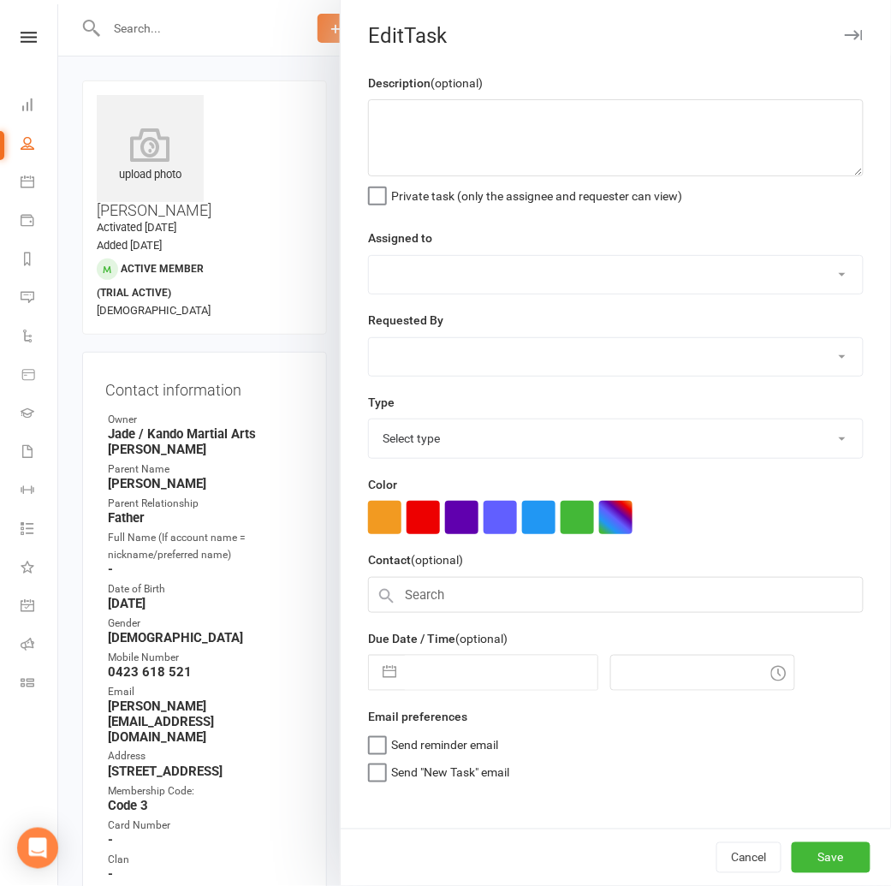
type textarea "SAT: Check in Call"
select select "33331"
type input "[DATE]"
type input "10:45am"
select select "23766"
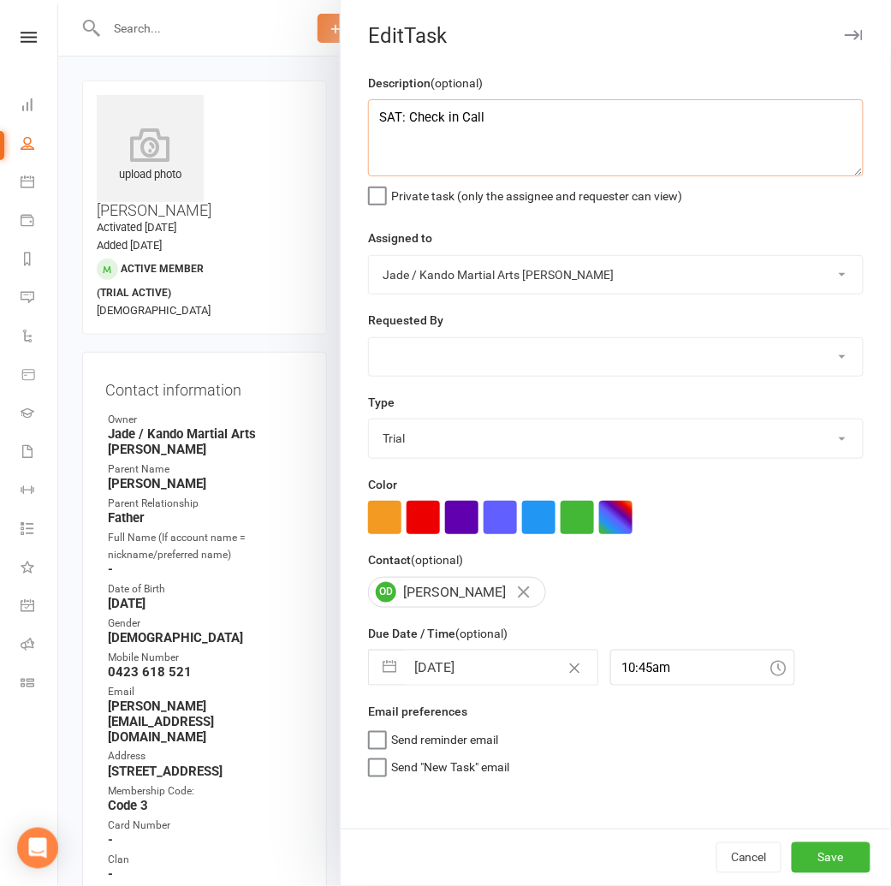
click at [518, 110] on textarea "SAT: Check in Call" at bounding box center [615, 137] width 495 height 77
drag, startPoint x: 573, startPoint y: 138, endPoint x: 382, endPoint y: 141, distance: 190.8
click at [355, 142] on div "Description (optional) SAT: Check in Call 12/8: Called, left message. JB Privat…" at bounding box center [616, 450] width 550 height 755
type textarea "SAT: Check in Call 12/8: Called, left message. JB"
click at [844, 852] on button "Save" at bounding box center [830, 857] width 79 height 31
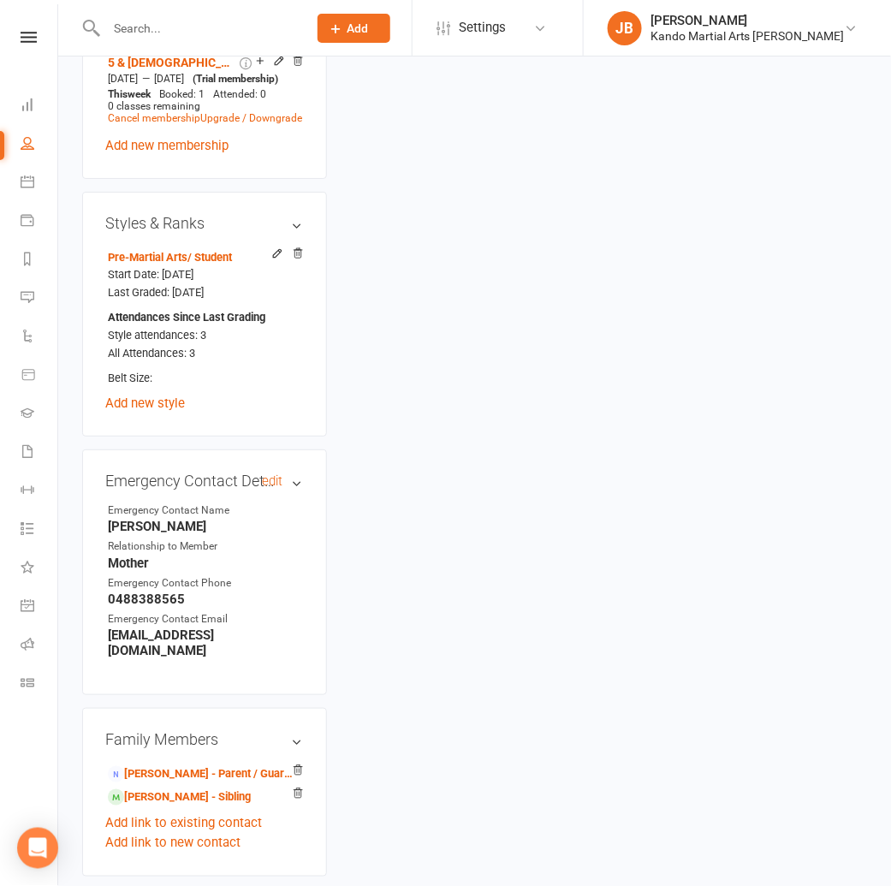
scroll to position [1418, 0]
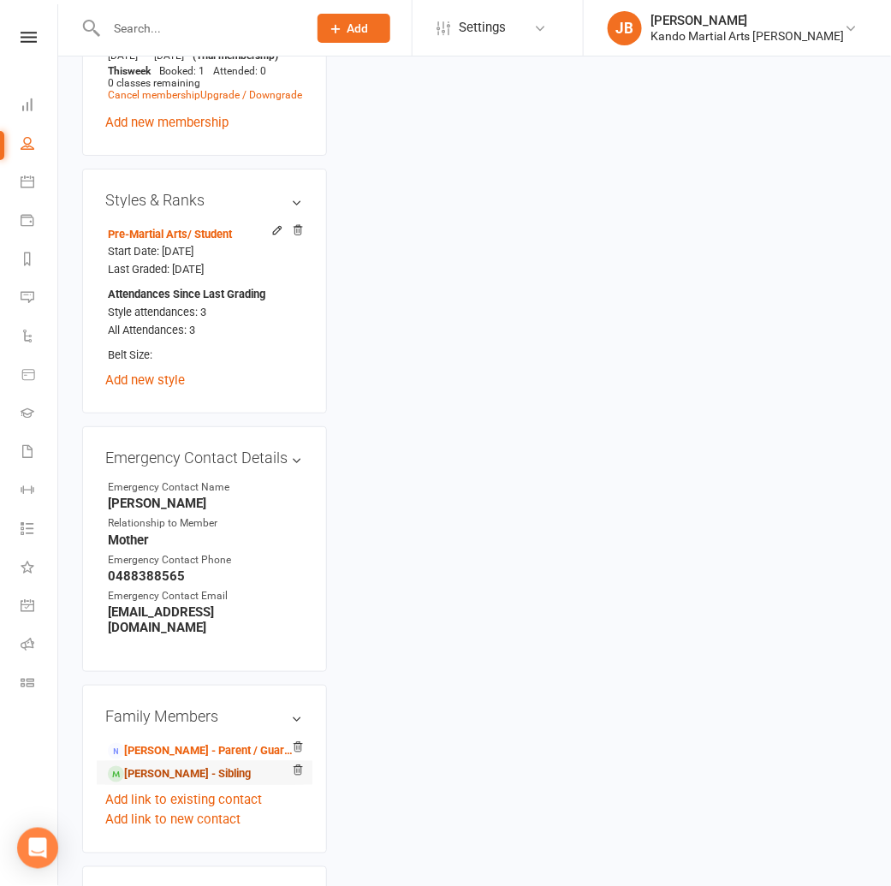
click at [158, 765] on link "[PERSON_NAME] - Sibling" at bounding box center [179, 774] width 143 height 18
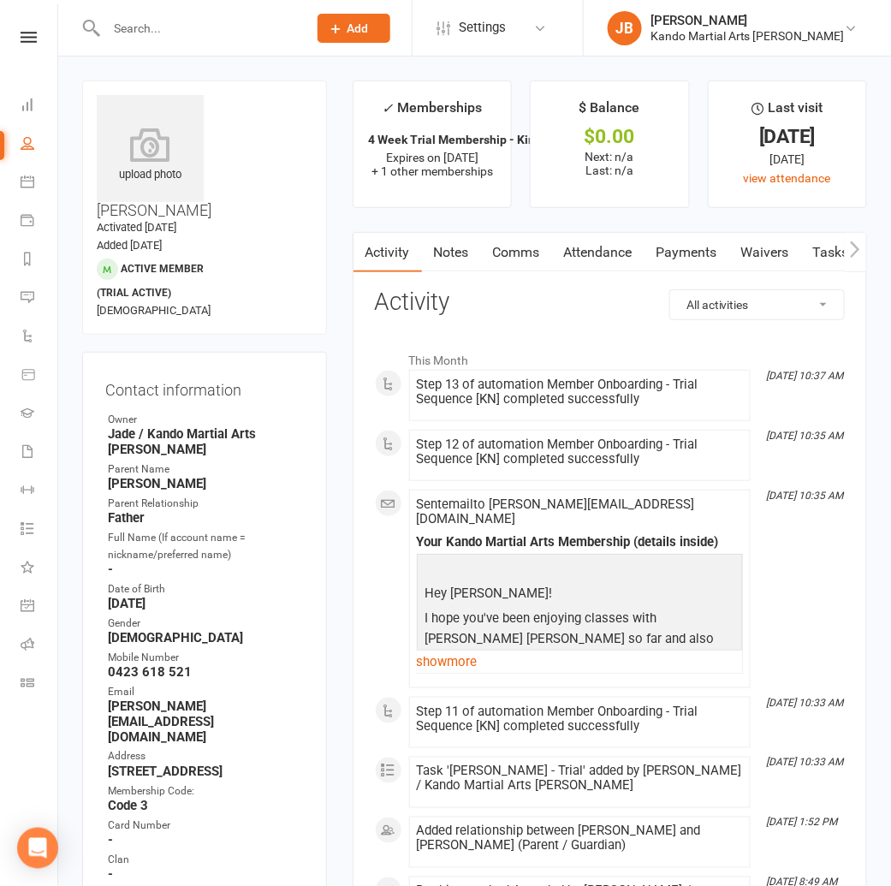
click at [817, 254] on link "Tasks" at bounding box center [831, 252] width 60 height 39
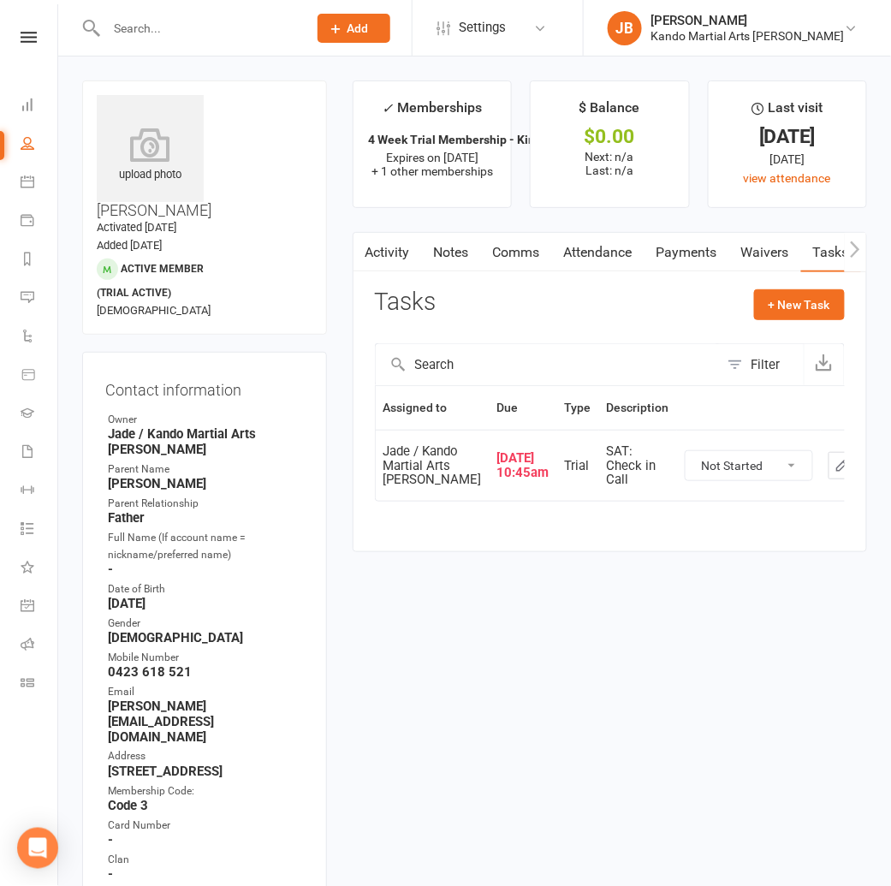
click at [696, 480] on select "Not Started In Progress Waiting Complete" at bounding box center [748, 465] width 127 height 29
click at [837, 471] on icon "button" at bounding box center [842, 465] width 10 height 10
select select "started"
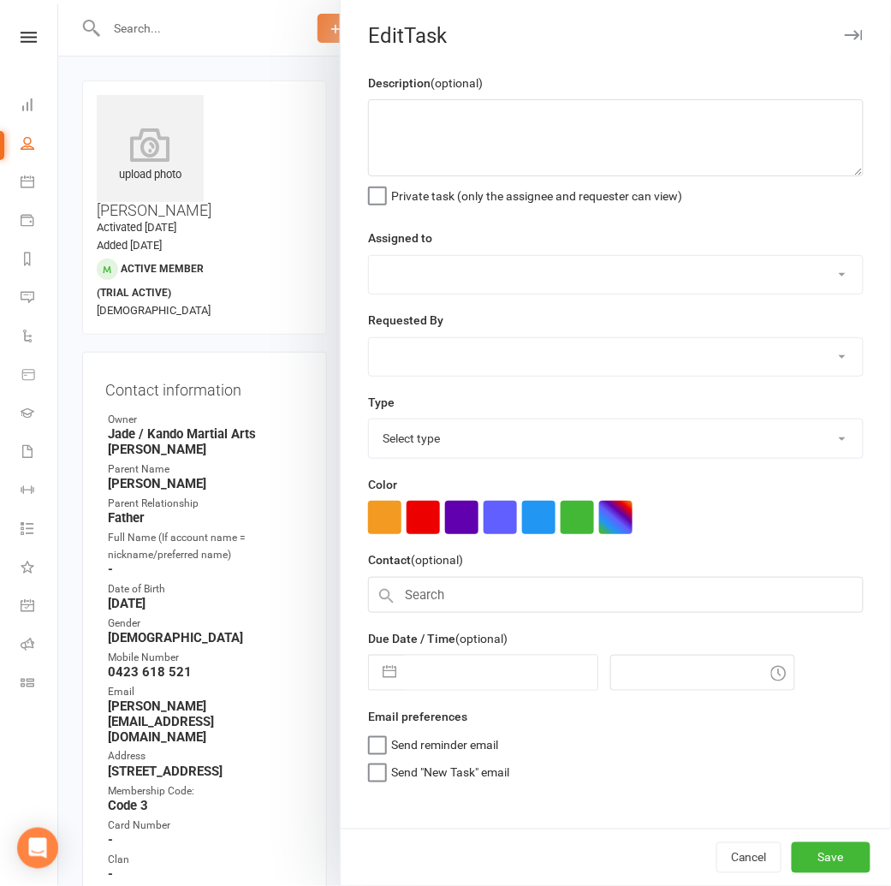
type textarea "SAT: Check in Call"
select select "33331"
type input "[DATE]"
type input "10:45am"
select select "23766"
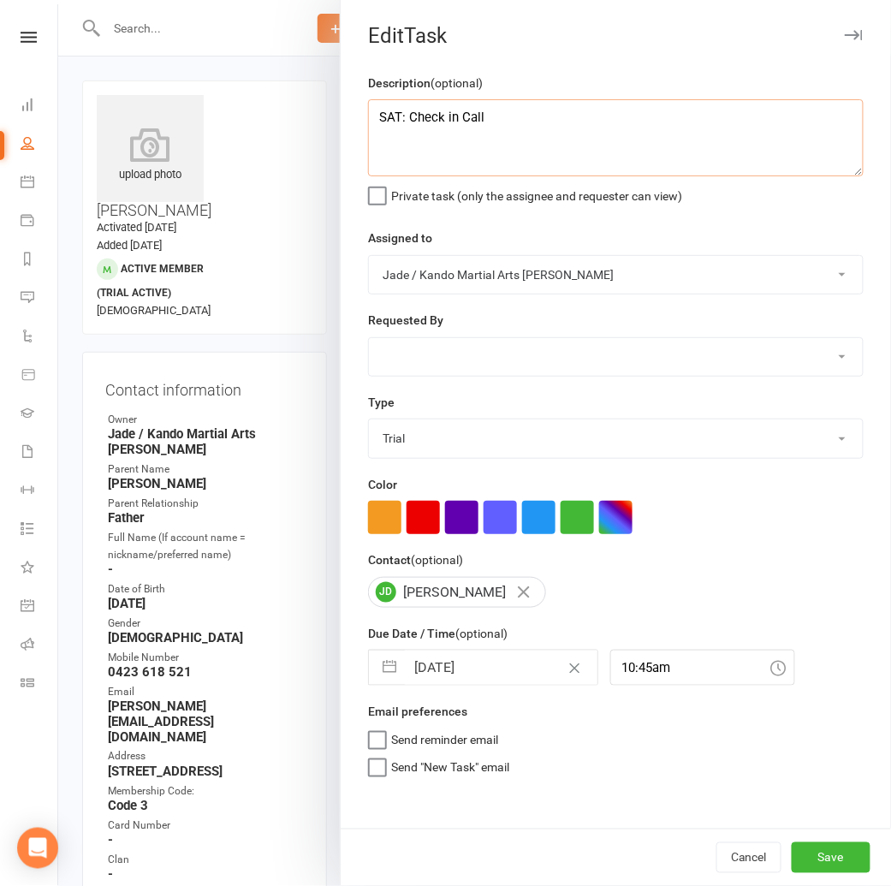
click at [493, 112] on textarea "SAT: Check in Call" at bounding box center [615, 137] width 495 height 77
paste textarea "12/8: Called, left message. JB"
type textarea "SAT: Check in Call 12/8: Called, left message. JB"
click at [828, 844] on button "Save" at bounding box center [830, 857] width 79 height 31
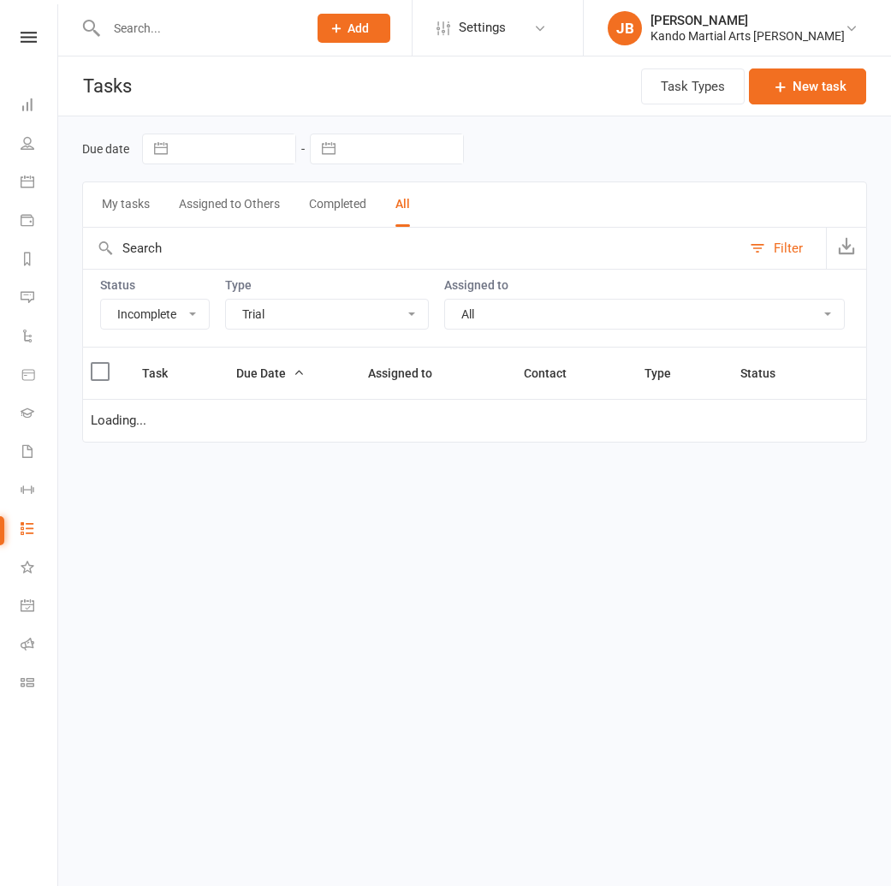
select select "incomplete"
select select "23766"
select select "started"
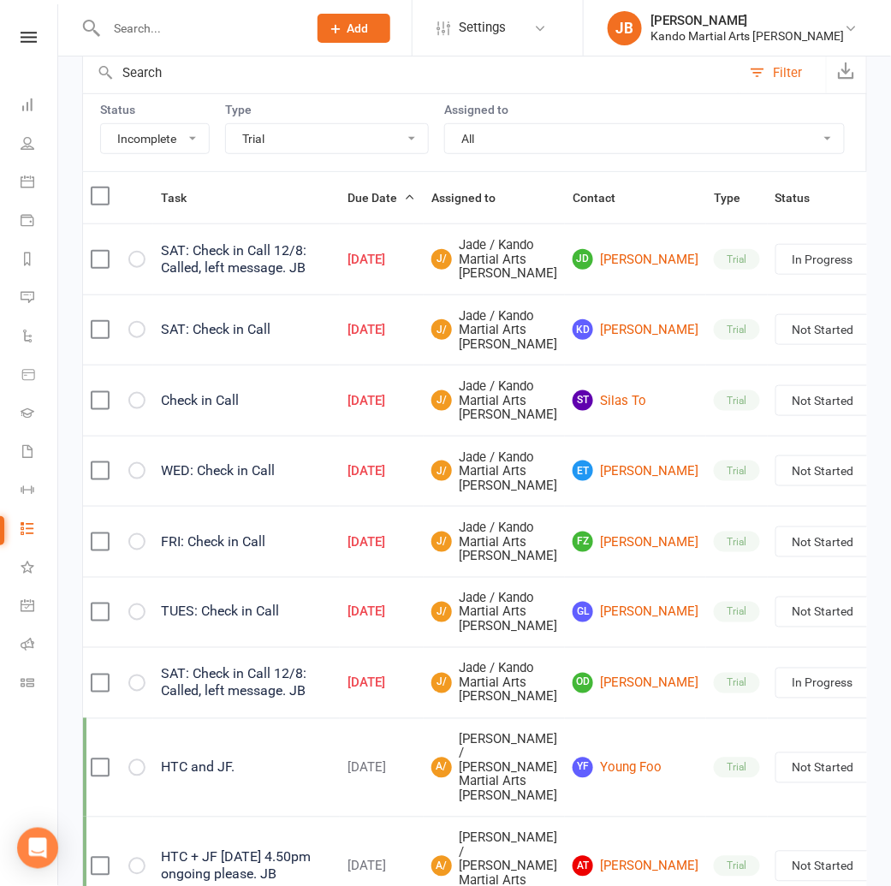
scroll to position [178, 0]
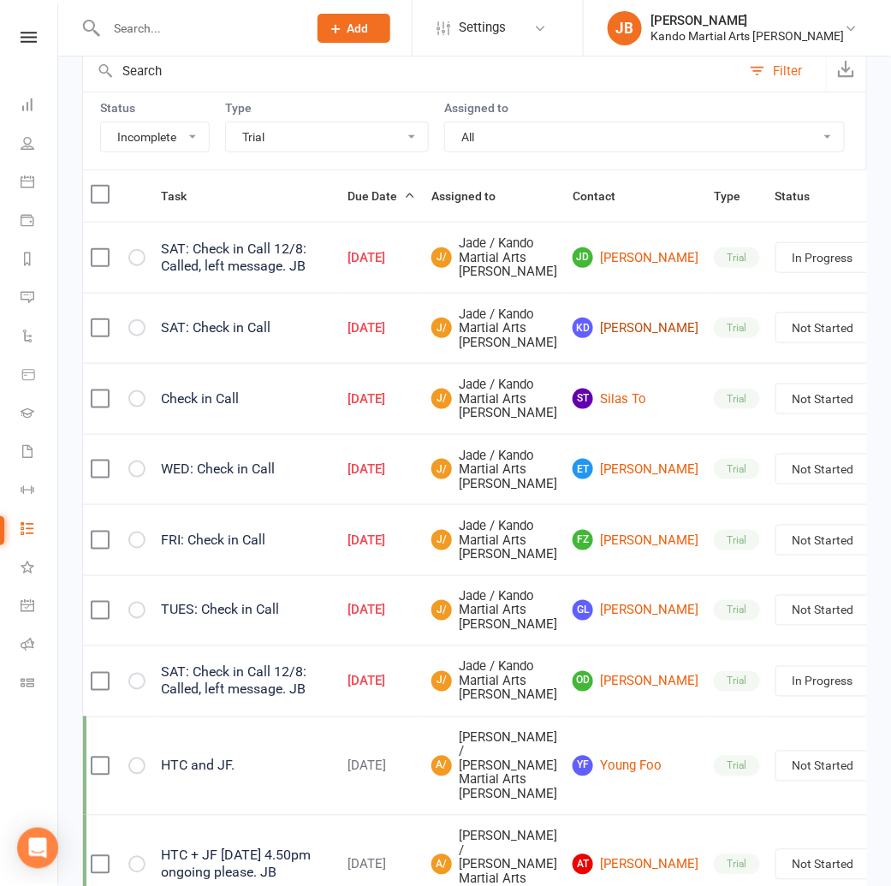
click at [586, 338] on link "KD [PERSON_NAME]" at bounding box center [635, 327] width 126 height 21
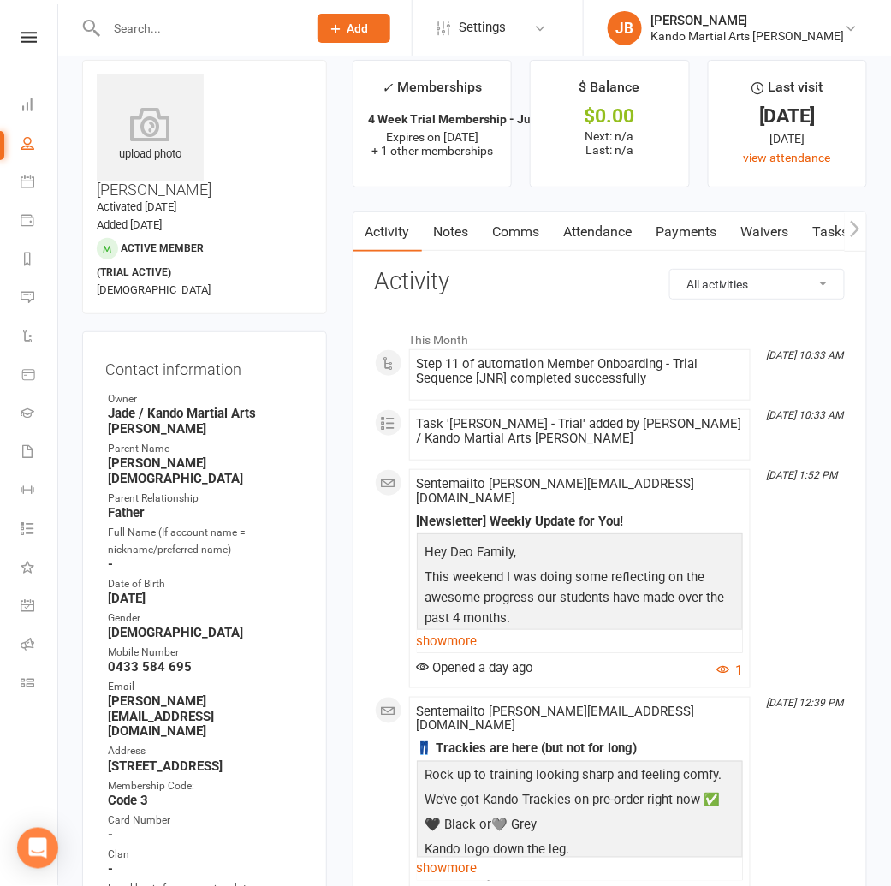
scroll to position [14, 0]
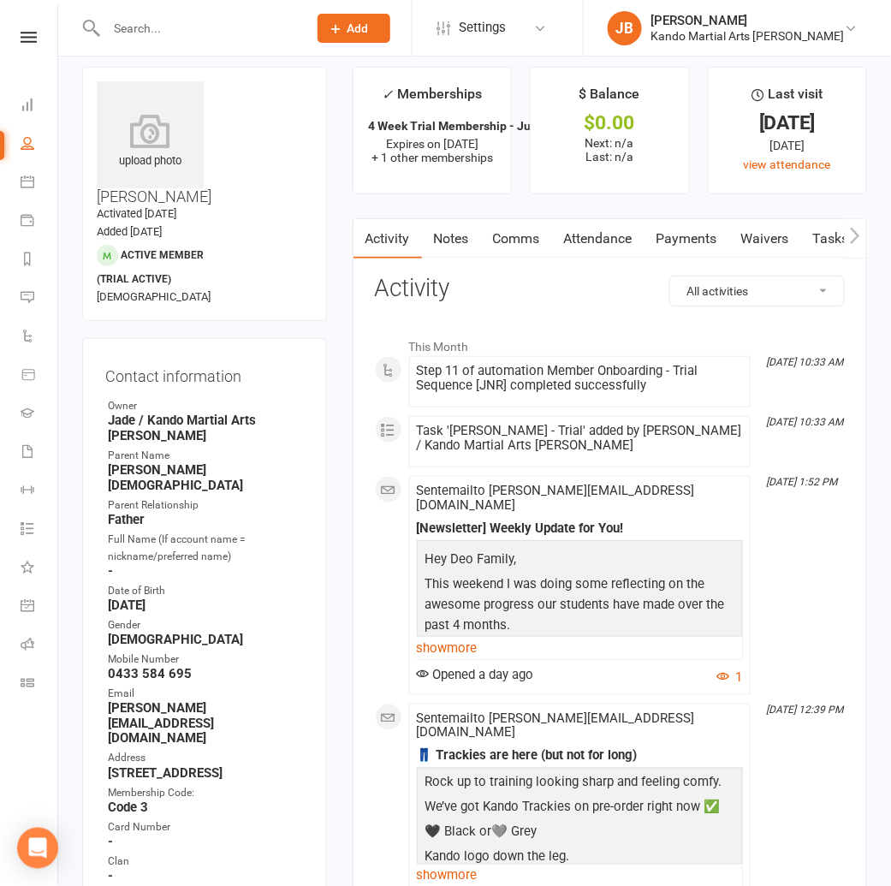
click at [594, 237] on link "Attendance" at bounding box center [598, 238] width 92 height 39
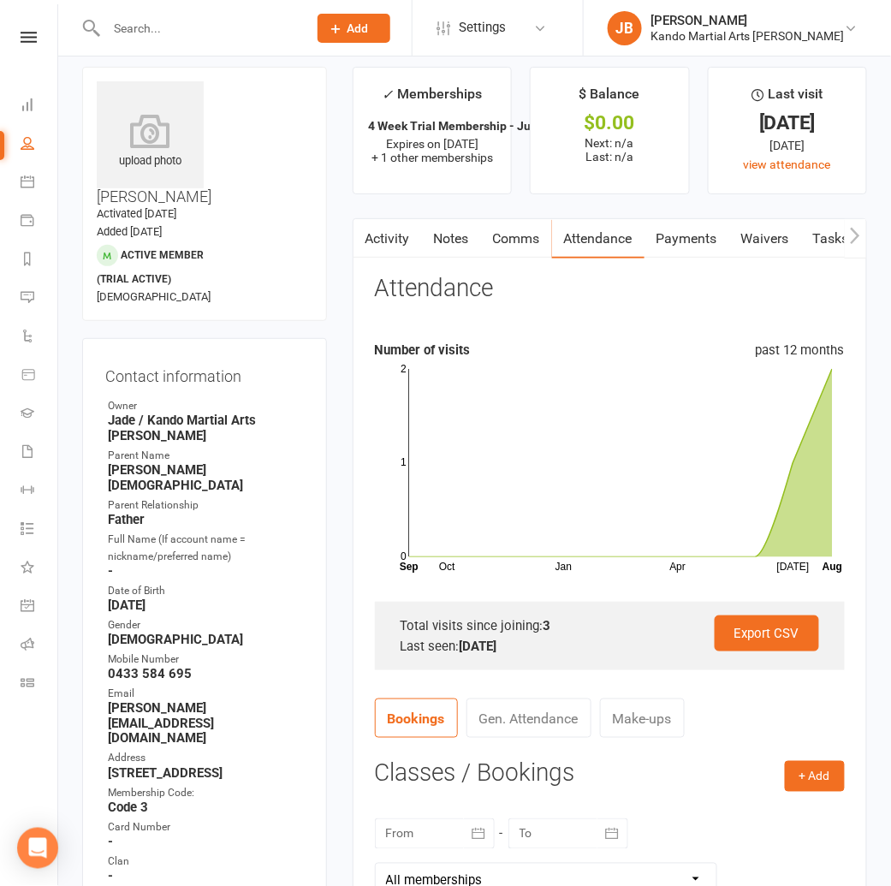
click at [813, 237] on link "Tasks" at bounding box center [831, 238] width 60 height 39
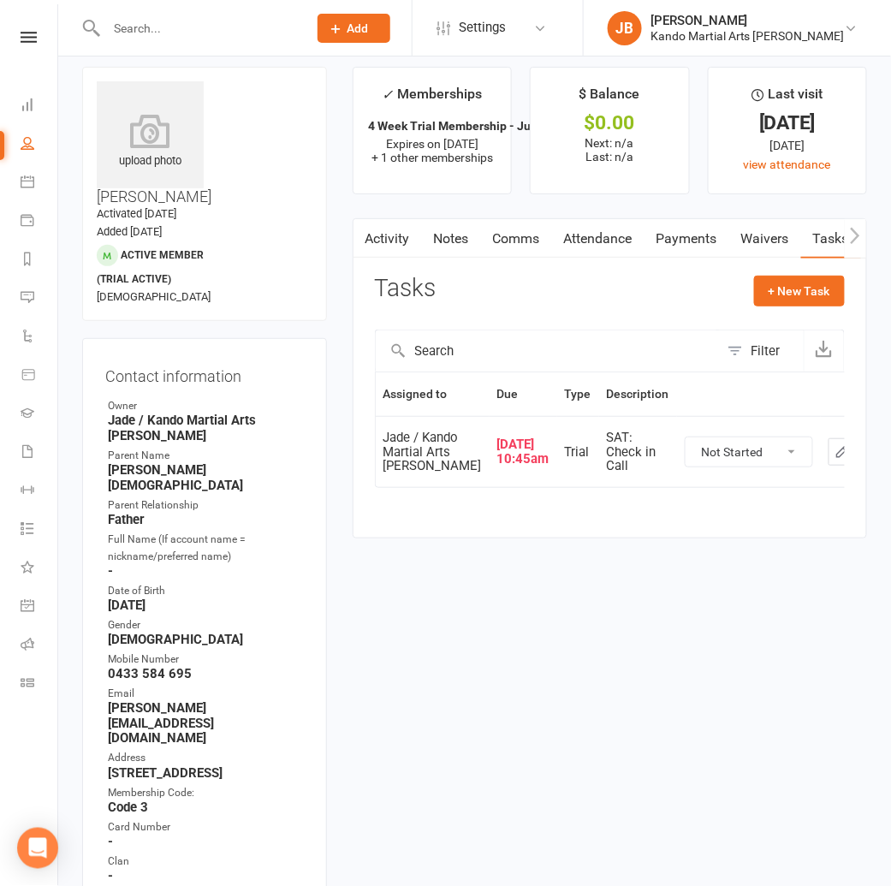
click at [693, 466] on select "Not Started In Progress Waiting Complete" at bounding box center [748, 451] width 127 height 29
click at [834, 459] on icon "button" at bounding box center [841, 451] width 15 height 15
select select "started"
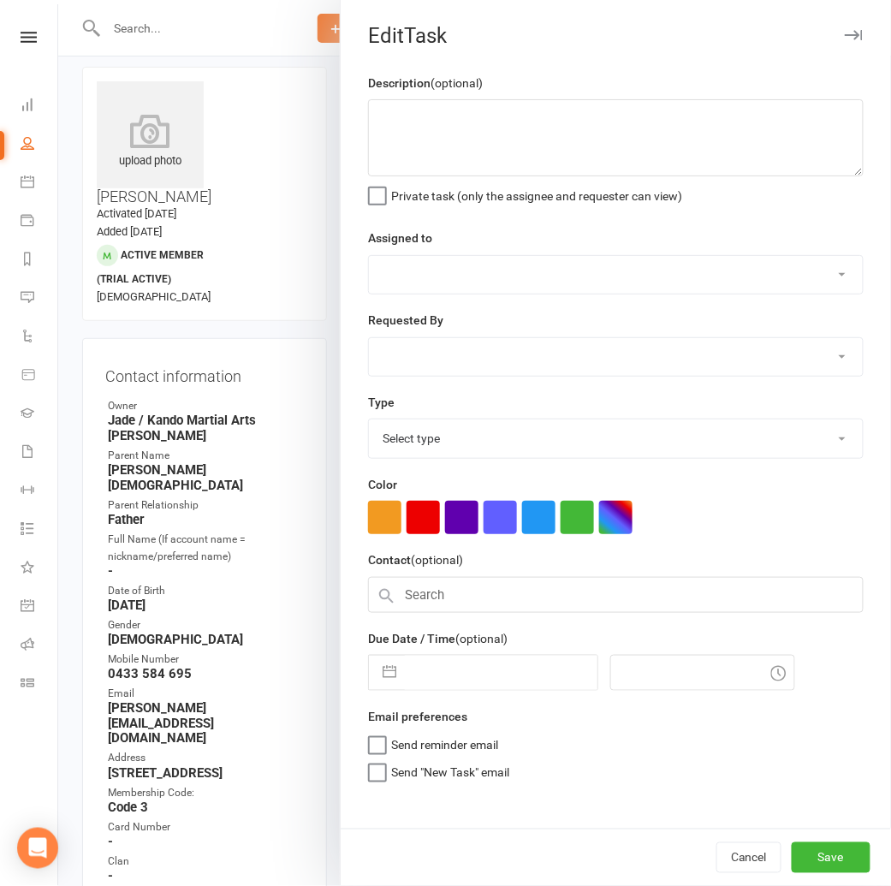
type textarea "SAT: Check in Call"
select select "33331"
type input "[DATE]"
type input "10:45am"
select select "23766"
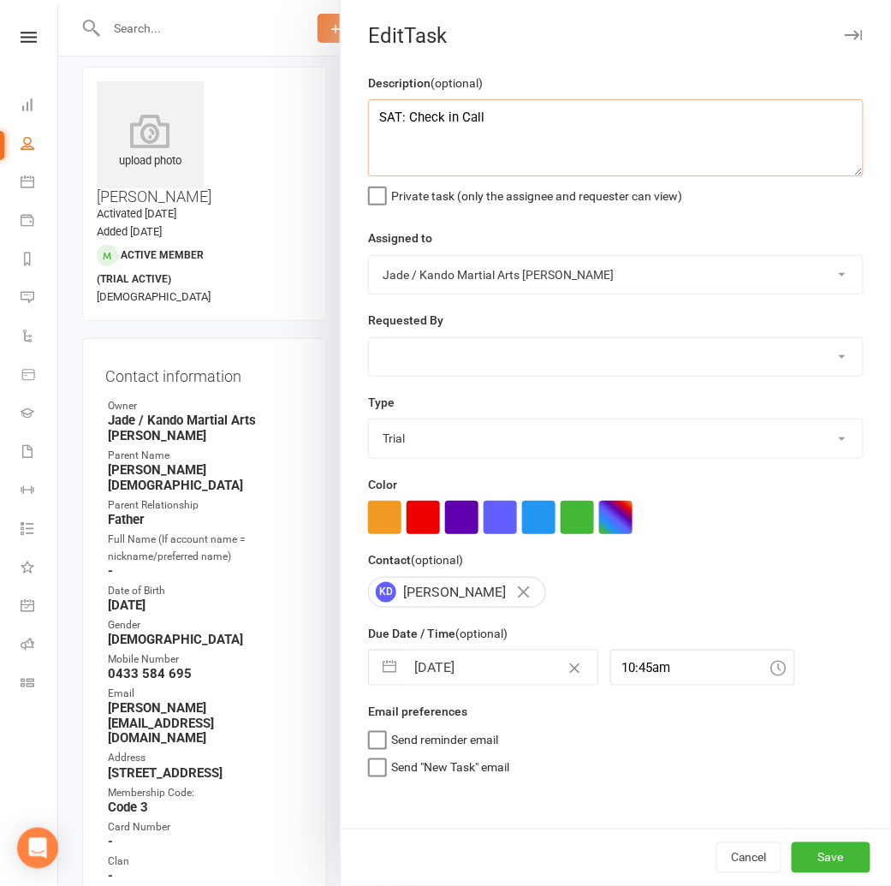
click at [515, 122] on textarea "SAT: Check in Call" at bounding box center [615, 137] width 495 height 77
paste textarea "12/8: Called, left message. JB"
drag, startPoint x: 454, startPoint y: 139, endPoint x: 547, endPoint y: 136, distance: 92.5
click at [547, 136] on textarea "SAT: Check in Call 12/8: Called, left message. JB" at bounding box center [615, 137] width 495 height 77
type textarea "SAT: Check in Call 12/8: Called, [PERSON_NAME] was in the office and could't ta…"
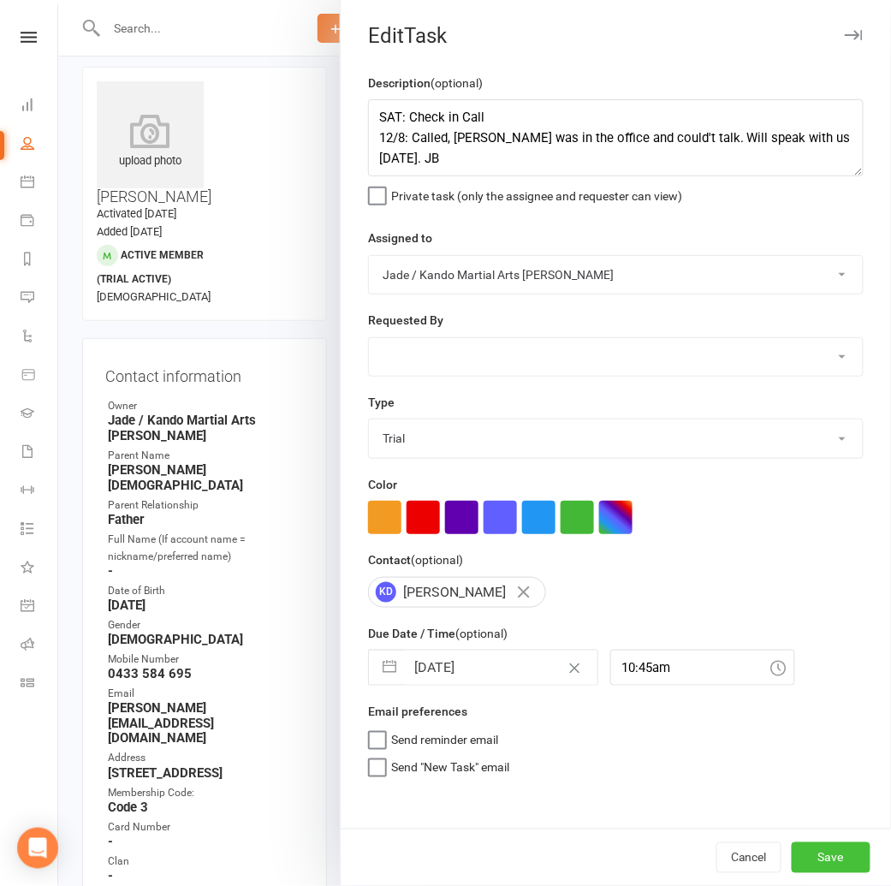
click at [819, 848] on button "Save" at bounding box center [830, 857] width 79 height 31
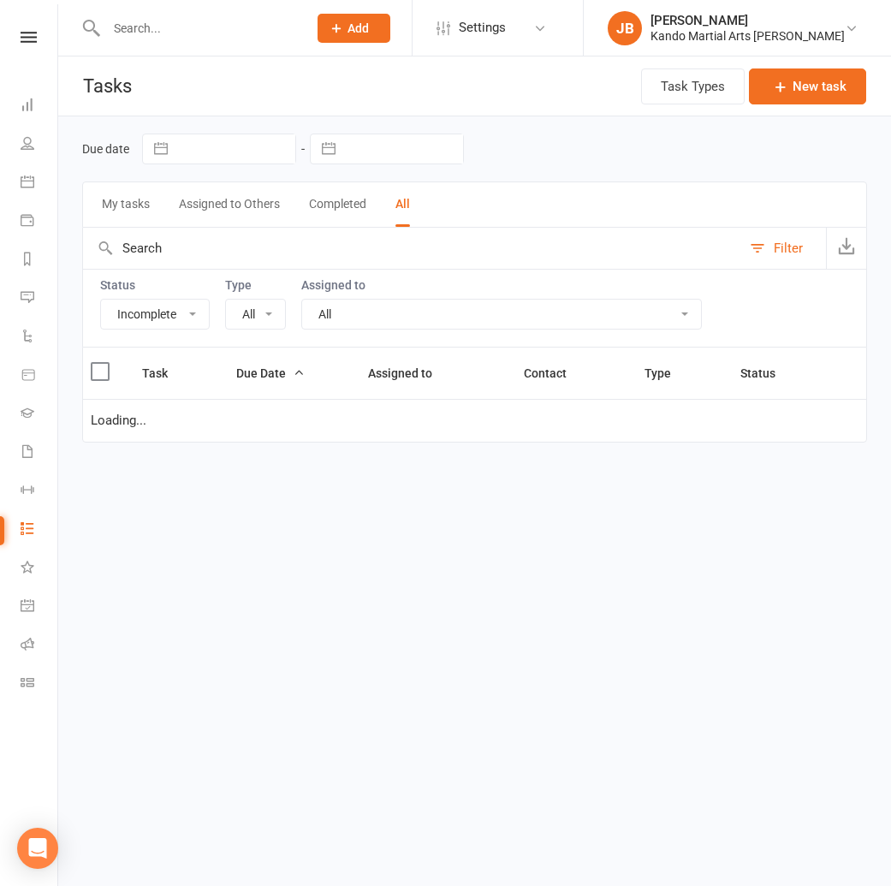
select select "incomplete"
select select "23766"
select select "started"
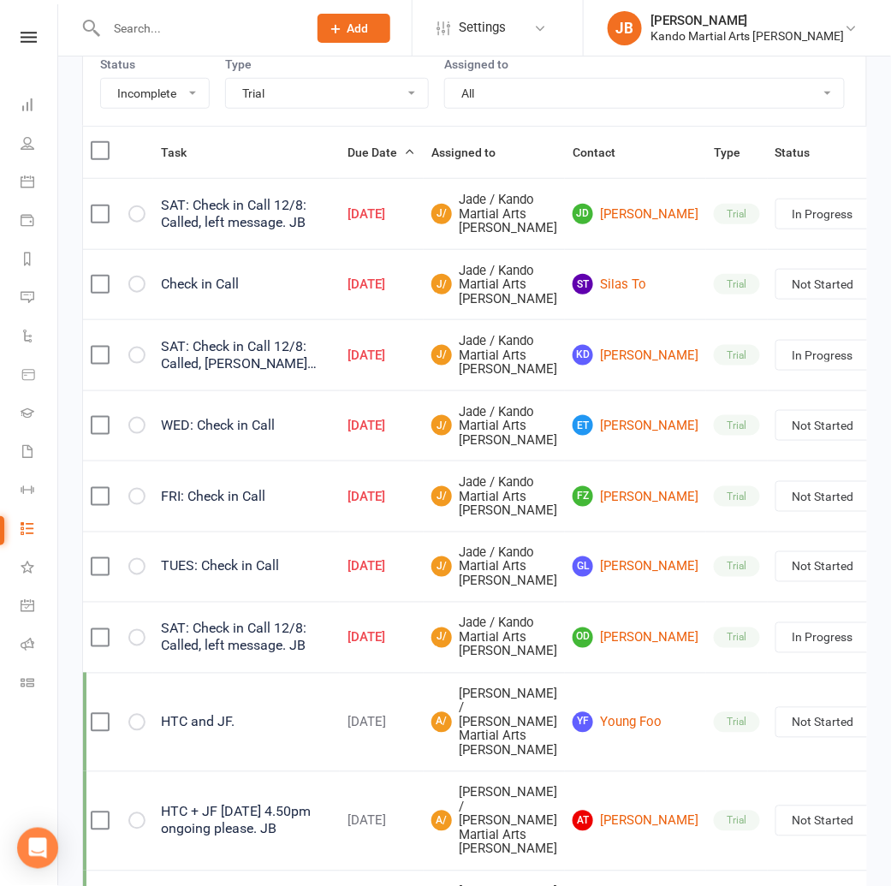
scroll to position [222, 0]
click at [582, 293] on link "ST Silas To" at bounding box center [635, 283] width 126 height 21
click at [144, 32] on input "text" at bounding box center [198, 28] width 194 height 24
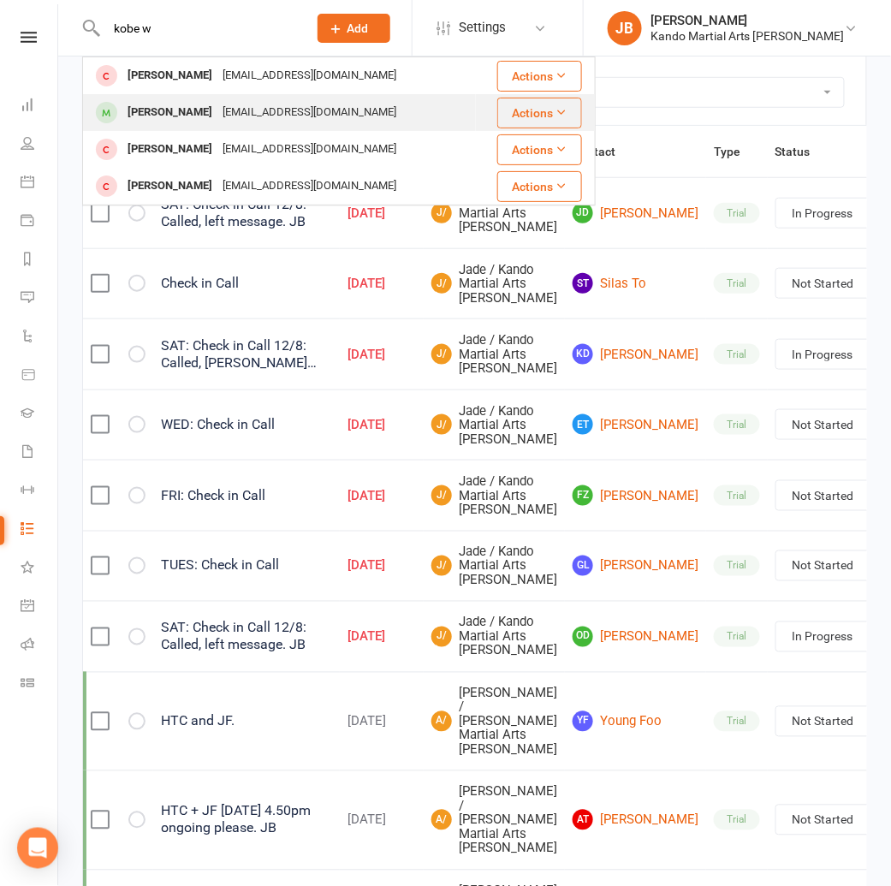
type input "kobe w"
click at [157, 109] on div "[PERSON_NAME]" at bounding box center [169, 112] width 95 height 25
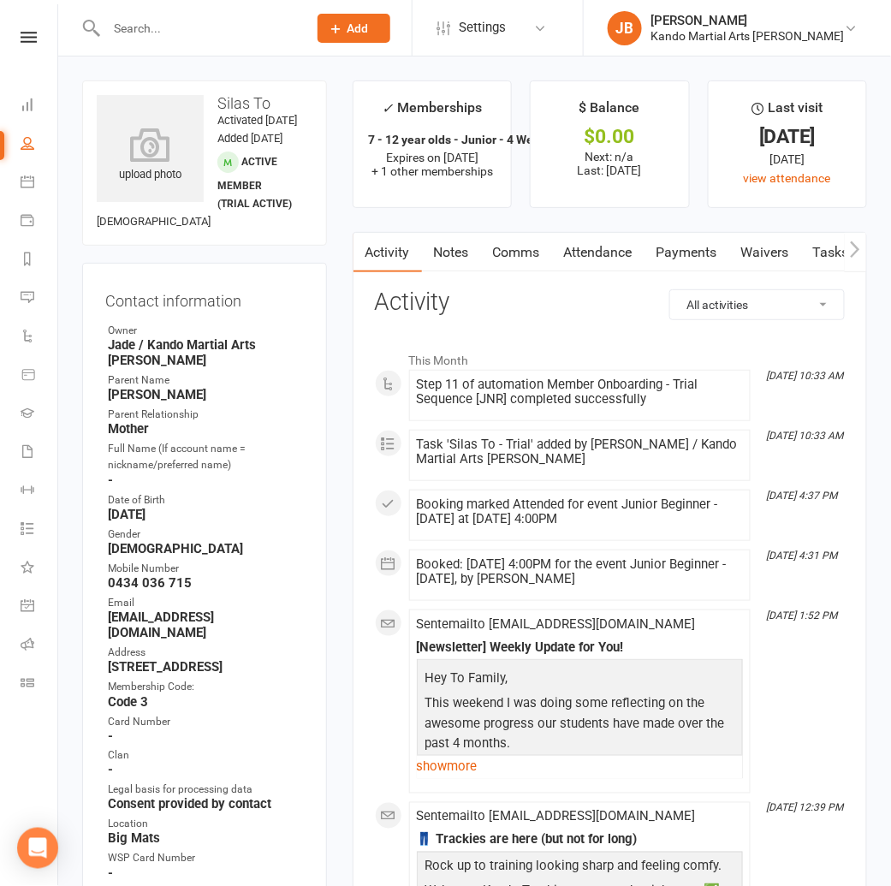
click at [631, 253] on link "Attendance" at bounding box center [598, 252] width 92 height 39
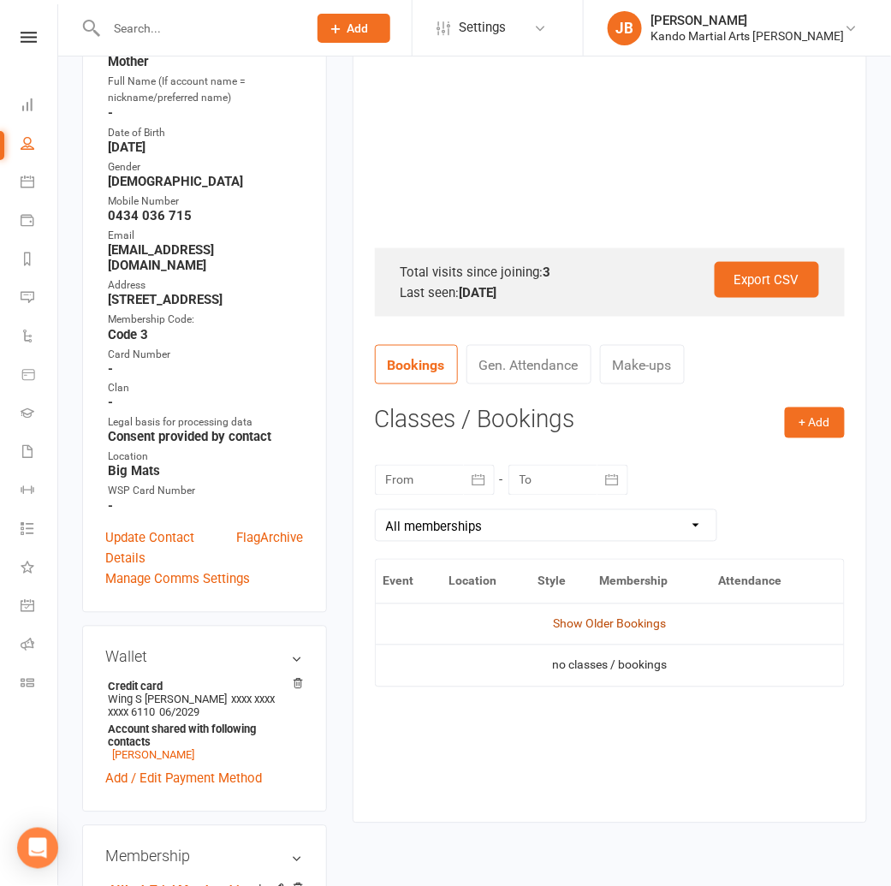
click at [631, 627] on link "Show Older Bookings" at bounding box center [609, 624] width 113 height 14
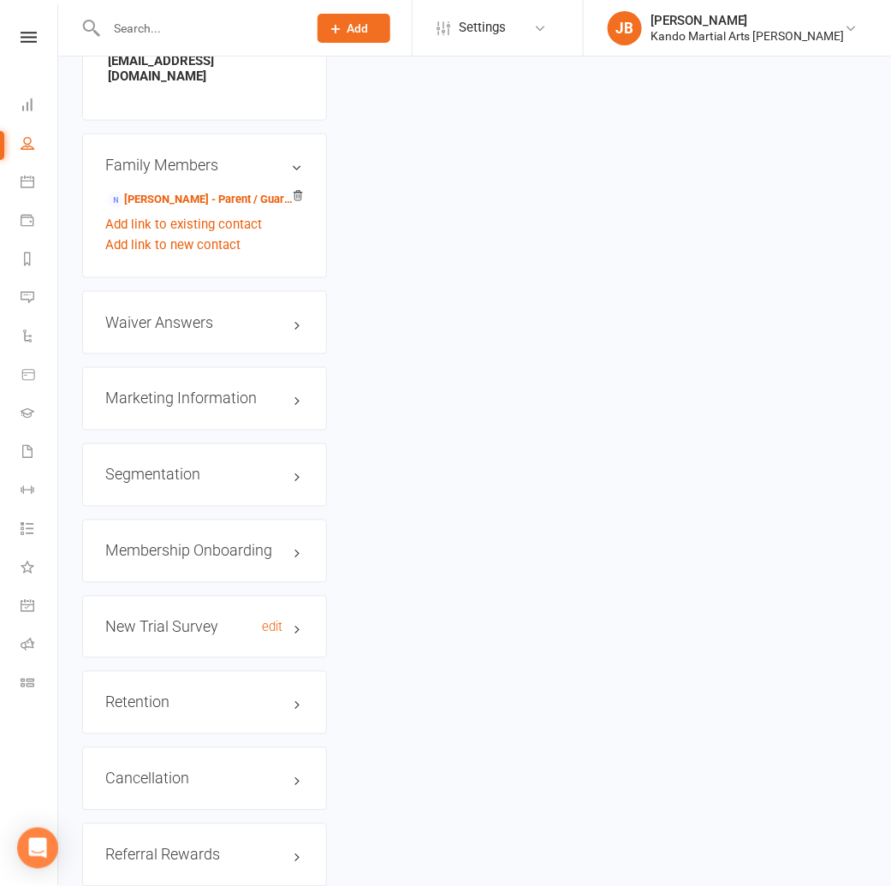
scroll to position [1855, 0]
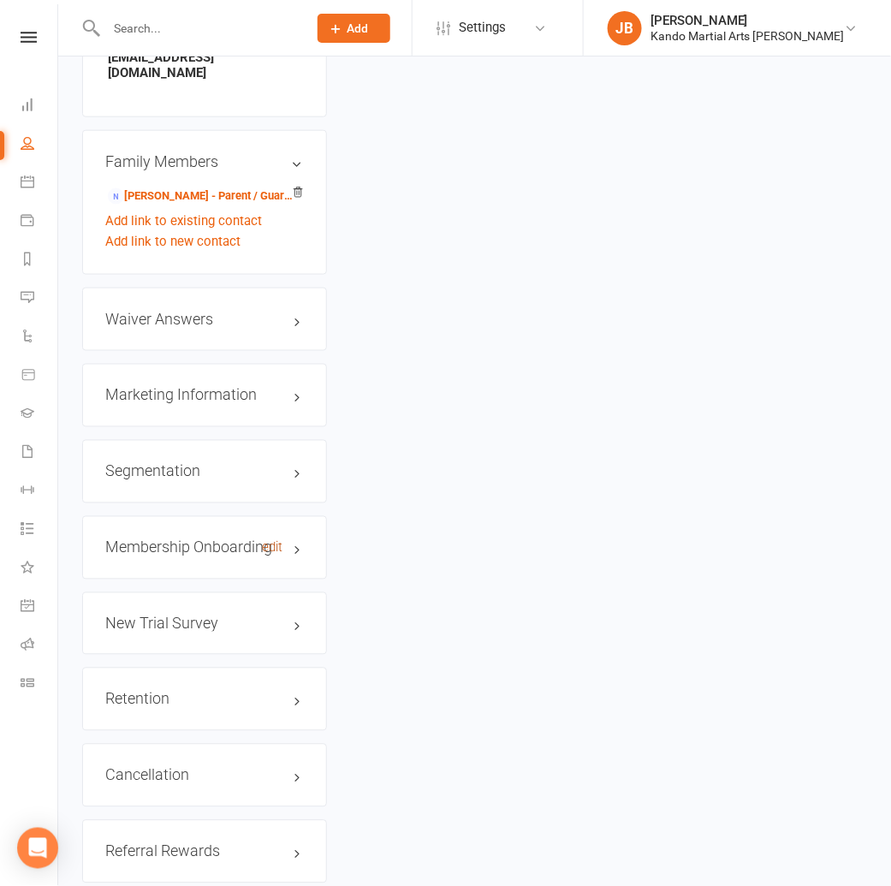
click at [276, 541] on link "edit" at bounding box center [273, 548] width 21 height 15
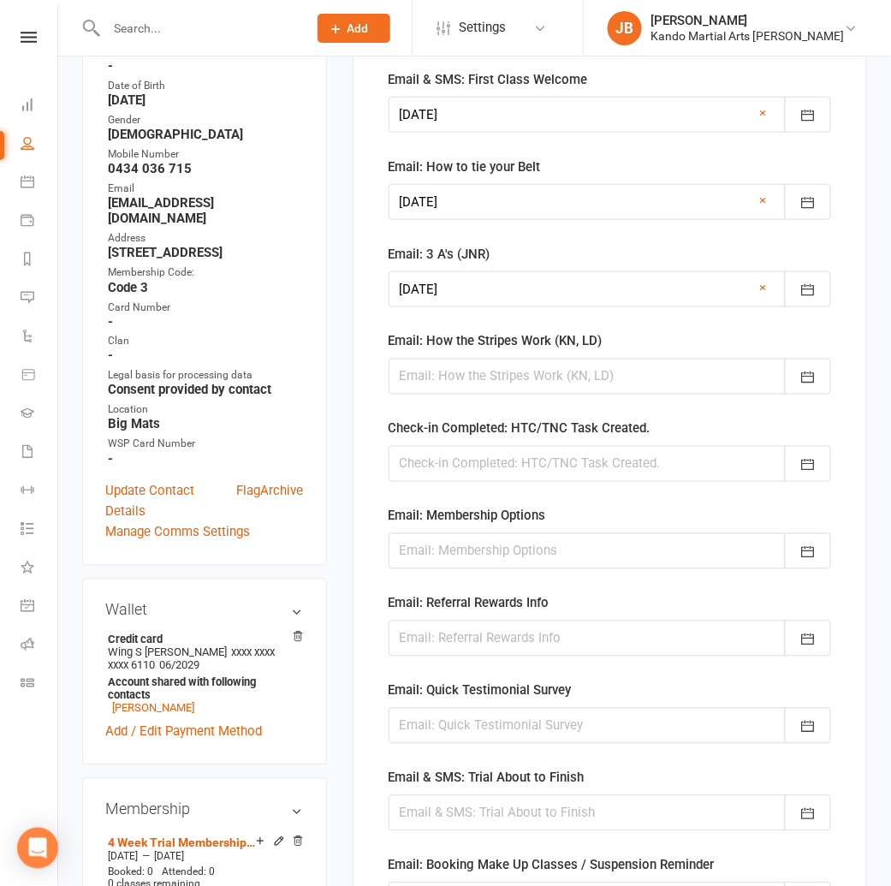
scroll to position [418, 0]
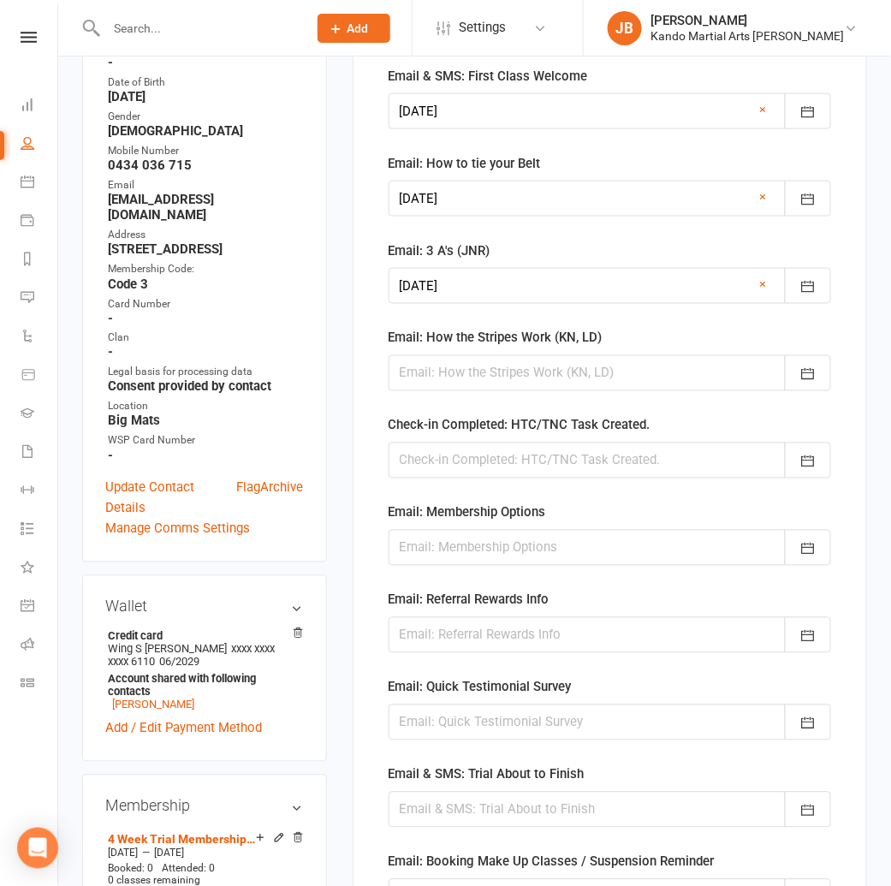
click at [447, 457] on div at bounding box center [609, 460] width 442 height 36
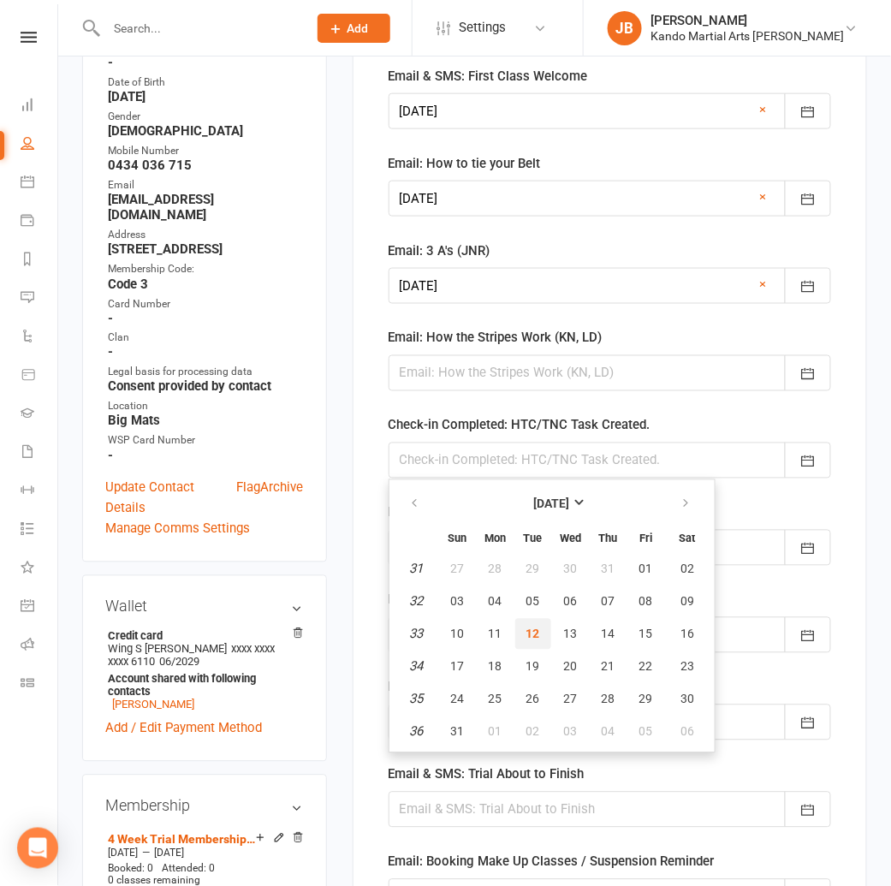
click at [526, 632] on span "12" at bounding box center [533, 634] width 14 height 14
type input "[DATE]"
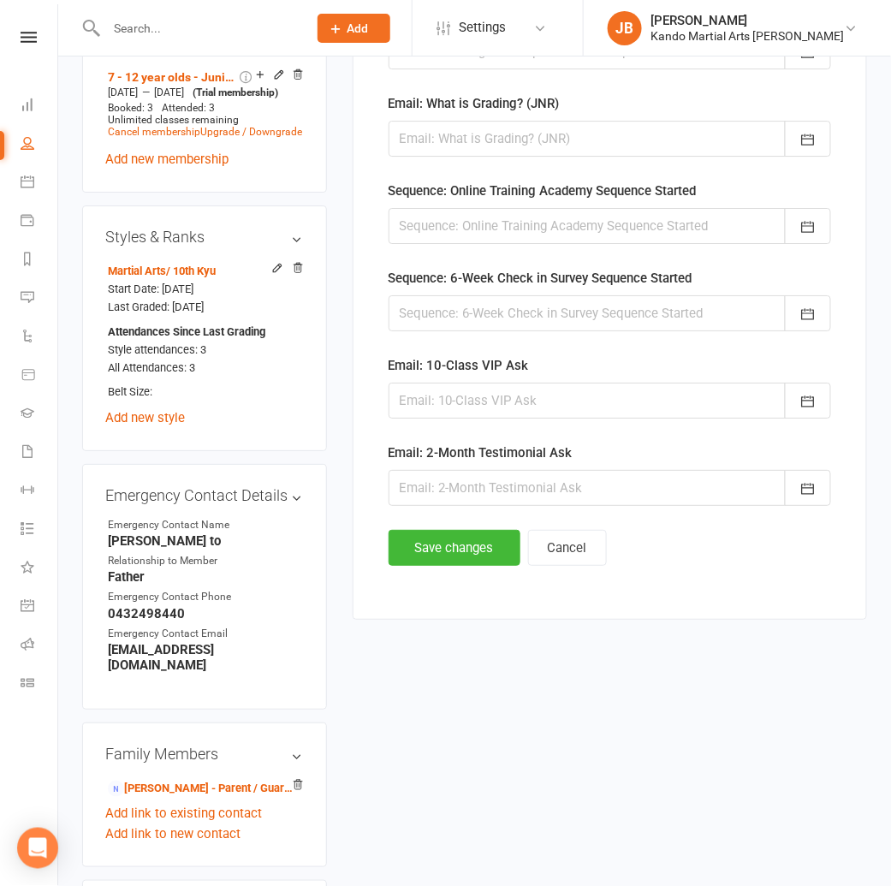
scroll to position [1229, 0]
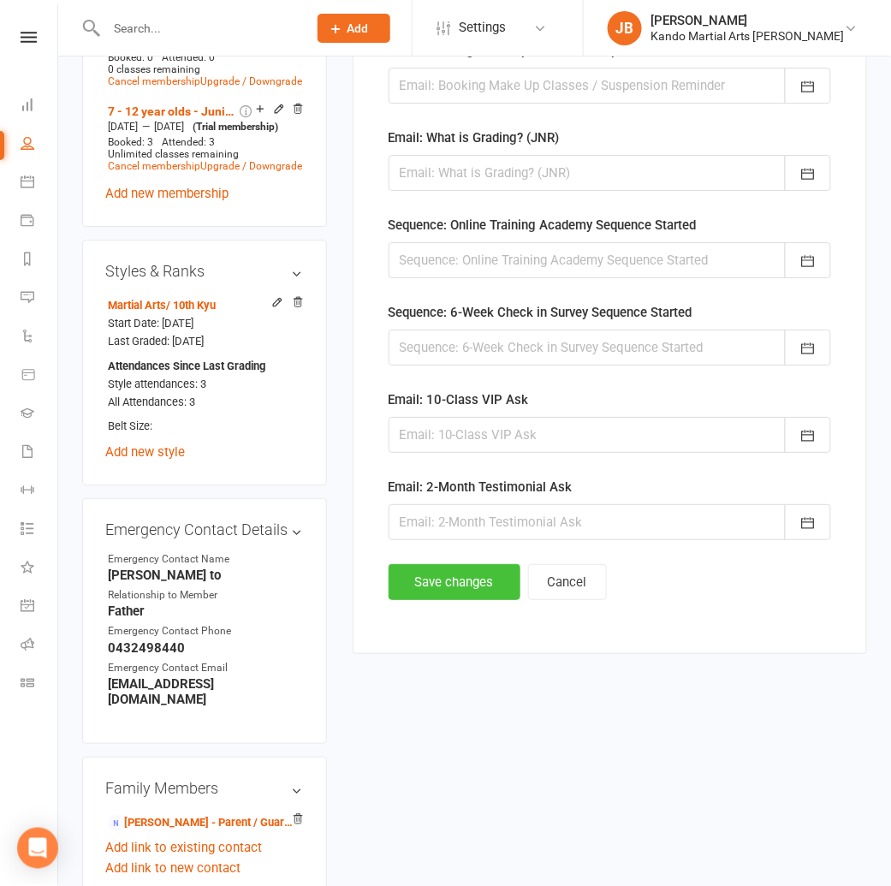
click at [442, 567] on button "Save changes" at bounding box center [454, 582] width 132 height 36
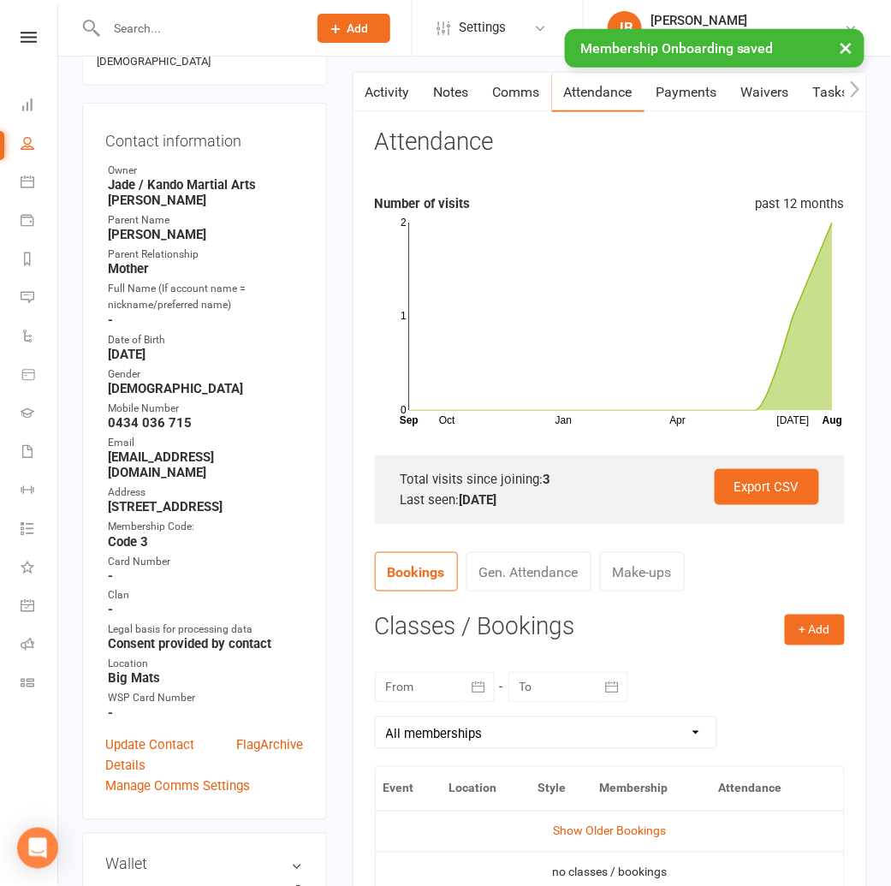
scroll to position [0, 0]
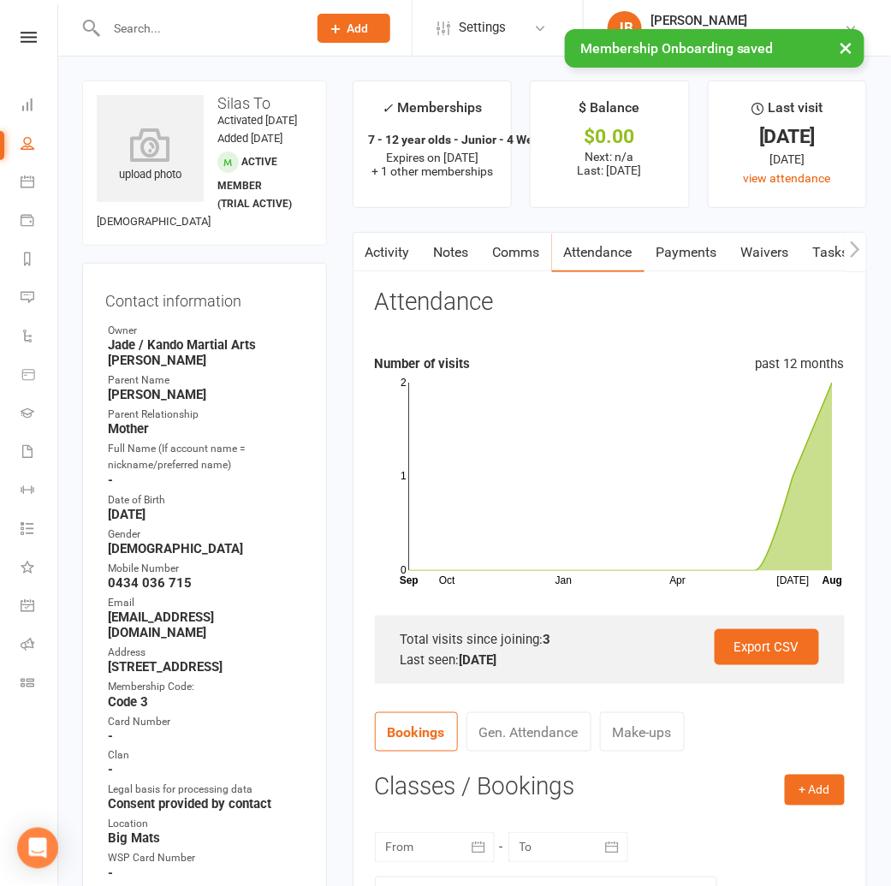
click at [824, 251] on link "Tasks" at bounding box center [831, 252] width 60 height 39
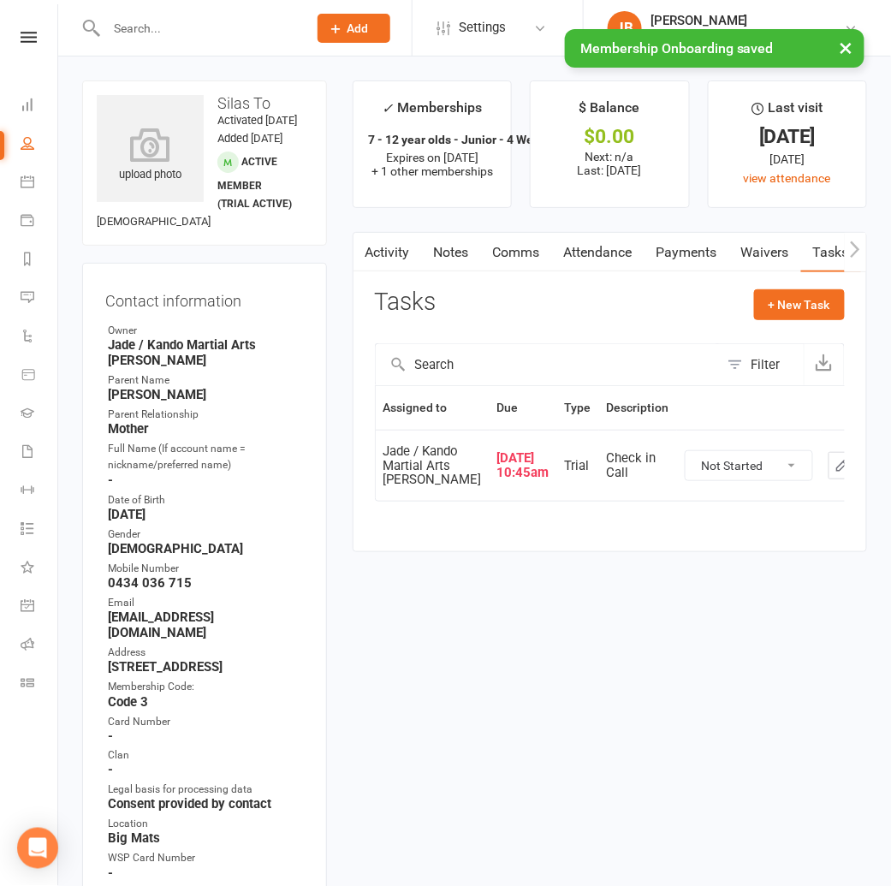
click at [704, 480] on select "Not Started In Progress Waiting Complete" at bounding box center [748, 465] width 127 height 29
select select "unstarted"
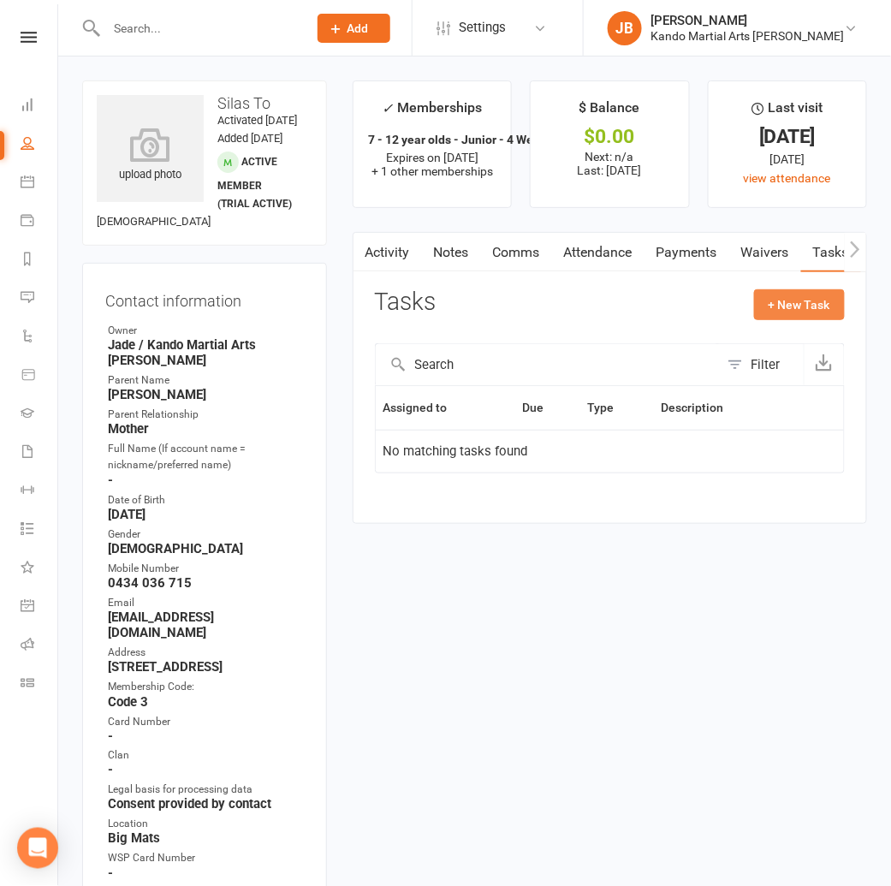
click at [789, 302] on button "+ New Task" at bounding box center [799, 304] width 91 height 31
select select "48590"
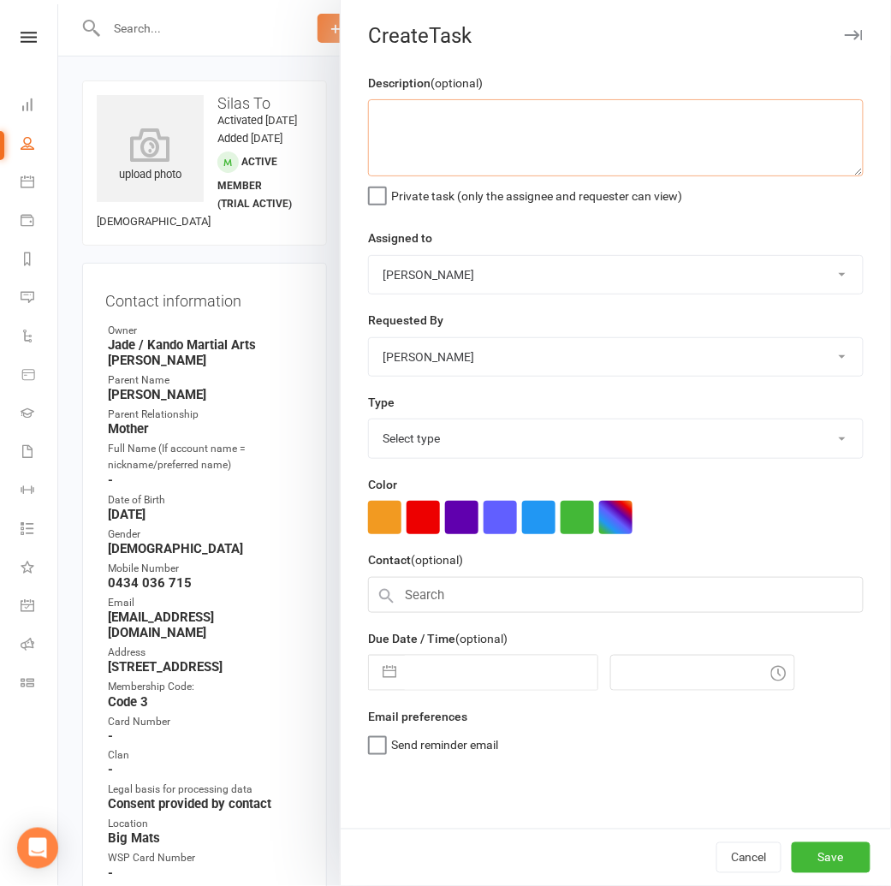
click at [398, 116] on textarea at bounding box center [615, 137] width 495 height 77
type textarea "HTC Basic +JF"
click at [419, 433] on select "Select type Admin Bbpc - black belt prep course Cancellation Enquiry Follow-up …" at bounding box center [616, 438] width 494 height 38
select select "23766"
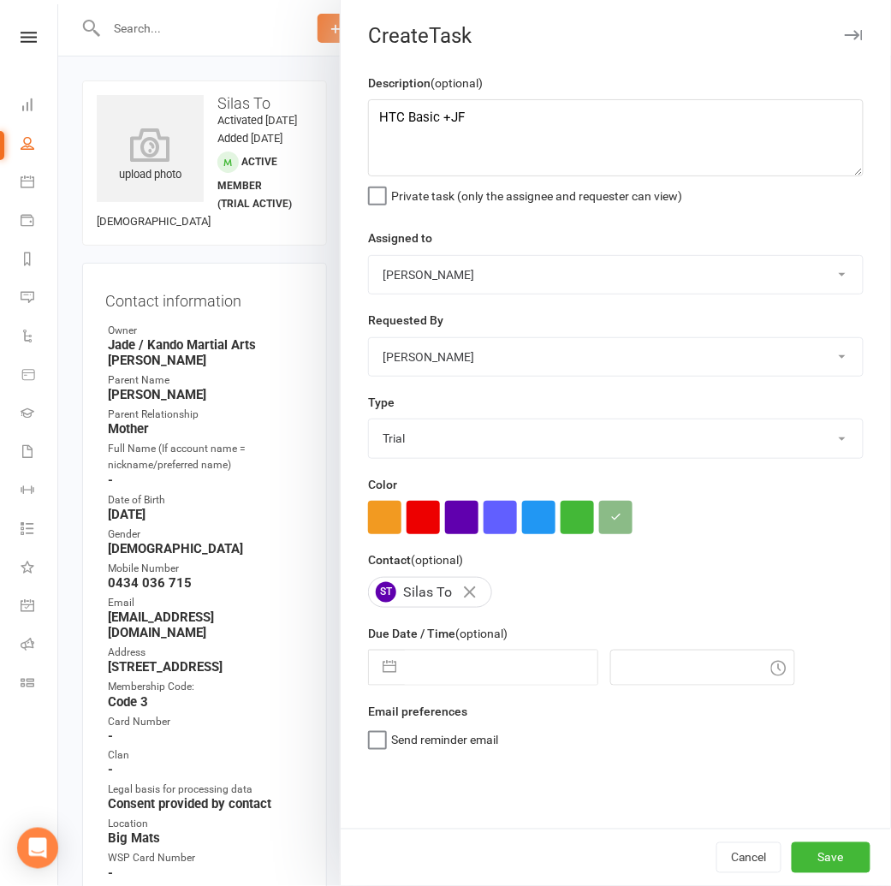
click at [421, 275] on select "Andy Muser / Kando Knox Sonya Watz Neve Sharry Jade Brownlie Jade / Kando Marti…" at bounding box center [616, 275] width 494 height 38
select select "41840"
click at [408, 665] on input "text" at bounding box center [501, 667] width 193 height 34
select select "6"
select select "2025"
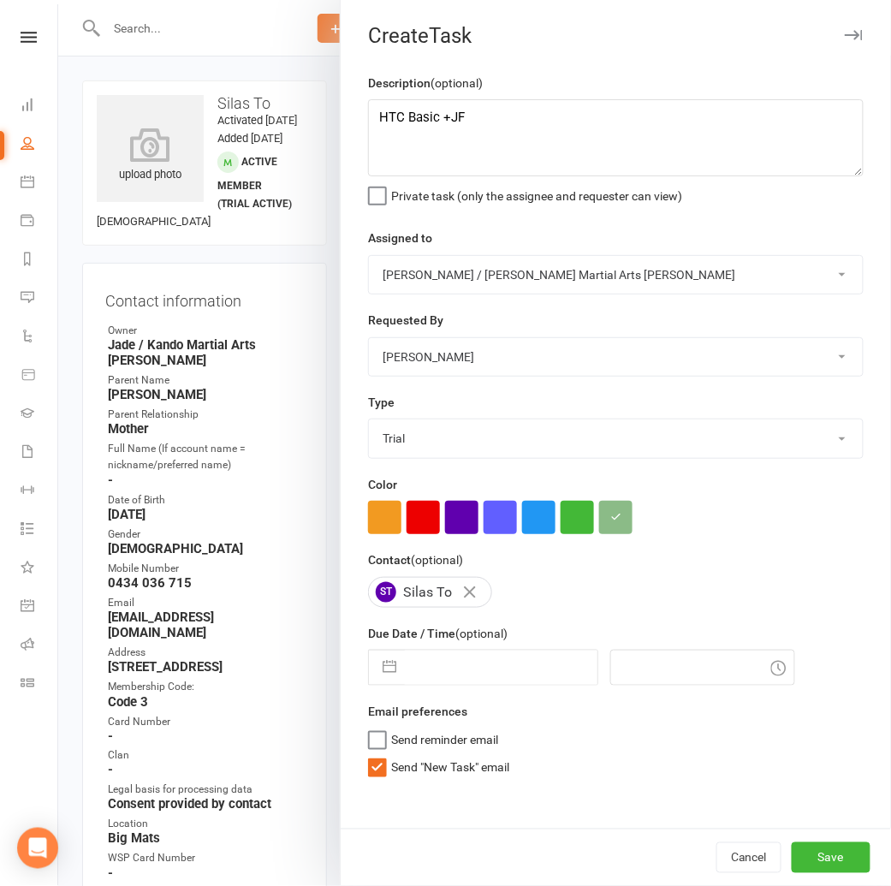
select select "7"
select select "2025"
select select "8"
select select "2025"
drag, startPoint x: 529, startPoint y: 854, endPoint x: 571, endPoint y: 859, distance: 42.2
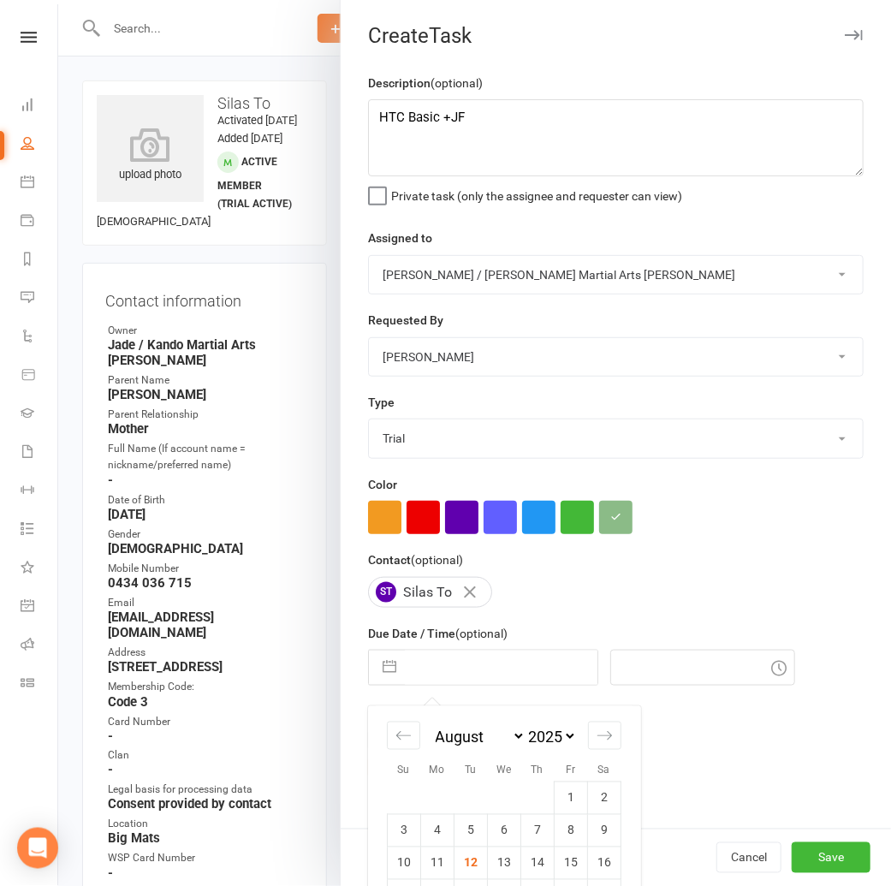
click at [529, 854] on td "14" at bounding box center [537, 862] width 33 height 33
type input "14 Aug 2025"
type input "11:45am"
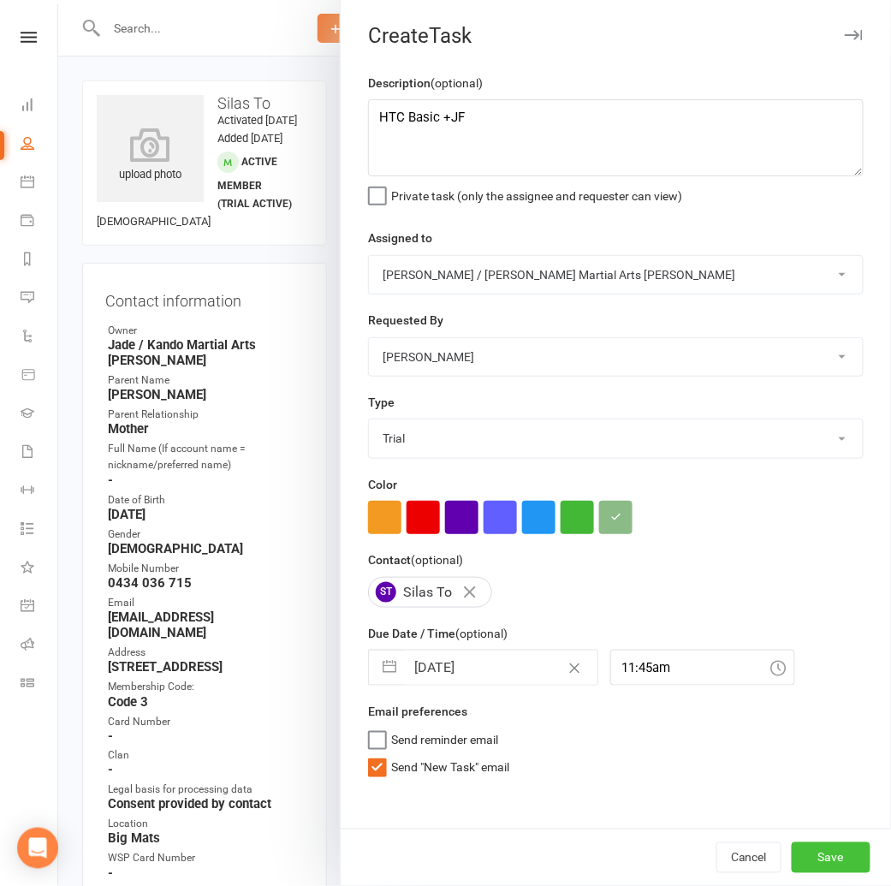
click at [808, 857] on button "Save" at bounding box center [830, 857] width 79 height 31
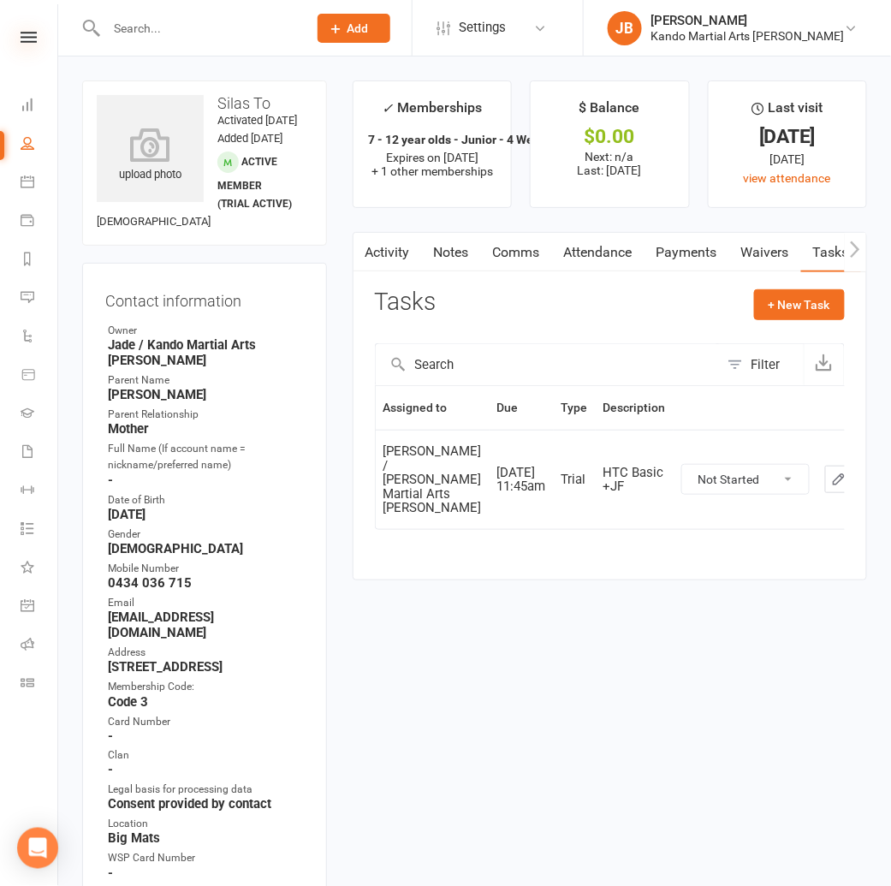
click at [25, 45] on div "Clubworx" at bounding box center [28, 60] width 57 height 56
click at [26, 39] on icon at bounding box center [29, 37] width 16 height 11
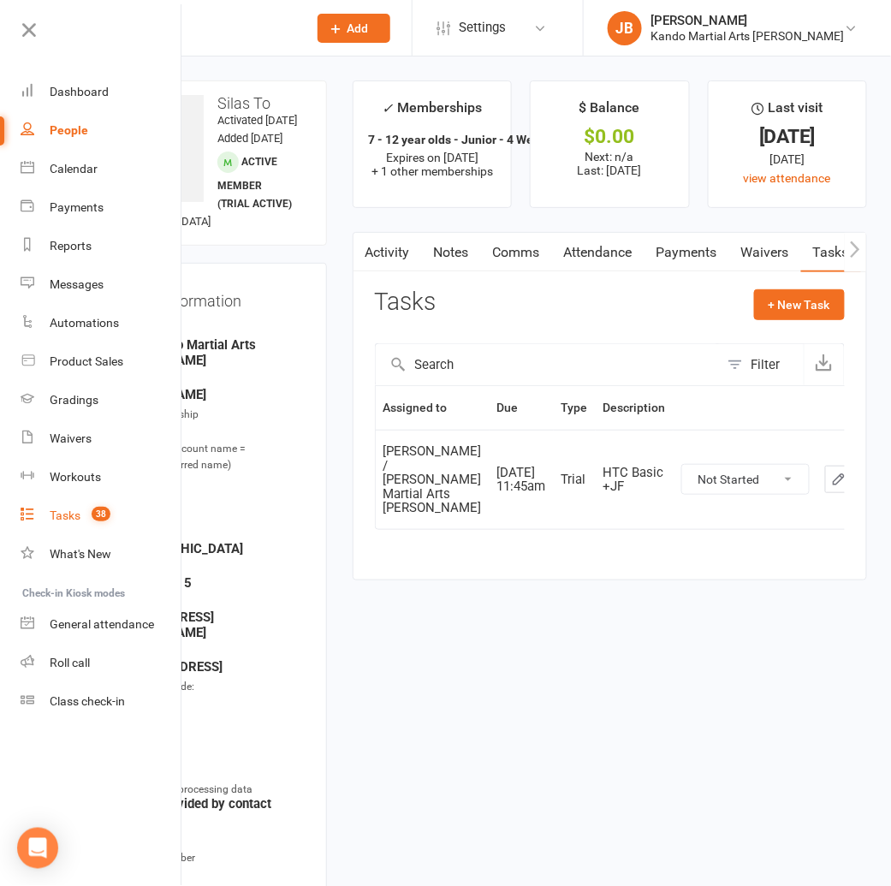
click at [59, 518] on div "Tasks" at bounding box center [65, 515] width 31 height 14
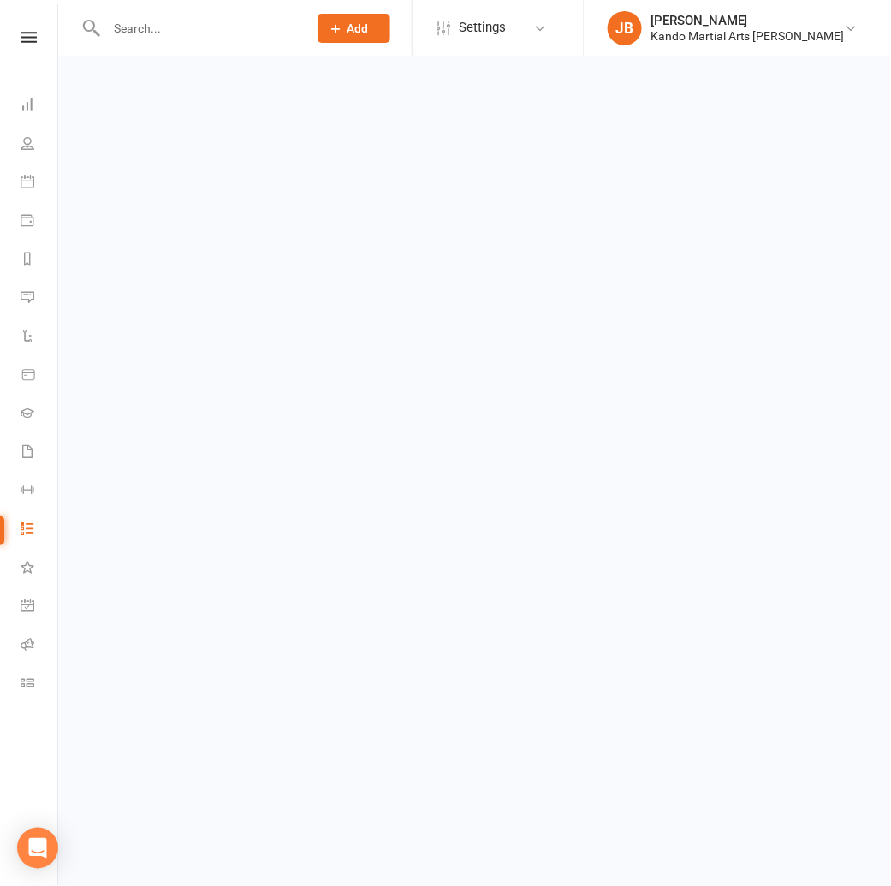
select select "incomplete"
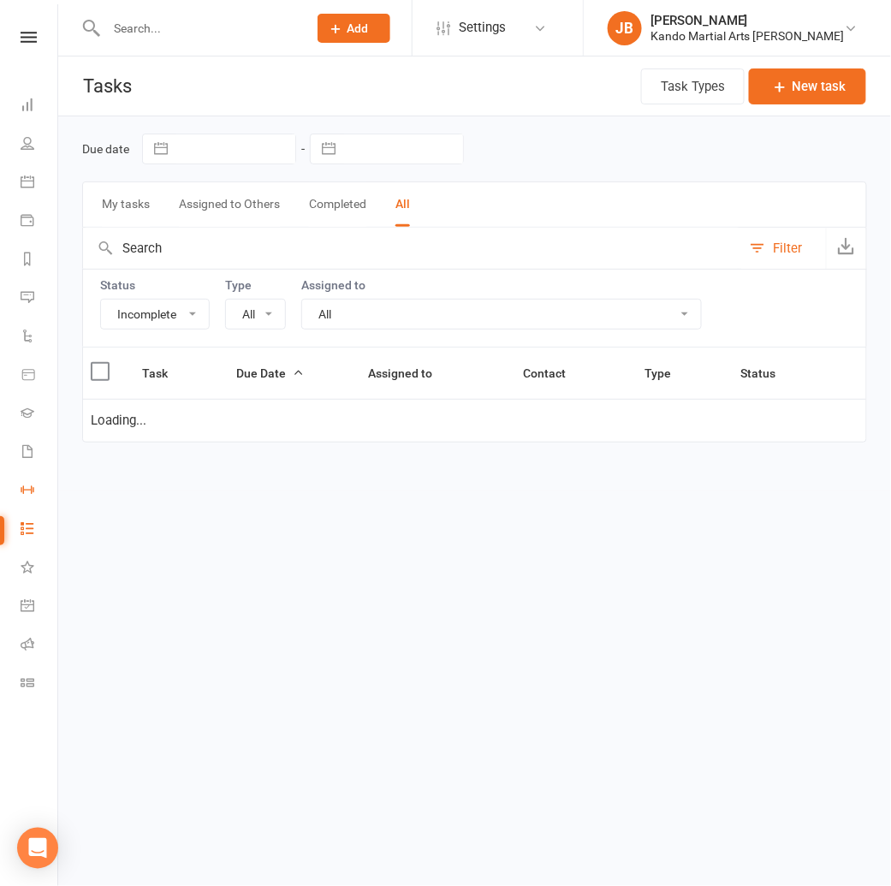
select select "23766"
select select "started"
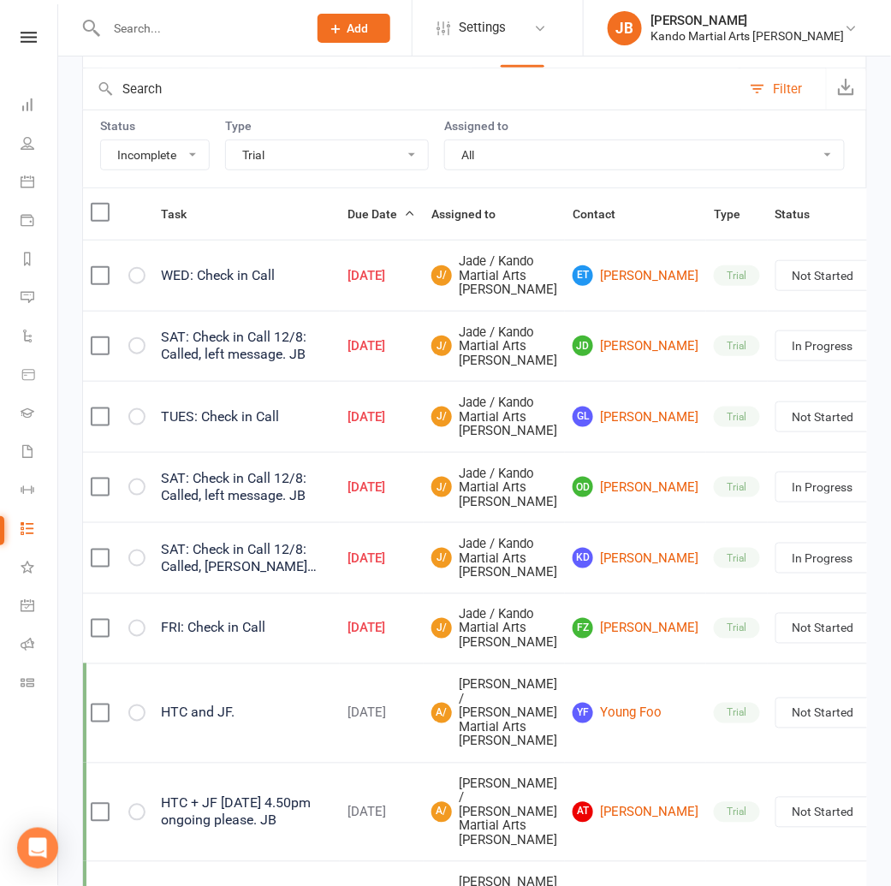
scroll to position [174, 0]
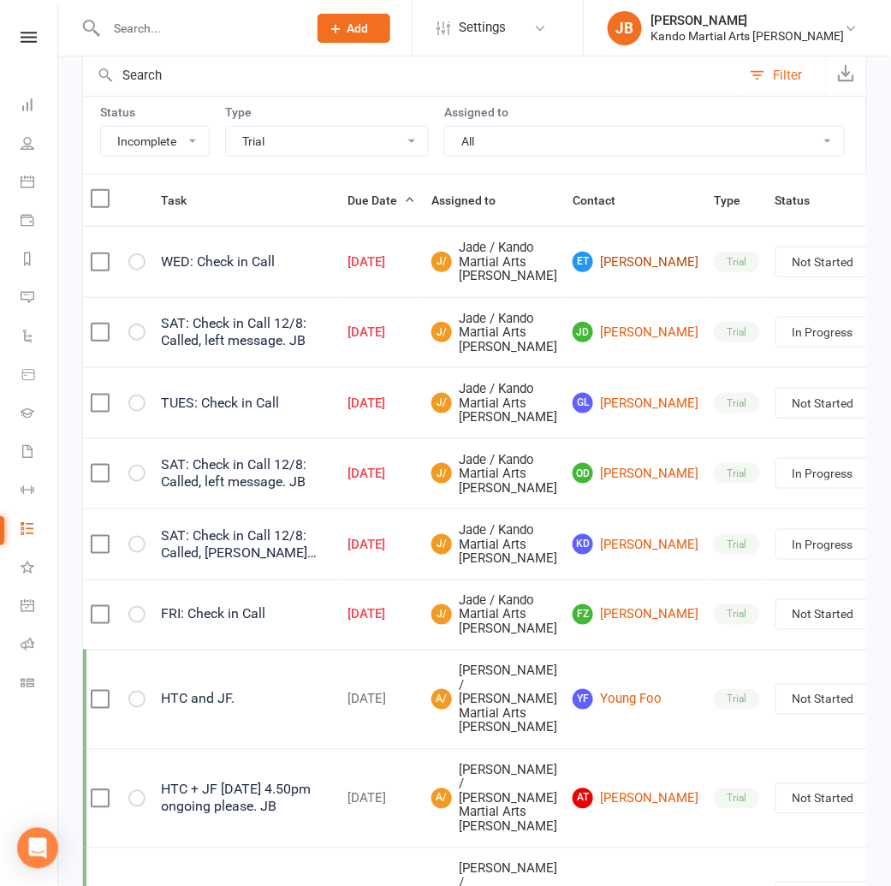
click at [576, 269] on link "ET Ethan Teoh" at bounding box center [635, 262] width 126 height 21
click at [776, 276] on select "Not Started In Progress Waiting Complete" at bounding box center [839, 261] width 127 height 29
select select "unstarted"
select select "started"
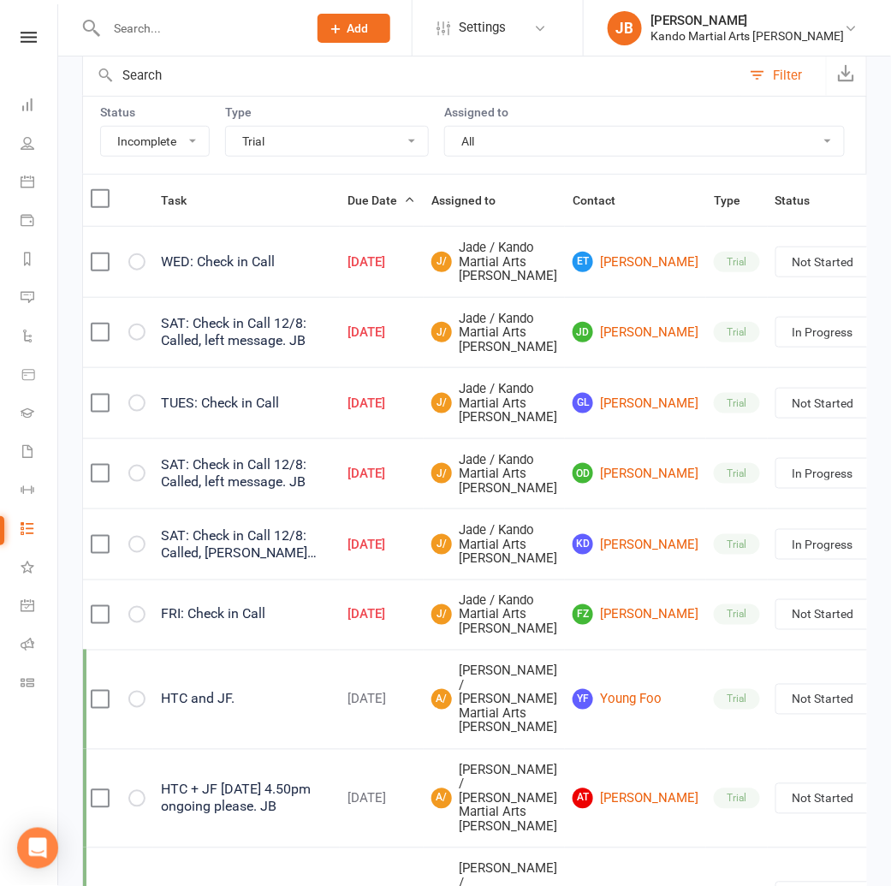
select select "started"
select select "waiting"
select select "started"
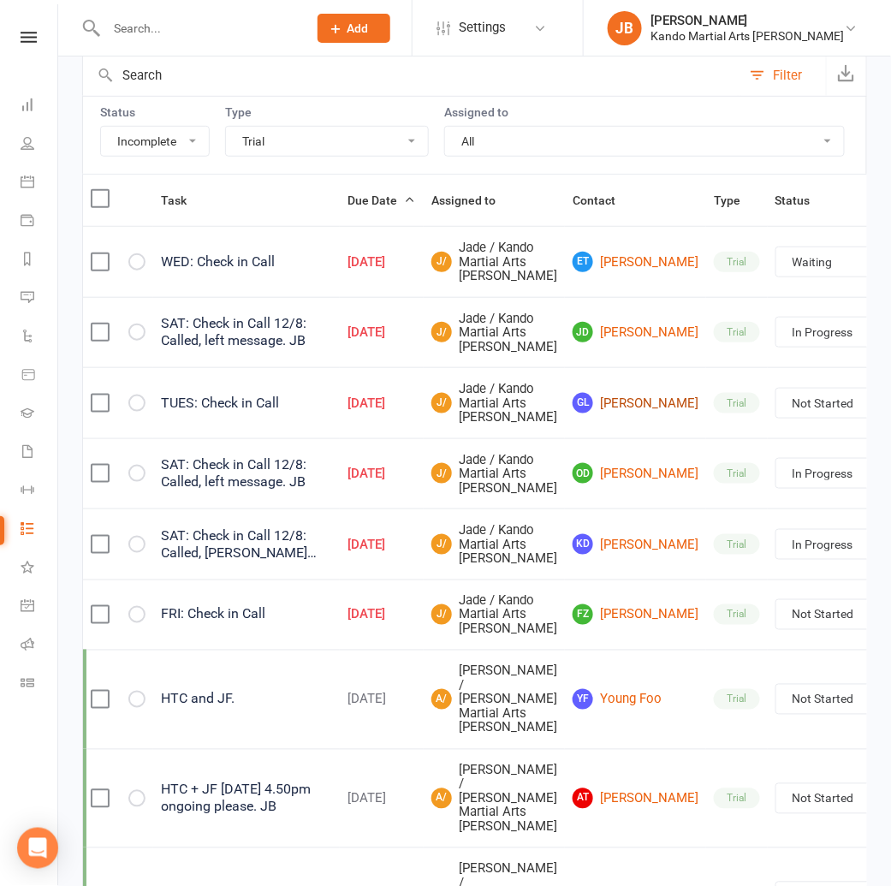
click at [575, 413] on link "GL Greer Llewellyn" at bounding box center [635, 403] width 126 height 21
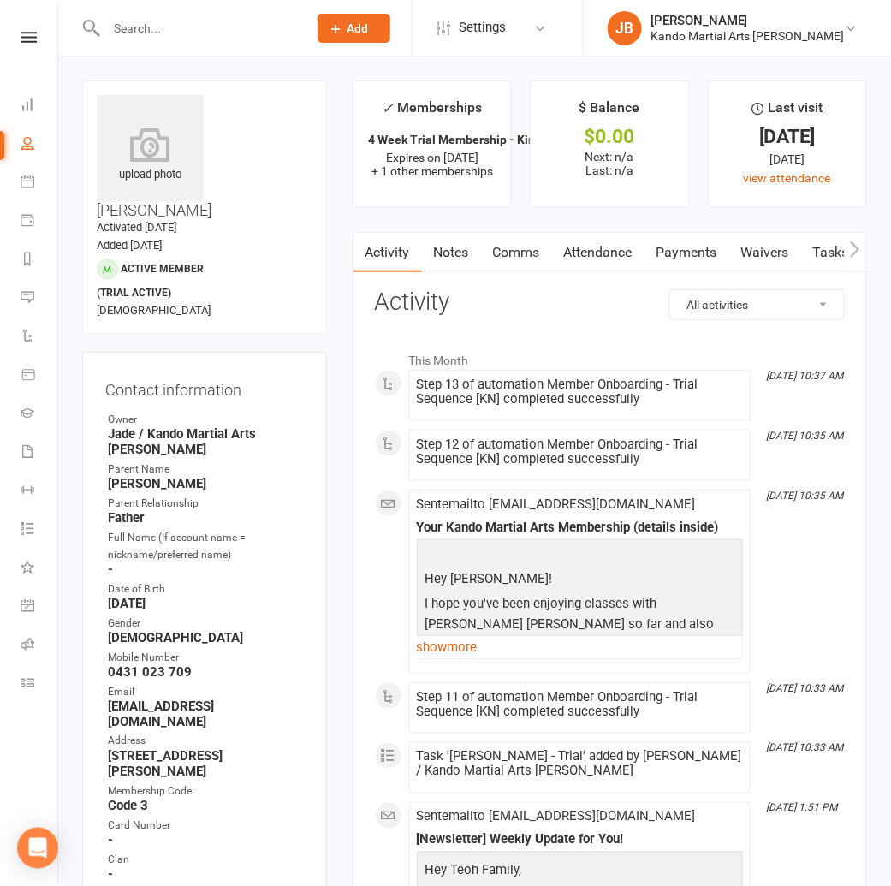
drag, startPoint x: 598, startPoint y: 252, endPoint x: 585, endPoint y: 278, distance: 29.5
click at [598, 252] on link "Attendance" at bounding box center [598, 252] width 92 height 39
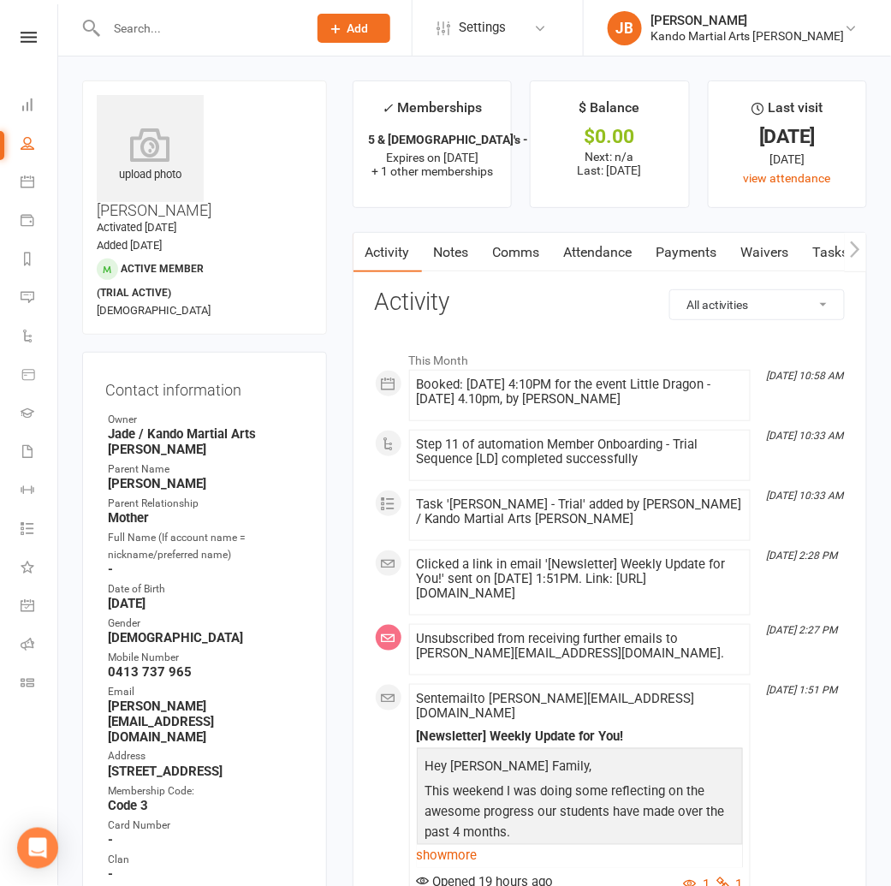
click at [844, 243] on button "button" at bounding box center [854, 252] width 21 height 39
click at [698, 252] on link "Tasks" at bounding box center [702, 252] width 60 height 39
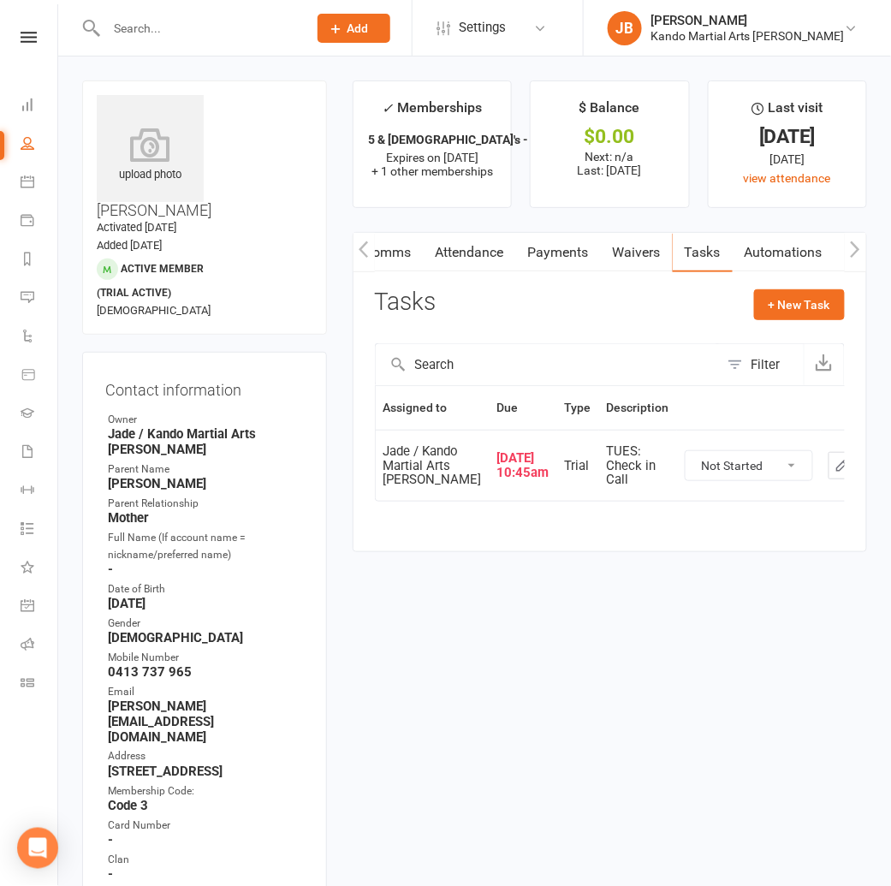
click at [507, 253] on link "Attendance" at bounding box center [470, 252] width 92 height 39
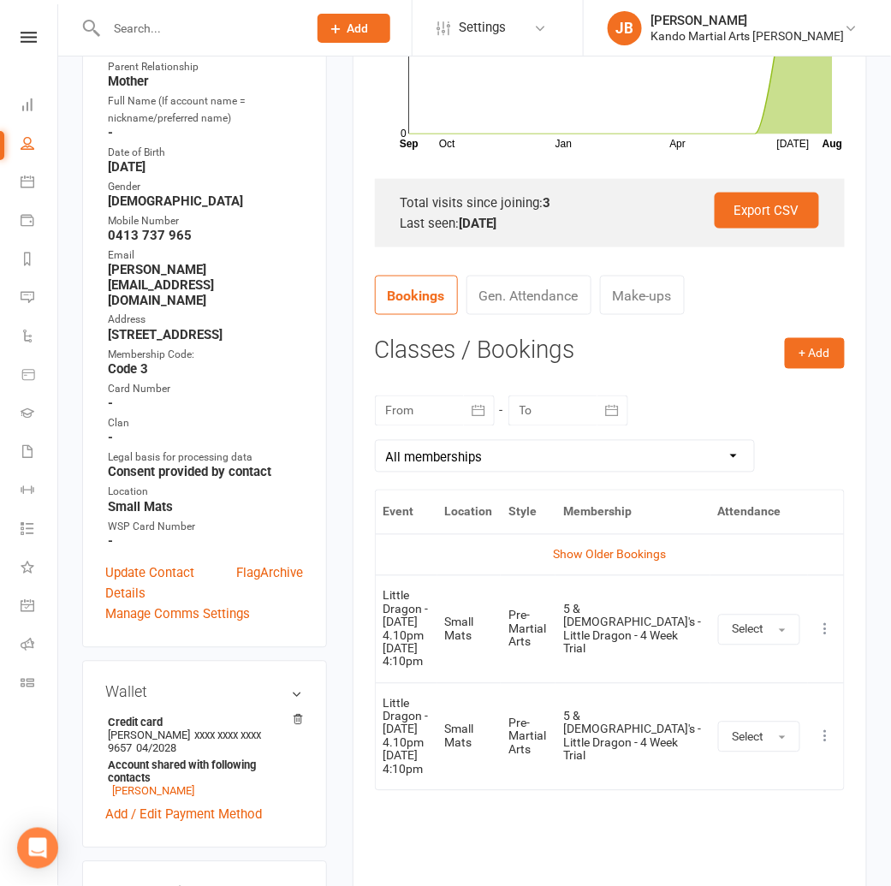
scroll to position [521, 0]
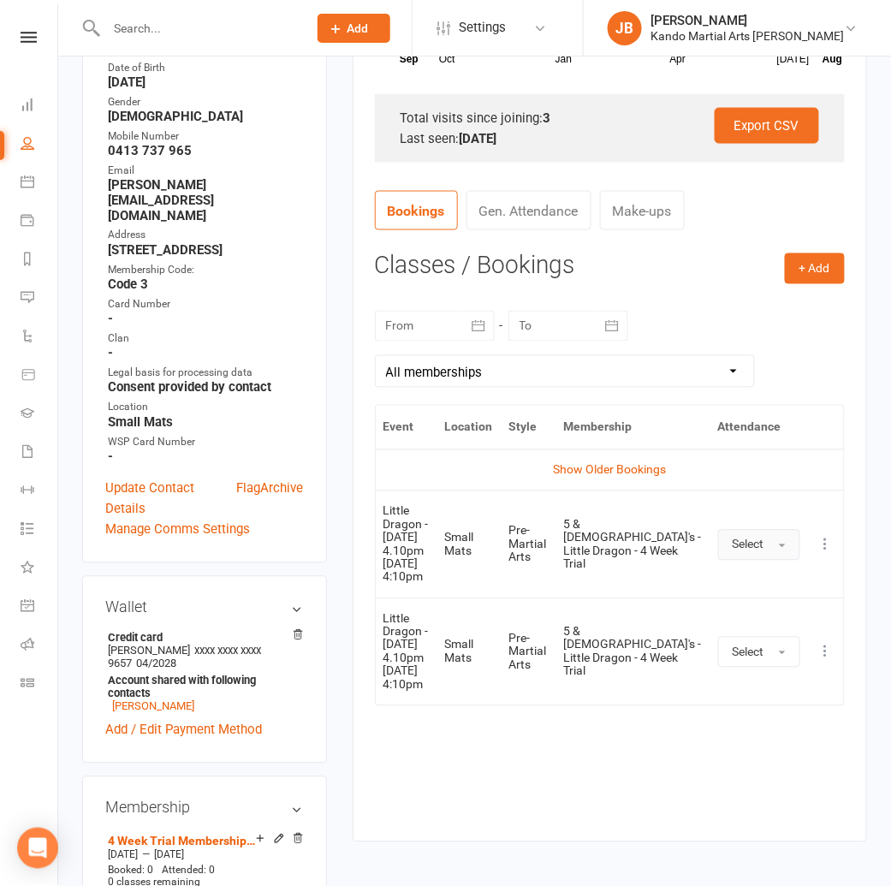
click at [767, 538] on button "Select" at bounding box center [759, 545] width 82 height 31
click at [760, 613] on span "Absent" at bounding box center [752, 617] width 40 height 15
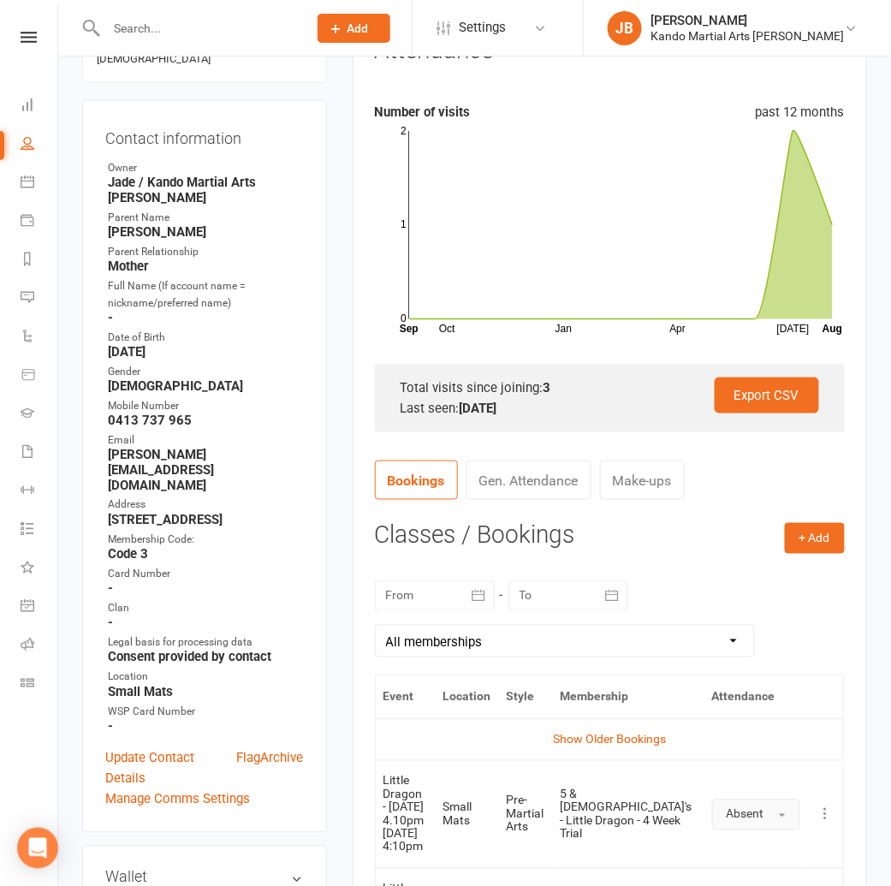
scroll to position [257, 0]
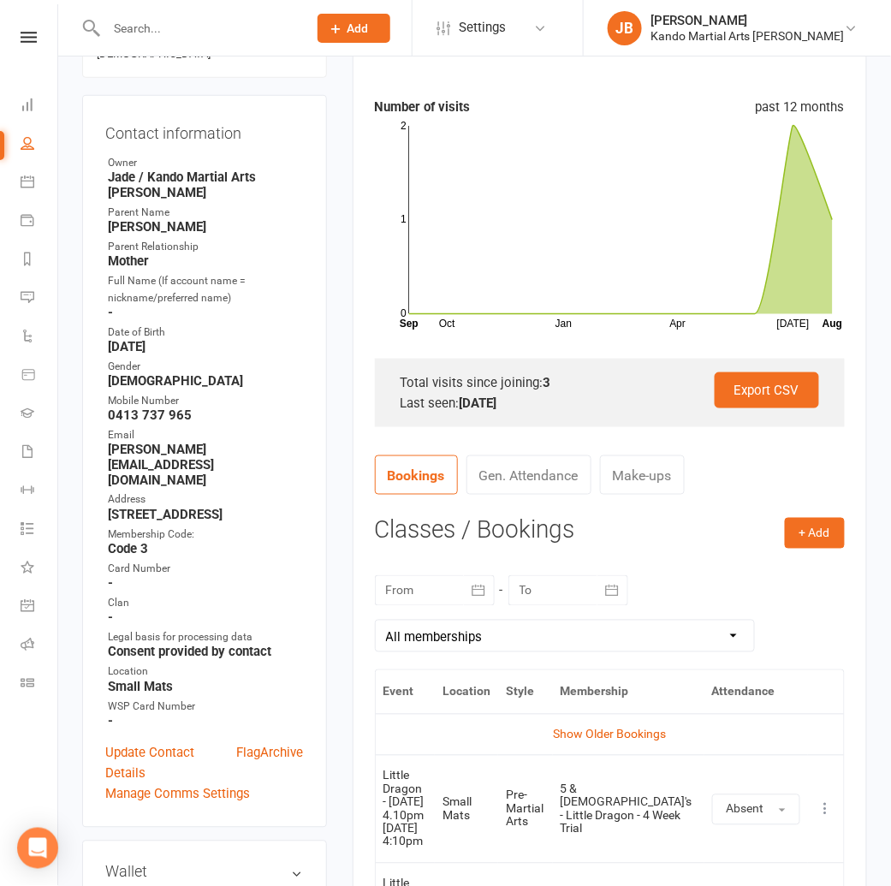
drag, startPoint x: 167, startPoint y: 400, endPoint x: 186, endPoint y: 402, distance: 19.0
click at [167, 441] on strong "nadine@aditservices.com.au" at bounding box center [206, 464] width 196 height 46
click at [151, 743] on link "Update Contact Details" at bounding box center [171, 763] width 132 height 41
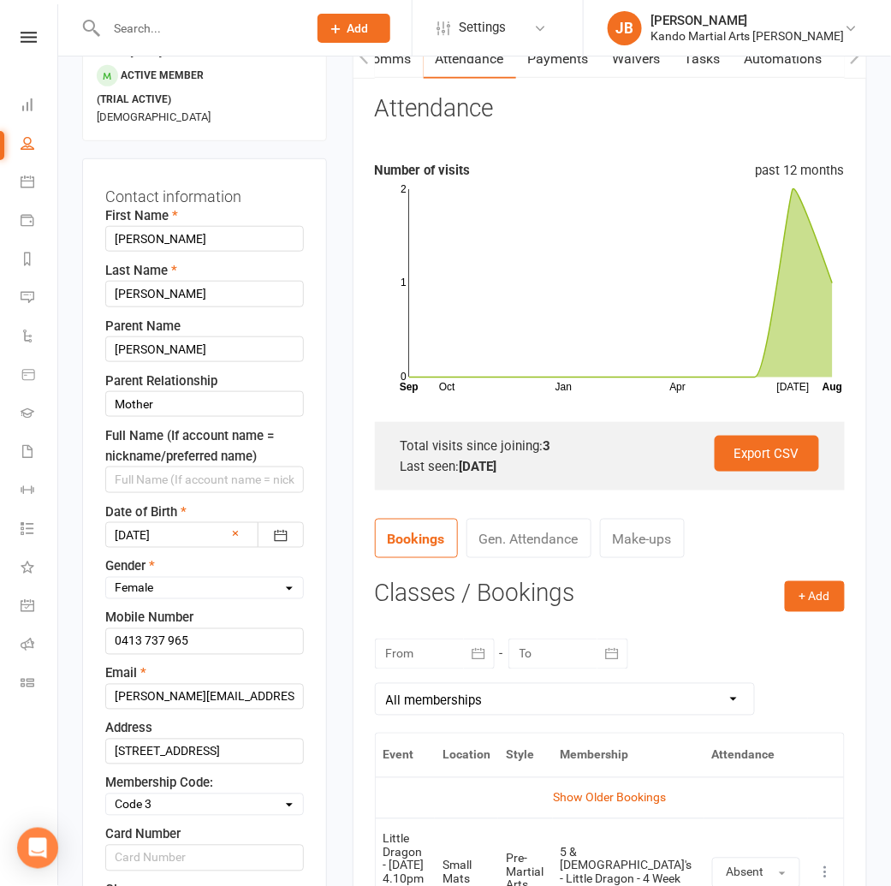
scroll to position [193, 0]
drag, startPoint x: 274, startPoint y: 661, endPoint x: 14, endPoint y: 644, distance: 260.6
click at [155, 684] on input "nadine@aditservices.com.au" at bounding box center [204, 697] width 198 height 26
drag, startPoint x: 155, startPoint y: 658, endPoint x: 278, endPoint y: 658, distance: 123.2
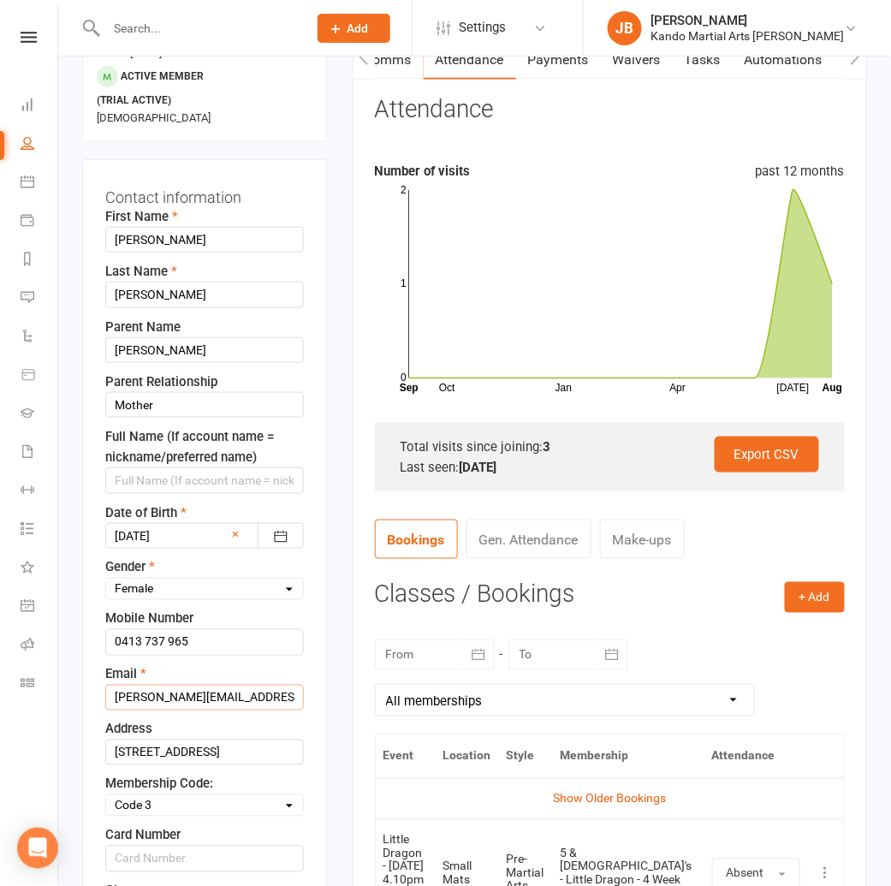
click at [278, 684] on input "nadine@aditservices.com.au" at bounding box center [204, 697] width 198 height 26
drag, startPoint x: 285, startPoint y: 658, endPoint x: 98, endPoint y: 651, distance: 186.6
click at [98, 651] on div "Contact information First Name Greer Last Name Llewellyn Parent Name Nadia Pare…" at bounding box center [204, 685] width 245 height 1052
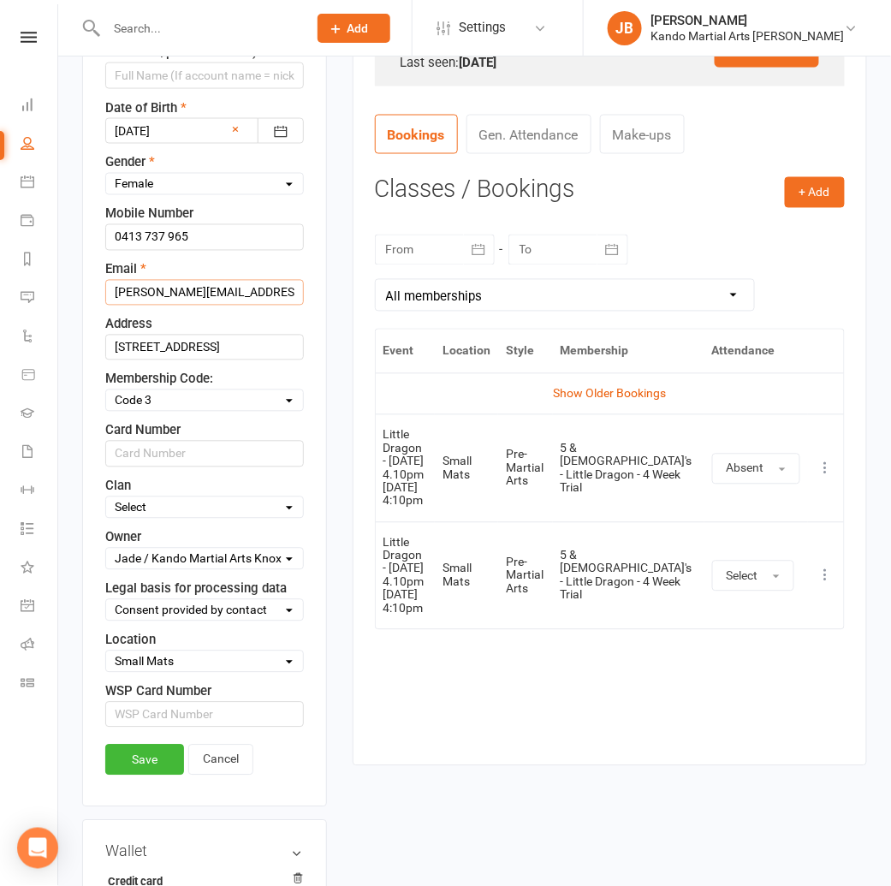
scroll to position [610, 0]
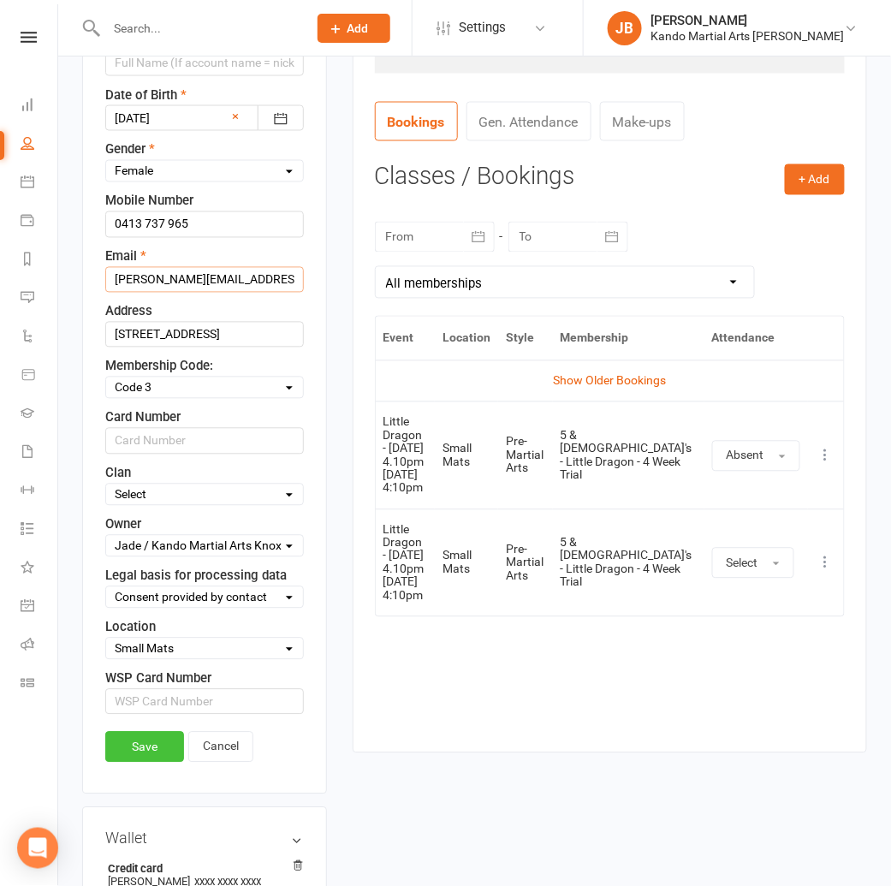
type input "nadine.llewellyn7@gmail.com"
click at [167, 732] on link "Save" at bounding box center [144, 747] width 79 height 31
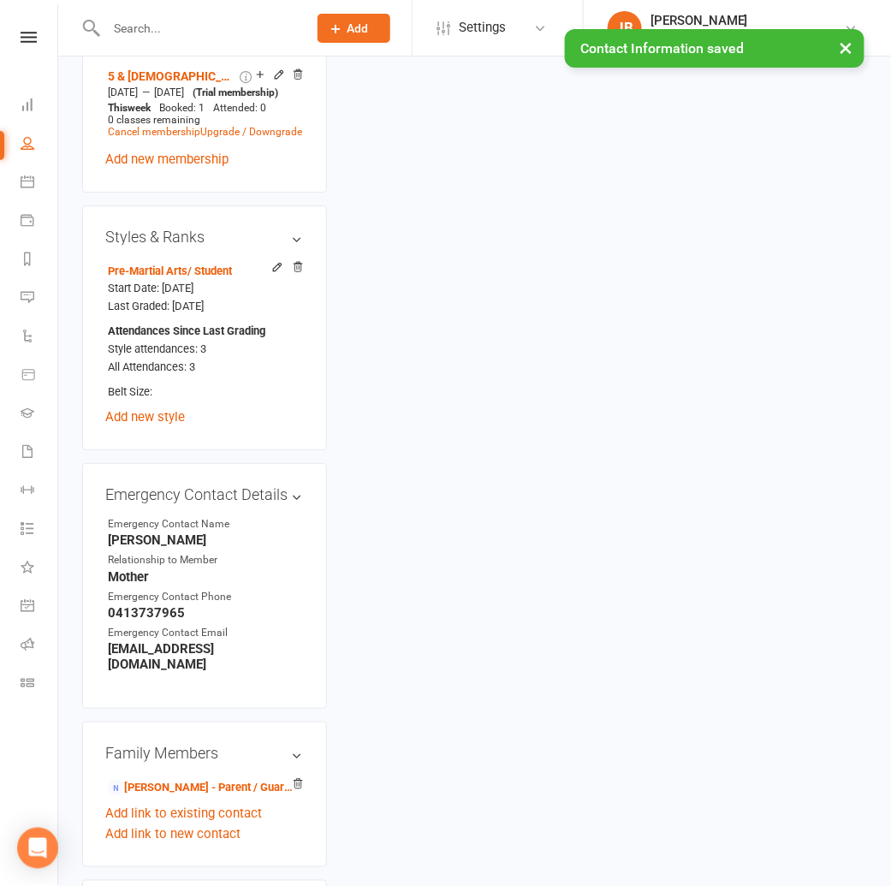
scroll to position [1376, 0]
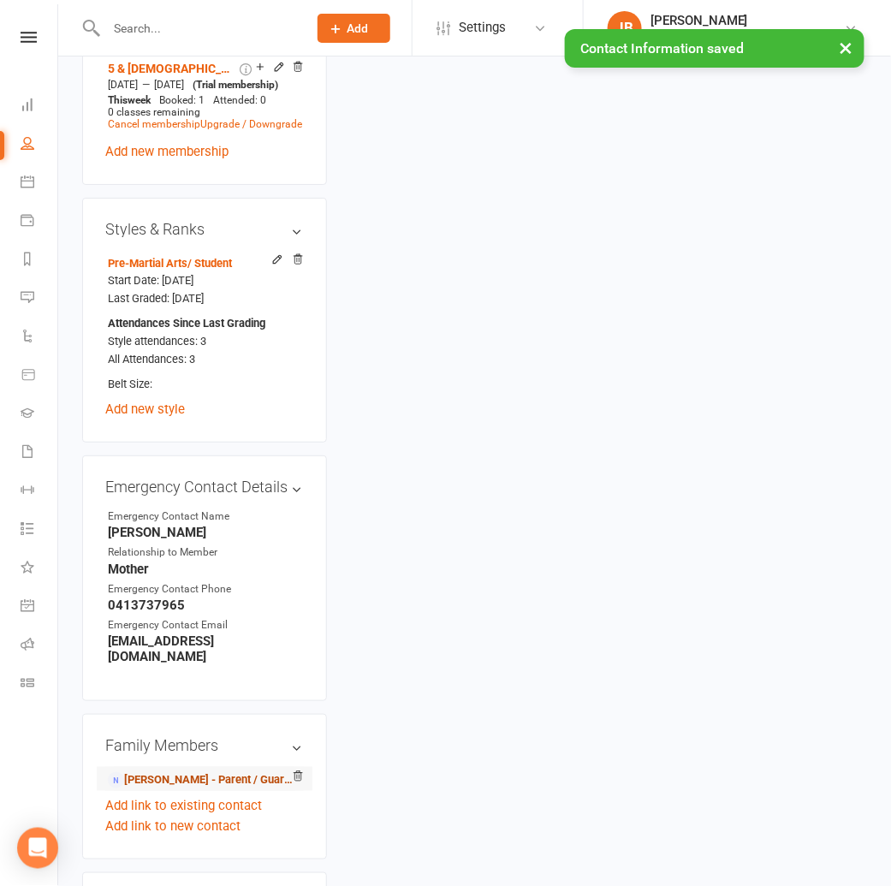
click at [157, 771] on link "Nadine Llewellyn - Parent / Guardian" at bounding box center [201, 780] width 187 height 18
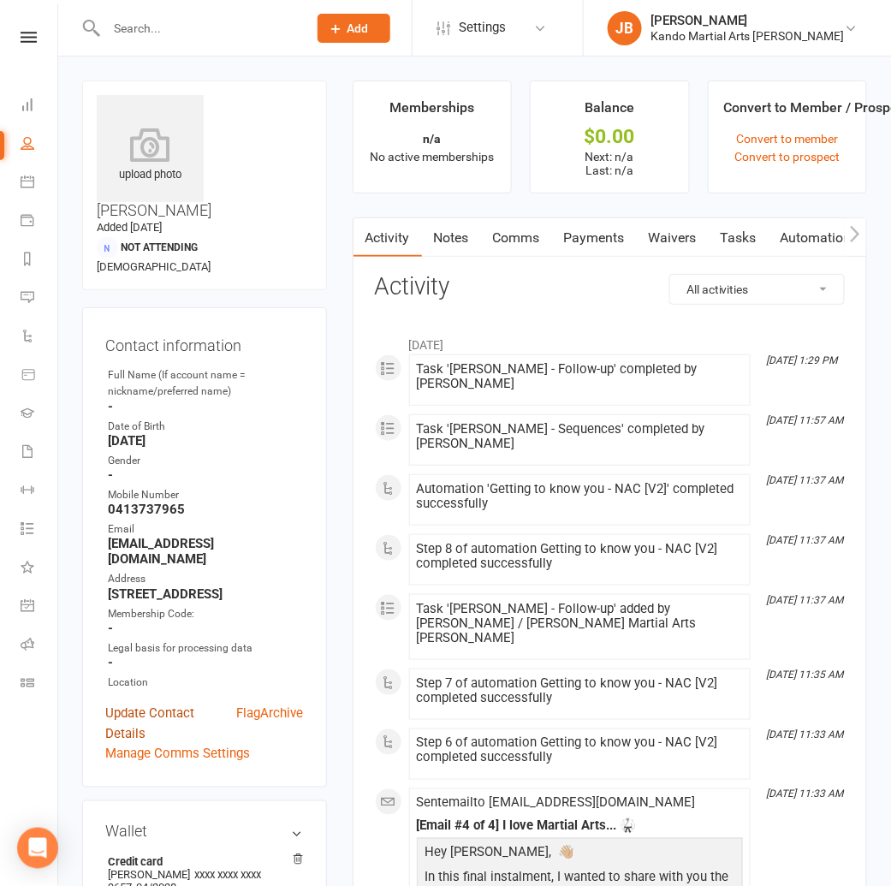
click at [151, 702] on link "Update Contact Details" at bounding box center [171, 722] width 132 height 41
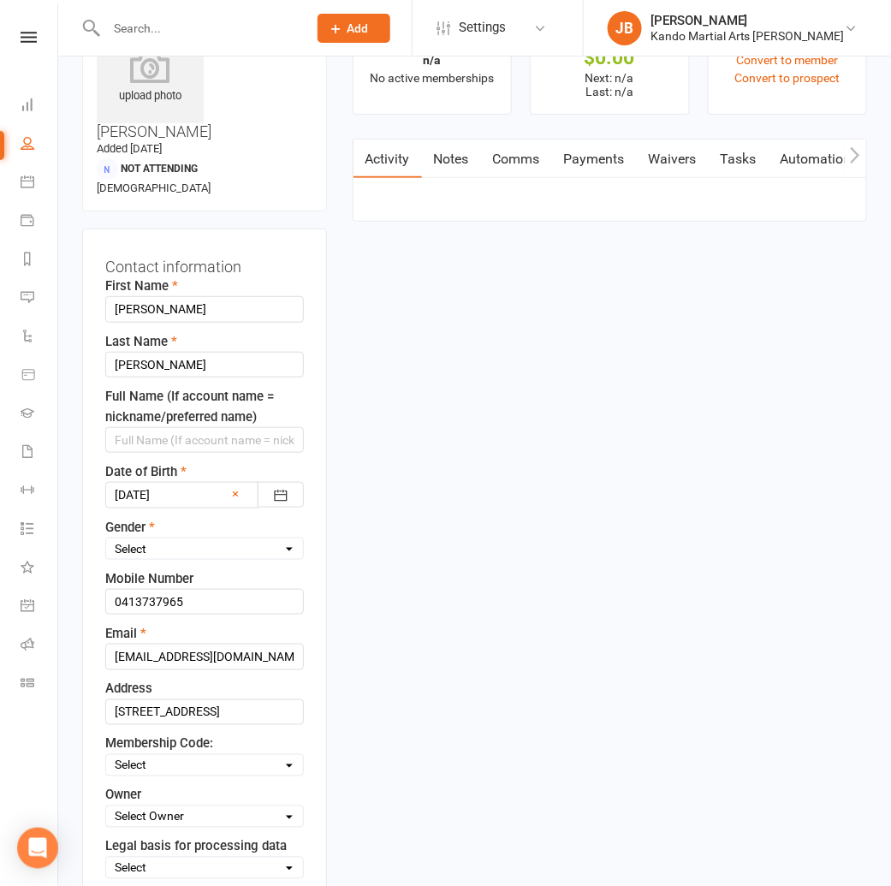
scroll to position [80, 0]
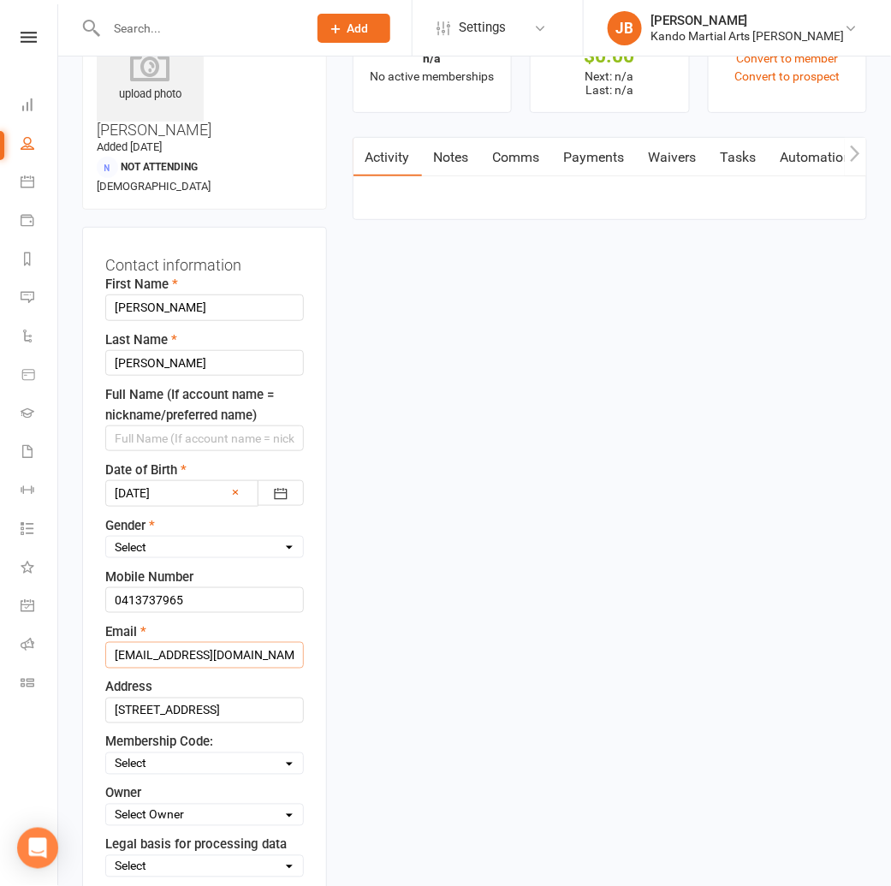
drag, startPoint x: 222, startPoint y: 596, endPoint x: 63, endPoint y: 590, distance: 159.3
paste input ".llewellyn"
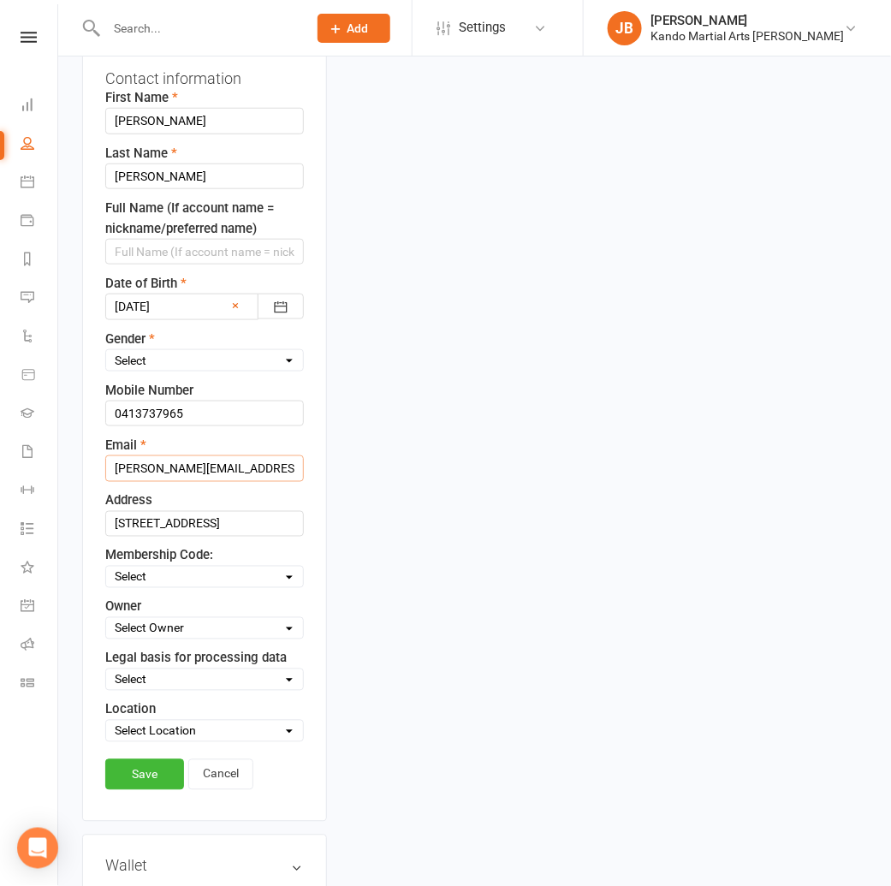
scroll to position [260, 0]
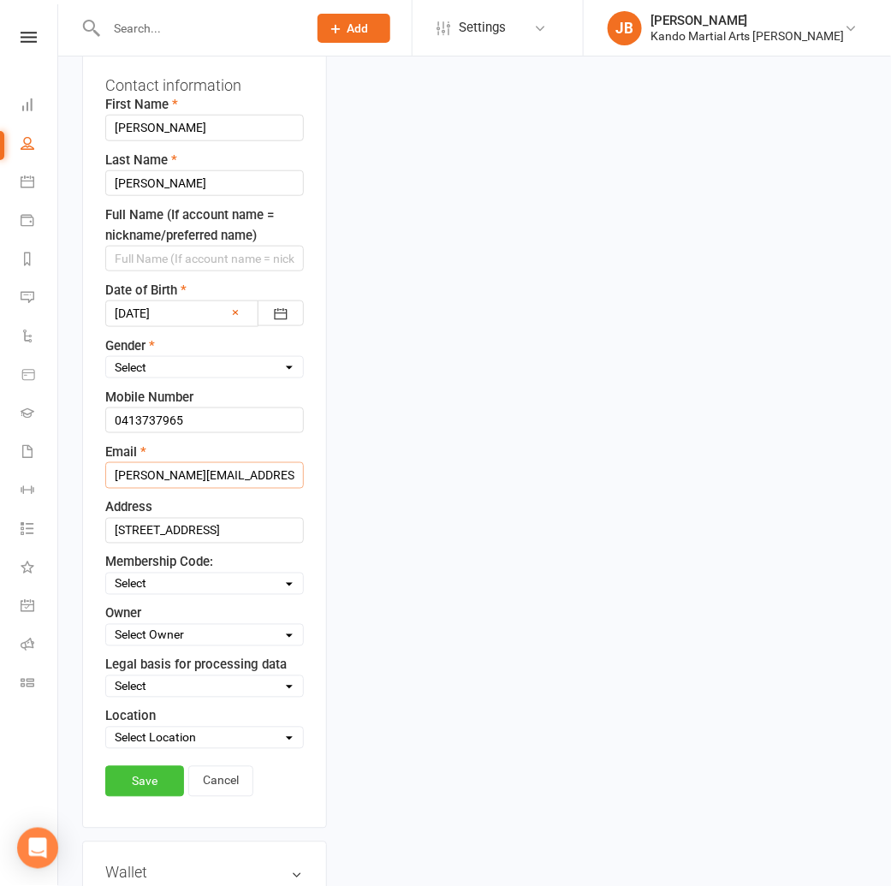
type input "nadine.llewellyn7@gmail.com"
click at [143, 766] on link "Save" at bounding box center [144, 781] width 79 height 31
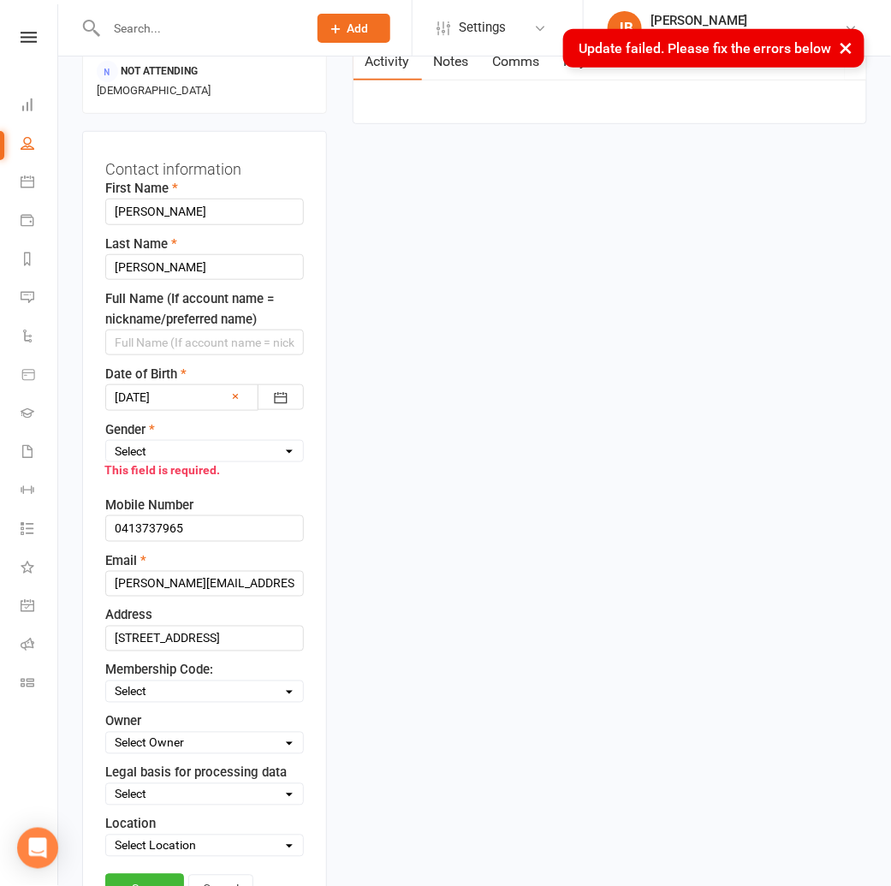
scroll to position [173, 0]
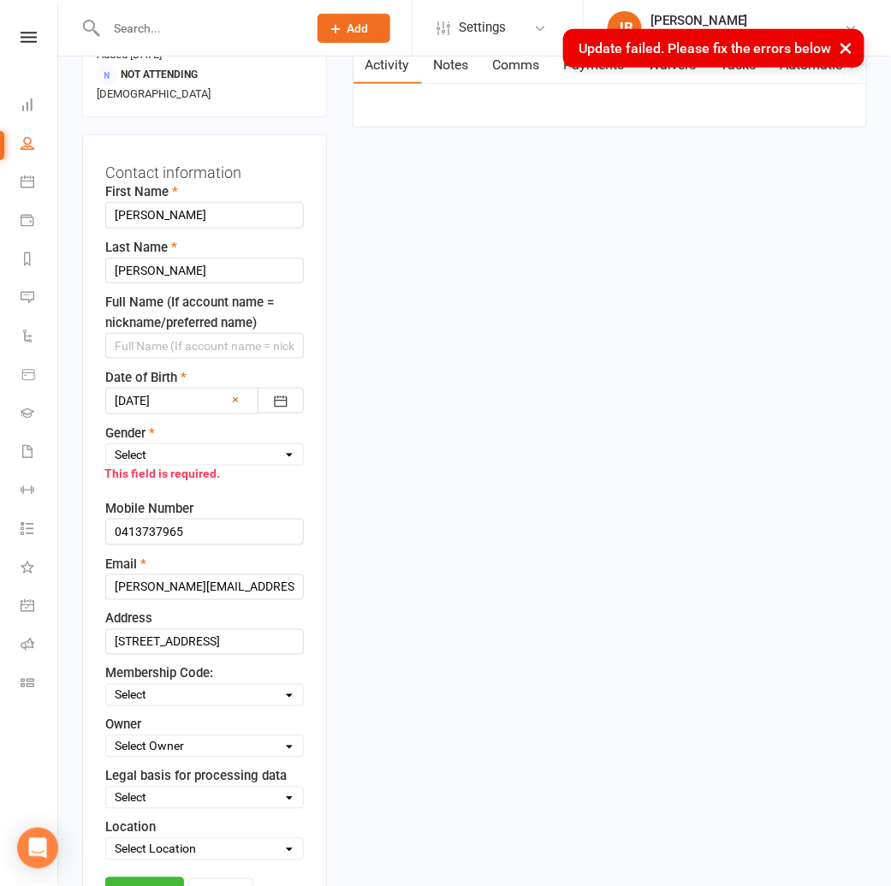
click at [157, 445] on select "Select Male Female" at bounding box center [204, 454] width 197 height 19
select select "[DEMOGRAPHIC_DATA]"
click at [147, 877] on link "Save" at bounding box center [144, 892] width 79 height 31
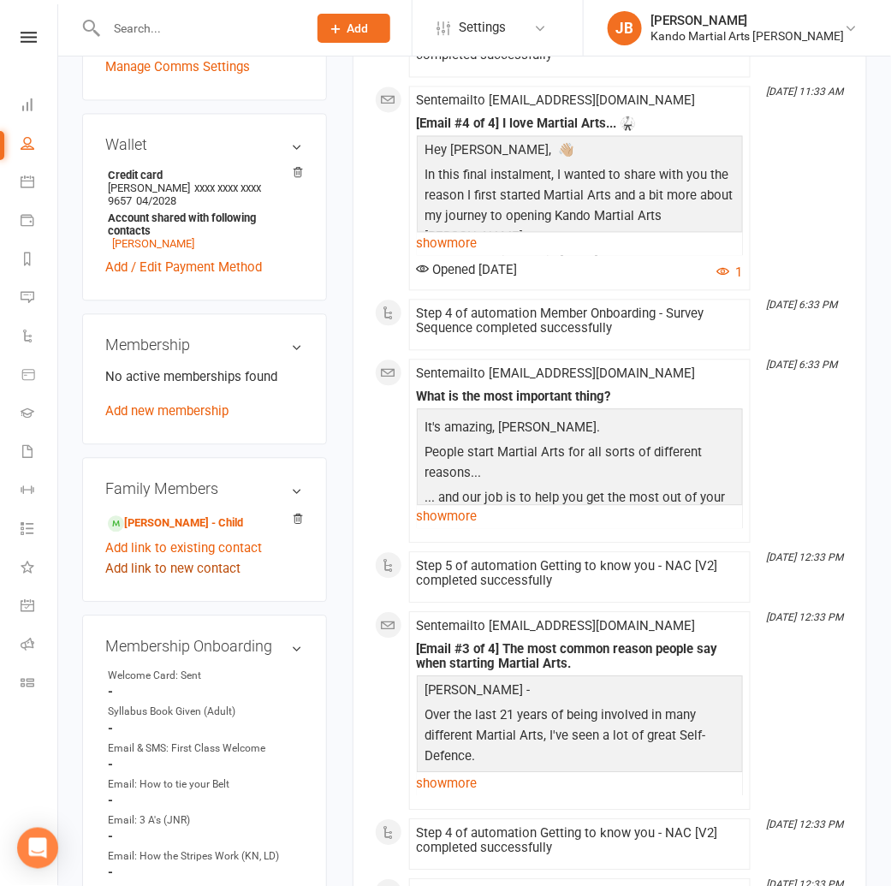
scroll to position [700, 0]
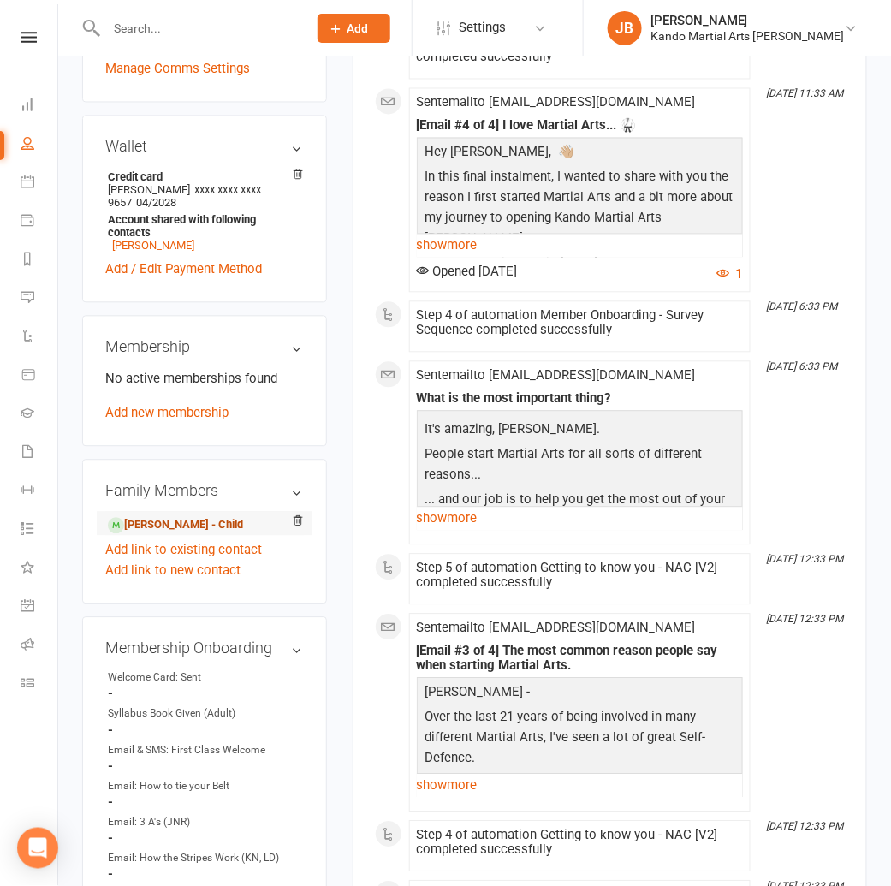
click at [159, 517] on link "Greer Llewellyn - Child" at bounding box center [175, 526] width 135 height 18
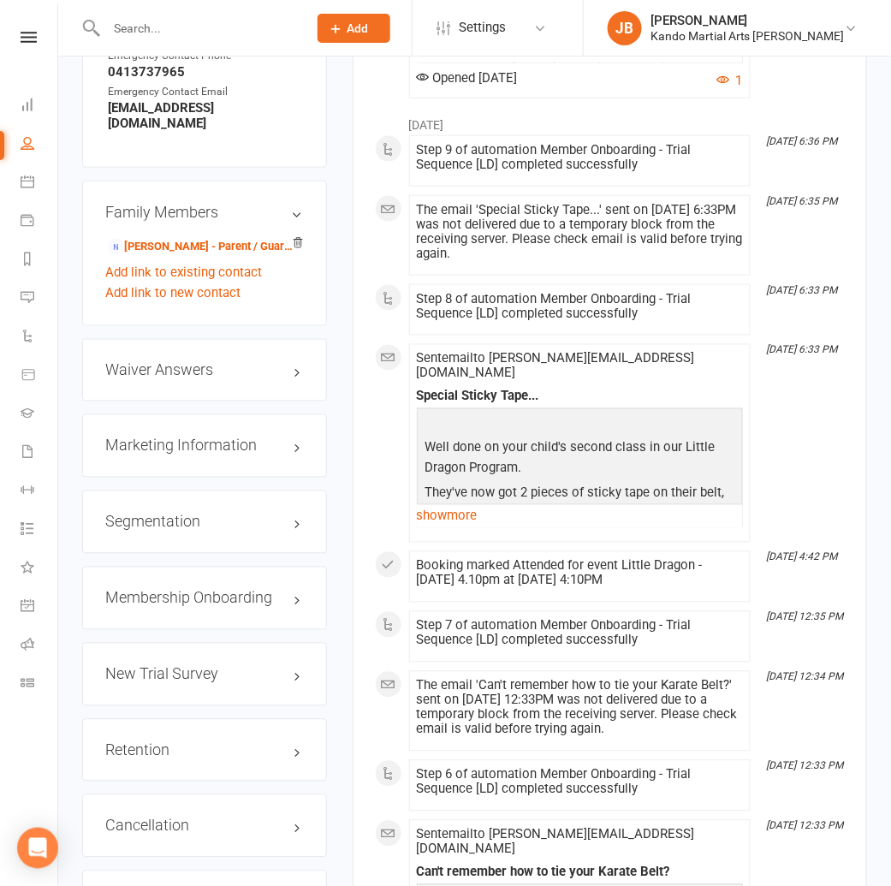
scroll to position [1917, 0]
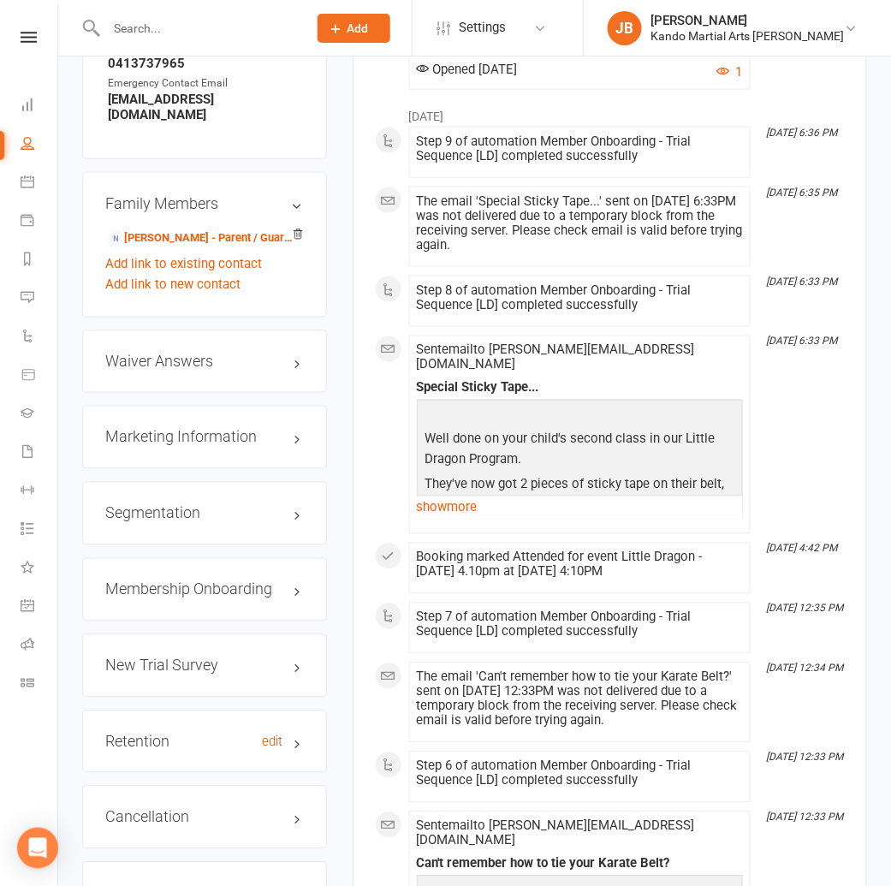
click at [273, 735] on link "edit" at bounding box center [273, 742] width 21 height 15
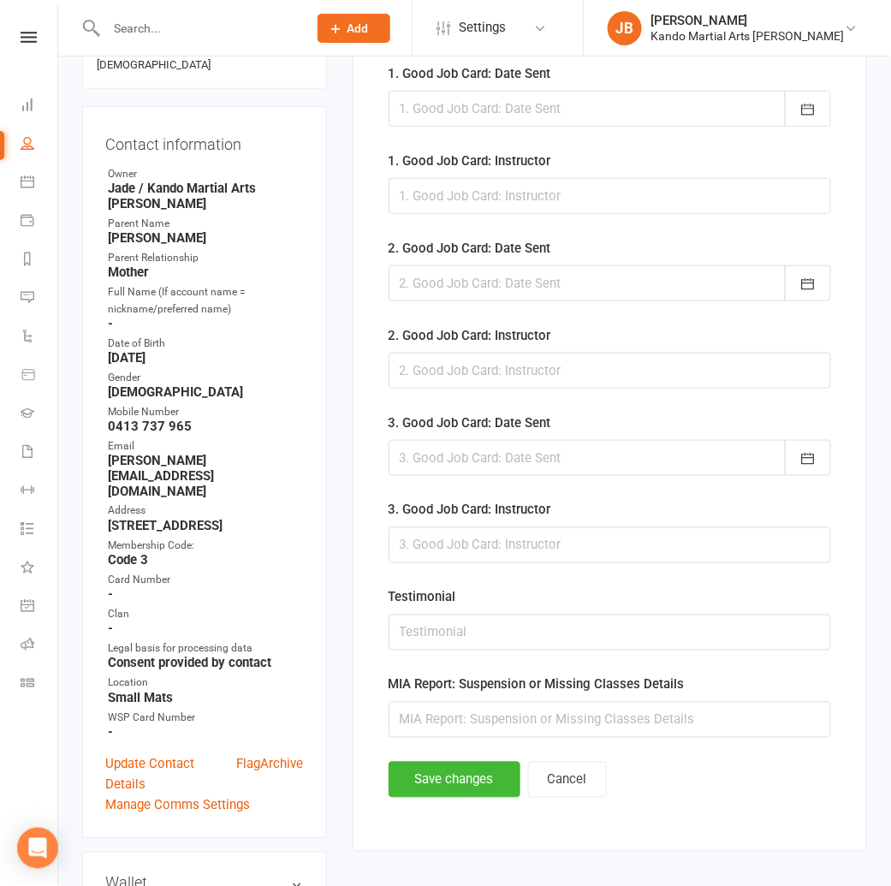
scroll to position [146, 0]
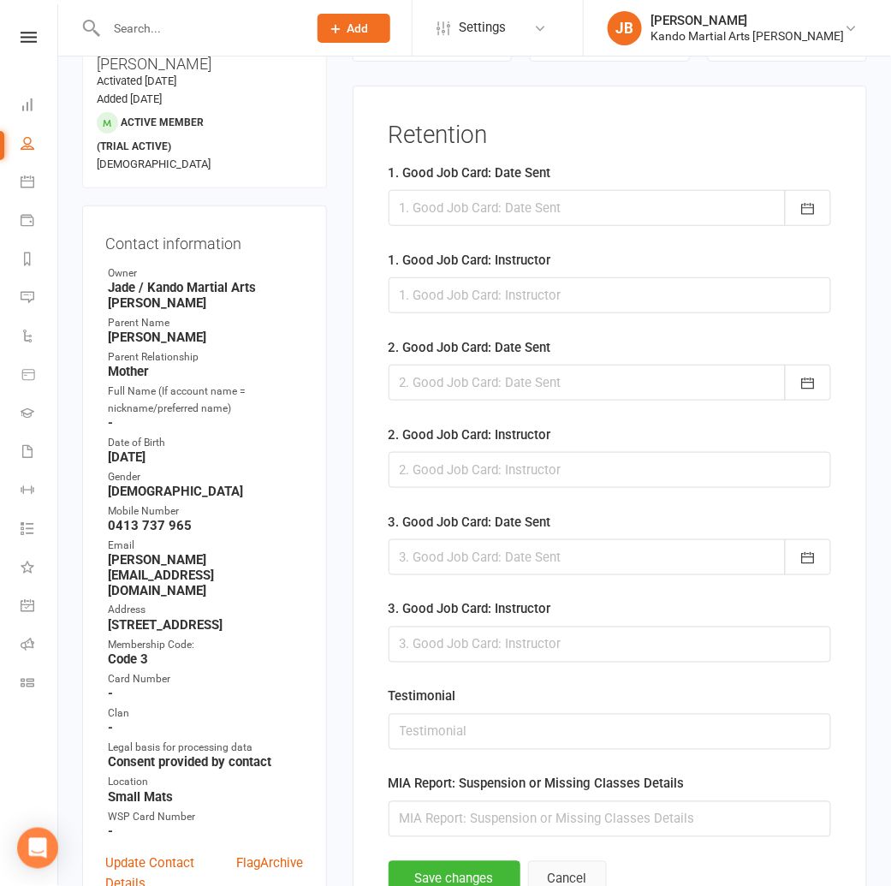
drag, startPoint x: 554, startPoint y: 874, endPoint x: 475, endPoint y: 847, distance: 83.1
click at [554, 874] on button "Cancel" at bounding box center [567, 879] width 79 height 36
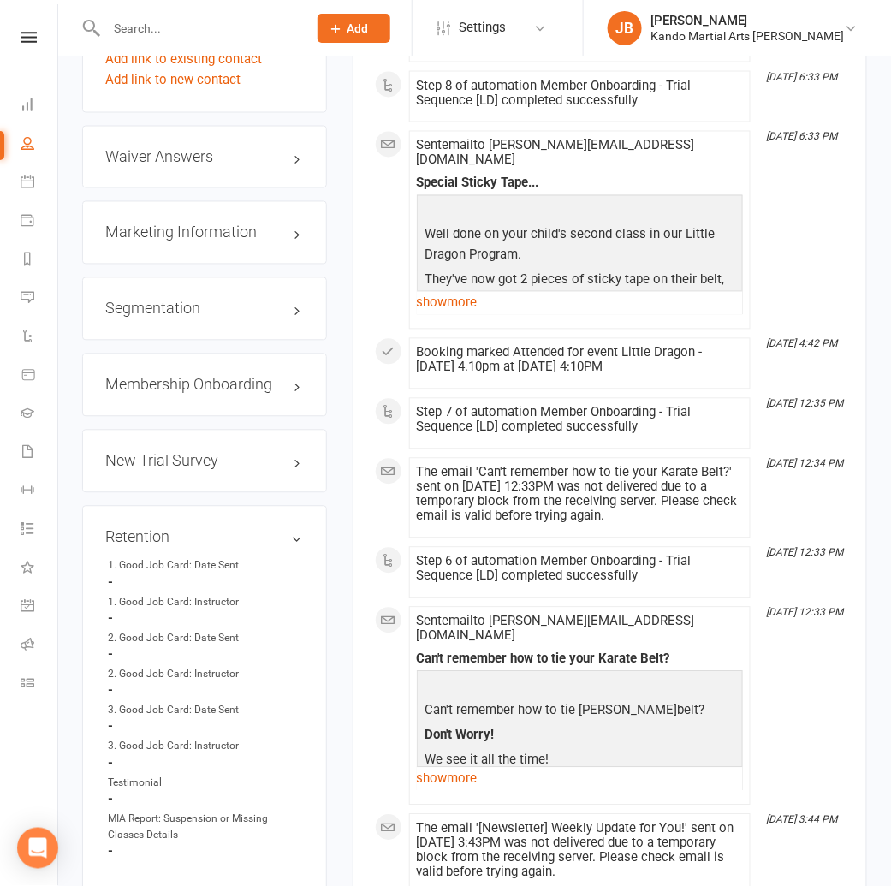
scroll to position [2126, 0]
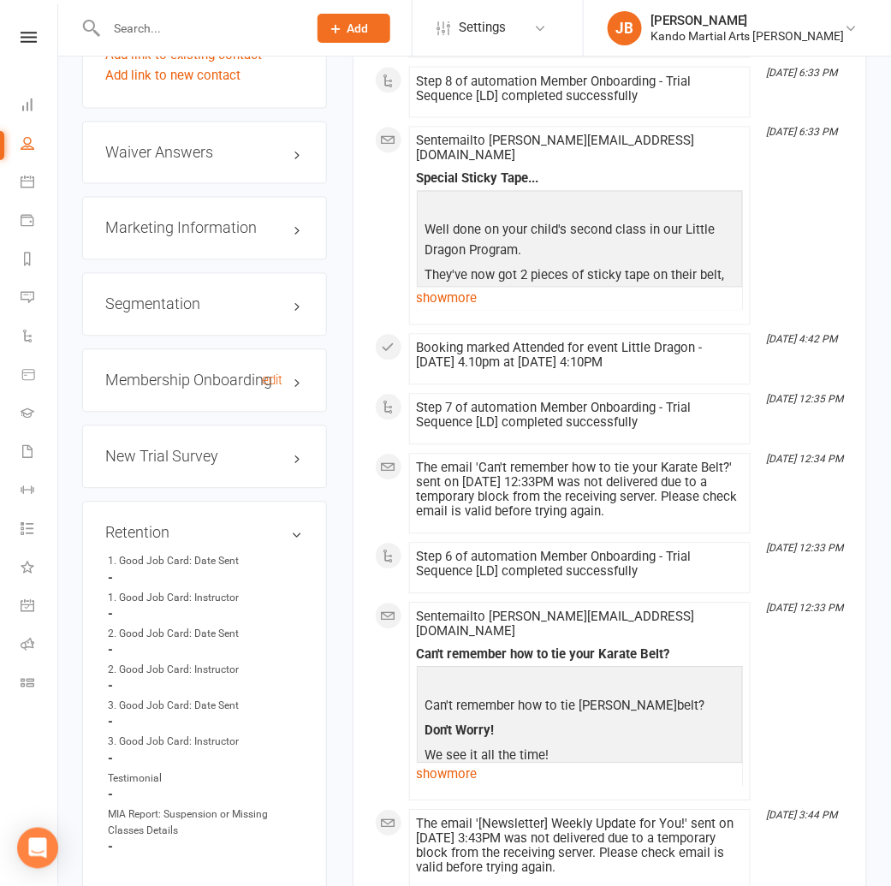
click at [285, 372] on h3 "Membership Onboarding edit" at bounding box center [204, 380] width 198 height 17
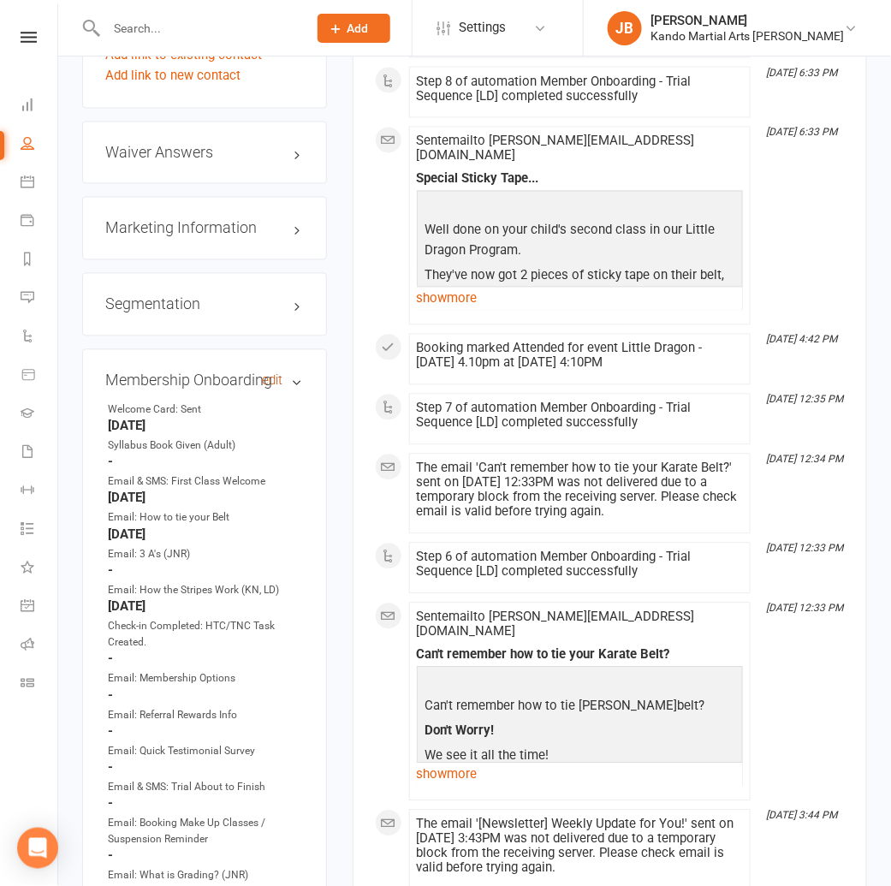
click at [272, 374] on link "edit" at bounding box center [273, 381] width 21 height 15
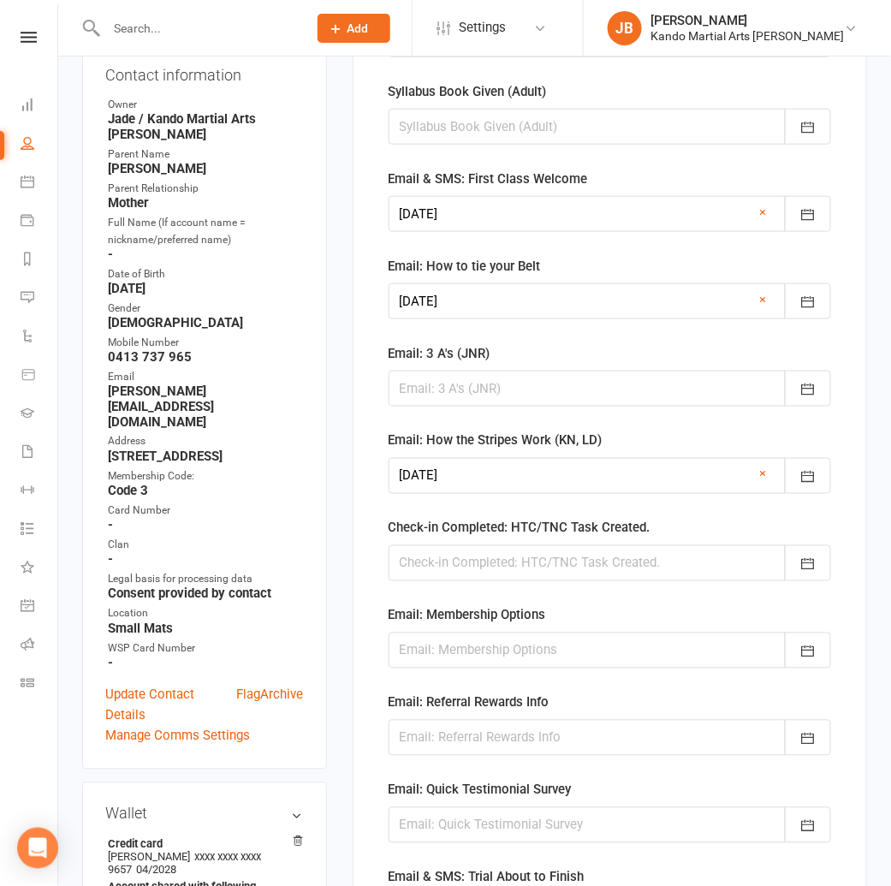
scroll to position [349, 0]
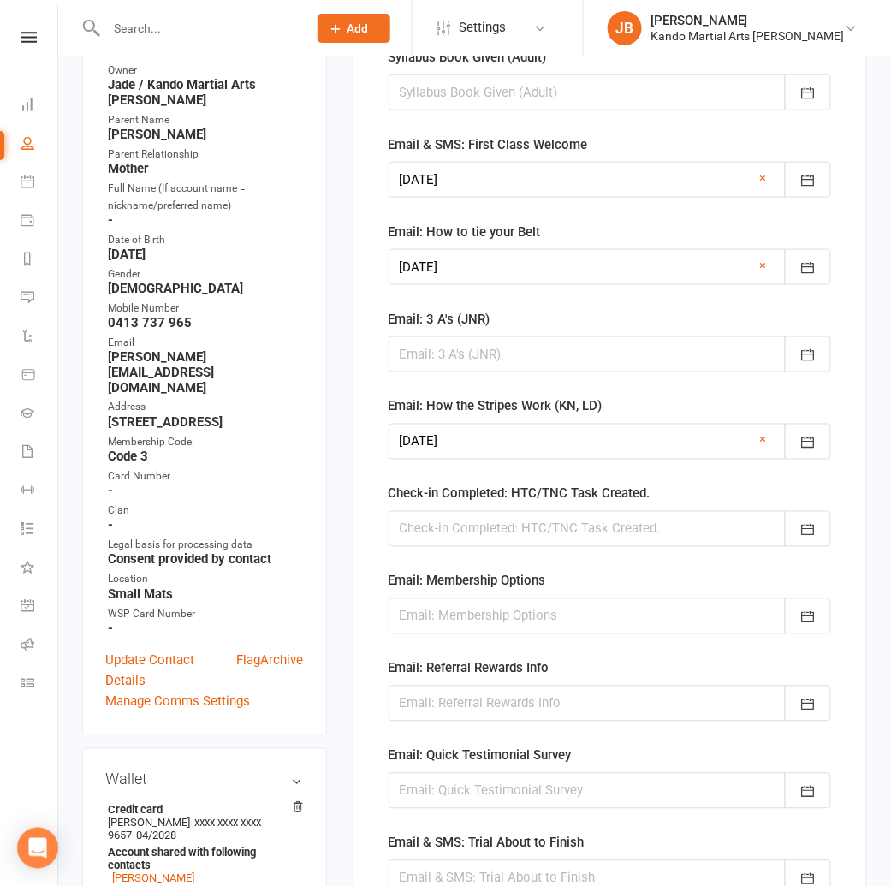
click at [428, 530] on div at bounding box center [609, 529] width 442 height 36
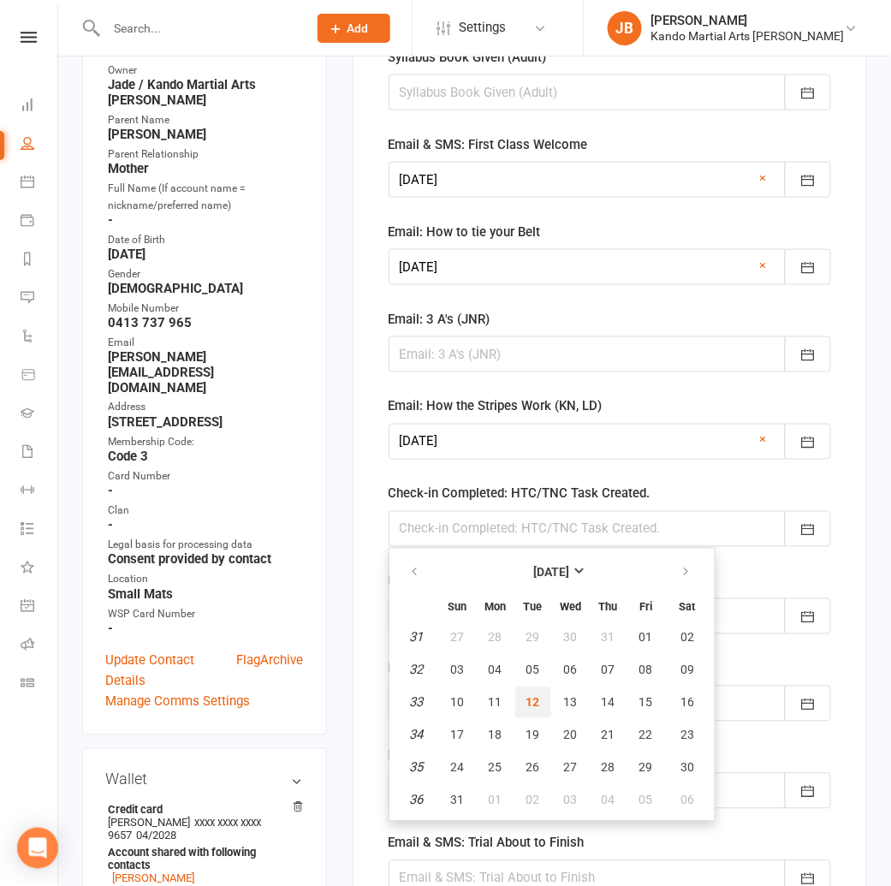
click at [533, 700] on span "12" at bounding box center [533, 703] width 14 height 14
type input "12 Aug 2025"
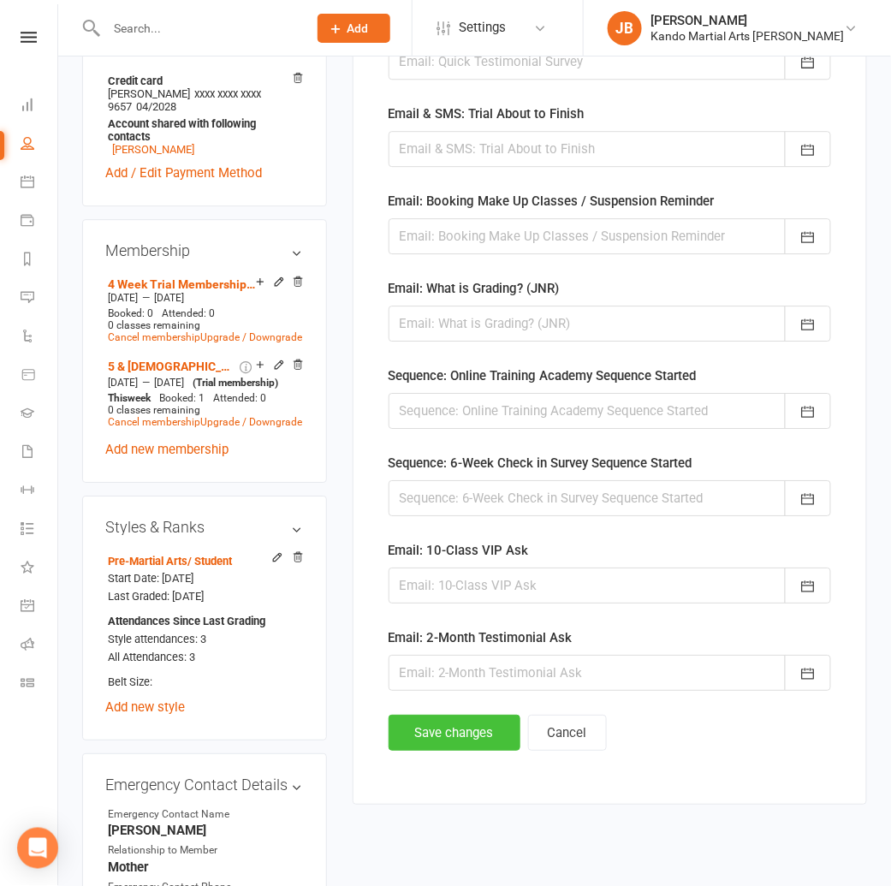
scroll to position [1084, 0]
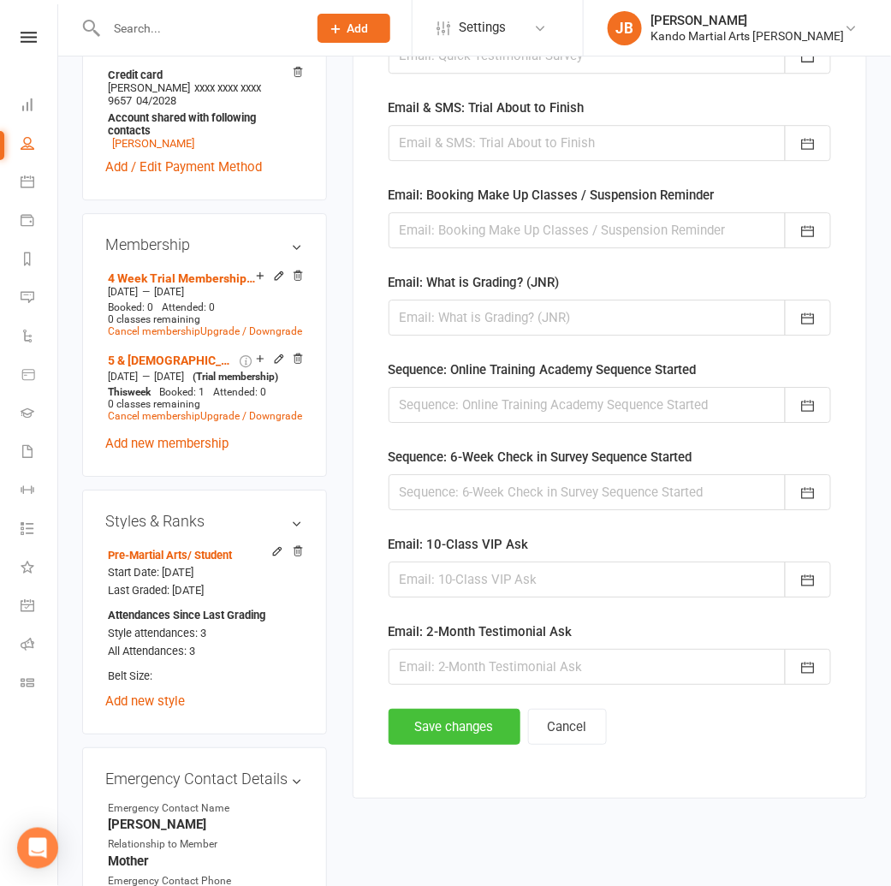
click at [481, 735] on button "Save changes" at bounding box center [454, 726] width 132 height 36
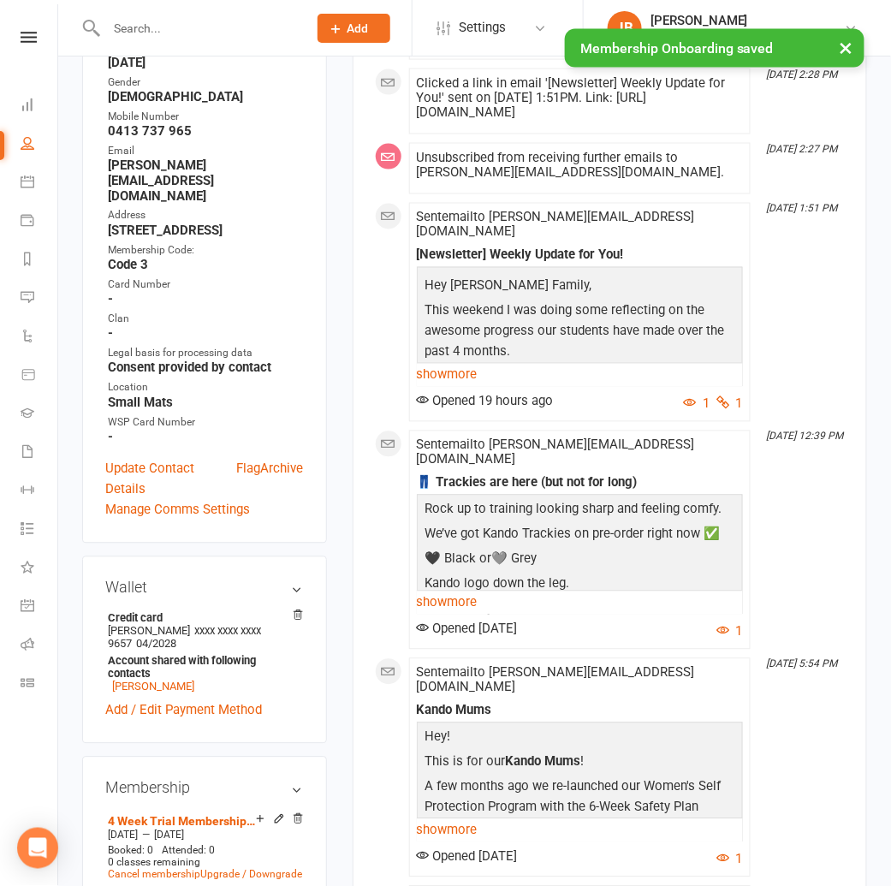
scroll to position [0, 0]
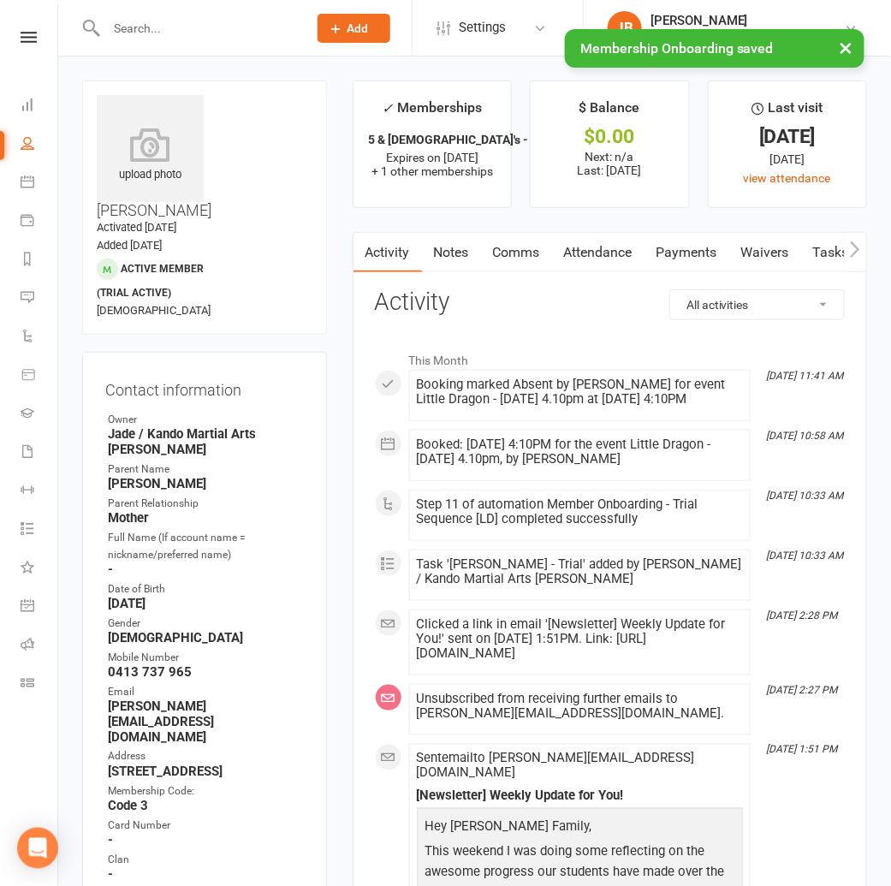
click at [827, 258] on link "Tasks" at bounding box center [831, 252] width 60 height 39
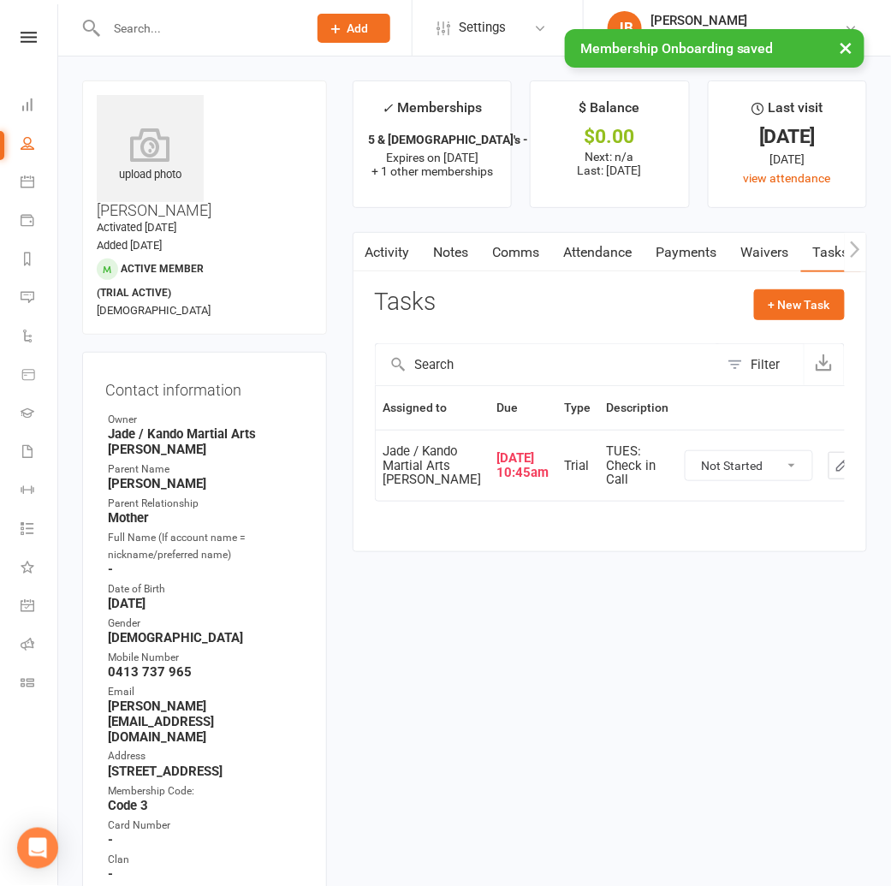
click at [713, 480] on select "Not Started In Progress Waiting Complete" at bounding box center [748, 465] width 127 height 29
select select "unstarted"
click at [782, 308] on button "+ New Task" at bounding box center [799, 304] width 91 height 31
select select "48590"
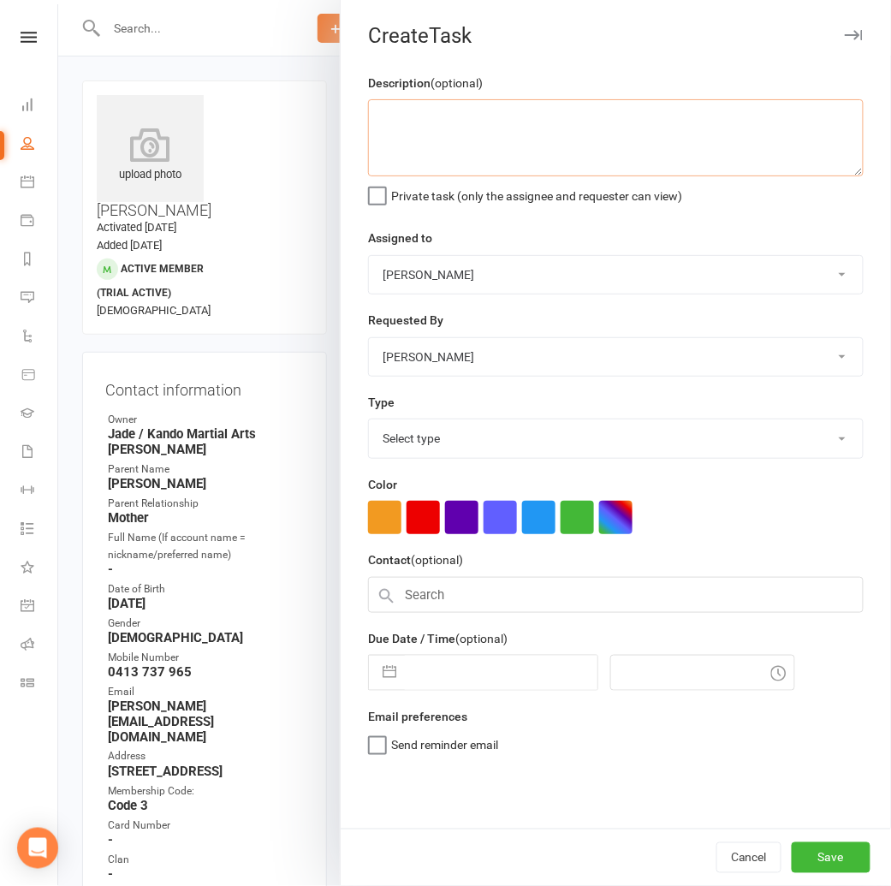
click at [391, 125] on textarea at bounding box center [615, 137] width 495 height 77
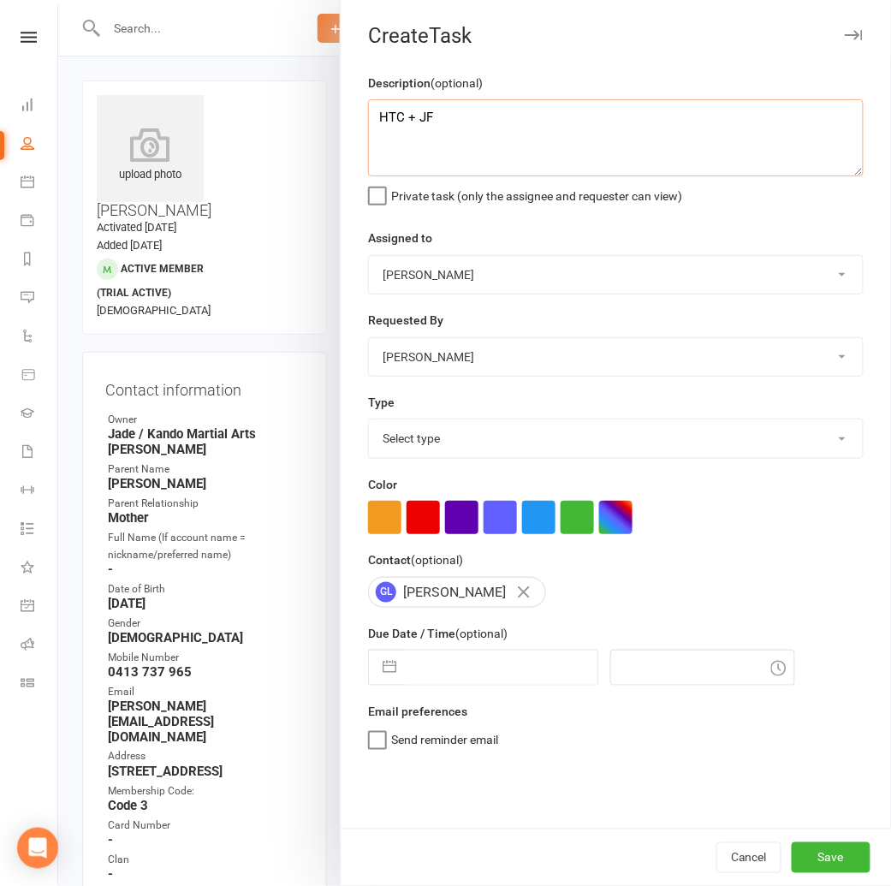
type textarea "HTC + JF"
click at [421, 271] on select "Andy Muser / Kando Knox Sonya Watz Neve Sharry Jade Brownlie Jade / Kando Marti…" at bounding box center [616, 275] width 494 height 38
select select "41840"
click at [413, 434] on select "Select type Admin Bbpc - black belt prep course Cancellation Enquiry Follow-up …" at bounding box center [616, 438] width 494 height 38
select select "23766"
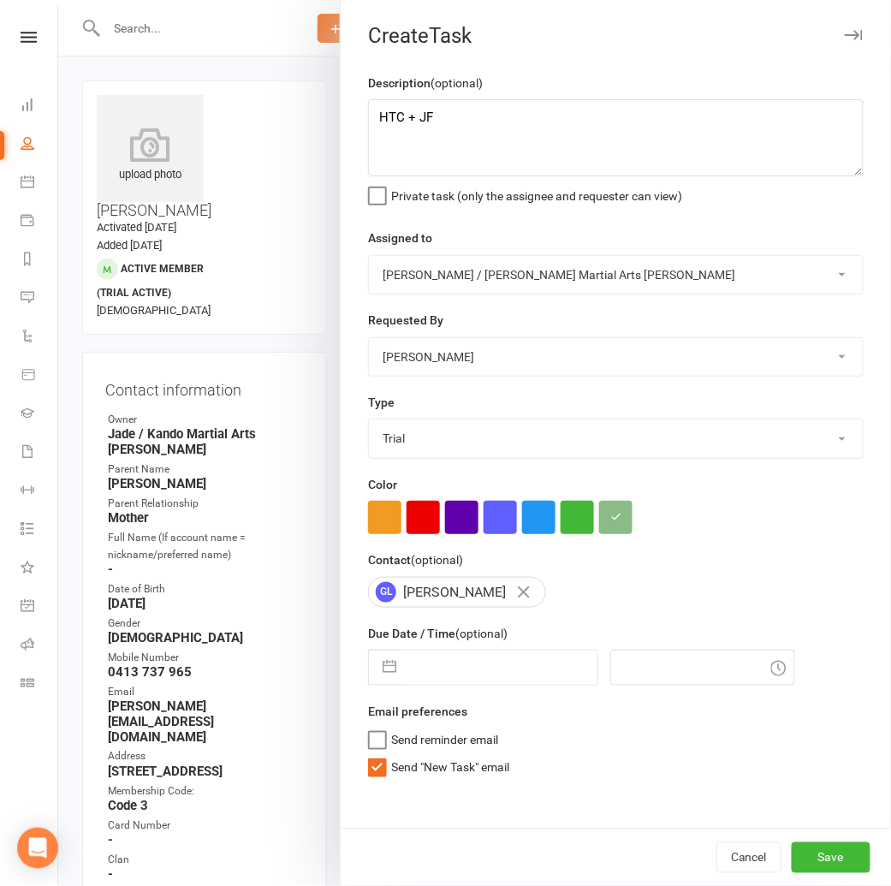
click at [445, 667] on input "text" at bounding box center [501, 667] width 193 height 34
select select "6"
select select "2025"
select select "7"
select select "2025"
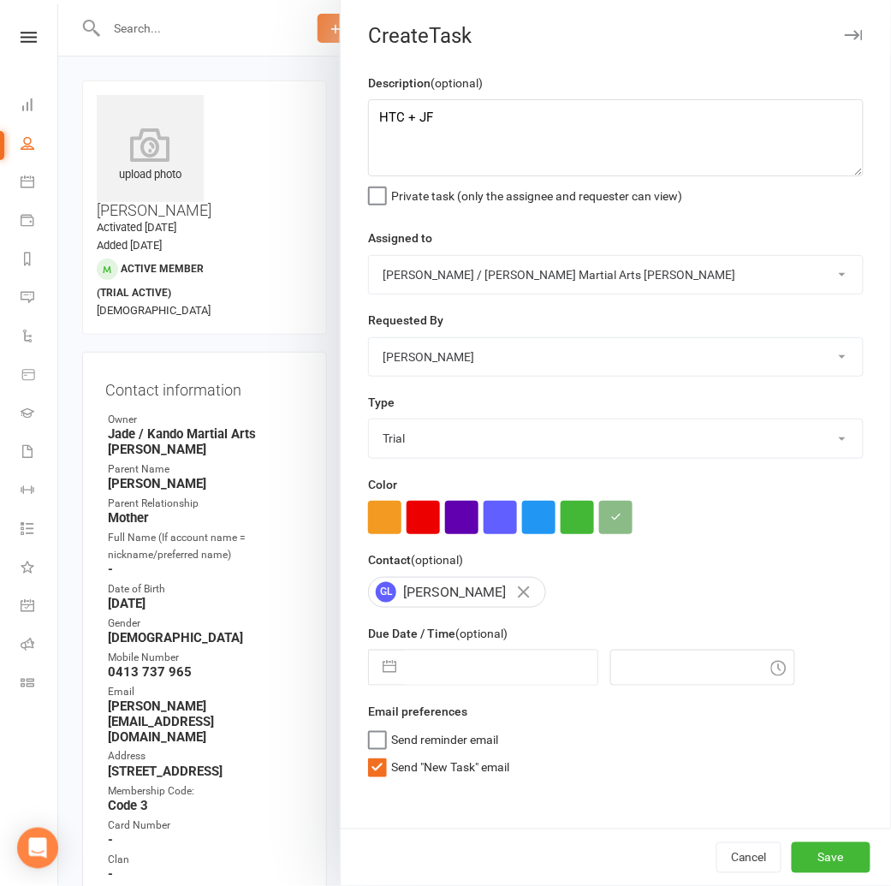
select select "8"
select select "2025"
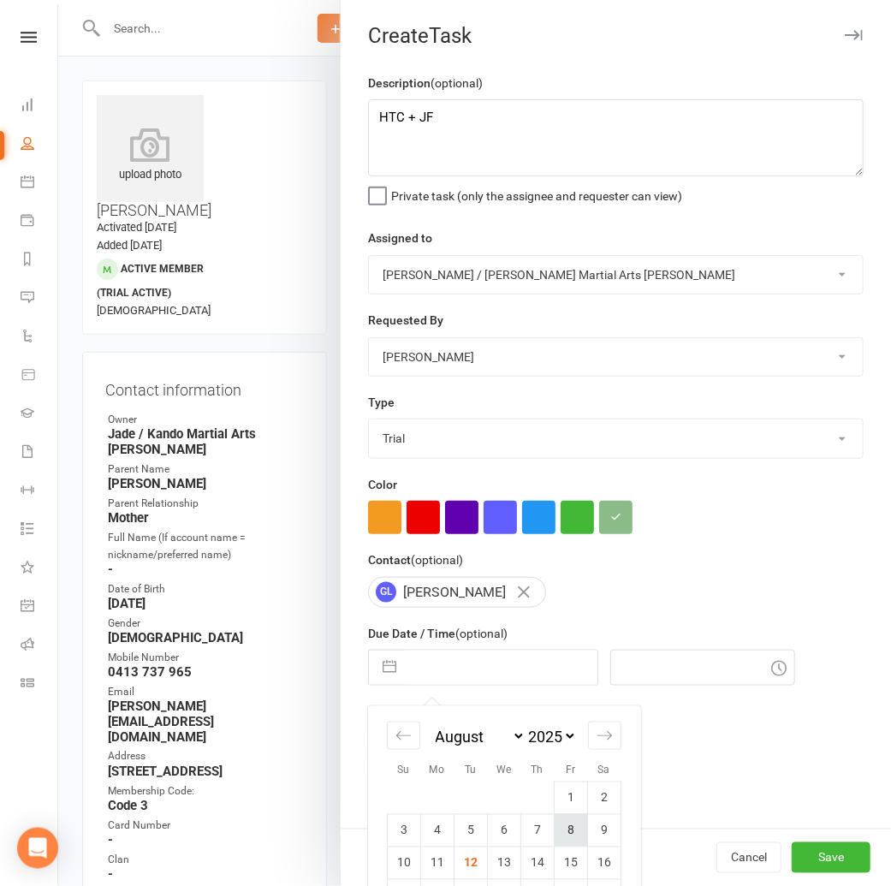
scroll to position [113, 0]
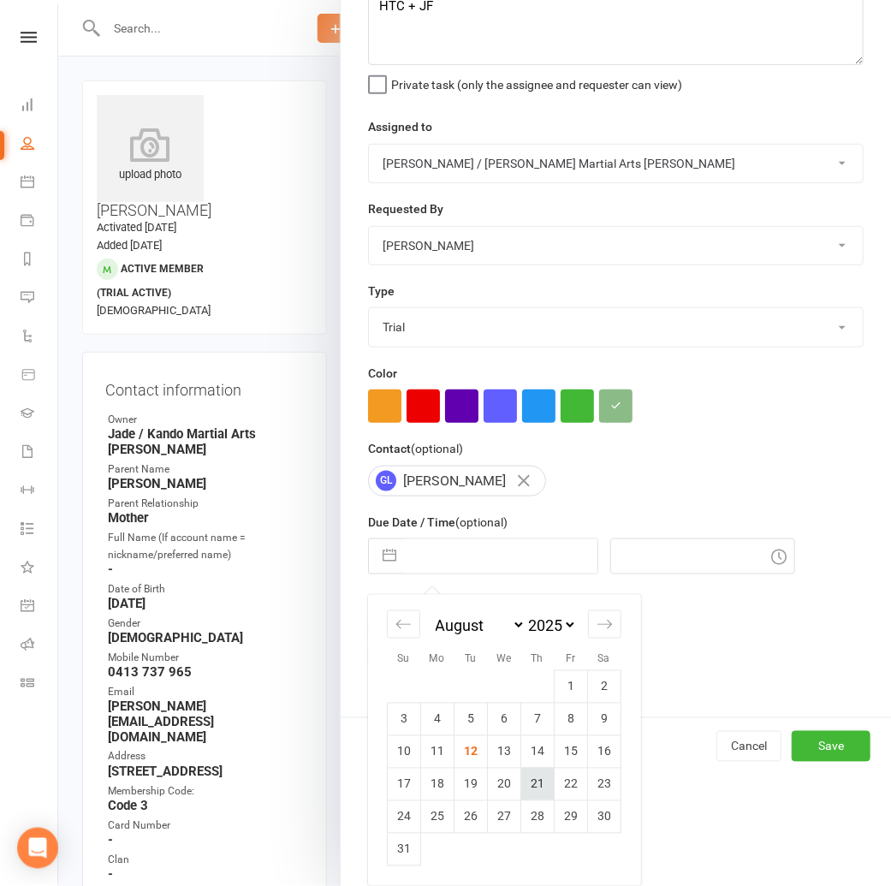
click at [543, 783] on td "21" at bounding box center [537, 783] width 33 height 33
type input "21 Aug 2025"
type input "12:00pm"
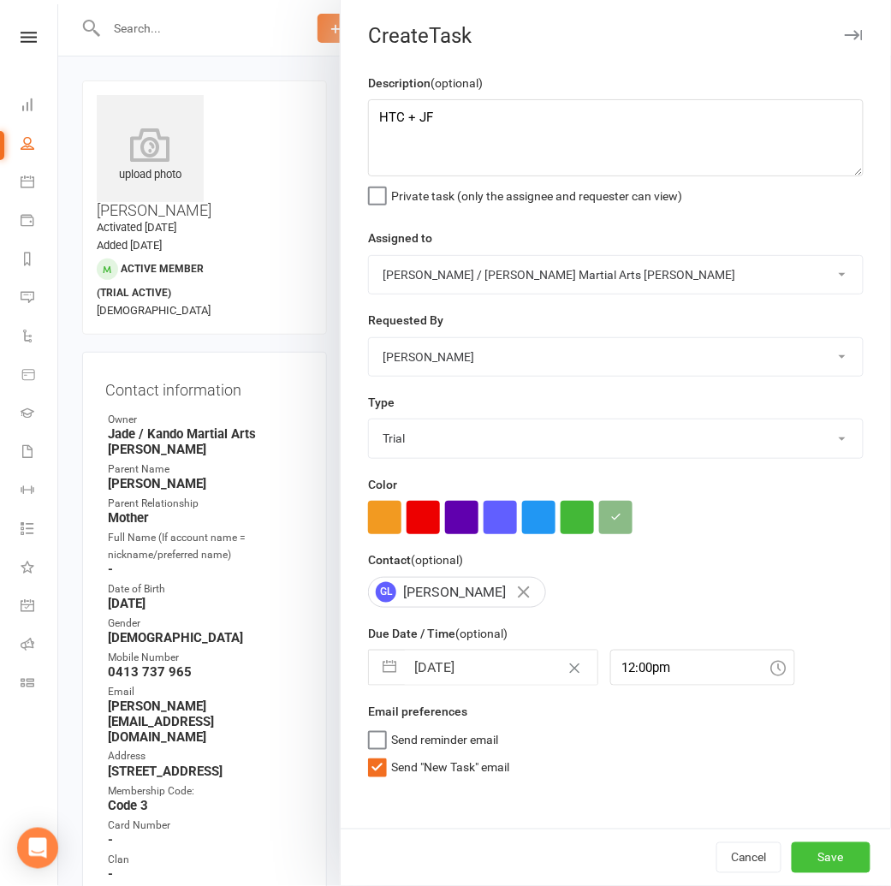
click at [819, 869] on button "Save" at bounding box center [830, 857] width 79 height 31
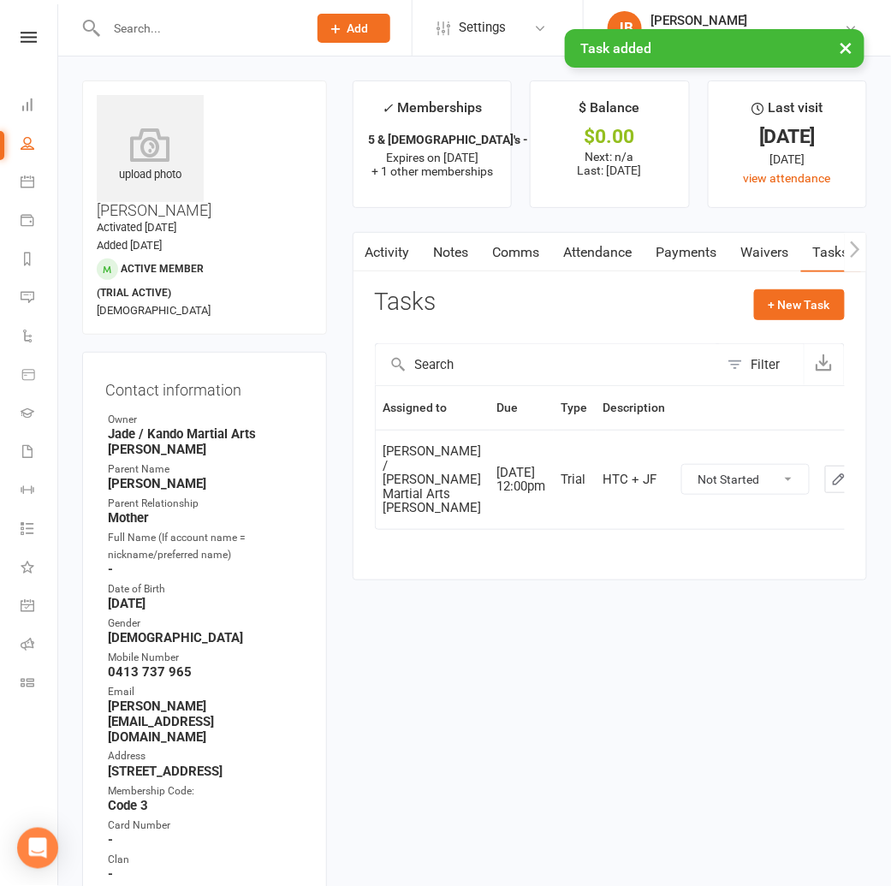
click at [128, 28] on input "text" at bounding box center [198, 28] width 194 height 24
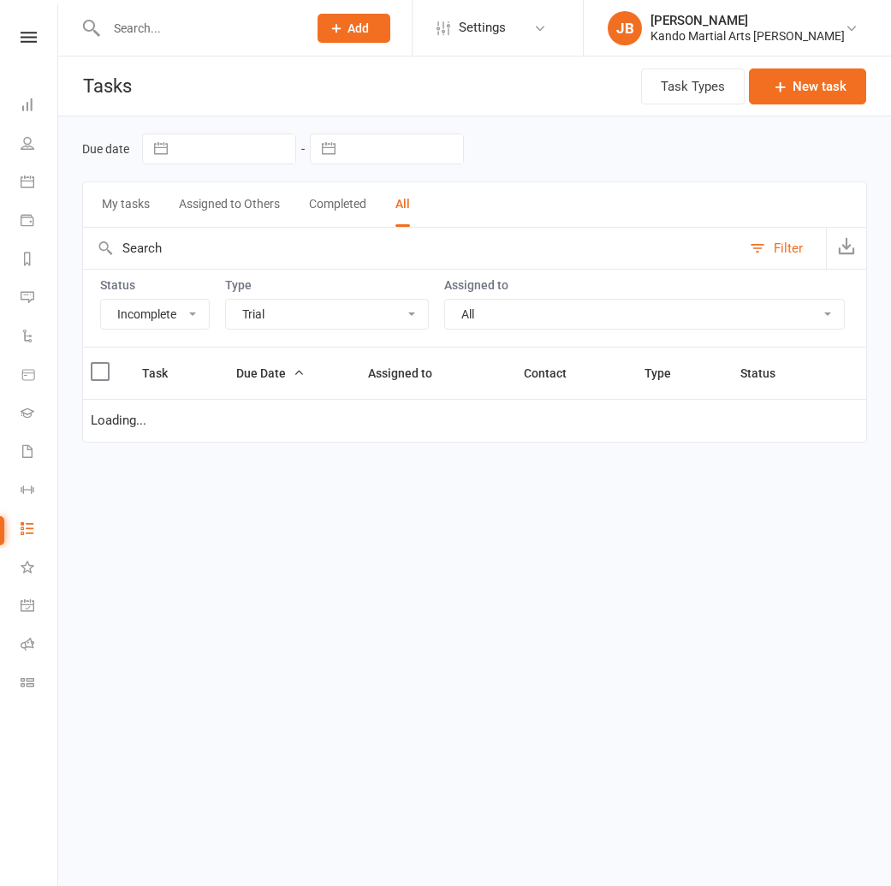
select select "incomplete"
select select "23766"
select select "waiting"
select select "started"
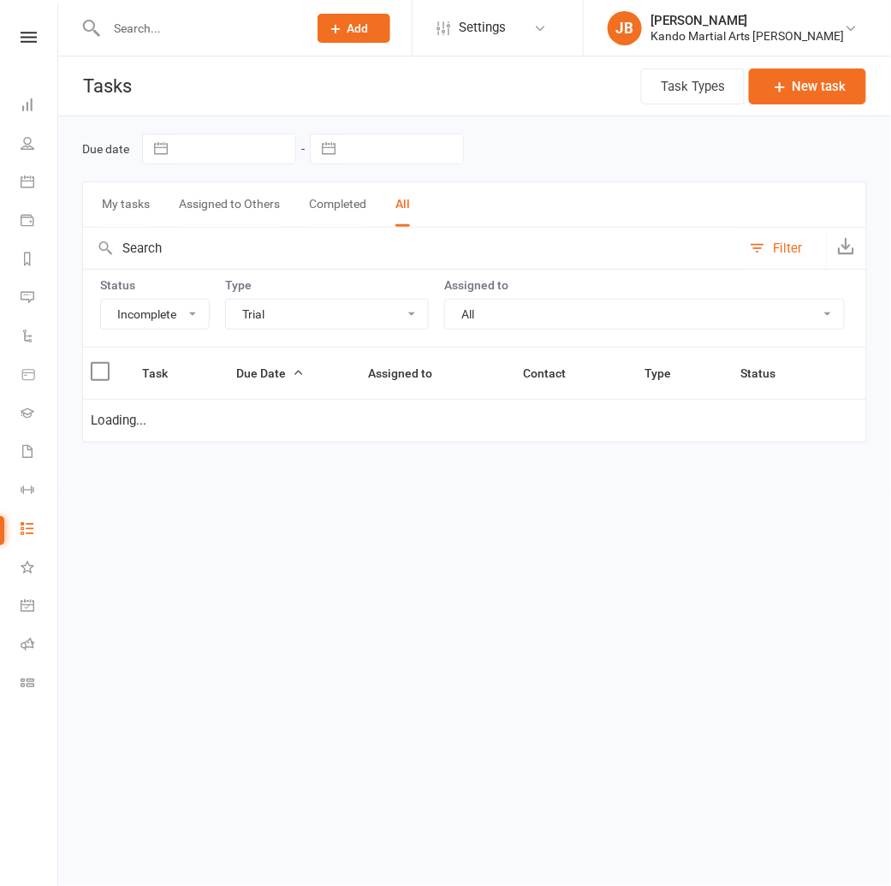
select select "started"
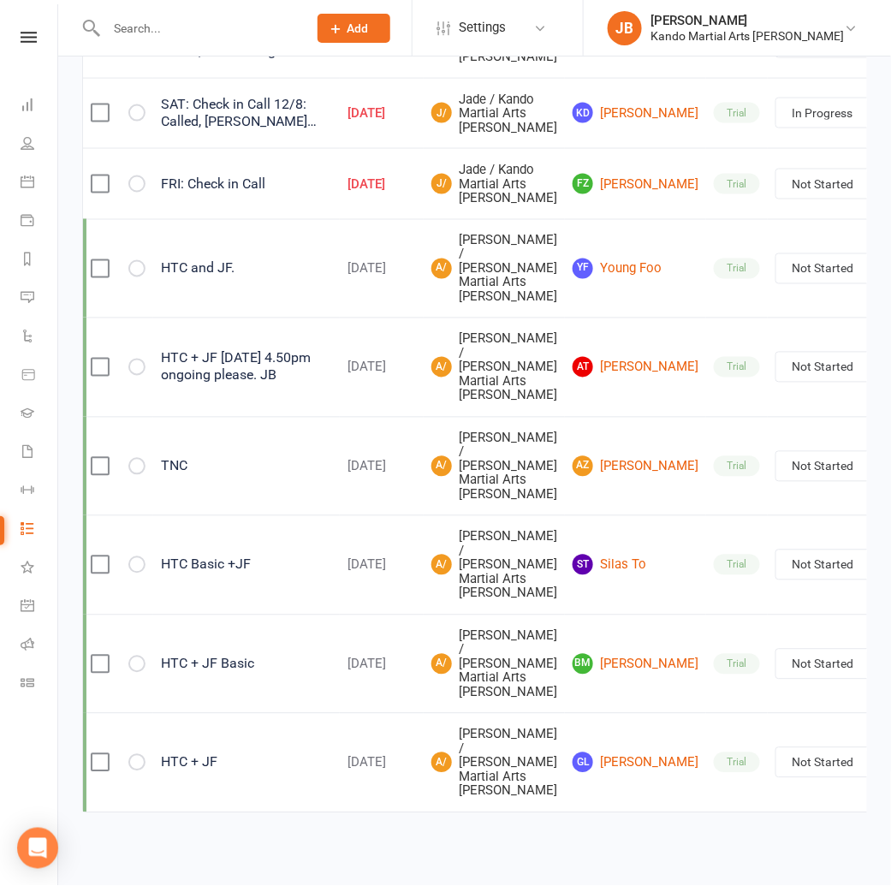
scroll to position [671, 0]
click at [573, 571] on link "ST Silas To" at bounding box center [635, 564] width 126 height 21
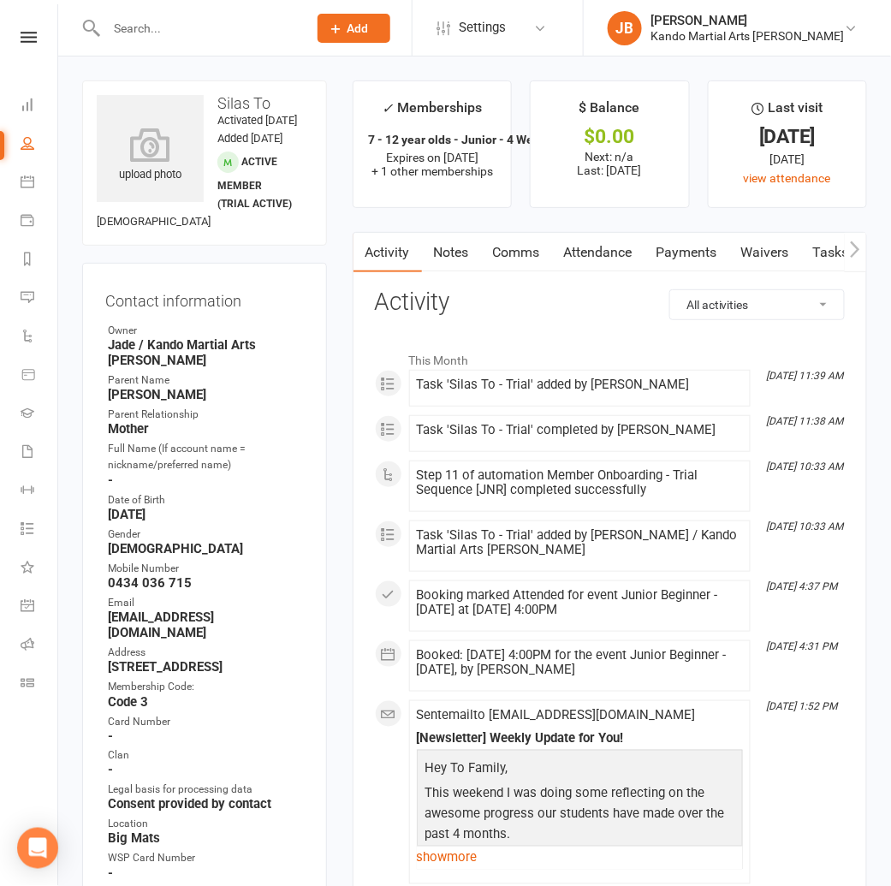
click at [818, 243] on link "Tasks" at bounding box center [831, 252] width 60 height 39
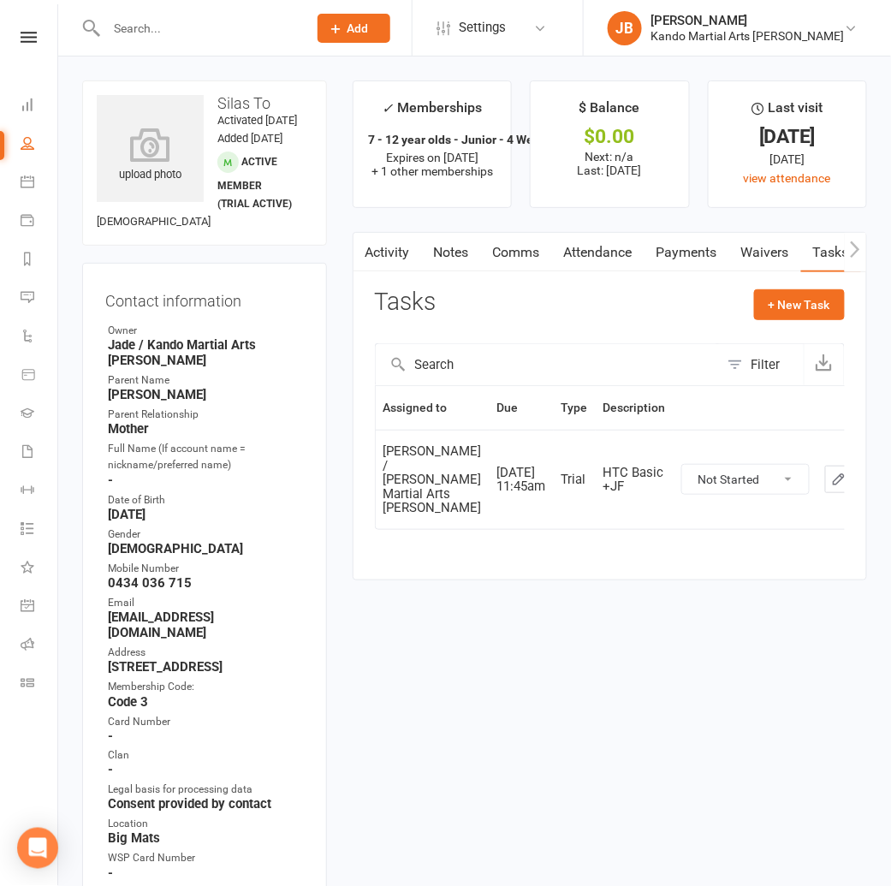
click at [831, 487] on icon "button" at bounding box center [838, 478] width 15 height 15
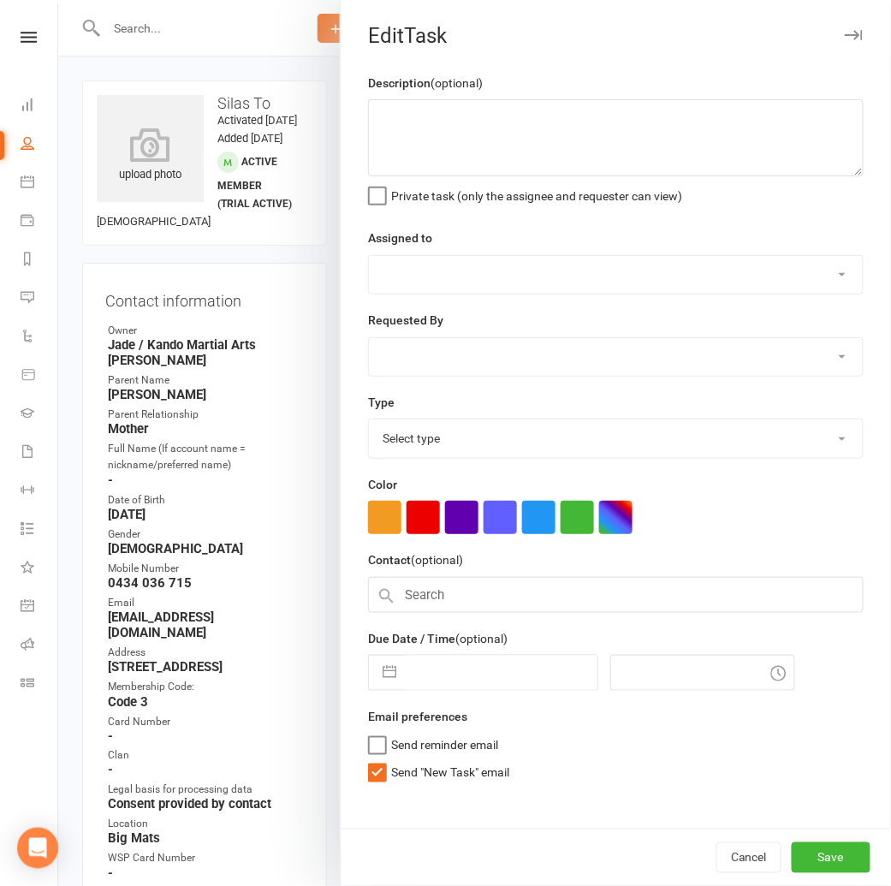
type textarea "HTC Basic +JF"
select select "41840"
select select "48590"
type input "[DATE]"
type input "11:45am"
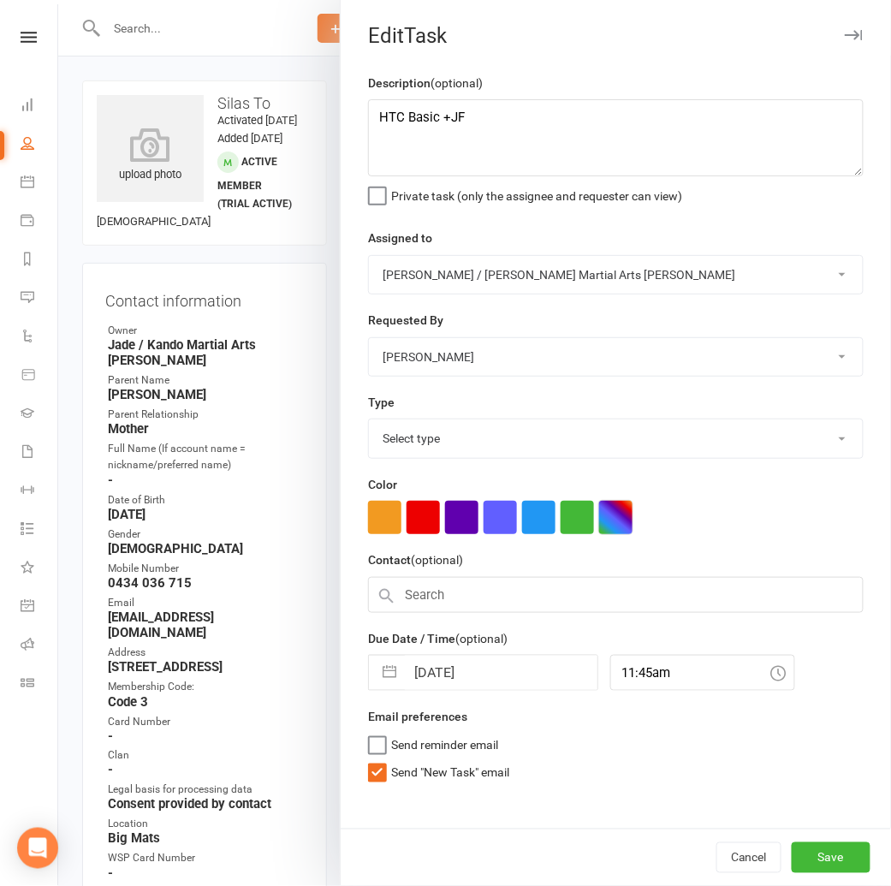
select select "23766"
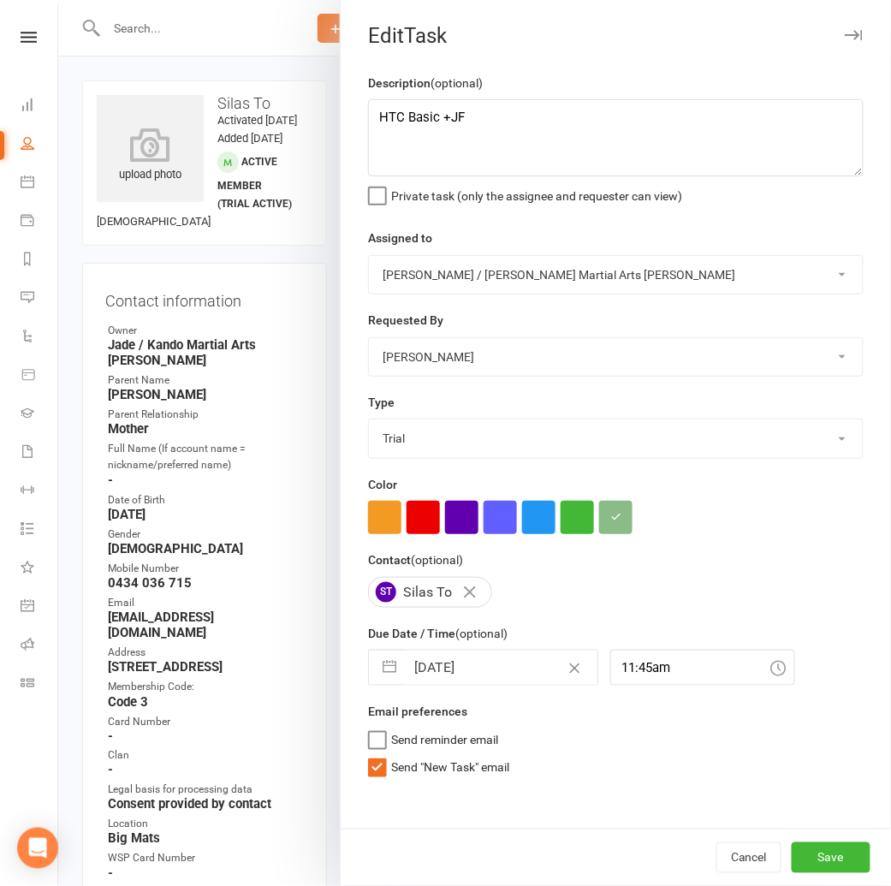
select select "6"
select select "2025"
select select "7"
select select "2025"
select select "8"
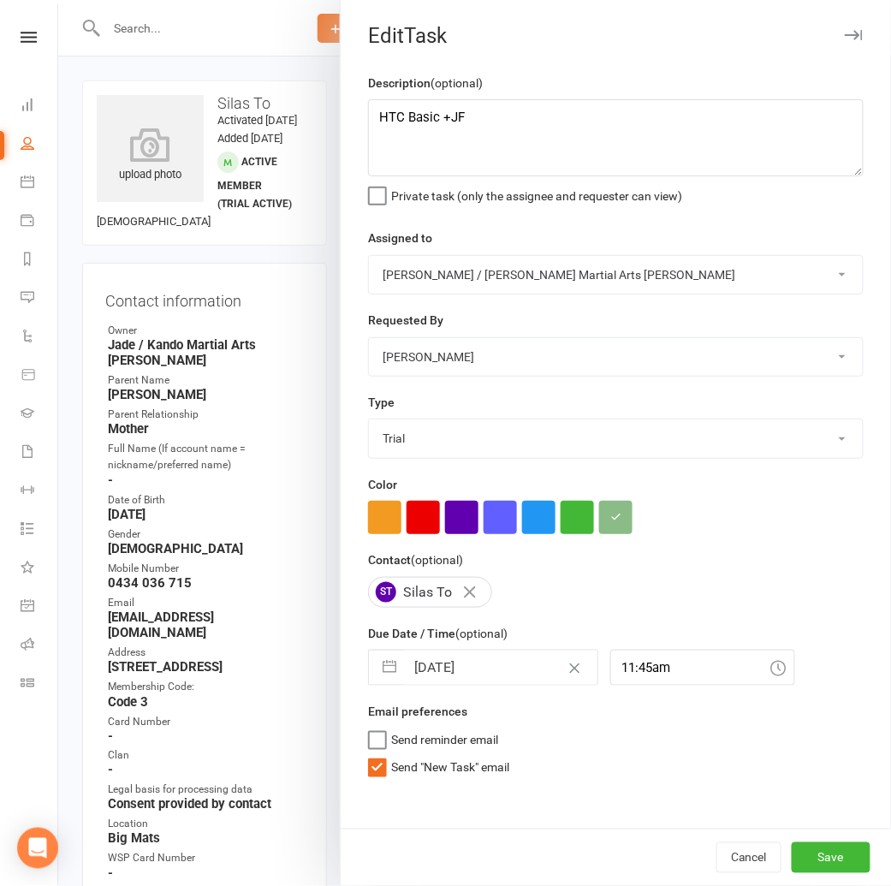
select select "2025"
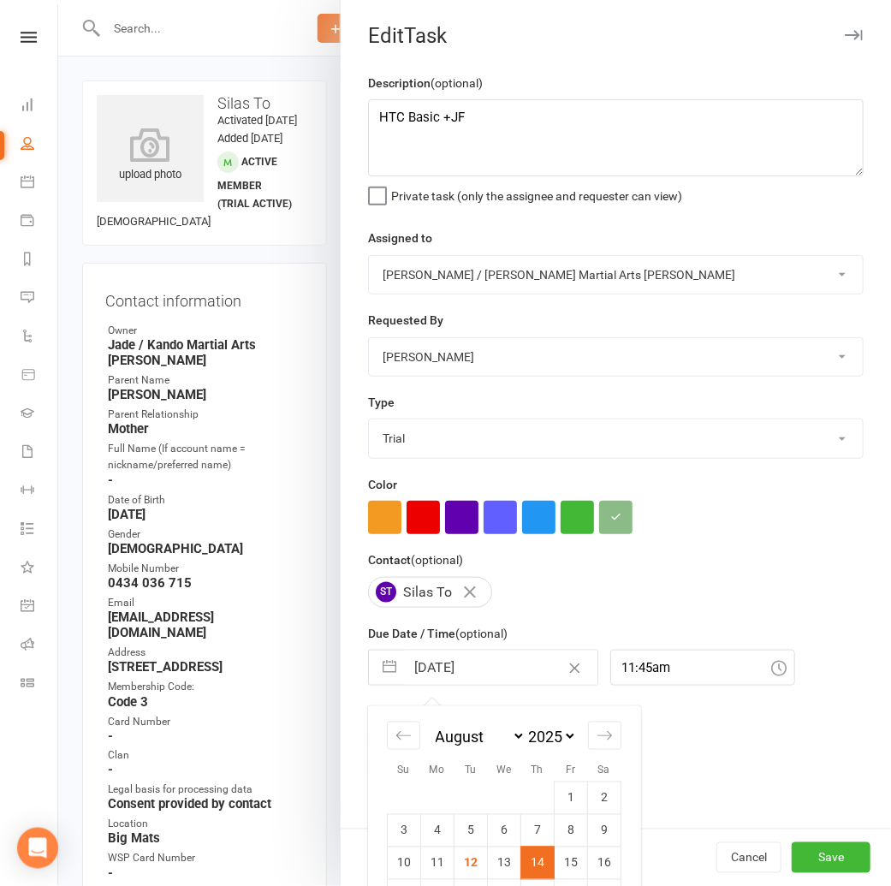
click at [452, 664] on input "[DATE]" at bounding box center [501, 667] width 193 height 34
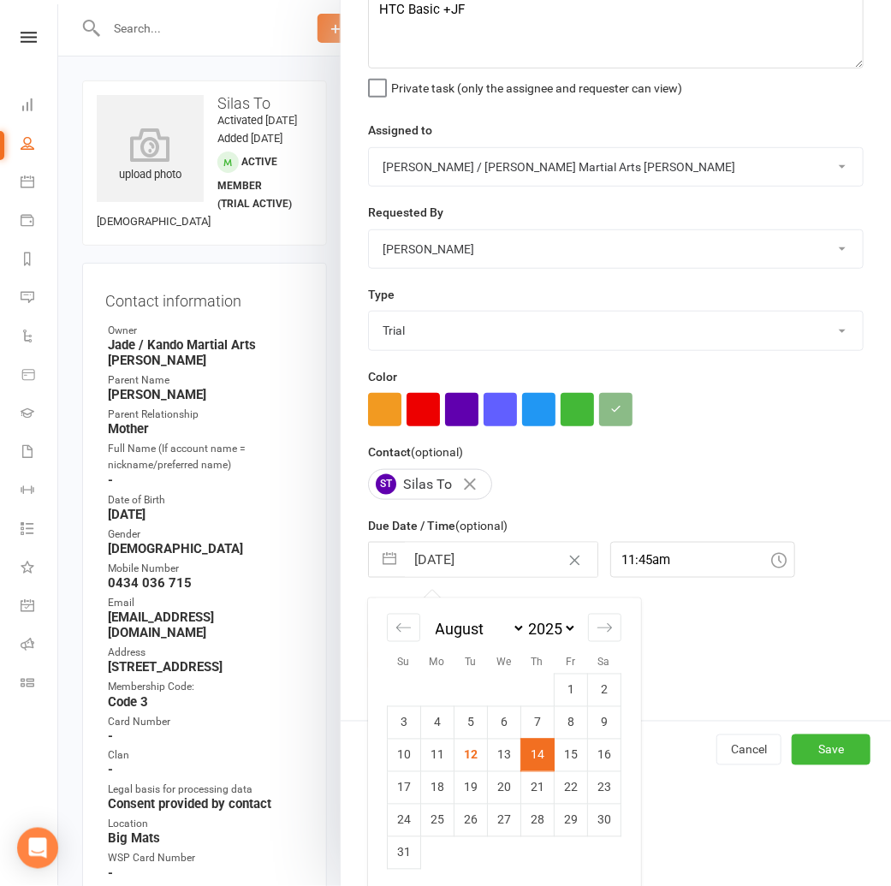
scroll to position [113, 0]
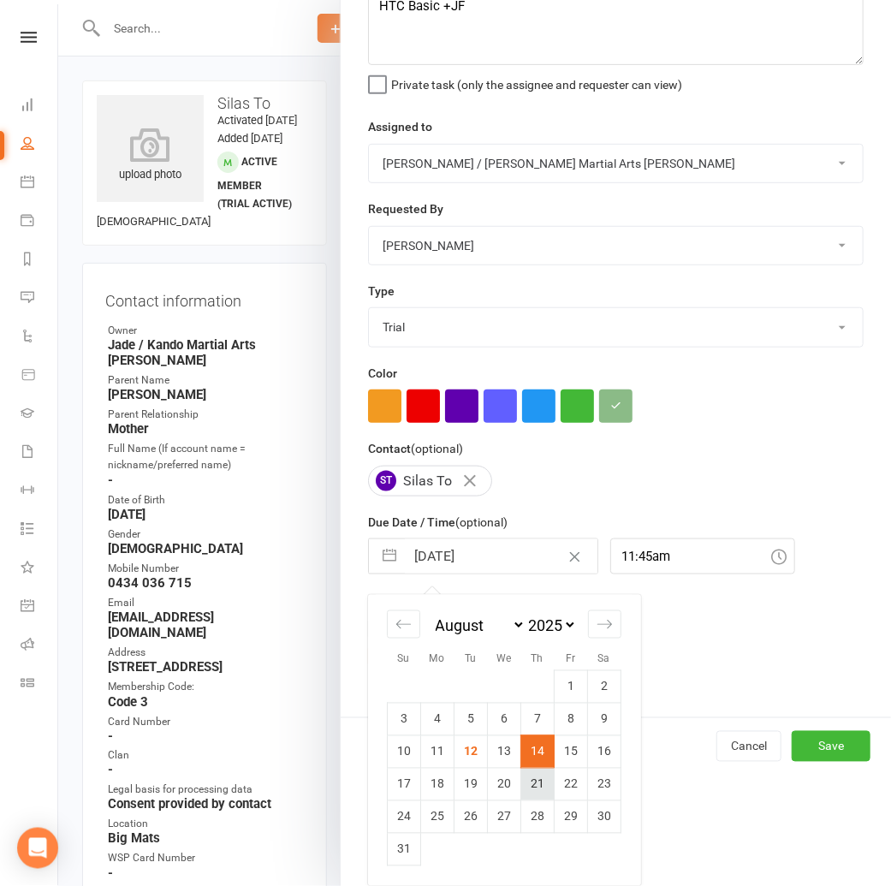
click at [536, 778] on td "21" at bounding box center [537, 783] width 33 height 33
type input "[DATE]"
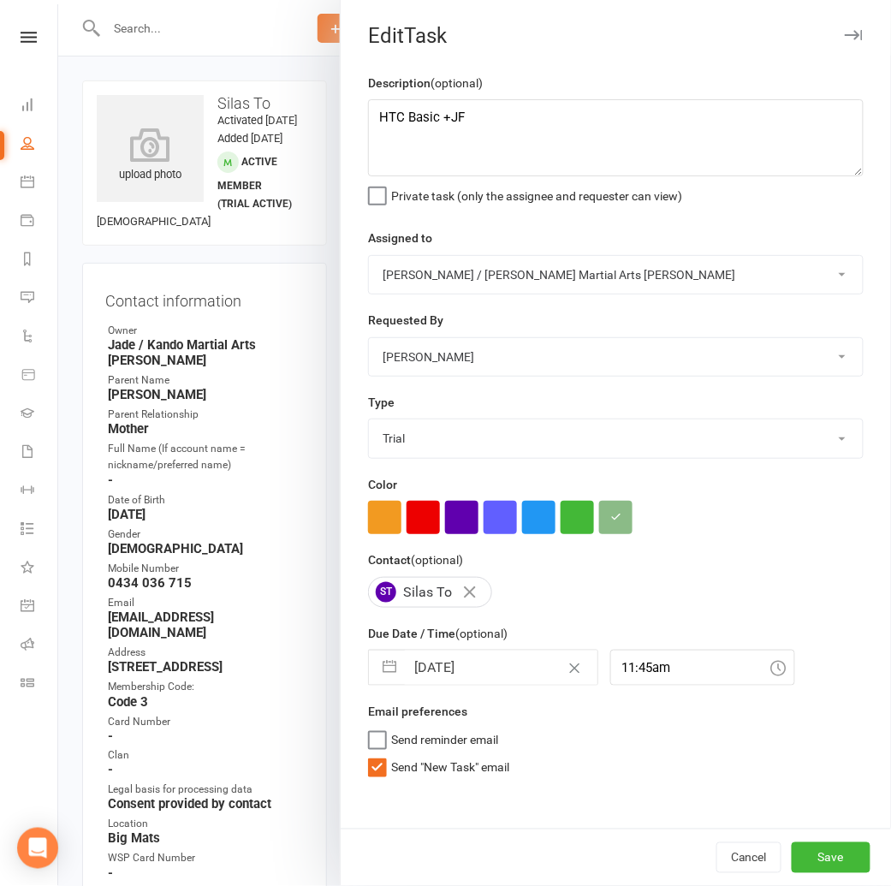
scroll to position [0, 0]
click at [827, 861] on button "Save" at bounding box center [830, 857] width 79 height 31
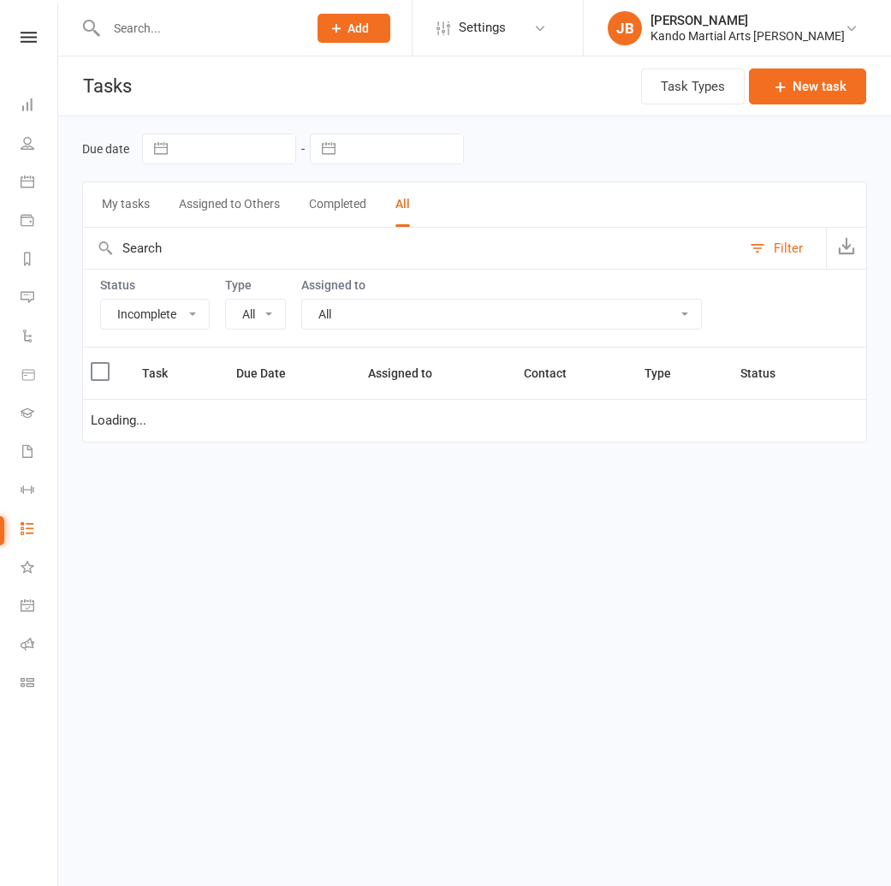
select select "incomplete"
select select "23766"
select select "waiting"
select select "started"
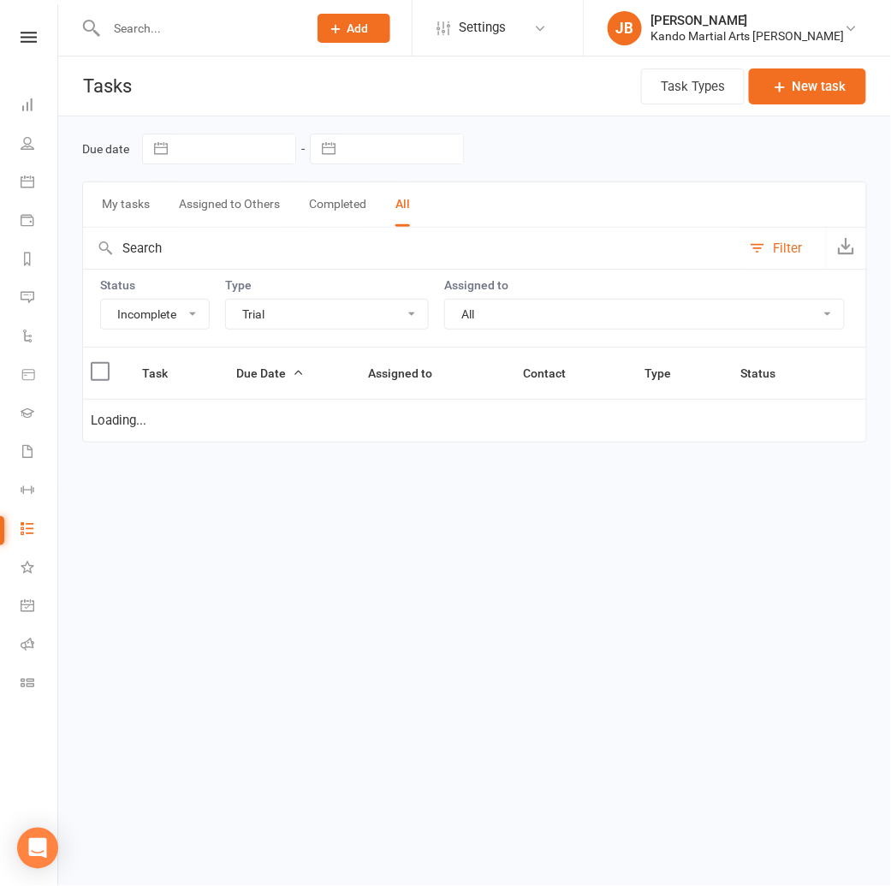
select select "started"
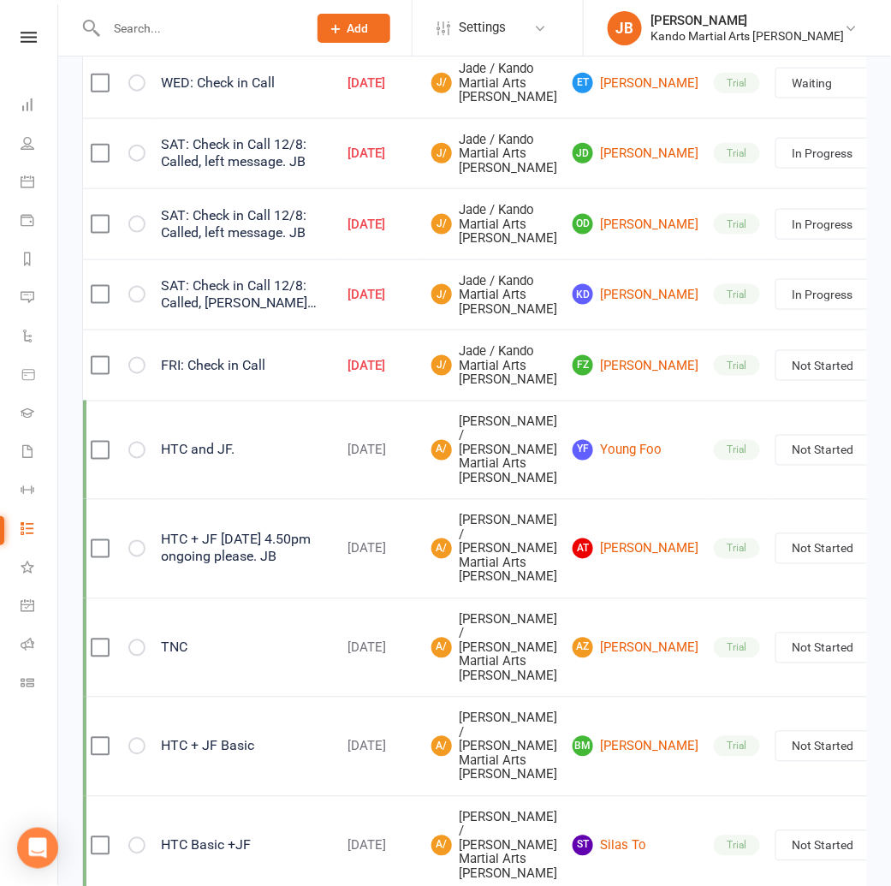
scroll to position [354, 0]
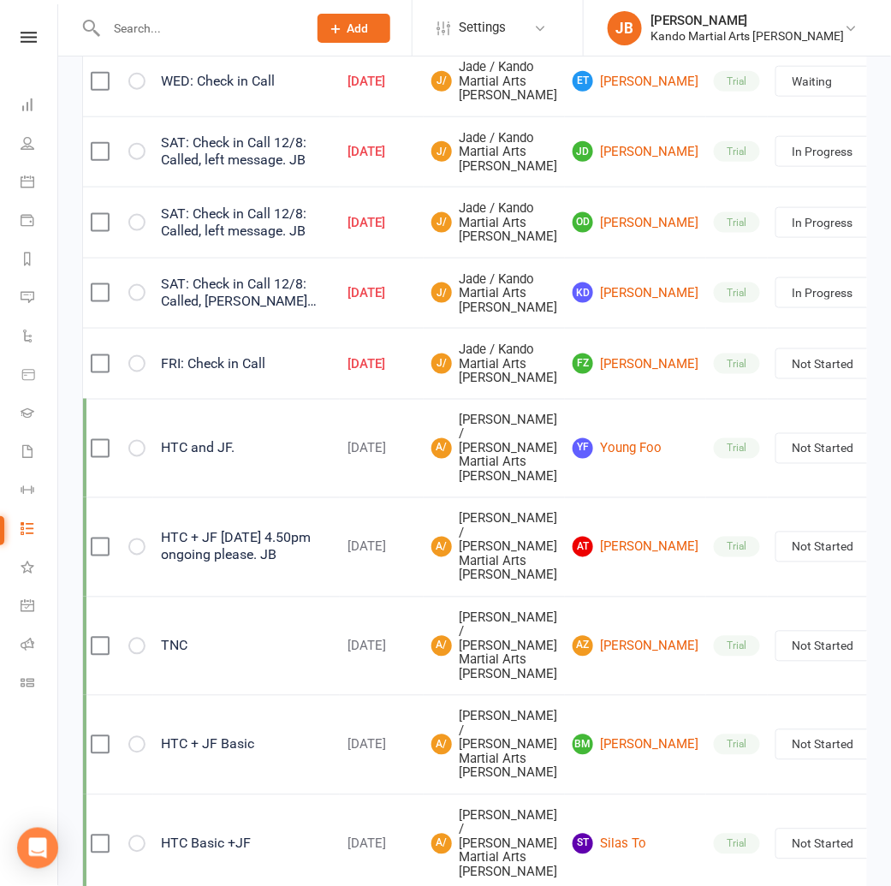
click at [776, 378] on select "Not Started In Progress Waiting Complete" at bounding box center [839, 363] width 127 height 29
select select "unstarted"
select select "waiting"
select select "started"
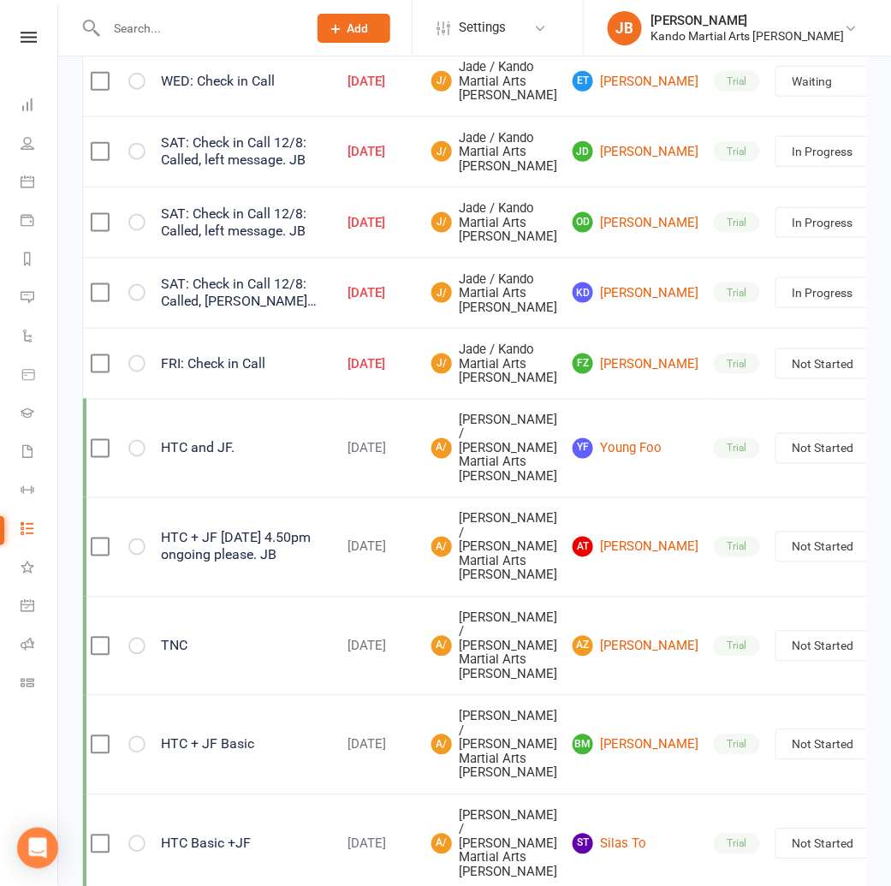
select select "started"
select select "waiting"
select select "started"
select select "waiting"
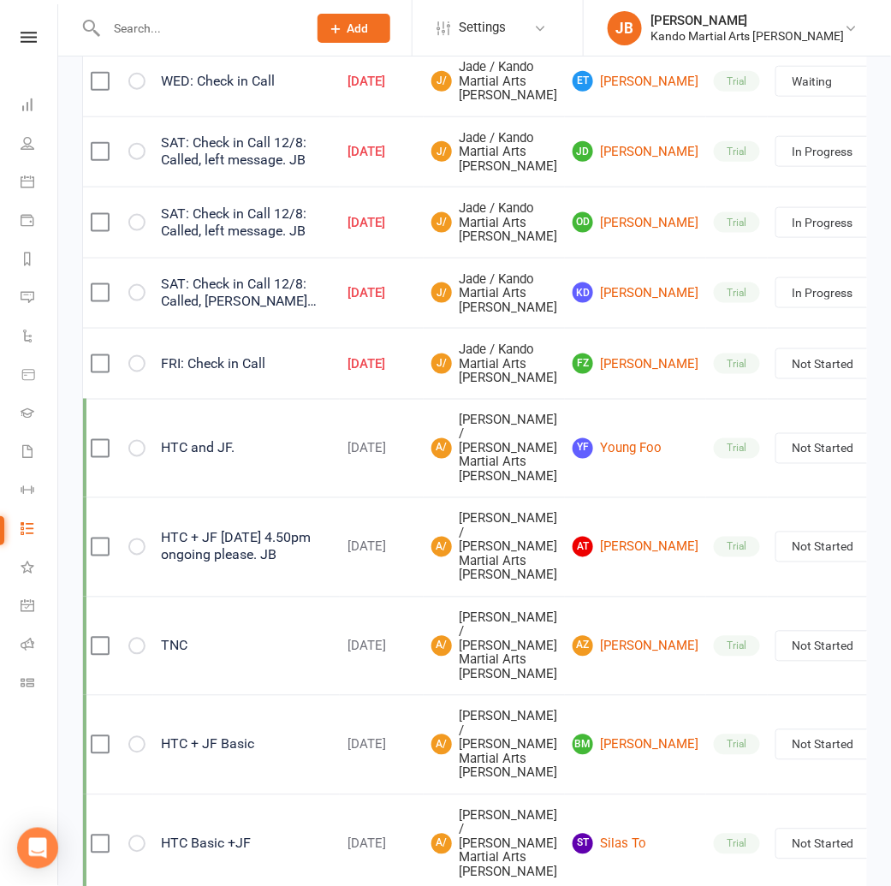
select select "started"
drag, startPoint x: 816, startPoint y: 518, endPoint x: 857, endPoint y: 489, distance: 50.3
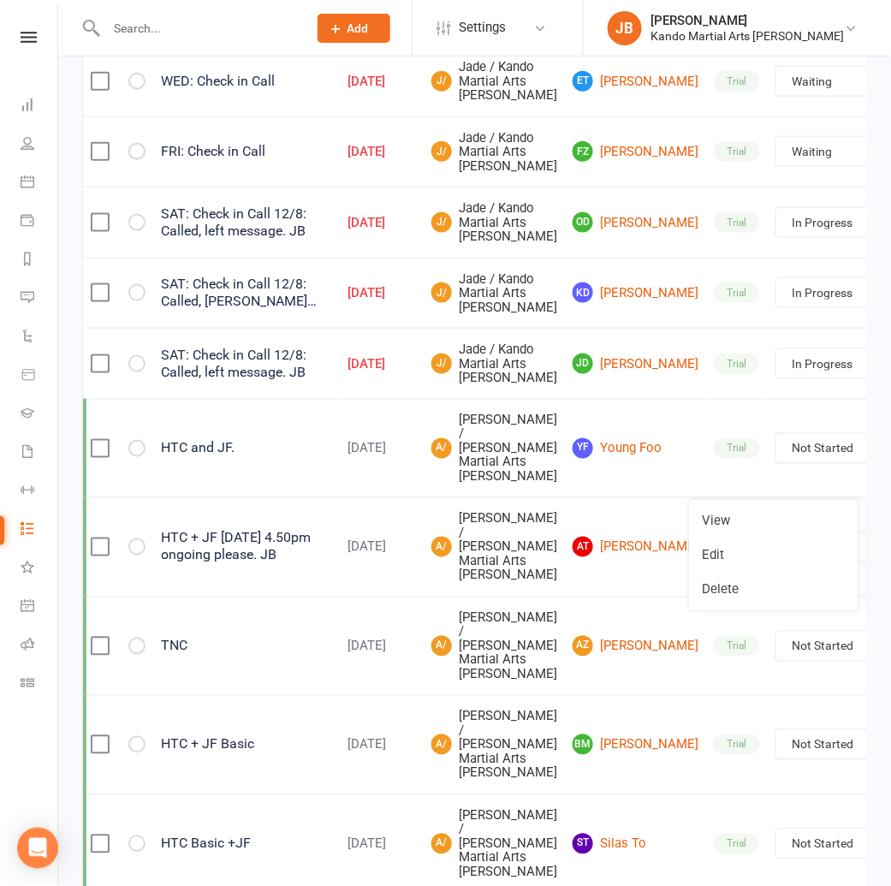
click at [733, 566] on link "Edit" at bounding box center [773, 555] width 169 height 34
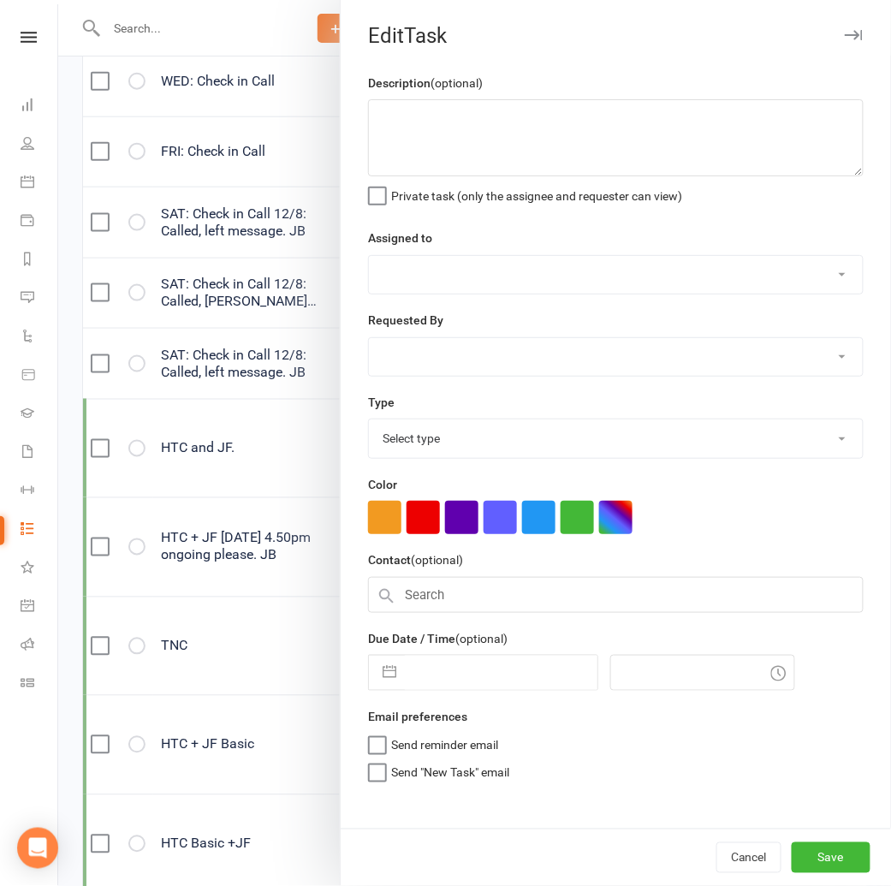
type textarea "SAT: Check in Call 12/8: Called, left message. JB"
select select "33331"
type input "[DATE]"
type input "10:45am"
select select "23766"
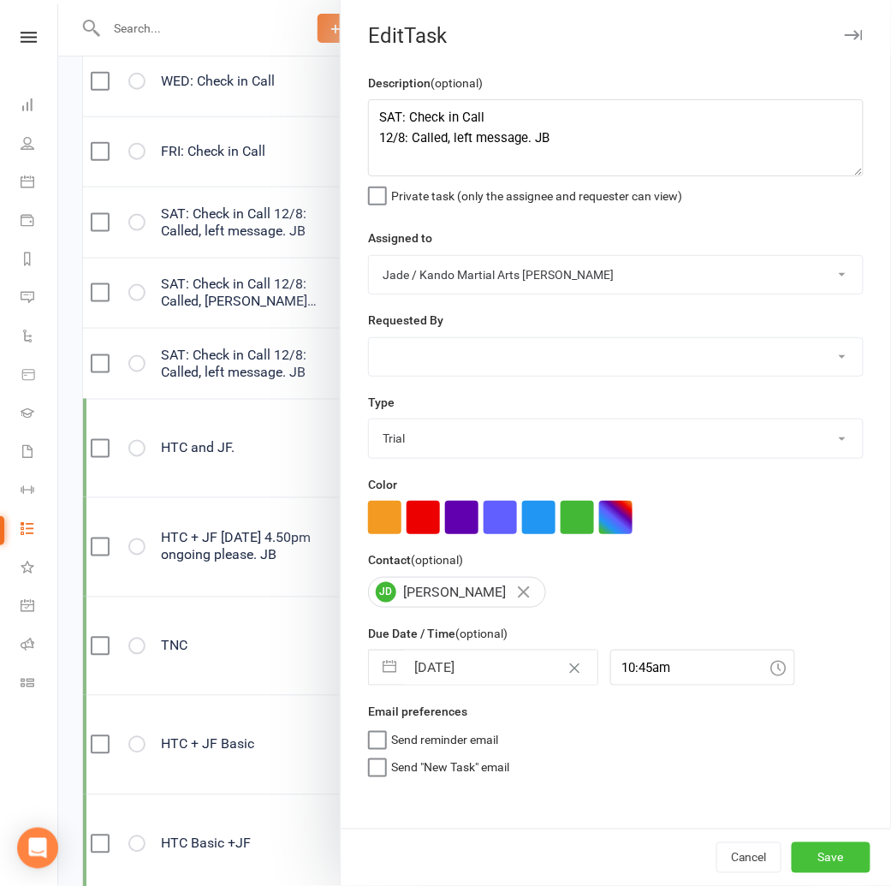
drag, startPoint x: 857, startPoint y: 489, endPoint x: 831, endPoint y: 856, distance: 368.9
click at [831, 856] on button "Save" at bounding box center [830, 857] width 79 height 31
select select "waiting"
select select "started"
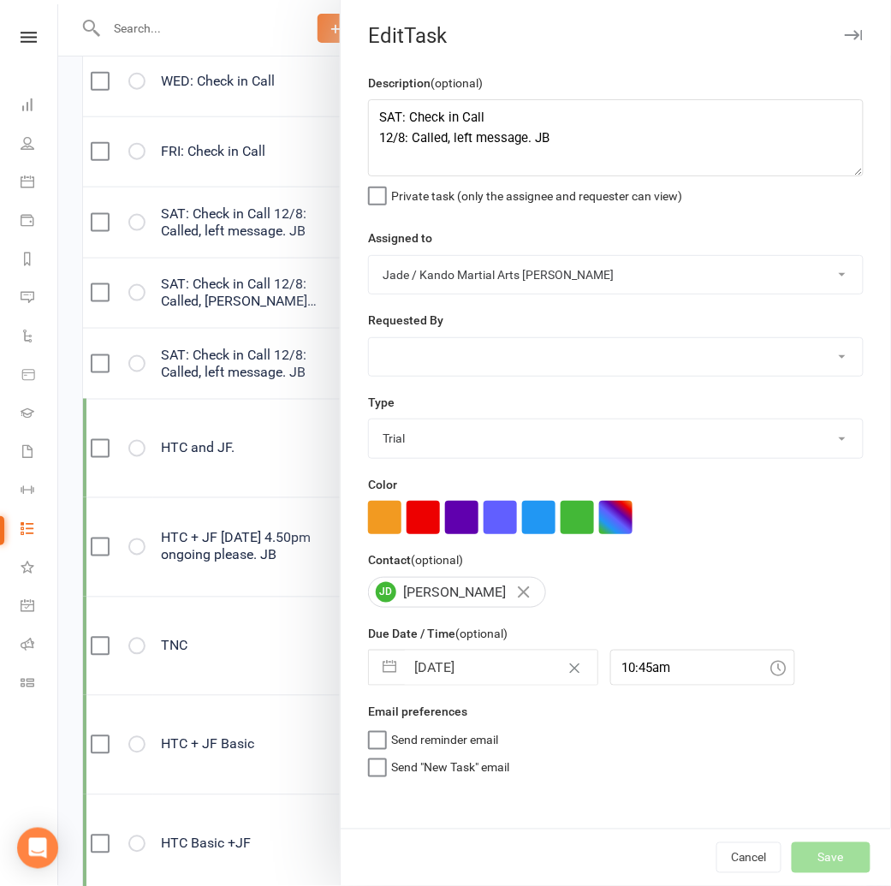
select select "waiting"
select select "started"
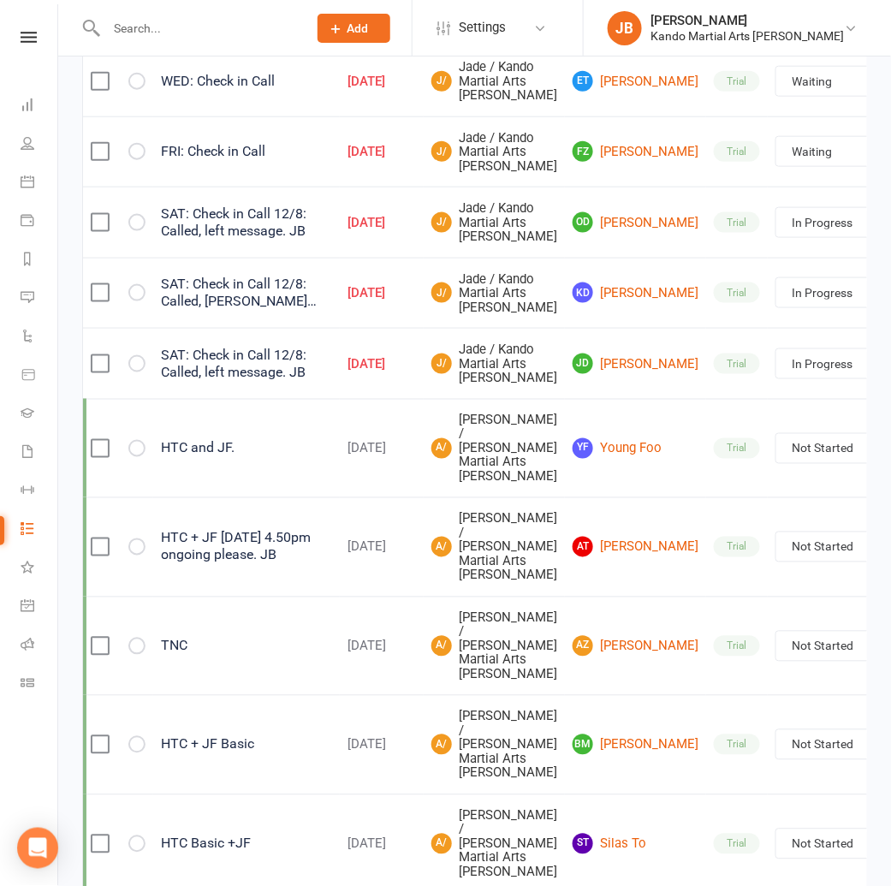
select select "waiting"
select select "started"
select select "waiting"
select select "started"
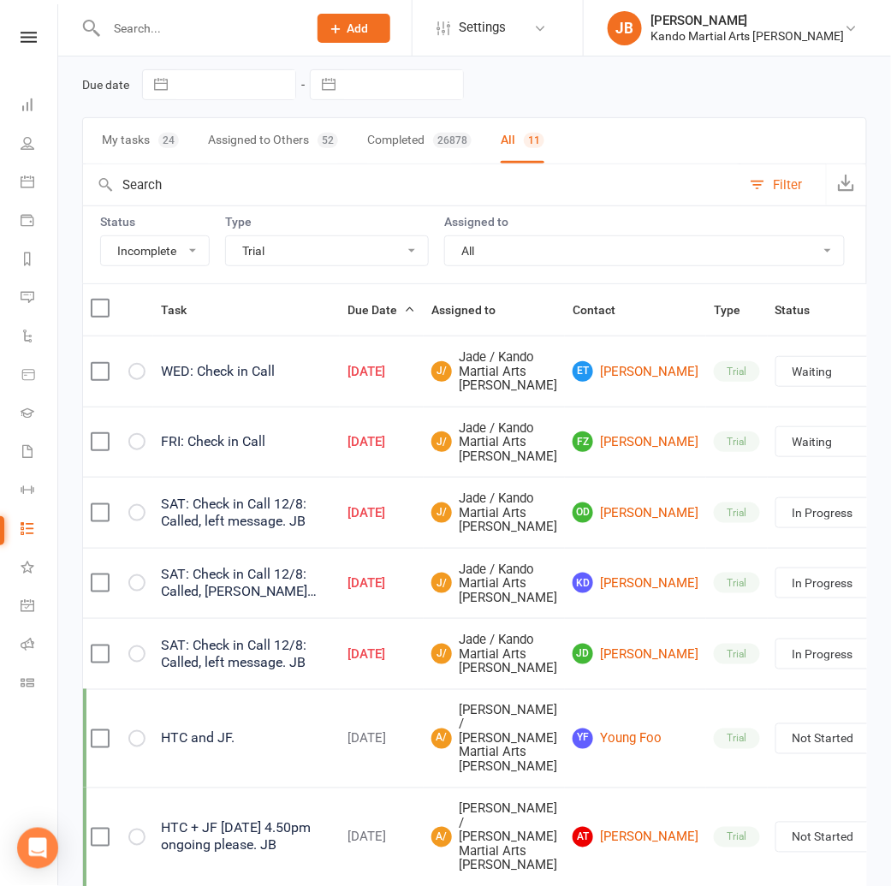
scroll to position [0, 0]
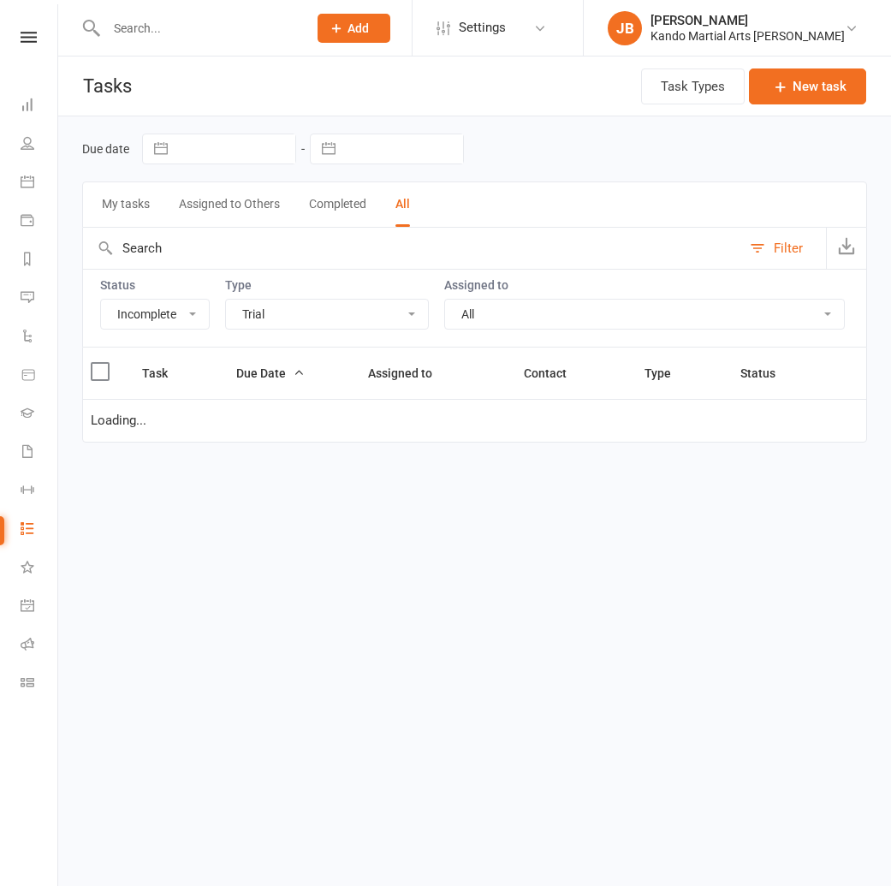
select select "incomplete"
select select "23766"
select select "waiting"
select select "started"
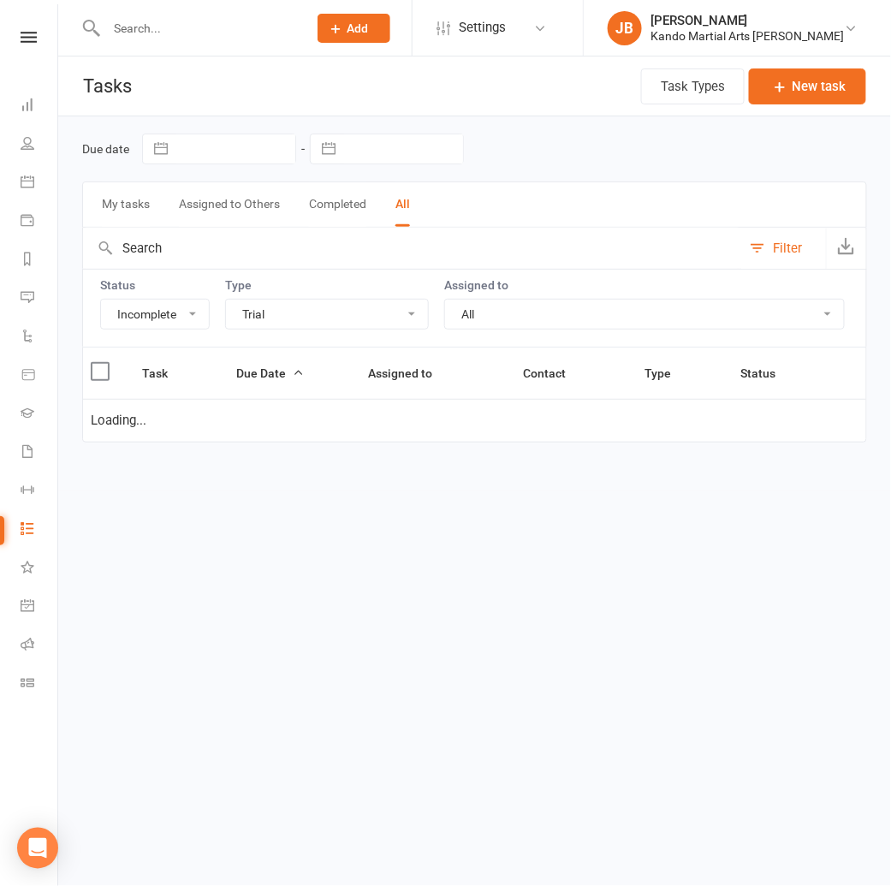
select select "started"
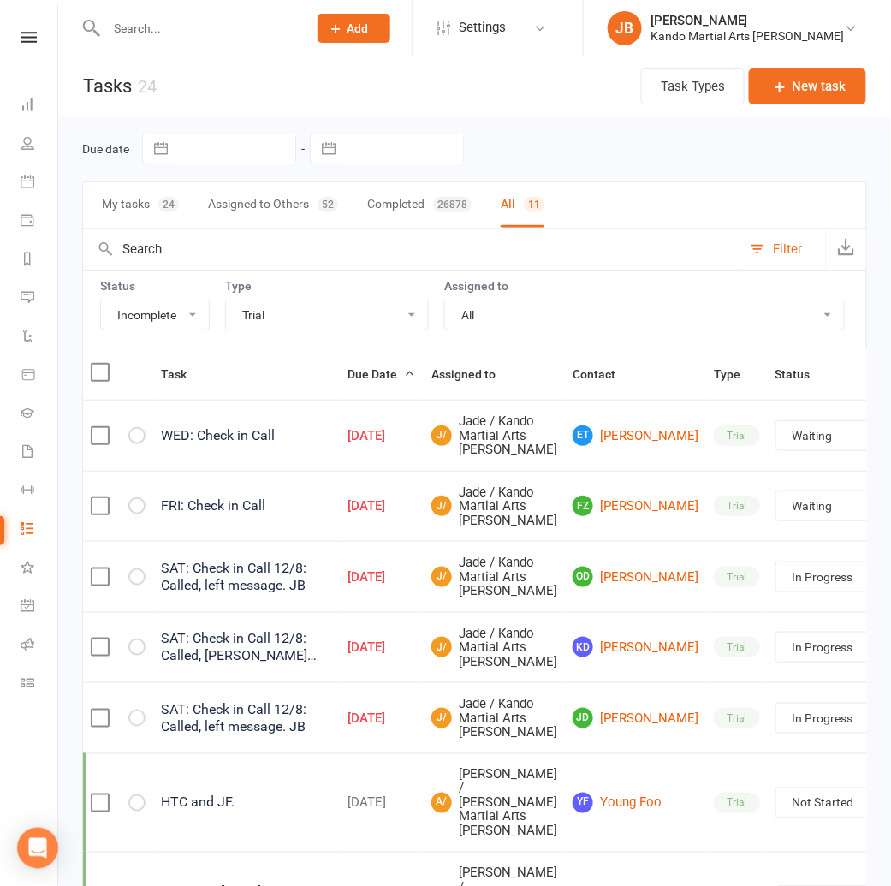
drag, startPoint x: 304, startPoint y: 288, endPoint x: 294, endPoint y: 301, distance: 15.9
click at [304, 289] on label "Type" at bounding box center [327, 286] width 204 height 14
click at [284, 311] on select "All Admin Bbpc - black belt prep course Cancellation Enquiry Follow-up In-class…" at bounding box center [327, 314] width 202 height 29
select select "25921"
select select "waiting"
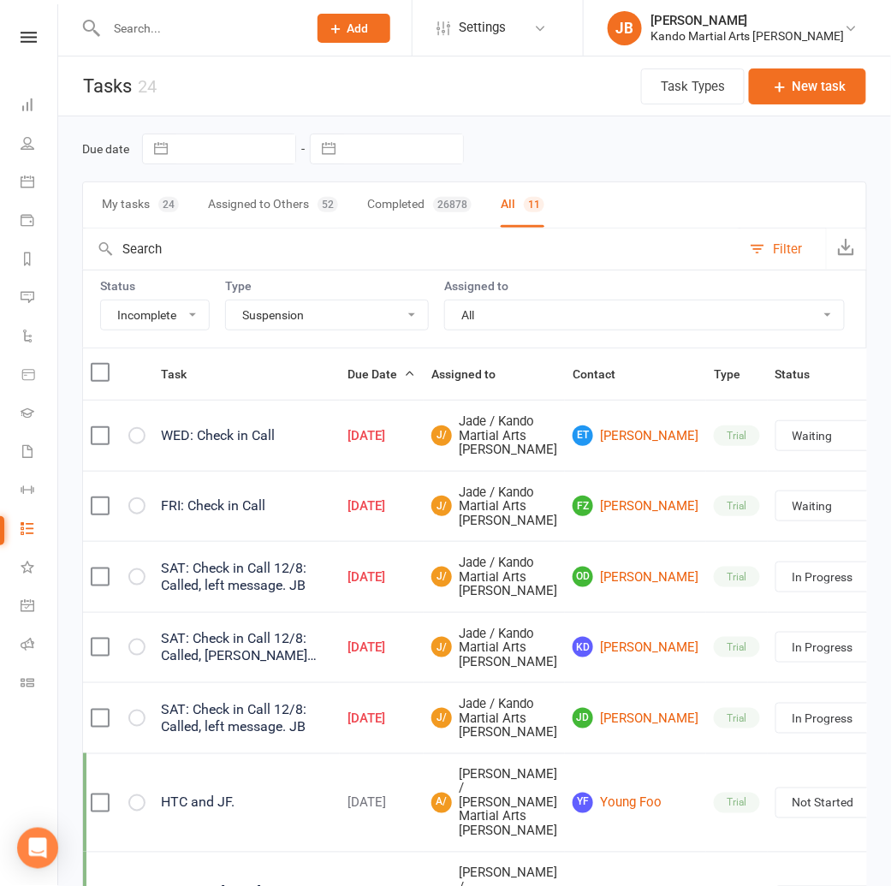
select select "waiting"
select select "started"
select select "waiting"
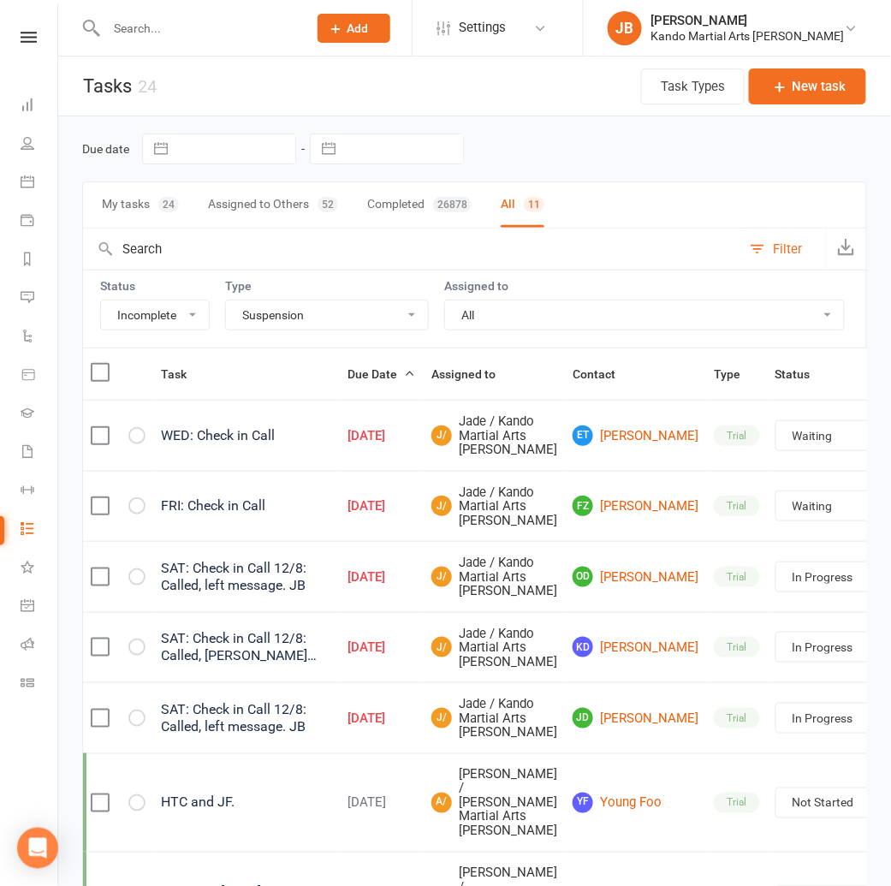
select select "waiting"
select select "started"
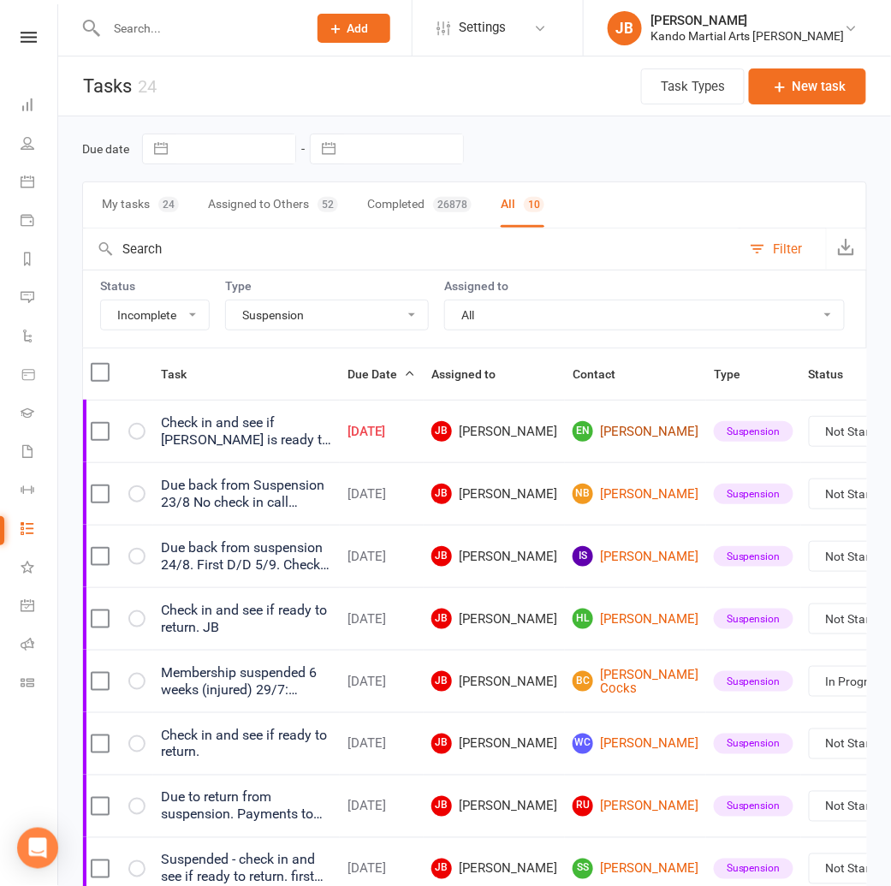
click at [575, 428] on link "EN [PERSON_NAME]" at bounding box center [635, 431] width 126 height 21
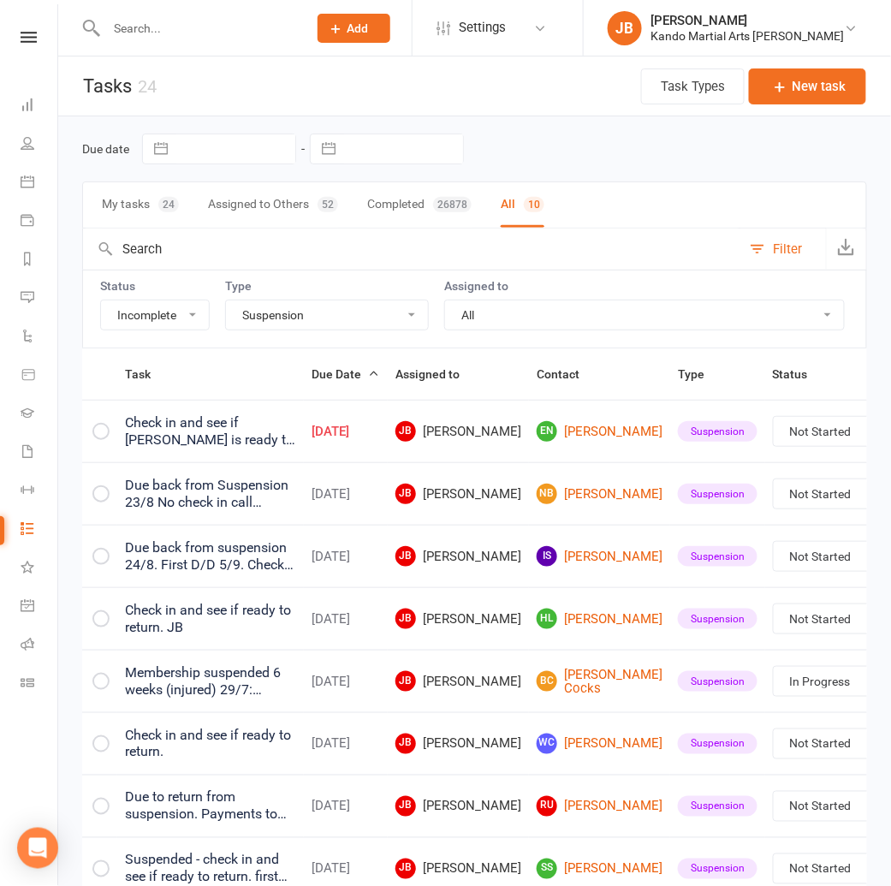
click at [733, 507] on link "Edit" at bounding box center [773, 497] width 169 height 34
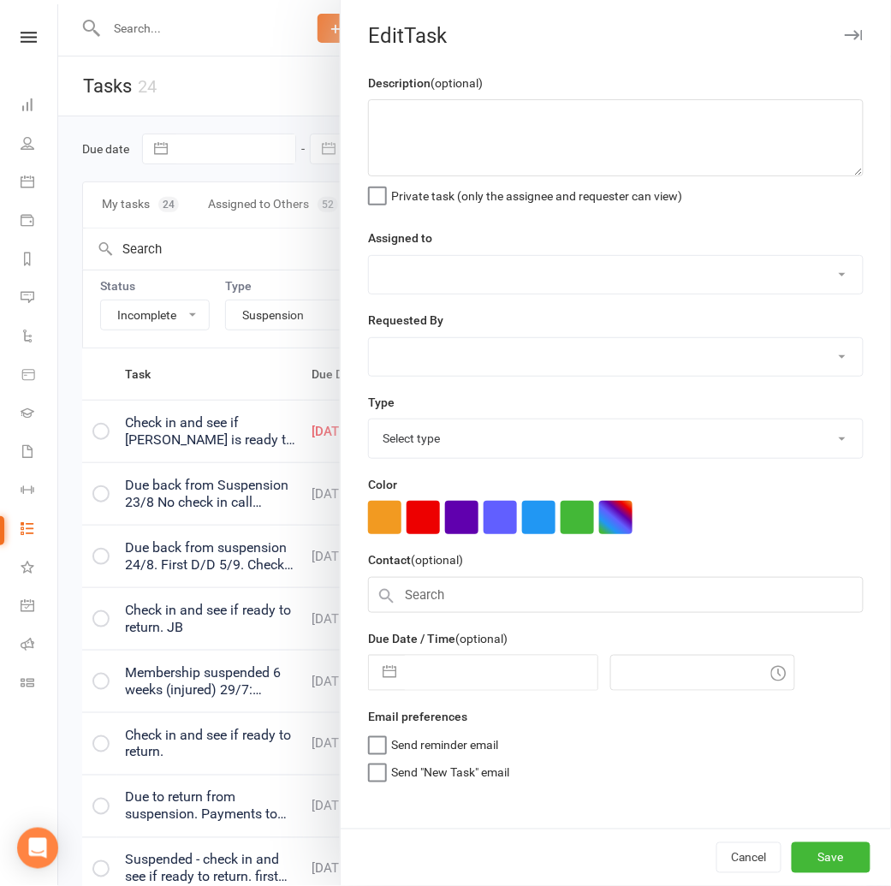
type textarea "Check in and see if [PERSON_NAME] is ready to return. See notes. next DD 15/8. …"
select select "48590"
type input "[DATE]"
type input "12:45pm"
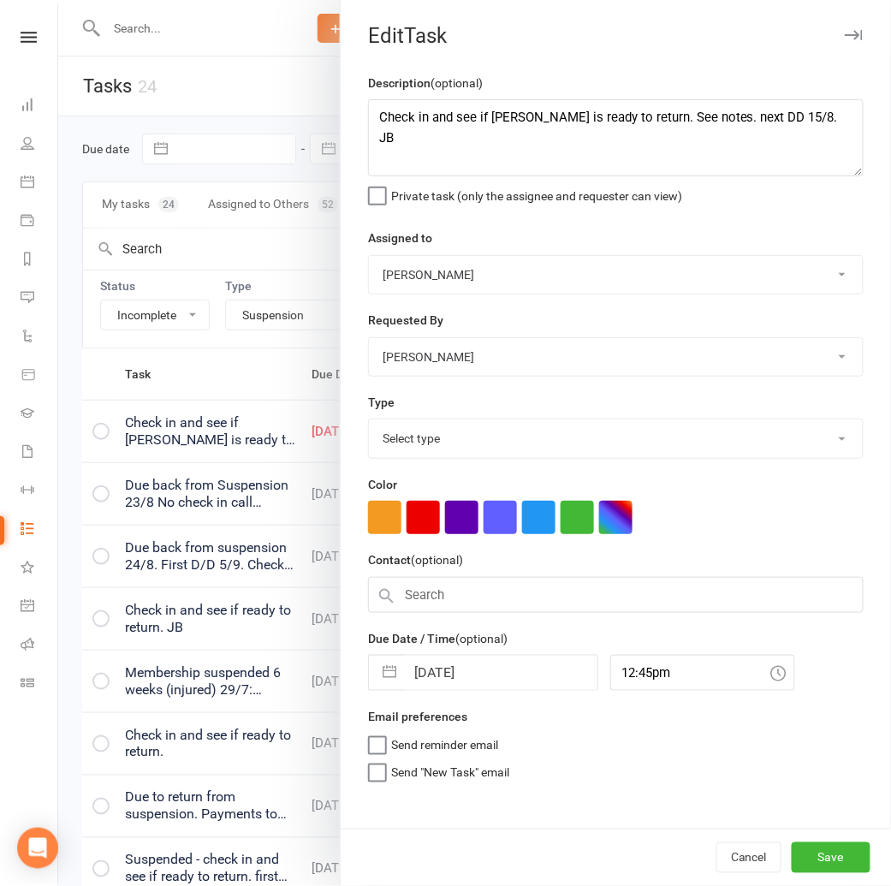
select select "25921"
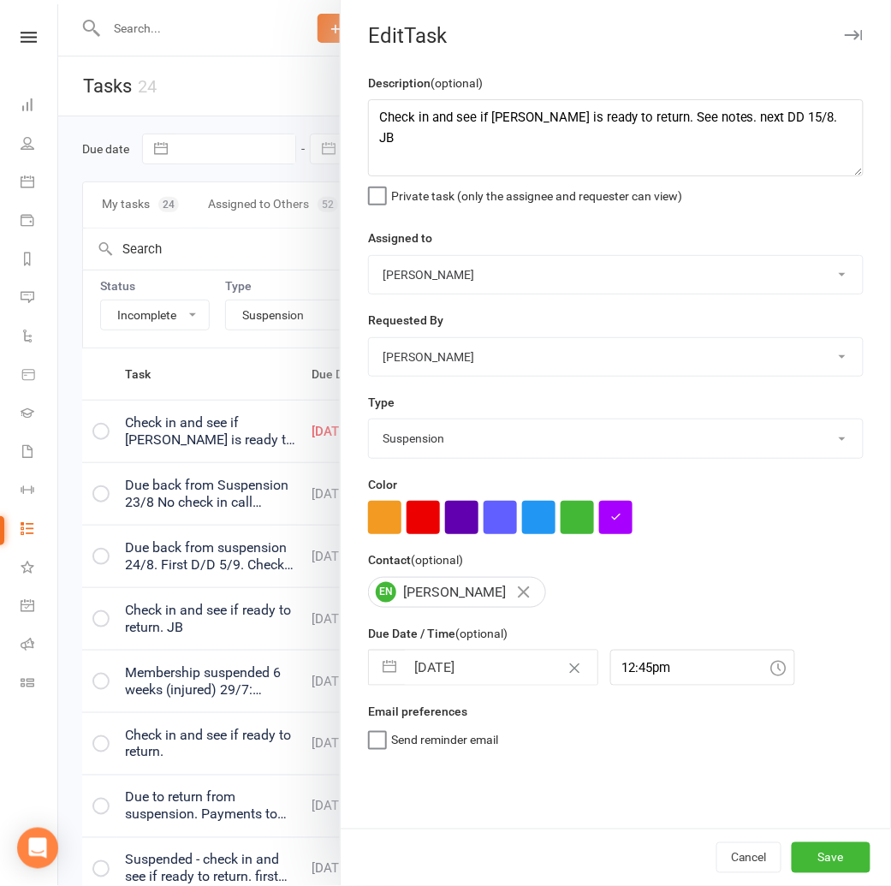
click at [458, 677] on input "[DATE]" at bounding box center [501, 667] width 193 height 34
select select "6"
select select "2025"
select select "7"
select select "2025"
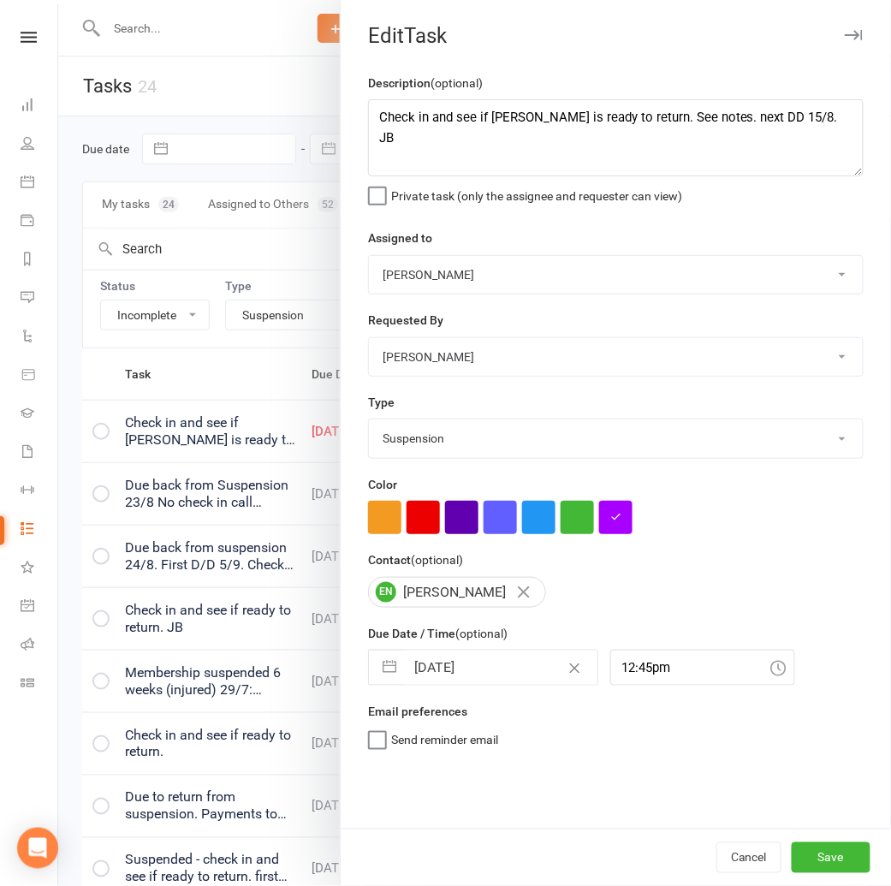
select select "8"
select select "2025"
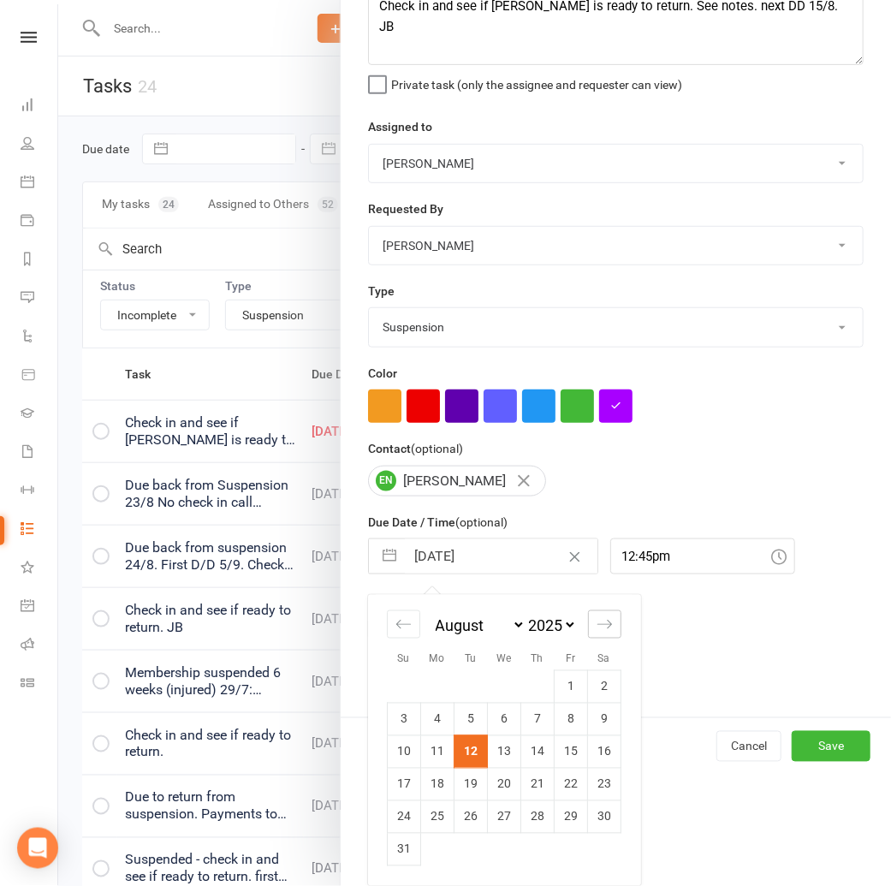
click at [607, 634] on div "Move forward to switch to the next month." at bounding box center [604, 624] width 33 height 28
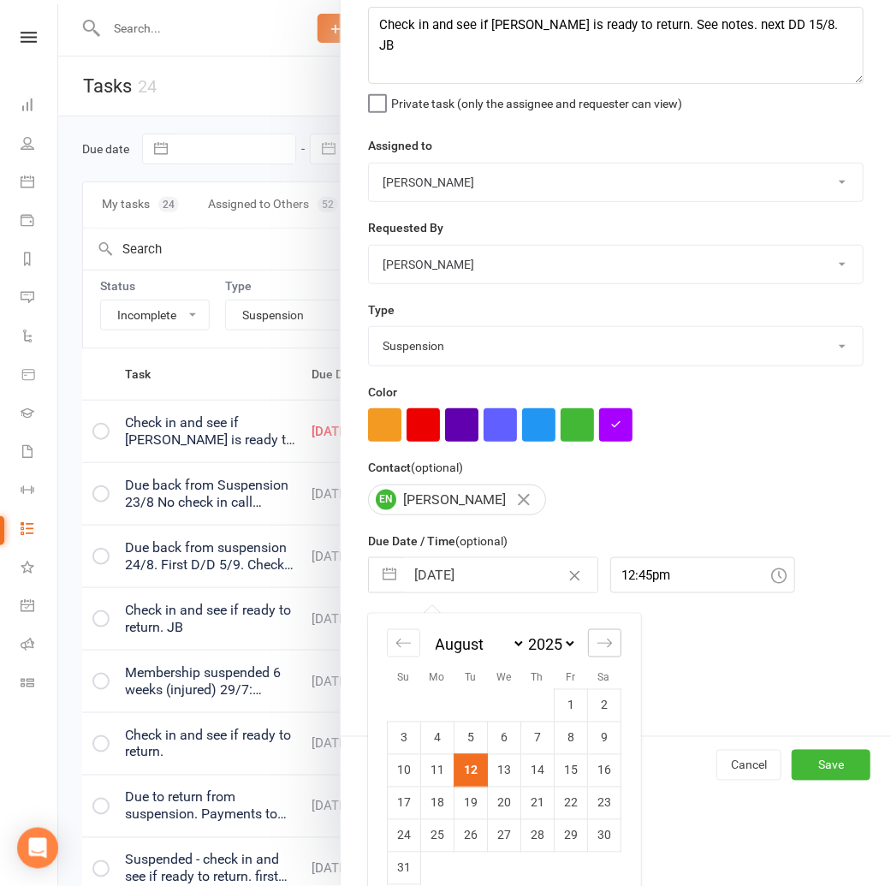
select select "9"
select select "2025"
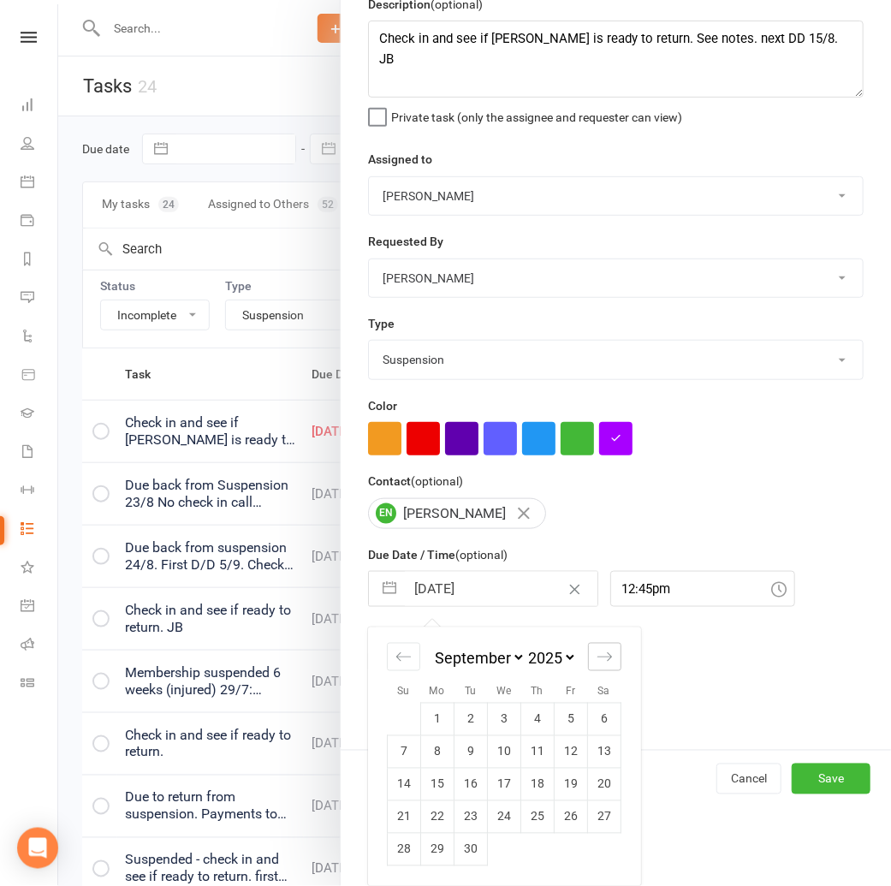
scroll to position [80, 0]
drag, startPoint x: 613, startPoint y: 654, endPoint x: 603, endPoint y: 656, distance: 10.6
click at [613, 654] on div "Move forward to switch to the next month." at bounding box center [604, 657] width 33 height 28
select select "10"
select select "2025"
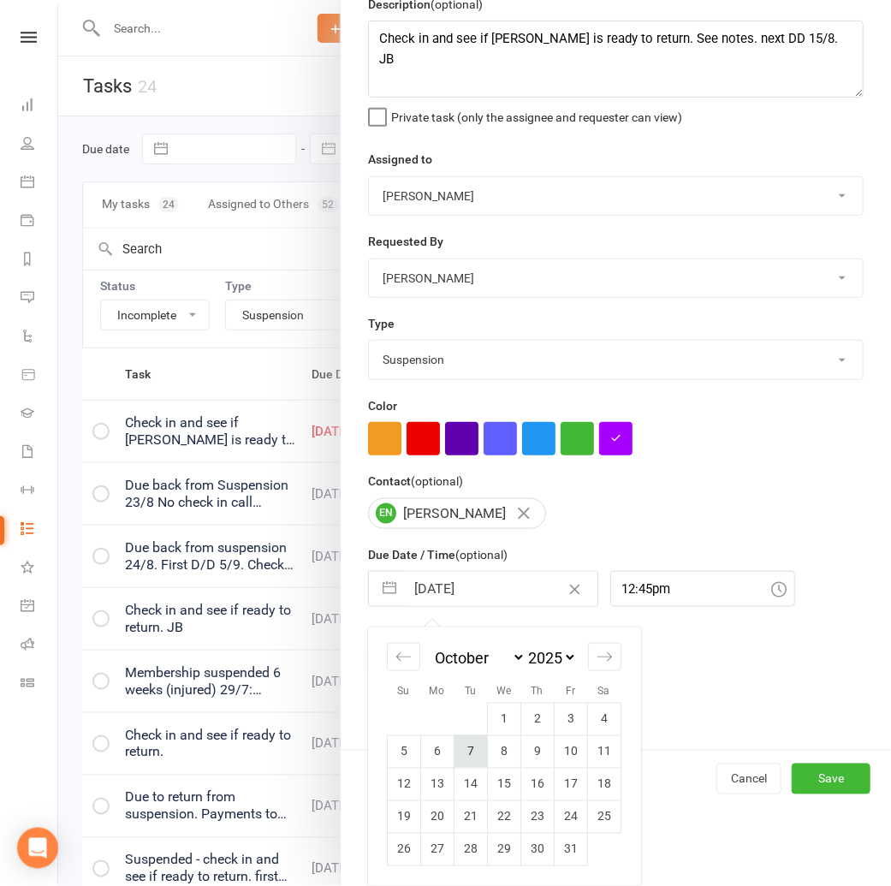
click at [465, 743] on td "7" at bounding box center [470, 751] width 33 height 33
type input "[DATE]"
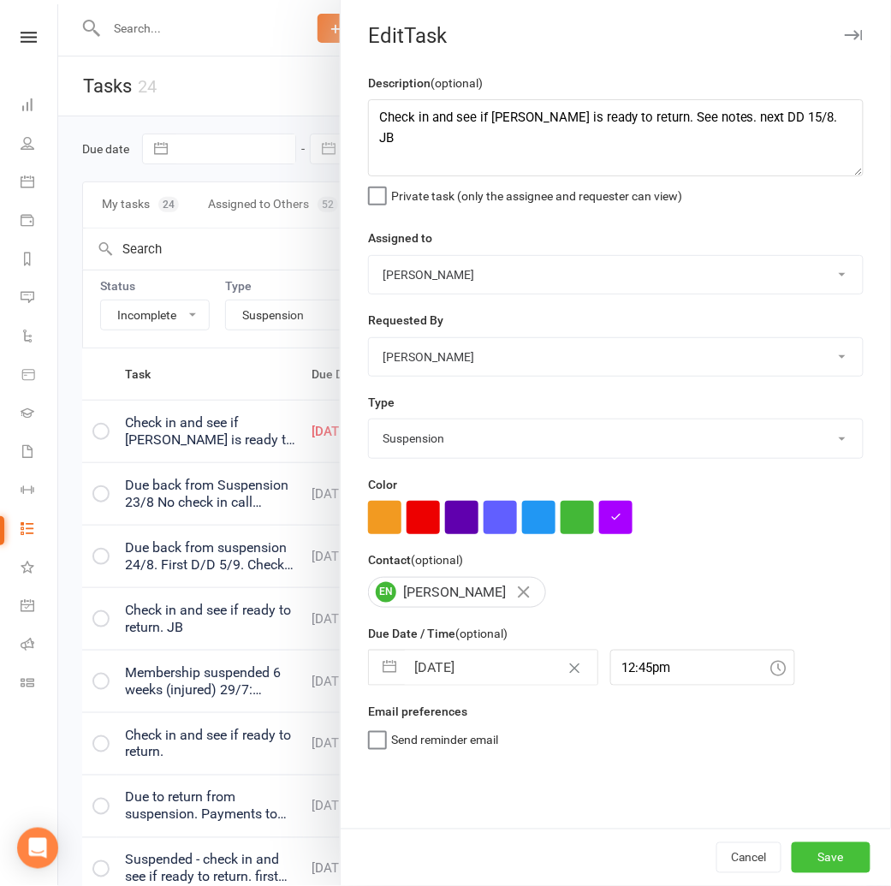
click at [842, 851] on button "Save" at bounding box center [830, 857] width 79 height 31
select select "started"
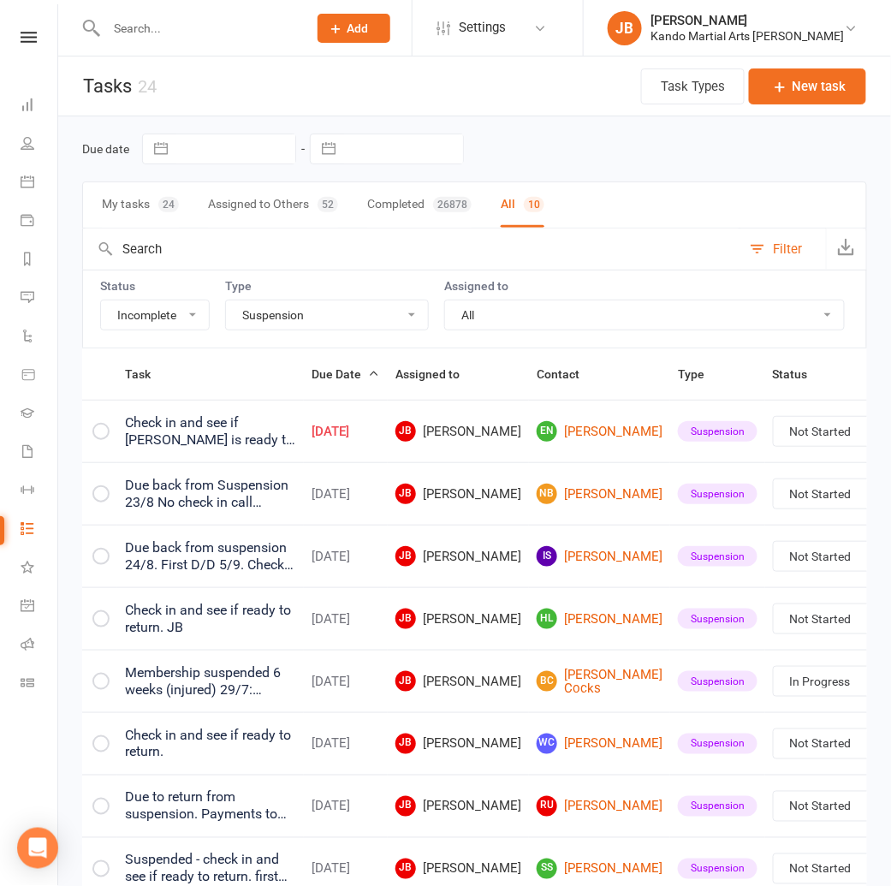
select select "started"
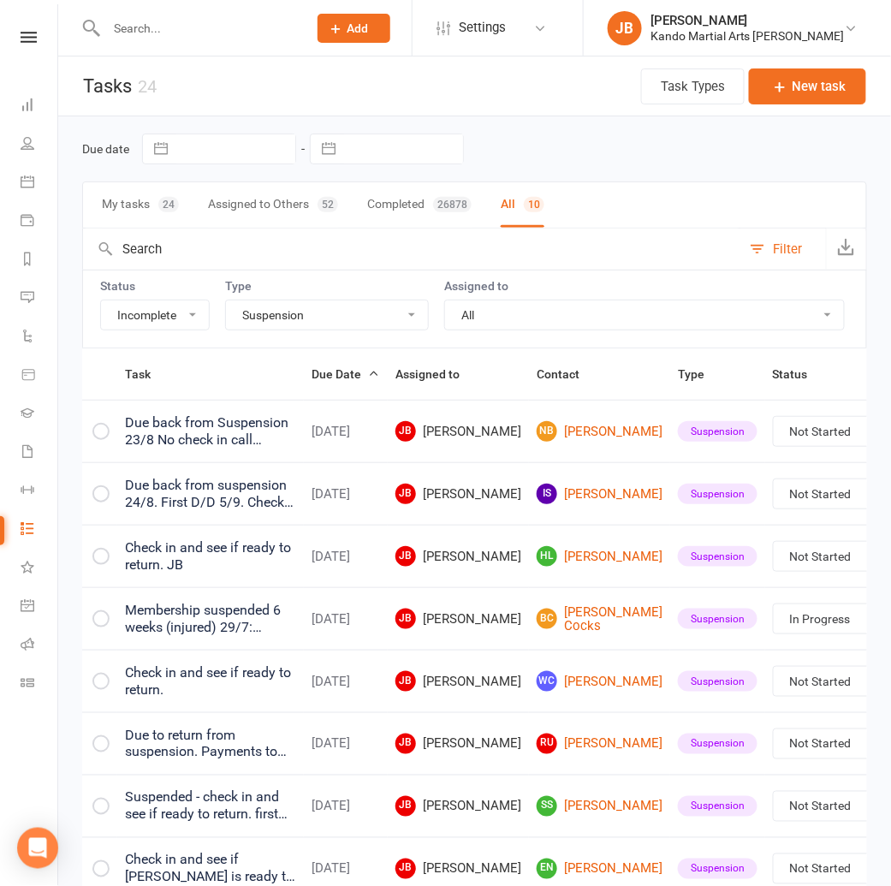
click at [299, 323] on select "All Admin Bbpc - black belt prep course Cancellation Enquiry Follow-up In-class…" at bounding box center [327, 314] width 202 height 29
select select "28118"
select select "started"
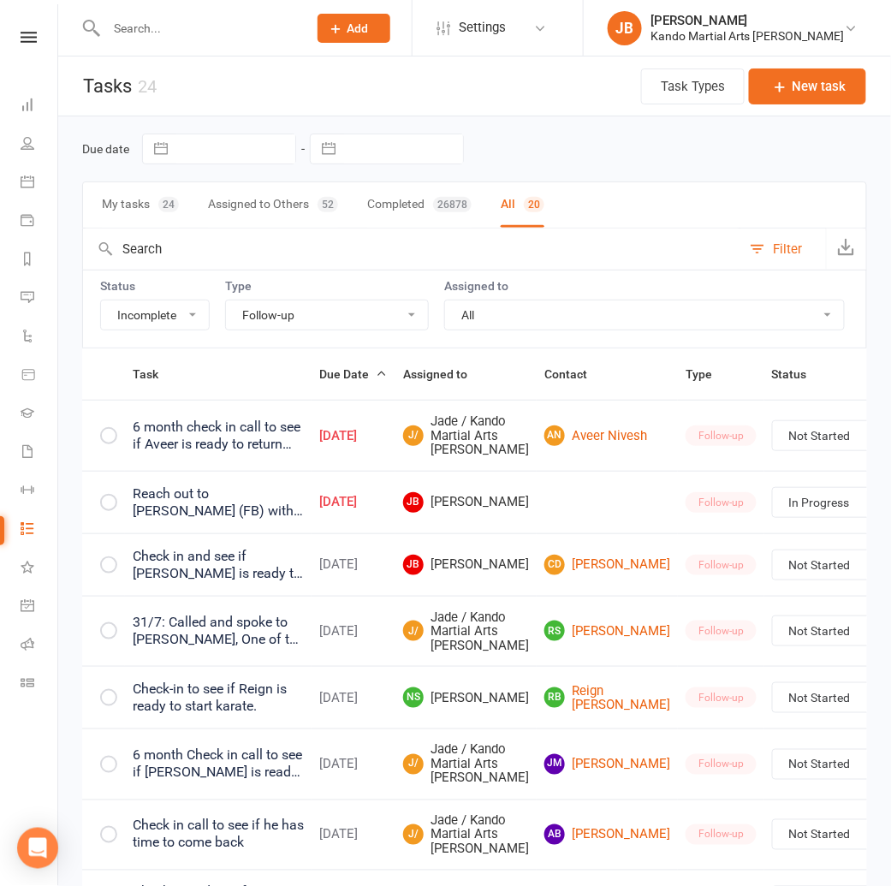
scroll to position [0, 26]
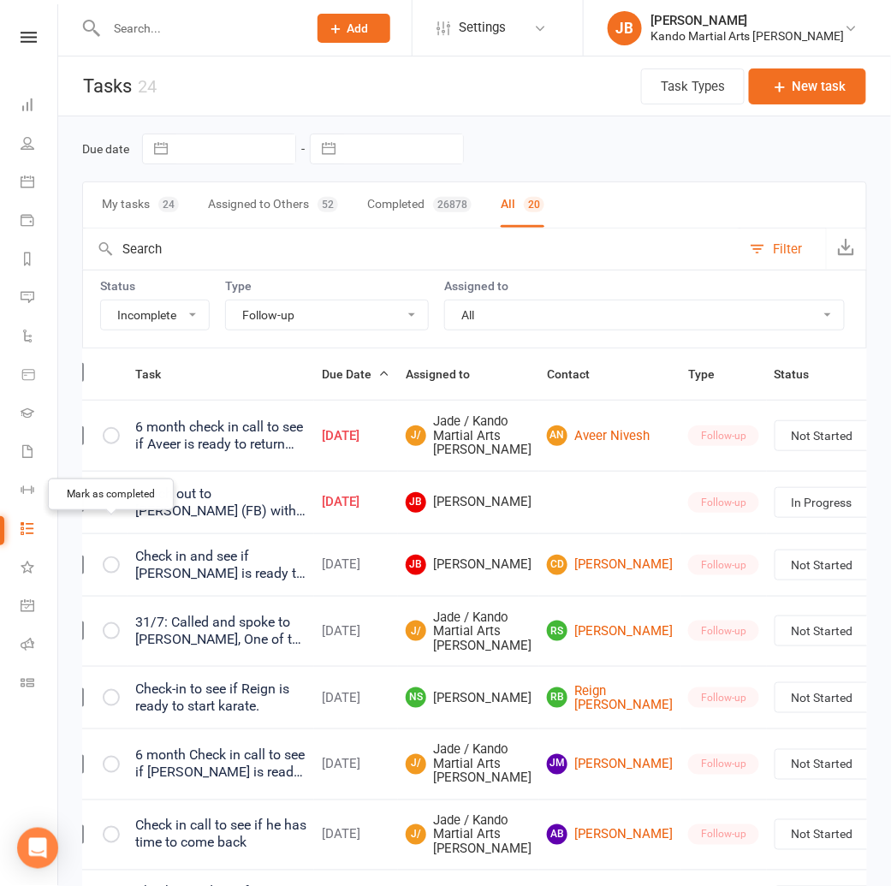
click at [0, 0] on icon "button" at bounding box center [0, 0] width 0 height 0
select select "started"
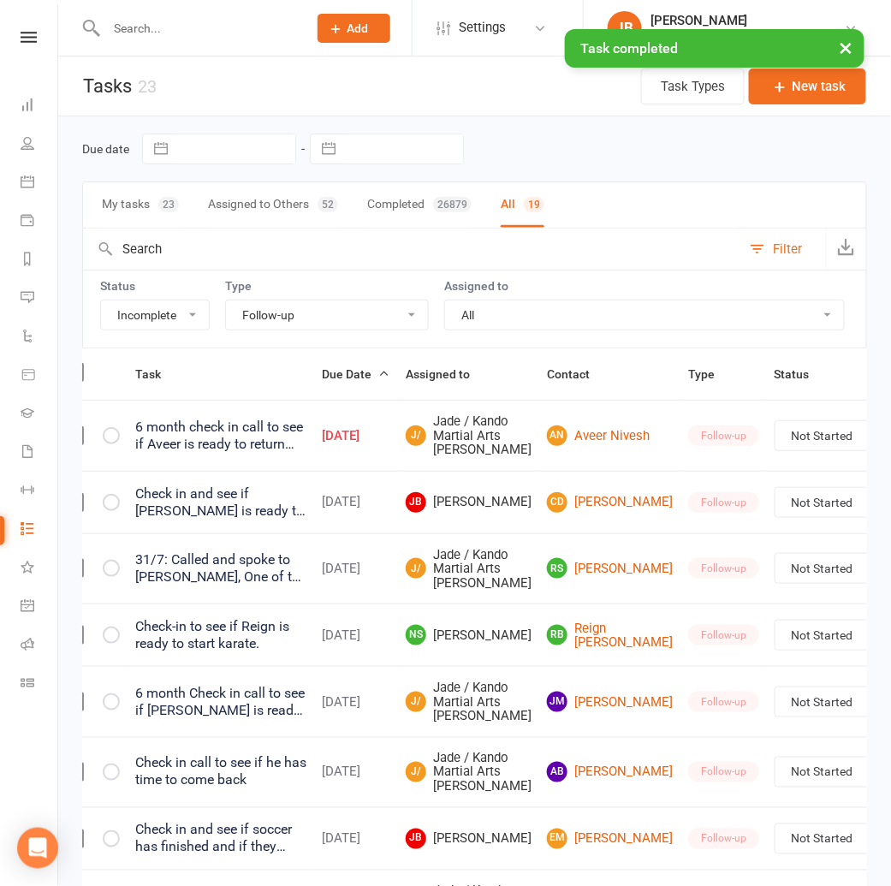
click at [769, 513] on link "Edit" at bounding box center [775, 515] width 169 height 34
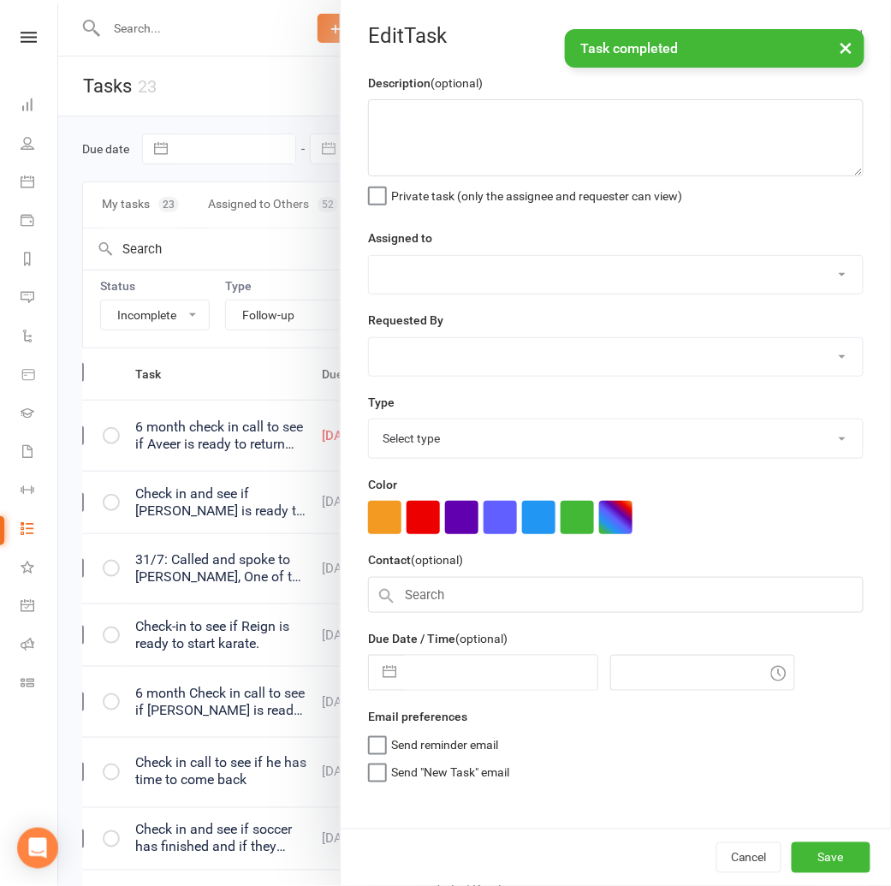
type textarea "6 month check in call to see if Aveer is ready to return and try again. Trailed…"
select select "33331"
select select "44049"
type input "[DATE]"
type input "12:45pm"
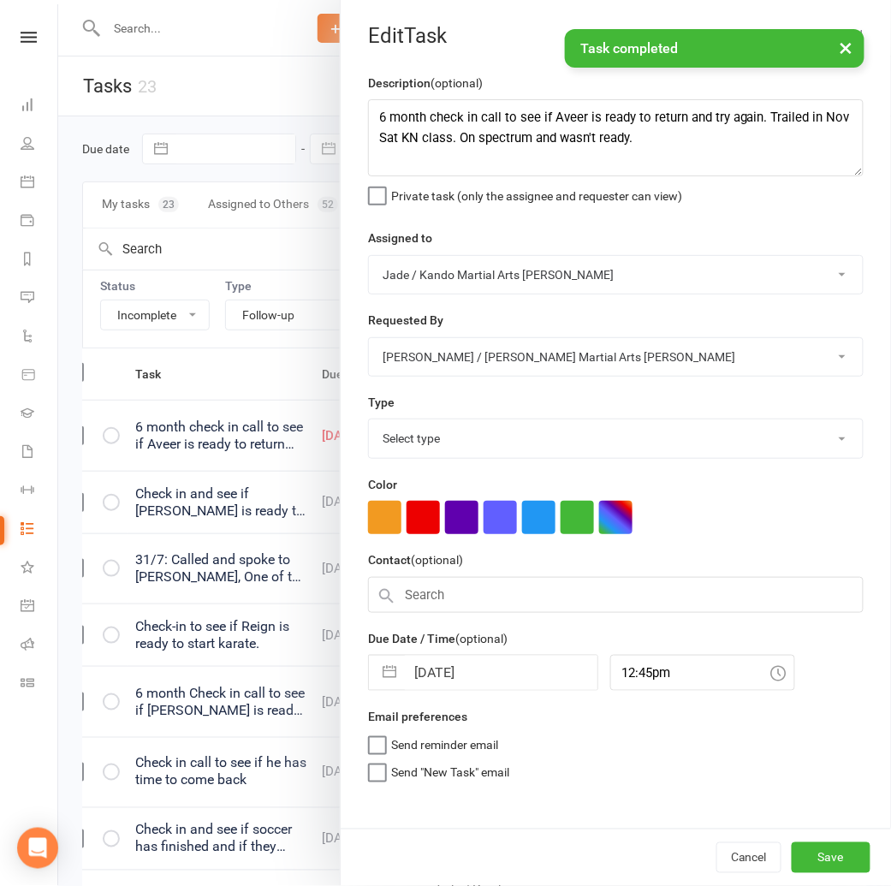
select select "28118"
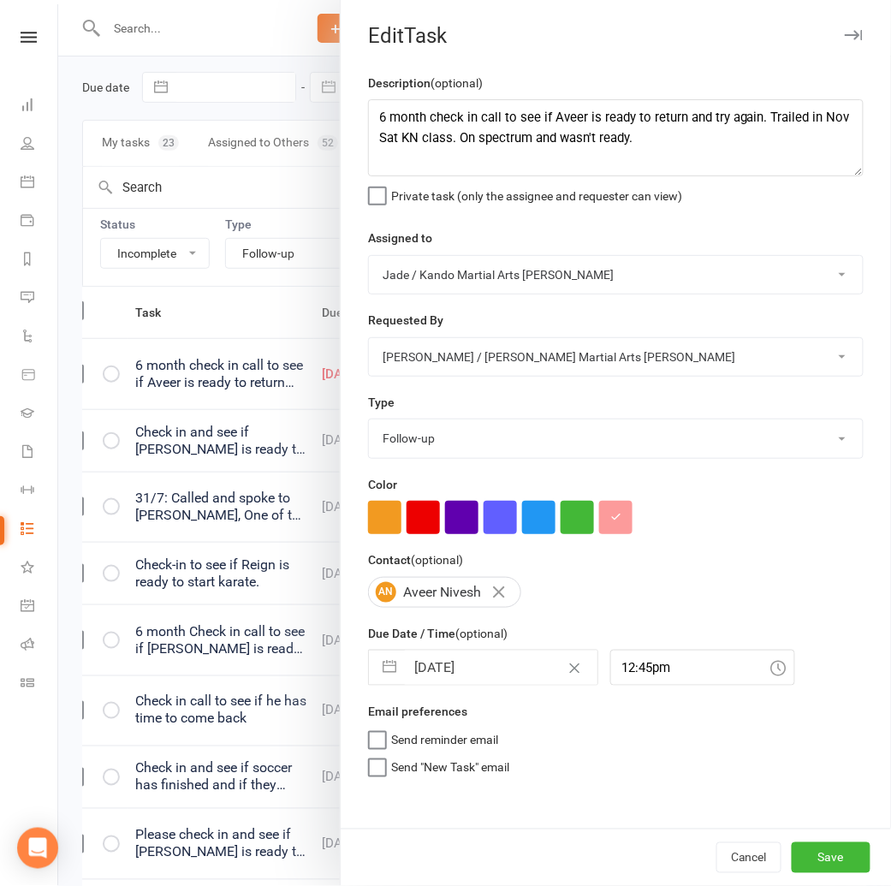
scroll to position [64, 0]
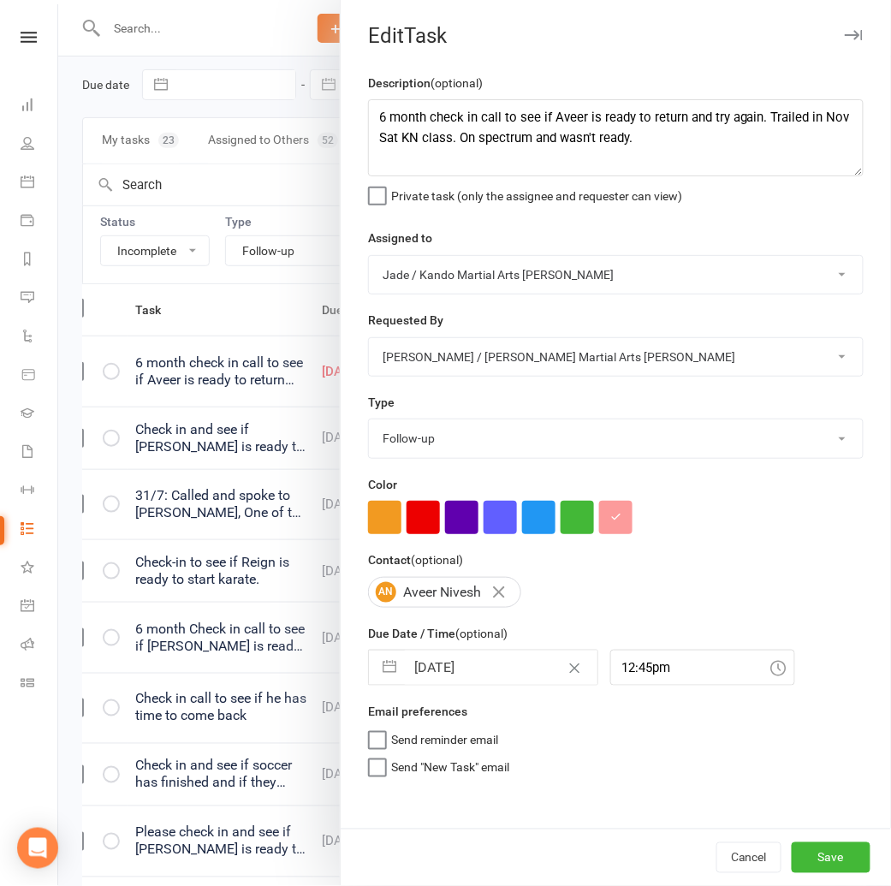
click at [464, 677] on input "[DATE]" at bounding box center [501, 667] width 193 height 34
select select "6"
select select "2025"
select select "7"
select select "2025"
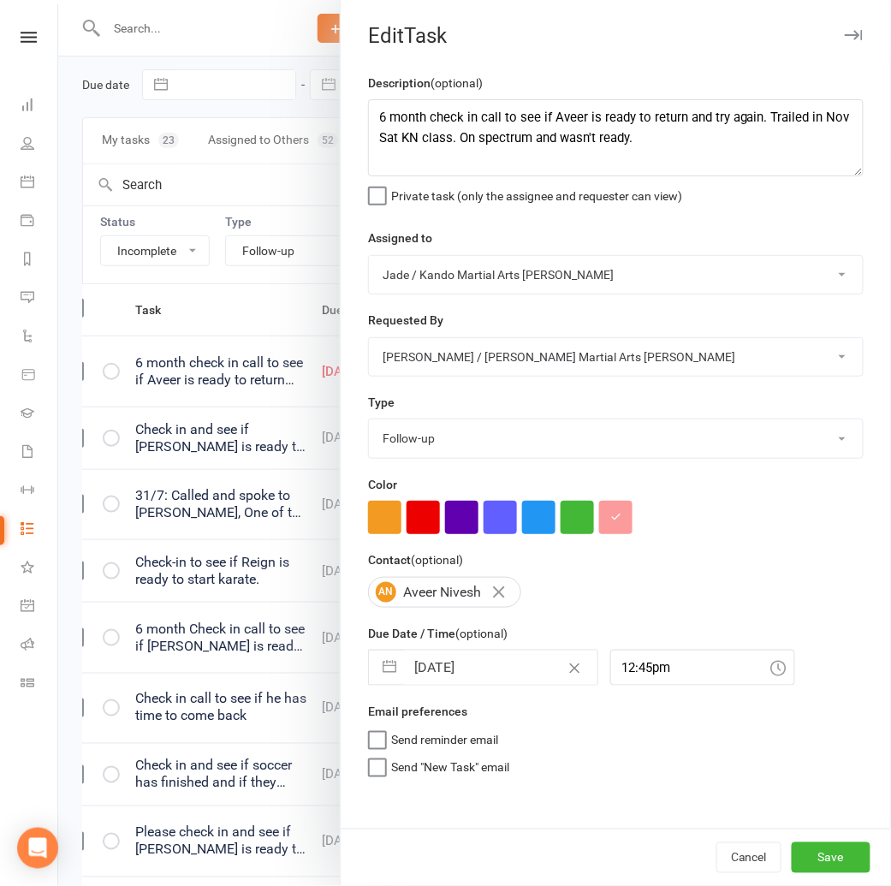
select select "8"
select select "2025"
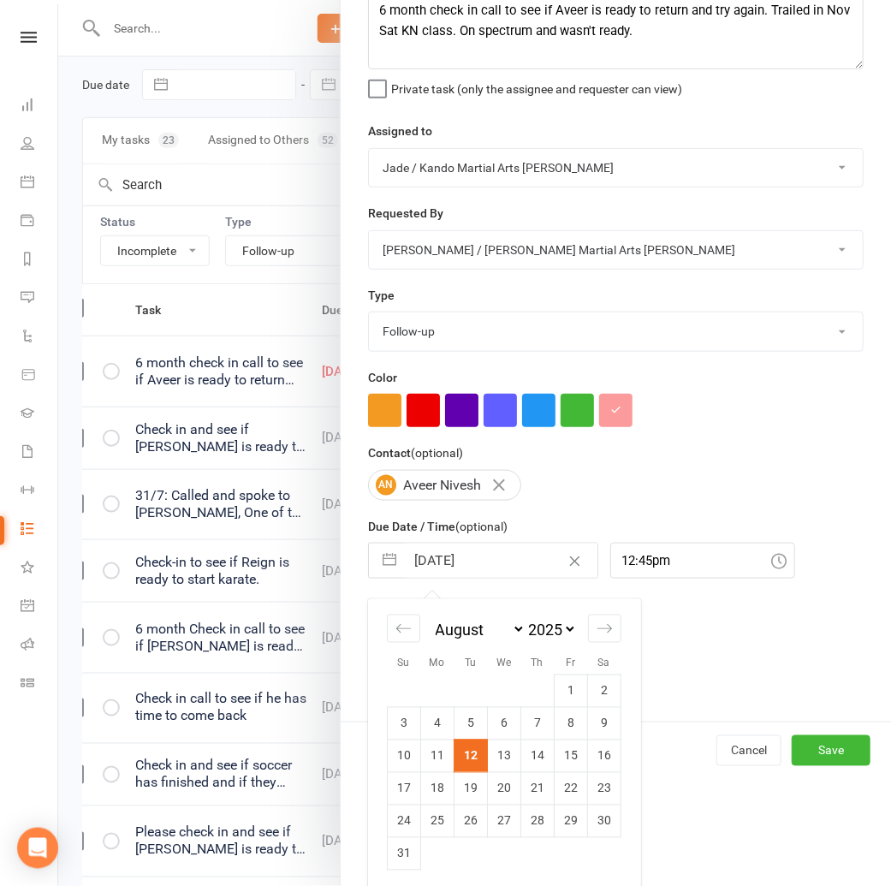
scroll to position [113, 0]
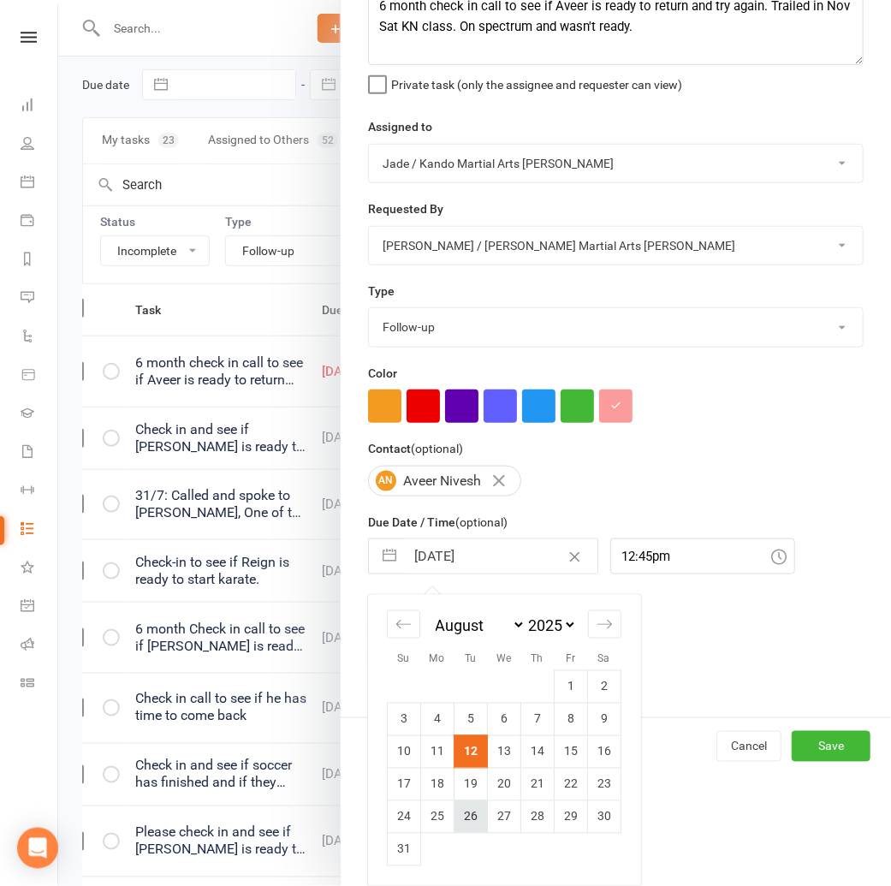
click at [468, 815] on td "26" at bounding box center [470, 816] width 33 height 33
type input "26 Aug 2025"
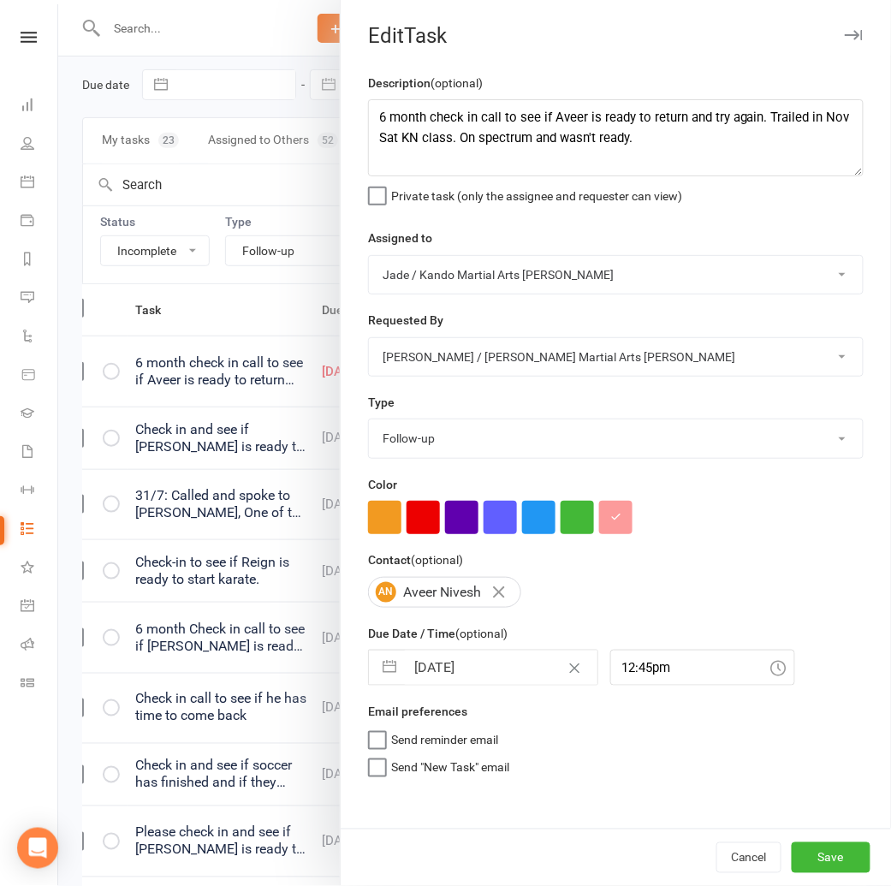
scroll to position [0, 0]
click at [811, 855] on button "Save" at bounding box center [830, 857] width 79 height 31
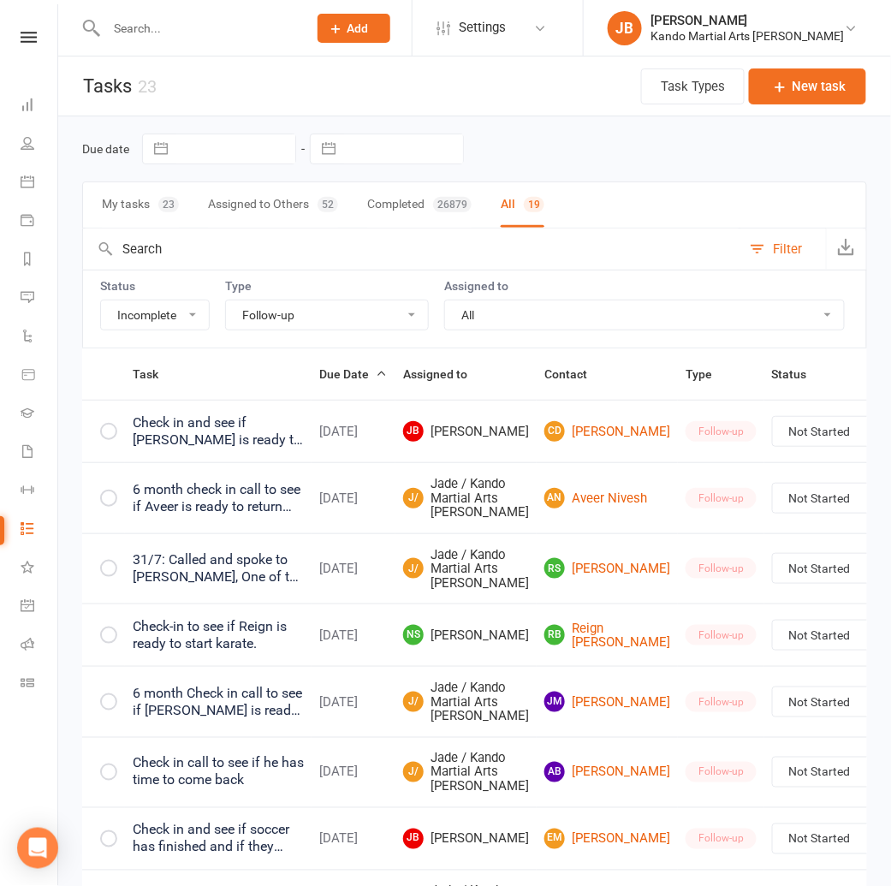
scroll to position [0, 15]
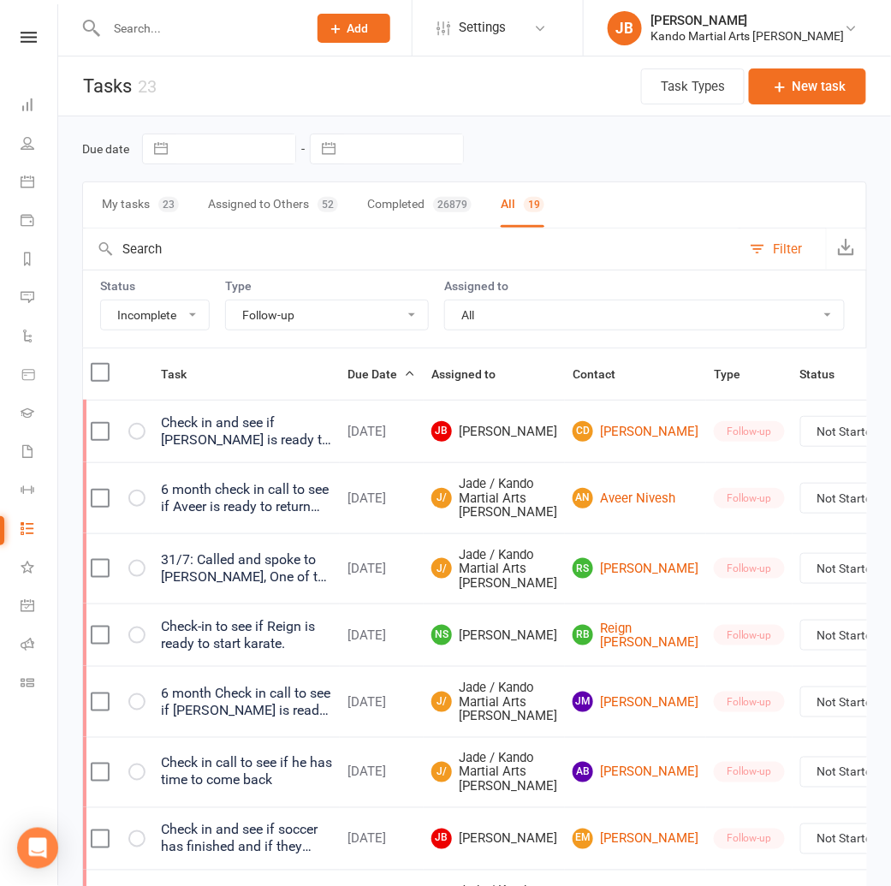
click at [285, 316] on select "All Admin Bbpc - black belt prep course Cancellation Enquiry Follow-up In-class…" at bounding box center [327, 314] width 202 height 29
select select "16410"
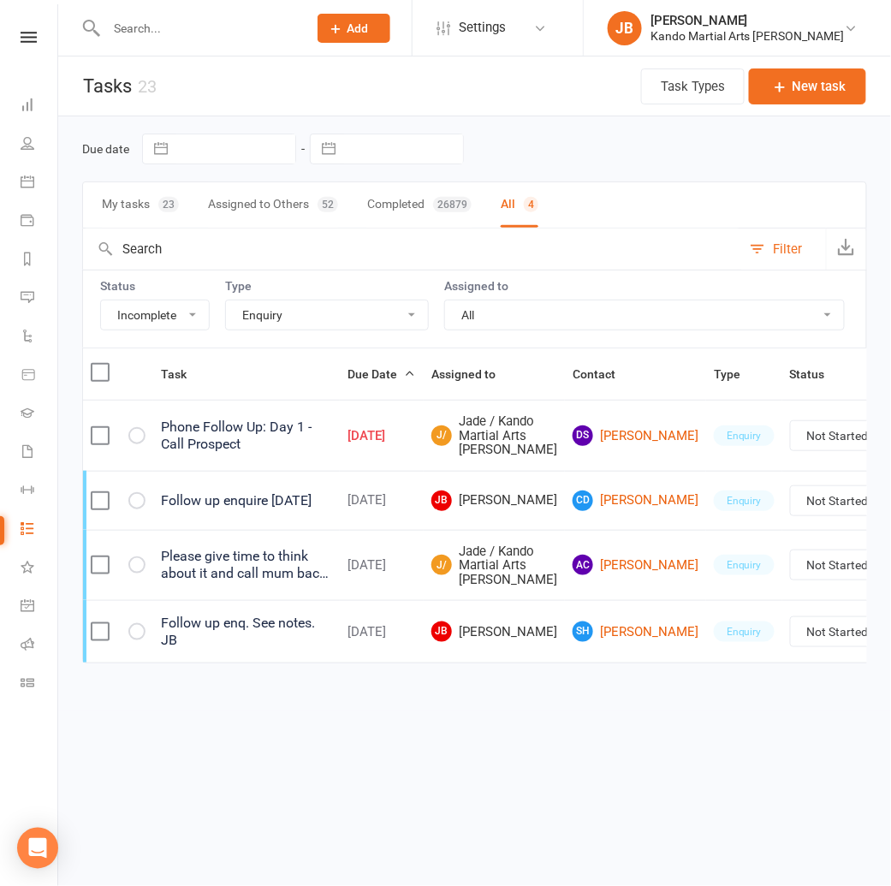
click at [141, 27] on input "text" at bounding box center [198, 28] width 194 height 24
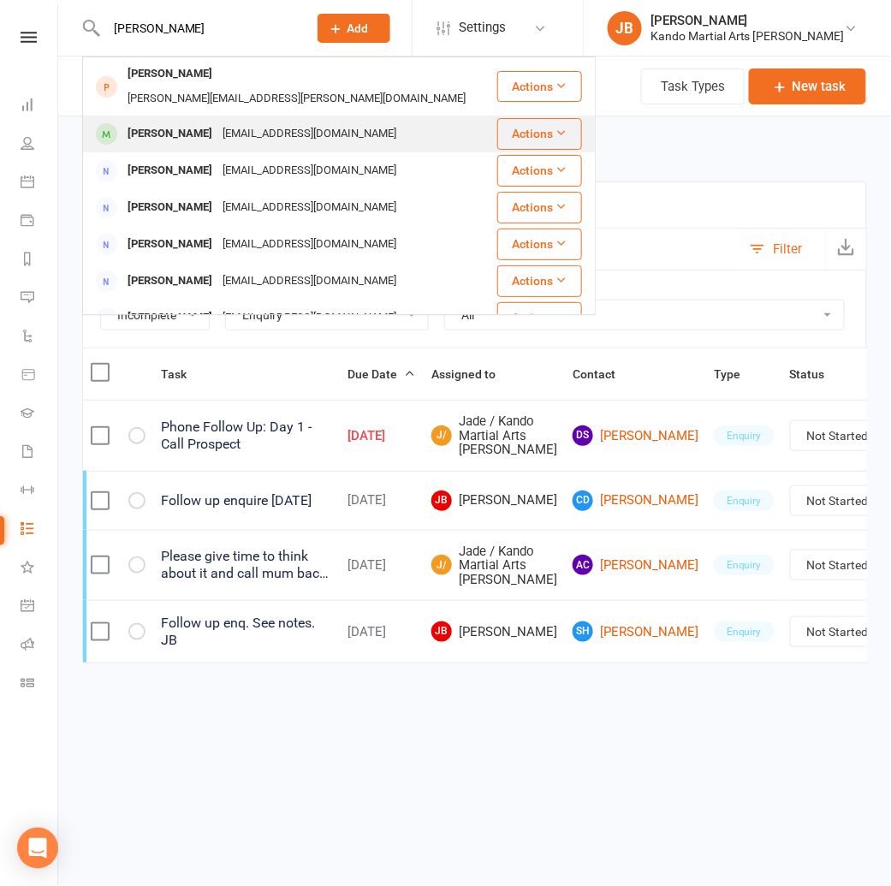
type input "julia li"
click at [157, 121] on div "Julia Li" at bounding box center [169, 133] width 95 height 25
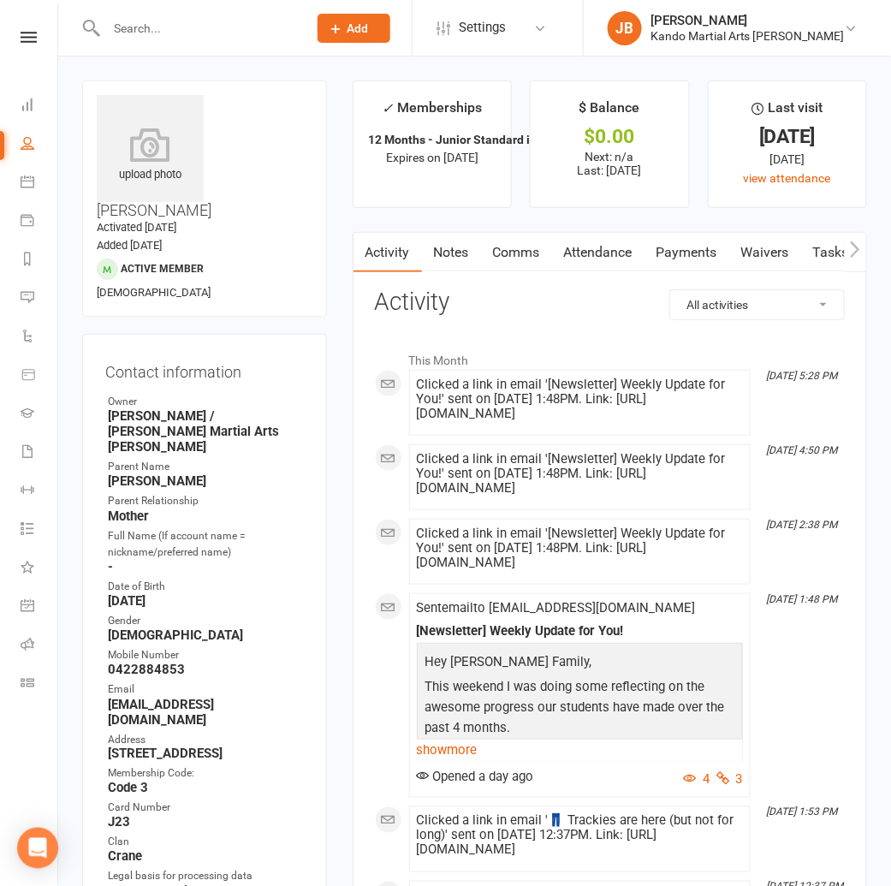
click at [545, 252] on link "Comms" at bounding box center [516, 252] width 71 height 39
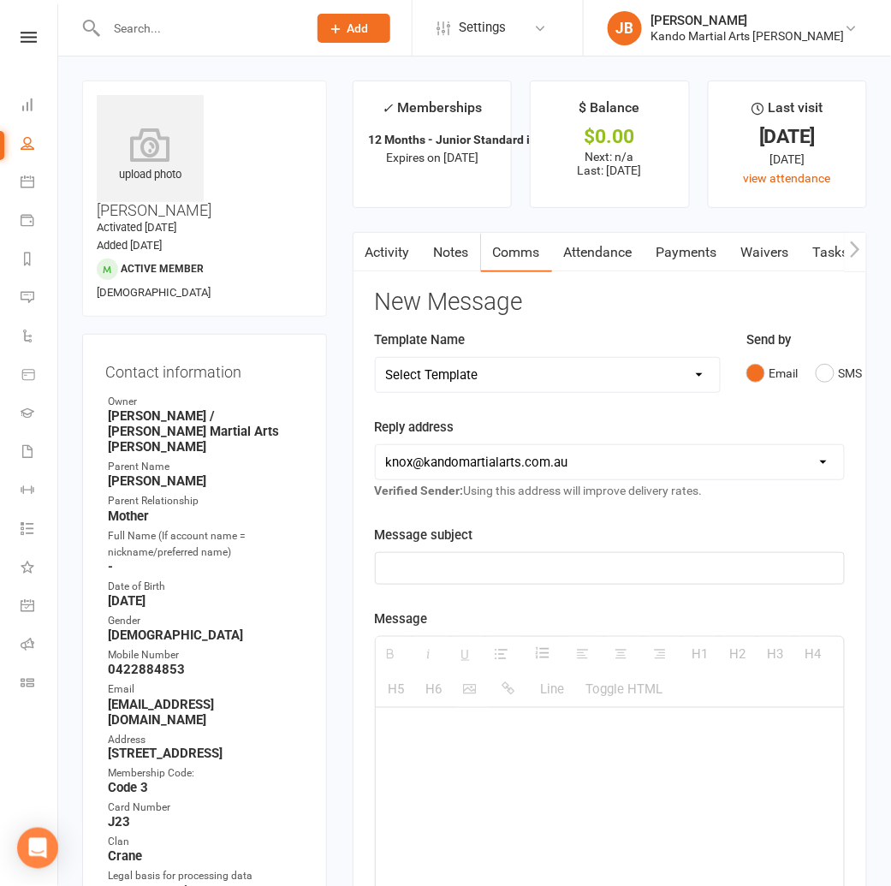
click at [412, 377] on select "Select Template [Email] 5 Class Pass Renewal - Used 4/5 classes [Email] 5 Class…" at bounding box center [548, 375] width 344 height 34
select select "605"
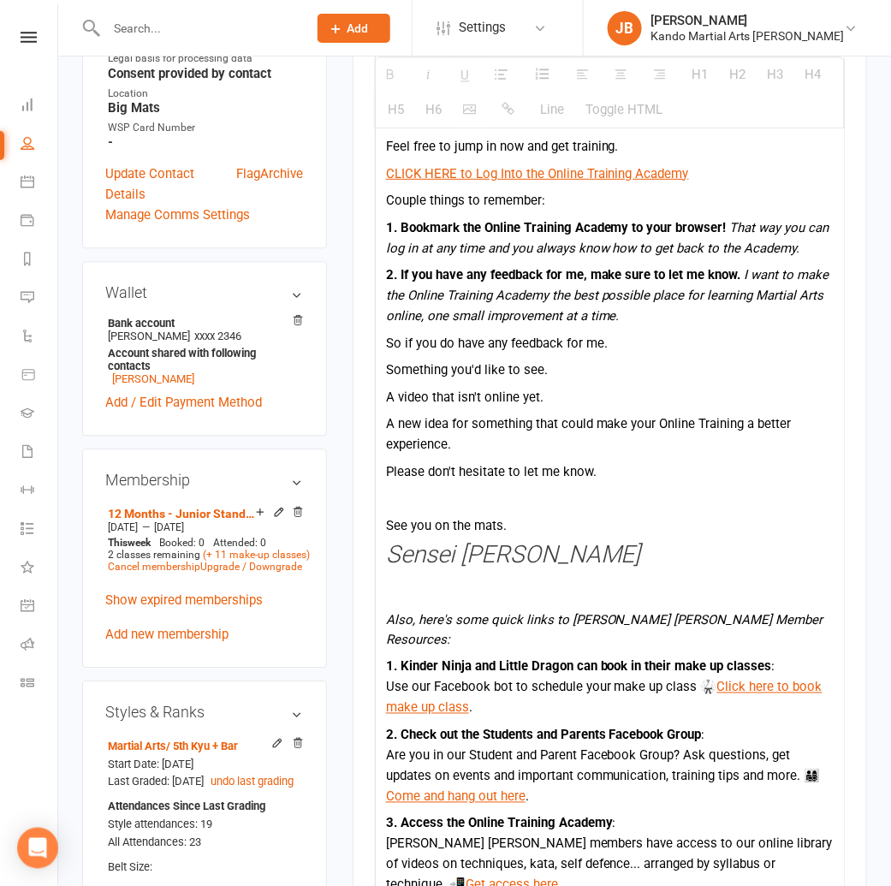
scroll to position [1308, 0]
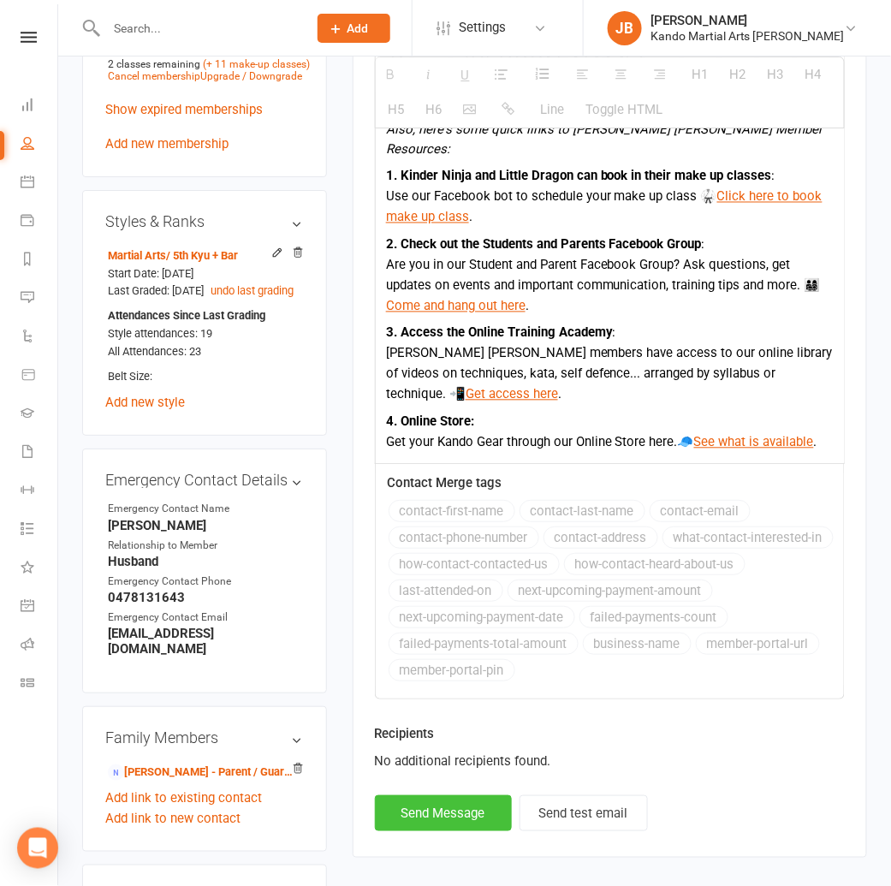
click at [464, 799] on button "Send Message" at bounding box center [443, 813] width 137 height 36
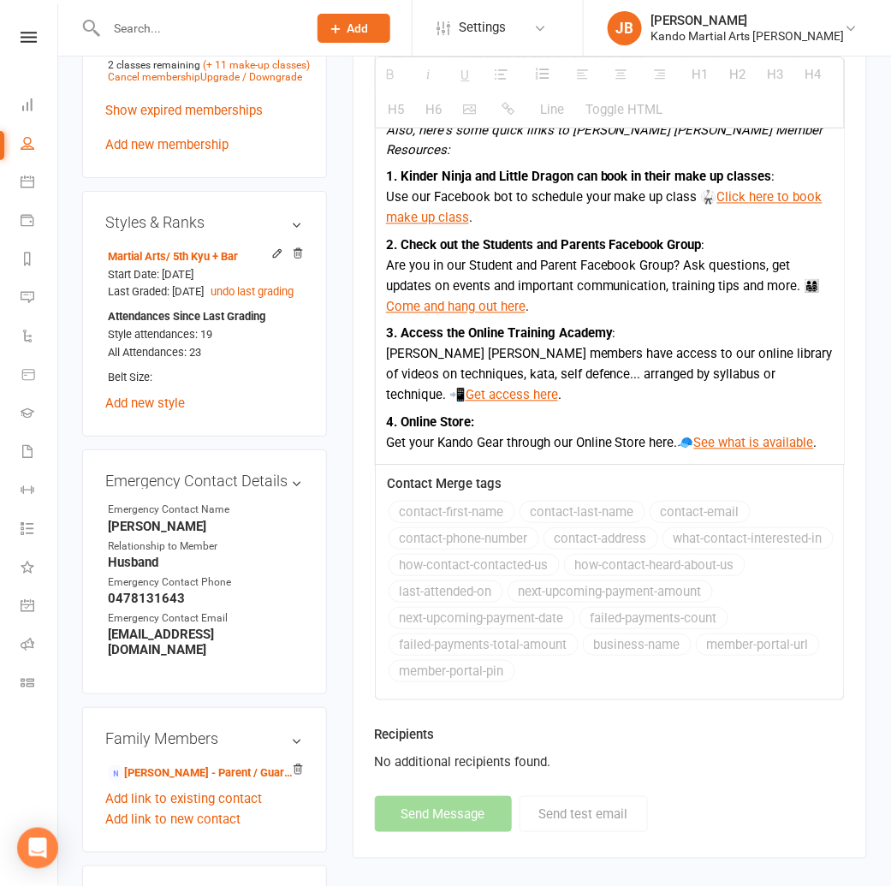
select select
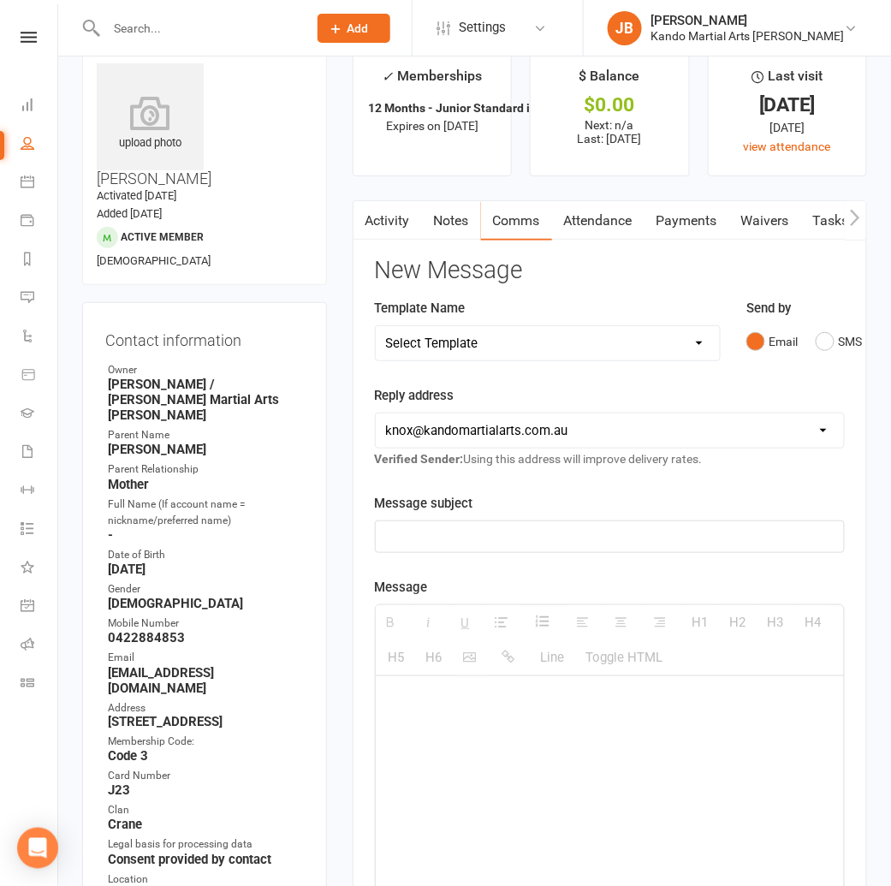
scroll to position [0, 0]
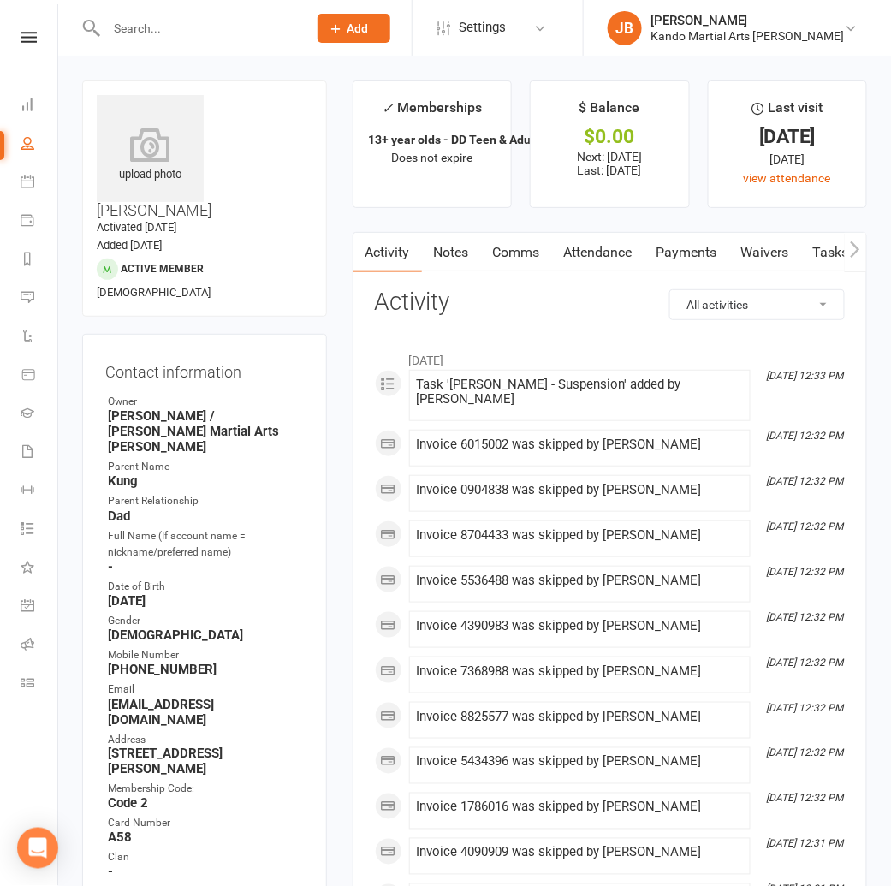
click at [828, 257] on link "Tasks" at bounding box center [831, 252] width 60 height 39
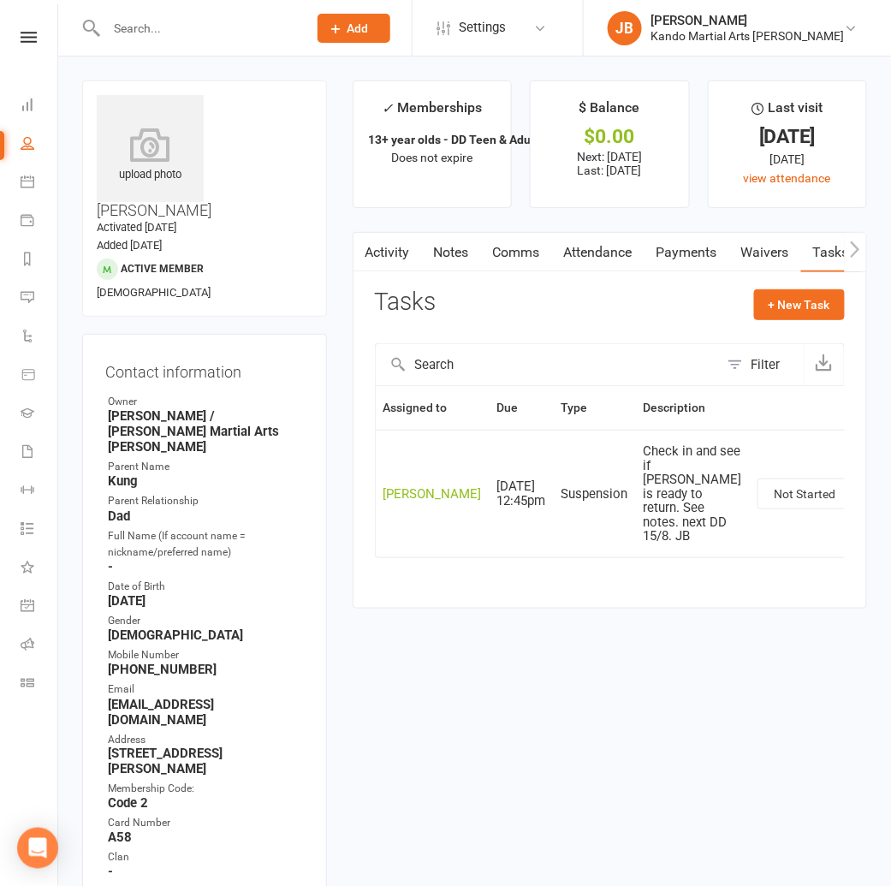
click at [675, 253] on link "Payments" at bounding box center [686, 252] width 85 height 39
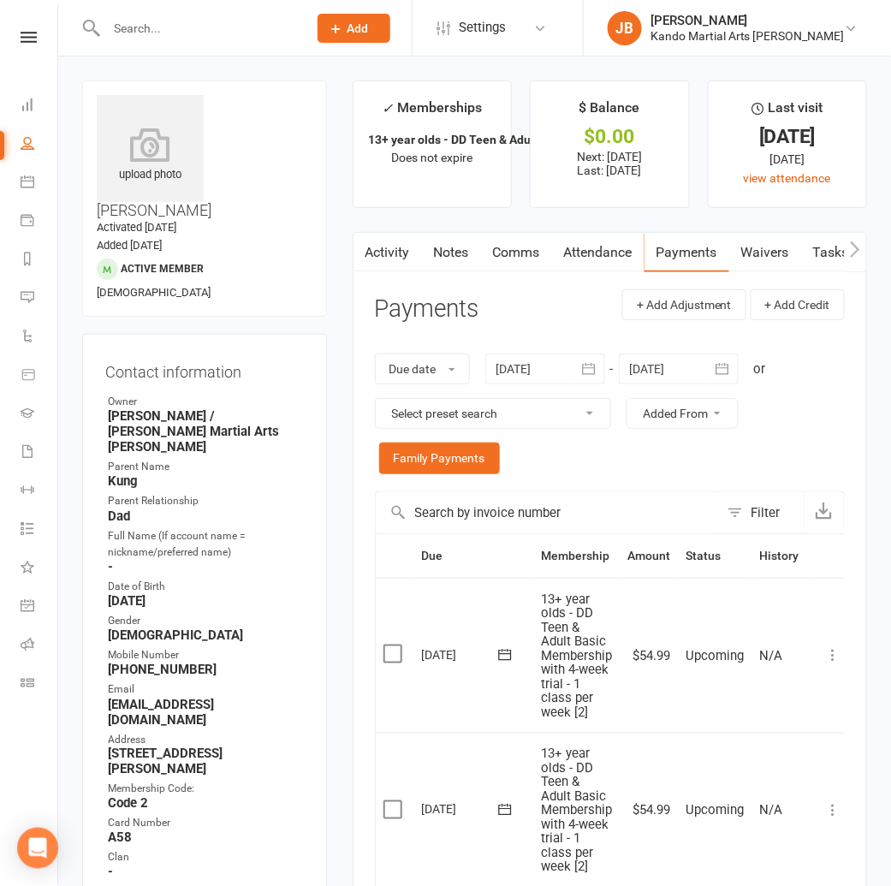
click at [684, 366] on div at bounding box center [679, 368] width 120 height 31
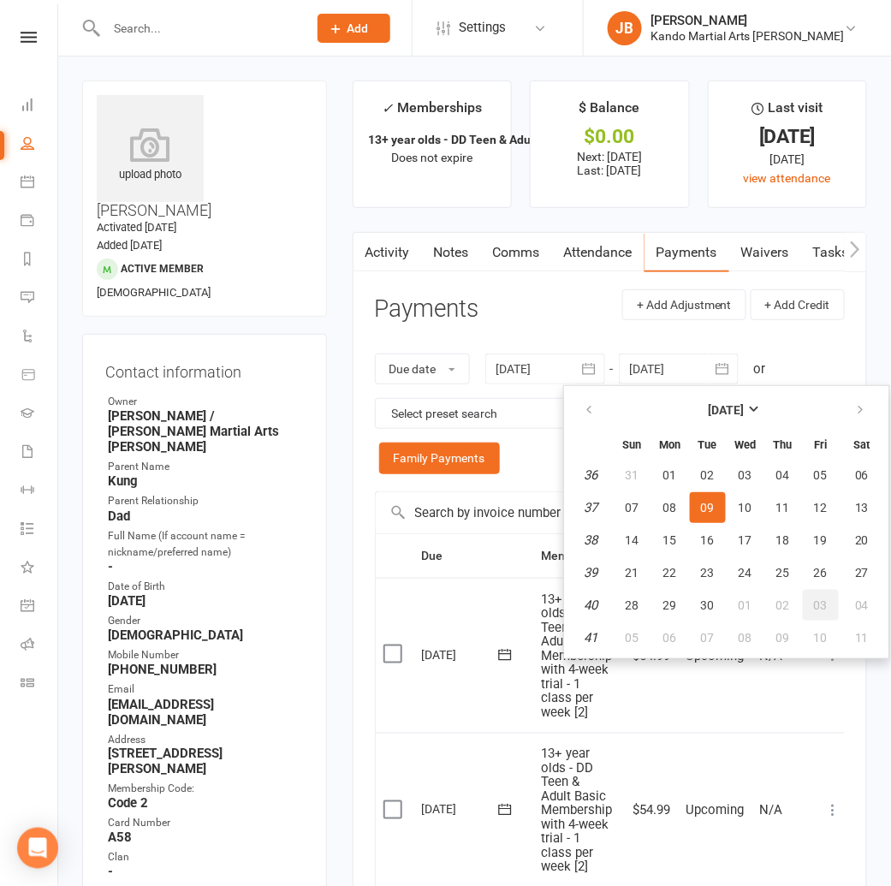
click at [813, 607] on button "03" at bounding box center [821, 604] width 36 height 31
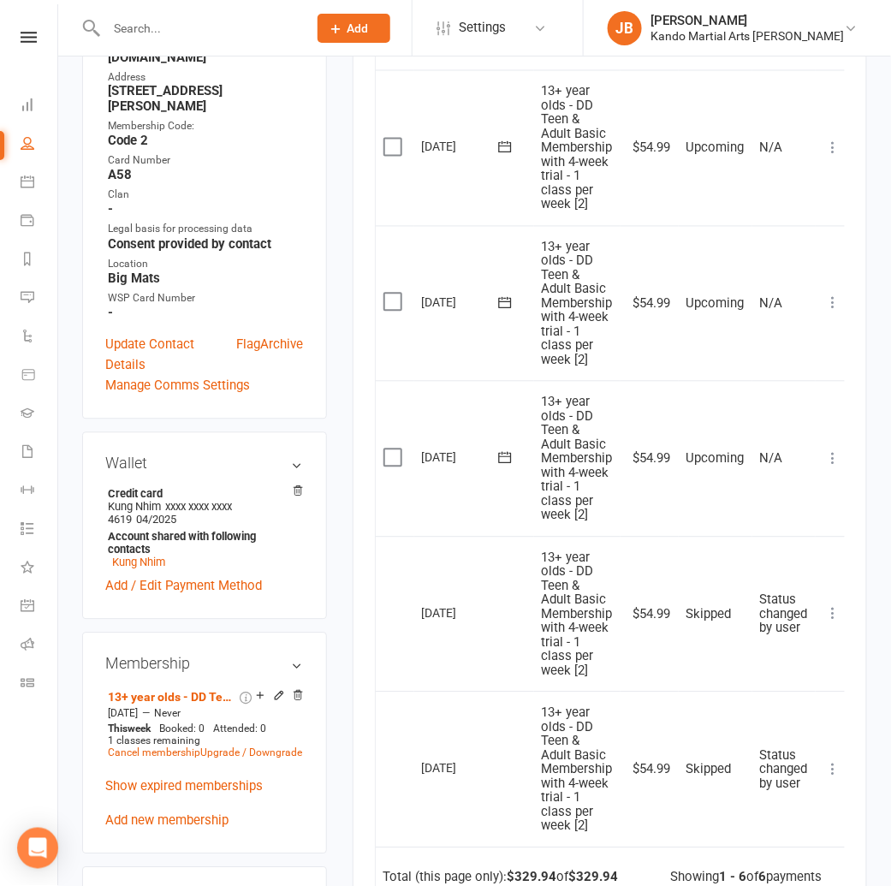
scroll to position [0, 8]
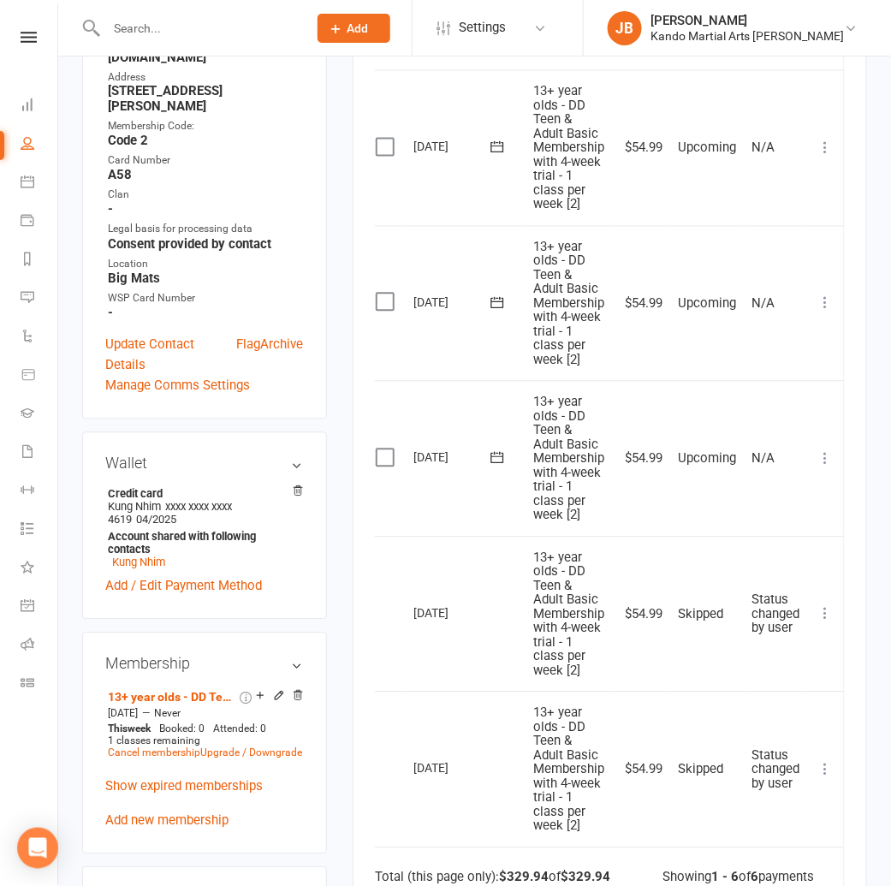
click at [817, 457] on icon at bounding box center [825, 459] width 17 height 17
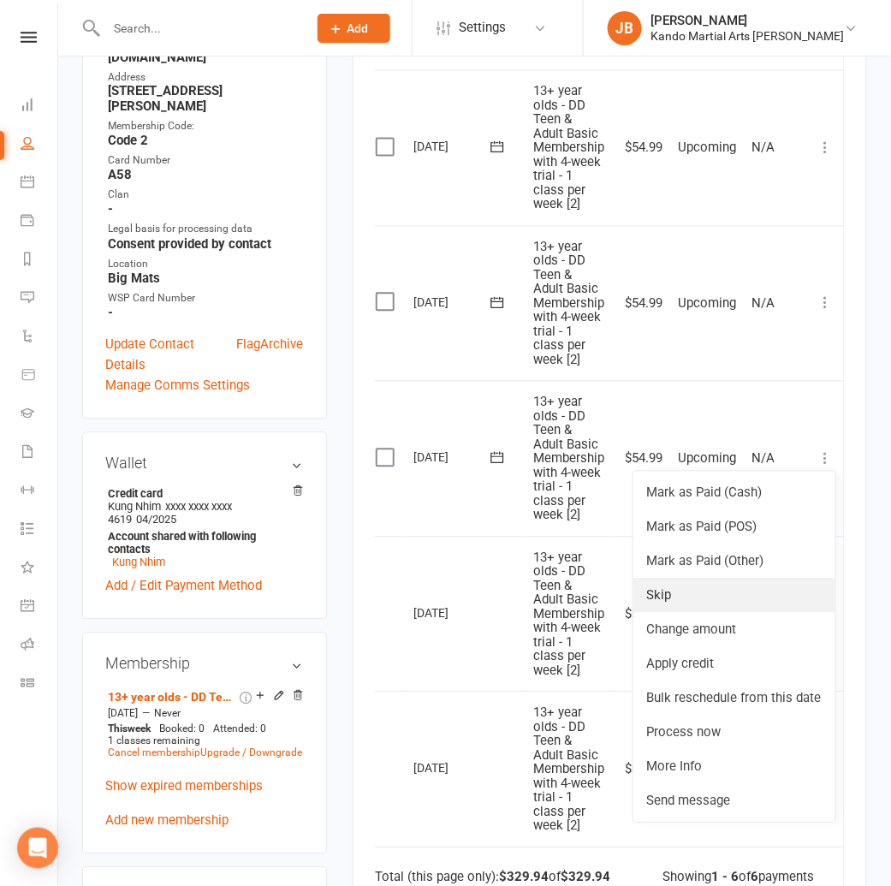
click at [672, 591] on link "Skip" at bounding box center [734, 595] width 202 height 34
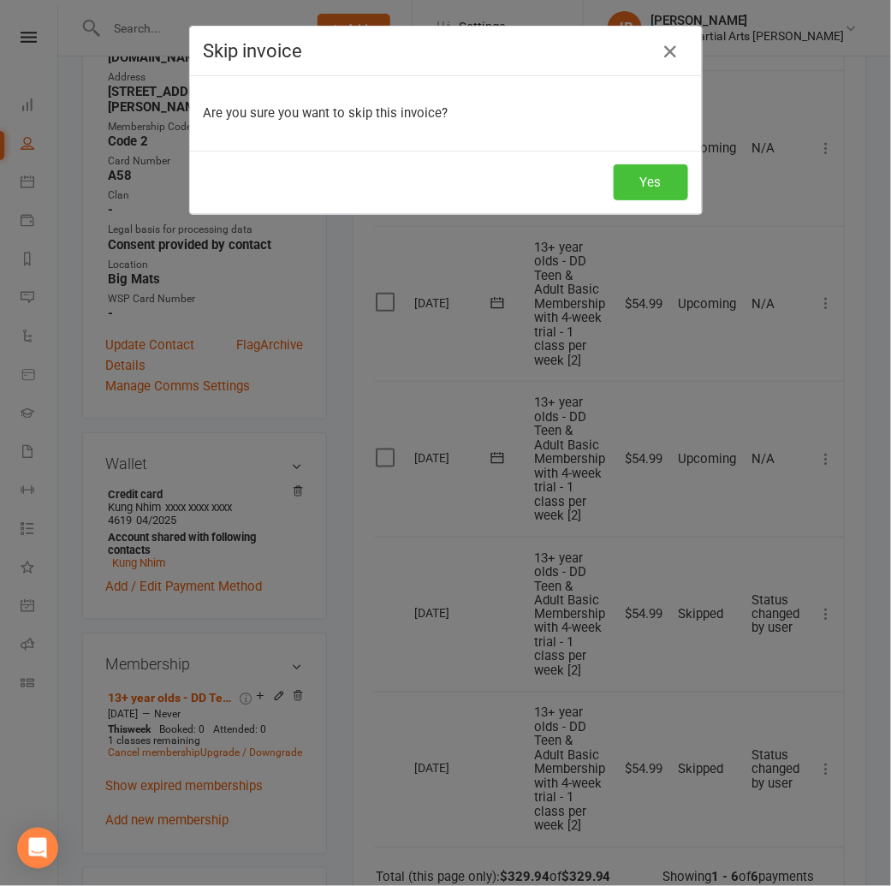
click at [616, 194] on button "Yes" at bounding box center [650, 182] width 74 height 36
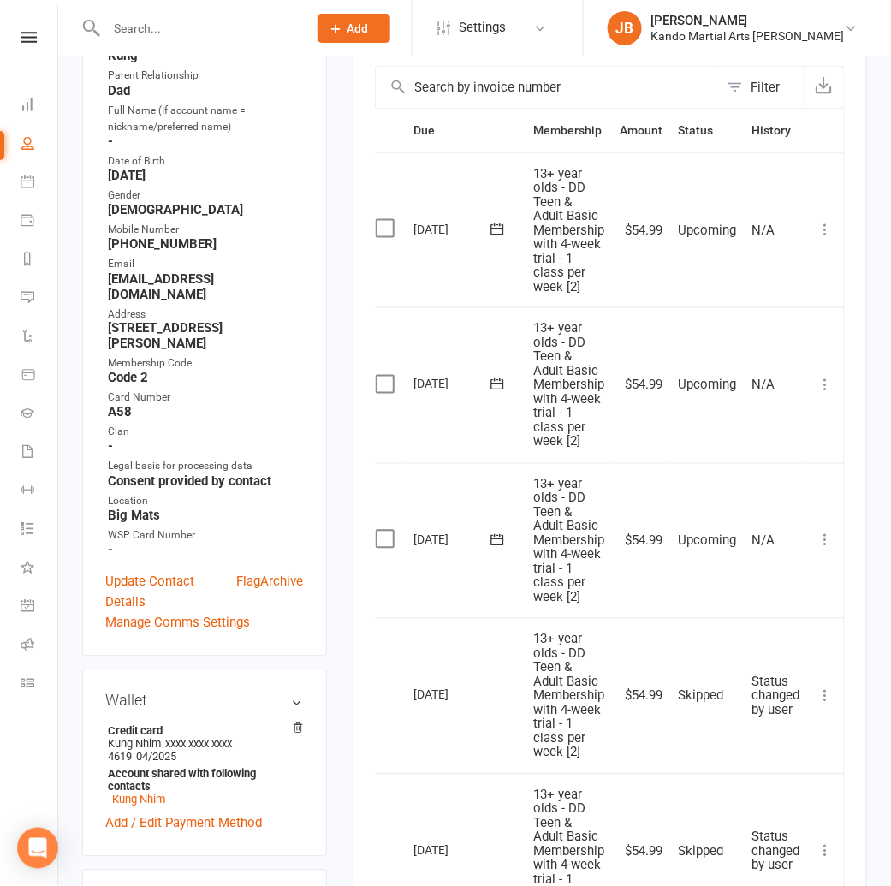
scroll to position [430, 0]
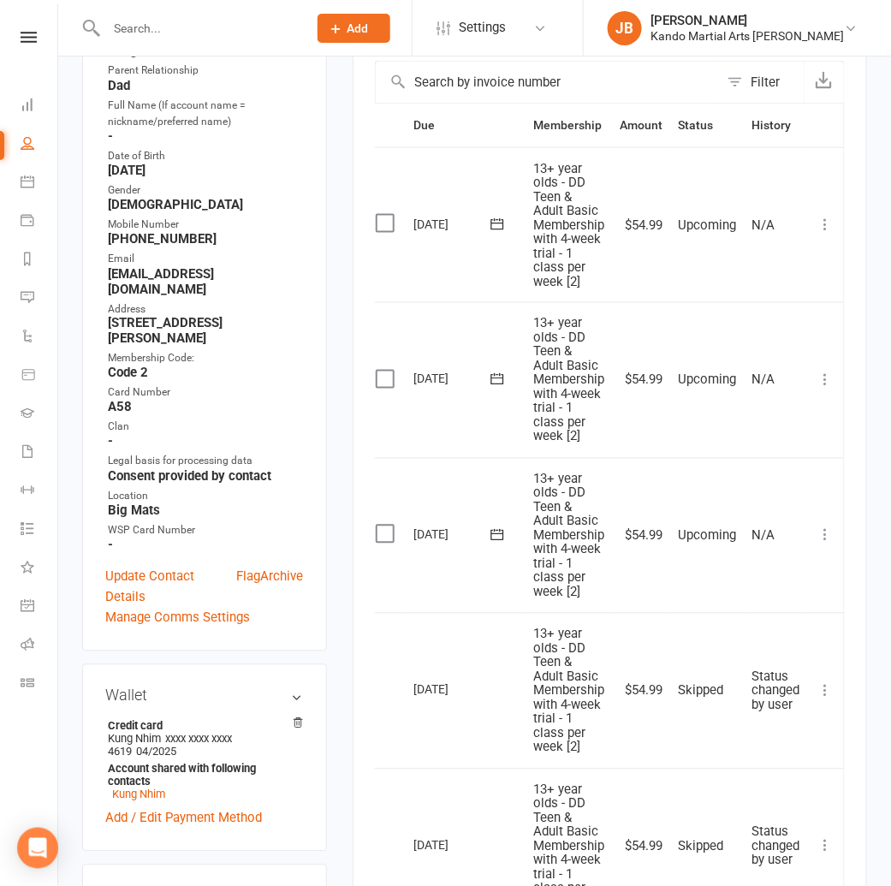
click at [833, 228] on icon at bounding box center [825, 224] width 17 height 17
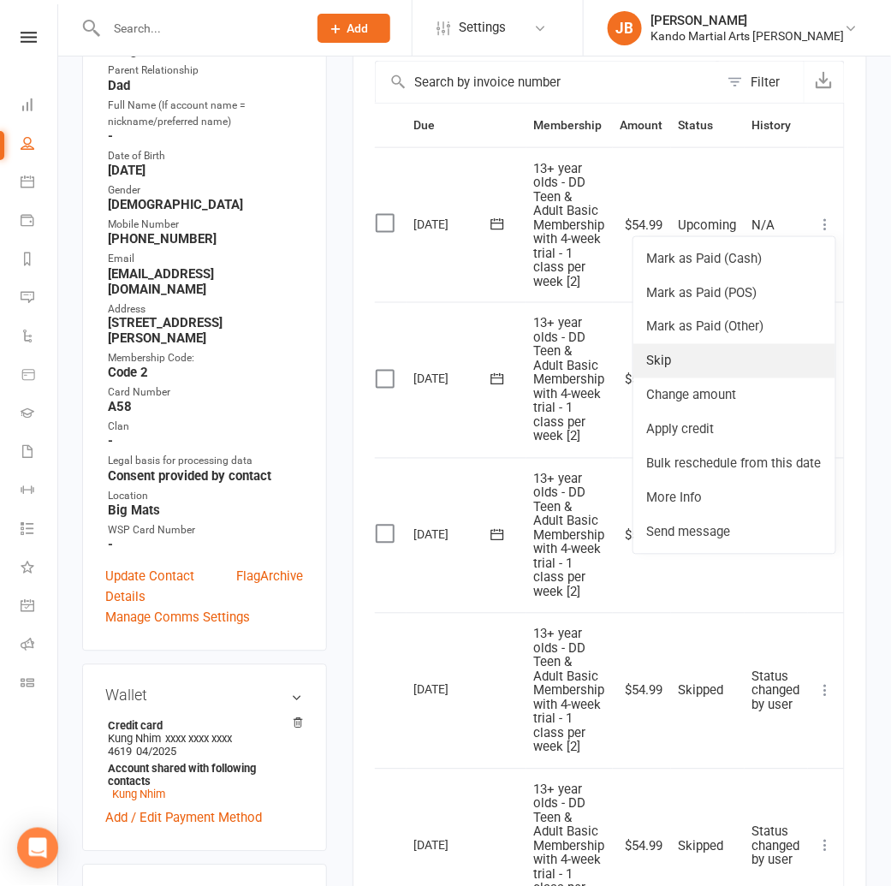
click at [708, 364] on link "Skip" at bounding box center [734, 361] width 202 height 34
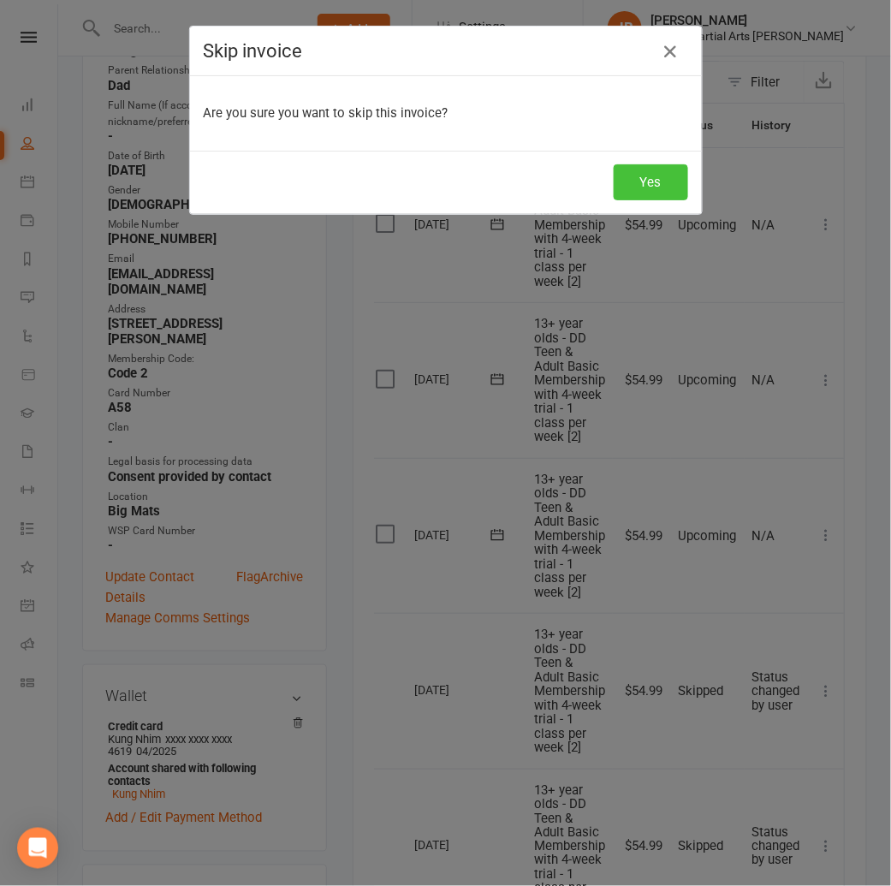
click at [672, 187] on button "Yes" at bounding box center [650, 182] width 74 height 36
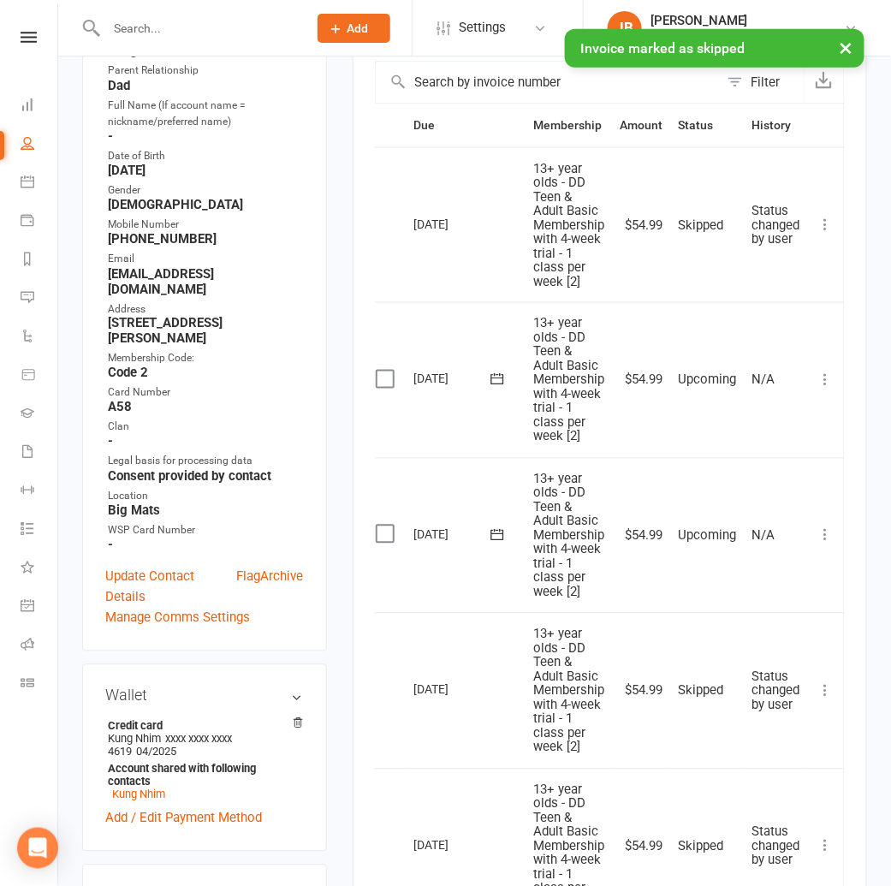
click at [826, 381] on icon at bounding box center [825, 380] width 17 height 17
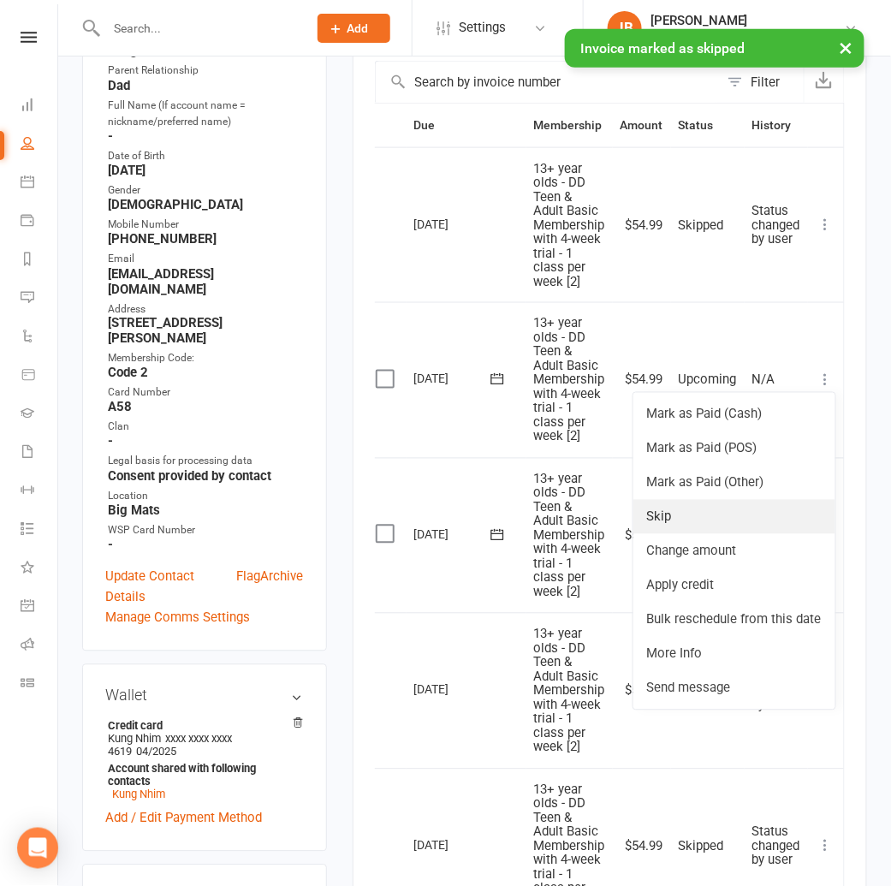
click at [693, 505] on link "Skip" at bounding box center [734, 517] width 202 height 34
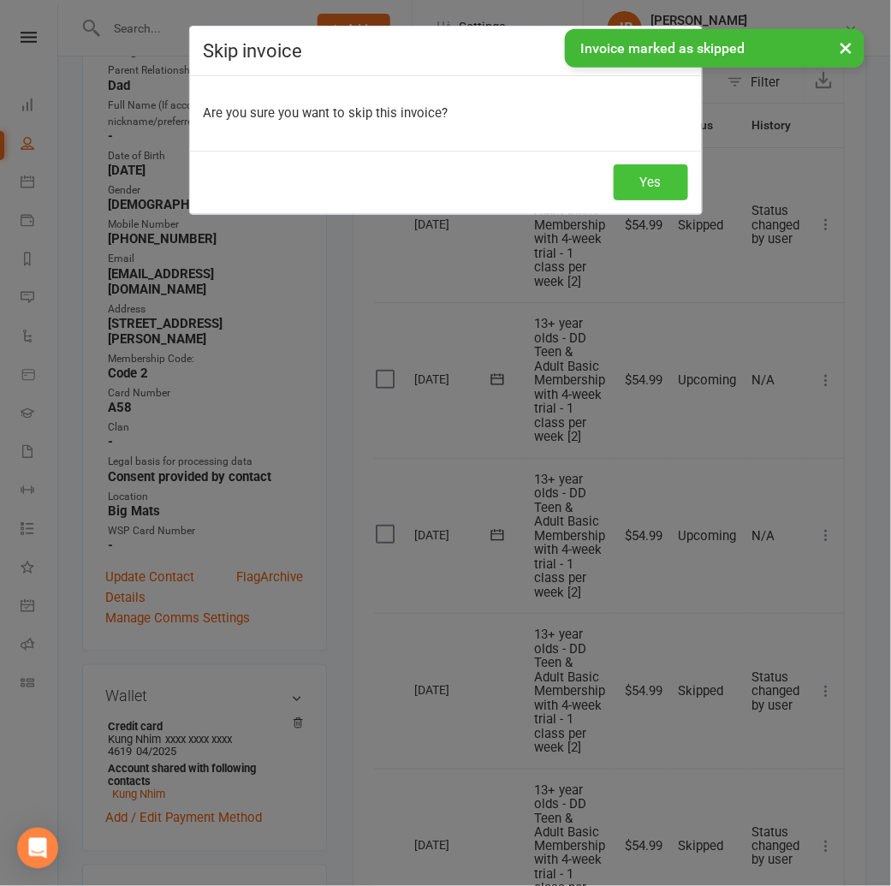
click at [625, 178] on button "Yes" at bounding box center [650, 182] width 74 height 36
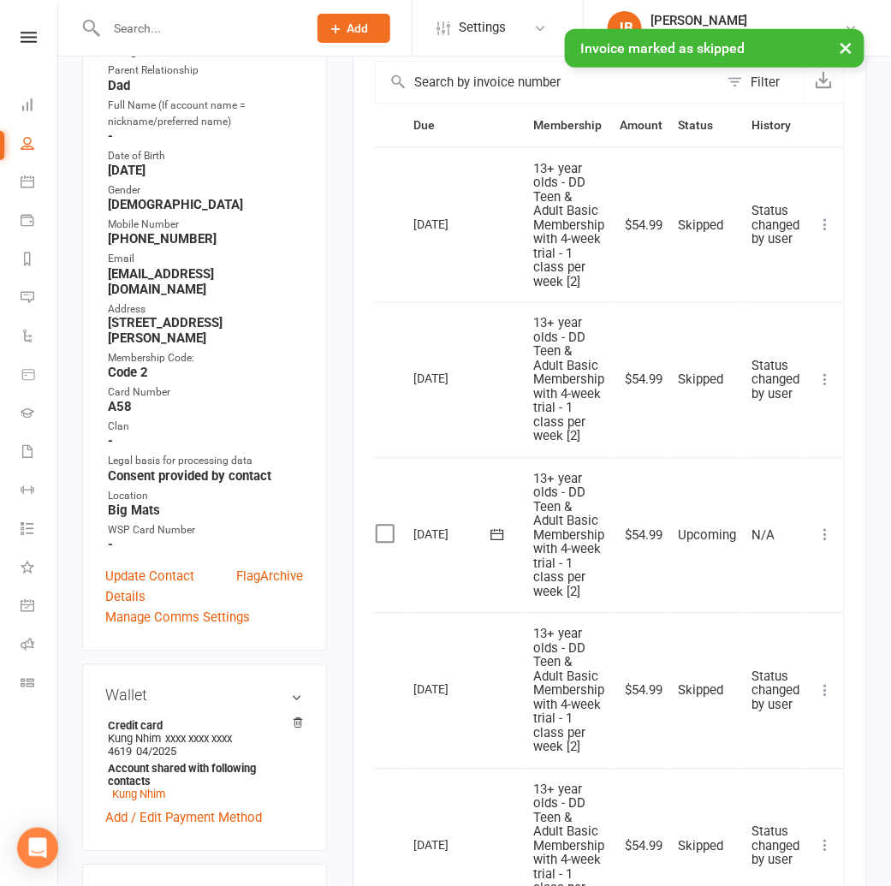
scroll to position [432, 0]
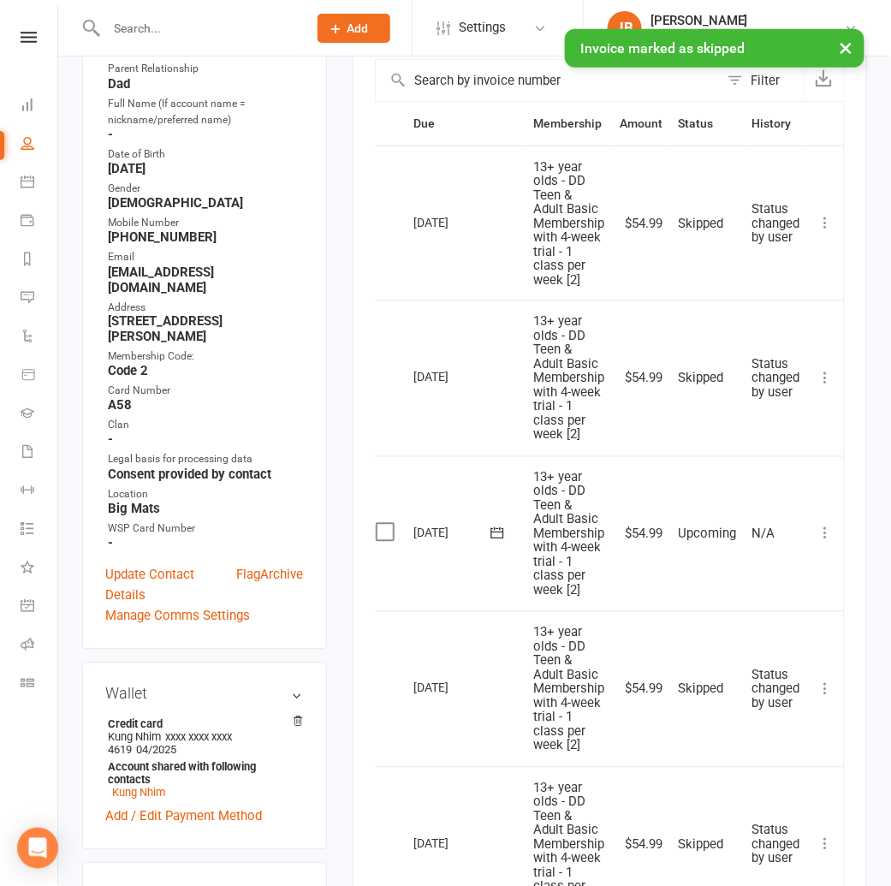
click at [824, 532] on icon at bounding box center [825, 533] width 17 height 17
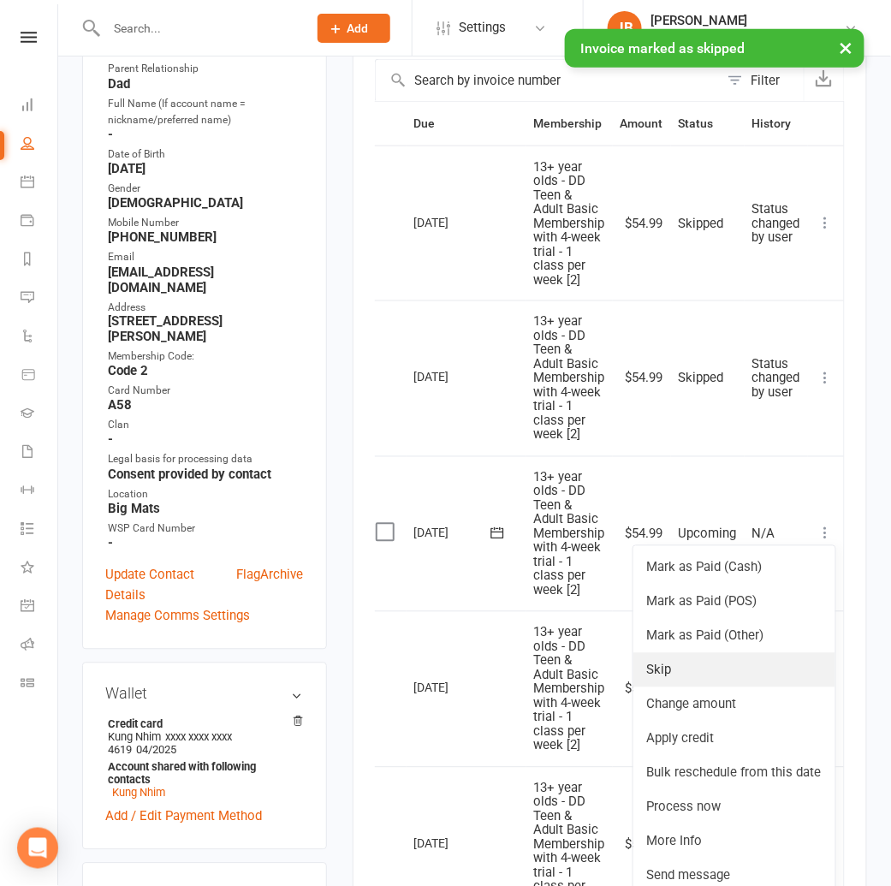
click at [676, 672] on link "Skip" at bounding box center [734, 670] width 202 height 34
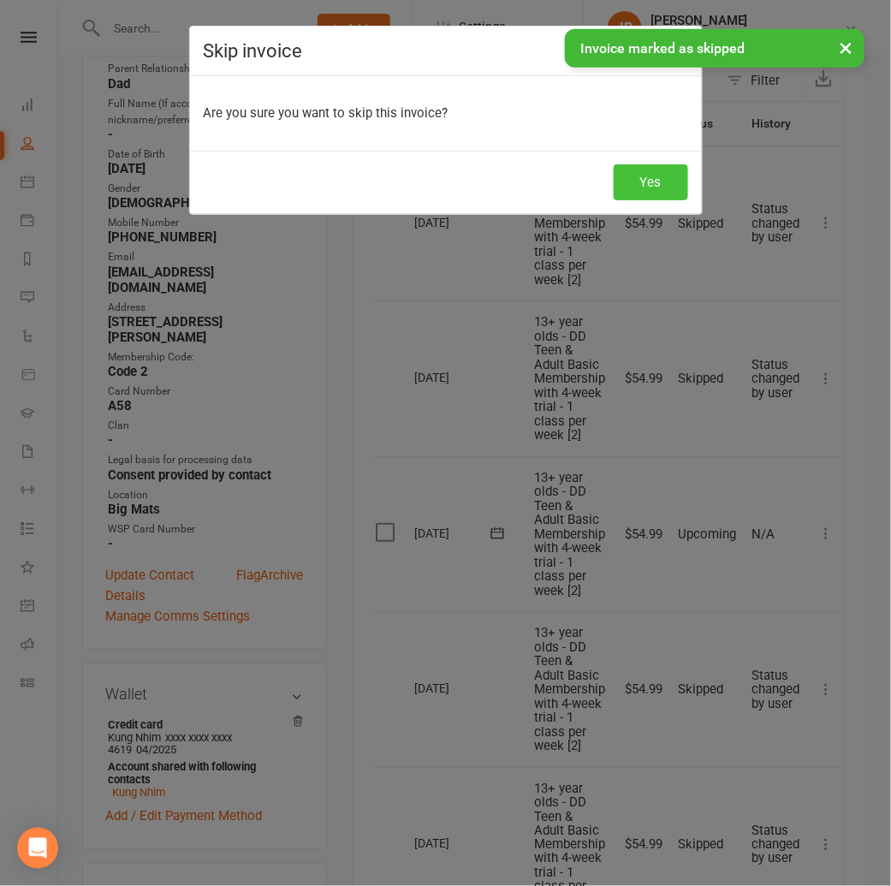
click at [615, 182] on button "Yes" at bounding box center [650, 182] width 74 height 36
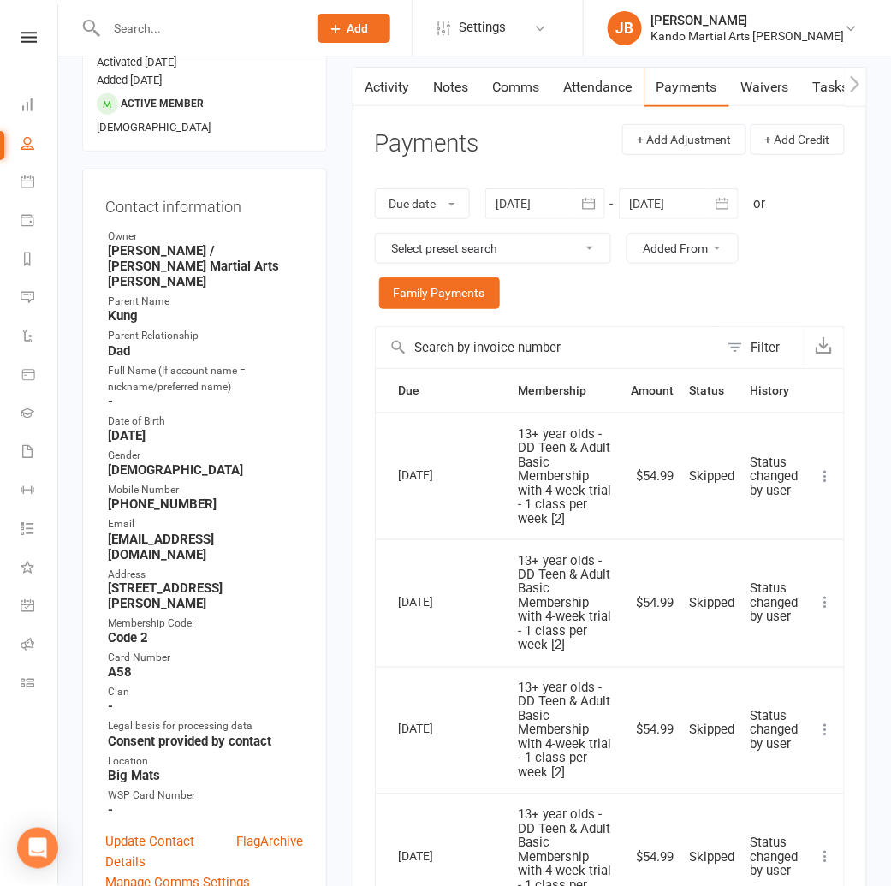
scroll to position [164, 0]
click at [665, 187] on div "Due date Due date Date paid Date failed Date settled [DATE] [DATE] Sun Mon Tue …" at bounding box center [610, 249] width 470 height 155
click at [660, 198] on div at bounding box center [679, 204] width 120 height 31
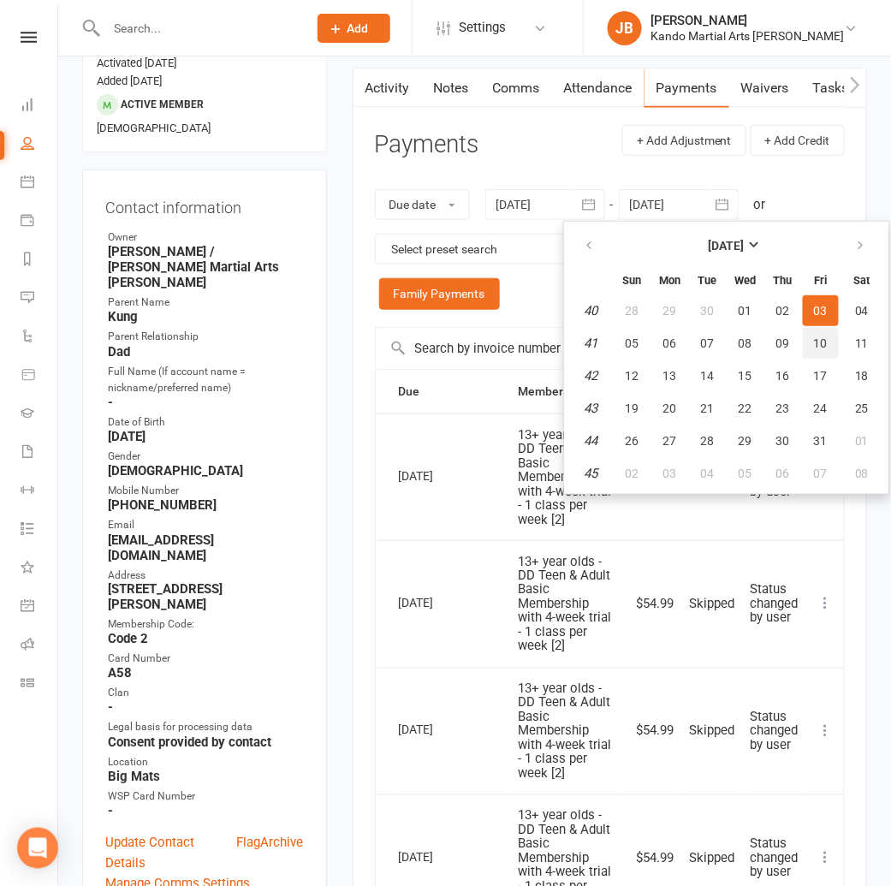
click at [831, 342] on button "10" at bounding box center [821, 343] width 36 height 31
type input "[DATE]"
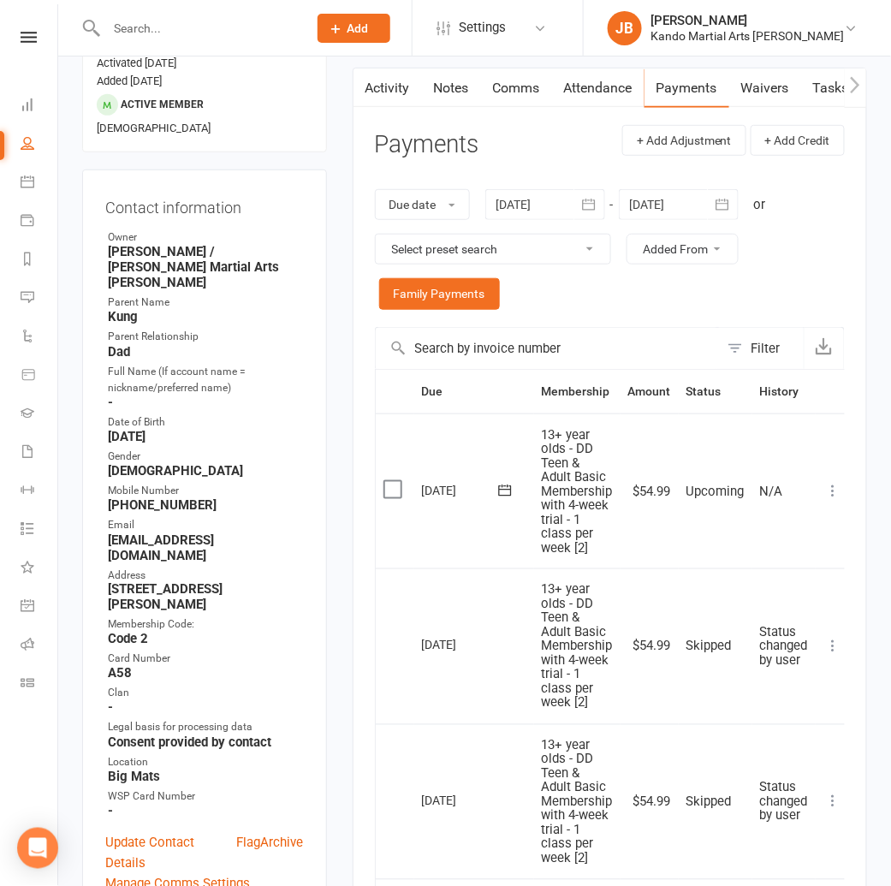
scroll to position [0, 8]
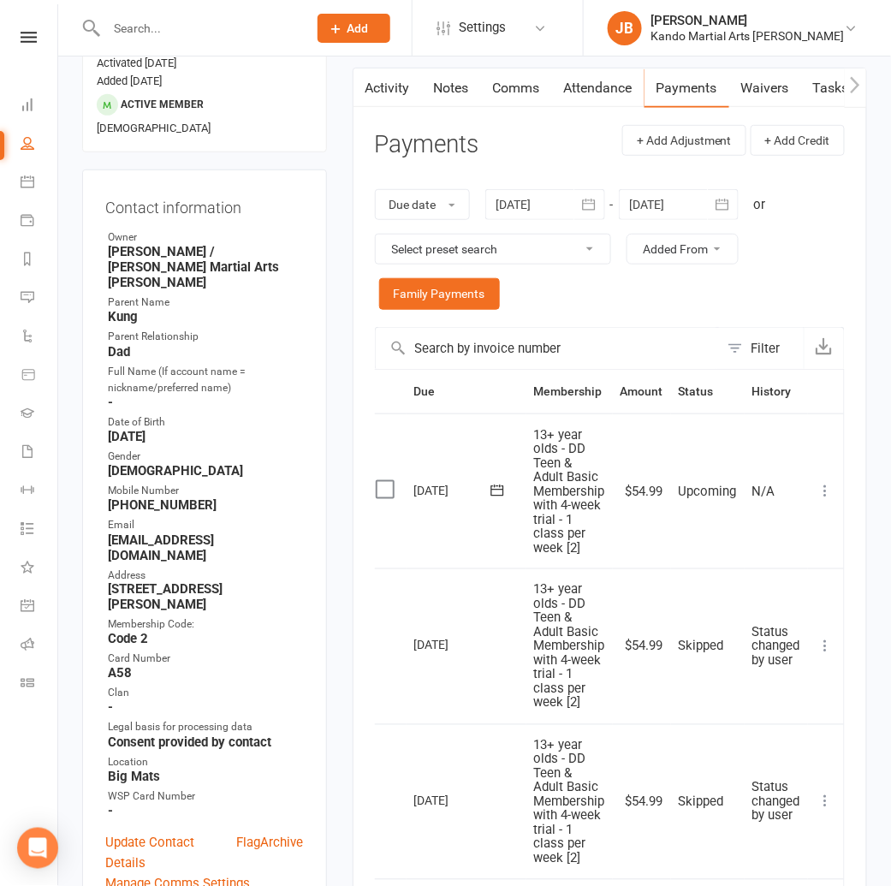
click at [818, 490] on icon at bounding box center [825, 491] width 17 height 17
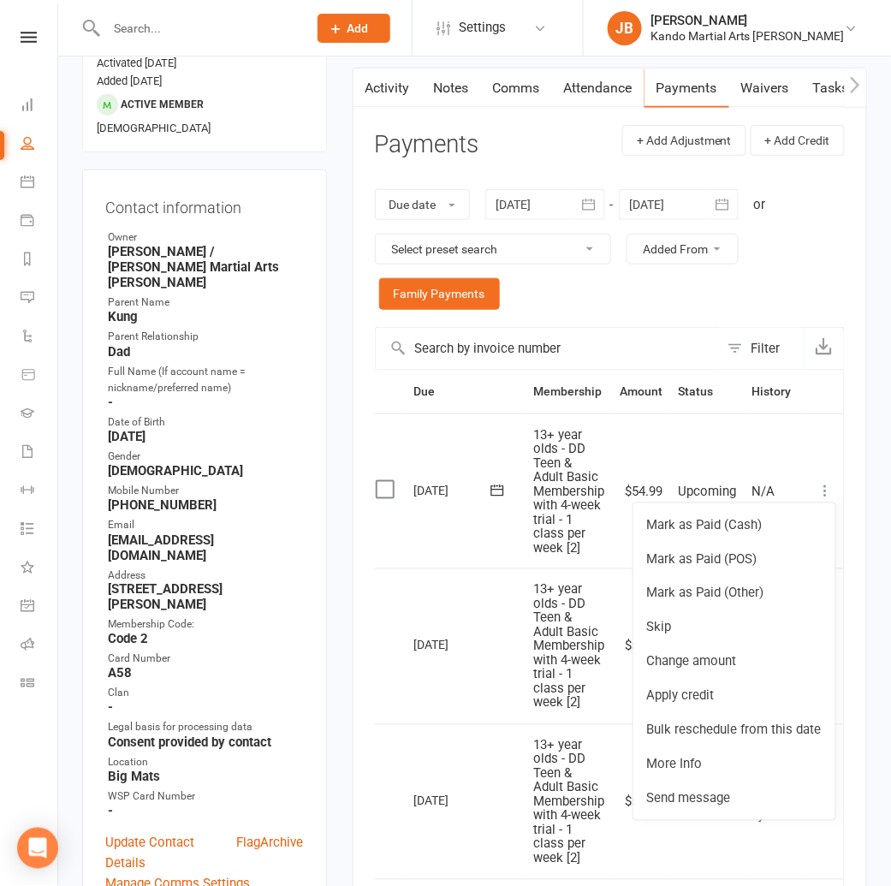
click at [820, 89] on link "Tasks" at bounding box center [831, 87] width 60 height 39
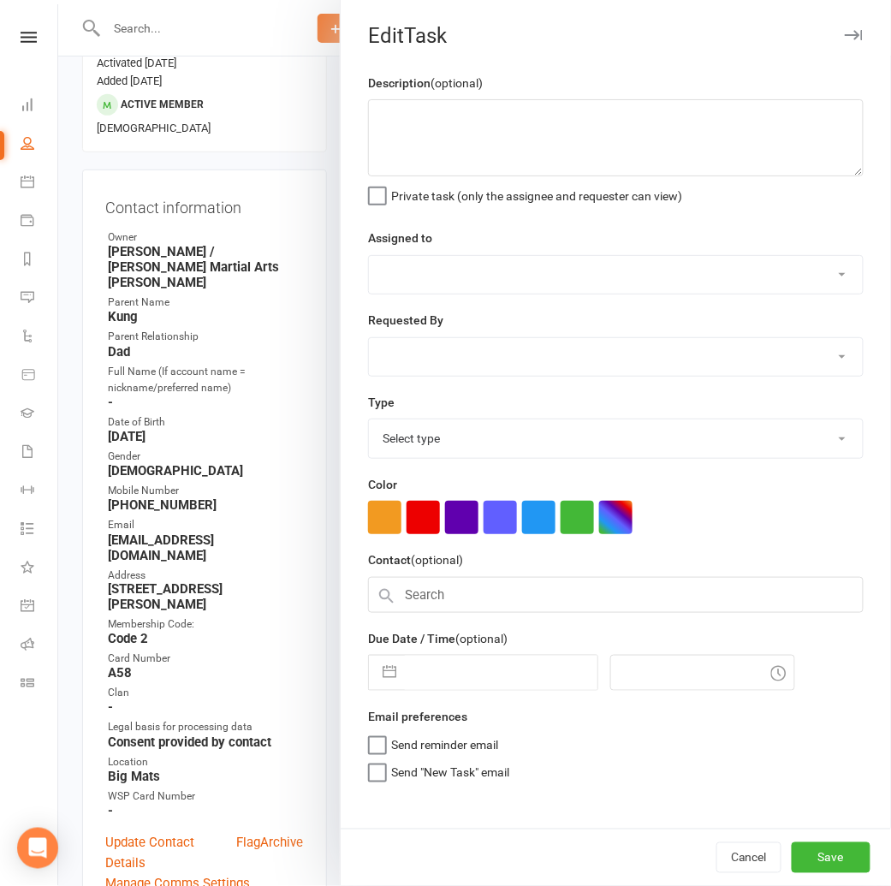
type textarea "Check in and see if [PERSON_NAME] is ready to return. See notes. next DD 15/8. …"
select select "48590"
type input "[DATE]"
type input "12:45pm"
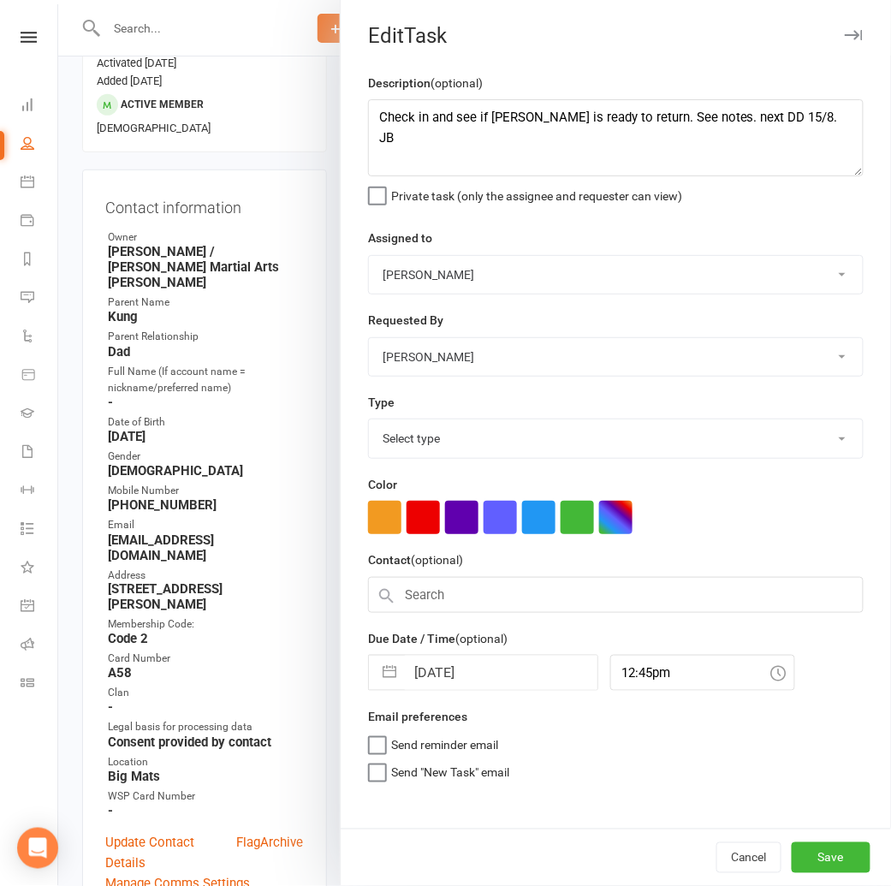
select select "25921"
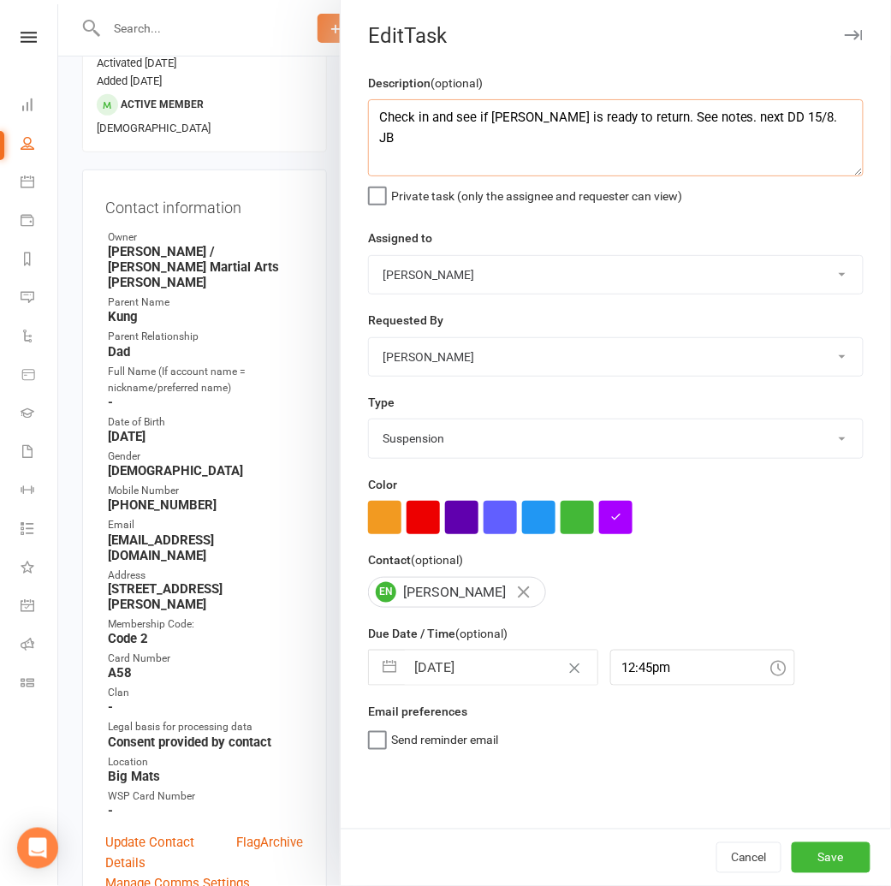
click at [765, 118] on textarea "Check in and see if [PERSON_NAME] is ready to return. See notes. next DD 15/8. …" at bounding box center [615, 137] width 495 height 77
type textarea "Check in and see if [PERSON_NAME] is ready to return. See notes. next DD 10/10.…"
click at [843, 858] on button "Save" at bounding box center [830, 857] width 79 height 31
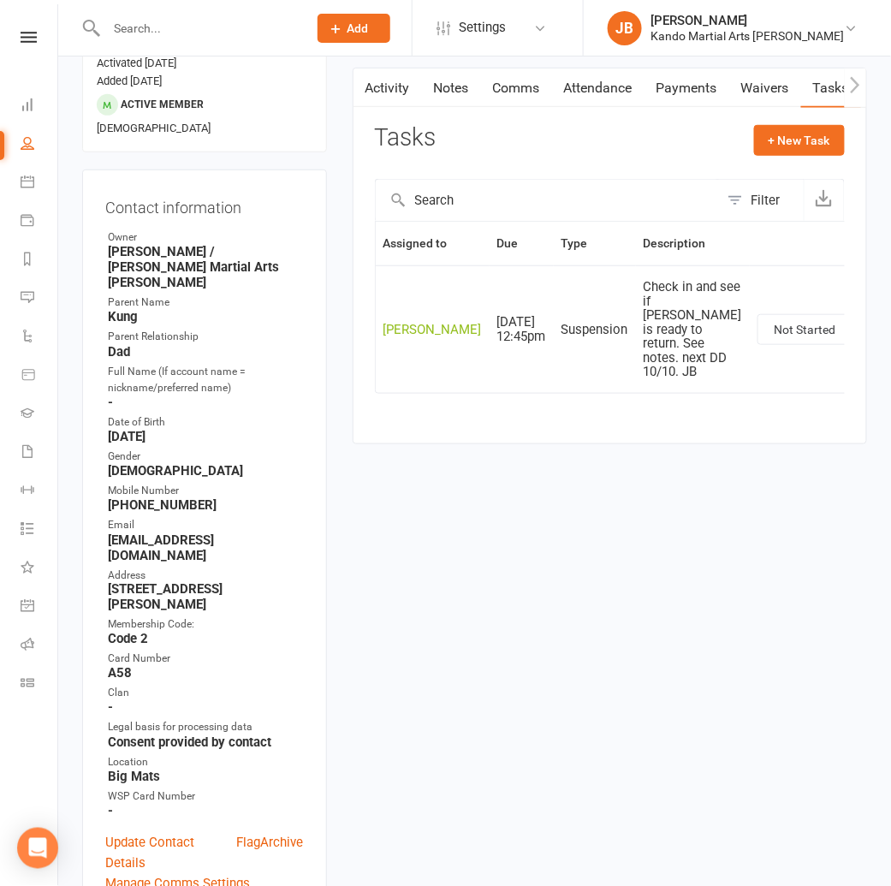
click at [340, 339] on main "✓ Memberships 13+ year olds - DD Teen & Adult Basic Memb... Does not expire $ B…" at bounding box center [610, 188] width 540 height 545
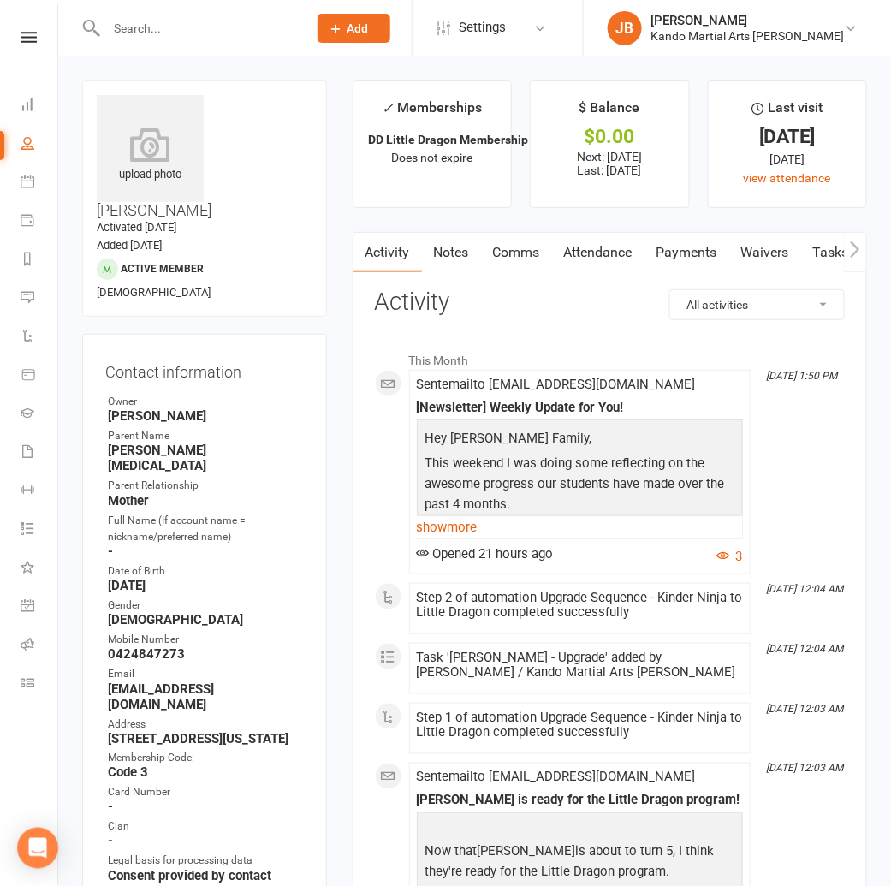
click at [36, 44] on div "Clubworx" at bounding box center [28, 60] width 57 height 56
click at [32, 43] on div "Clubworx" at bounding box center [28, 60] width 57 height 56
click at [30, 39] on icon at bounding box center [29, 37] width 16 height 11
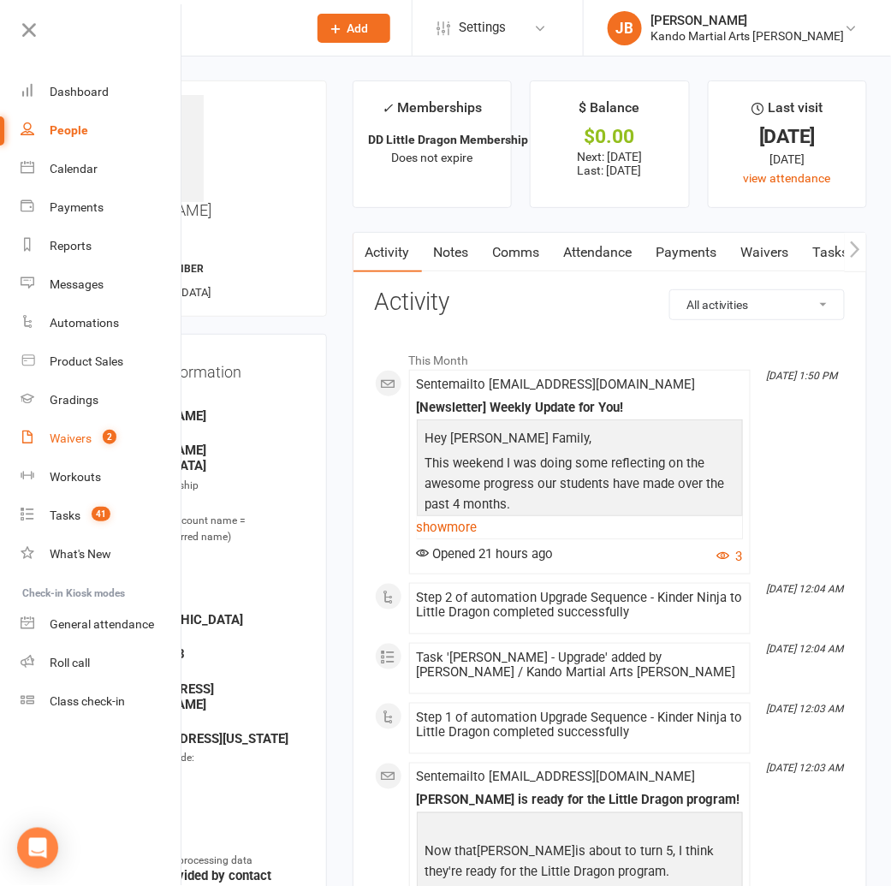
click at [83, 435] on div "Waivers" at bounding box center [71, 438] width 42 height 14
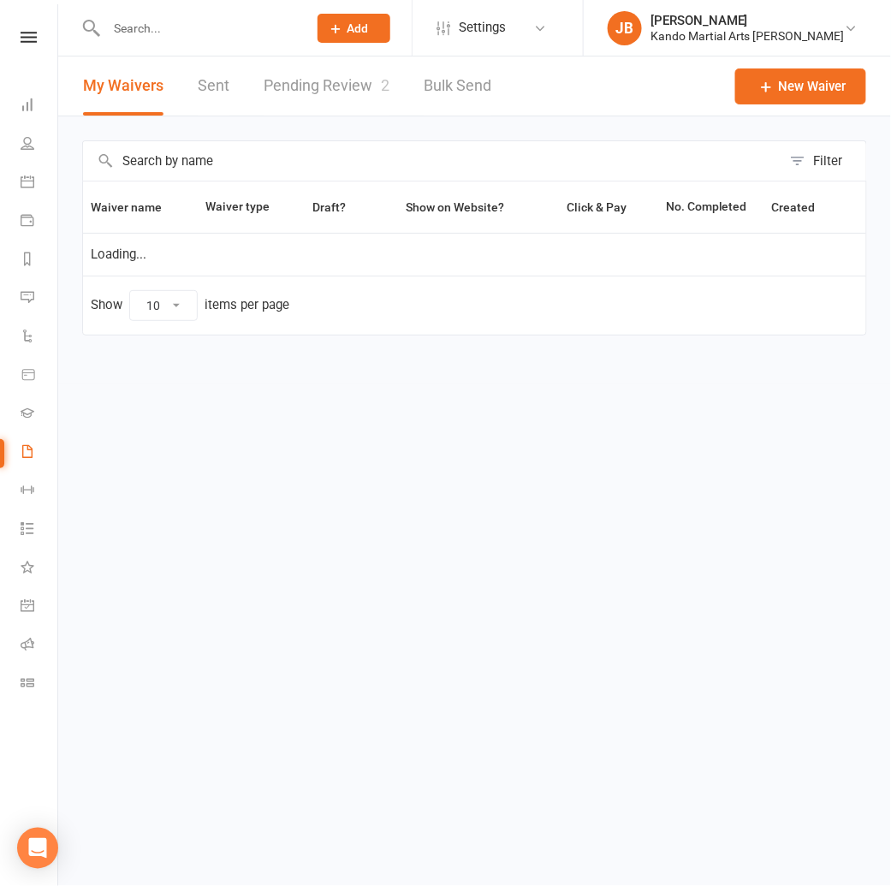
select select "100"
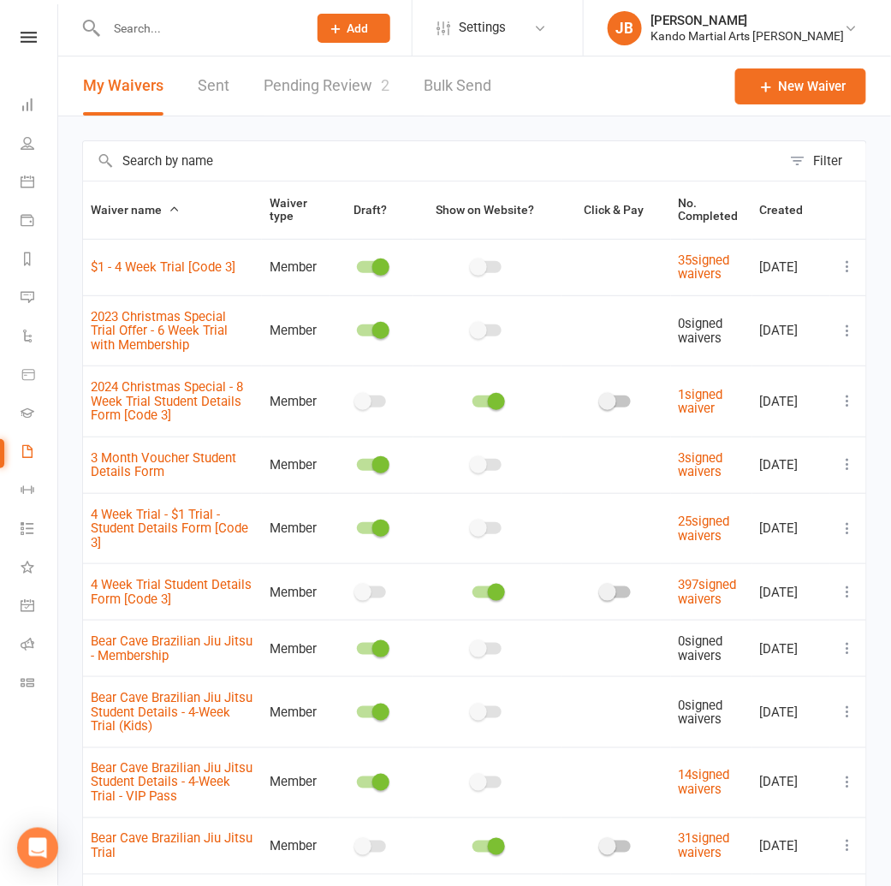
click at [317, 88] on link "Pending Review 2" at bounding box center [327, 85] width 126 height 59
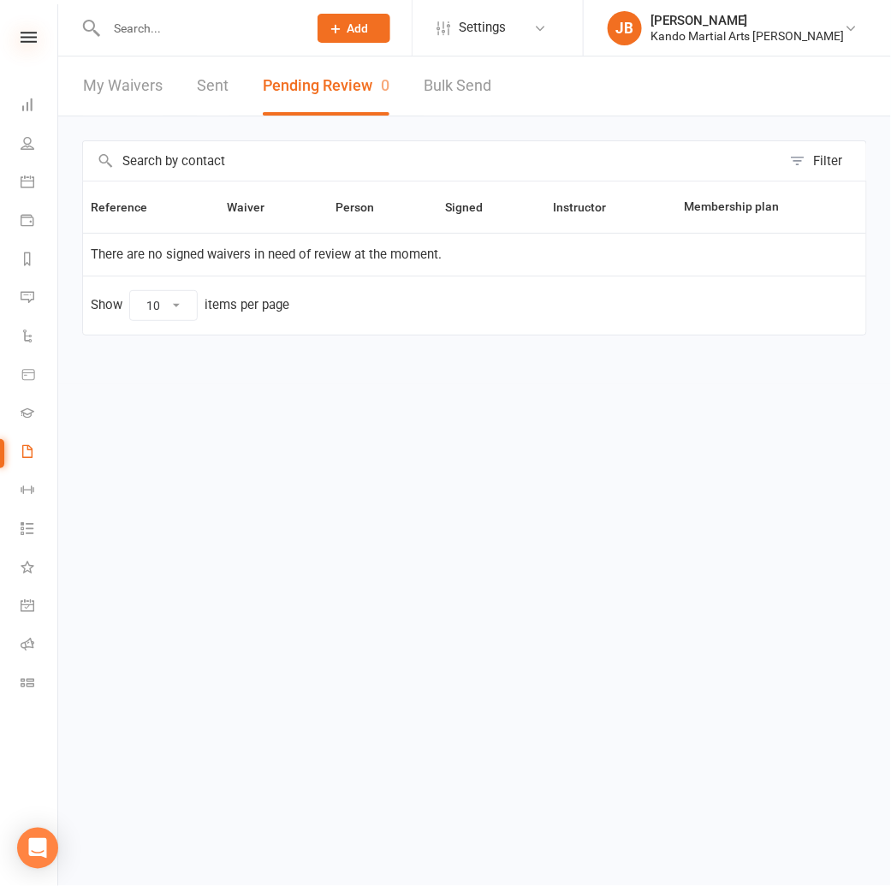
click at [33, 40] on icon at bounding box center [29, 37] width 16 height 11
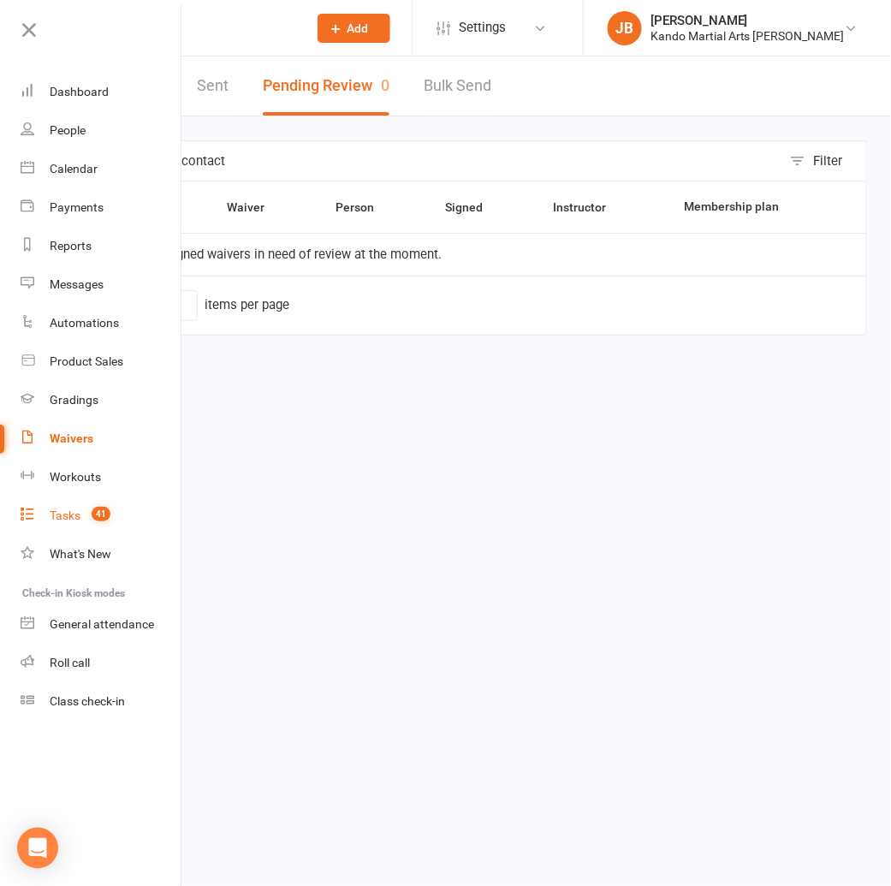
click at [68, 514] on div "Tasks" at bounding box center [65, 515] width 31 height 14
select select "incomplete"
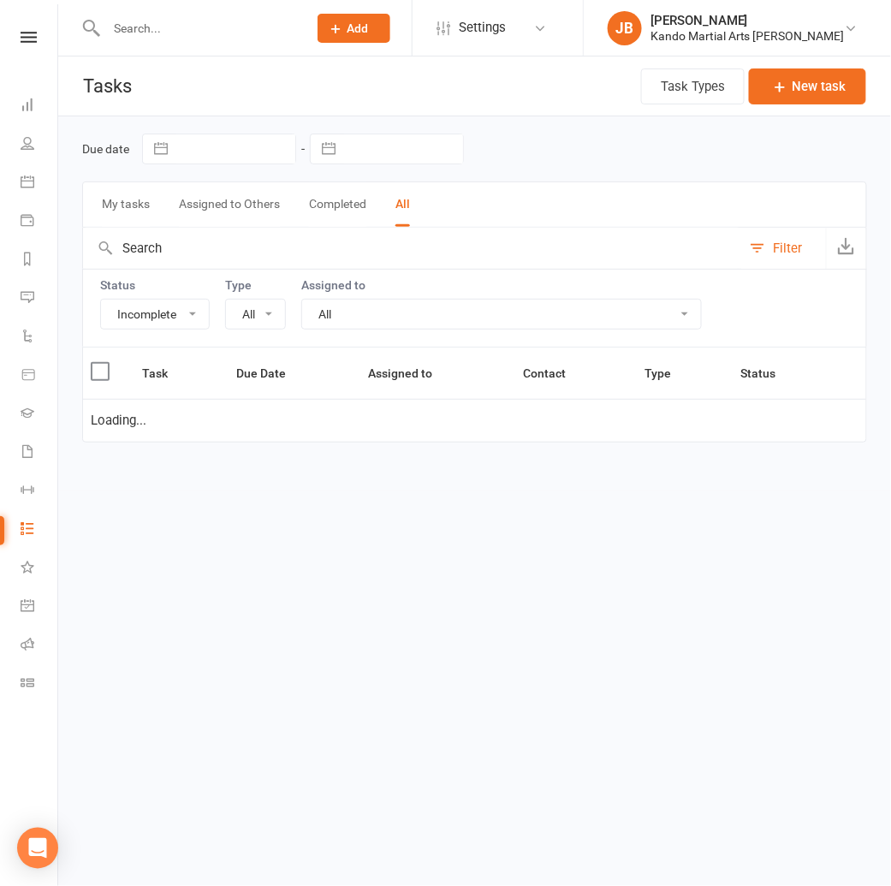
select select "16410"
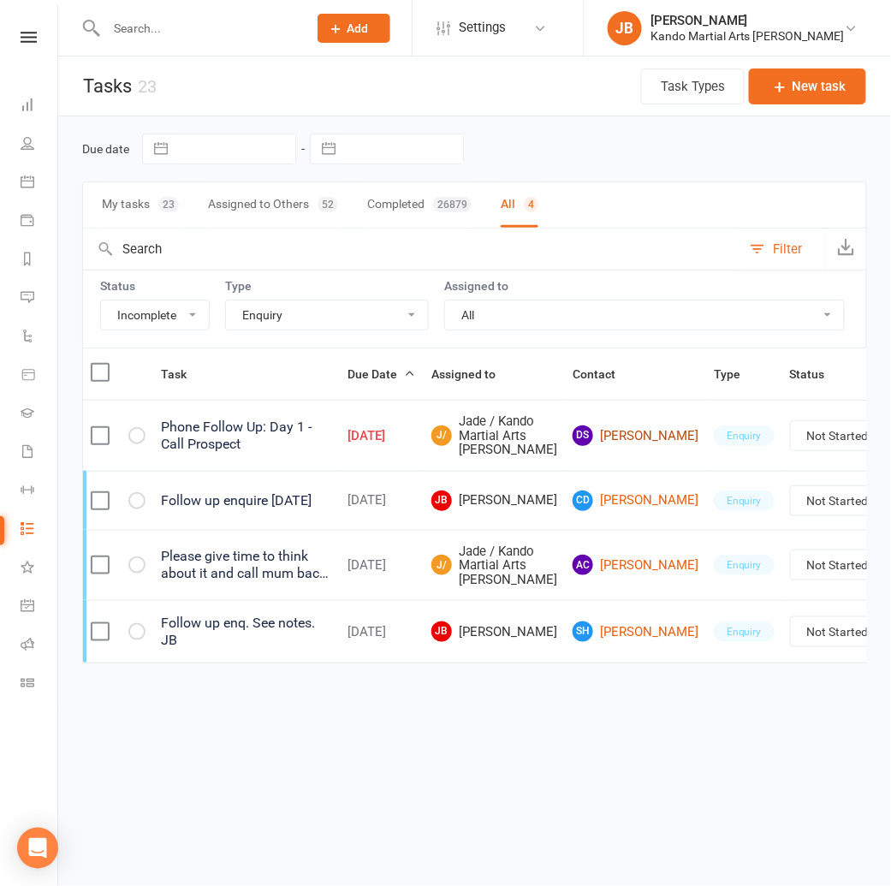
click at [572, 445] on link "DS [PERSON_NAME]" at bounding box center [635, 435] width 126 height 21
click at [130, 30] on input "text" at bounding box center [198, 28] width 194 height 24
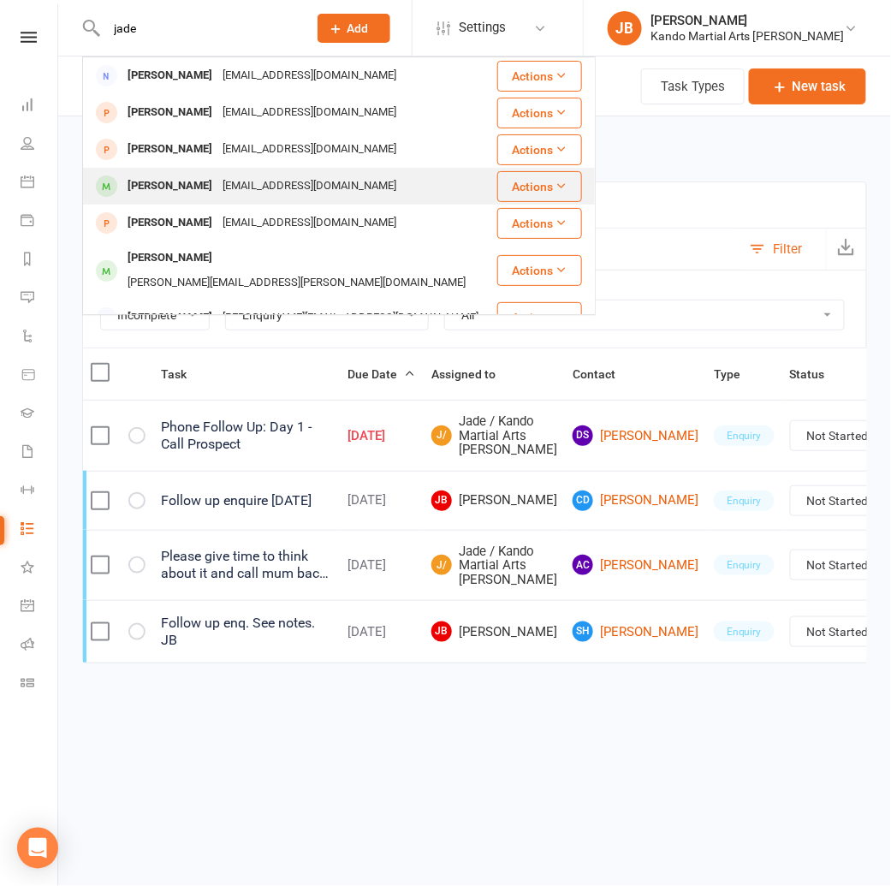
type input "jade"
click at [149, 184] on div "[PERSON_NAME]" at bounding box center [169, 186] width 95 height 25
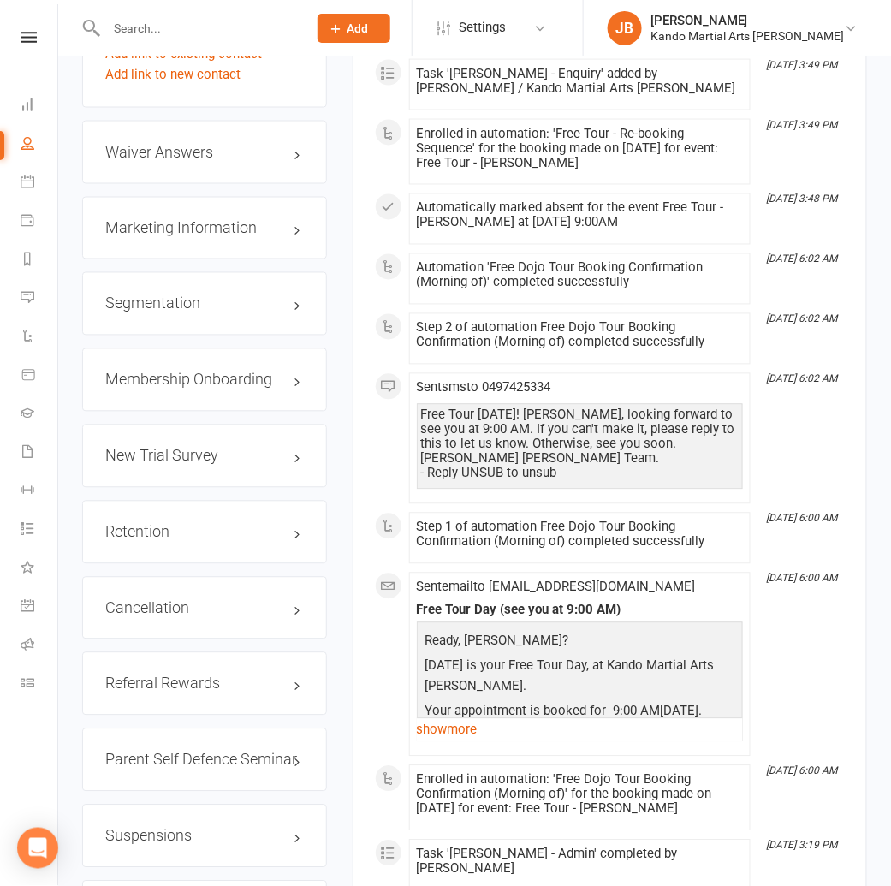
scroll to position [2064, 0]
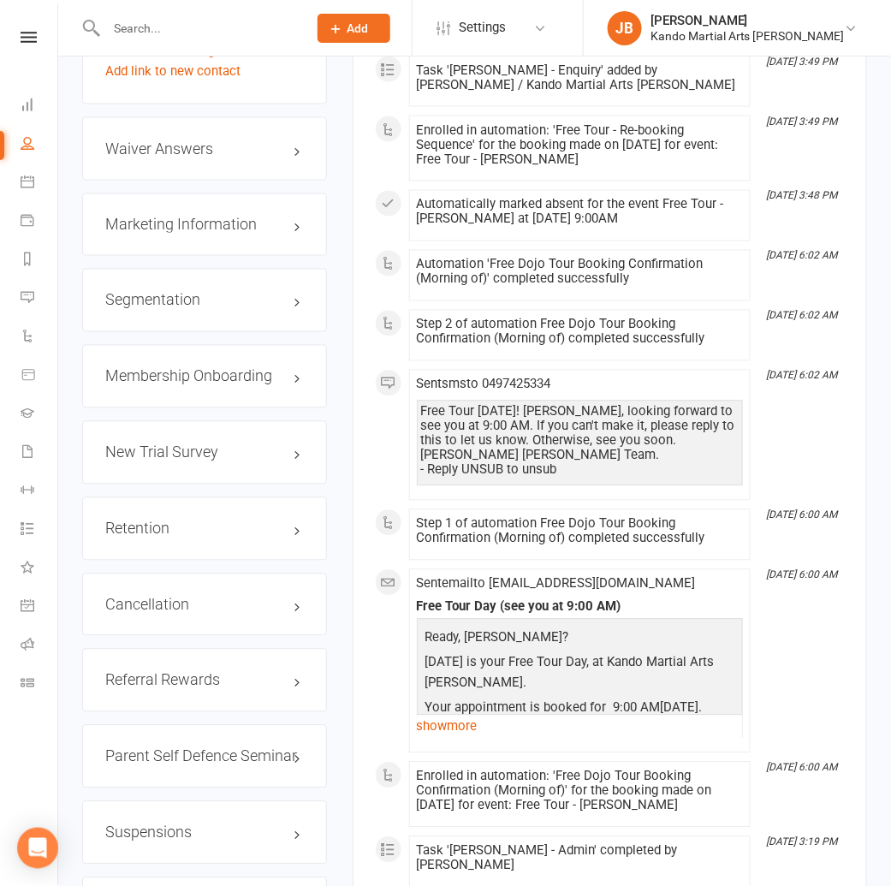
click at [280, 824] on h3 "Suspensions" at bounding box center [204, 832] width 198 height 17
click at [153, 856] on link "Show previous suspensions" at bounding box center [185, 863] width 160 height 15
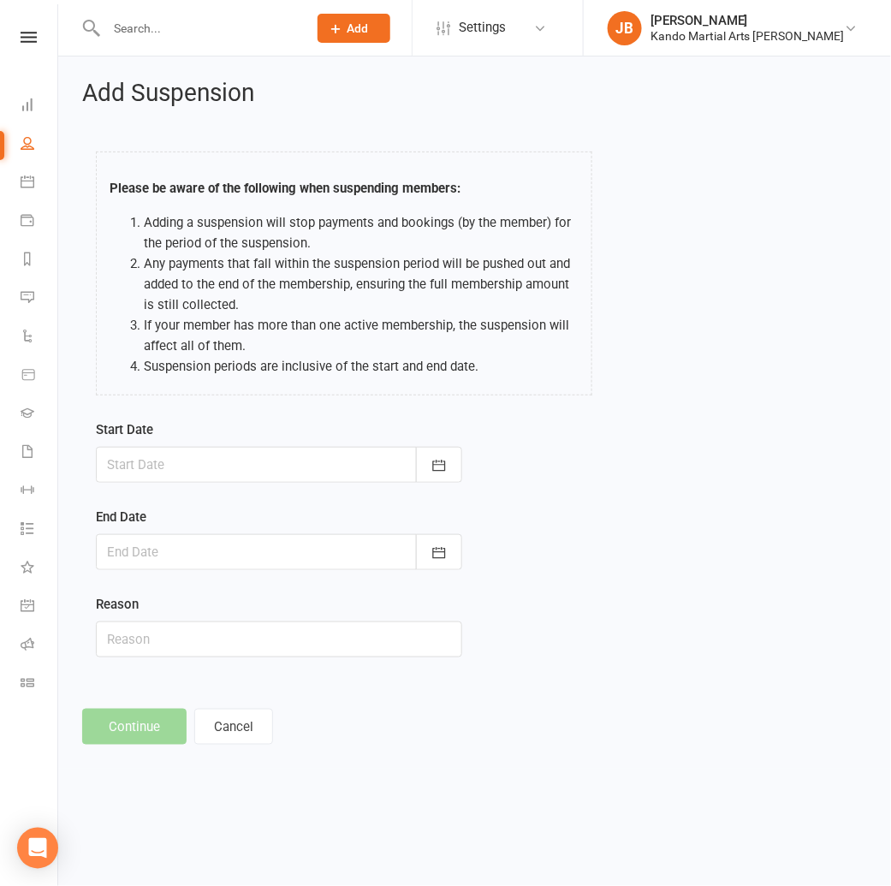
click at [151, 465] on div at bounding box center [279, 465] width 366 height 36
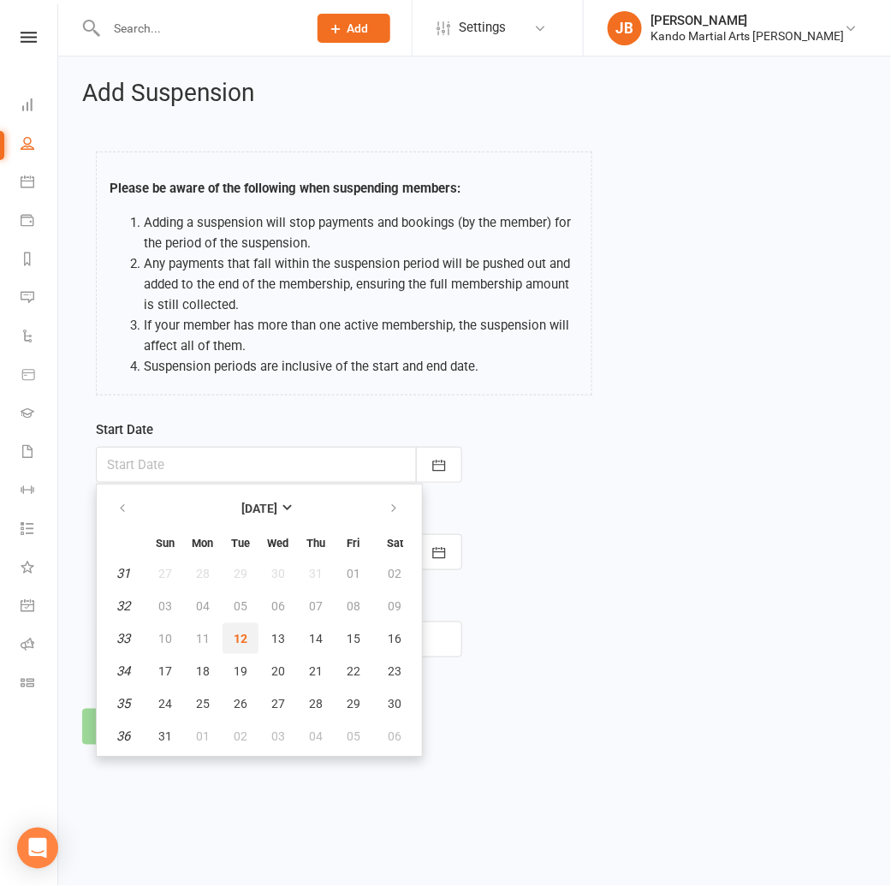
click at [241, 638] on span "12" at bounding box center [241, 638] width 14 height 14
type input "12 Aug 2025"
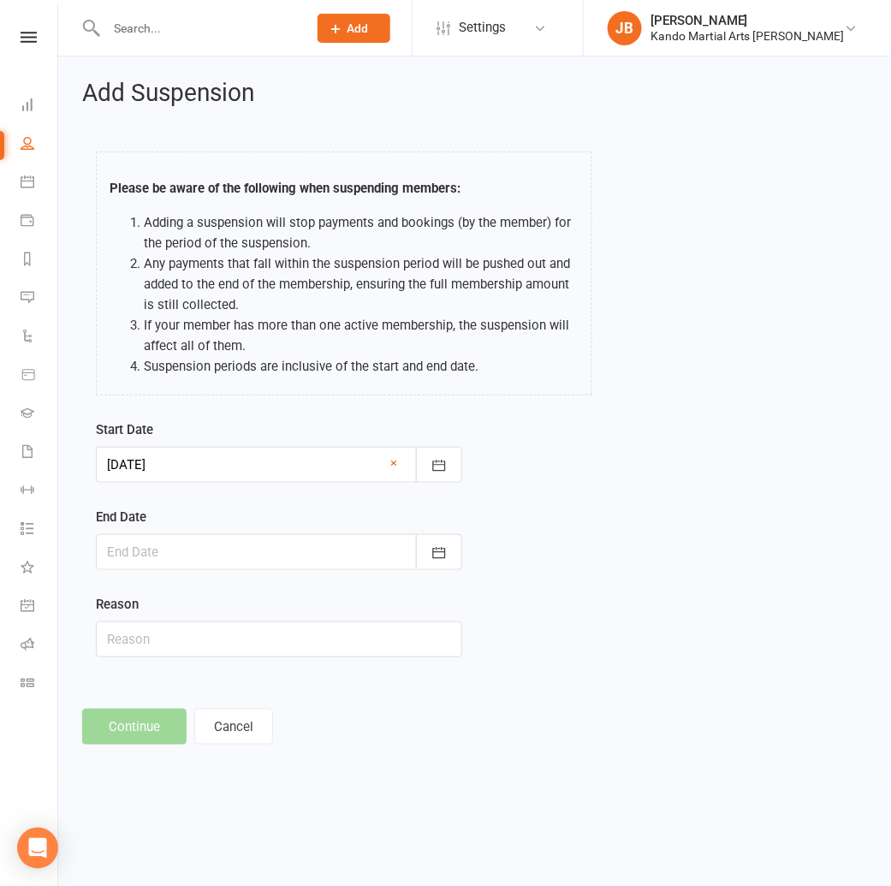
click at [186, 548] on div at bounding box center [279, 552] width 366 height 36
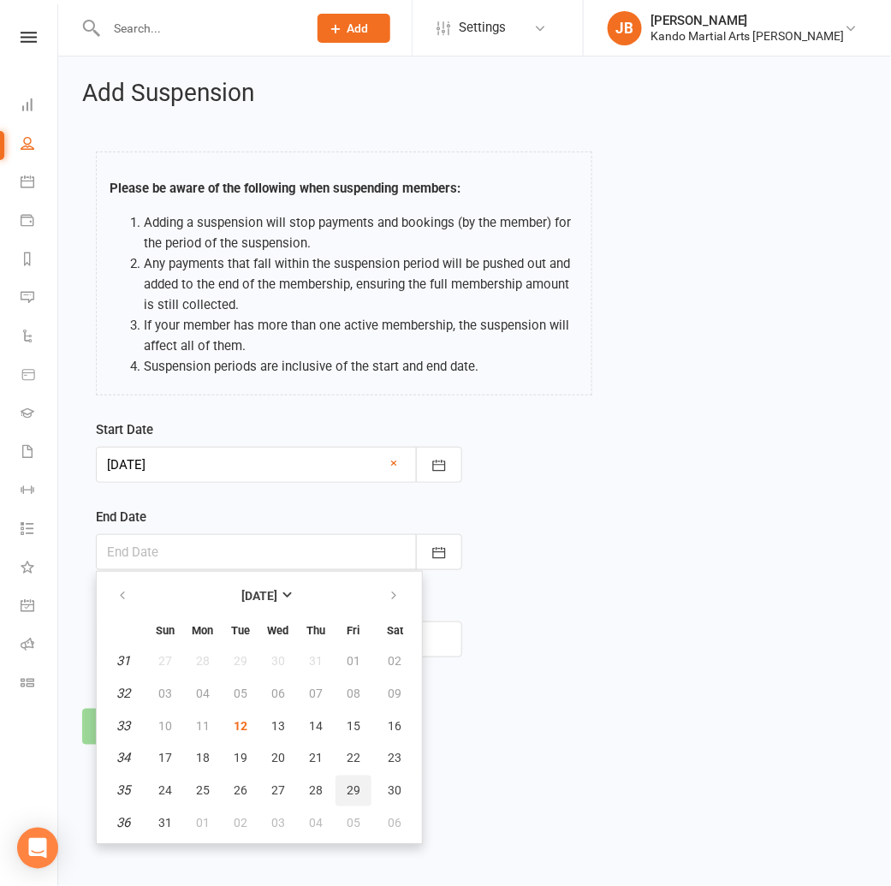
click at [349, 793] on span "29" at bounding box center [354, 791] width 14 height 14
type input "29 Aug 2025"
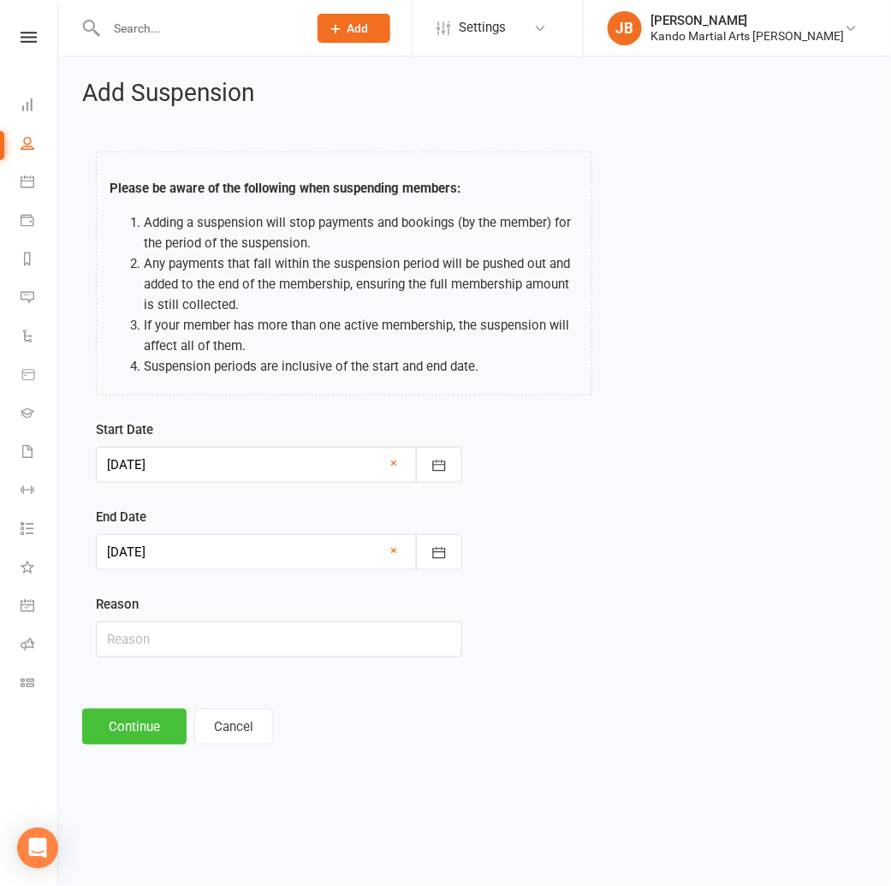
click at [103, 727] on button "Continue" at bounding box center [134, 726] width 104 height 36
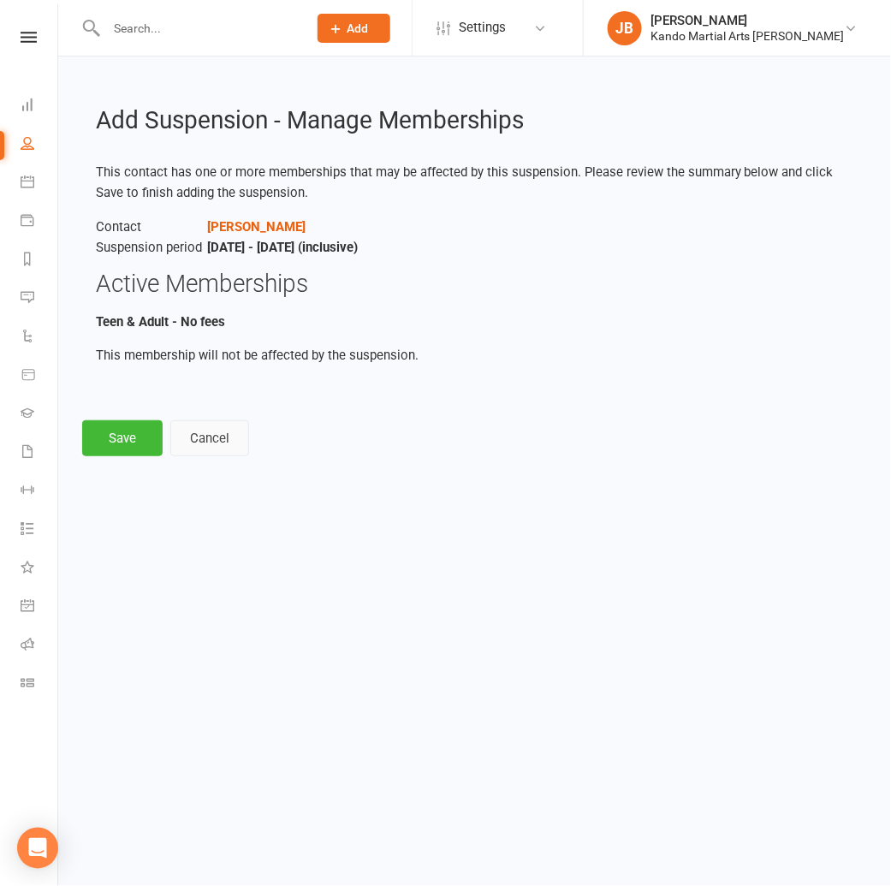
click at [227, 438] on button "Cancel" at bounding box center [209, 438] width 79 height 36
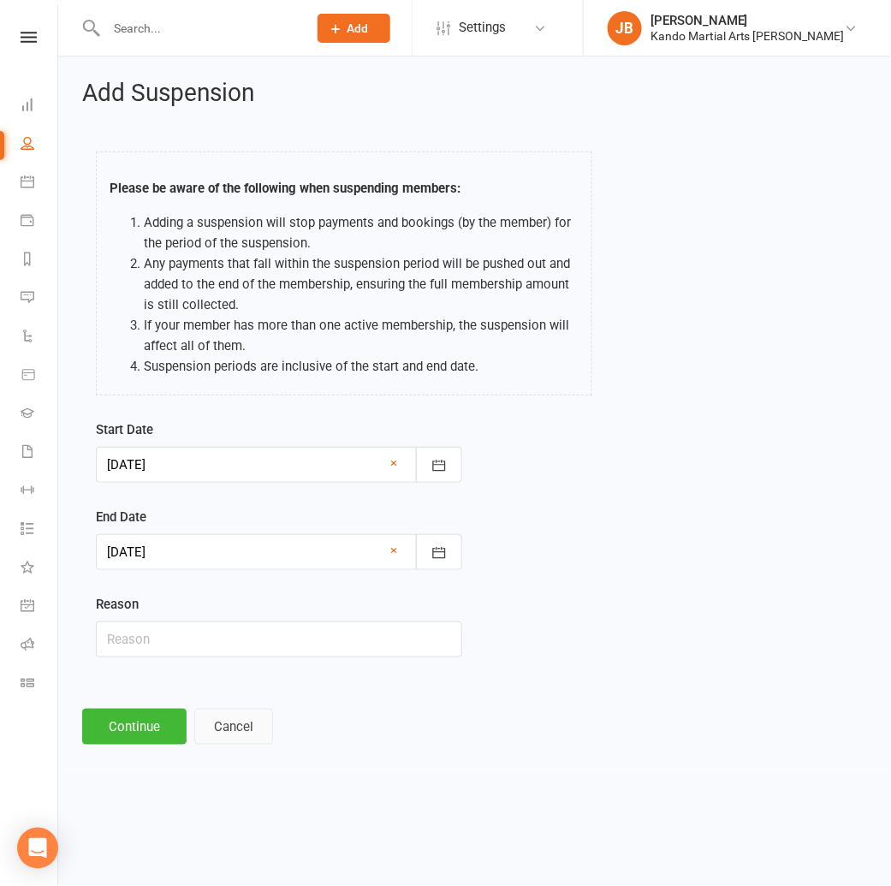
click at [249, 715] on button "Cancel" at bounding box center [233, 726] width 79 height 36
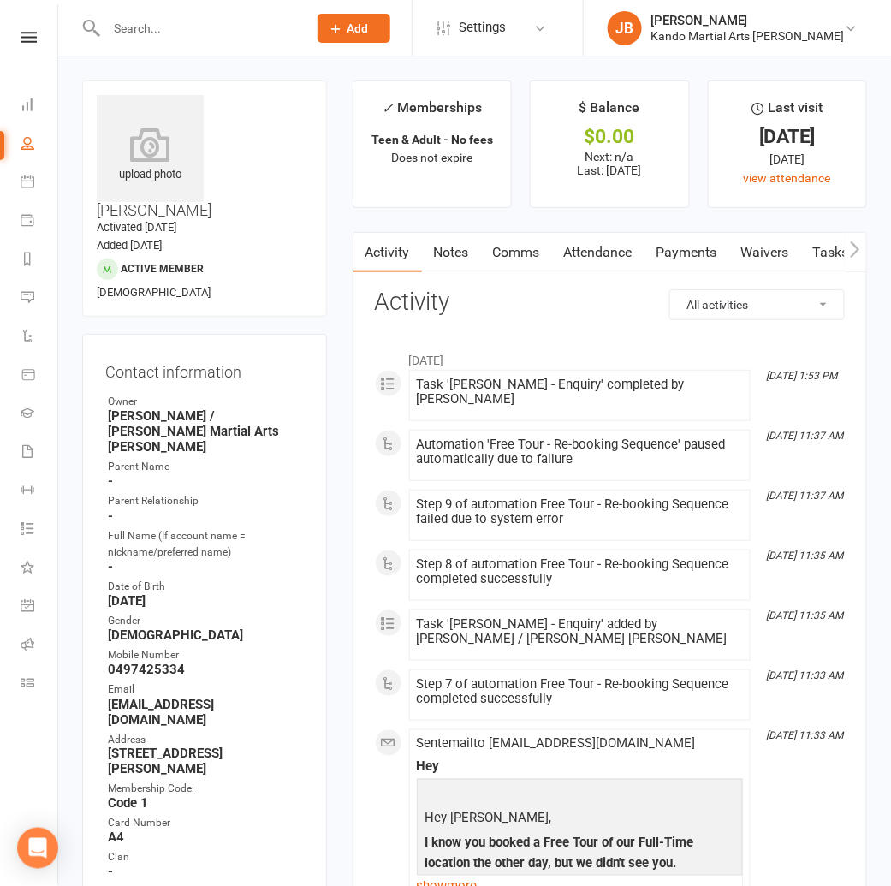
click at [197, 275] on contact-information "upload photo Jade Brownlie Activated 18 May, 2019 Added 10 May, 2019 Active mem…" at bounding box center [204, 588] width 245 height 1016
click at [191, 264] on contact-information "upload photo Jade Brownlie Activated 18 May, 2019 Added 10 May, 2019 Active mem…" at bounding box center [204, 588] width 245 height 1016
click at [439, 205] on li "✓ Memberships Teen & Adult - No fees Does not expire" at bounding box center [431, 143] width 159 height 127
drag, startPoint x: 38, startPoint y: 32, endPoint x: 45, endPoint y: 94, distance: 62.9
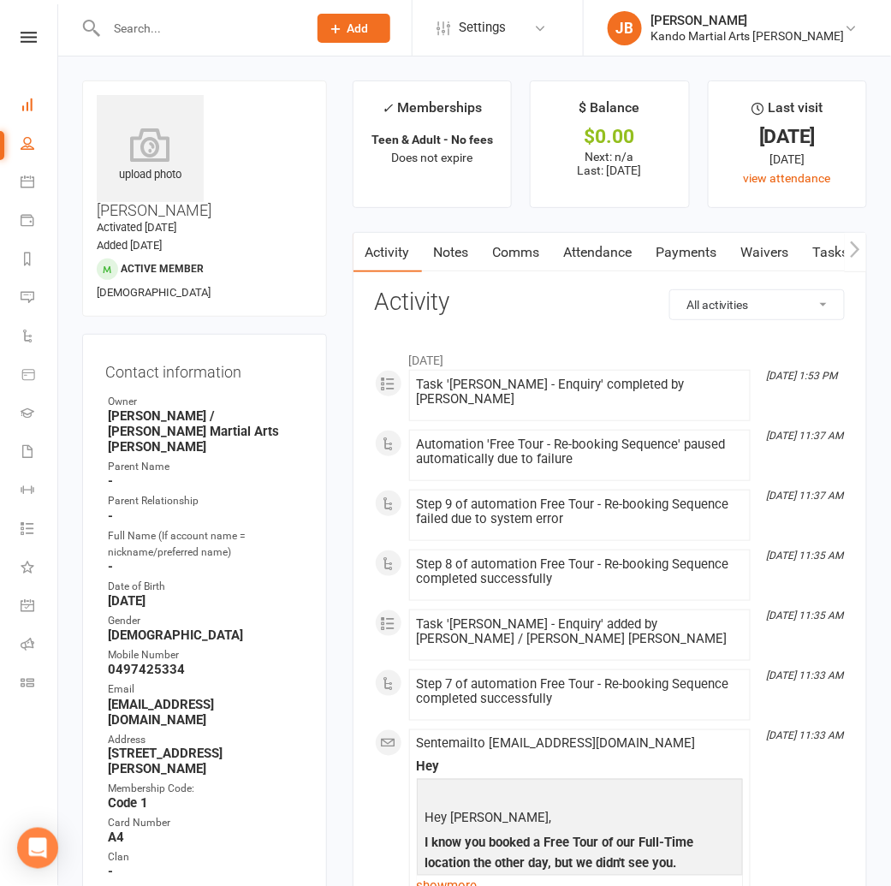
click at [38, 32] on link at bounding box center [28, 37] width 61 height 11
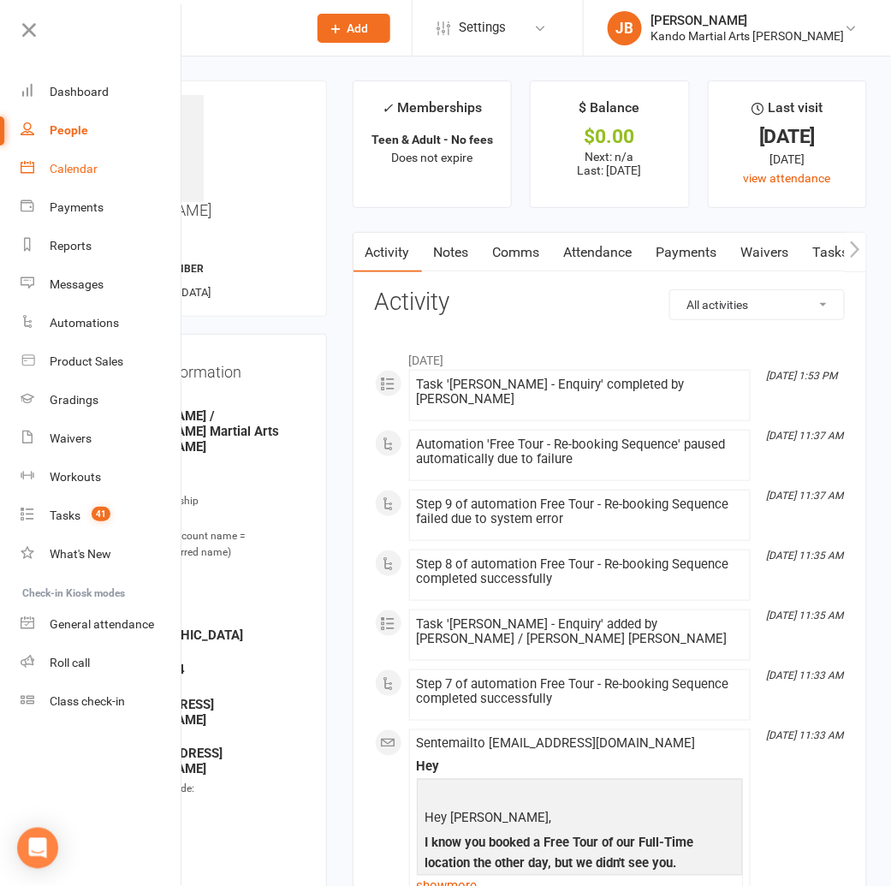
click at [68, 169] on div "Calendar" at bounding box center [74, 169] width 48 height 14
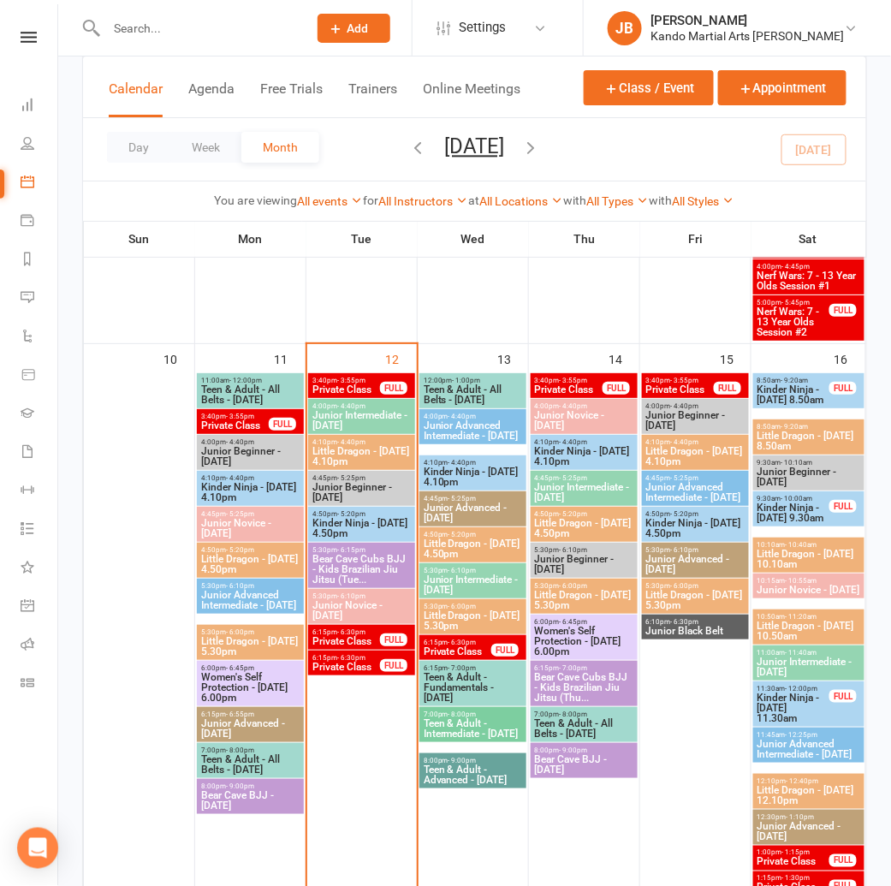
scroll to position [1382, 0]
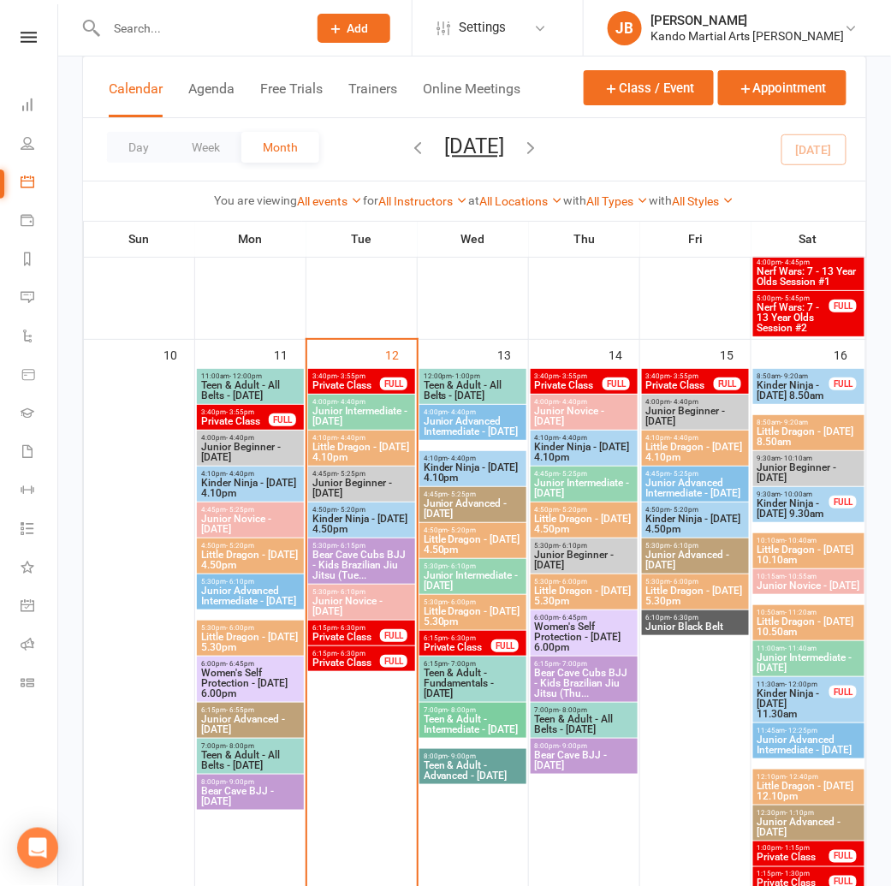
click at [818, 621] on span "Little Dragon - [DATE] 10.50am" at bounding box center [808, 626] width 104 height 21
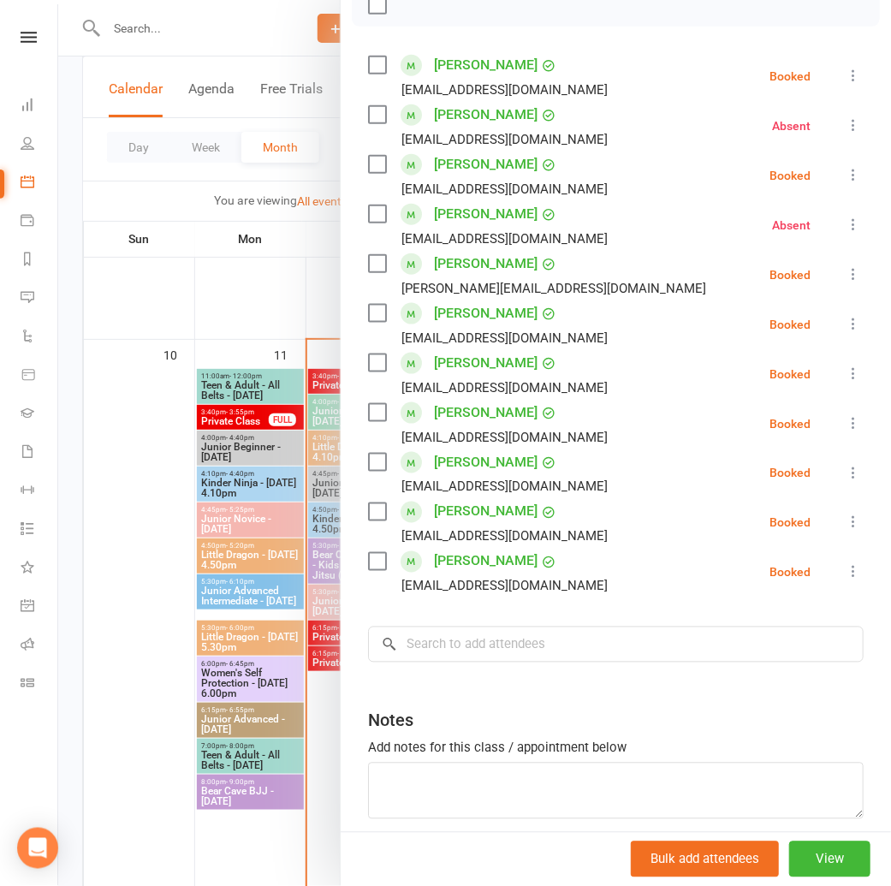
scroll to position [276, 0]
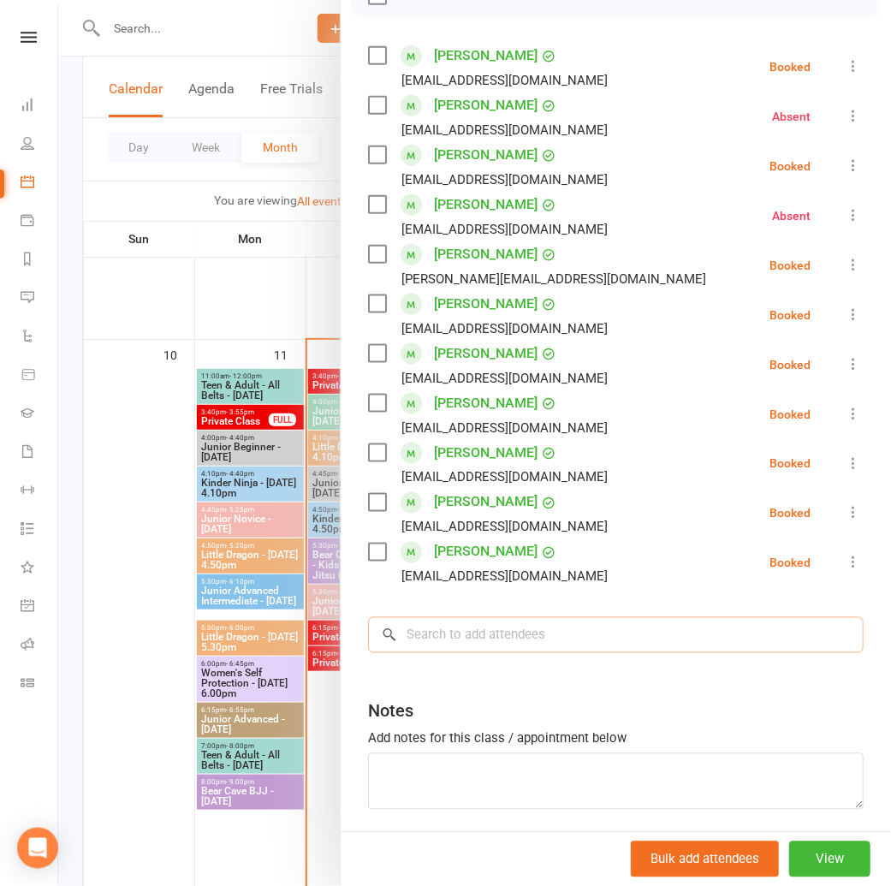
click at [427, 646] on input "search" at bounding box center [615, 635] width 495 height 36
paste input "Ethan Zheng"
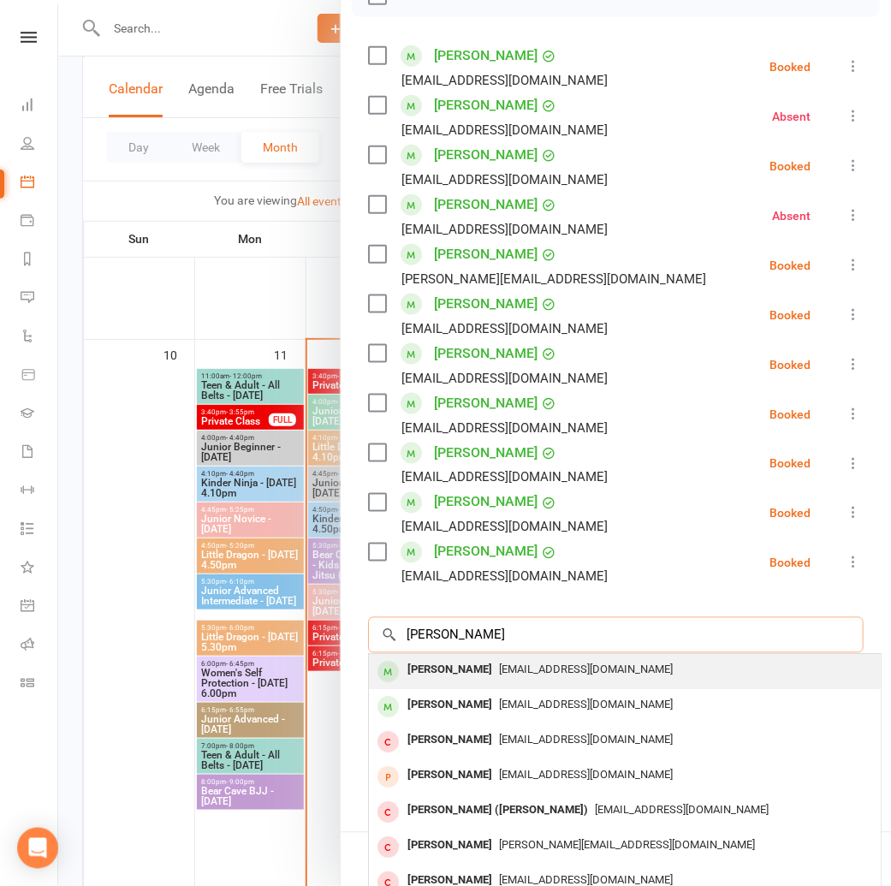
type input "Ethan Zheng"
click at [443, 666] on div "Ethan Zheng" at bounding box center [449, 670] width 98 height 25
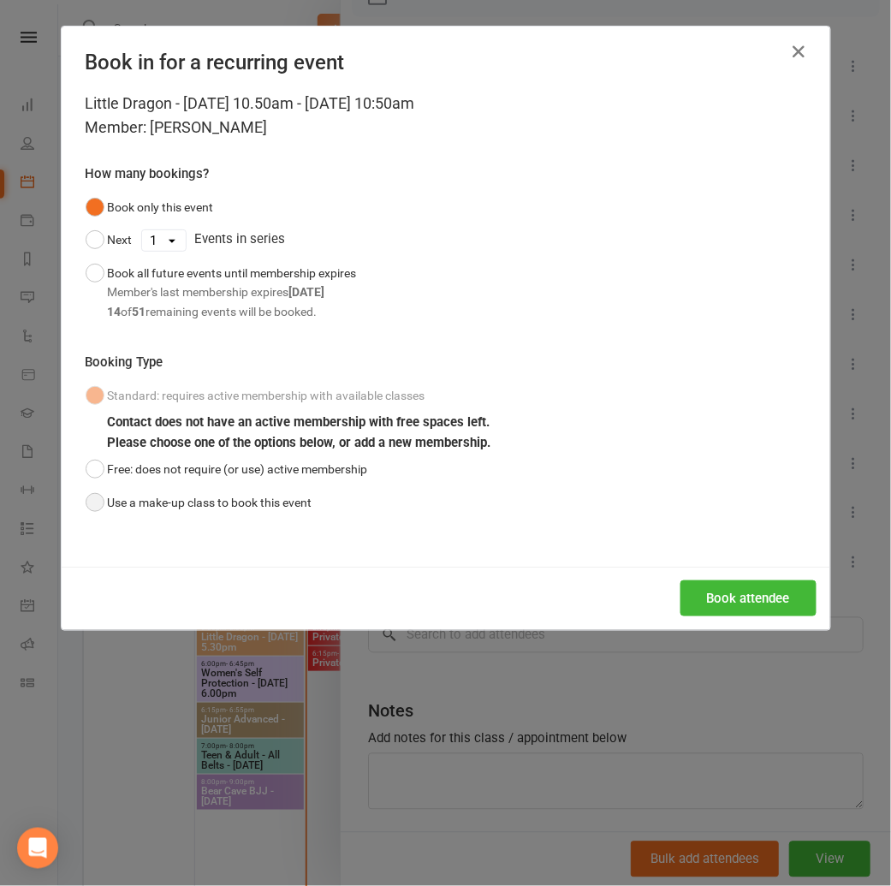
click at [113, 497] on button "Use a make-up class to book this event" at bounding box center [199, 502] width 227 height 33
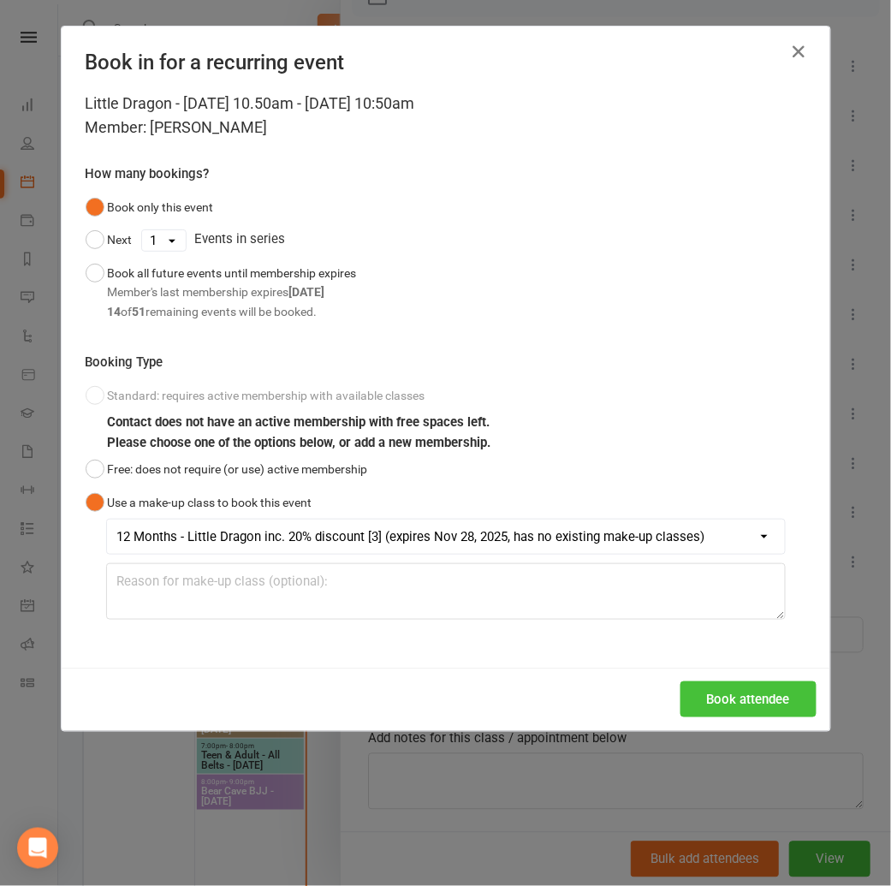
click at [732, 694] on button "Book attendee" at bounding box center [748, 699] width 136 height 36
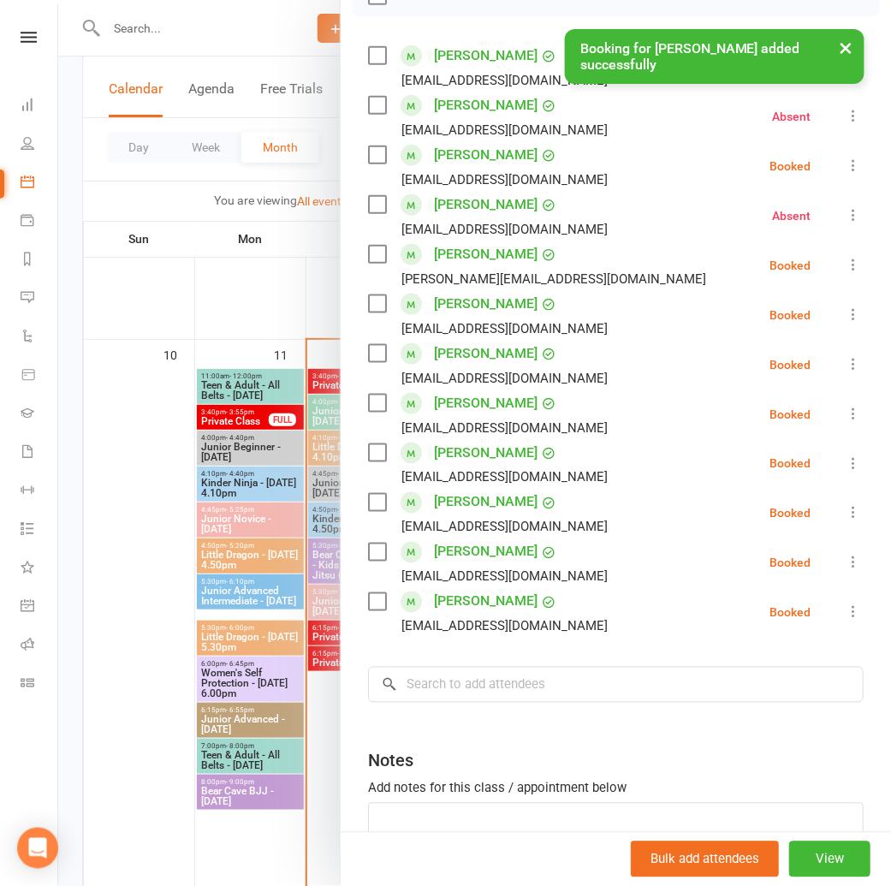
click at [850, 53] on button "×" at bounding box center [846, 47] width 31 height 37
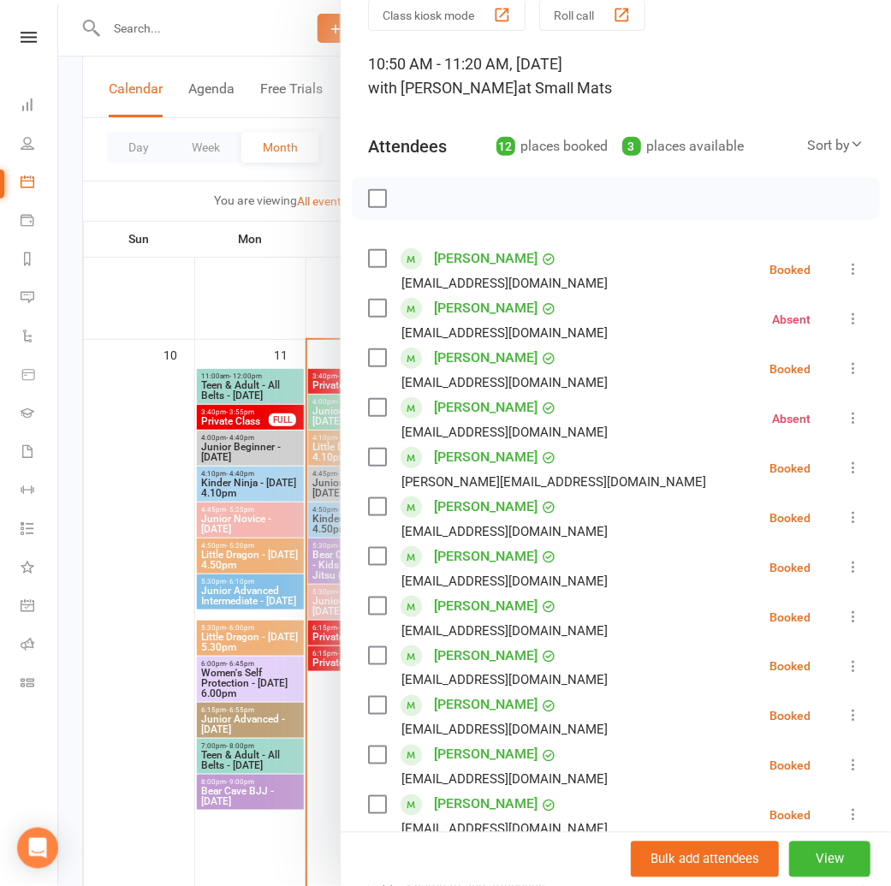
scroll to position [0, 0]
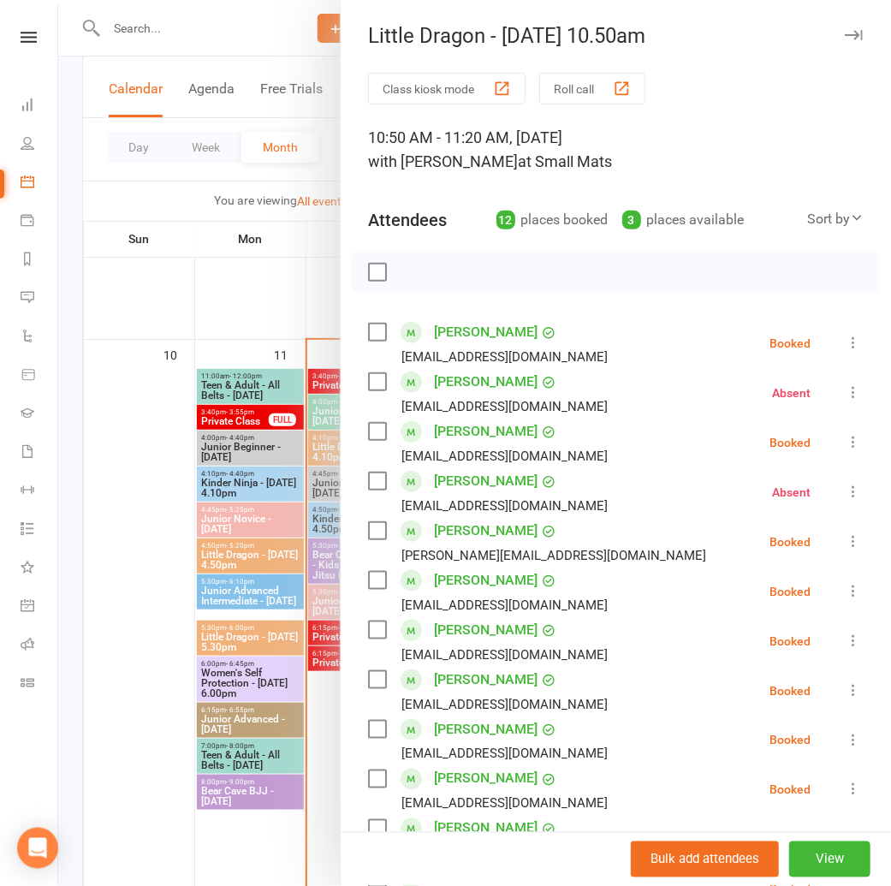
click at [856, 33] on icon "button" at bounding box center [853, 35] width 18 height 10
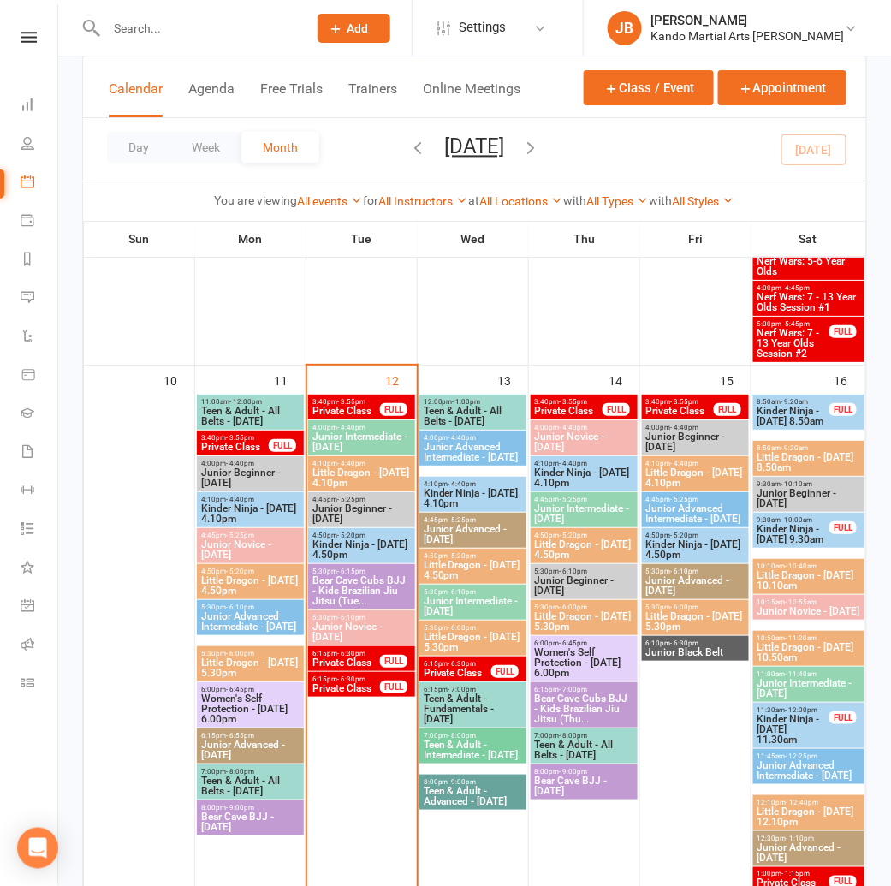
scroll to position [1318, 0]
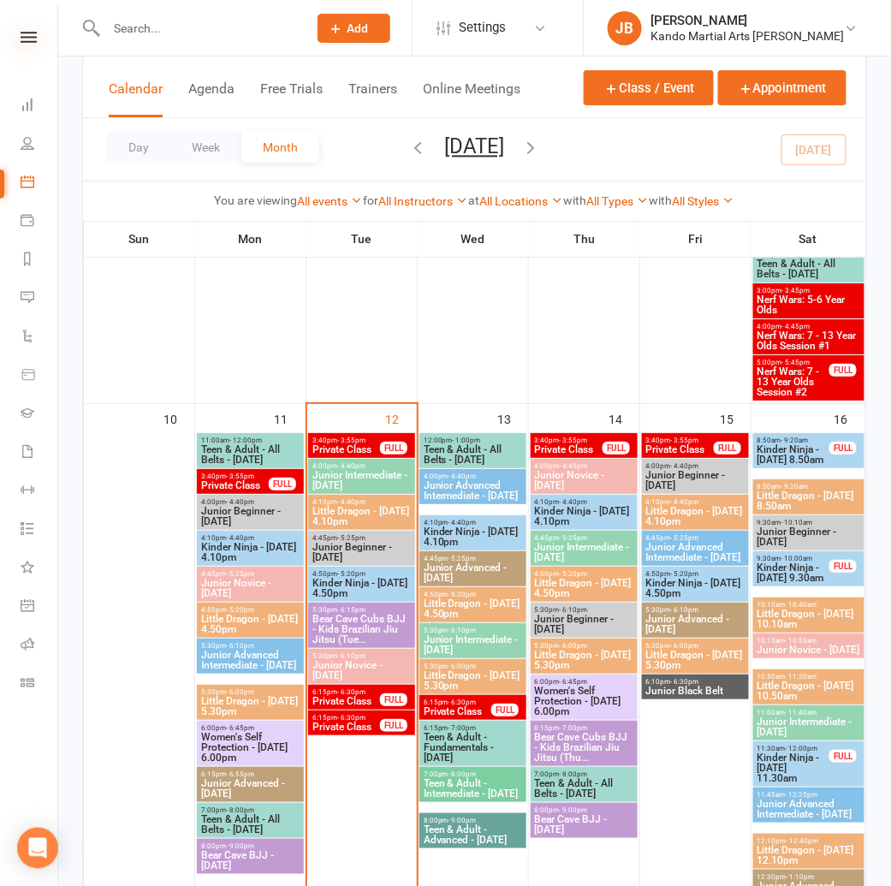
click at [26, 33] on icon at bounding box center [29, 37] width 16 height 11
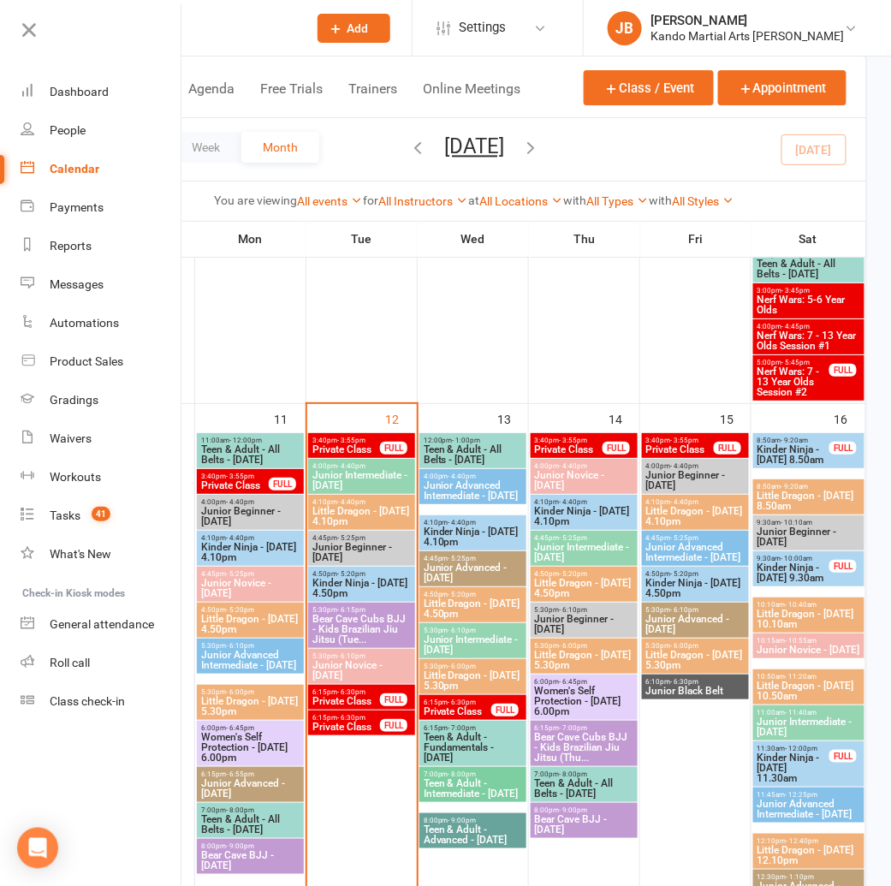
click at [84, 170] on div "Calendar" at bounding box center [75, 169] width 50 height 14
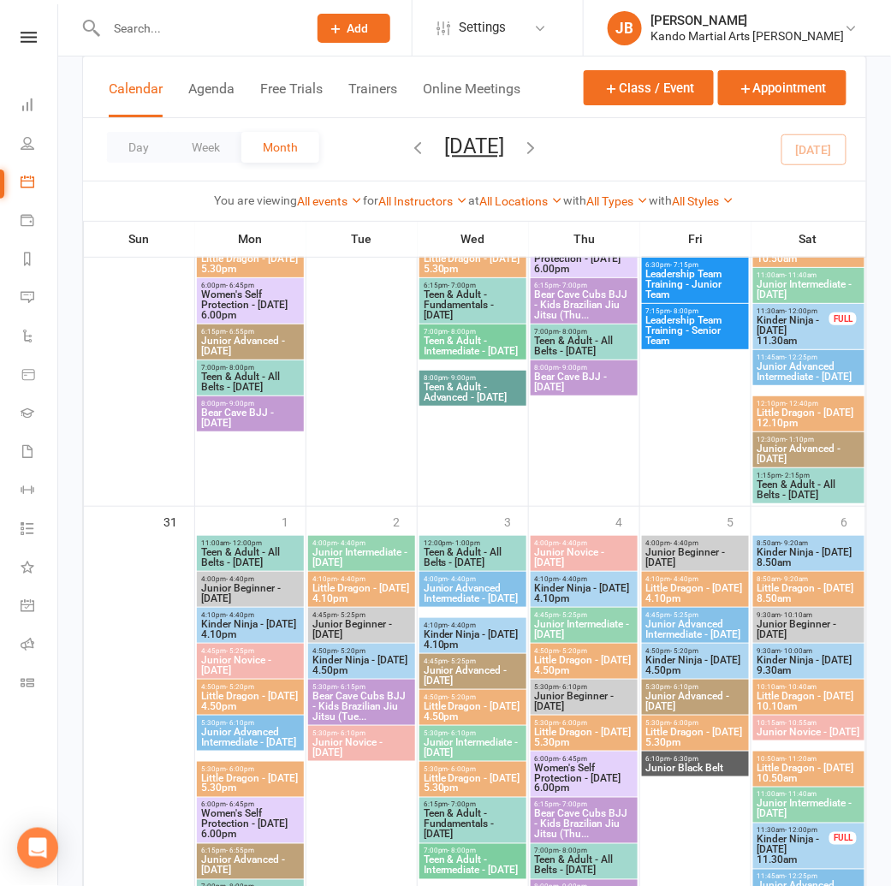
scroll to position [3152, 0]
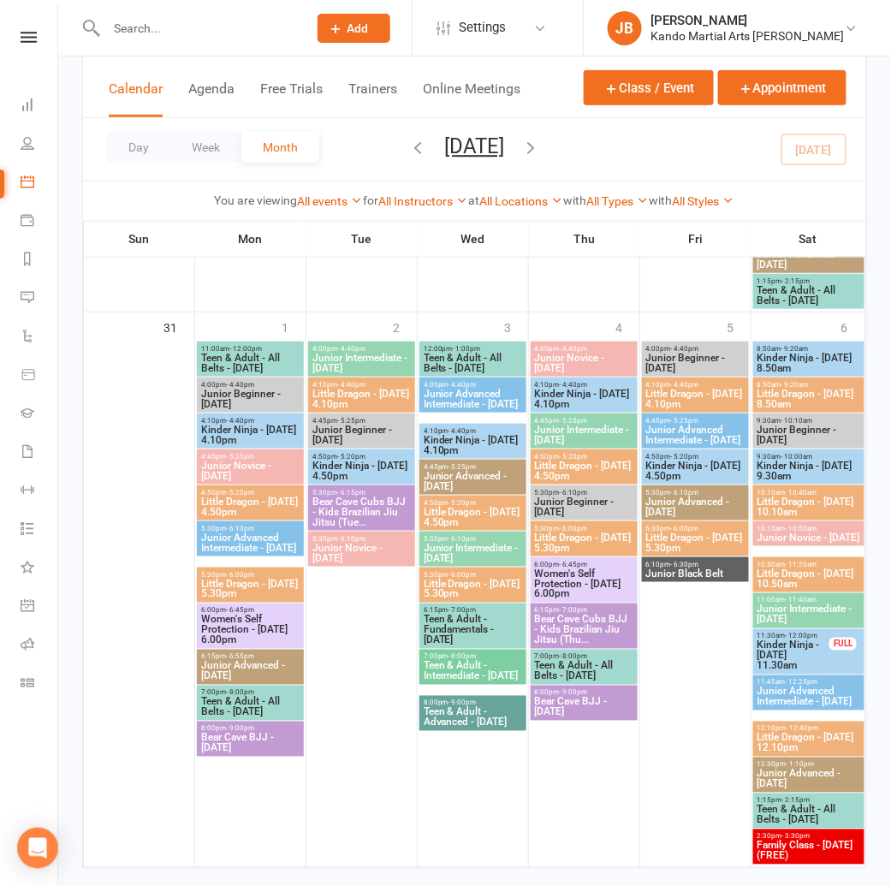
click at [541, 154] on icon "button" at bounding box center [531, 147] width 19 height 19
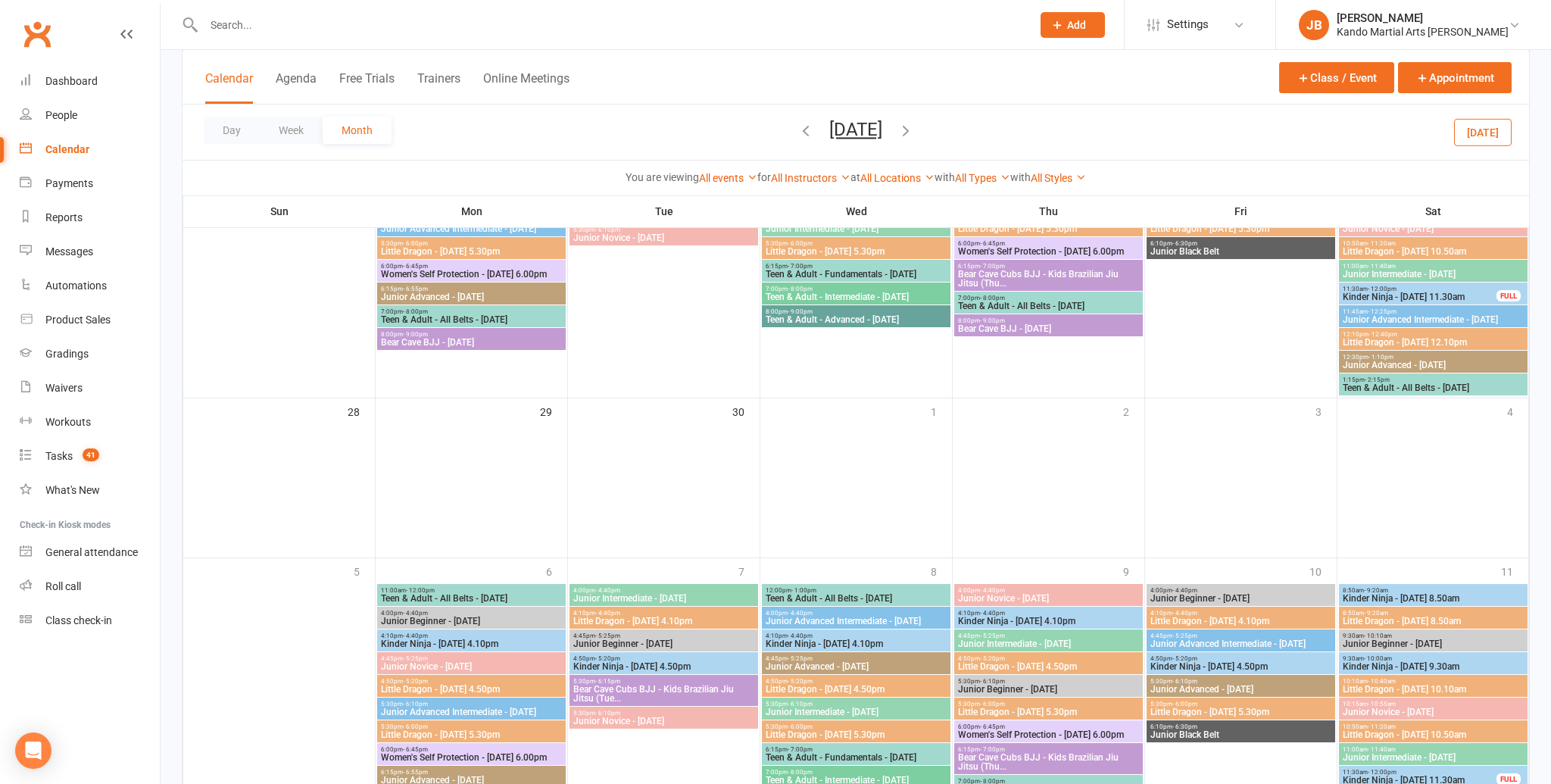
scroll to position [1035, 0]
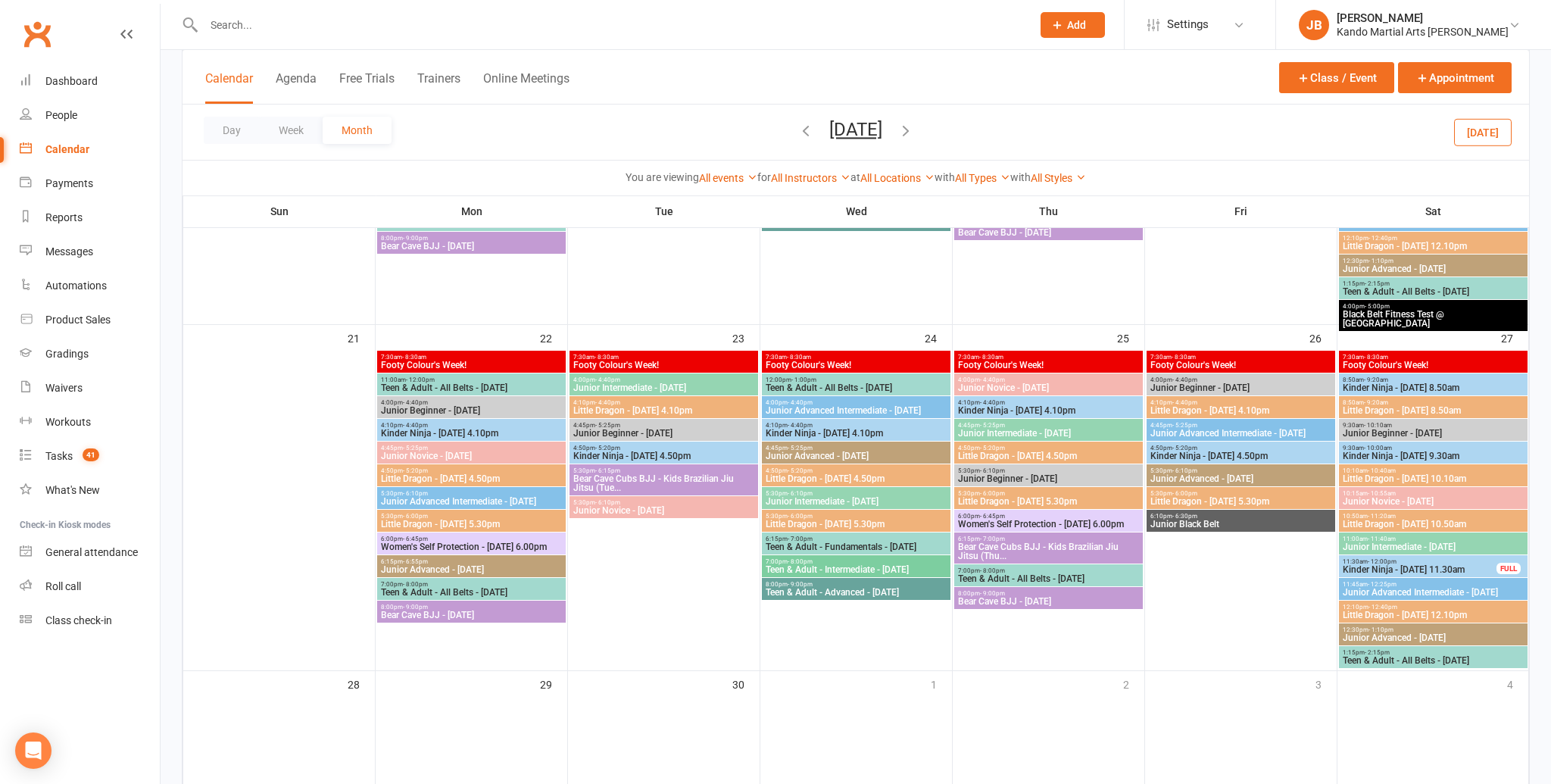
click at [256, 23] on input "text" at bounding box center [610, 25] width 822 height 21
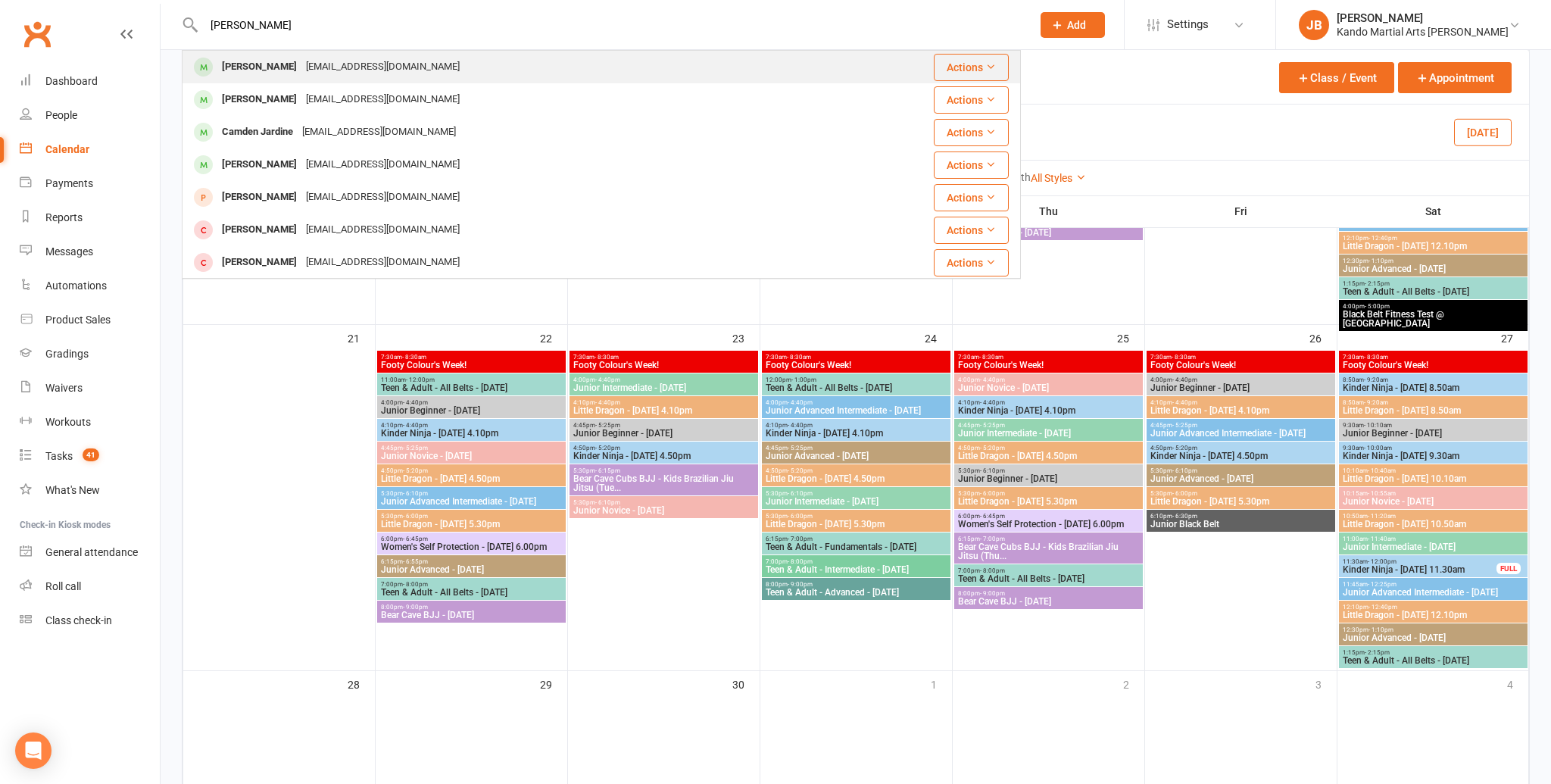
type input "hayley jar"
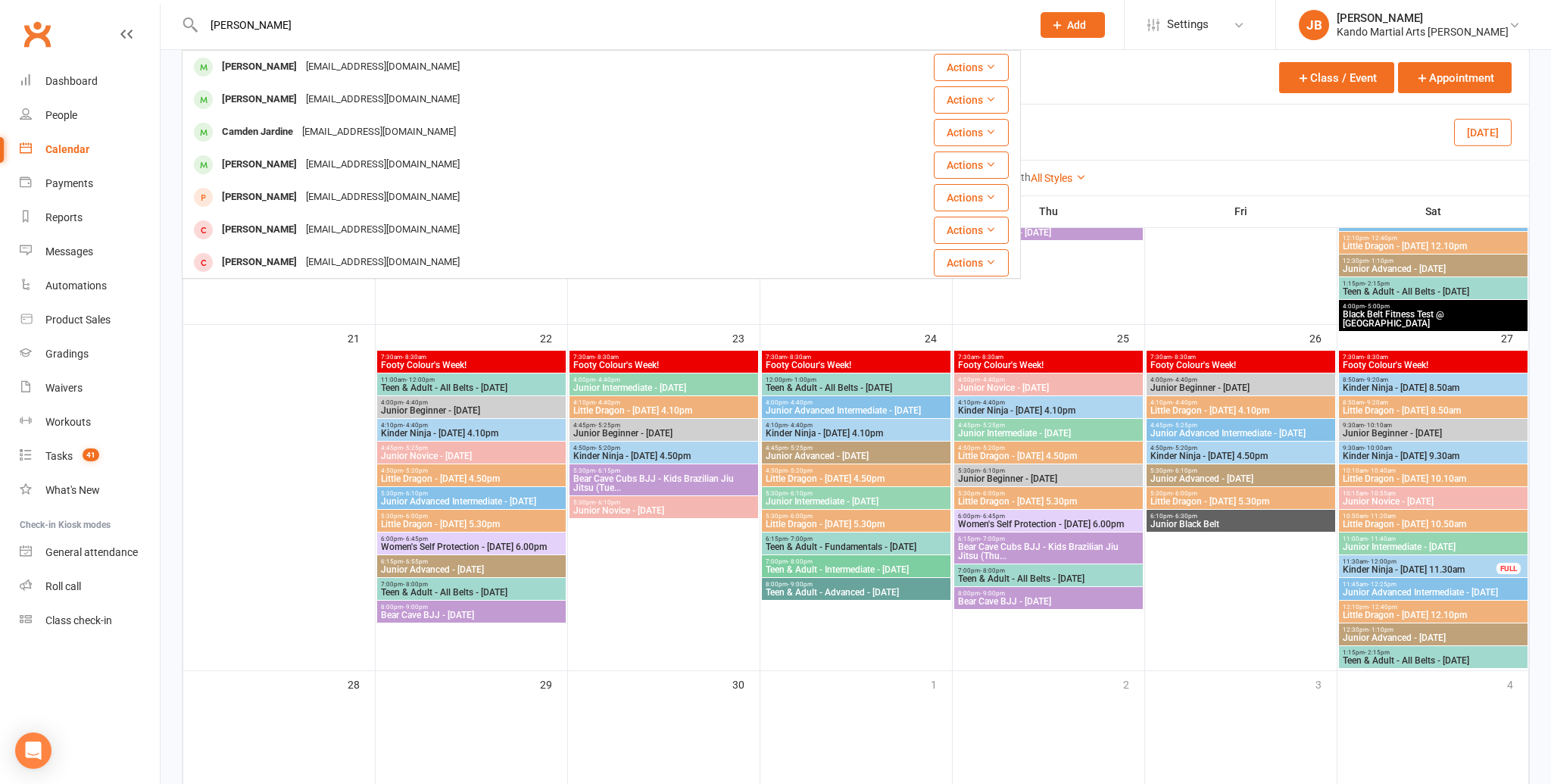
click at [302, 58] on div "hayley.jardine@yahoo.com.au" at bounding box center [383, 66] width 163 height 22
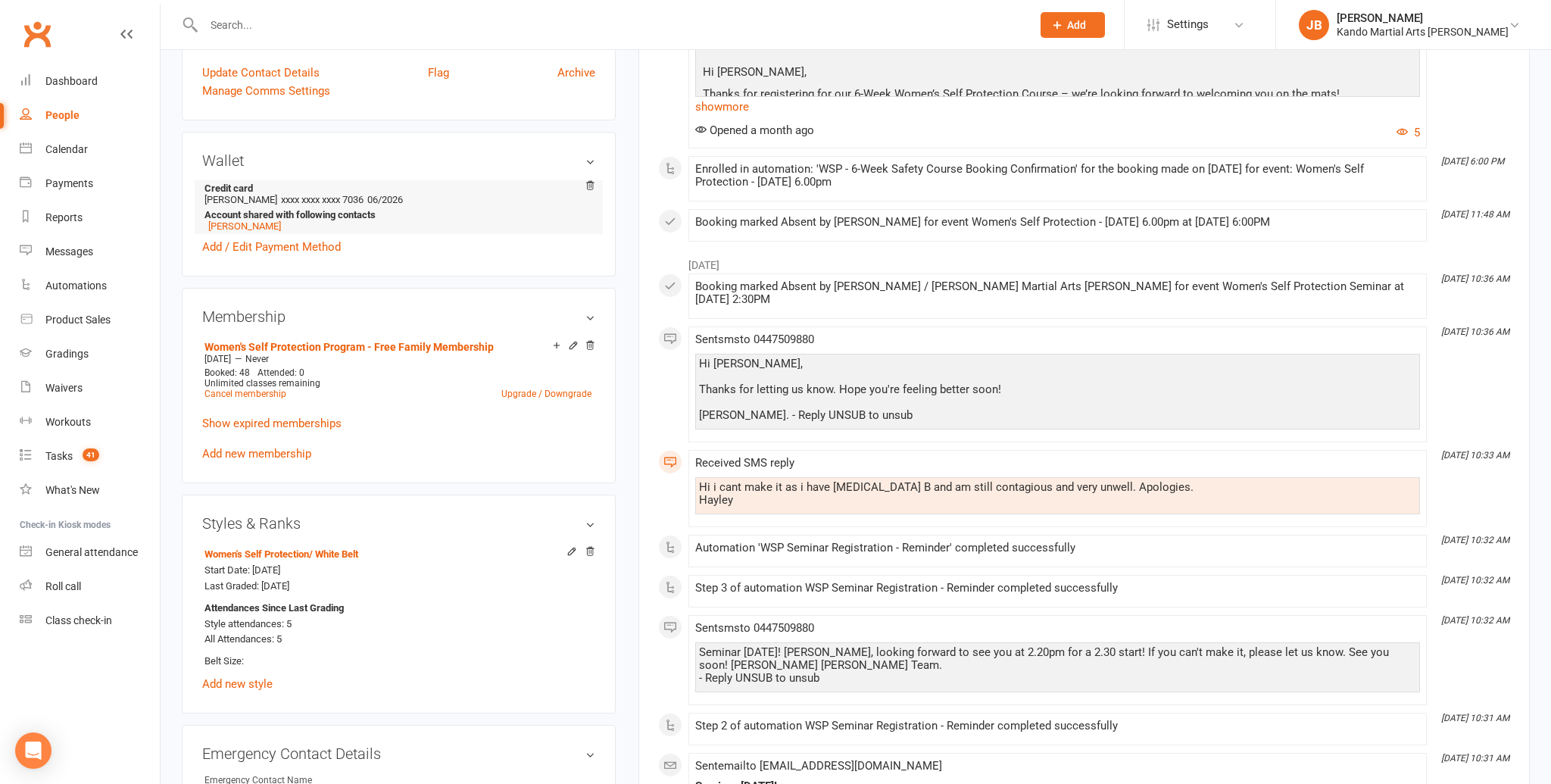
scroll to position [666, 0]
click at [246, 388] on link "Cancel membership" at bounding box center [245, 393] width 81 height 11
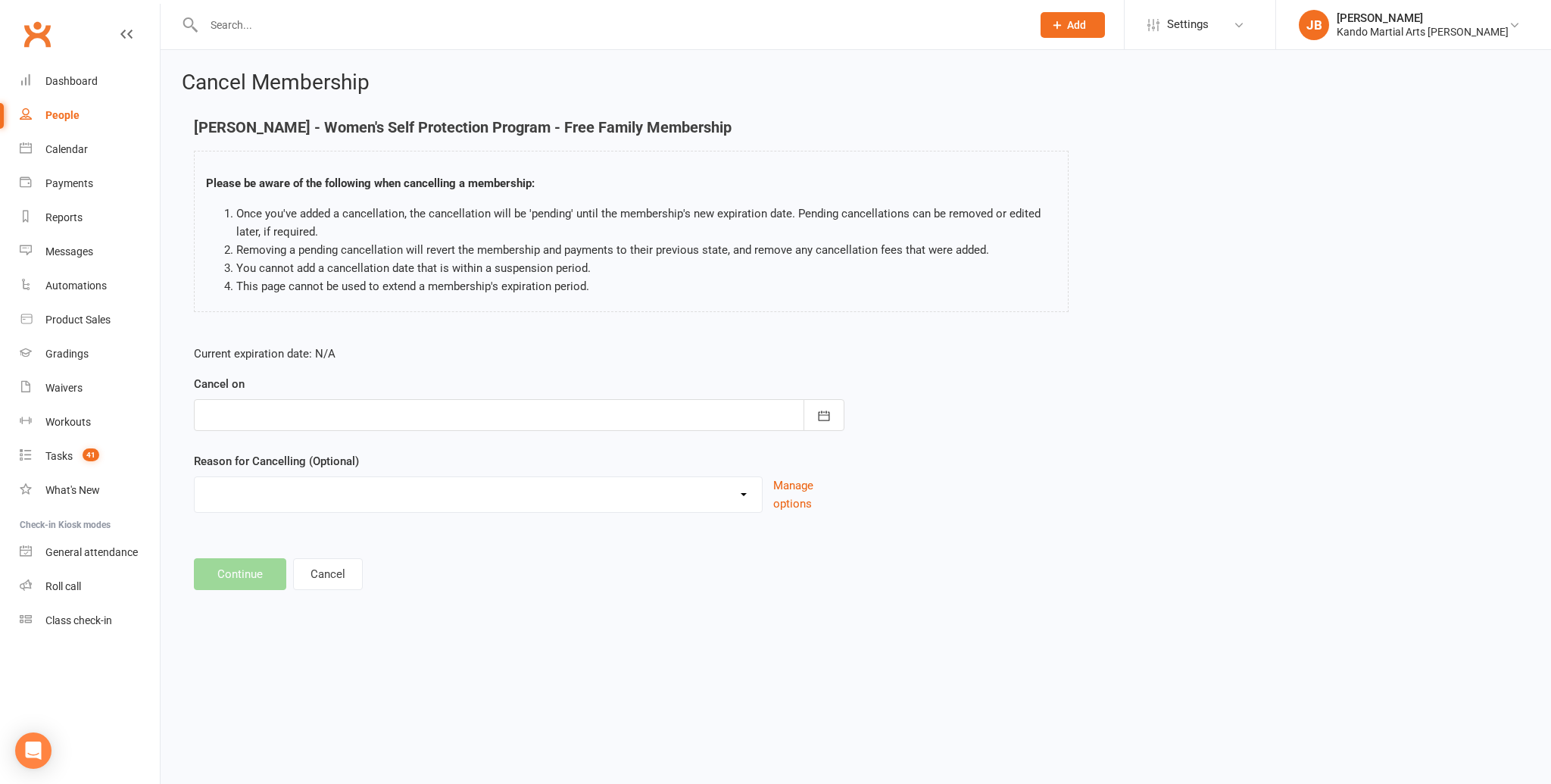
click at [243, 422] on div at bounding box center [519, 415] width 651 height 32
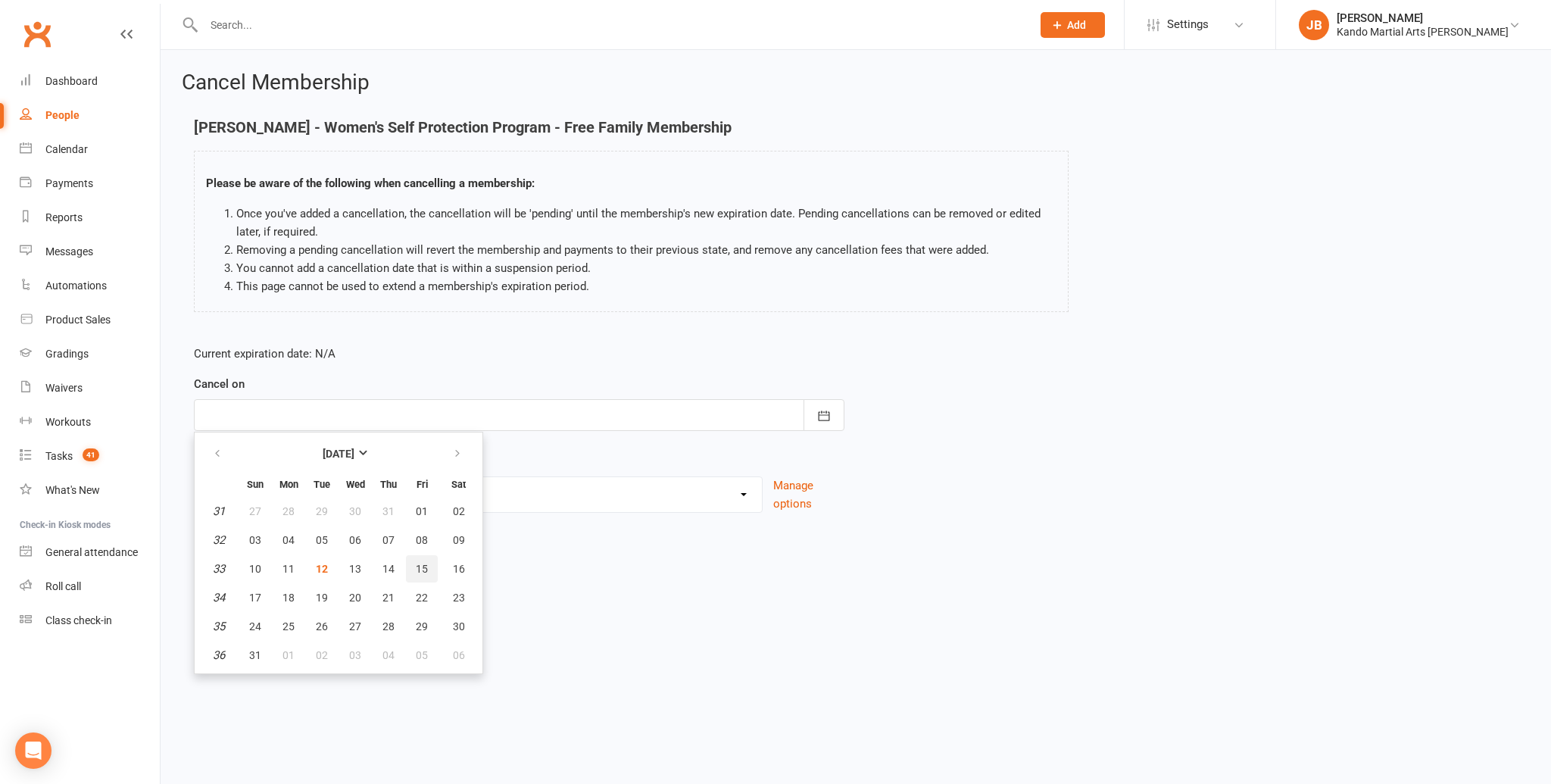
click at [416, 565] on span "15" at bounding box center [422, 569] width 12 height 12
type input "15 Aug 2025"
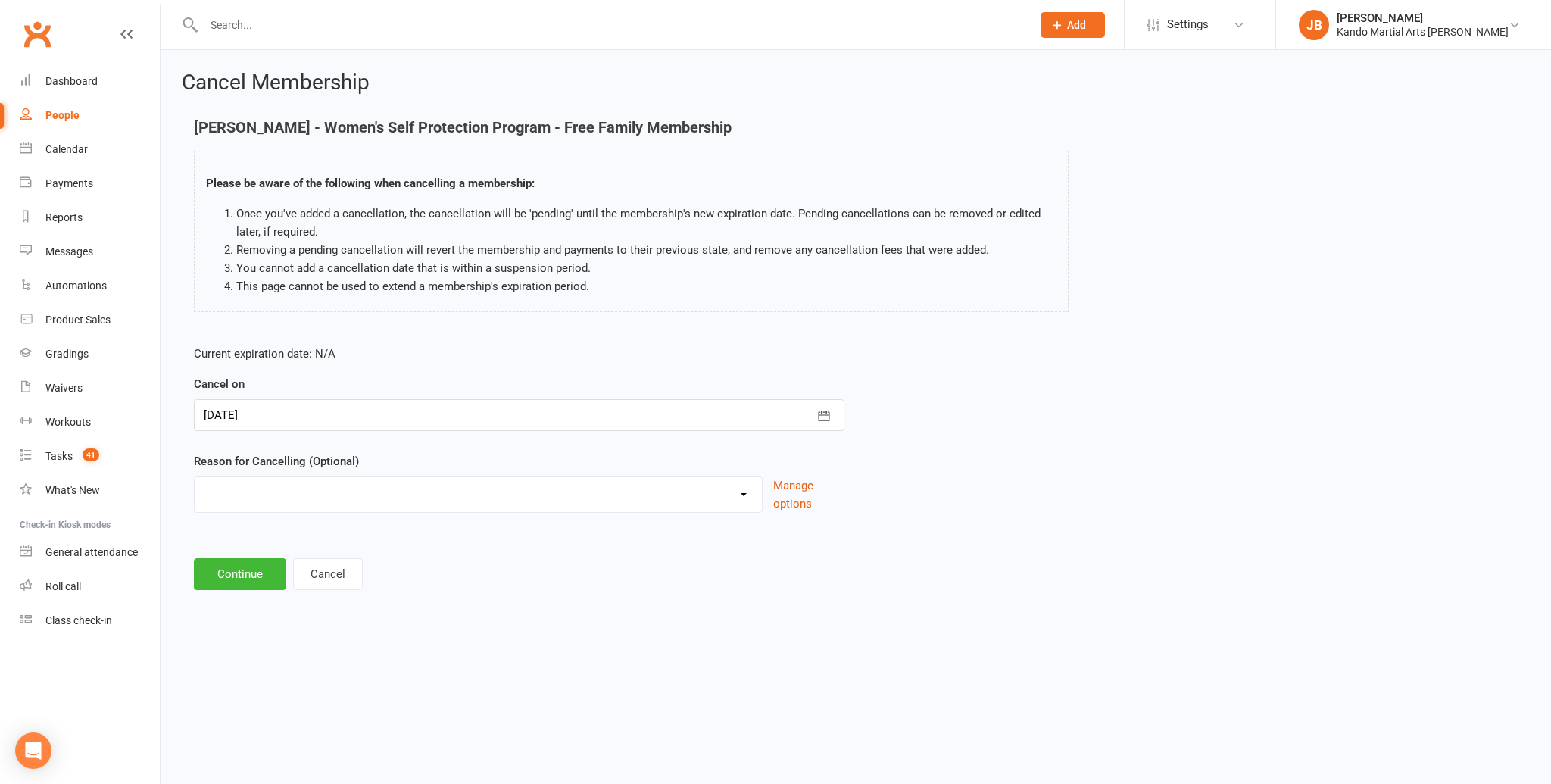
click at [275, 482] on select "Financial Holiday Injury Moving House Not Continuing After Trial Paid PIF Trans…" at bounding box center [478, 492] width 567 height 30
click at [242, 503] on select "Financial Holiday Injury Moving House Not Continuing After Trial Paid PIF Trans…" at bounding box center [478, 492] width 567 height 30
select select "8"
click at [240, 653] on button "Continue" at bounding box center [240, 651] width 92 height 32
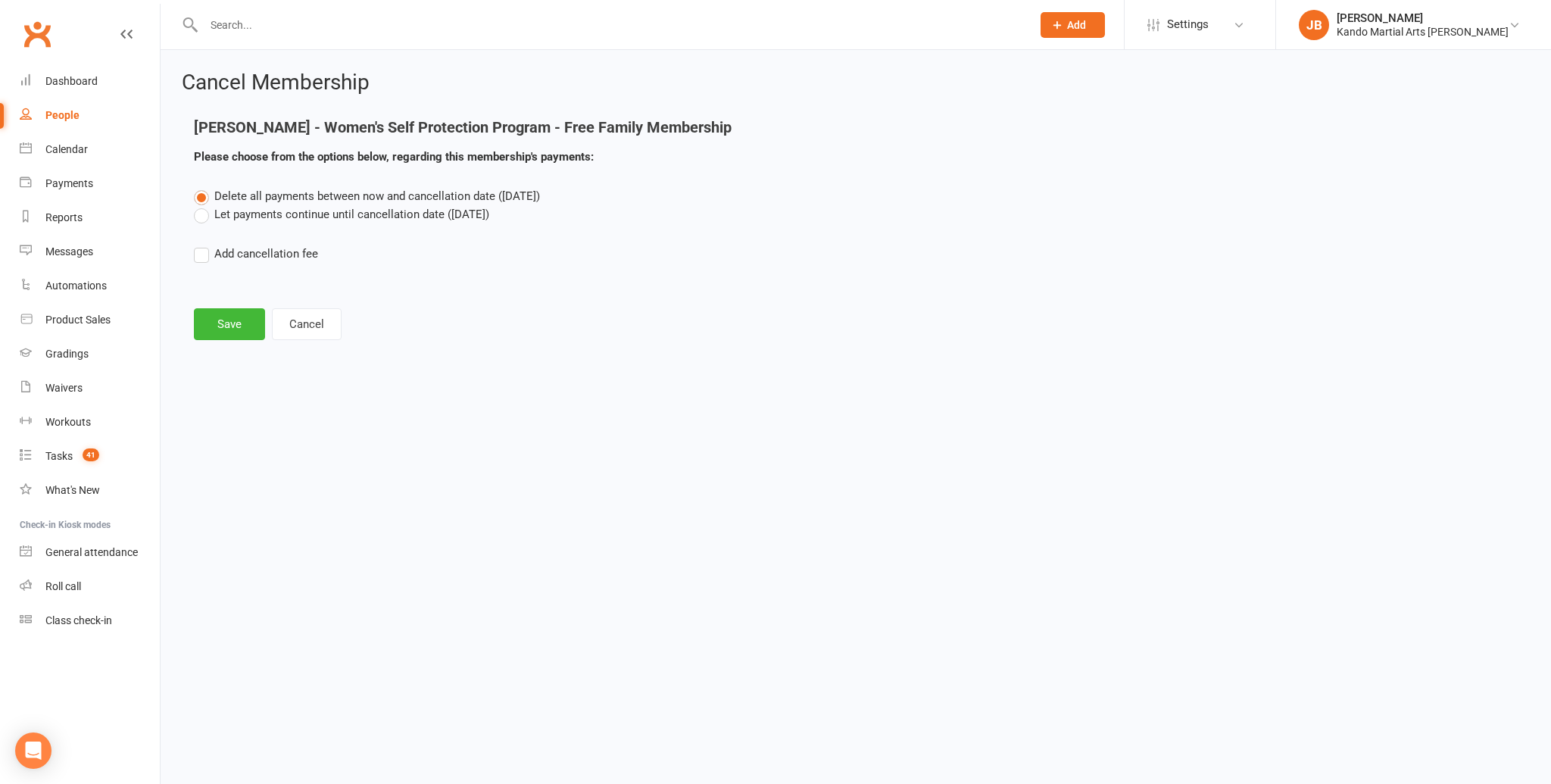
drag, startPoint x: 243, startPoint y: 213, endPoint x: 223, endPoint y: 291, distance: 80.5
click at [243, 213] on label "Let payments continue until cancellation date (Aug 15, 2025)" at bounding box center [342, 214] width 296 height 19
click at [204, 205] on input "Let payments continue until cancellation date (Aug 15, 2025)" at bounding box center [198, 205] width 10 height 0
click at [215, 332] on button "Save" at bounding box center [229, 324] width 71 height 32
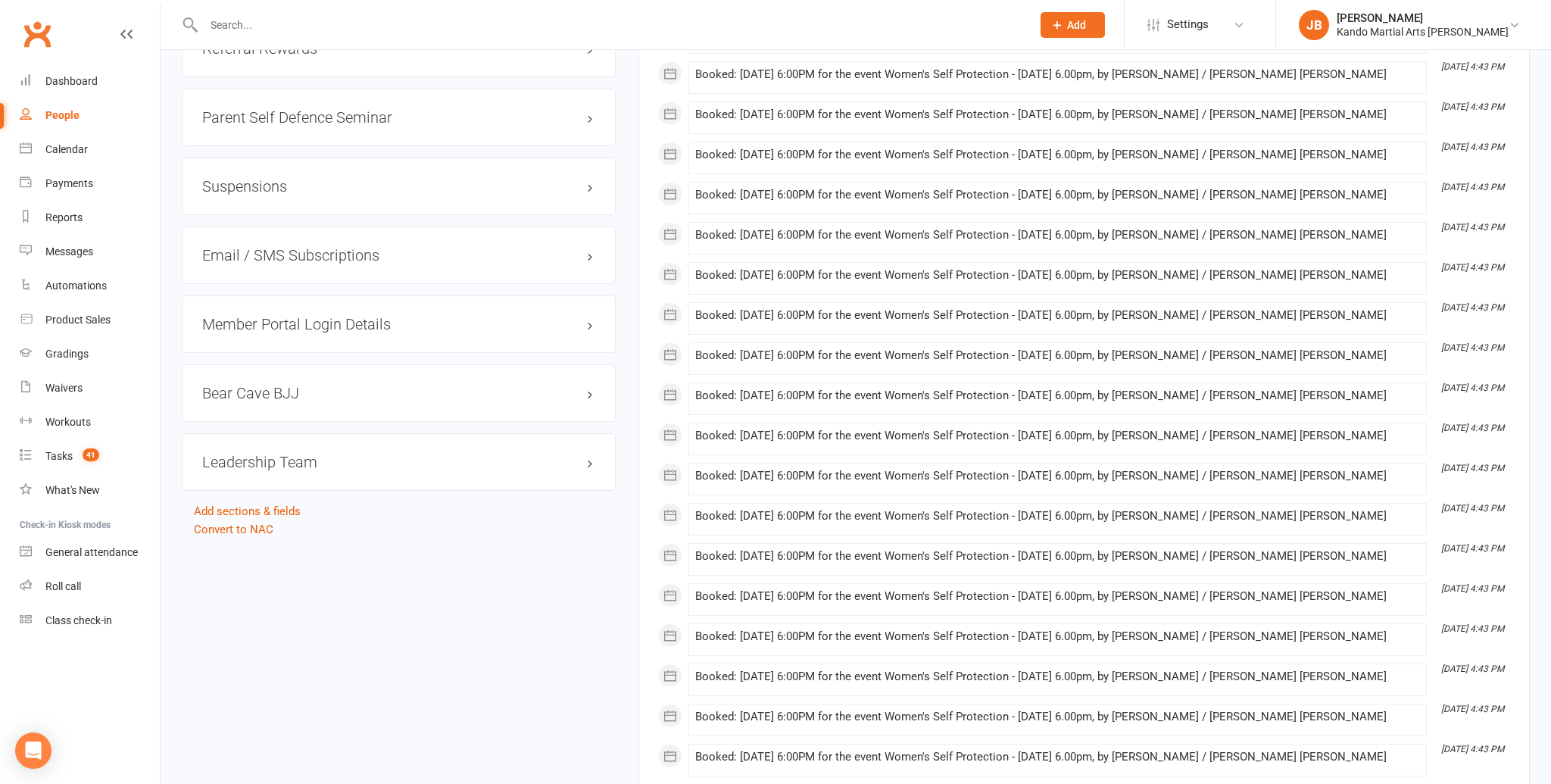
scroll to position [2274, 0]
click at [249, 520] on link "Convert to NAC" at bounding box center [234, 527] width 80 height 13
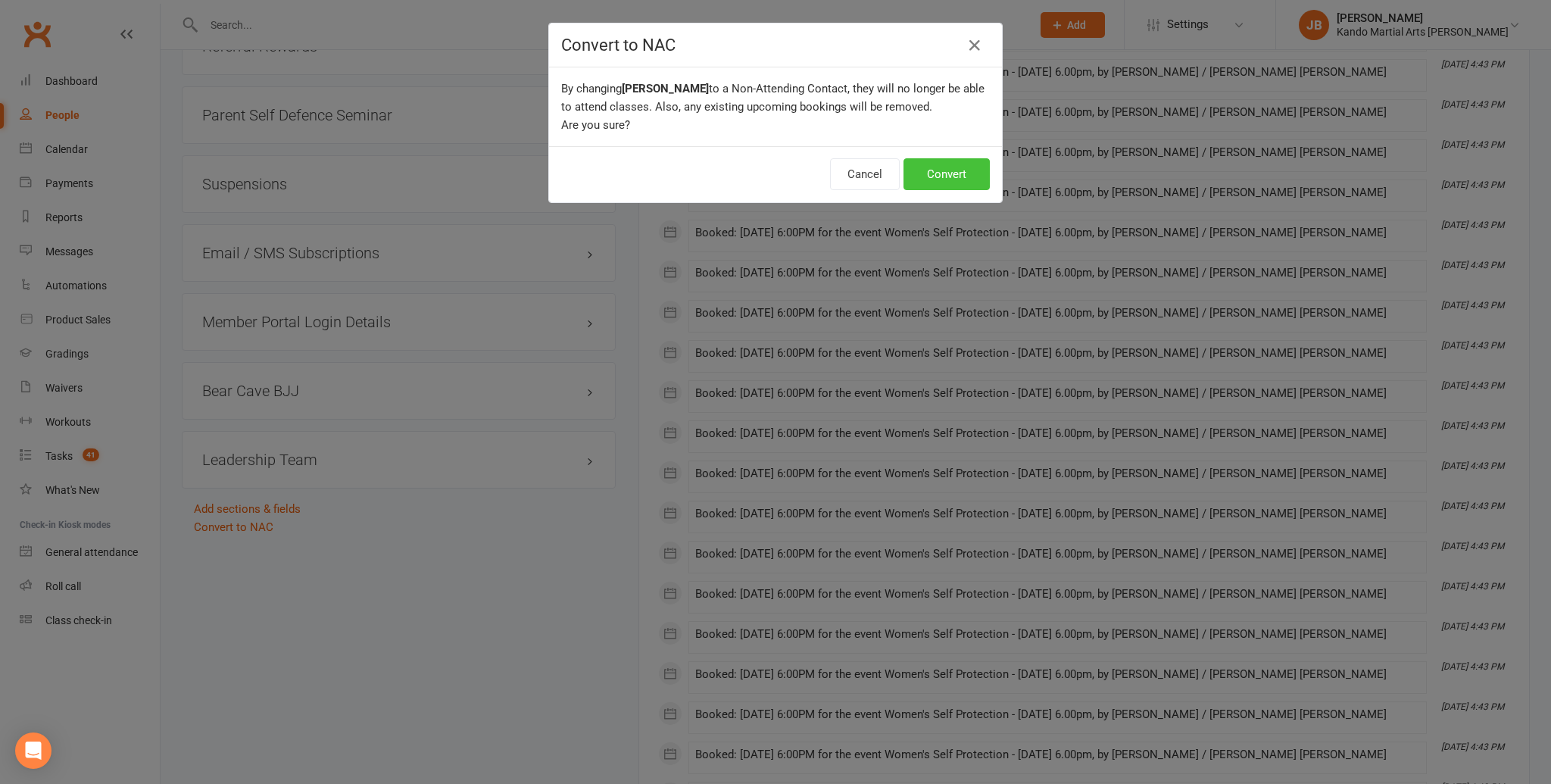
click at [788, 178] on button "Convert" at bounding box center [947, 174] width 87 height 32
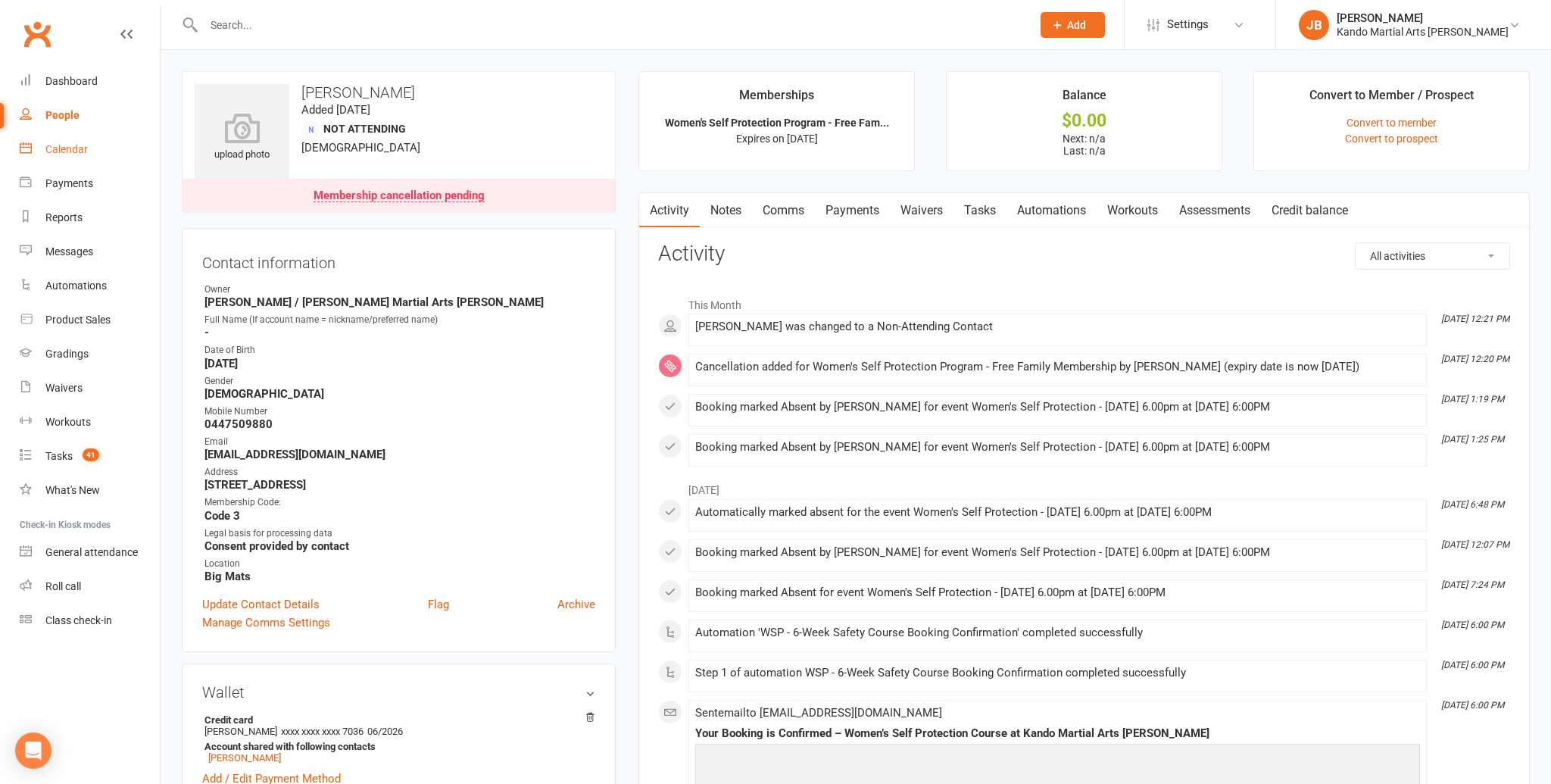
click at [85, 149] on div "Calendar" at bounding box center [66, 150] width 42 height 12
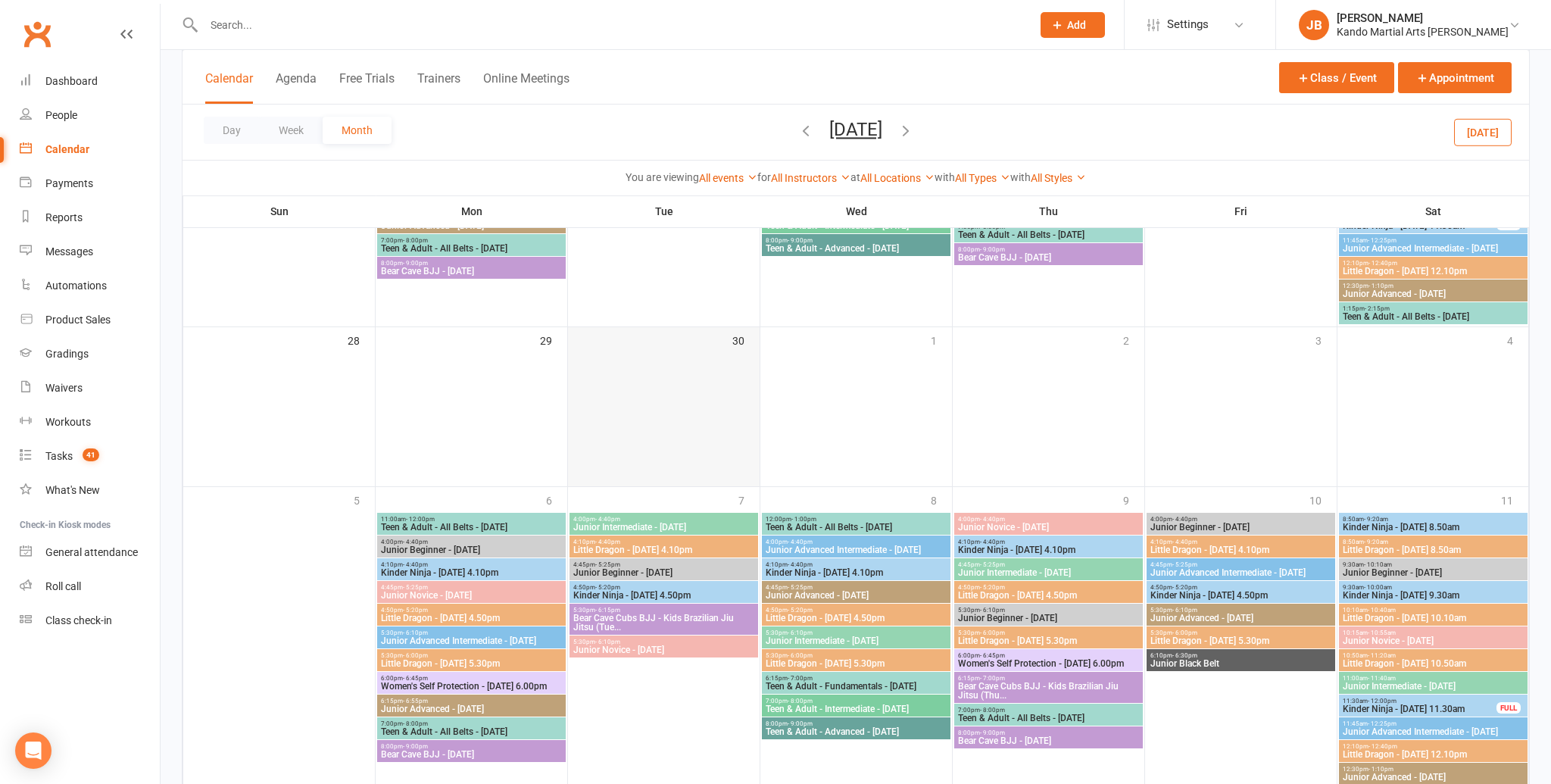
scroll to position [1448, 0]
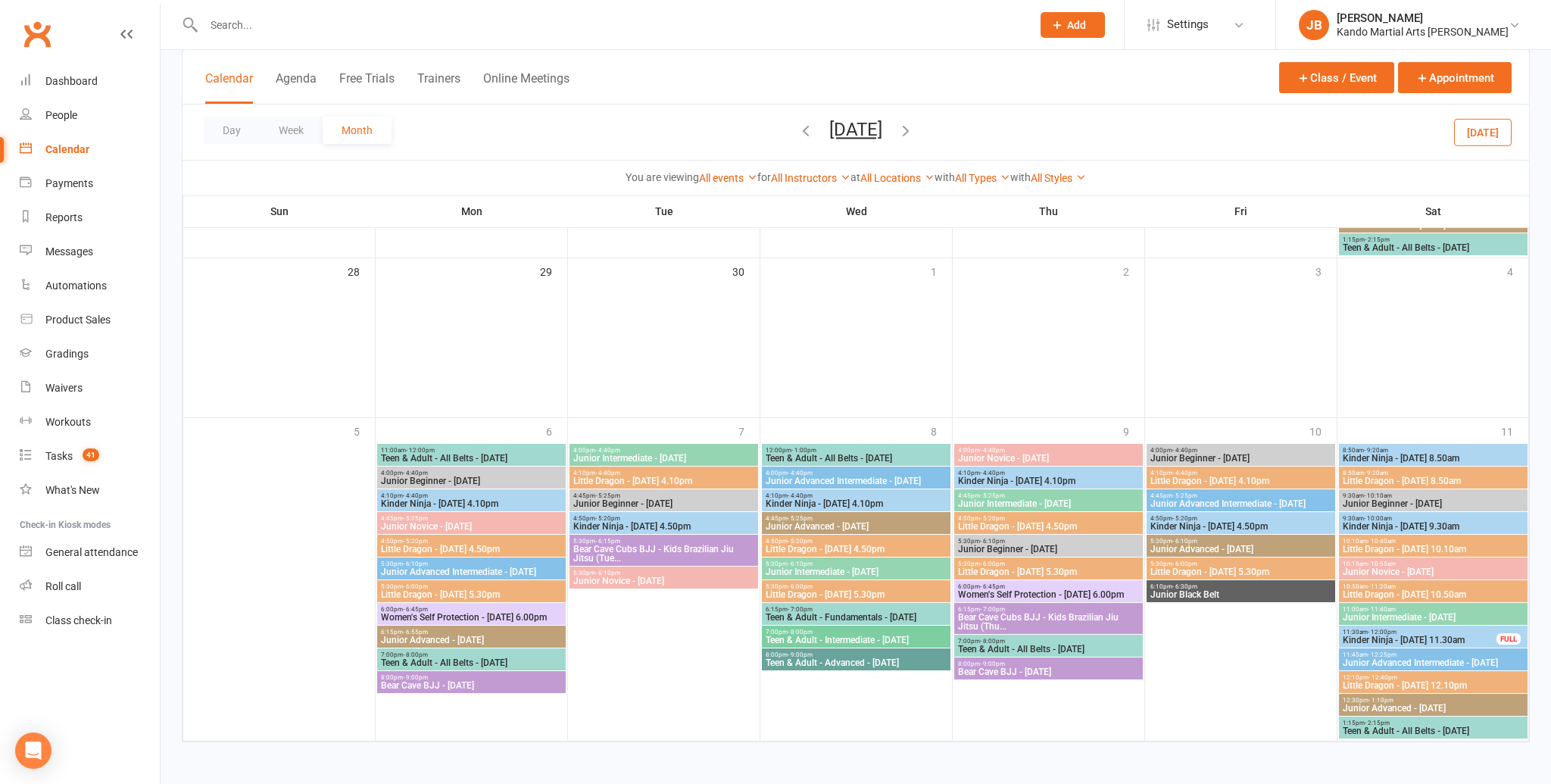
click at [483, 610] on span "6:00pm - 6:45pm" at bounding box center [472, 609] width 182 height 7
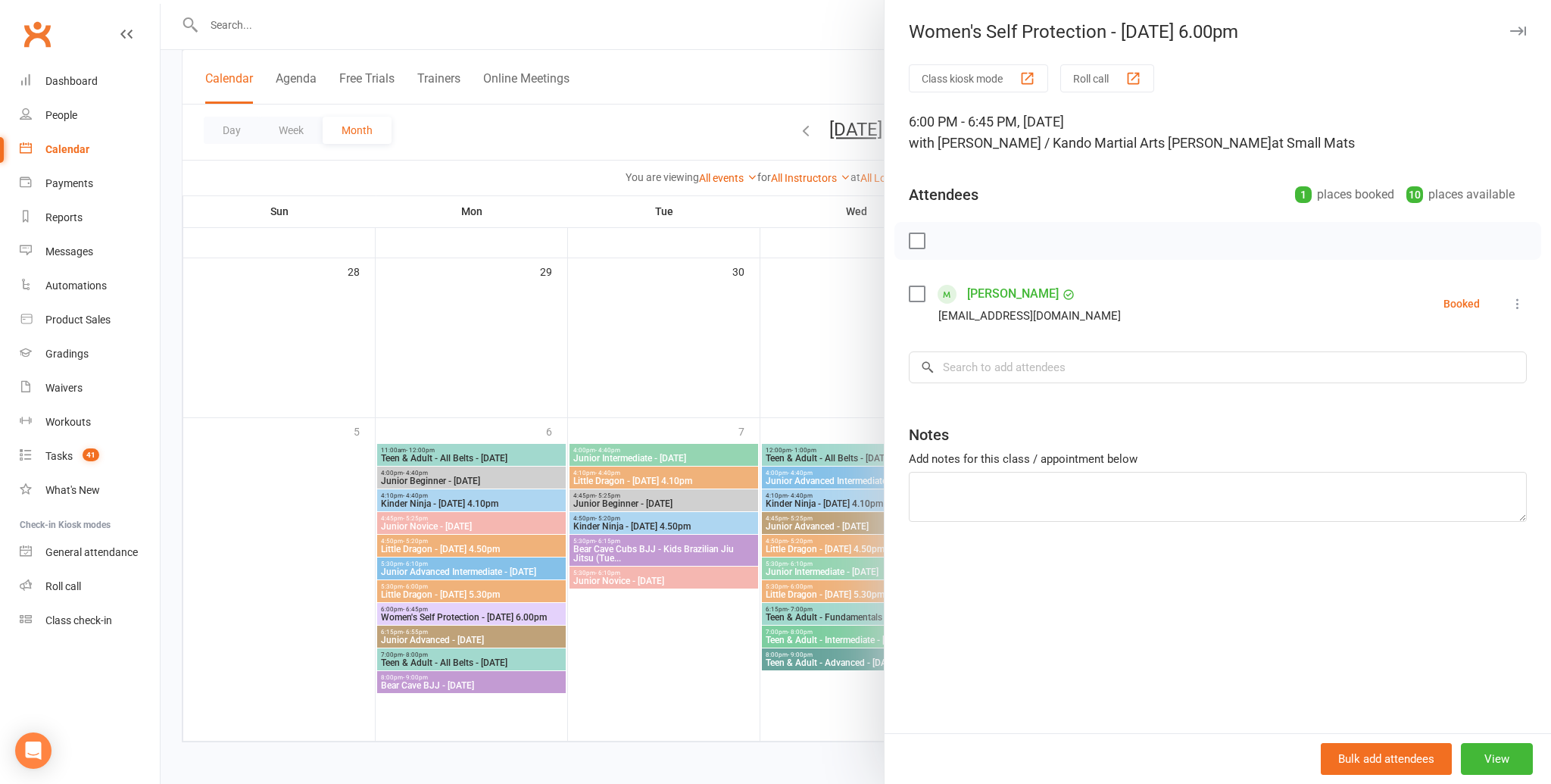
drag, startPoint x: 1513, startPoint y: 34, endPoint x: 1219, endPoint y: 135, distance: 310.9
click at [788, 34] on icon "button" at bounding box center [1518, 31] width 16 height 9
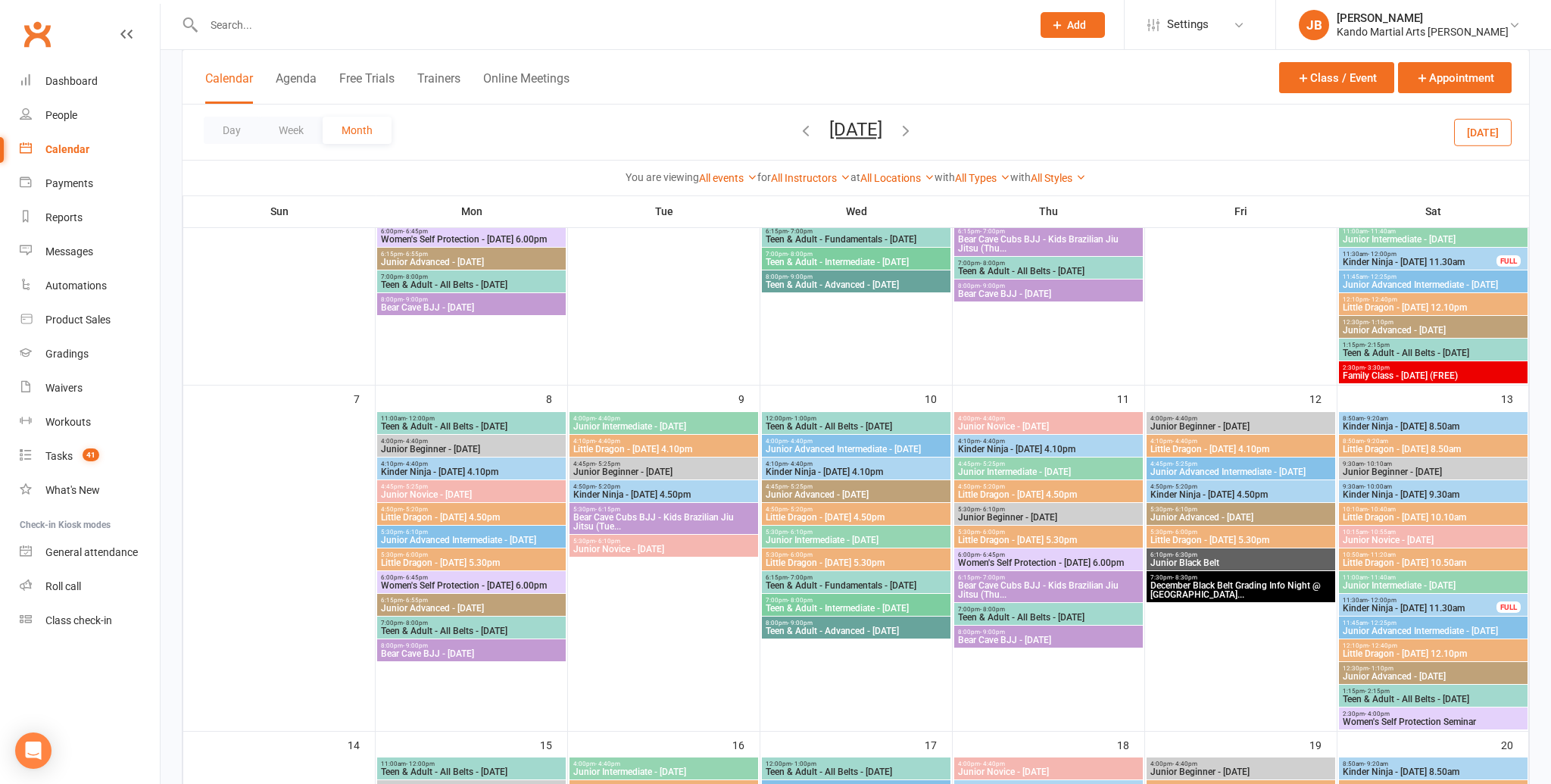
scroll to position [0, 0]
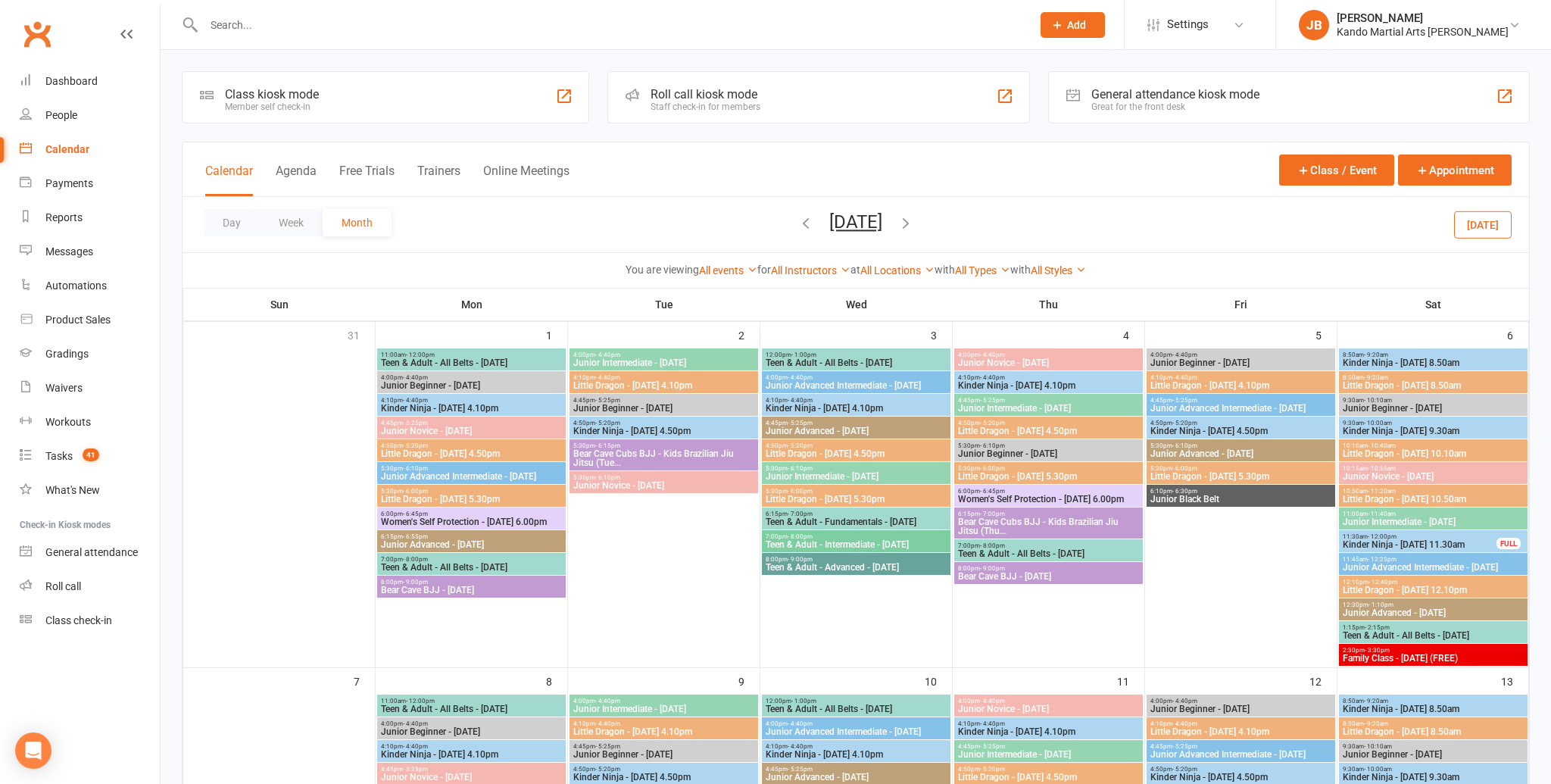
click at [428, 519] on span "Women's Self Protection - Monday 6.00pm" at bounding box center [472, 521] width 182 height 9
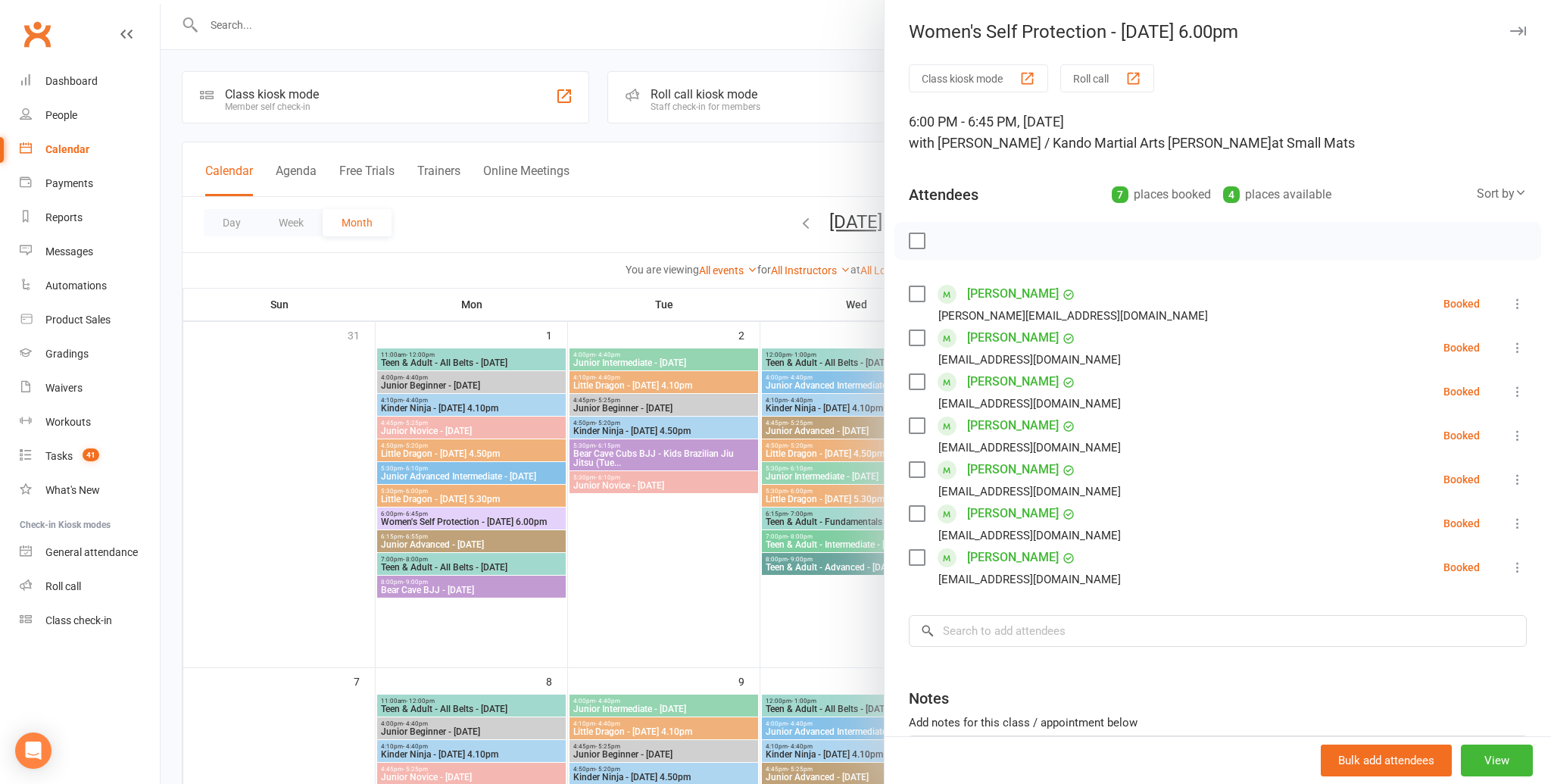
drag, startPoint x: 1516, startPoint y: 29, endPoint x: 1390, endPoint y: 96, distance: 142.7
click at [788, 29] on icon "button" at bounding box center [1518, 31] width 16 height 9
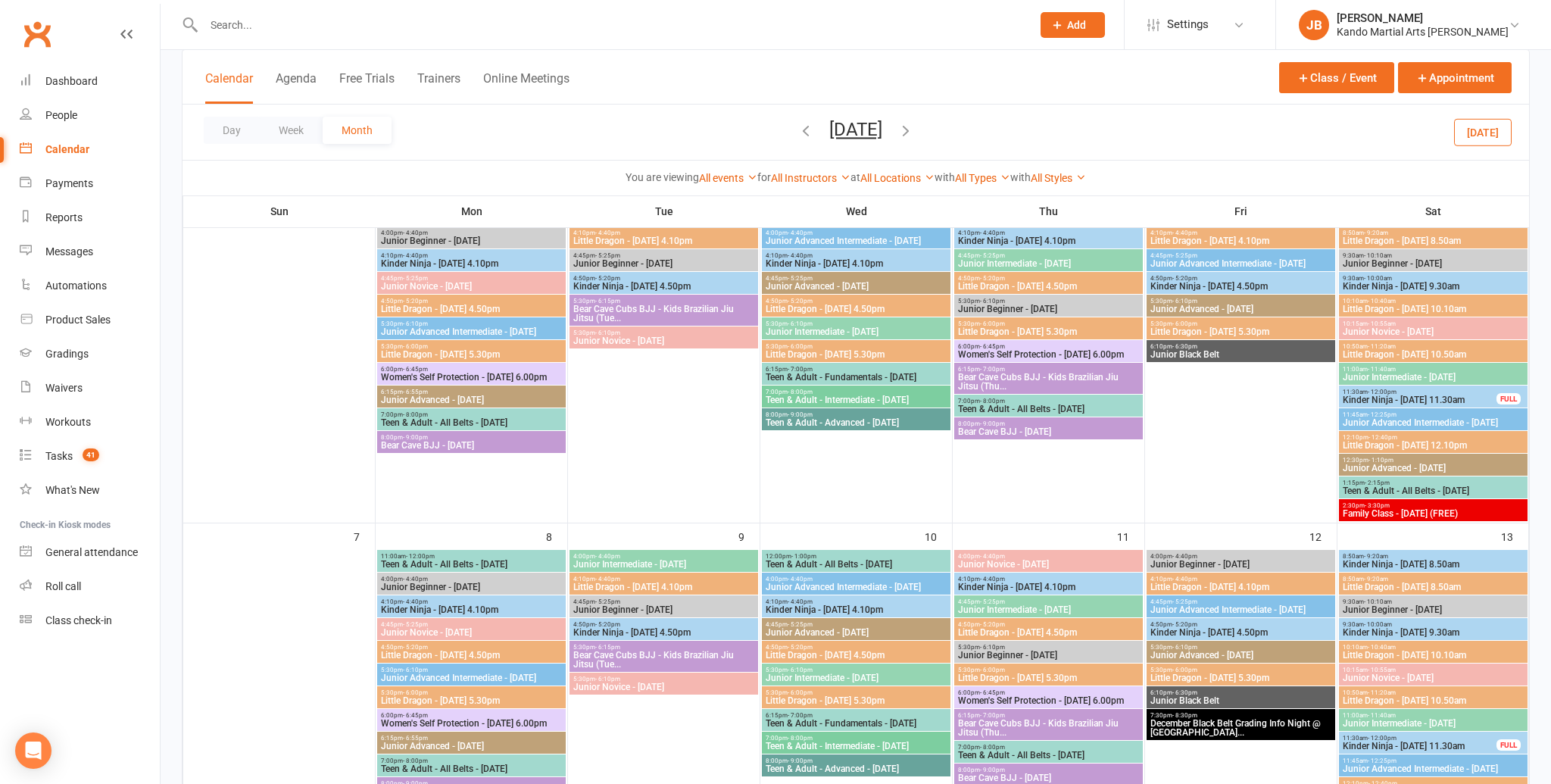
scroll to position [142, 0]
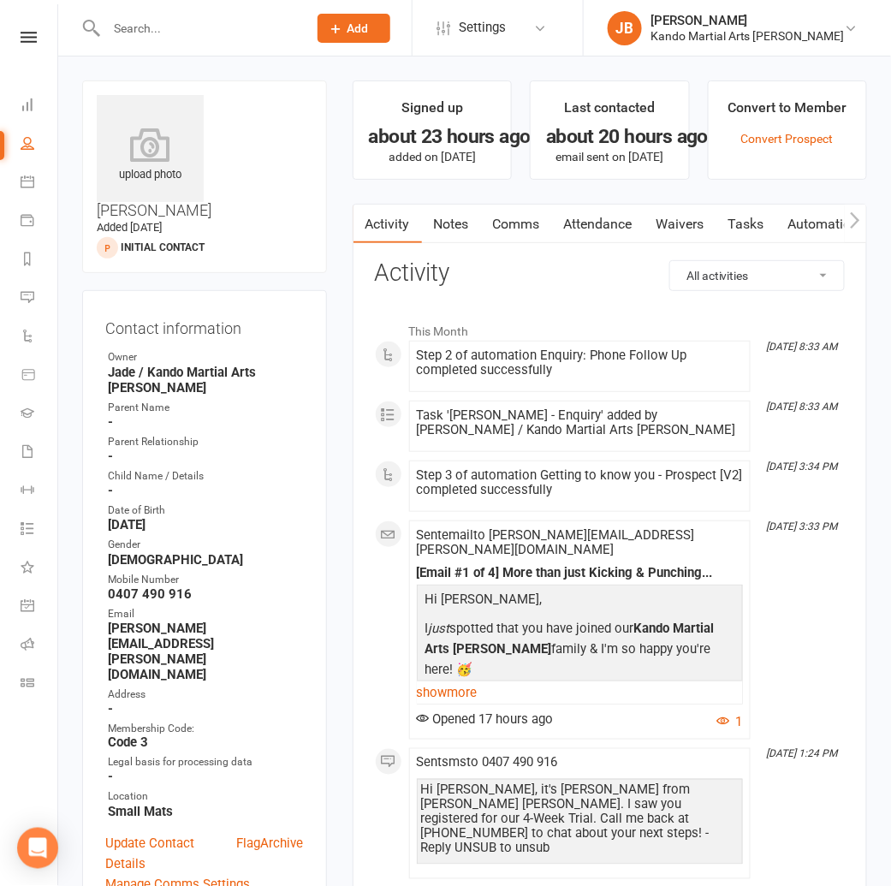
click at [456, 221] on link "Notes" at bounding box center [451, 223] width 59 height 39
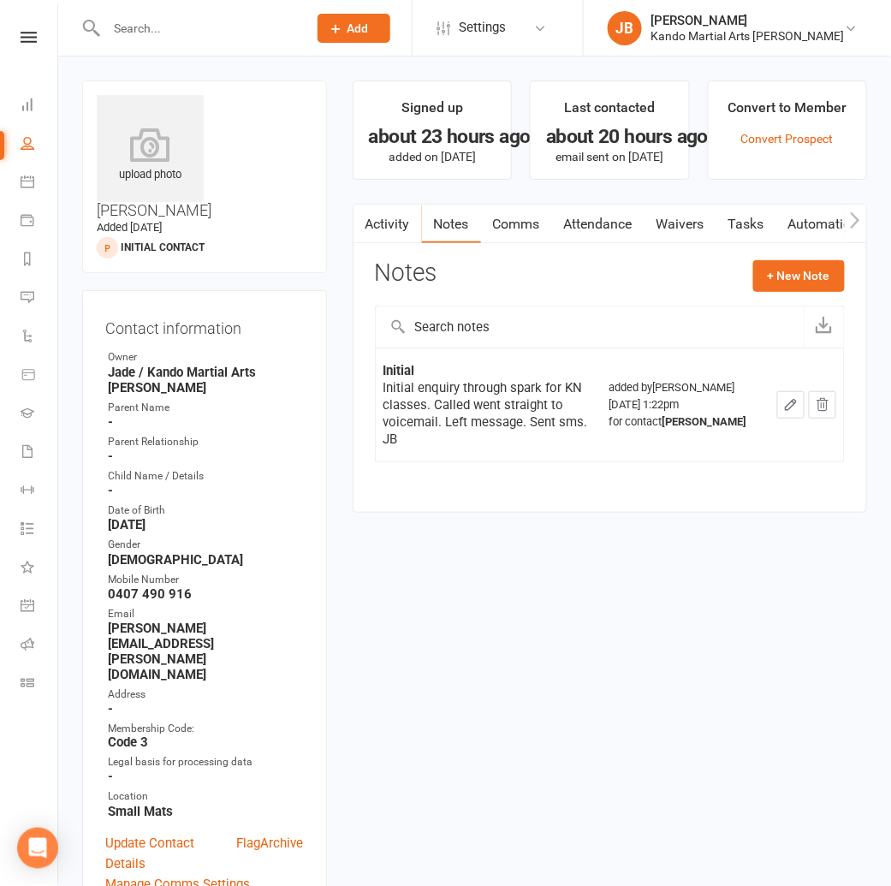
click at [796, 398] on icon "button" at bounding box center [790, 404] width 15 height 15
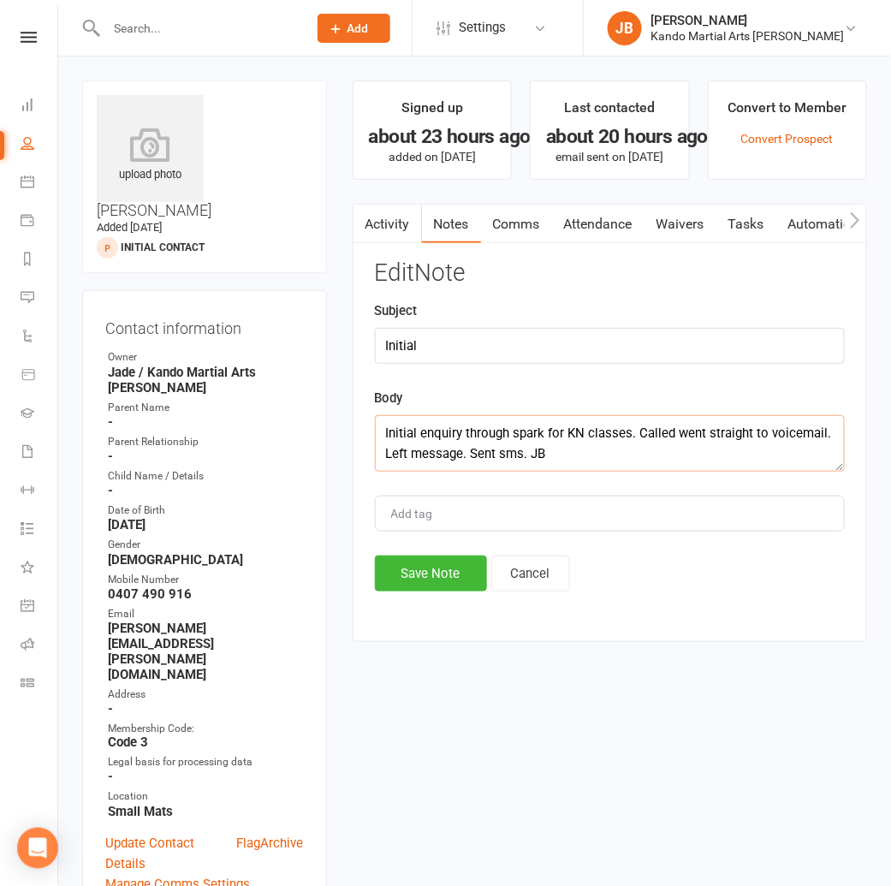
click at [582, 449] on textarea "Initial enquiry through spark for KN classes. Called went straight to voicemail…" at bounding box center [610, 443] width 470 height 56
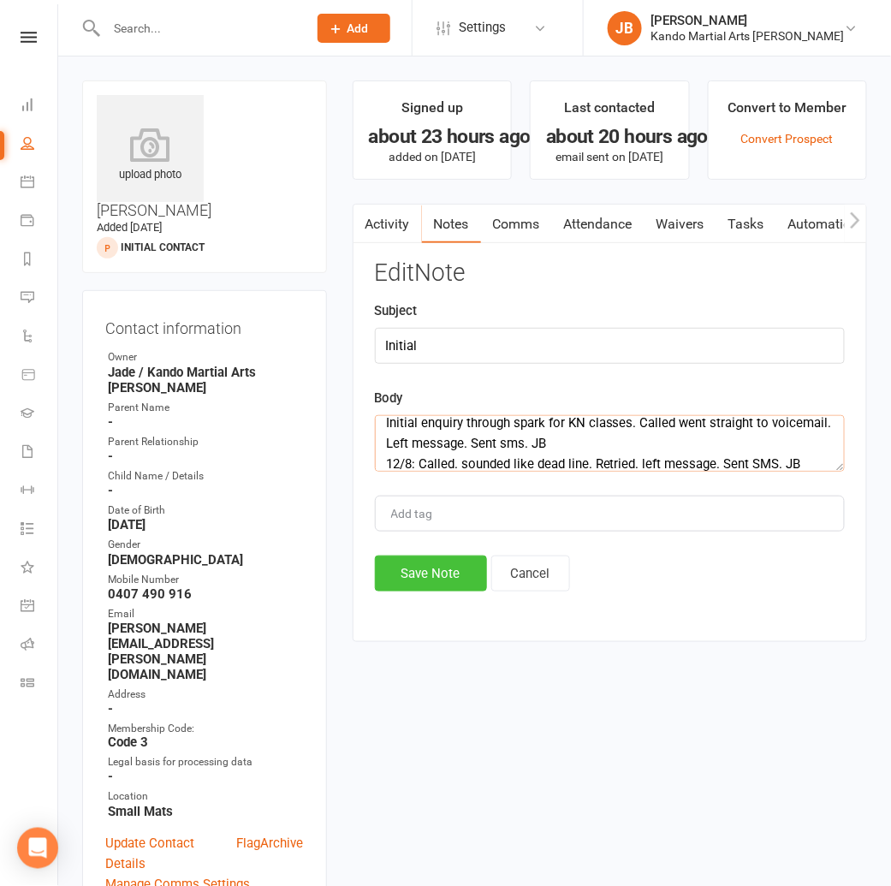
type textarea "Initial enquiry through spark for KN classes. Called went straight to voicemail…"
click at [397, 584] on button "Save Note" at bounding box center [431, 573] width 112 height 36
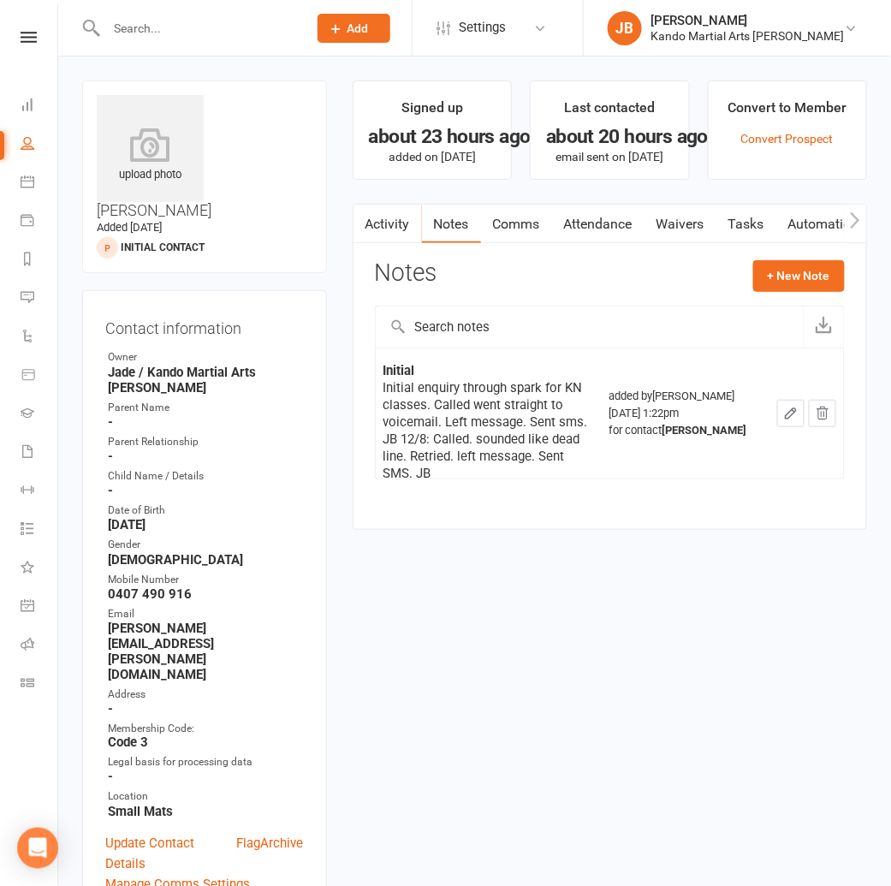
click at [504, 226] on link "Comms" at bounding box center [516, 223] width 71 height 39
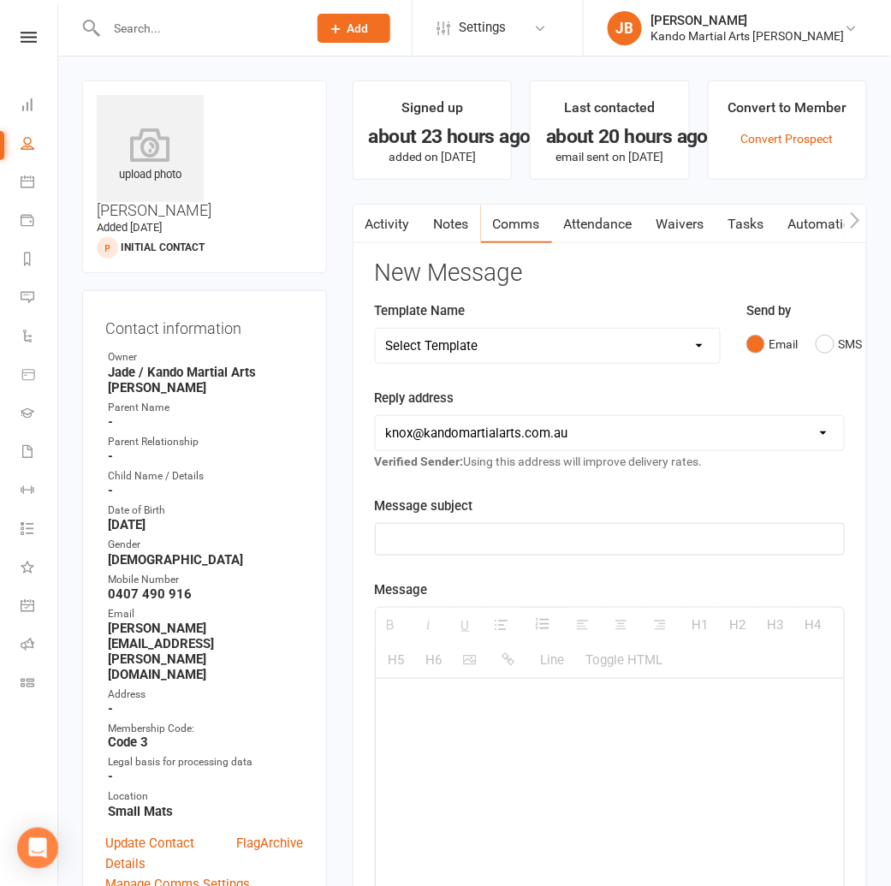
click at [413, 347] on select "Select Template [Email] 5 Class Pass Renewal - Used 4/5 classes [Email] 5 Class…" at bounding box center [548, 346] width 344 height 34
select select "959"
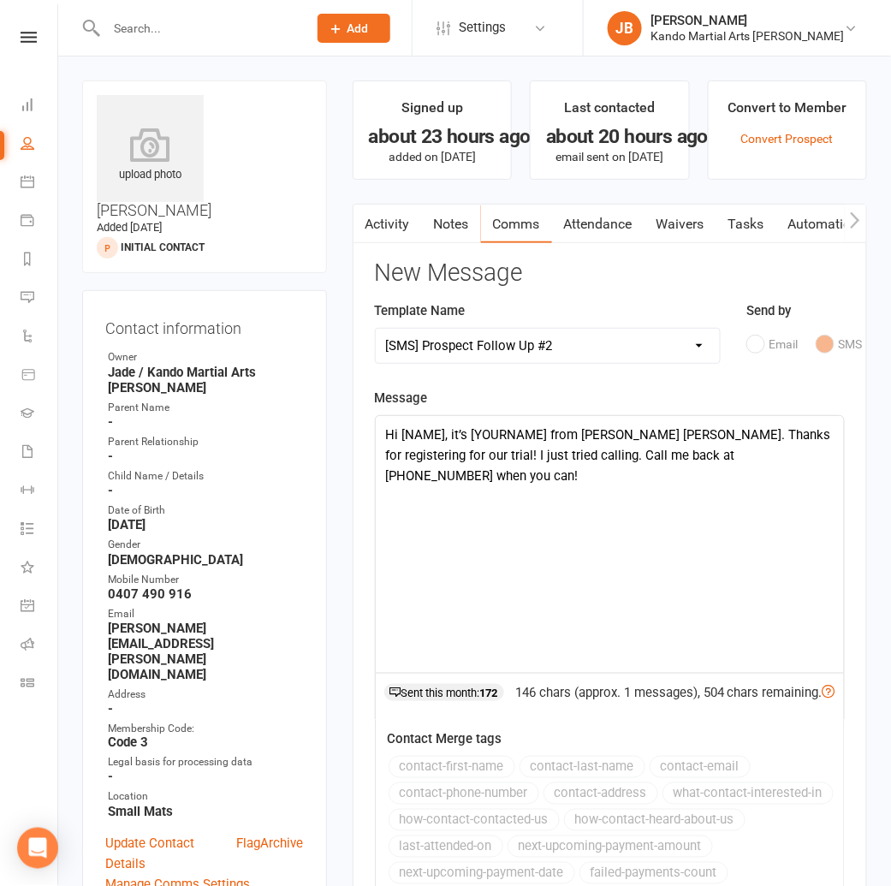
click at [415, 429] on div "Hi [NAME], it’s [YOURNAME] from [PERSON_NAME] [PERSON_NAME]. Thanks for registe…" at bounding box center [610, 544] width 468 height 257
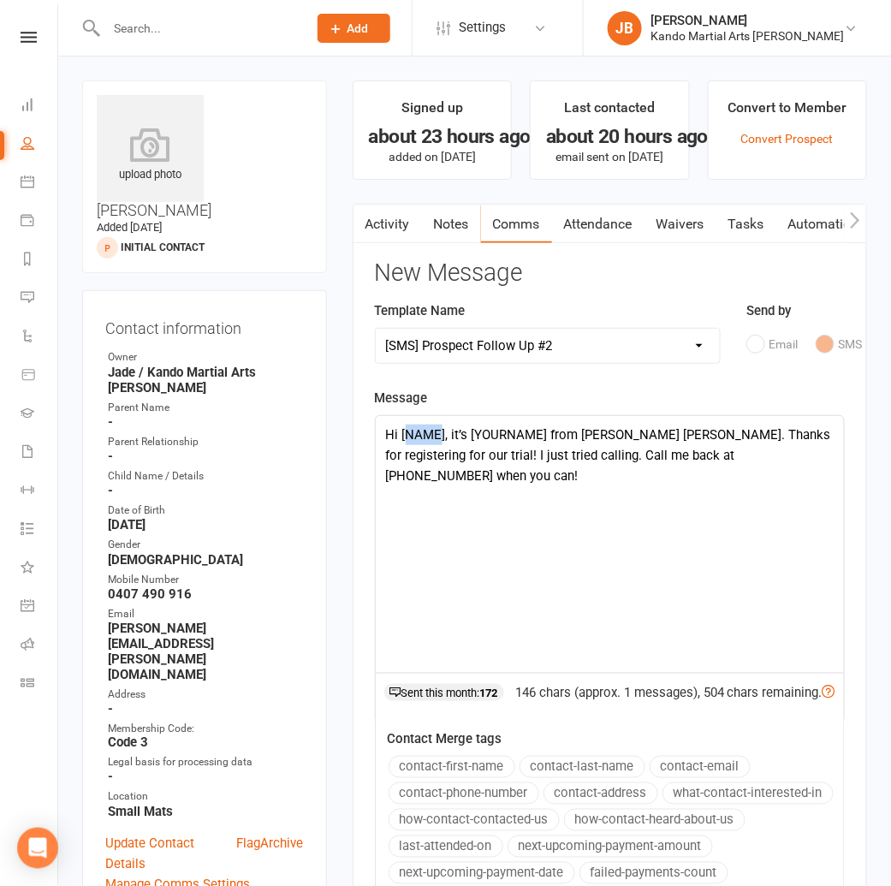
click at [415, 429] on div "Hi [NAME], it’s [YOURNAME] from [PERSON_NAME] [PERSON_NAME]. Thanks for registe…" at bounding box center [610, 544] width 468 height 257
click at [513, 432] on div "Hi [PERSON_NAME], it’s [YOURNAME] from [PERSON_NAME] [PERSON_NAME]. Thanks for …" at bounding box center [610, 544] width 468 height 257
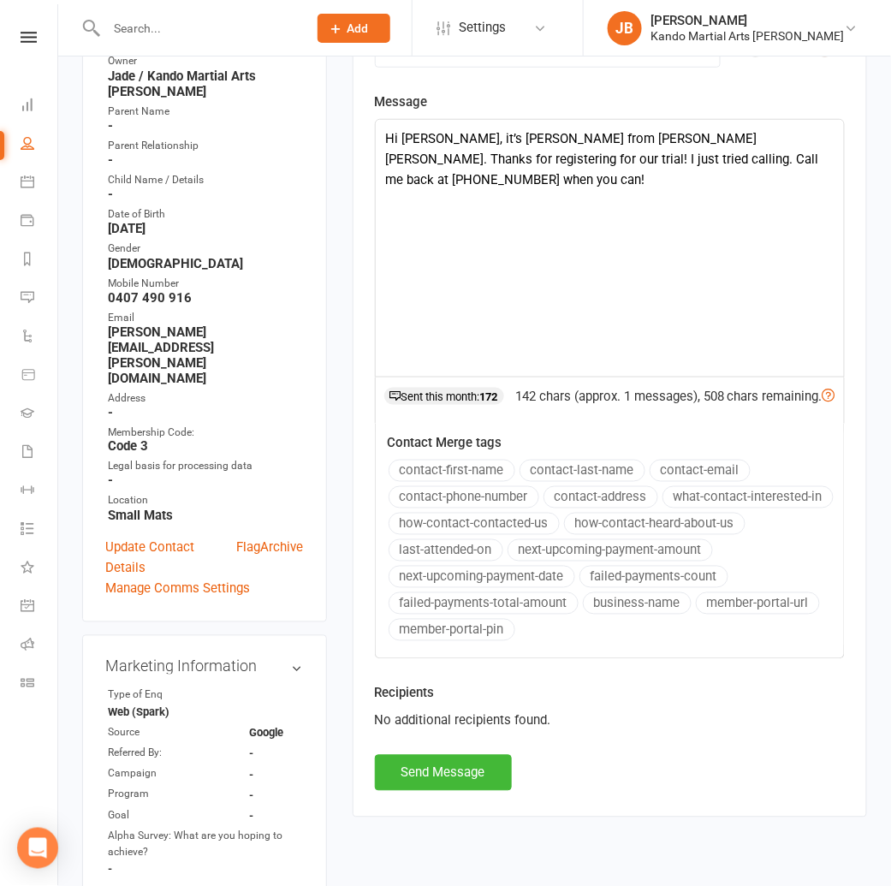
scroll to position [297, 0]
click at [477, 790] on button "Send Message" at bounding box center [443, 772] width 137 height 36
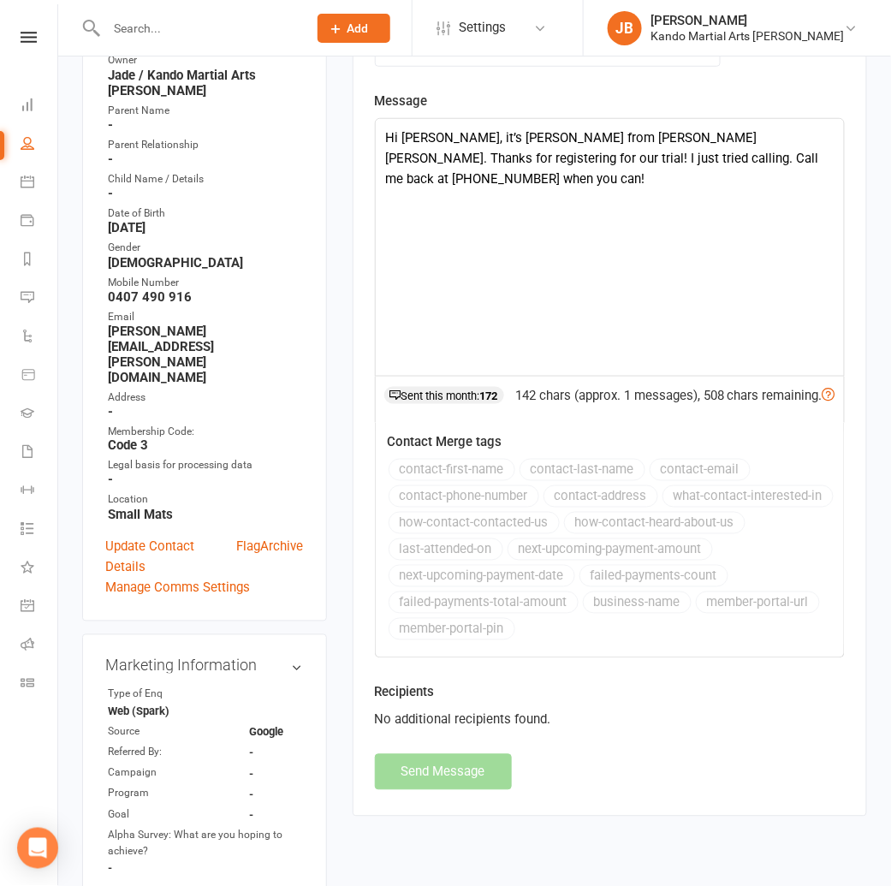
select select
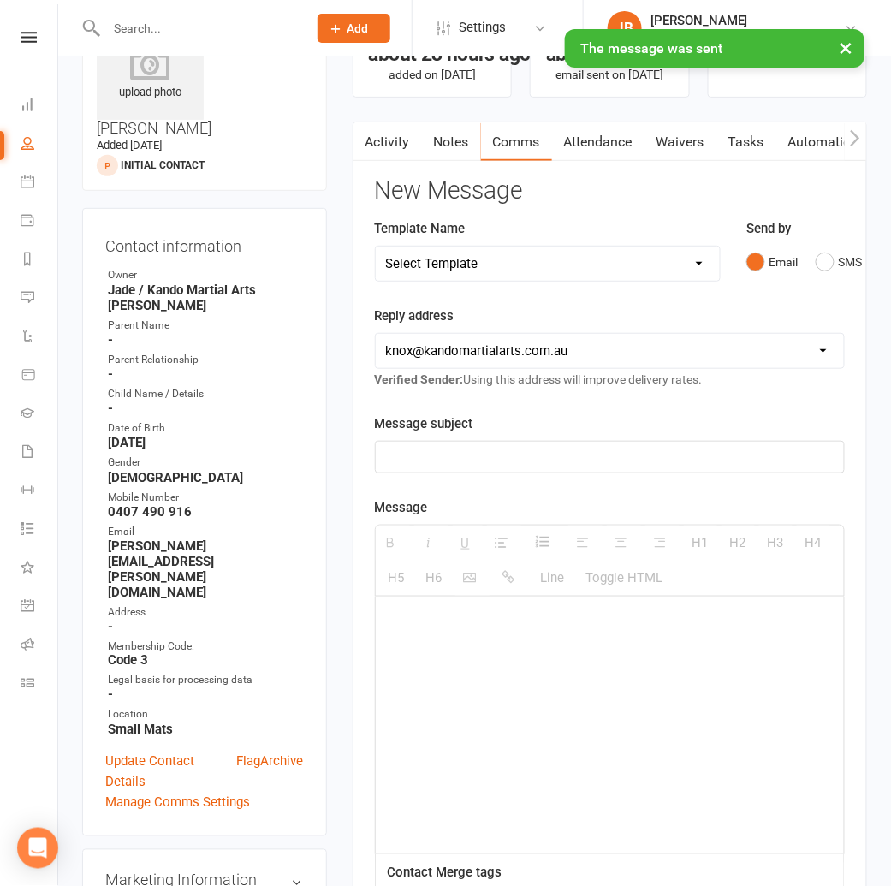
scroll to position [0, 0]
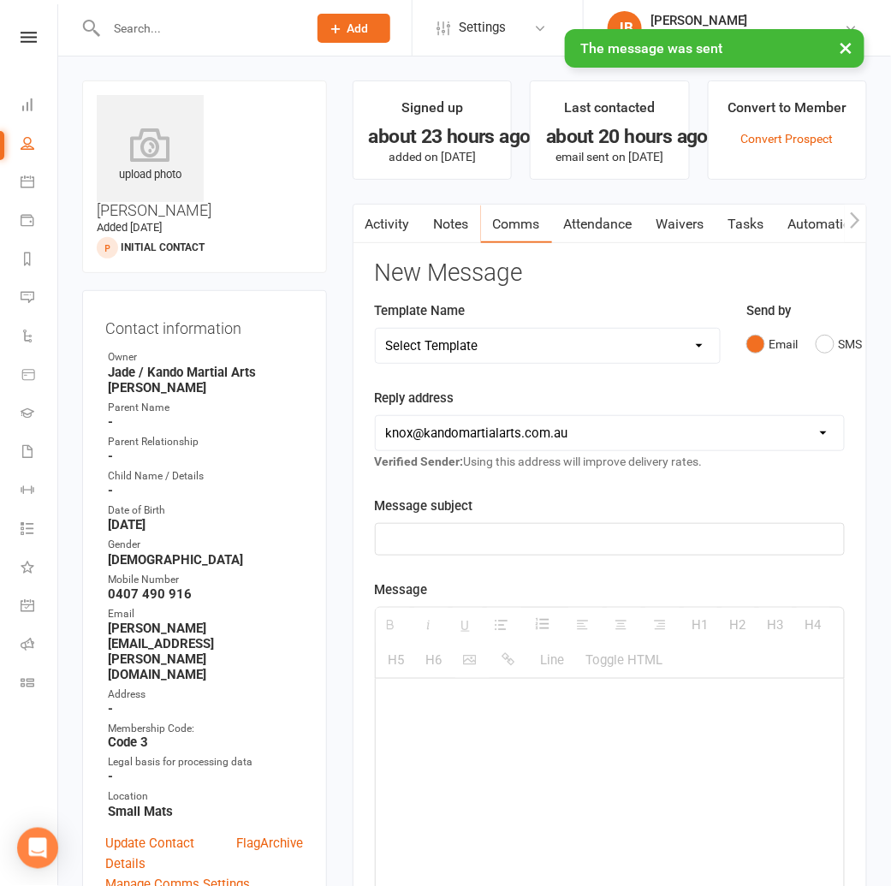
click at [763, 220] on link "Tasks" at bounding box center [746, 223] width 60 height 39
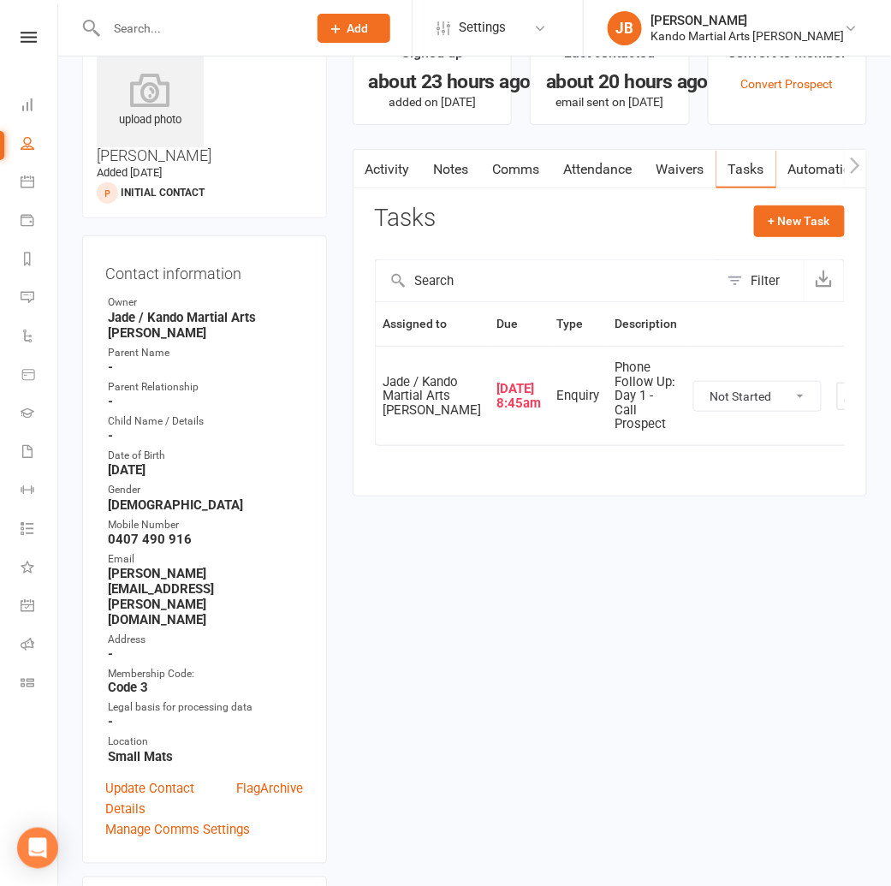
scroll to position [59, 0]
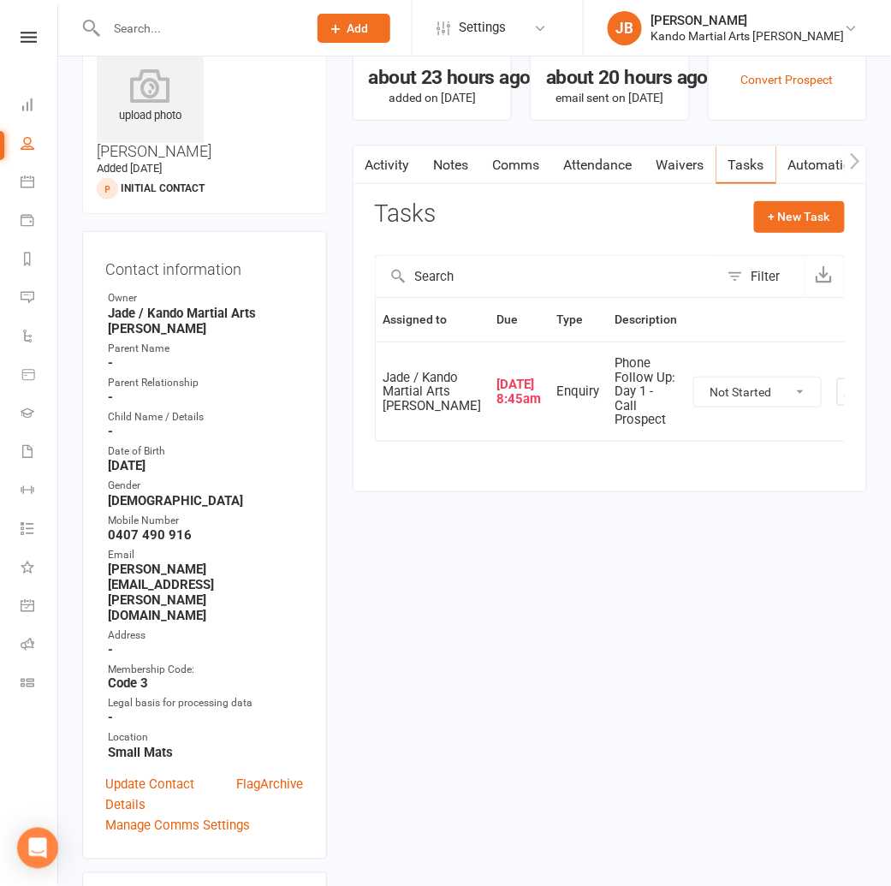
click at [694, 401] on select "Not Started In Progress Waiting Complete" at bounding box center [757, 391] width 127 height 29
select select "unstarted"
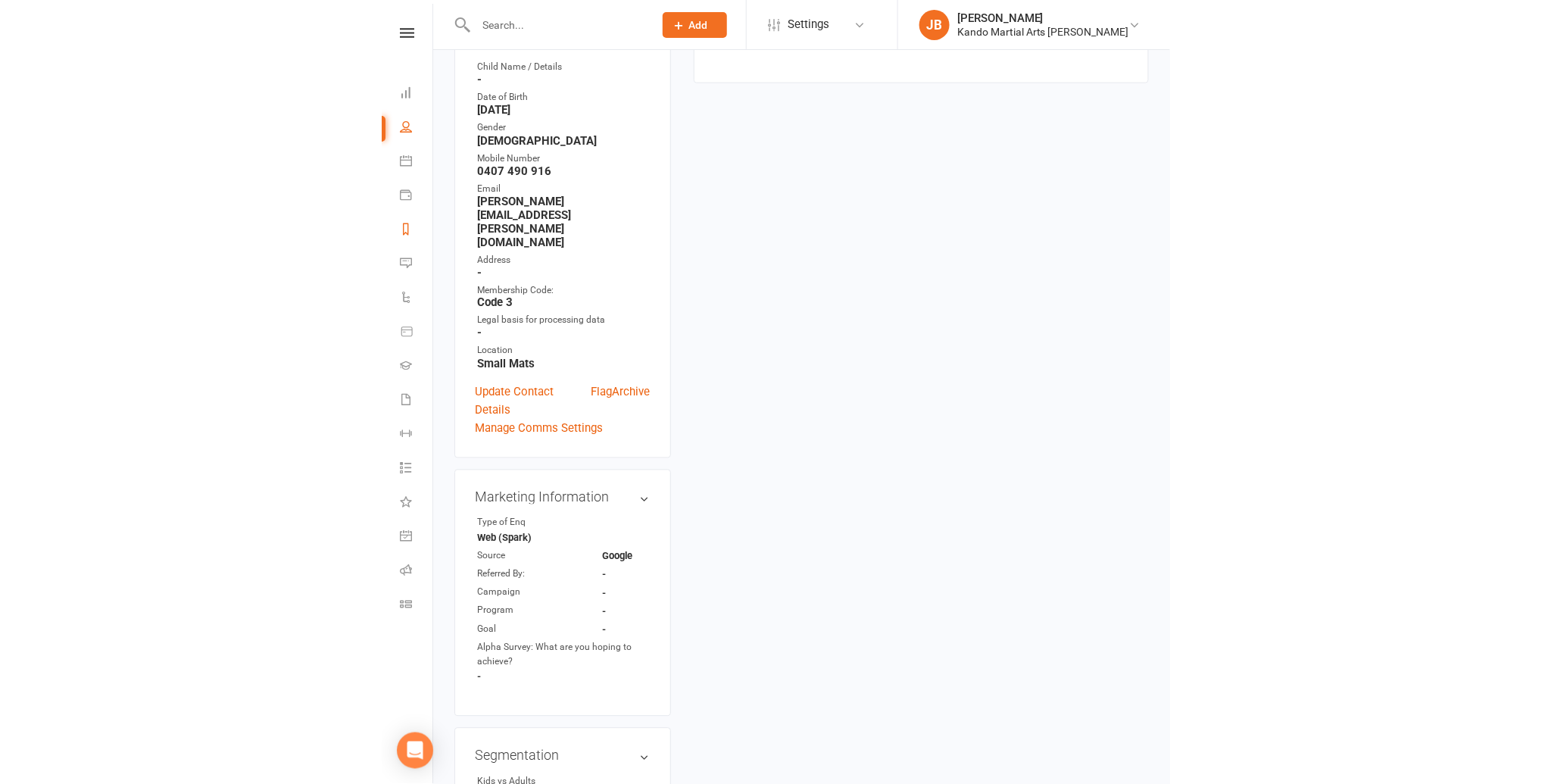
scroll to position [340, 0]
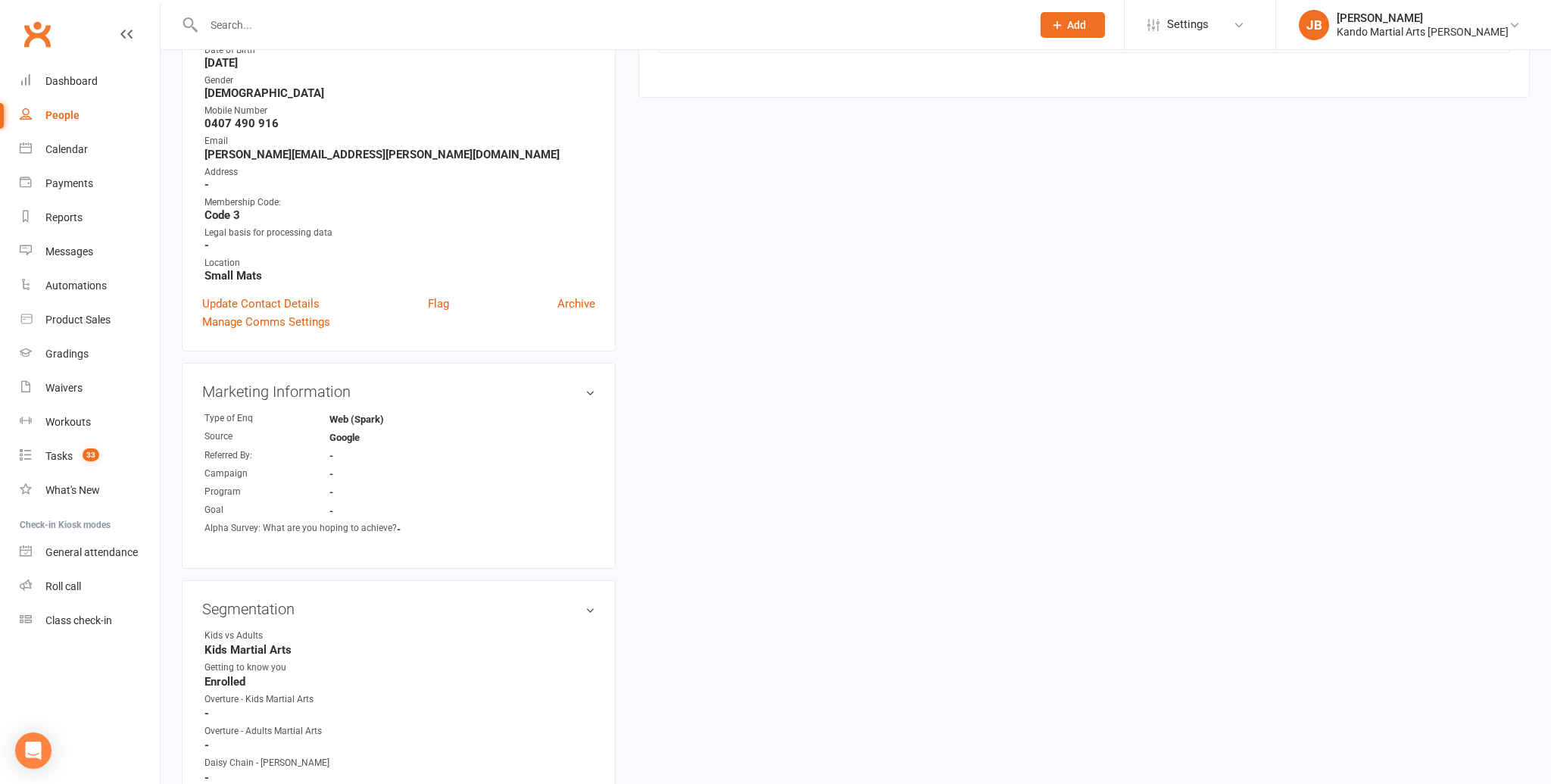
click at [273, 28] on input "text" at bounding box center [610, 25] width 822 height 21
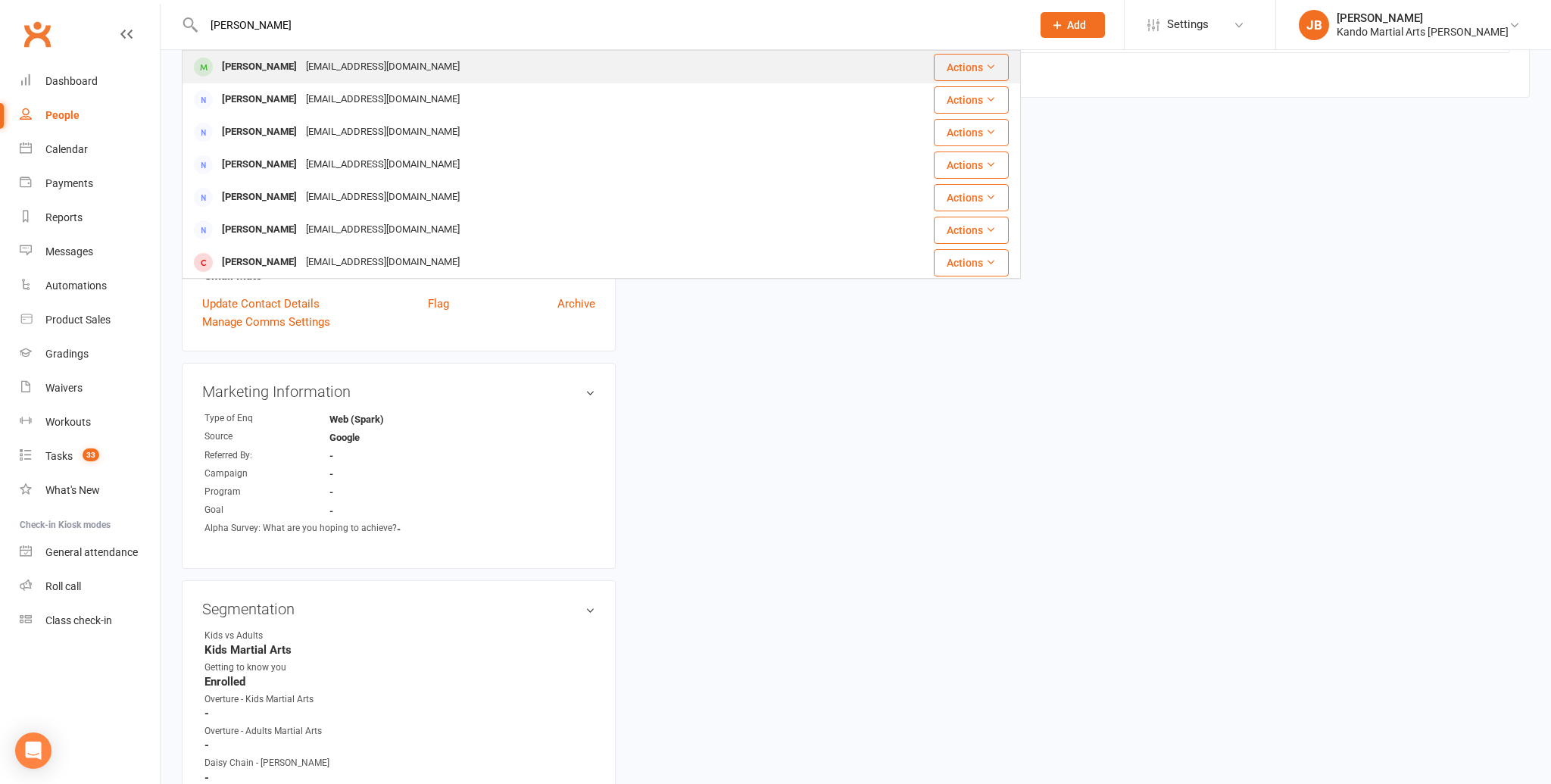
type input "[PERSON_NAME]"
click at [272, 65] on div "[PERSON_NAME]" at bounding box center [259, 66] width 84 height 22
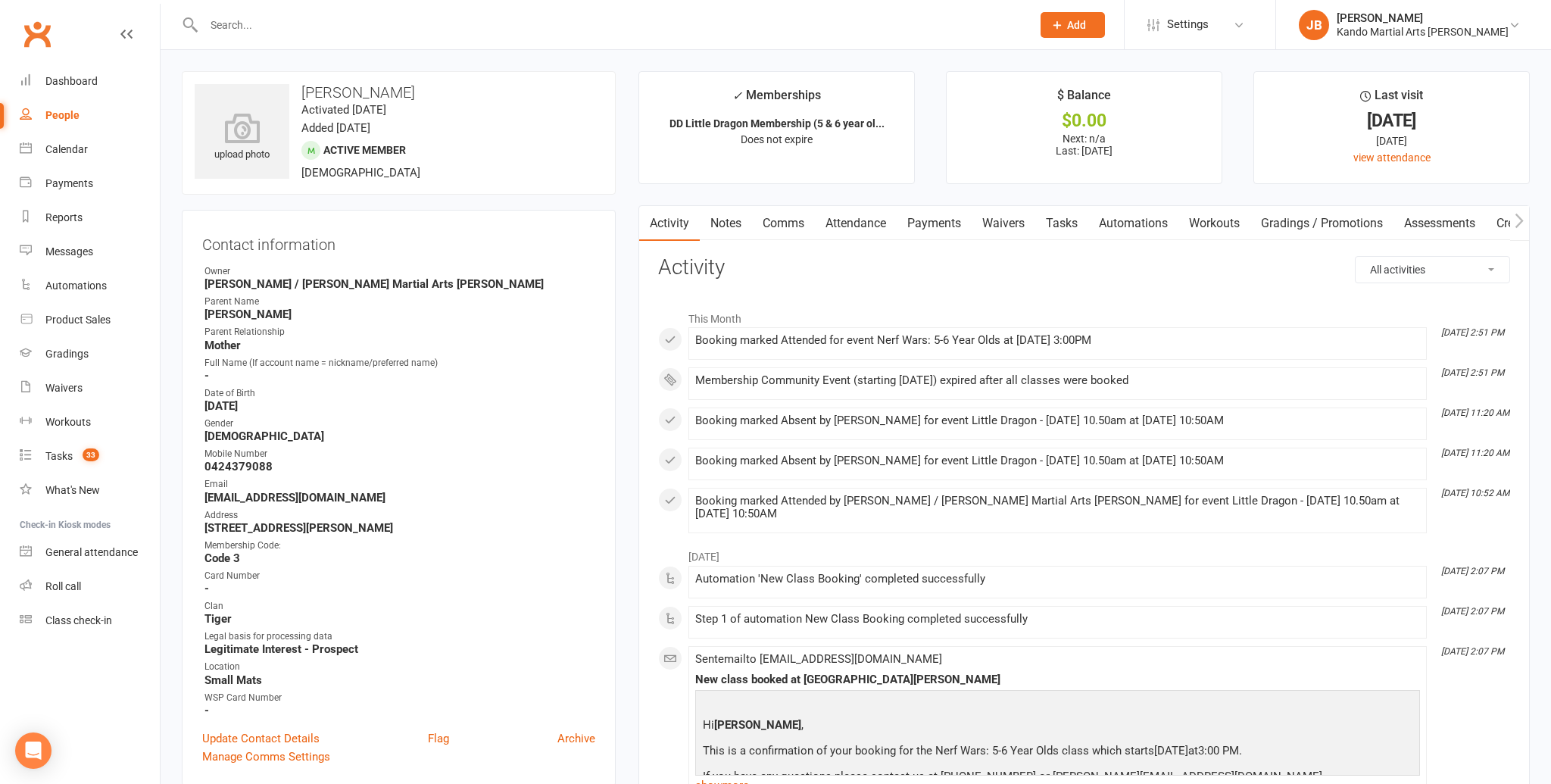
click at [736, 227] on link "Notes" at bounding box center [726, 223] width 52 height 35
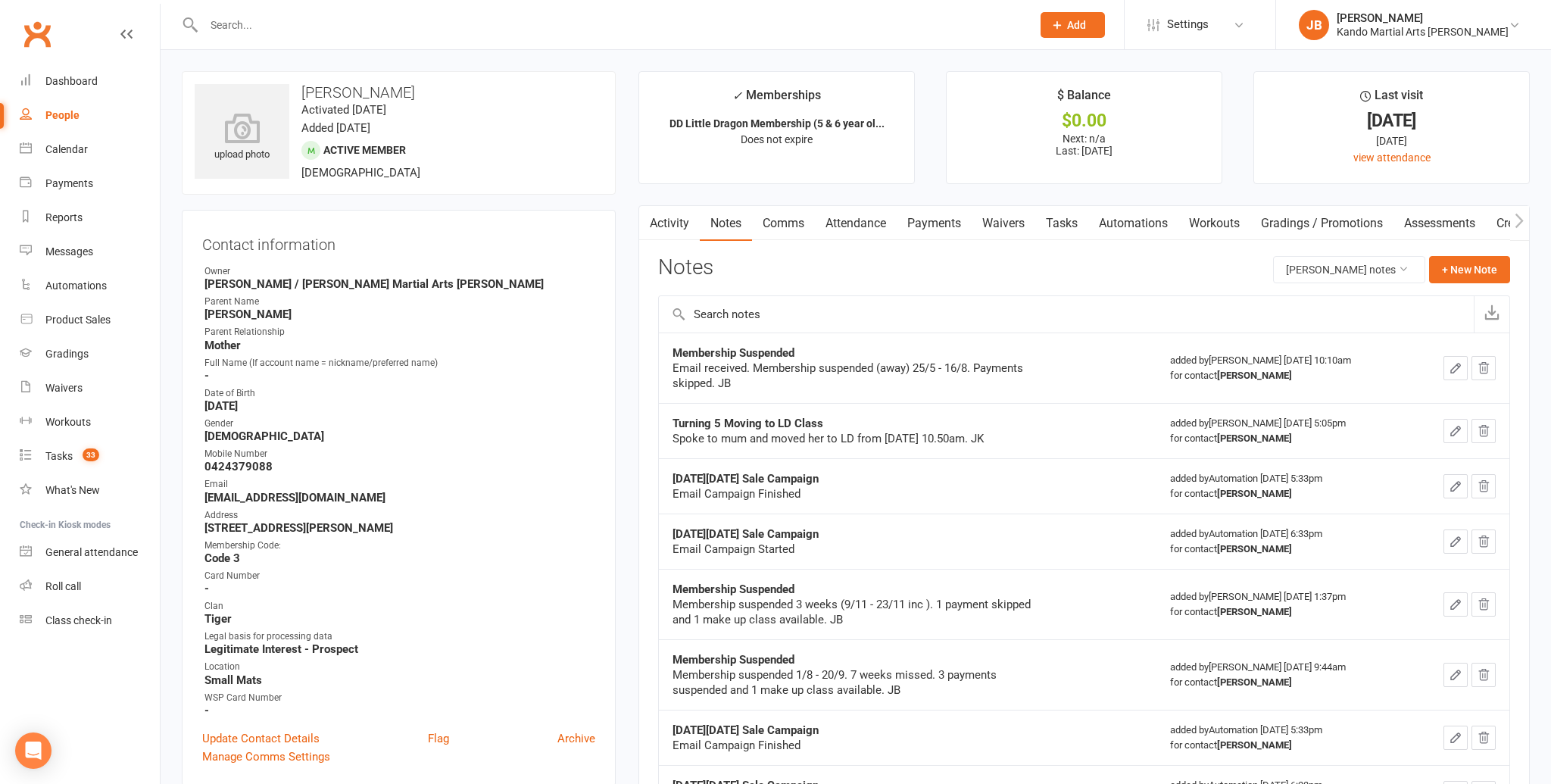
click at [788, 227] on link "Attendance" at bounding box center [856, 223] width 81 height 35
